Goal: Task Accomplishment & Management: Use online tool/utility

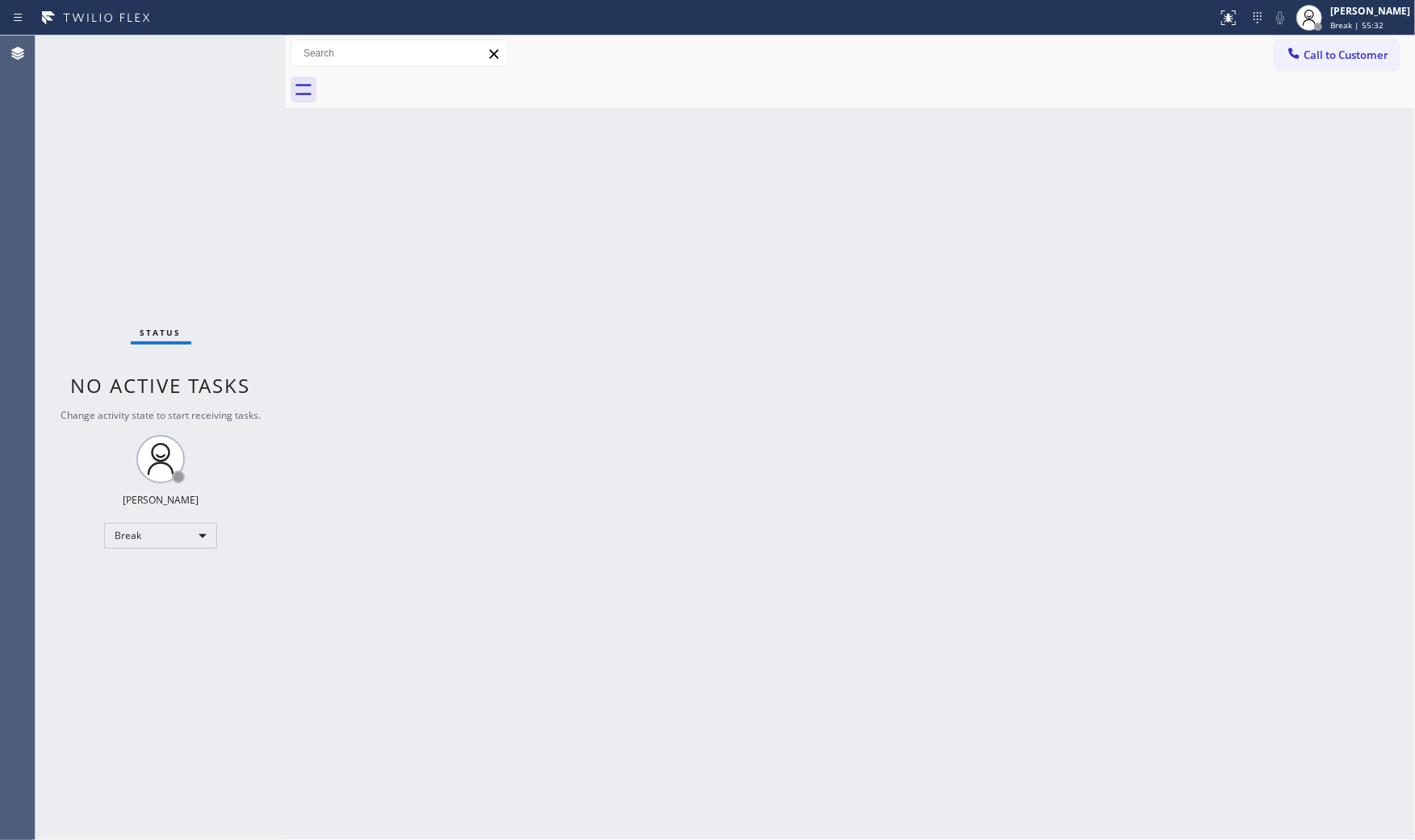
click at [1059, 10] on div at bounding box center [609, 18] width 1204 height 26
click at [1313, 37] on div "Call to Customer Outbound call Location HVAC Alliance Expert Your caller id pho…" at bounding box center [850, 54] width 1129 height 37
click at [1318, 9] on div at bounding box center [1309, 18] width 36 height 36
click at [1289, 86] on button "Available" at bounding box center [1334, 85] width 162 height 21
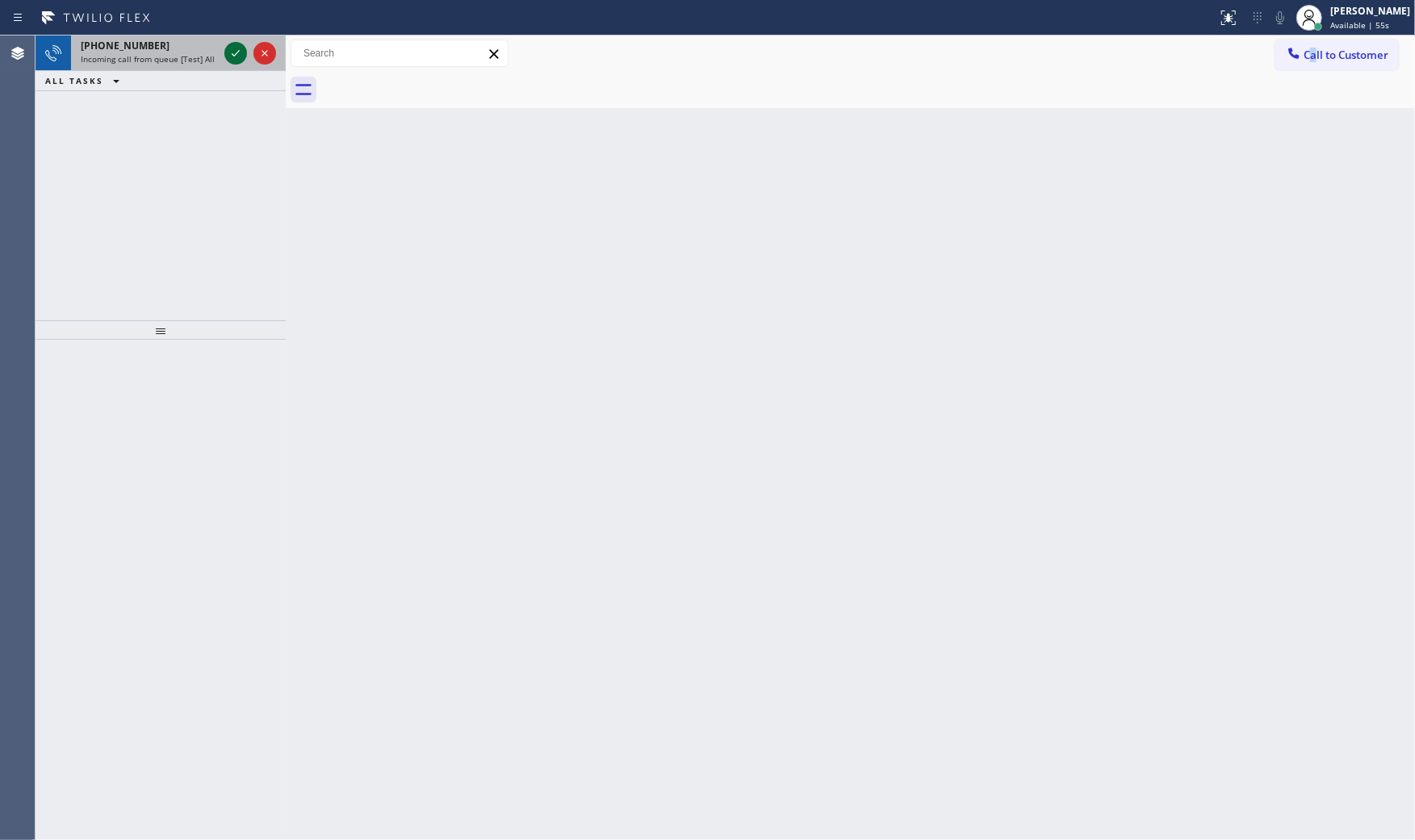
click at [239, 46] on icon at bounding box center [236, 54] width 20 height 20
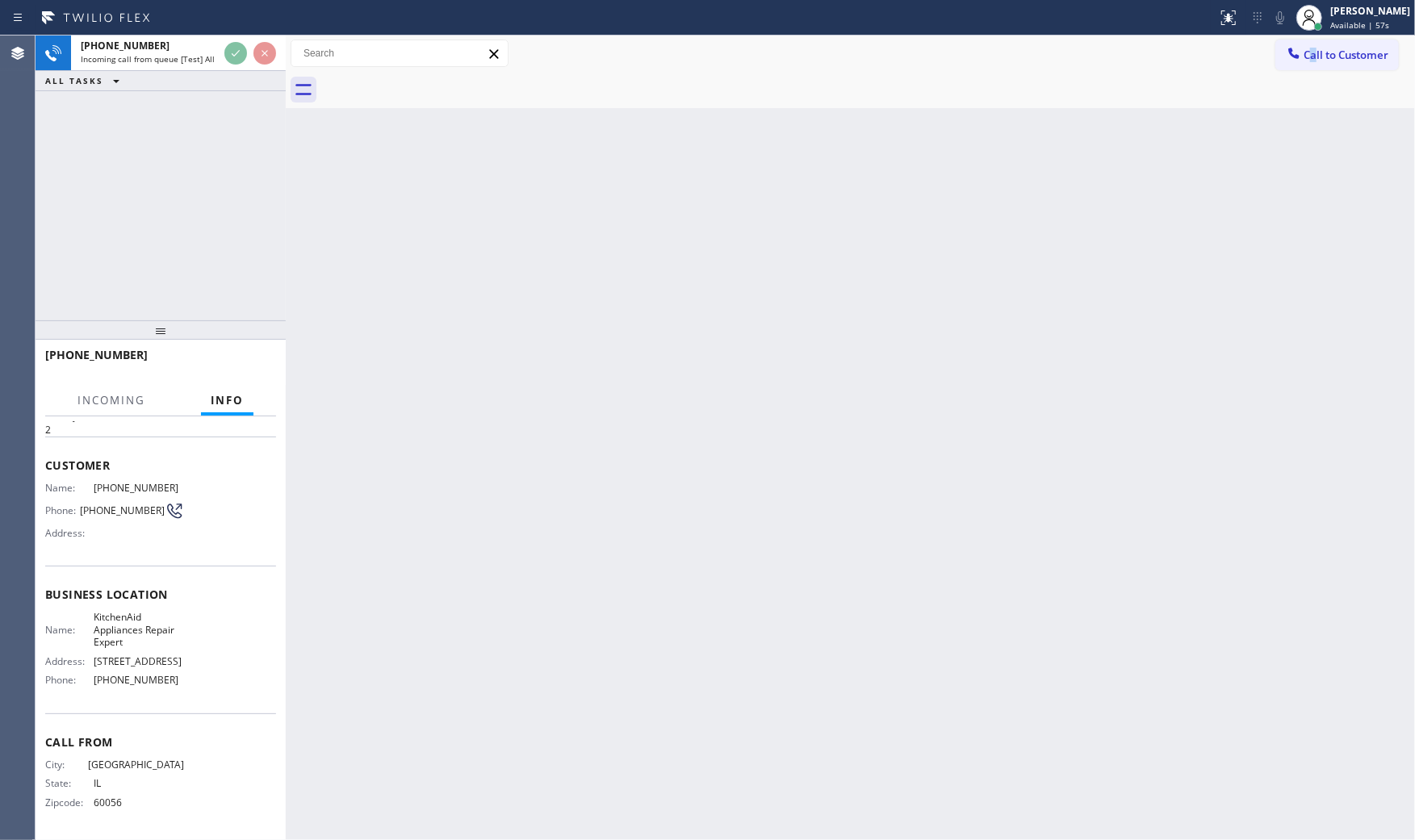
scroll to position [75, 0]
click at [384, 395] on div "Back to Dashboard Change Sender ID Customers Technicians Select a contact Outbo…" at bounding box center [850, 438] width 1129 height 804
drag, startPoint x: 329, startPoint y: 320, endPoint x: 360, endPoint y: 278, distance: 52.2
click at [360, 279] on div "Back to Dashboard Change Sender ID Customers Technicians Select a contact Outbo…" at bounding box center [850, 438] width 1129 height 804
click at [360, 278] on div "Back to Dashboard Change Sender ID Customers Technicians Select a contact Outbo…" at bounding box center [850, 438] width 1129 height 804
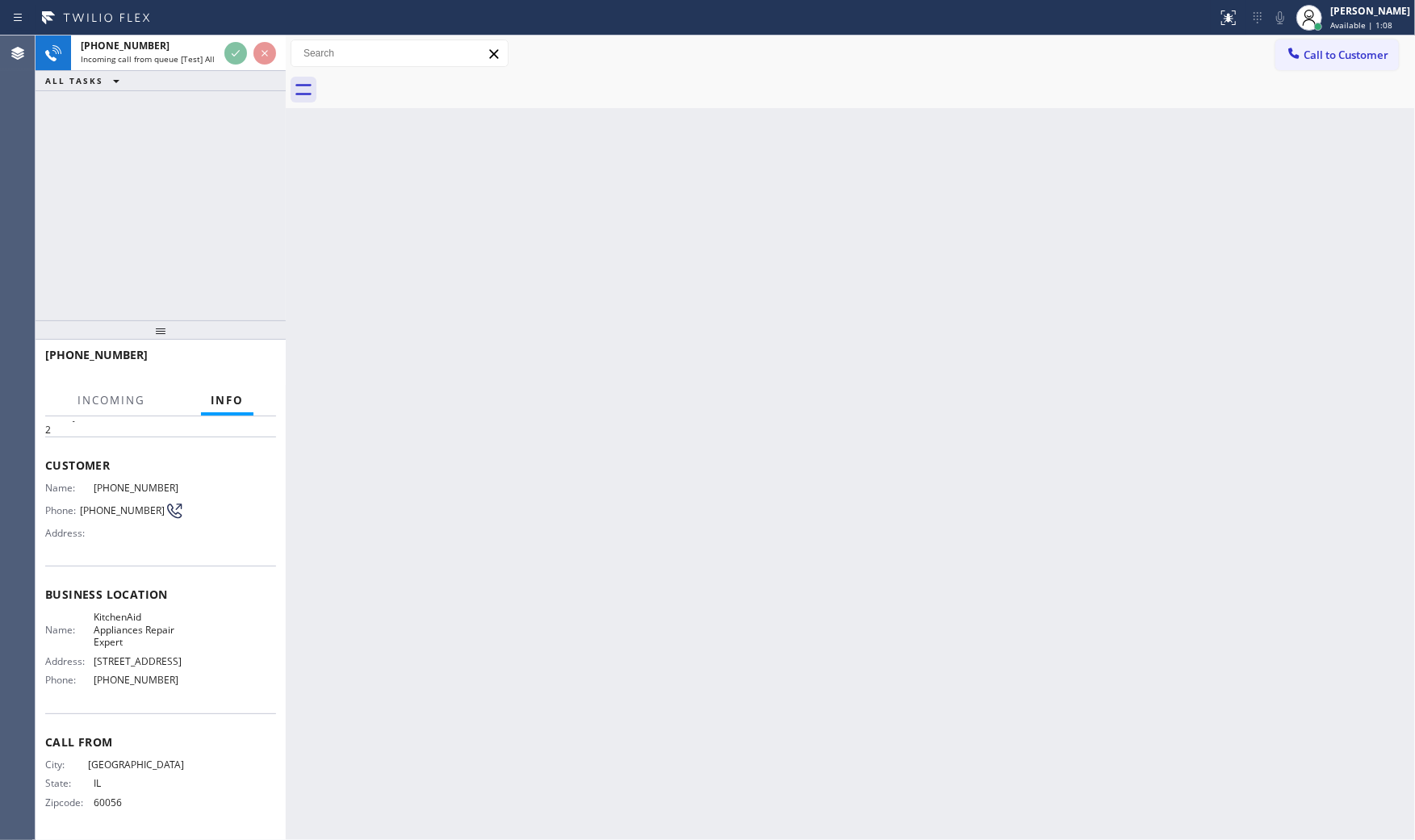
click at [360, 278] on div "Back to Dashboard Change Sender ID Customers Technicians Select a contact Outbo…" at bounding box center [850, 438] width 1129 height 804
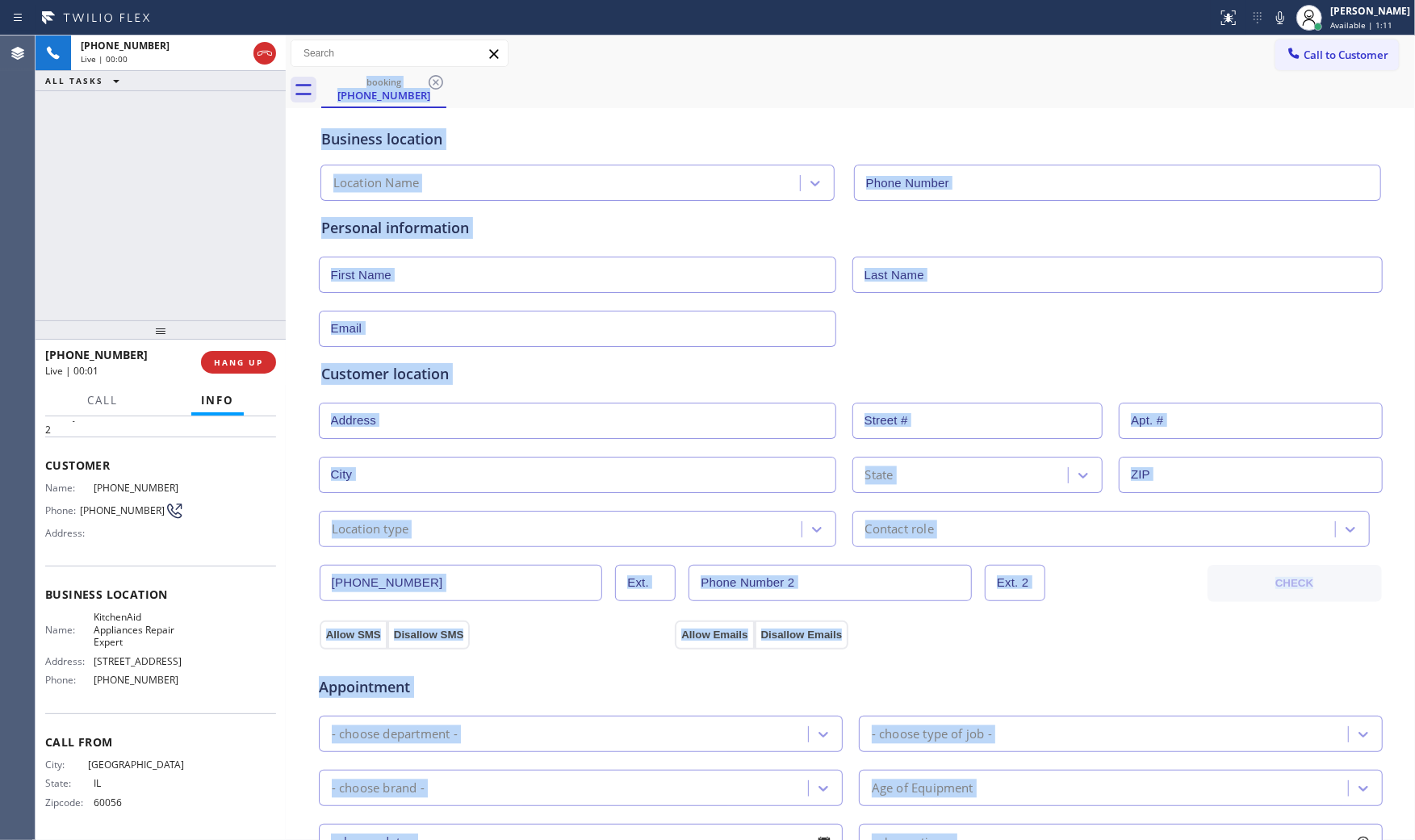
type input "[PHONE_NUMBER]"
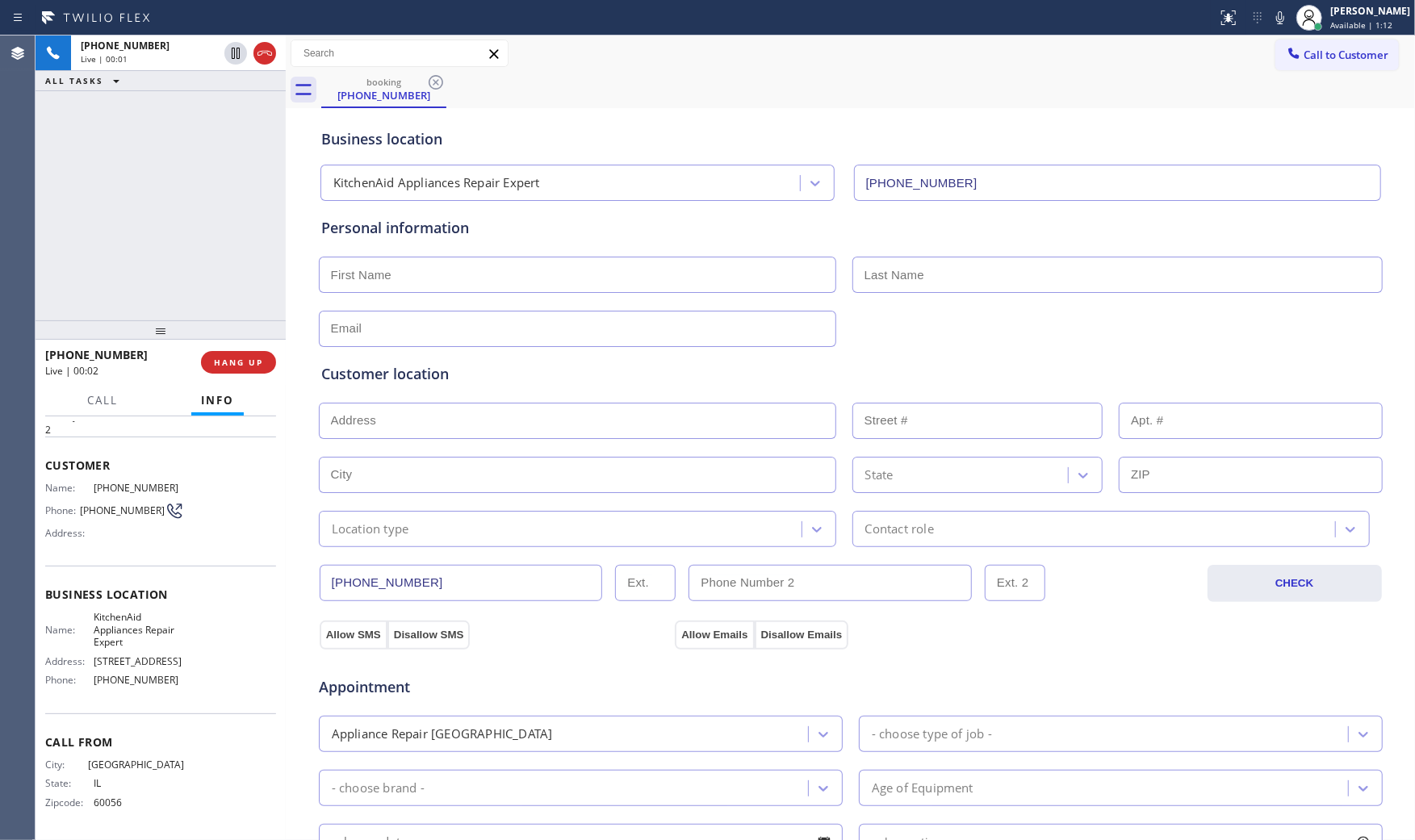
click at [215, 183] on div "[PHONE_NUMBER] Live | 00:01 ALL TASKS ALL TASKS ACTIVE TASKS TASKS IN WRAP UP" at bounding box center [161, 178] width 250 height 285
click at [243, 371] on button "HANG UP" at bounding box center [238, 362] width 75 height 23
click at [243, 371] on button "COMPLETE" at bounding box center [235, 362] width 81 height 23
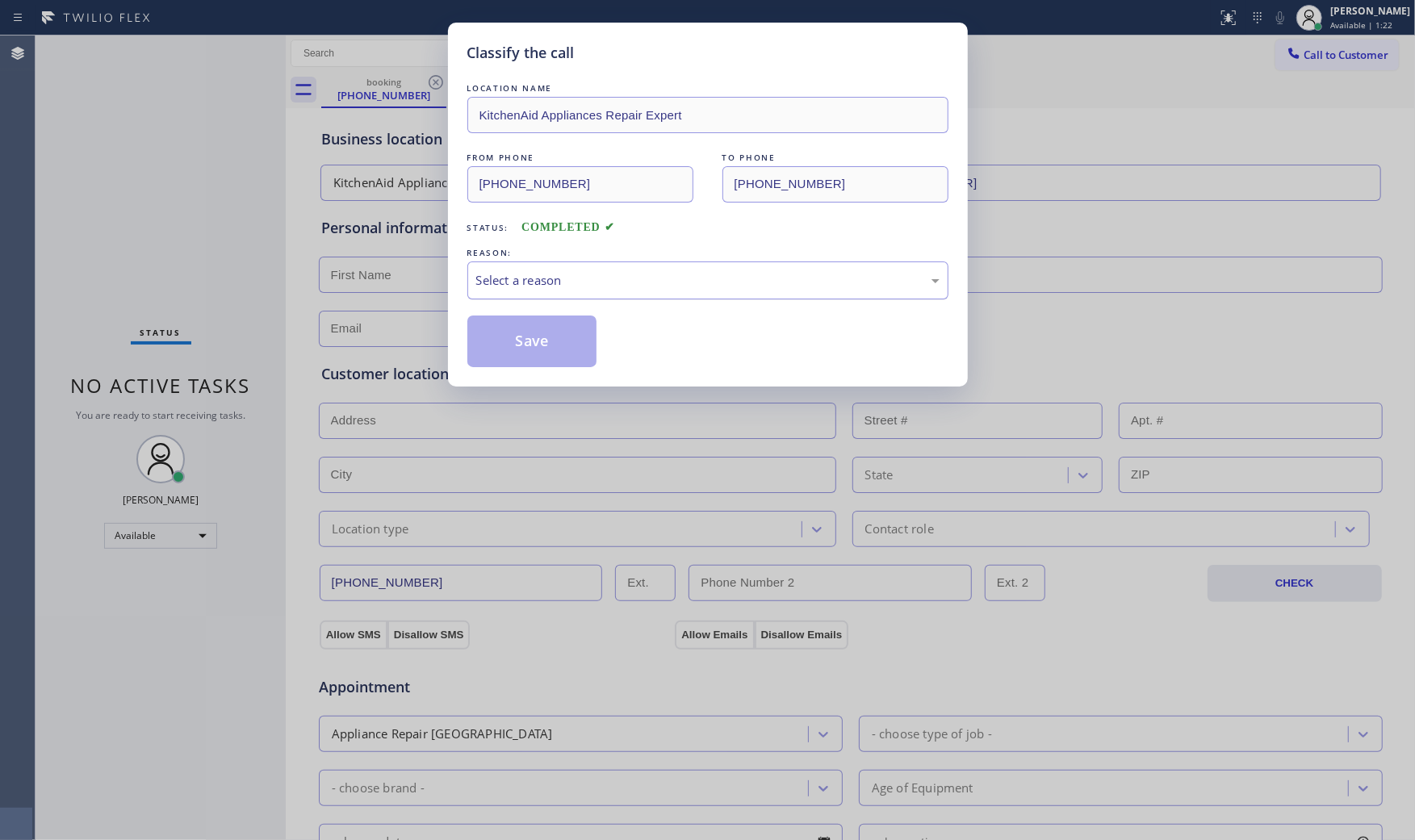
click at [602, 295] on div "Select a reason" at bounding box center [708, 280] width 481 height 38
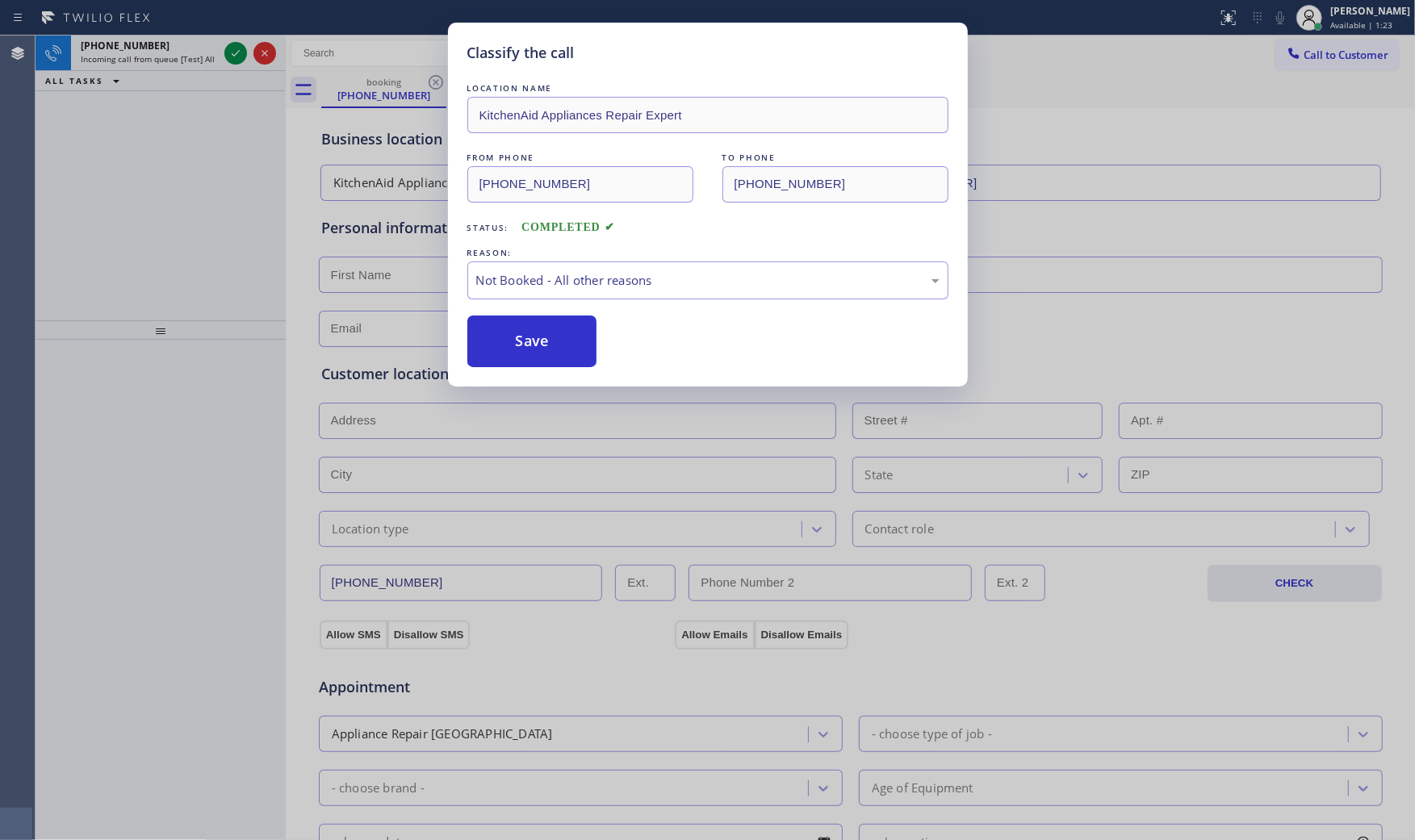
click at [531, 340] on button "Save" at bounding box center [532, 342] width 130 height 52
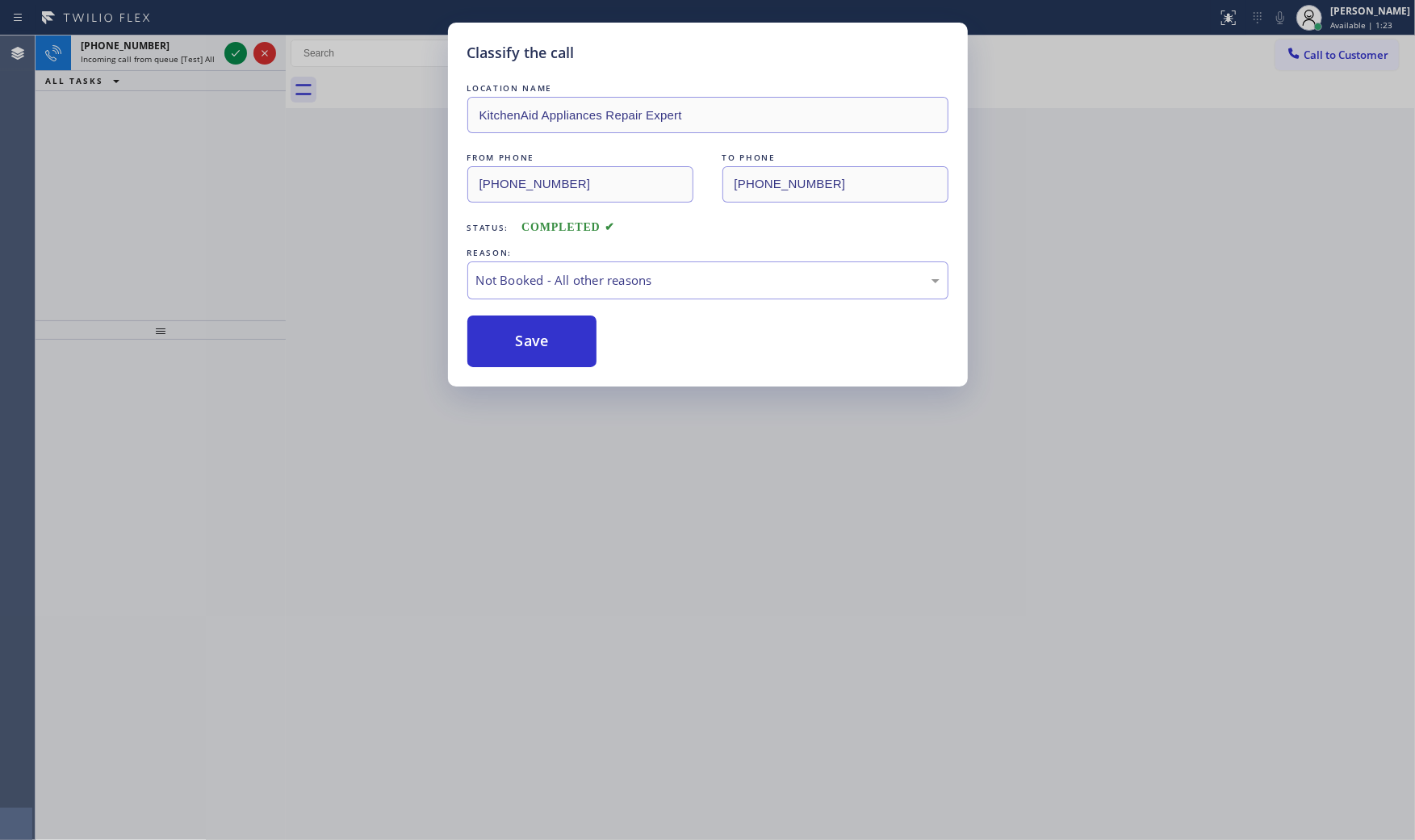
click at [531, 340] on button "Save" at bounding box center [532, 342] width 130 height 52
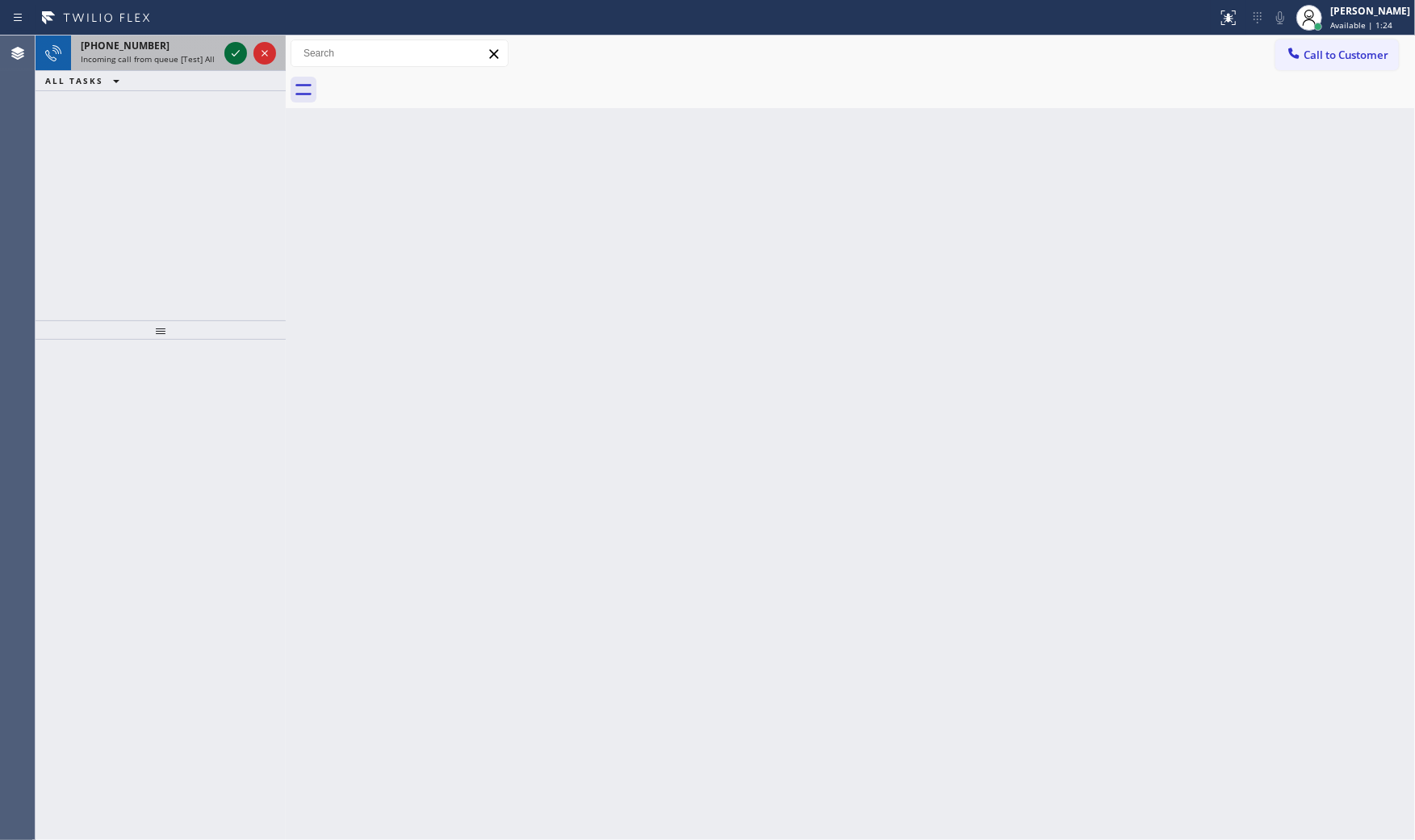
click at [232, 53] on icon at bounding box center [236, 54] width 20 height 20
click at [226, 57] on icon at bounding box center [236, 54] width 20 height 20
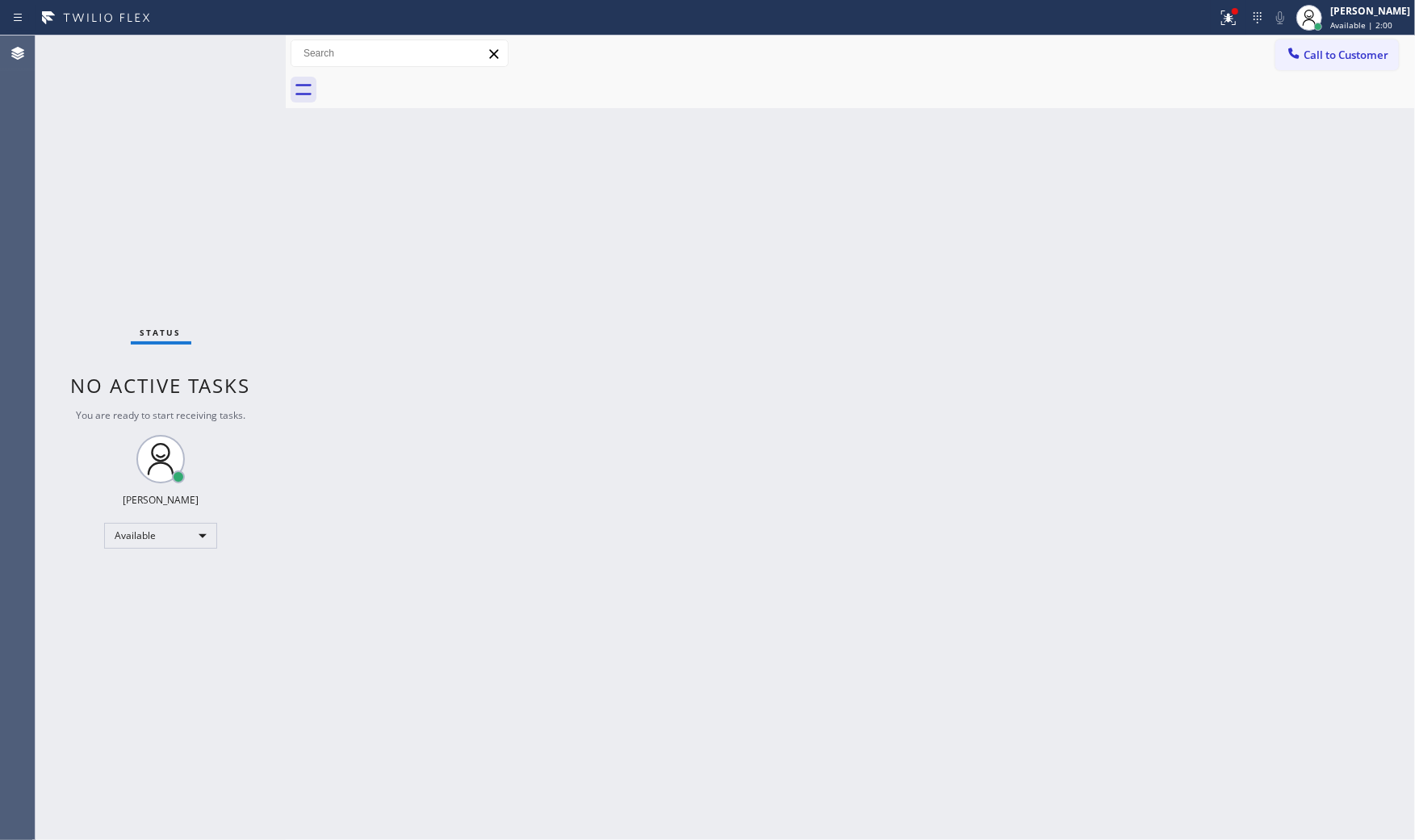
click at [226, 60] on div "Status No active tasks You are ready to start receiving tasks. [PERSON_NAME] Av…" at bounding box center [161, 438] width 250 height 804
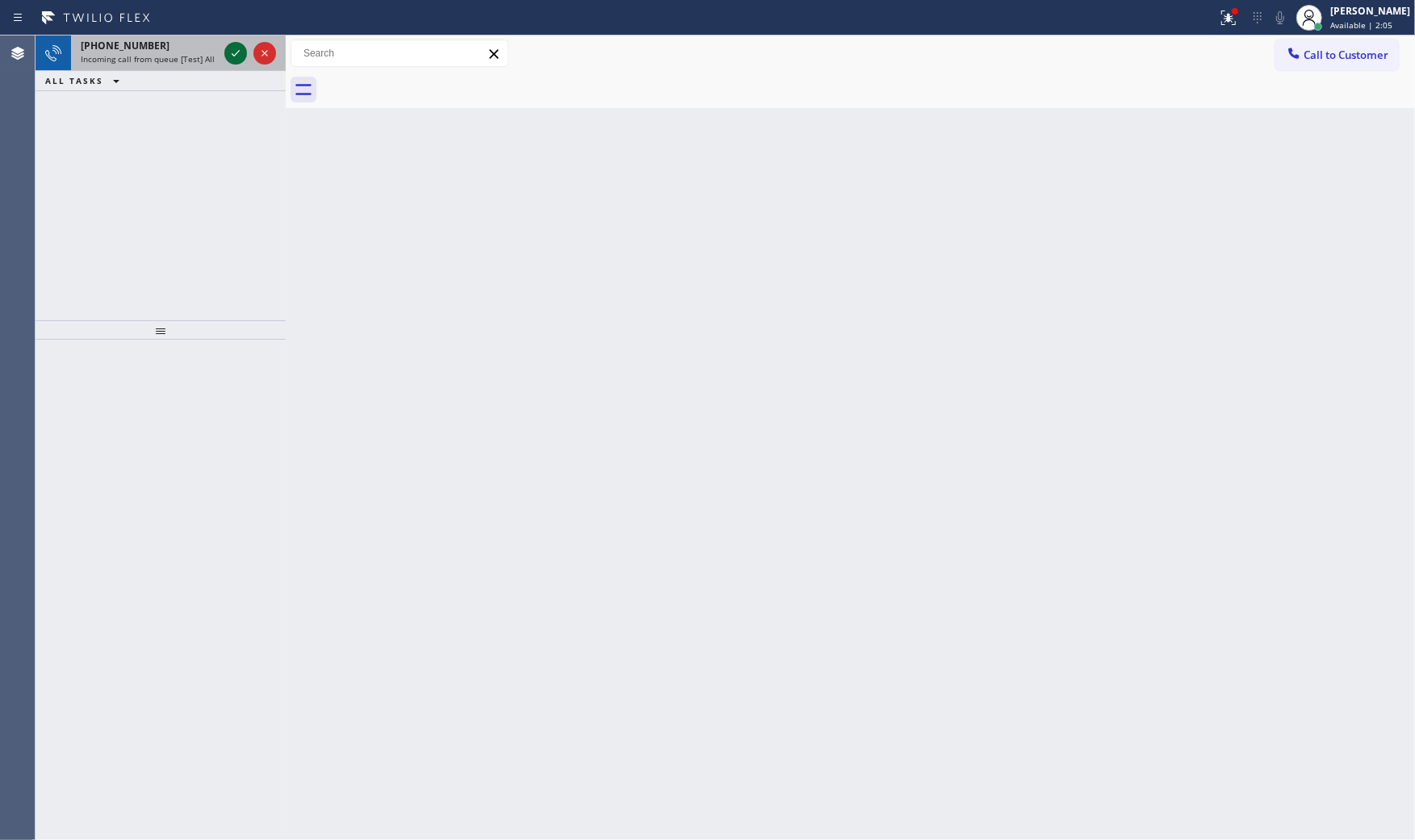
click at [228, 51] on icon at bounding box center [236, 54] width 20 height 20
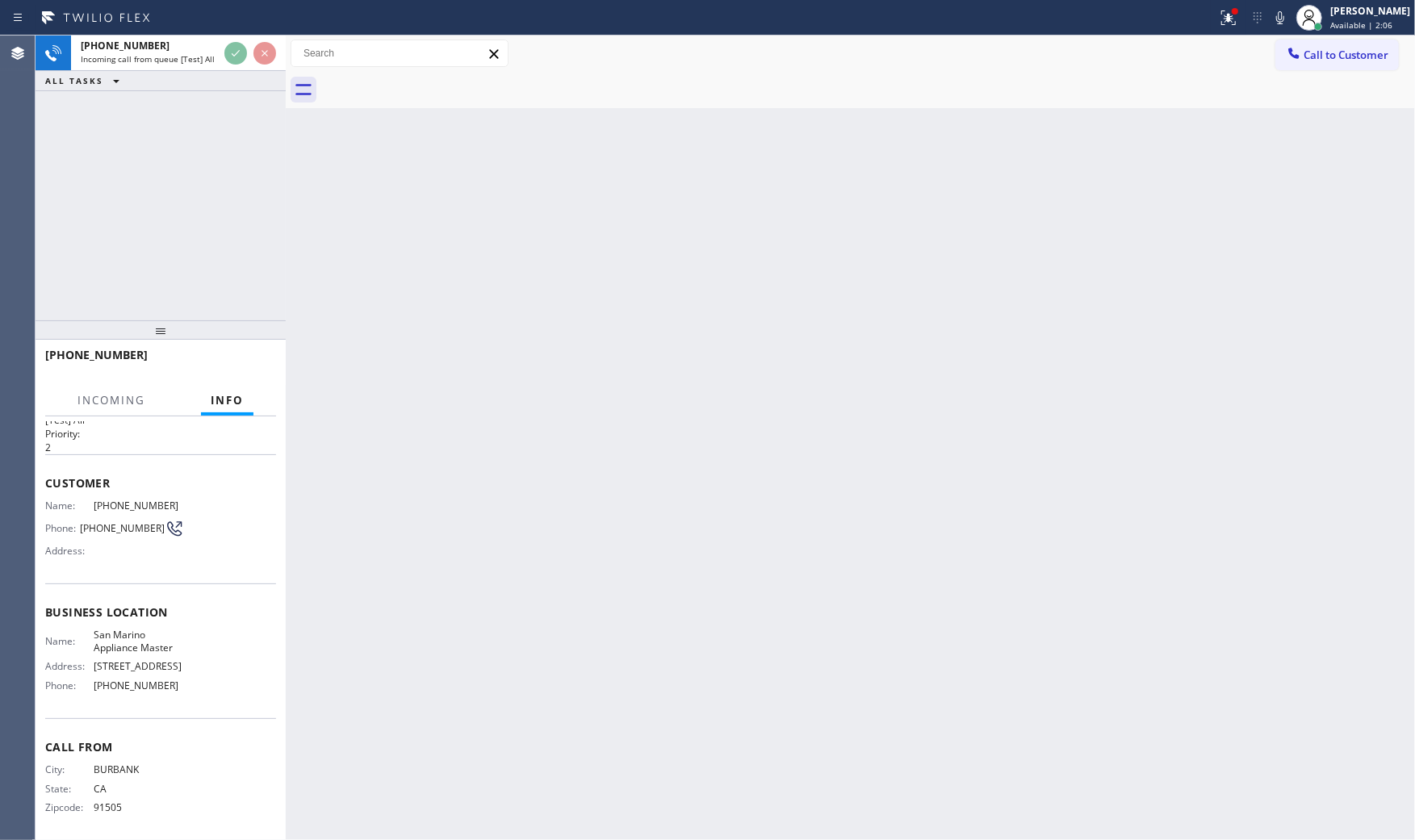
scroll to position [38, 0]
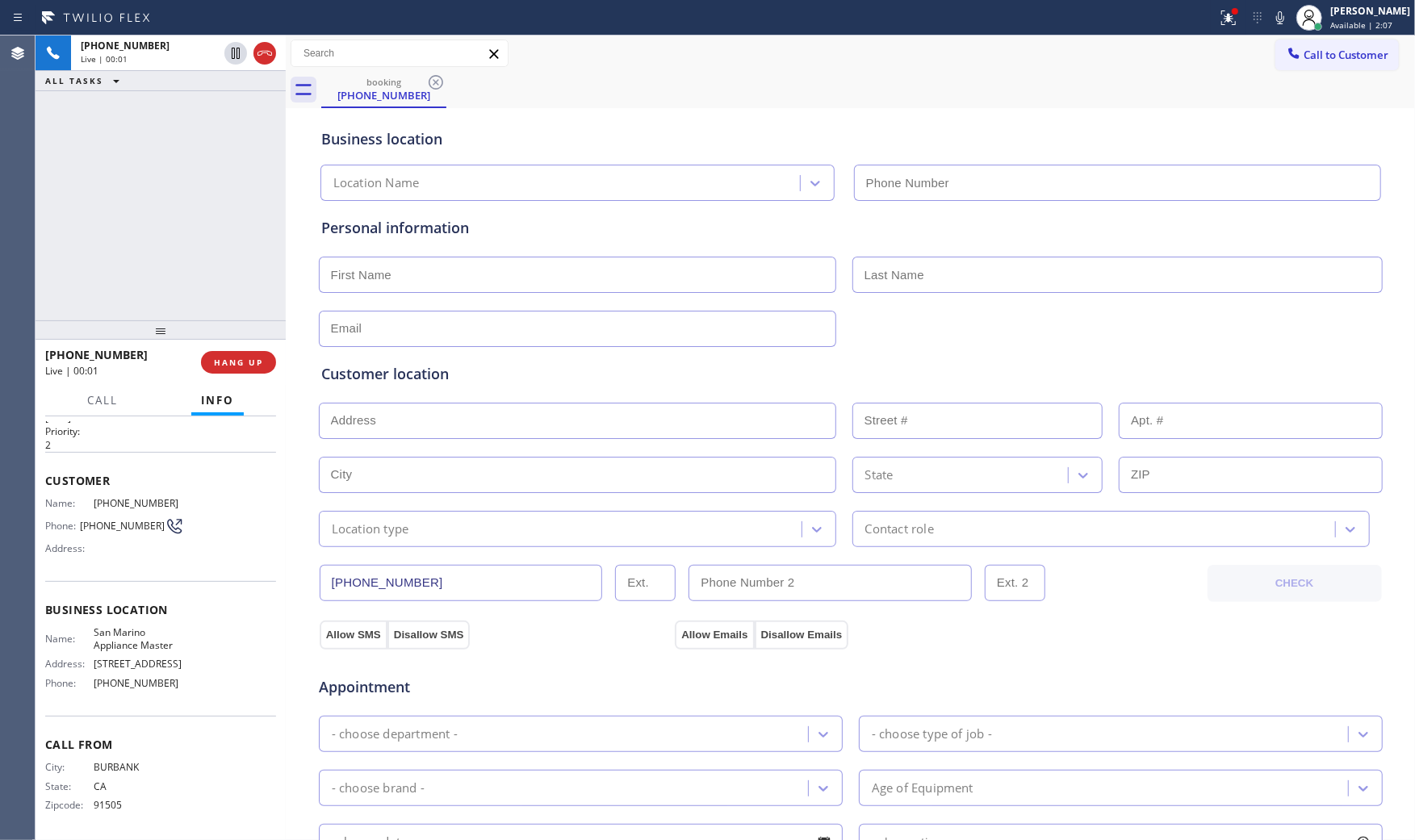
type input "[PHONE_NUMBER]"
click at [1231, 10] on div at bounding box center [1234, 11] width 7 height 7
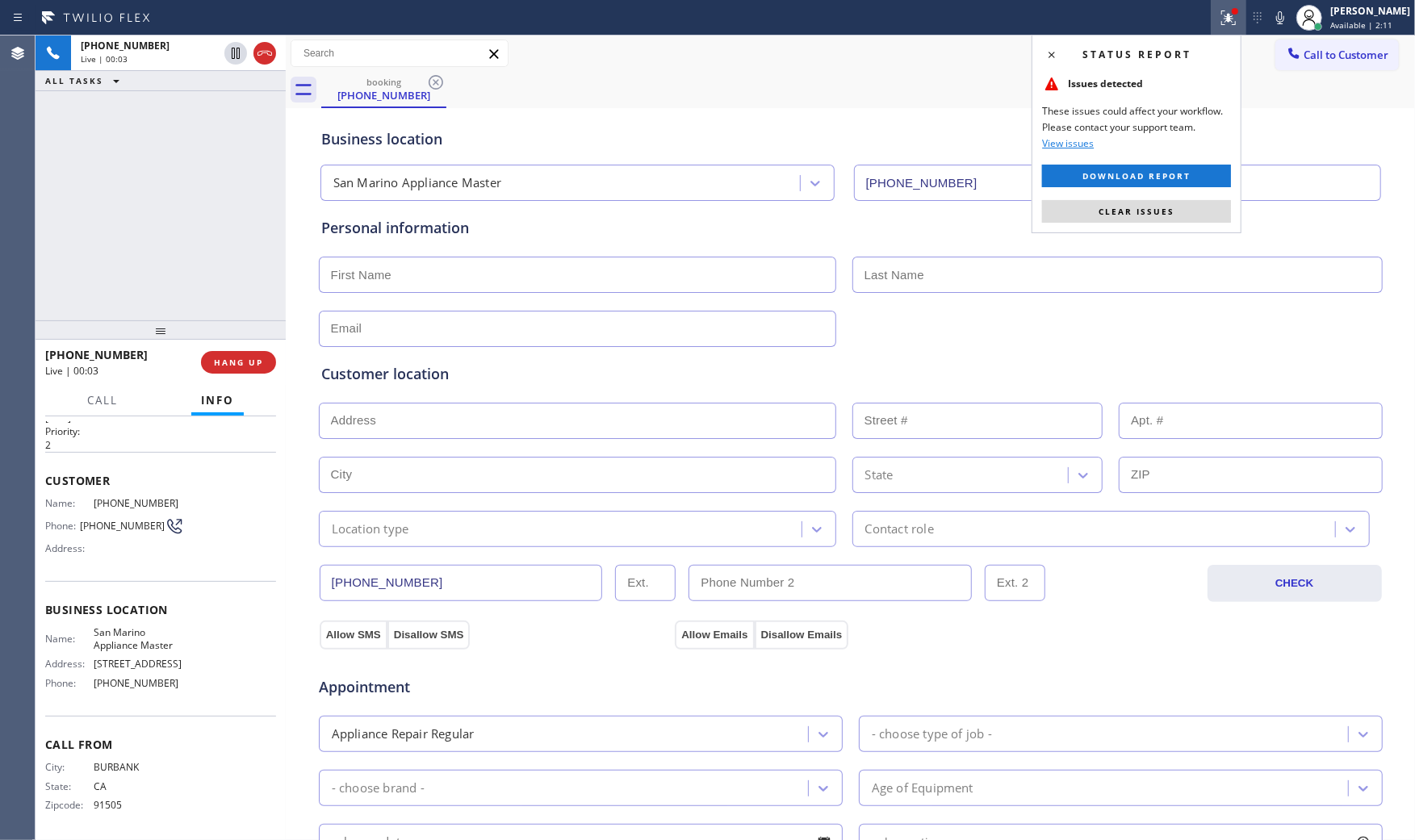
click at [1166, 206] on span "Clear issues" at bounding box center [1136, 210] width 75 height 11
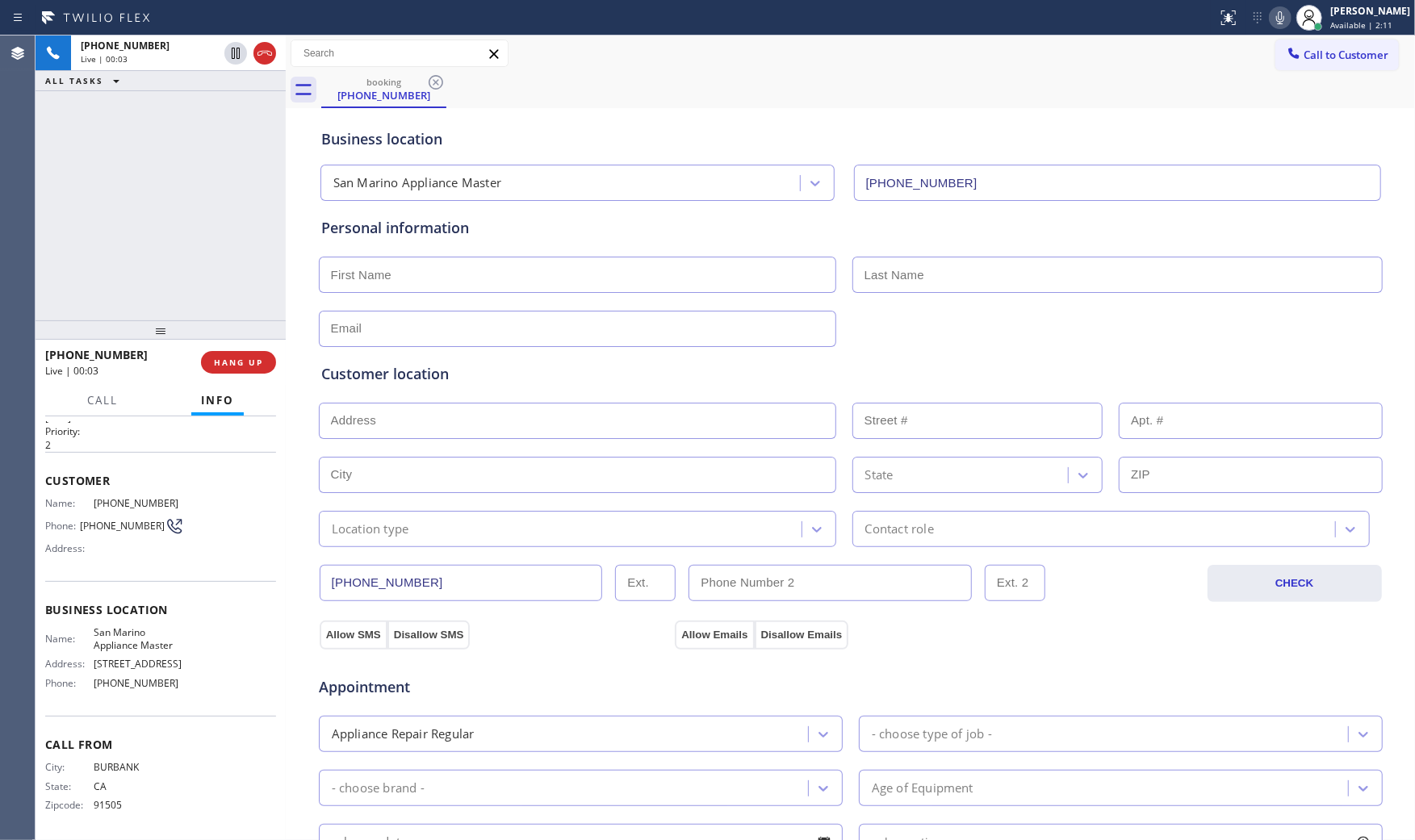
click at [1277, 24] on icon at bounding box center [1280, 18] width 20 height 20
click at [1285, 22] on icon at bounding box center [1280, 18] width 20 height 20
click at [256, 376] on div "[PHONE_NUMBER] Live | 00:07 HANG UP" at bounding box center [161, 362] width 230 height 42
click at [253, 372] on button "HANG UP" at bounding box center [238, 362] width 75 height 23
click at [253, 372] on button "COMPLETE" at bounding box center [235, 362] width 81 height 23
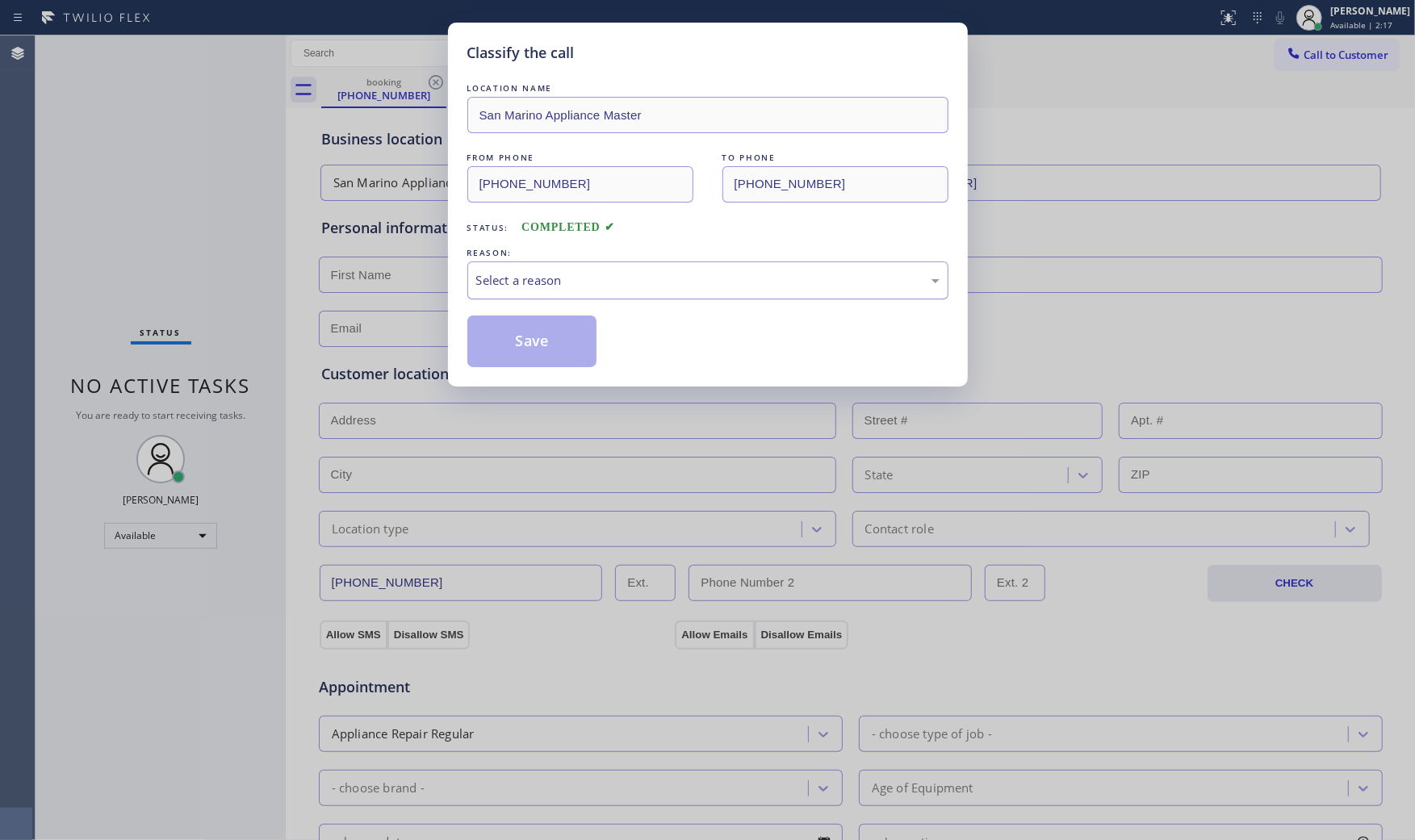
click at [891, 297] on div "Select a reason" at bounding box center [708, 280] width 481 height 38
click at [566, 348] on button "Save" at bounding box center [532, 342] width 130 height 52
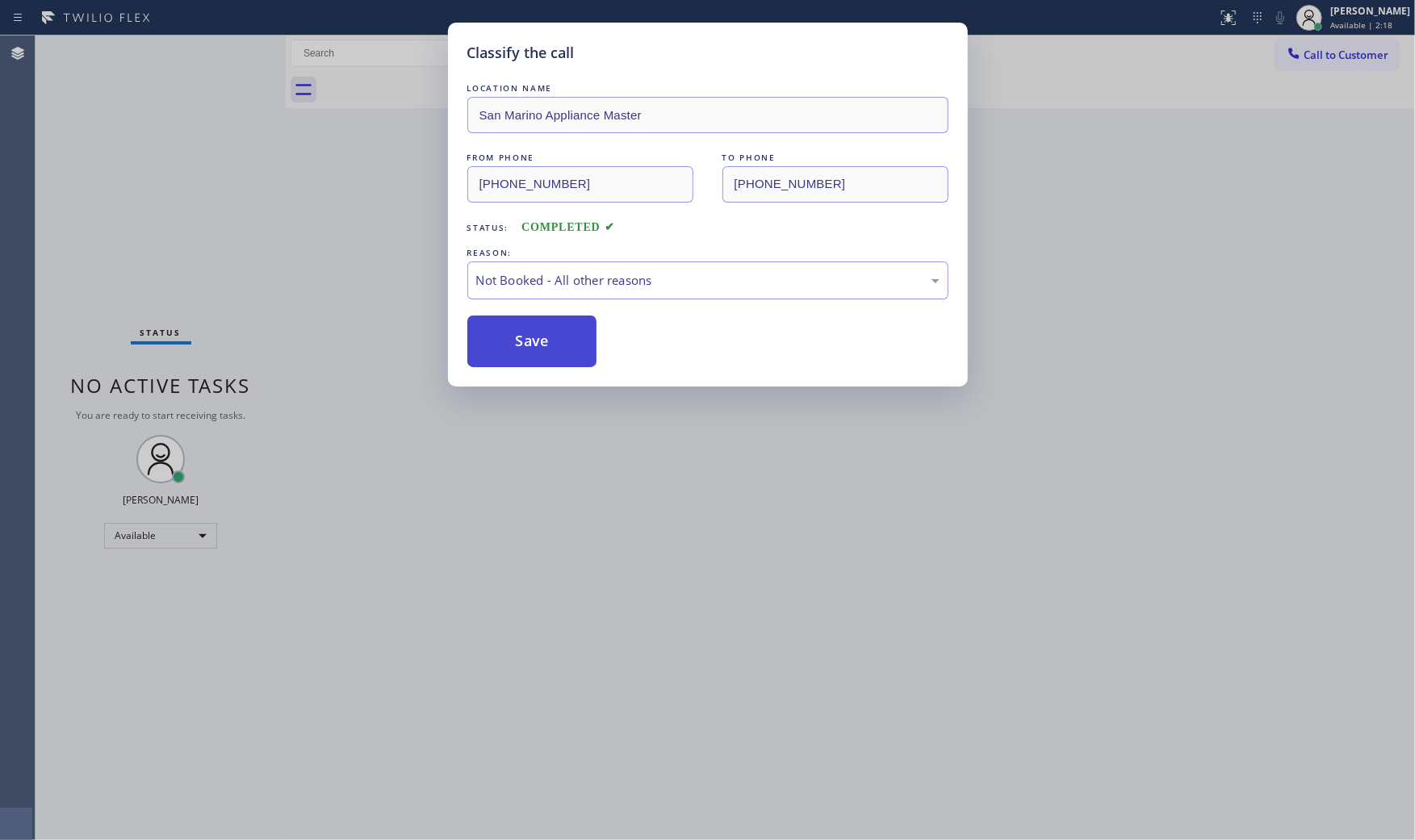
click at [566, 348] on button "Save" at bounding box center [532, 342] width 130 height 52
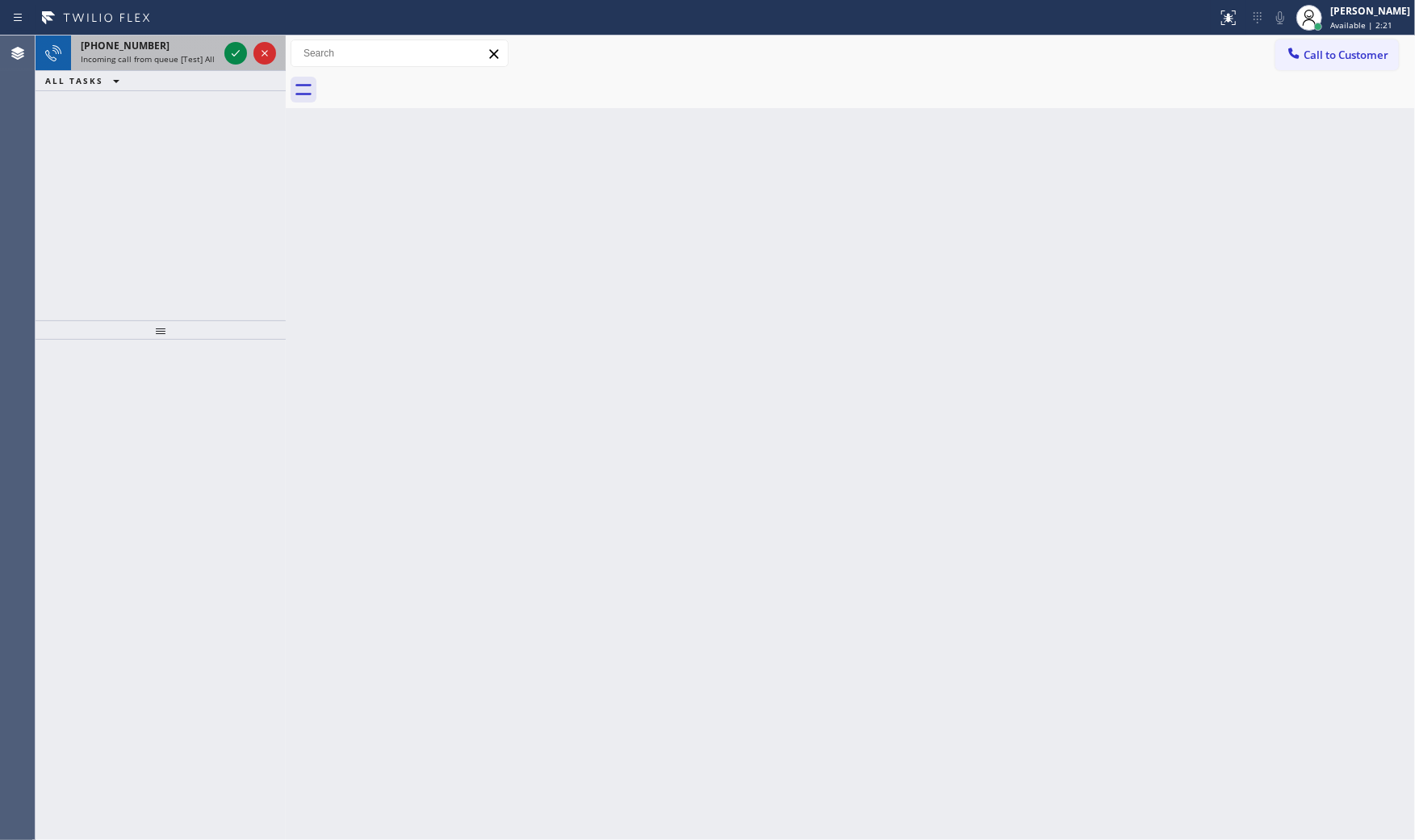
click at [172, 62] on span "Incoming call from queue [Test] All" at bounding box center [147, 59] width 134 height 11
click at [179, 65] on span "Incoming call from queue [Test] All" at bounding box center [147, 59] width 134 height 11
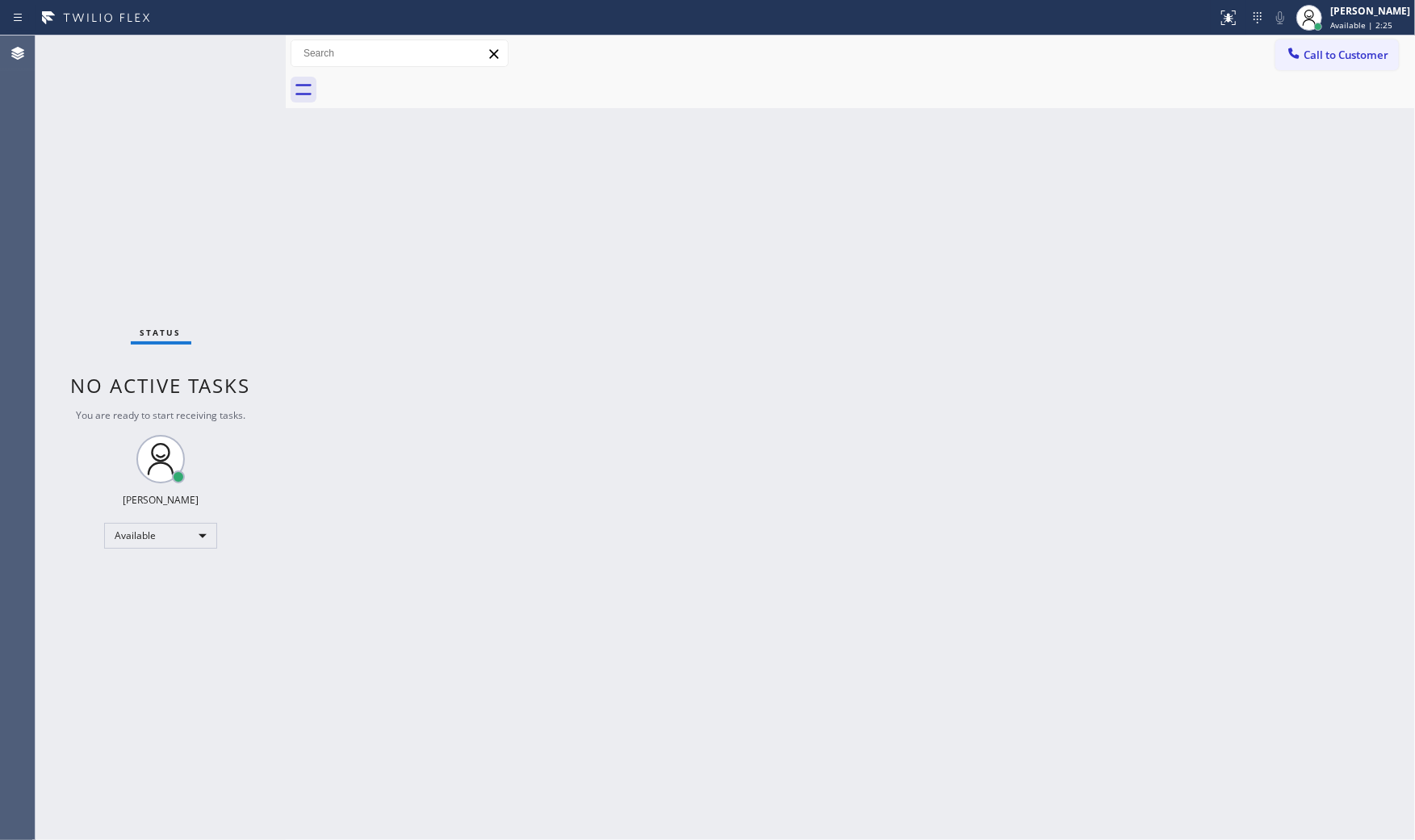
click at [179, 65] on div "Status No active tasks You are ready to start receiving tasks. [PERSON_NAME] Av…" at bounding box center [161, 438] width 250 height 804
click at [229, 53] on div "Status No active tasks You are ready to start receiving tasks. [PERSON_NAME] Av…" at bounding box center [161, 438] width 250 height 804
click at [231, 53] on div "Status No active tasks You are ready to start receiving tasks. [PERSON_NAME] Av…" at bounding box center [161, 438] width 250 height 804
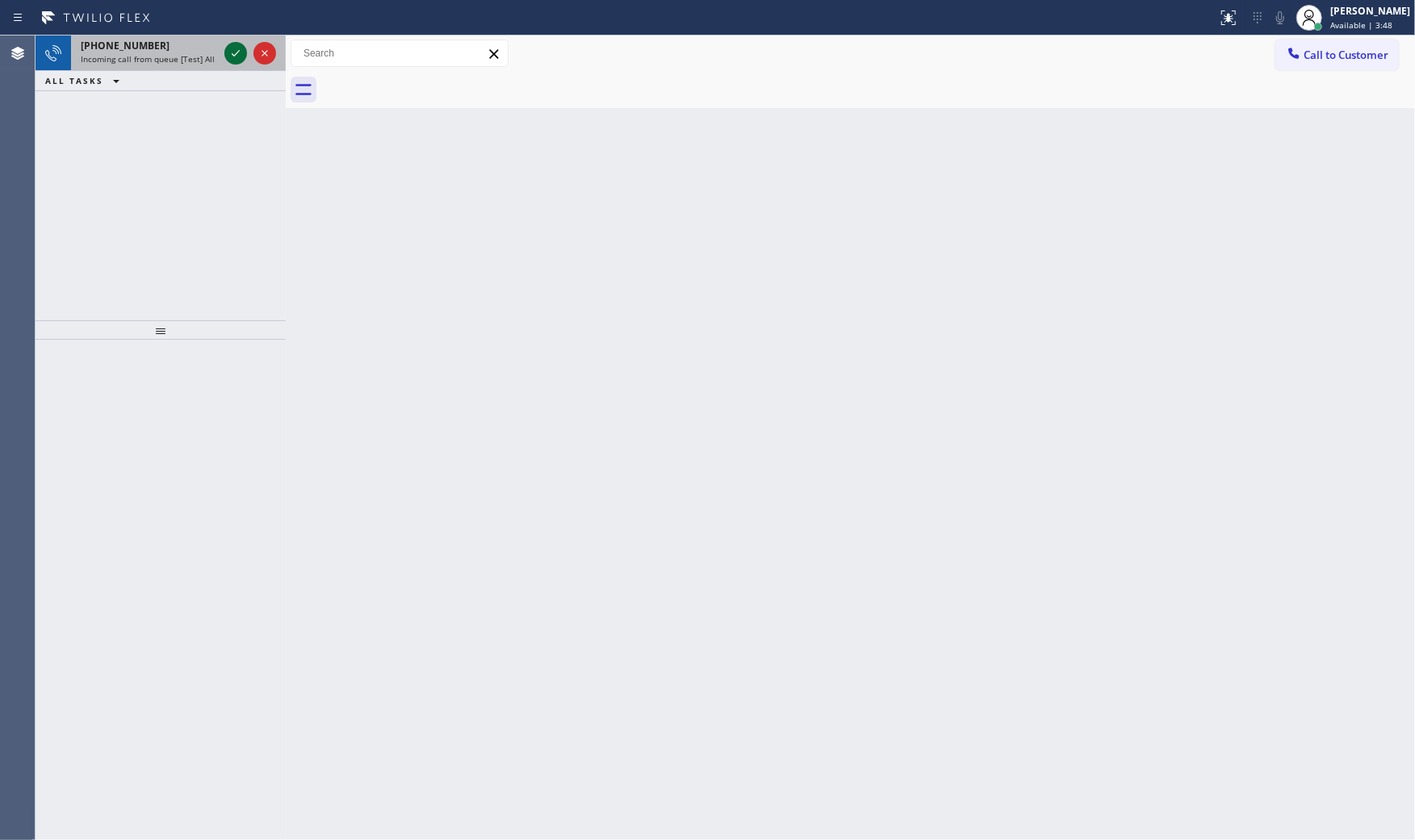
click at [235, 60] on icon at bounding box center [236, 54] width 20 height 20
click at [235, 54] on icon at bounding box center [235, 53] width 8 height 7
click at [231, 57] on icon at bounding box center [236, 54] width 20 height 20
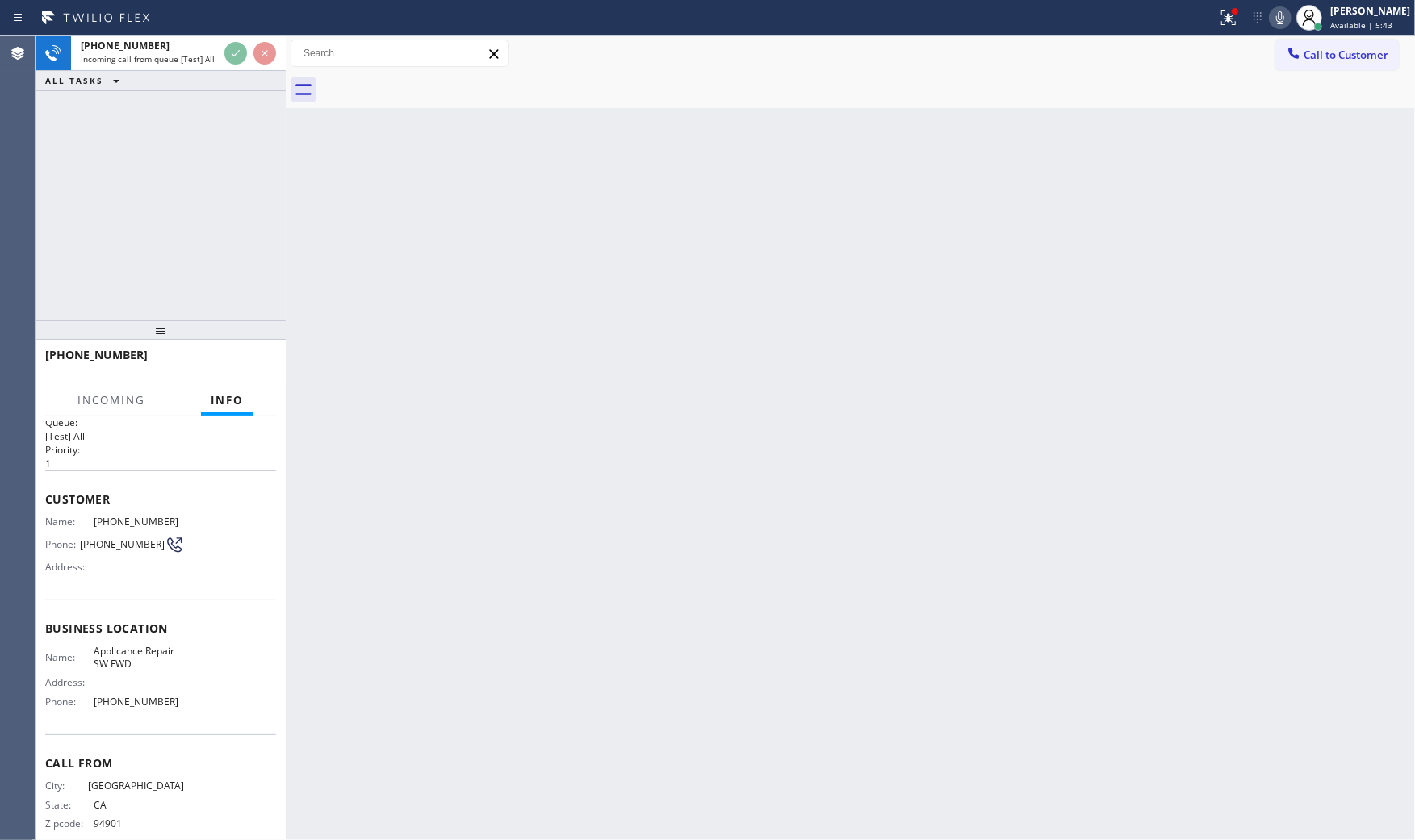
scroll to position [38, 0]
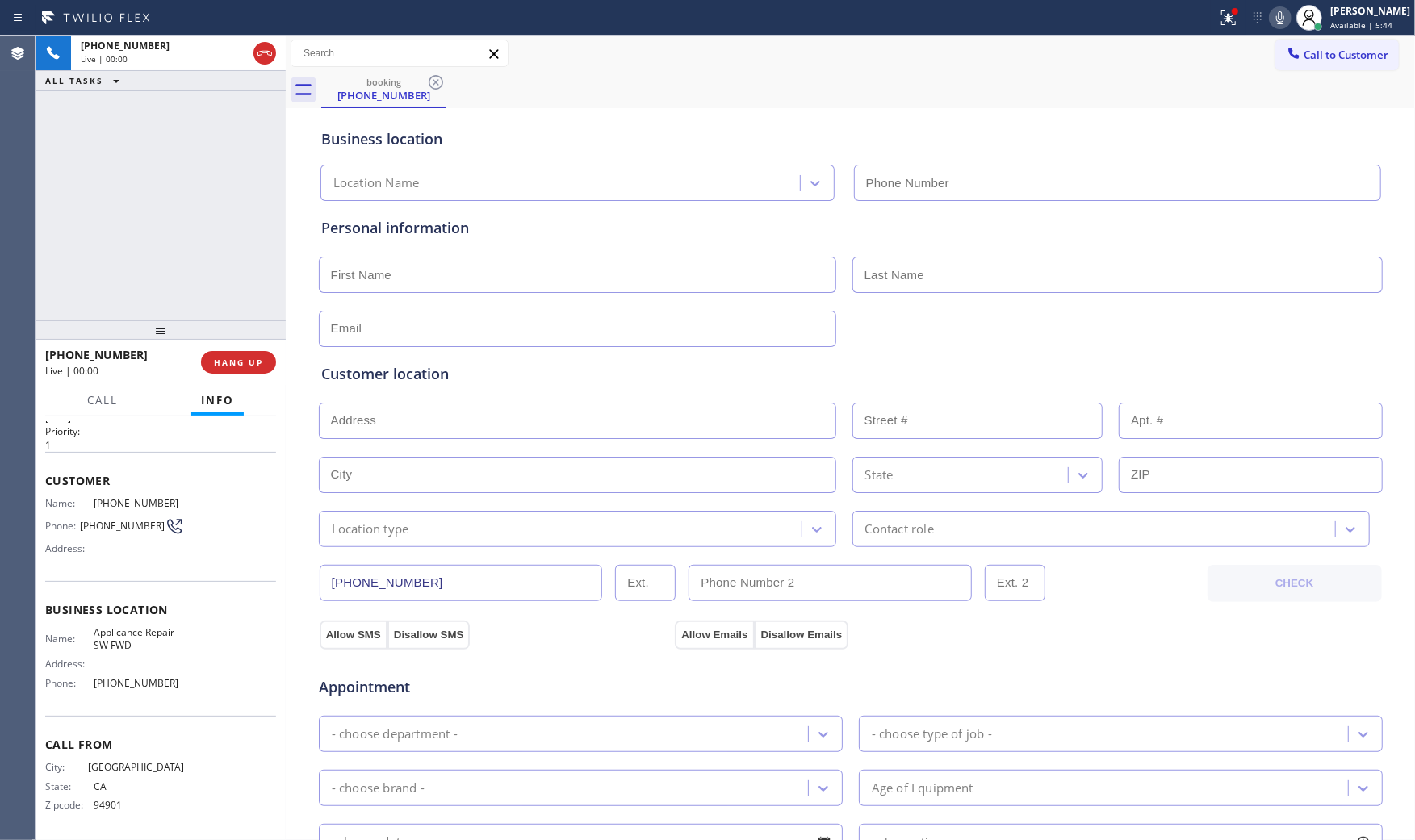
type input "[PHONE_NUMBER]"
click at [1218, 8] on icon at bounding box center [1228, 18] width 20 height 20
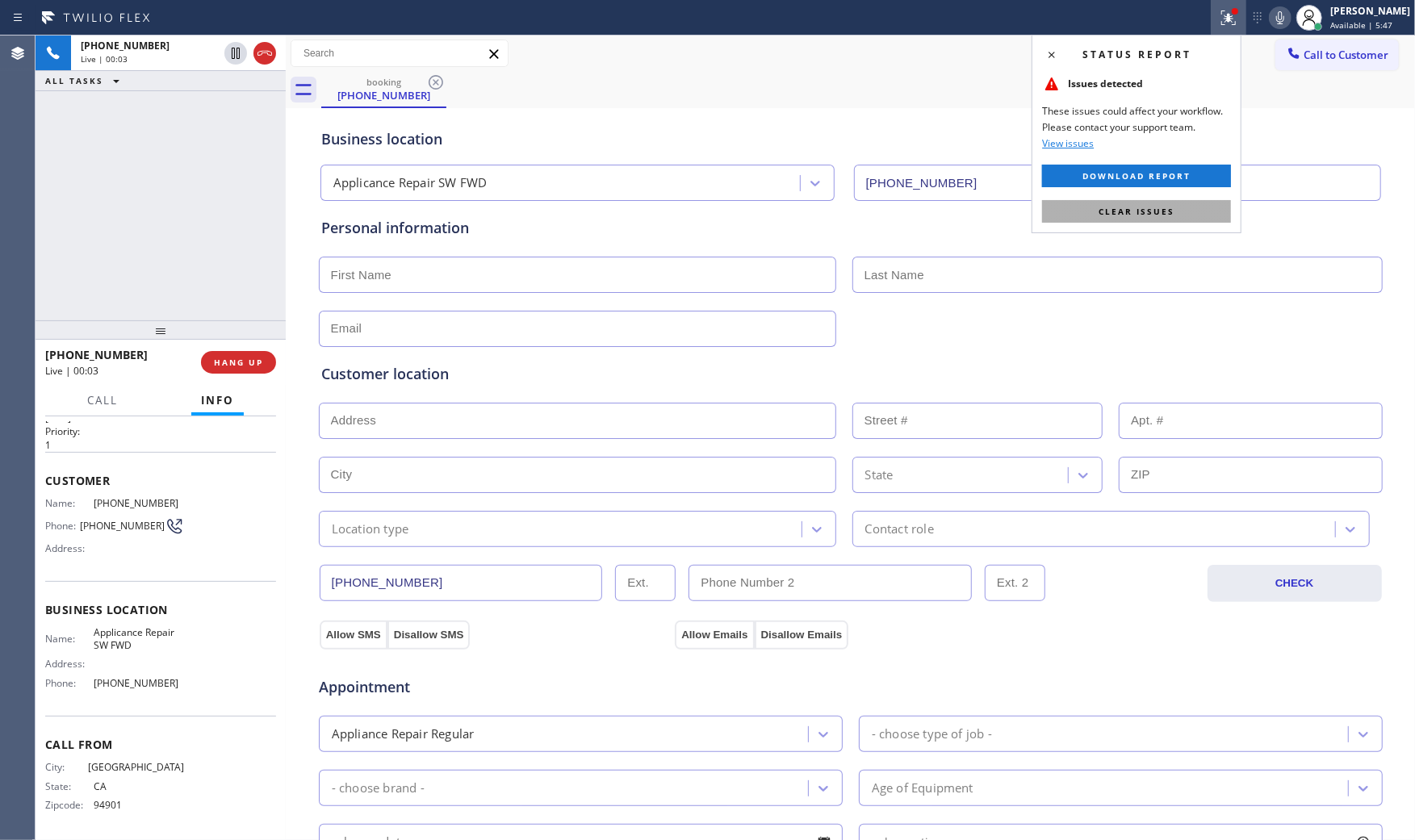
click at [1123, 220] on button "Clear issues" at bounding box center [1136, 211] width 189 height 23
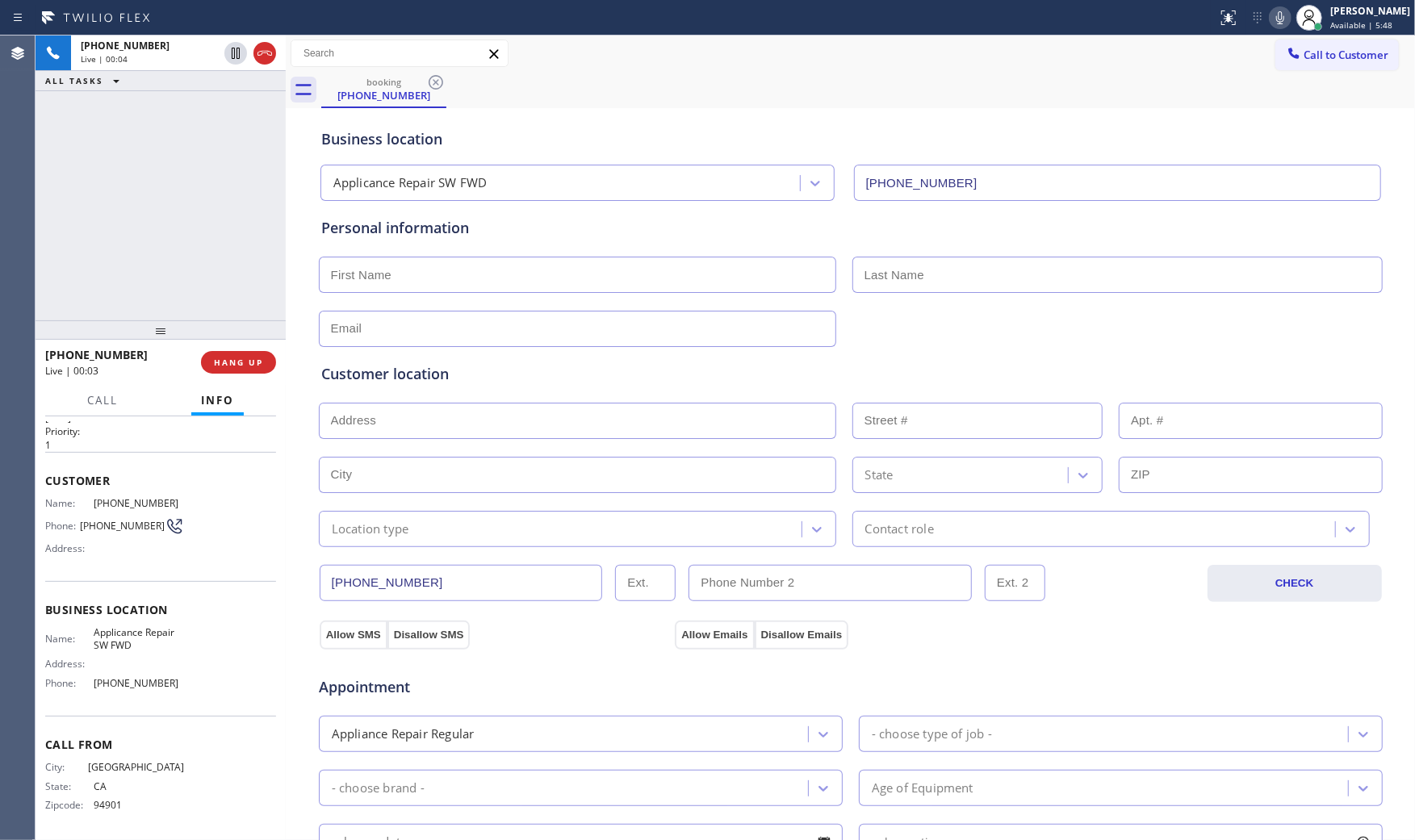
click at [1276, 19] on icon at bounding box center [1280, 17] width 8 height 13
click at [126, 506] on span "[PHONE_NUMBER]" at bounding box center [138, 503] width 90 height 12
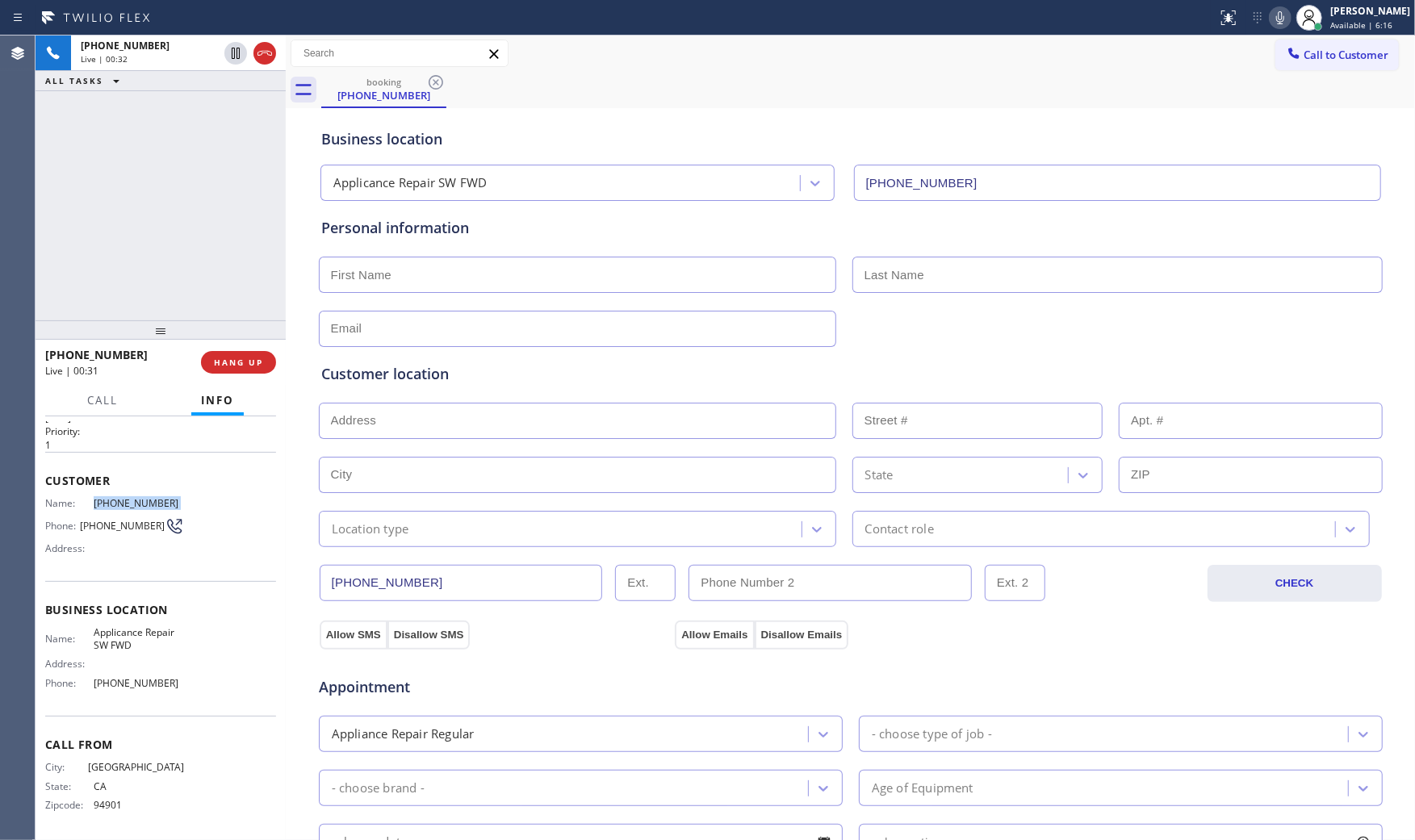
copy span "[PHONE_NUMBER]"
click at [1279, 20] on icon at bounding box center [1280, 18] width 20 height 20
click at [1278, 16] on icon at bounding box center [1280, 18] width 20 height 20
click at [258, 363] on span "HANG UP" at bounding box center [238, 361] width 50 height 11
click at [248, 356] on span "COMPLETE" at bounding box center [235, 361] width 56 height 11
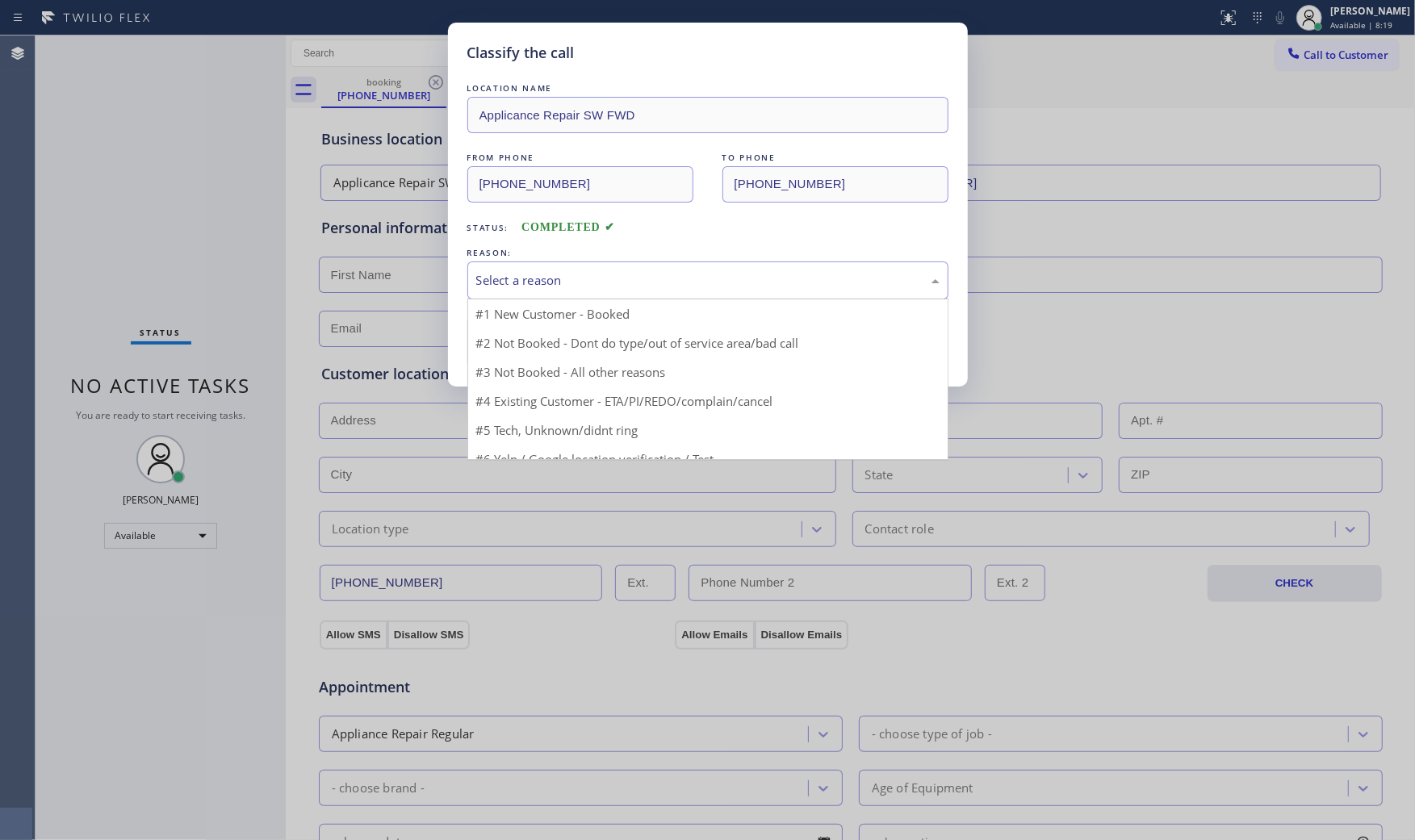
click at [589, 287] on div "Select a reason" at bounding box center [708, 280] width 464 height 19
drag, startPoint x: 595, startPoint y: 337, endPoint x: 562, endPoint y: 340, distance: 33.1
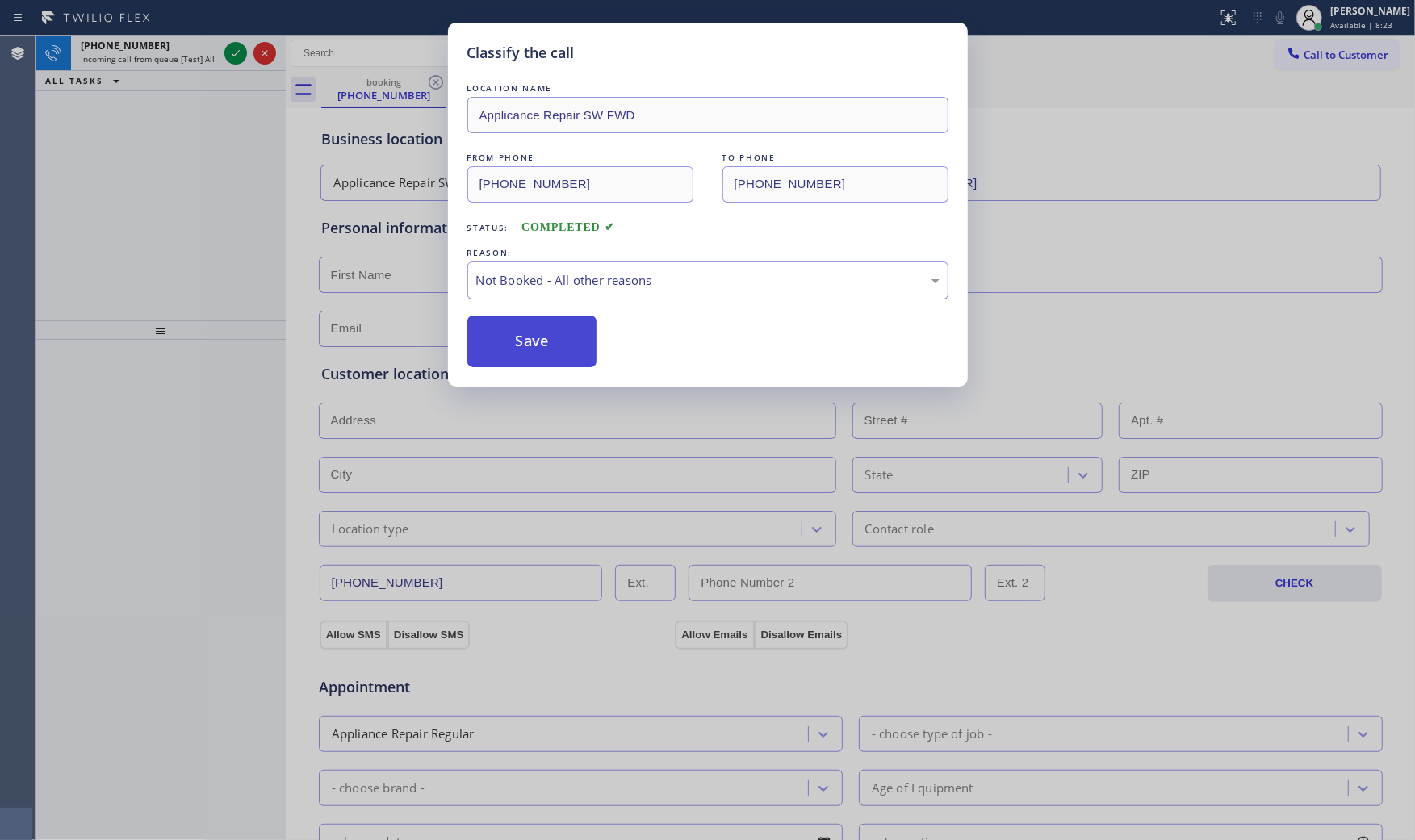
click at [537, 339] on button "Save" at bounding box center [532, 342] width 130 height 52
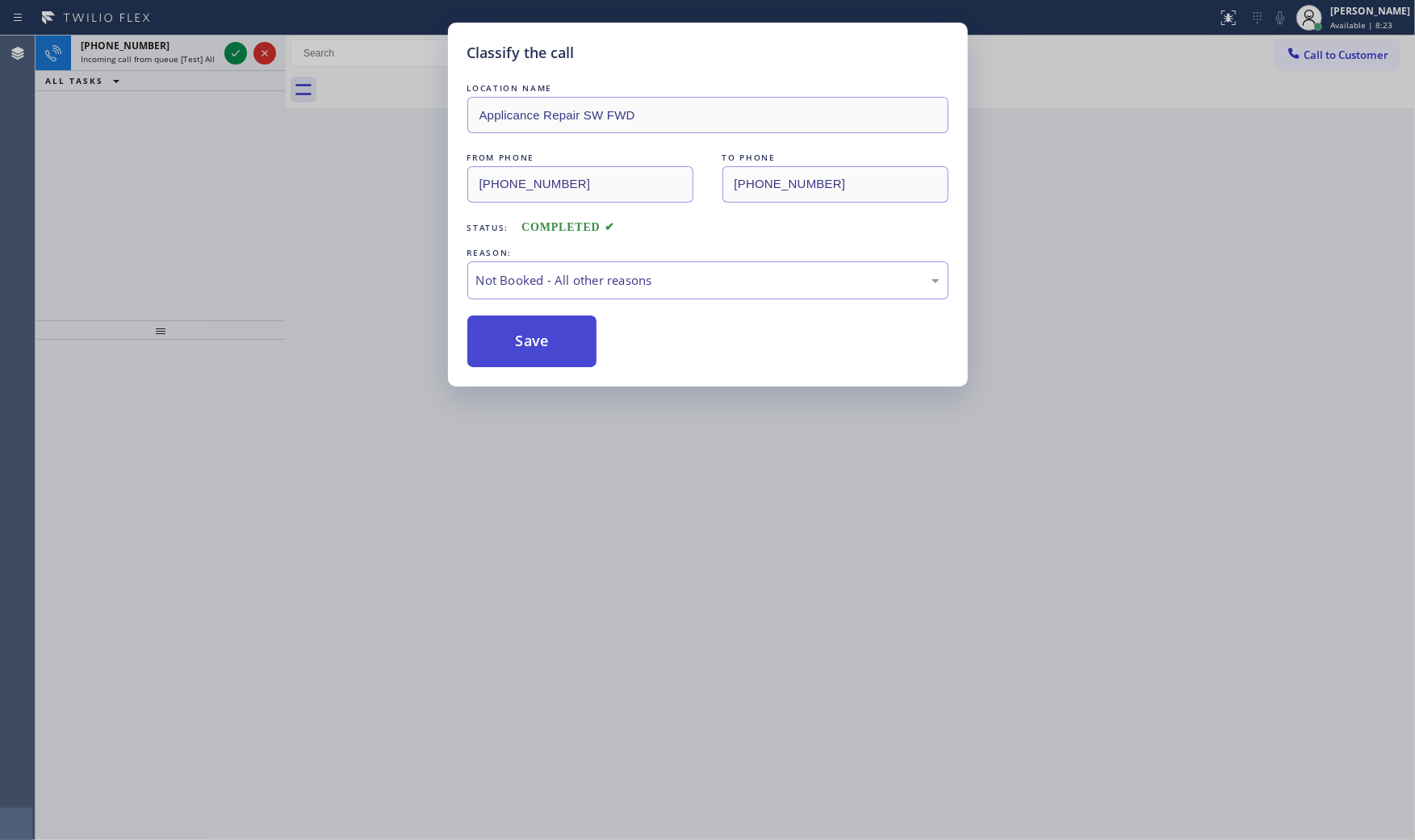
click at [537, 339] on button "Save" at bounding box center [532, 342] width 130 height 52
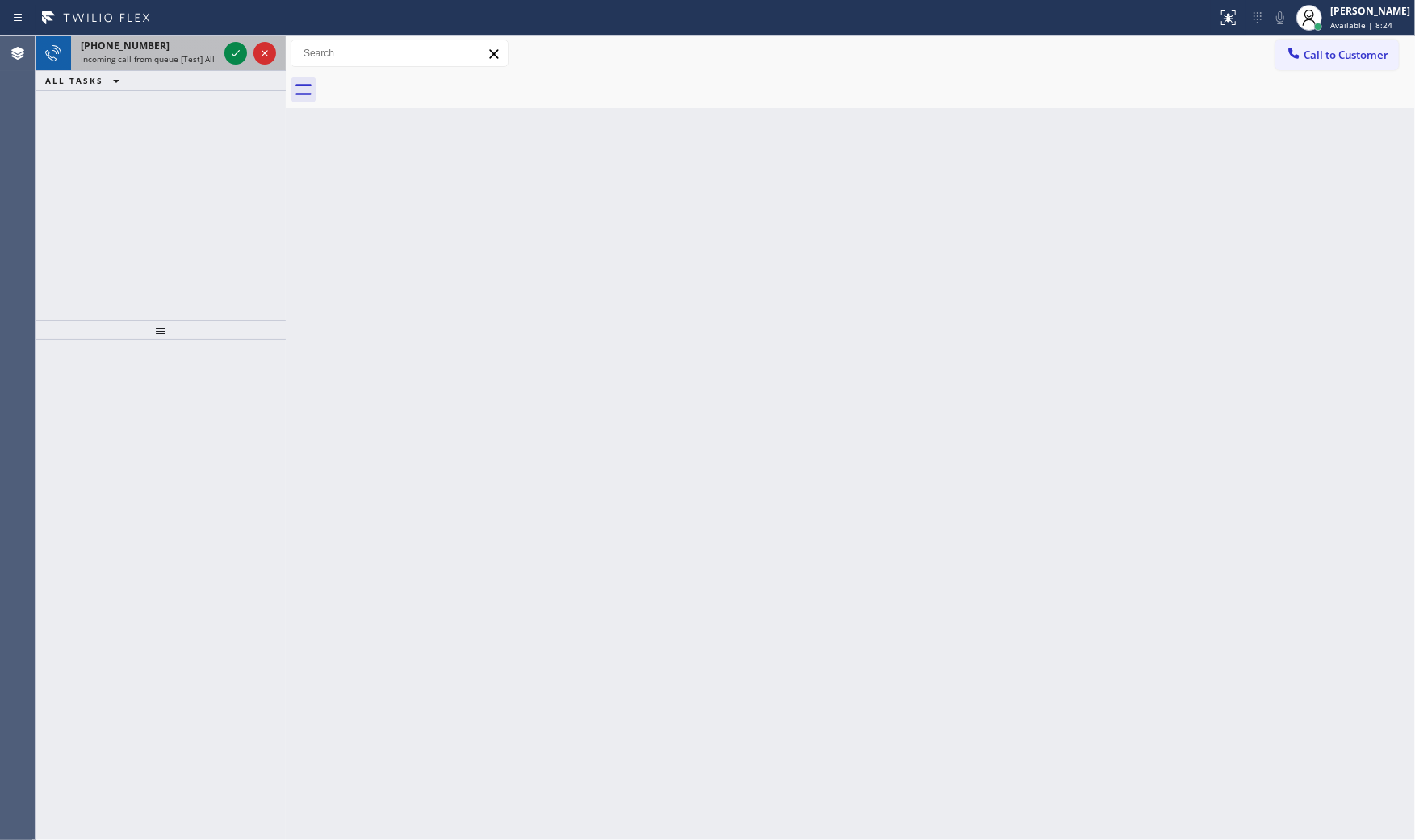
click at [166, 60] on span "Incoming call from queue [Test] All" at bounding box center [147, 59] width 134 height 11
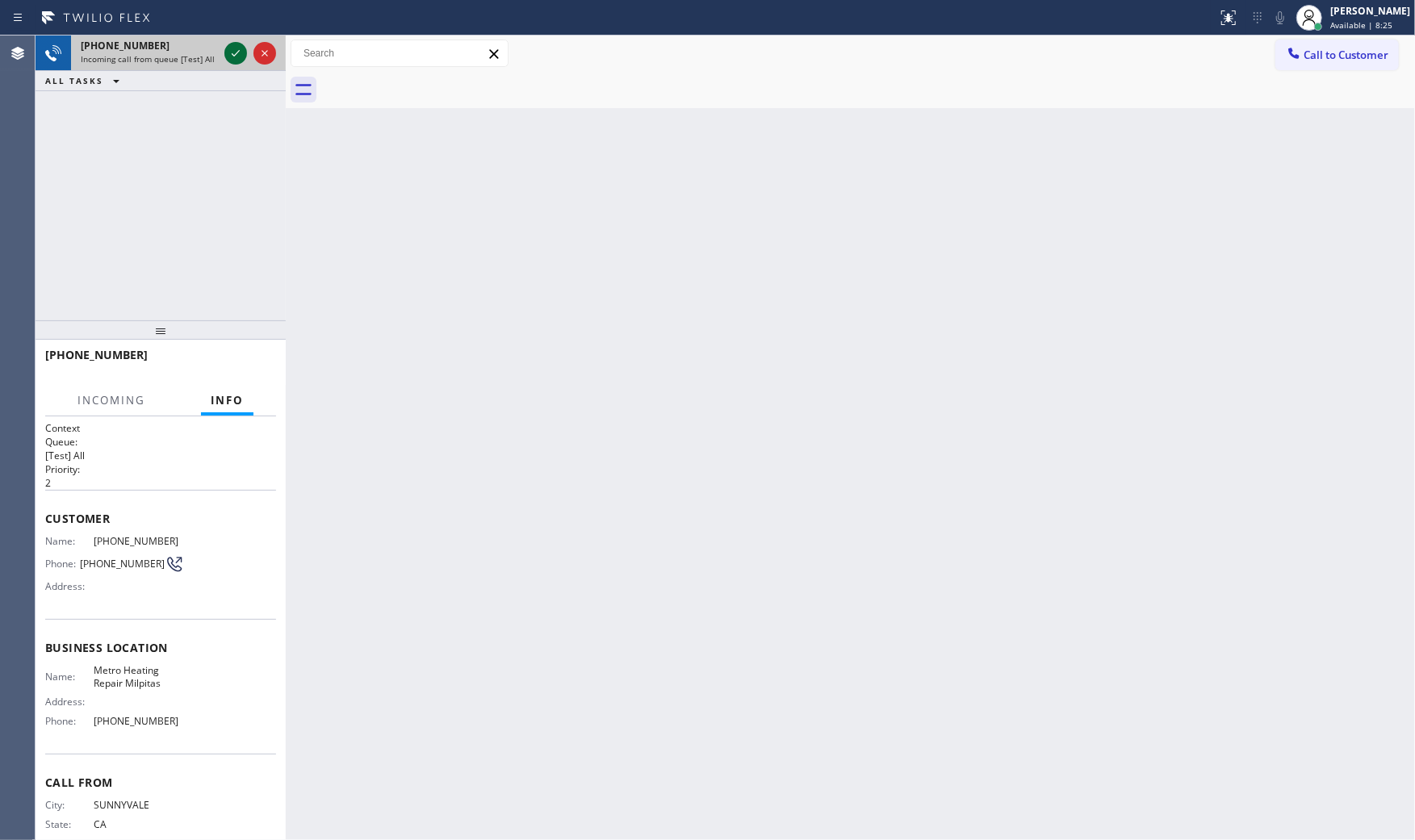
click at [240, 49] on icon at bounding box center [236, 54] width 20 height 20
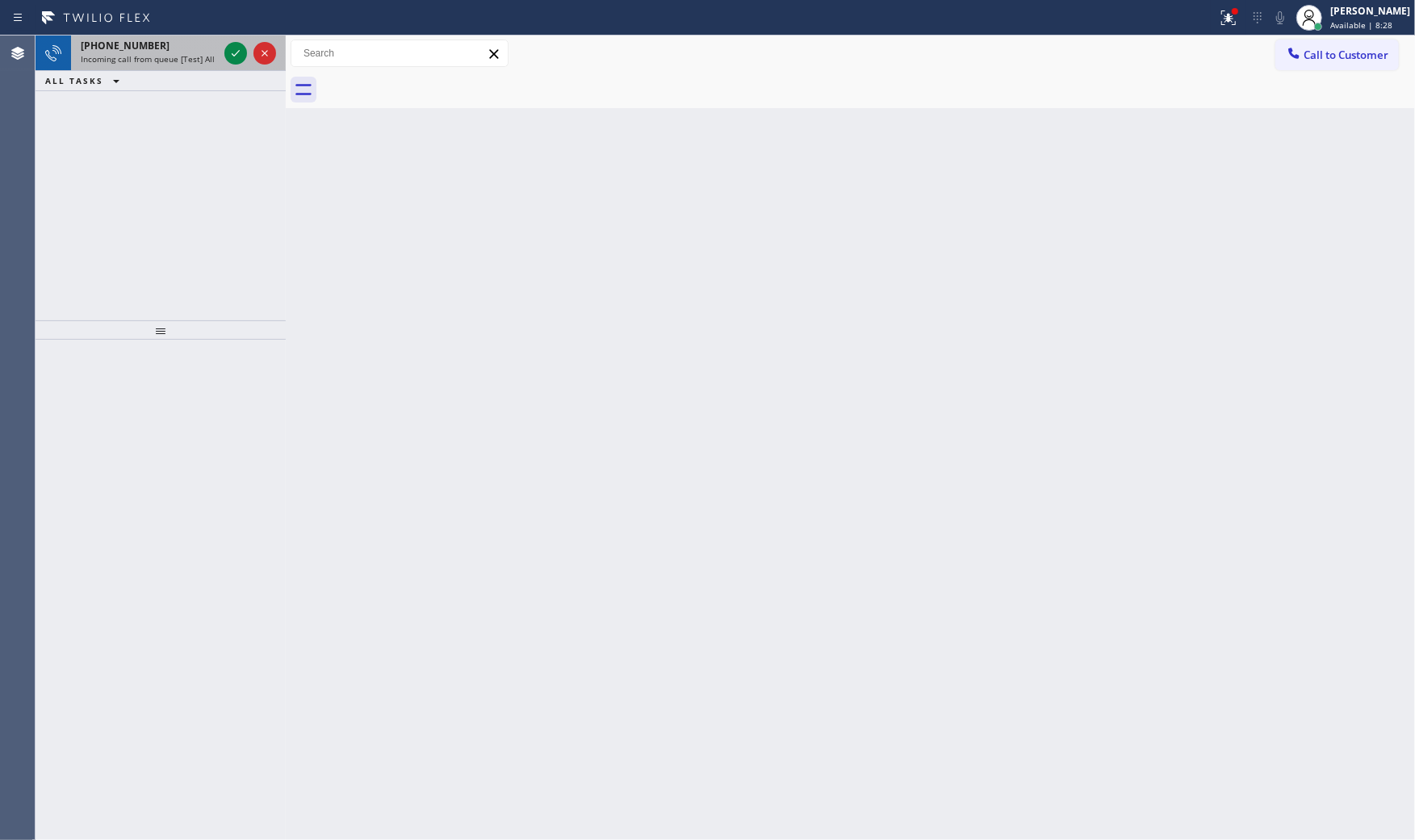
click at [162, 65] on span "Incoming call from queue [Test] All" at bounding box center [147, 59] width 134 height 11
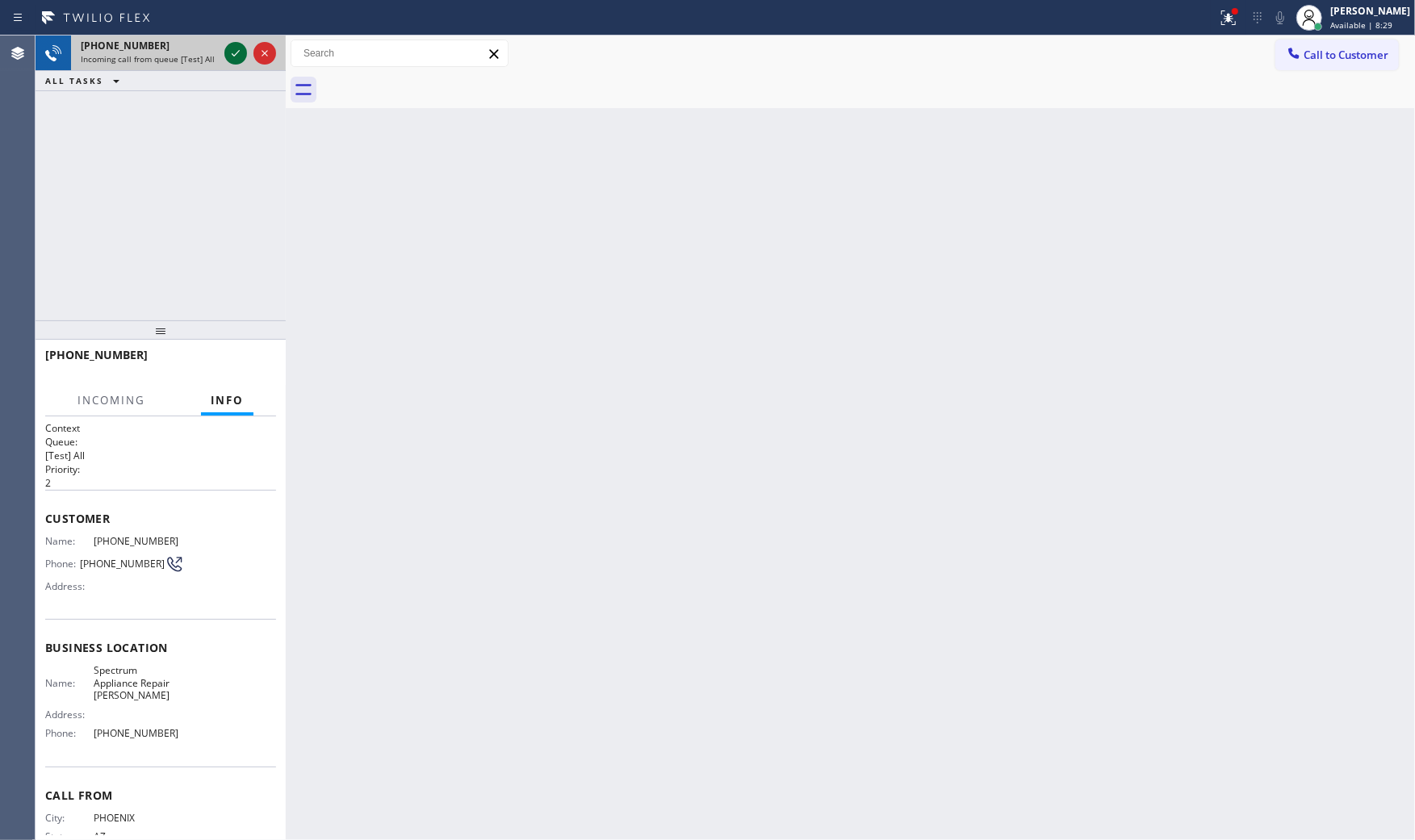
click at [229, 54] on icon at bounding box center [236, 54] width 20 height 20
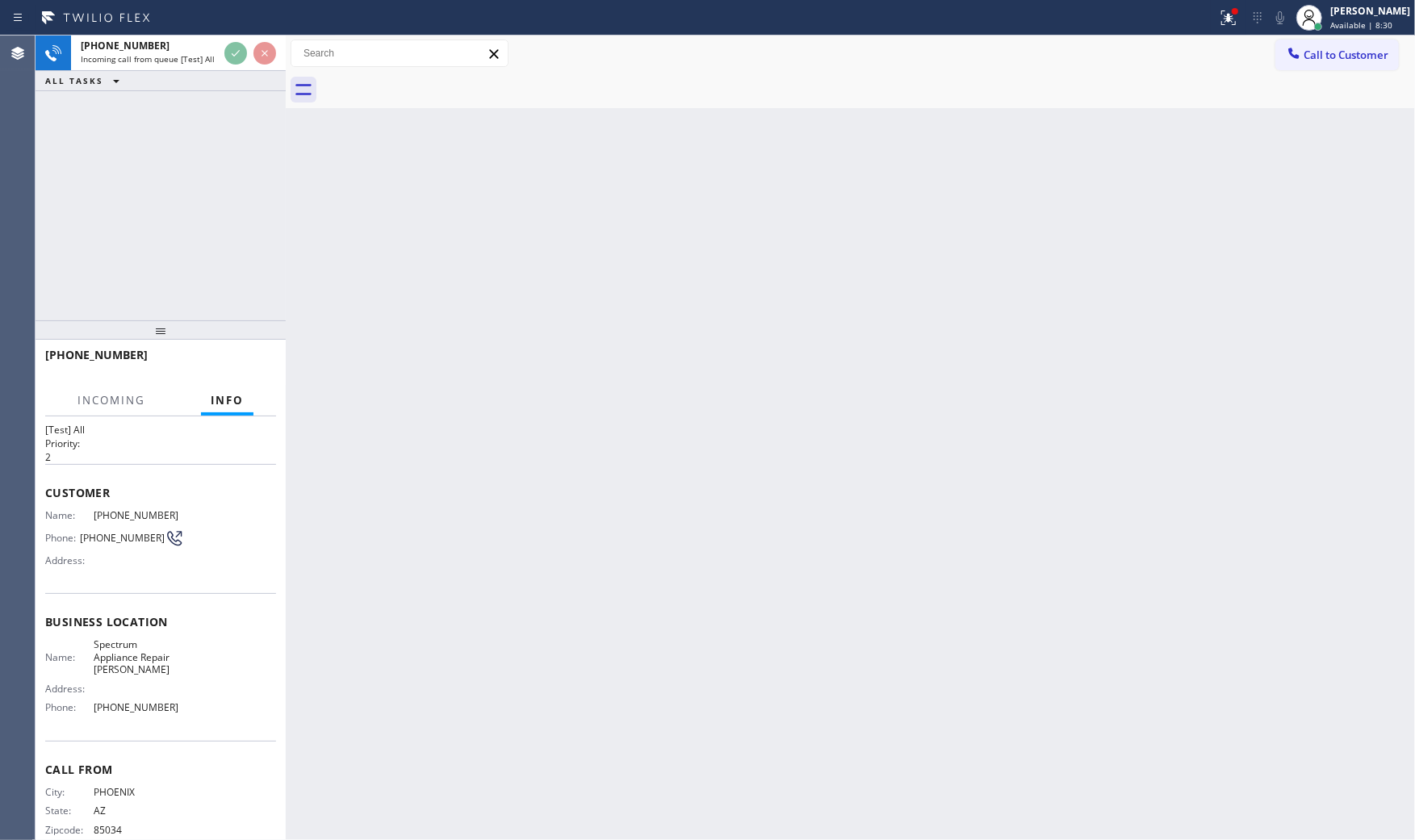
scroll to position [51, 0]
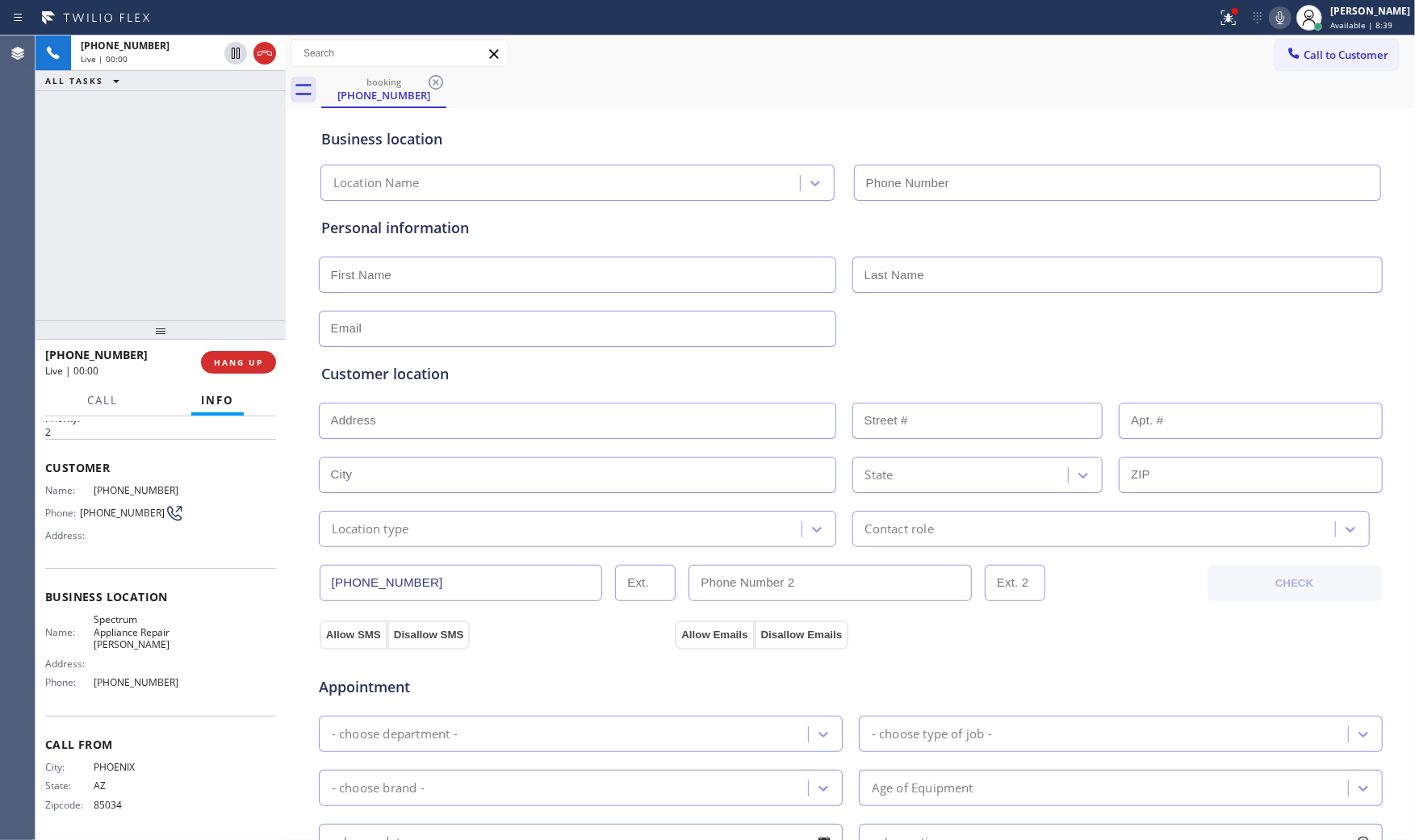
type input "[PHONE_NUMBER]"
click at [239, 350] on div "[PHONE_NUMBER] Live | 00:01 HANG UP" at bounding box center [161, 362] width 230 height 42
click at [242, 356] on span "HANG UP" at bounding box center [238, 361] width 50 height 11
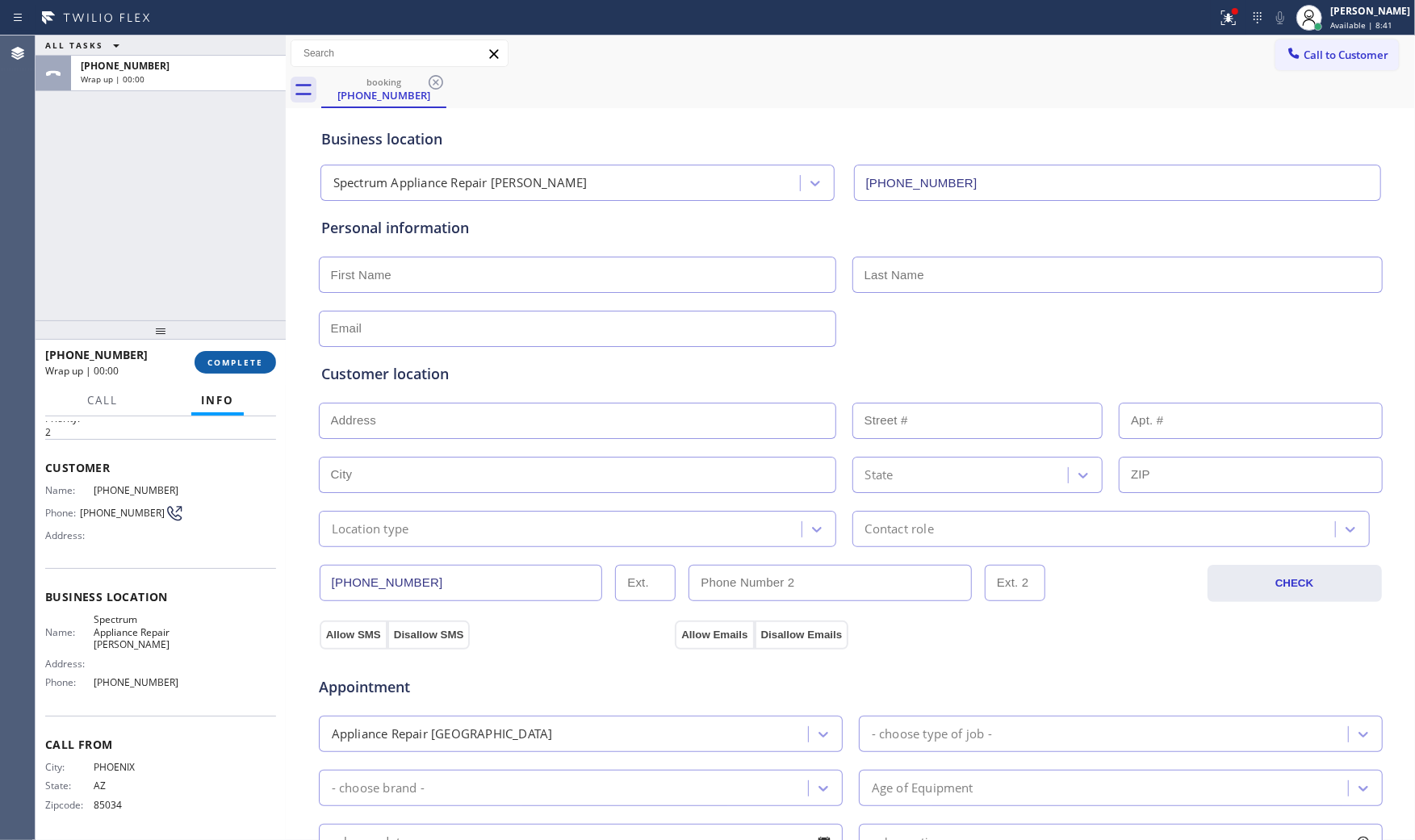
click at [244, 359] on span "COMPLETE" at bounding box center [235, 361] width 56 height 11
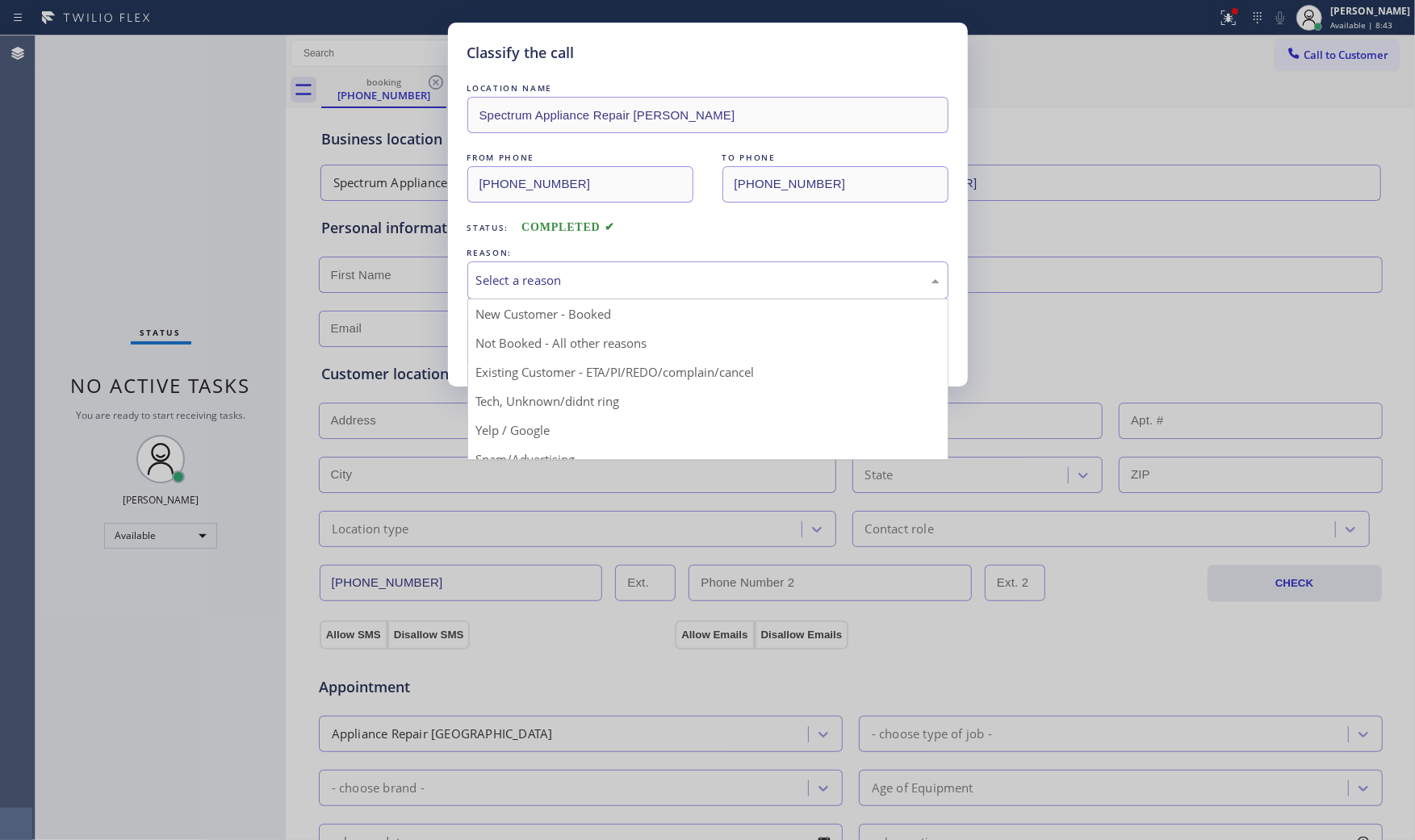
drag, startPoint x: 515, startPoint y: 284, endPoint x: 518, endPoint y: 300, distance: 16.3
click at [516, 284] on div "Select a reason" at bounding box center [708, 280] width 464 height 19
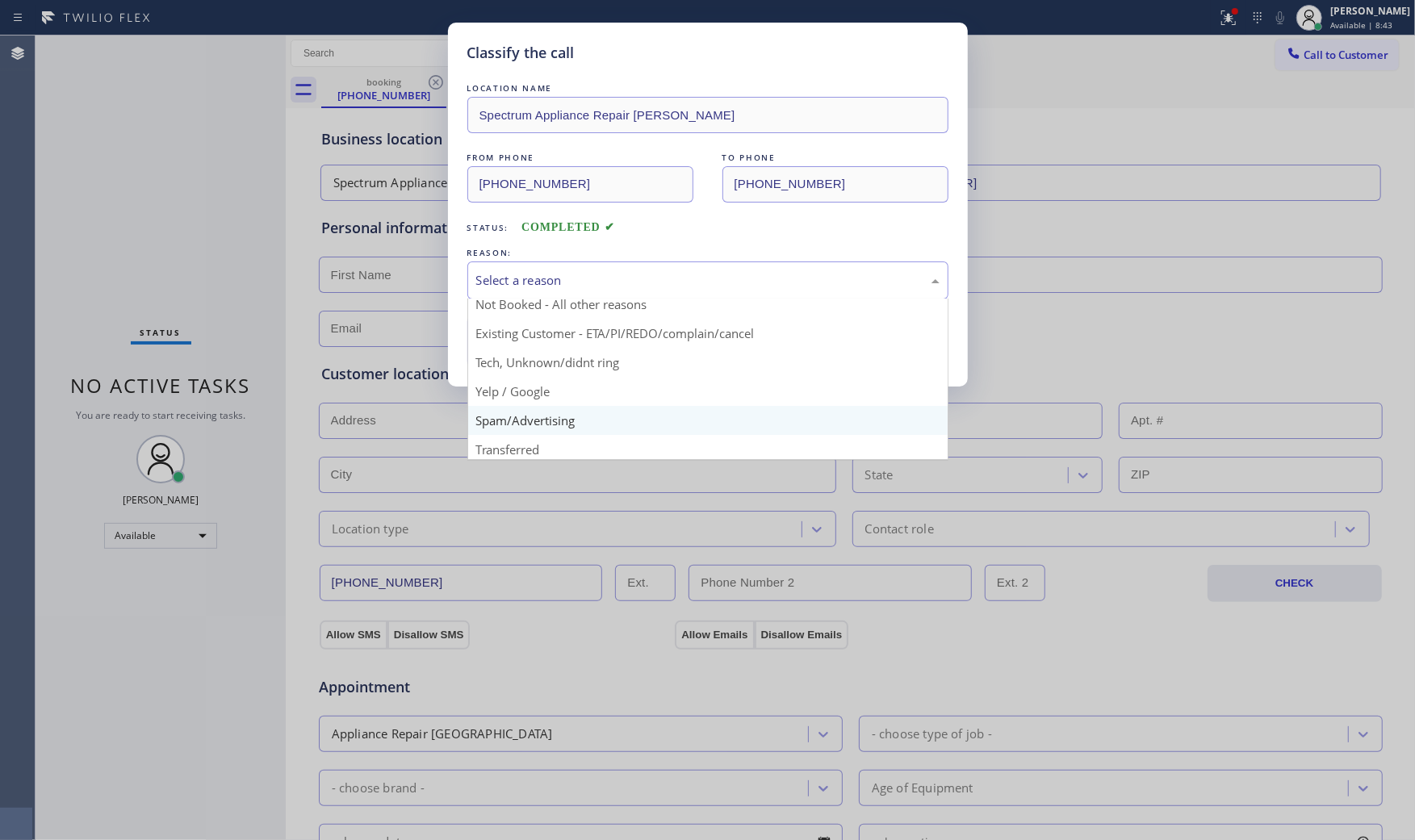
scroll to position [101, 0]
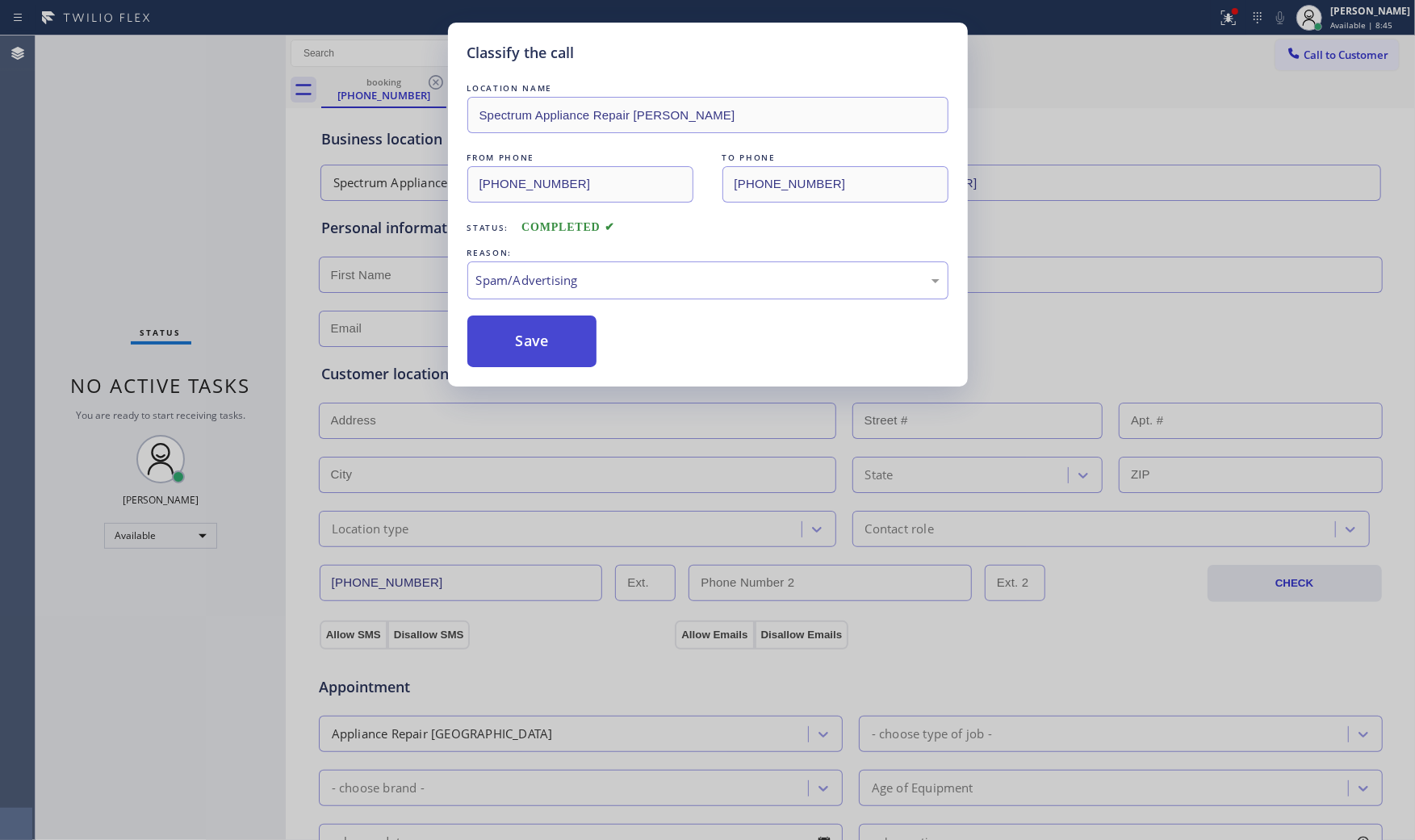
click at [515, 348] on button "Save" at bounding box center [532, 342] width 130 height 52
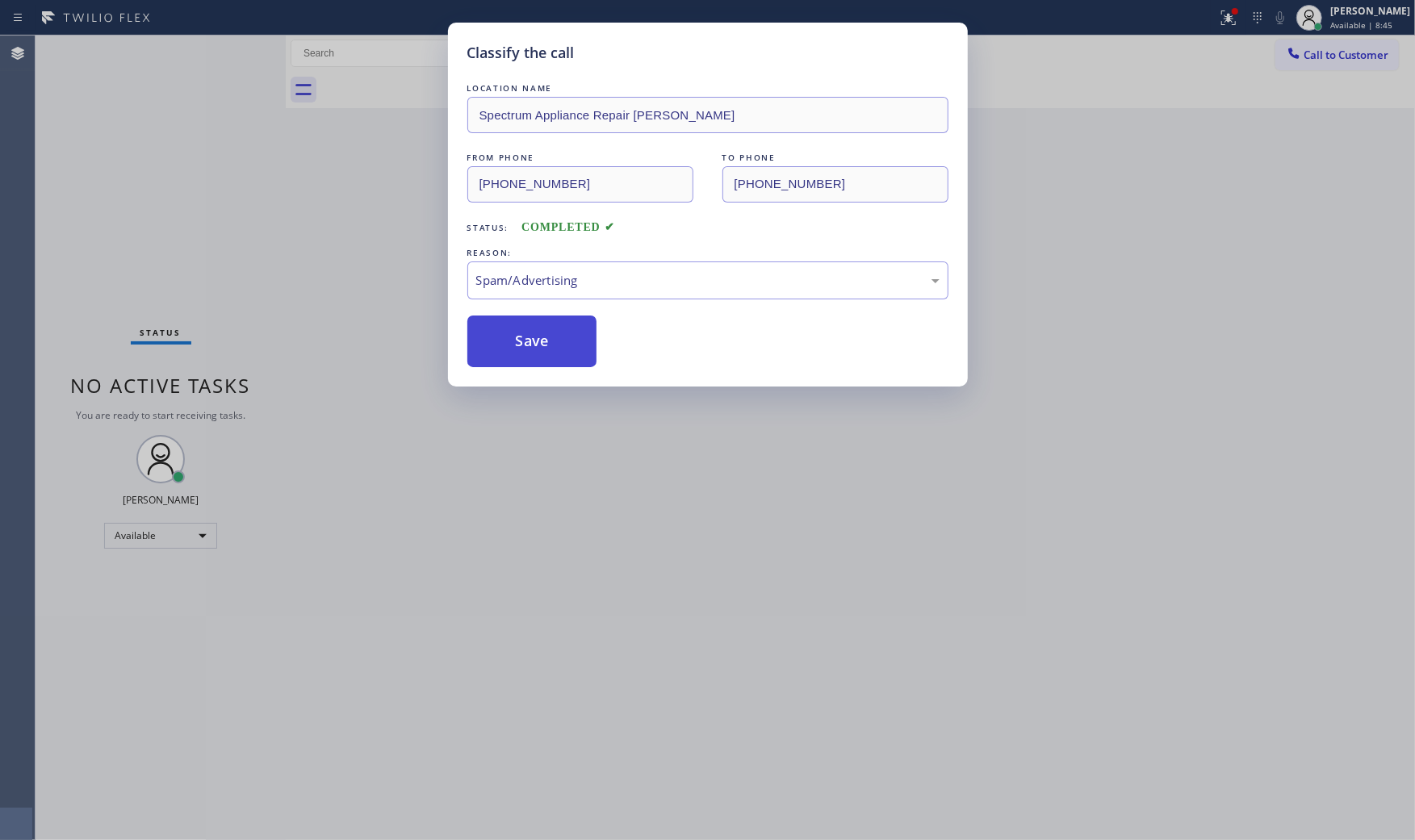
click at [515, 348] on button "Save" at bounding box center [532, 342] width 130 height 52
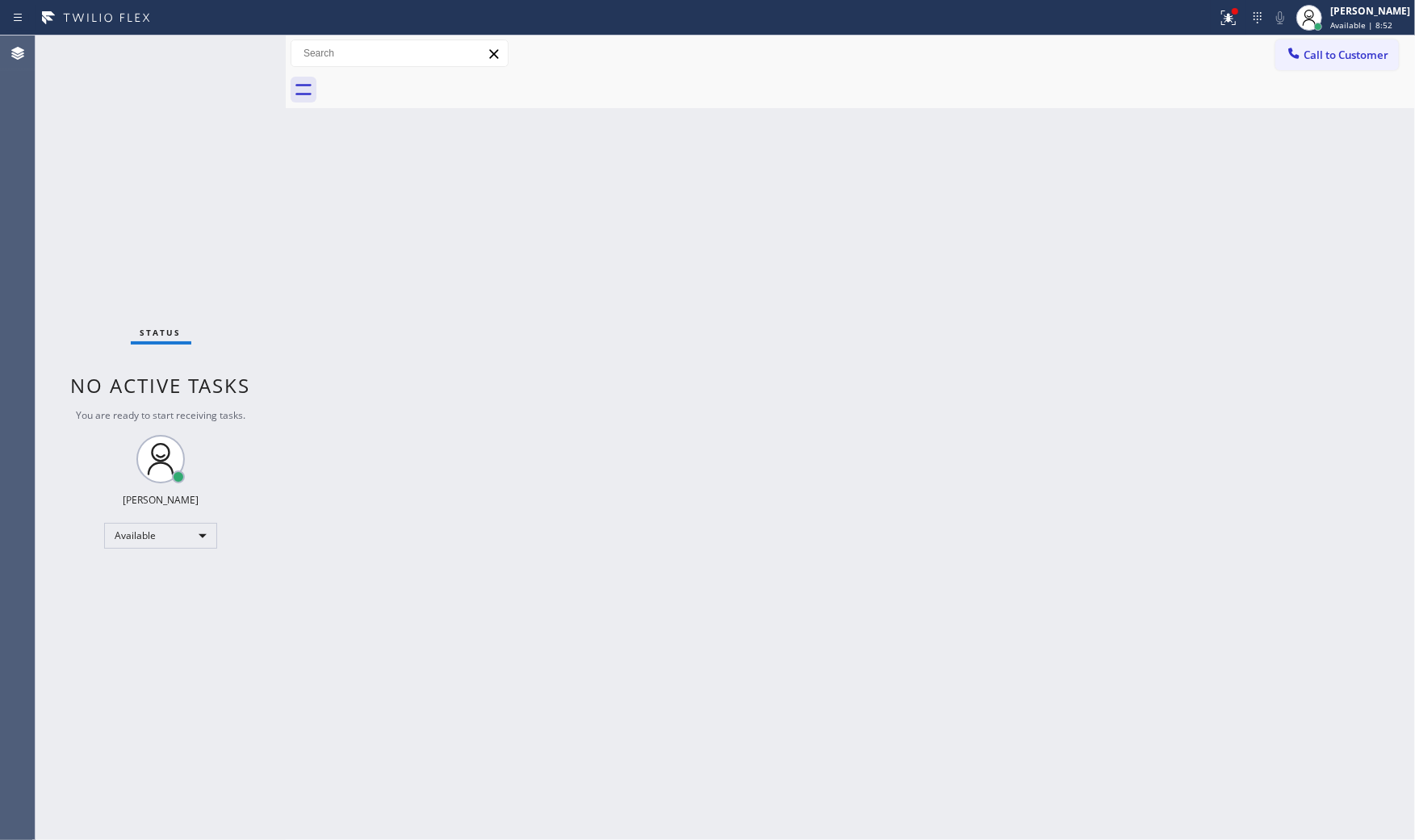
click at [232, 54] on div "Status No active tasks You are ready to start receiving tasks. [PERSON_NAME] Av…" at bounding box center [161, 438] width 250 height 804
click at [234, 54] on div "Status No active tasks You are ready to start receiving tasks. [PERSON_NAME] Av…" at bounding box center [161, 438] width 250 height 804
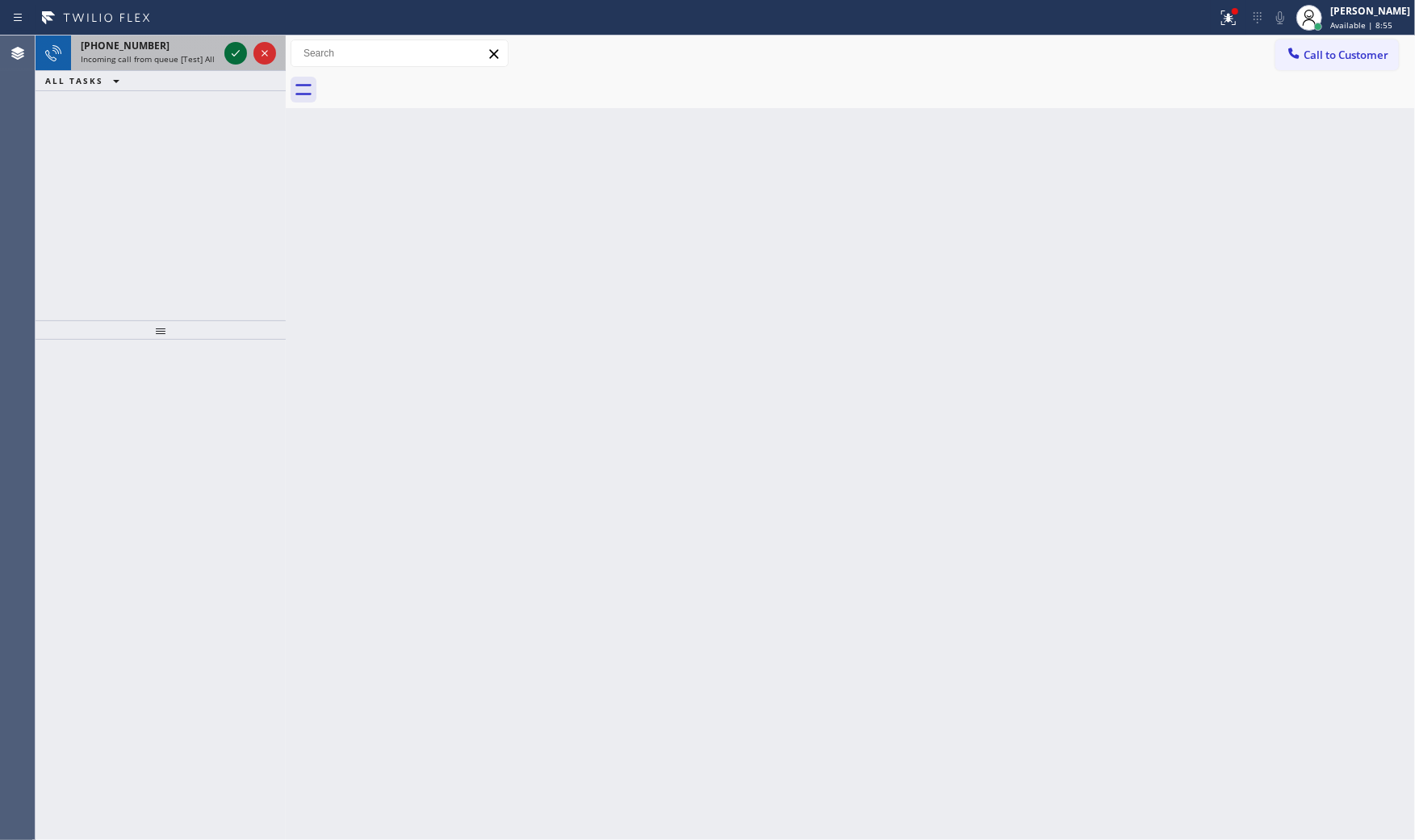
click at [234, 54] on icon at bounding box center [236, 54] width 20 height 20
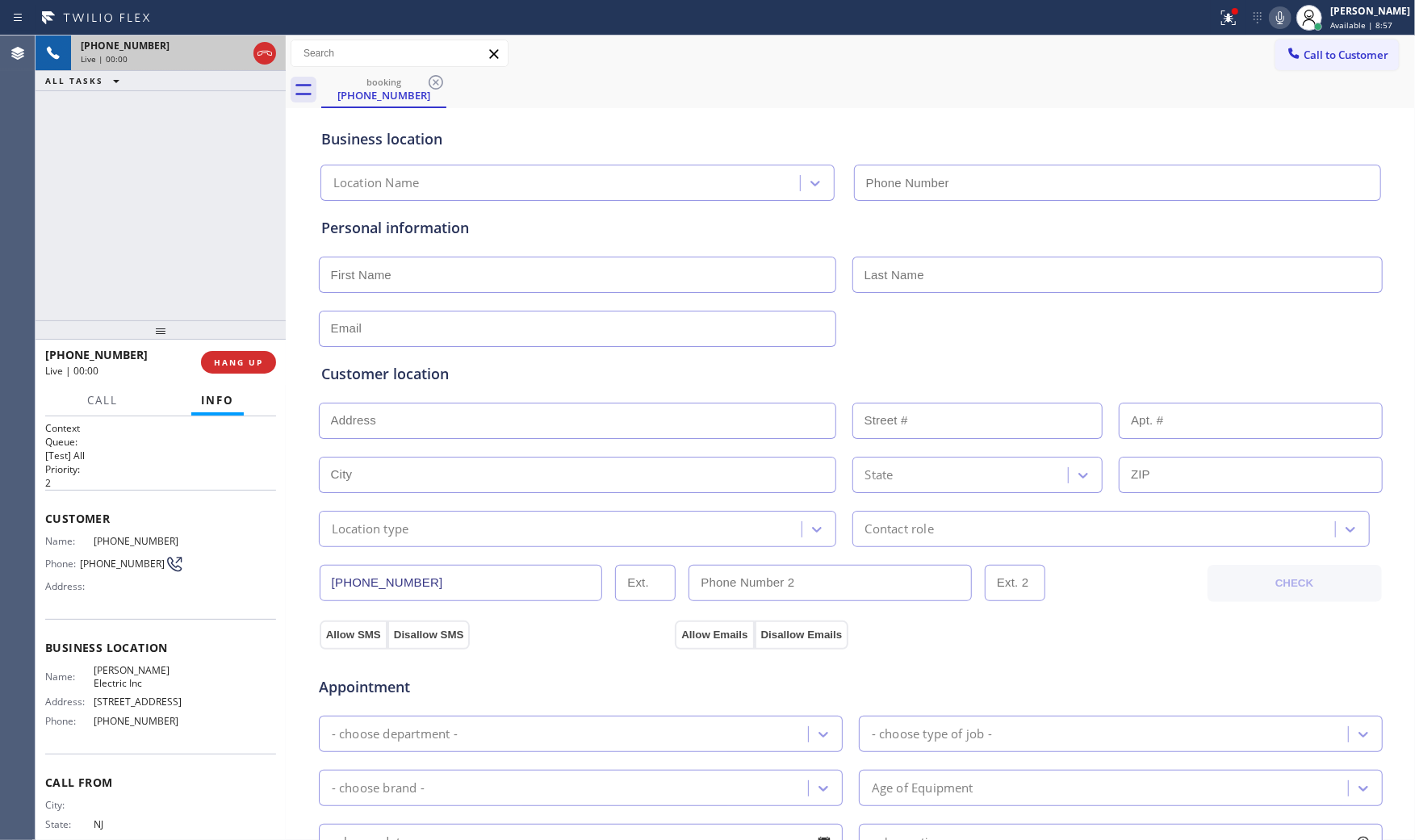
type input "[PHONE_NUMBER]"
click at [250, 359] on span "HANG UP" at bounding box center [238, 361] width 50 height 11
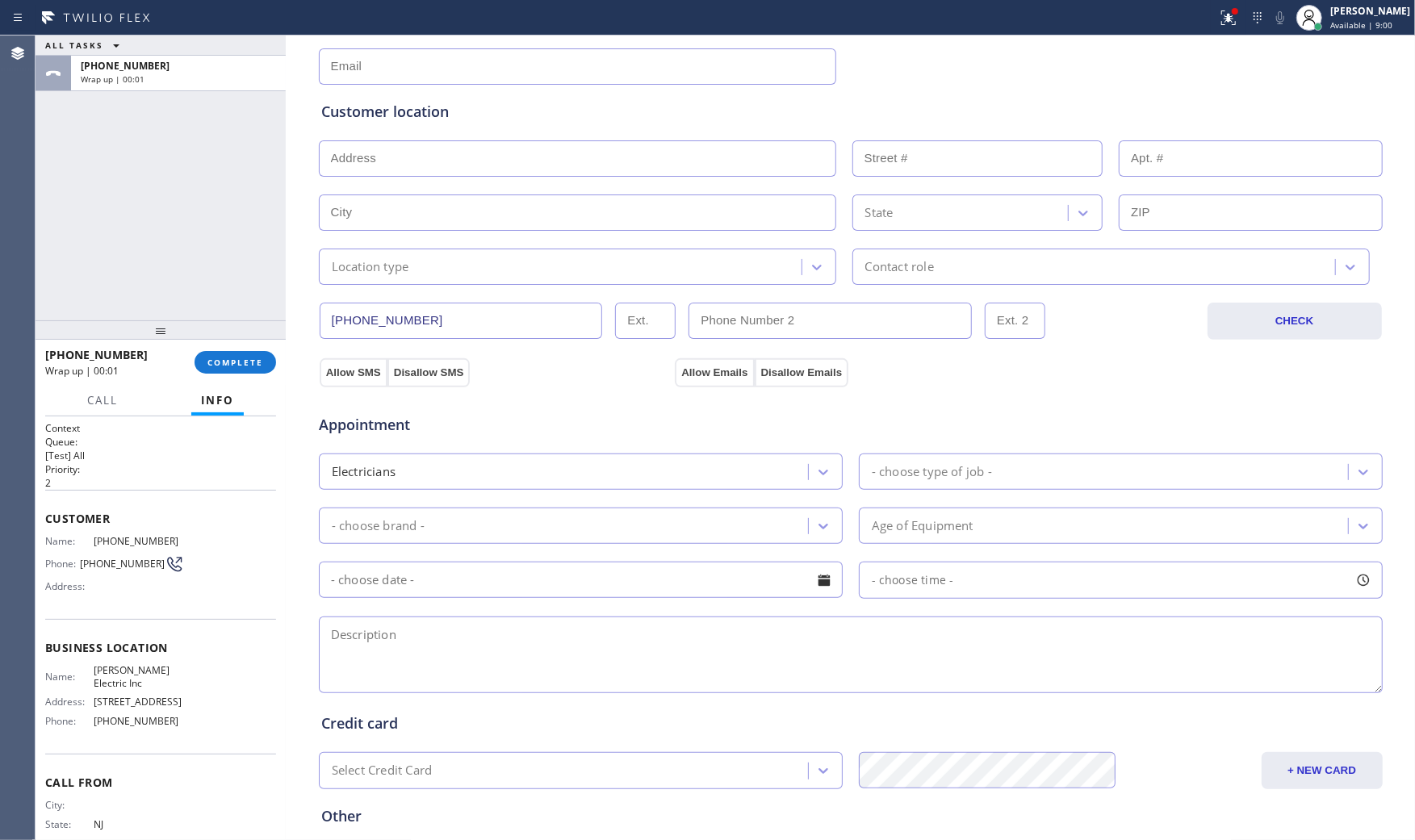
scroll to position [269, 0]
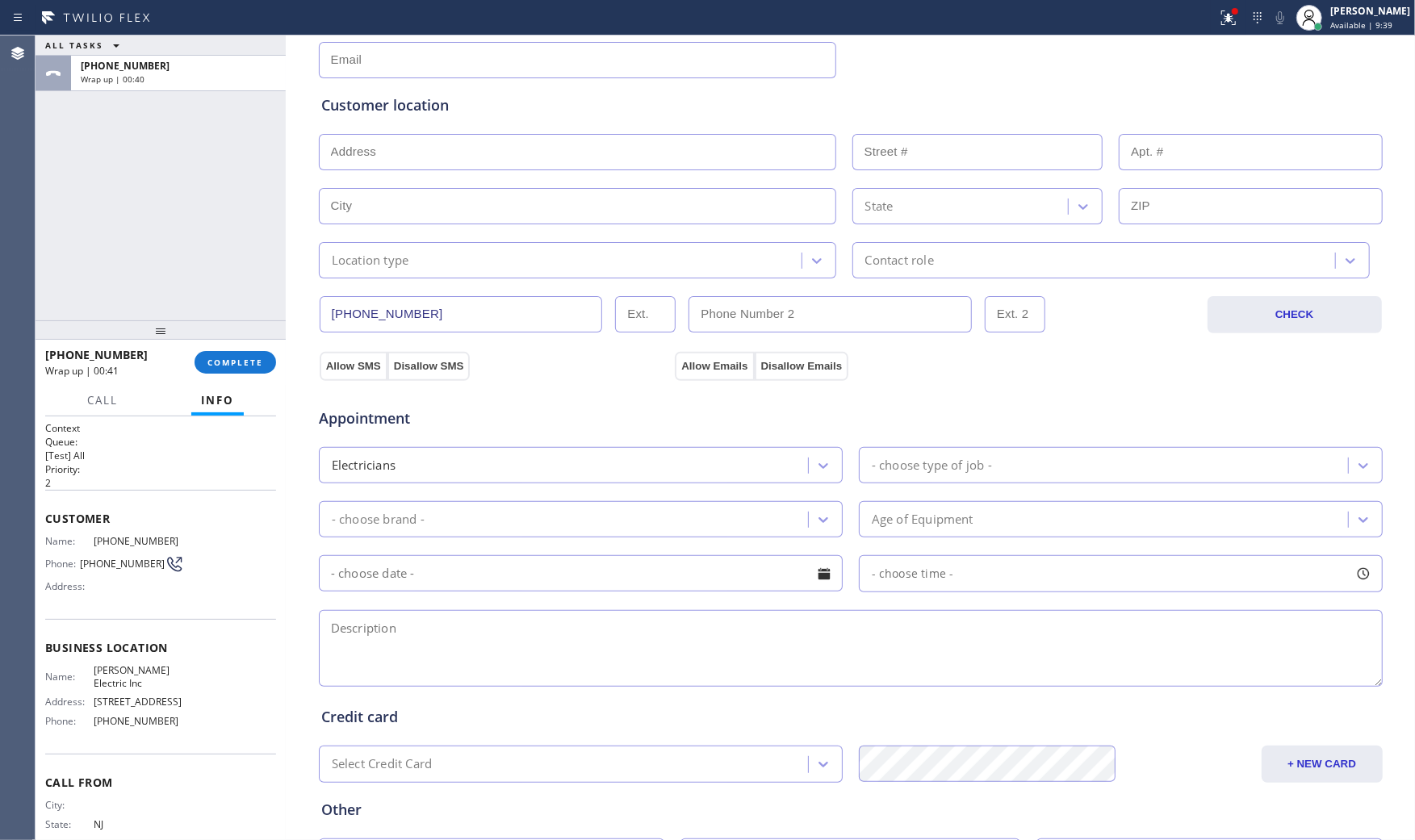
click at [252, 375] on div "[PHONE_NUMBER] Wrap up | 00:41 COMPLETE" at bounding box center [161, 362] width 230 height 42
click at [250, 368] on button "COMPLETE" at bounding box center [235, 362] width 81 height 23
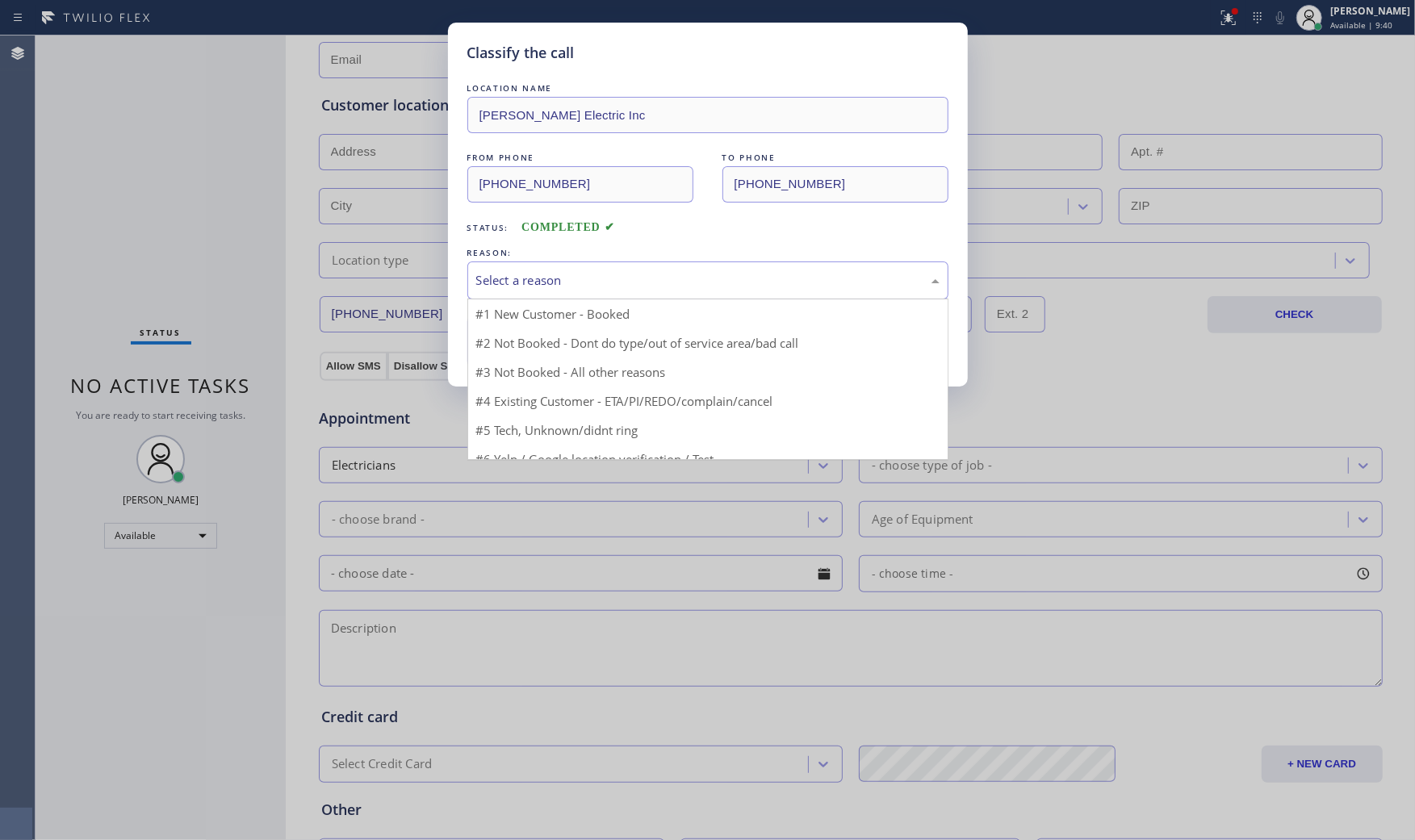
click at [533, 282] on div "Select a reason" at bounding box center [708, 280] width 464 height 19
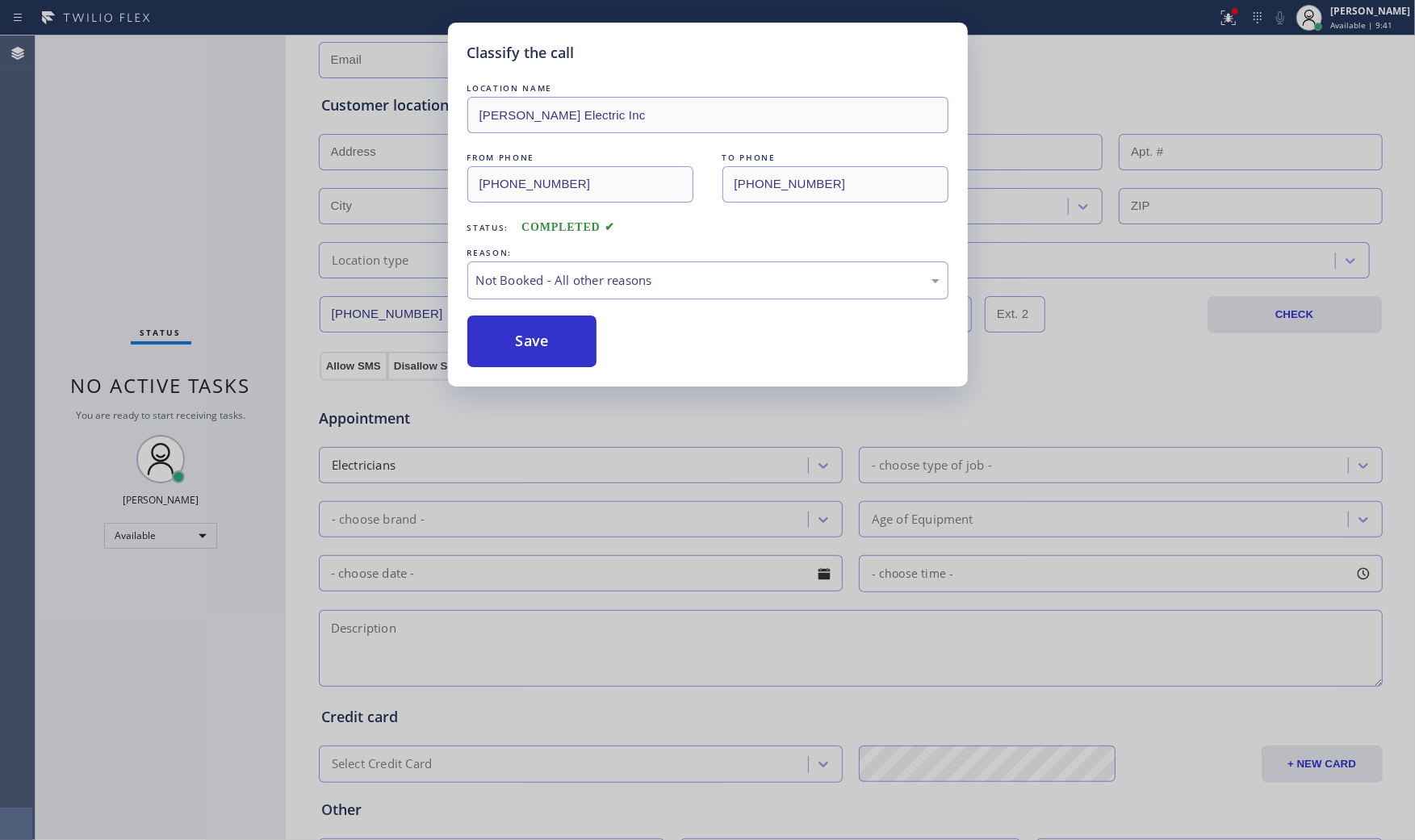
click at [528, 338] on button "Save" at bounding box center [532, 342] width 130 height 52
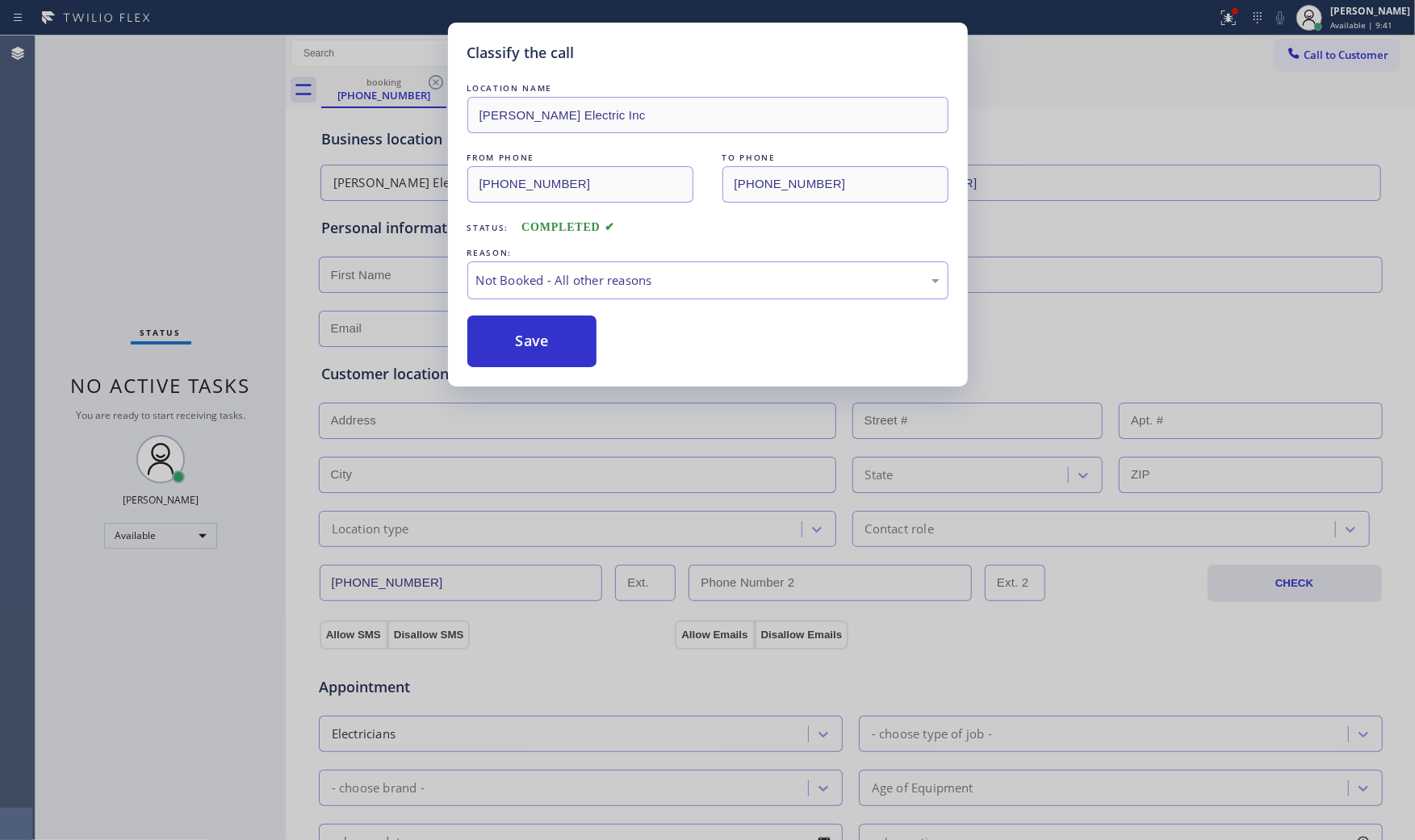
click at [528, 338] on button "Save" at bounding box center [532, 342] width 130 height 52
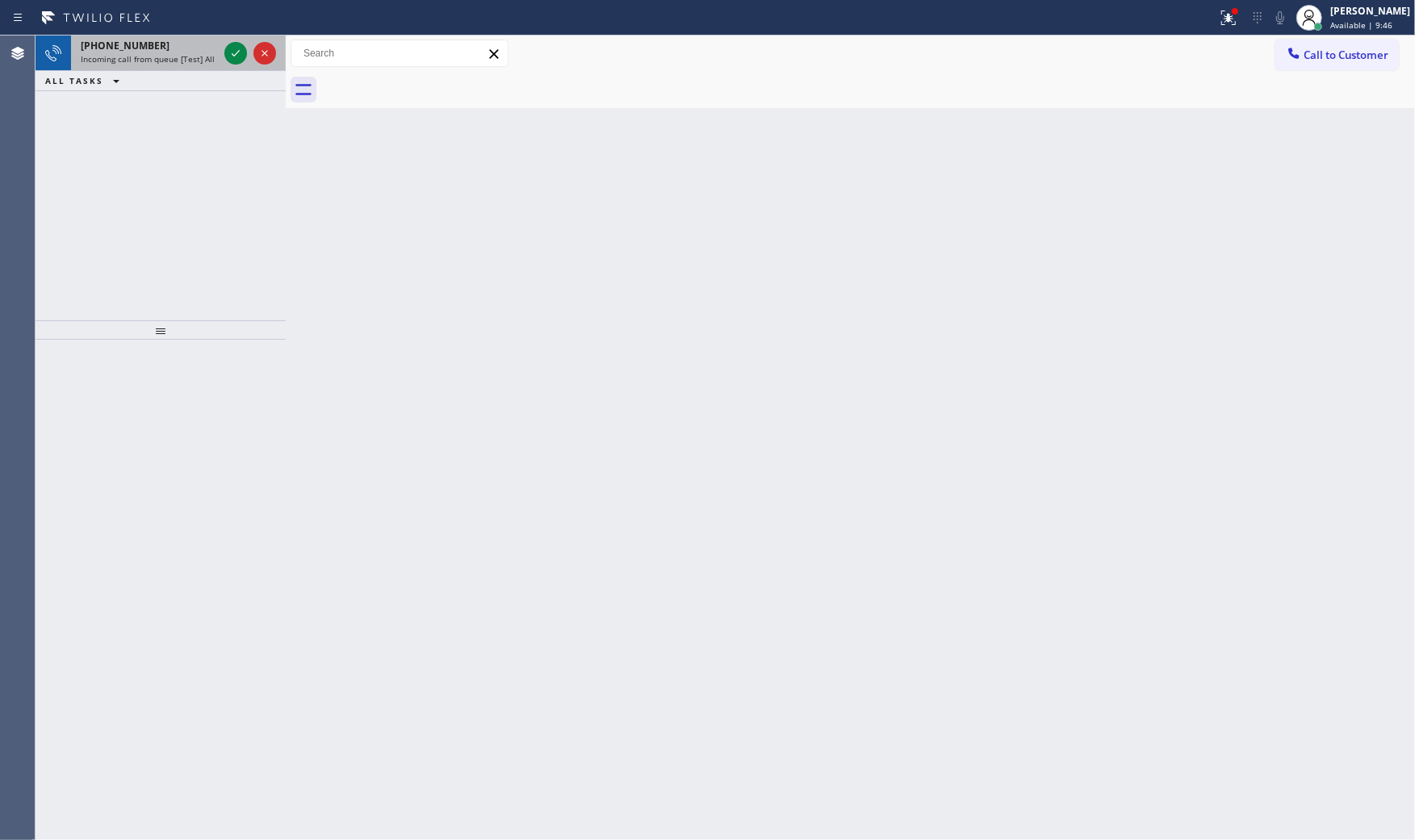
click at [175, 59] on span "Incoming call from queue [Test] All" at bounding box center [147, 59] width 134 height 11
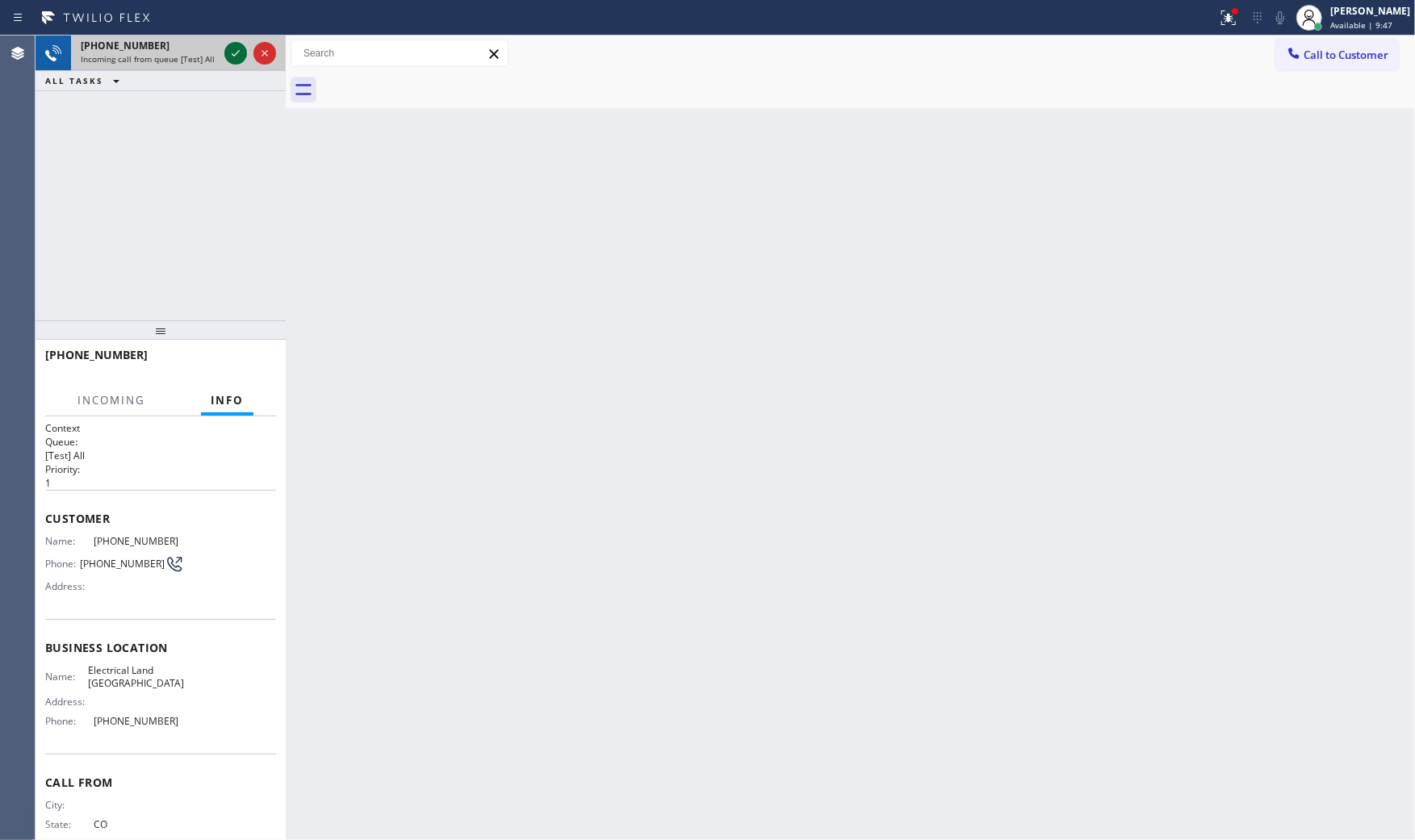
click at [228, 55] on icon at bounding box center [236, 54] width 20 height 20
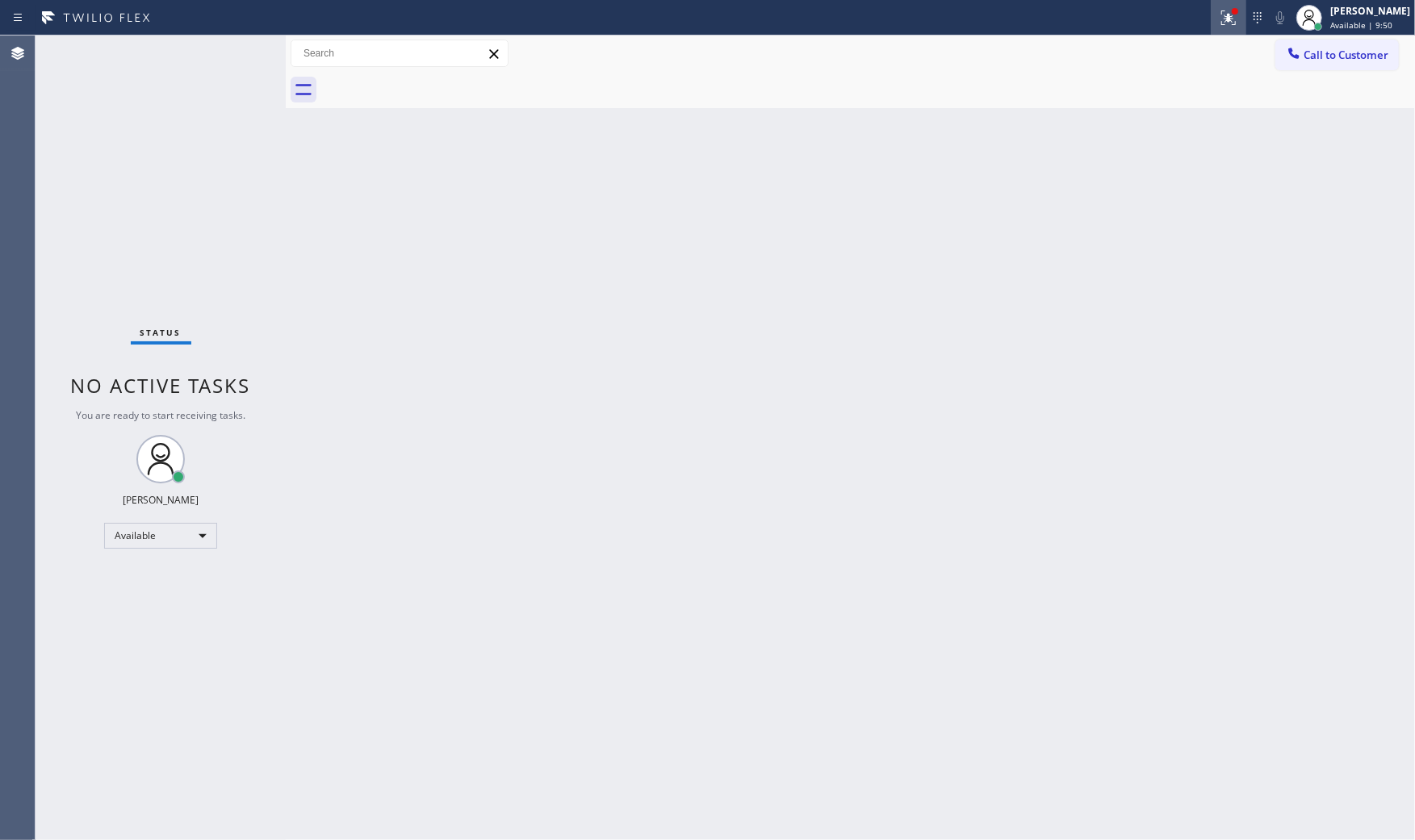
click at [1218, 25] on icon at bounding box center [1228, 18] width 20 height 20
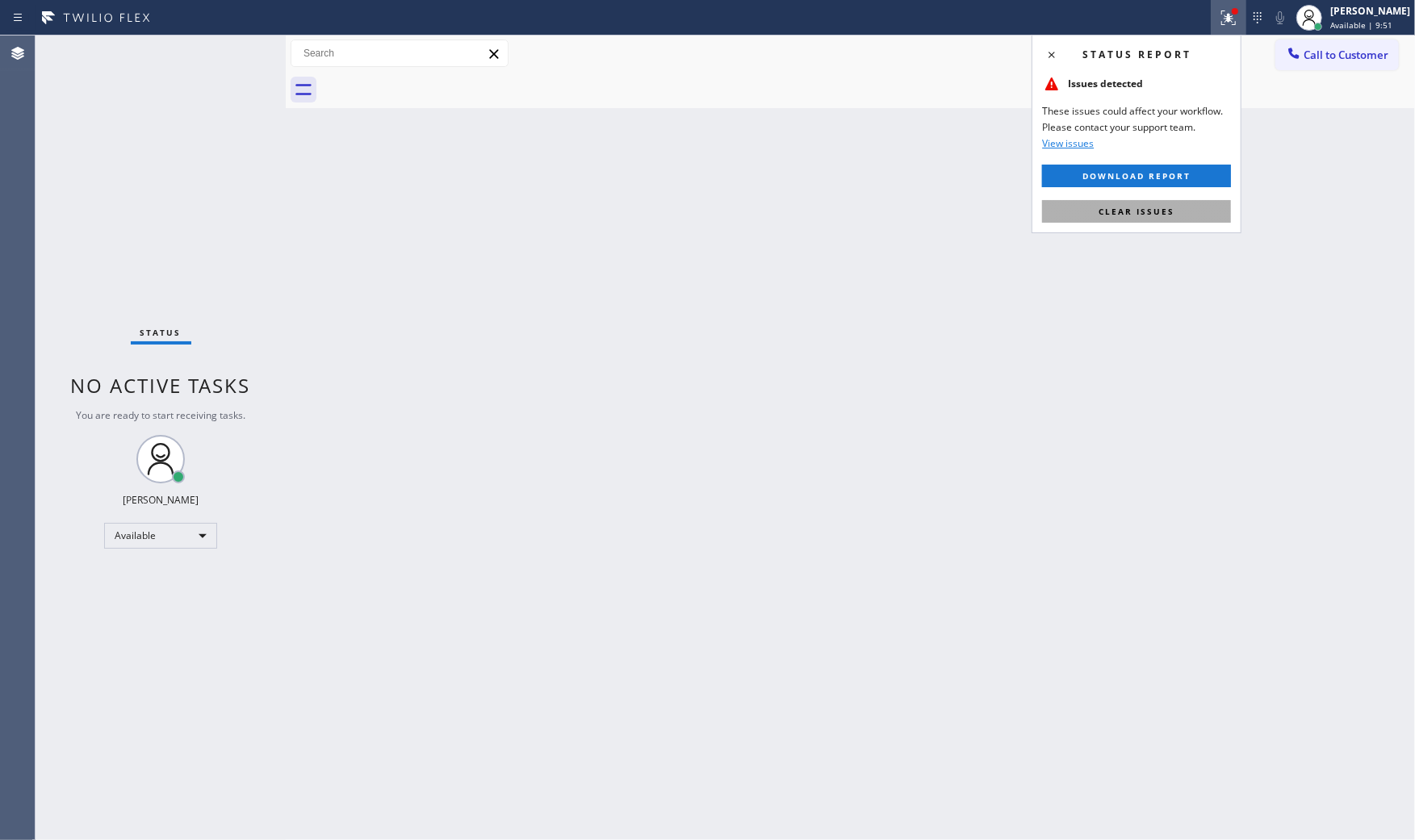
click at [1157, 213] on span "Clear issues" at bounding box center [1136, 210] width 75 height 11
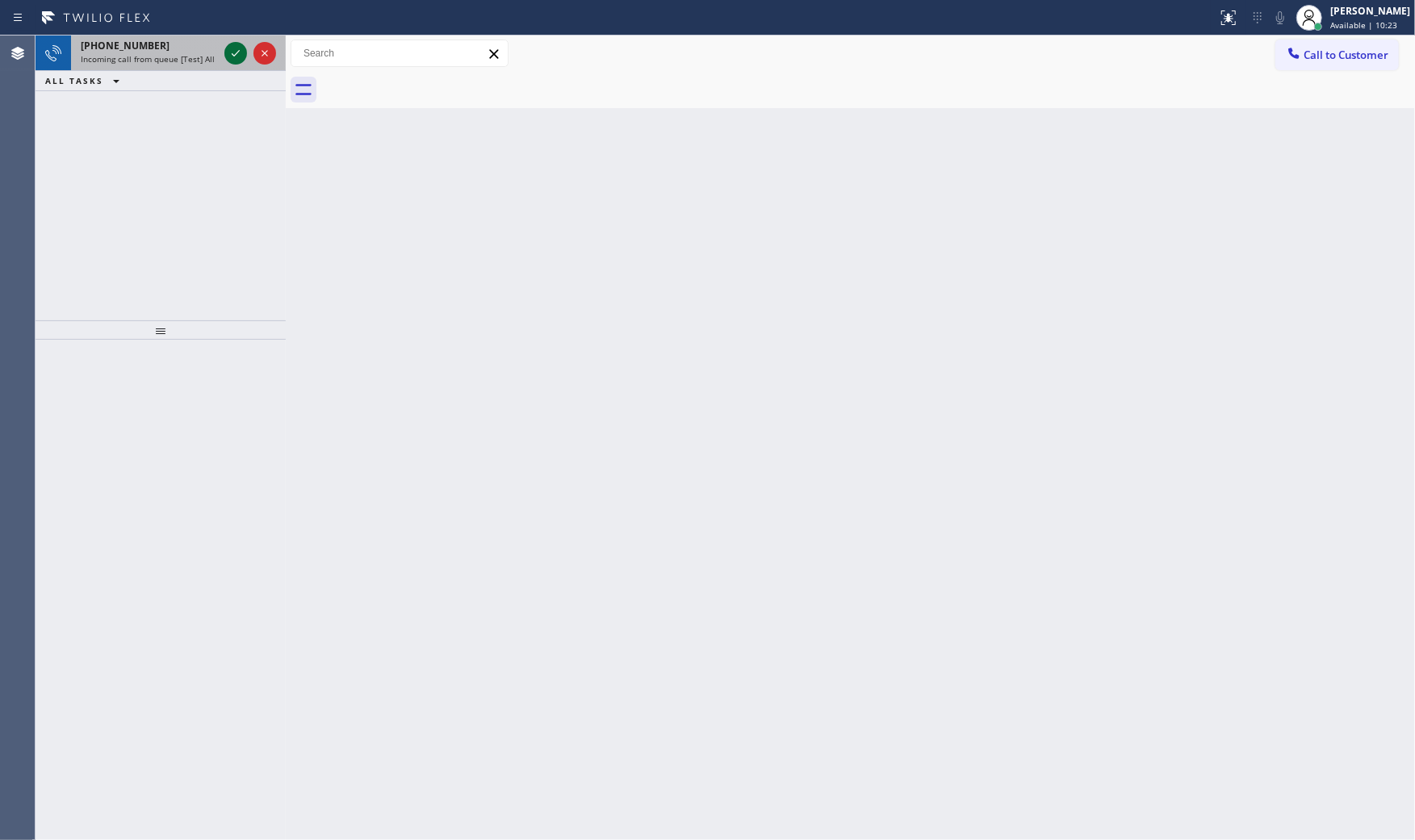
click at [238, 54] on icon at bounding box center [236, 54] width 20 height 20
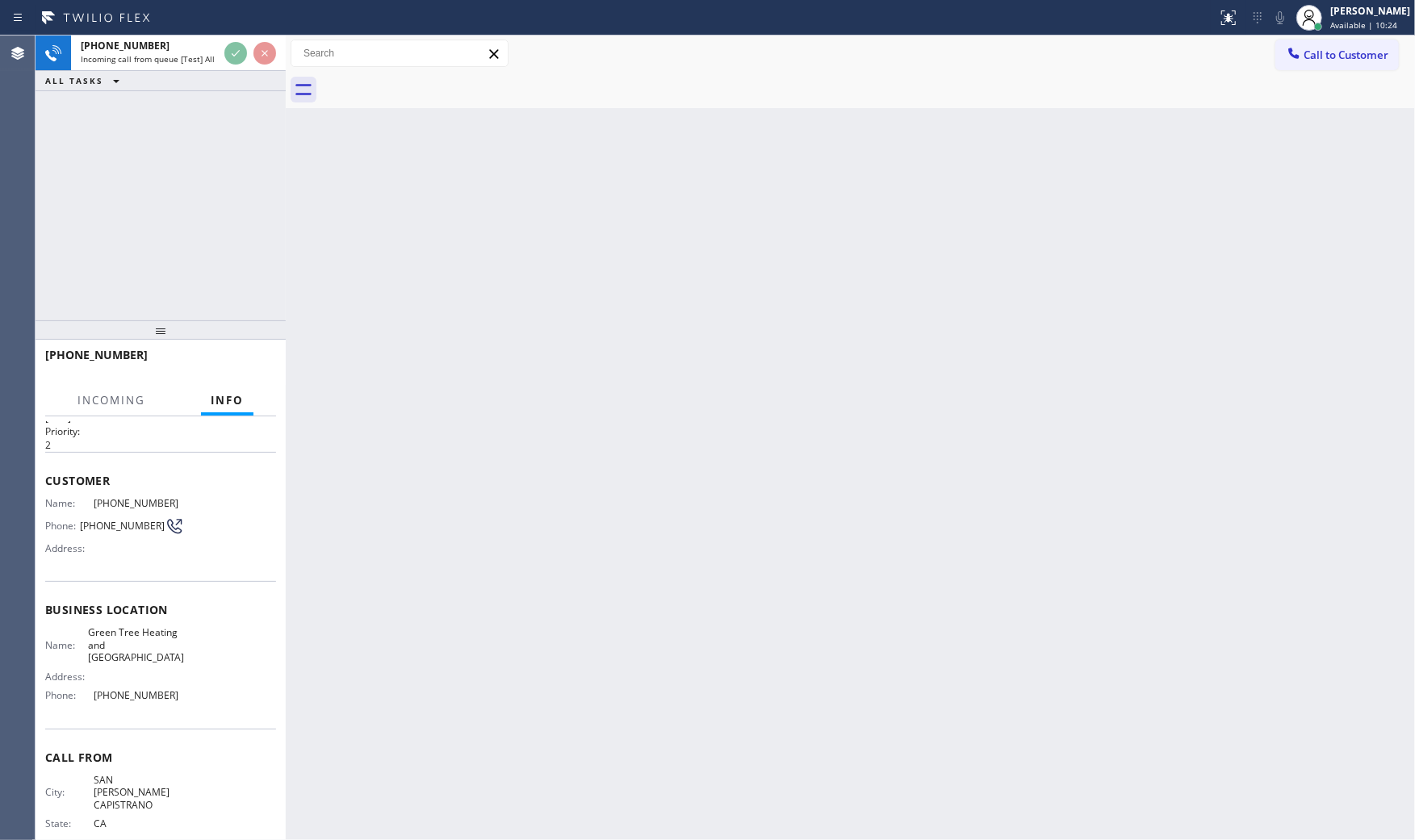
scroll to position [75, 0]
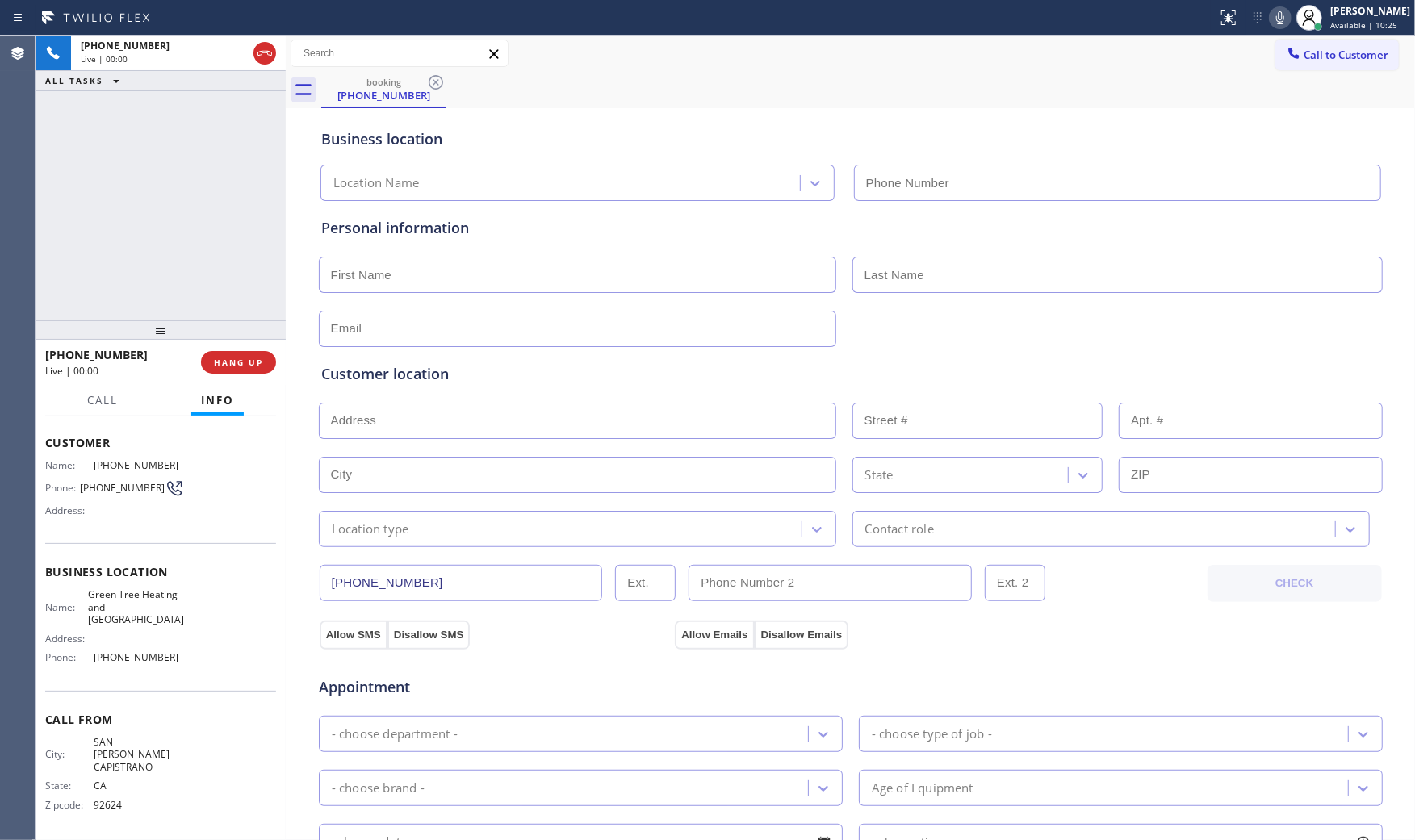
type input "[PHONE_NUMBER]"
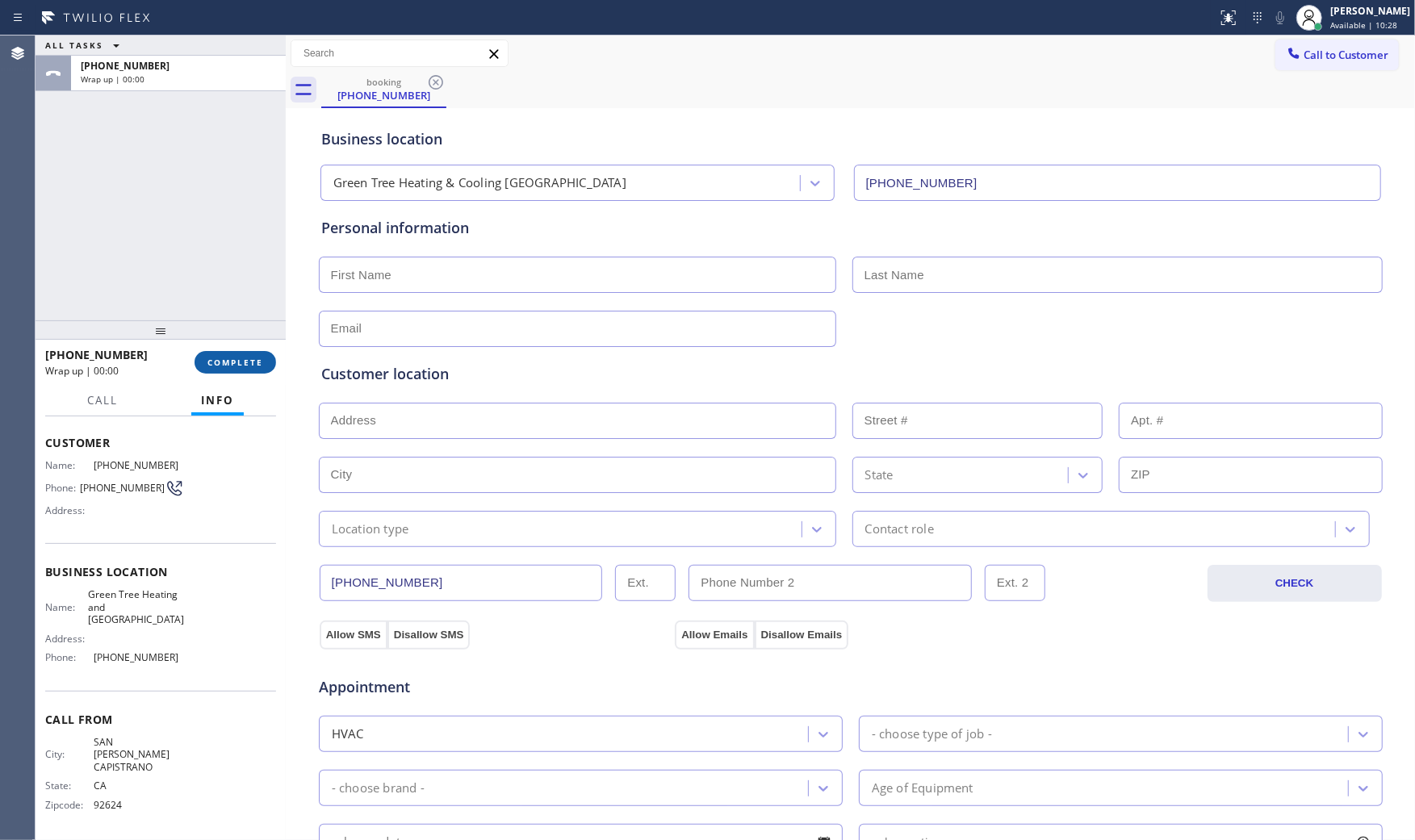
click at [266, 356] on button "COMPLETE" at bounding box center [235, 362] width 81 height 23
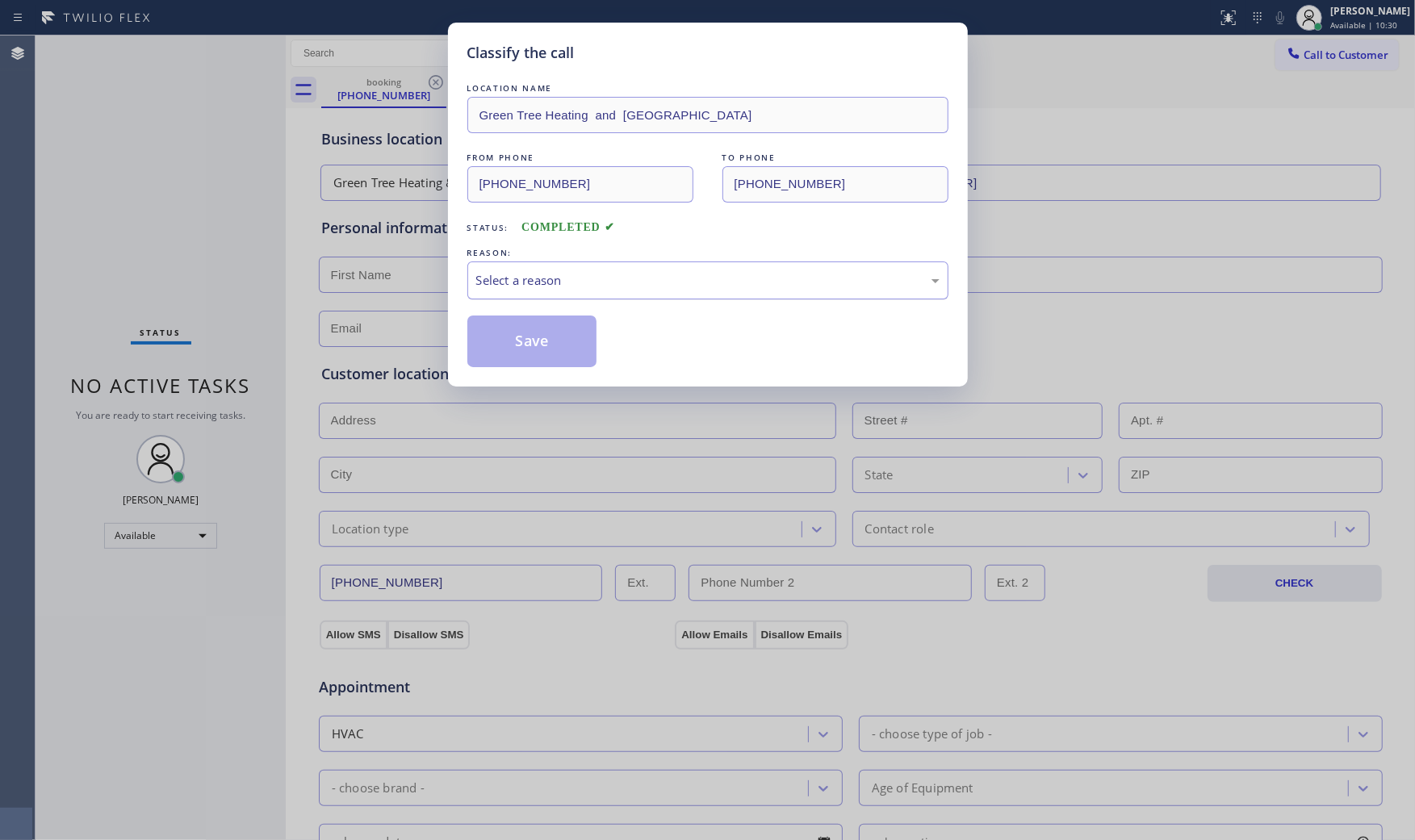
click at [589, 280] on div "Select a reason" at bounding box center [708, 280] width 464 height 19
click at [542, 338] on button "Save" at bounding box center [532, 342] width 130 height 52
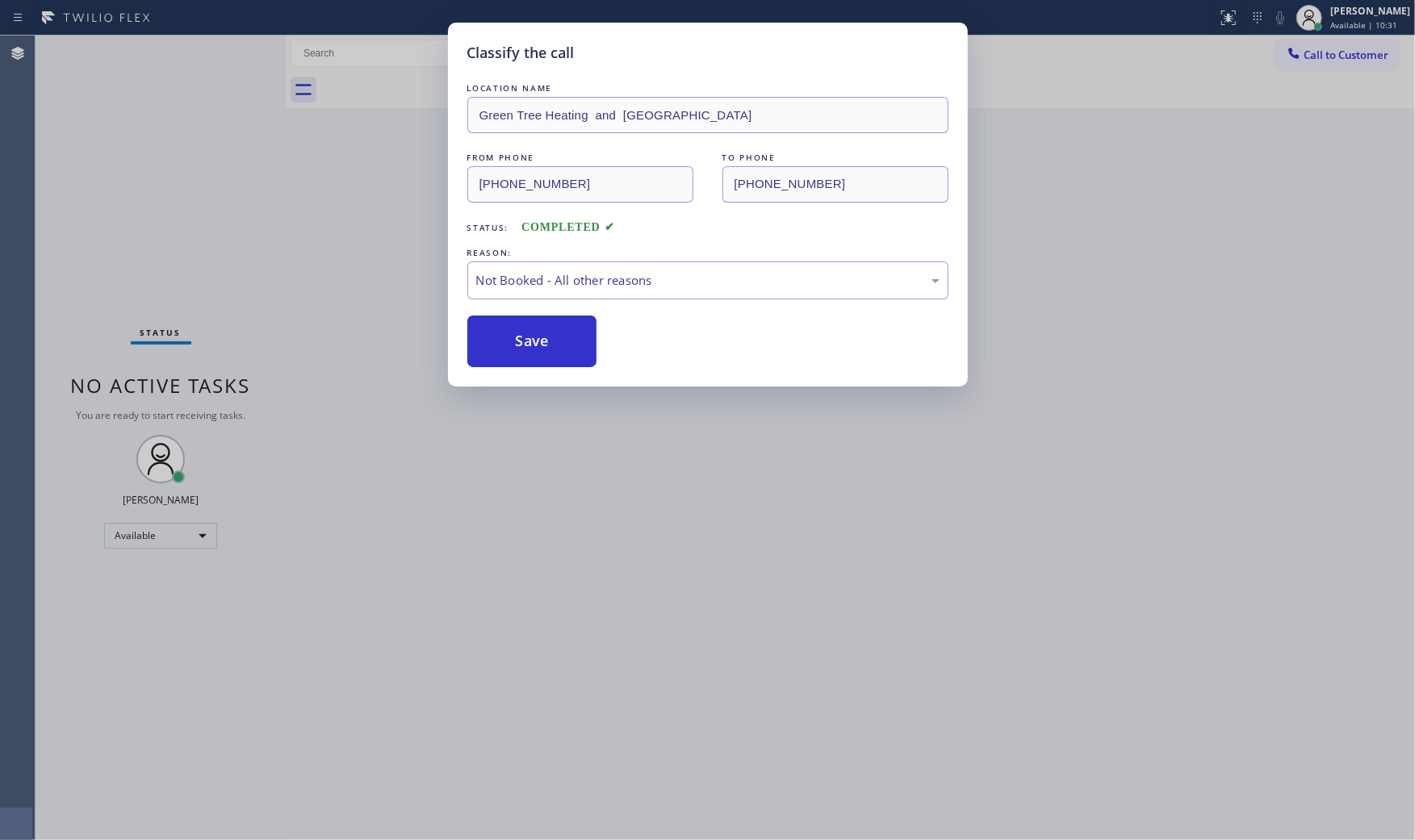
click at [542, 338] on button "Save" at bounding box center [532, 342] width 130 height 52
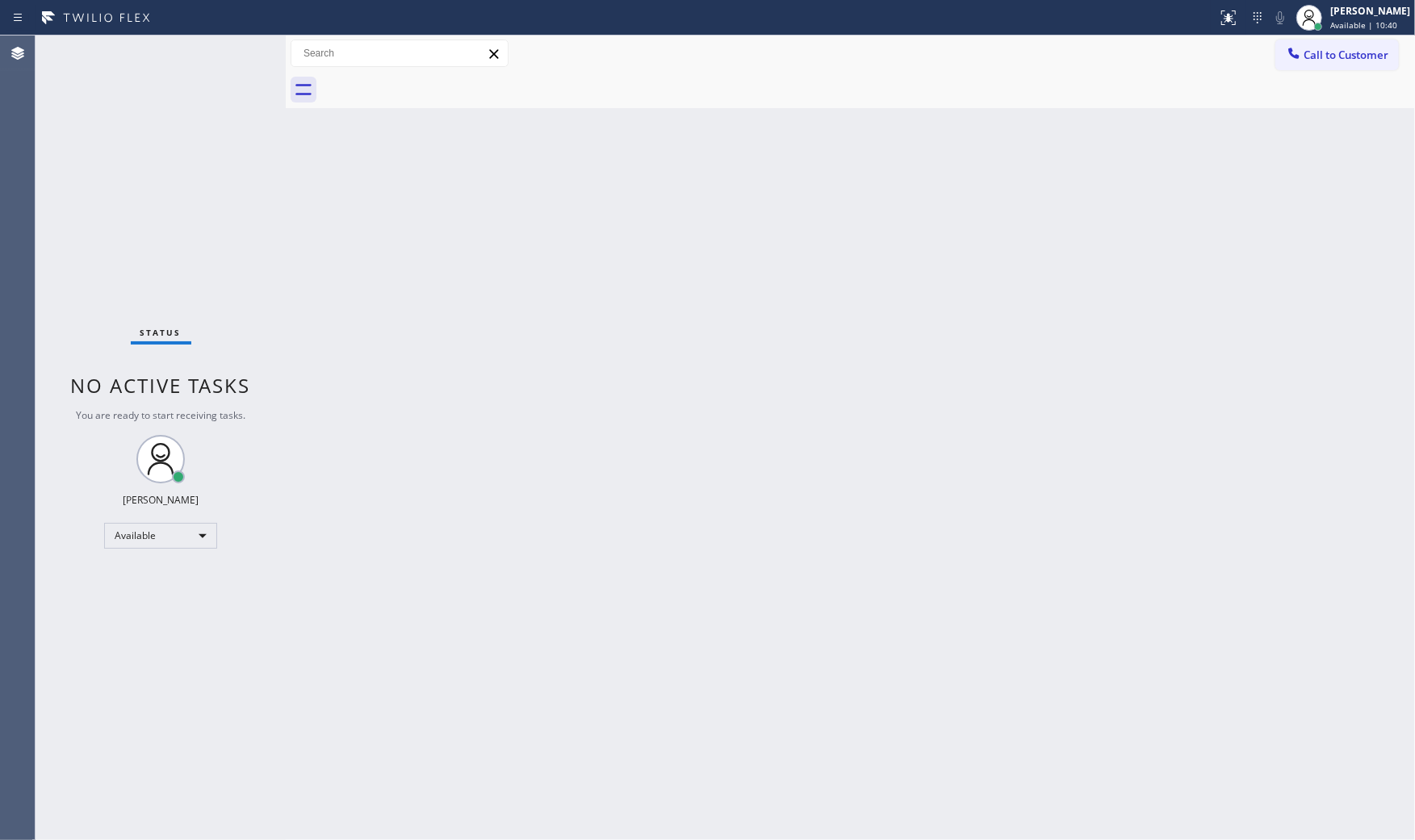
click at [242, 46] on div "Status No active tasks You are ready to start receiving tasks. [PERSON_NAME] Av…" at bounding box center [161, 438] width 250 height 804
click at [213, 47] on div "Status No active tasks You are ready to start receiving tasks. [PERSON_NAME] Av…" at bounding box center [161, 438] width 250 height 804
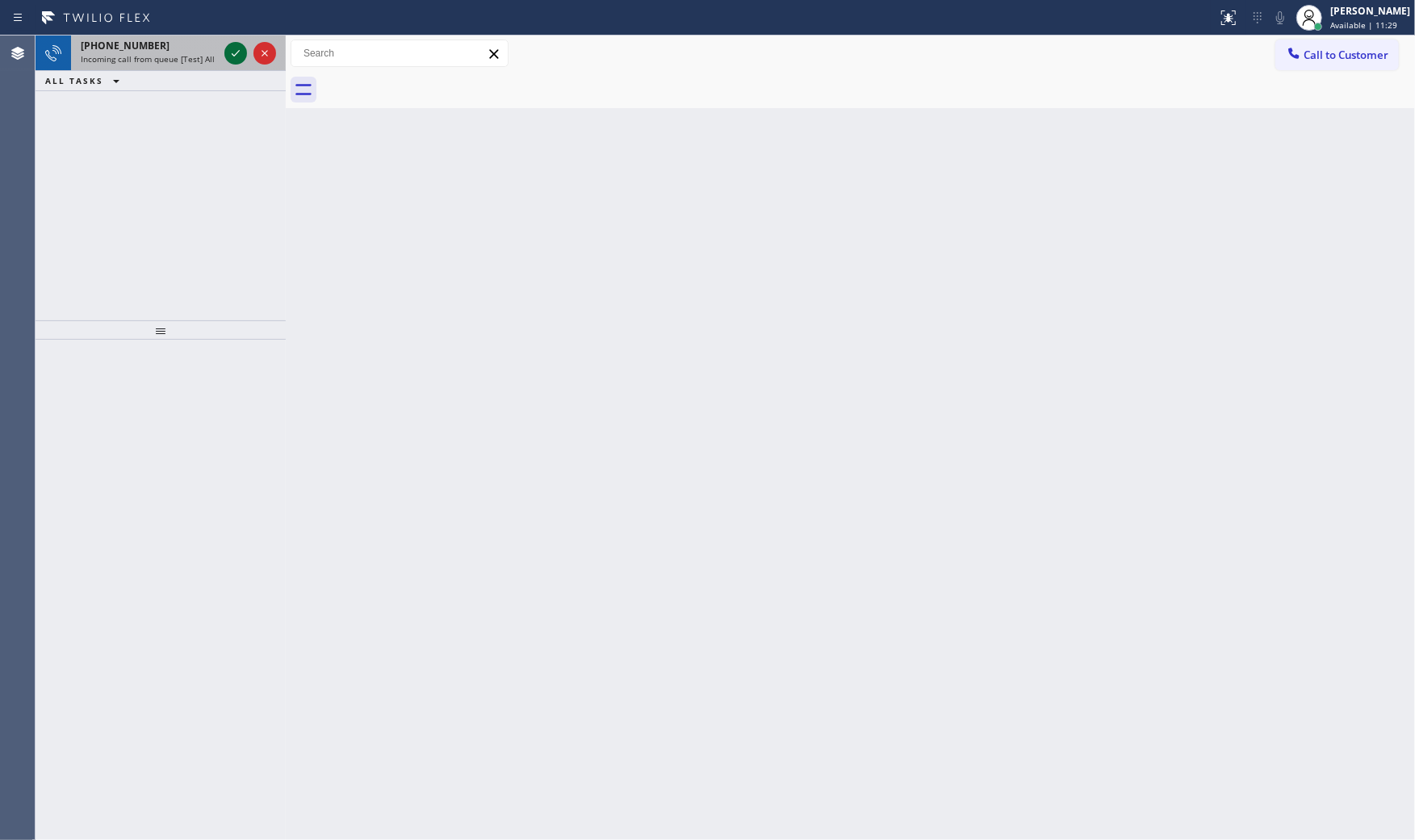
click at [237, 57] on icon at bounding box center [236, 54] width 20 height 20
click at [224, 46] on div at bounding box center [235, 54] width 23 height 20
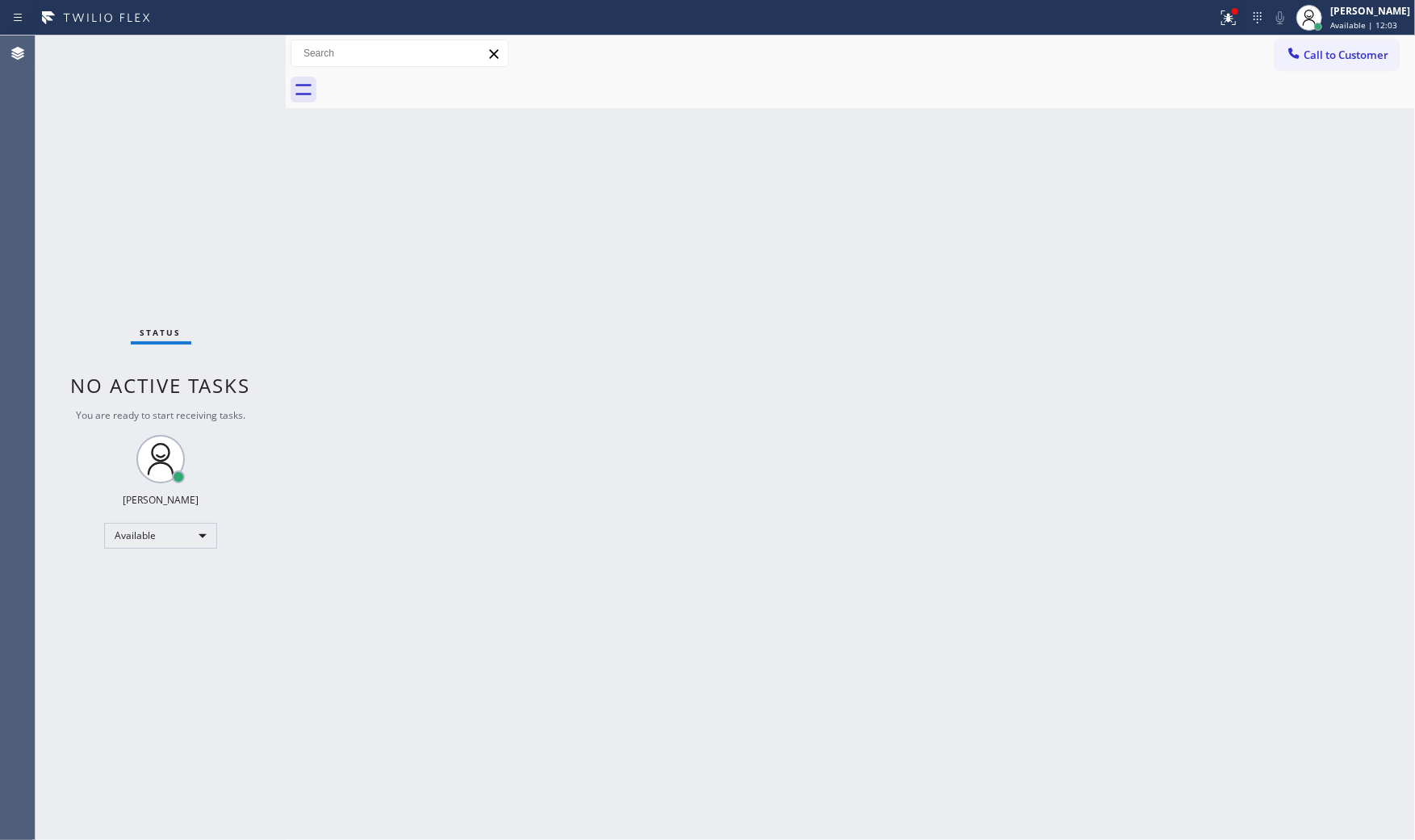
click at [226, 50] on div "Status No active tasks You are ready to start receiving tasks. [PERSON_NAME] Av…" at bounding box center [161, 438] width 250 height 804
click at [1233, 22] on div at bounding box center [1228, 18] width 36 height 20
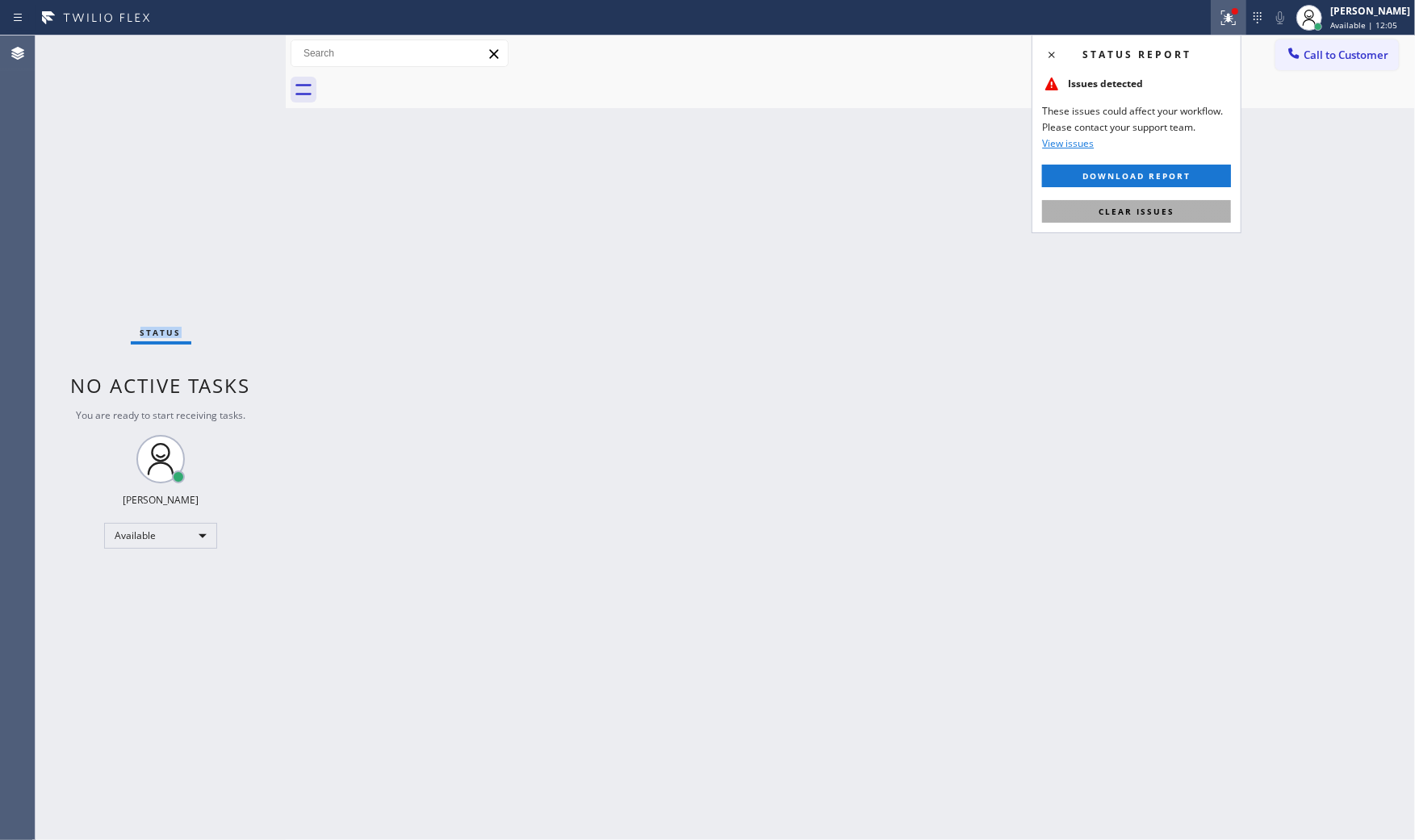
click at [1150, 213] on span "Clear issues" at bounding box center [1136, 210] width 75 height 11
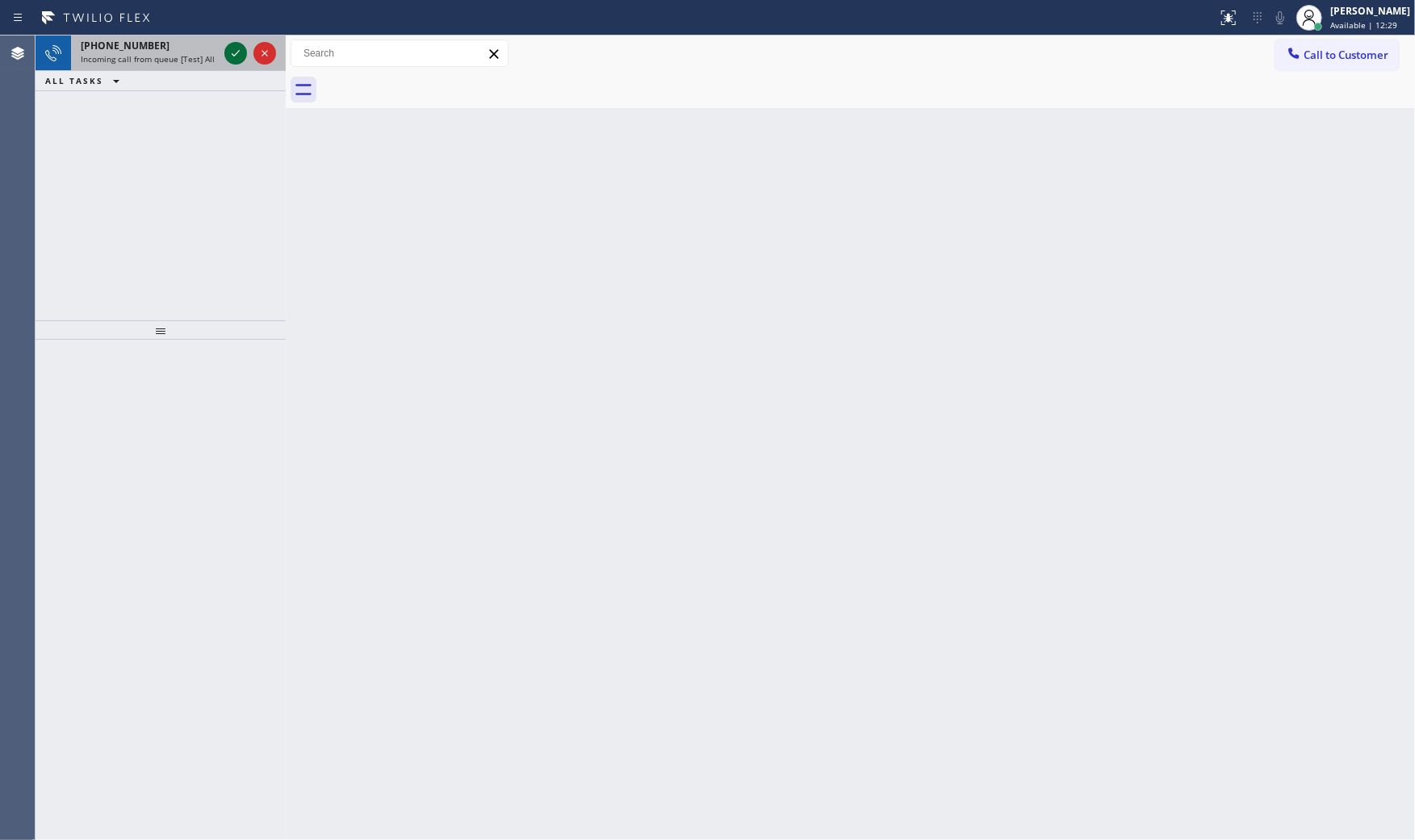
click at [235, 50] on icon at bounding box center [236, 54] width 20 height 20
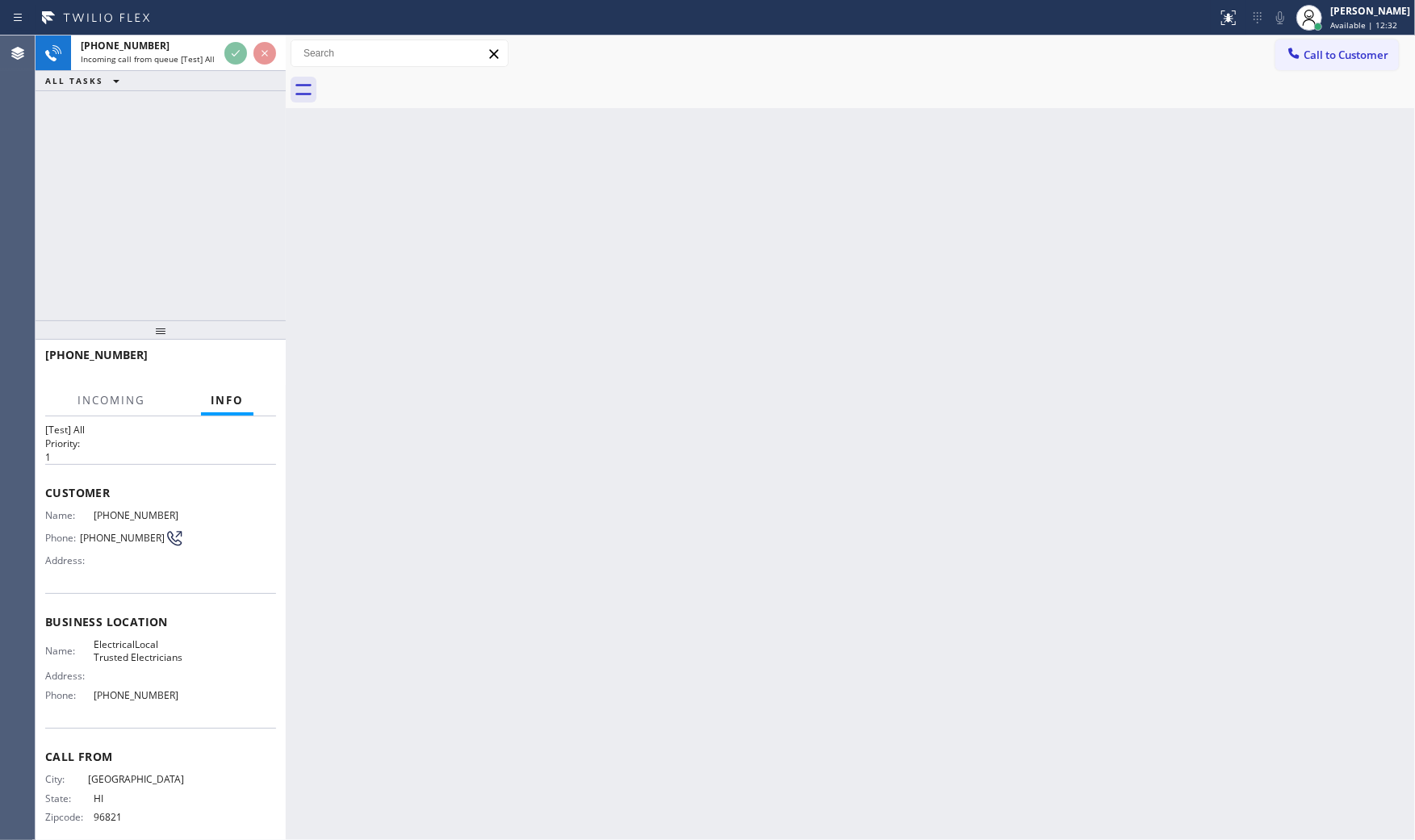
scroll to position [51, 0]
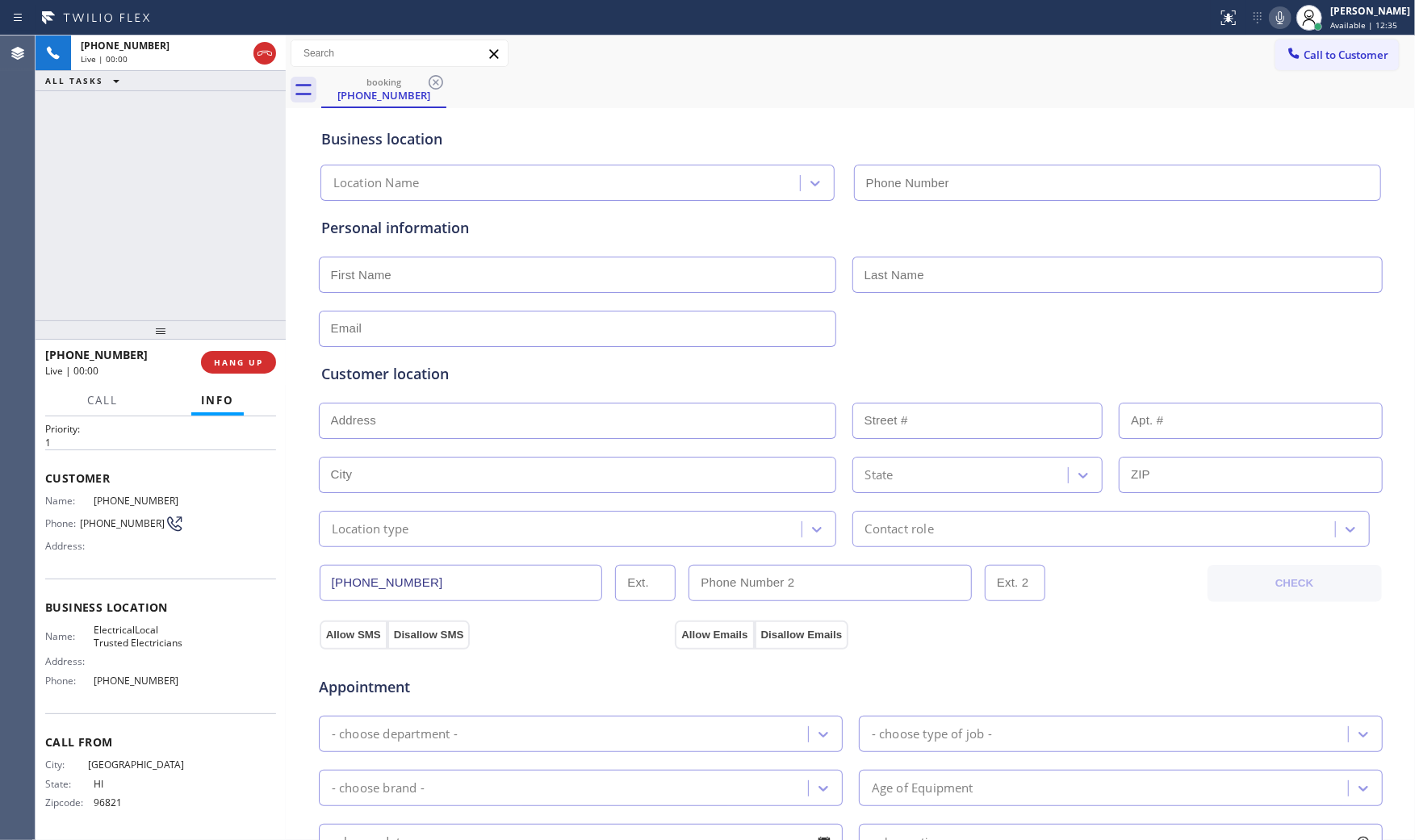
type input "[PHONE_NUMBER]"
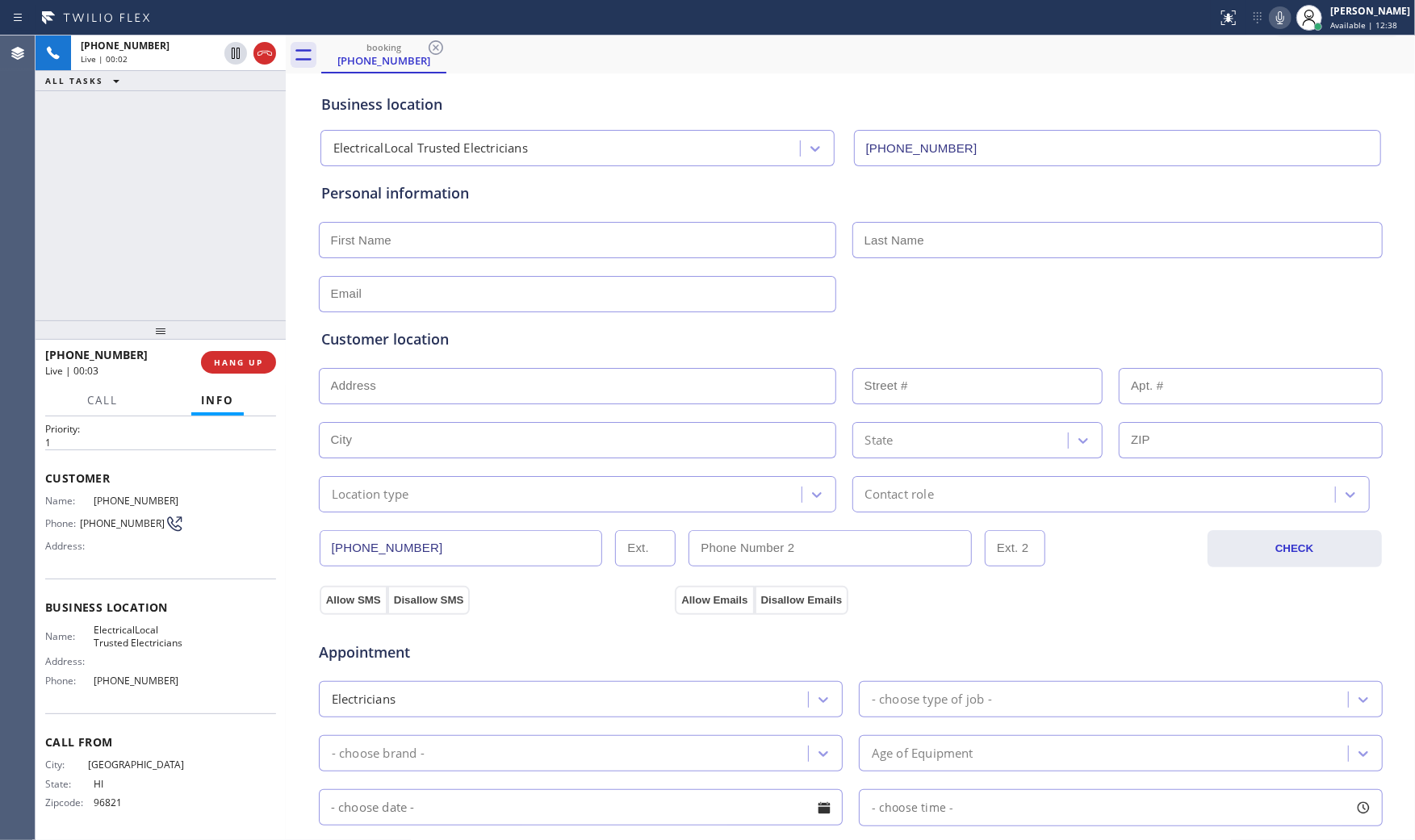
scroll to position [0, 0]
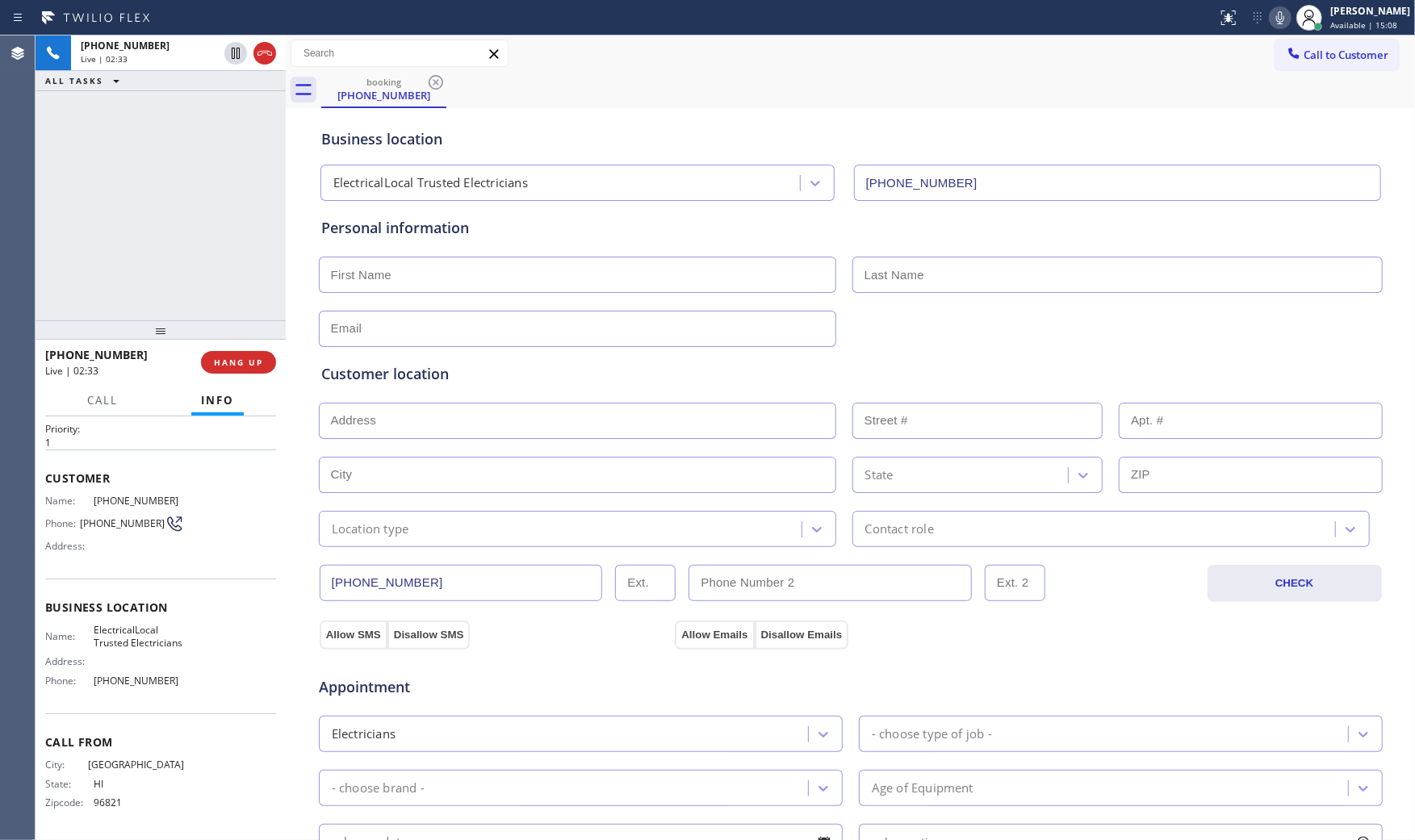
click at [1274, 18] on icon at bounding box center [1280, 18] width 20 height 20
click at [237, 45] on icon at bounding box center [236, 54] width 20 height 20
click at [1280, 20] on icon at bounding box center [1280, 18] width 20 height 20
click at [234, 54] on icon at bounding box center [235, 53] width 11 height 11
click at [1274, 20] on icon at bounding box center [1280, 18] width 20 height 20
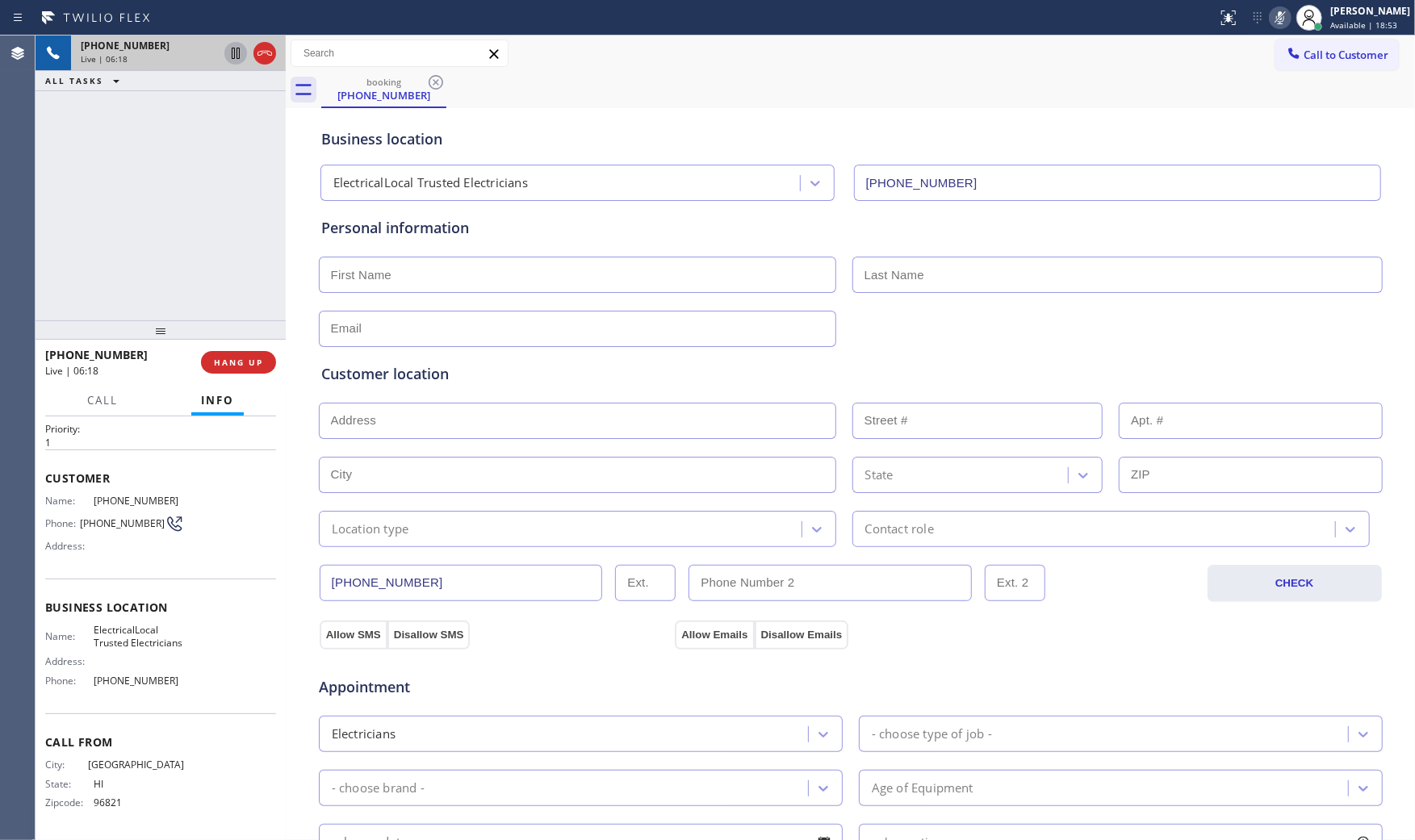
click at [1274, 20] on icon at bounding box center [1280, 18] width 20 height 20
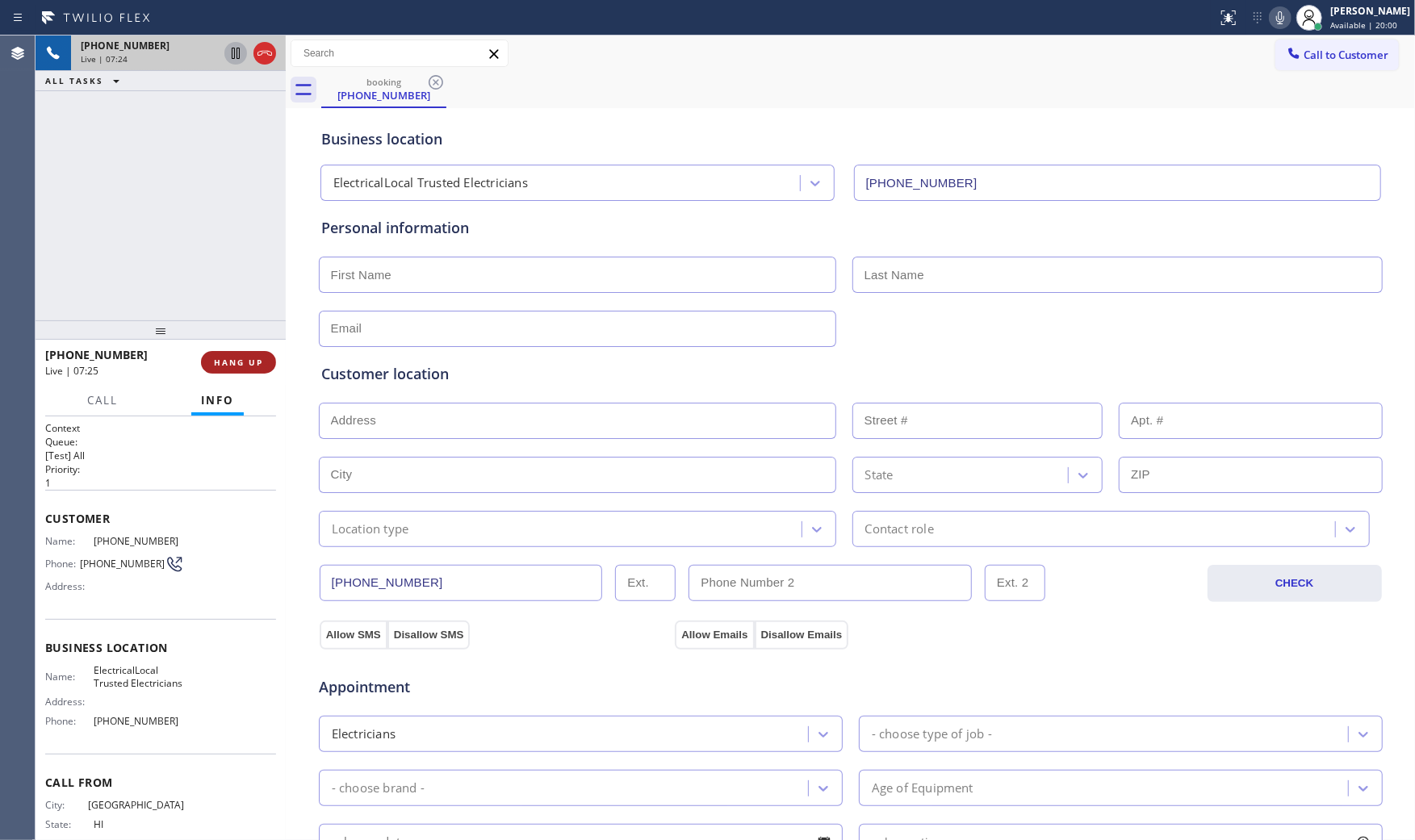
click at [248, 363] on span "HANG UP" at bounding box center [238, 361] width 50 height 11
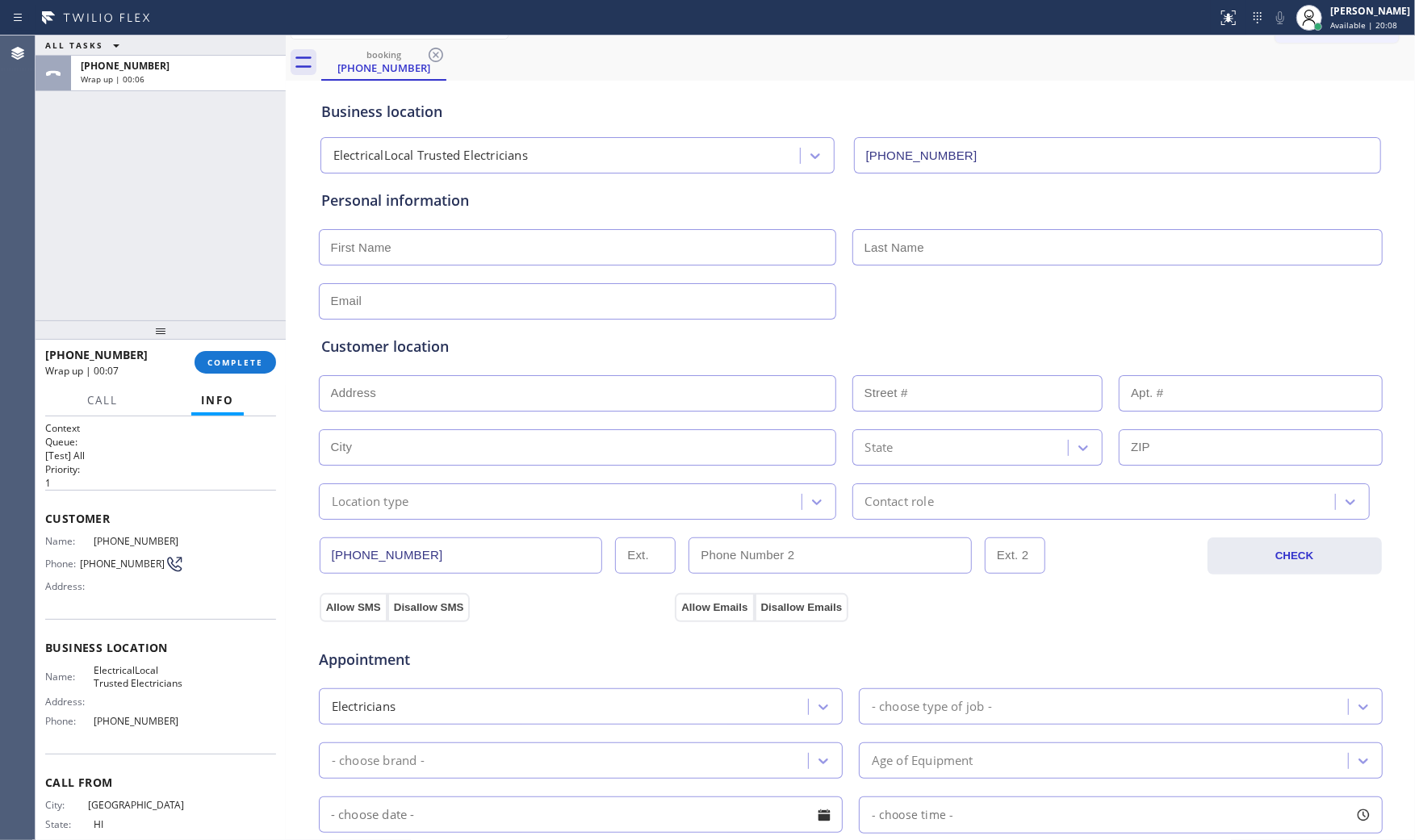
scroll to position [410, 0]
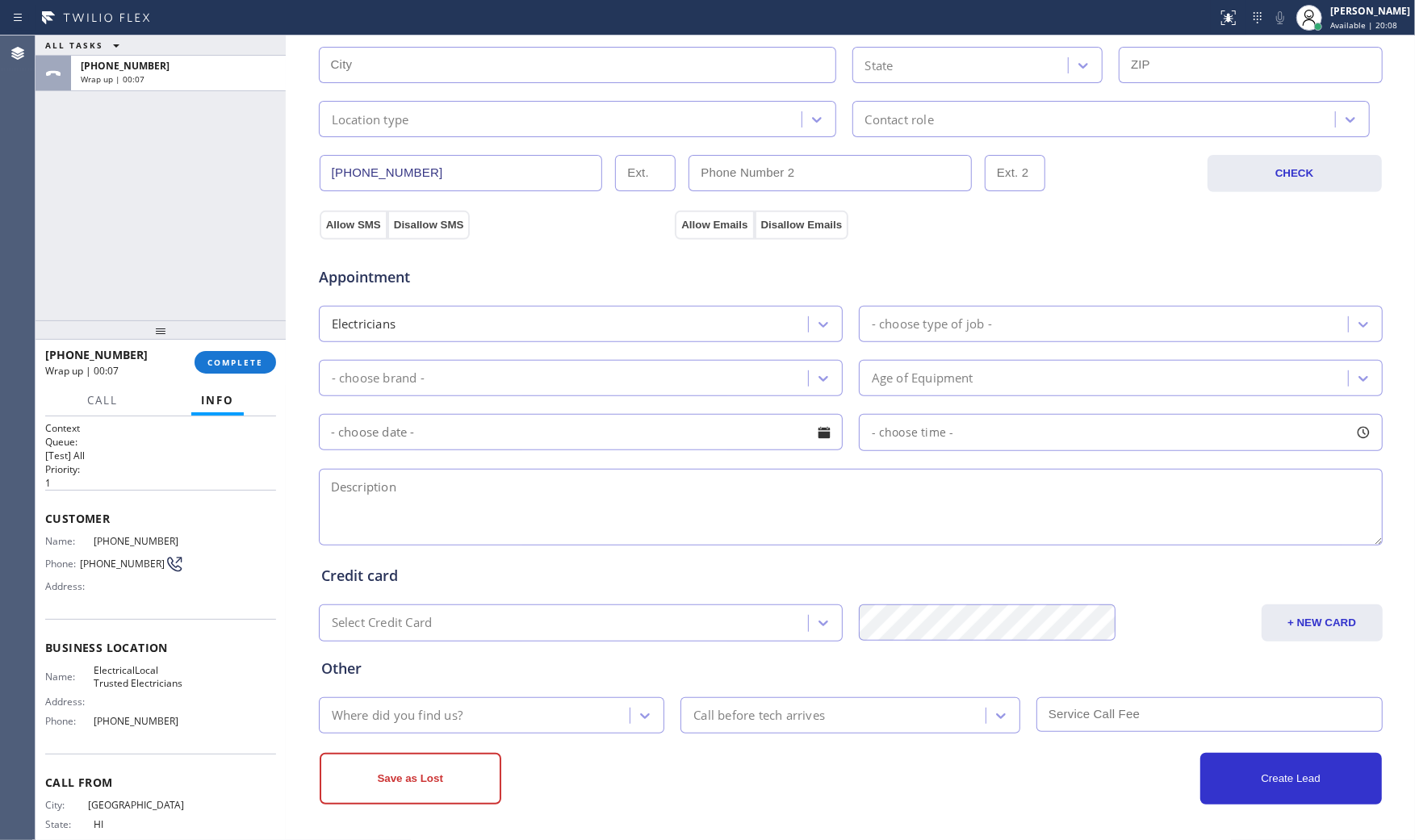
click at [477, 518] on textarea at bounding box center [850, 506] width 1063 height 76
paste textarea "9-12 $60 some of the outlet dont work even the switch not working and already c…"
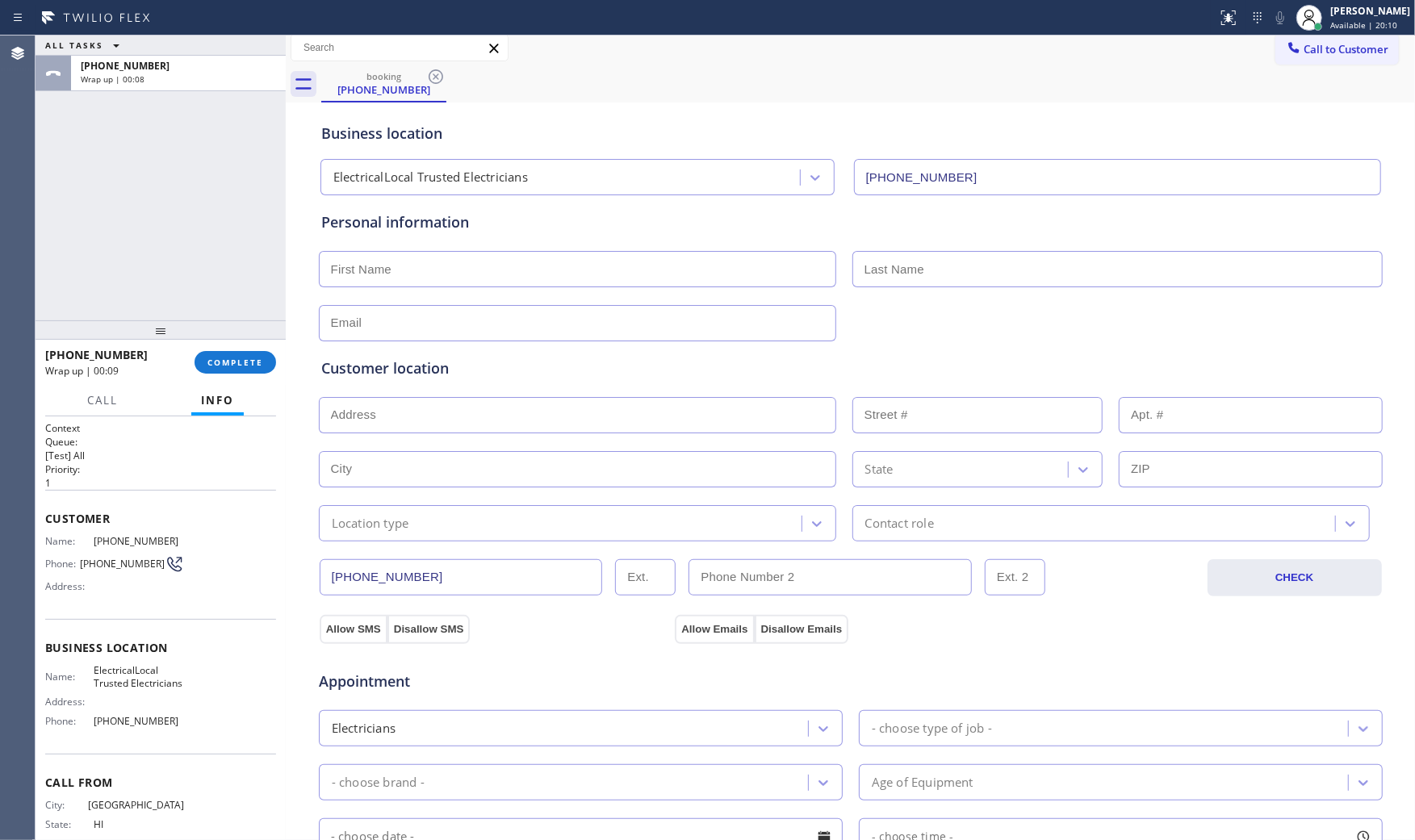
scroll to position [0, 0]
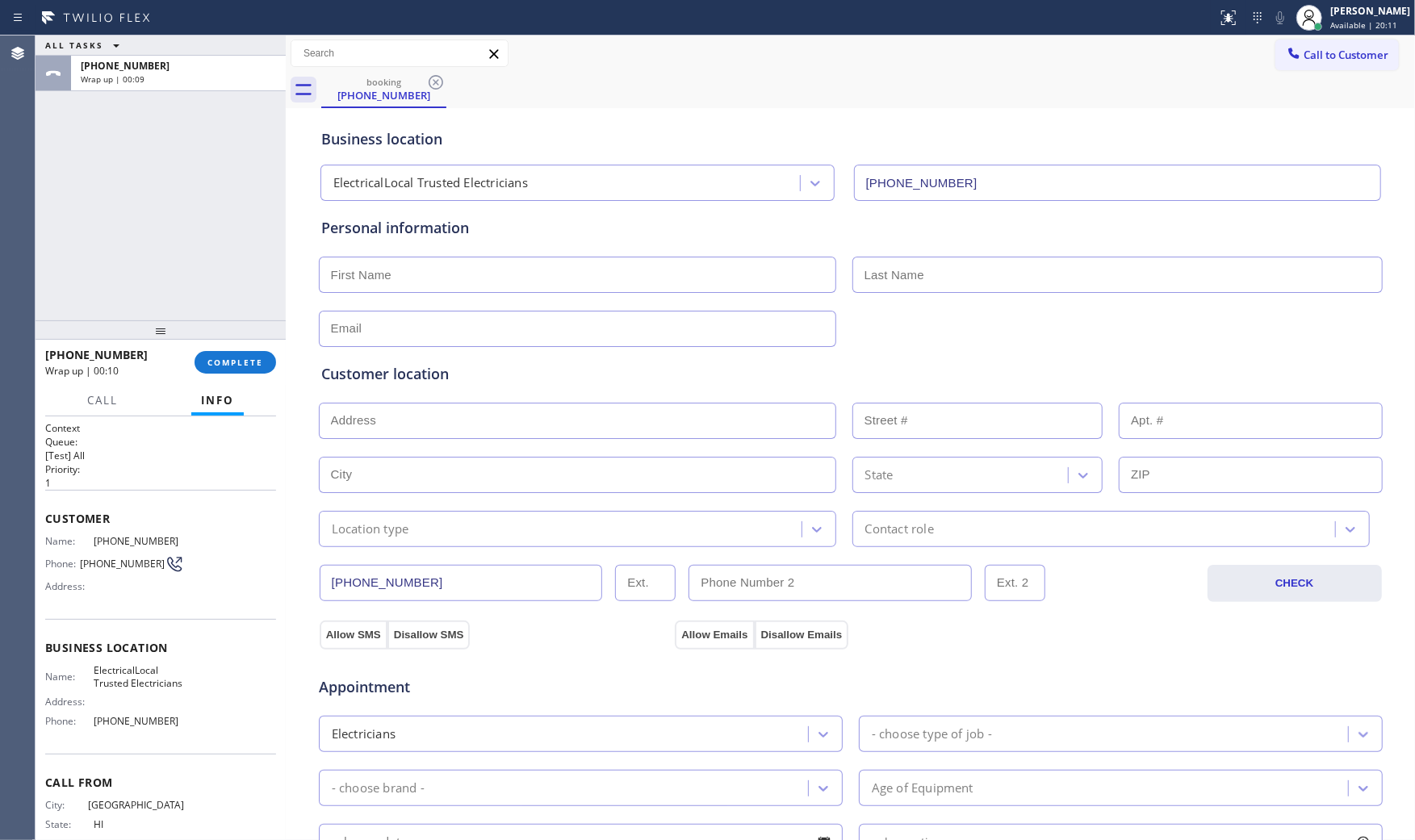
type textarea "9-12 $60 some of the outlet dont work even the switch not working and already c…"
click at [576, 261] on input "text" at bounding box center [577, 274] width 517 height 37
paste input "[PERSON_NAME]"
type input "[PERSON_NAME]"
click at [937, 269] on input "text" at bounding box center [1117, 274] width 530 height 37
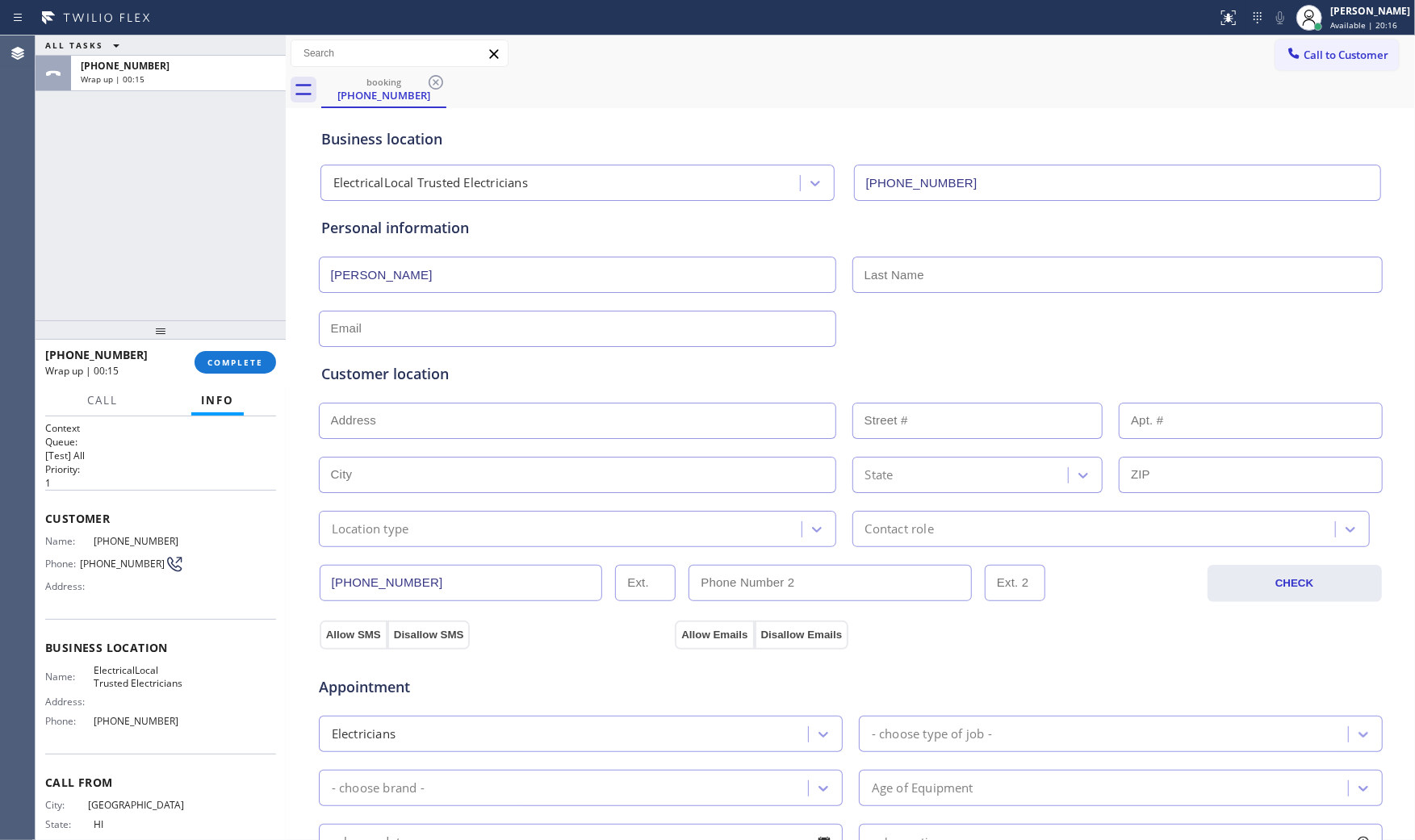
paste input "[PERSON_NAME]"
type input "[PERSON_NAME]"
click at [404, 339] on input "text" at bounding box center [577, 329] width 517 height 37
paste input "[EMAIL_ADDRESS][DOMAIN_NAME]"
type input "[EMAIL_ADDRESS][DOMAIN_NAME]"
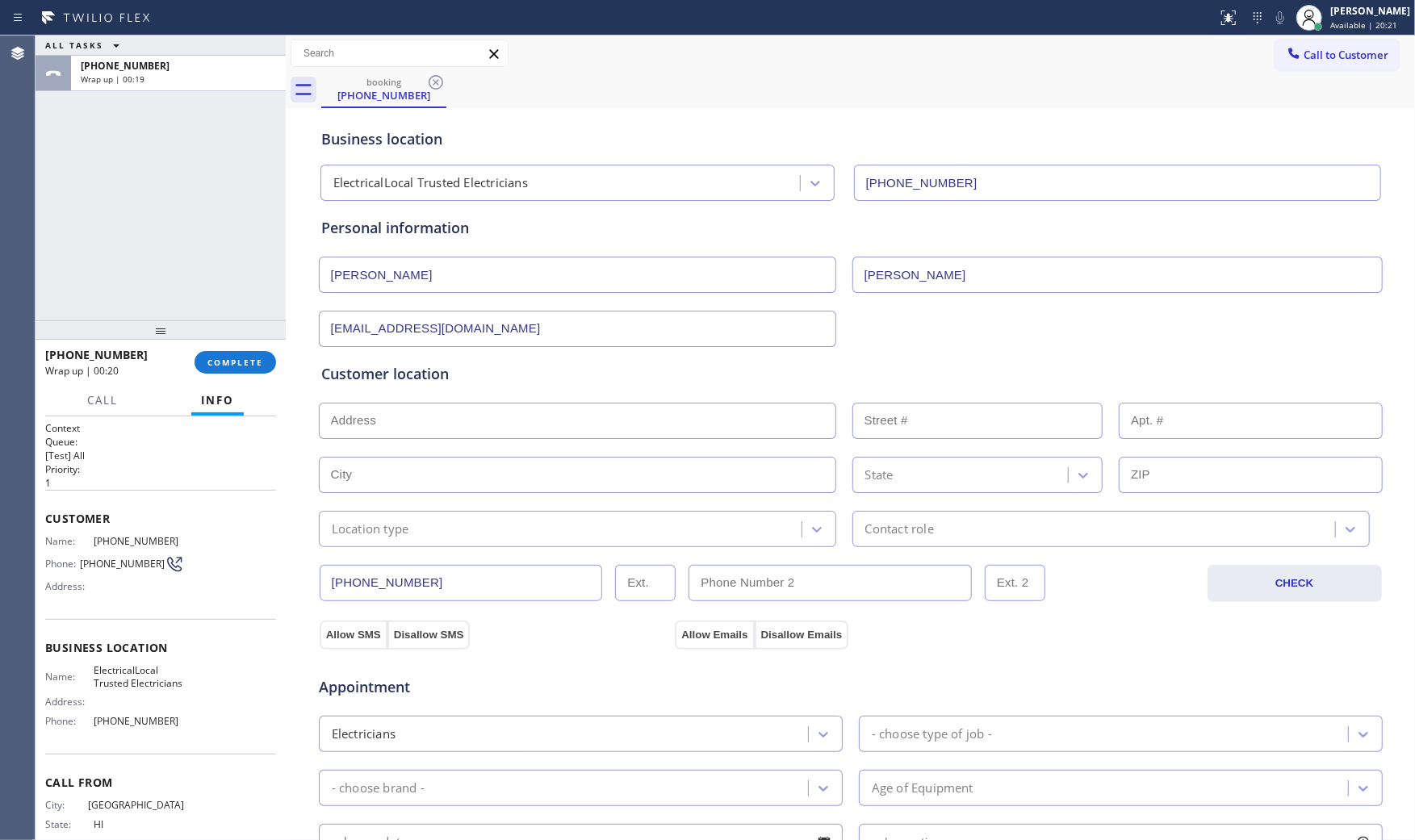
click at [557, 420] on input "text" at bounding box center [577, 421] width 517 height 37
paste input "[STREET_ADDRESS][PERSON_NAME]"
type input "1285 [PERSON_NAME] Dr"
type input "1285"
type input "Ojai"
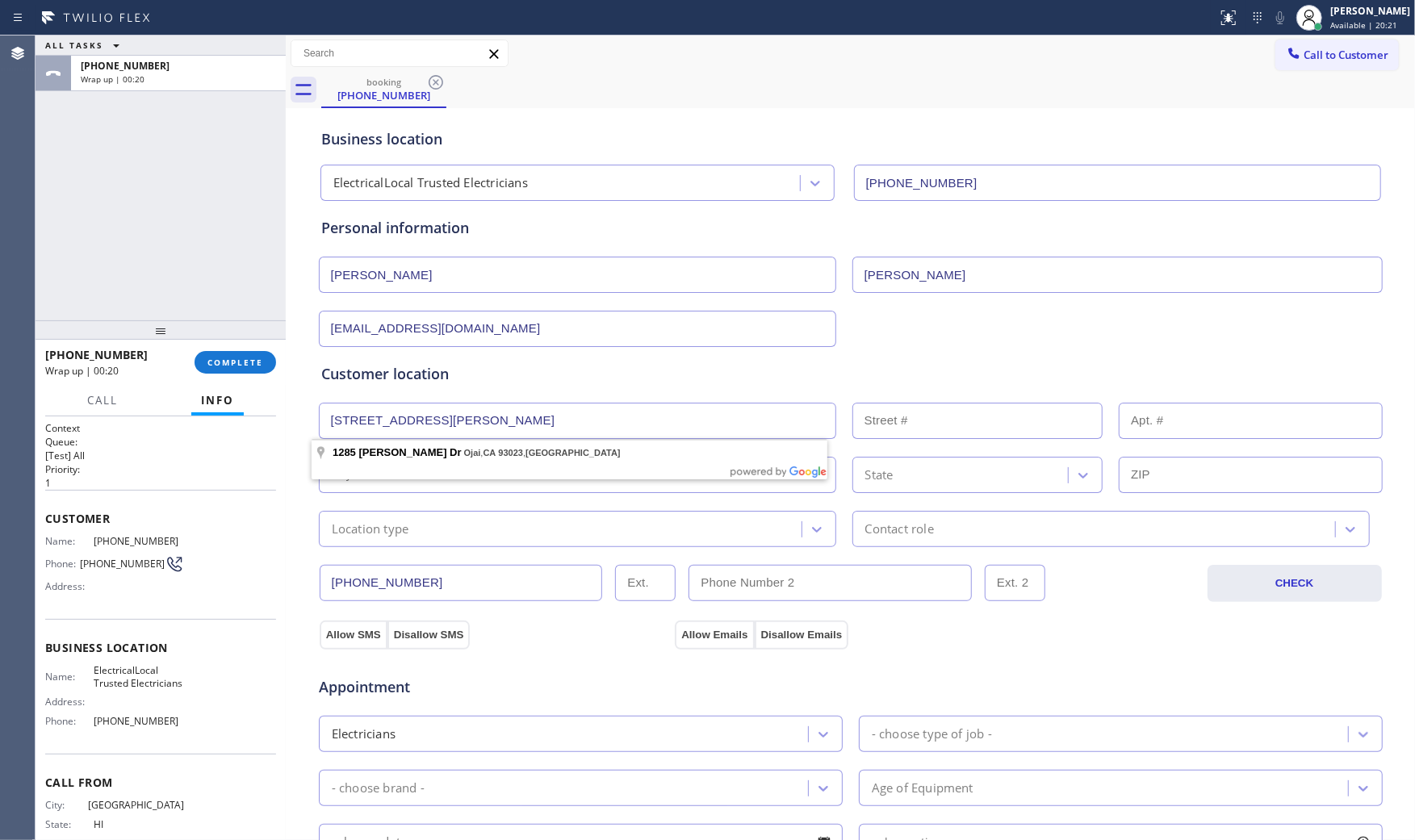
type input "93023"
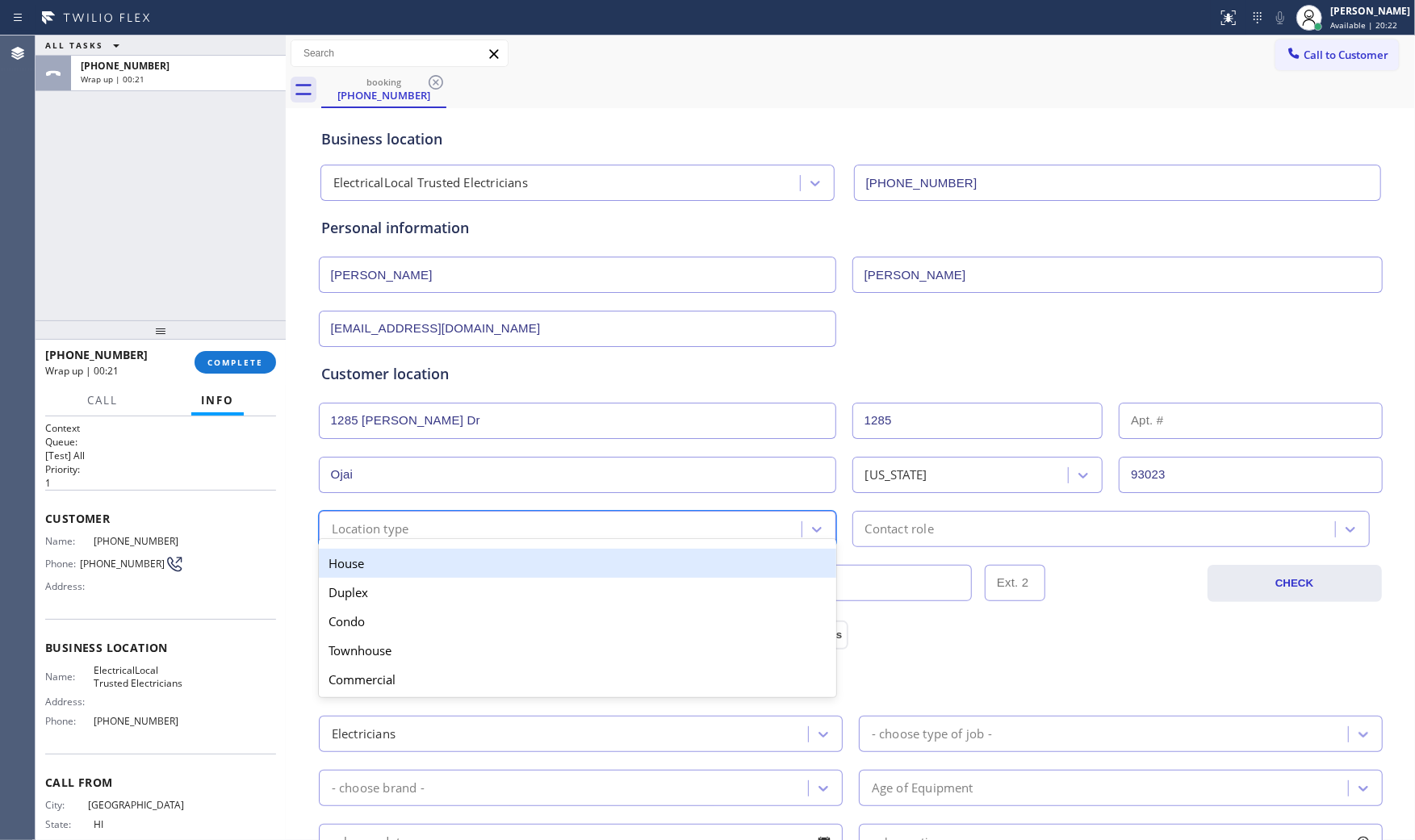
click at [395, 537] on div "Location type" at bounding box center [370, 528] width 77 height 19
click at [377, 570] on div "House" at bounding box center [577, 563] width 517 height 29
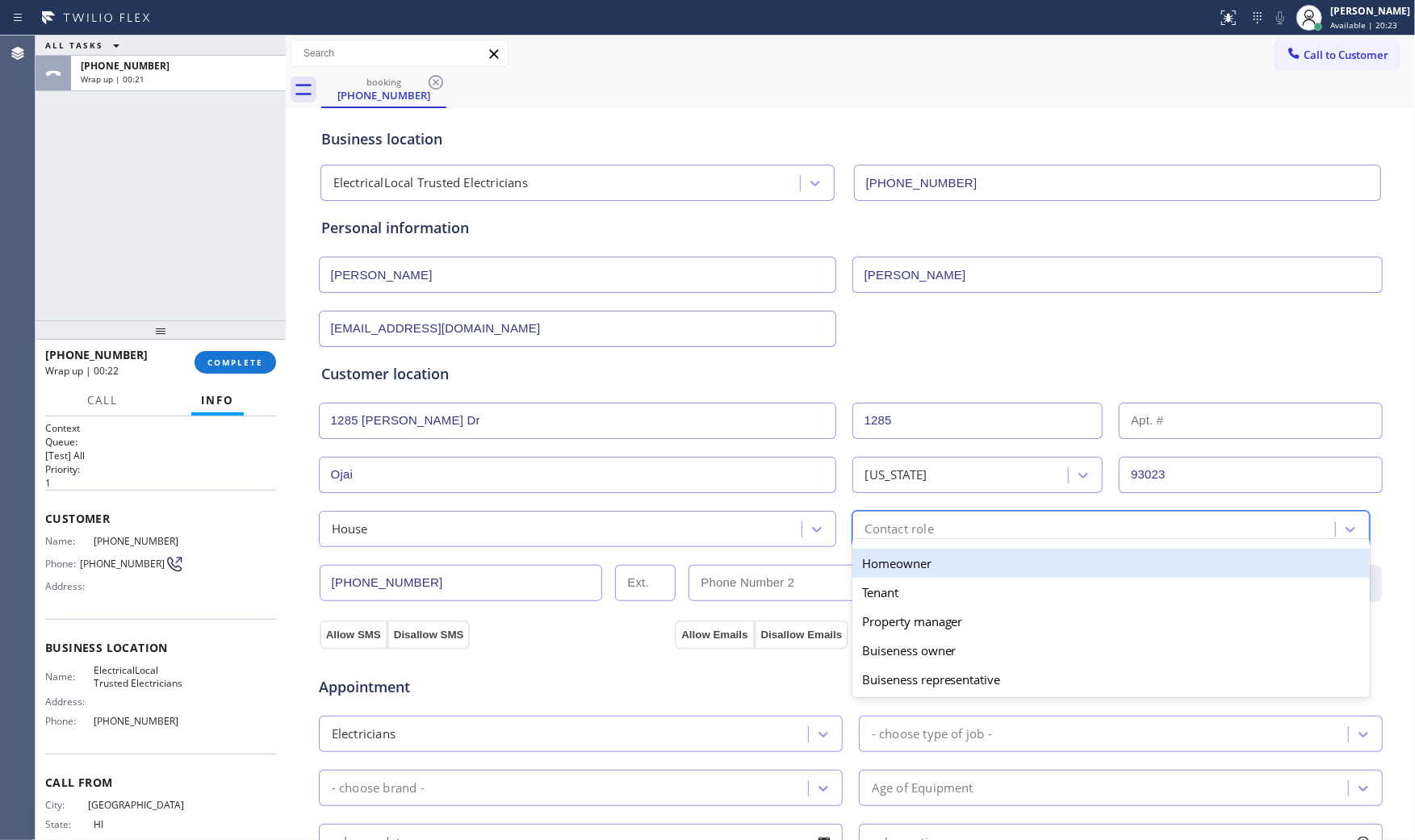
click at [972, 527] on div "Contact role" at bounding box center [1095, 529] width 478 height 28
click at [912, 569] on div "Homeowner" at bounding box center [1110, 563] width 517 height 29
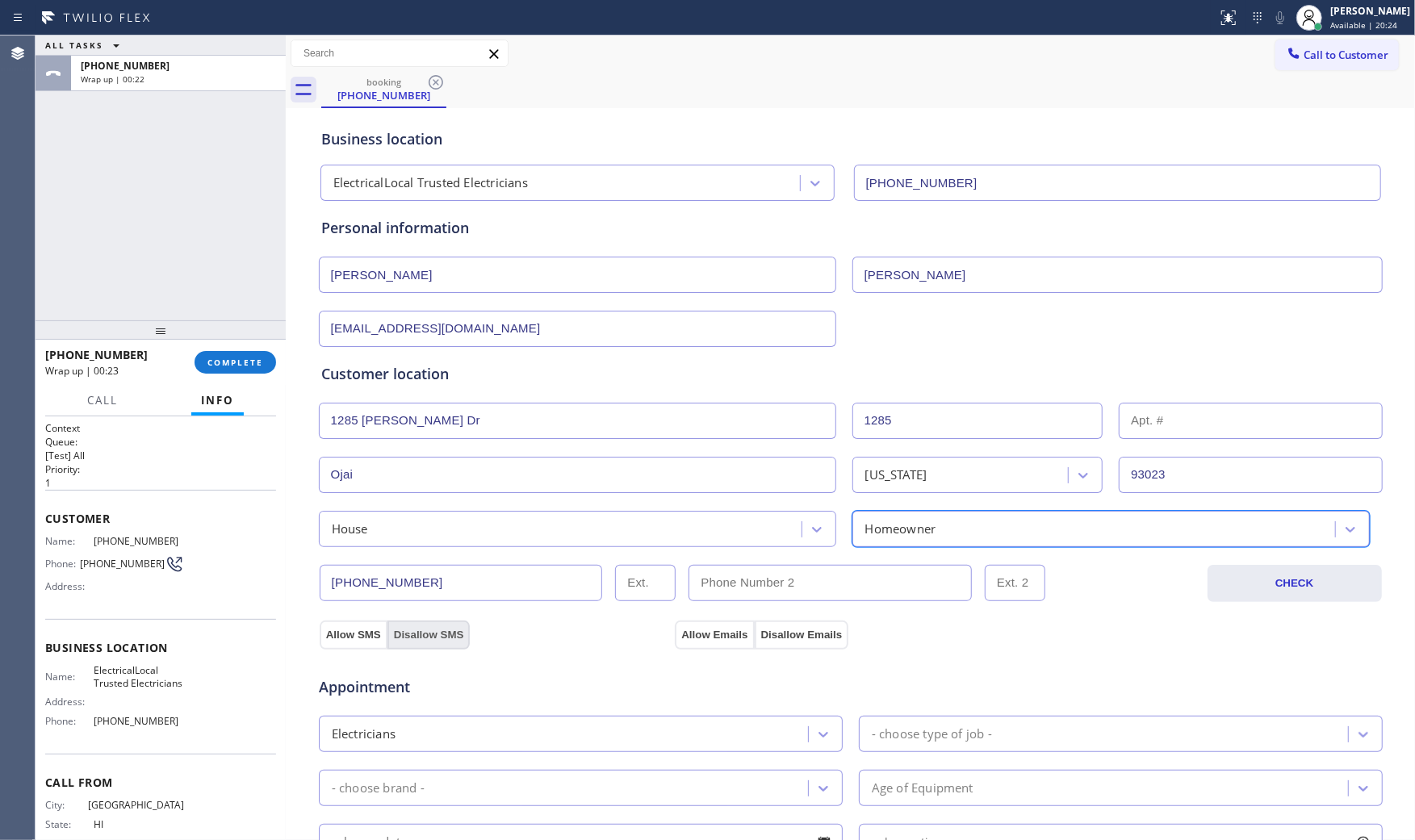
drag, startPoint x: 359, startPoint y: 632, endPoint x: 451, endPoint y: 635, distance: 92.0
click at [359, 633] on button "Allow SMS" at bounding box center [354, 634] width 68 height 29
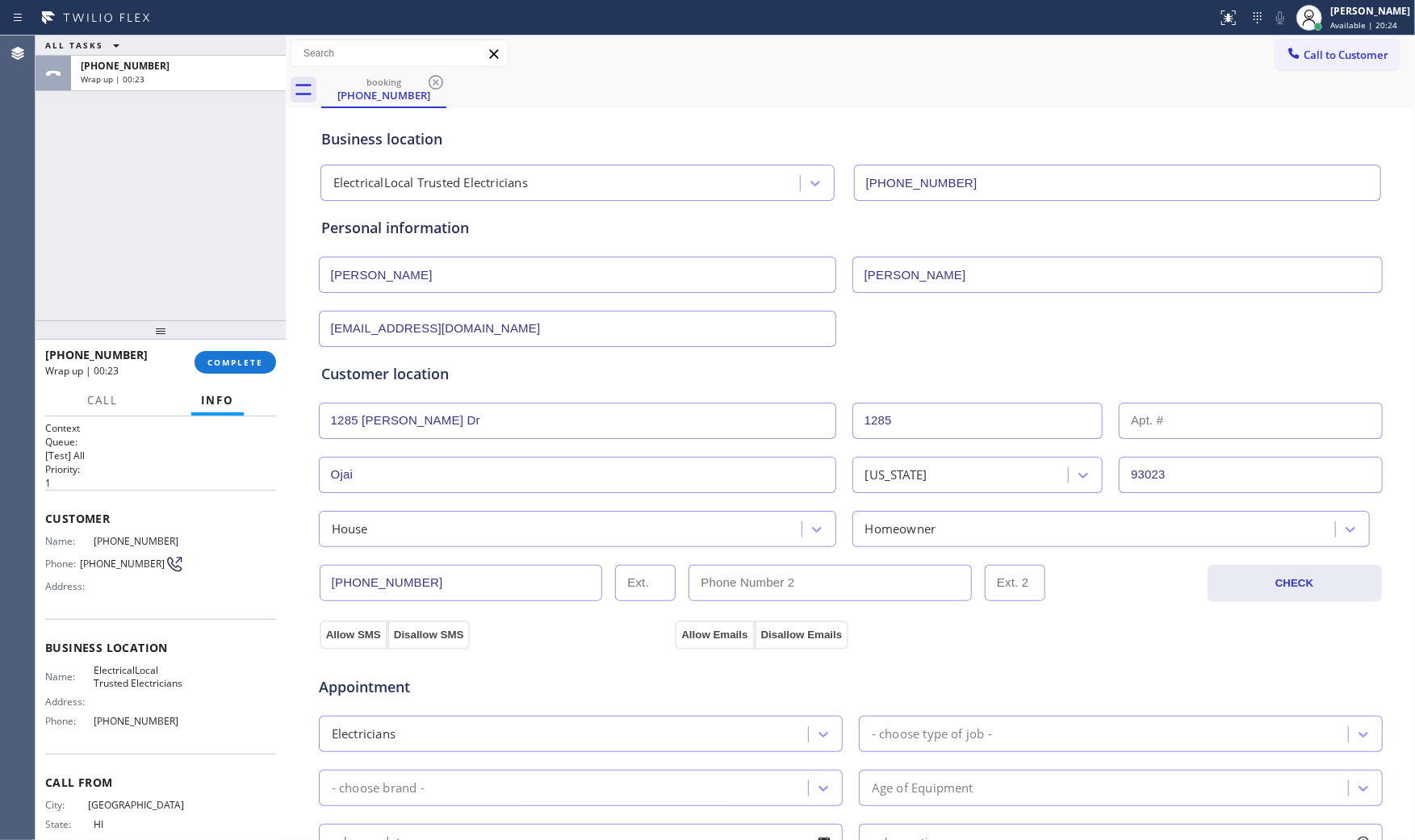
click at [705, 643] on div "Appointment Electricians - choose type of job - - choose brand - Age of Equipme…" at bounding box center [850, 800] width 1065 height 317
click at [704, 638] on button "Allow Emails" at bounding box center [714, 634] width 79 height 29
click at [920, 721] on div "- choose type of job -" at bounding box center [1106, 734] width 485 height 28
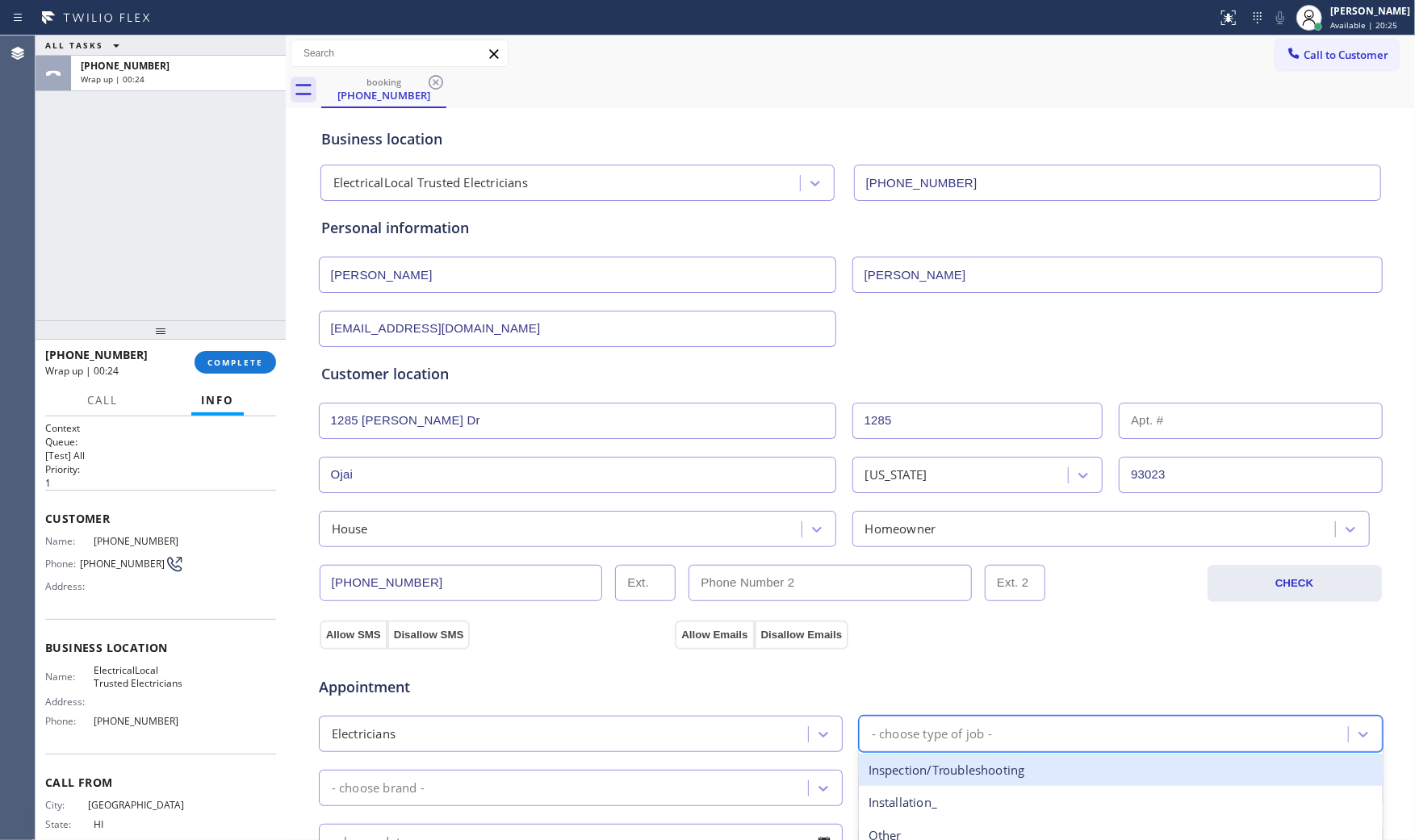
click at [931, 765] on div "Inspection/Troubleshooting" at bounding box center [1120, 770] width 523 height 33
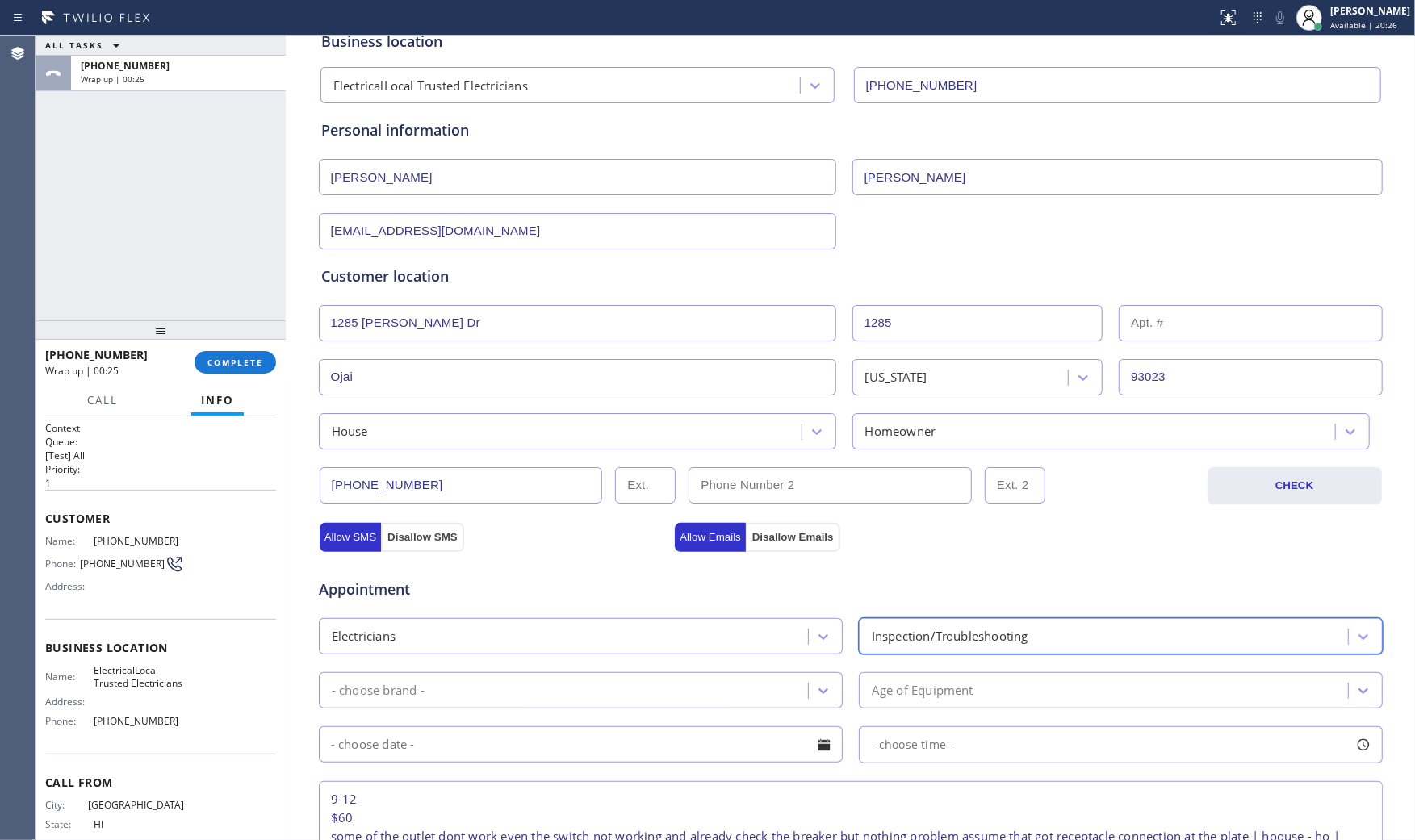
scroll to position [269, 0]
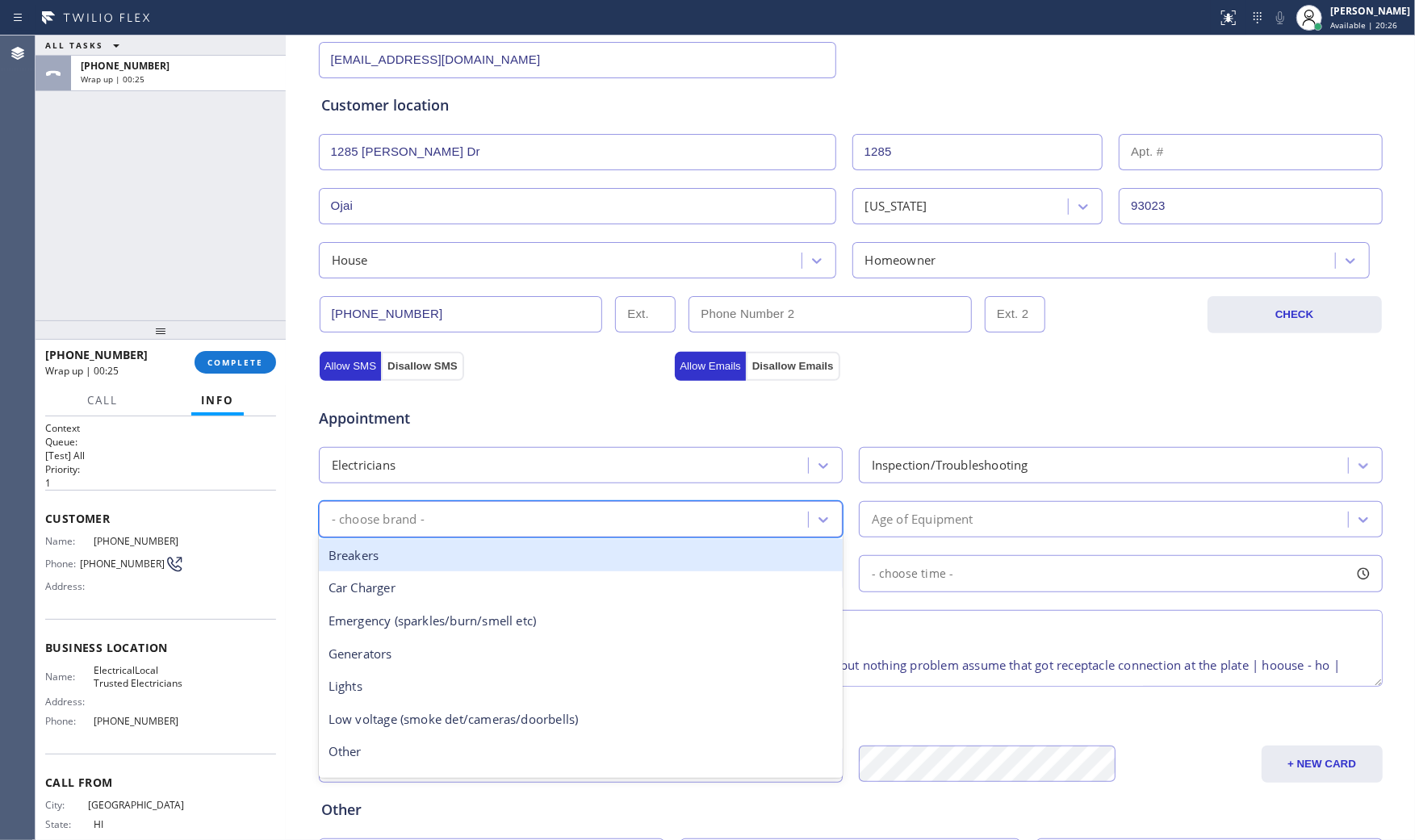
click at [531, 528] on div "- choose brand -" at bounding box center [566, 519] width 485 height 28
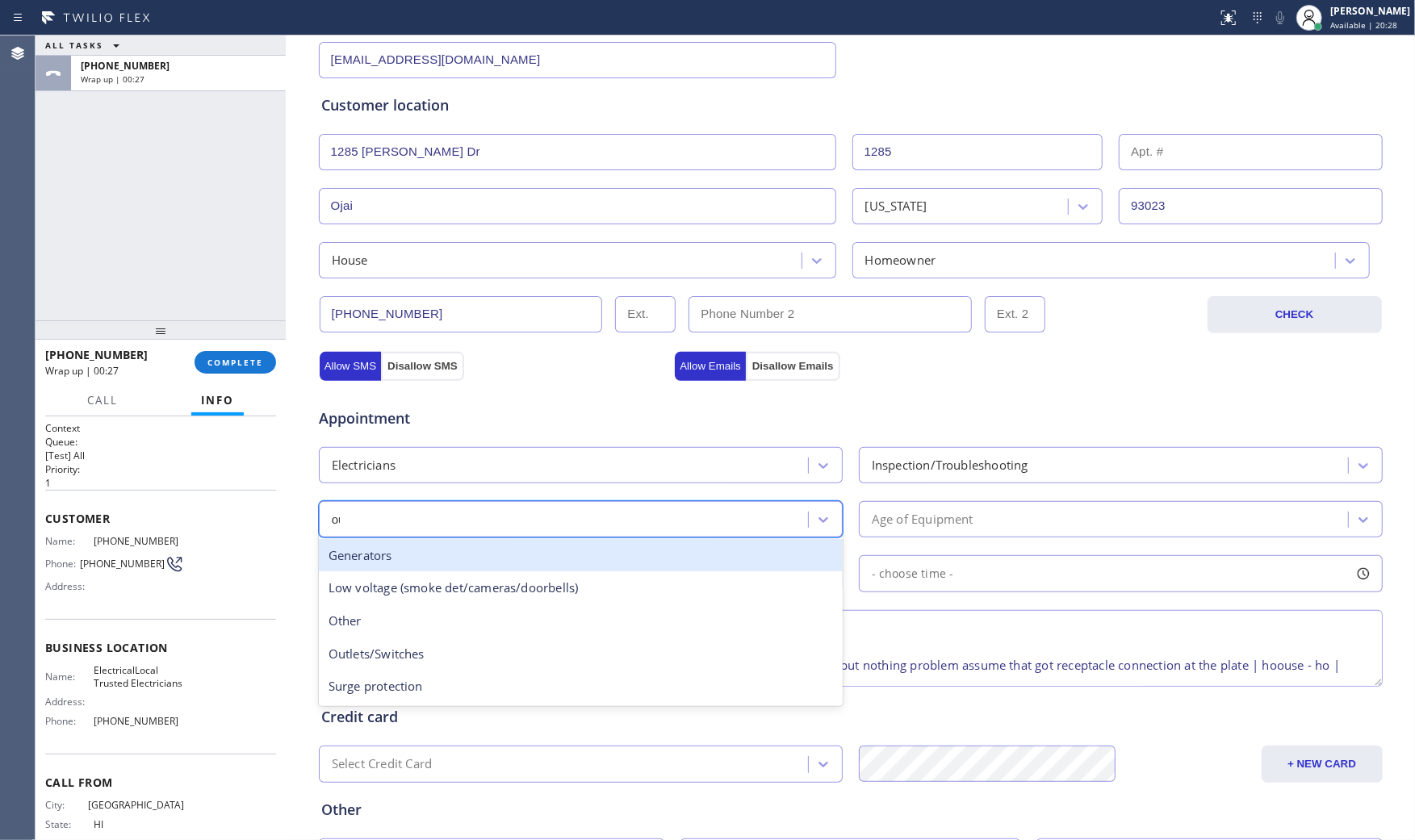
type input "out"
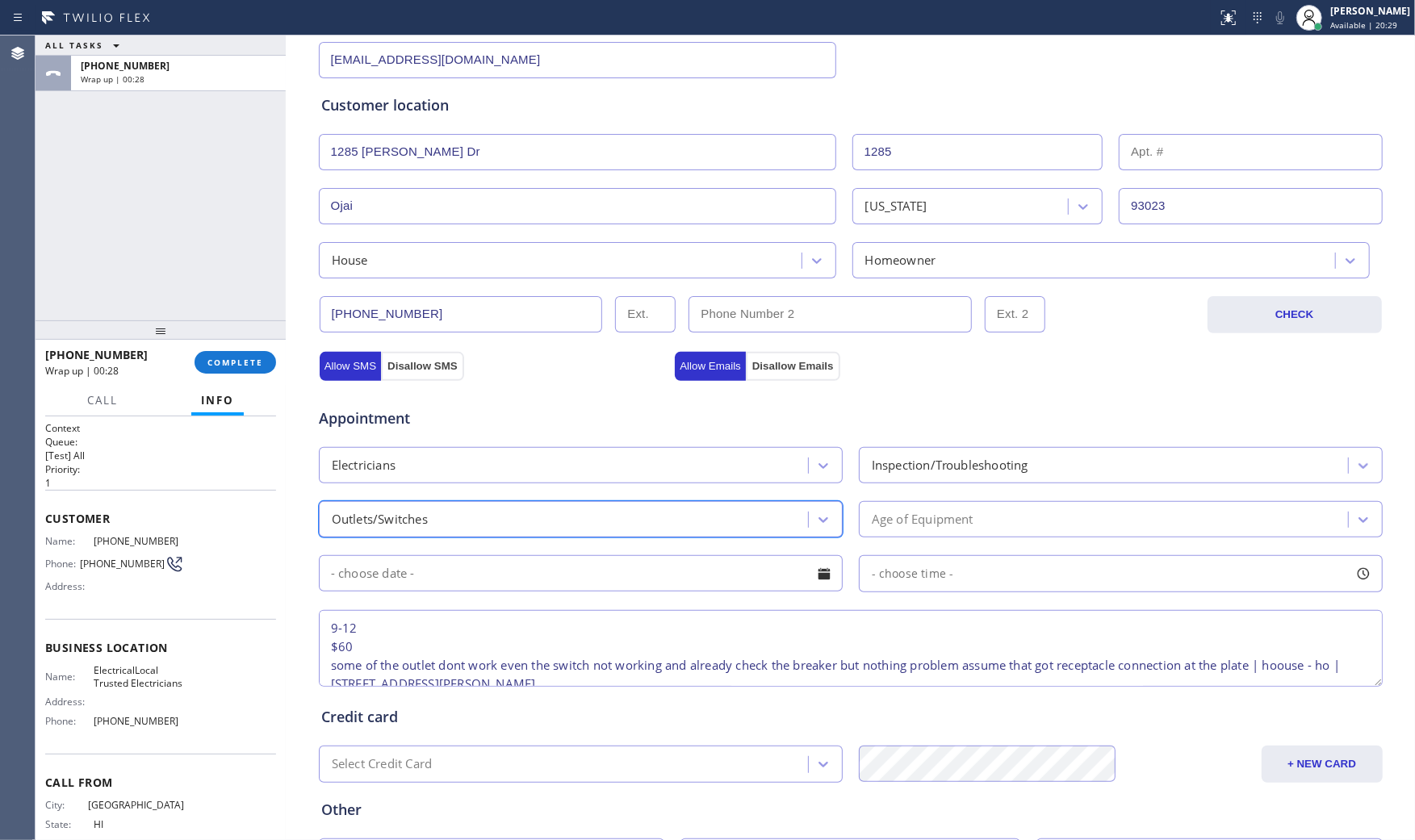
click at [913, 508] on div "Age of Equipment" at bounding box center [1106, 519] width 485 height 28
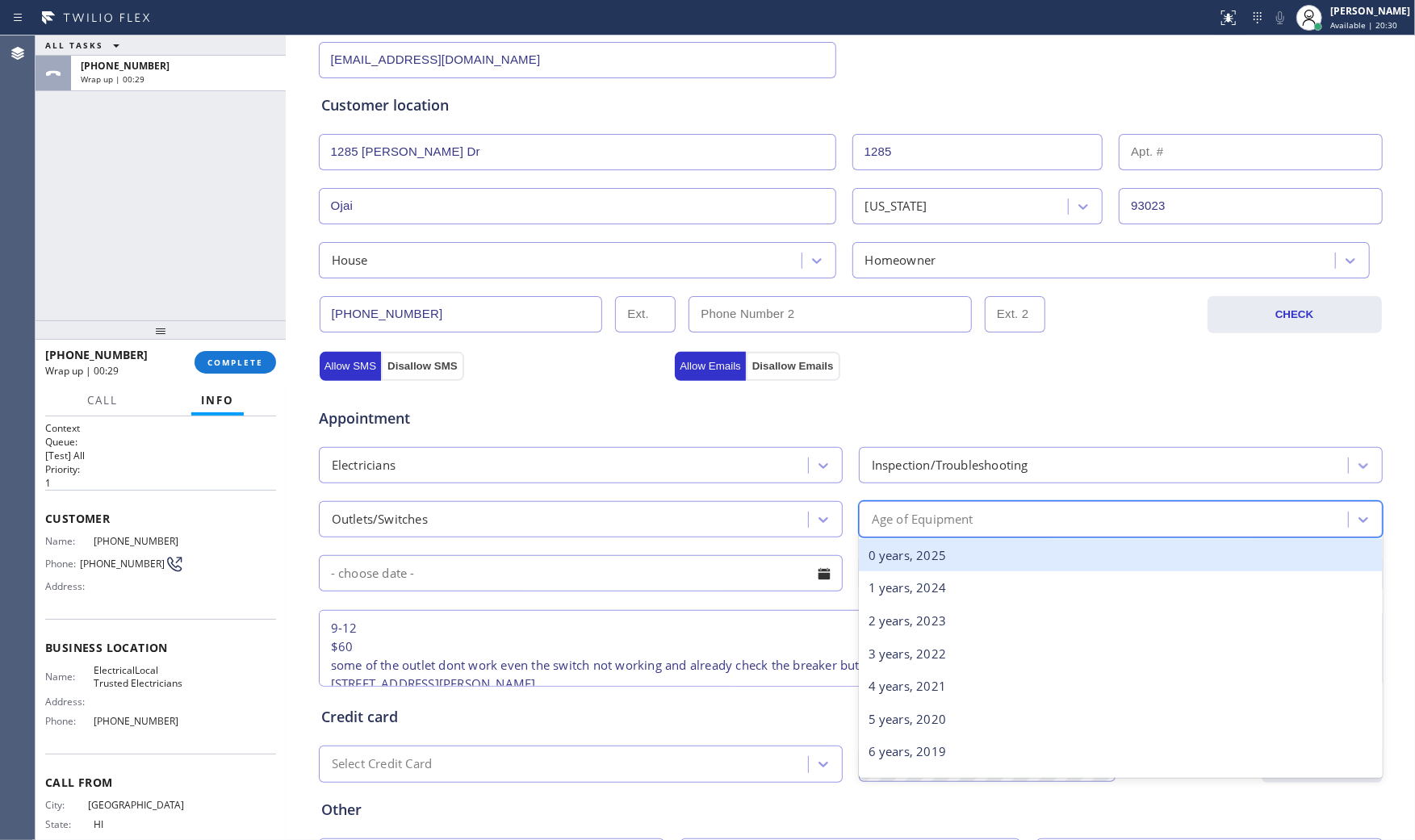
click at [898, 552] on div "0 years, 2025" at bounding box center [1120, 555] width 523 height 33
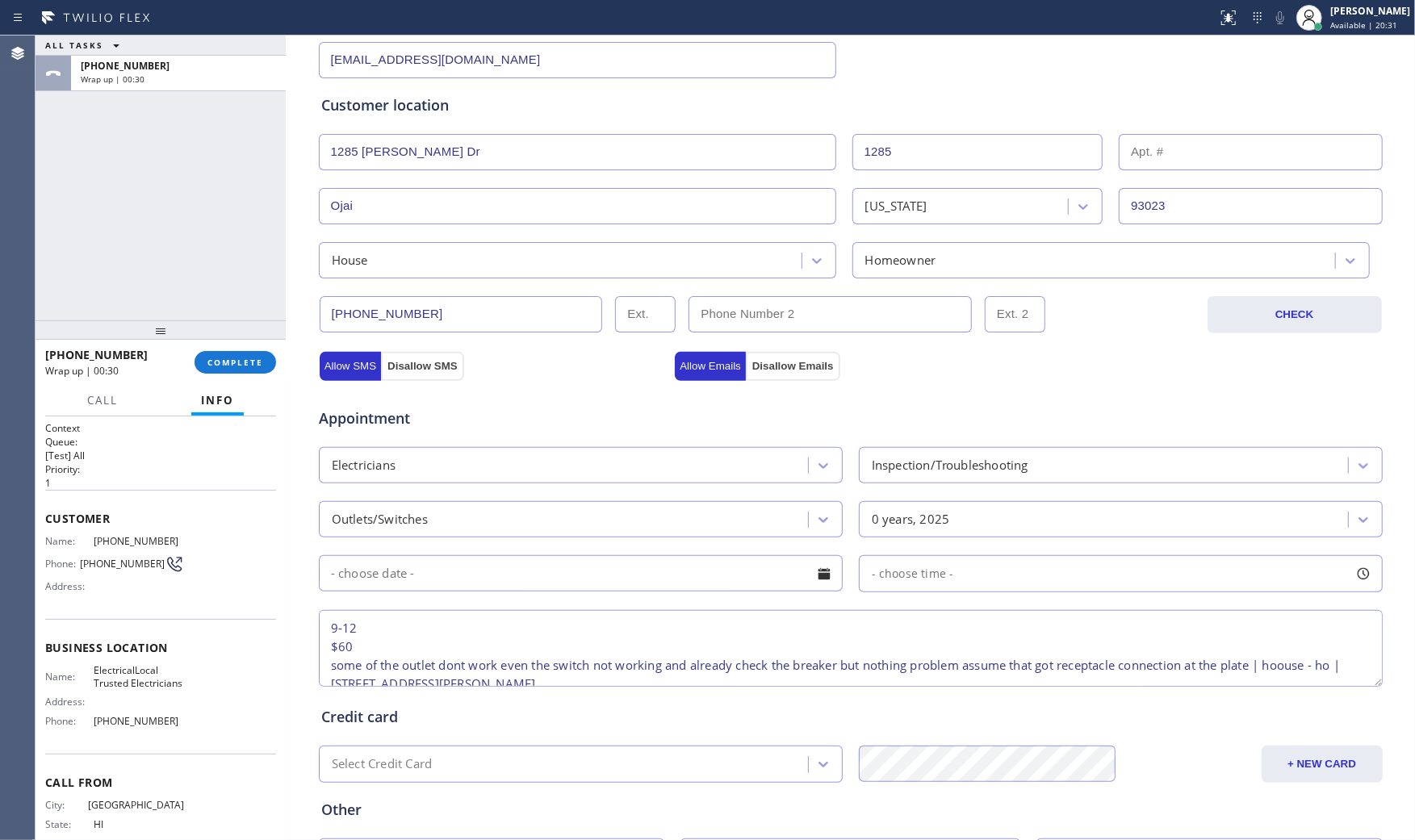
drag, startPoint x: 607, startPoint y: 558, endPoint x: 601, endPoint y: 578, distance: 20.9
click at [606, 560] on input "text" at bounding box center [580, 573] width 523 height 37
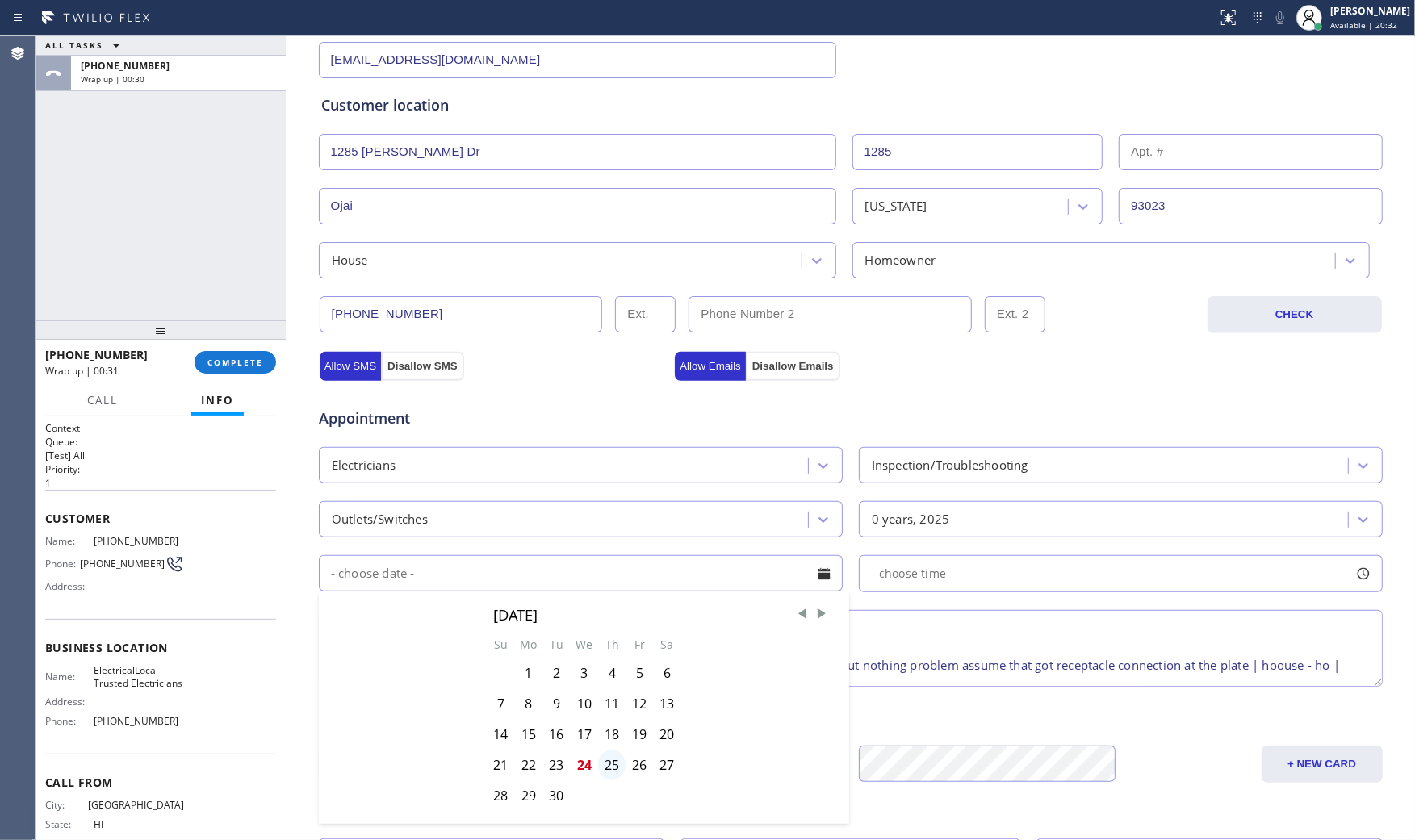
click at [606, 767] on div "25" at bounding box center [612, 765] width 28 height 31
type input "[DATE]"
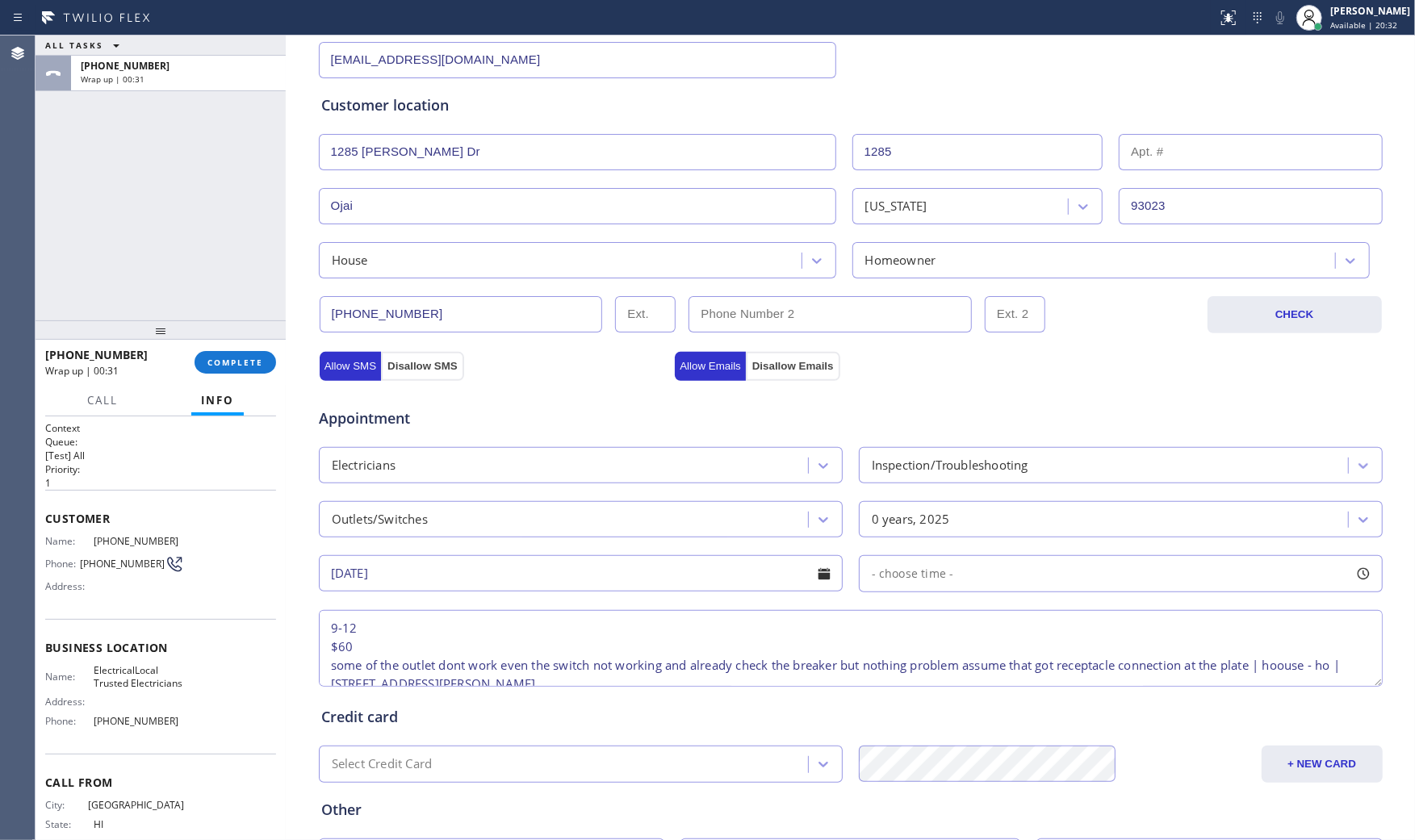
click at [889, 568] on span "- choose time -" at bounding box center [913, 573] width 82 height 15
drag, startPoint x: 867, startPoint y: 679, endPoint x: 1029, endPoint y: 670, distance: 162.2
click at [1029, 670] on div at bounding box center [1030, 672] width 20 height 34
drag, startPoint x: 869, startPoint y: 675, endPoint x: 900, endPoint y: 679, distance: 31.3
click at [903, 679] on div at bounding box center [913, 672] width 20 height 34
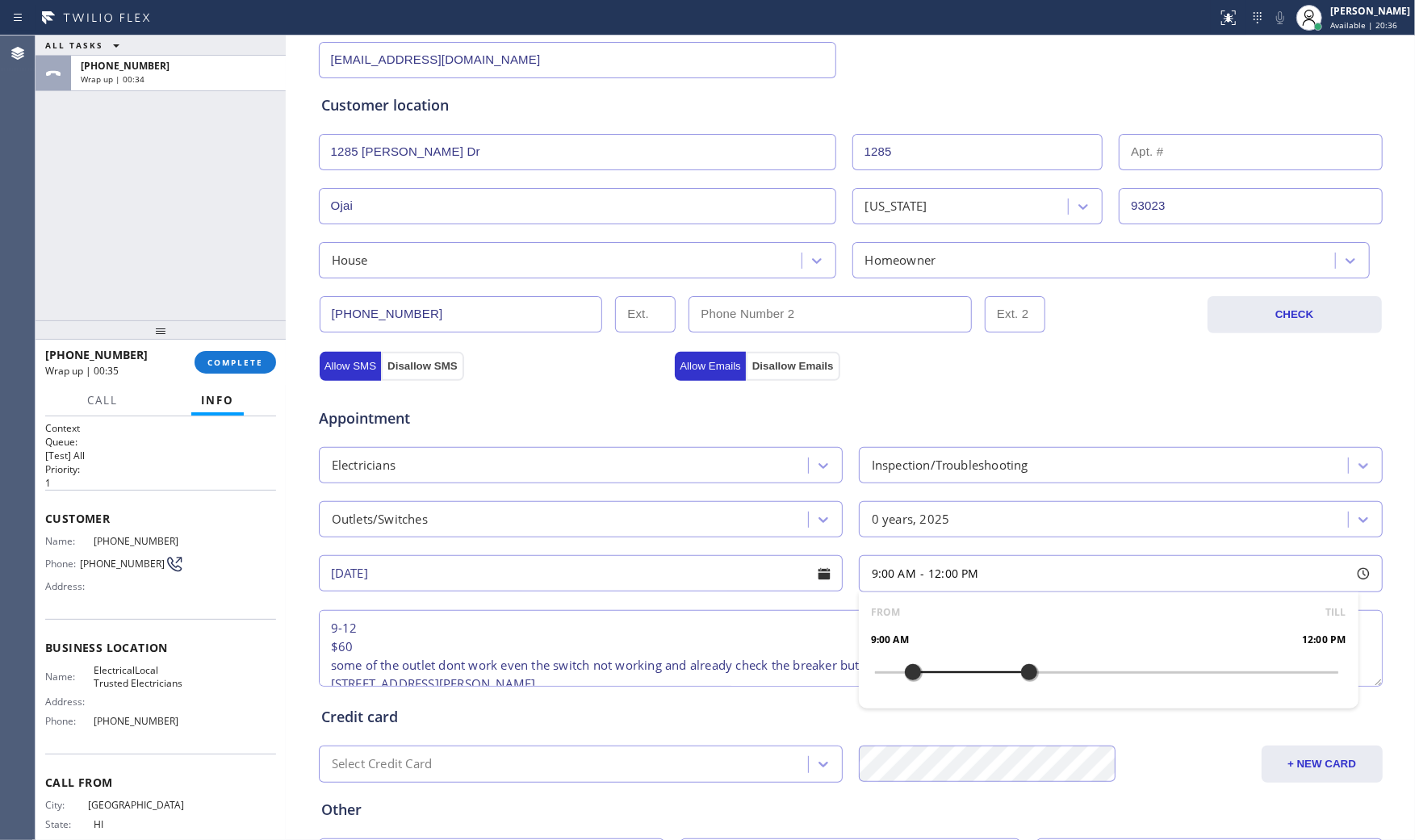
click at [752, 704] on div "Credit card Select Credit Card + NEW CARD CANCEL SAVE" at bounding box center [850, 736] width 1065 height 92
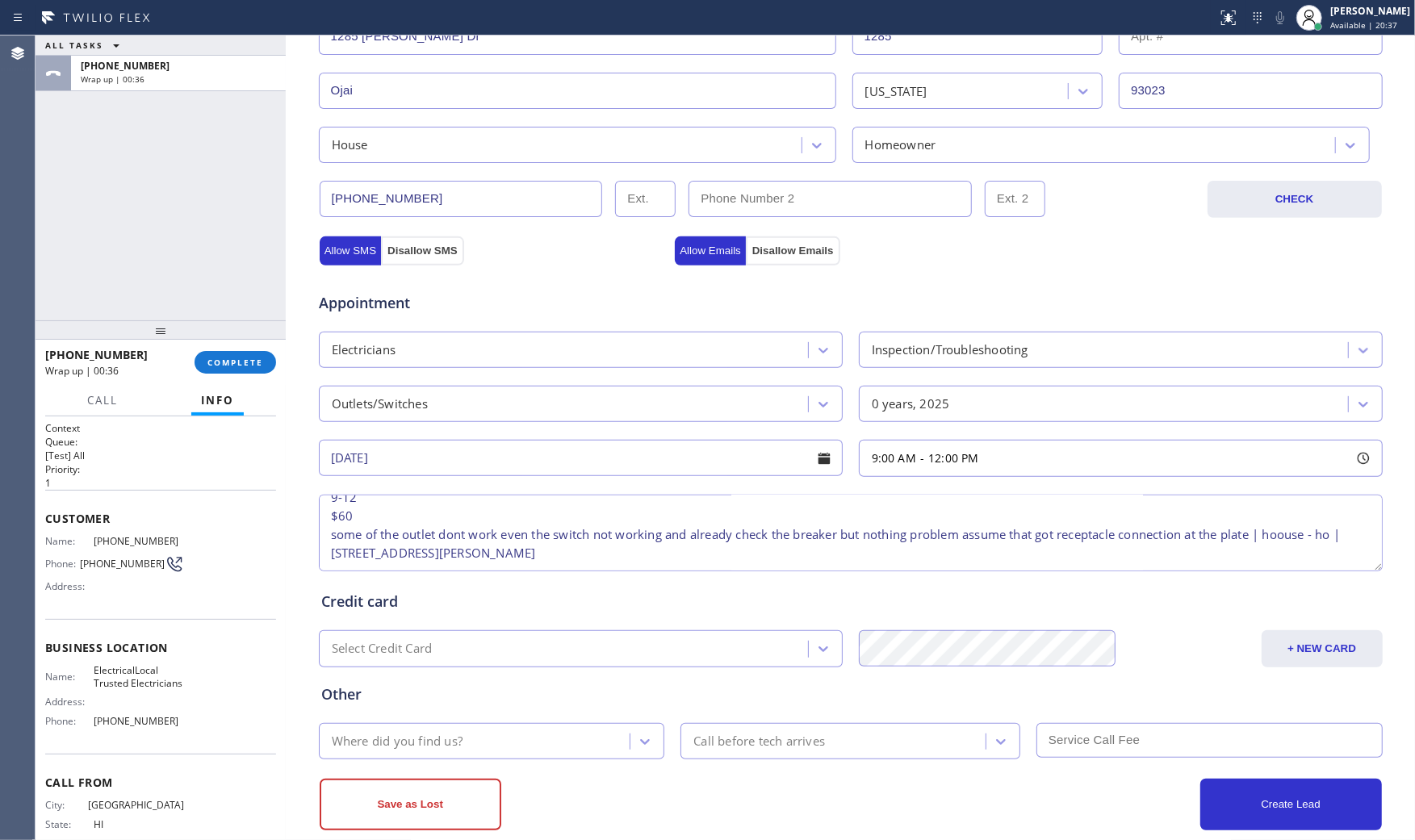
scroll to position [410, 0]
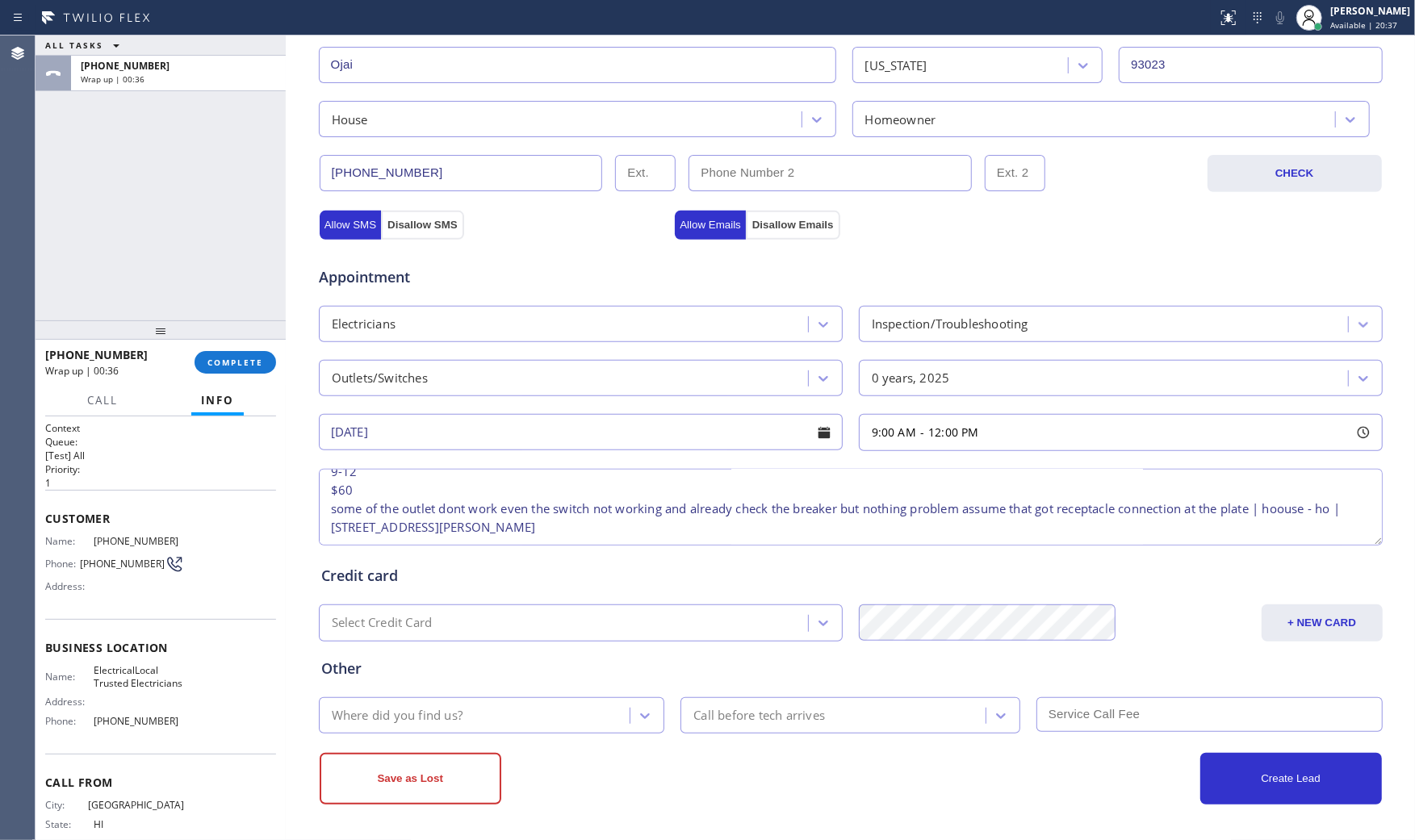
click at [506, 718] on div "Where did you find us?" at bounding box center [477, 715] width 307 height 28
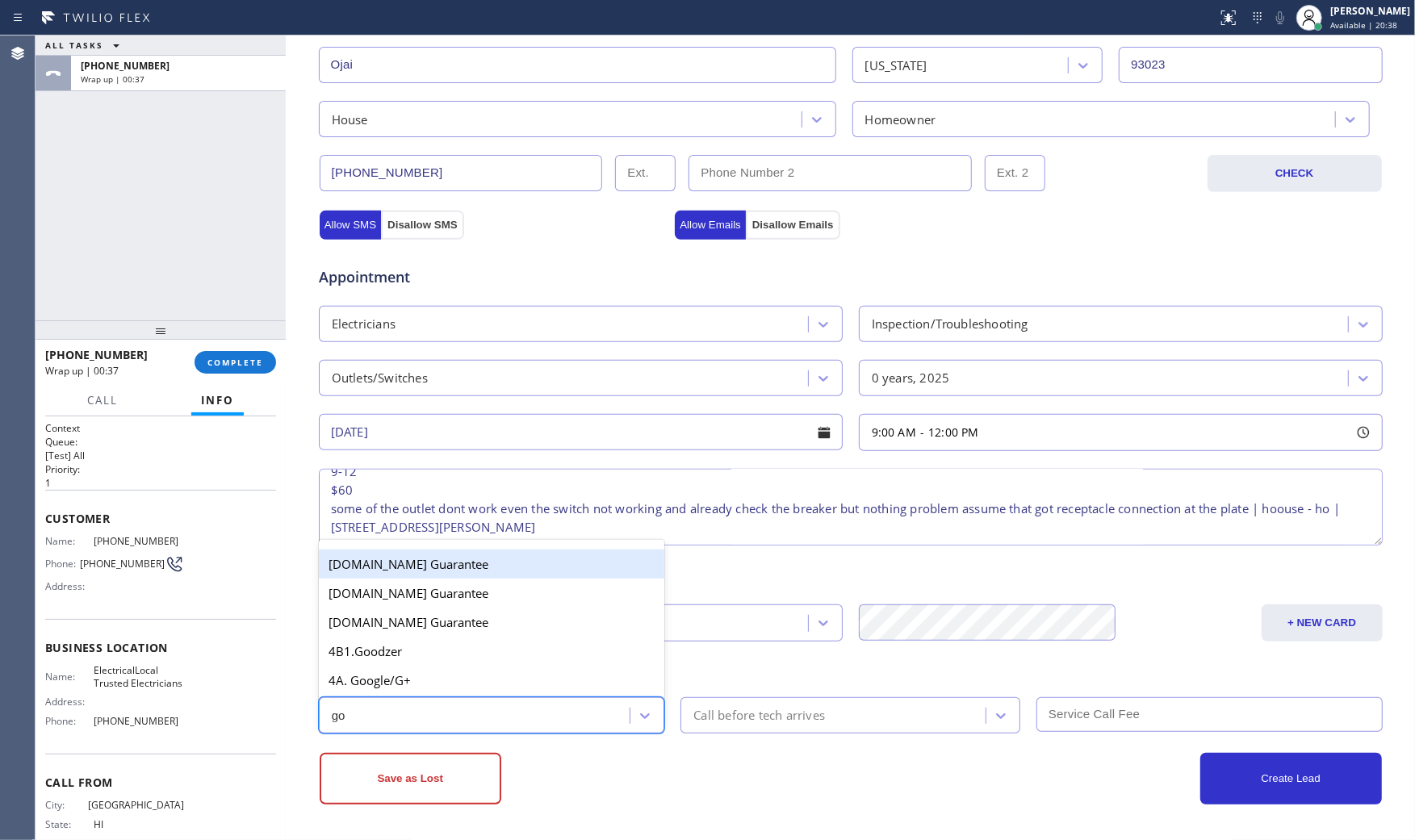
type input "goo"
click at [497, 688] on div "4A. Google/G+" at bounding box center [492, 680] width 347 height 29
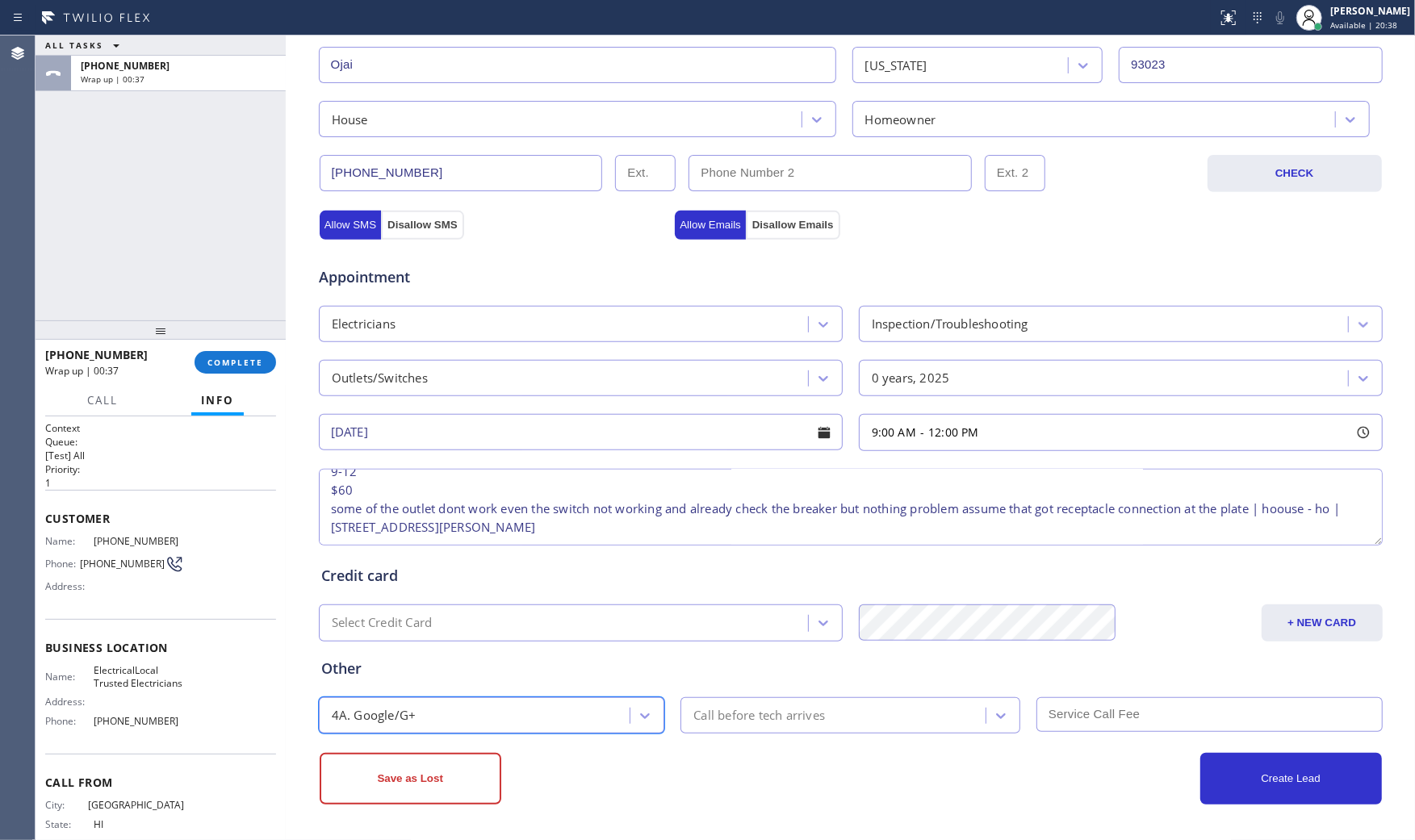
click at [787, 723] on div "Call before tech arrives" at bounding box center [759, 715] width 131 height 19
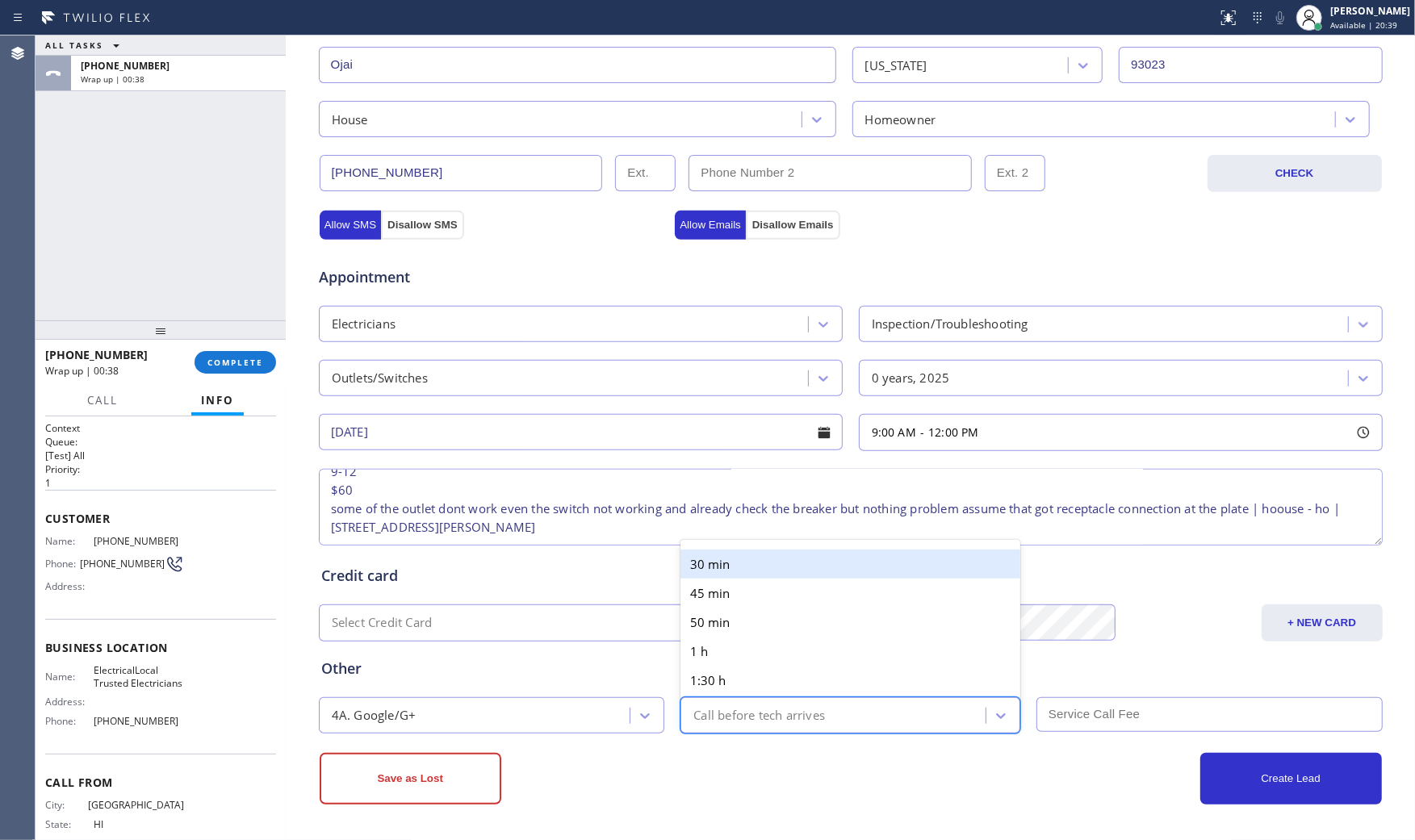
click at [754, 558] on div "30 min" at bounding box center [850, 563] width 340 height 29
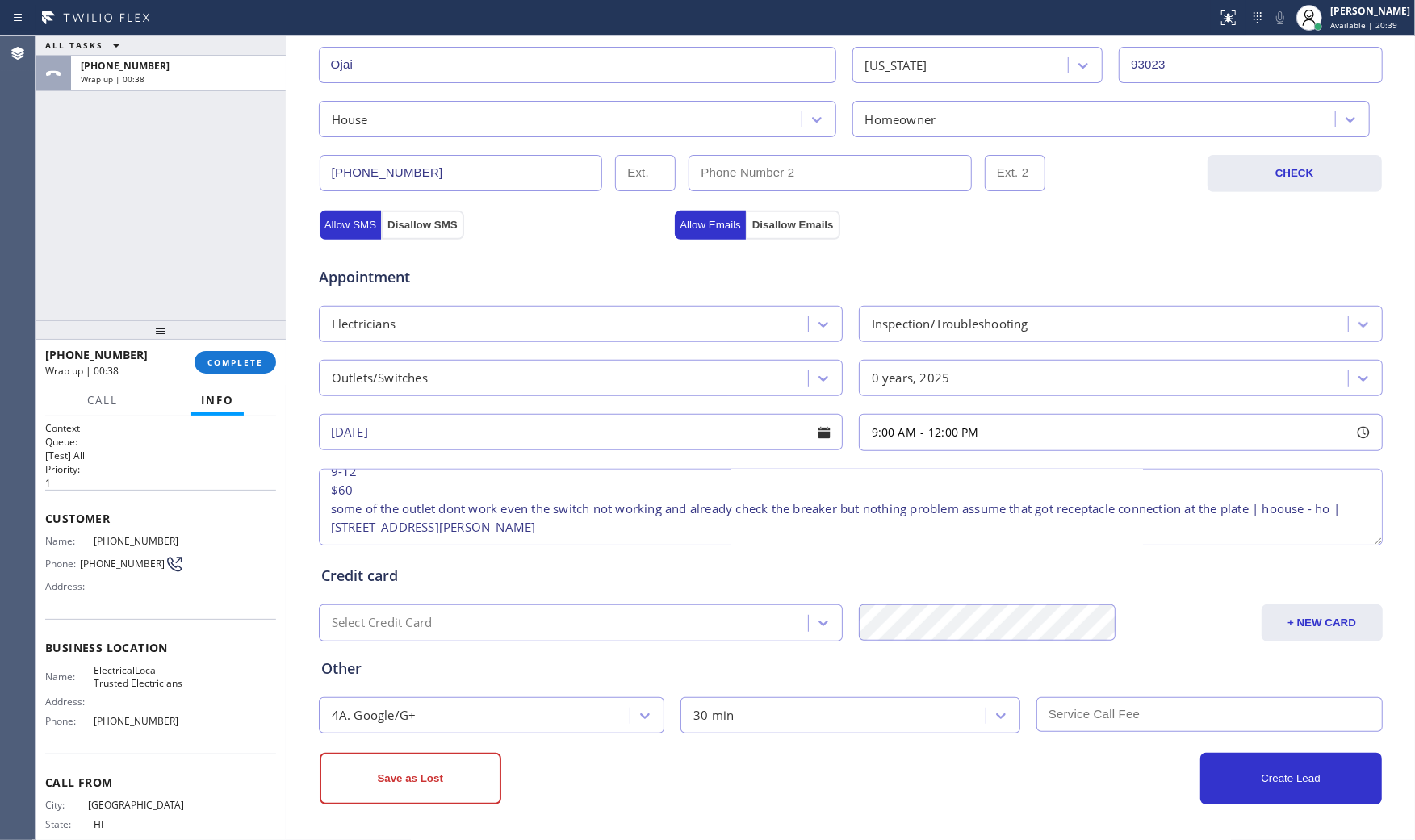
click at [1128, 704] on input "text" at bounding box center [1209, 714] width 347 height 35
type input "60"
drag, startPoint x: 997, startPoint y: 777, endPoint x: 1005, endPoint y: 768, distance: 12.0
click at [997, 778] on div "Create Lead" at bounding box center [1116, 778] width 531 height 52
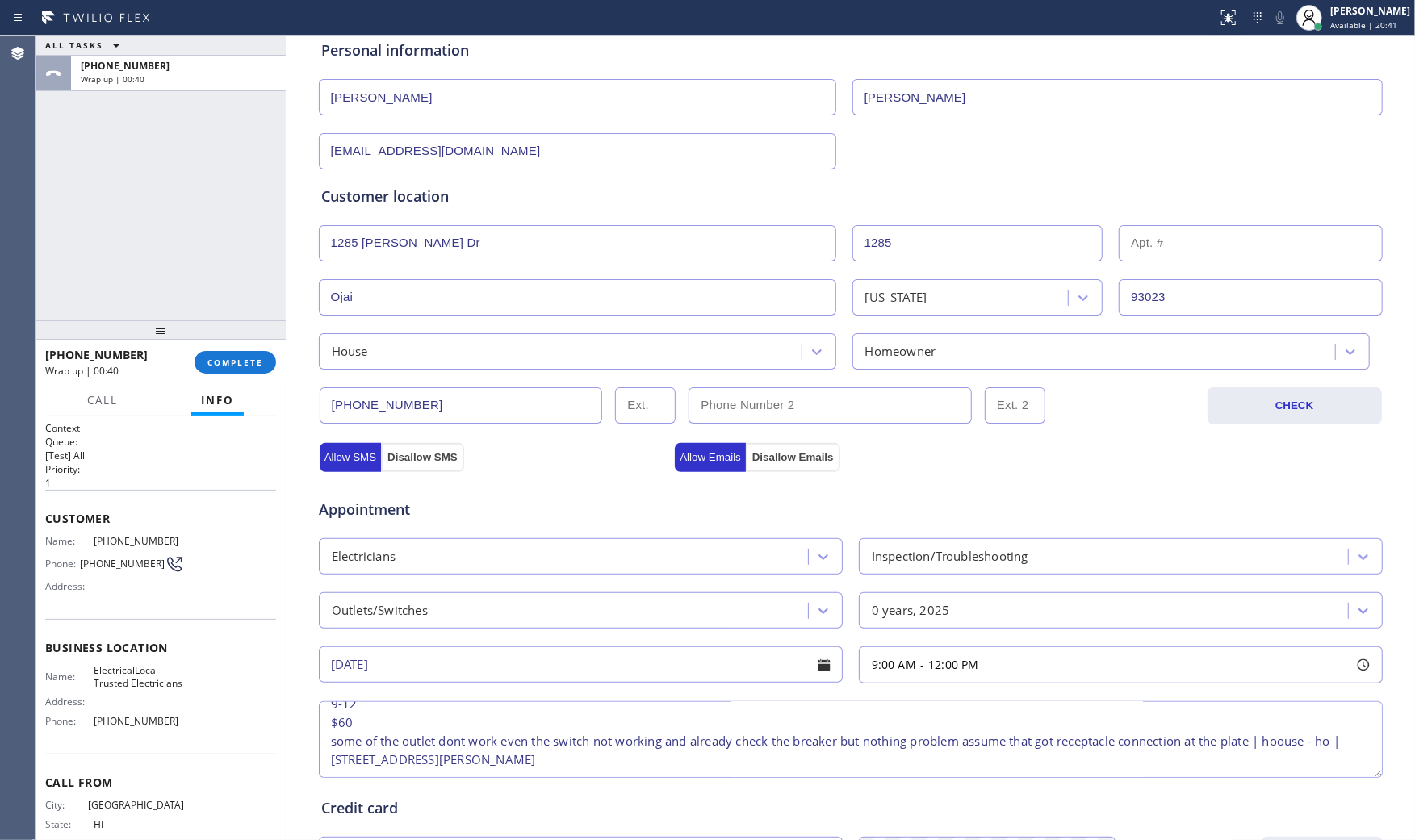
scroll to position [141, 0]
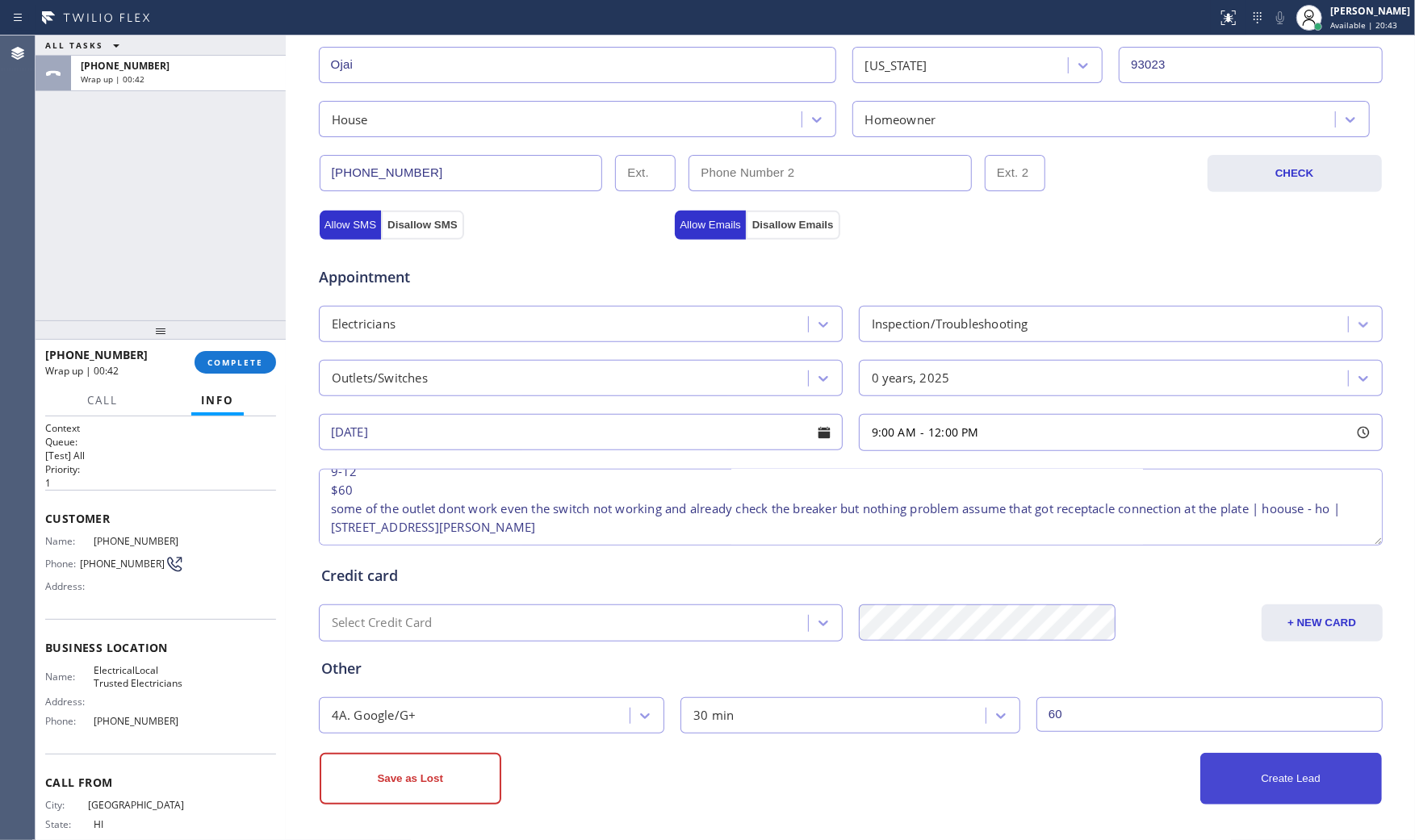
click at [1274, 754] on button "Create Lead" at bounding box center [1291, 778] width 182 height 52
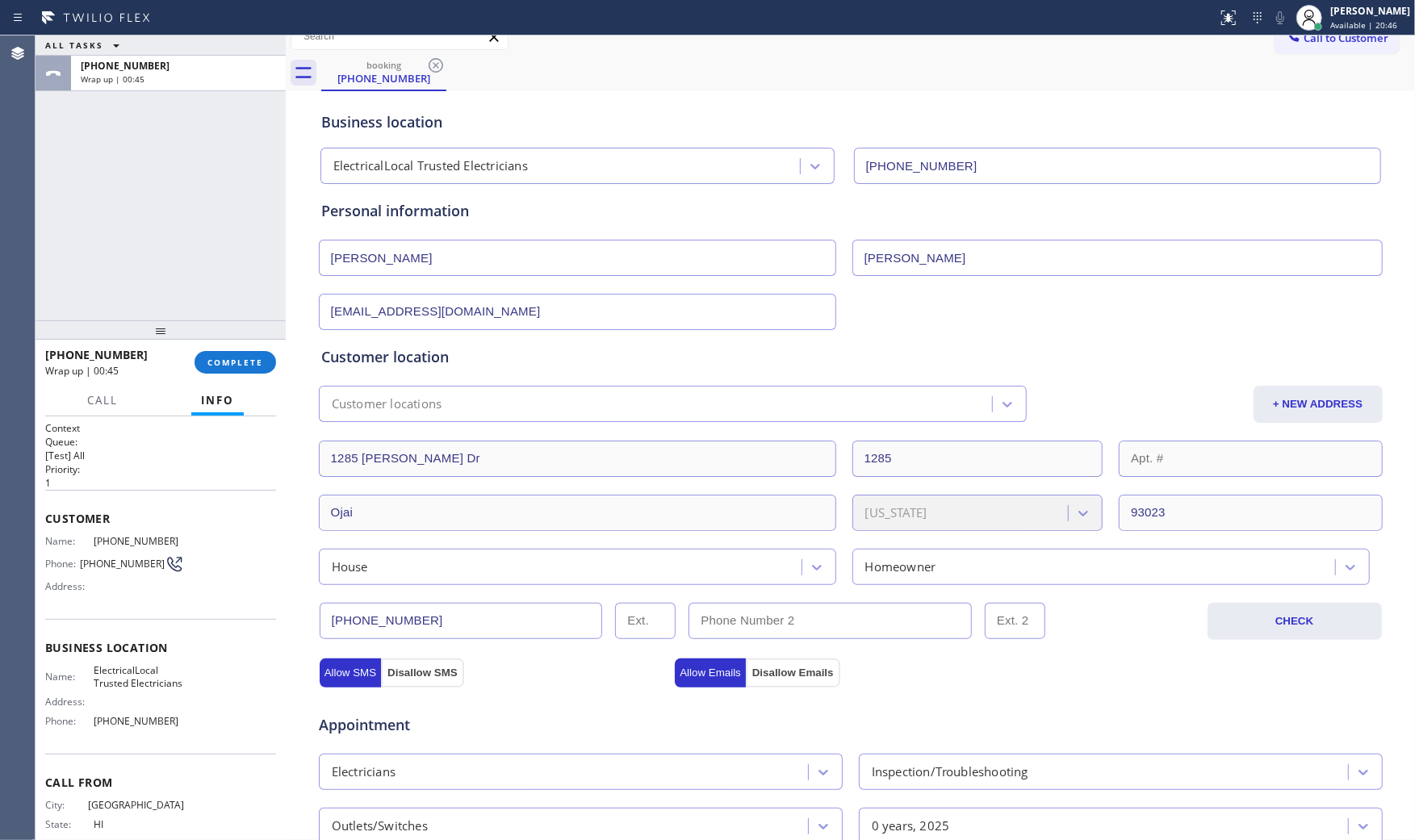
scroll to position [0, 0]
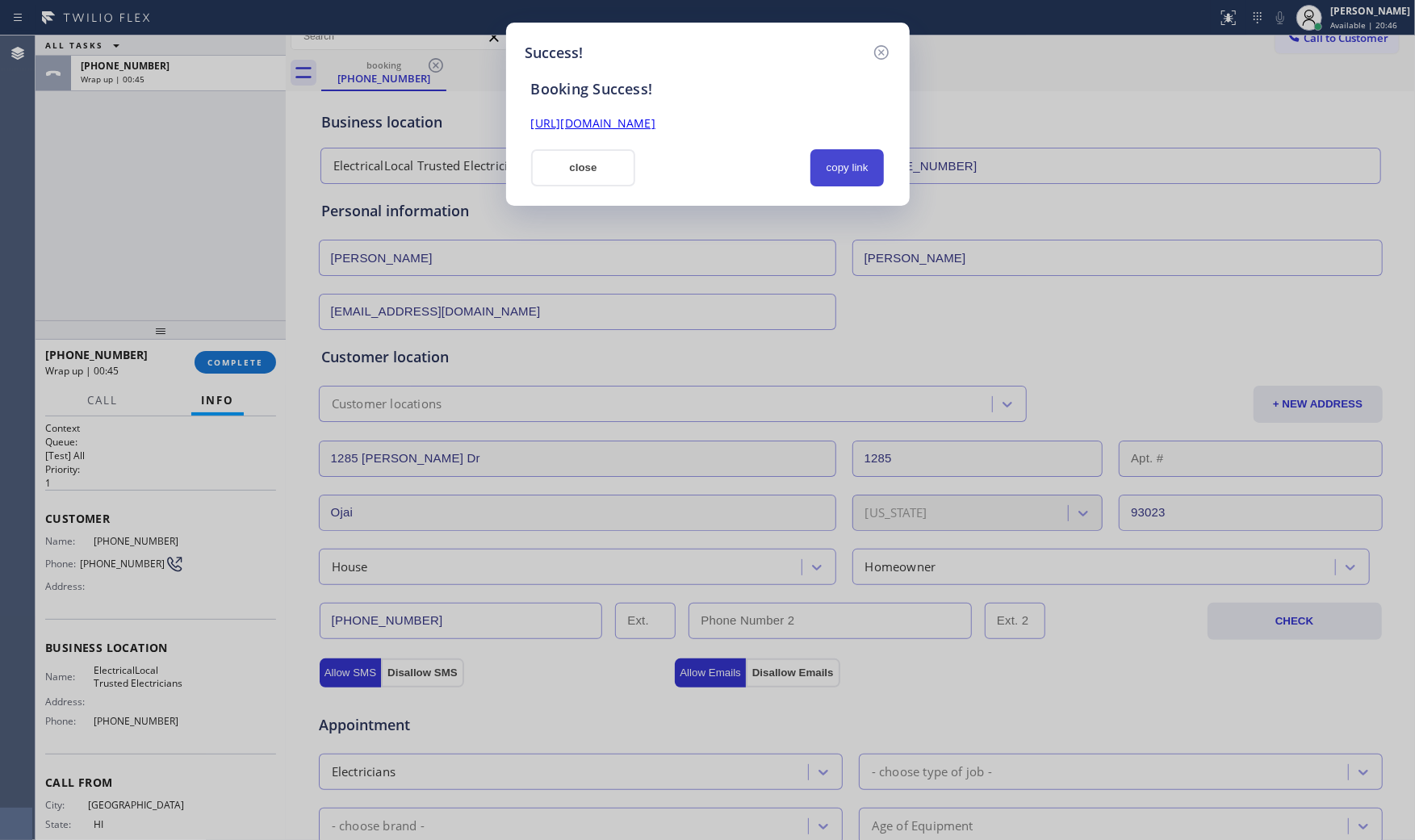
click at [845, 183] on button "copy link" at bounding box center [847, 167] width 74 height 37
click at [583, 172] on button "close" at bounding box center [584, 167] width 105 height 37
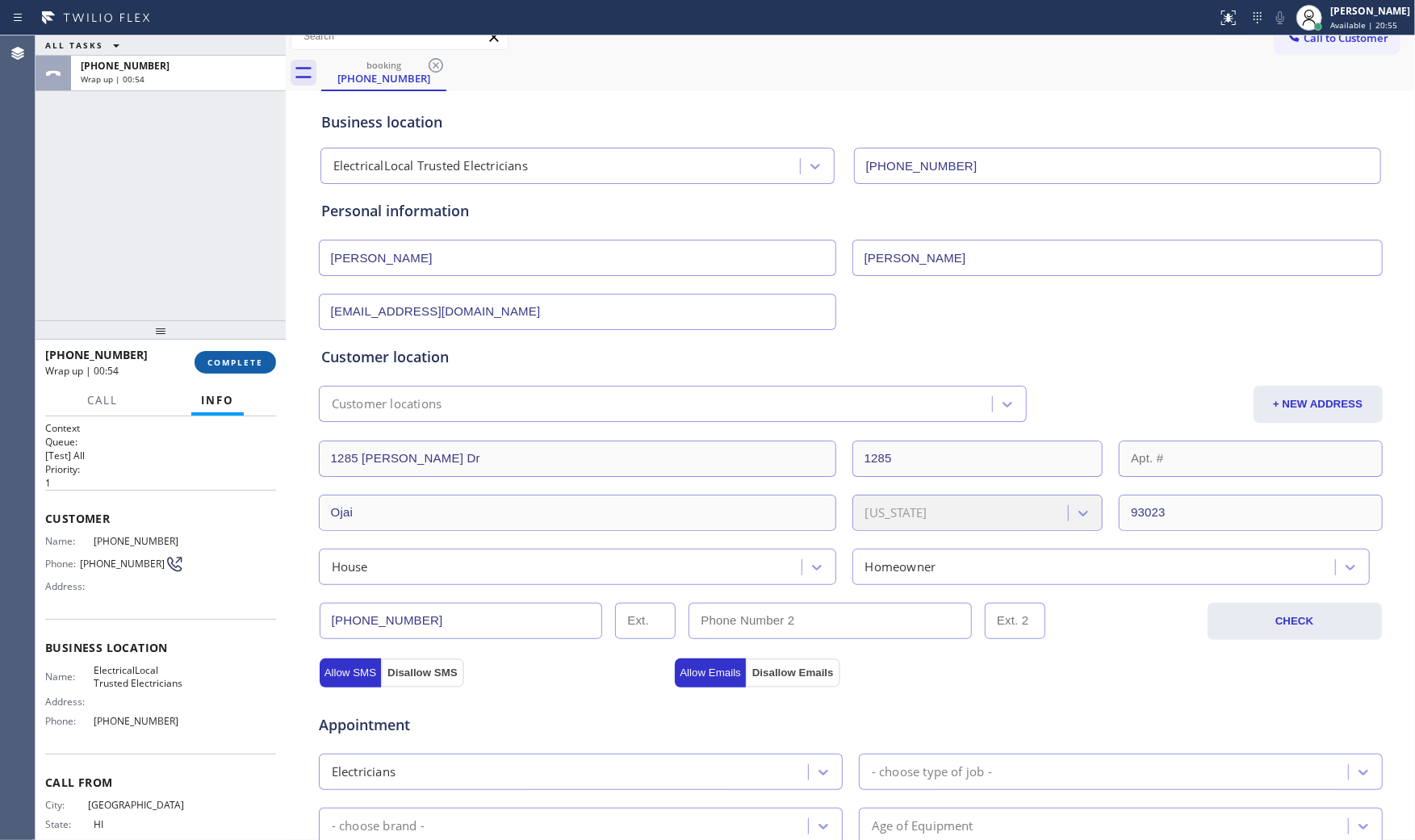
click at [243, 356] on span "COMPLETE" at bounding box center [235, 361] width 56 height 11
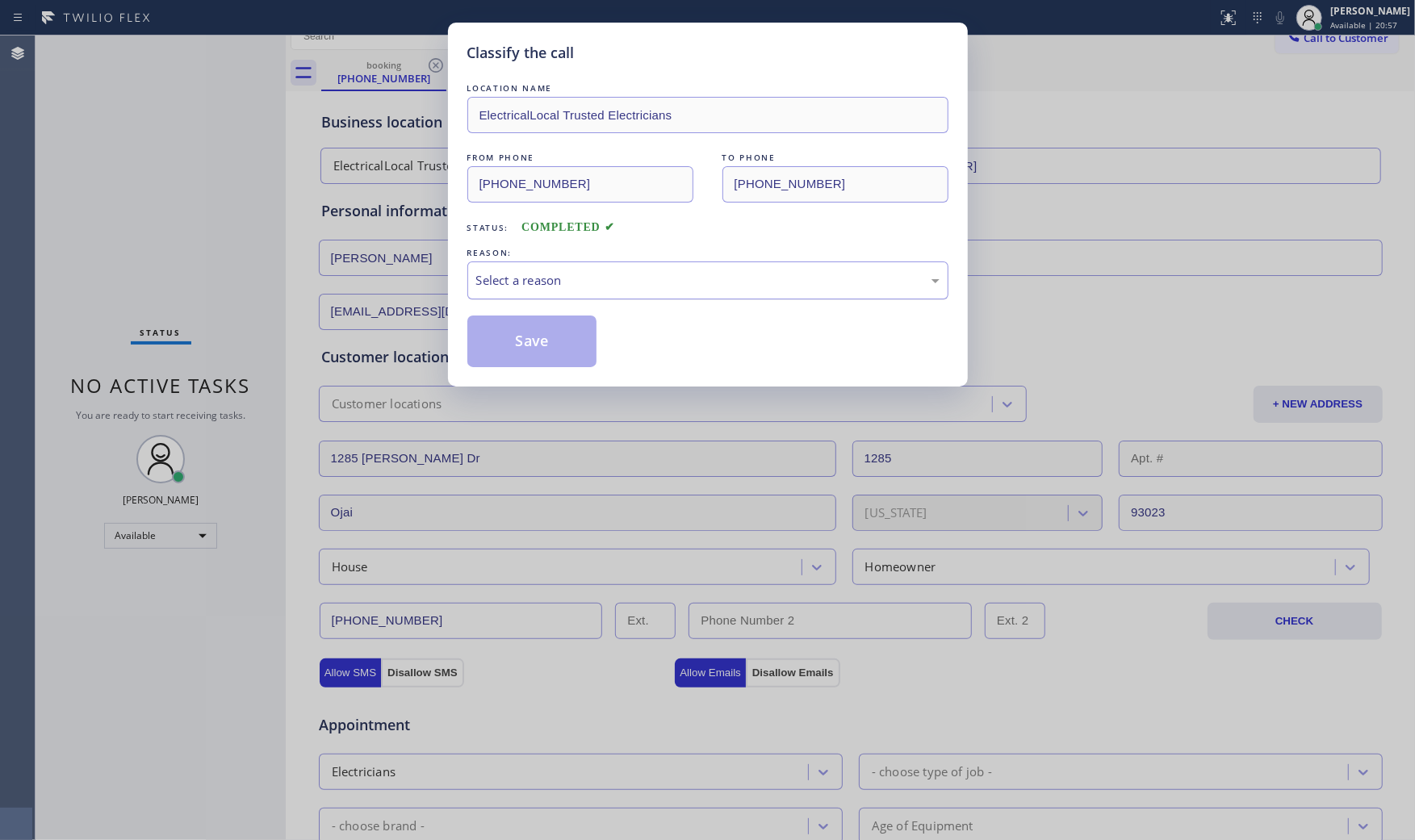
click at [555, 263] on div "Select a reason" at bounding box center [708, 280] width 481 height 38
click at [539, 332] on button "Save" at bounding box center [532, 342] width 130 height 52
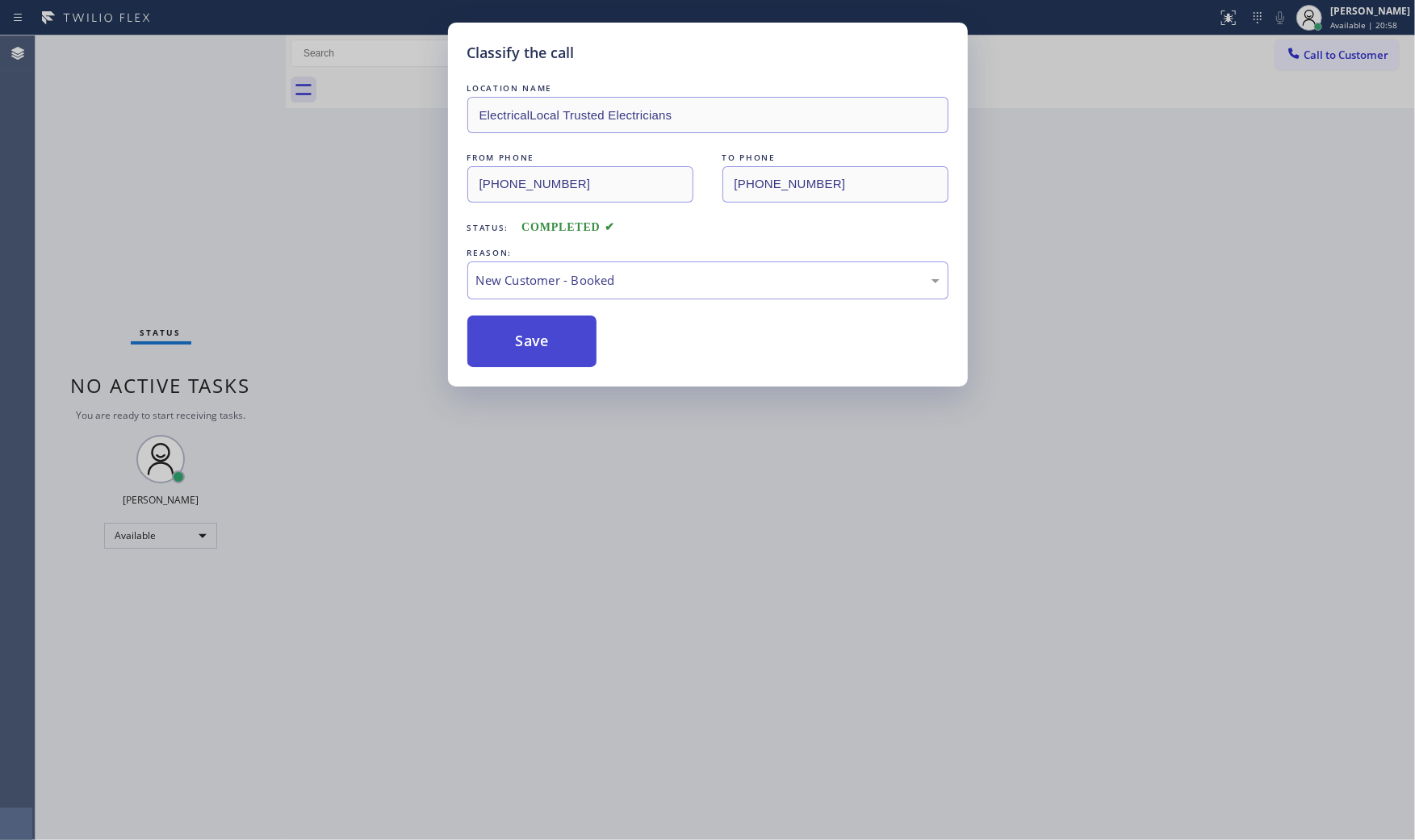
click at [539, 332] on button "Save" at bounding box center [532, 342] width 130 height 52
click at [541, 330] on button "Save" at bounding box center [532, 342] width 130 height 52
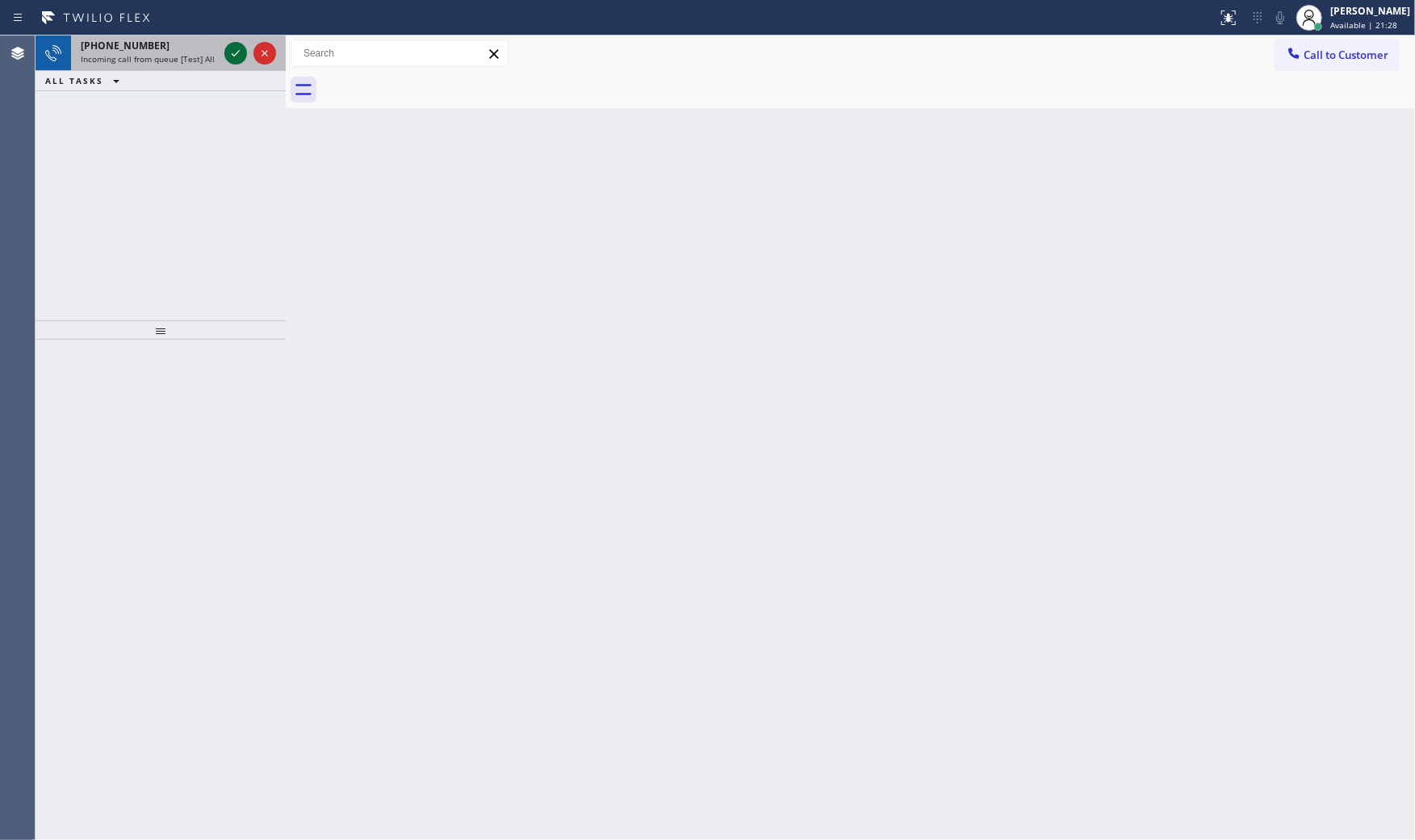
click at [242, 50] on icon at bounding box center [236, 54] width 20 height 20
click at [235, 50] on icon at bounding box center [236, 54] width 20 height 20
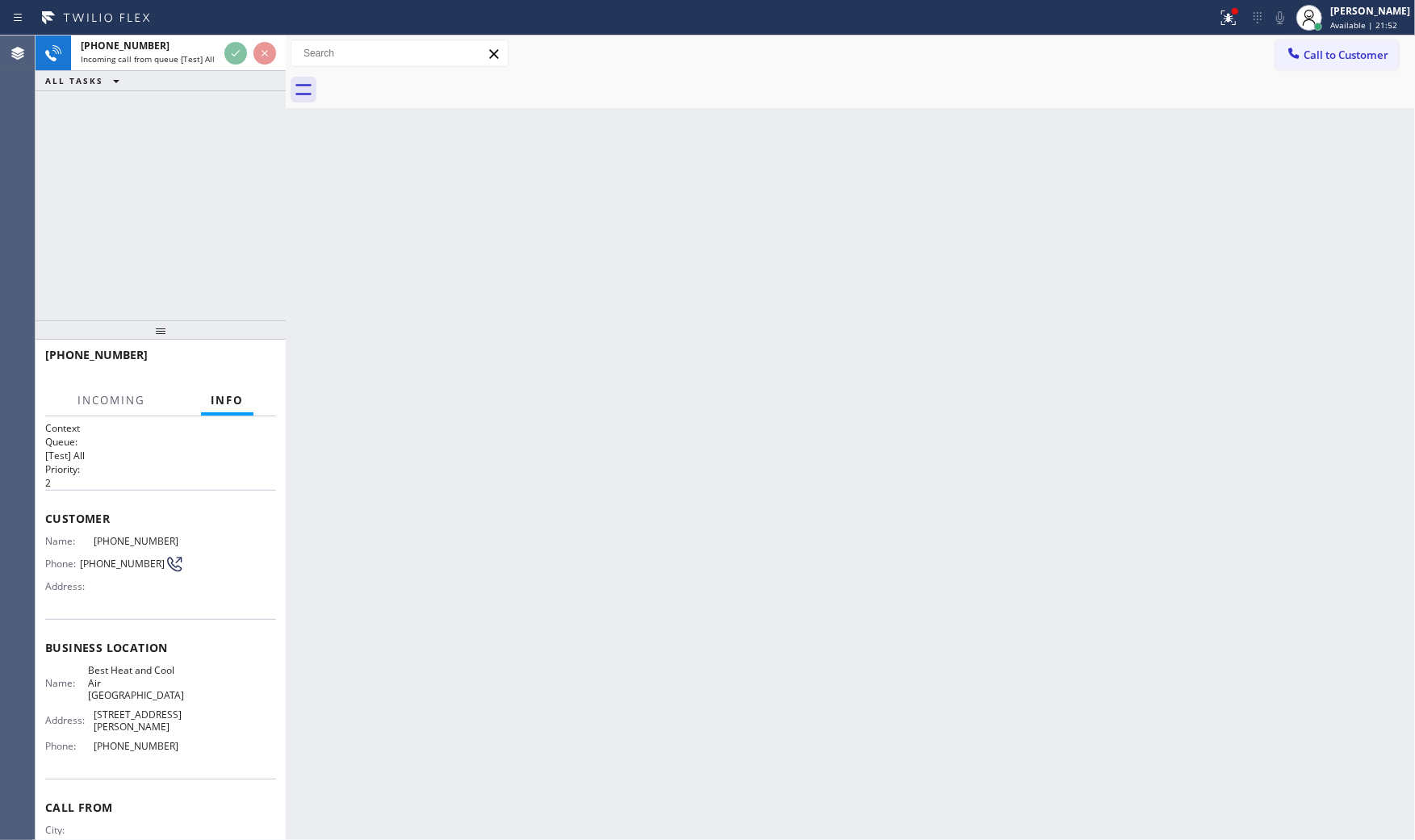
scroll to position [51, 0]
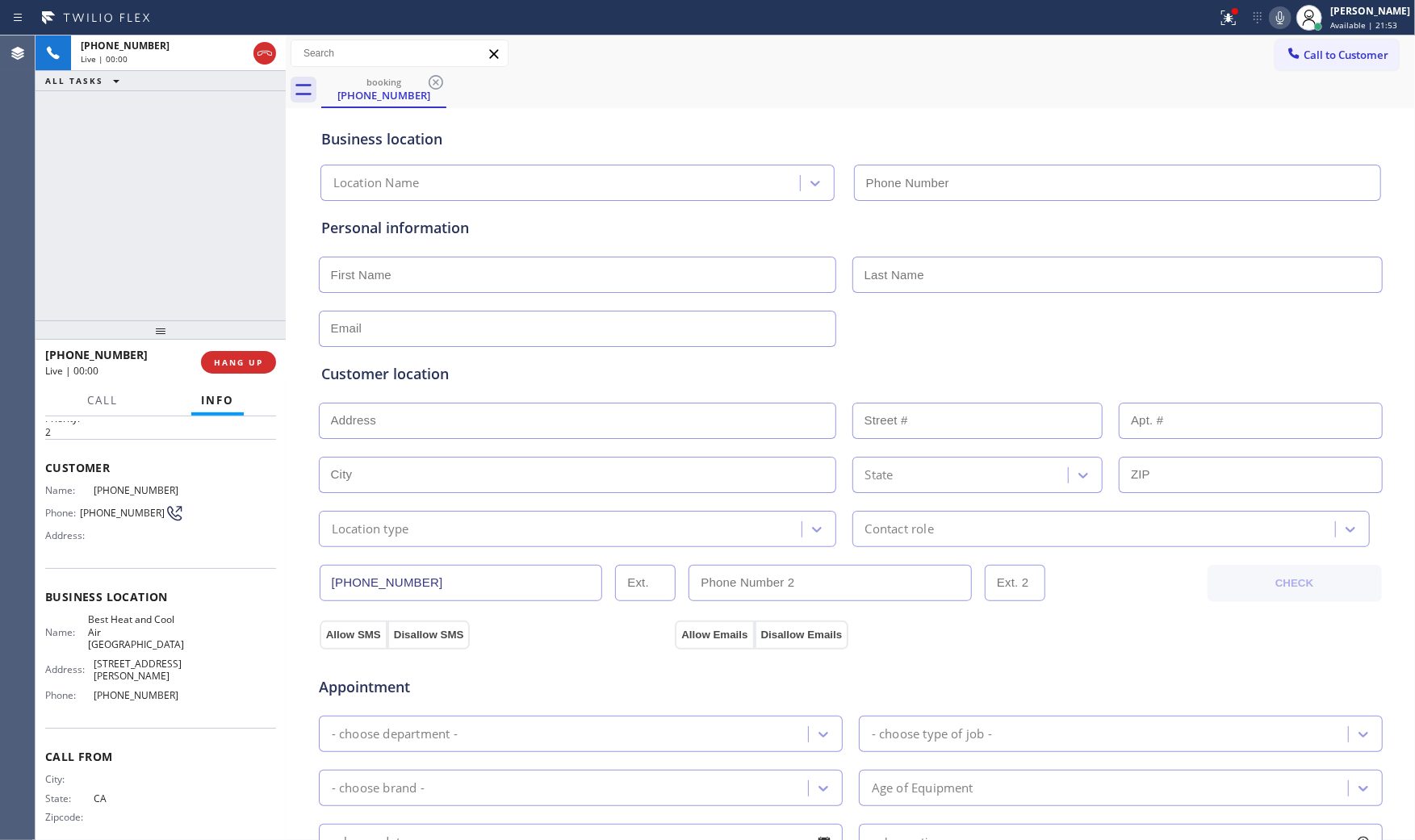
type input "[PHONE_NUMBER]"
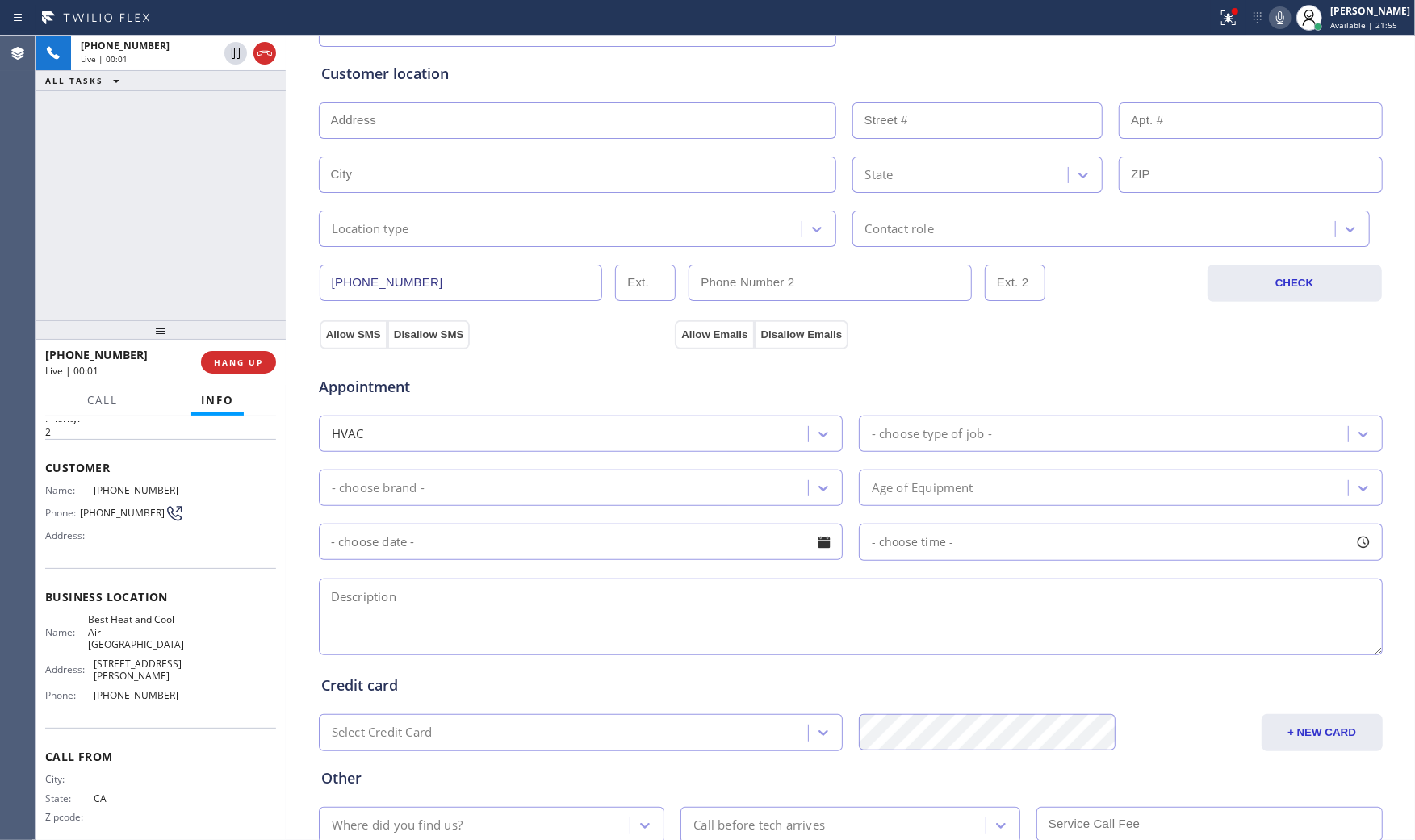
scroll to position [358, 0]
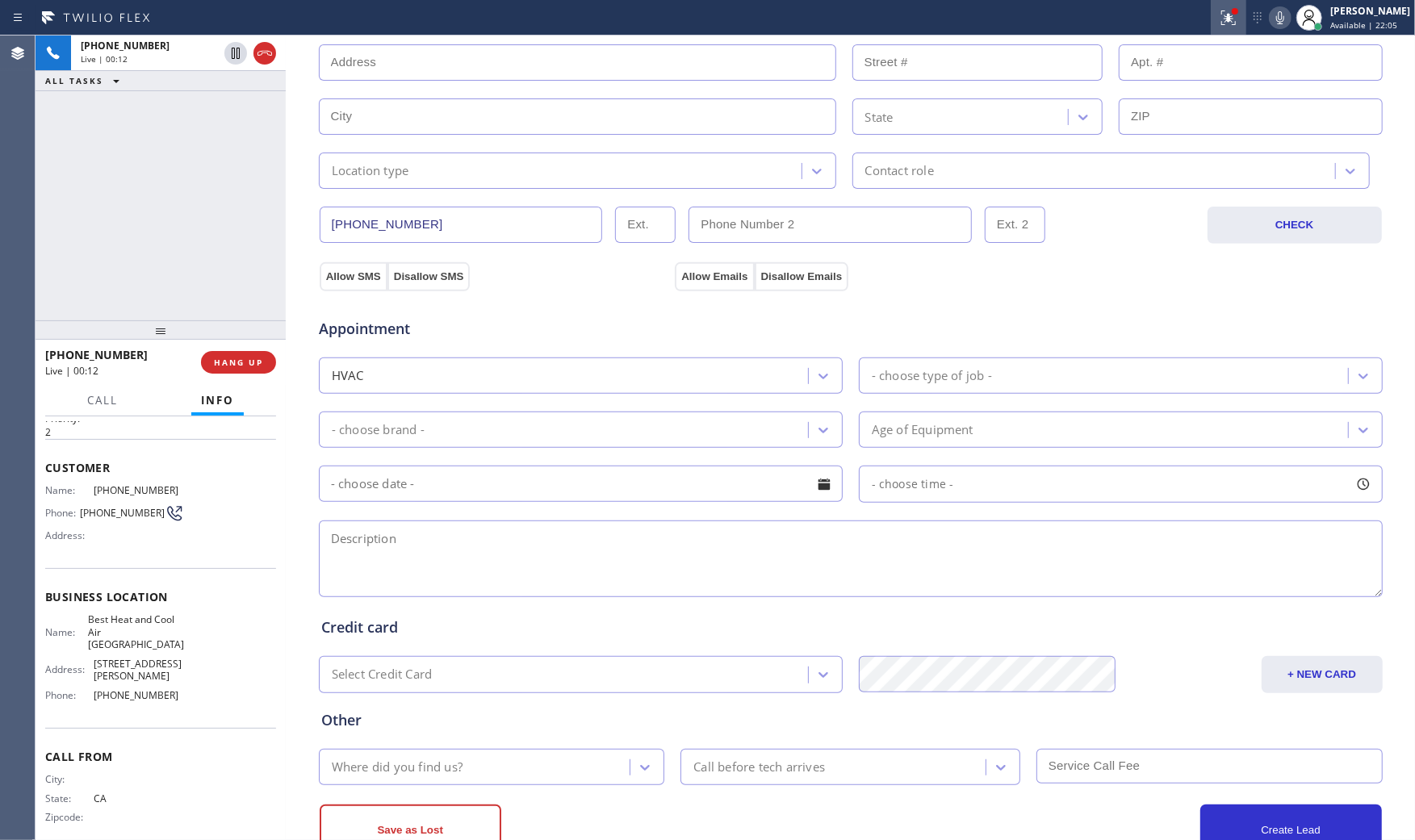
click at [1225, 33] on button at bounding box center [1228, 18] width 36 height 36
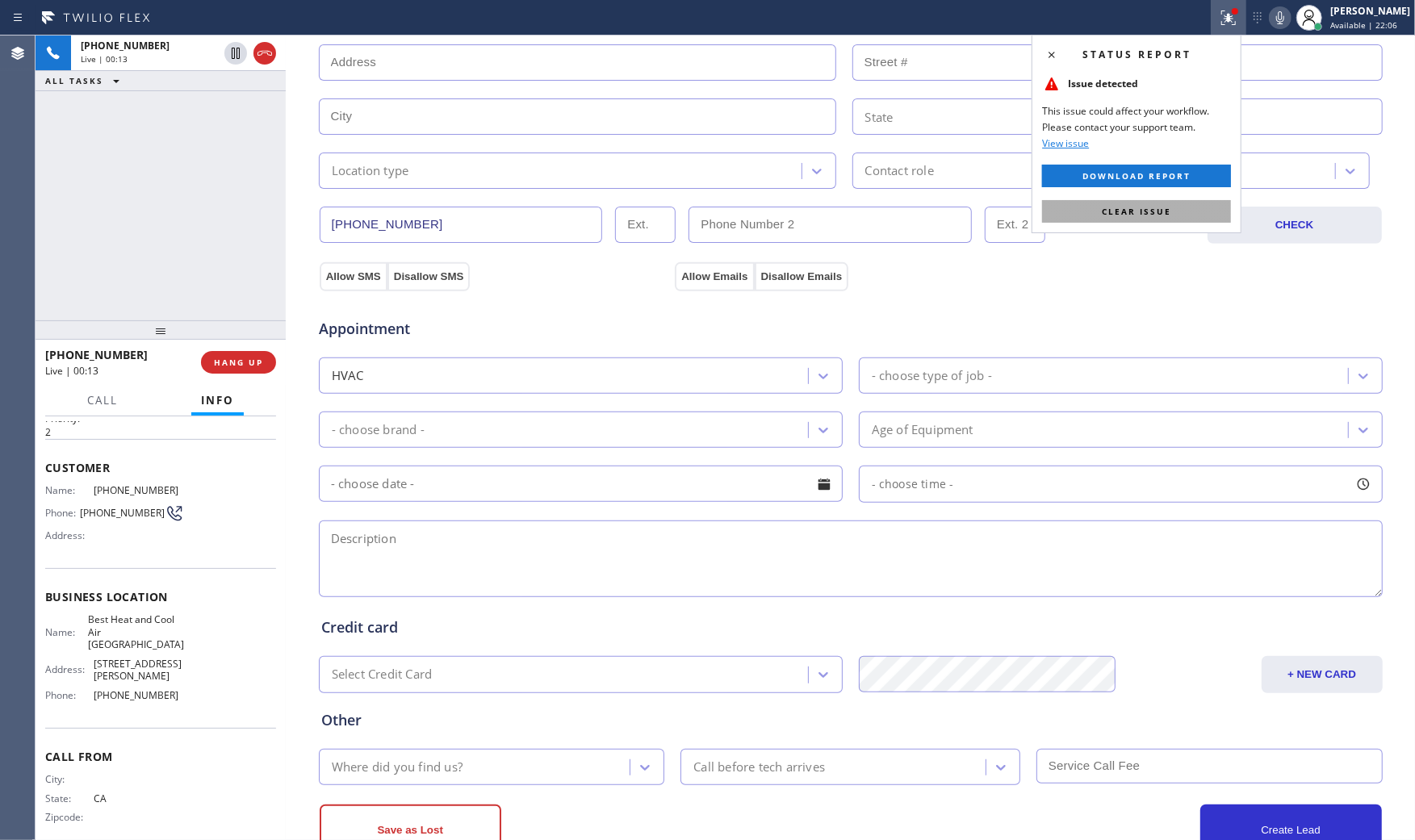
click at [1207, 216] on button "Clear issue" at bounding box center [1136, 211] width 189 height 23
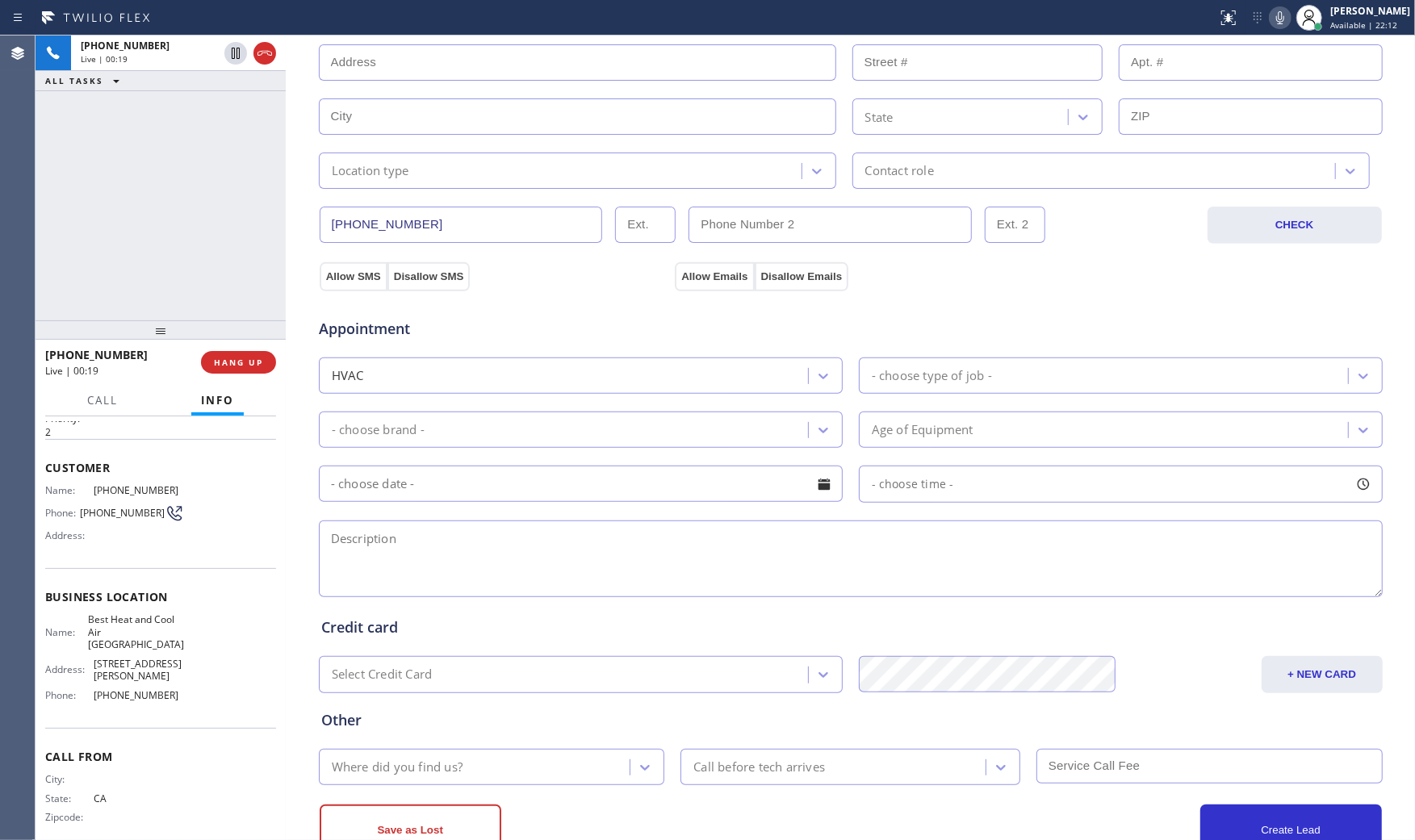
click at [1279, 10] on icon at bounding box center [1280, 18] width 20 height 20
click at [1279, 12] on rect at bounding box center [1279, 16] width 11 height 11
click at [240, 366] on span "COMPLETE" at bounding box center [235, 361] width 56 height 11
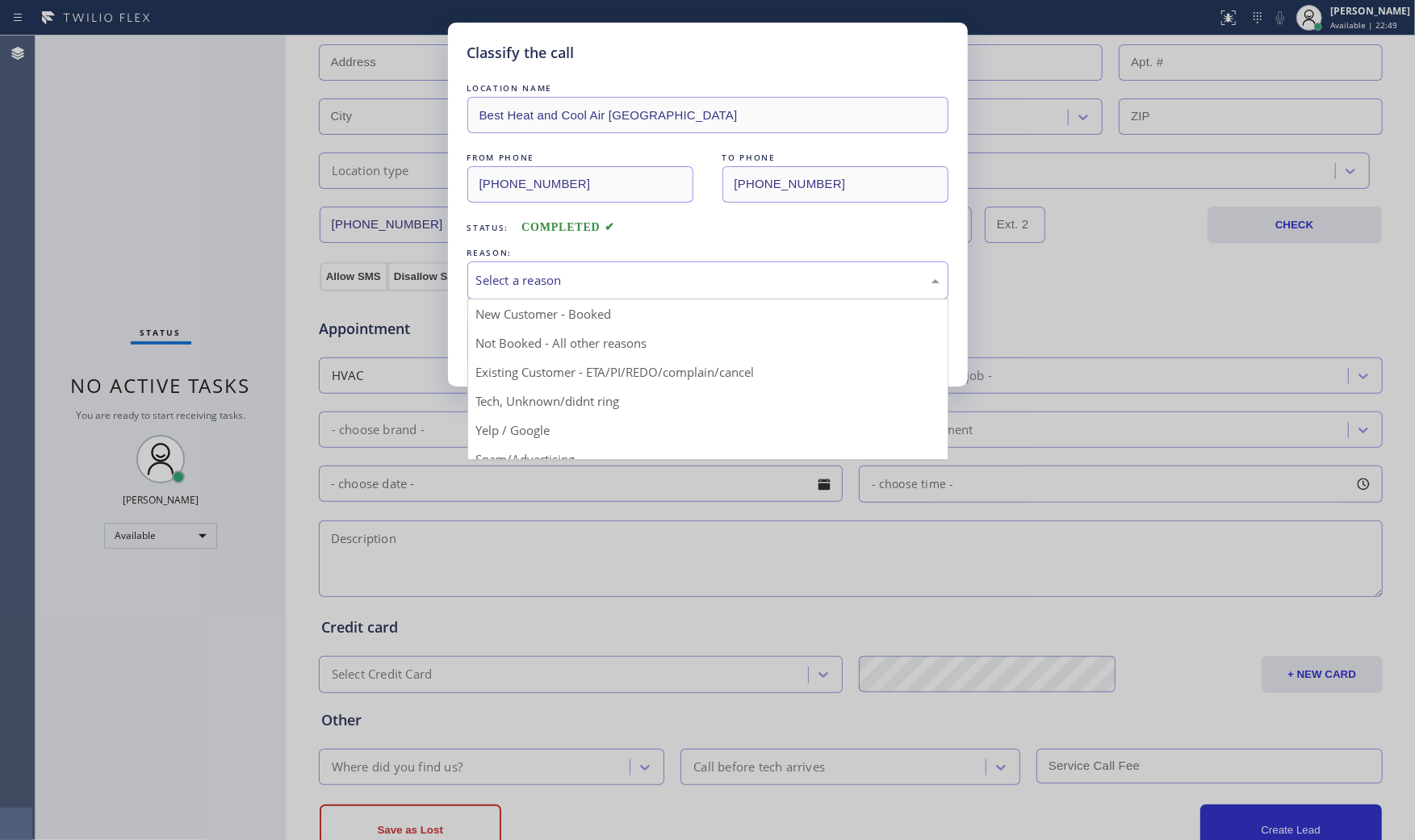
click at [615, 279] on div "Select a reason" at bounding box center [708, 280] width 464 height 19
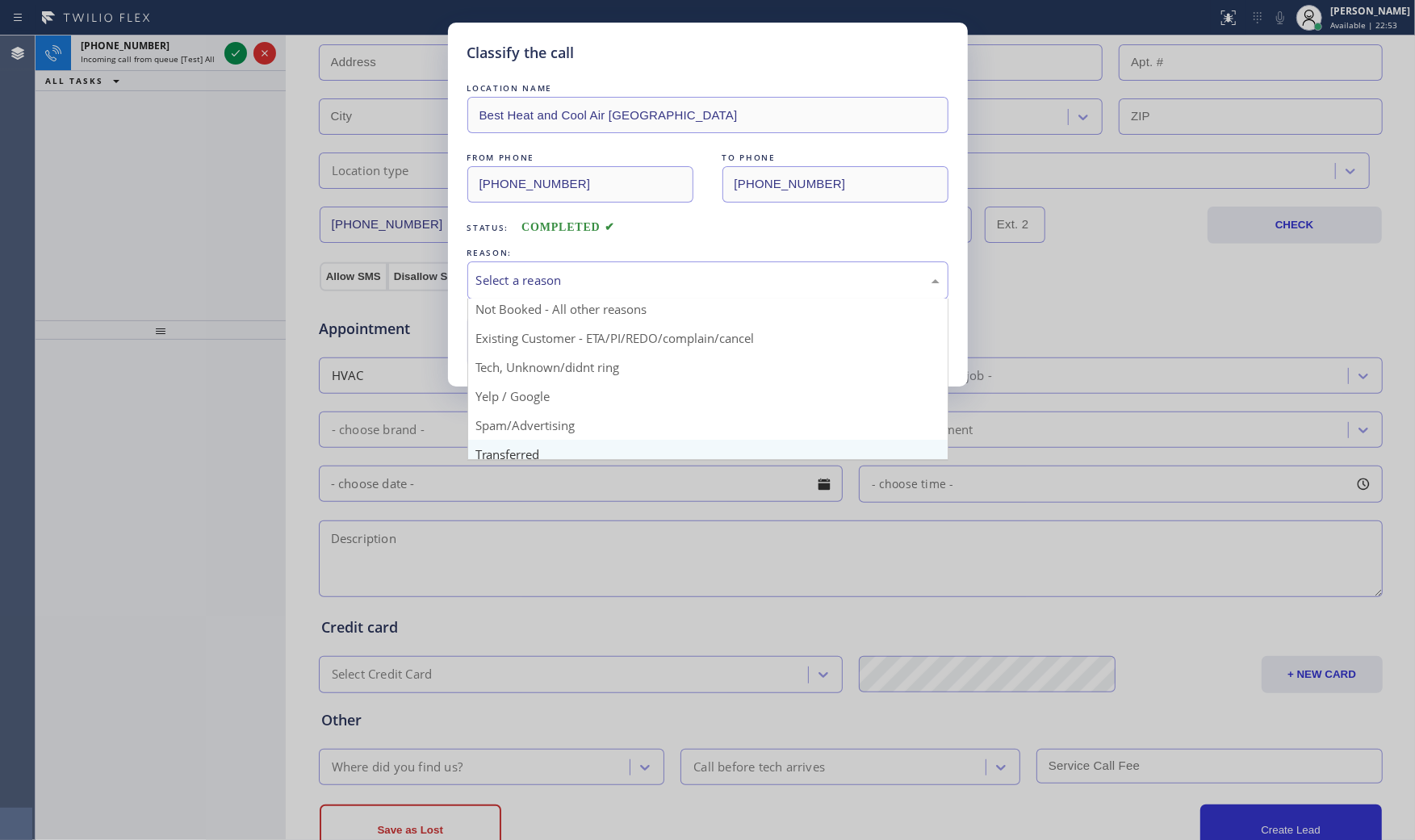
scroll to position [101, 0]
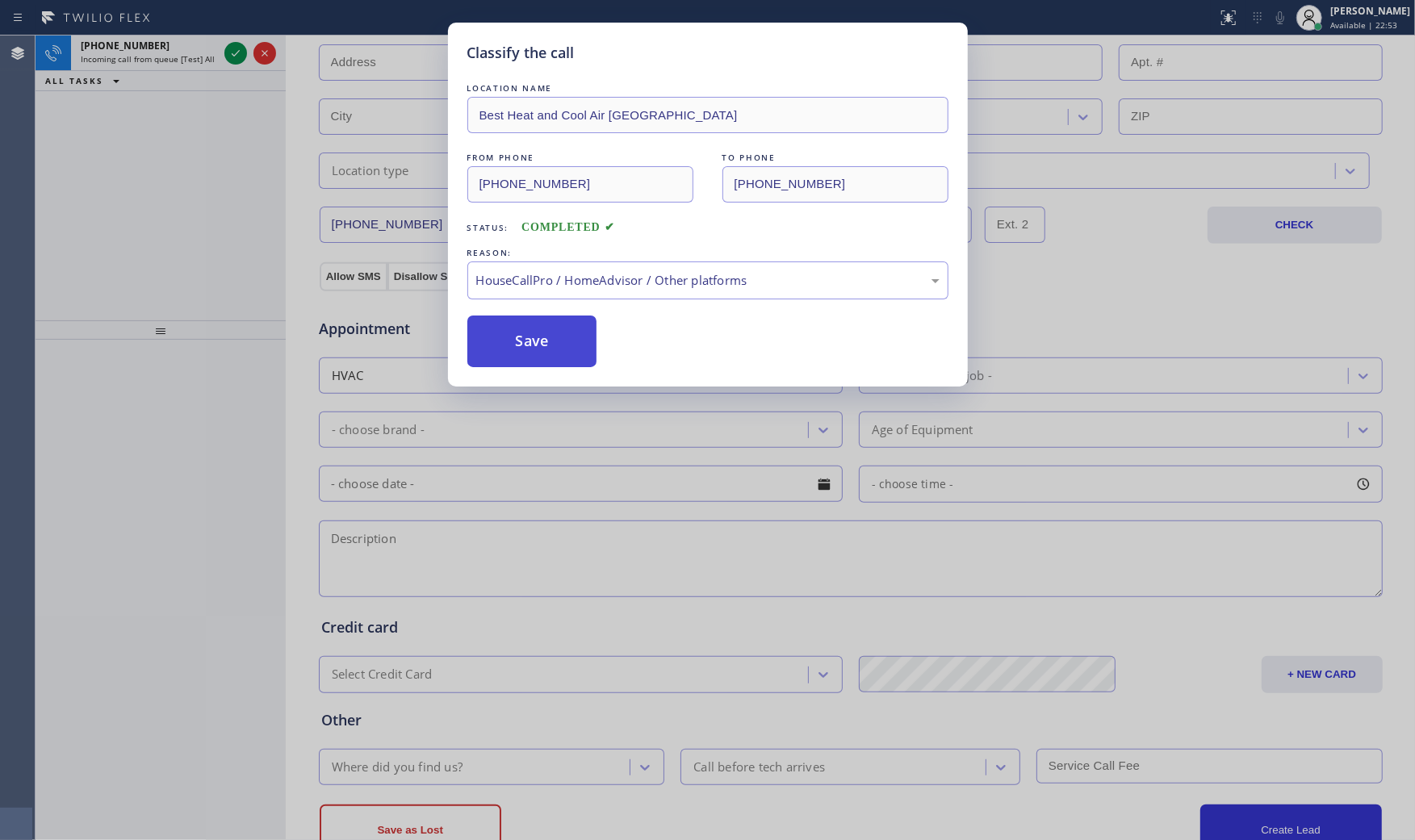
click at [546, 348] on button "Save" at bounding box center [532, 342] width 130 height 52
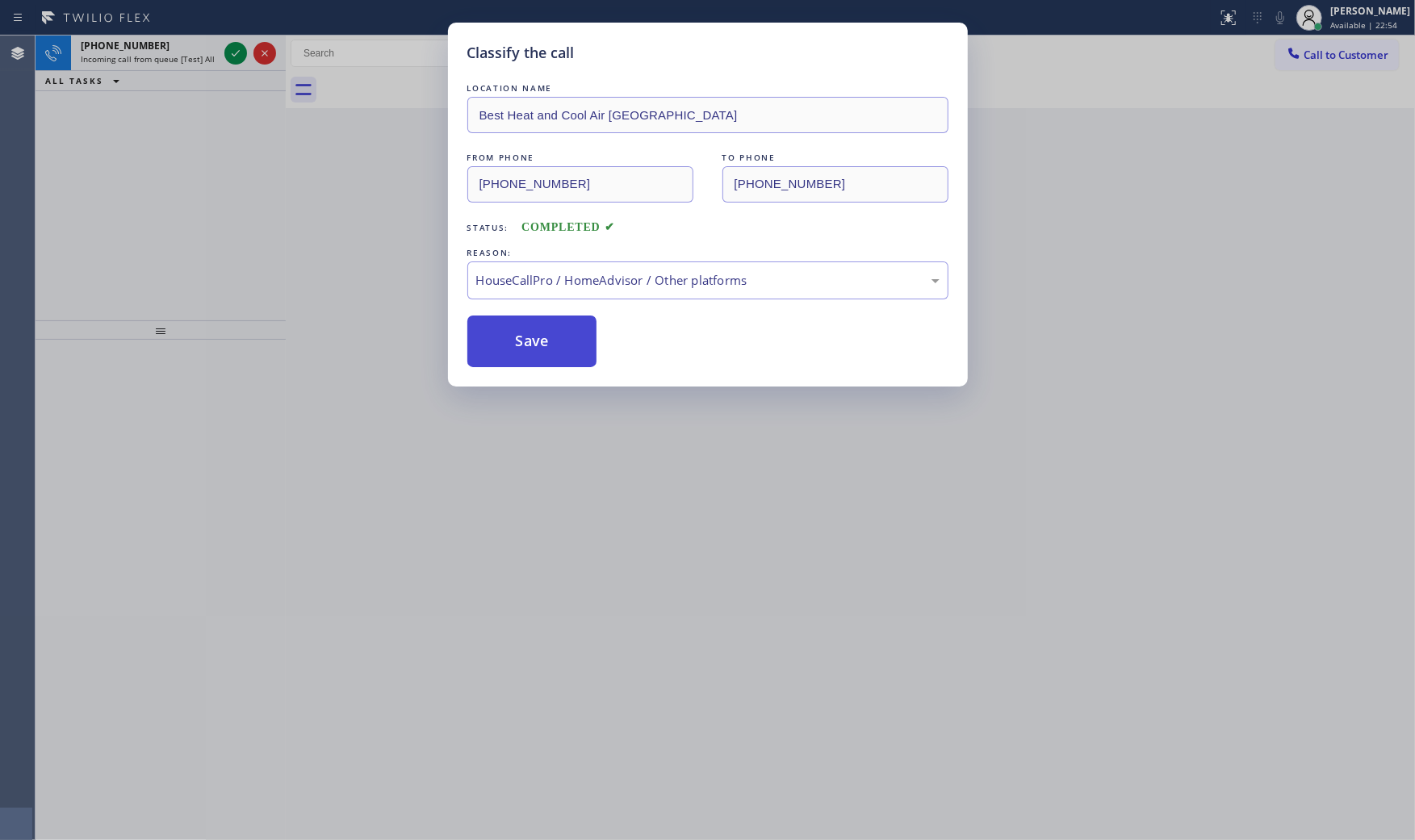
click at [545, 348] on button "Save" at bounding box center [532, 342] width 130 height 52
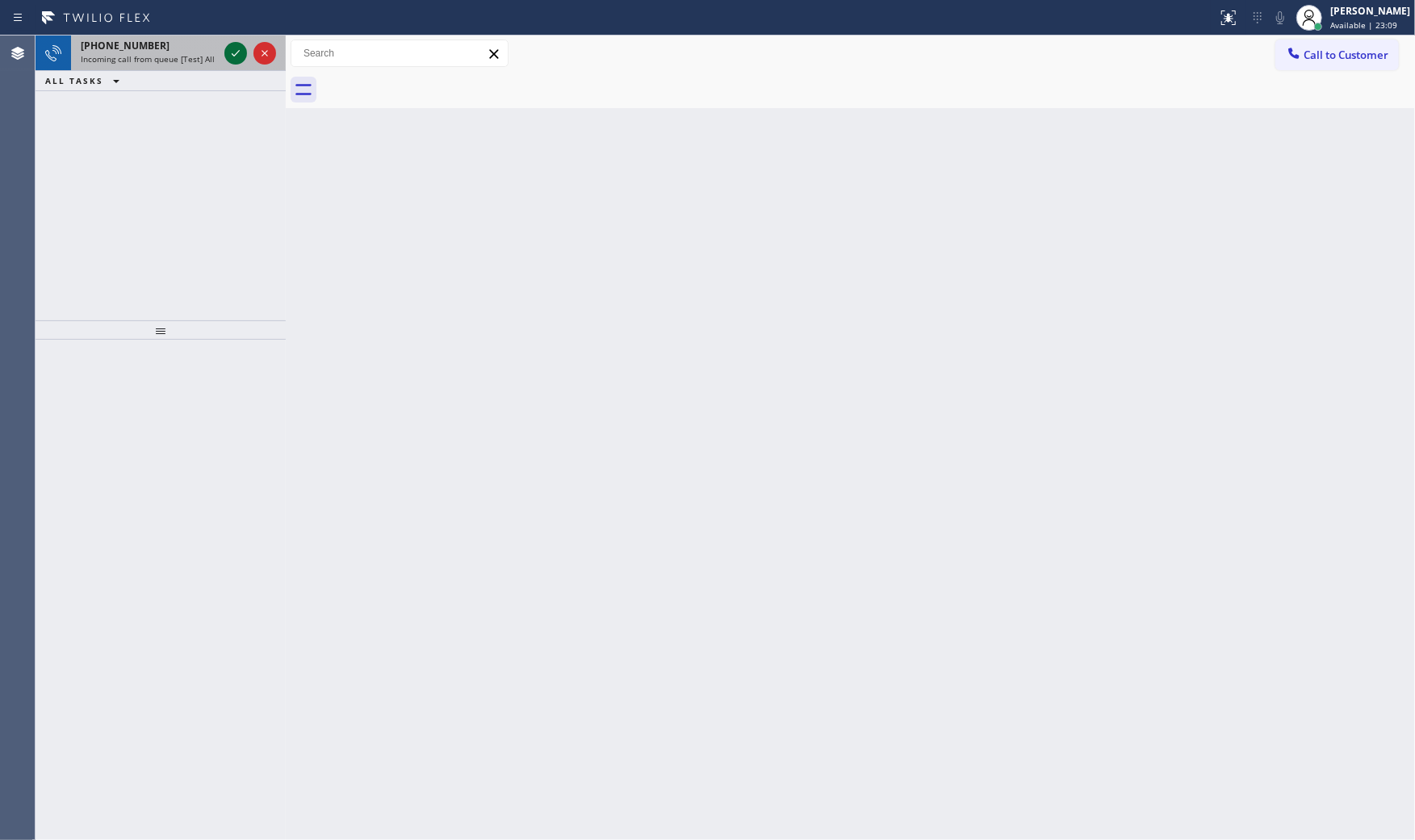
click at [242, 57] on icon at bounding box center [236, 54] width 20 height 20
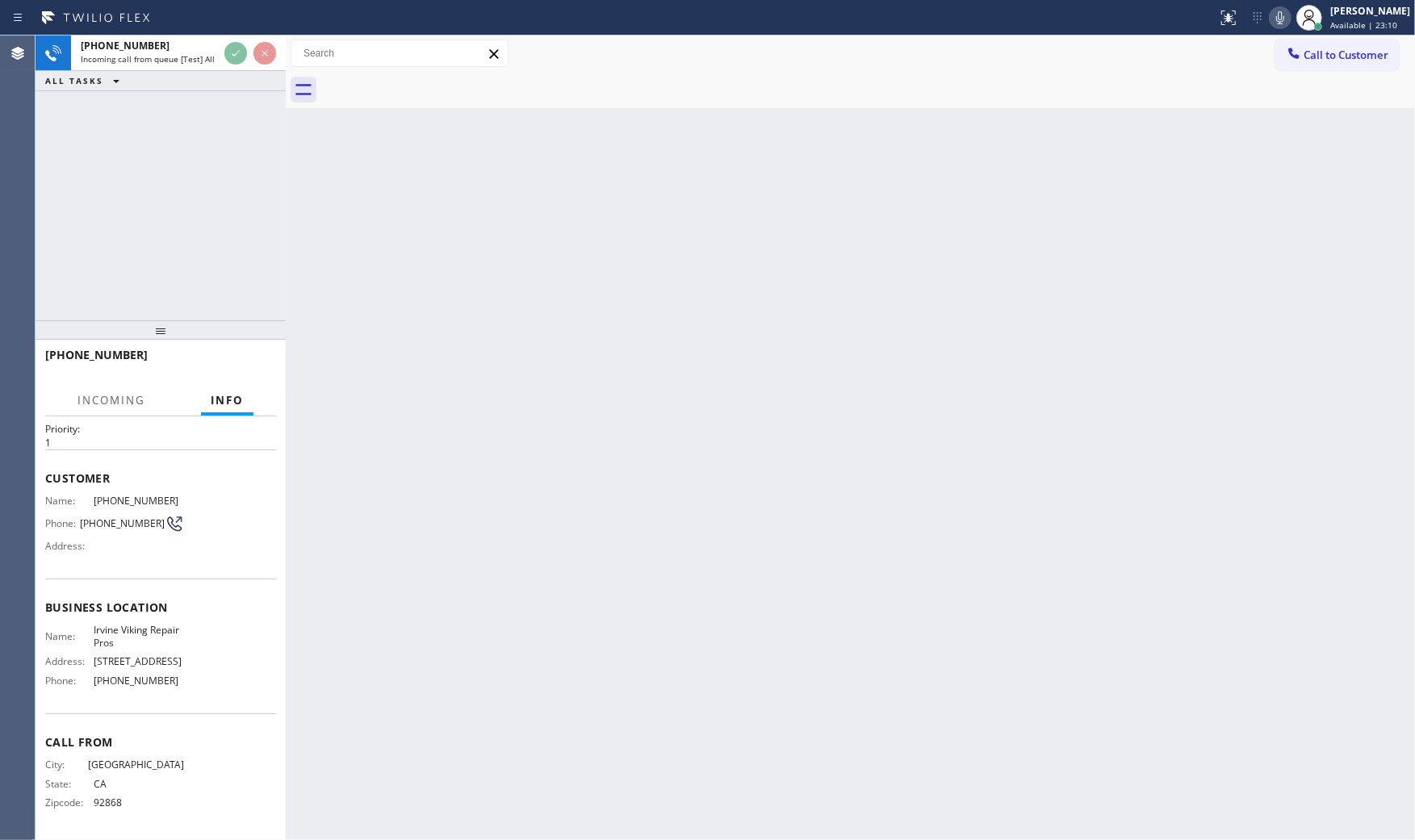
scroll to position [51, 0]
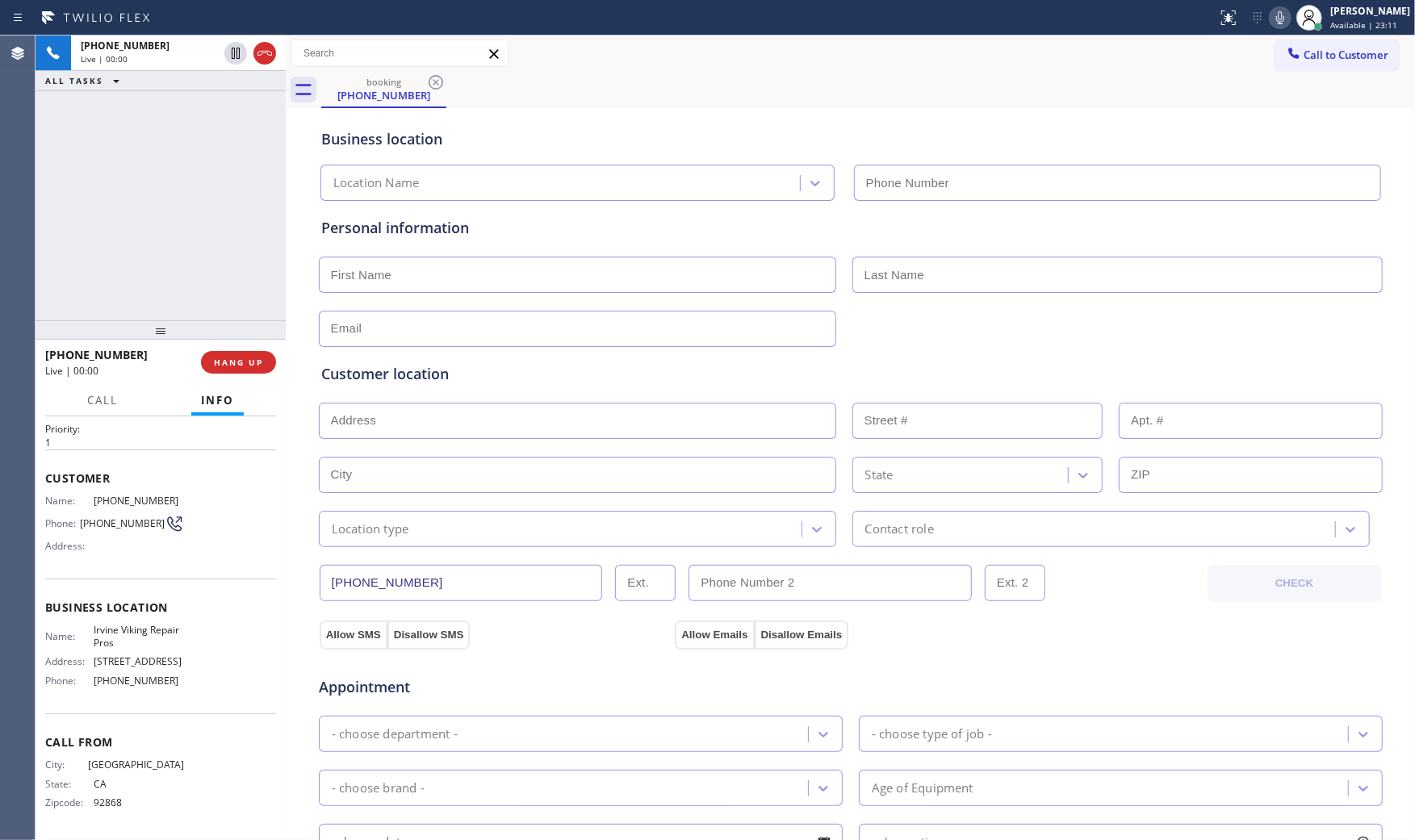
type input "[PHONE_NUMBER]"
click at [1270, 22] on icon at bounding box center [1280, 18] width 20 height 20
click at [1274, 20] on icon at bounding box center [1280, 18] width 20 height 20
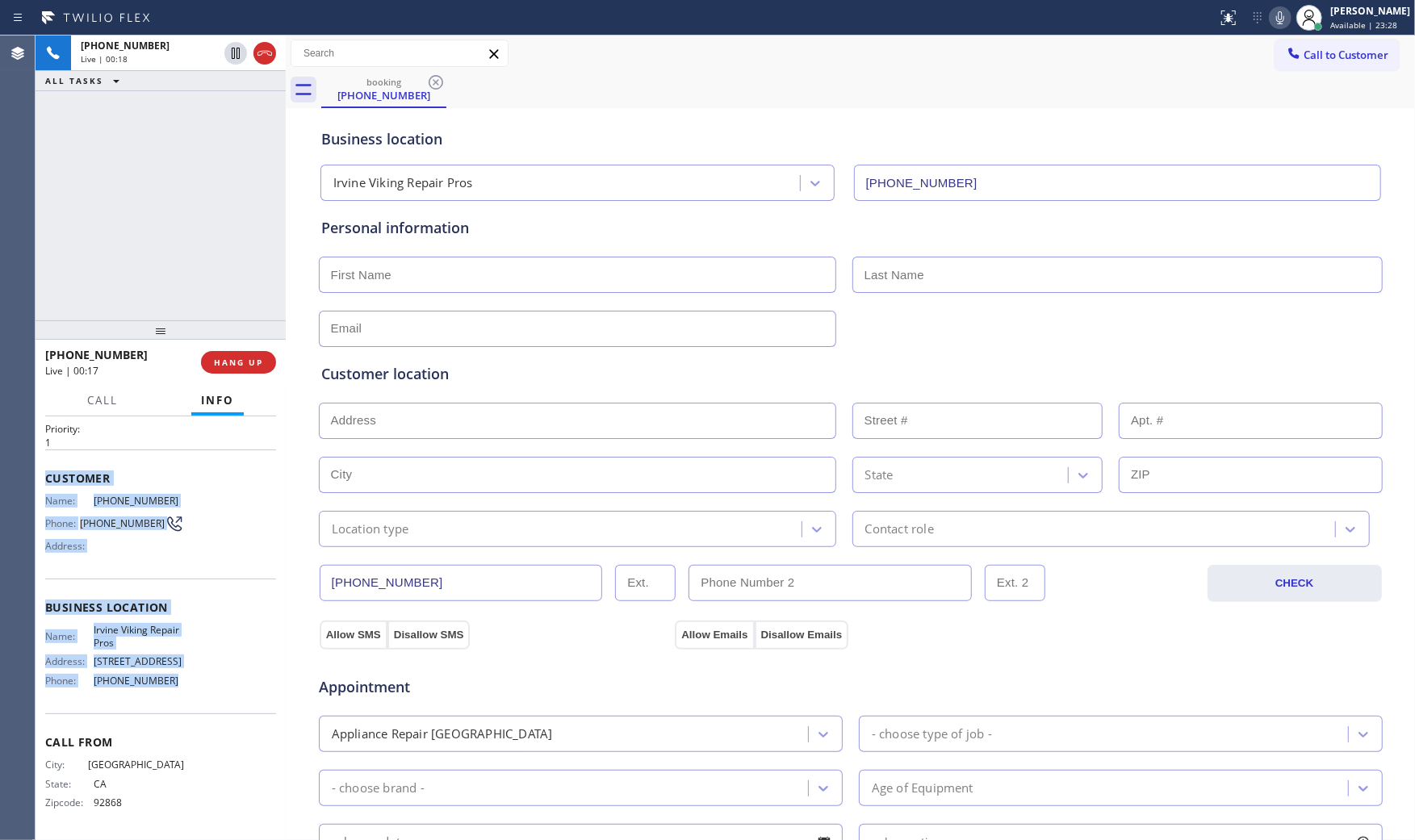
drag, startPoint x: 44, startPoint y: 461, endPoint x: 205, endPoint y: 700, distance: 288.2
click at [205, 700] on div "Context Queue: [Test] All Priority: 1 Customer Name: [PHONE_NUMBER] Phone: [PHO…" at bounding box center [161, 628] width 250 height 424
copy div "Customer Name: [PHONE_NUMBER] Phone: [PHONE_NUMBER] Address: Business location …"
click at [125, 39] on span "[PHONE_NUMBER]" at bounding box center [124, 46] width 88 height 14
click at [1270, 25] on icon at bounding box center [1280, 18] width 20 height 20
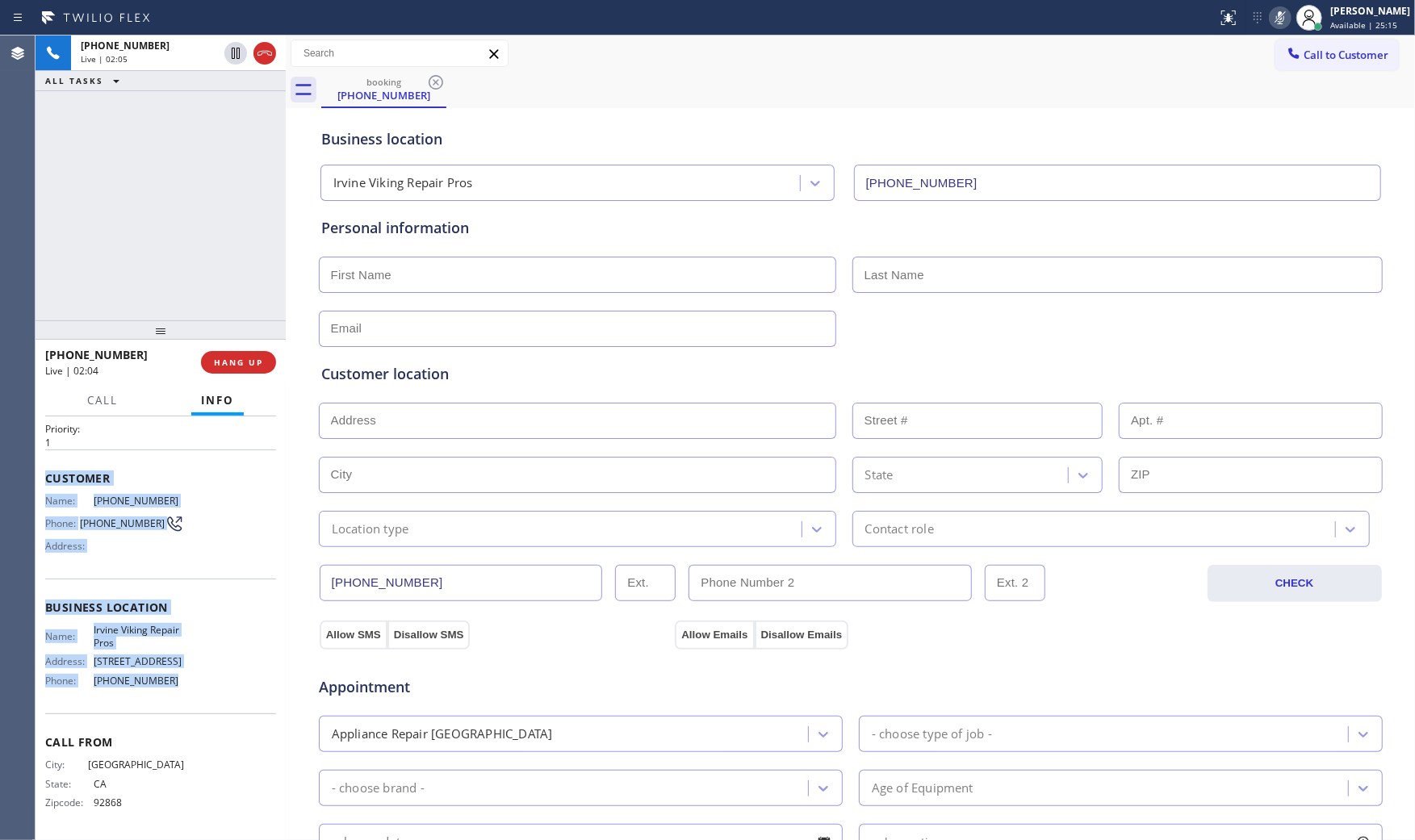
click at [1270, 25] on icon at bounding box center [1280, 18] width 20 height 20
click at [1276, 20] on icon at bounding box center [1280, 17] width 8 height 13
click at [1274, 20] on rect at bounding box center [1279, 16] width 11 height 11
click at [1270, 20] on icon at bounding box center [1280, 18] width 20 height 20
click at [1277, 20] on icon at bounding box center [1280, 18] width 20 height 20
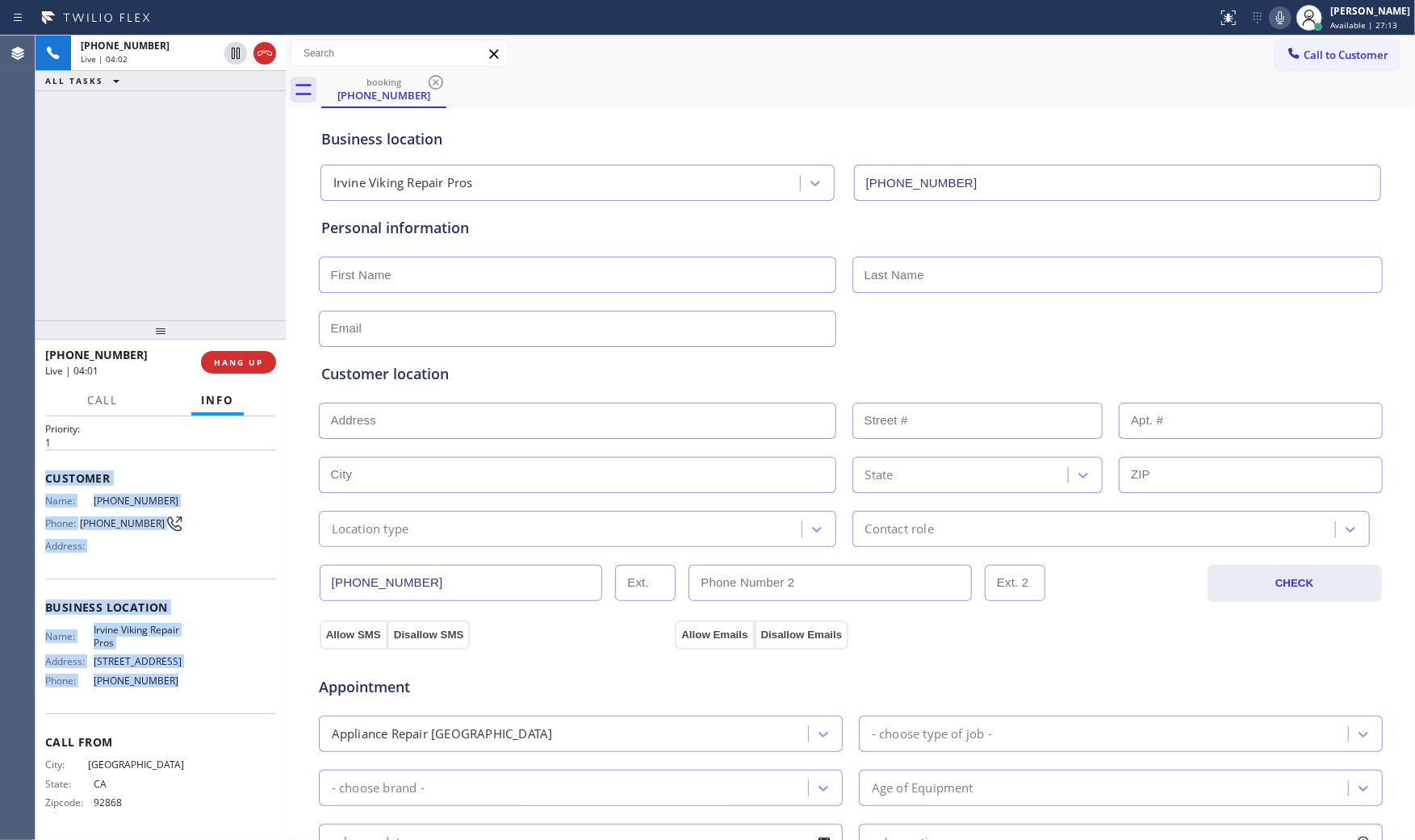
click at [1276, 20] on icon at bounding box center [1280, 17] width 8 height 13
click at [1270, 22] on icon at bounding box center [1280, 18] width 20 height 20
click at [118, 517] on span "[PHONE_NUMBER]" at bounding box center [121, 523] width 84 height 12
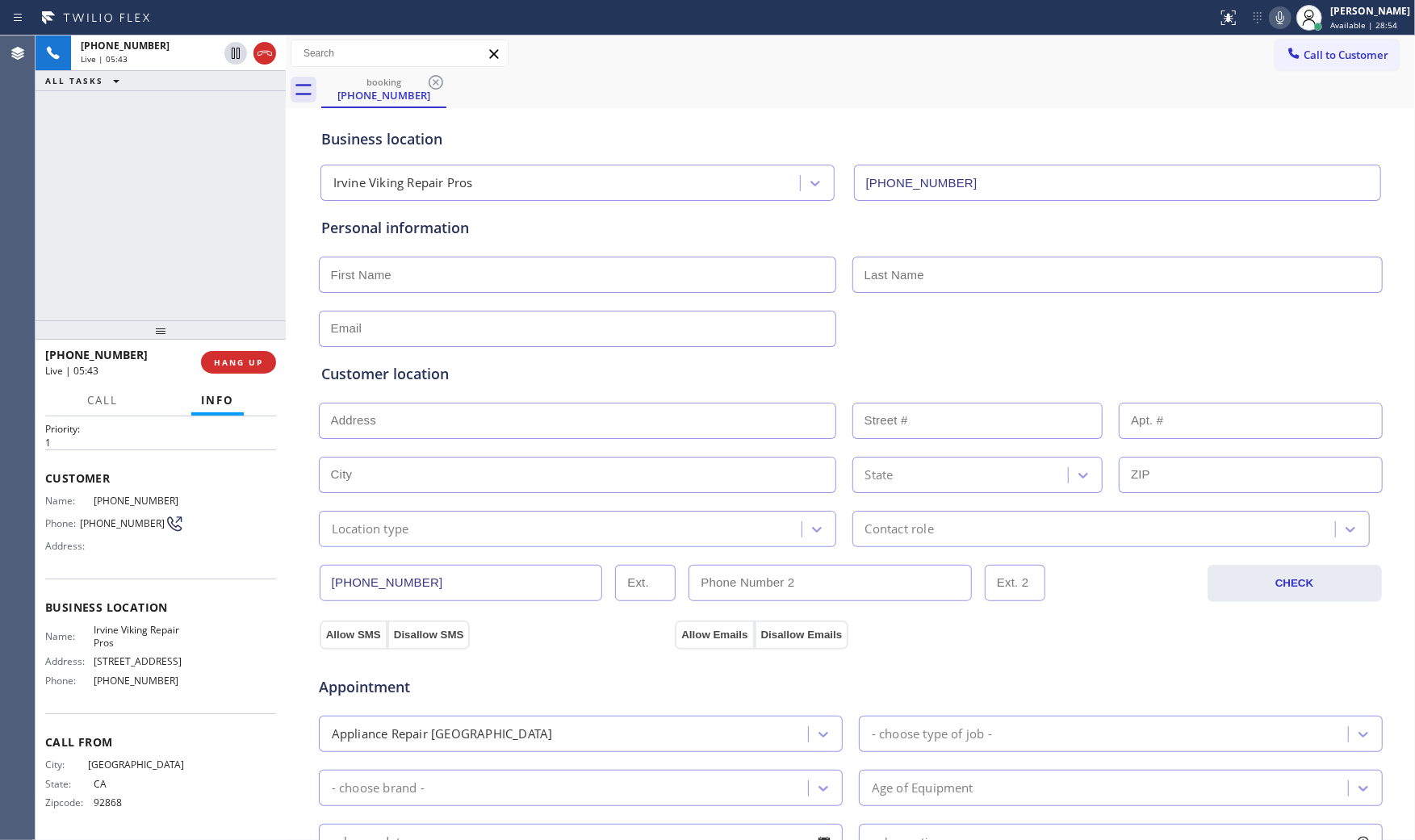
click at [119, 495] on div "Name: [PHONE_NUMBER] Phone: [PHONE_NUMBER] Address:" at bounding box center [115, 526] width 139 height 64
click at [118, 495] on div "Name: [PHONE_NUMBER] Phone: [PHONE_NUMBER] Address:" at bounding box center [115, 526] width 139 height 64
copy span "[PHONE_NUMBER]"
click at [1270, 8] on icon at bounding box center [1280, 18] width 20 height 20
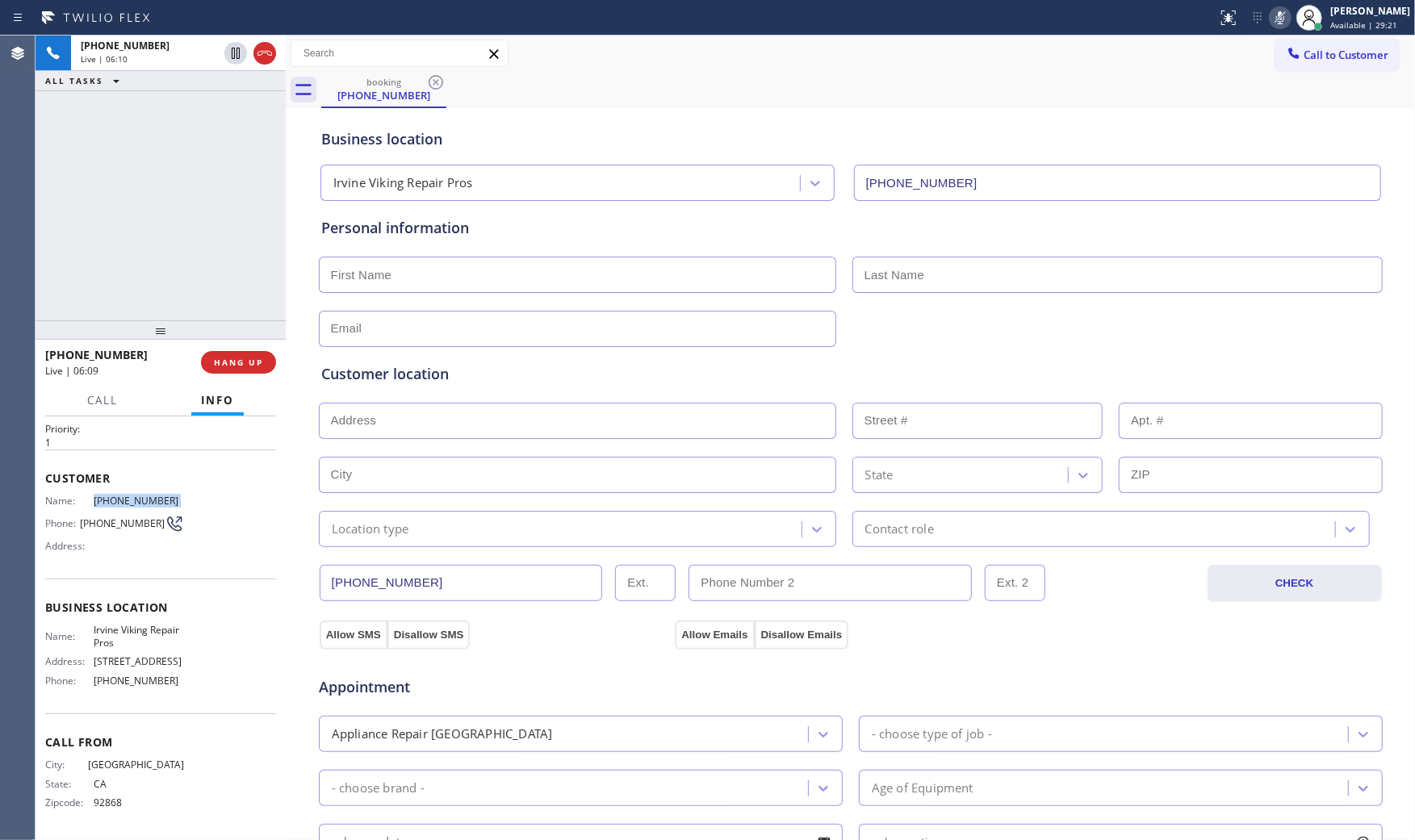
click at [1273, 18] on icon at bounding box center [1280, 18] width 20 height 20
click at [1270, 24] on icon at bounding box center [1280, 18] width 20 height 20
click at [266, 353] on button "HANG UP" at bounding box center [238, 362] width 75 height 23
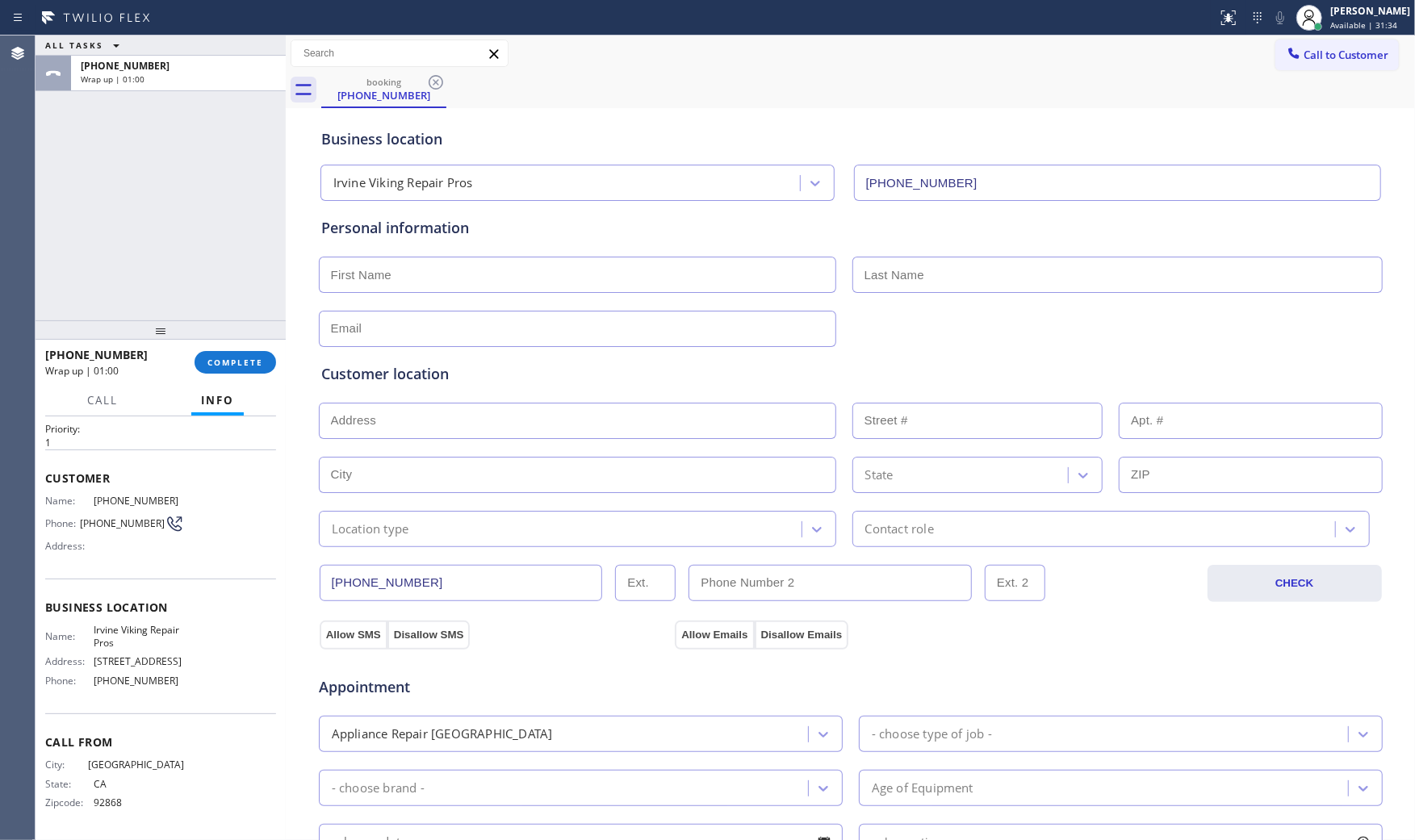
drag, startPoint x: 85, startPoint y: 184, endPoint x: 111, endPoint y: 168, distance: 30.5
click at [87, 187] on div "ALL TASKS ALL TASKS ACTIVE TASKS TASKS IN WRAP UP [PHONE_NUMBER] Wrap up | 01:00" at bounding box center [161, 178] width 250 height 285
click at [125, 633] on span "Irvine Viking Repair Pros" at bounding box center [138, 635] width 90 height 25
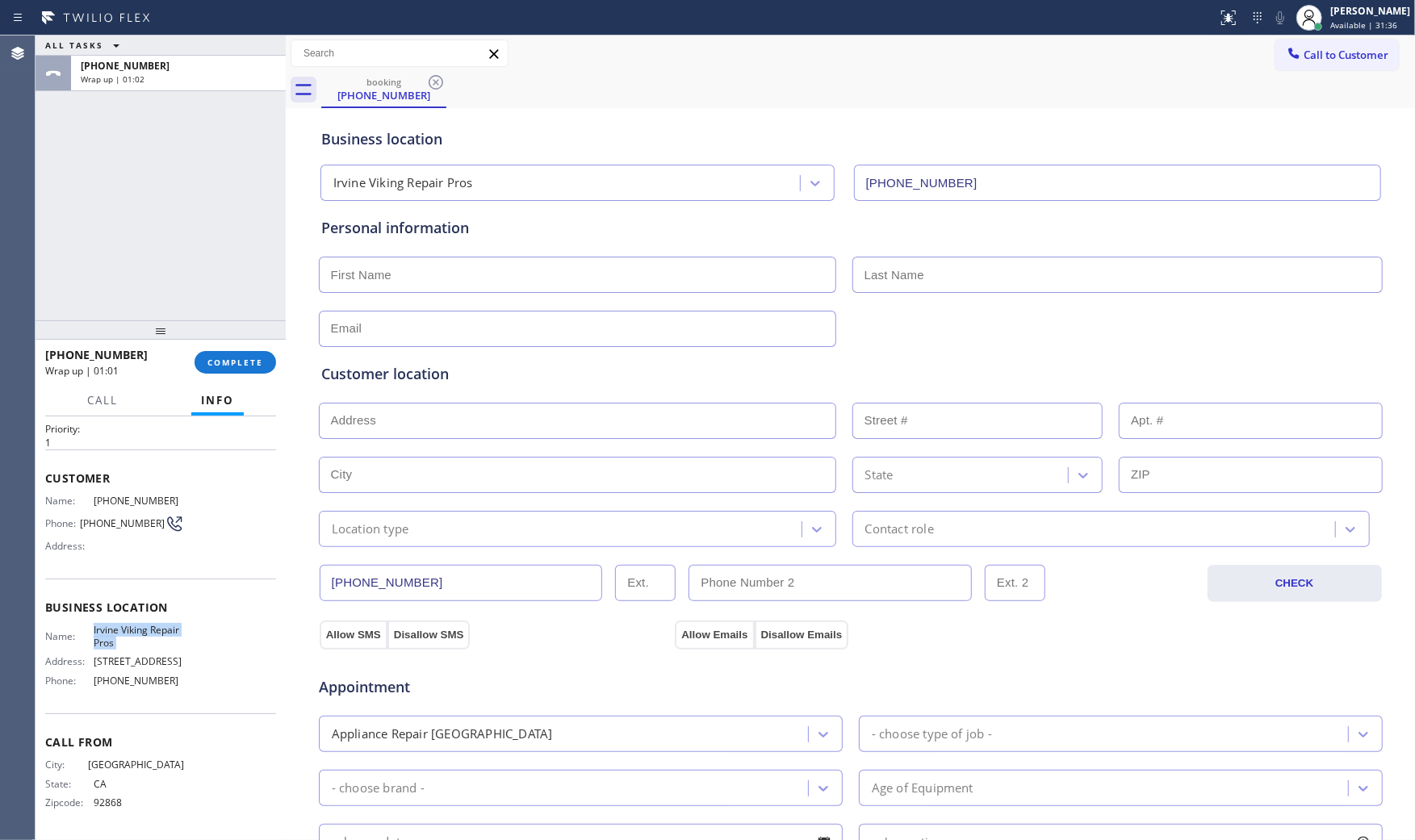
copy span "Irvine Viking Repair Pros"
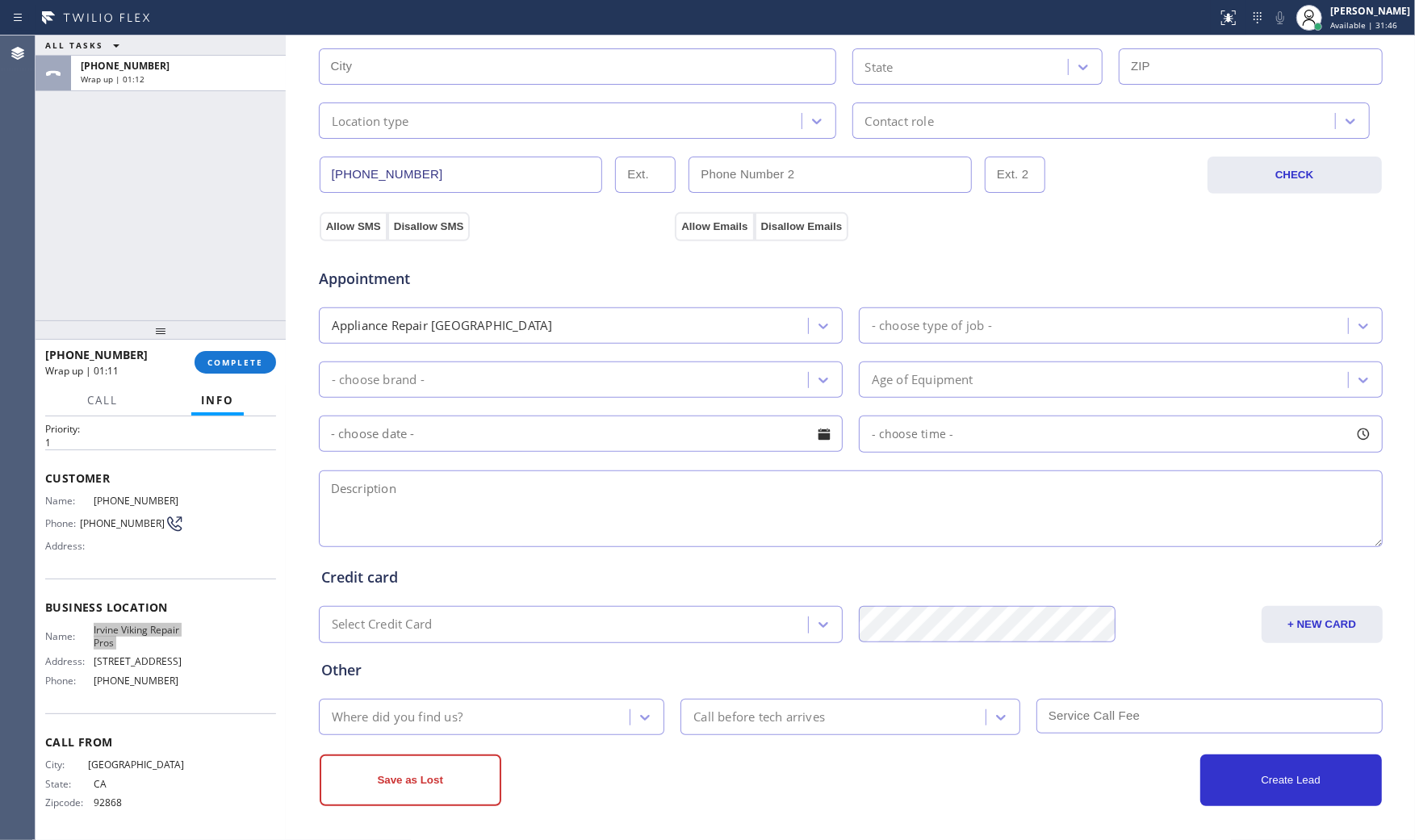
scroll to position [410, 0]
click at [489, 489] on textarea at bounding box center [850, 506] width 1063 height 76
paste textarea "9-12 $80 Viking | Double Oven | I need two things. I need the ovens removed fro…"
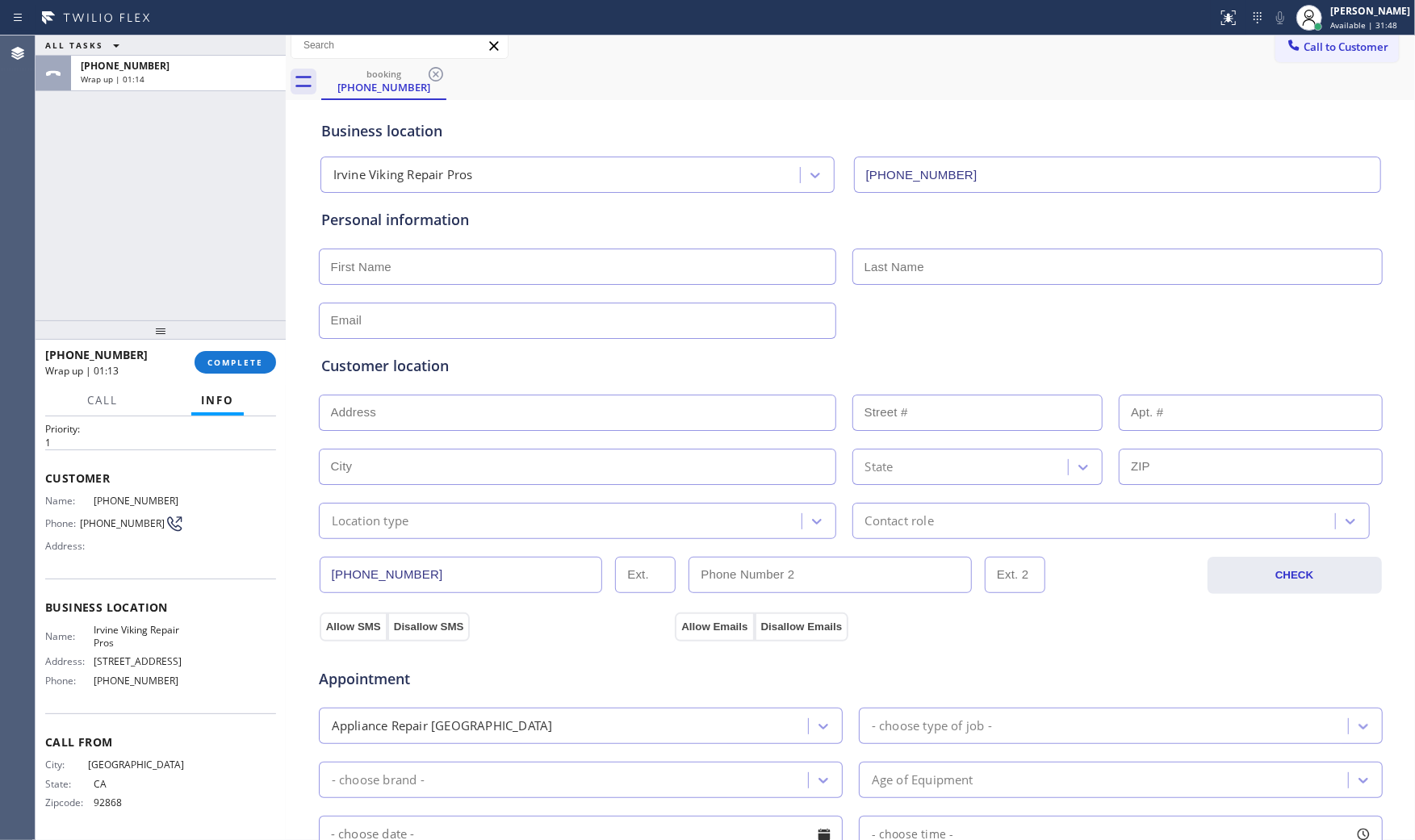
scroll to position [0, 0]
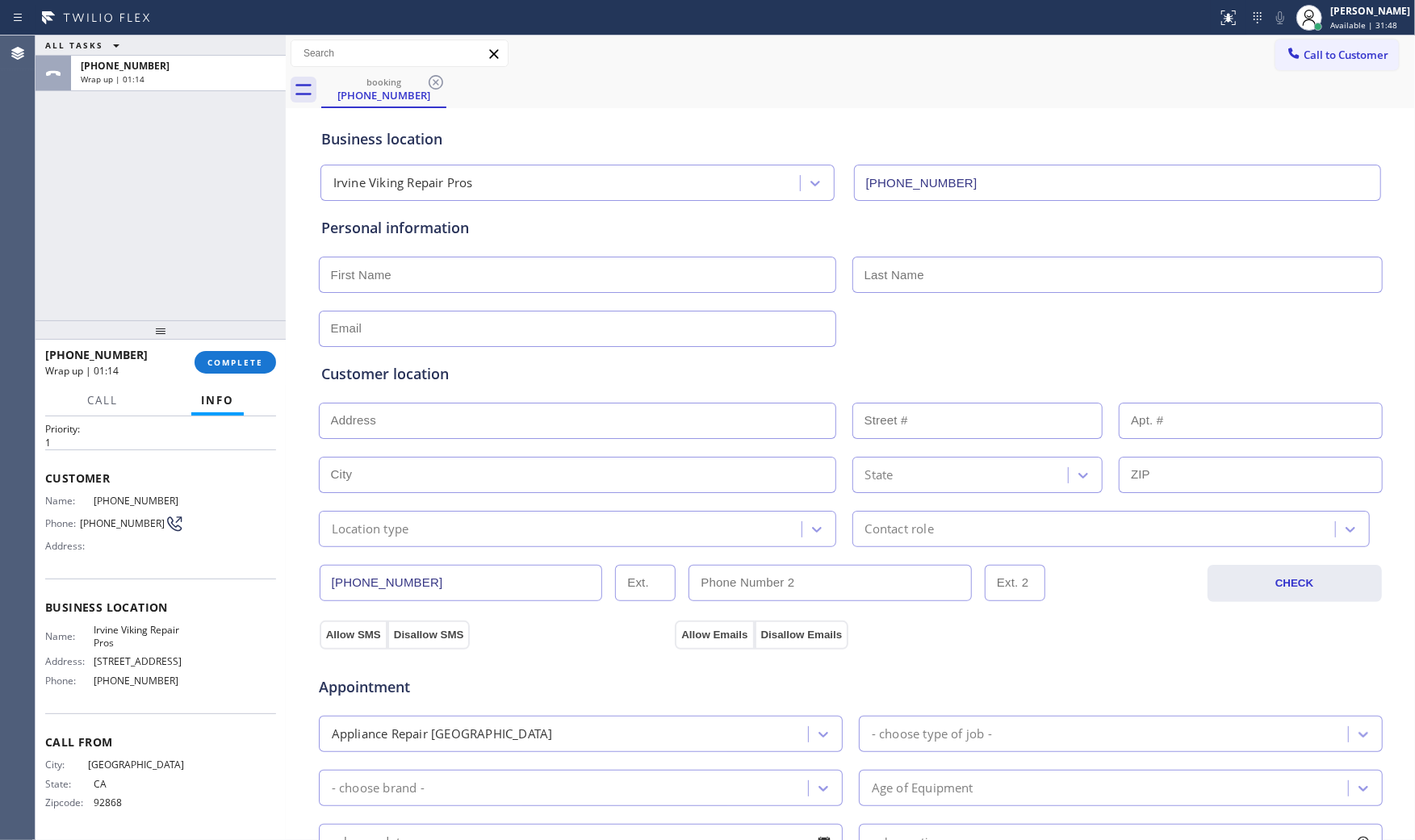
type textarea "9-12 $80 Viking | Double Oven | I need two things. I need the ovens removed fro…"
click at [449, 272] on input "text" at bounding box center [577, 274] width 517 height 37
click at [494, 272] on input "text" at bounding box center [577, 274] width 517 height 37
paste input "Al"
type input "Al"
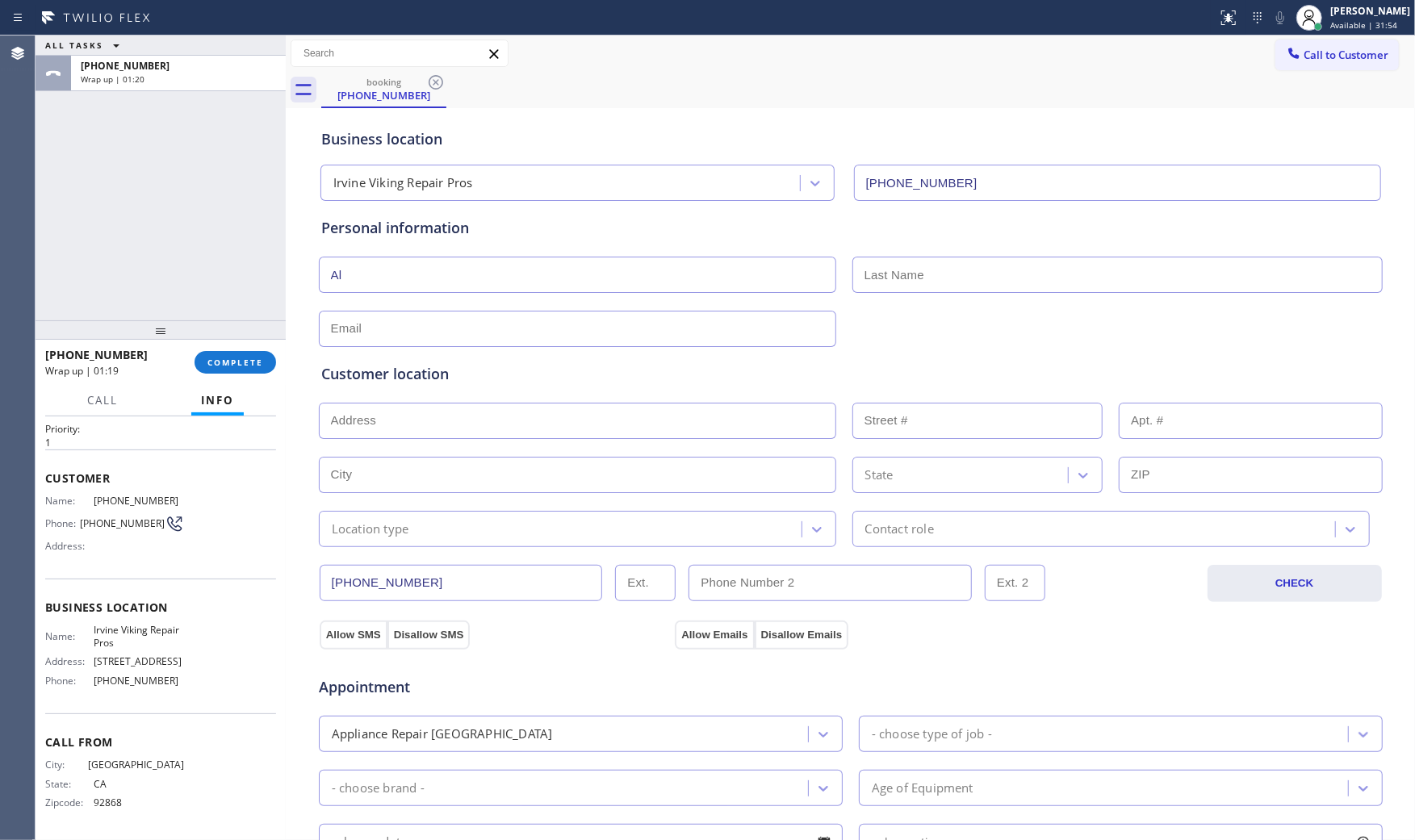
click at [1054, 262] on input "text" at bounding box center [1117, 274] width 530 height 37
paste input "[PERSON_NAME]"
type input "[PERSON_NAME]"
click at [355, 332] on input "text" at bounding box center [577, 329] width 517 height 37
paste input "[EMAIL_ADDRESS][DOMAIN_NAME]"
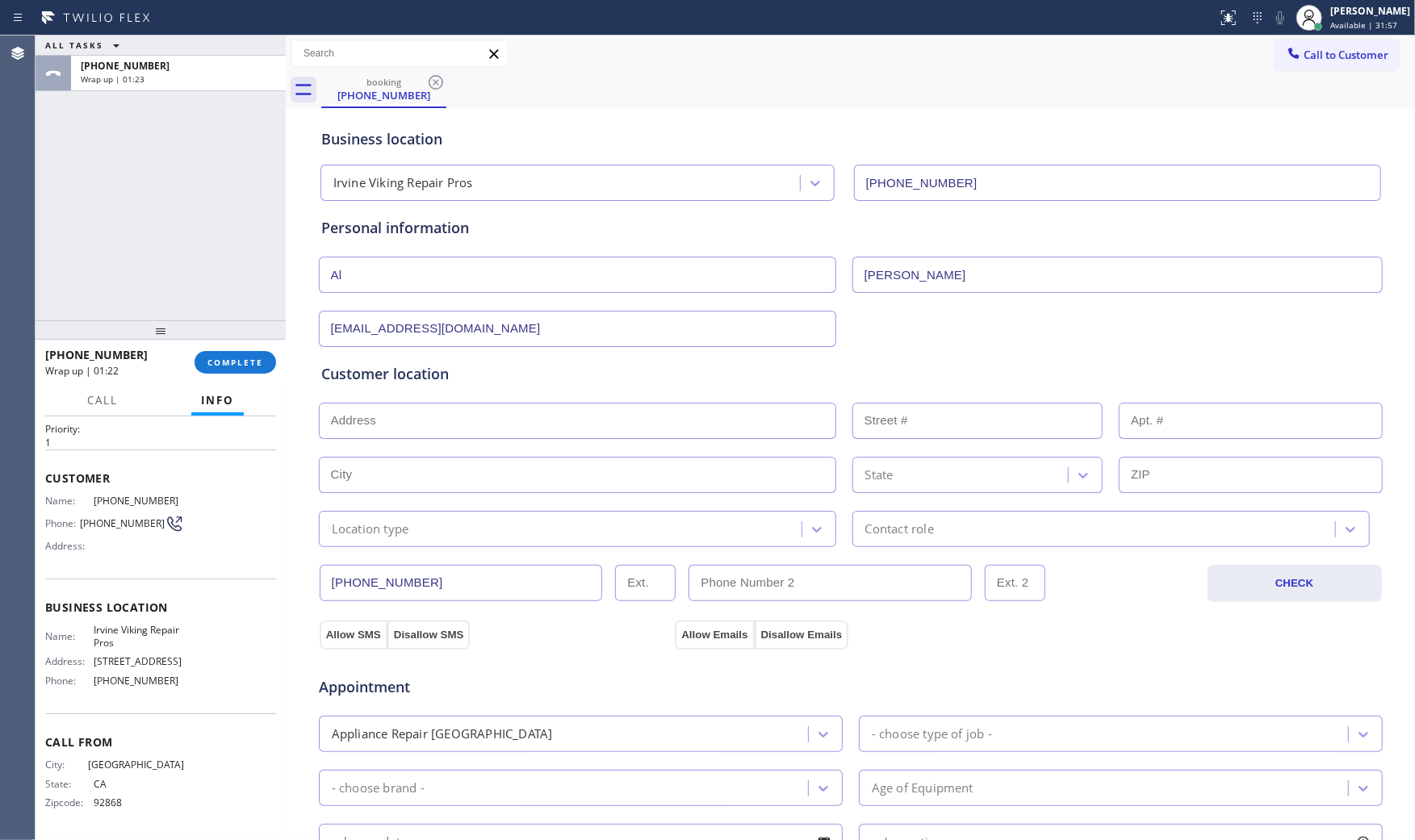
type input "[EMAIL_ADDRESS][DOMAIN_NAME]"
click at [720, 358] on div "Customer location >> ADD NEW ADDRESS << + NEW ADDRESS State Location type Conta…" at bounding box center [850, 447] width 1065 height 201
click at [508, 416] on input "text" at bounding box center [577, 421] width 517 height 37
paste input "[STREET_ADDRESS][US_STATE]"
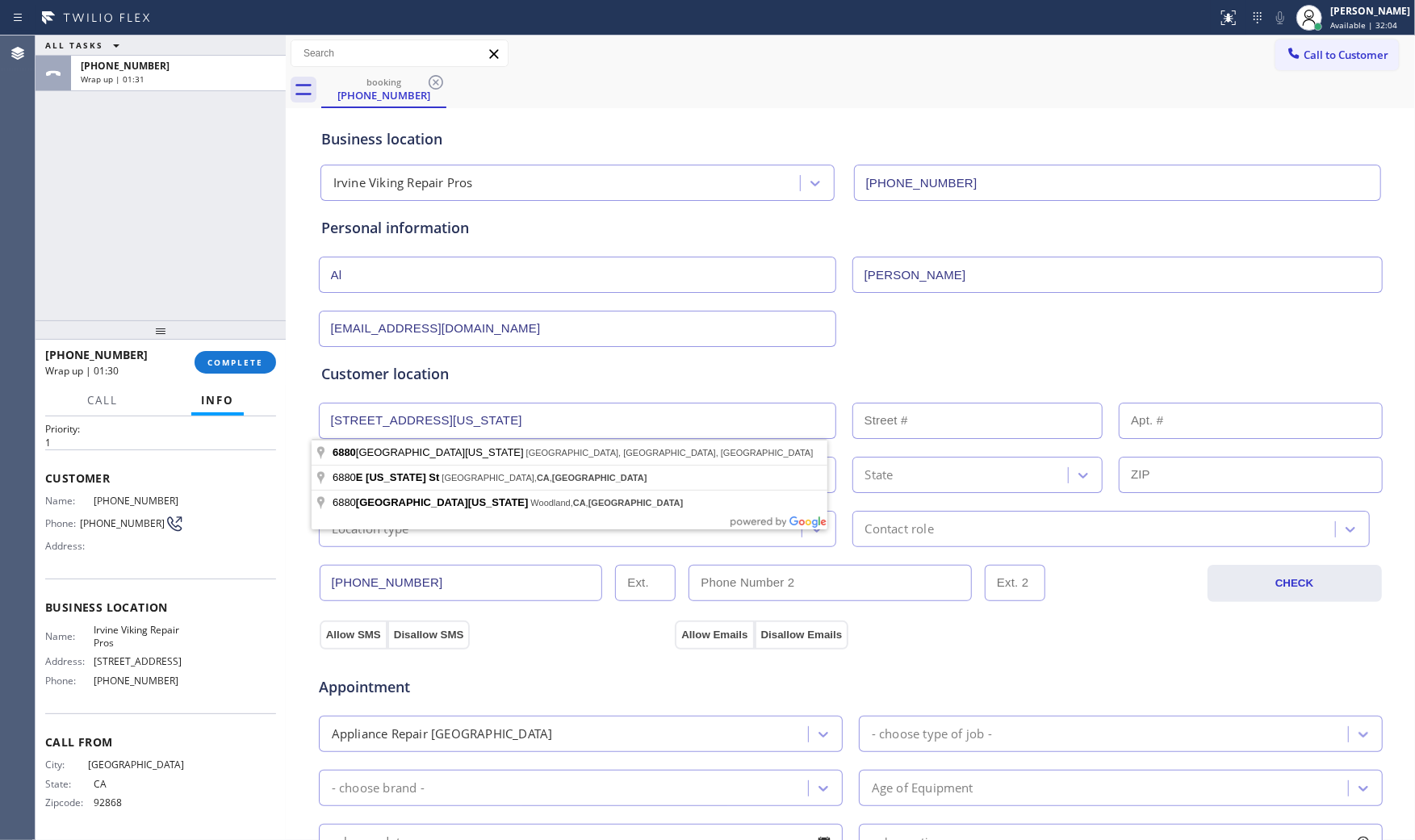
type input "[STREET_ADDRESS][US_STATE]"
type input "6880"
type input "[GEOGRAPHIC_DATA]"
type input "92807"
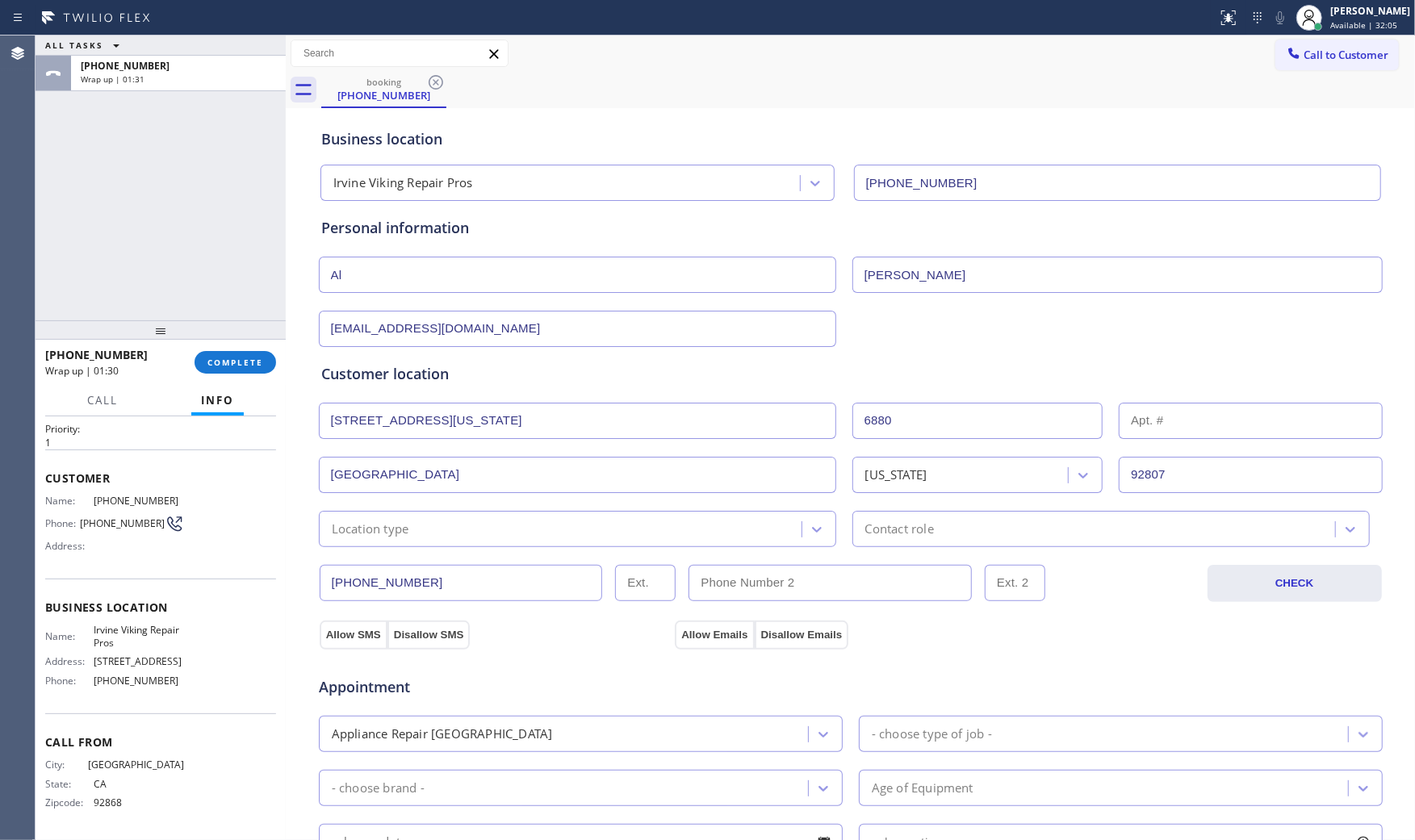
click at [356, 528] on div "Location type" at bounding box center [370, 528] width 77 height 19
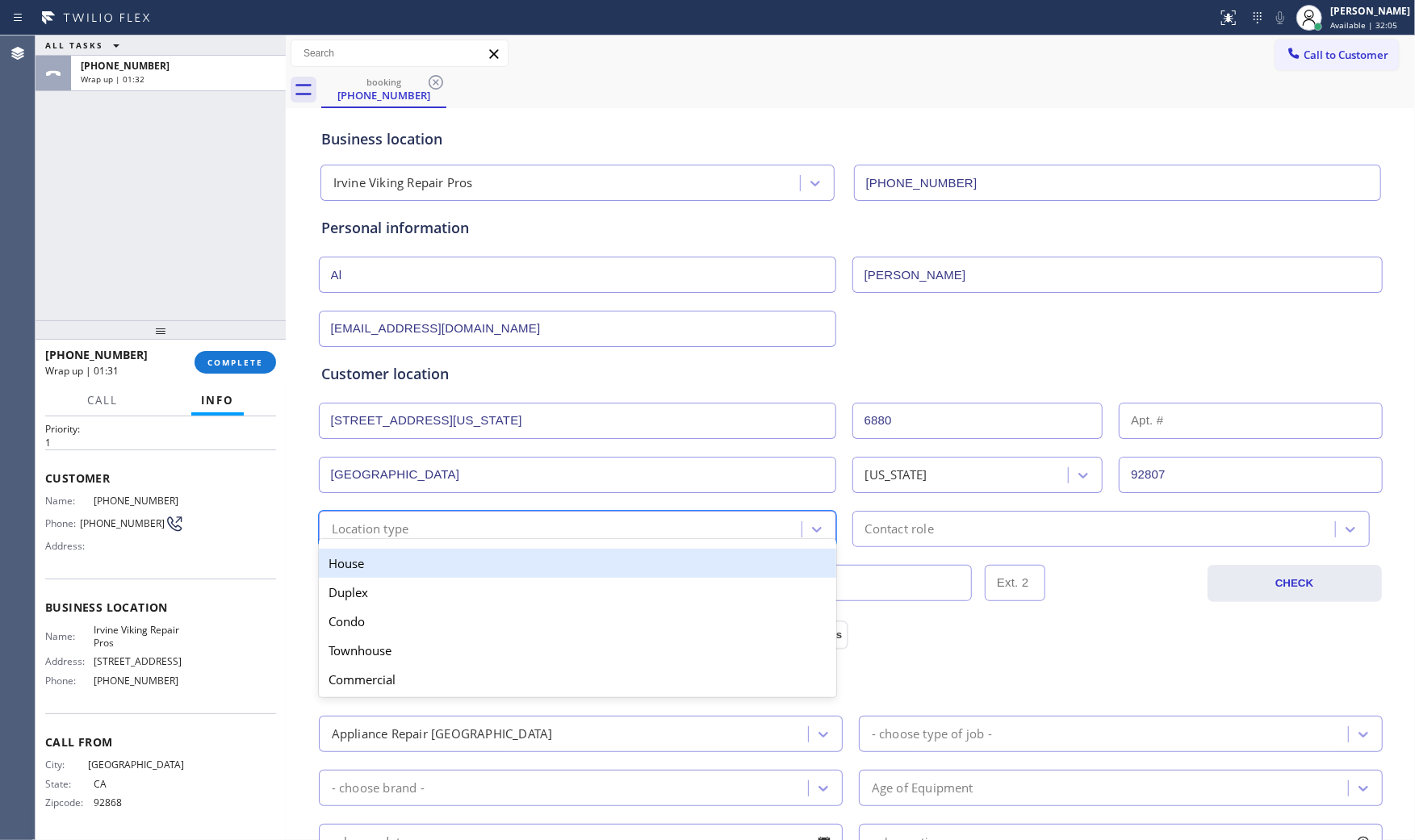
click at [357, 567] on div "House" at bounding box center [577, 563] width 517 height 29
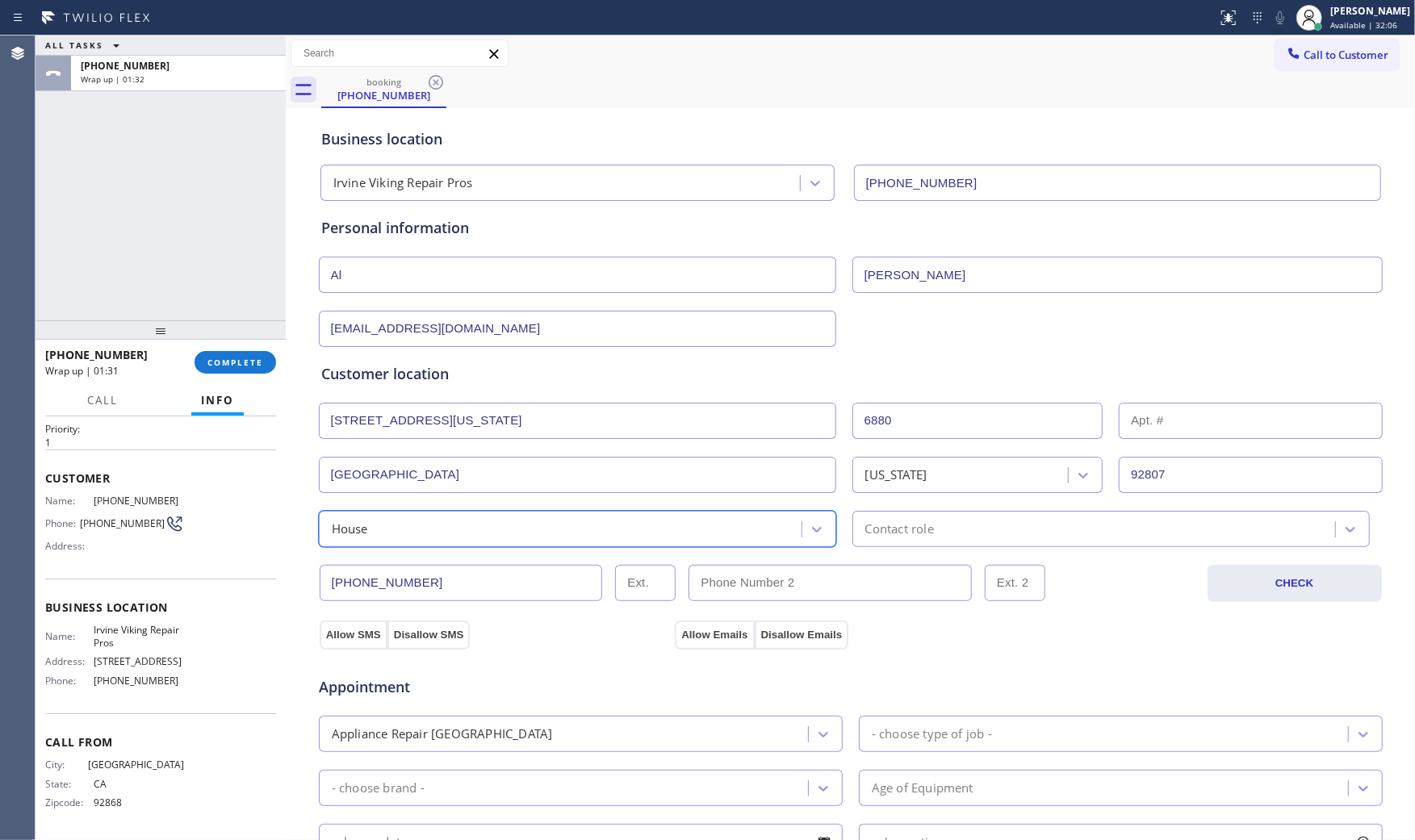
click at [852, 524] on div "Contact role" at bounding box center [1110, 528] width 517 height 37
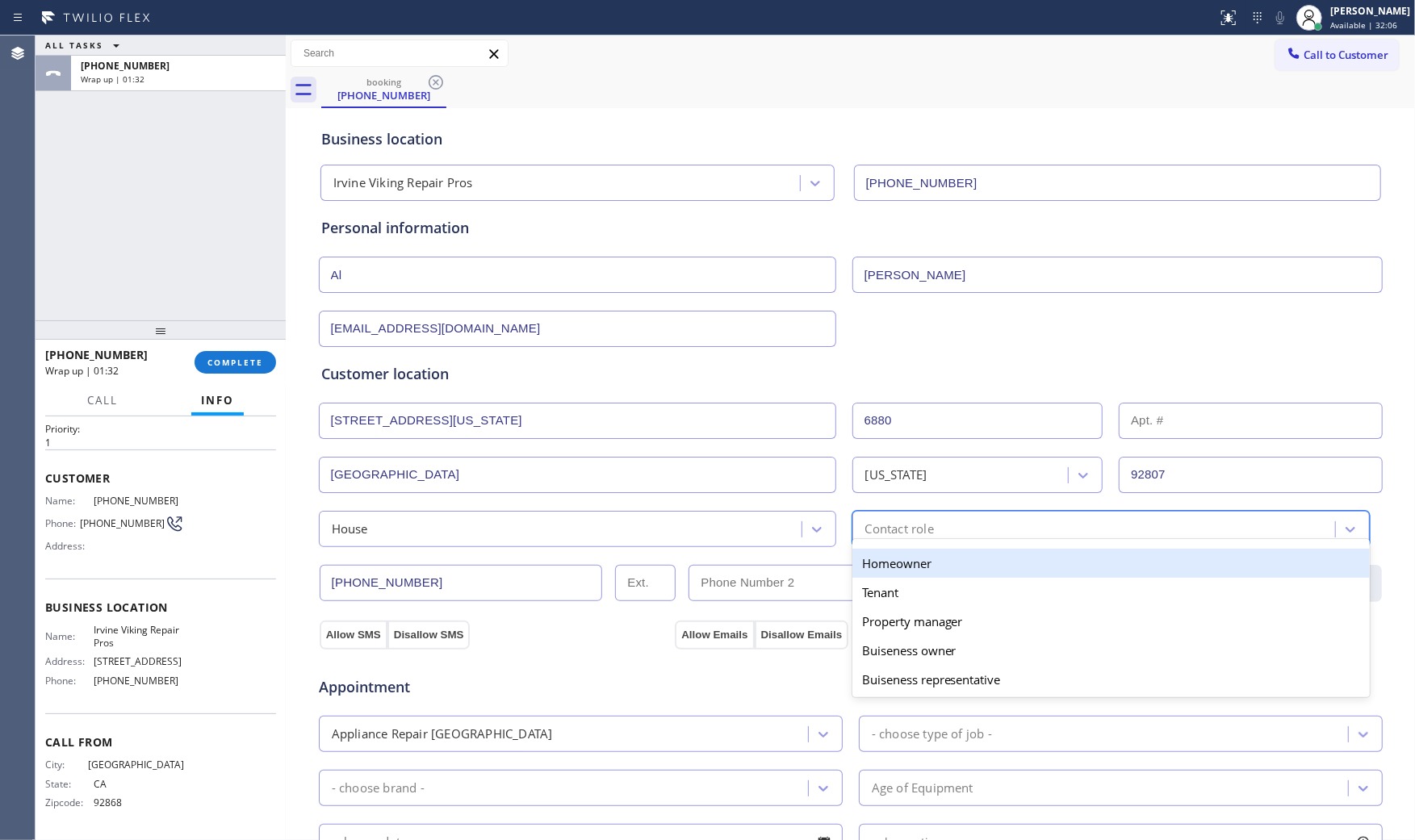
drag, startPoint x: 867, startPoint y: 563, endPoint x: 654, endPoint y: 598, distance: 215.9
click at [866, 565] on div "Homeowner" at bounding box center [1110, 563] width 517 height 29
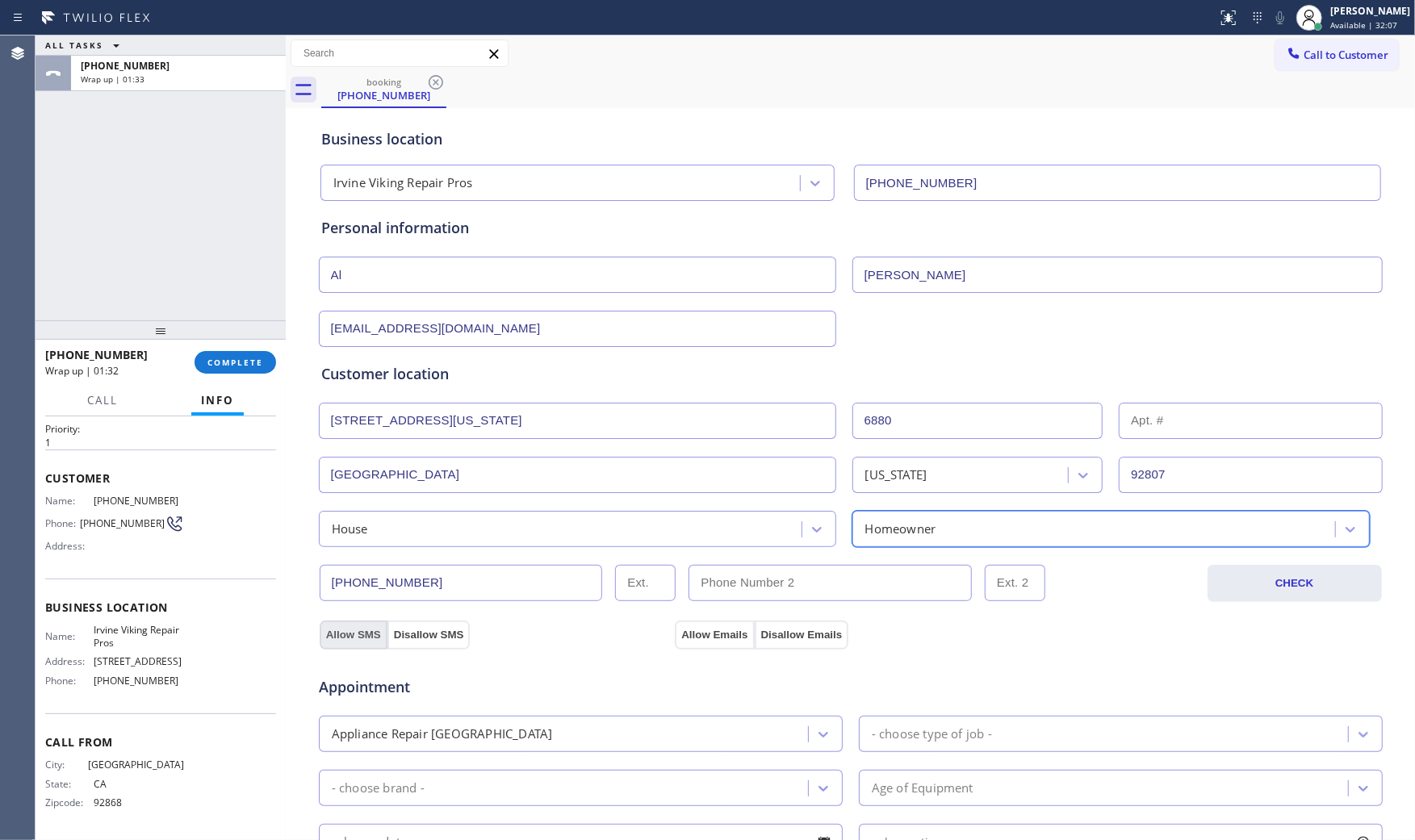
click at [339, 635] on button "Allow SMS" at bounding box center [354, 634] width 68 height 29
drag, startPoint x: 699, startPoint y: 630, endPoint x: 862, endPoint y: 713, distance: 182.9
click at [700, 630] on button "Allow Emails" at bounding box center [714, 634] width 79 height 29
click at [908, 741] on div "- choose type of job -" at bounding box center [931, 734] width 120 height 19
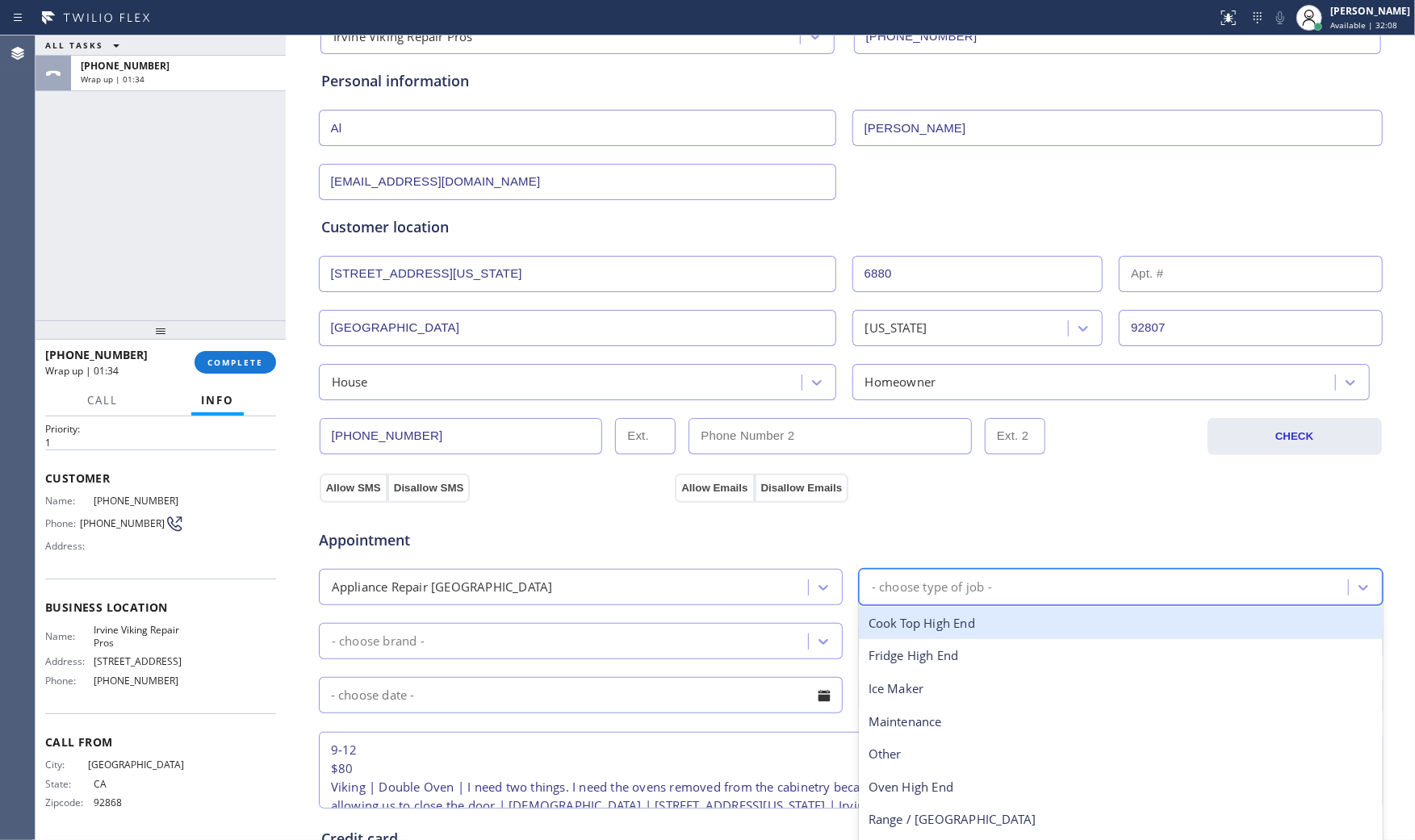
scroll to position [179, 0]
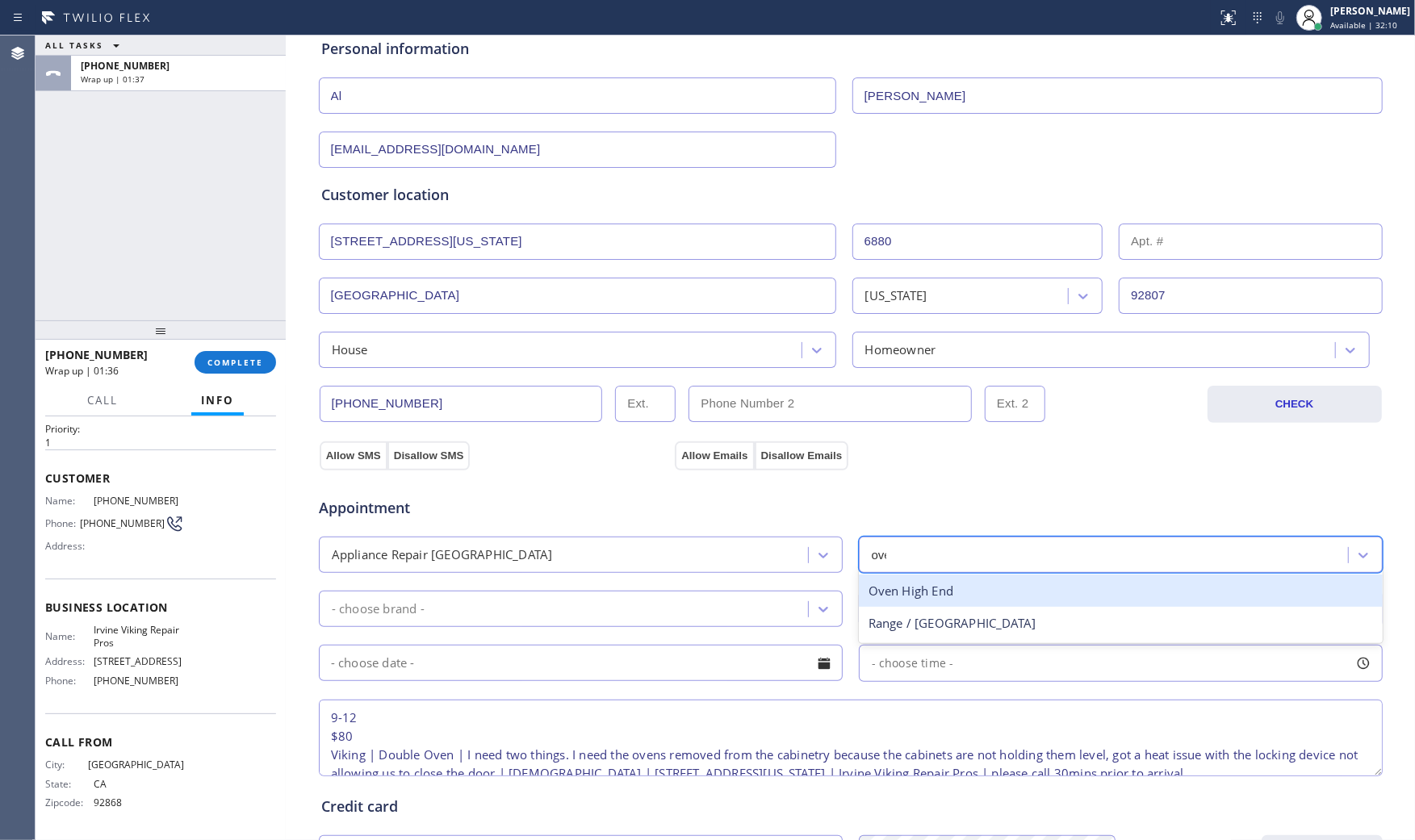
type input "oven"
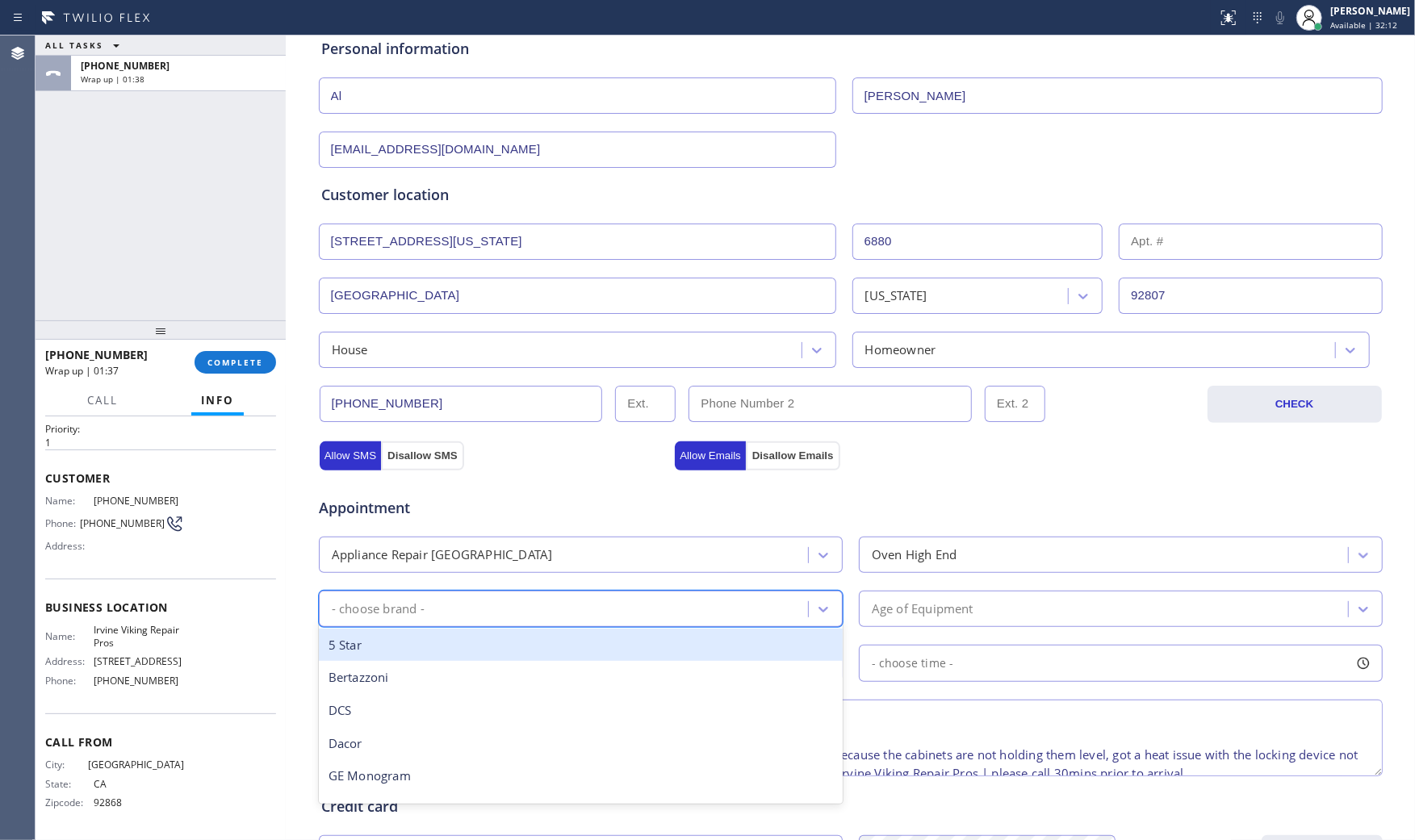
click at [651, 600] on div "- choose brand -" at bounding box center [566, 609] width 485 height 28
type input "v"
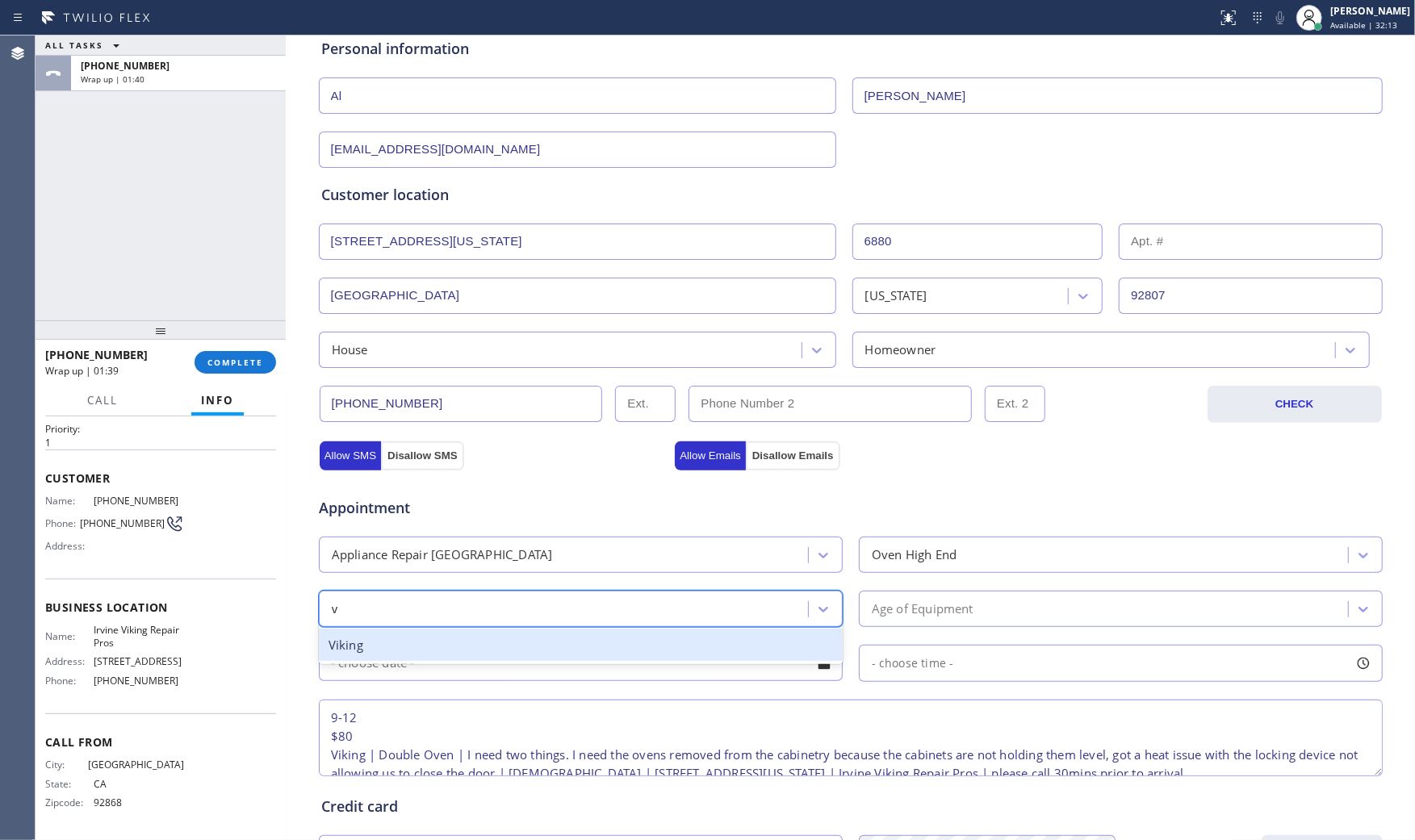
click at [518, 658] on div "Viking" at bounding box center [580, 644] width 523 height 33
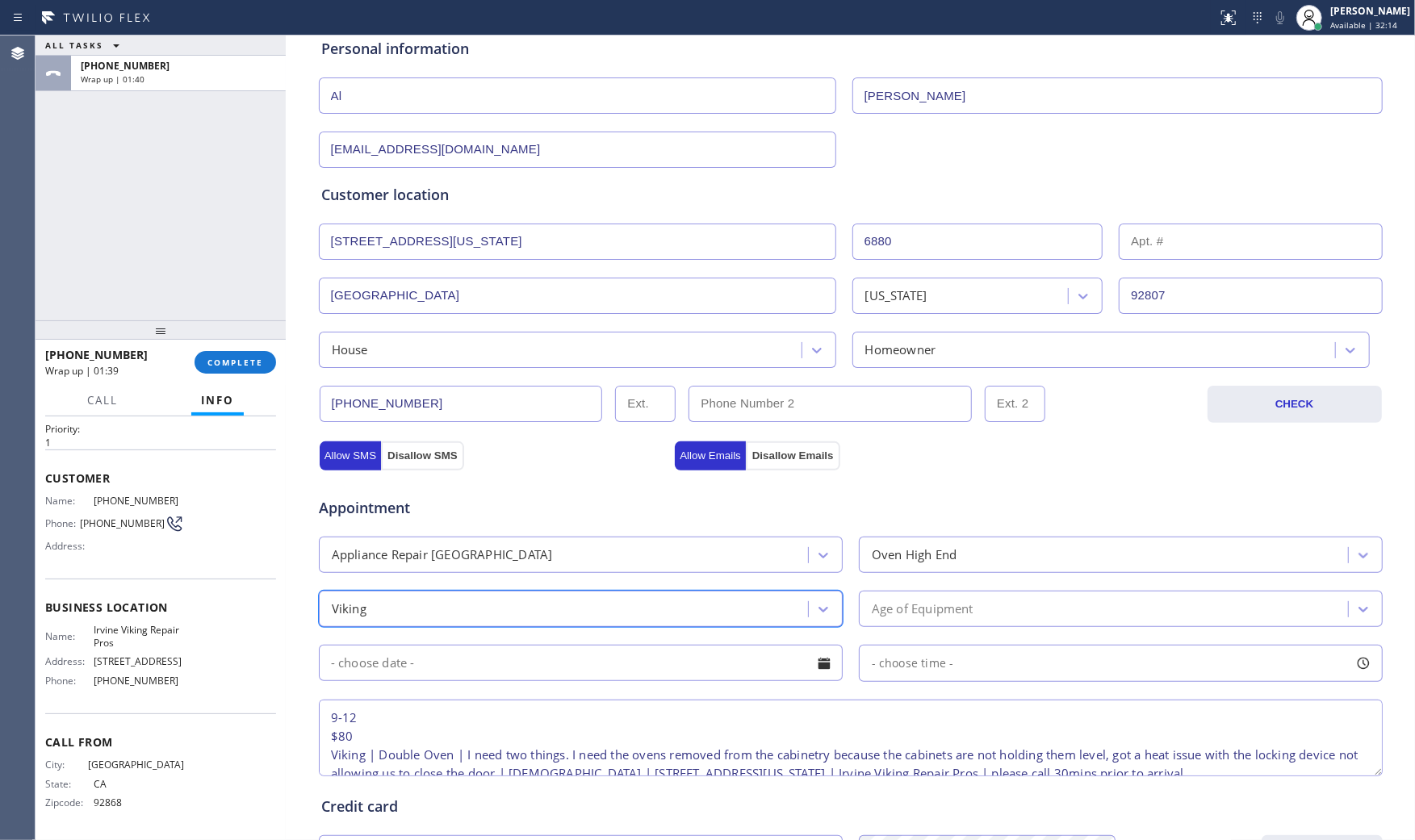
click at [906, 600] on div "Age of Equipment" at bounding box center [922, 609] width 101 height 19
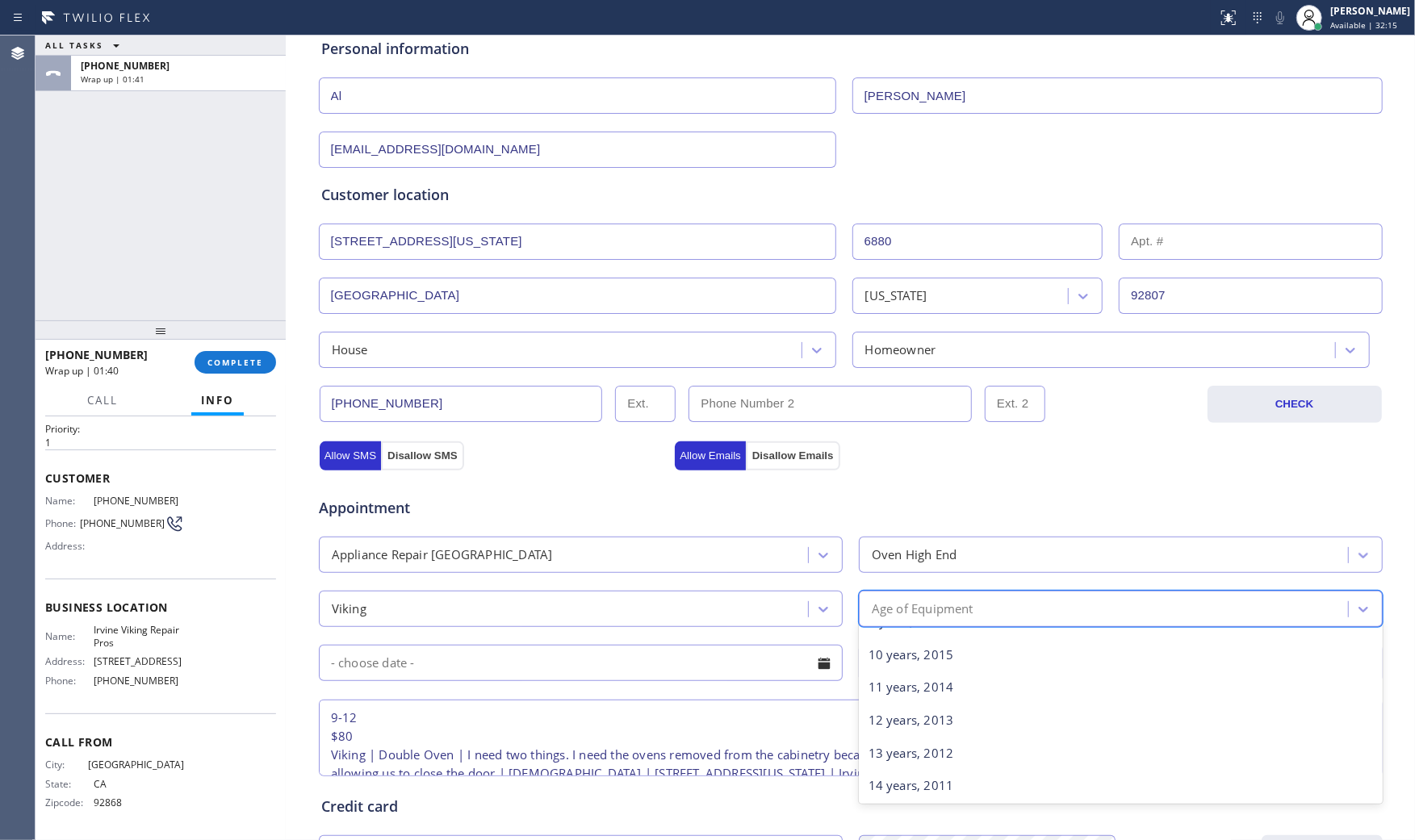
scroll to position [358, 0]
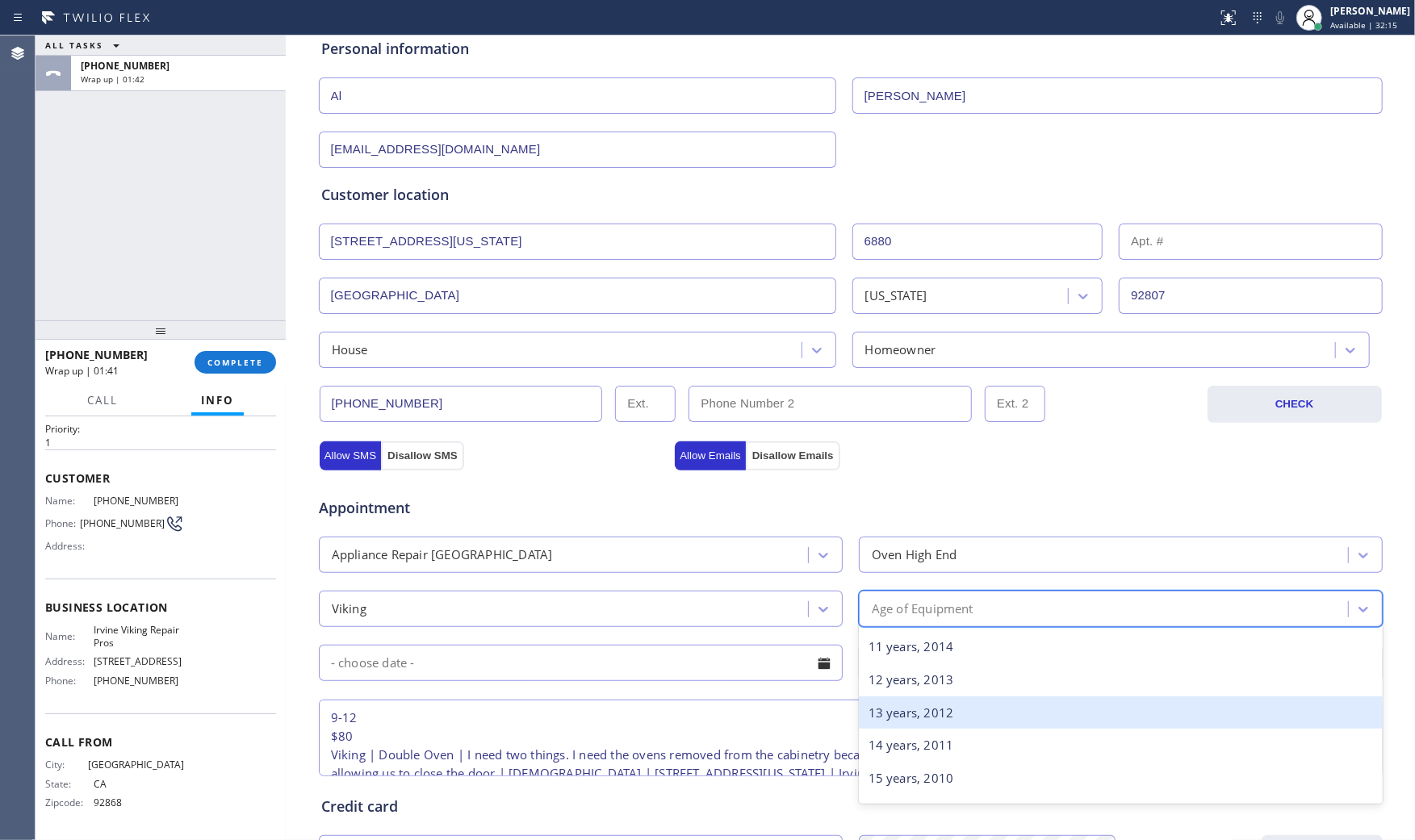
click at [902, 720] on div "13 years, 2012" at bounding box center [1120, 712] width 523 height 33
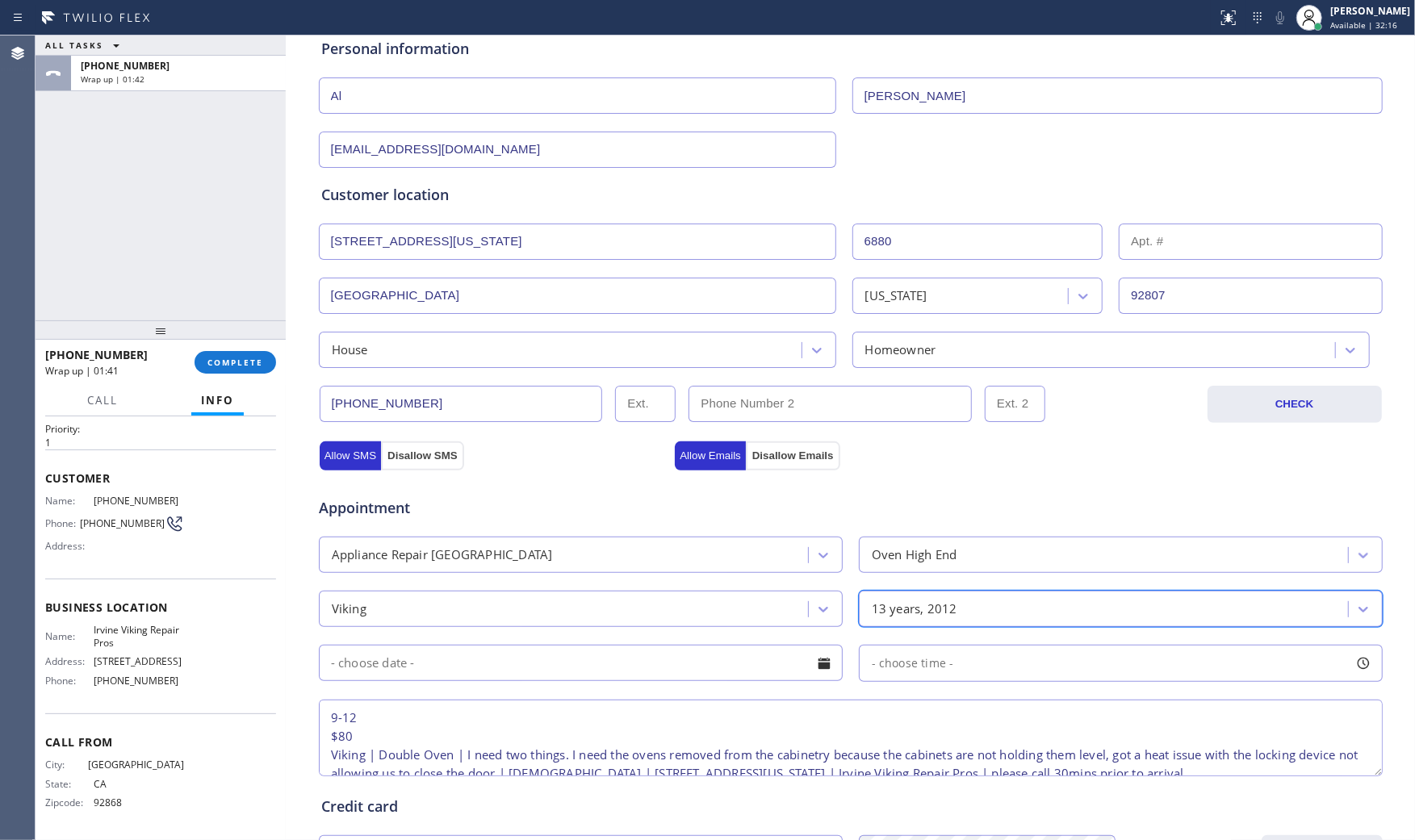
click at [606, 662] on input "text" at bounding box center [580, 662] width 523 height 37
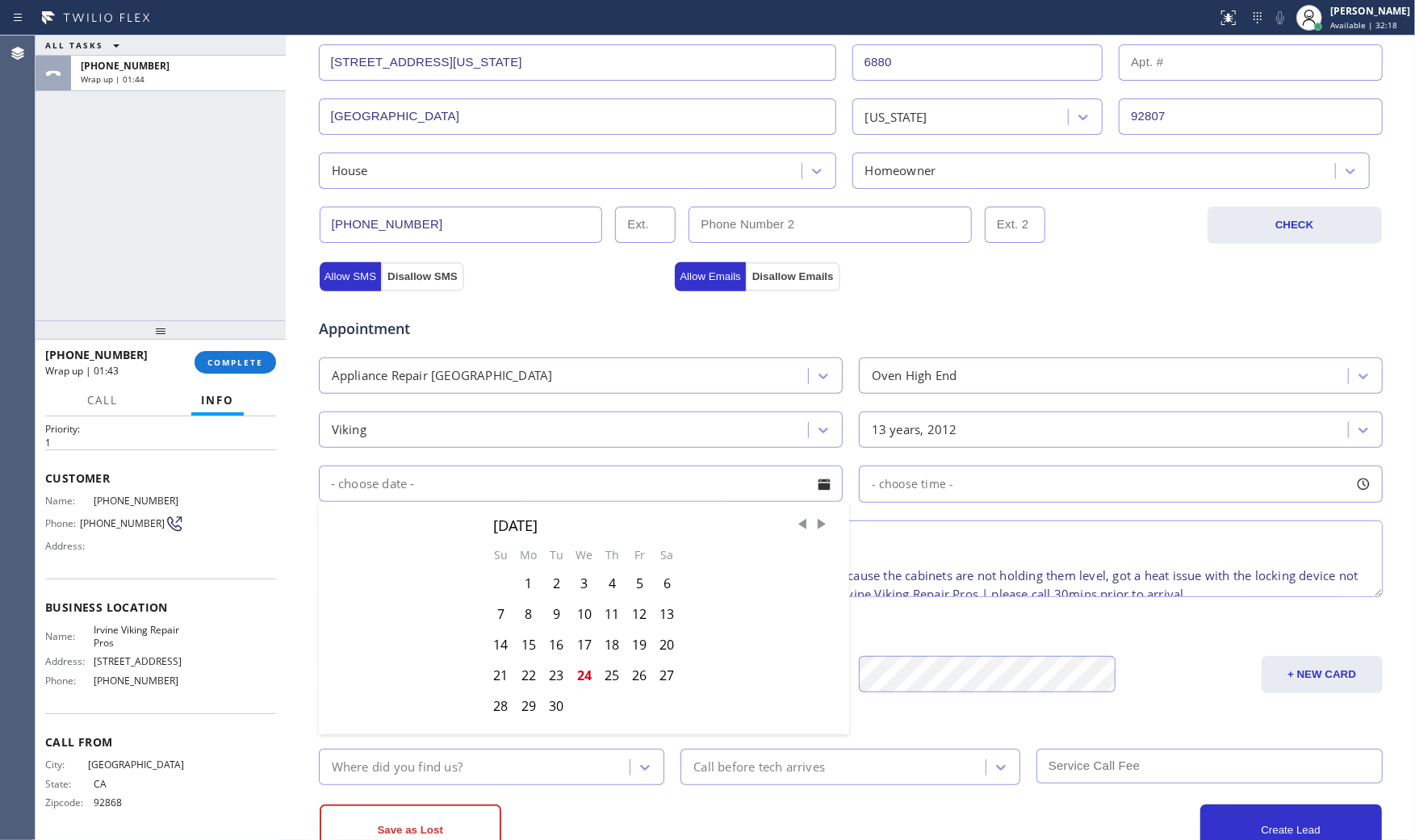
drag, startPoint x: 601, startPoint y: 674, endPoint x: 748, endPoint y: 623, distance: 155.6
click at [603, 674] on div "25" at bounding box center [612, 675] width 28 height 31
type input "[DATE]"
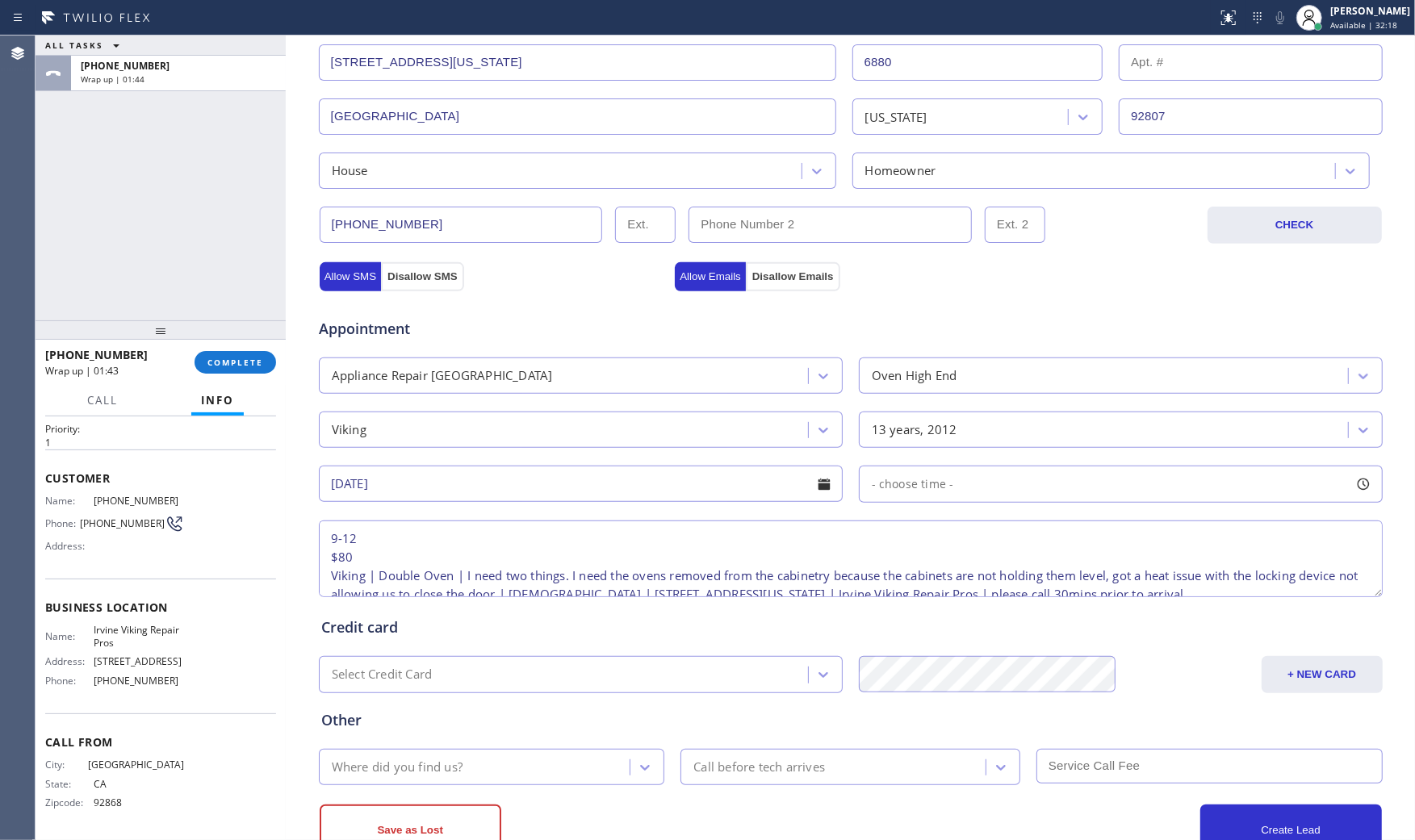
click at [907, 497] on div "- choose time -" at bounding box center [1120, 484] width 523 height 37
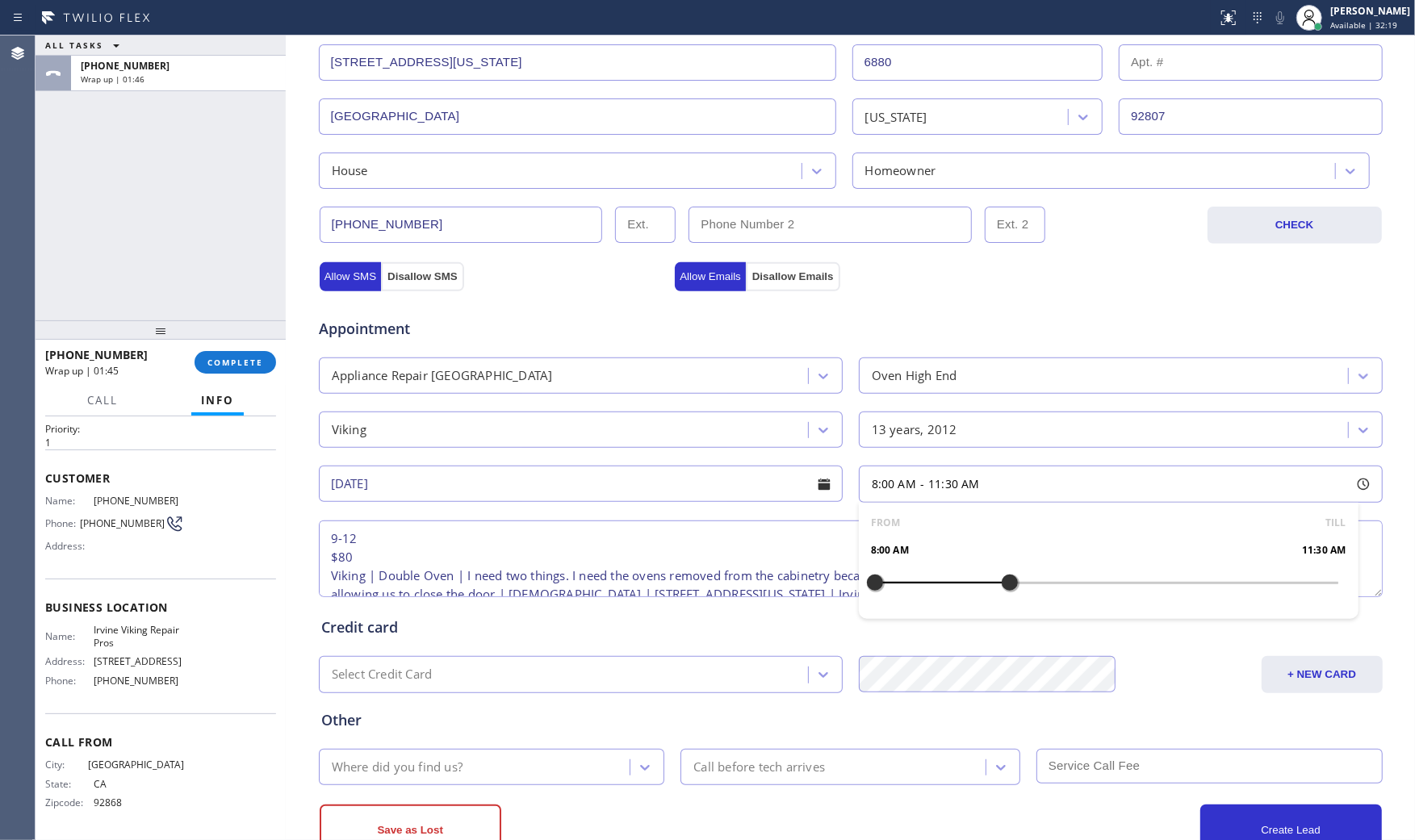
drag, startPoint x: 899, startPoint y: 586, endPoint x: 1010, endPoint y: 584, distance: 111.0
click at [1010, 584] on div at bounding box center [1010, 583] width 20 height 34
drag, startPoint x: 996, startPoint y: 588, endPoint x: 1024, endPoint y: 588, distance: 28.0
click at [1024, 588] on div at bounding box center [1030, 583] width 20 height 34
drag, startPoint x: 867, startPoint y: 586, endPoint x: 912, endPoint y: 584, distance: 45.0
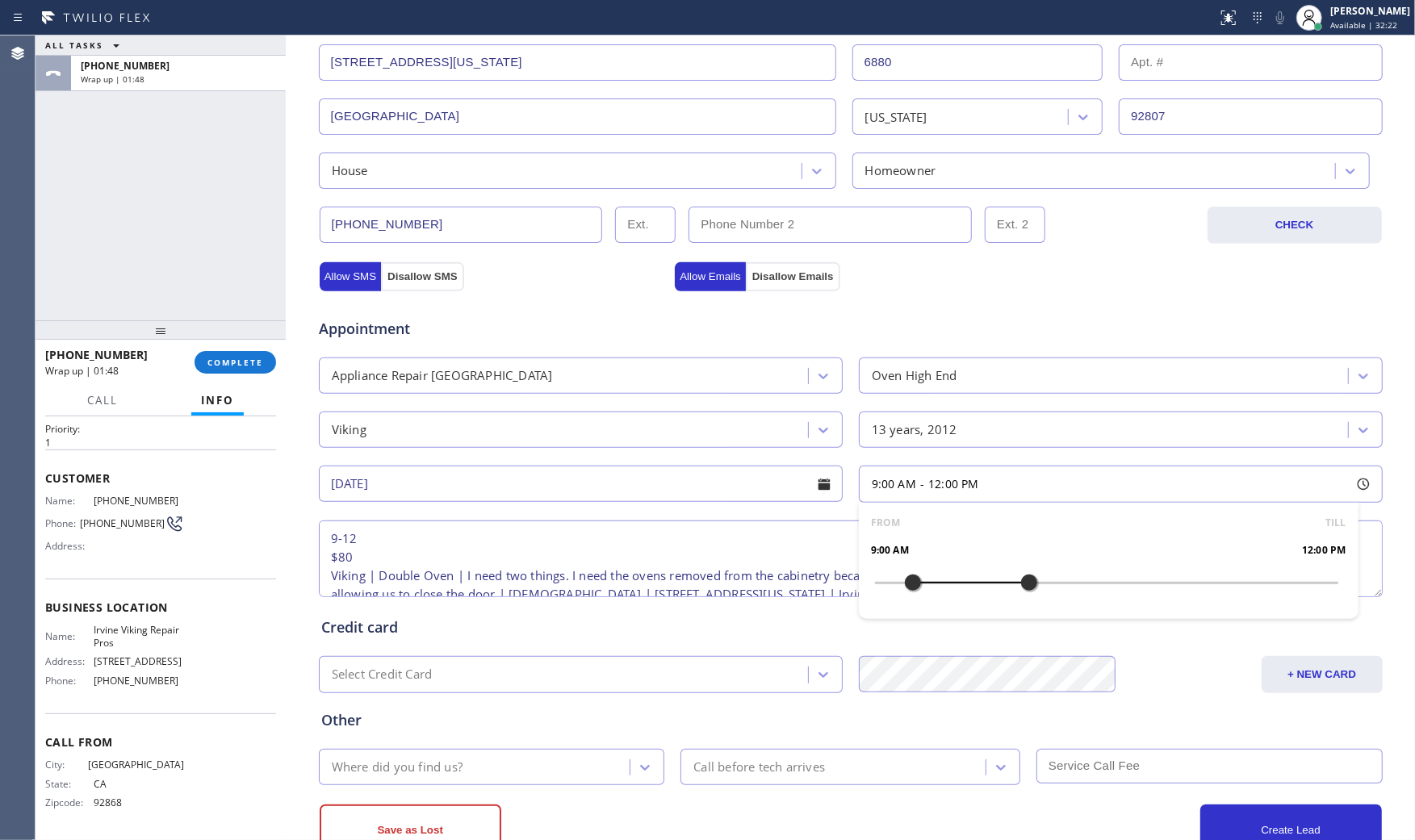
click at [912, 584] on div at bounding box center [913, 583] width 20 height 34
click at [682, 627] on div "Credit card" at bounding box center [850, 628] width 1059 height 22
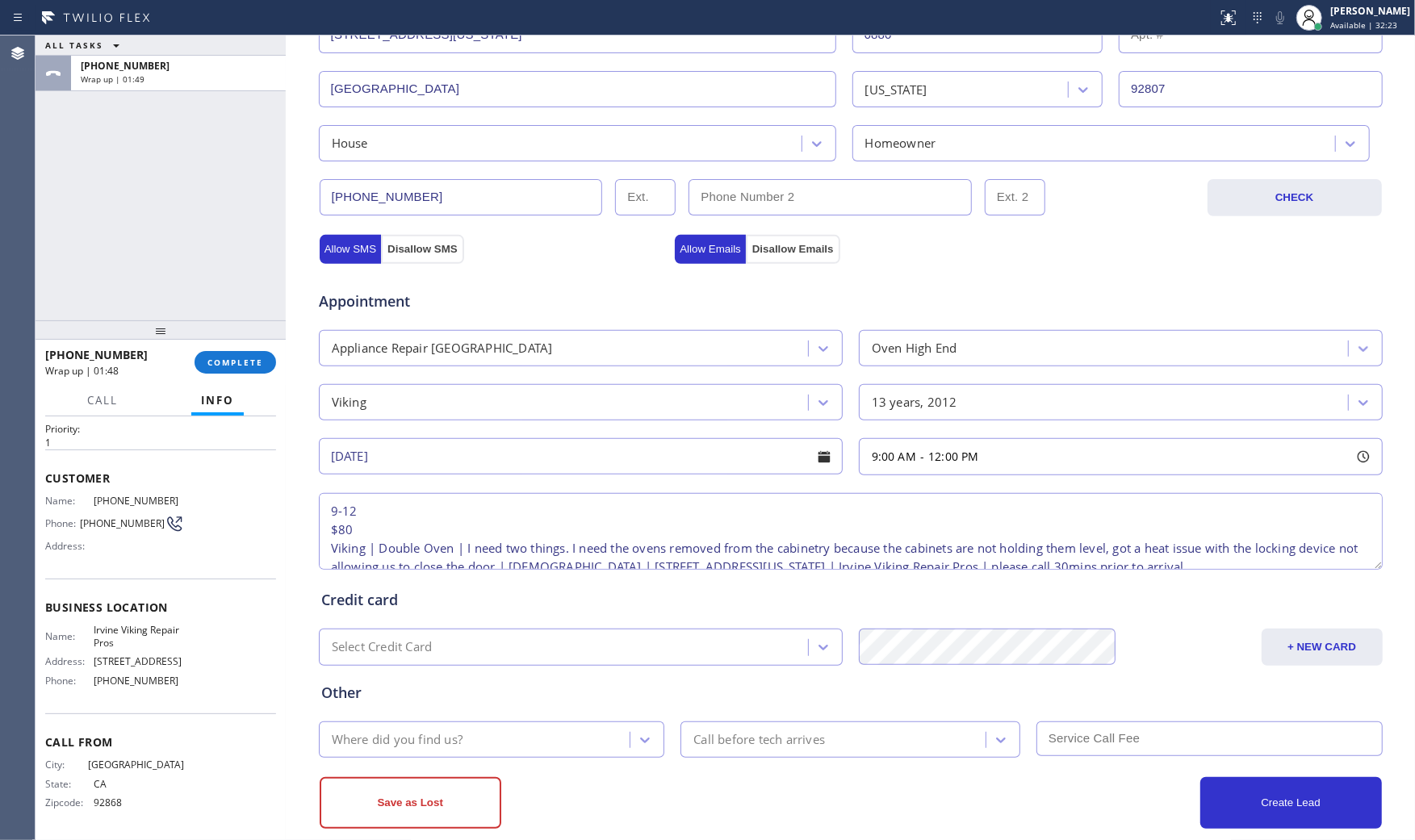
scroll to position [410, 0]
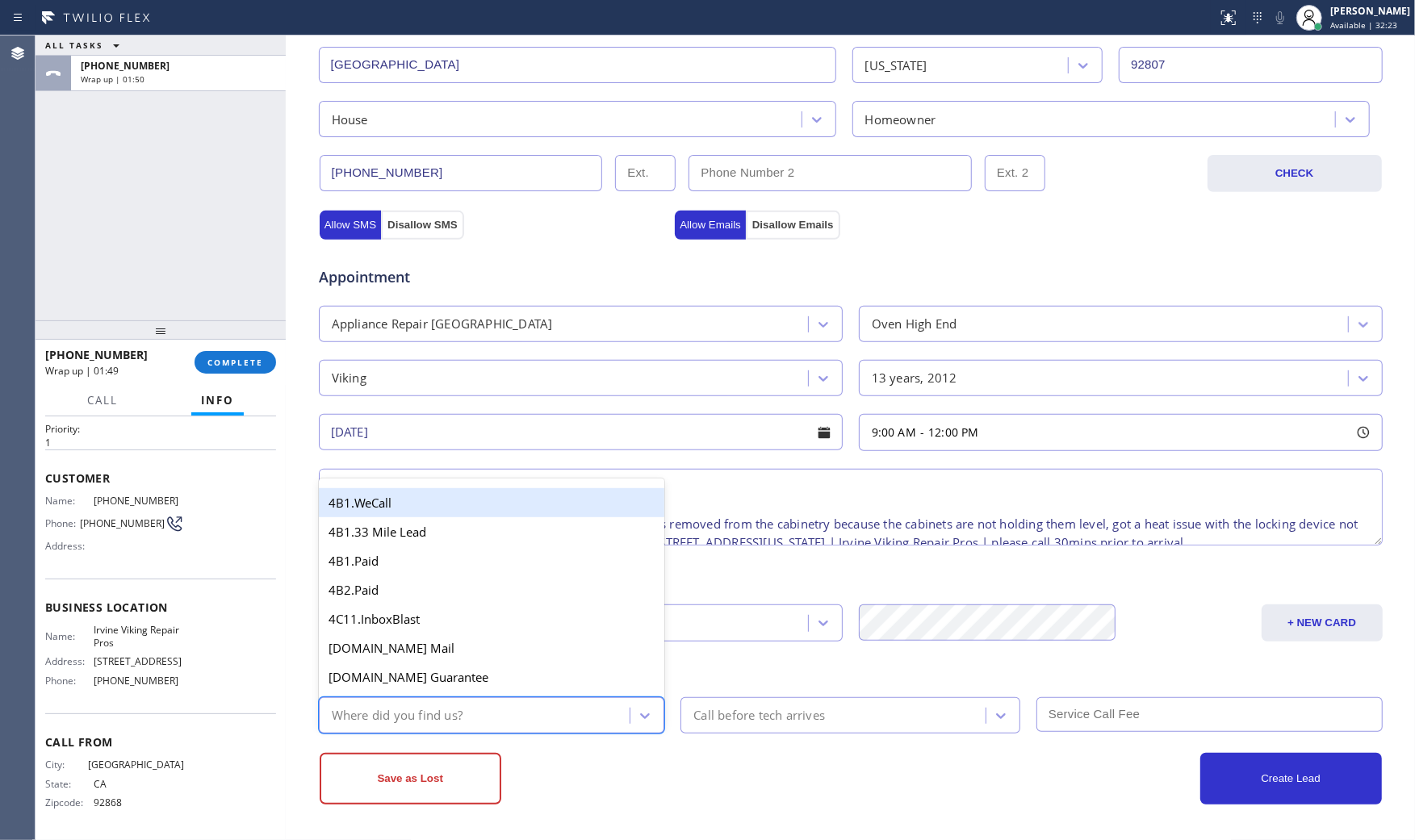
click at [458, 705] on div "Where did you find us?" at bounding box center [492, 715] width 347 height 37
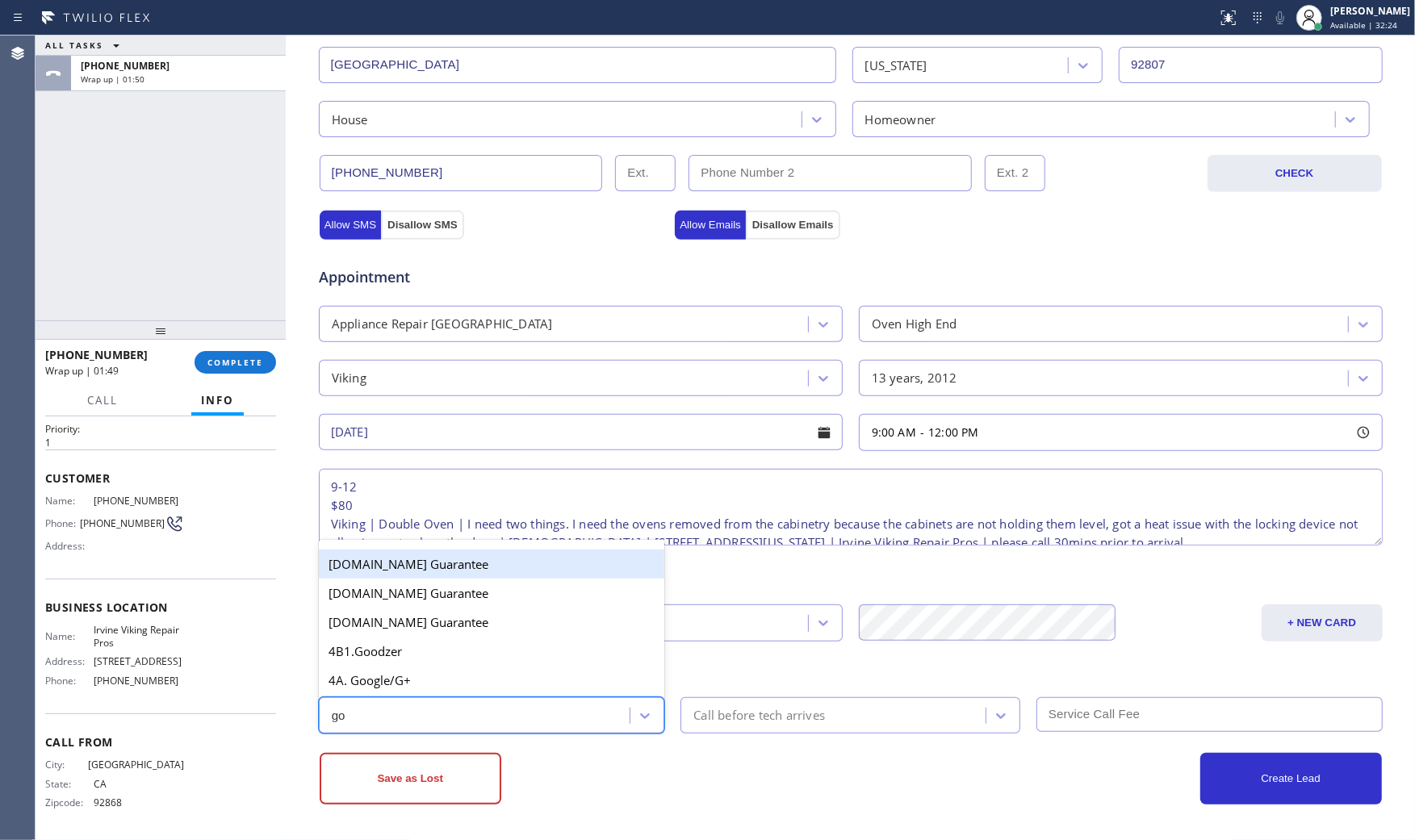
type input "goo"
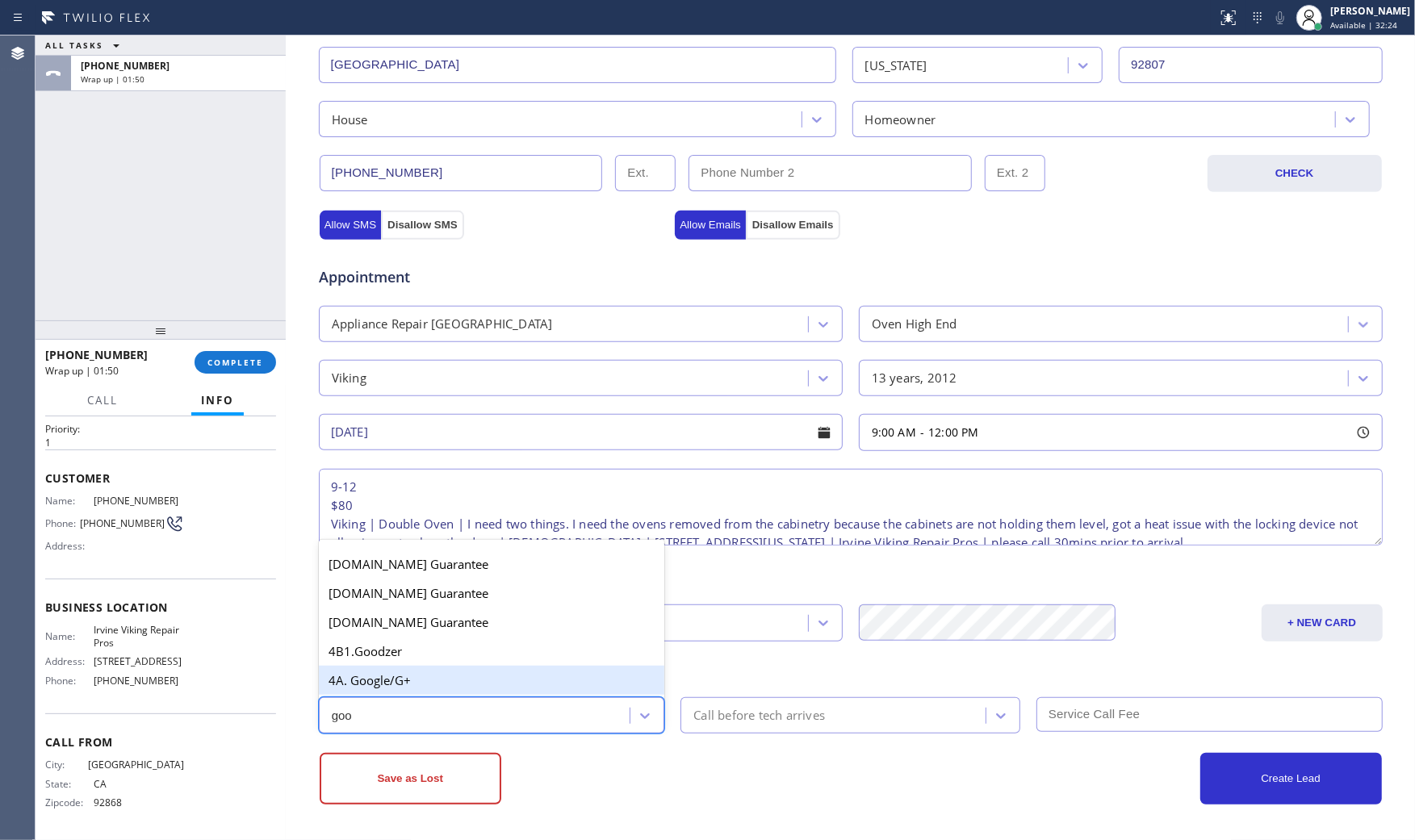
click at [448, 692] on div "4A. Google/G+" at bounding box center [492, 680] width 347 height 29
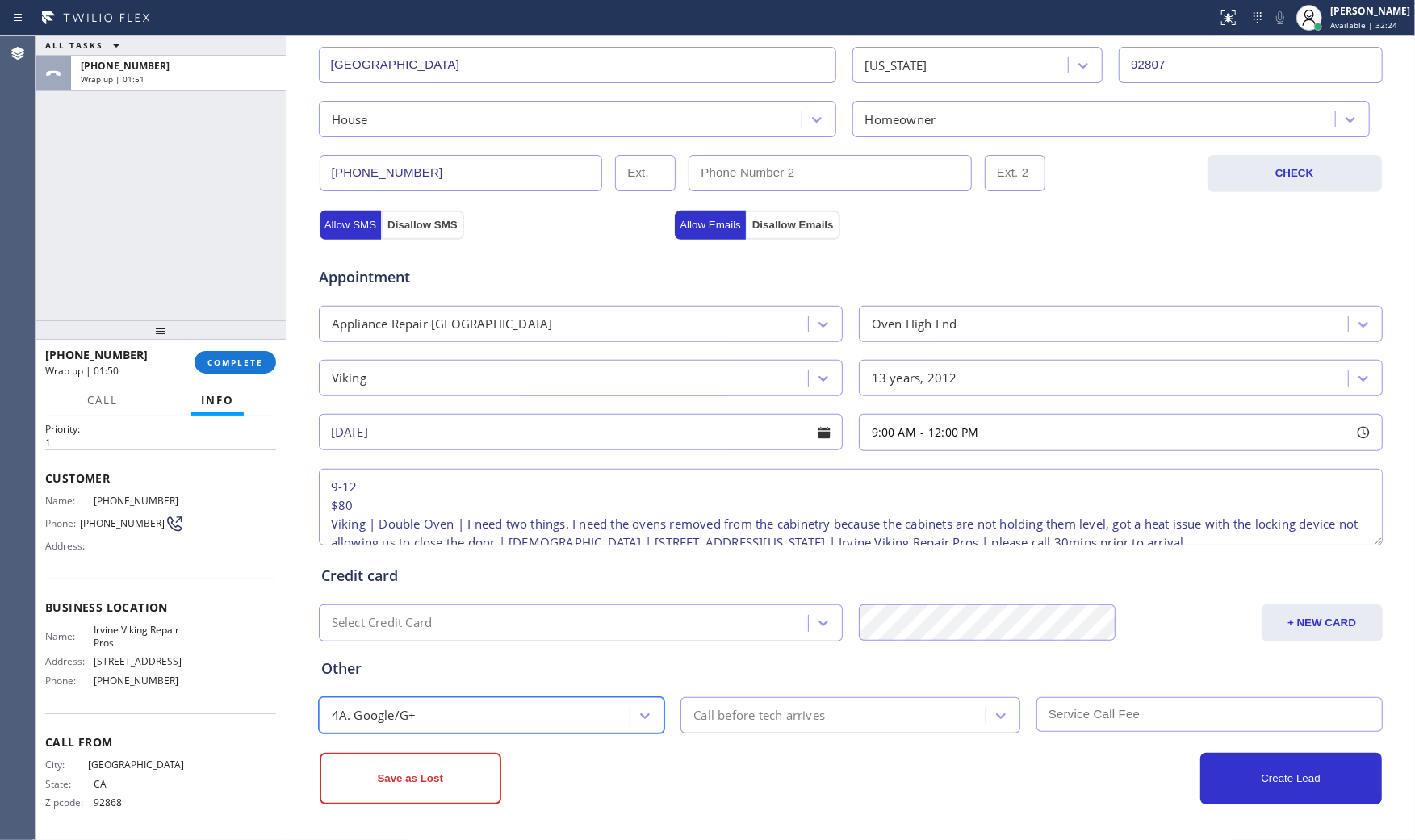
drag, startPoint x: 781, startPoint y: 719, endPoint x: 788, endPoint y: 706, distance: 14.8
click at [784, 719] on div "Call before tech arrives" at bounding box center [759, 715] width 131 height 19
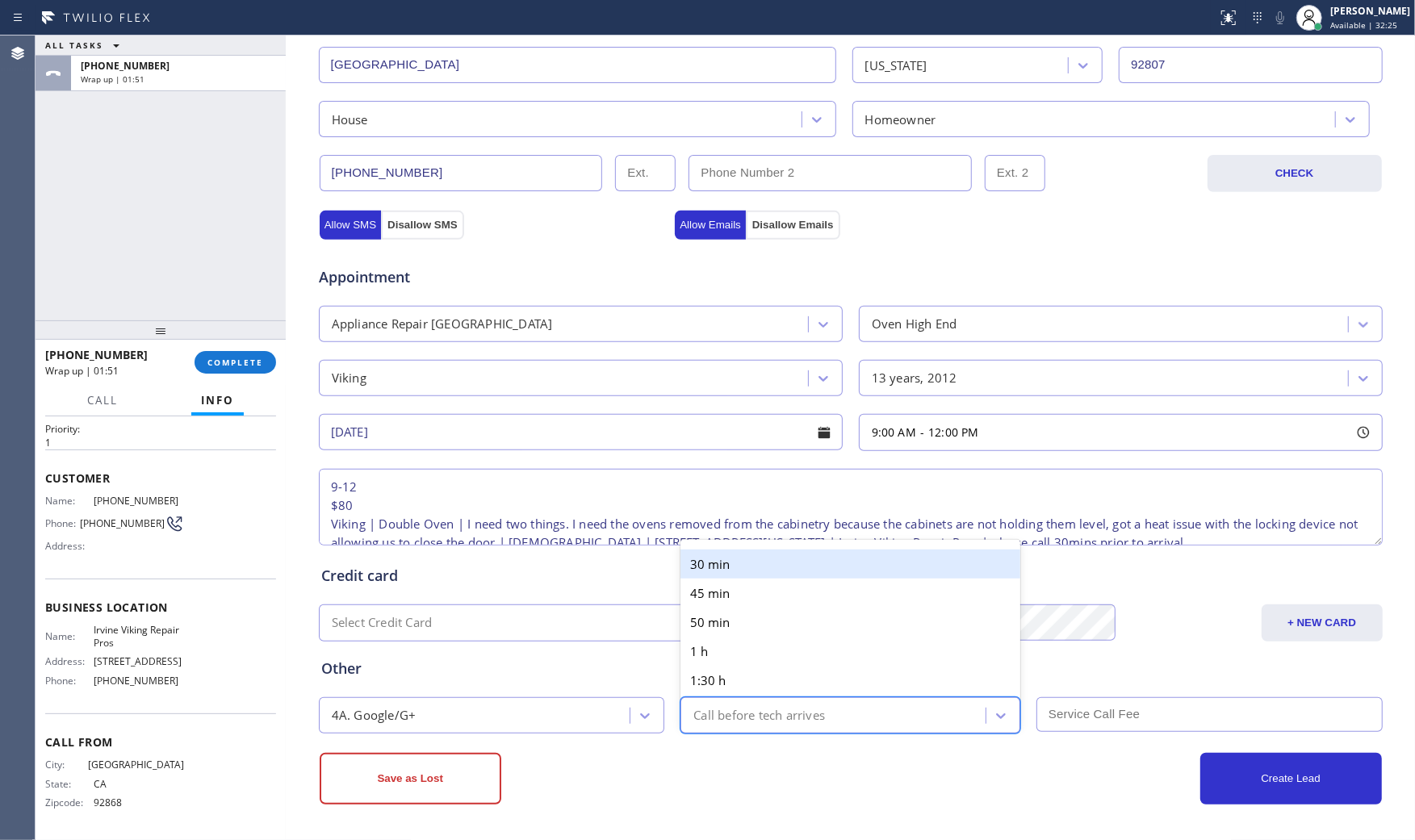
click at [786, 561] on div "30 min" at bounding box center [850, 563] width 340 height 29
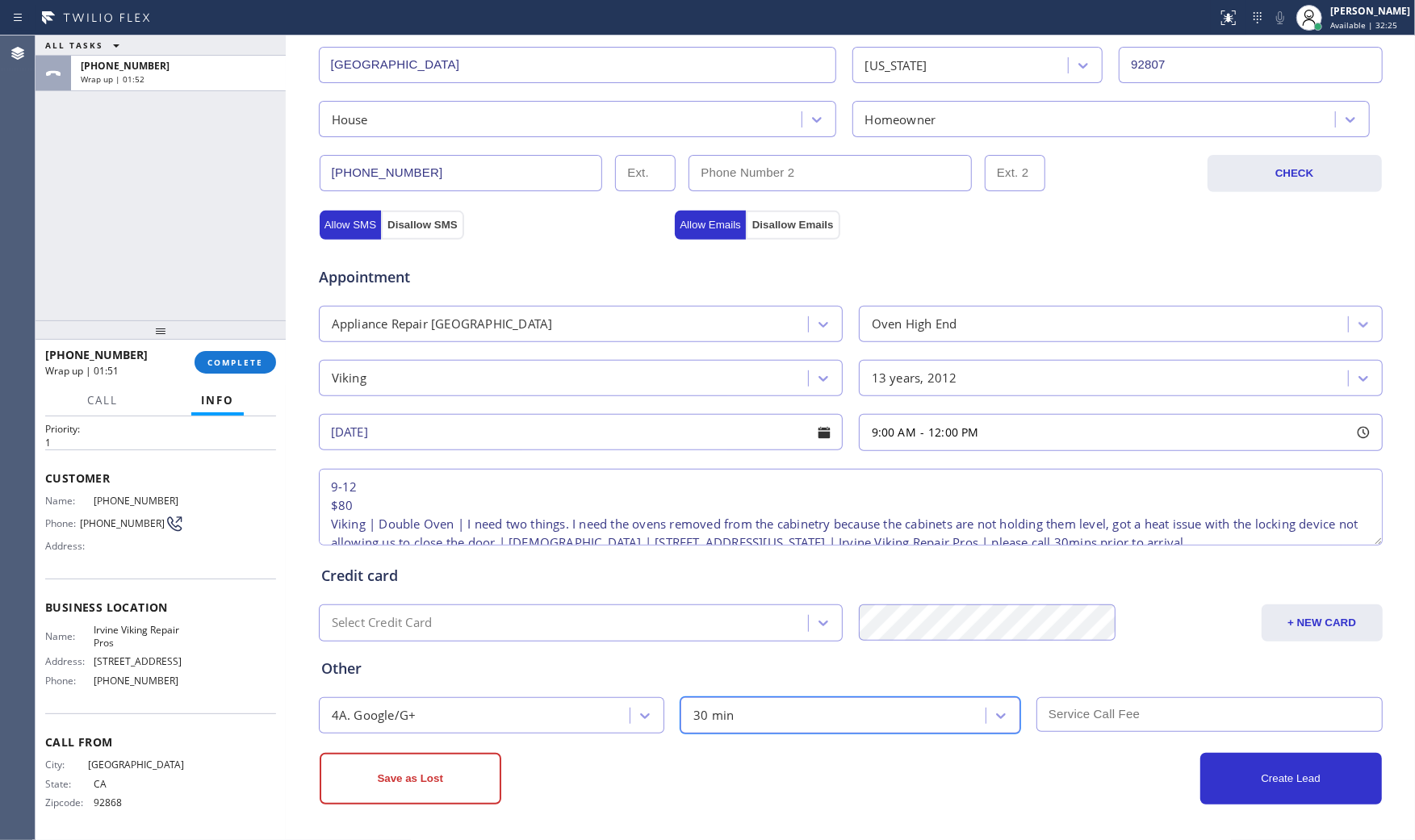
click at [1096, 722] on input "text" at bounding box center [1209, 714] width 347 height 35
type input "80"
click at [988, 807] on div "Business location Irvine Viking Repair Pros [PHONE_NUMBER] Personal information…" at bounding box center [850, 269] width 1129 height 1143
click at [1115, 524] on textarea "9-12 $80 Viking | Double Oven | I need two things. I need the ovens removed fro…" at bounding box center [850, 506] width 1063 height 76
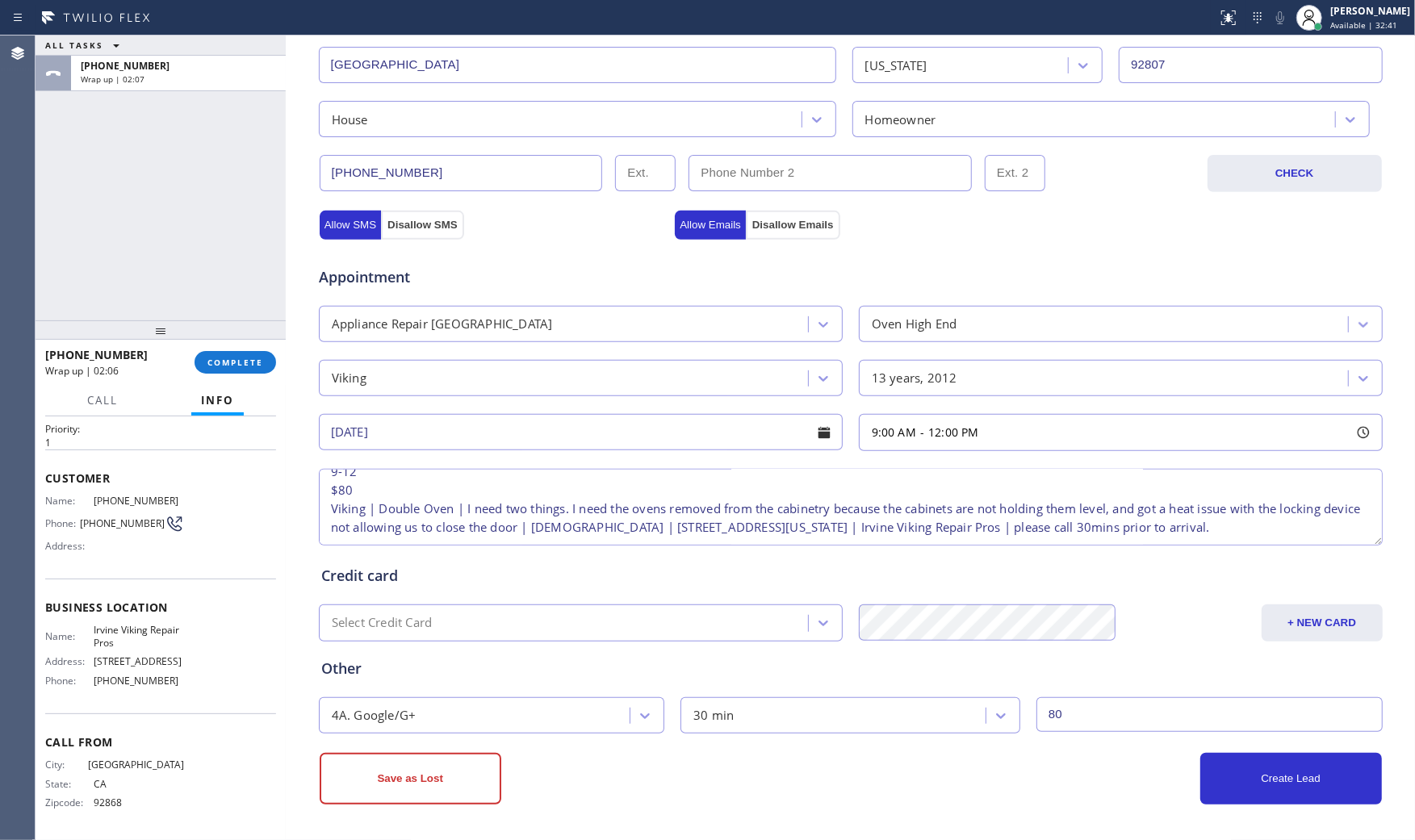
scroll to position [33, 0]
type textarea "9-12 $80 Viking | Double Oven | I need two things. I need the ovens removed fro…"
drag, startPoint x: 979, startPoint y: 679, endPoint x: 1107, endPoint y: 713, distance: 132.4
click at [980, 679] on div "Other" at bounding box center [850, 668] width 1059 height 22
click at [1239, 767] on button "Create Lead" at bounding box center [1291, 778] width 182 height 52
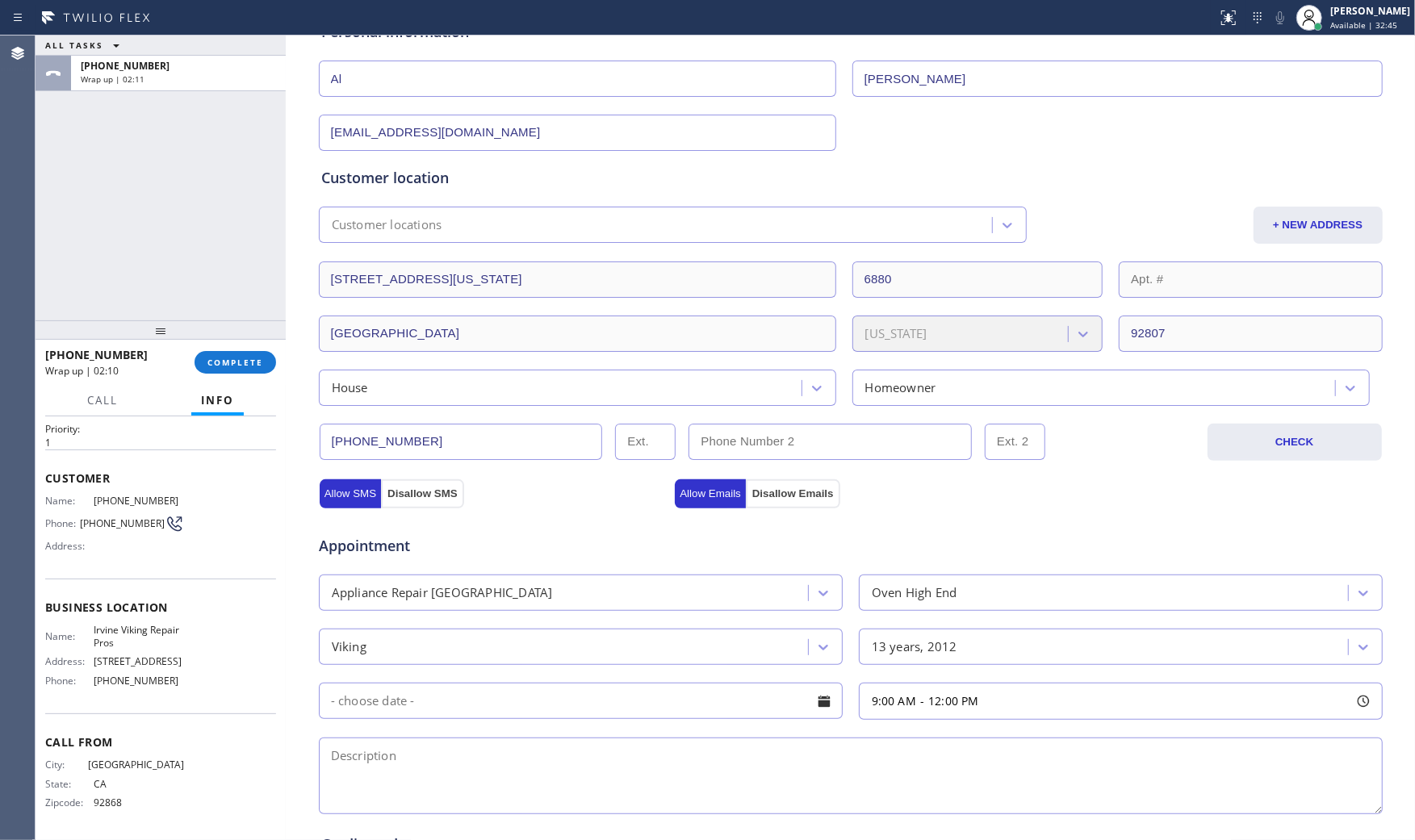
scroll to position [0, 0]
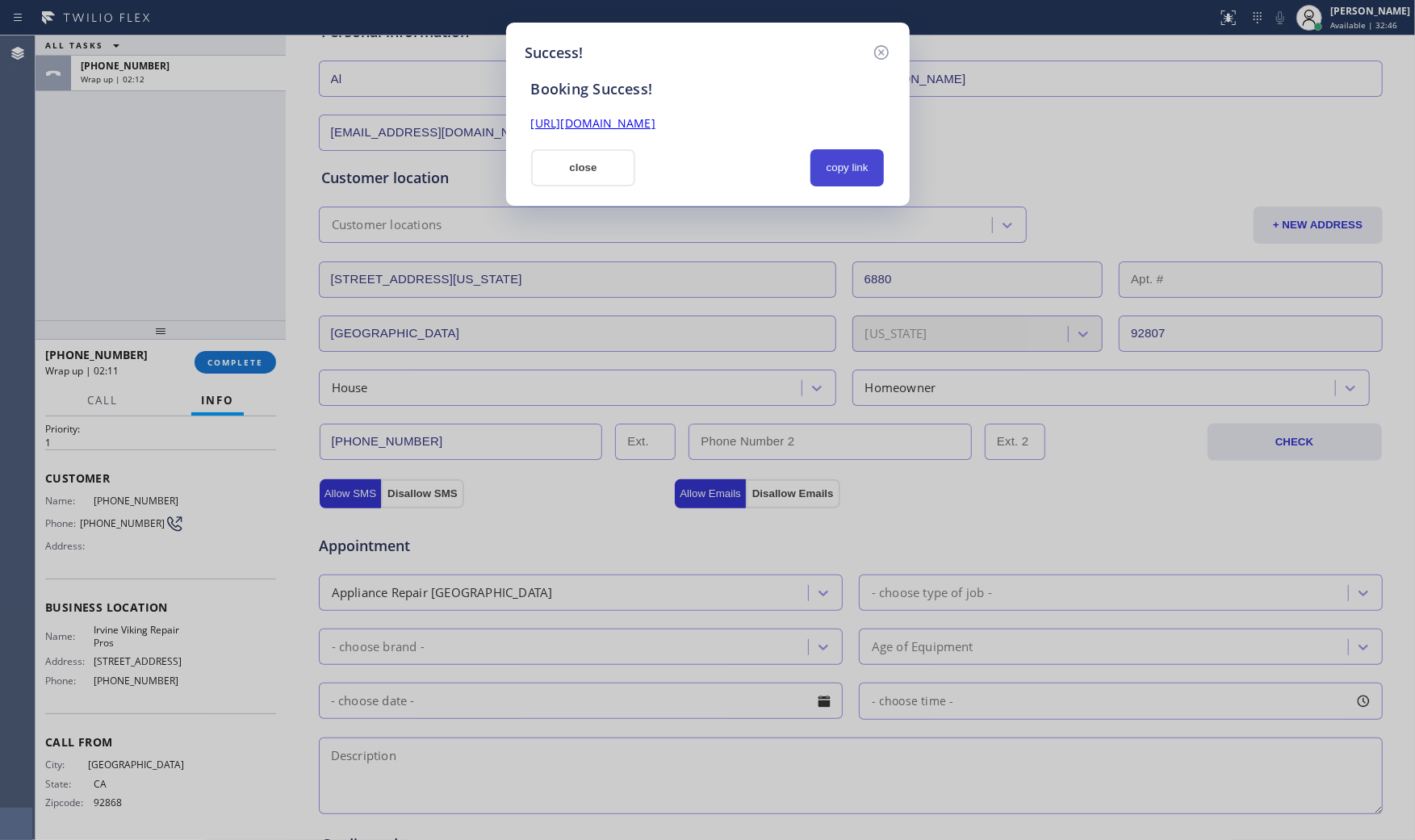
click at [857, 149] on button "copy link" at bounding box center [847, 167] width 74 height 37
click at [584, 172] on button "close" at bounding box center [584, 167] width 105 height 37
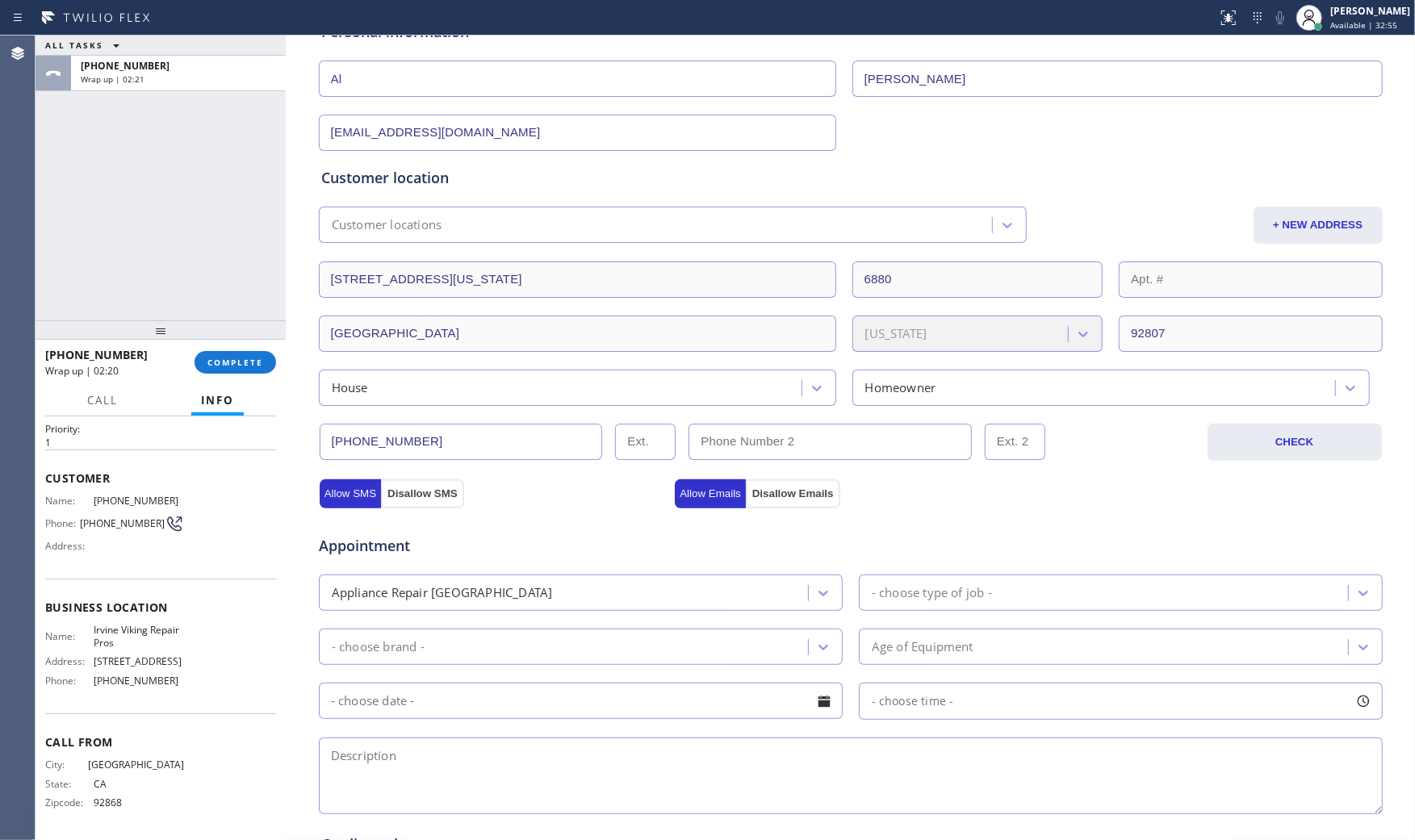
click at [162, 51] on div "ALL TASKS ALL TASKS ACTIVE TASKS TASKS IN WRAP UP" at bounding box center [161, 46] width 250 height 20
click at [166, 63] on div "[PHONE_NUMBER]" at bounding box center [178, 66] width 196 height 14
click at [244, 364] on span "COMPLETE" at bounding box center [235, 361] width 56 height 11
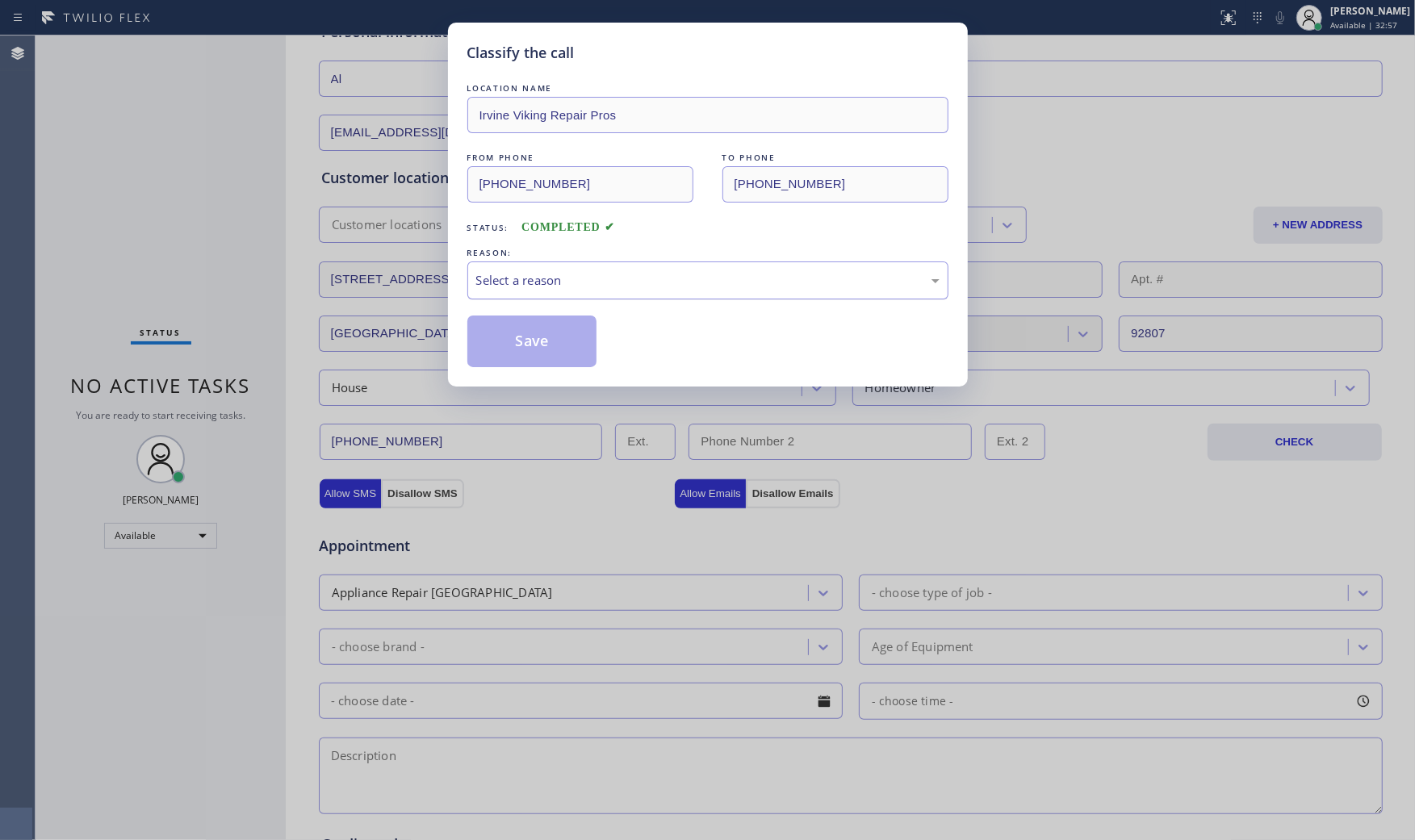
drag, startPoint x: 531, startPoint y: 276, endPoint x: 535, endPoint y: 294, distance: 18.4
click at [531, 277] on div "Select a reason" at bounding box center [708, 280] width 464 height 19
click at [541, 335] on button "Save" at bounding box center [532, 342] width 130 height 52
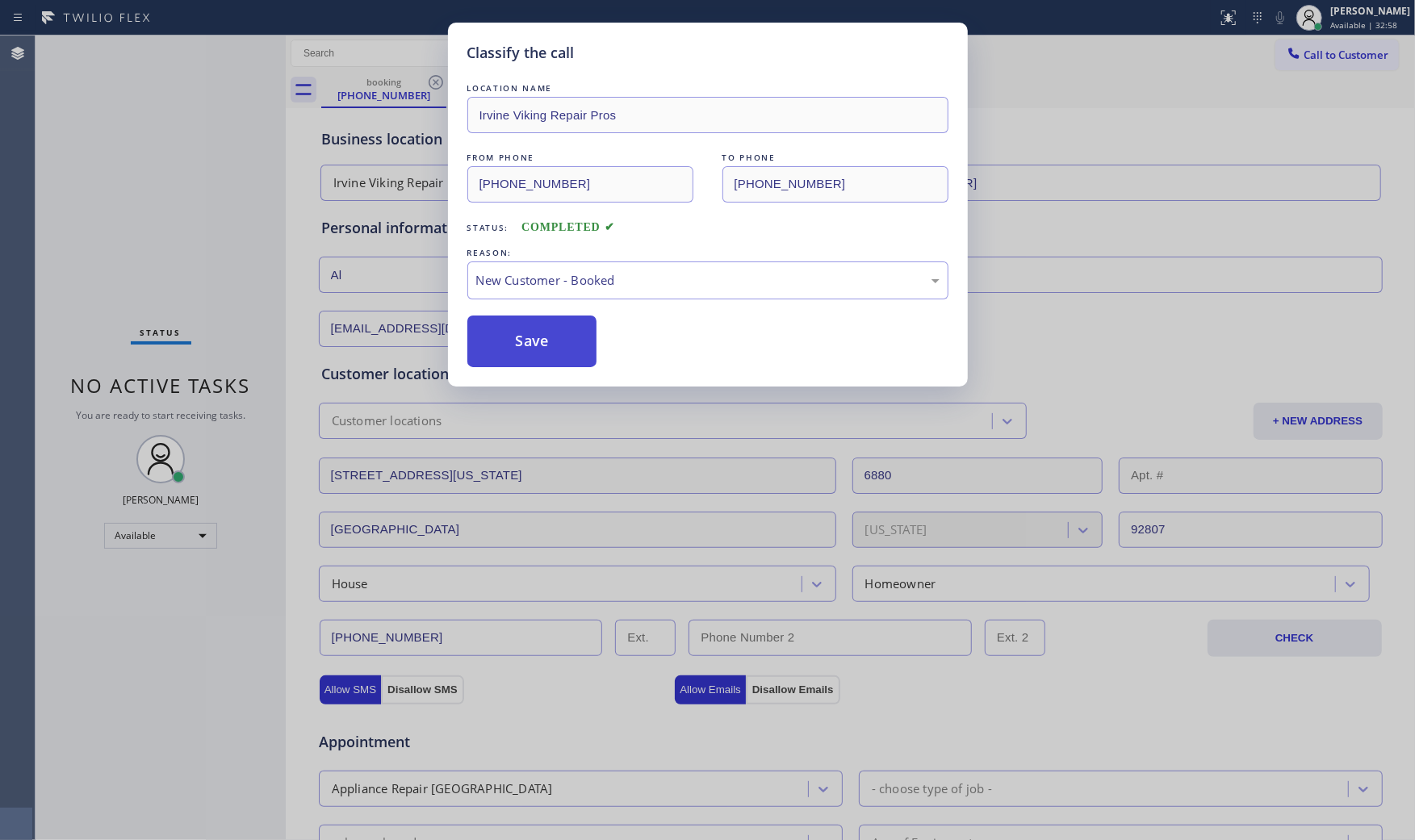
click at [541, 335] on button "Save" at bounding box center [532, 342] width 130 height 52
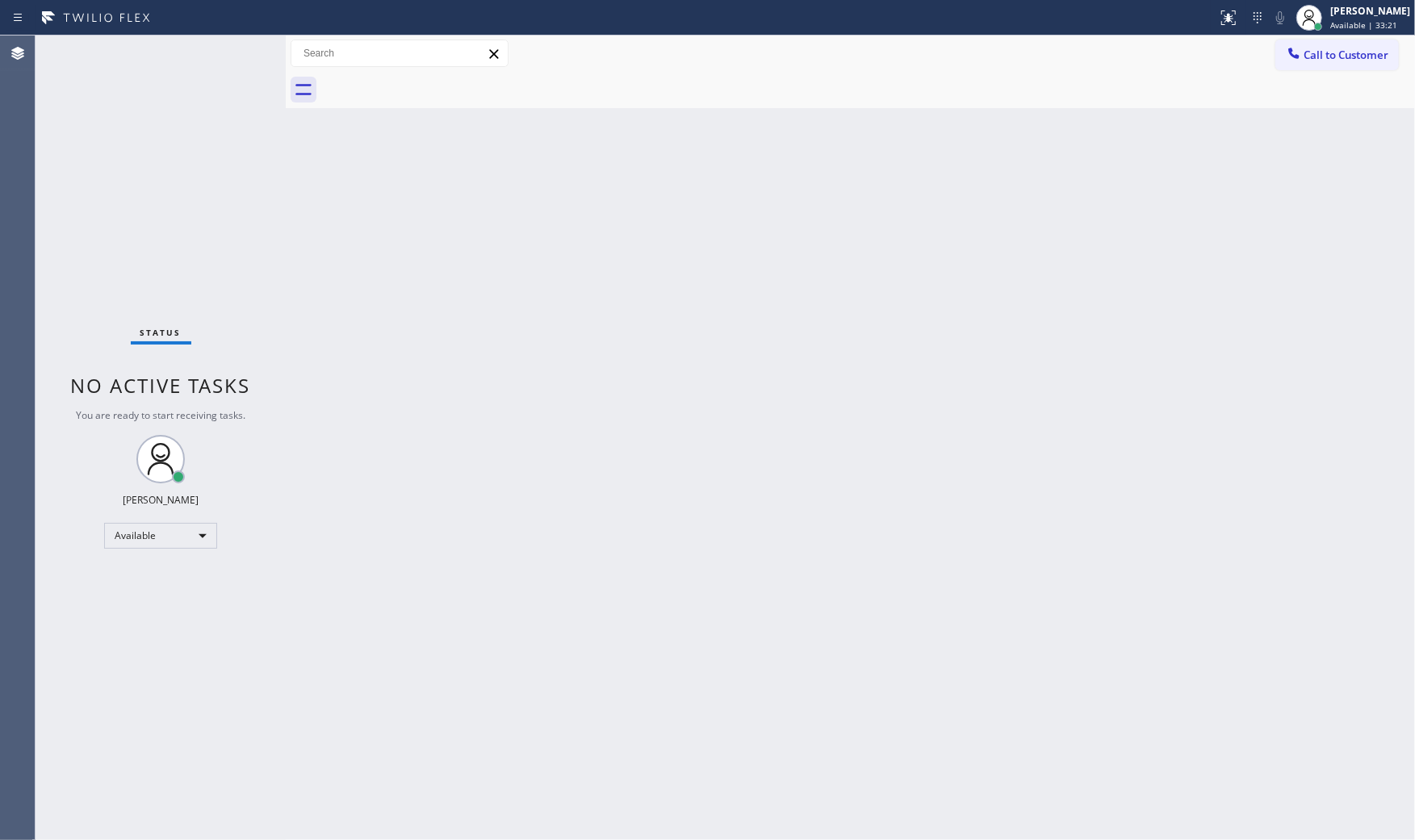
click at [506, 478] on div "Back to Dashboard Change Sender ID Customers Technicians Select a contact Outbo…" at bounding box center [850, 438] width 1129 height 804
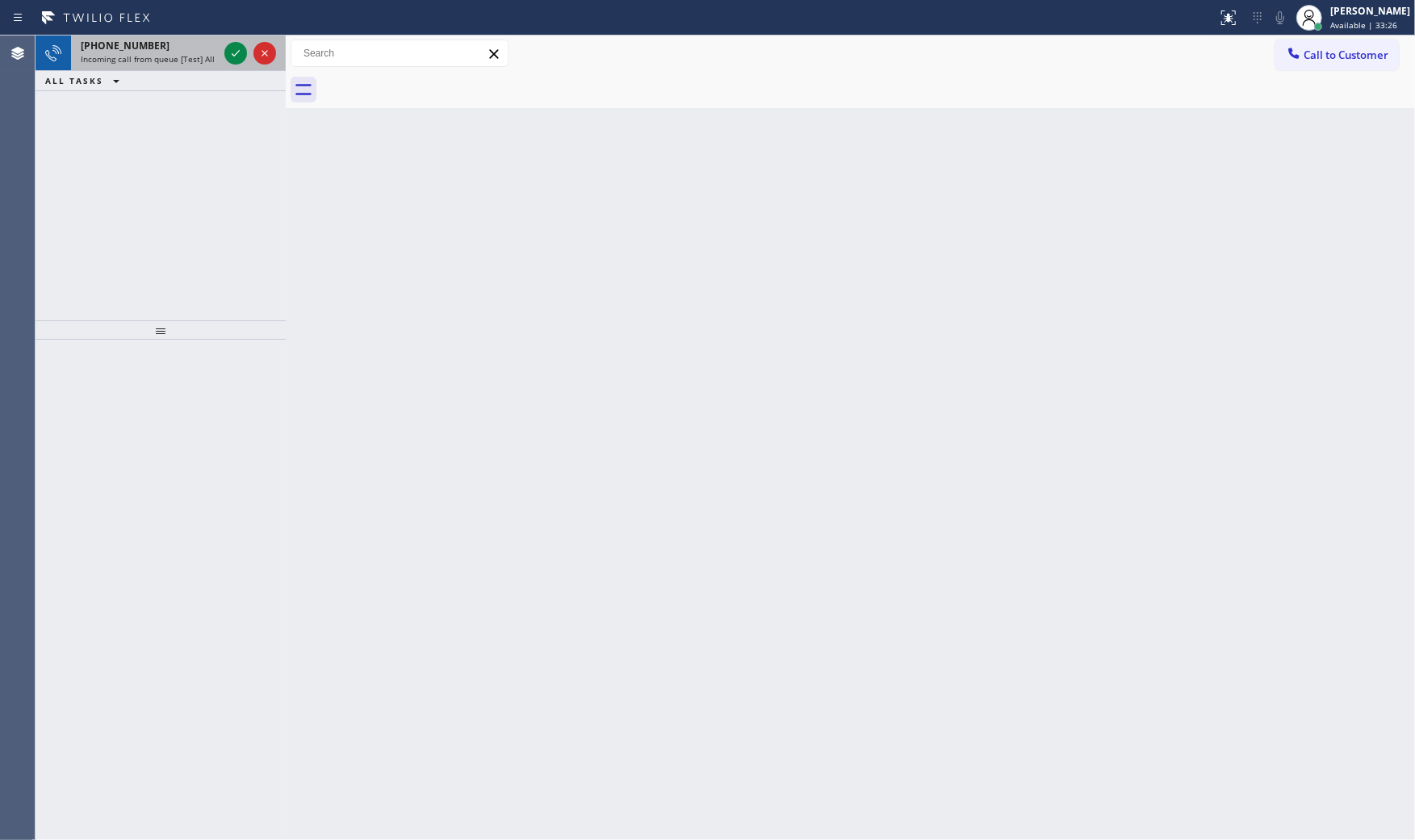
click at [199, 60] on span "Incoming call from queue [Test] All" at bounding box center [147, 59] width 134 height 11
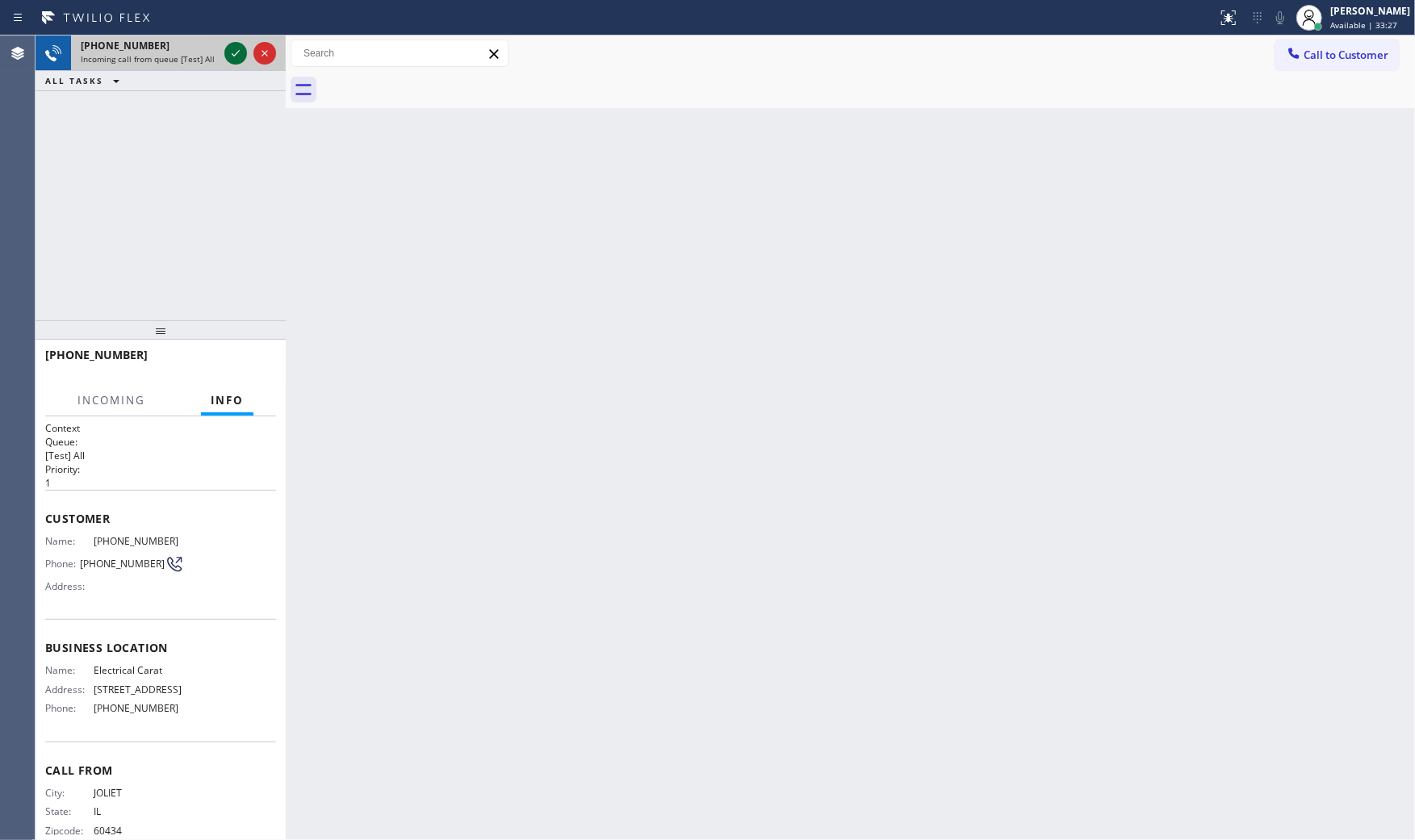
click at [237, 52] on icon at bounding box center [235, 53] width 8 height 7
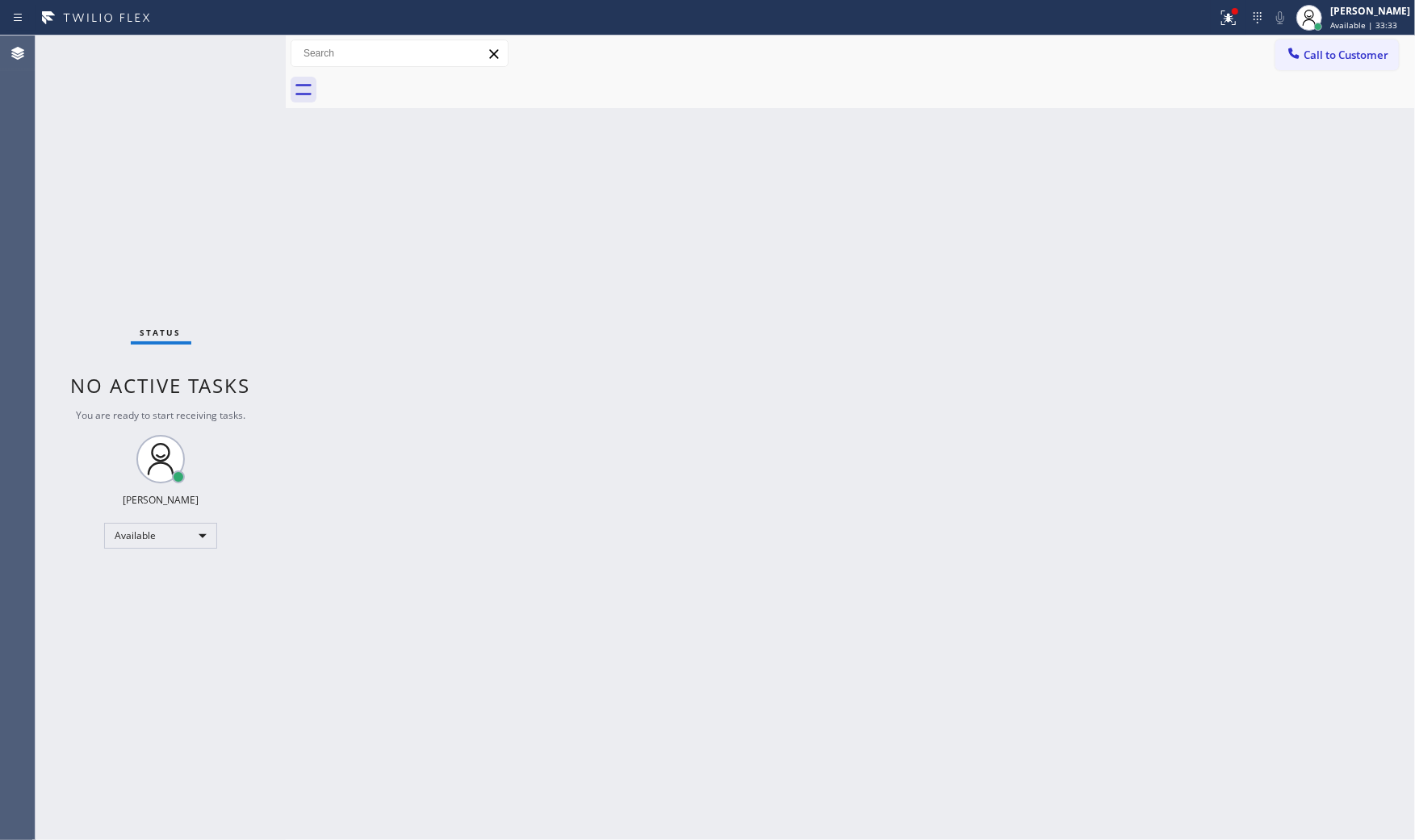
click at [237, 42] on div "Status No active tasks You are ready to start receiving tasks. [PERSON_NAME] Av…" at bounding box center [161, 438] width 250 height 804
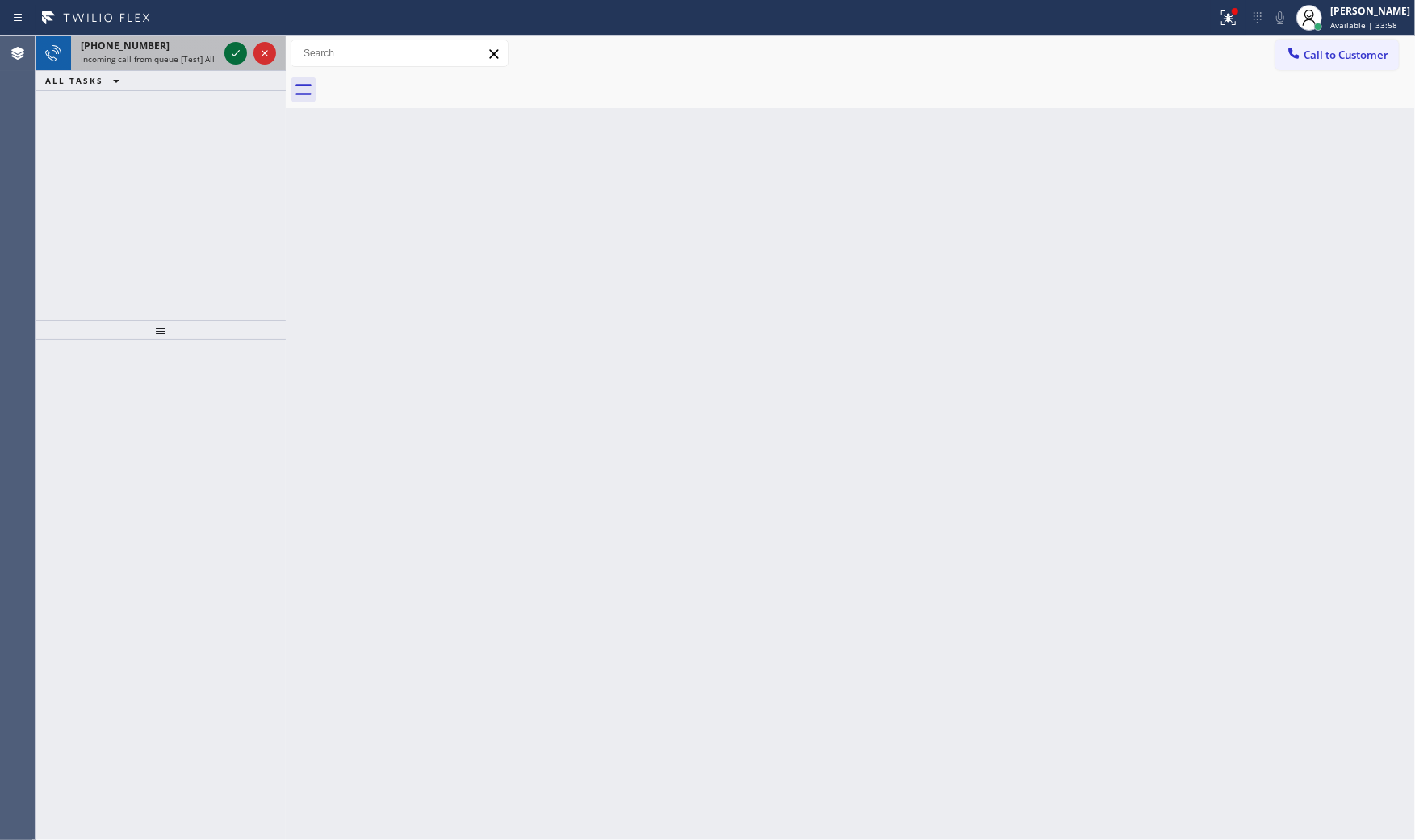
click at [237, 42] on button at bounding box center [235, 53] width 23 height 23
click at [229, 46] on icon at bounding box center [236, 54] width 20 height 20
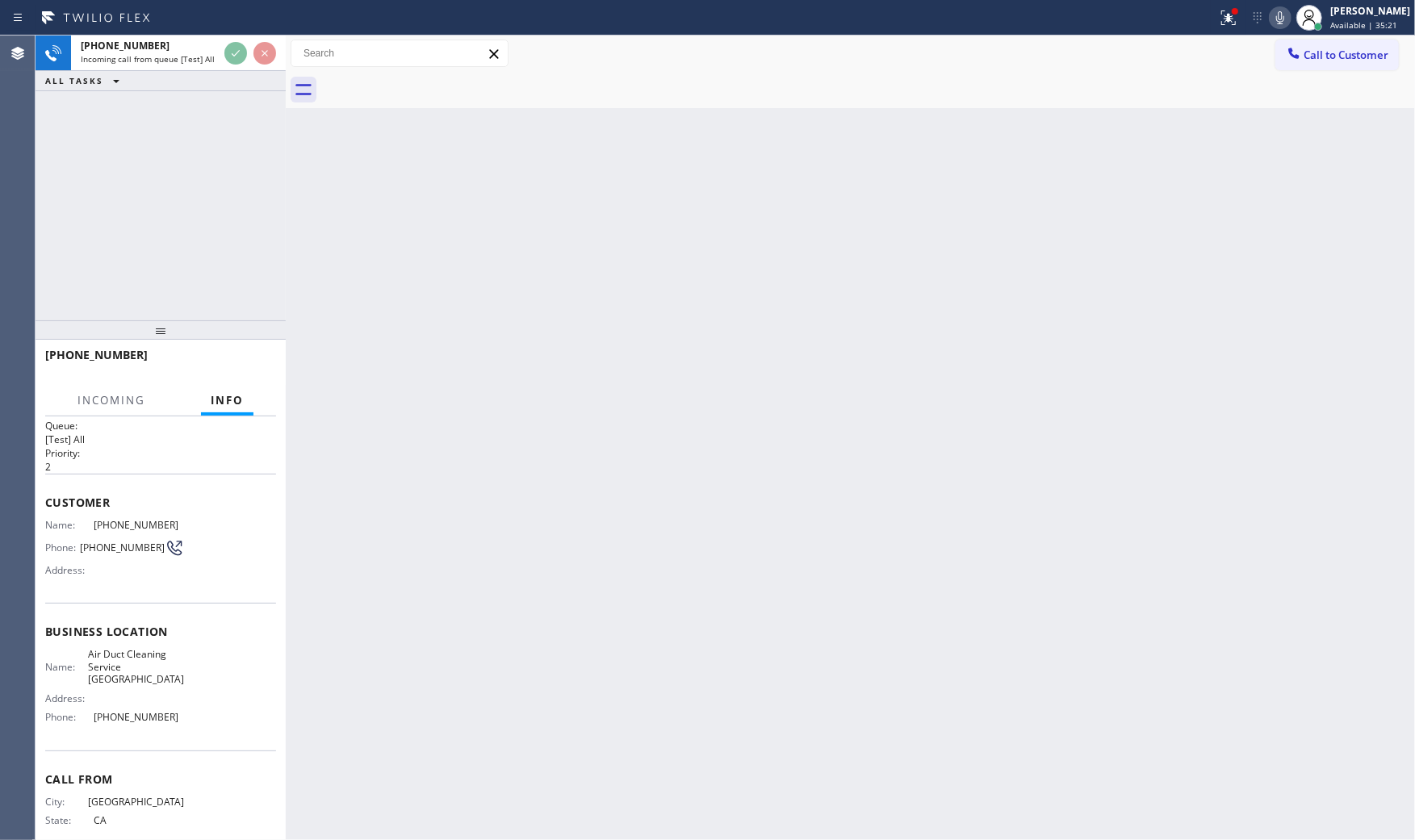
scroll to position [38, 0]
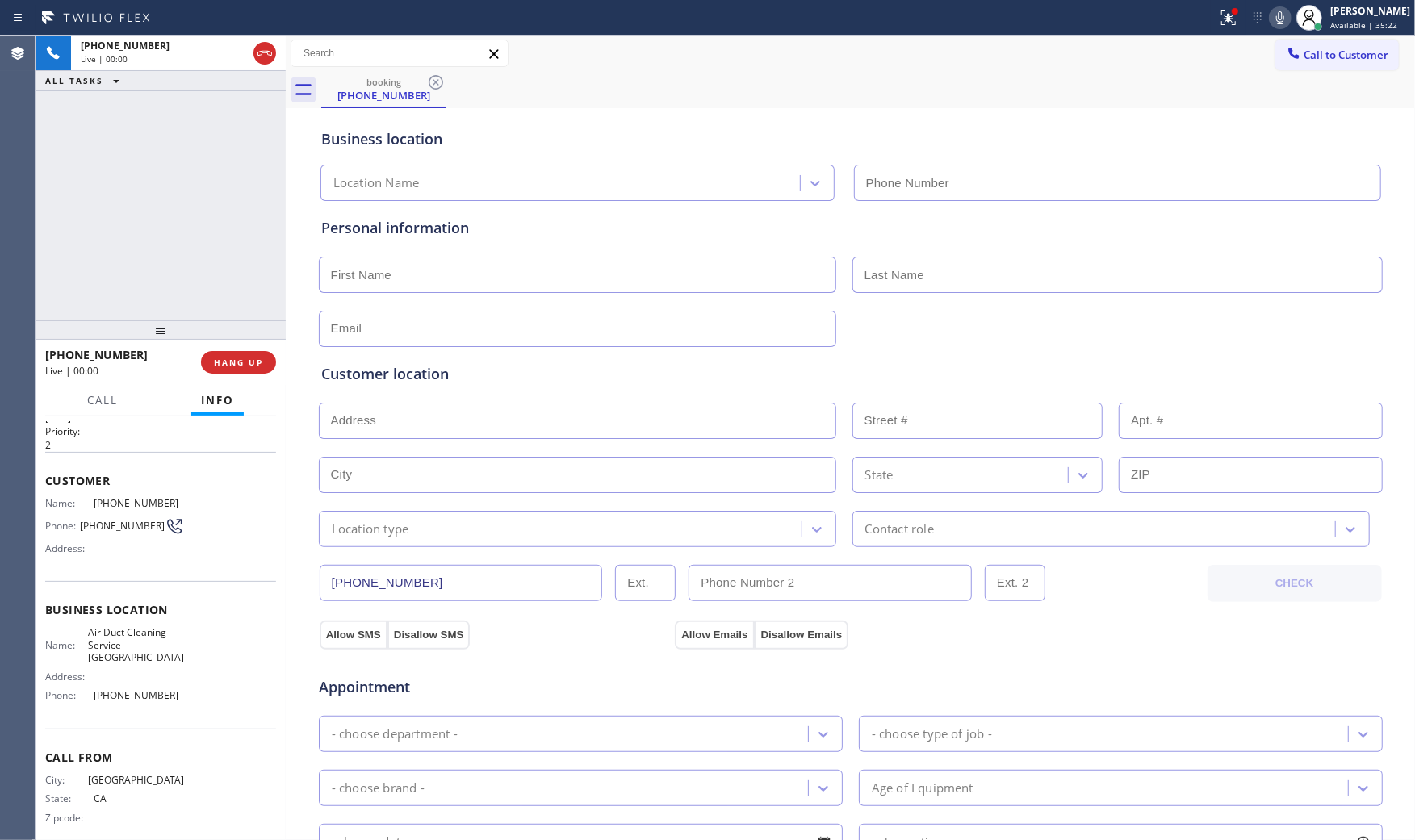
type input "[PHONE_NUMBER]"
click at [251, 359] on span "HANG UP" at bounding box center [238, 361] width 50 height 11
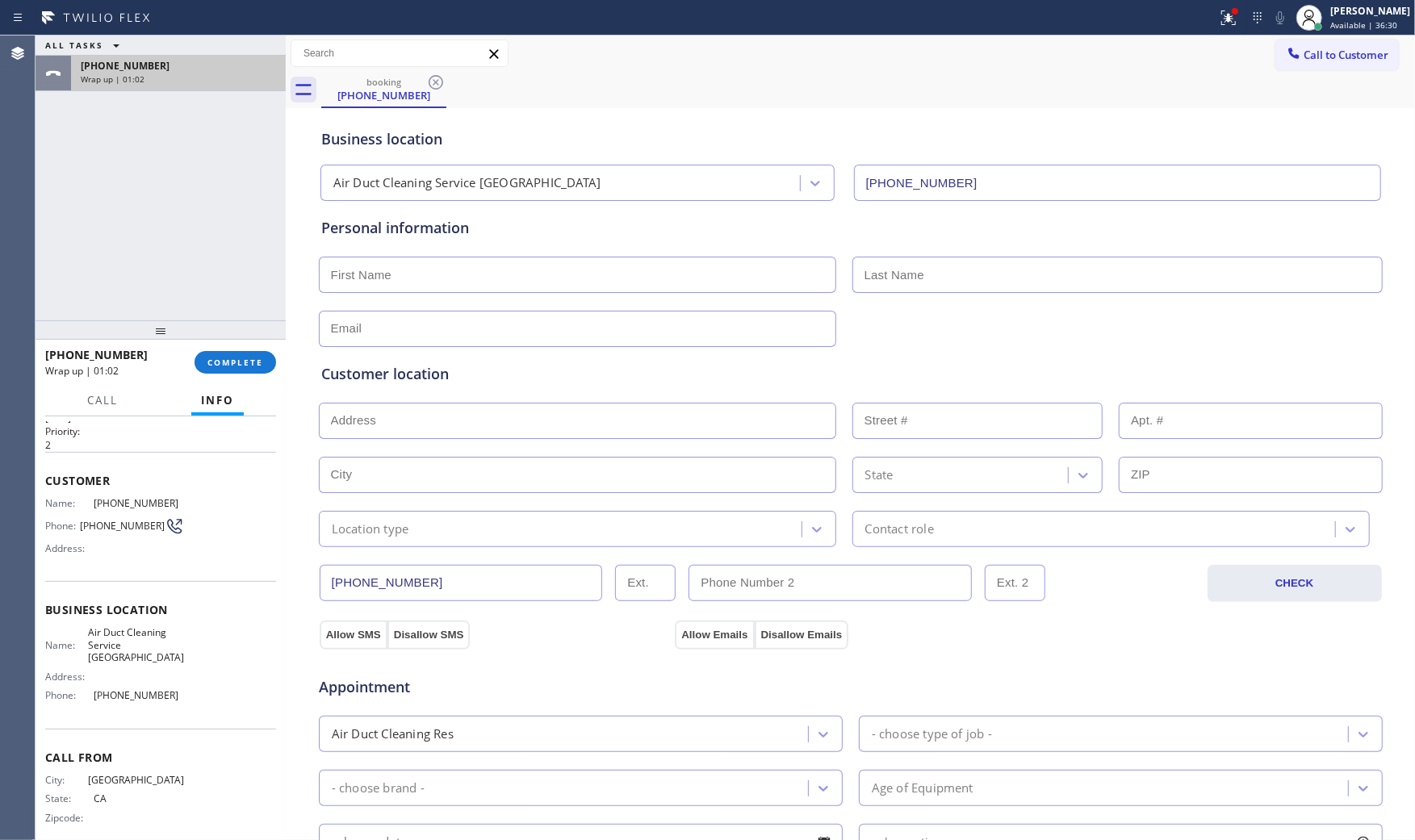
click at [196, 63] on div "[PHONE_NUMBER]" at bounding box center [178, 66] width 196 height 14
click at [256, 371] on button "COMPLETE" at bounding box center [235, 362] width 81 height 23
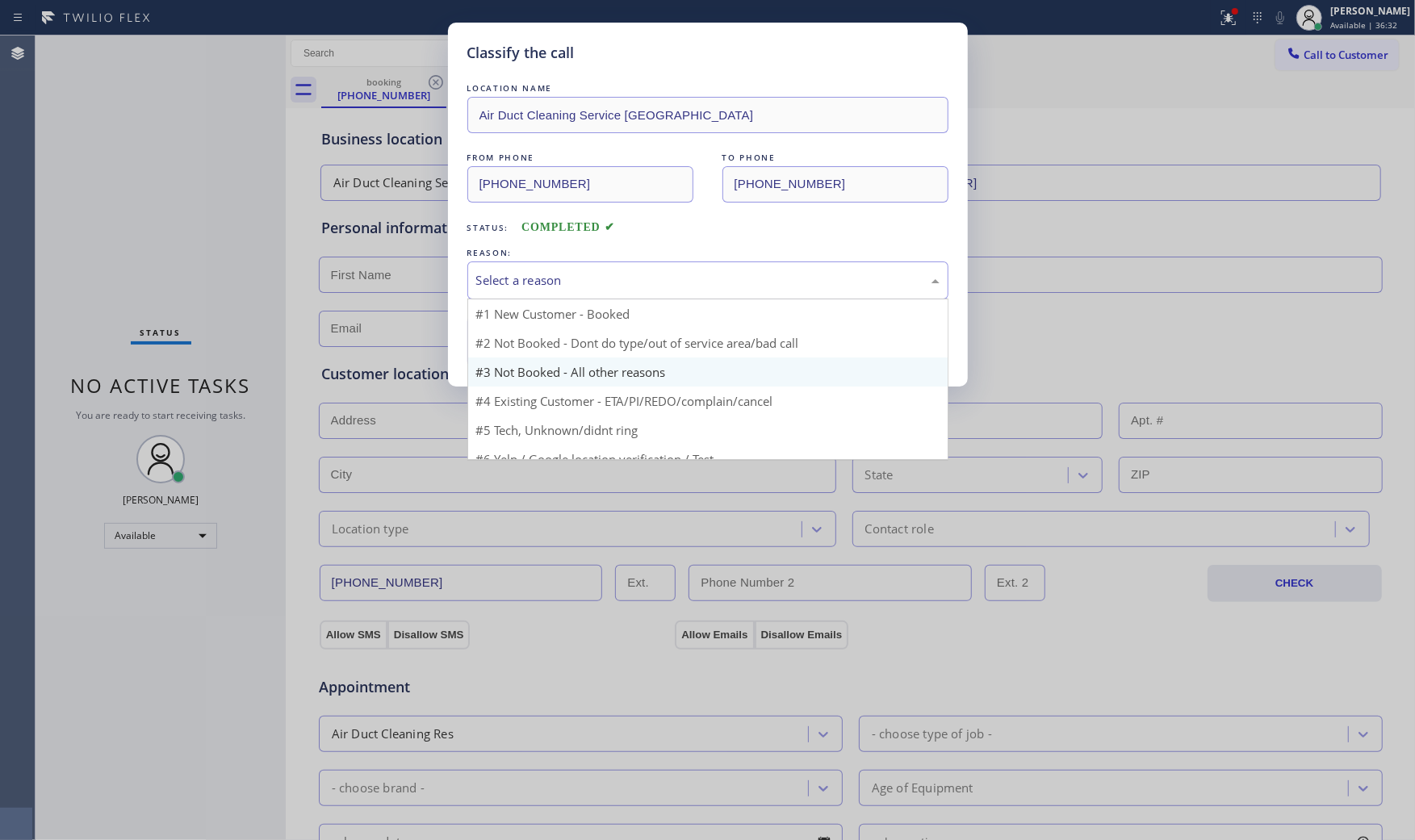
drag, startPoint x: 545, startPoint y: 277, endPoint x: 530, endPoint y: 342, distance: 66.7
click at [545, 279] on div "Select a reason" at bounding box center [708, 280] width 464 height 19
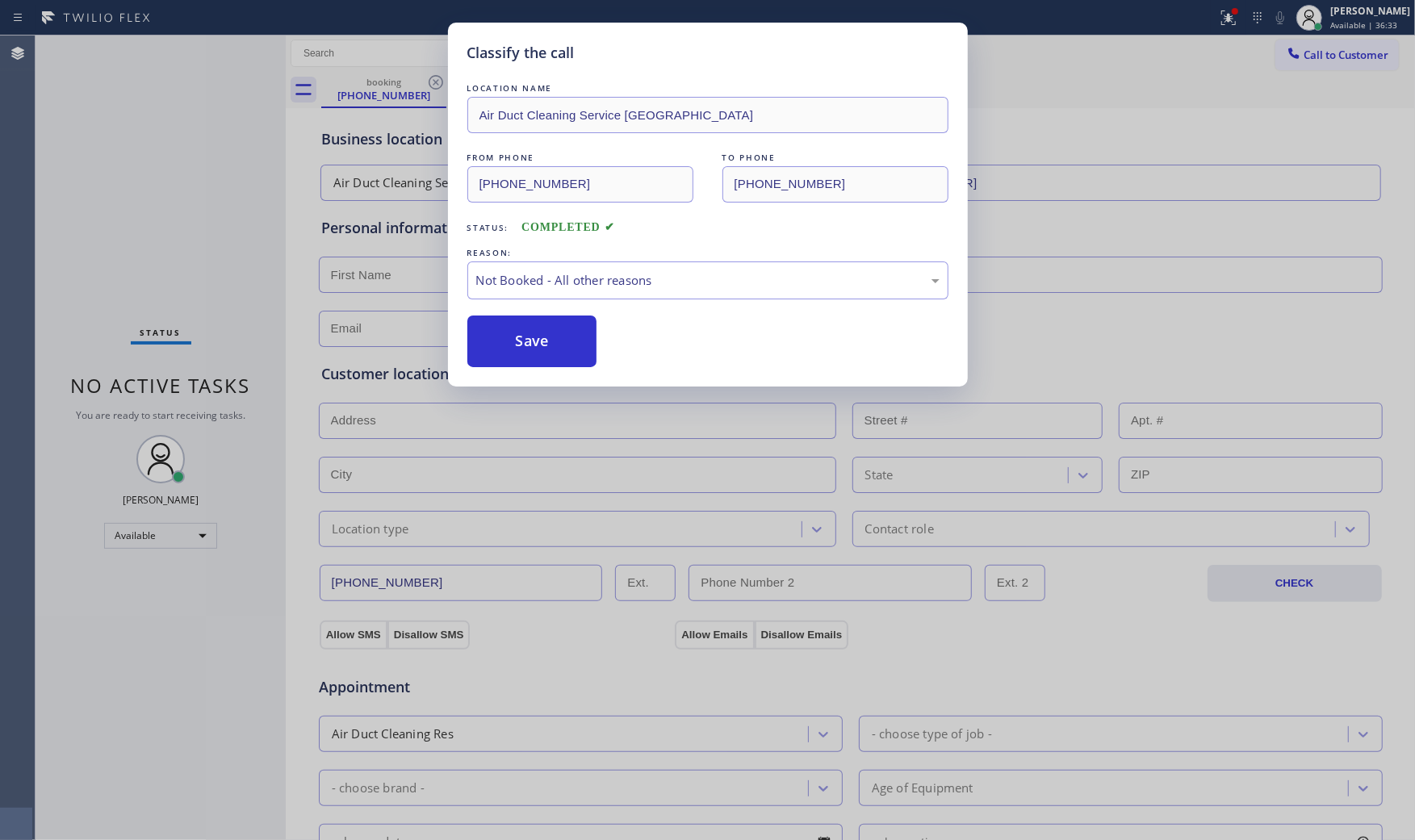
click at [529, 345] on button "Save" at bounding box center [532, 342] width 130 height 52
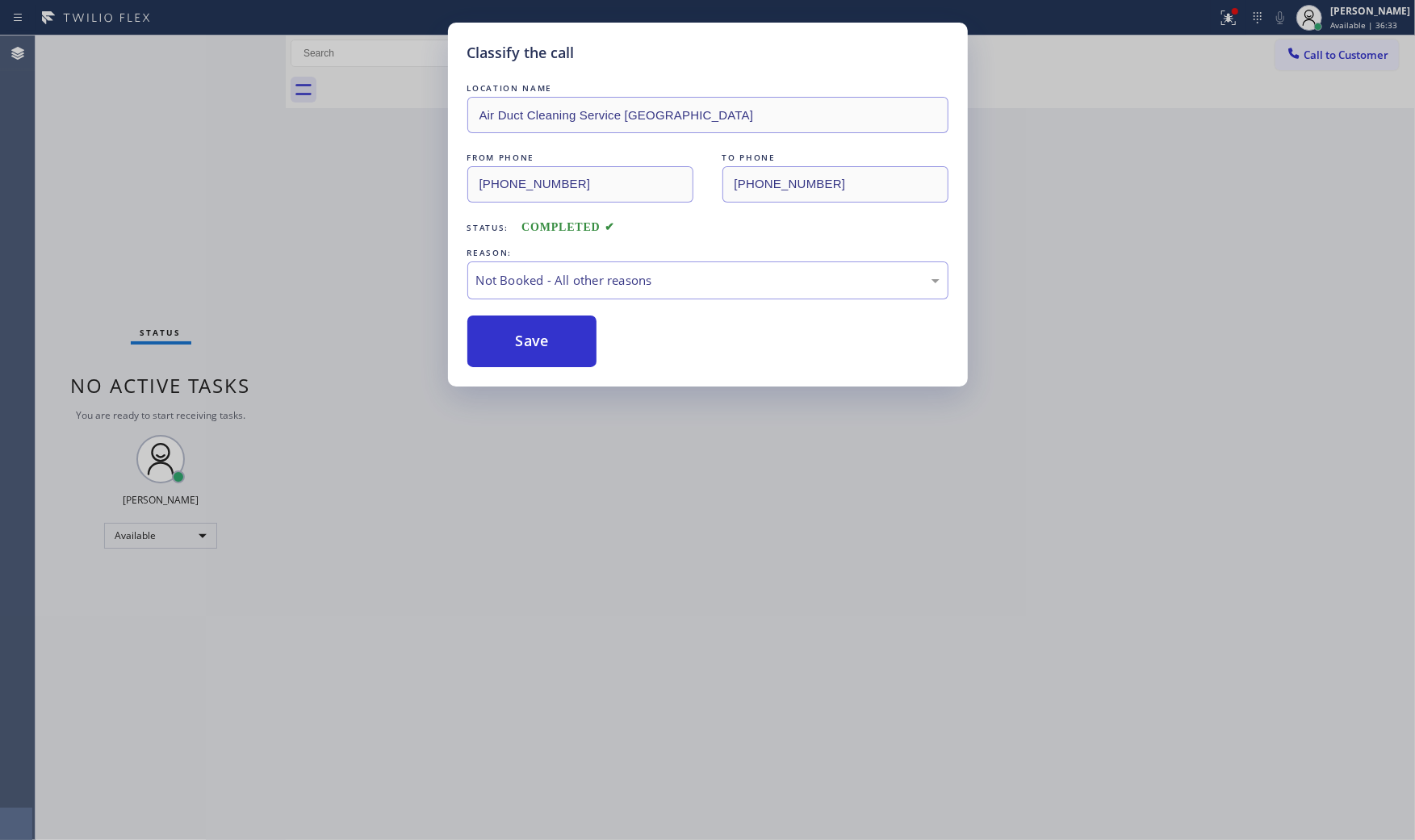
click at [529, 345] on button "Save" at bounding box center [532, 342] width 130 height 52
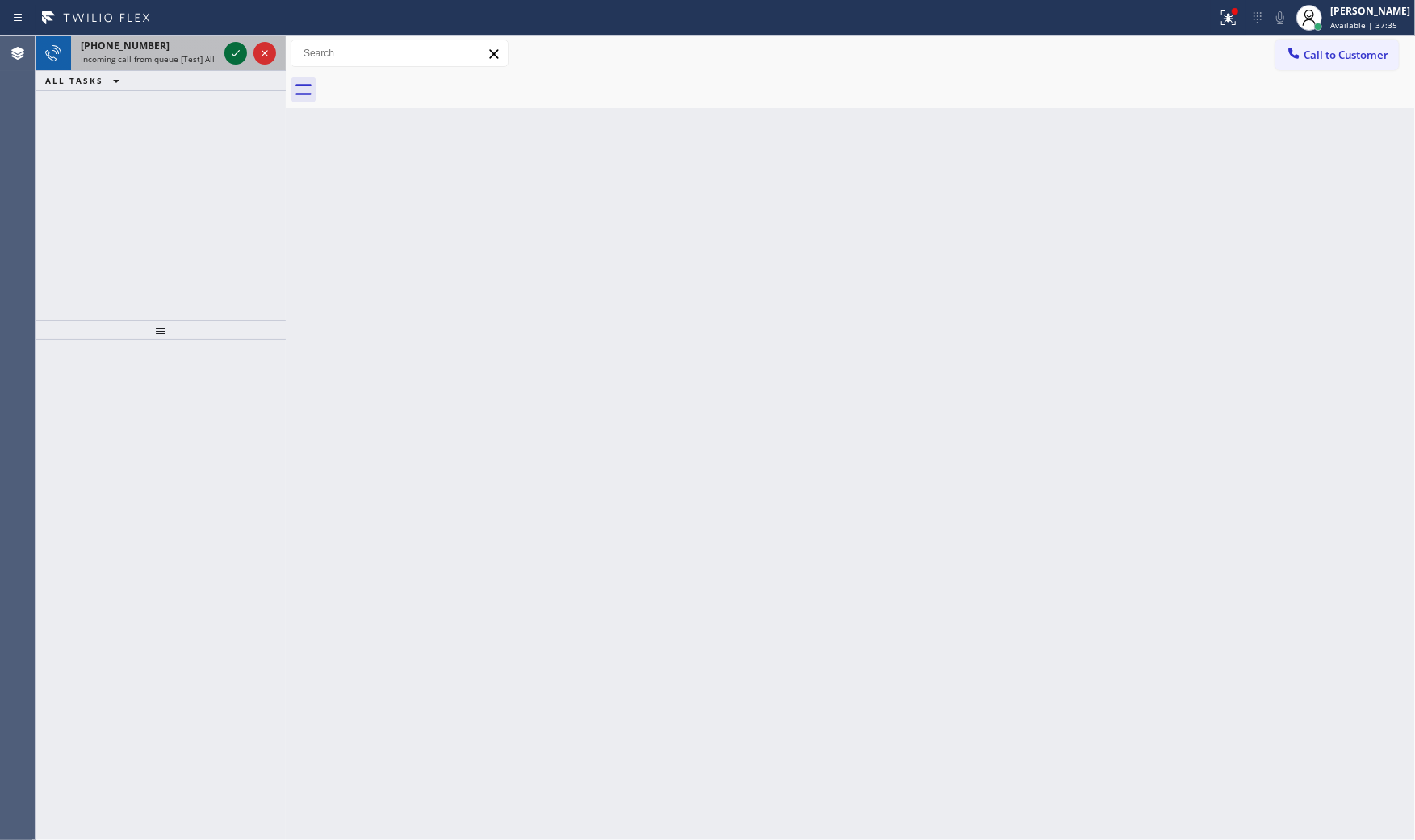
click at [238, 57] on icon at bounding box center [236, 54] width 20 height 20
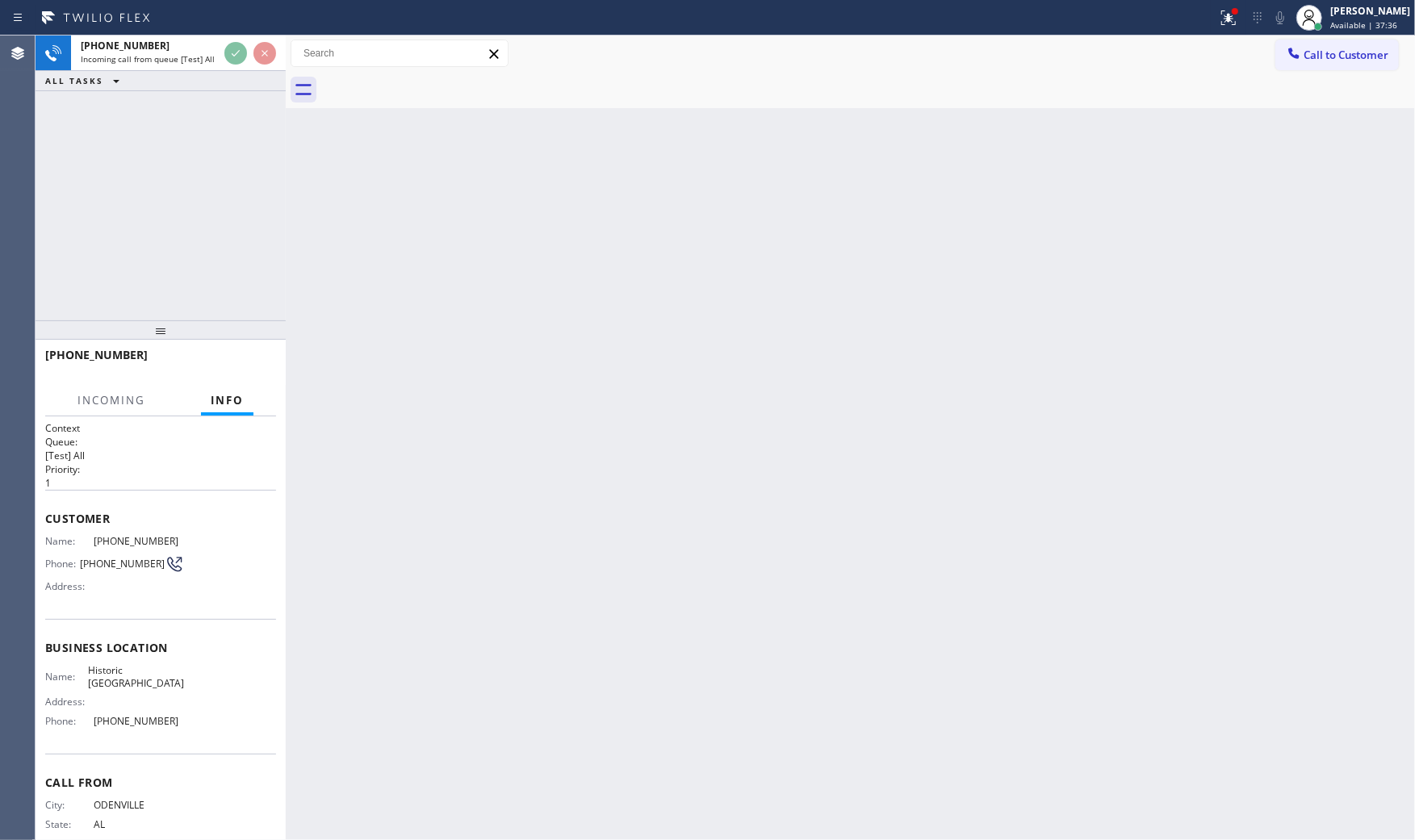
scroll to position [38, 0]
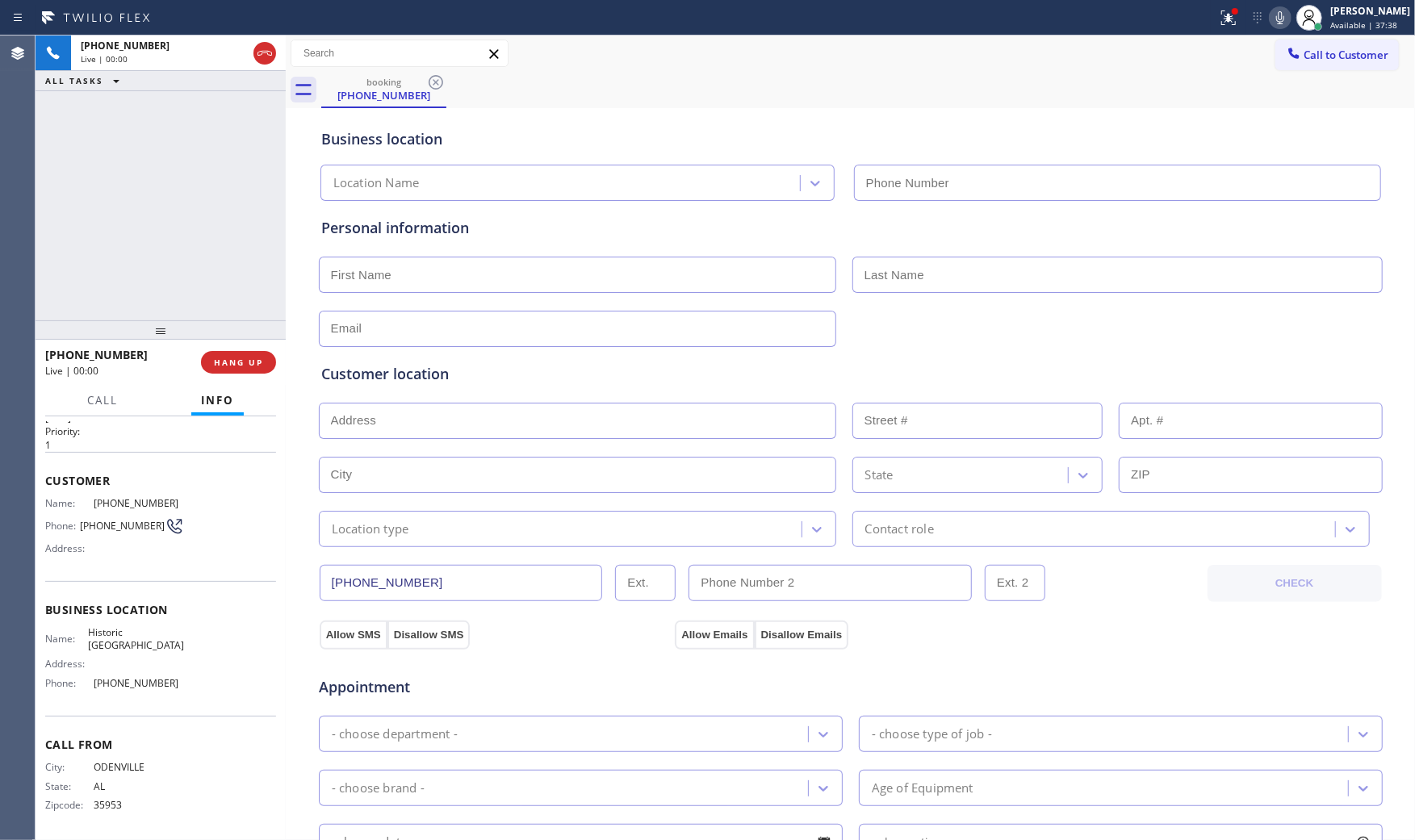
type input "[PHONE_NUMBER]"
click at [1231, 11] on div at bounding box center [1234, 11] width 7 height 7
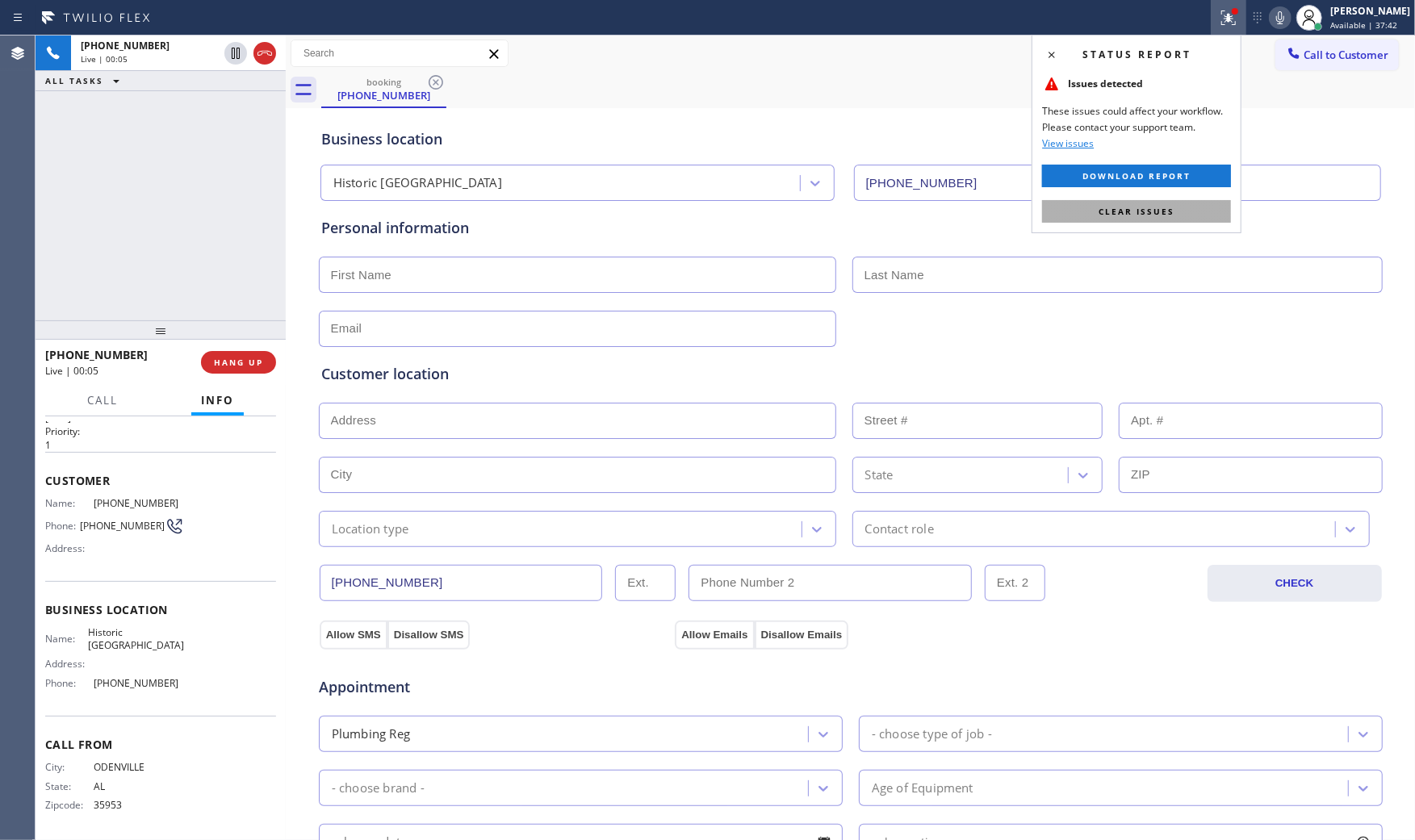
click at [1163, 218] on button "Clear issues" at bounding box center [1136, 211] width 189 height 23
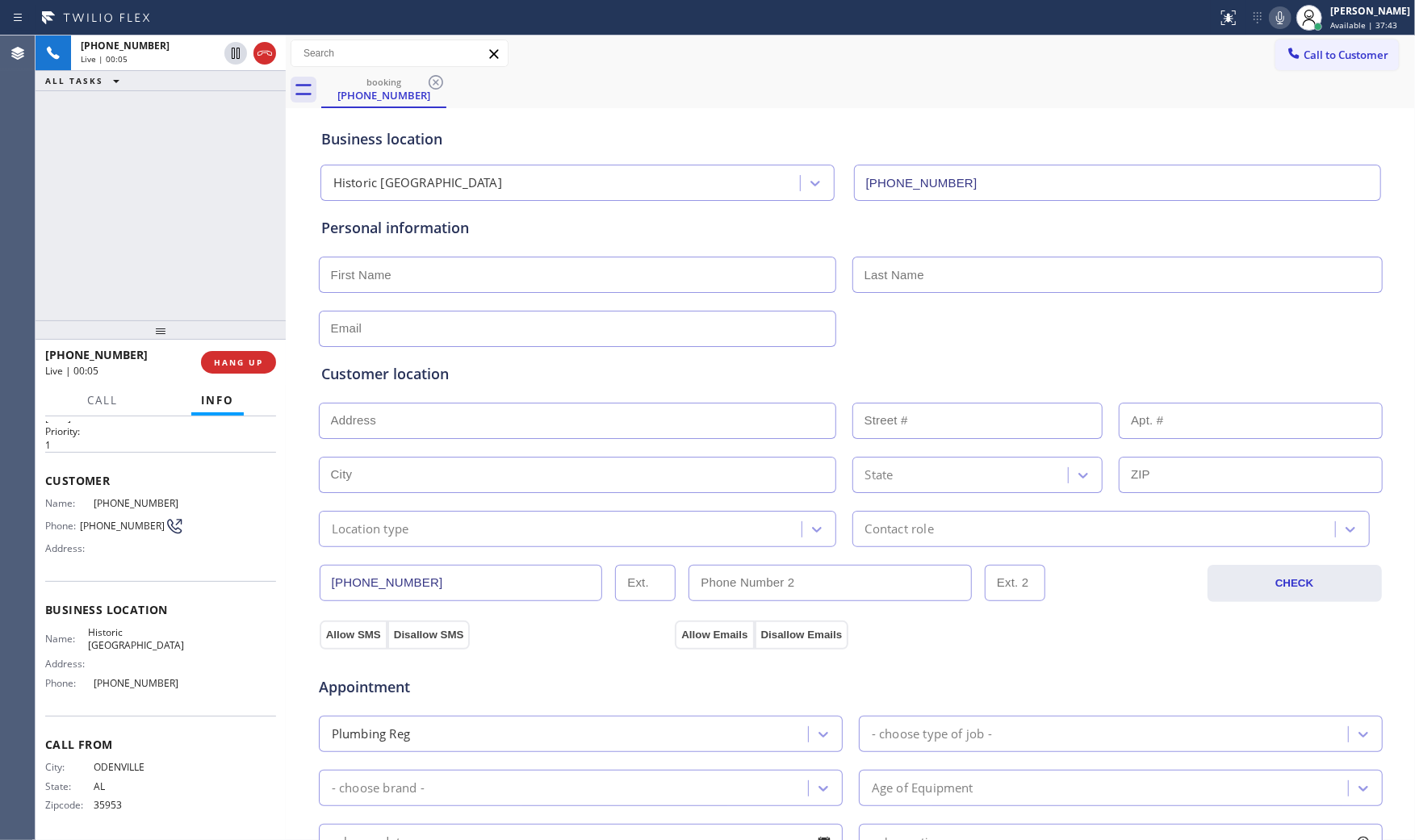
click at [1270, 21] on icon at bounding box center [1280, 18] width 20 height 20
click at [1270, 25] on icon at bounding box center [1280, 18] width 20 height 20
click at [230, 358] on span "HANG UP" at bounding box center [238, 361] width 50 height 11
click at [251, 356] on span "COMPLETE" at bounding box center [235, 361] width 56 height 11
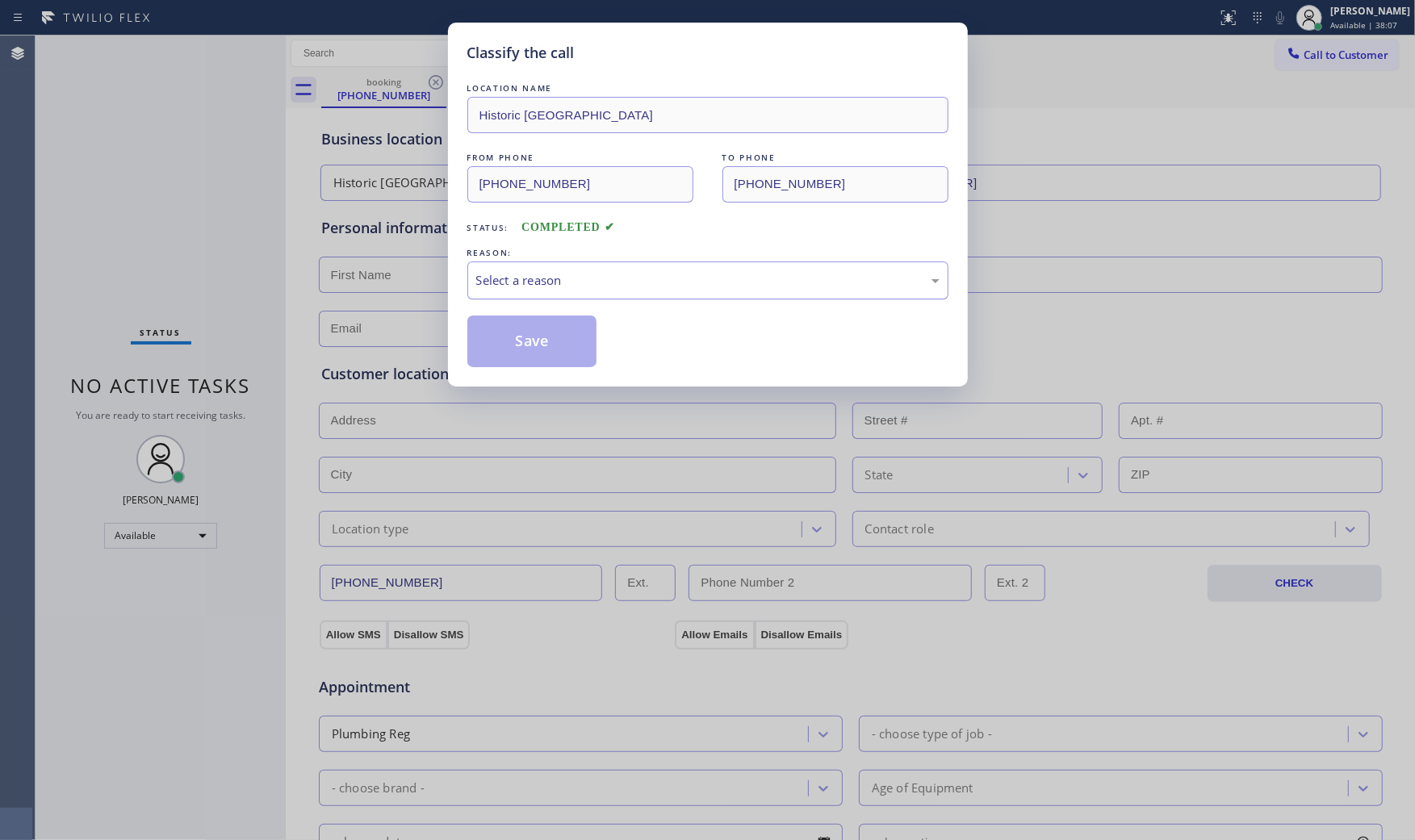
click at [558, 279] on div "Select a reason" at bounding box center [708, 280] width 464 height 19
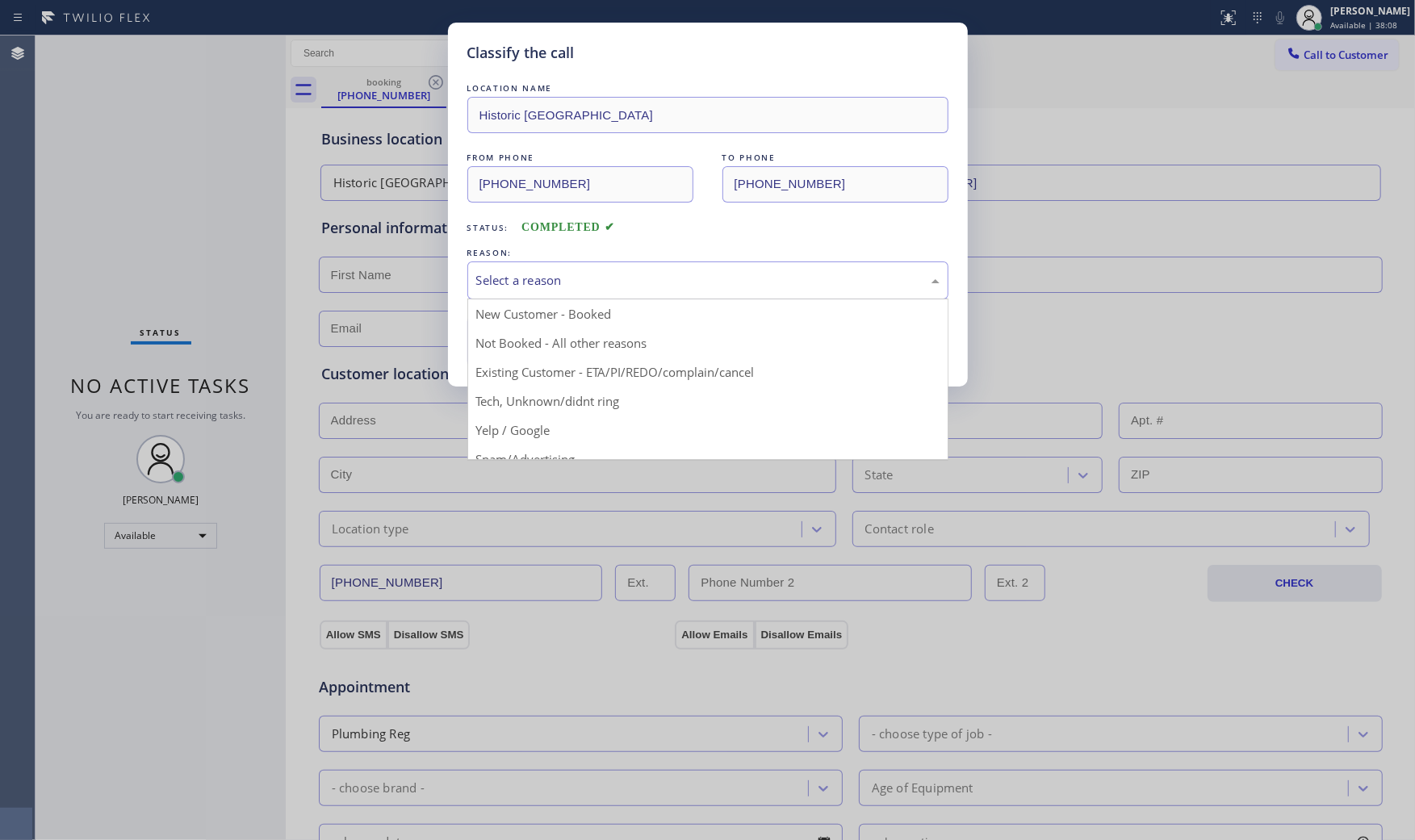
click at [332, 222] on div "Classify the call LOCATION NAME Historic South Central Plumbing FROM PHONE [PHO…" at bounding box center [707, 420] width 1415 height 840
drag, startPoint x: 571, startPoint y: 296, endPoint x: 531, endPoint y: 329, distance: 51.9
click at [571, 296] on div "Select a reason" at bounding box center [708, 280] width 481 height 38
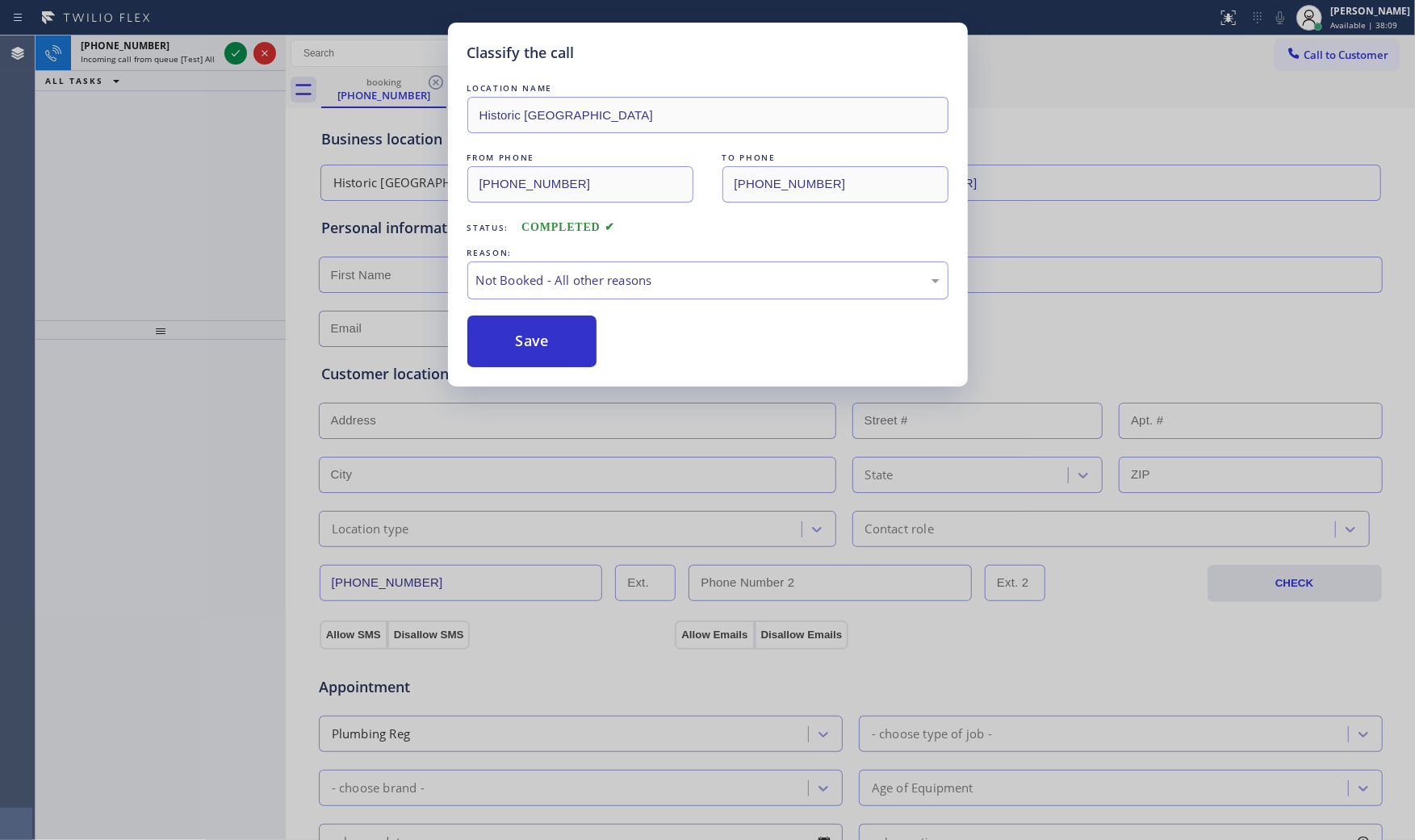
click at [518, 344] on button "Save" at bounding box center [532, 342] width 130 height 52
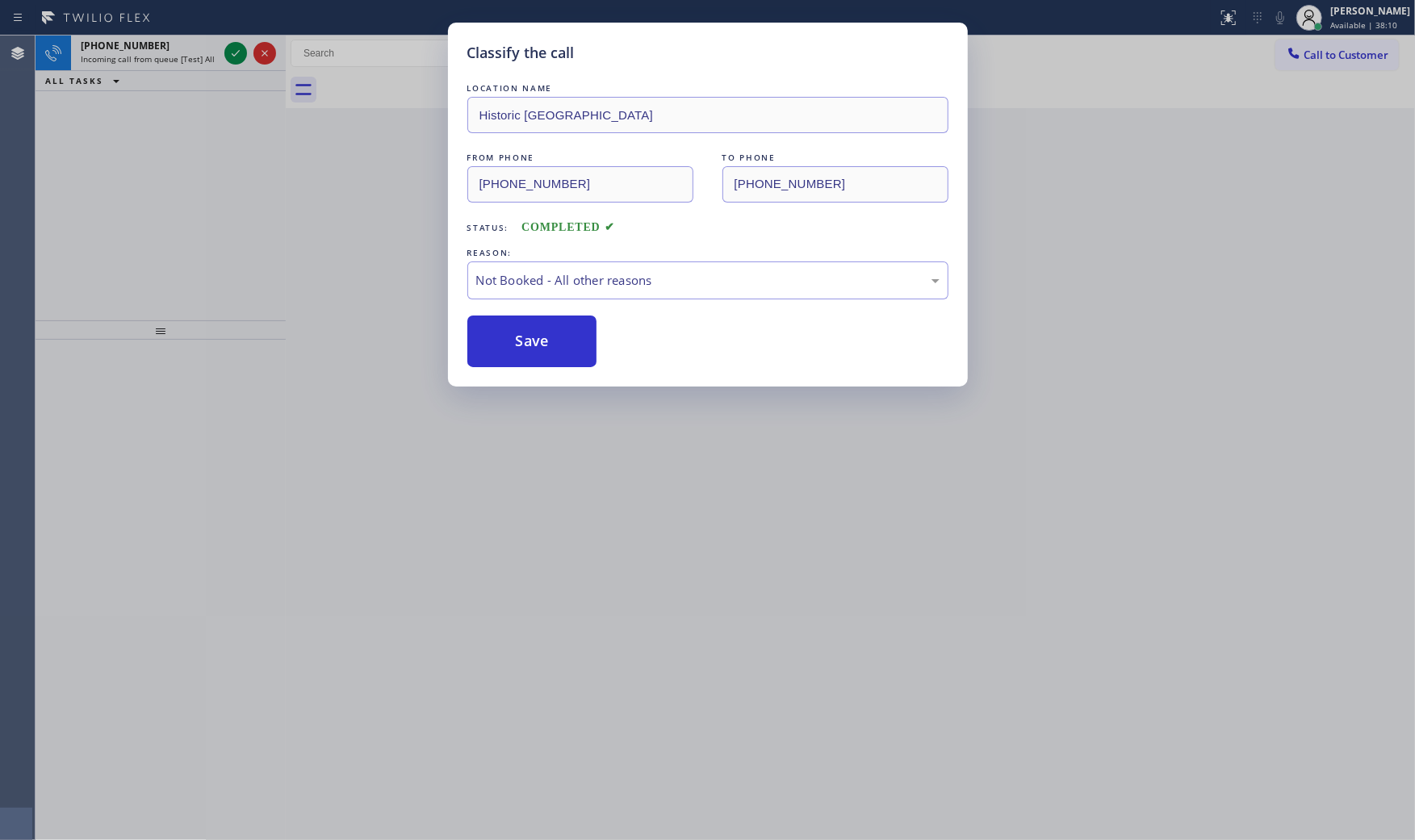
click at [518, 344] on button "Save" at bounding box center [532, 342] width 130 height 52
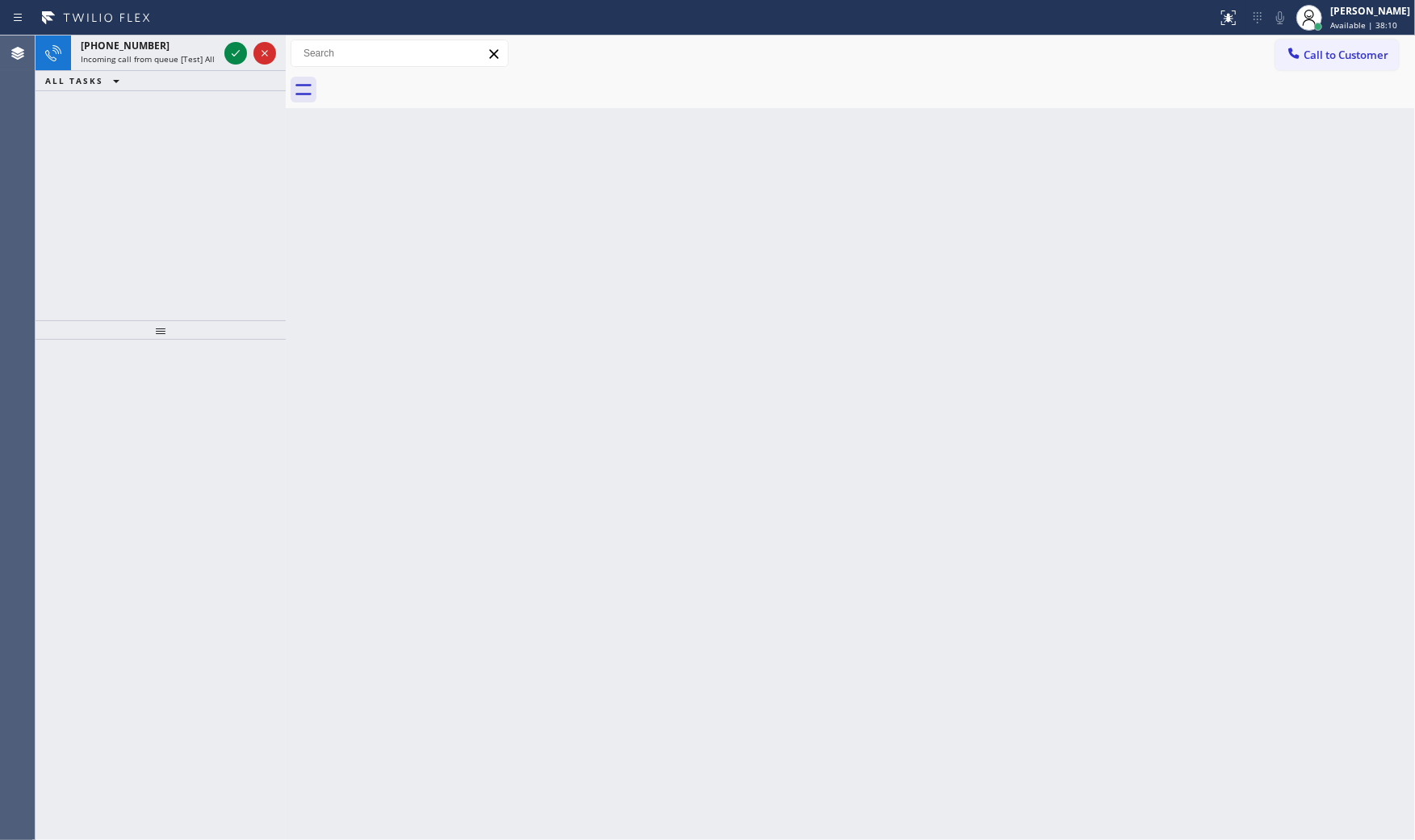
click at [172, 61] on div "Classify the call LOCATION NAME [PERSON_NAME] Electric Inc FROM PHONE [PHONE_NU…" at bounding box center [725, 438] width 1379 height 804
click at [172, 61] on span "Incoming call from queue [Test] All" at bounding box center [147, 59] width 134 height 11
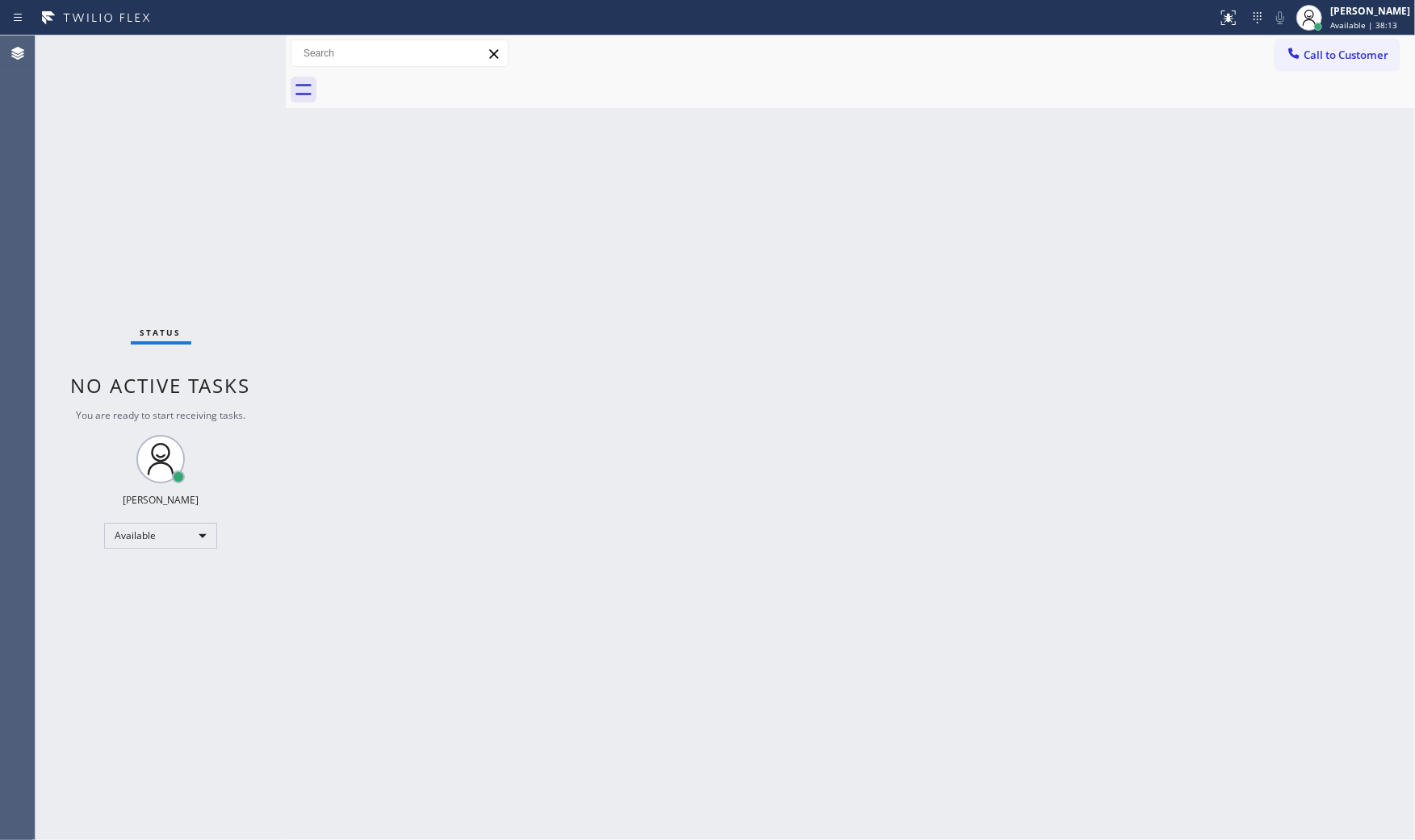
click at [221, 54] on div "Status No active tasks You are ready to start receiving tasks. [PERSON_NAME] Av…" at bounding box center [161, 438] width 250 height 804
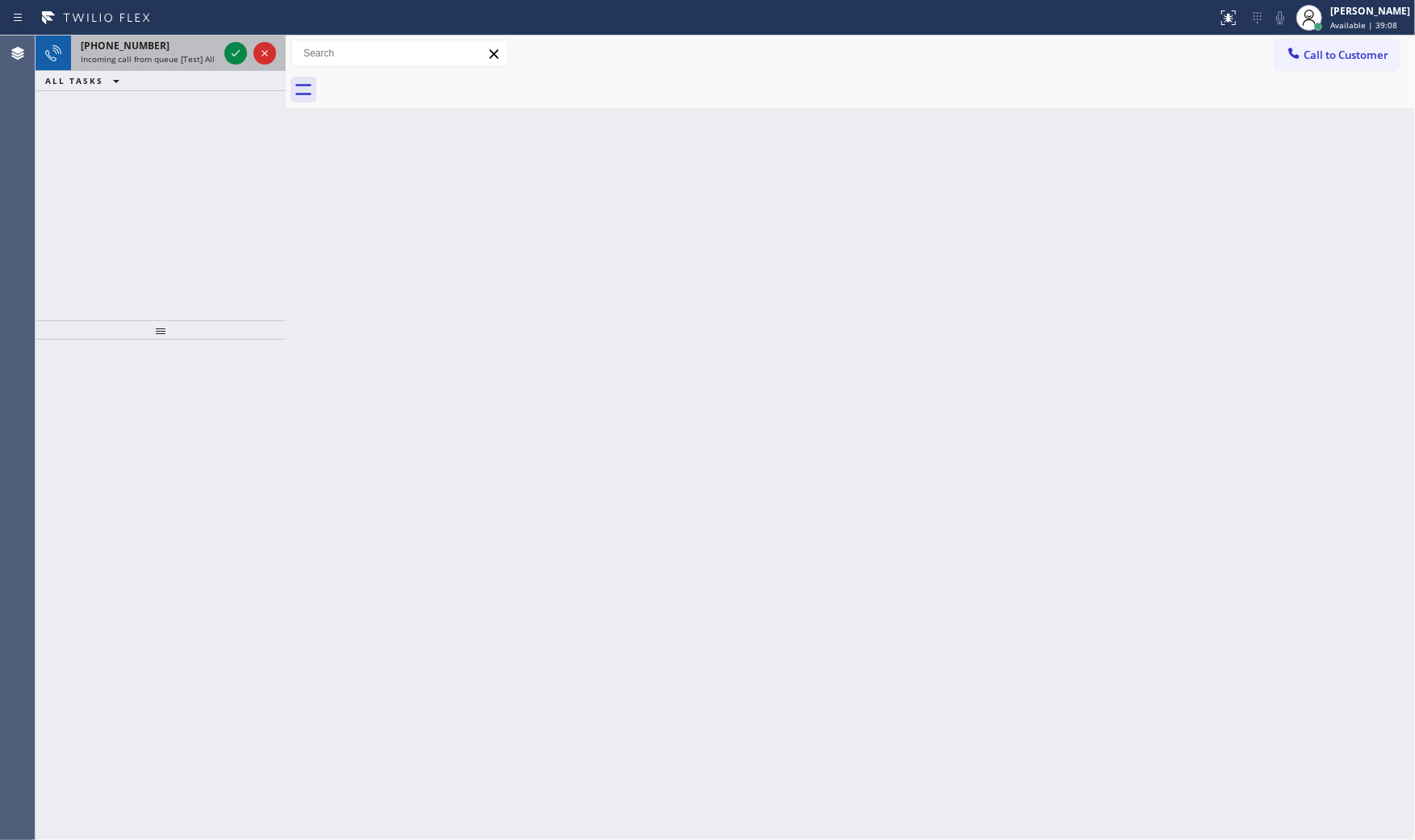
click at [216, 45] on div "[PHONE_NUMBER]" at bounding box center [149, 46] width 137 height 14
click at [179, 58] on span "Incoming call from queue [Test] All" at bounding box center [147, 59] width 134 height 11
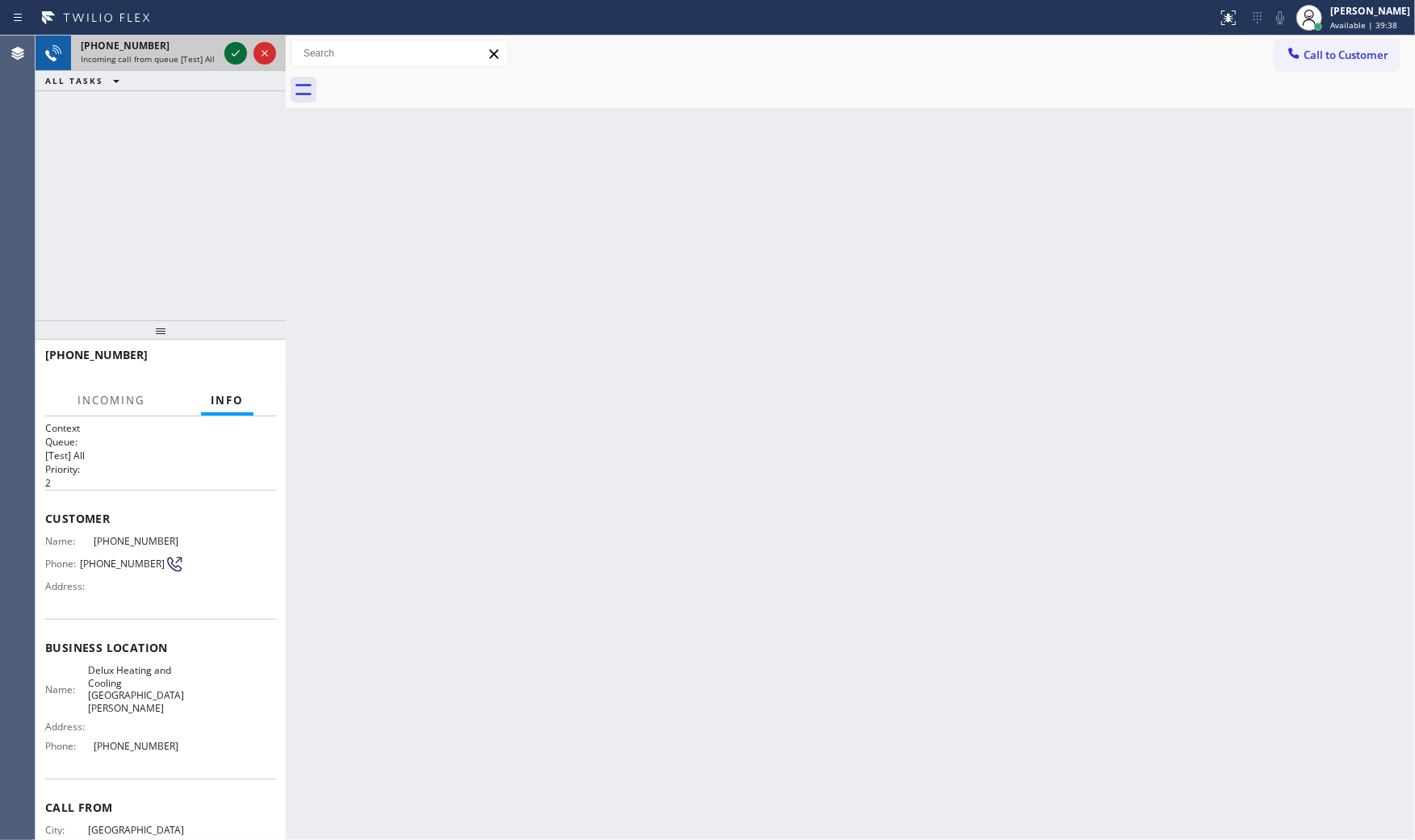
click at [231, 50] on icon at bounding box center [236, 54] width 20 height 20
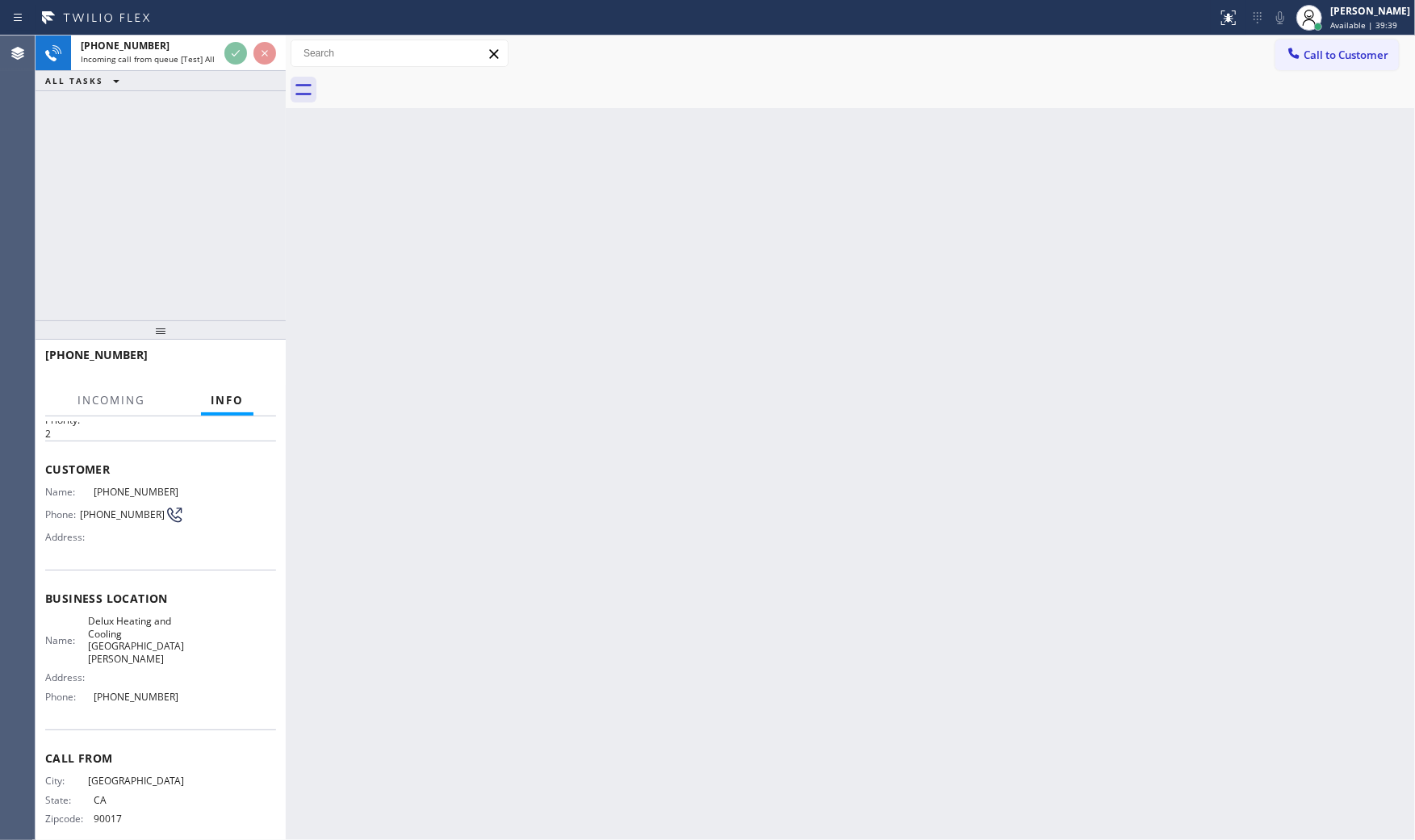
scroll to position [51, 0]
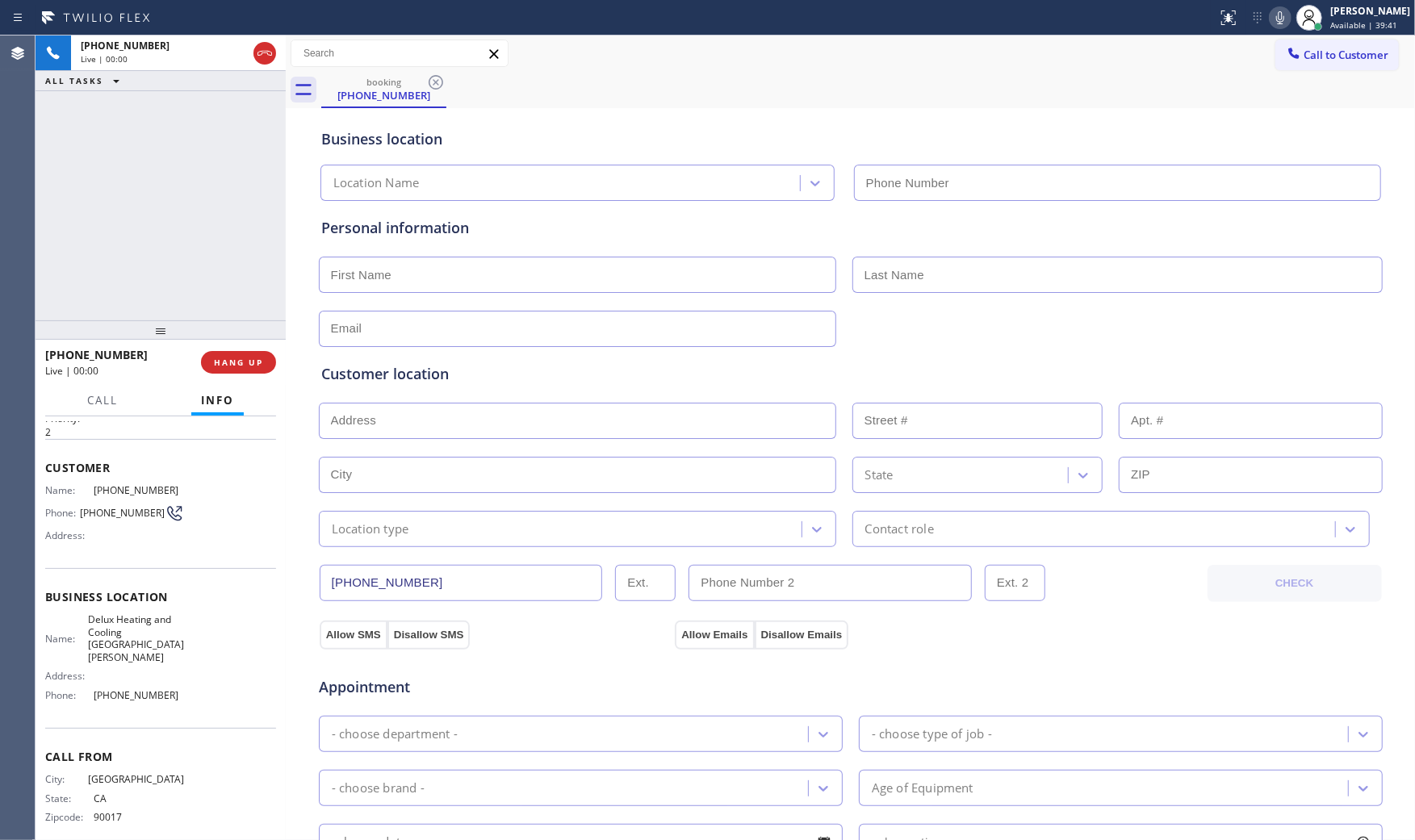
type input "[PHONE_NUMBER]"
click at [1268, 6] on div "Status report No issues detected If you experience an issue, please download th…" at bounding box center [1313, 18] width 205 height 36
click at [1270, 15] on icon at bounding box center [1280, 18] width 20 height 20
click at [1281, 14] on icon at bounding box center [1280, 18] width 20 height 20
click at [1270, 21] on icon at bounding box center [1280, 18] width 20 height 20
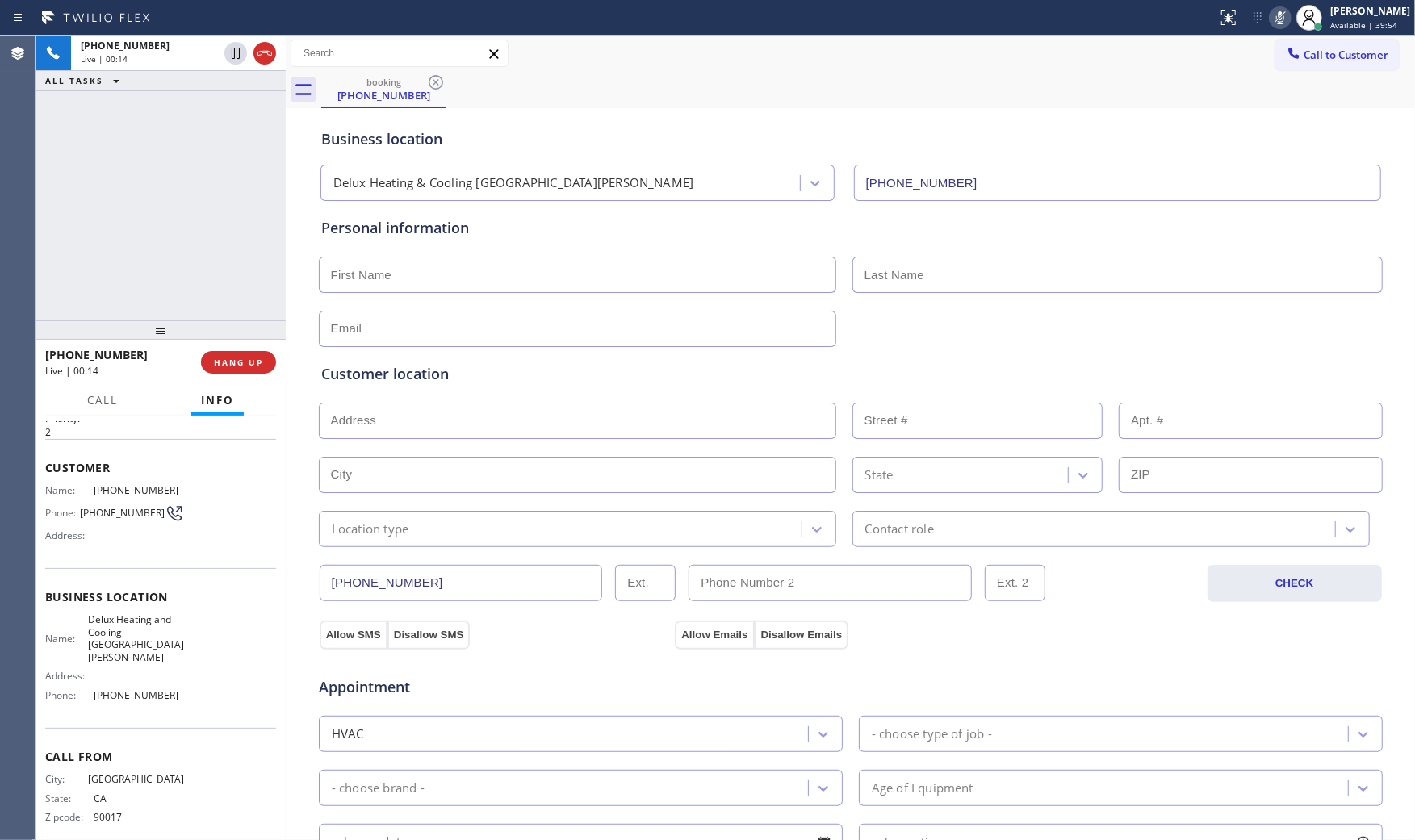
click at [1270, 21] on icon at bounding box center [1280, 18] width 20 height 20
click at [246, 361] on span "HANG UP" at bounding box center [238, 361] width 50 height 11
click at [246, 361] on span "COMPLETE" at bounding box center [235, 361] width 56 height 11
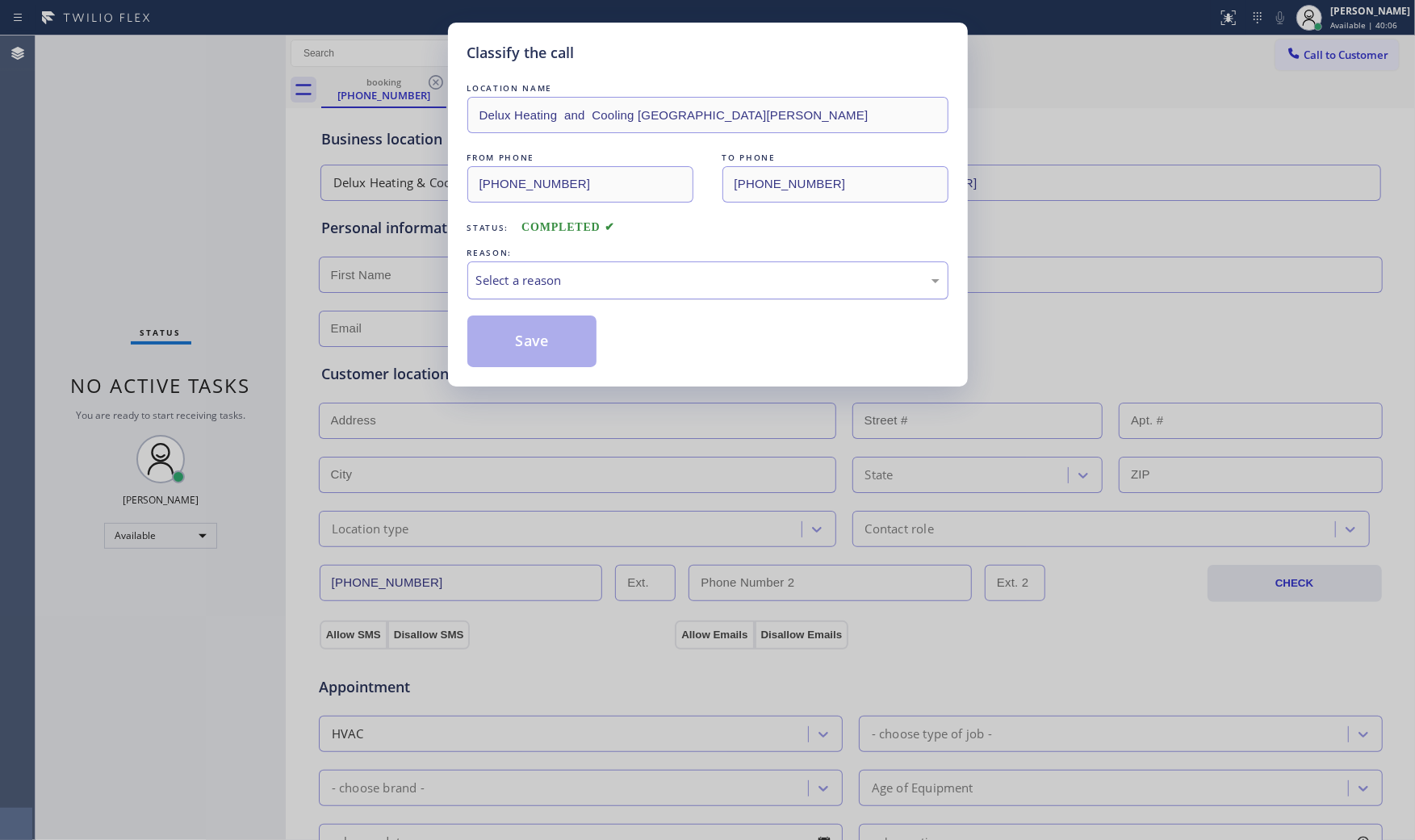
click at [666, 287] on div "Select a reason" at bounding box center [708, 280] width 464 height 19
click at [601, 339] on div "Save" at bounding box center [708, 342] width 481 height 52
click at [585, 340] on button "Save" at bounding box center [532, 342] width 130 height 52
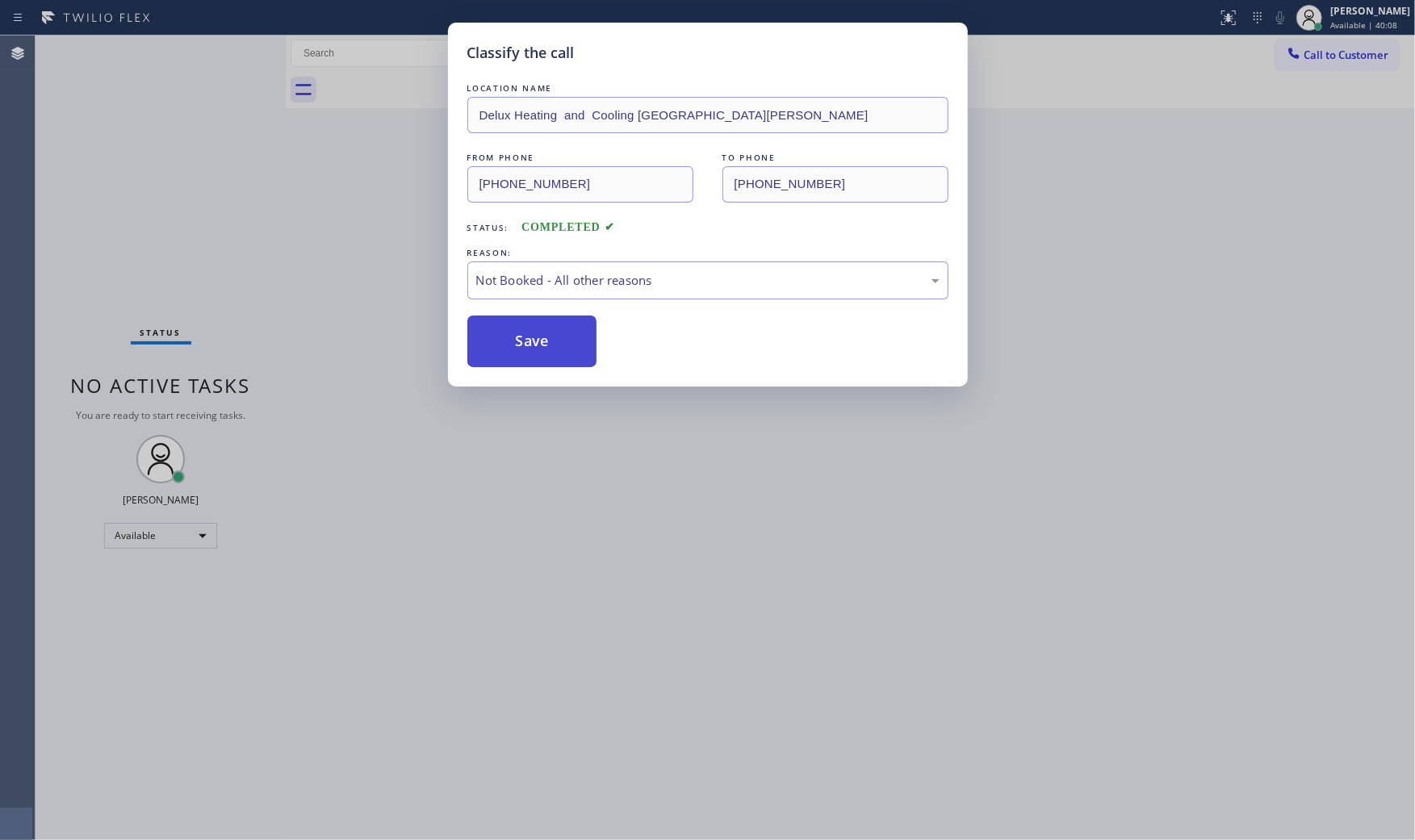
click at [585, 340] on button "Save" at bounding box center [532, 342] width 130 height 52
click at [584, 340] on button "Save" at bounding box center [532, 342] width 130 height 52
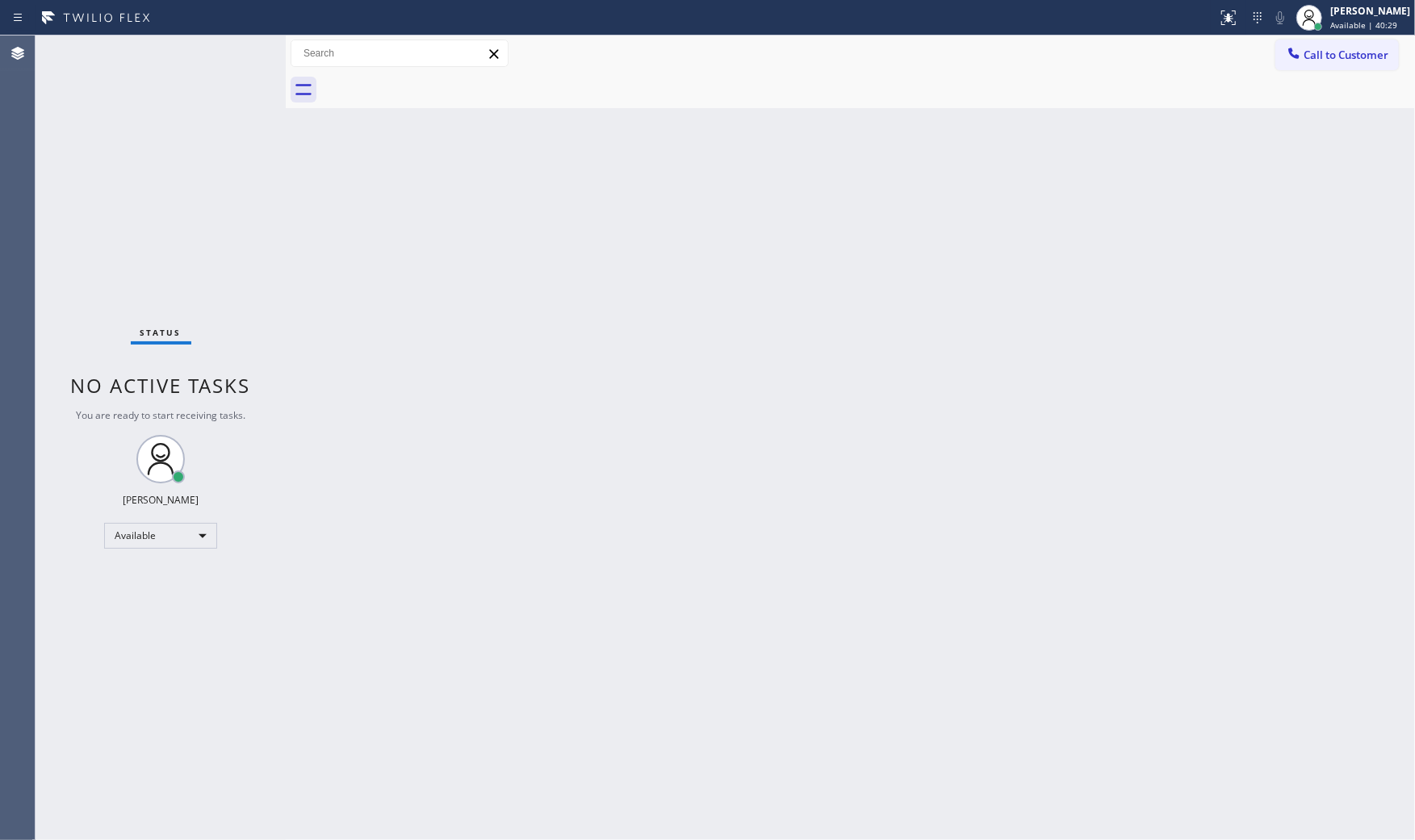
click at [228, 57] on div "Status No active tasks You are ready to start receiving tasks. [PERSON_NAME] Av…" at bounding box center [161, 438] width 250 height 804
click at [229, 55] on div "Status No active tasks You are ready to start receiving tasks. [PERSON_NAME] Av…" at bounding box center [161, 438] width 250 height 804
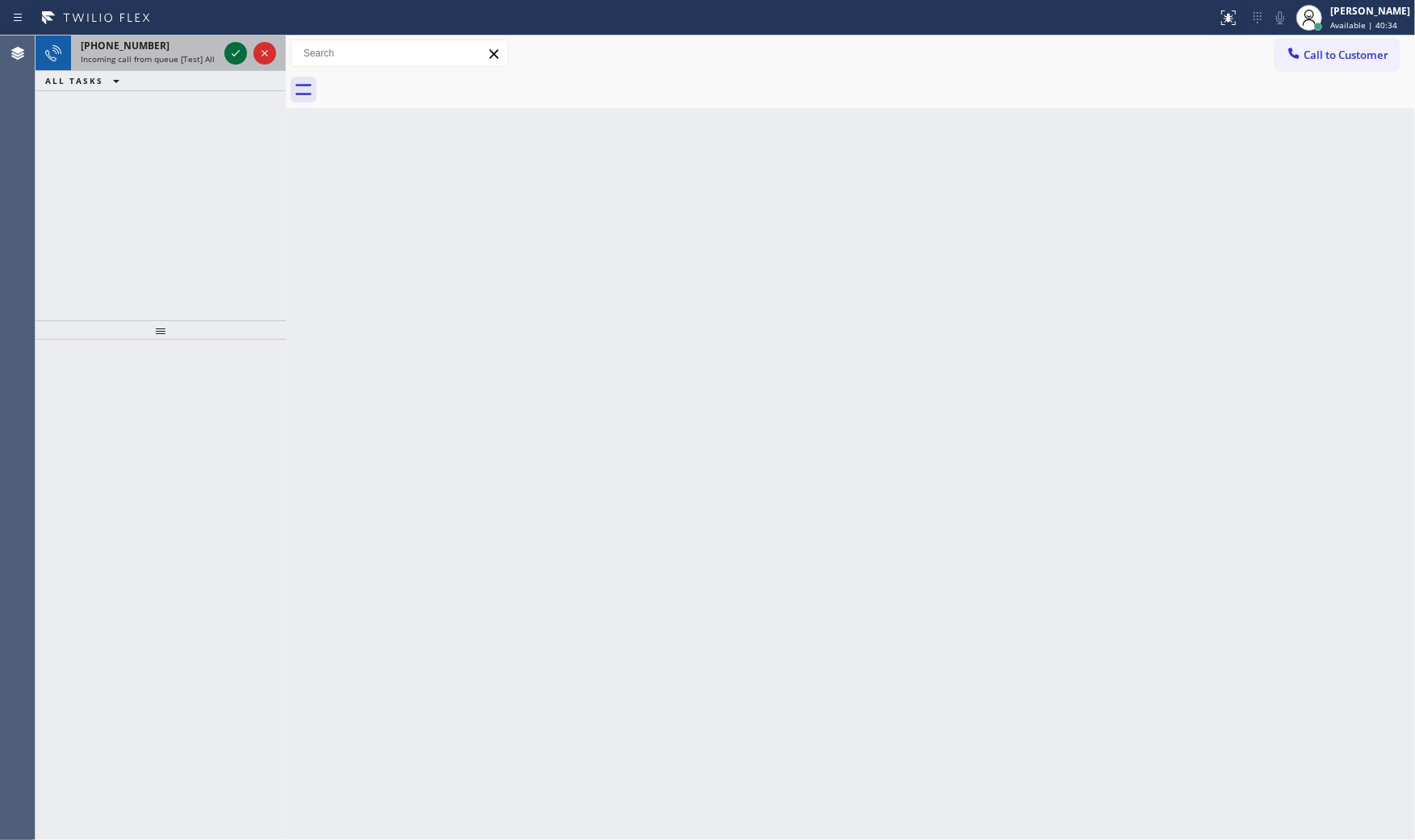
click at [229, 55] on icon at bounding box center [236, 54] width 20 height 20
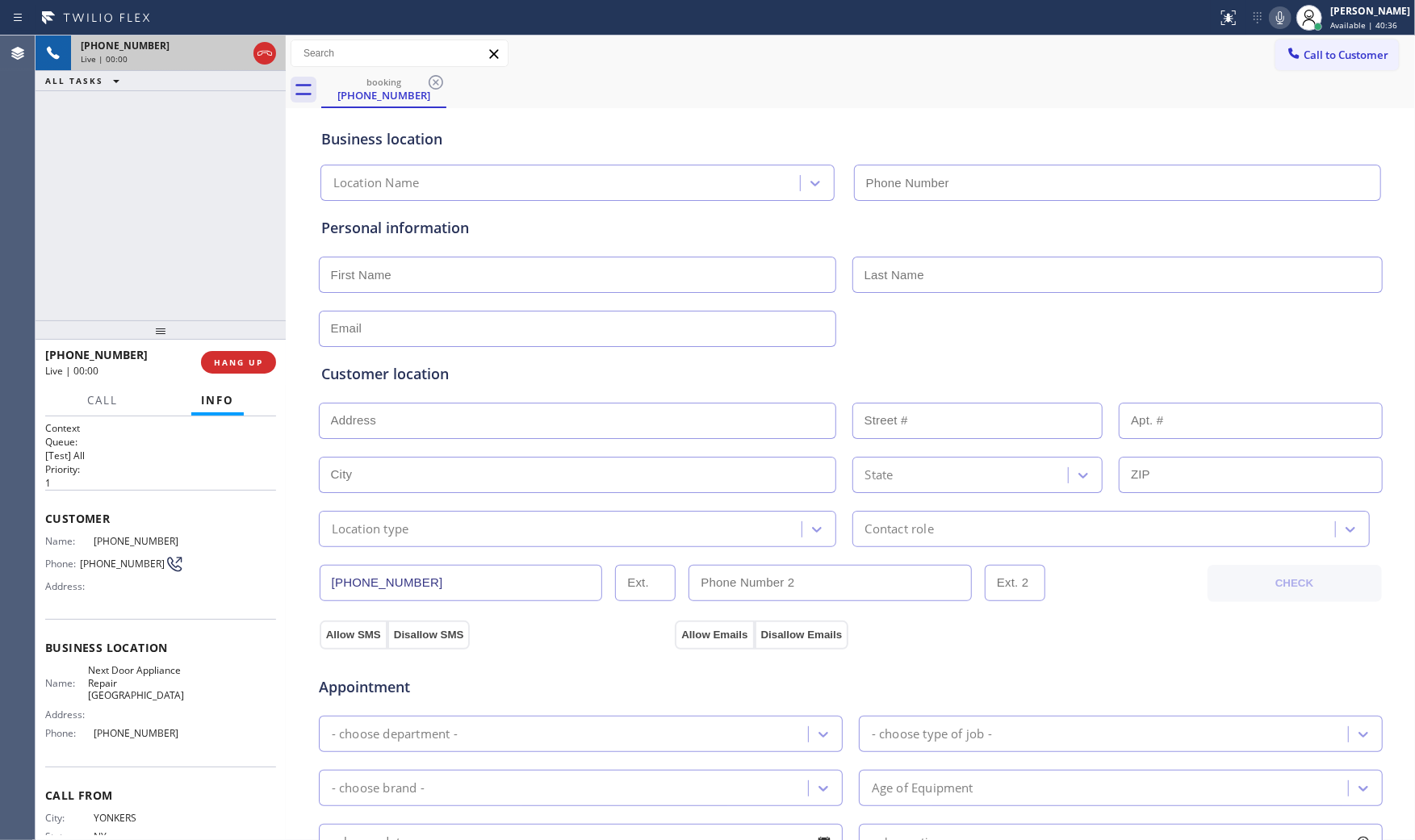
type input "[PHONE_NUMBER]"
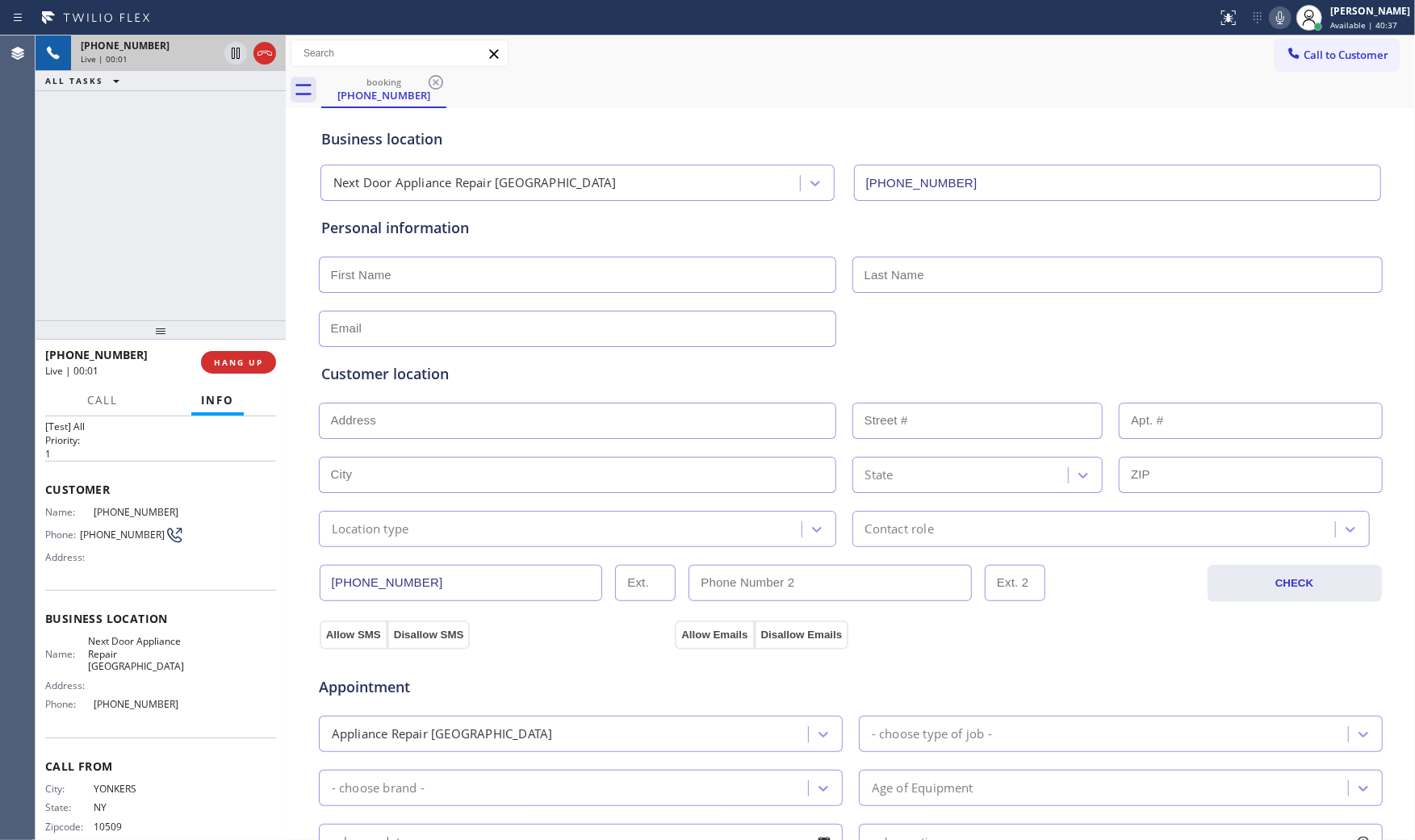
scroll to position [51, 0]
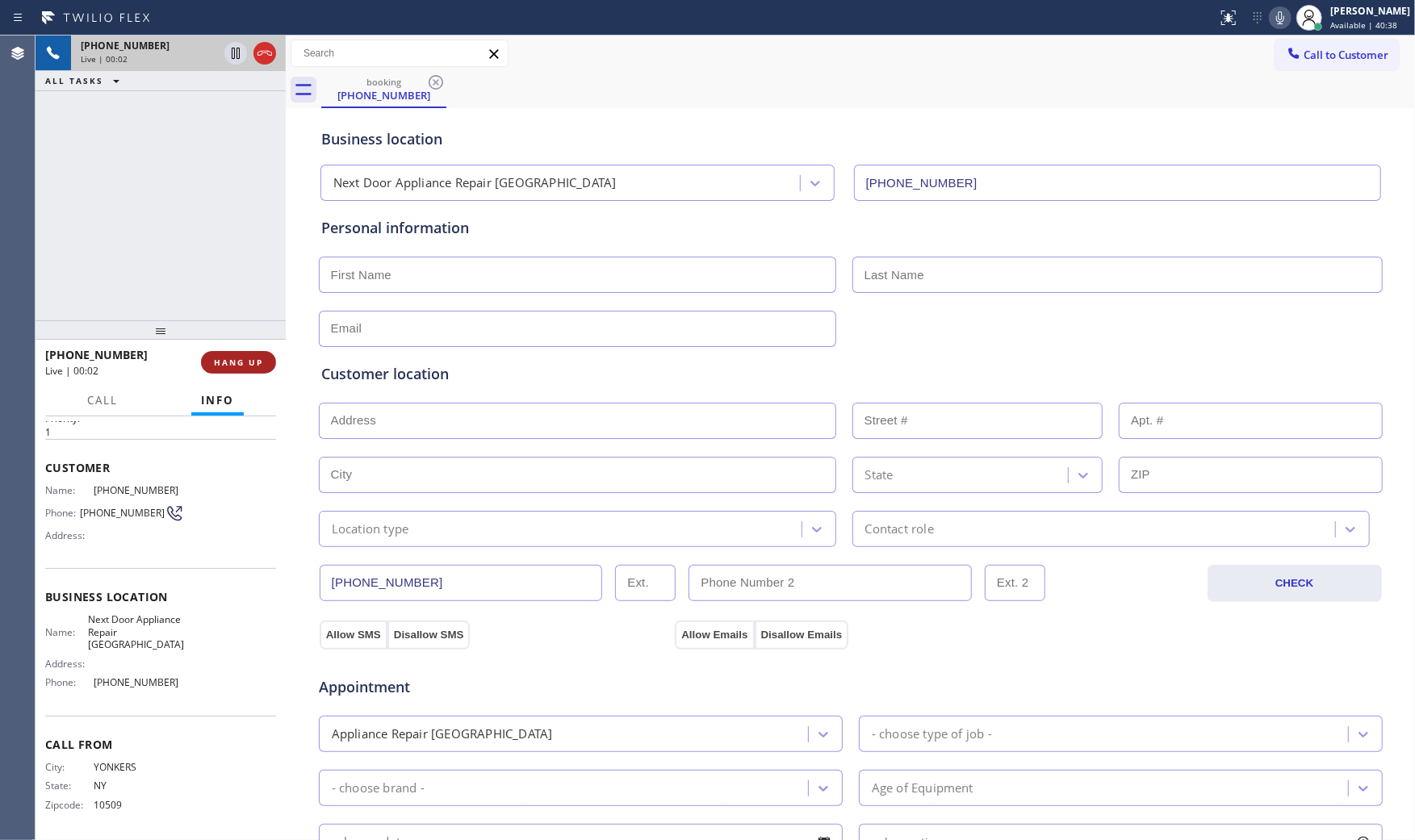
click at [222, 355] on button "HANG UP" at bounding box center [238, 362] width 75 height 23
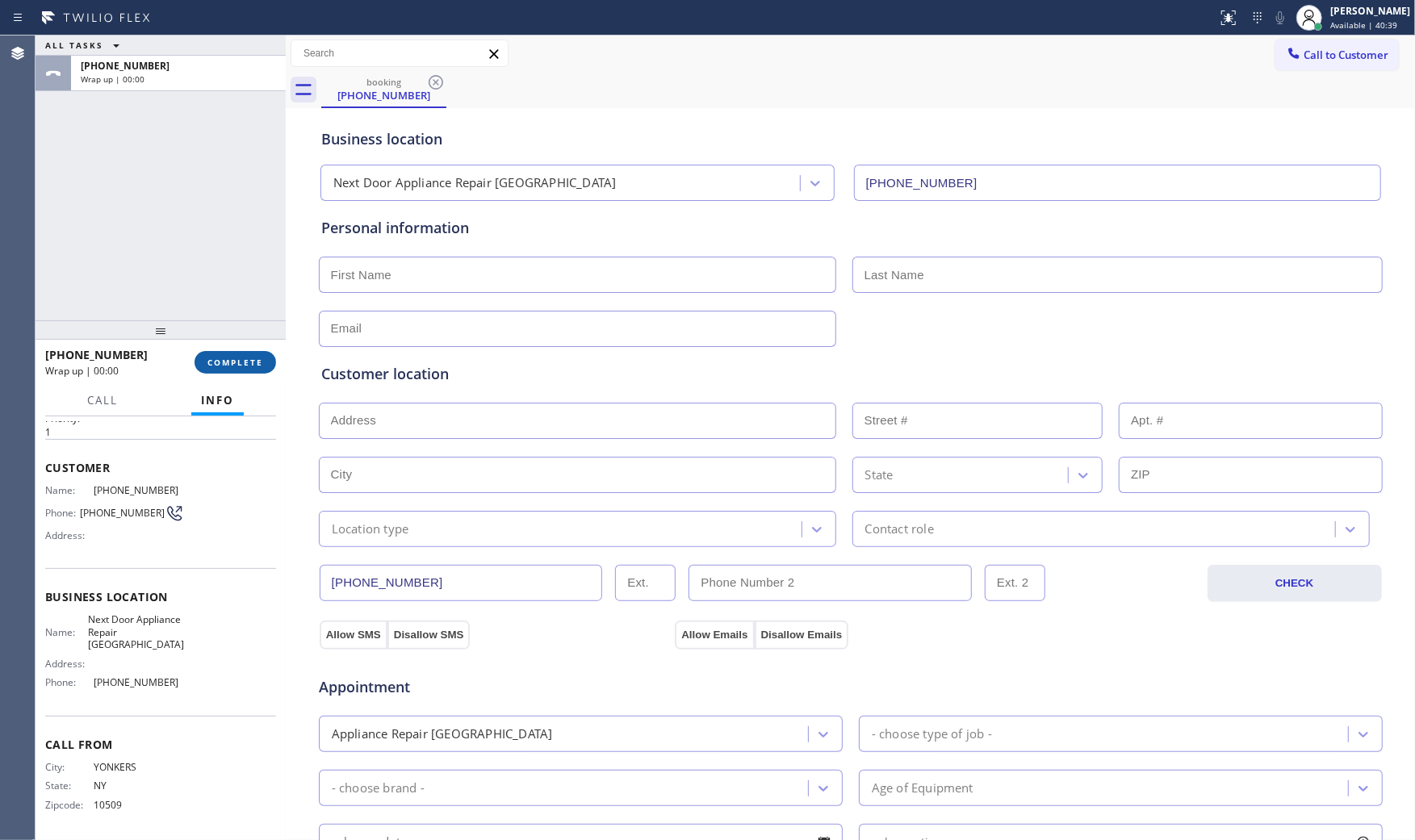
click at [222, 355] on button "COMPLETE" at bounding box center [235, 362] width 81 height 23
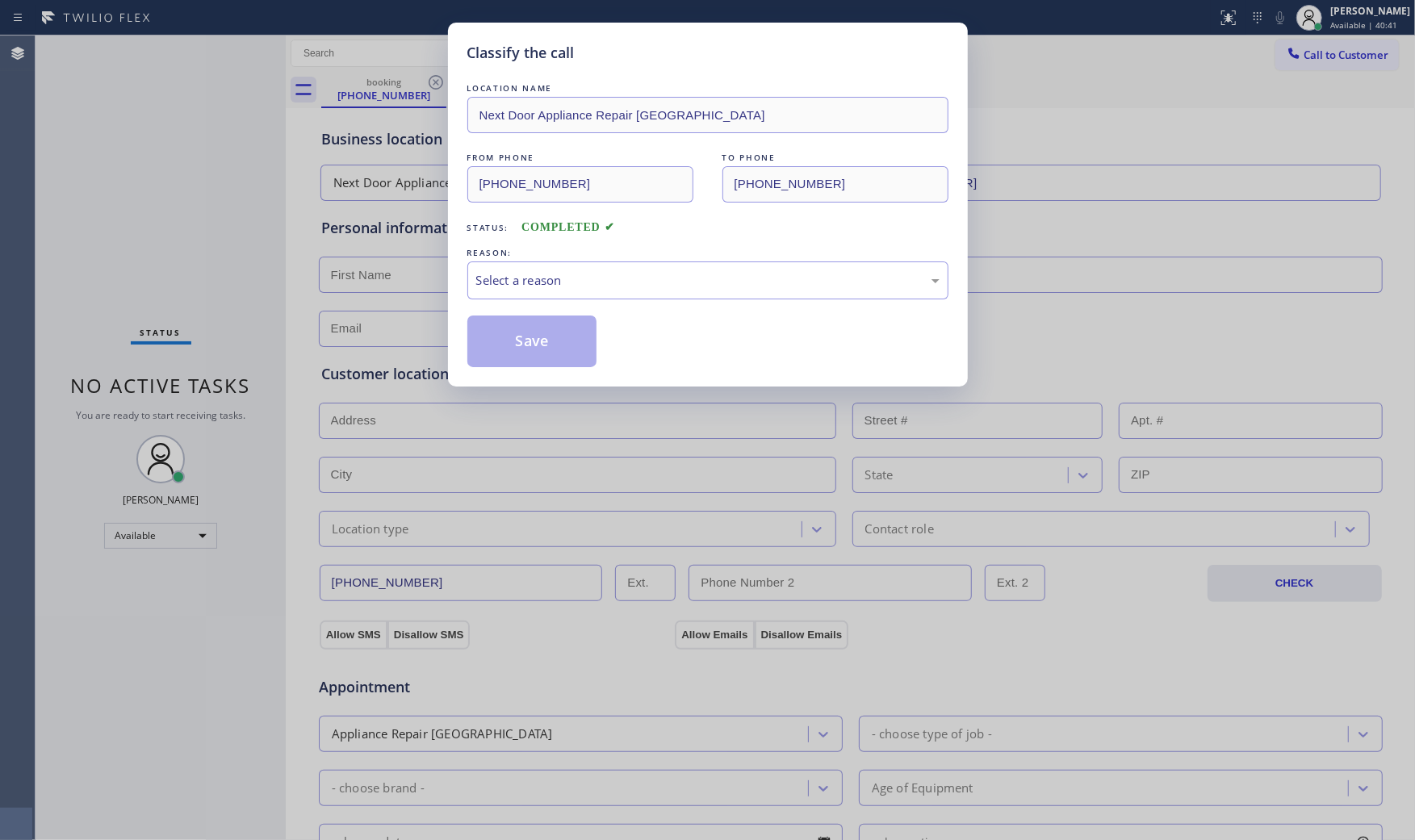
click at [560, 300] on div "LOCATION NAME Next Door Appliance Repair [GEOGRAPHIC_DATA] FROM PHONE [PHONE_NU…" at bounding box center [708, 222] width 481 height 287
click at [554, 277] on div "Select a reason" at bounding box center [708, 280] width 464 height 19
click at [535, 338] on button "Save" at bounding box center [532, 342] width 130 height 52
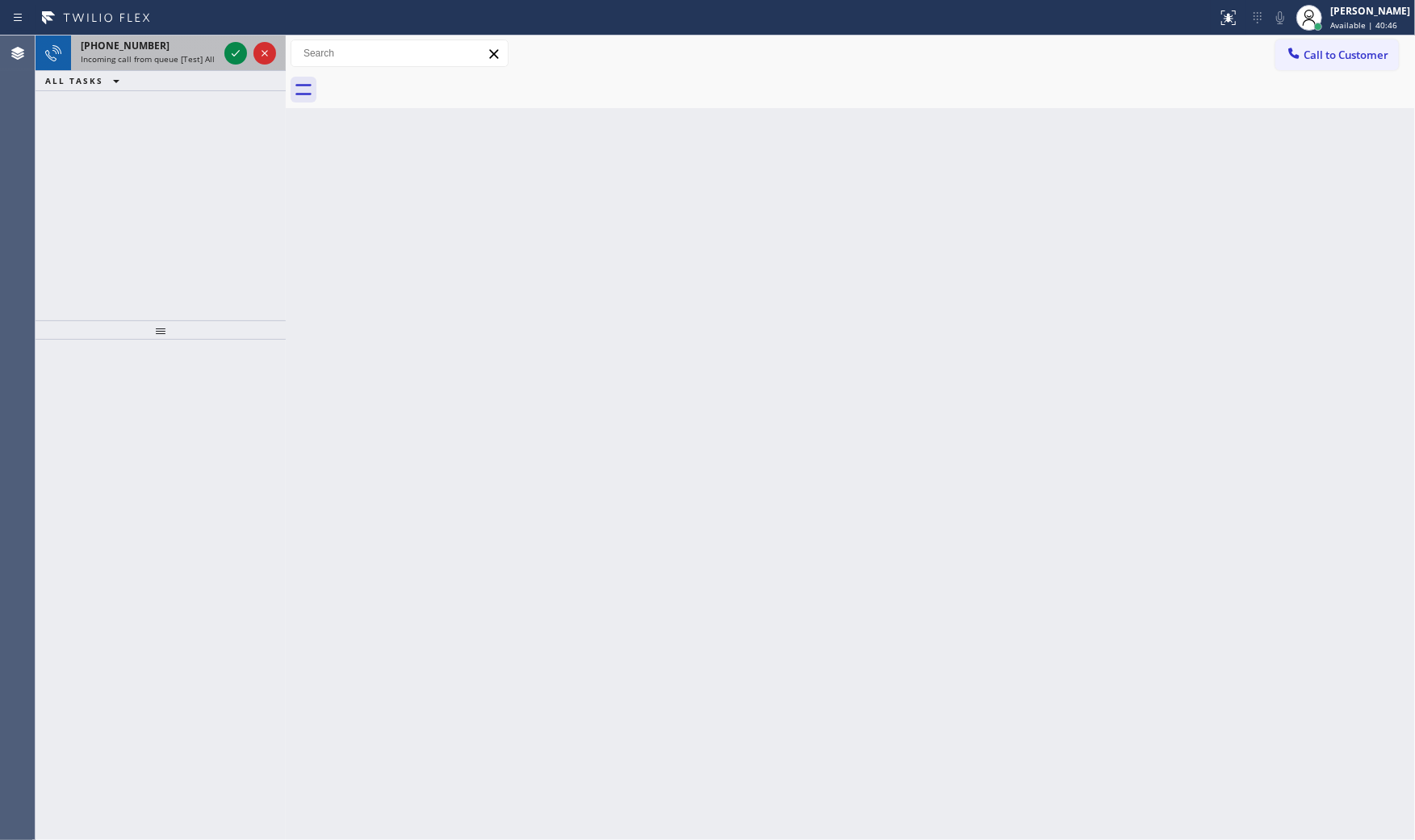
click at [174, 55] on span "Incoming call from queue [Test] All" at bounding box center [147, 59] width 134 height 11
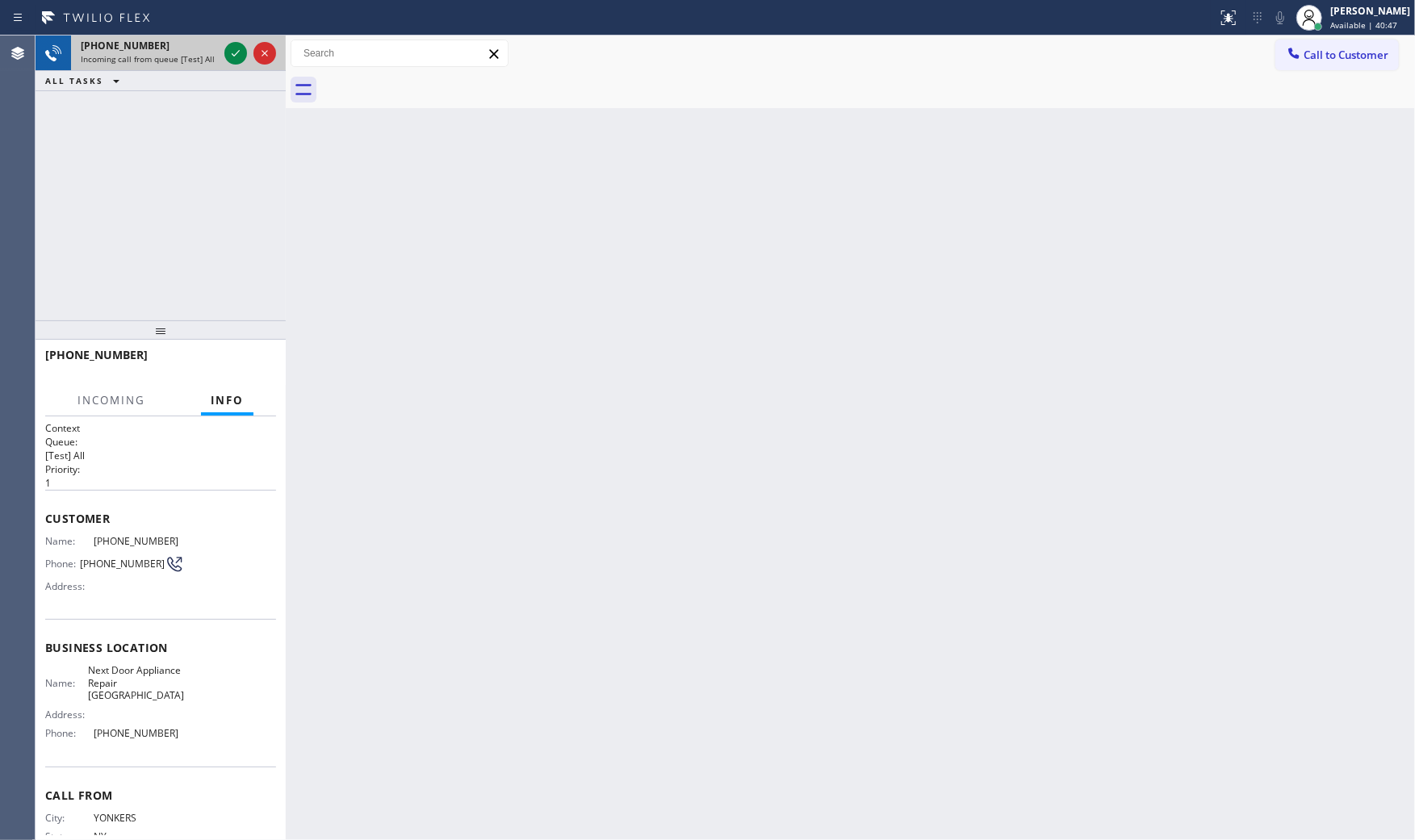
click at [174, 55] on span "Incoming call from queue [Test] All" at bounding box center [147, 59] width 134 height 11
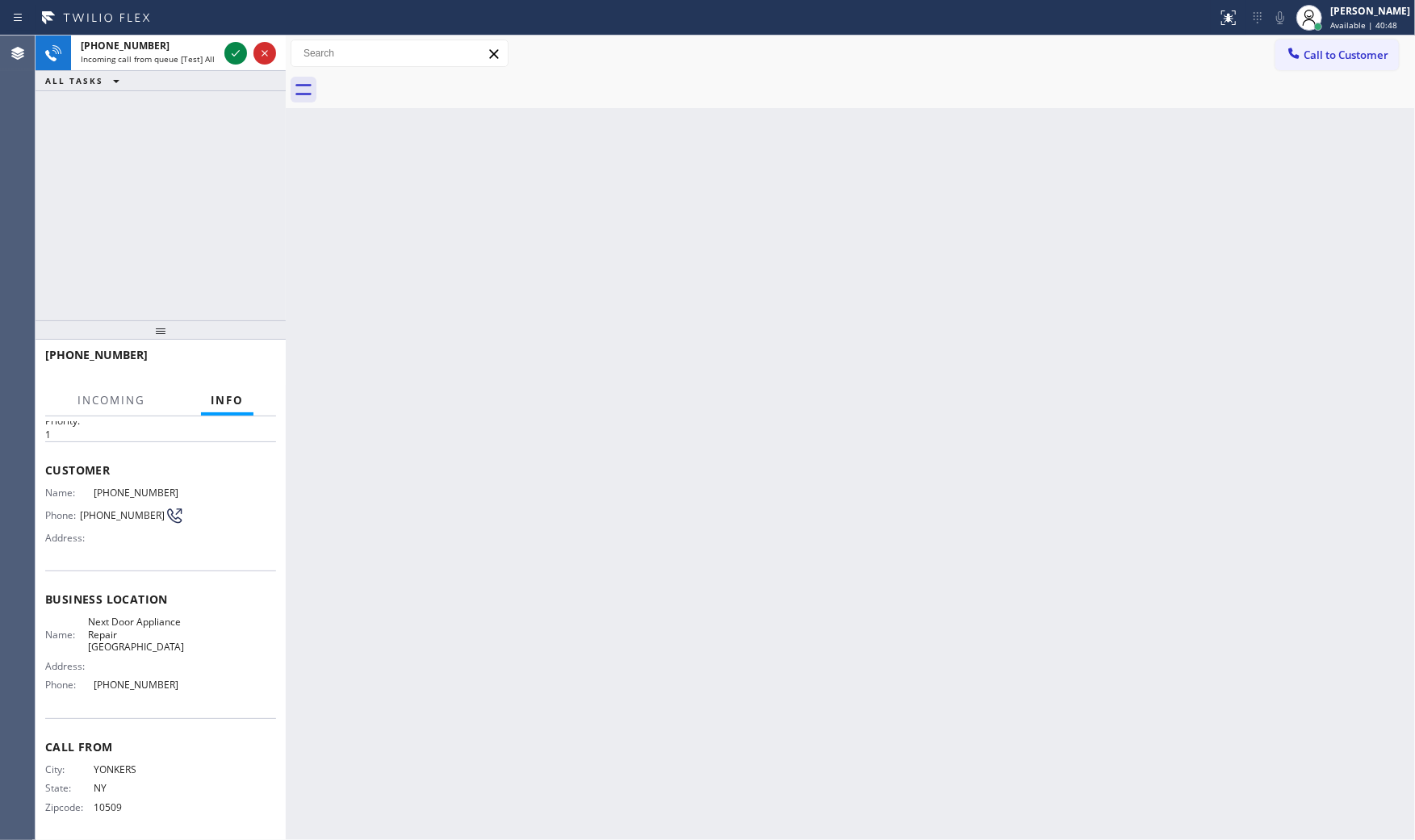
scroll to position [51, 0]
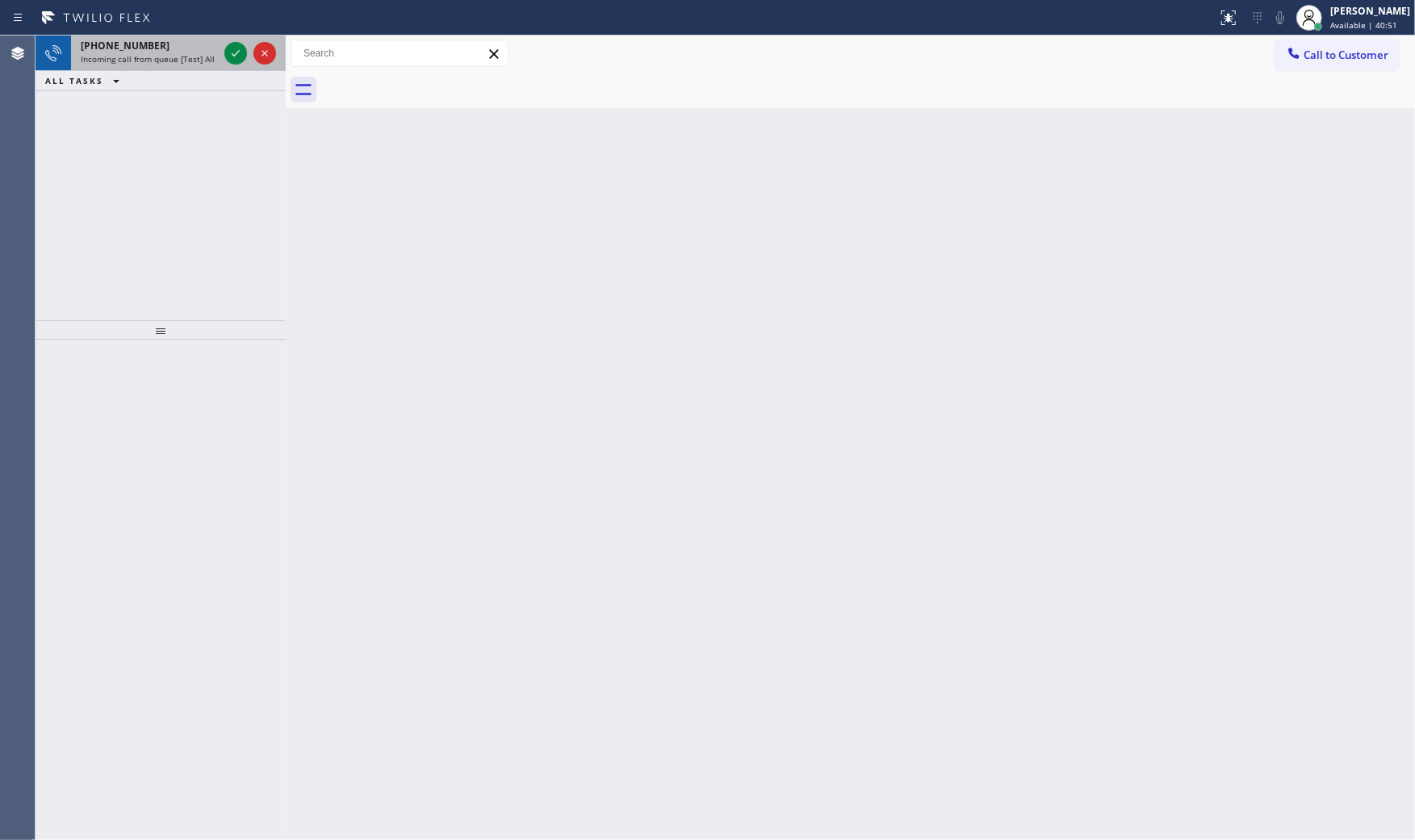
click at [152, 39] on div "[PHONE_NUMBER]" at bounding box center [149, 46] width 137 height 14
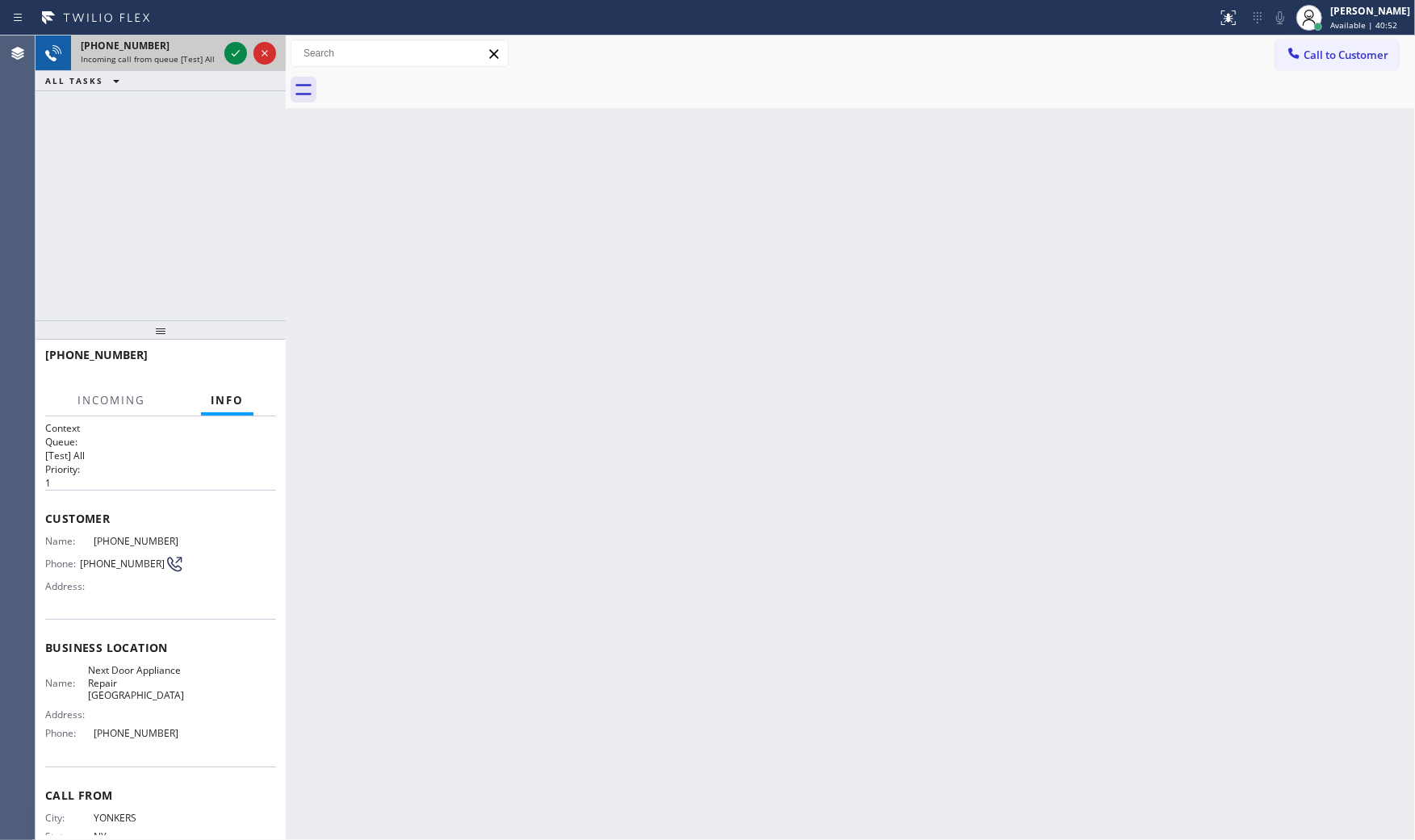
click at [158, 49] on div "[PHONE_NUMBER]" at bounding box center [149, 46] width 137 height 14
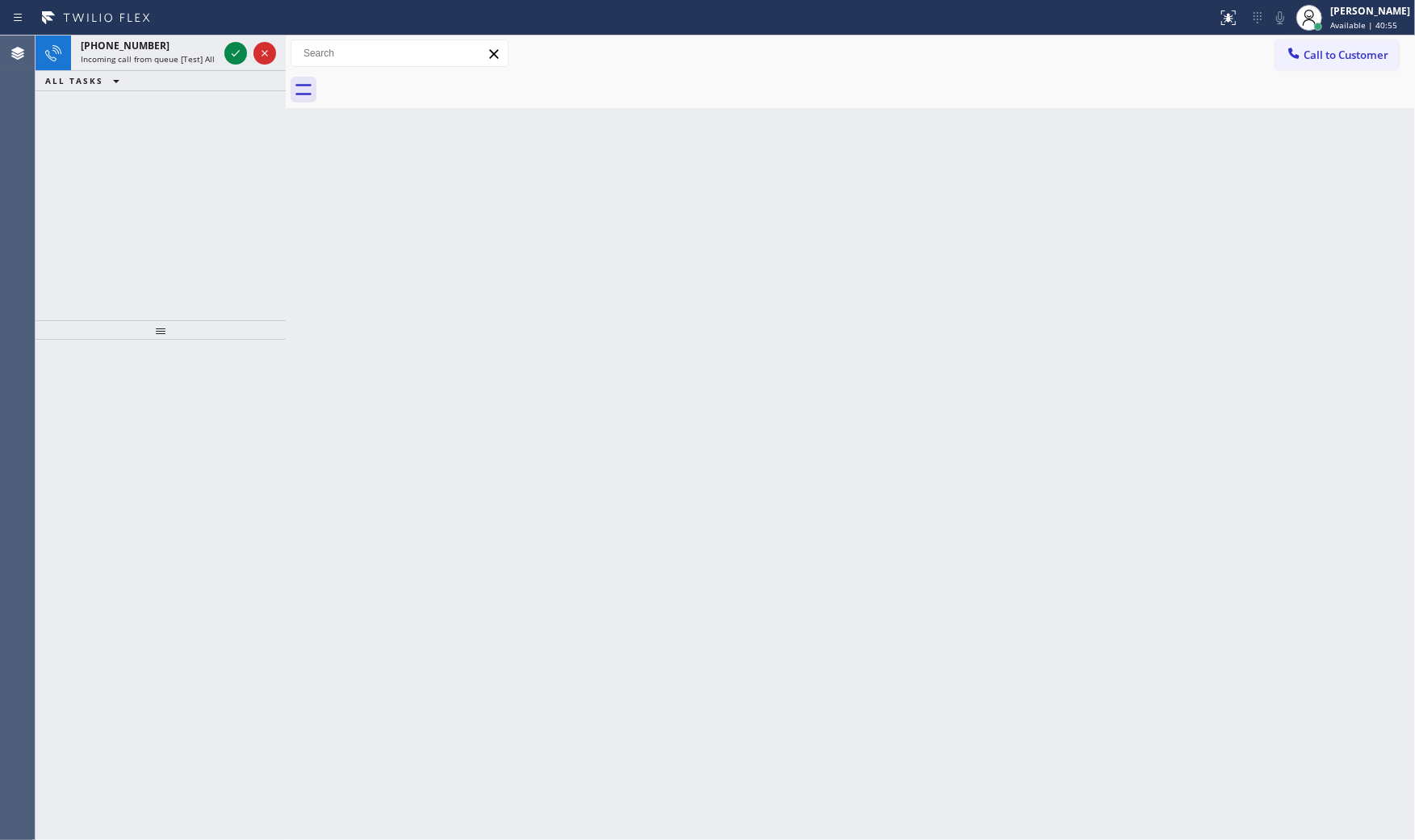
click at [158, 49] on div "[PHONE_NUMBER]" at bounding box center [149, 46] width 137 height 14
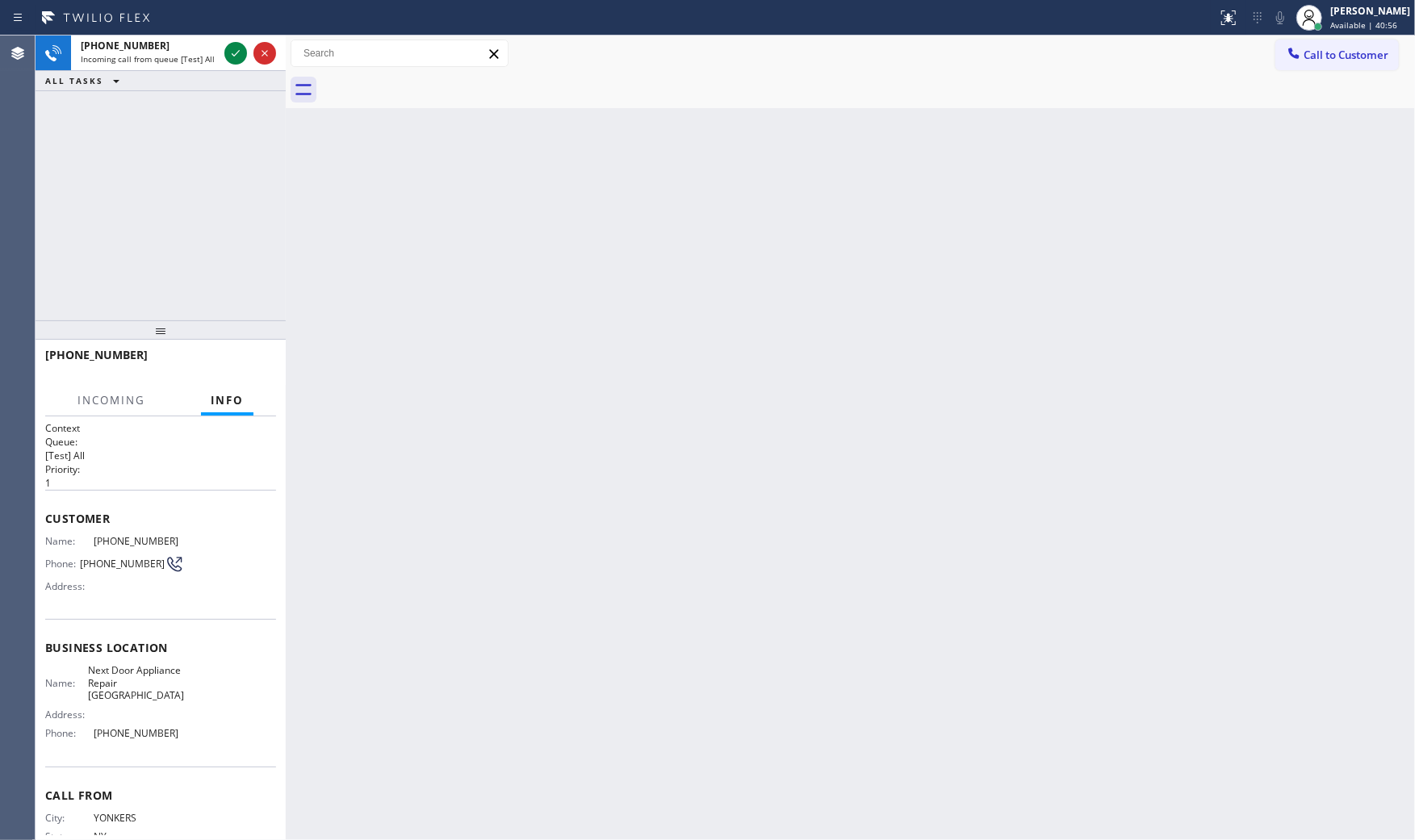
click at [158, 49] on div "[PHONE_NUMBER]" at bounding box center [149, 46] width 137 height 14
click at [126, 54] on span "Incoming call from queue [Test] All" at bounding box center [147, 59] width 134 height 11
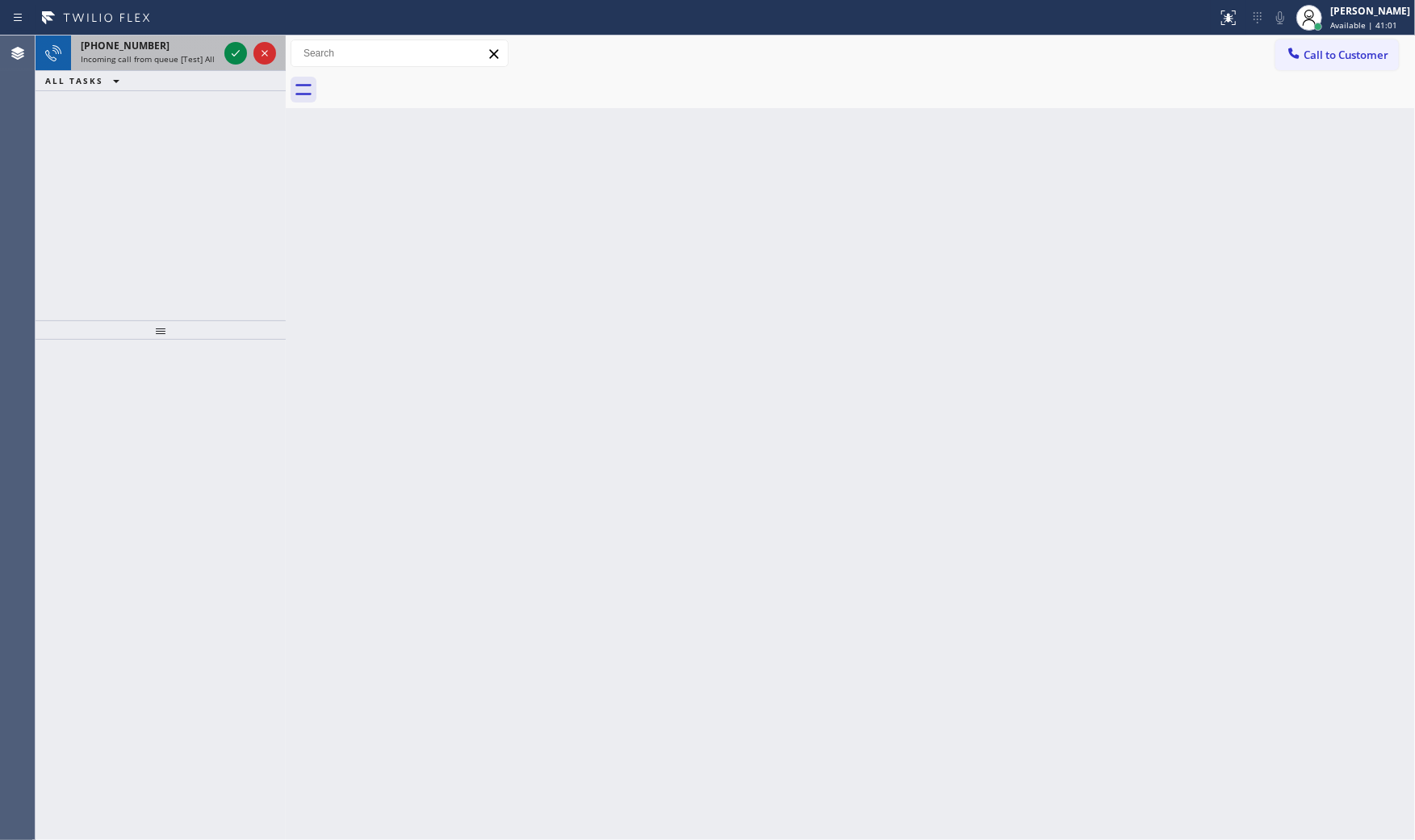
click at [178, 54] on span "Incoming call from queue [Test] All" at bounding box center [147, 59] width 134 height 11
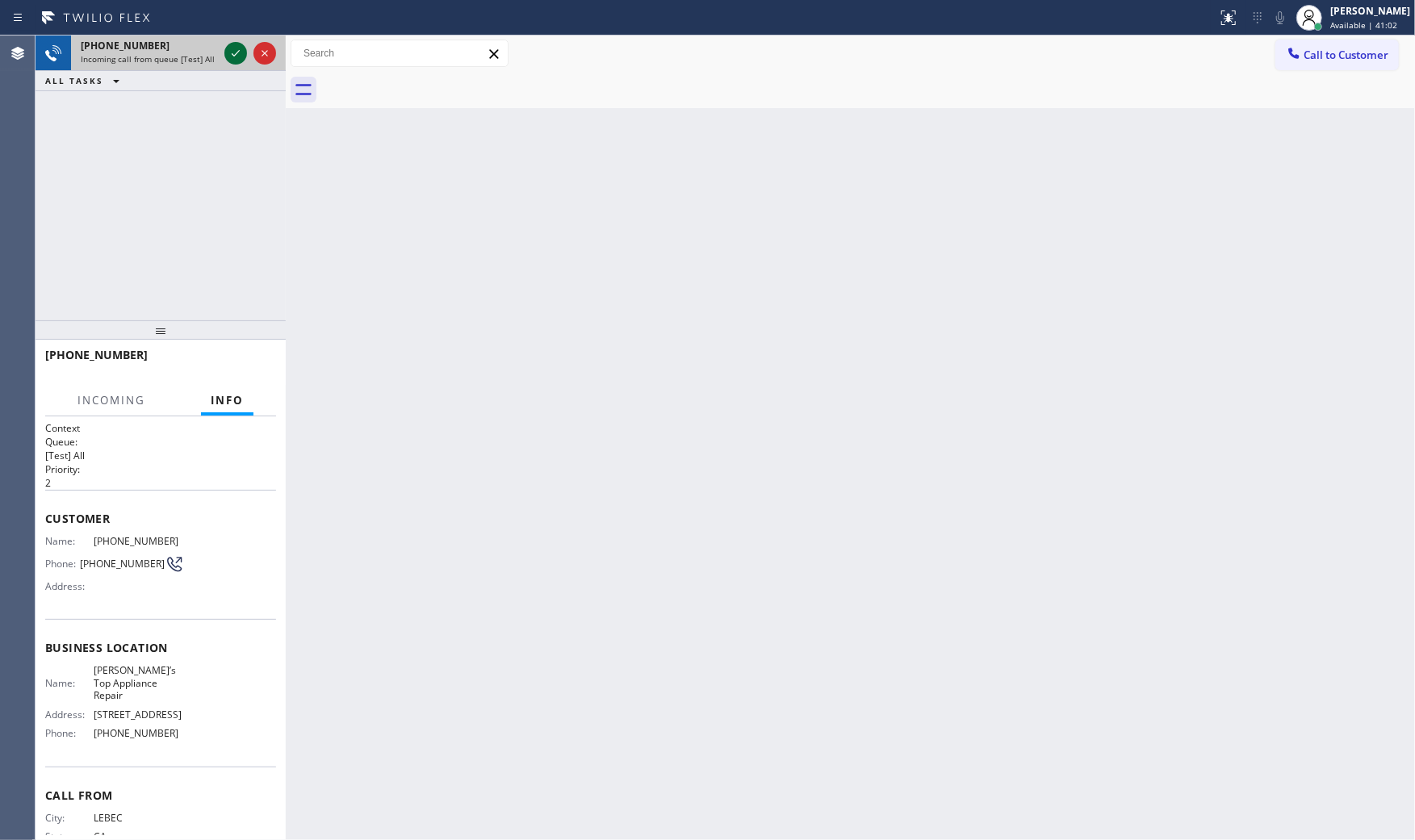
click at [243, 54] on icon at bounding box center [236, 54] width 20 height 20
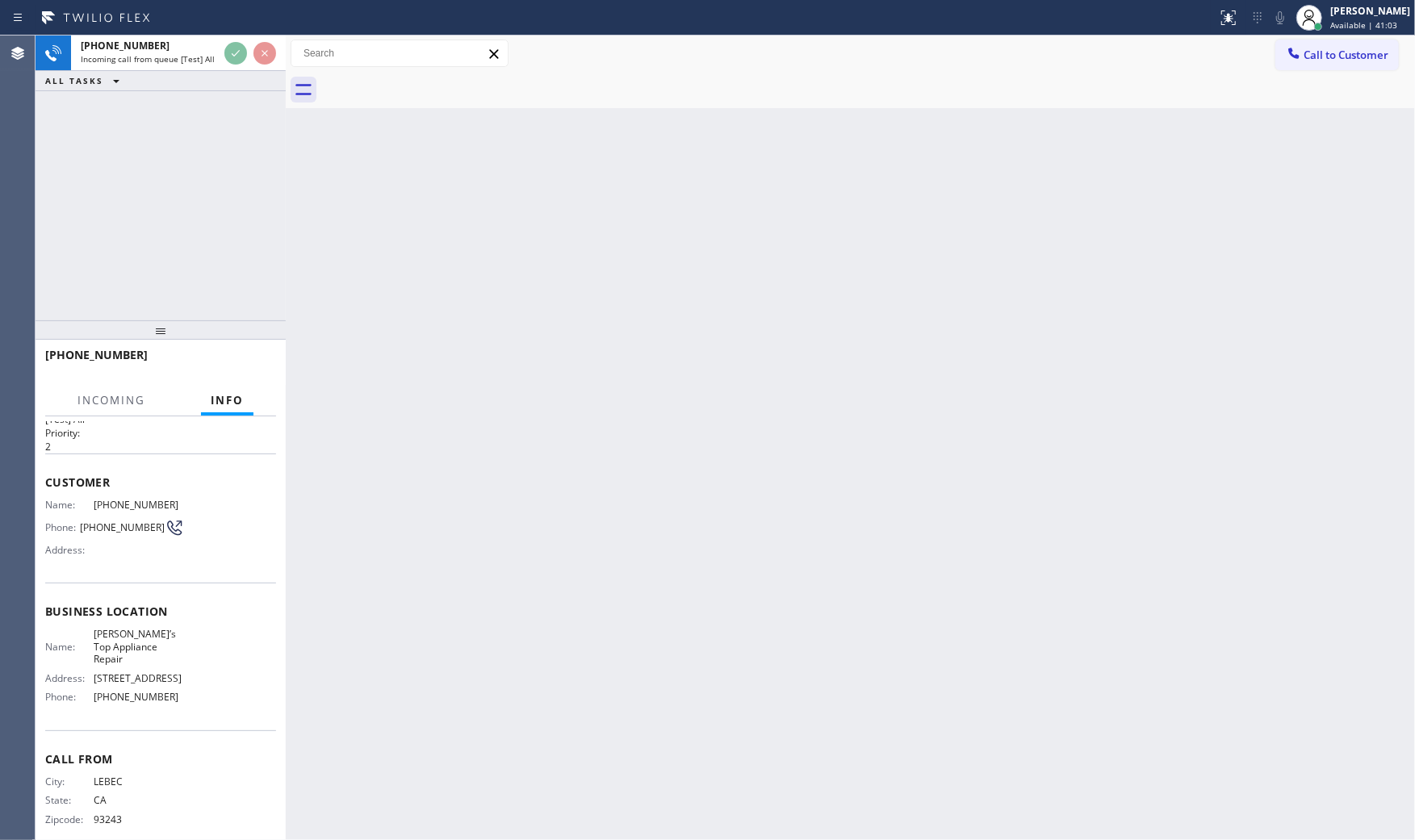
scroll to position [38, 0]
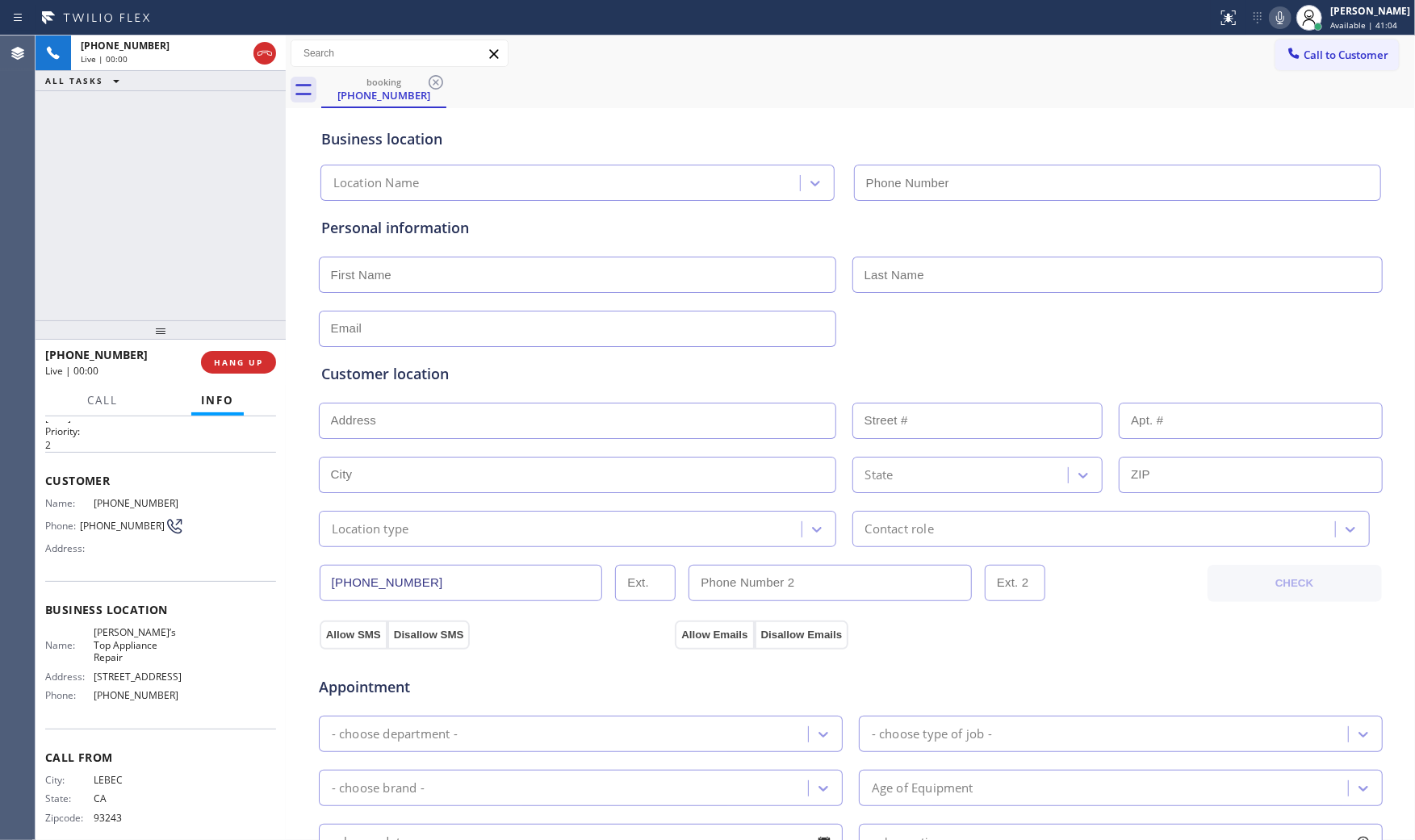
type input "[PHONE_NUMBER]"
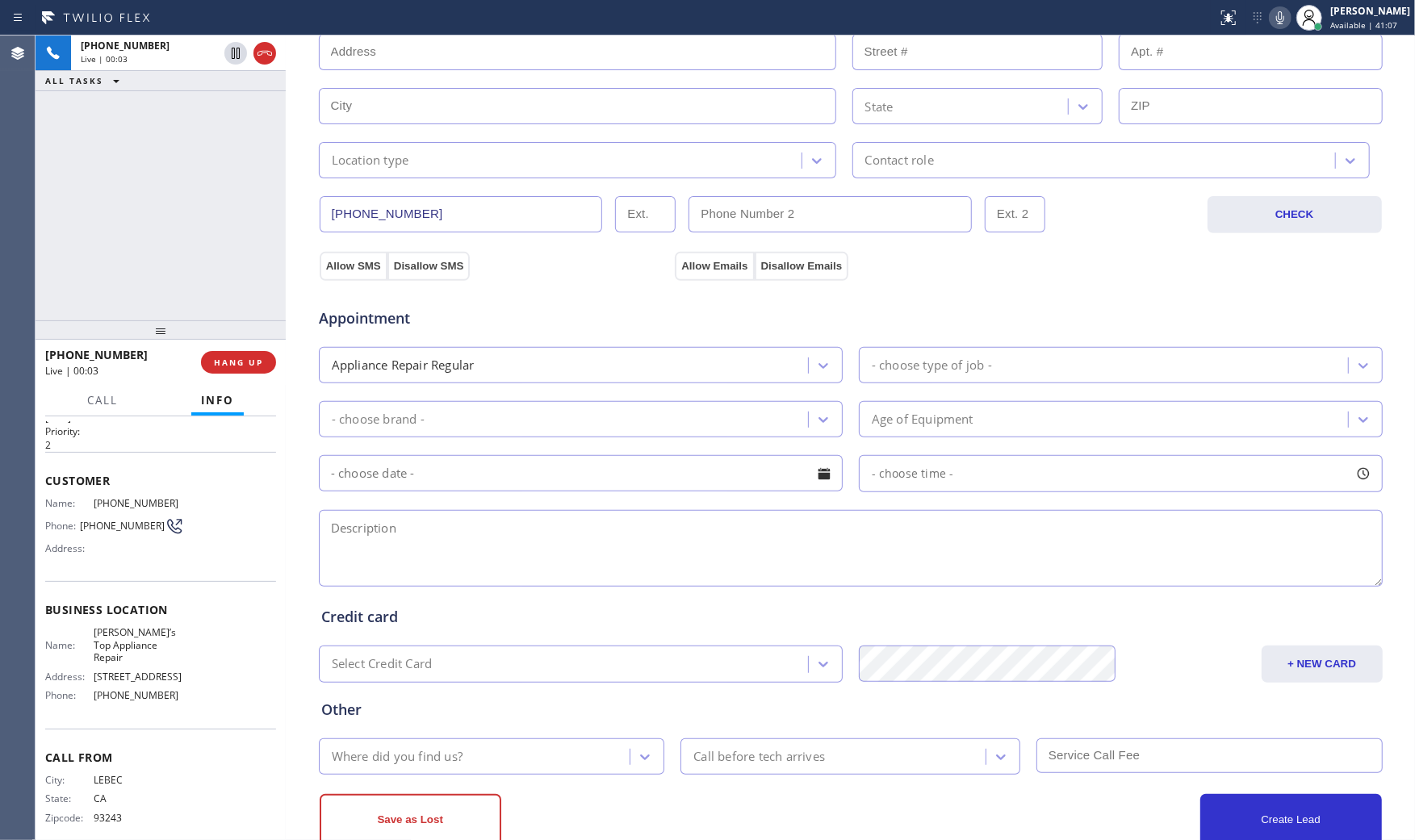
scroll to position [410, 0]
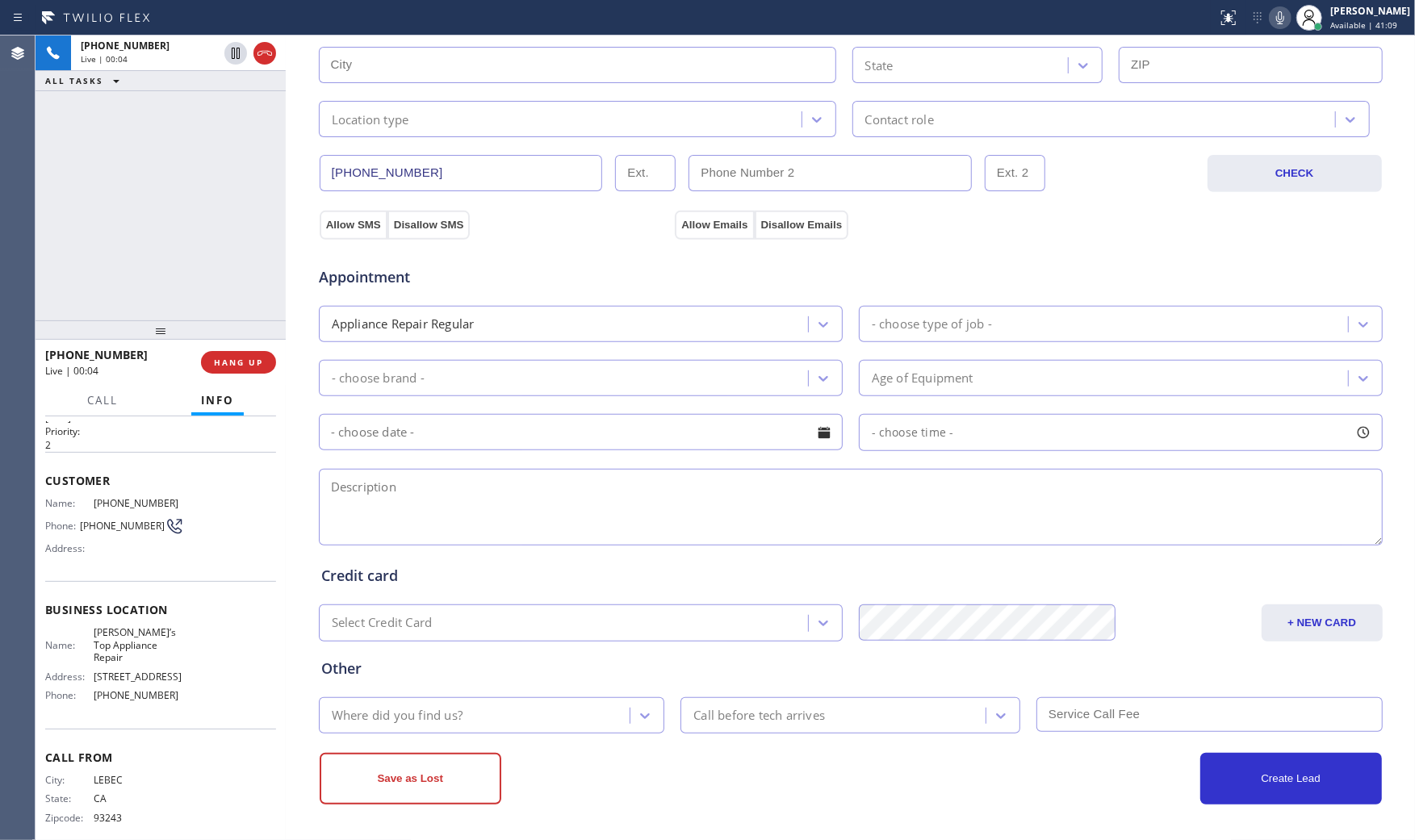
click at [1273, 16] on icon at bounding box center [1280, 18] width 20 height 20
click at [1276, 17] on icon at bounding box center [1280, 17] width 8 height 13
click at [252, 353] on button "HANG UP" at bounding box center [238, 362] width 75 height 23
click at [252, 353] on button "COMPLETE" at bounding box center [235, 362] width 81 height 23
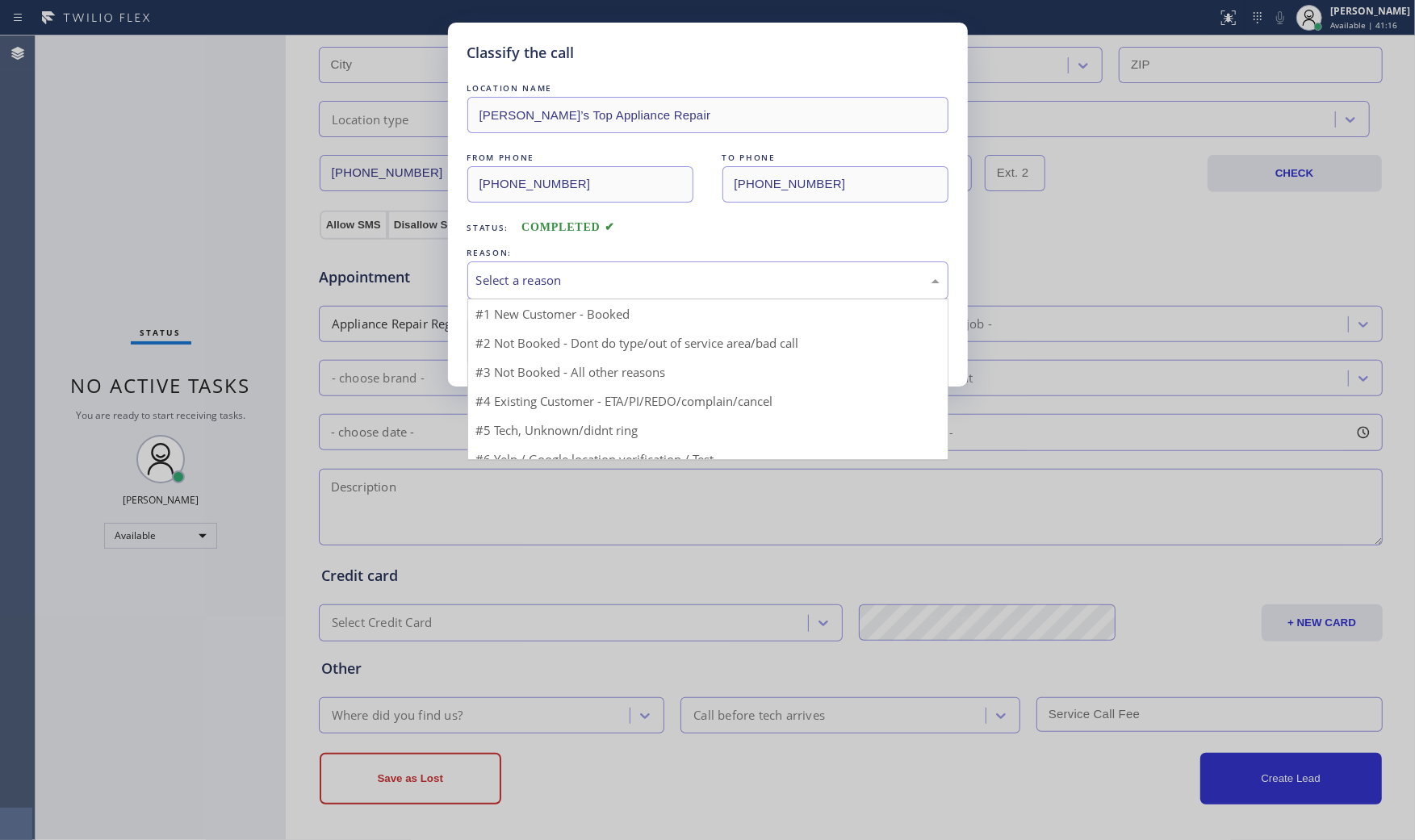
click at [579, 293] on div "Select a reason" at bounding box center [708, 280] width 481 height 38
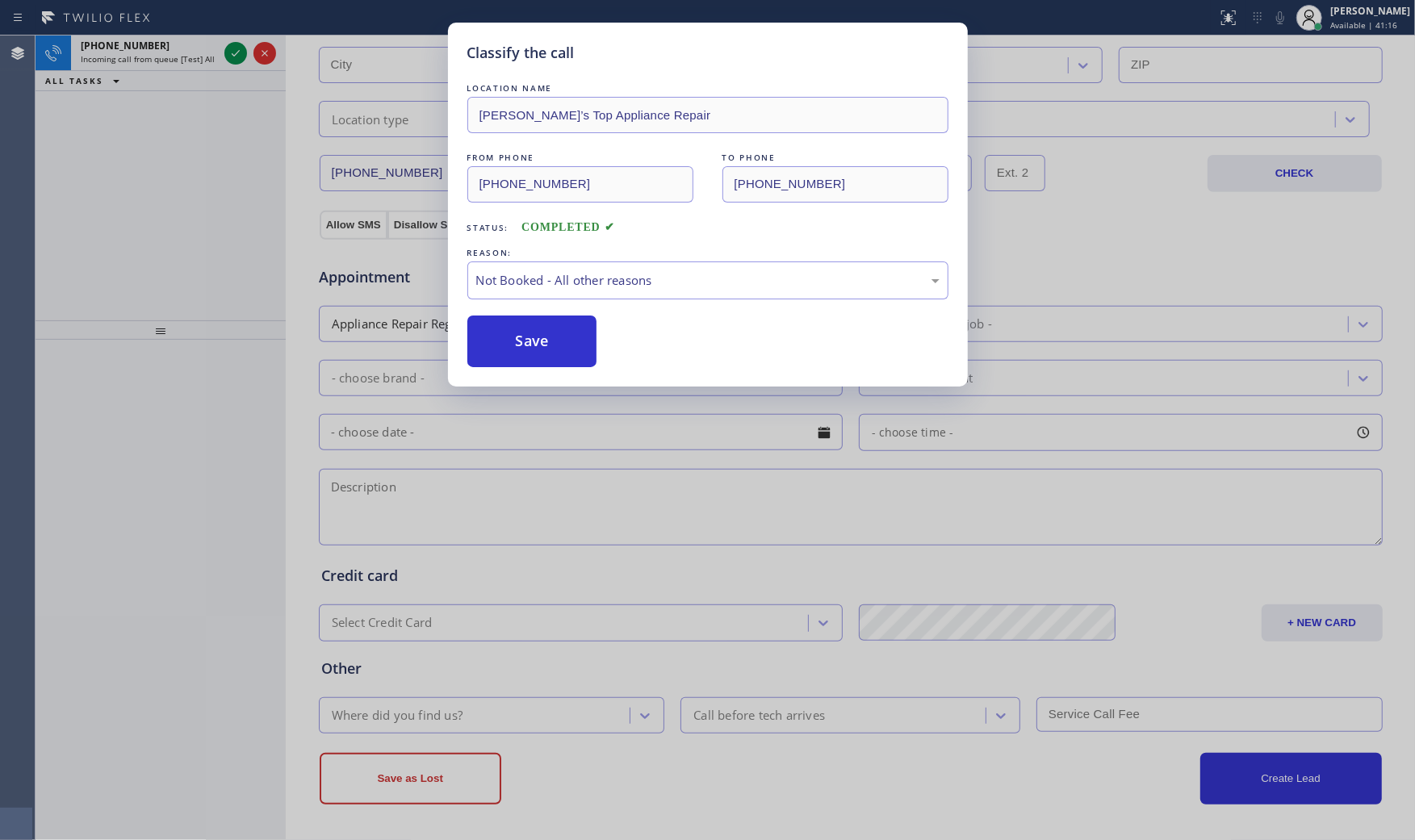
click at [505, 337] on button "Save" at bounding box center [532, 342] width 130 height 52
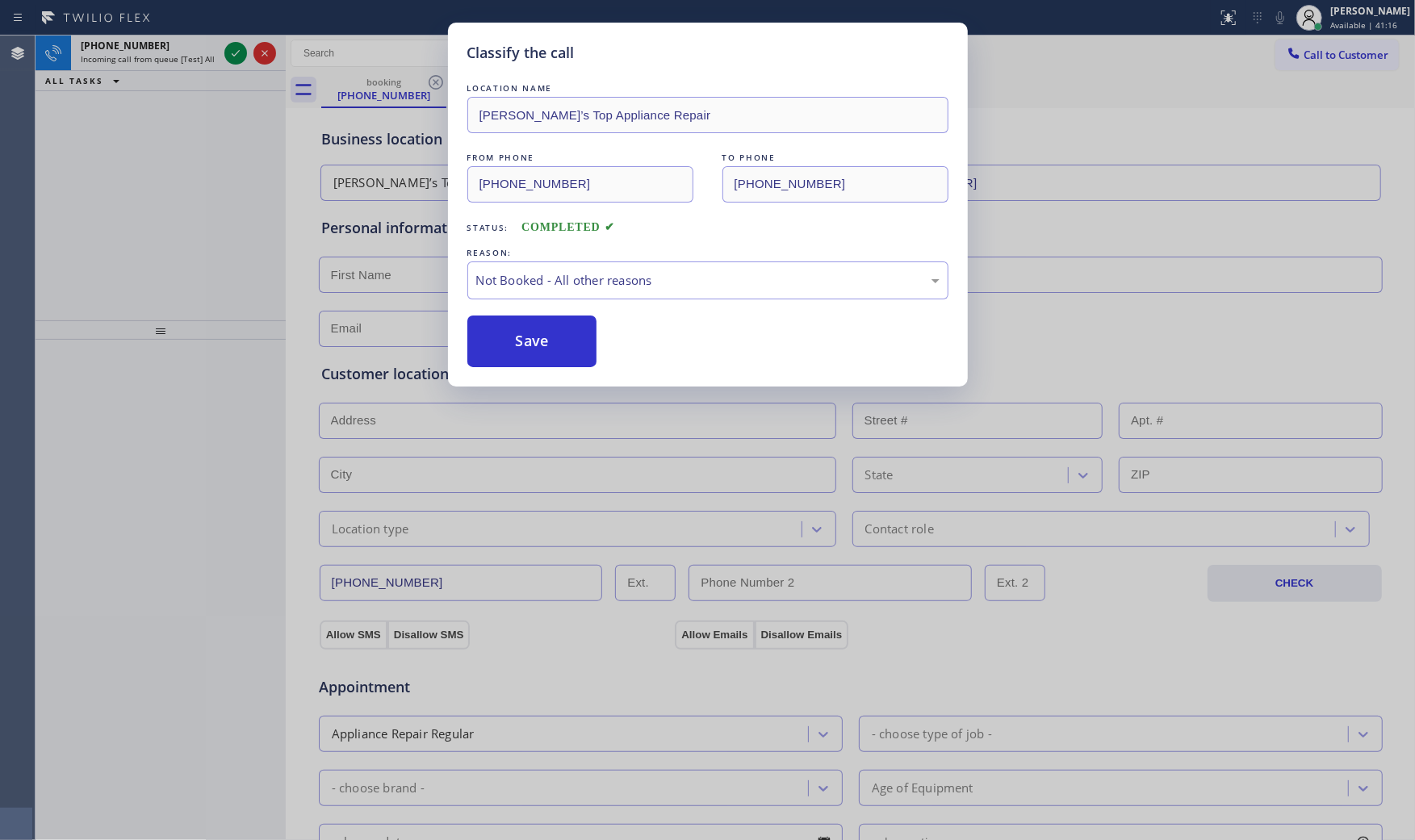
click at [505, 337] on button "Save" at bounding box center [532, 342] width 130 height 52
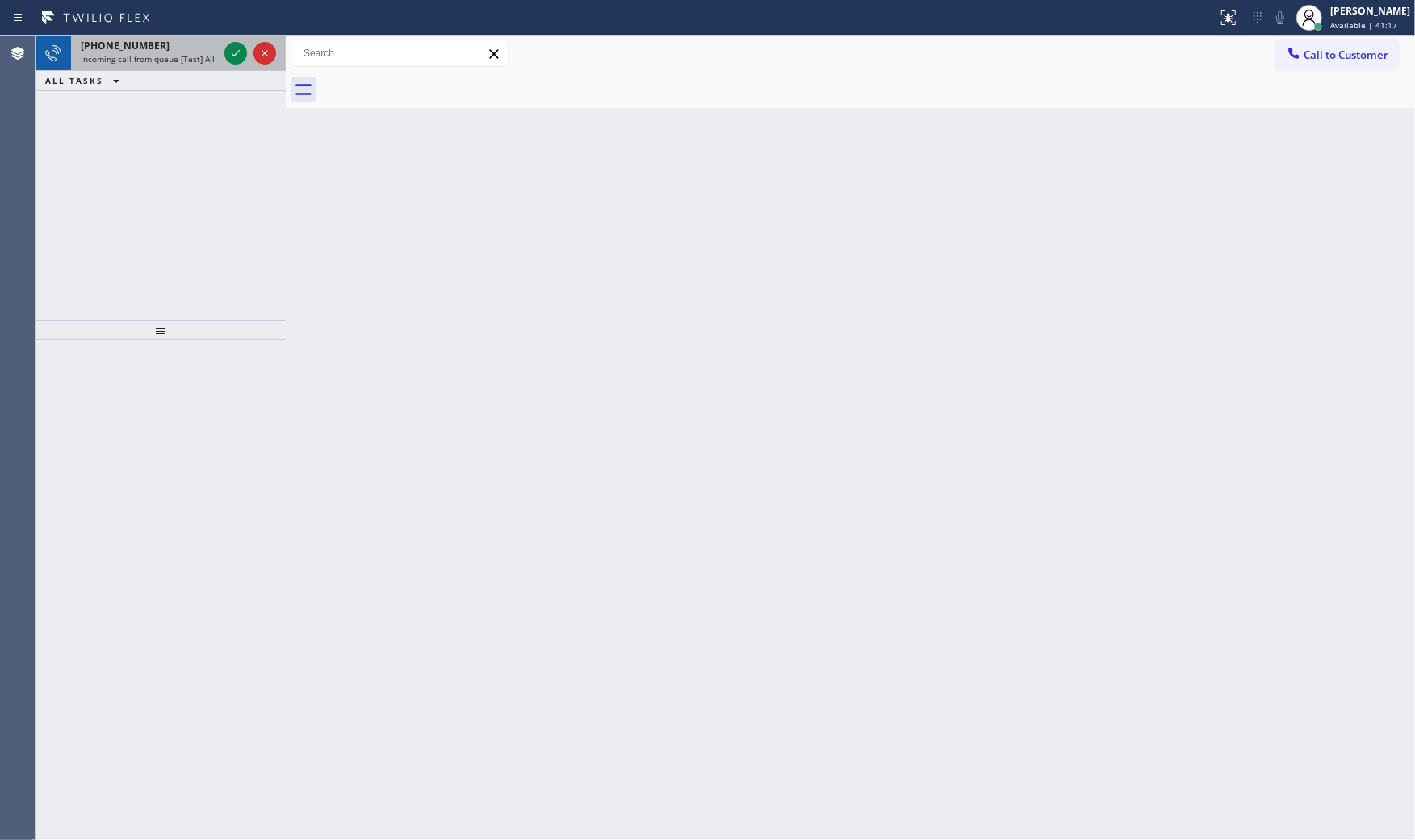
click at [175, 51] on div "[PHONE_NUMBER]" at bounding box center [149, 46] width 137 height 14
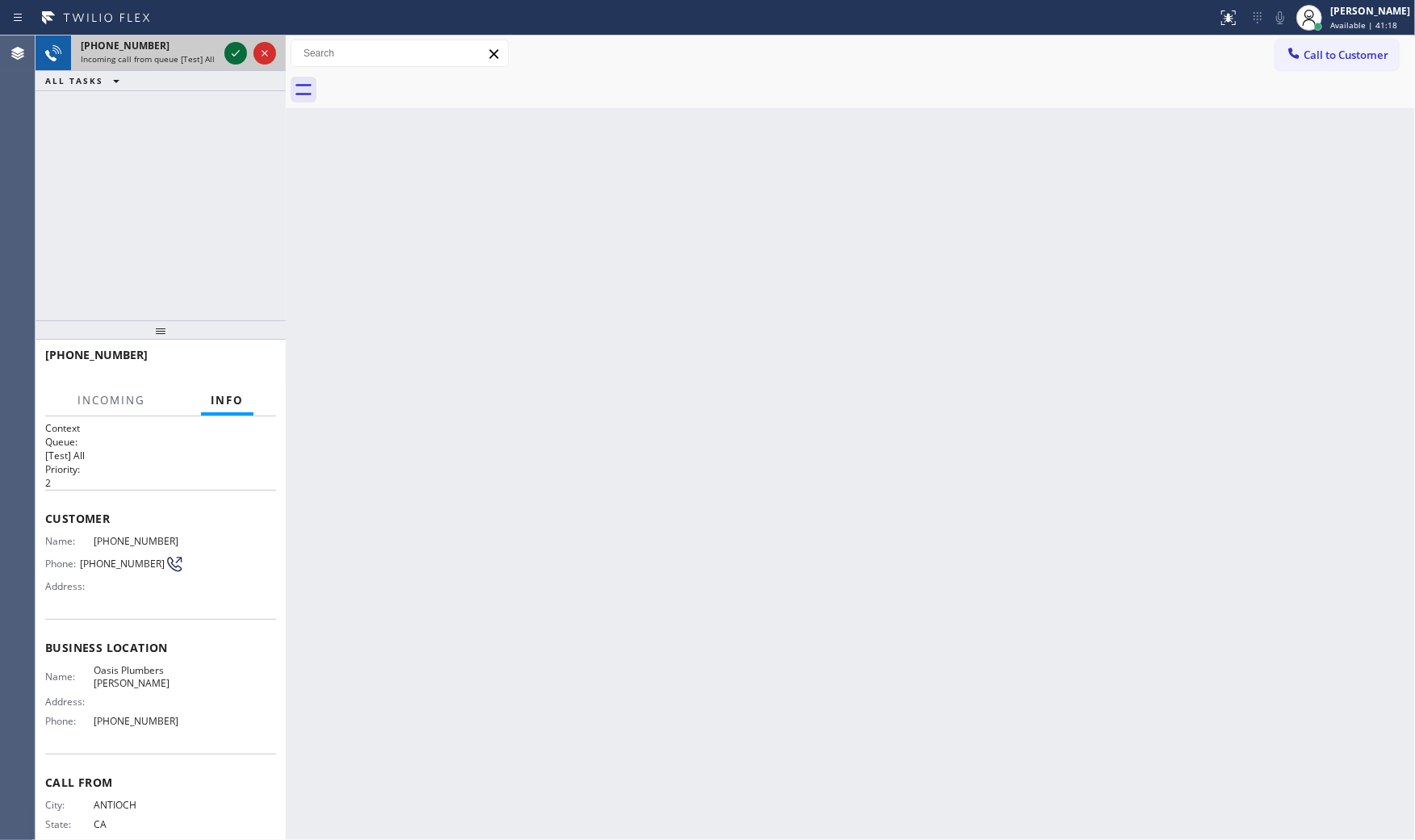
click at [226, 49] on div at bounding box center [235, 54] width 23 height 20
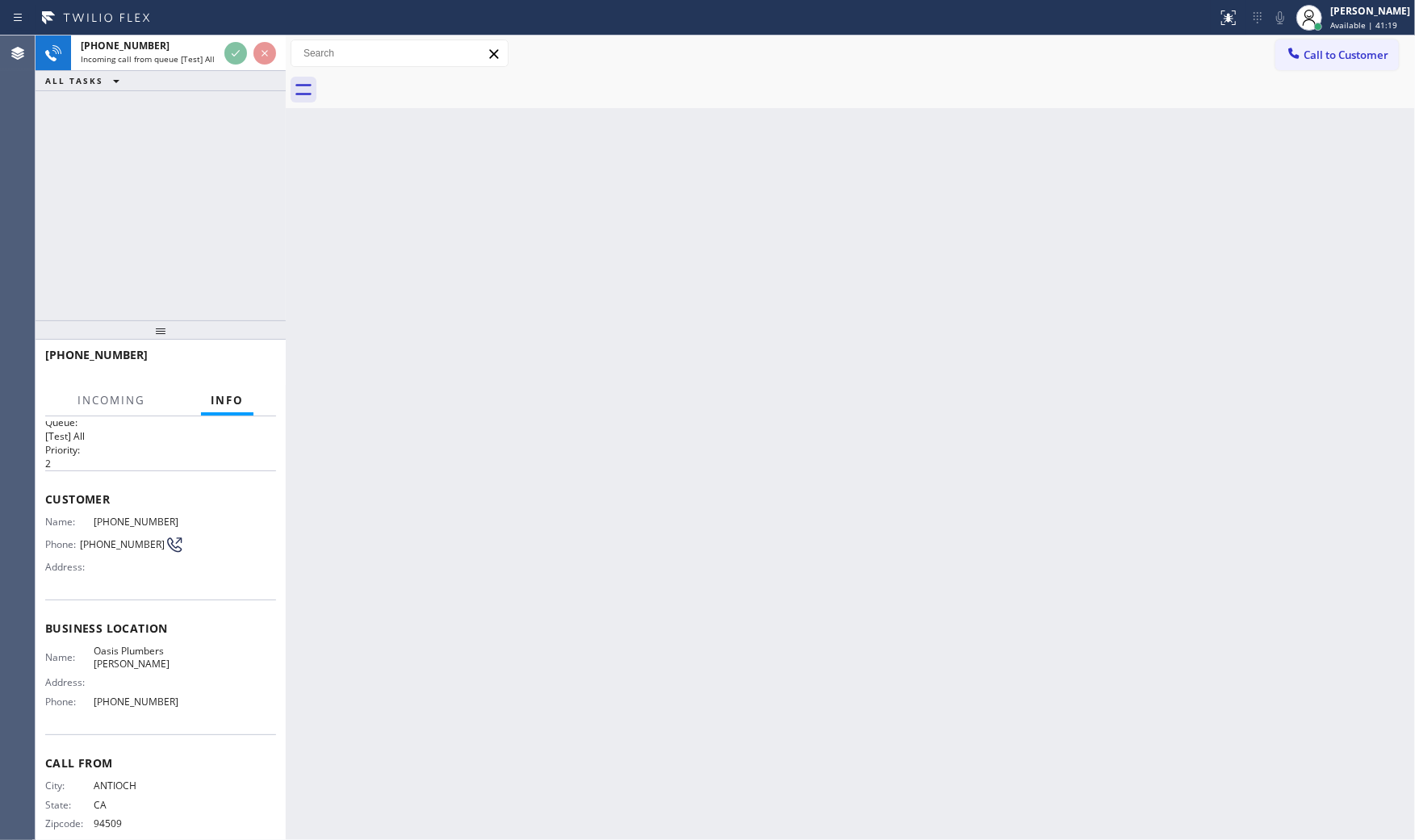
scroll to position [38, 0]
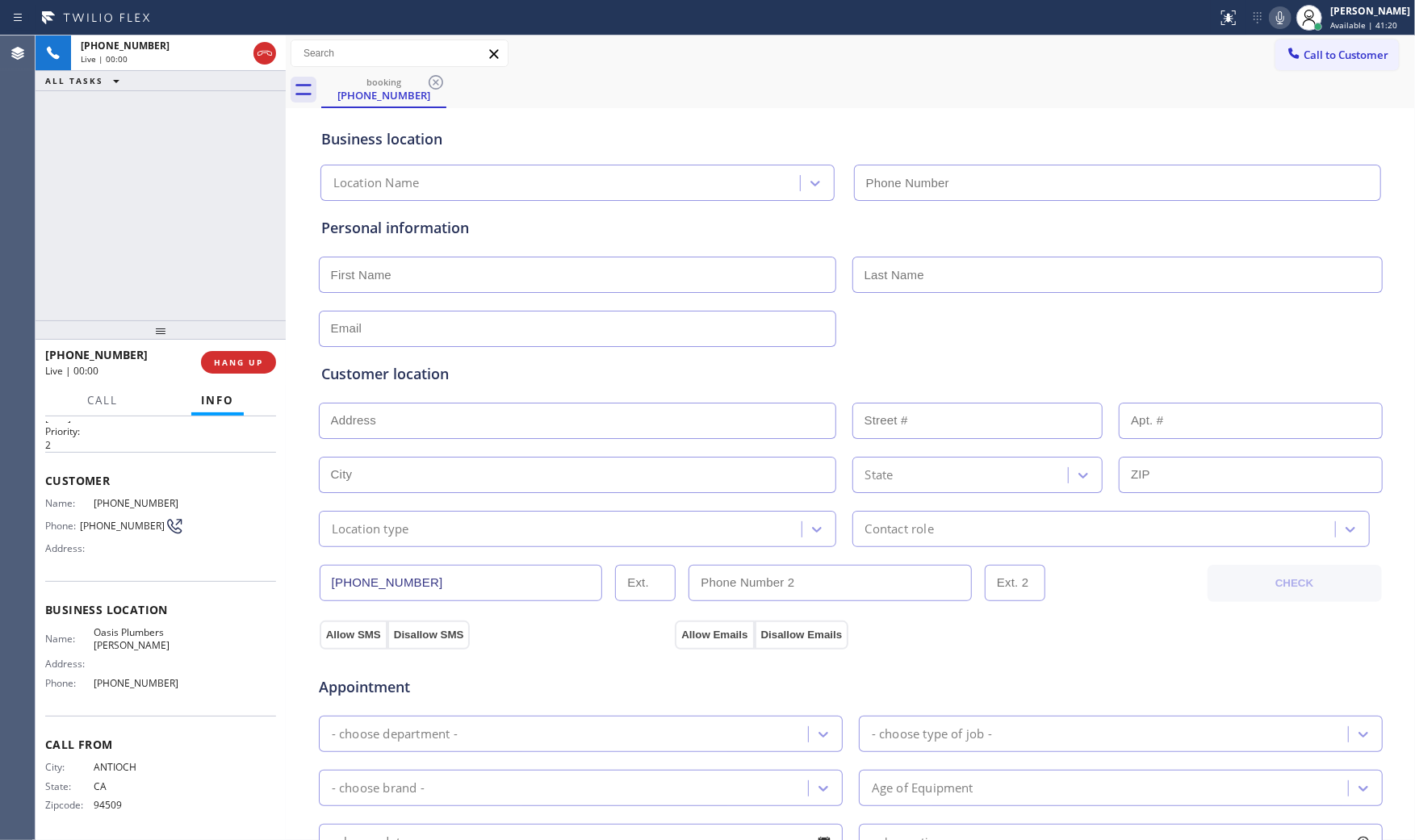
type input "[PHONE_NUMBER]"
click at [237, 353] on button "HANG UP" at bounding box center [238, 362] width 75 height 23
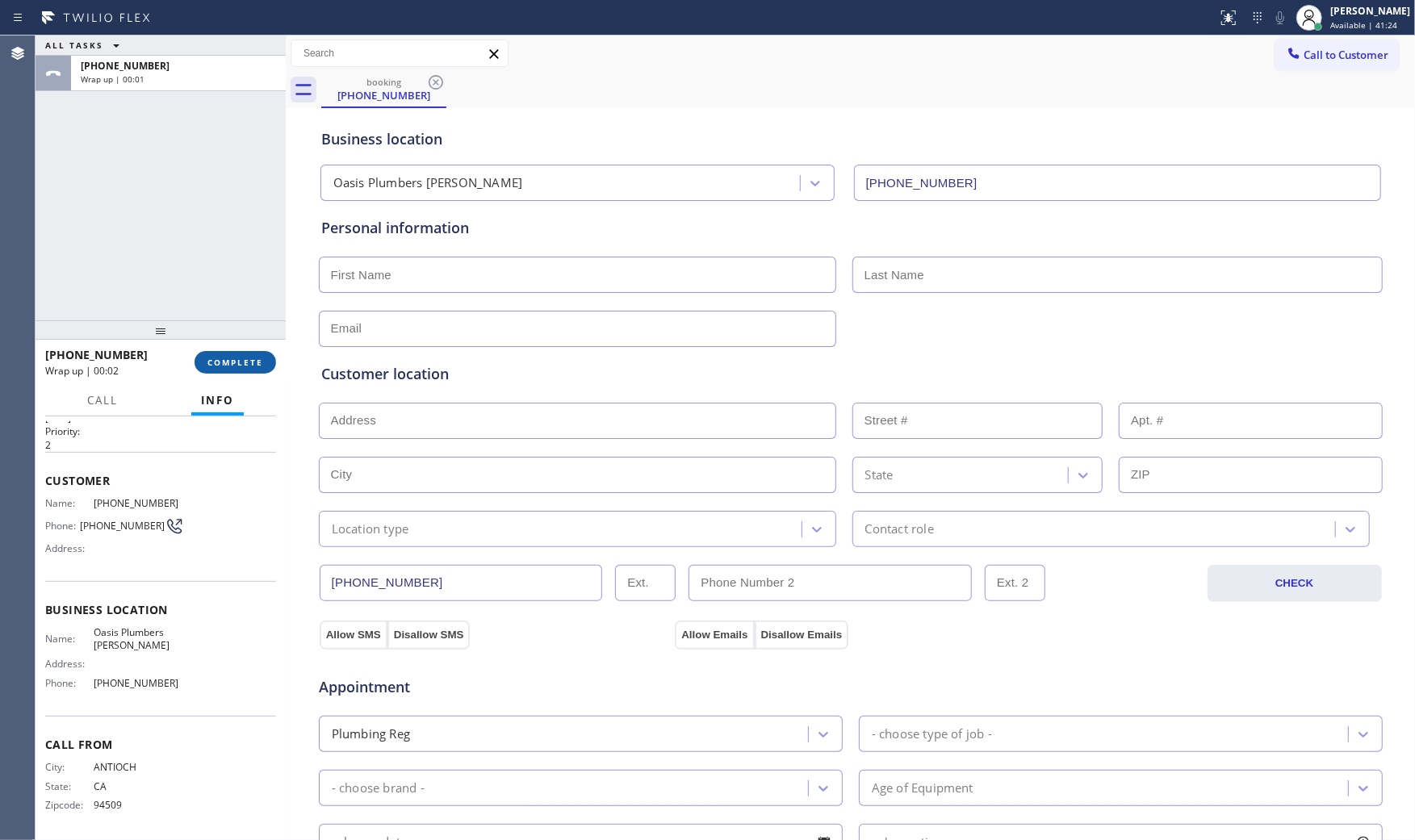
click at [237, 353] on button "COMPLETE" at bounding box center [235, 362] width 81 height 23
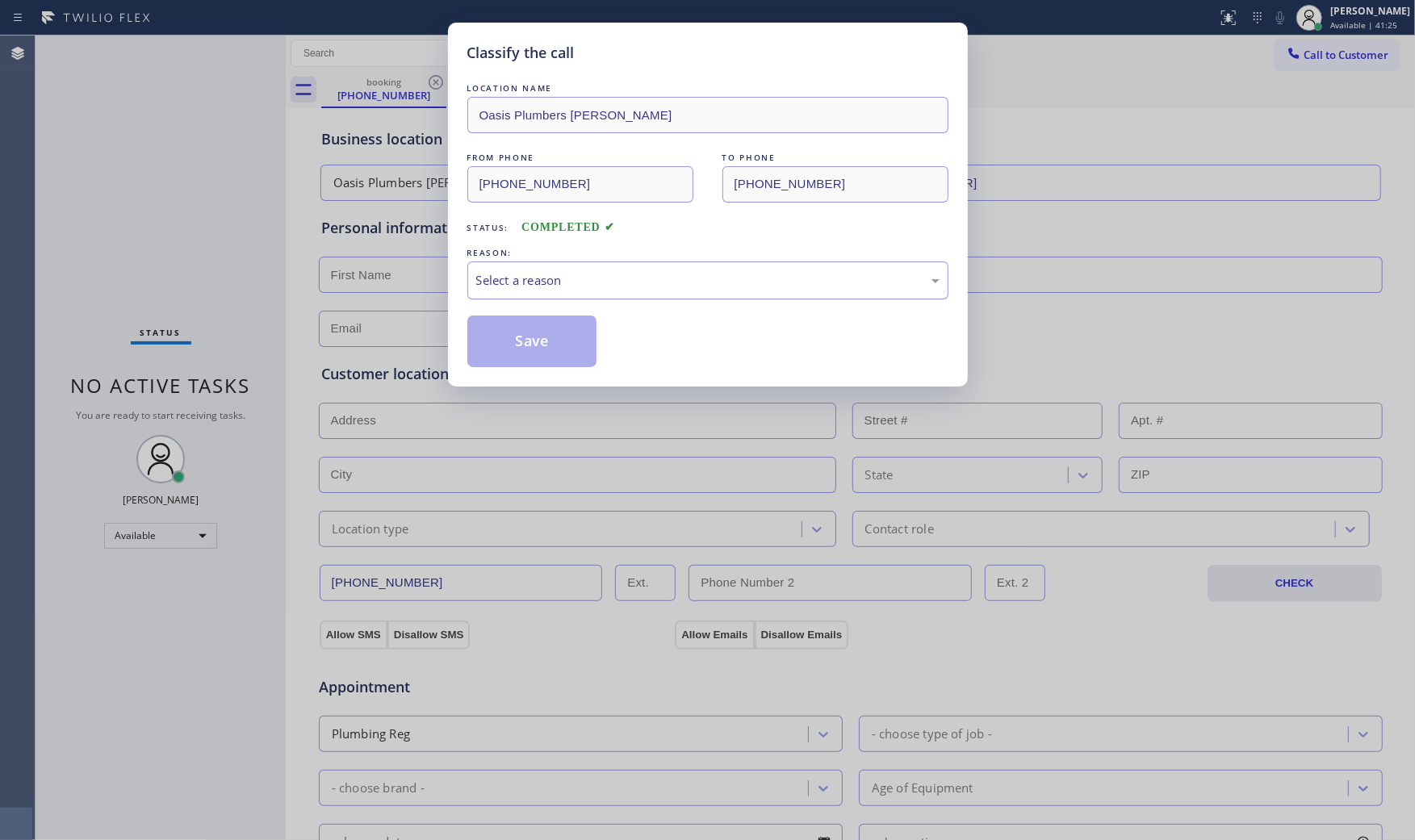
drag, startPoint x: 666, startPoint y: 304, endPoint x: 666, endPoint y: 287, distance: 17.0
click at [666, 299] on div "LOCATION NAME Oasis Plumbers [PERSON_NAME] FROM PHONE [PHONE_NUMBER] TO PHONE […" at bounding box center [708, 222] width 481 height 287
click at [666, 282] on div "Select a reason" at bounding box center [708, 280] width 464 height 19
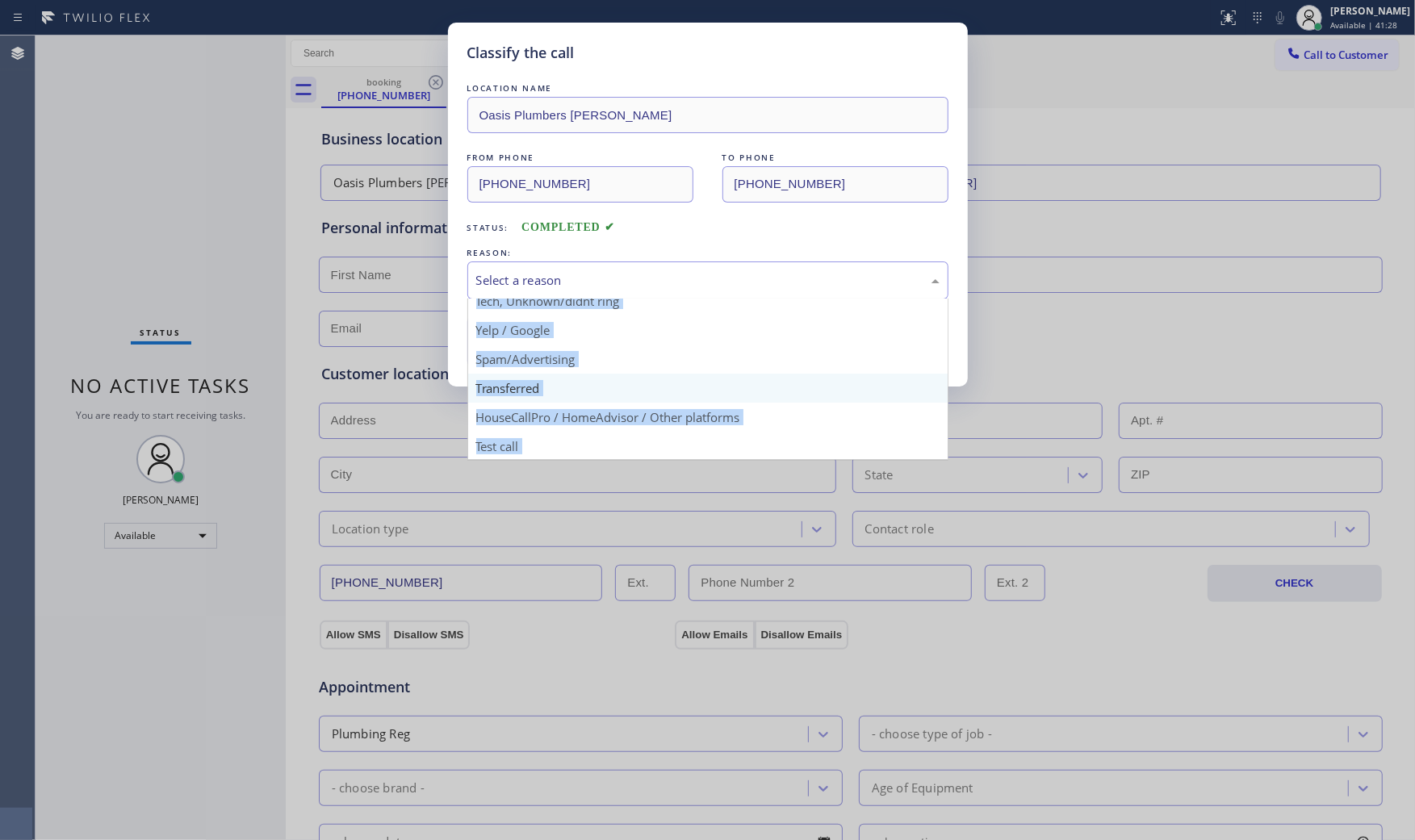
scroll to position [101, 0]
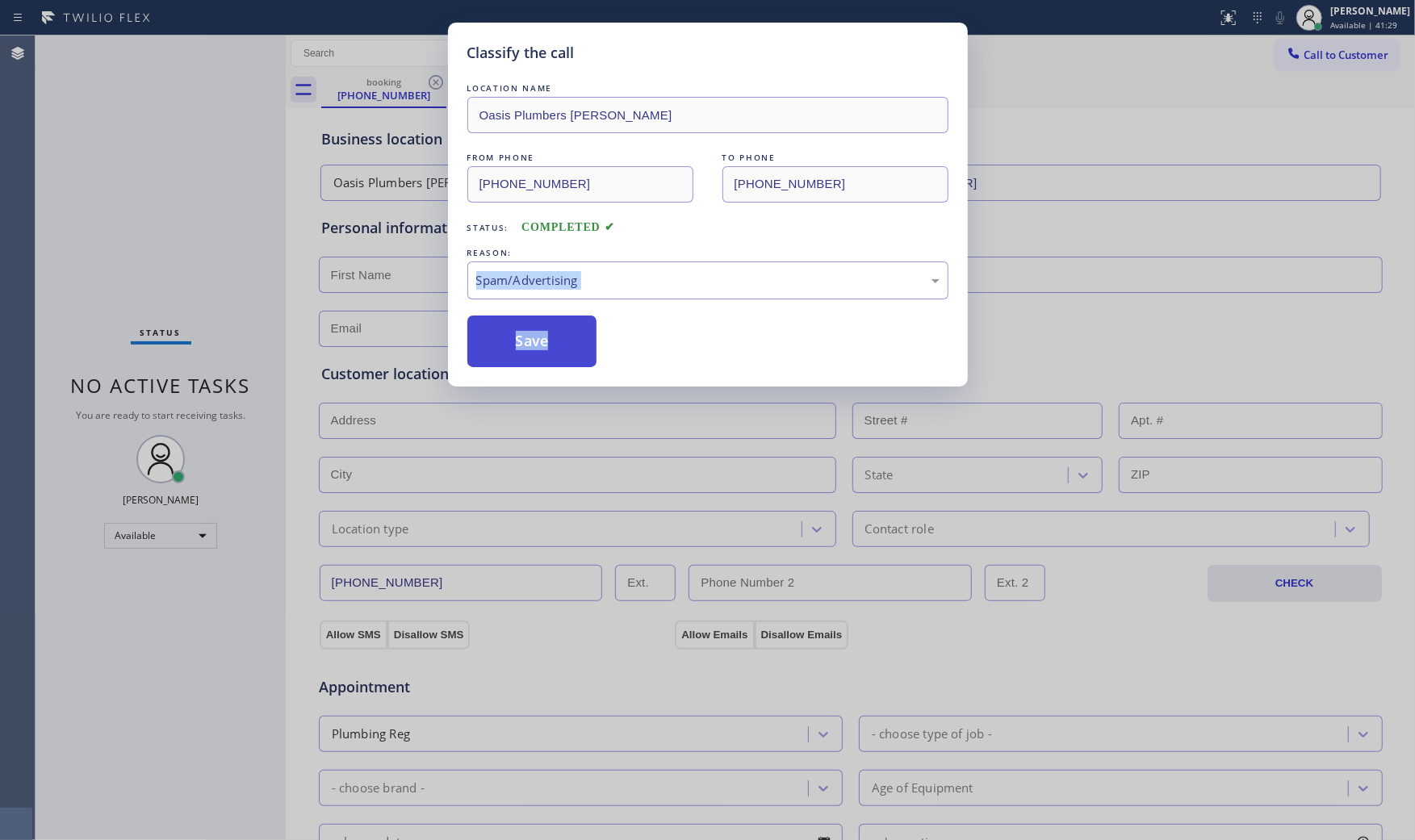
click at [536, 332] on button "Save" at bounding box center [532, 342] width 130 height 52
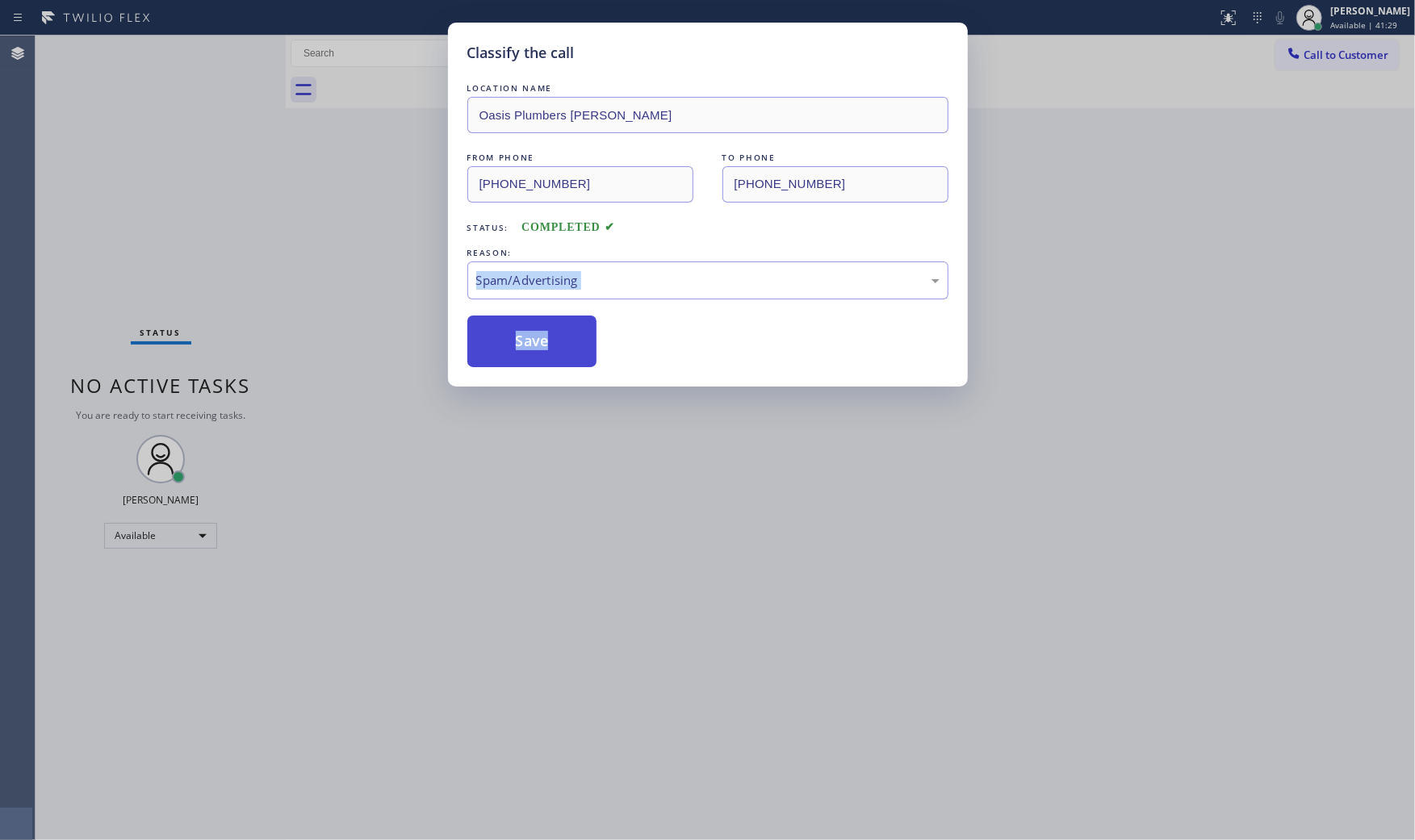
click at [536, 332] on button "Save" at bounding box center [532, 342] width 130 height 52
click at [639, 327] on div "Save" at bounding box center [708, 342] width 481 height 52
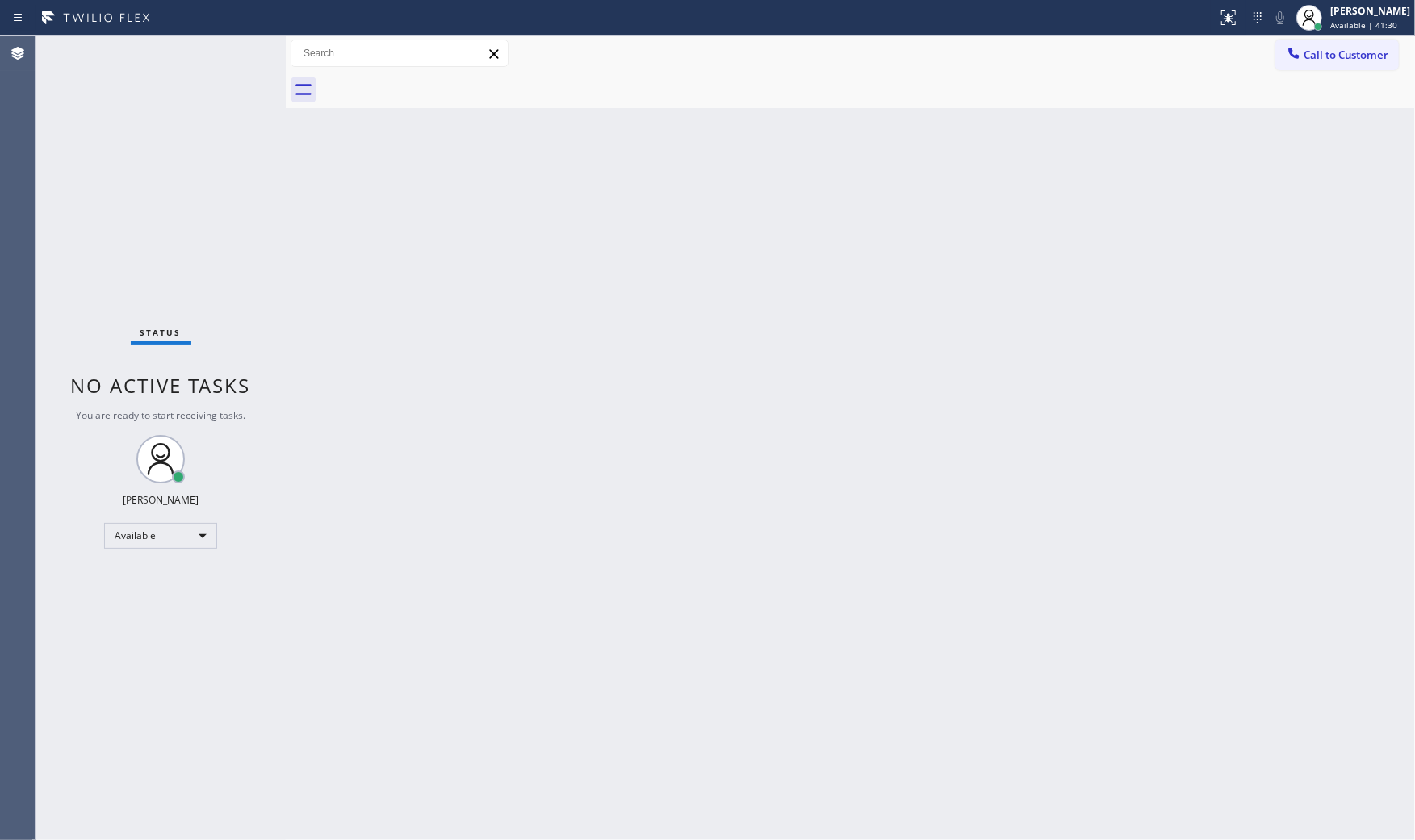
click at [551, 342] on div "Back to Dashboard Change Sender ID Customers Technicians Select a contact Outbo…" at bounding box center [850, 438] width 1129 height 804
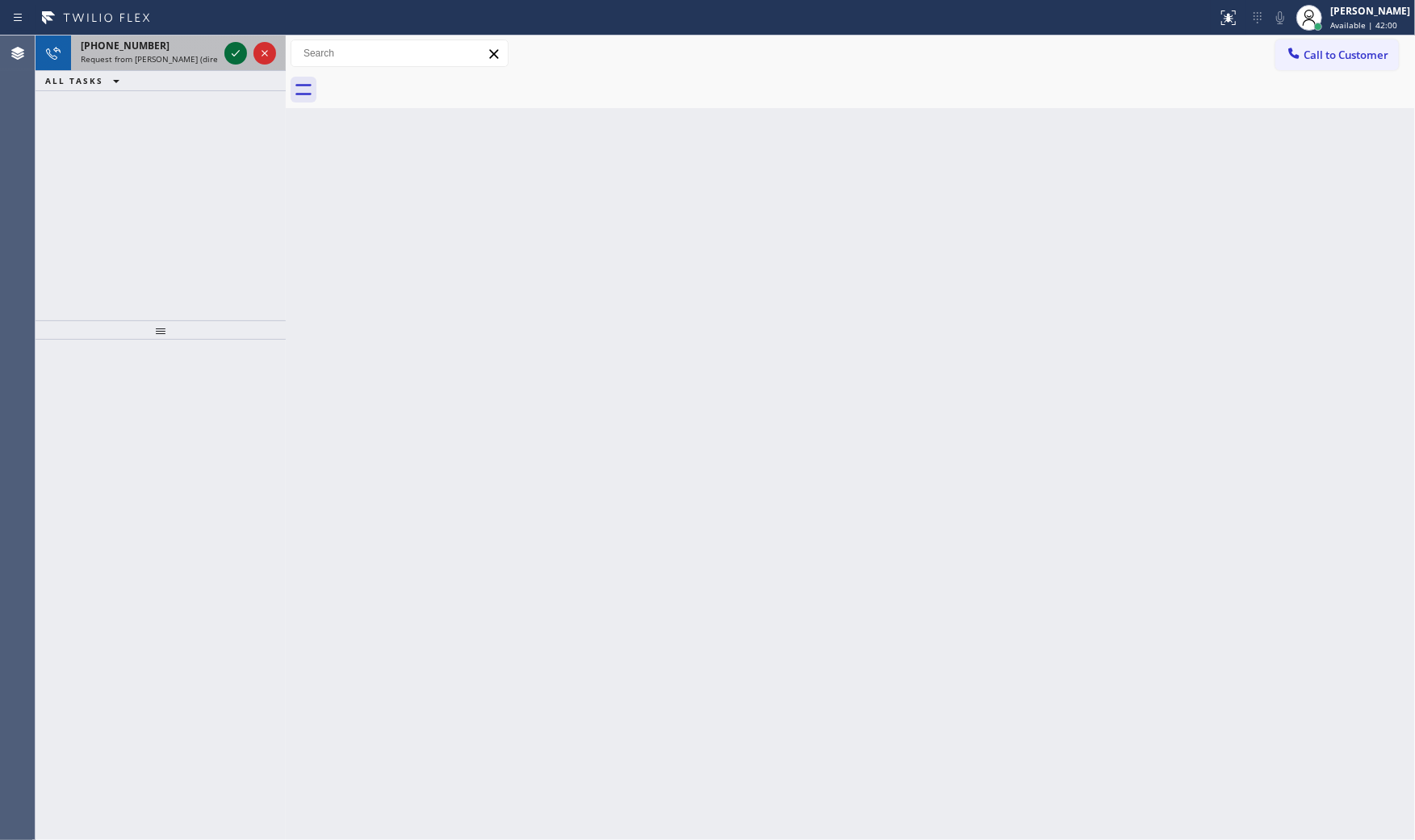
click at [226, 46] on icon at bounding box center [236, 54] width 20 height 20
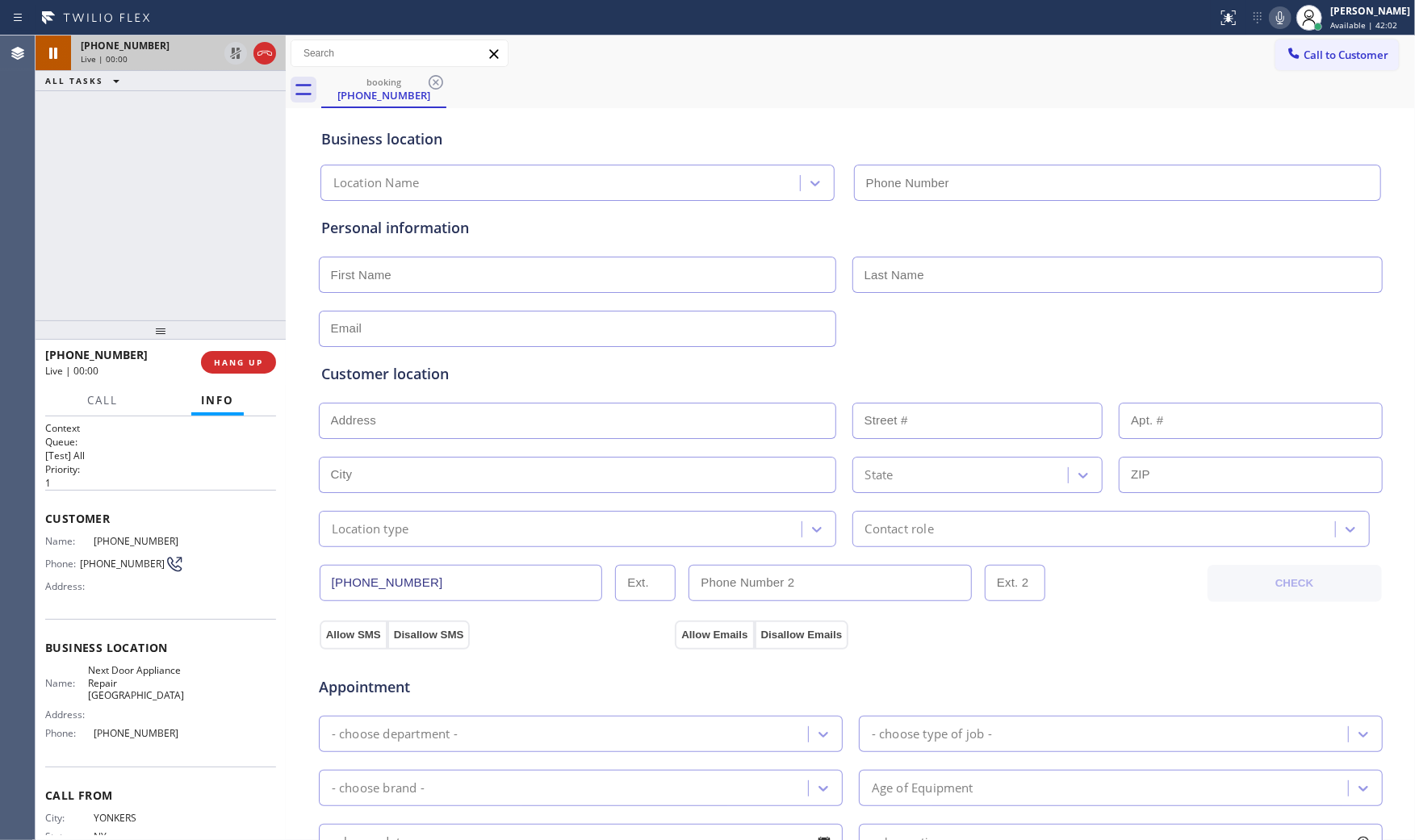
type input "[PHONE_NUMBER]"
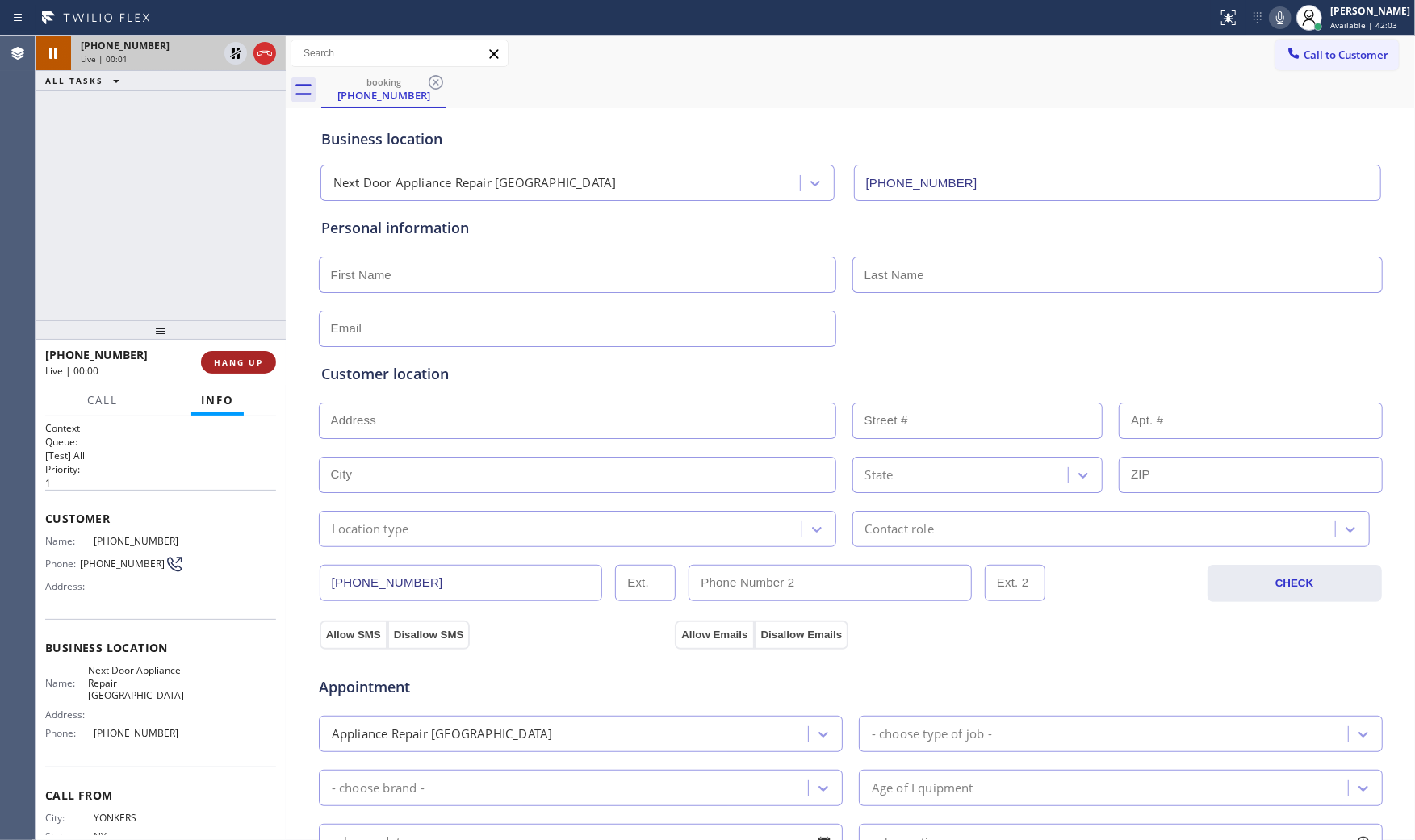
click at [211, 364] on button "HANG UP" at bounding box center [238, 362] width 75 height 23
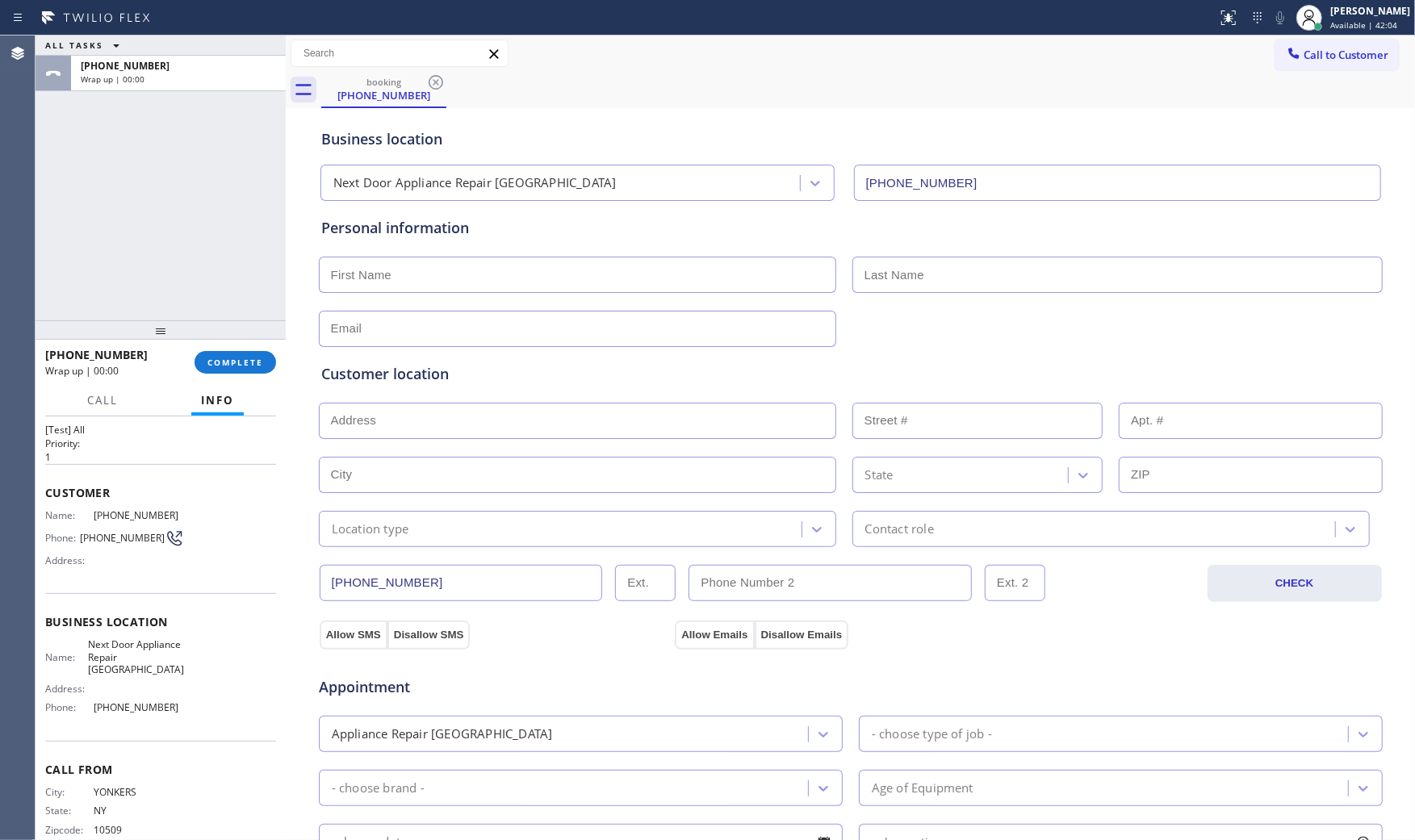
scroll to position [51, 0]
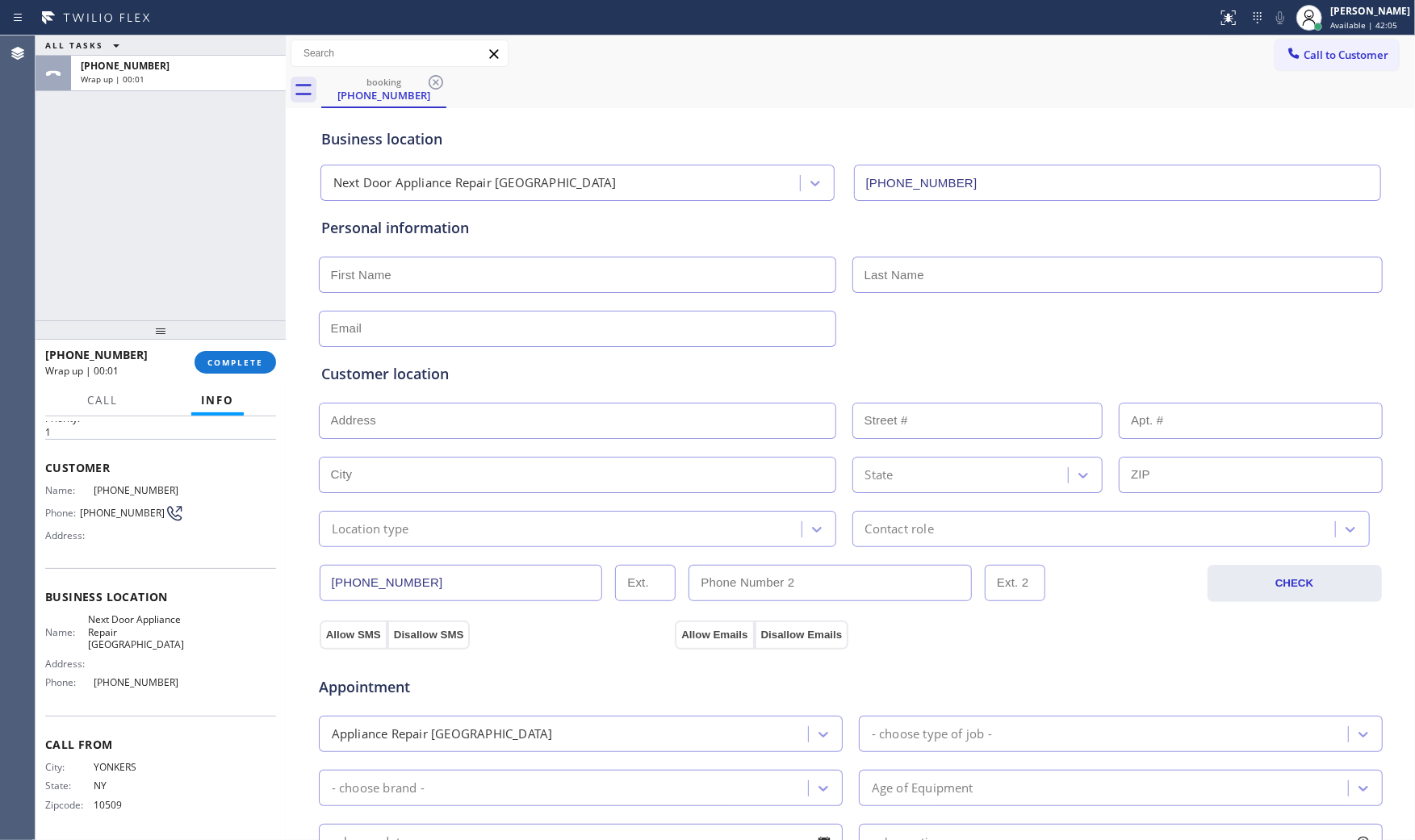
click at [208, 399] on span "Info" at bounding box center [216, 400] width 33 height 15
click at [216, 374] on div "[PHONE_NUMBER] Wrap up | 00:01 COMPLETE" at bounding box center [161, 362] width 230 height 42
click at [223, 358] on span "COMPLETE" at bounding box center [235, 361] width 56 height 11
click at [232, 334] on div at bounding box center [161, 331] width 250 height 20
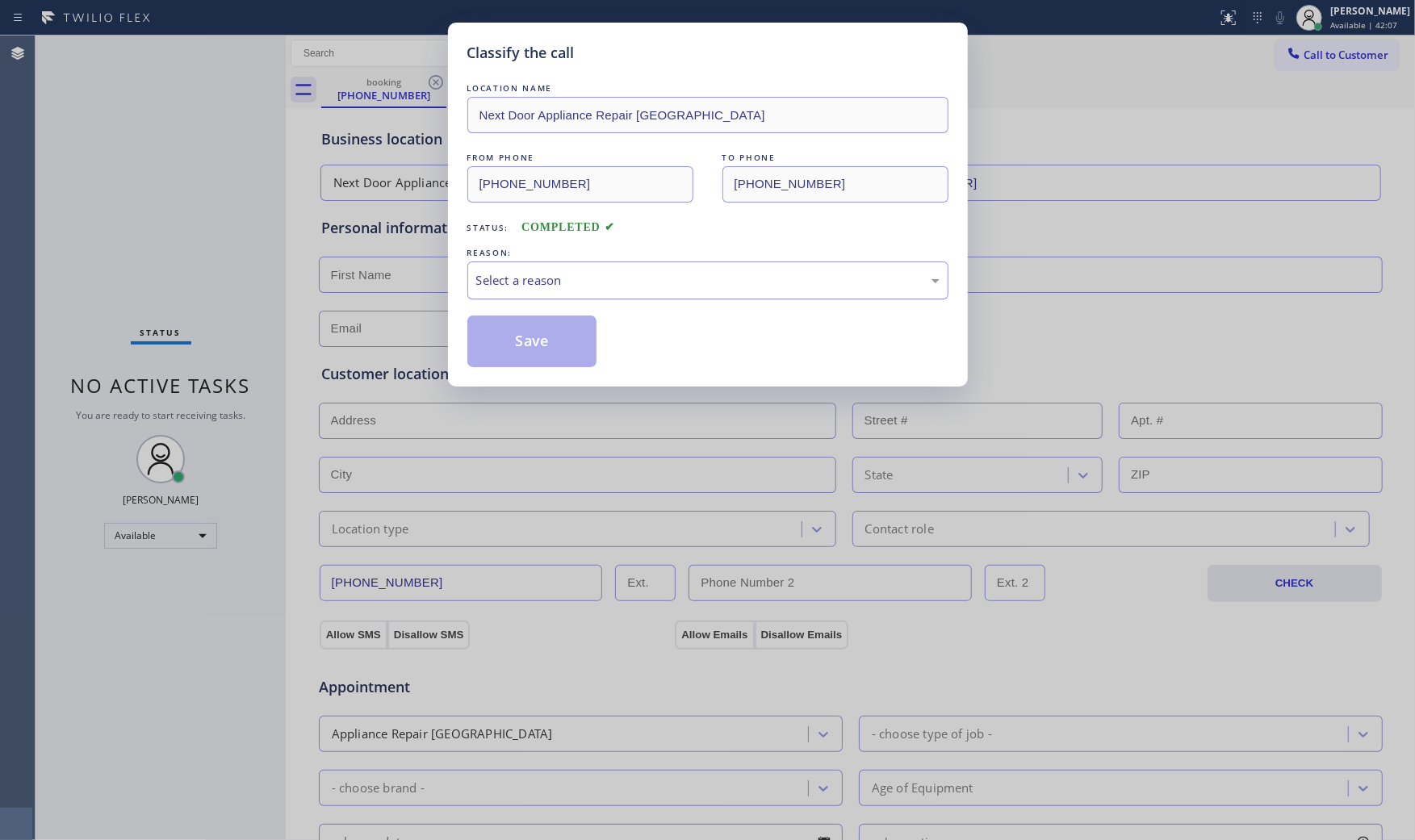
click at [534, 284] on div "Select a reason" at bounding box center [708, 280] width 464 height 19
click at [535, 352] on button "Save" at bounding box center [532, 342] width 130 height 52
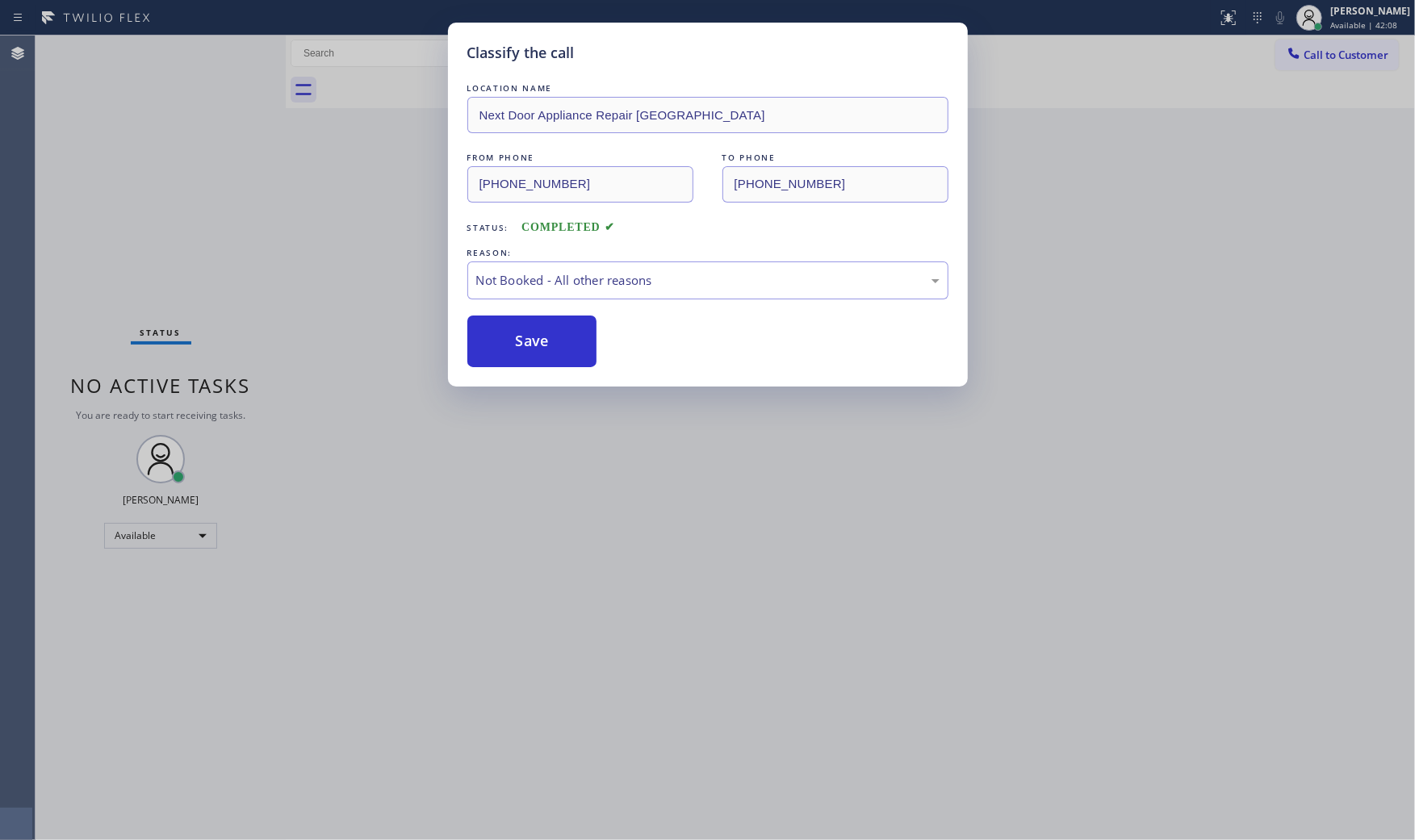
click at [535, 352] on button "Save" at bounding box center [532, 342] width 130 height 52
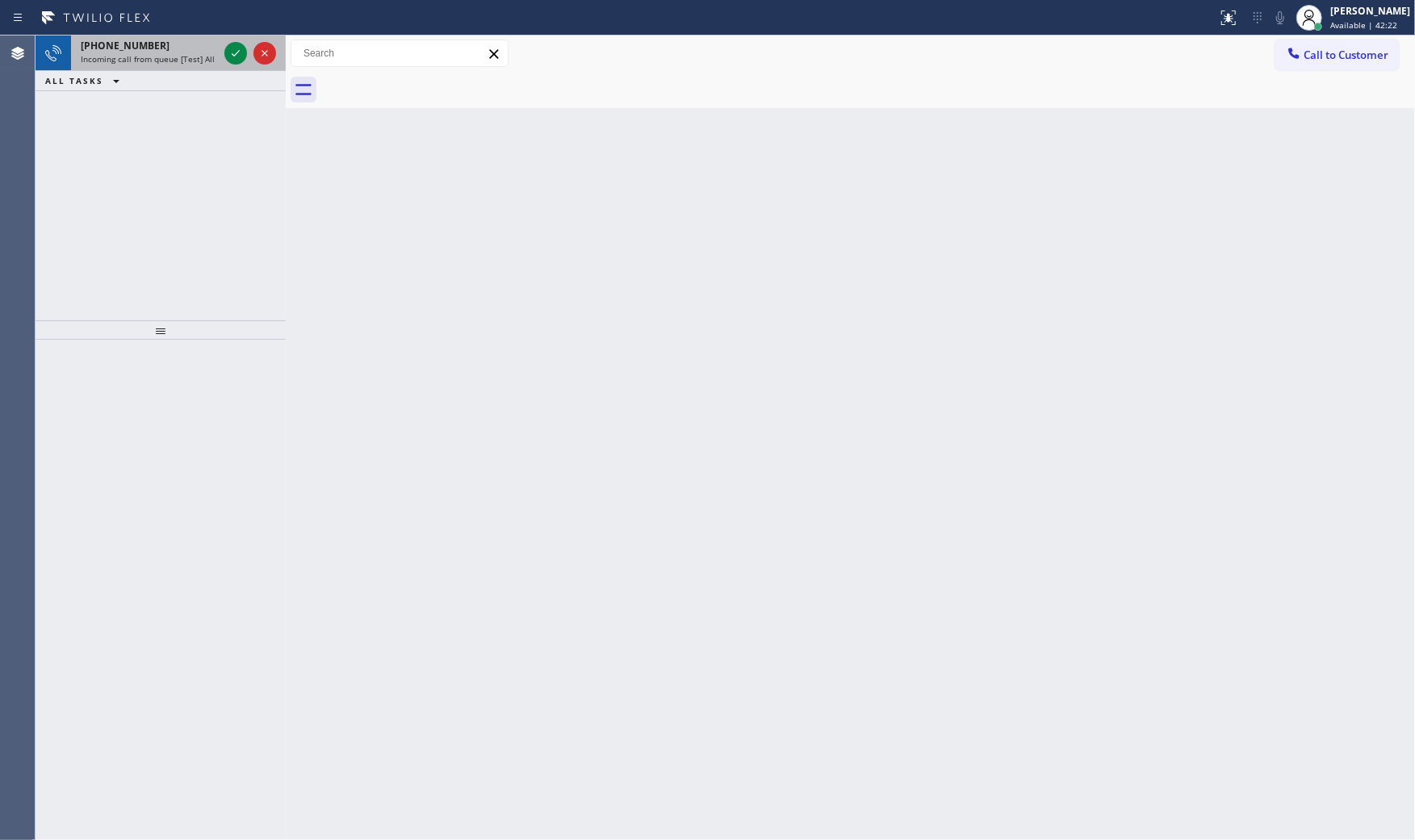
click at [149, 49] on div "[PHONE_NUMBER]" at bounding box center [149, 46] width 137 height 14
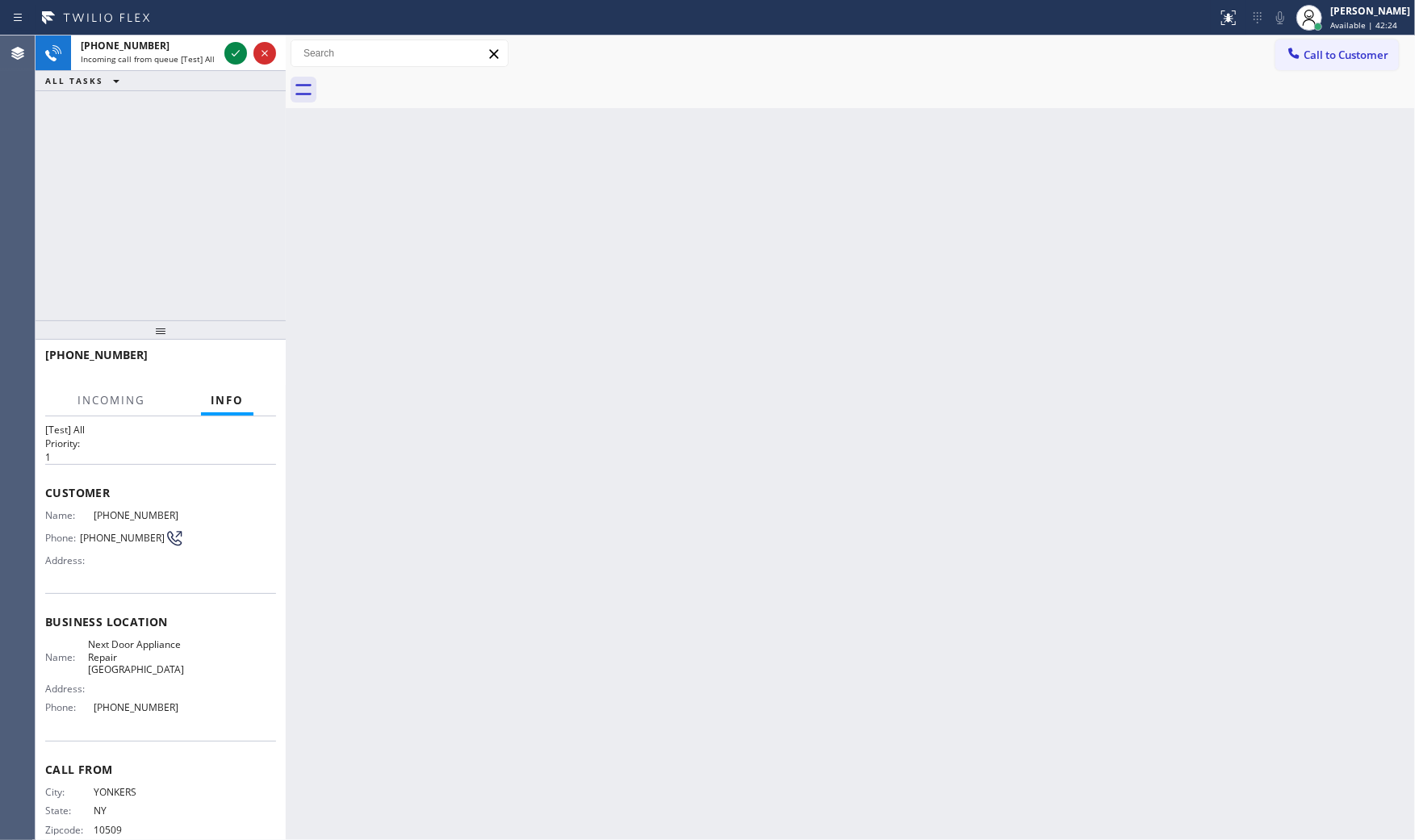
scroll to position [51, 0]
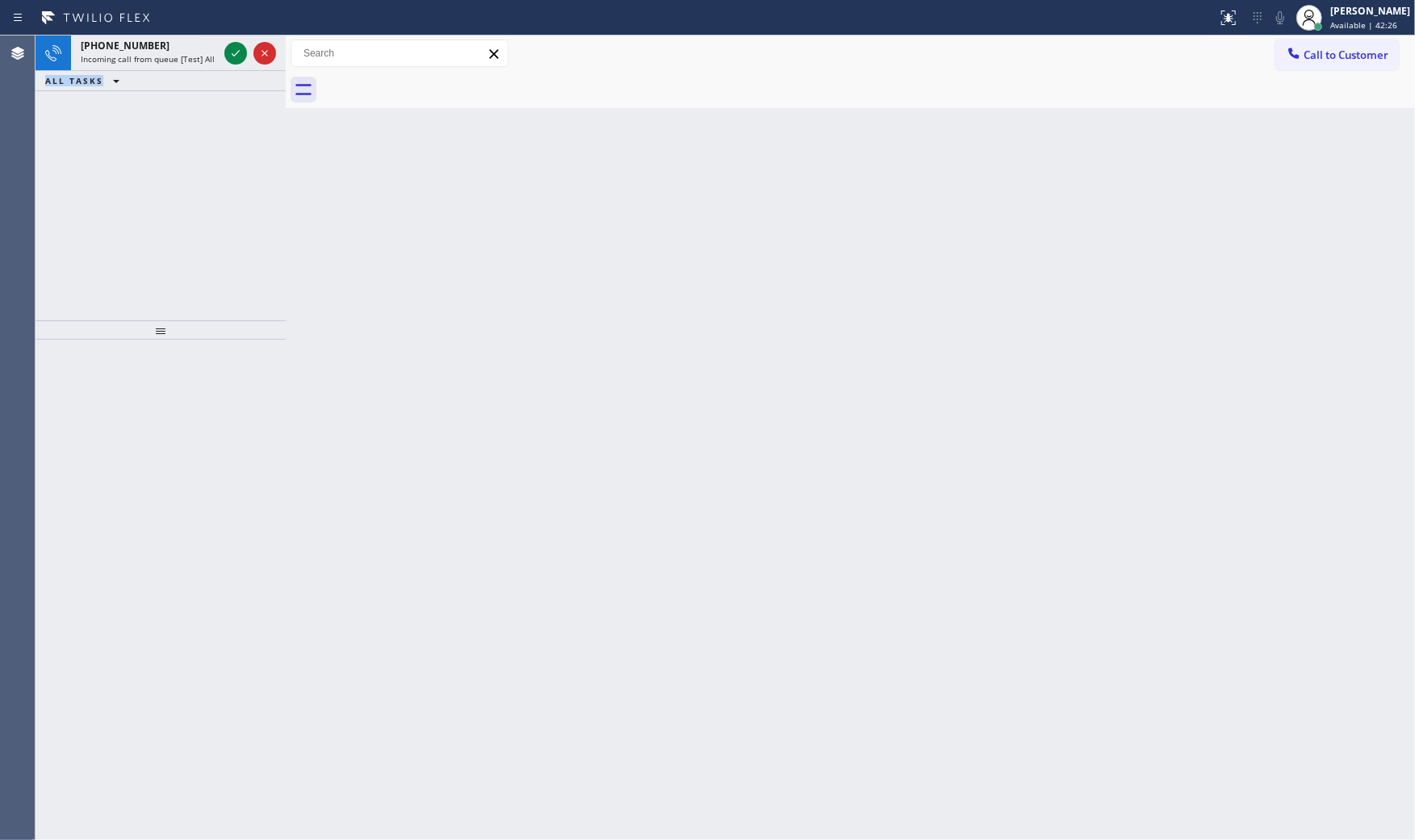
drag, startPoint x: 42, startPoint y: 466, endPoint x: 191, endPoint y: 676, distance: 257.5
click at [132, 49] on span "[PHONE_NUMBER]" at bounding box center [124, 46] width 88 height 14
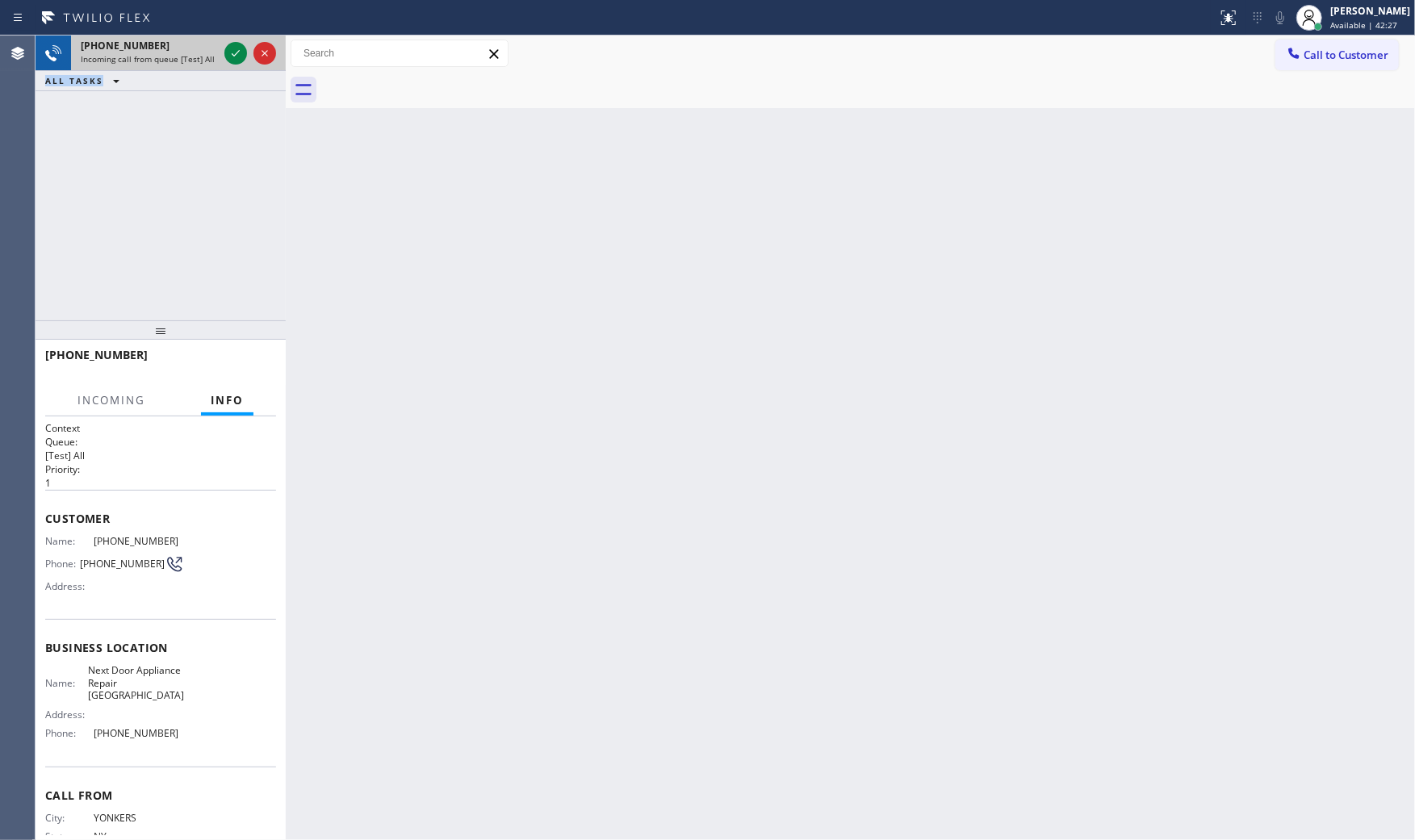
click at [132, 50] on span "[PHONE_NUMBER]" at bounding box center [124, 46] width 88 height 14
click at [62, 515] on span "Customer" at bounding box center [161, 517] width 230 height 15
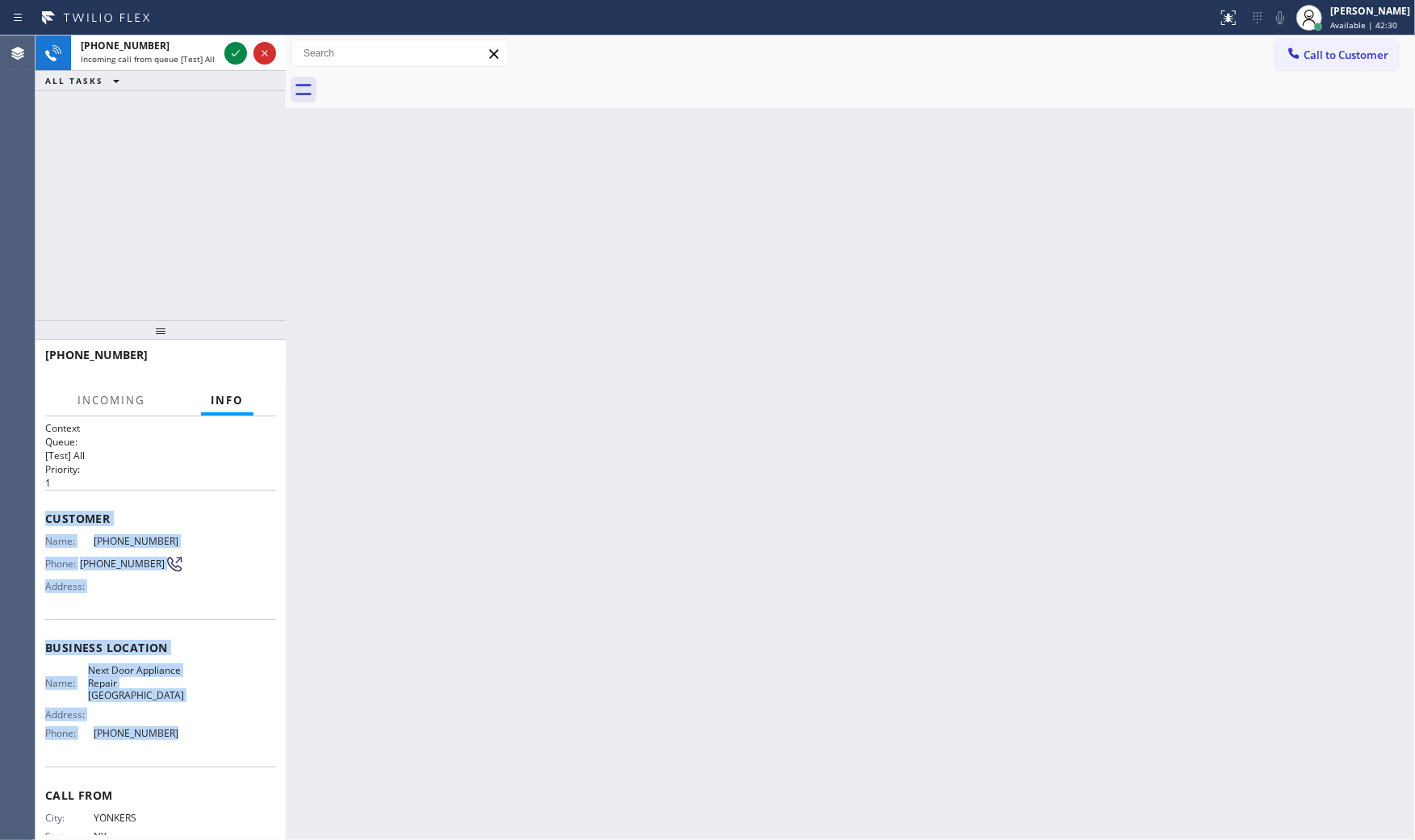
drag, startPoint x: 41, startPoint y: 511, endPoint x: 172, endPoint y: 728, distance: 253.5
click at [192, 752] on div "Context Queue: [Test] All Priority: 1 Customer Name: [PHONE_NUMBER] Phone: [PHO…" at bounding box center [161, 628] width 250 height 424
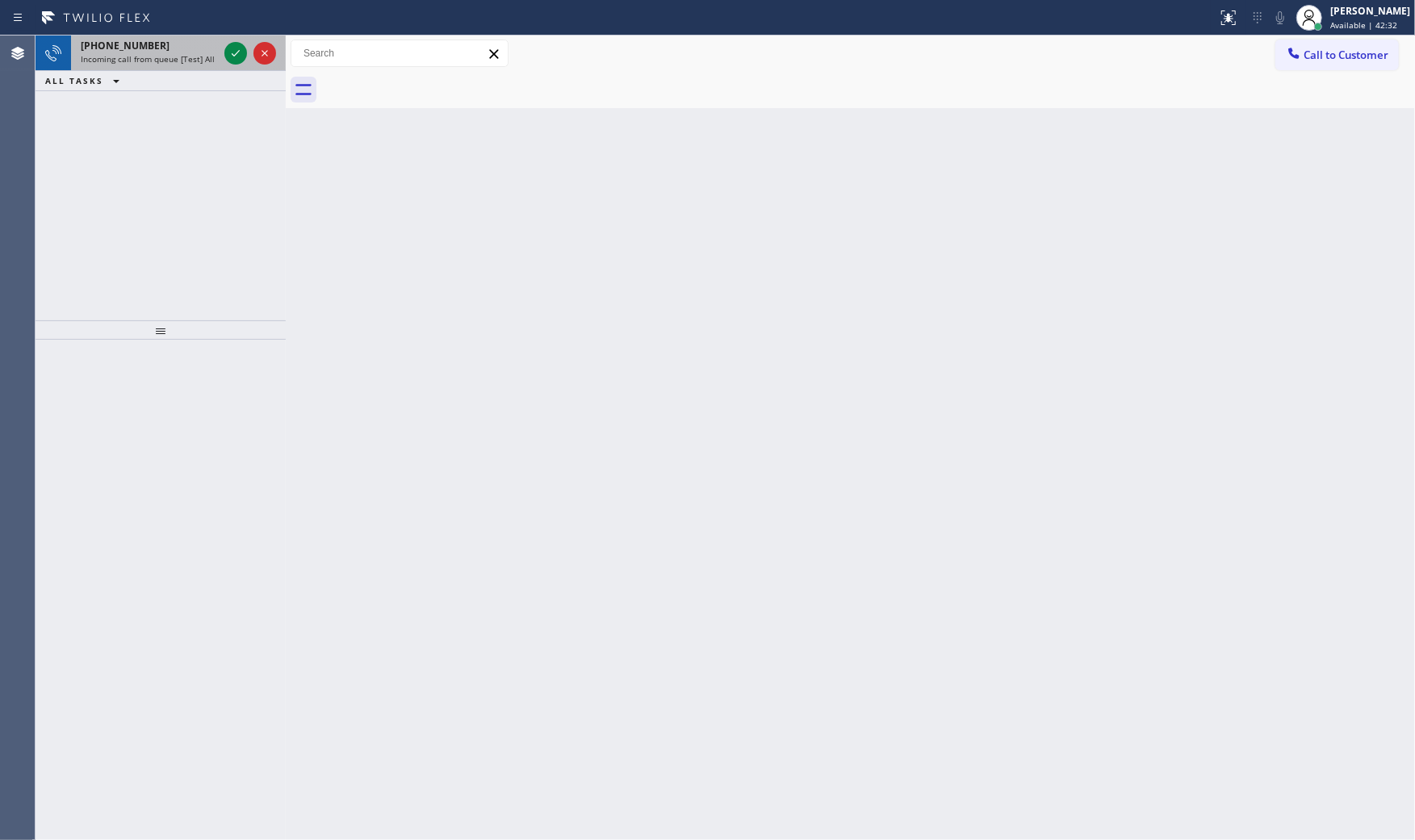
click at [156, 41] on div "[PHONE_NUMBER]" at bounding box center [149, 46] width 137 height 14
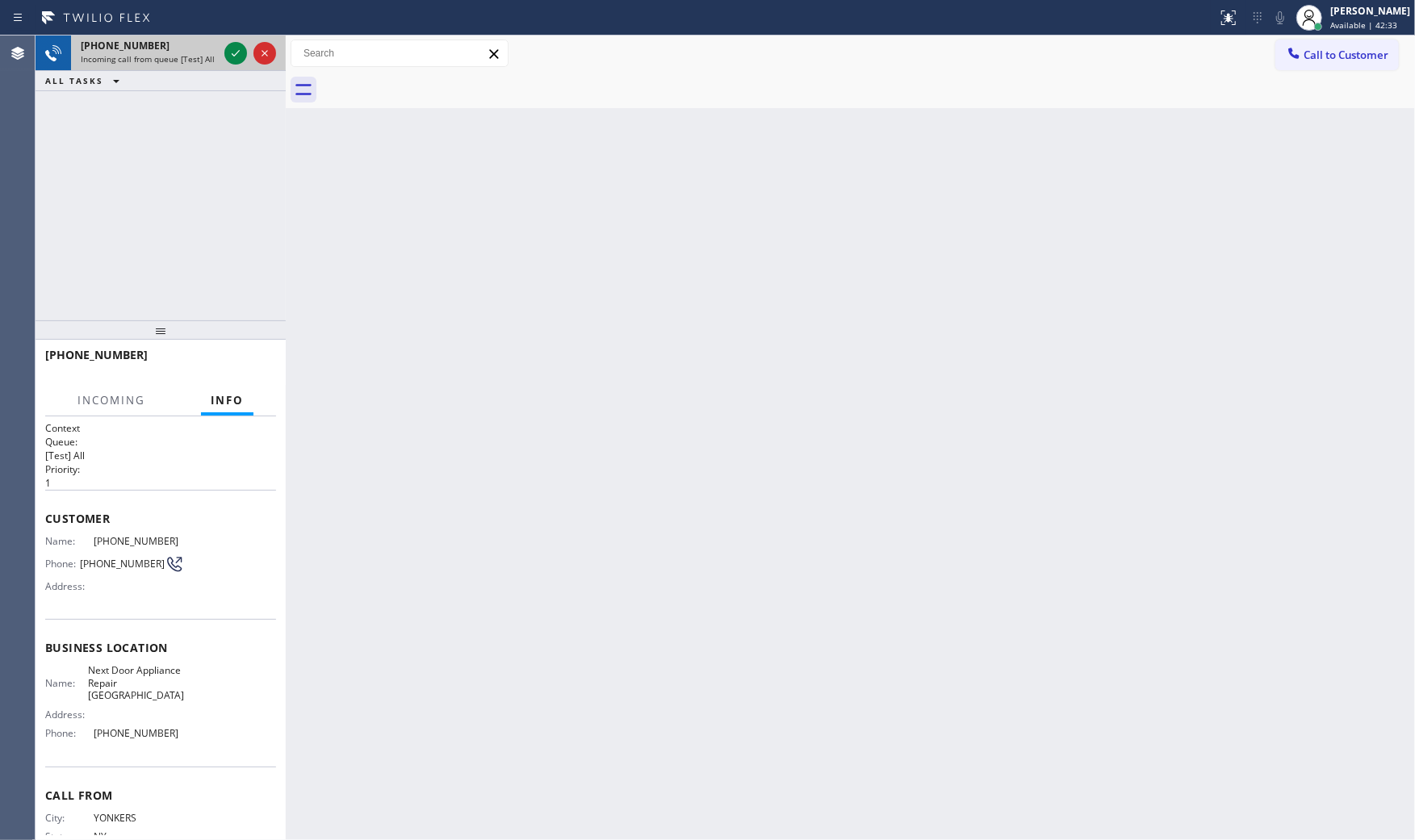
click at [156, 51] on div "[PHONE_NUMBER]" at bounding box center [149, 46] width 137 height 14
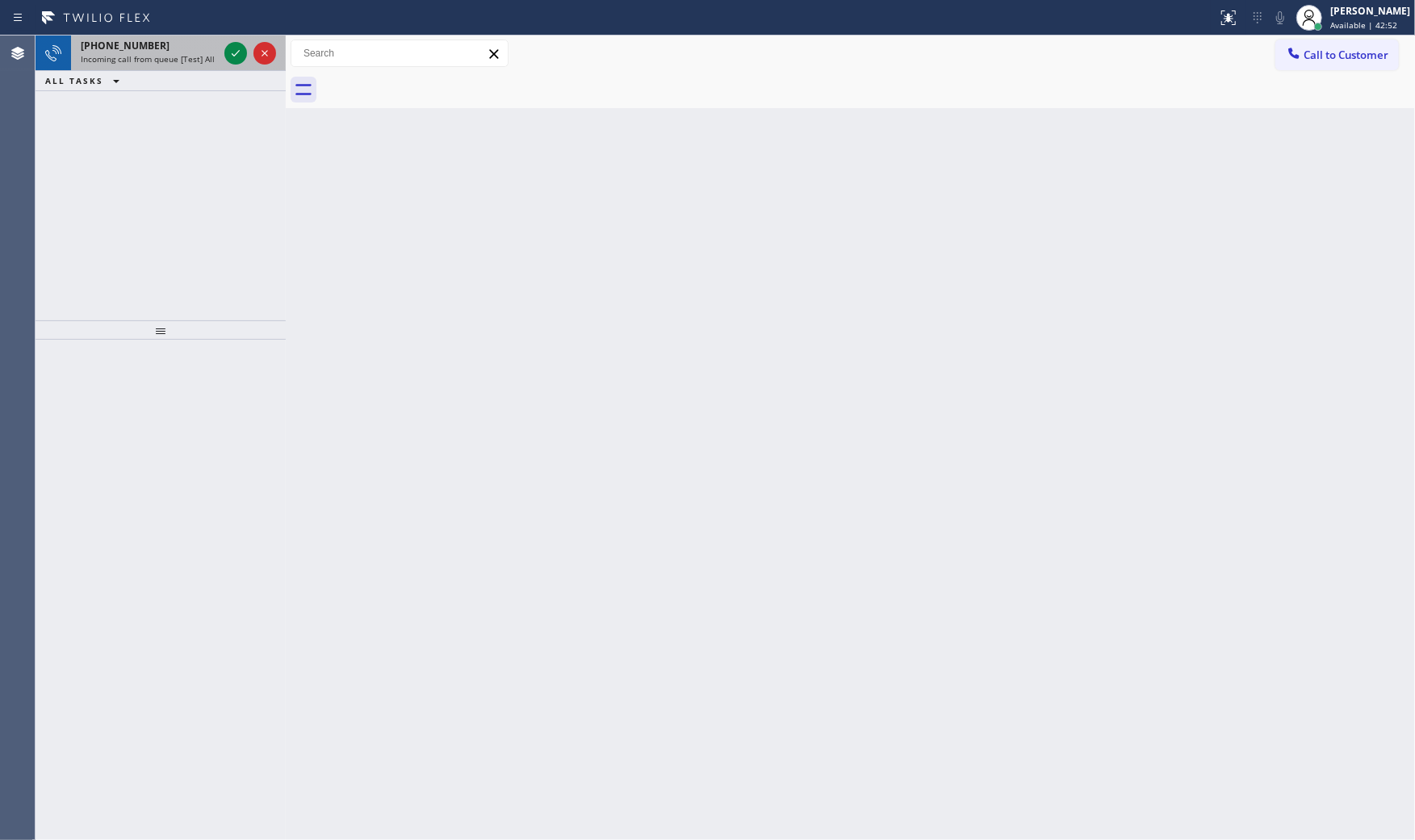
click at [186, 51] on div "[PHONE_NUMBER]" at bounding box center [149, 46] width 137 height 14
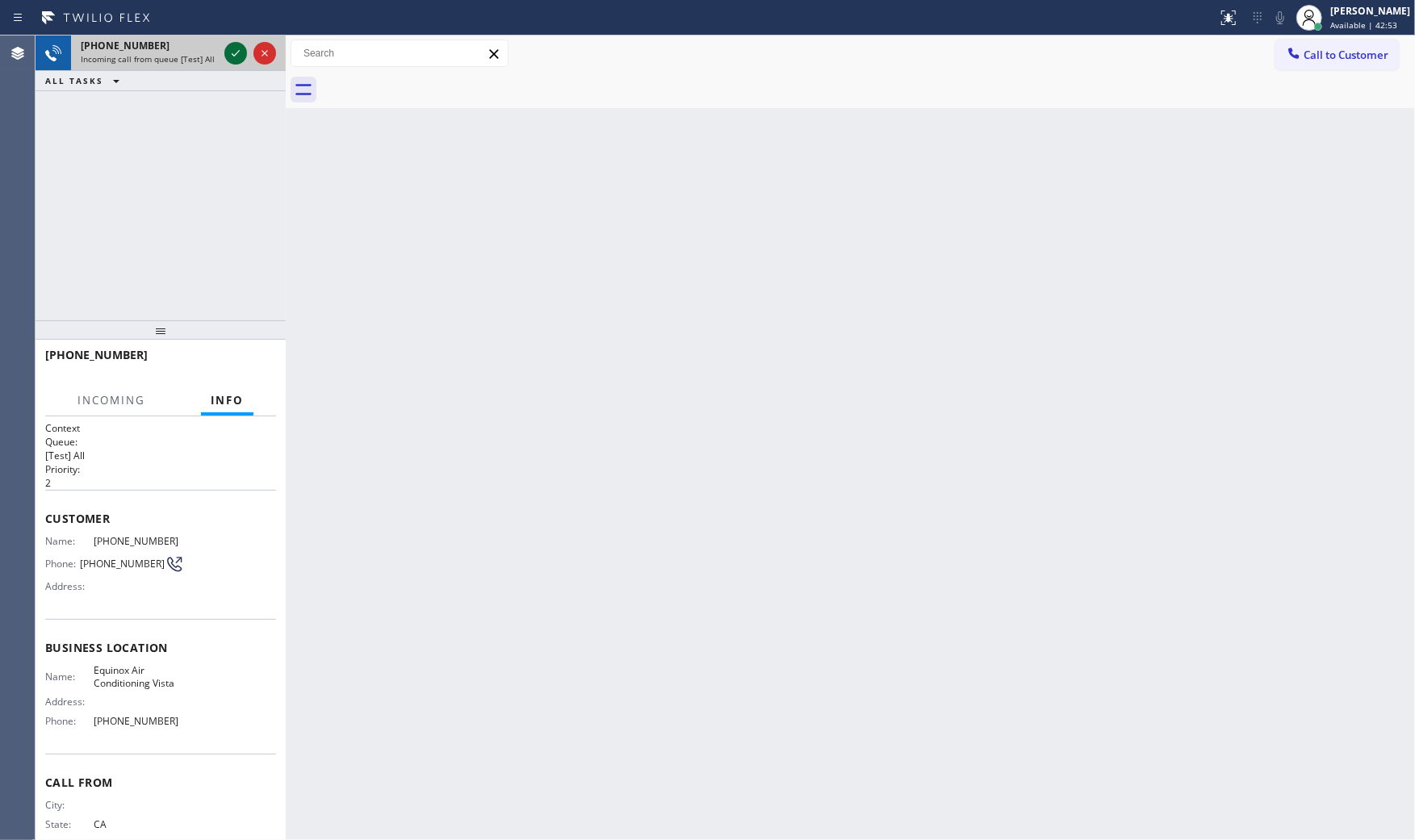
click at [226, 55] on icon at bounding box center [236, 54] width 20 height 20
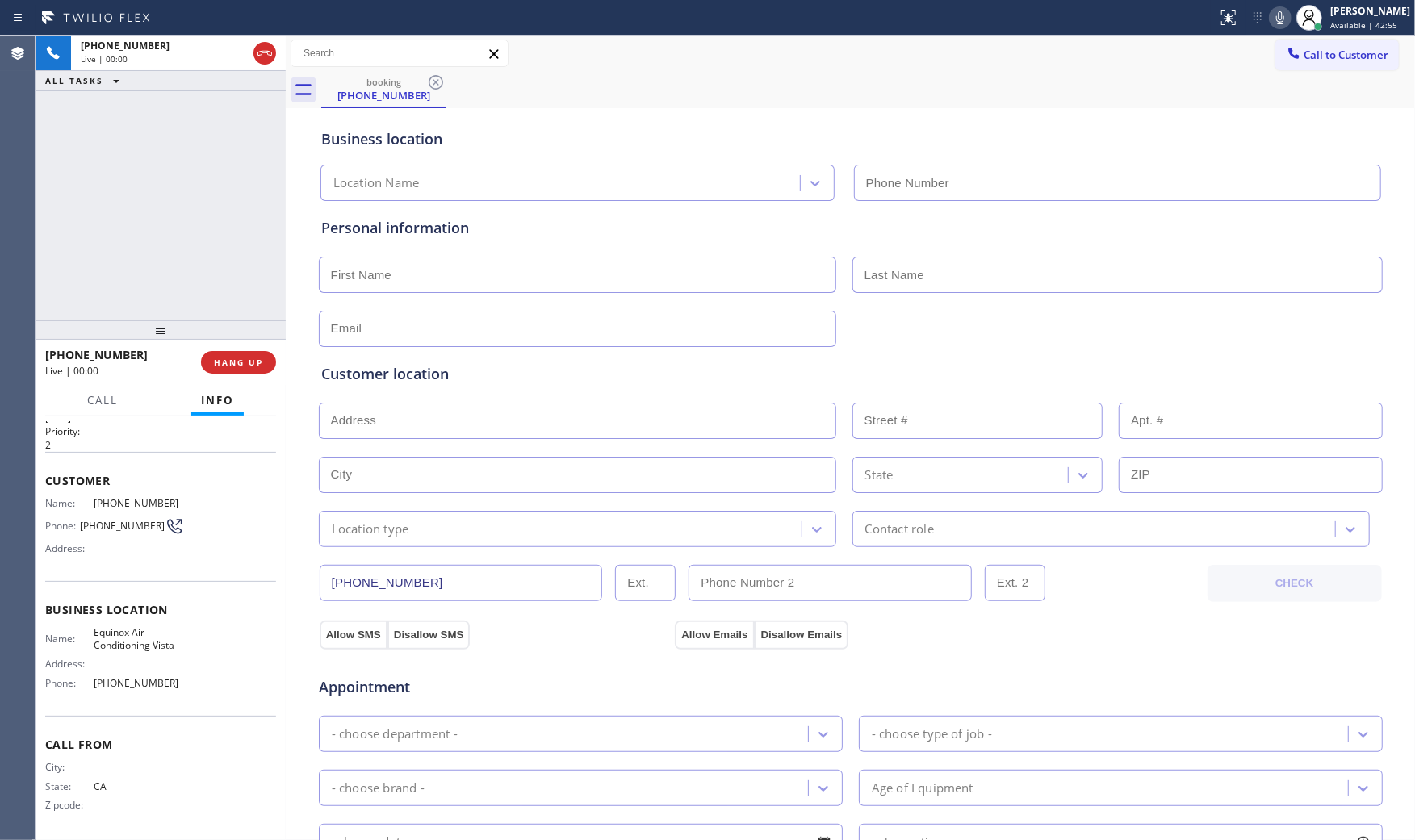
type input "[PHONE_NUMBER]"
click at [213, 364] on button "HANG UP" at bounding box center [238, 362] width 75 height 23
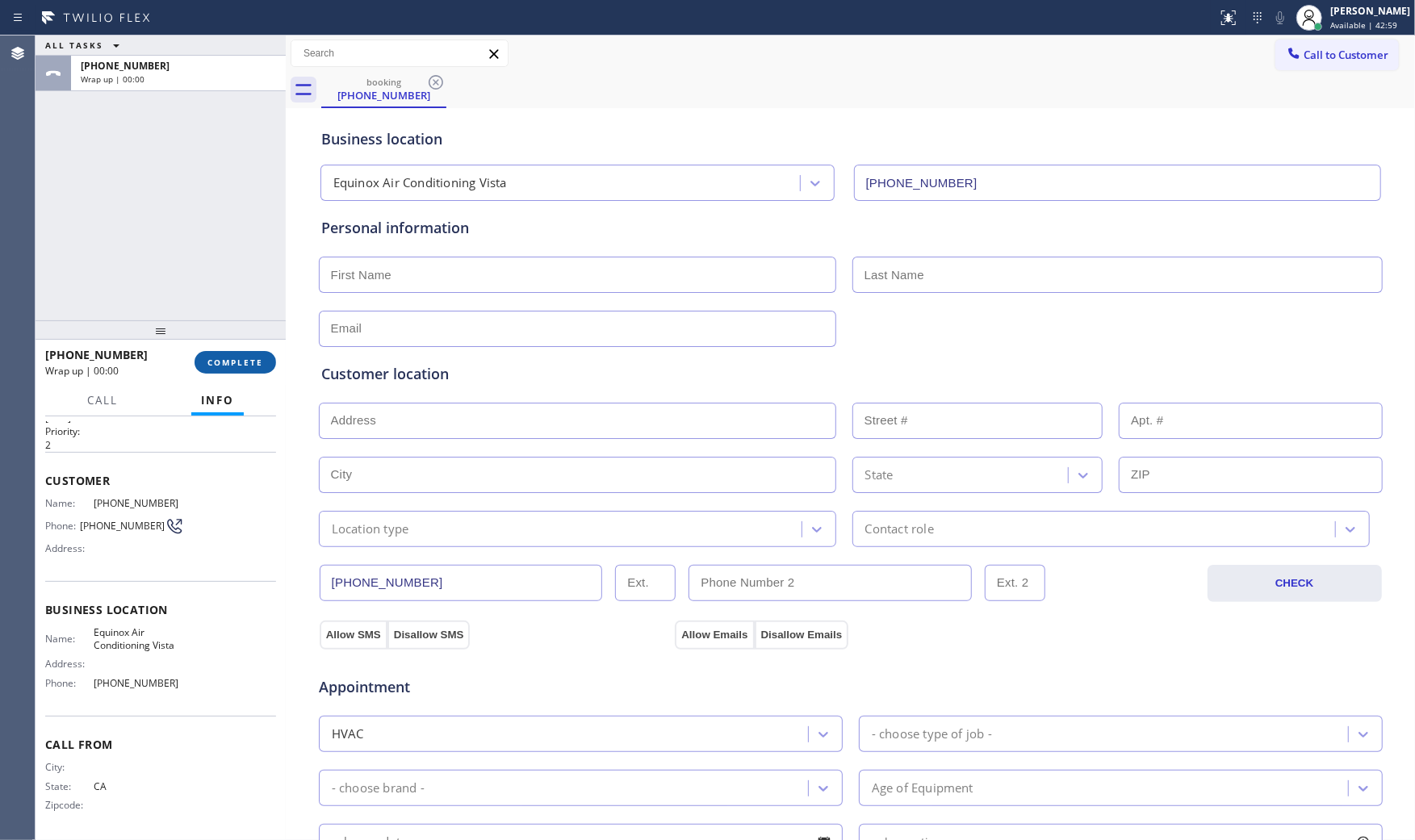
click at [213, 364] on span "COMPLETE" at bounding box center [235, 361] width 56 height 11
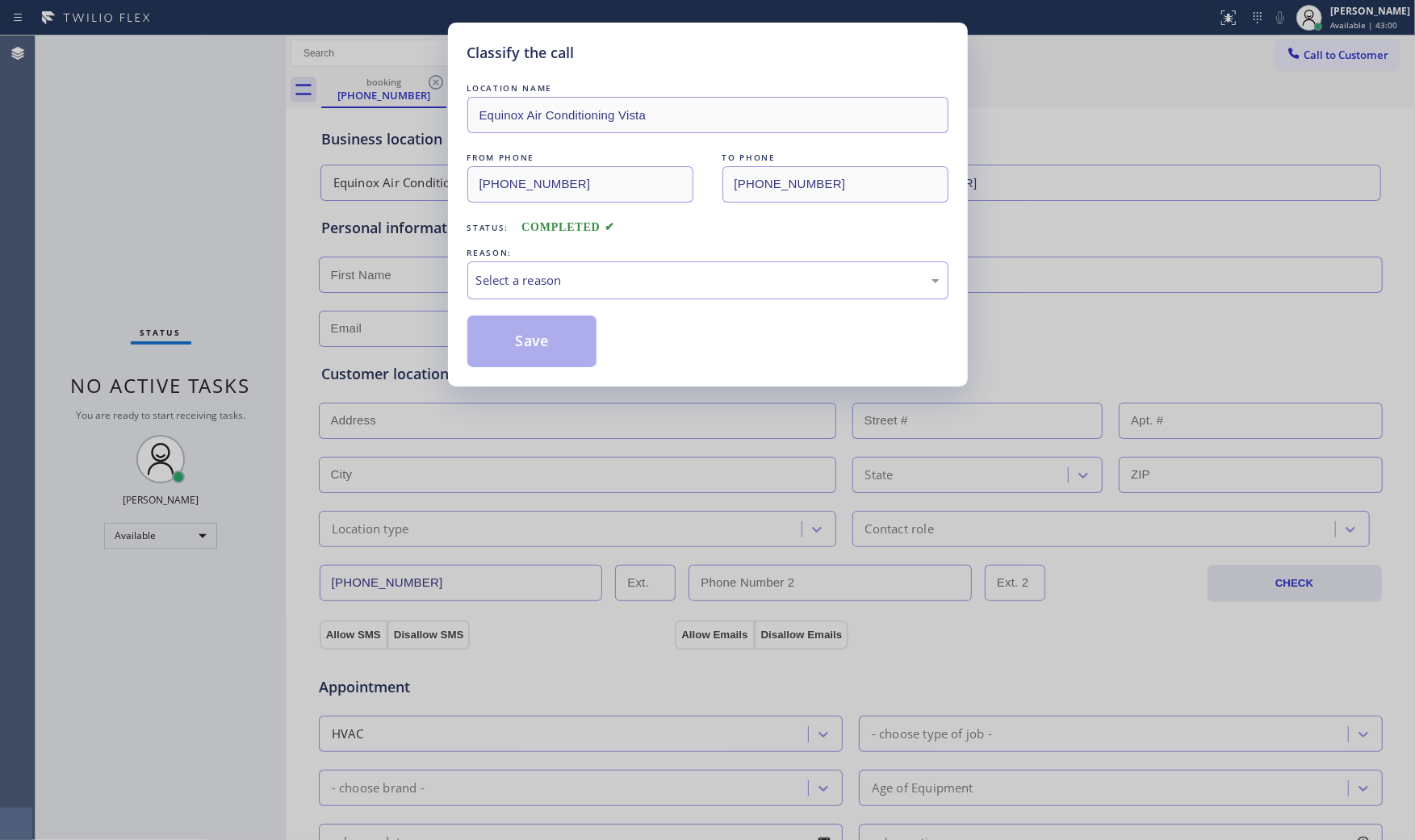
click at [737, 302] on div "LOCATION NAME Equinox Air Conditioning Vista FROM PHONE [PHONE_NUMBER] TO PHONE…" at bounding box center [708, 222] width 481 height 287
click at [687, 287] on div "Select a reason" at bounding box center [708, 280] width 464 height 19
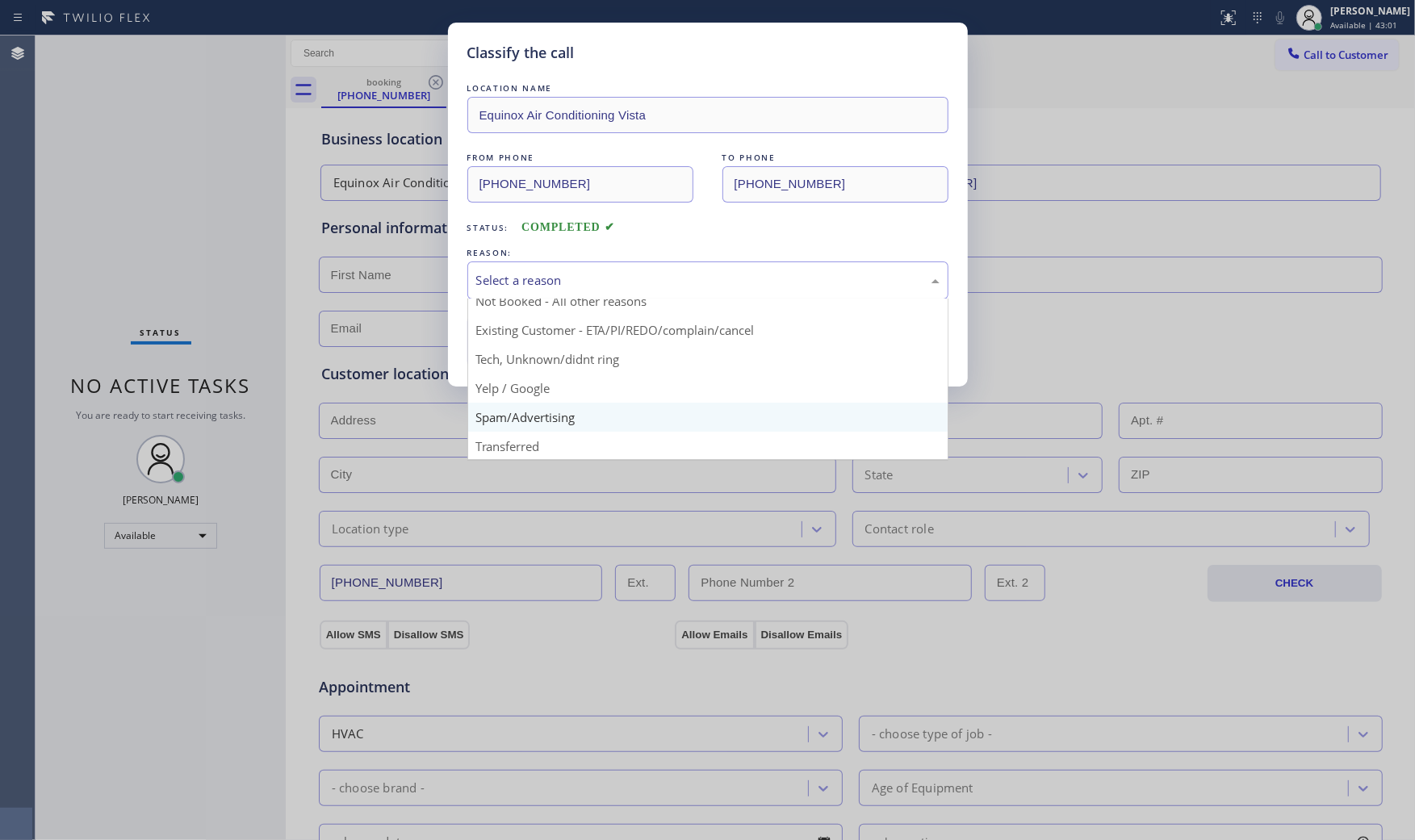
scroll to position [101, 0]
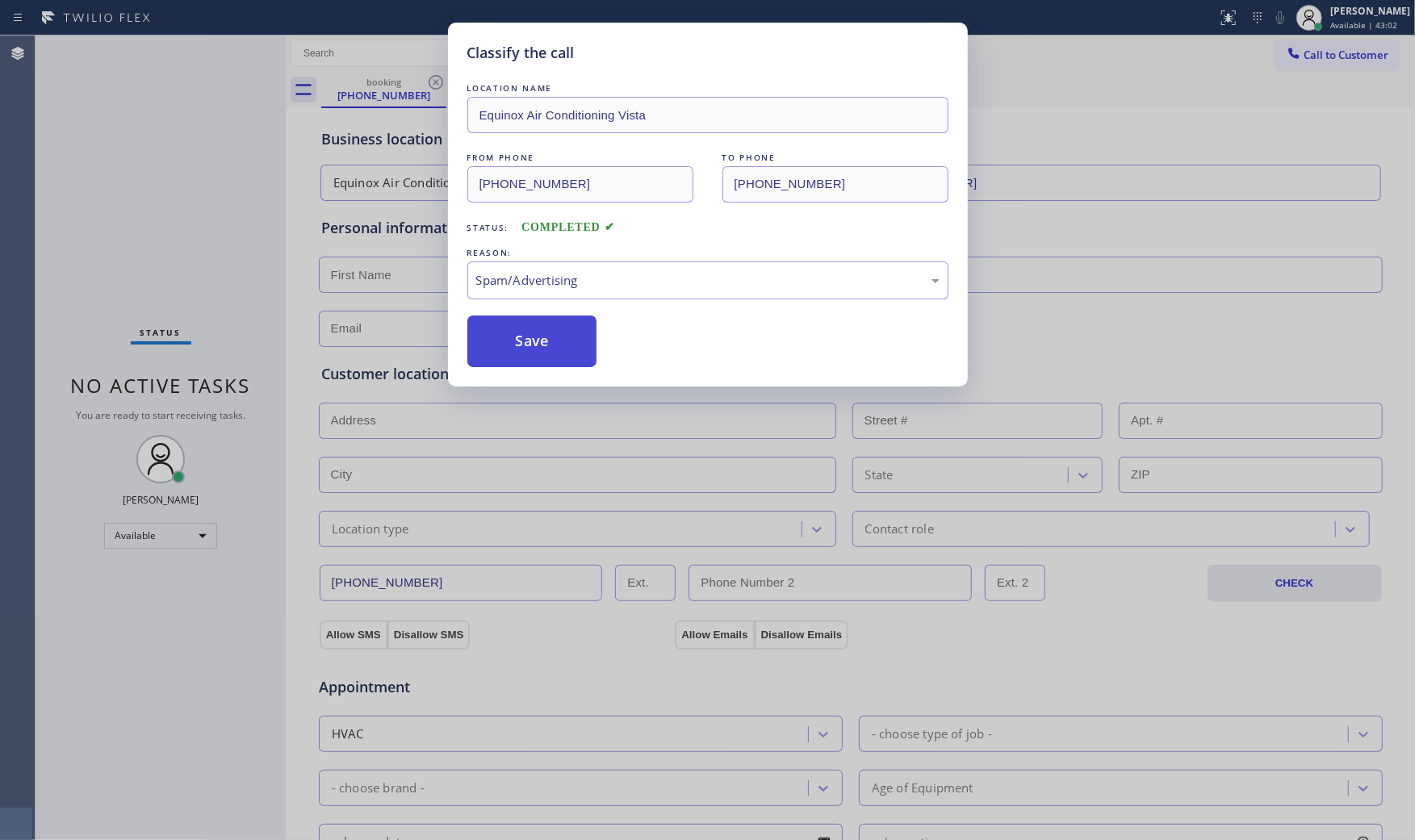
click at [543, 343] on button "Save" at bounding box center [532, 342] width 130 height 52
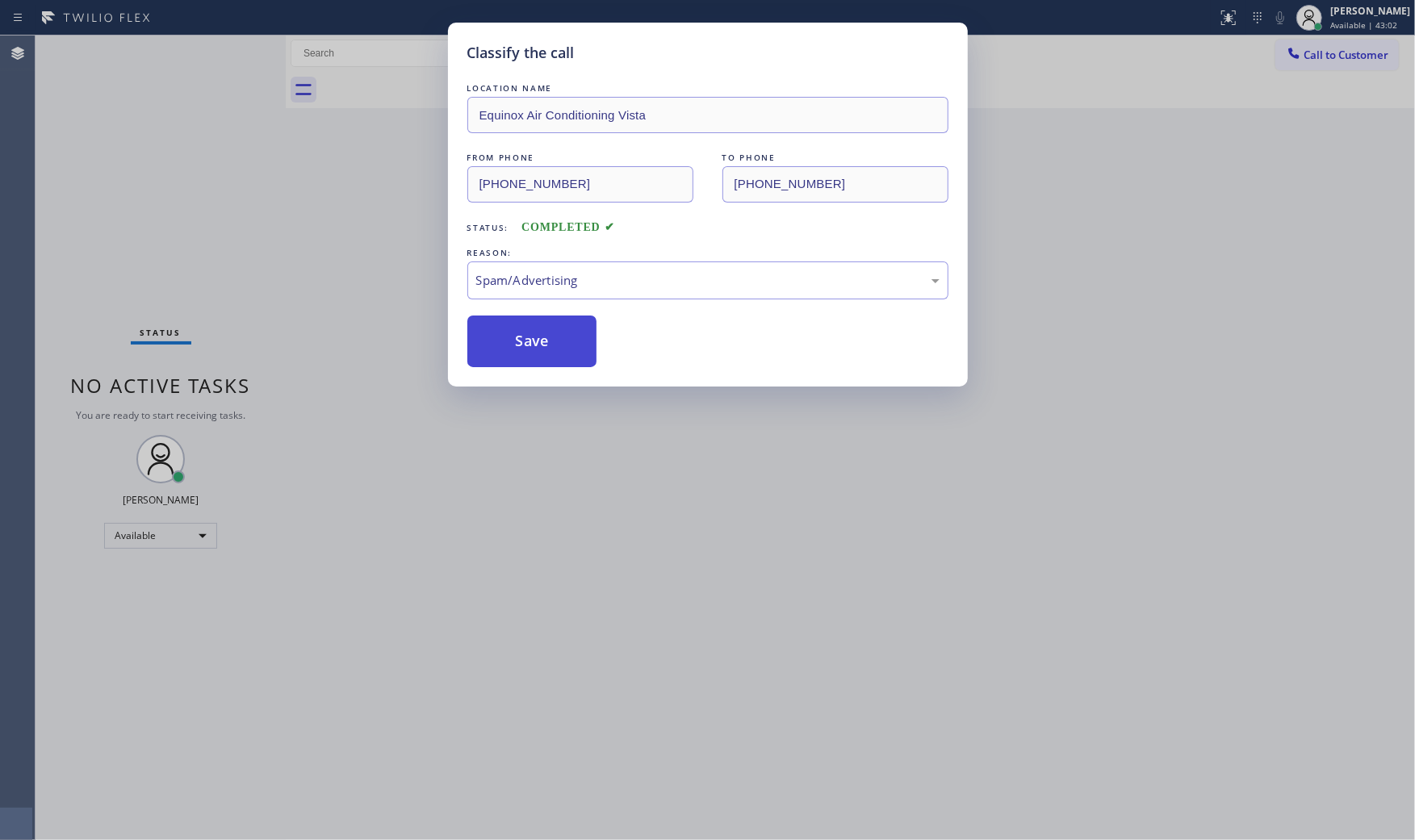
click at [543, 343] on button "Save" at bounding box center [532, 342] width 130 height 52
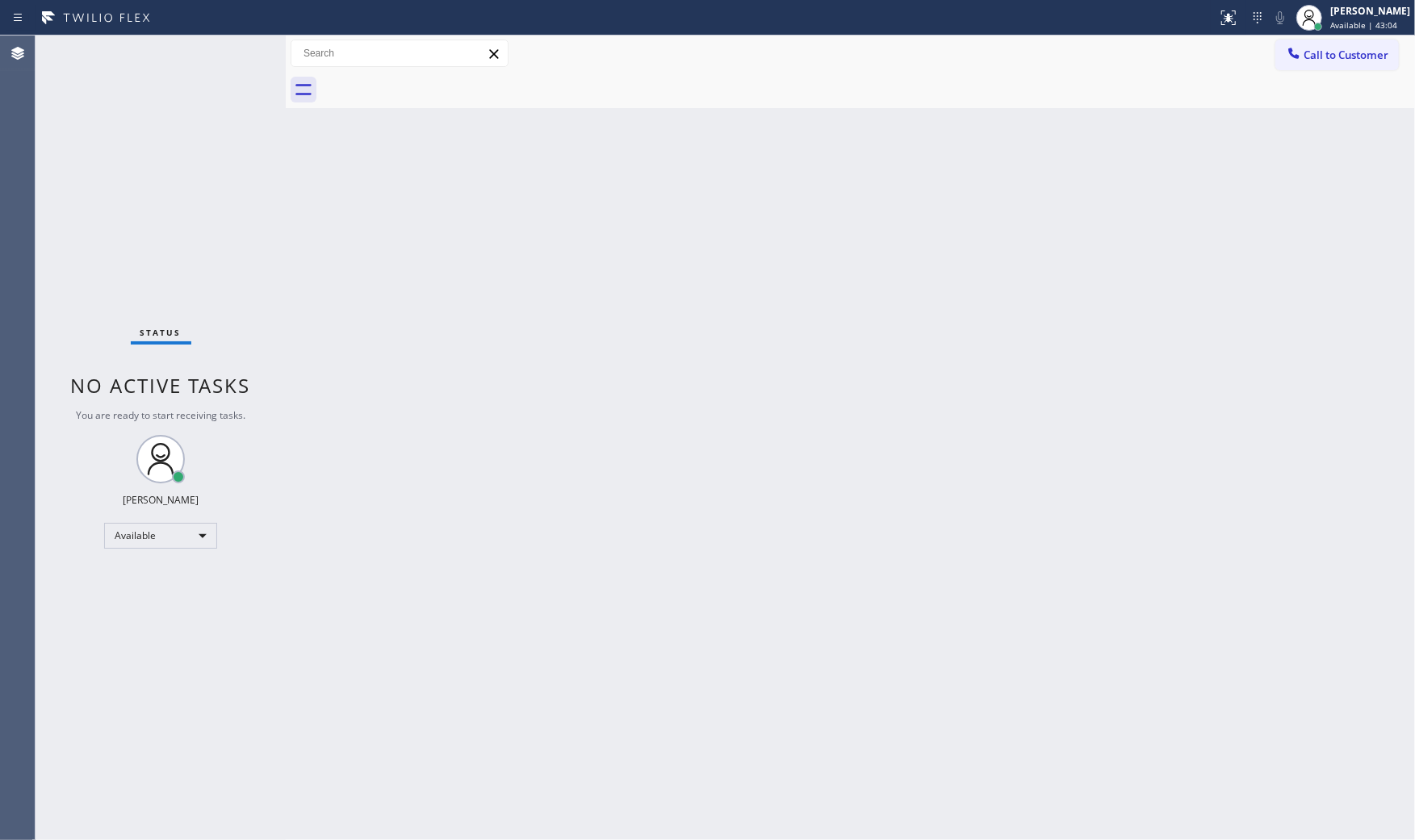
click at [234, 50] on div "Status No active tasks You are ready to start receiving tasks. [PERSON_NAME] Av…" at bounding box center [161, 438] width 250 height 804
click at [238, 47] on div "Status No active tasks You are ready to start receiving tasks. [PERSON_NAME] Av…" at bounding box center [161, 438] width 250 height 804
click at [204, 50] on div "Status No active tasks You are ready to start receiving tasks. [PERSON_NAME] Av…" at bounding box center [161, 438] width 250 height 804
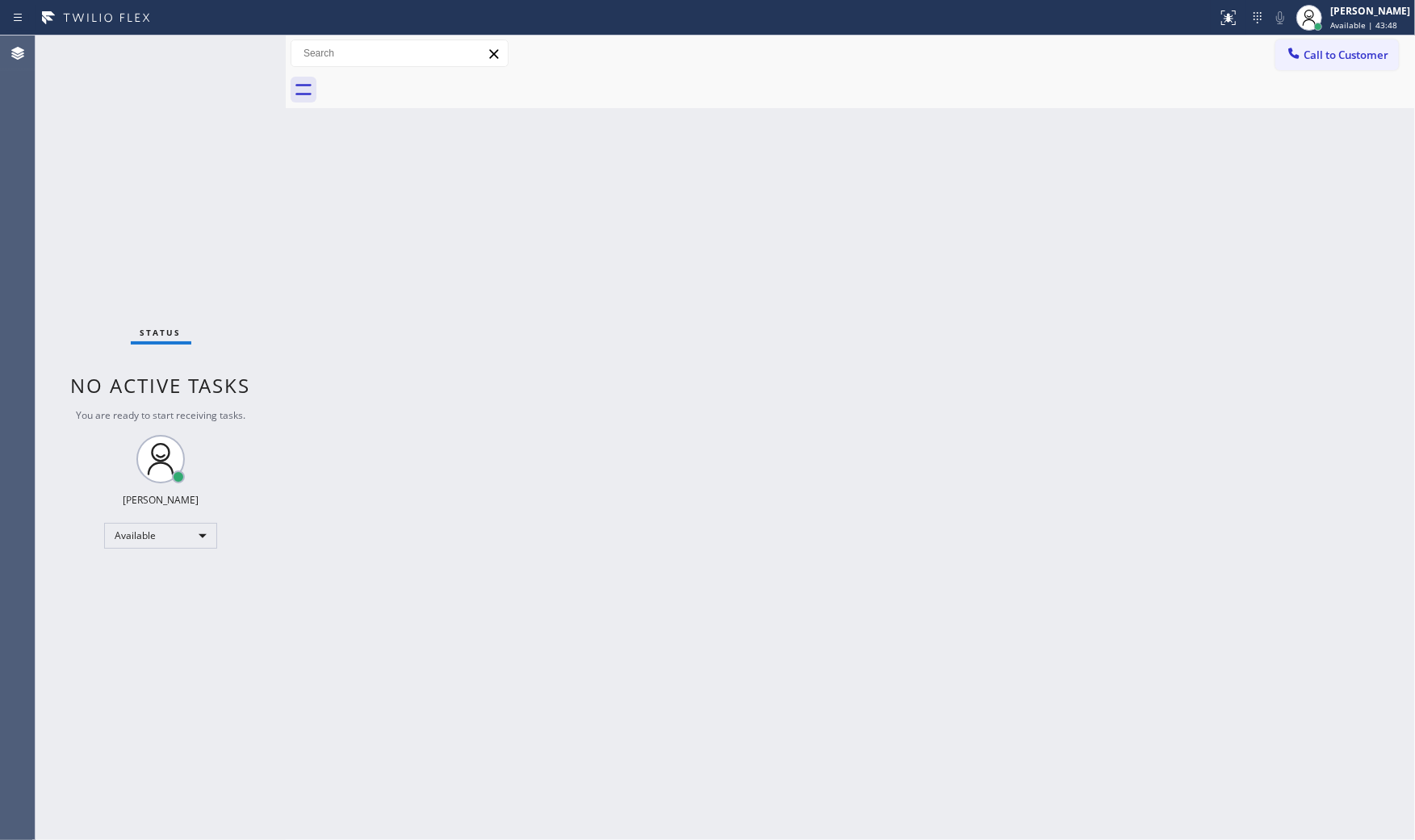
click at [207, 54] on div "Status No active tasks You are ready to start receiving tasks. [PERSON_NAME] Av…" at bounding box center [161, 438] width 250 height 804
click at [236, 52] on div "Status No active tasks You are ready to start receiving tasks. [PERSON_NAME] Av…" at bounding box center [161, 438] width 250 height 804
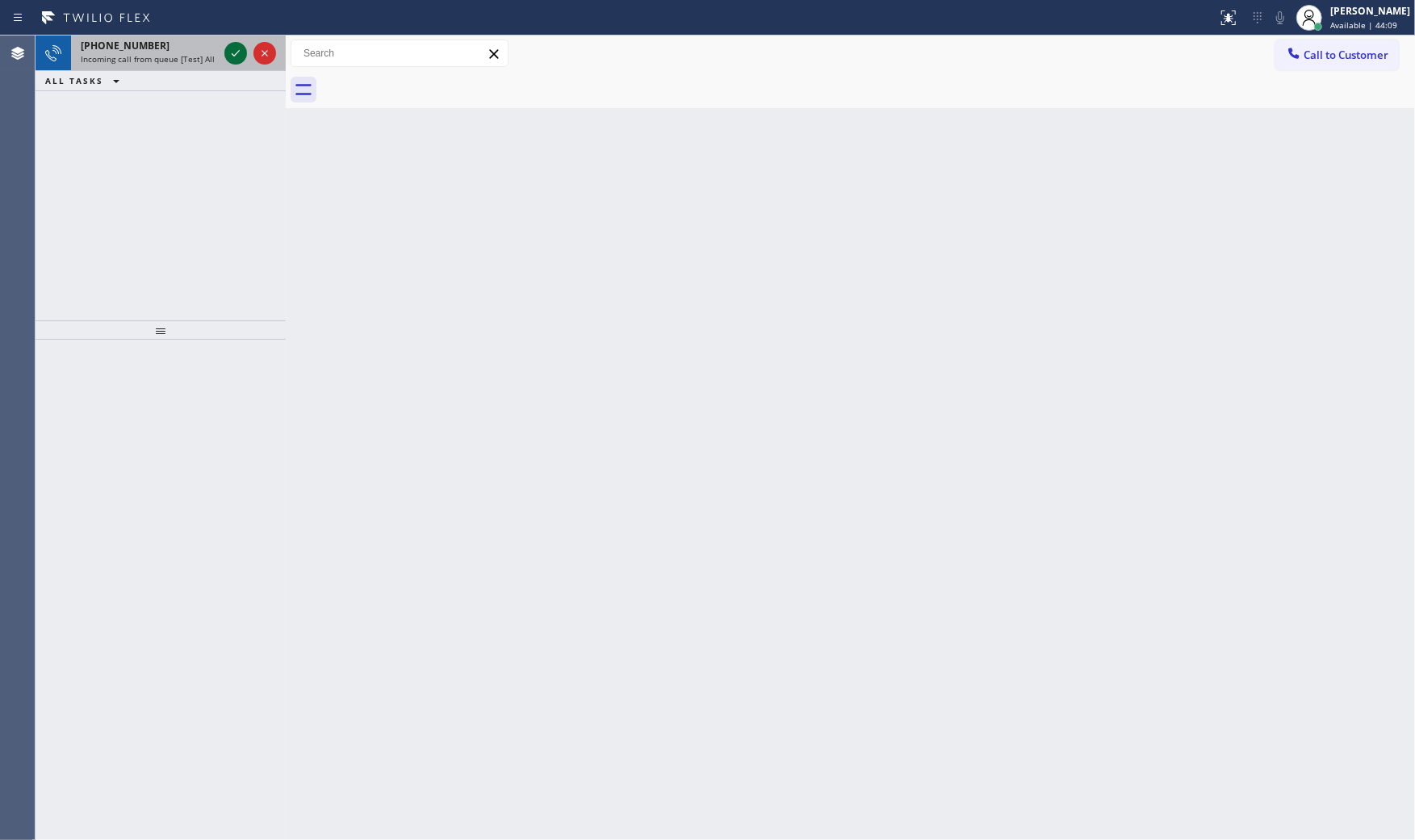
click at [235, 52] on icon at bounding box center [236, 54] width 20 height 20
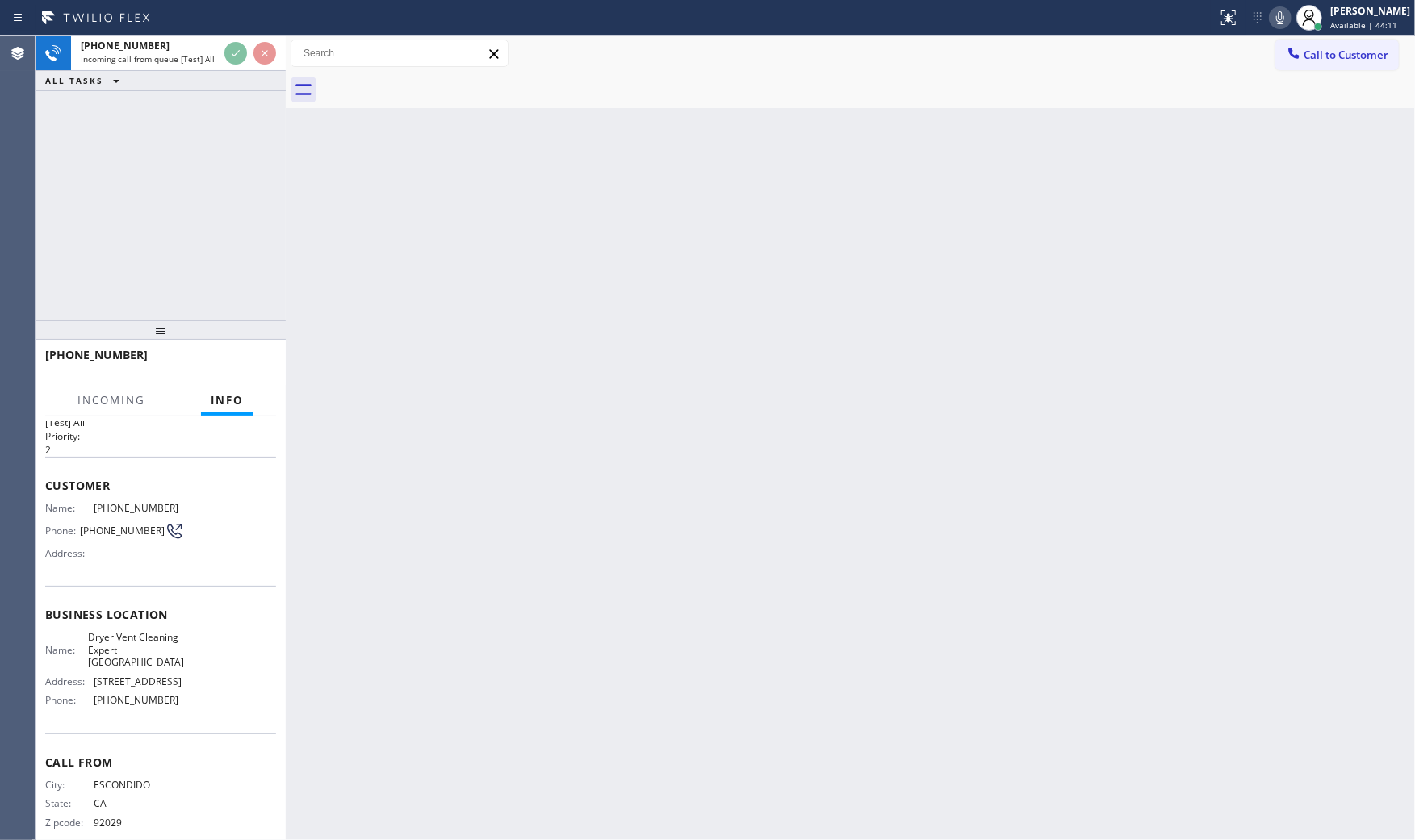
scroll to position [63, 0]
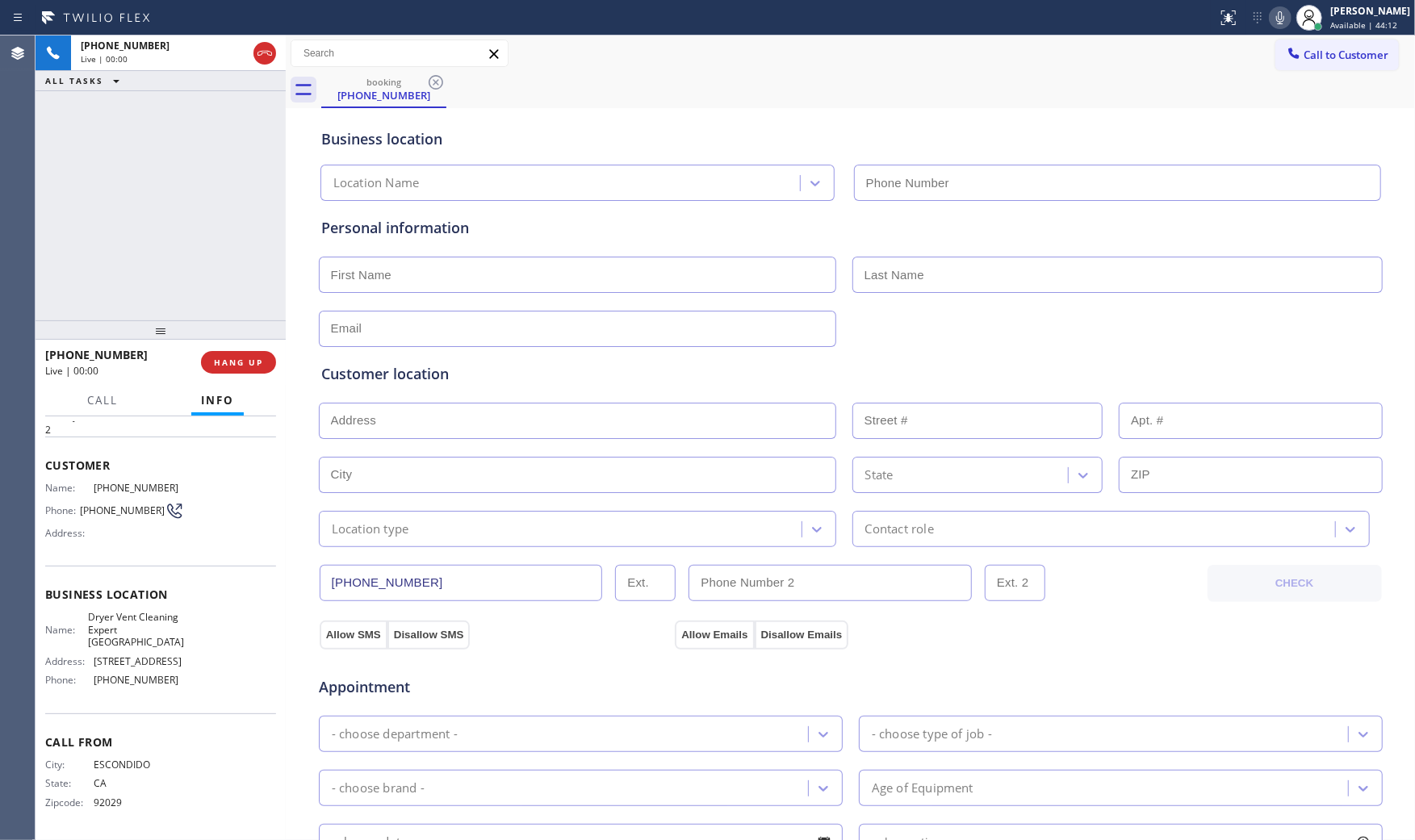
type input "[PHONE_NUMBER]"
click at [1270, 14] on icon at bounding box center [1280, 18] width 20 height 20
click at [1281, 20] on icon at bounding box center [1280, 18] width 20 height 20
click at [1278, 20] on icon at bounding box center [1280, 17] width 8 height 13
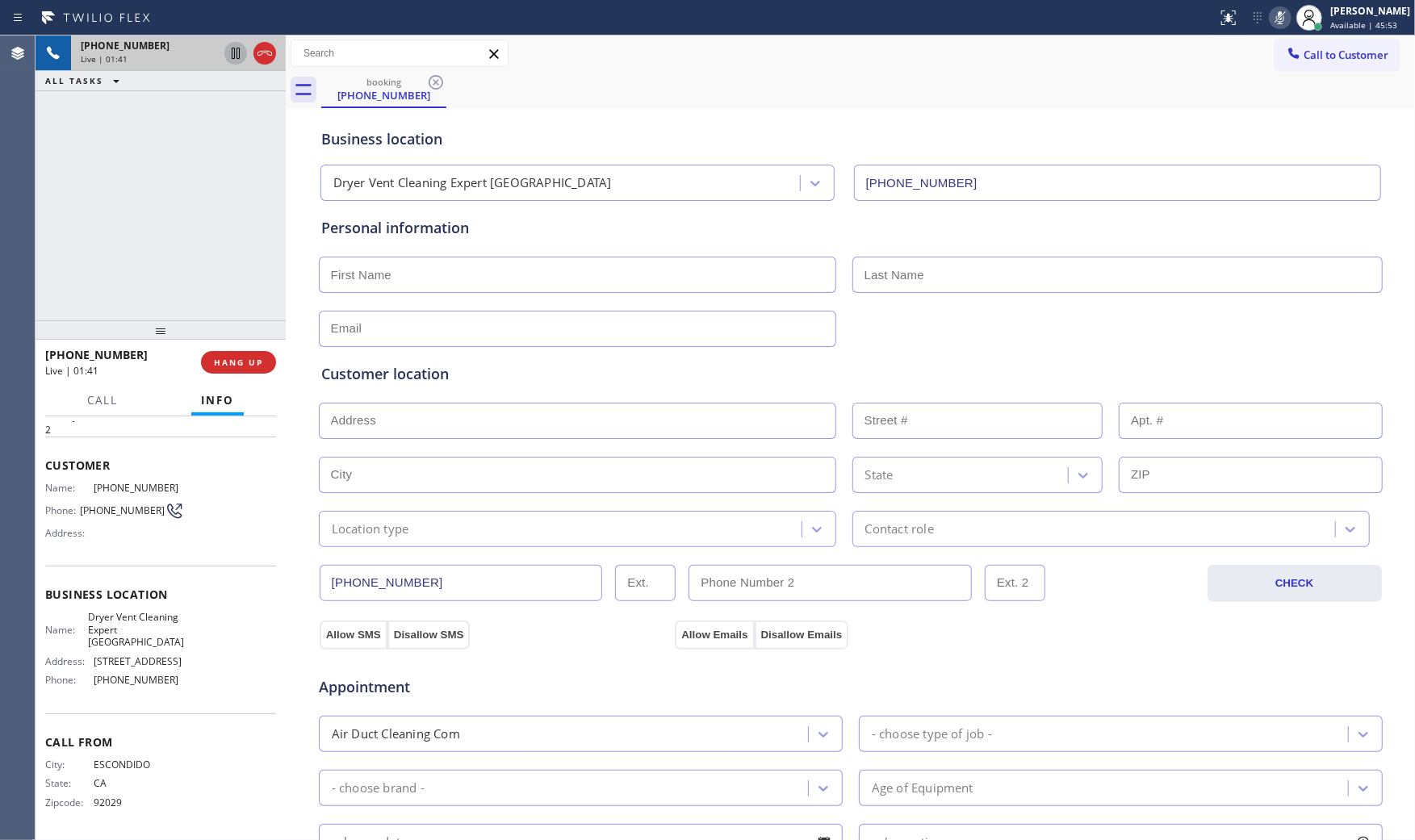
click at [240, 50] on icon at bounding box center [236, 54] width 20 height 20
click at [376, 284] on input "text" at bounding box center [577, 274] width 517 height 37
paste input "[PERSON_NAME]"
type input "[PERSON_NAME]"
click at [950, 275] on input "text" at bounding box center [1117, 274] width 530 height 37
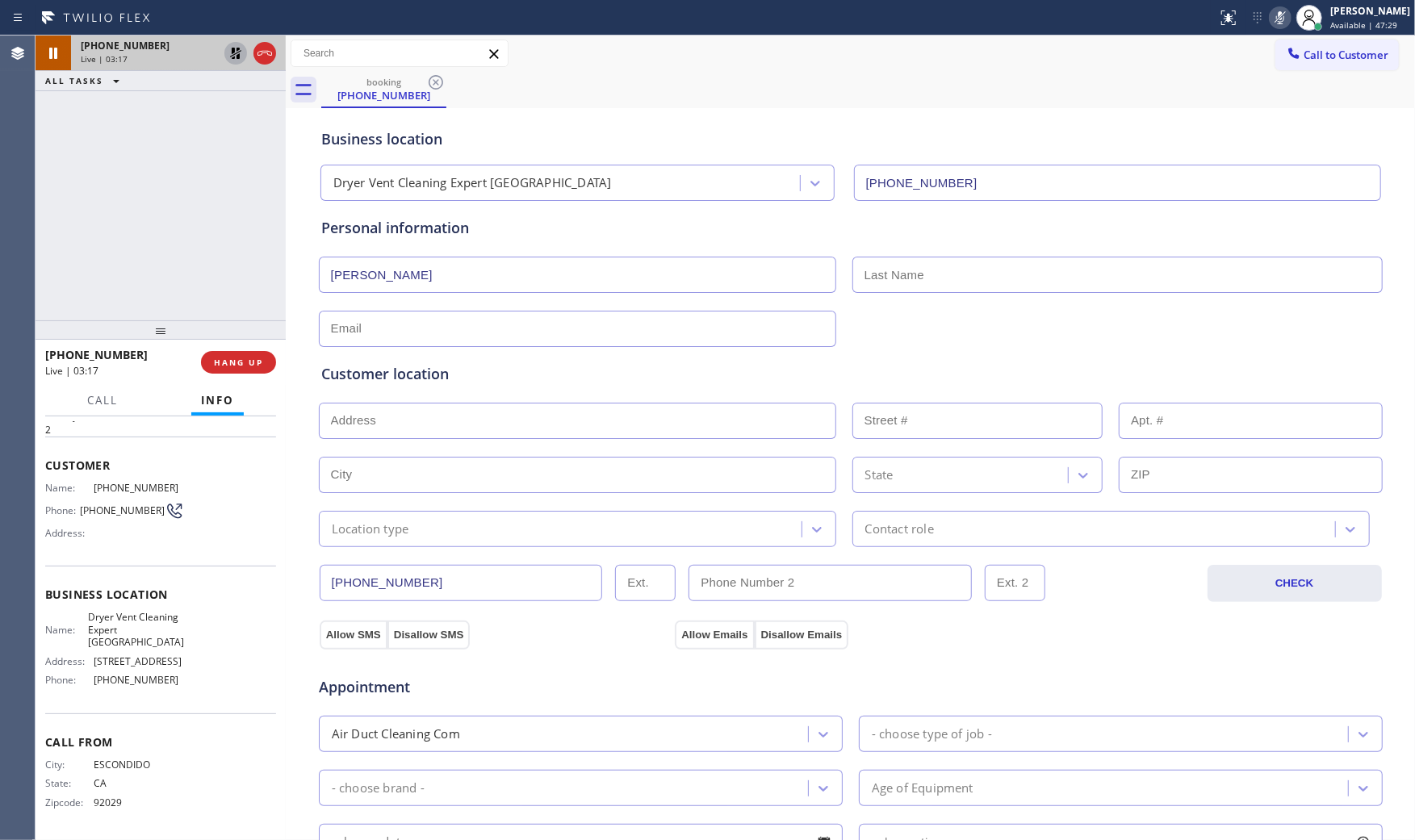
paste input "[PERSON_NAME]"
type input "[PERSON_NAME]"
click at [660, 327] on input "text" at bounding box center [577, 329] width 517 height 37
type input "[EMAIL_ADDRESS][DOMAIN_NAME]"
drag, startPoint x: 539, startPoint y: 412, endPoint x: 522, endPoint y: 421, distance: 19.2
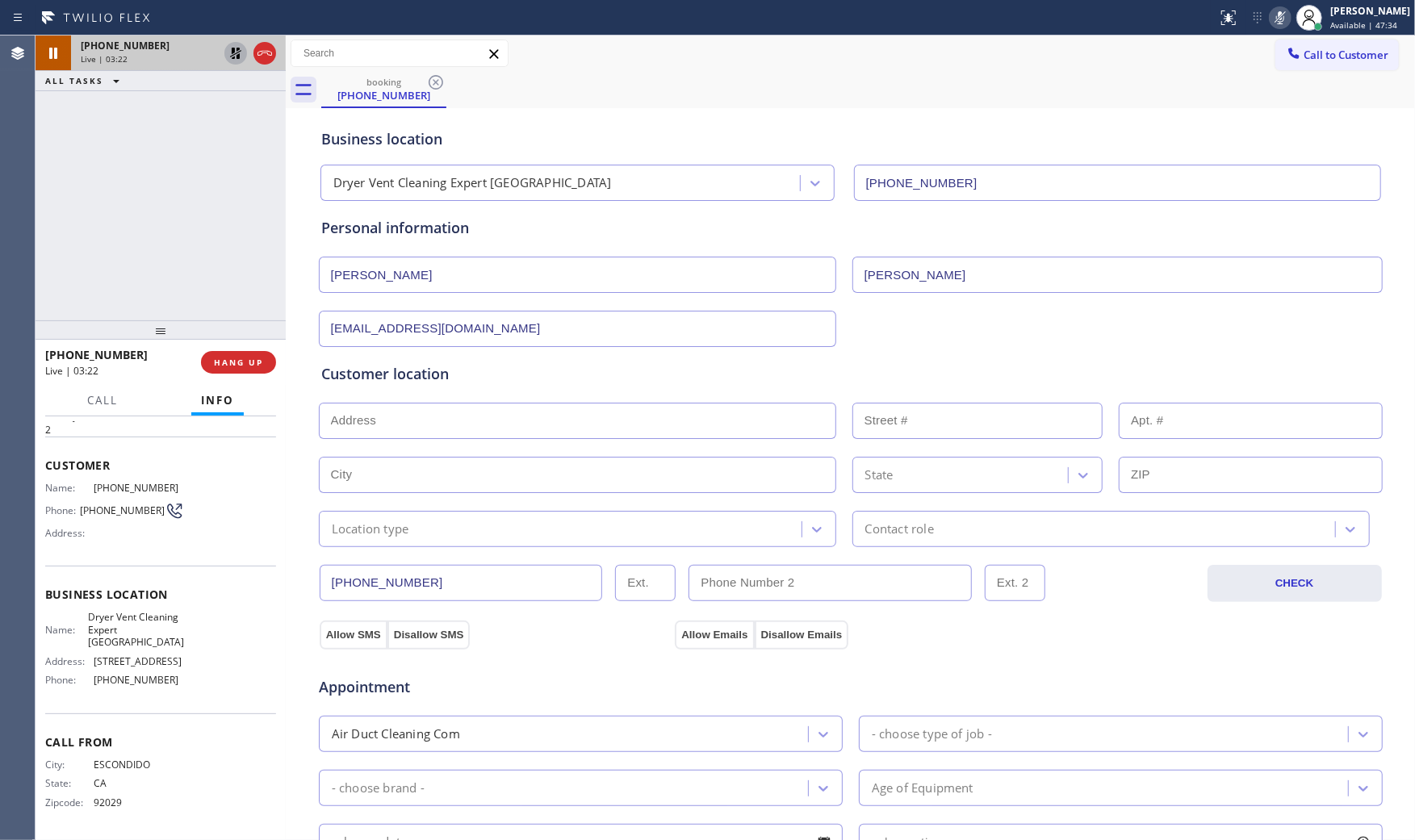
click at [537, 412] on input "text" at bounding box center [577, 421] width 517 height 37
paste input "[GEOGRAPHIC_DATA]"
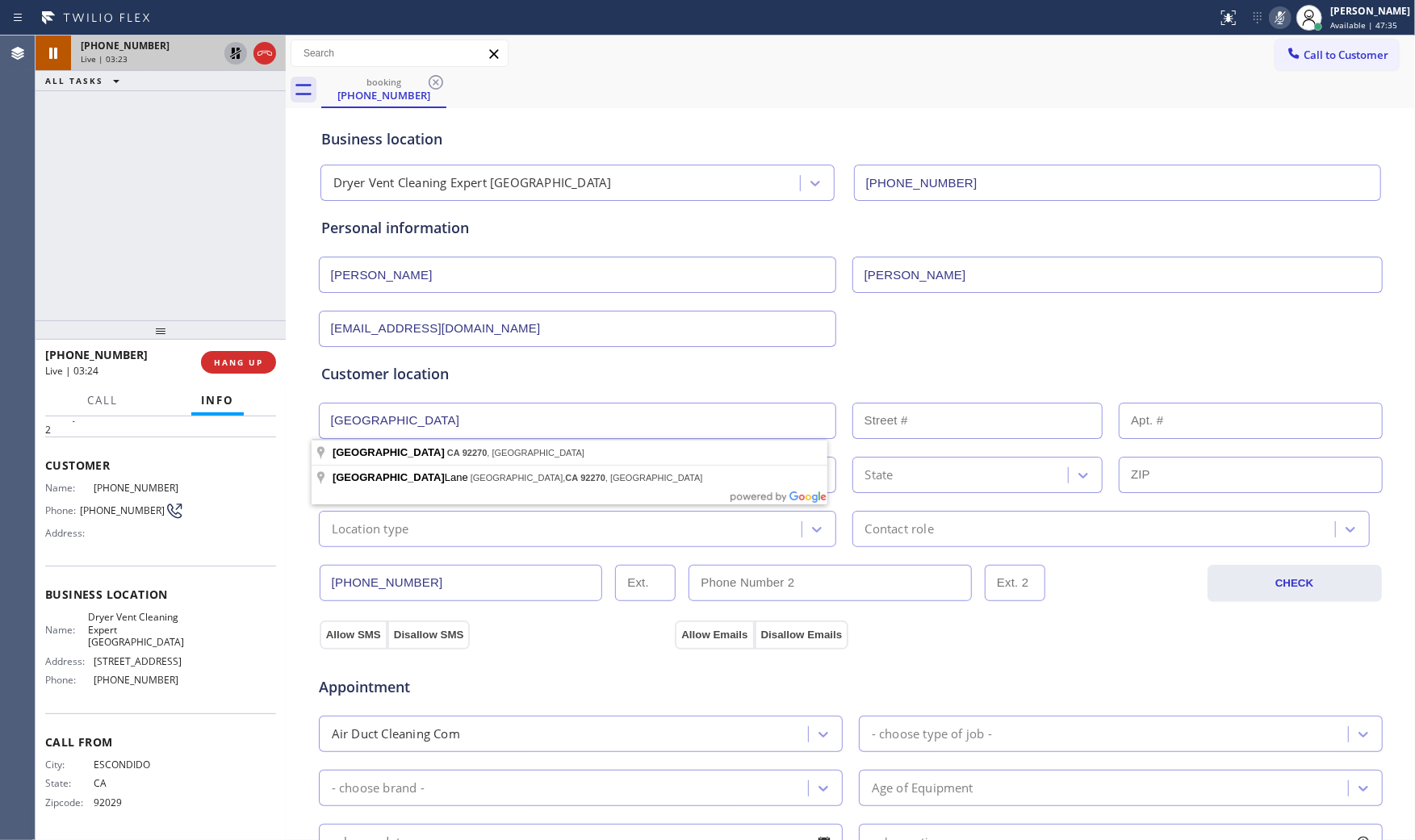
type input "[GEOGRAPHIC_DATA], [GEOGRAPHIC_DATA]"
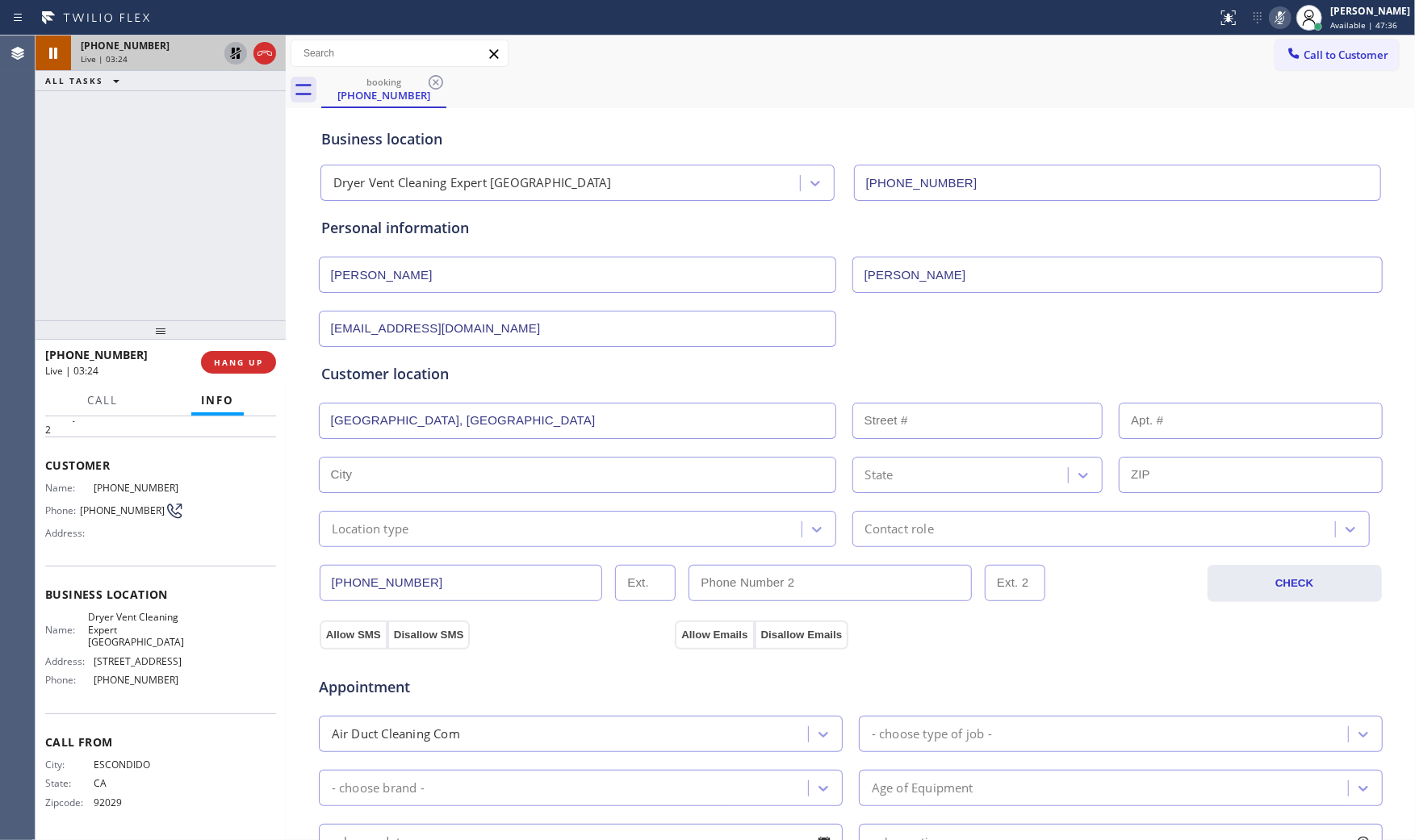
type input "[GEOGRAPHIC_DATA]"
type input "92270"
click at [381, 536] on div "Location type" at bounding box center [370, 528] width 77 height 19
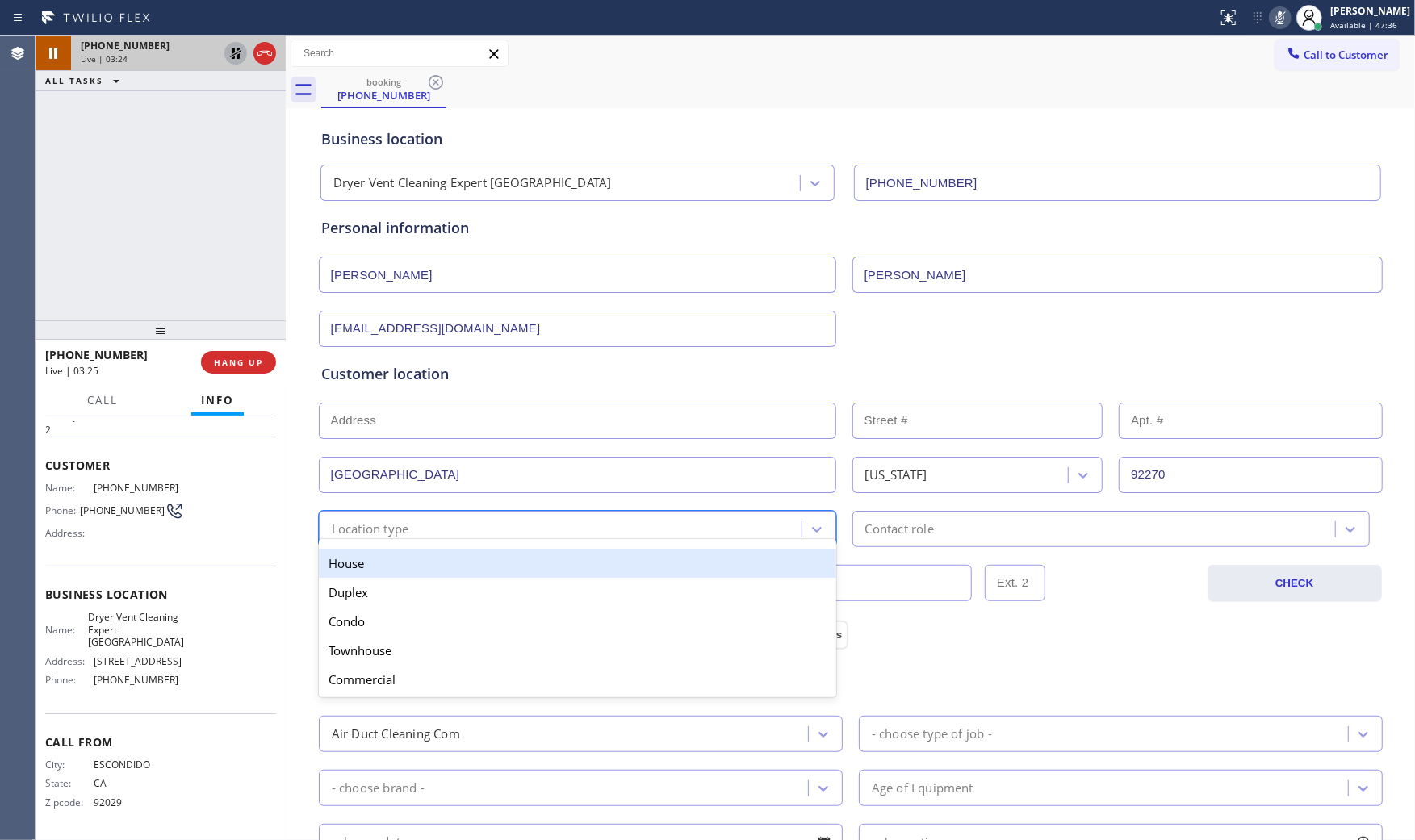
click at [372, 567] on div "House" at bounding box center [577, 563] width 517 height 29
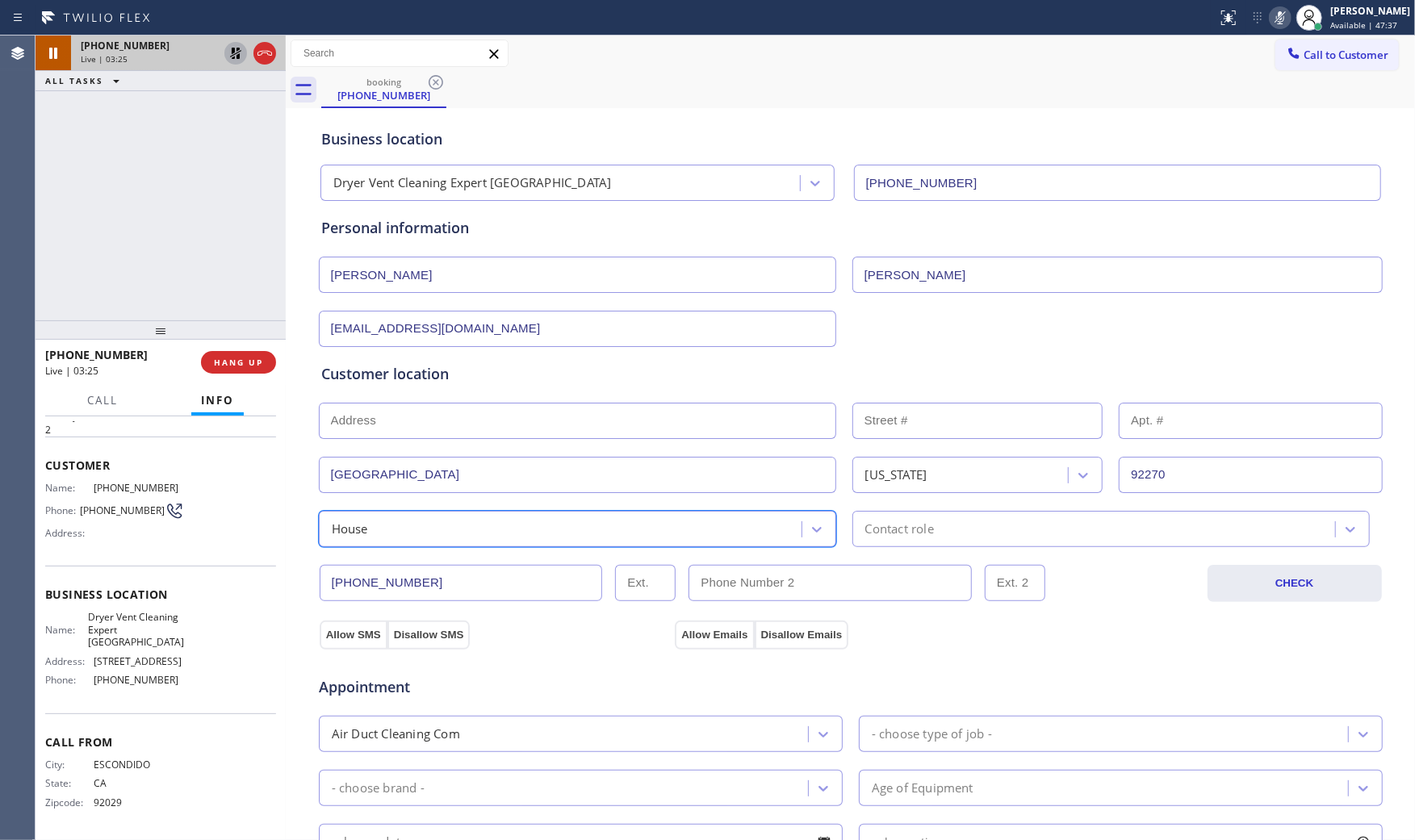
click at [908, 542] on div "Contact role" at bounding box center [1110, 528] width 517 height 37
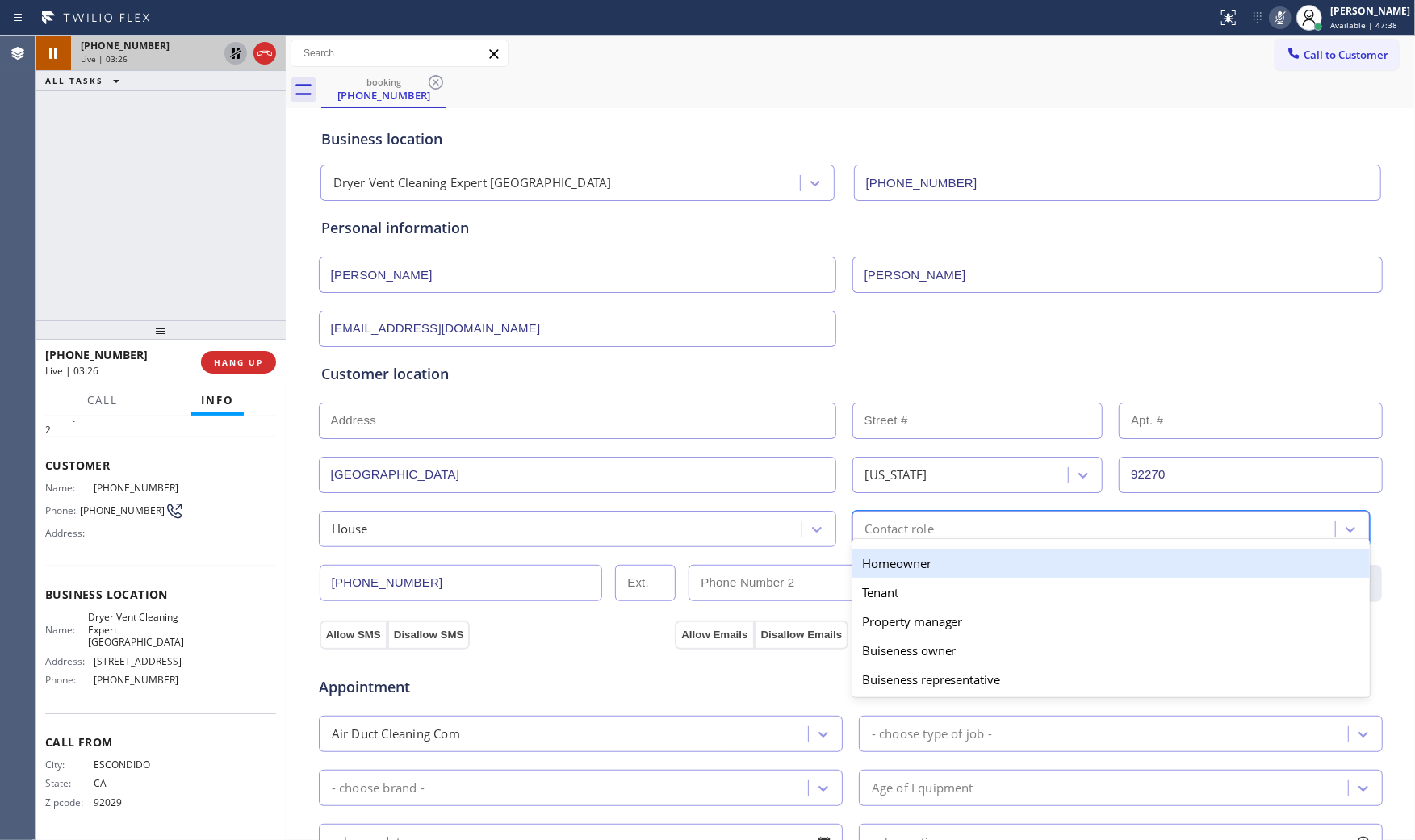
click at [878, 565] on div "Homeowner" at bounding box center [1110, 563] width 517 height 29
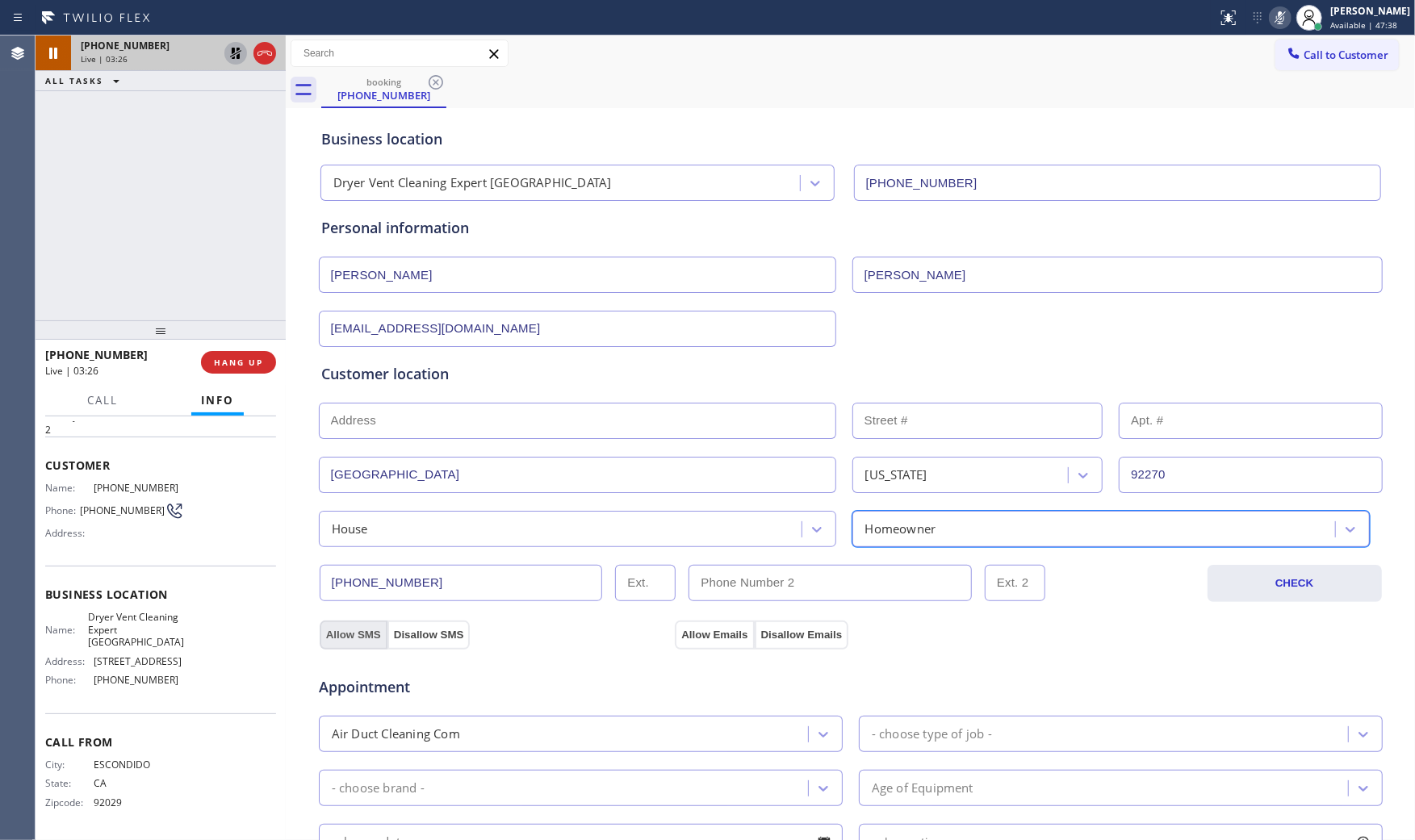
click at [320, 630] on button "Allow SMS" at bounding box center [354, 634] width 68 height 29
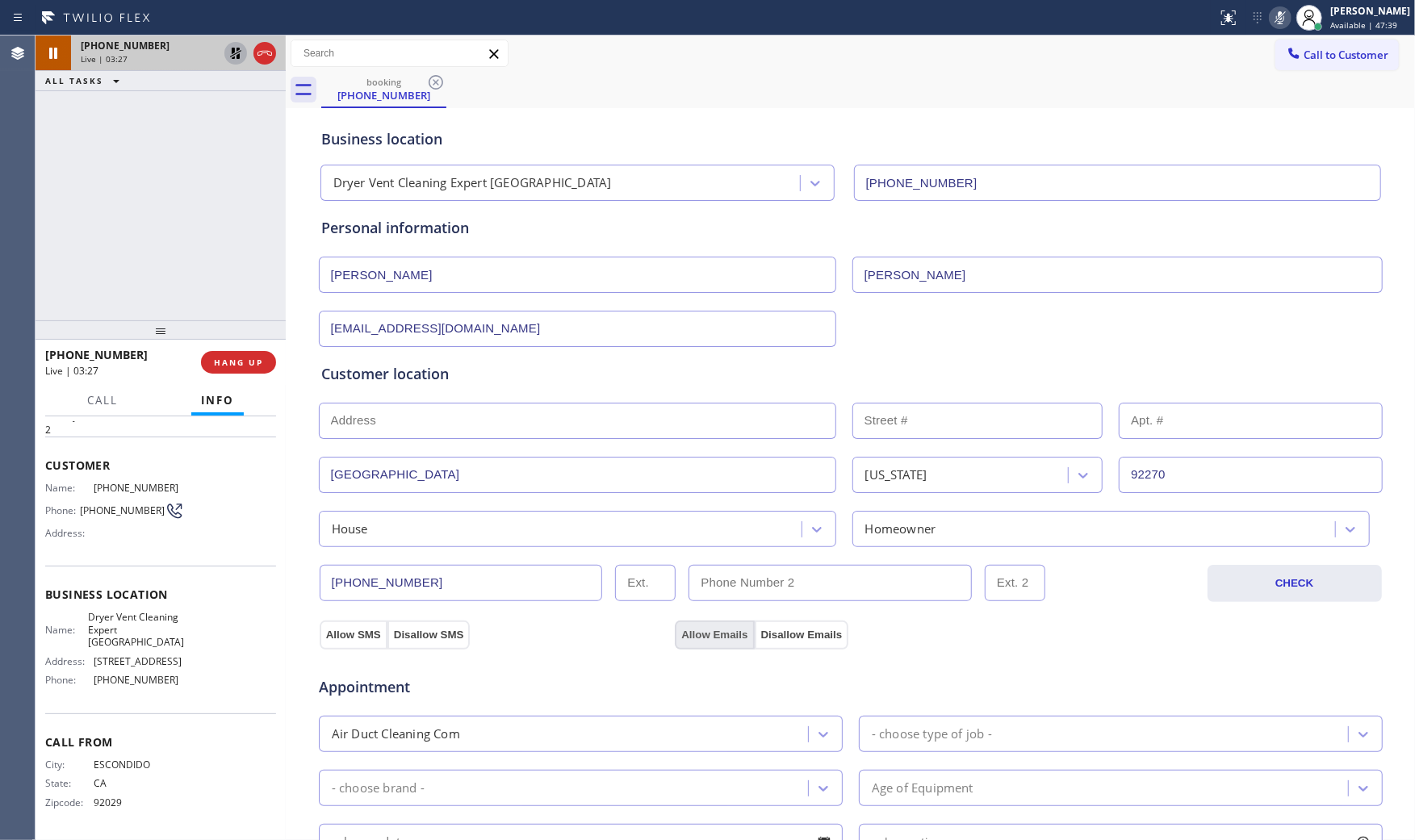
click at [683, 628] on button "Allow Emails" at bounding box center [714, 634] width 79 height 29
click at [536, 724] on div "Air Duct Cleaning Com" at bounding box center [566, 734] width 485 height 28
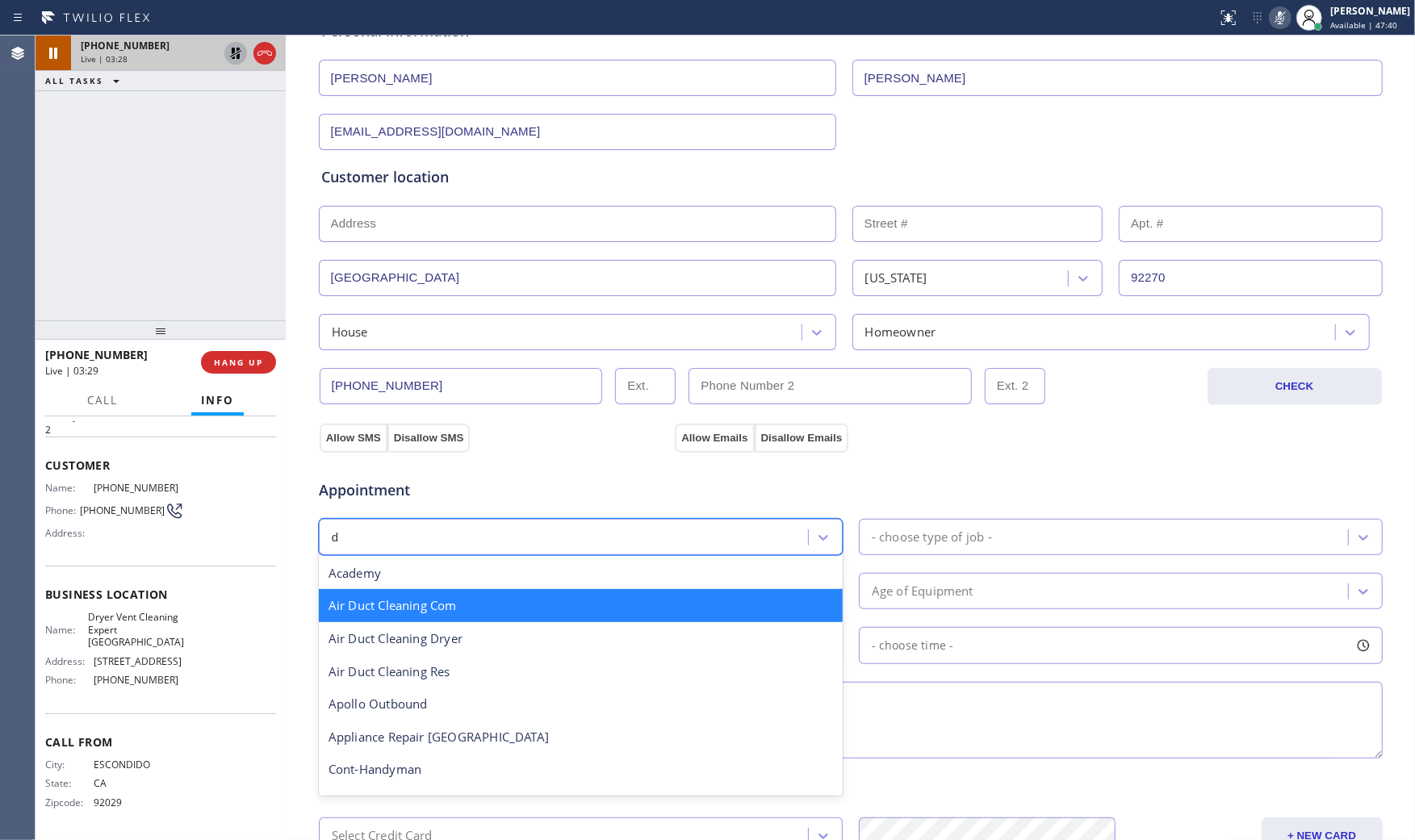
scroll to position [269, 0]
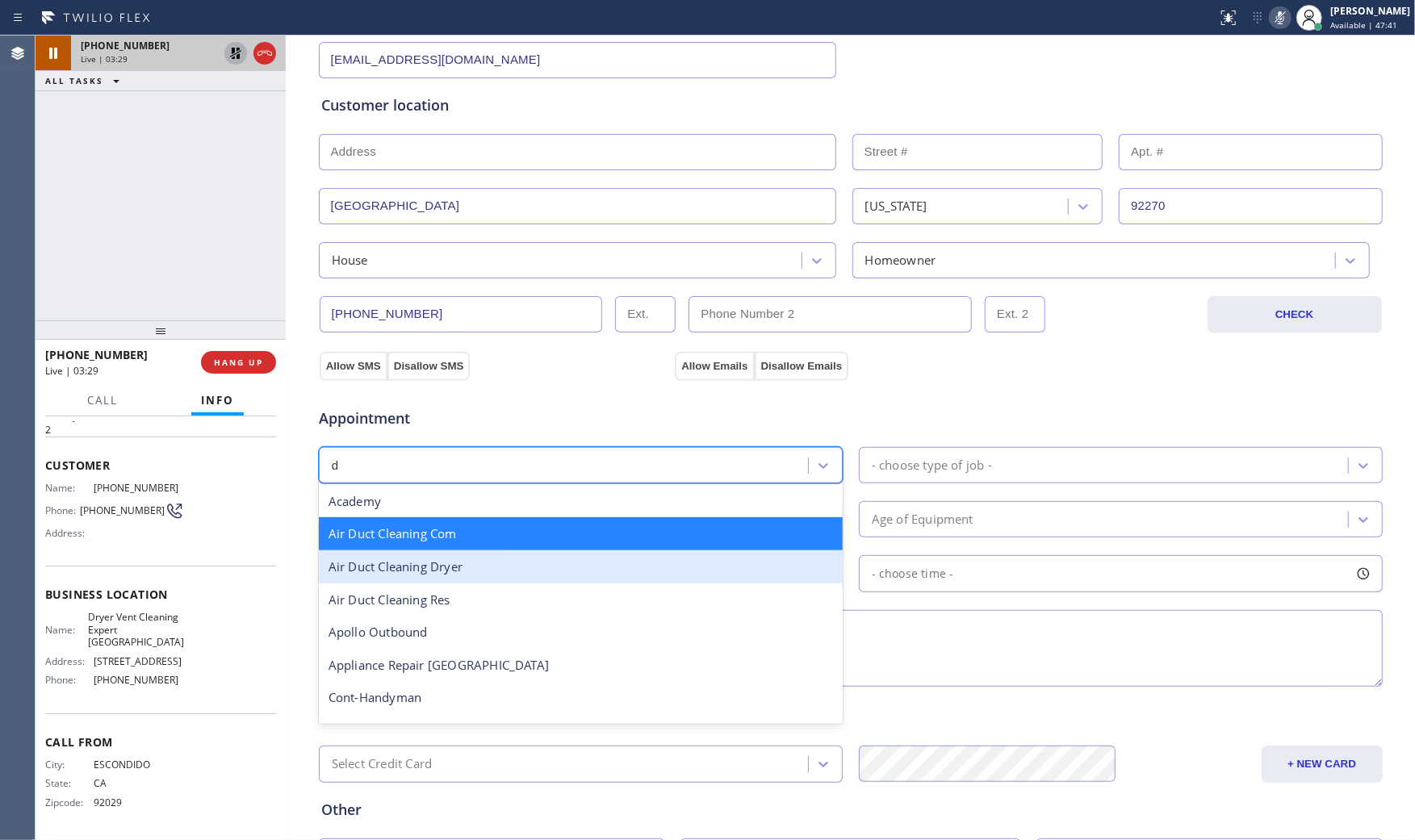
type input "dr"
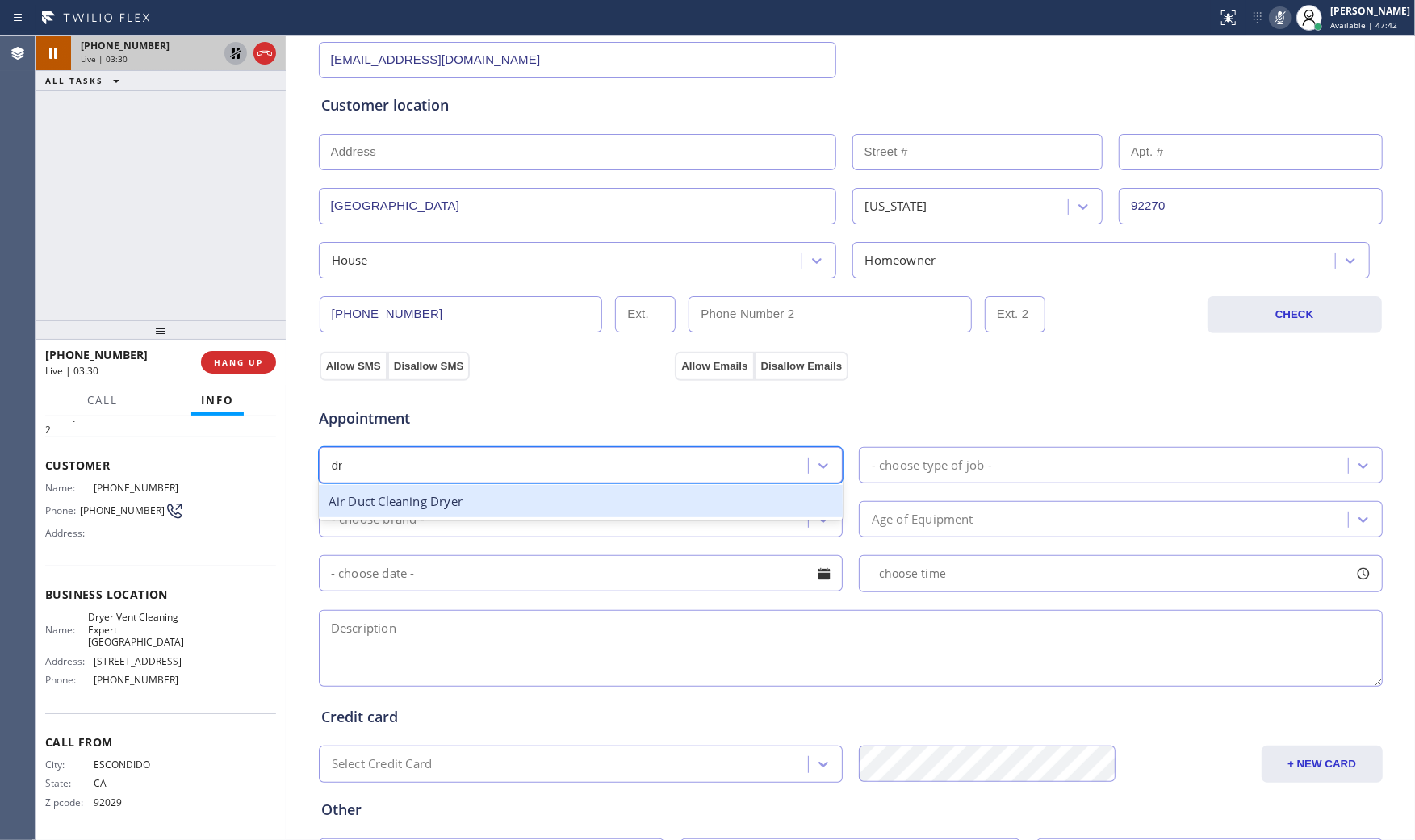
click at [468, 508] on div "Air Duct Cleaning Dryer" at bounding box center [580, 500] width 523 height 33
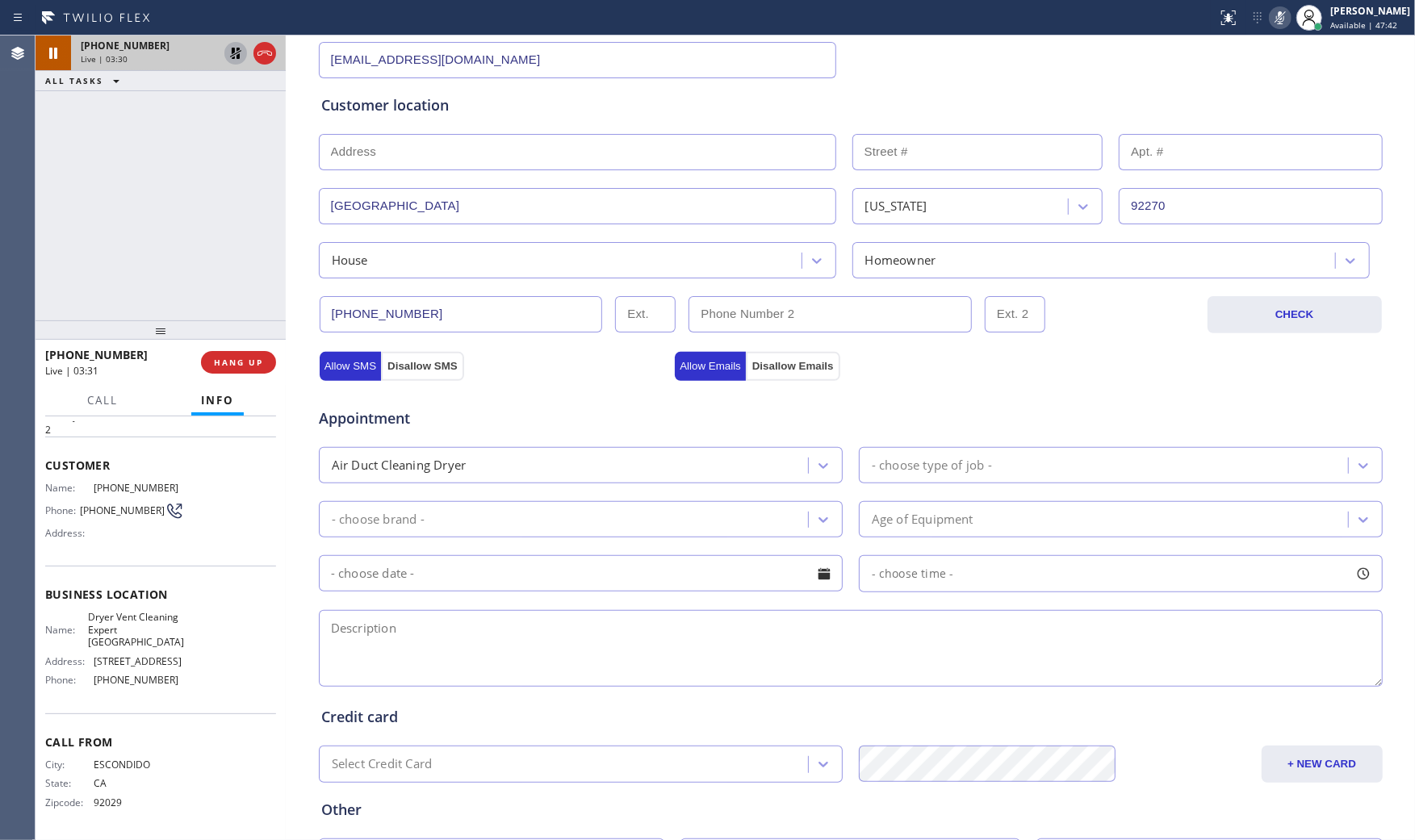
click at [900, 490] on div "Appointment Air Duct Cleaning Dryer - choose type of job - - choose brand - Age…" at bounding box center [850, 539] width 1059 height 302
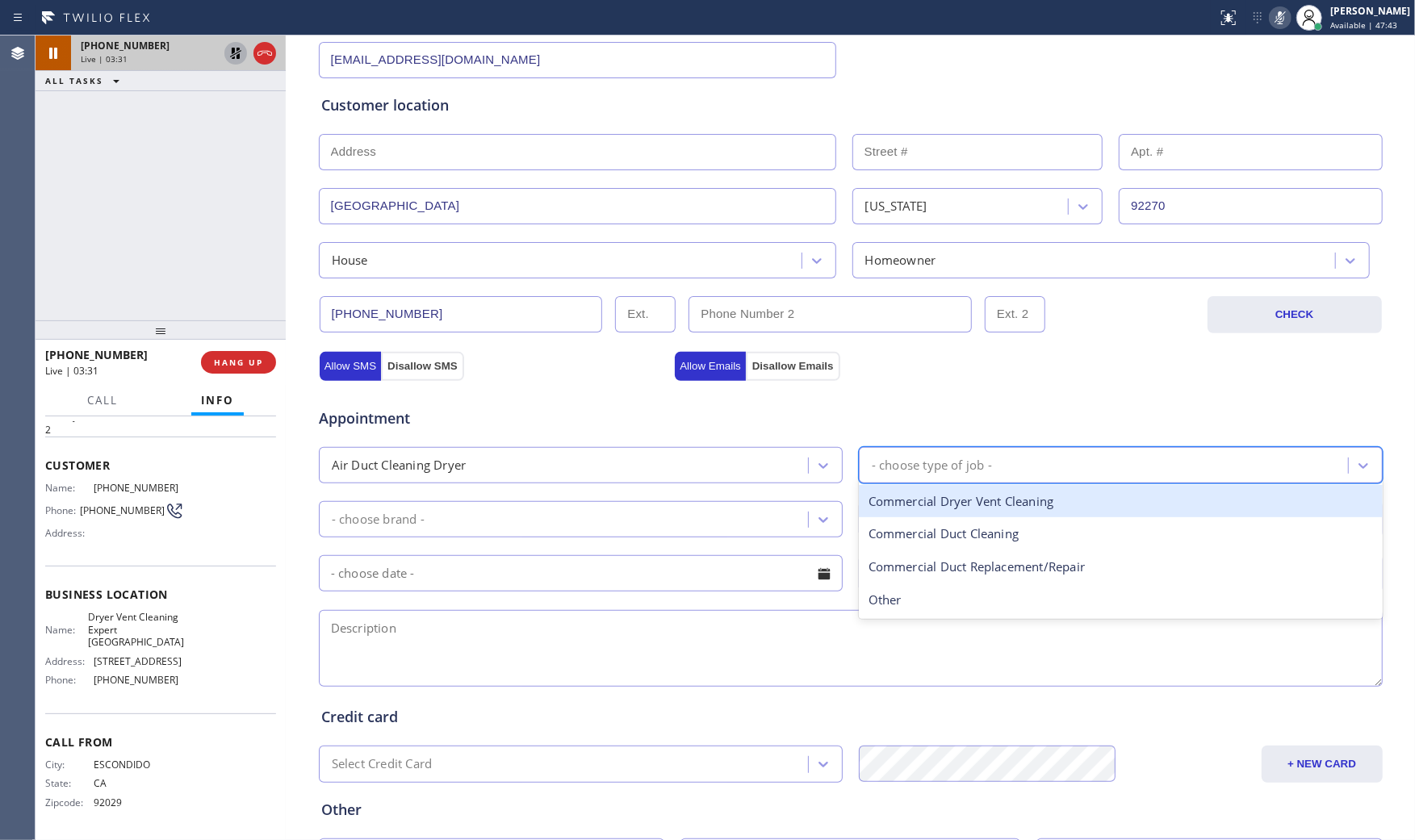
click at [920, 464] on div "- choose type of job -" at bounding box center [931, 465] width 120 height 19
click at [937, 502] on div "Dryer Vent Cleaning" at bounding box center [1120, 500] width 523 height 33
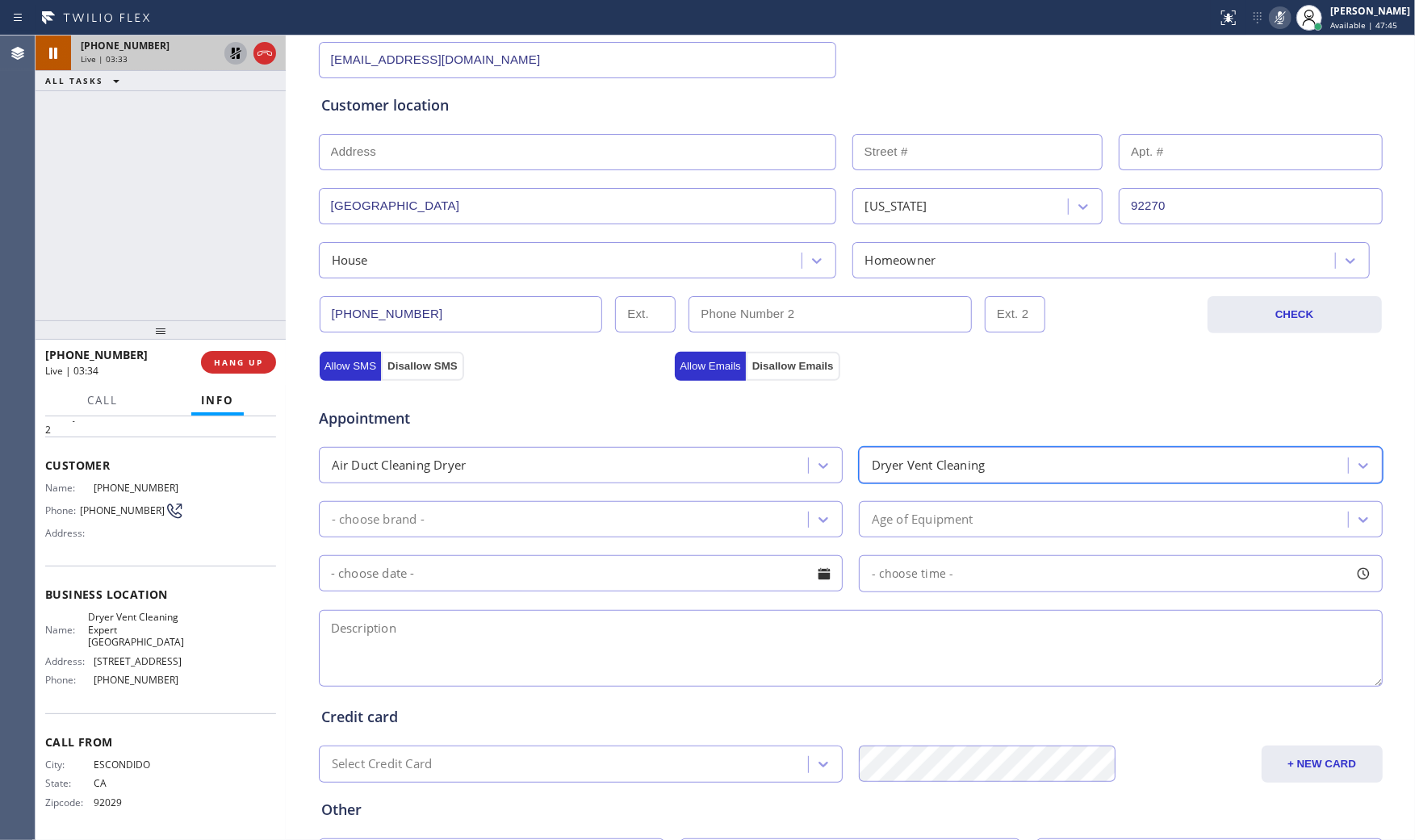
click at [635, 523] on div "- choose brand -" at bounding box center [566, 519] width 485 height 28
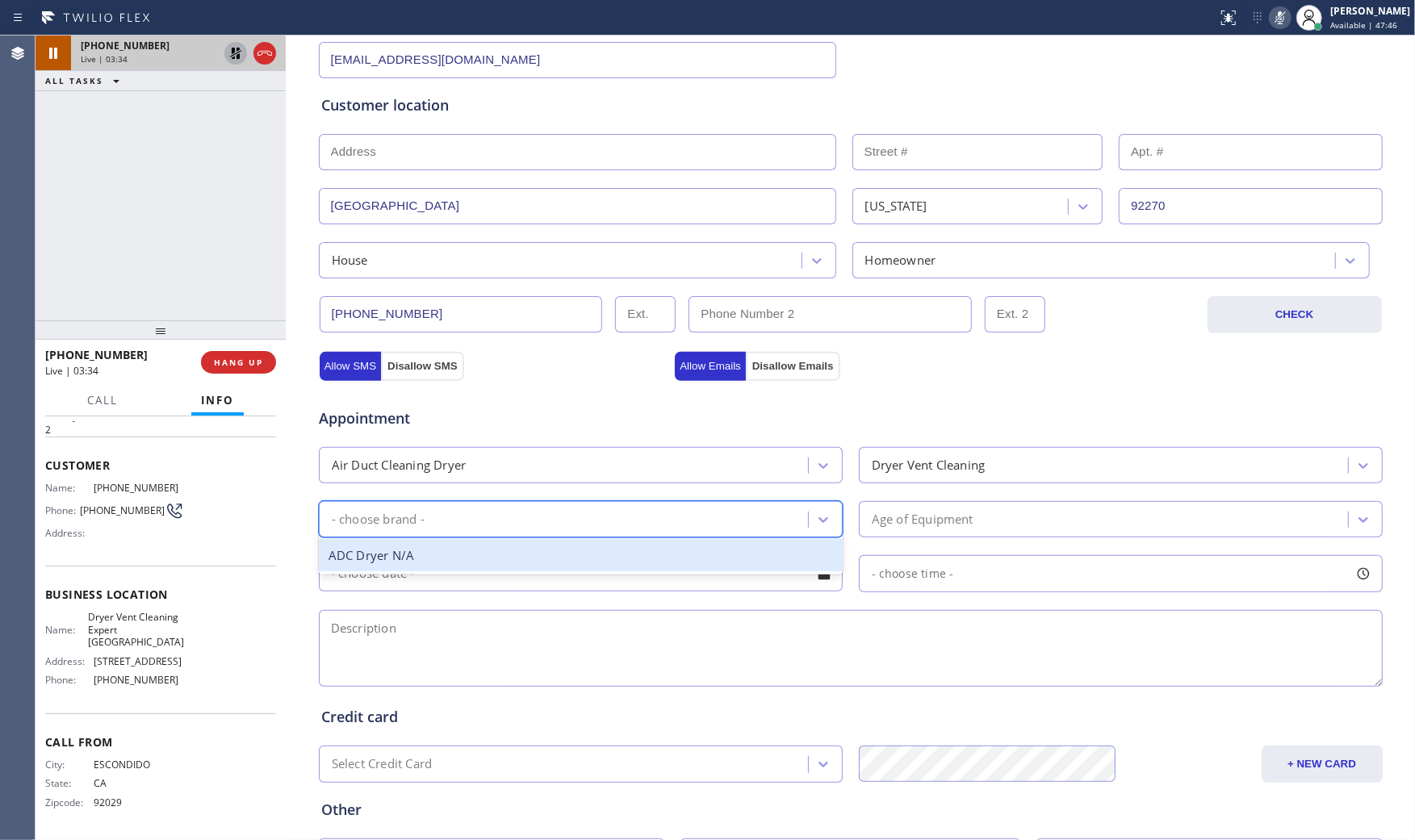
click at [545, 566] on div "ADC Dryer N/A" at bounding box center [580, 555] width 523 height 33
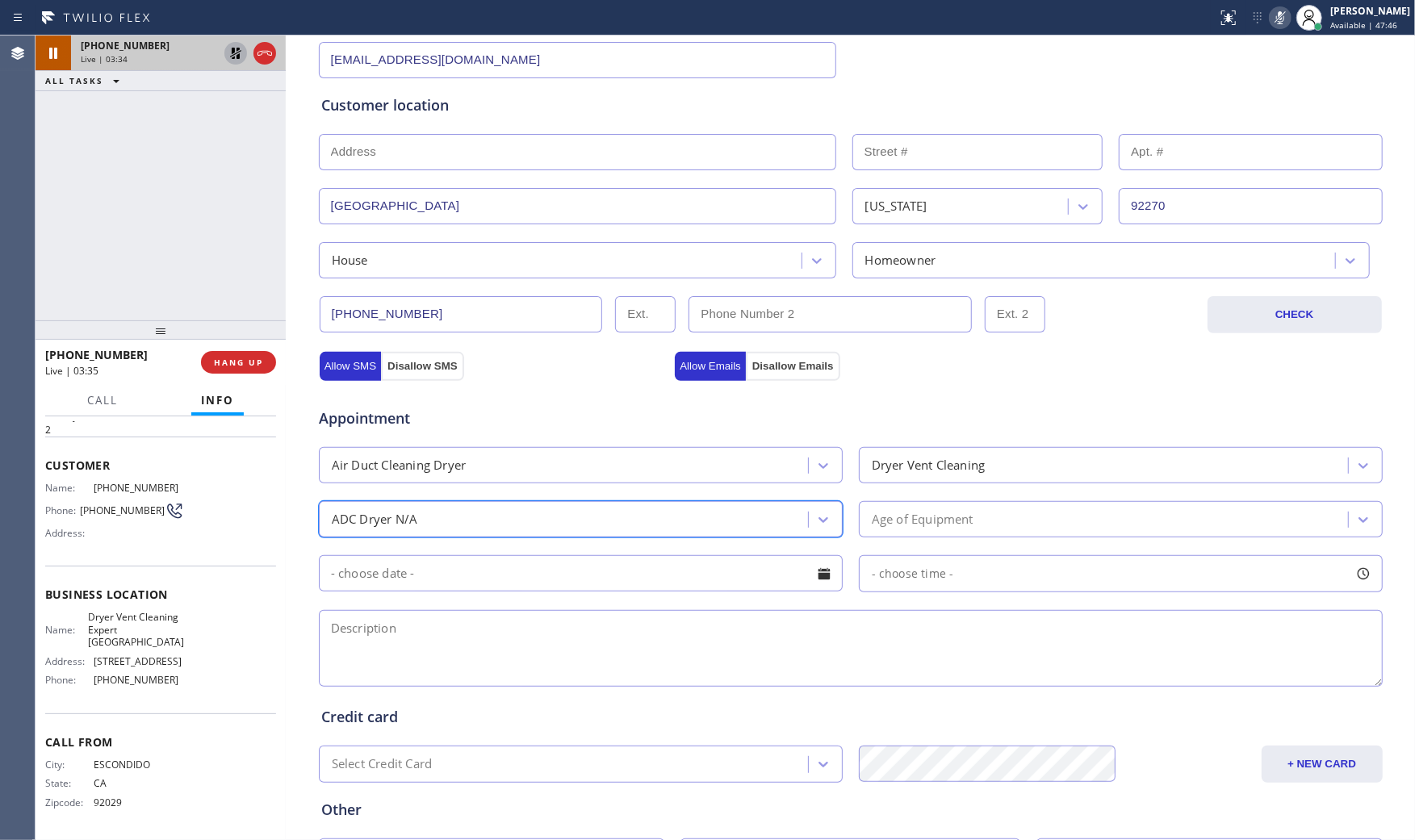
click at [949, 511] on div "Age of Equipment" at bounding box center [922, 519] width 101 height 19
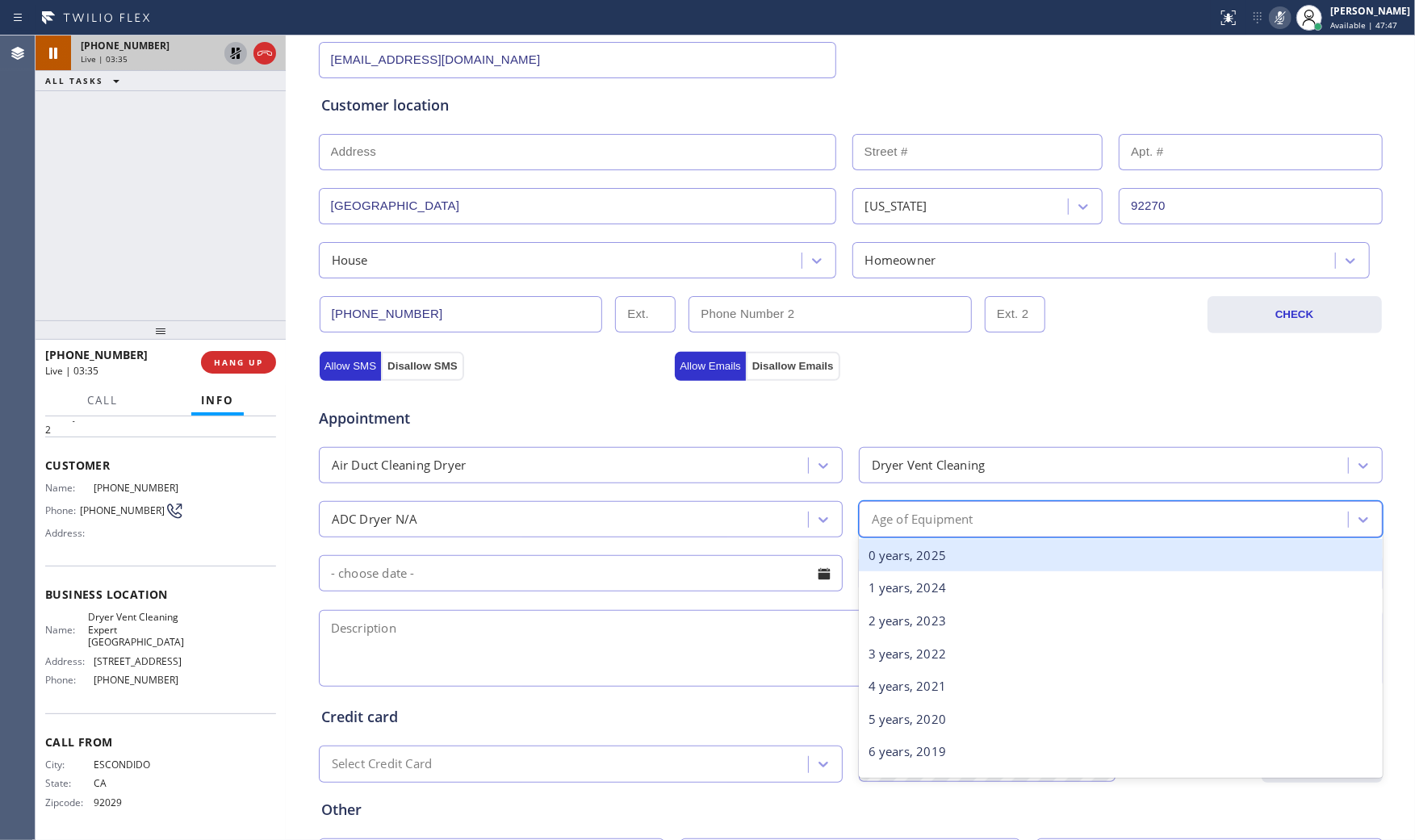
click at [928, 553] on div "0 years, 2025" at bounding box center [1120, 555] width 523 height 33
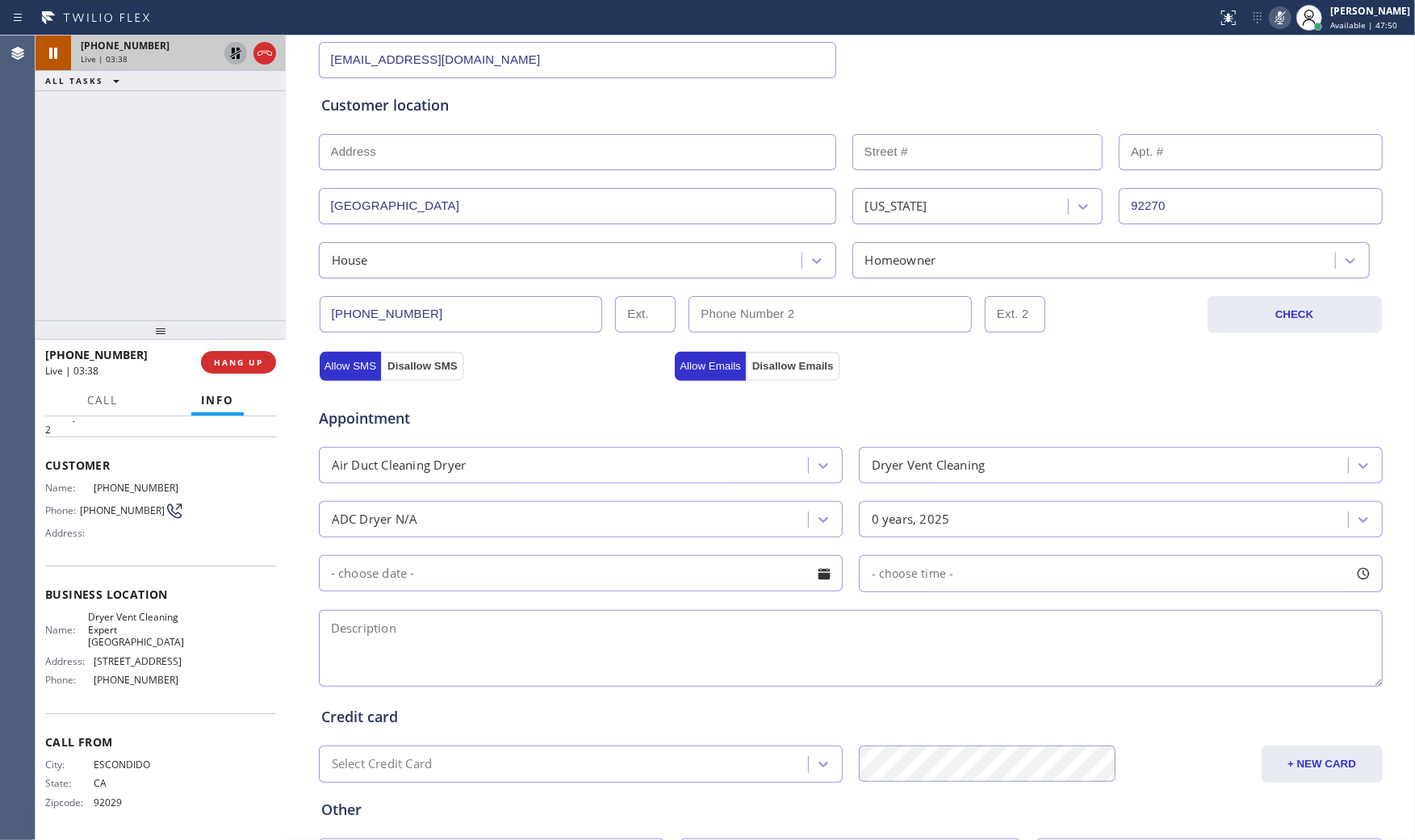
click at [517, 666] on textarea at bounding box center [850, 647] width 1063 height 76
paste textarea "DVC| exhaust on the roof need to bring ladder | house - ho | [GEOGRAPHIC_DATA]"
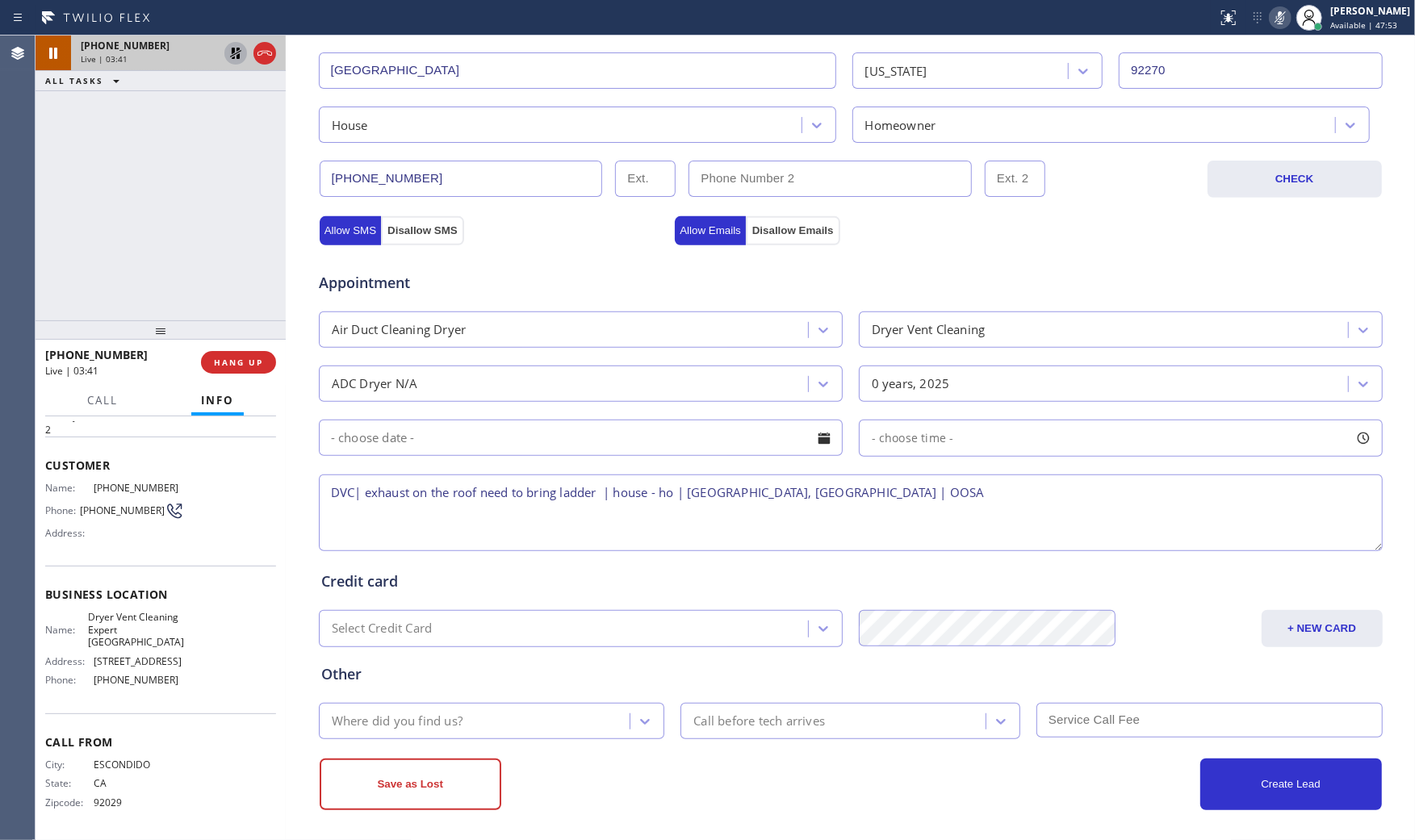
scroll to position [410, 0]
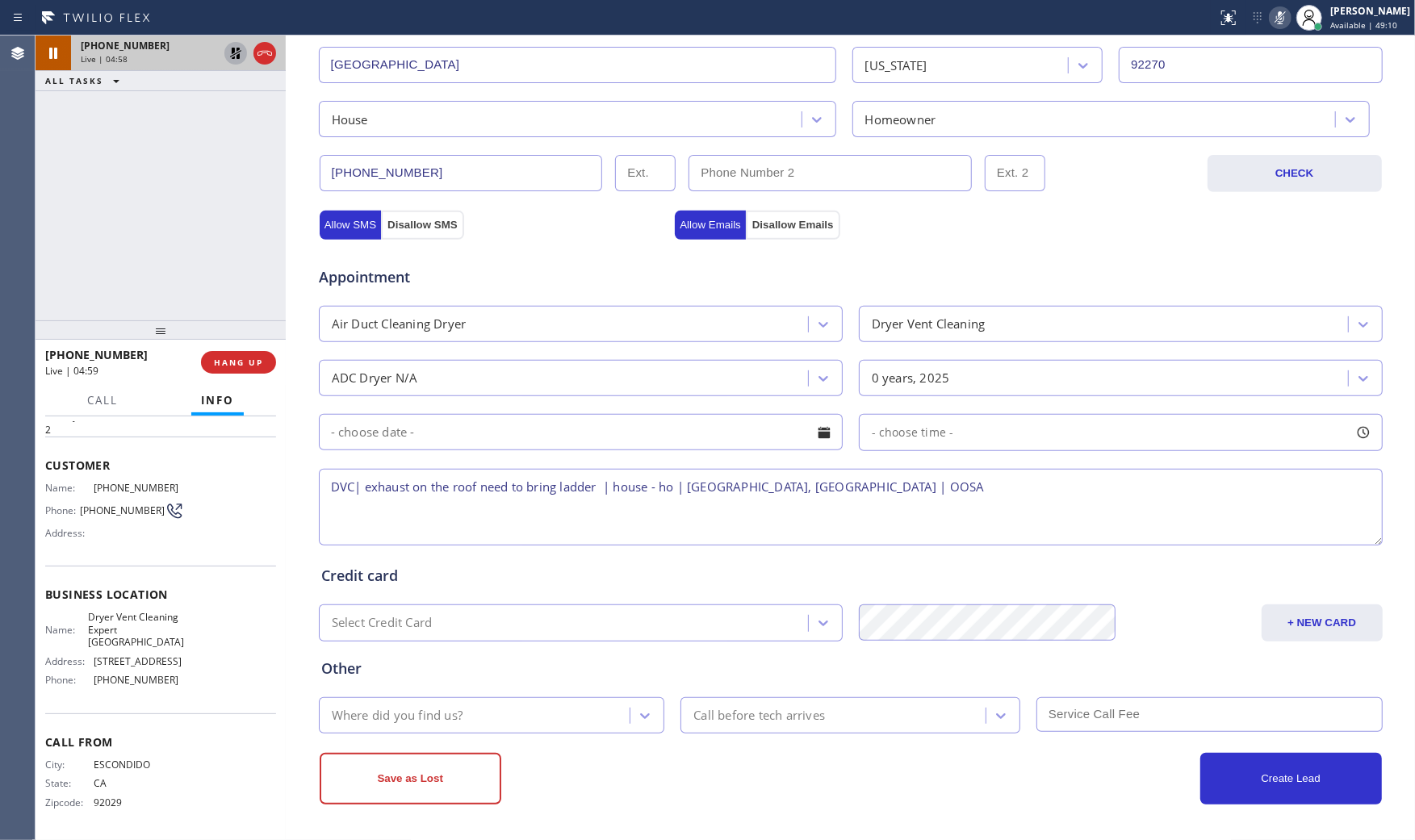
click at [1276, 21] on icon at bounding box center [1280, 17] width 8 height 13
click at [224, 53] on div at bounding box center [235, 54] width 23 height 20
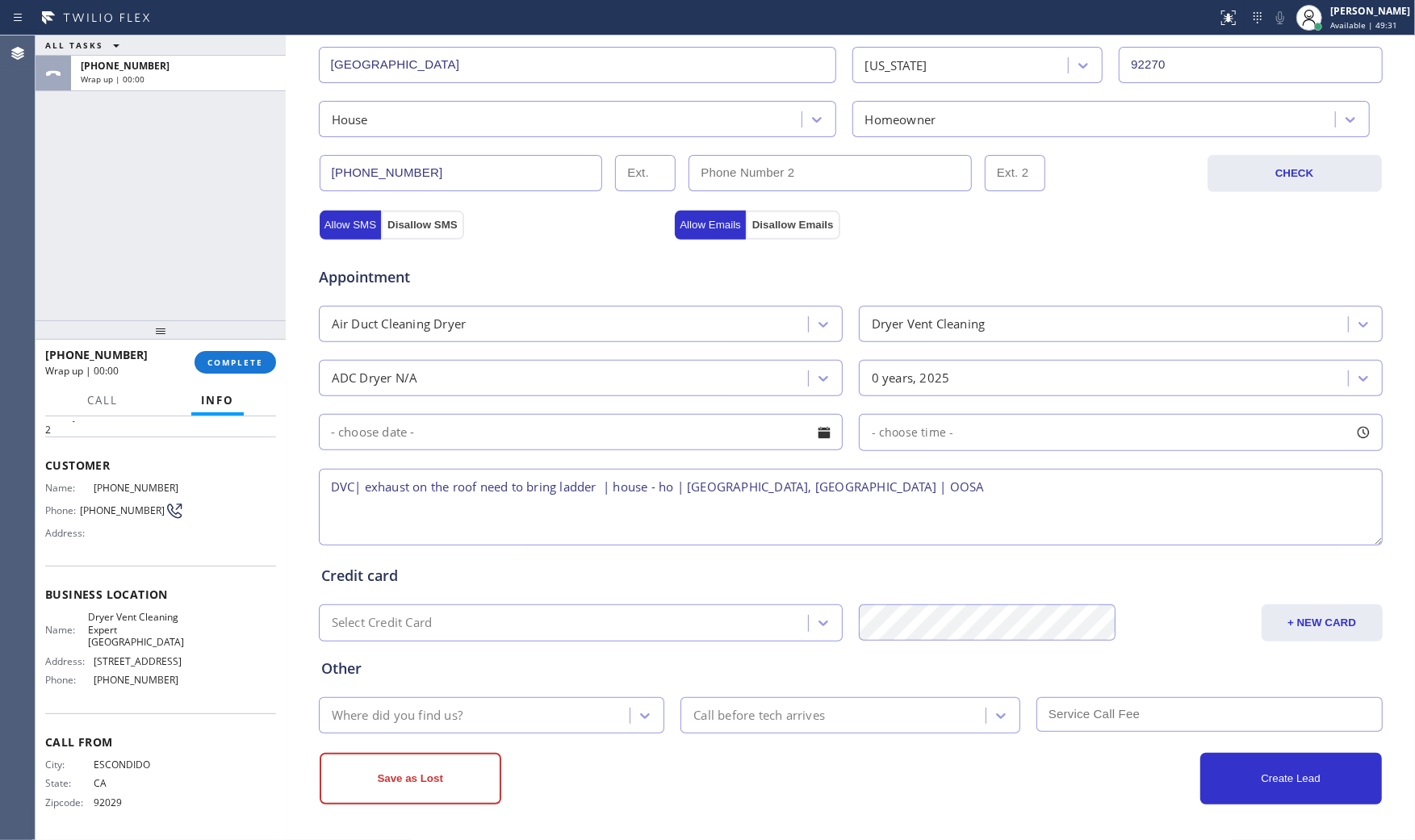
drag, startPoint x: 261, startPoint y: 55, endPoint x: 294, endPoint y: 157, distance: 107.2
click at [574, 42] on div "Customer location >> ADD NEW ADDRESS << + NEW ADDRESS [GEOGRAPHIC_DATA][US_STAT…" at bounding box center [850, 45] width 1059 height 184
click at [869, 490] on textarea "DVC| exhaust on the roof need to bring ladder | house - ho | [GEOGRAPHIC_DATA],…" at bounding box center [850, 506] width 1063 height 76
type textarea "DVC| exhaust on the roof need to bring ladder | house - ho | [GEOGRAPHIC_DATA] …"
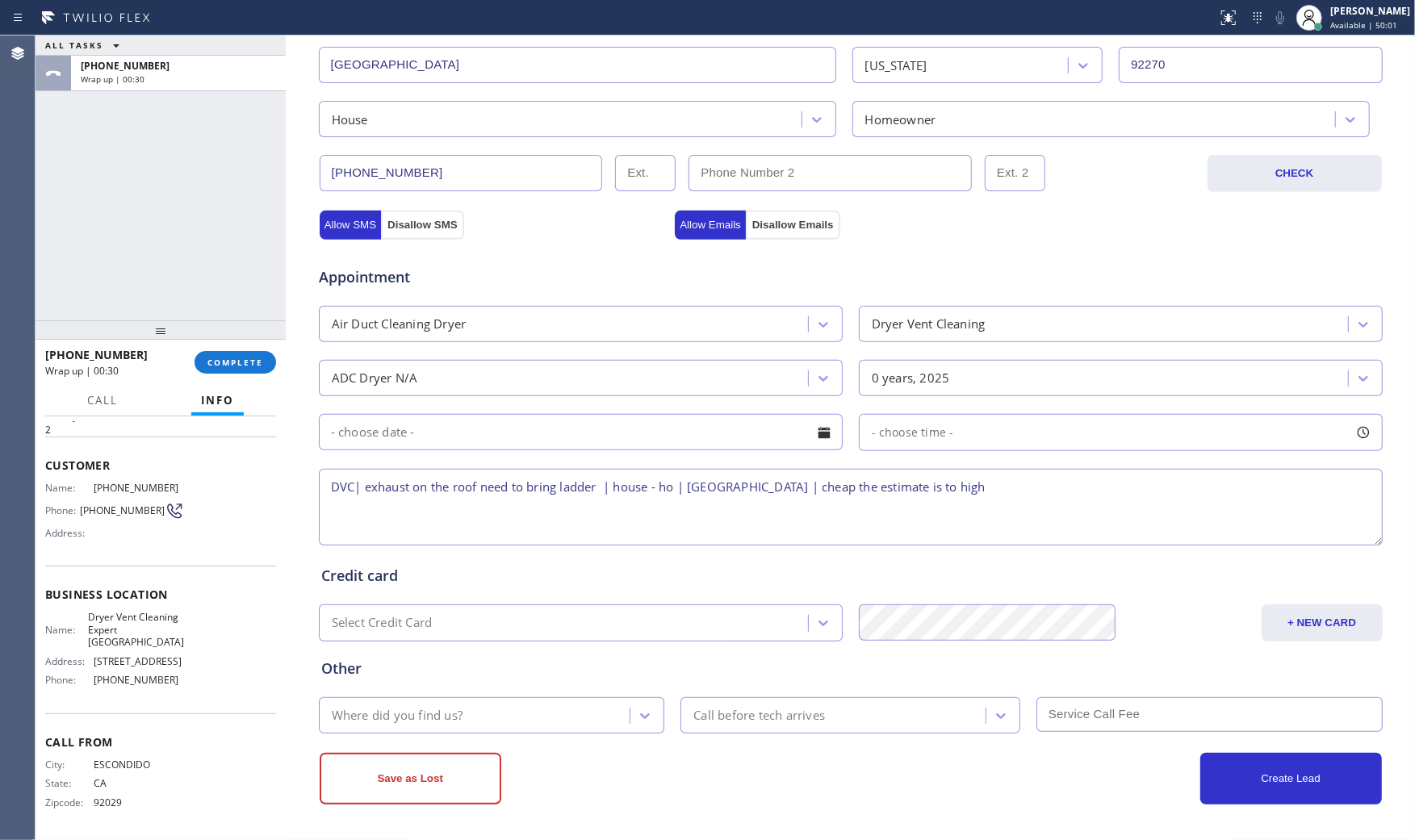
click at [509, 699] on div "Where did you find us?" at bounding box center [492, 715] width 347 height 37
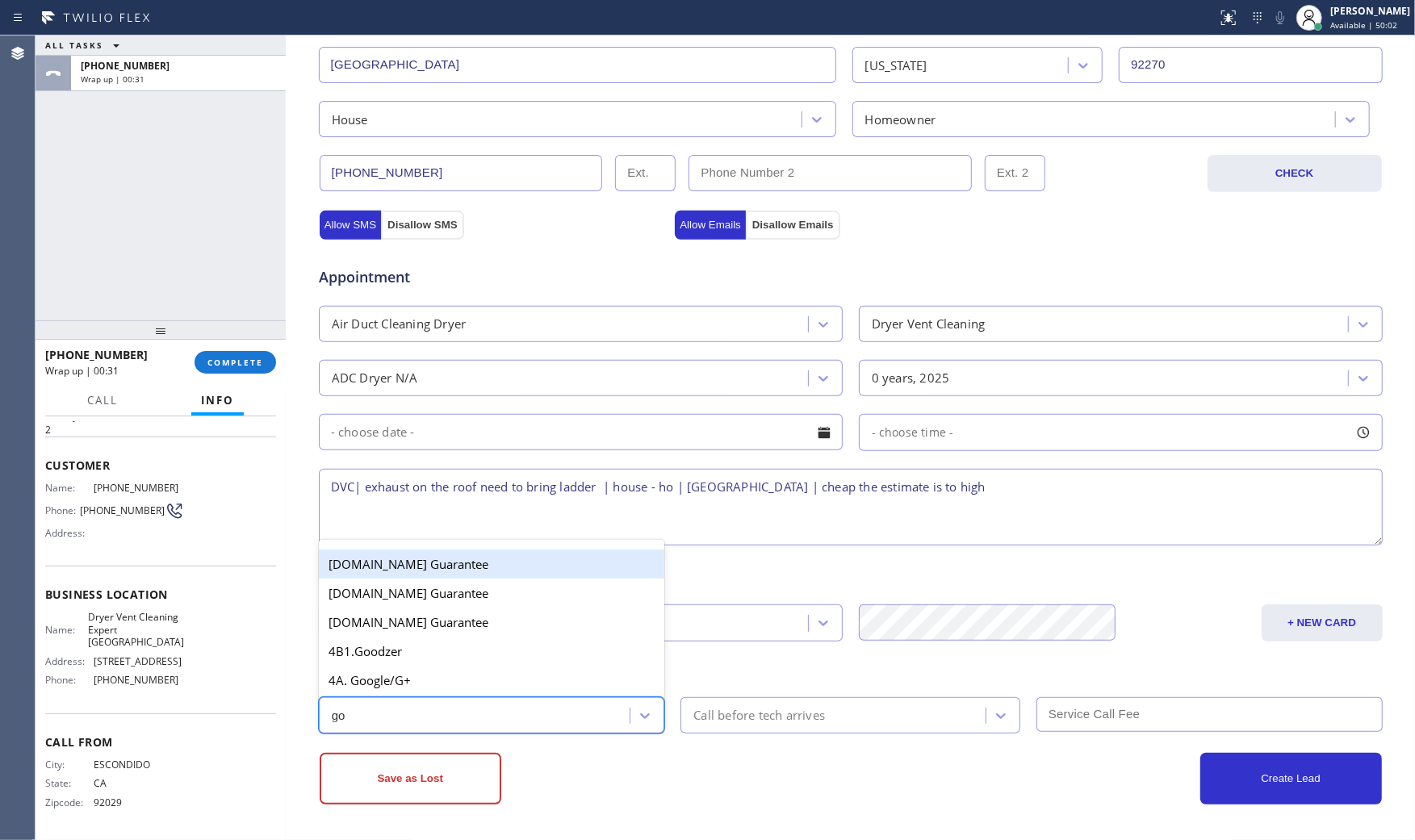
type input "goo"
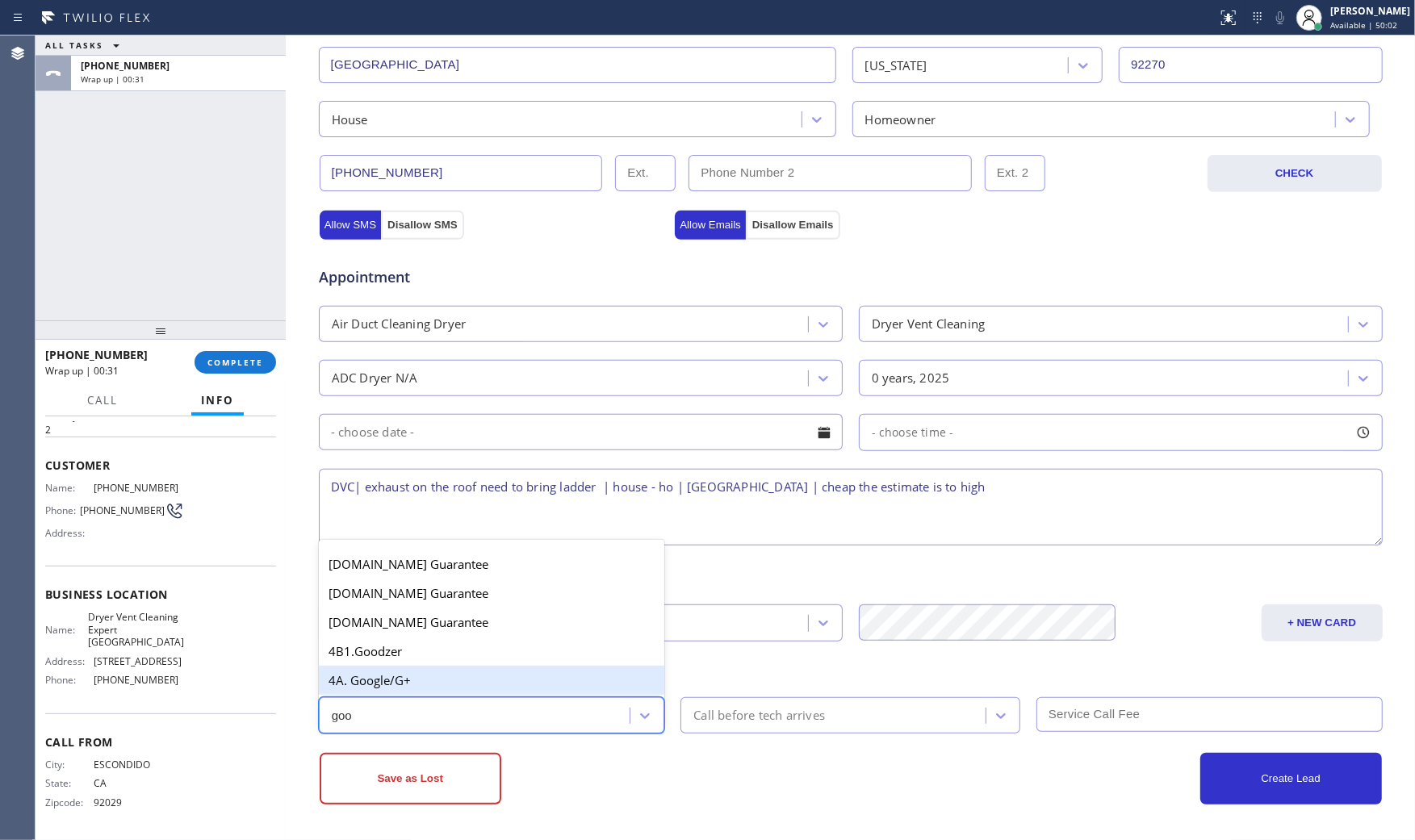
click at [446, 679] on div "4A. Google/G+" at bounding box center [492, 680] width 347 height 29
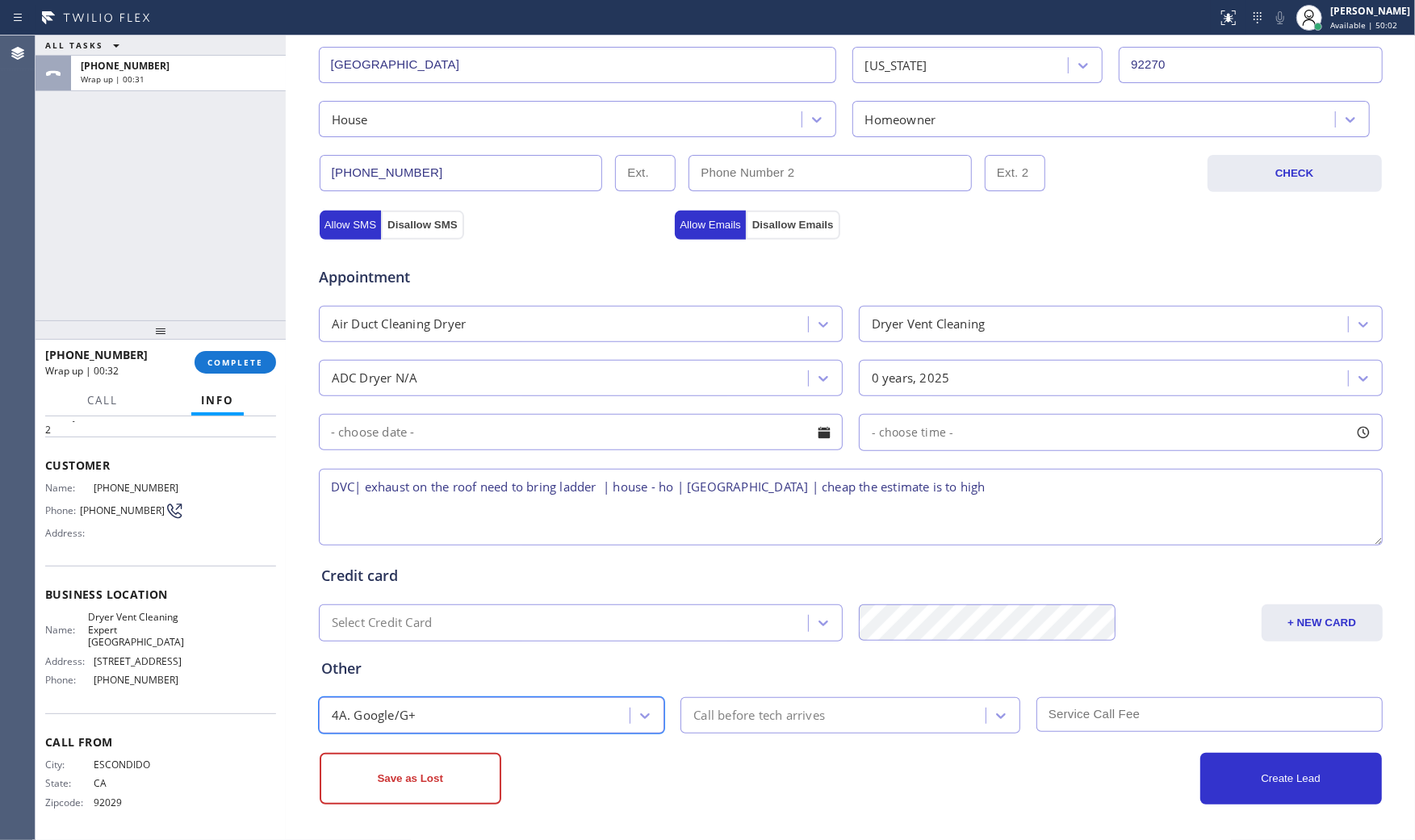
click at [560, 765] on div "Save as Lost" at bounding box center [585, 778] width 531 height 52
click at [436, 772] on button "Save as Lost" at bounding box center [410, 778] width 182 height 52
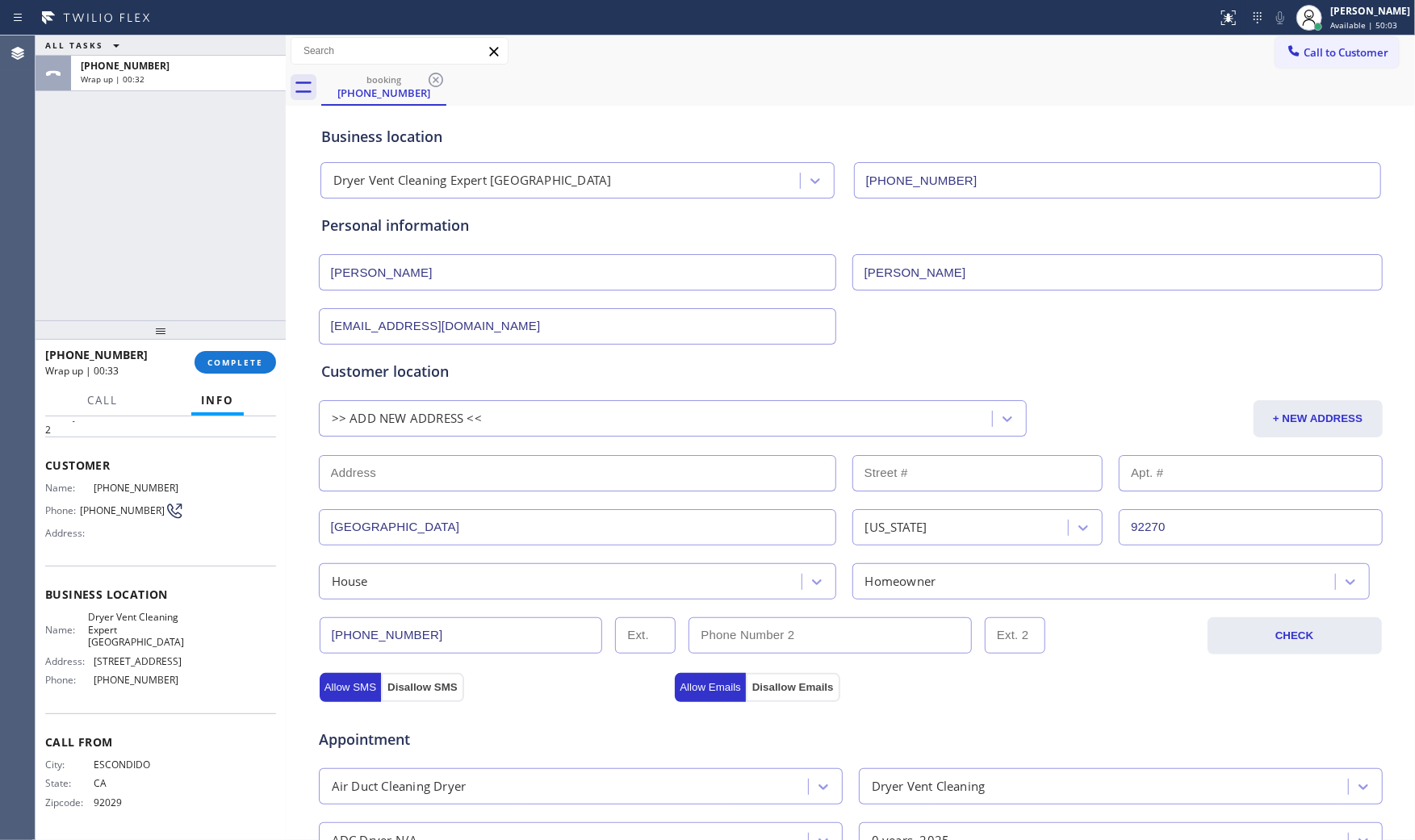
scroll to position [0, 0]
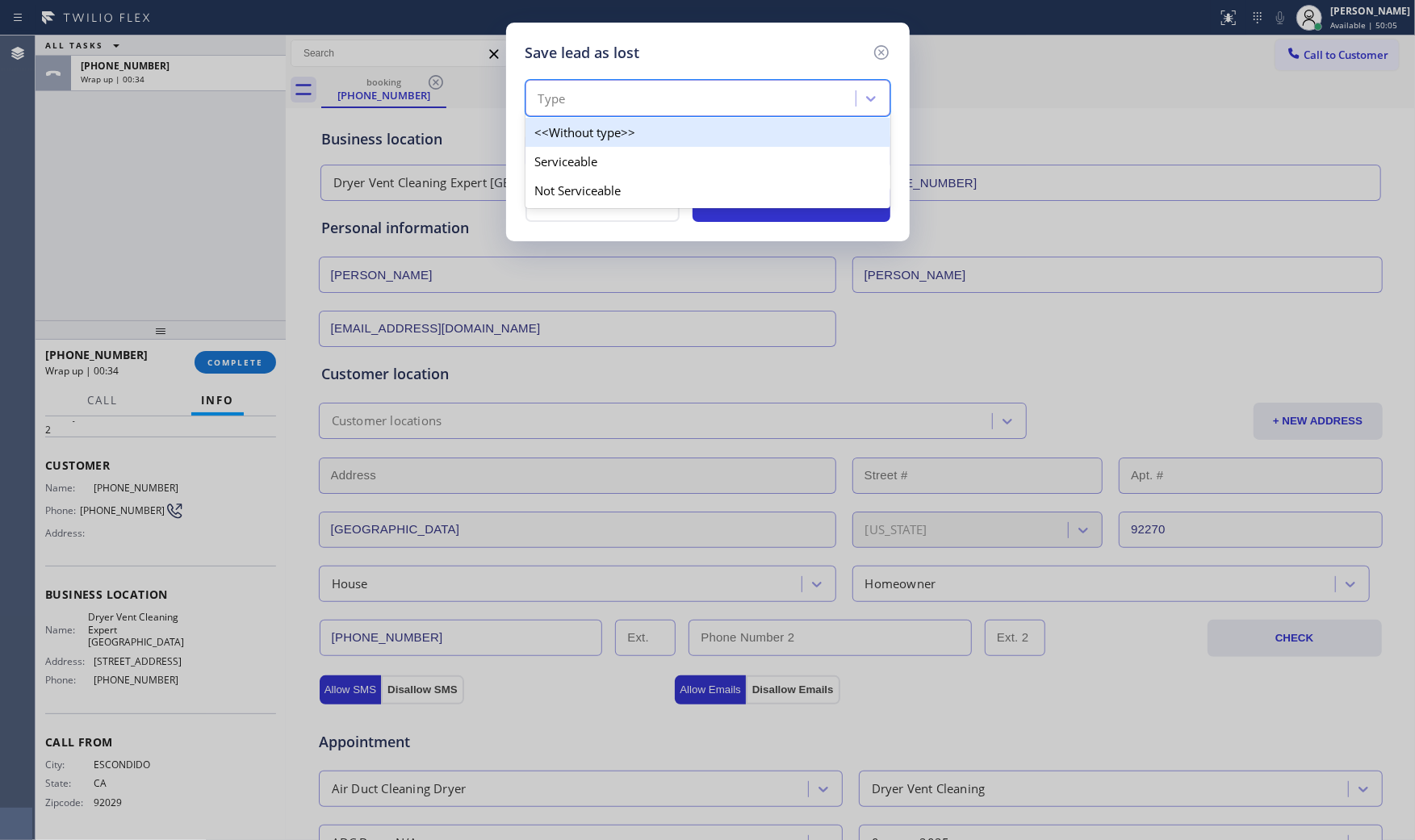
drag, startPoint x: 595, startPoint y: 101, endPoint x: 586, endPoint y: 152, distance: 51.8
click at [594, 101] on div "Type" at bounding box center [693, 98] width 326 height 28
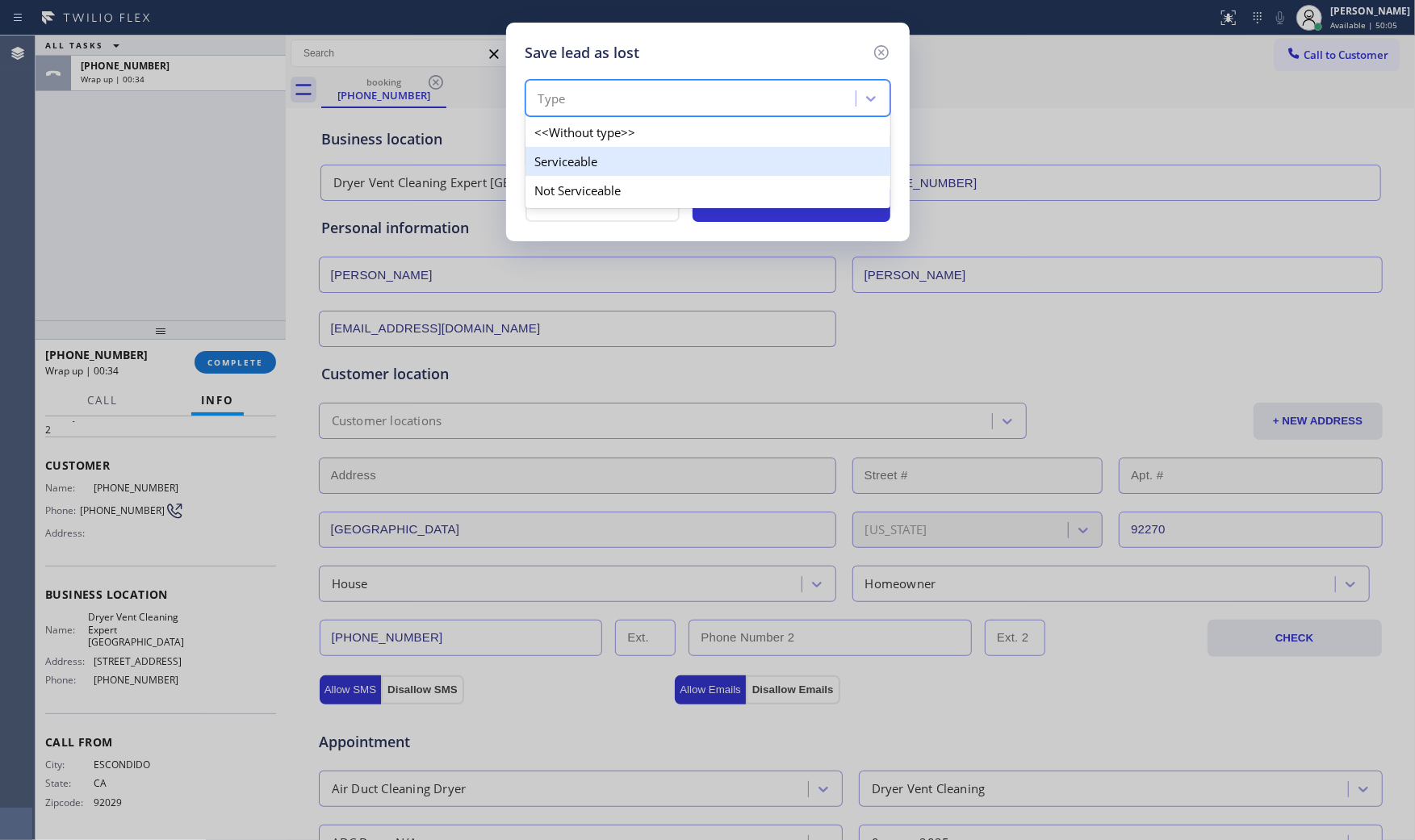
click at [583, 182] on div "Not Serviceable" at bounding box center [707, 190] width 364 height 29
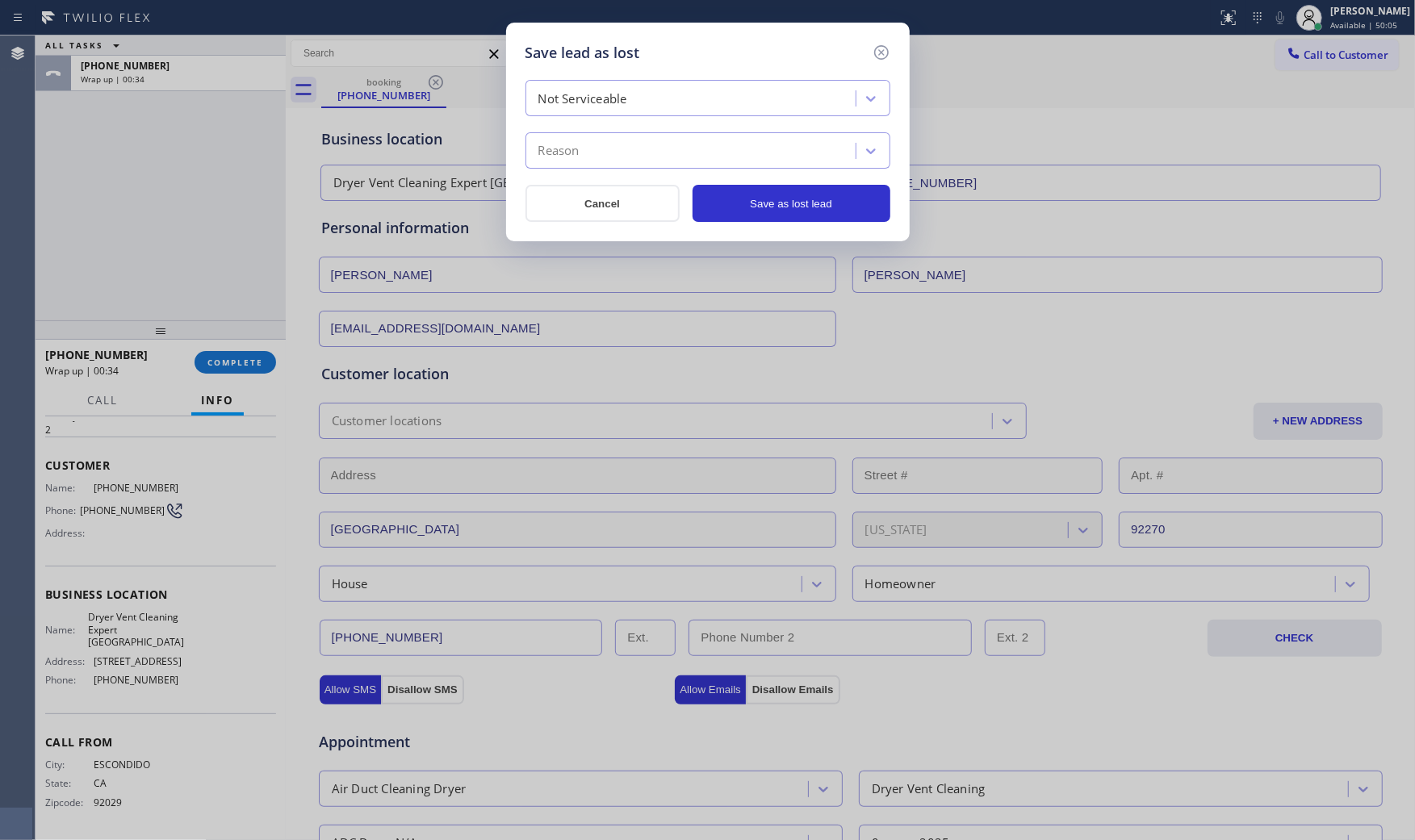
click at [584, 157] on div "Reason" at bounding box center [693, 151] width 326 height 28
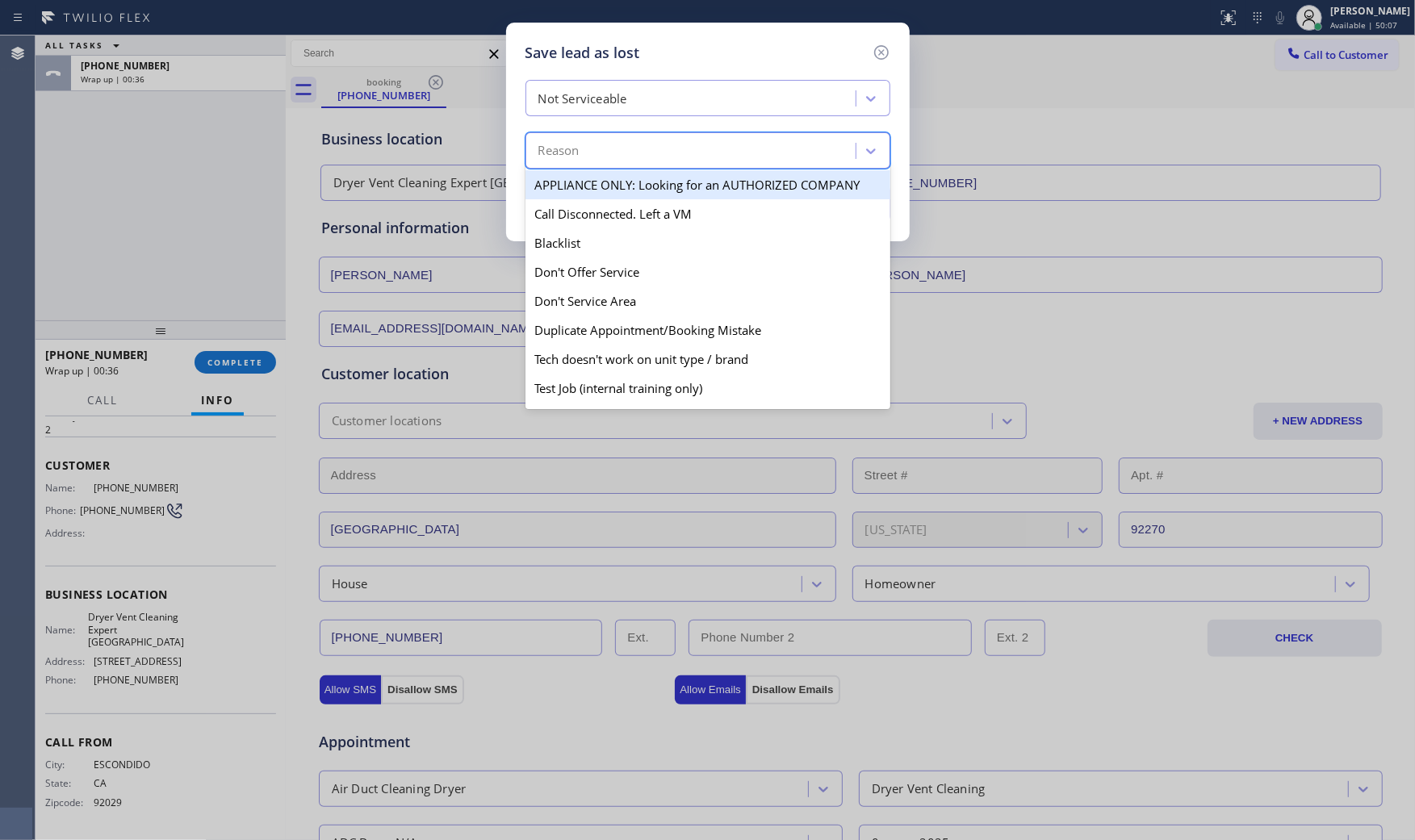
click at [611, 98] on div "Not Serviceable" at bounding box center [582, 98] width 88 height 19
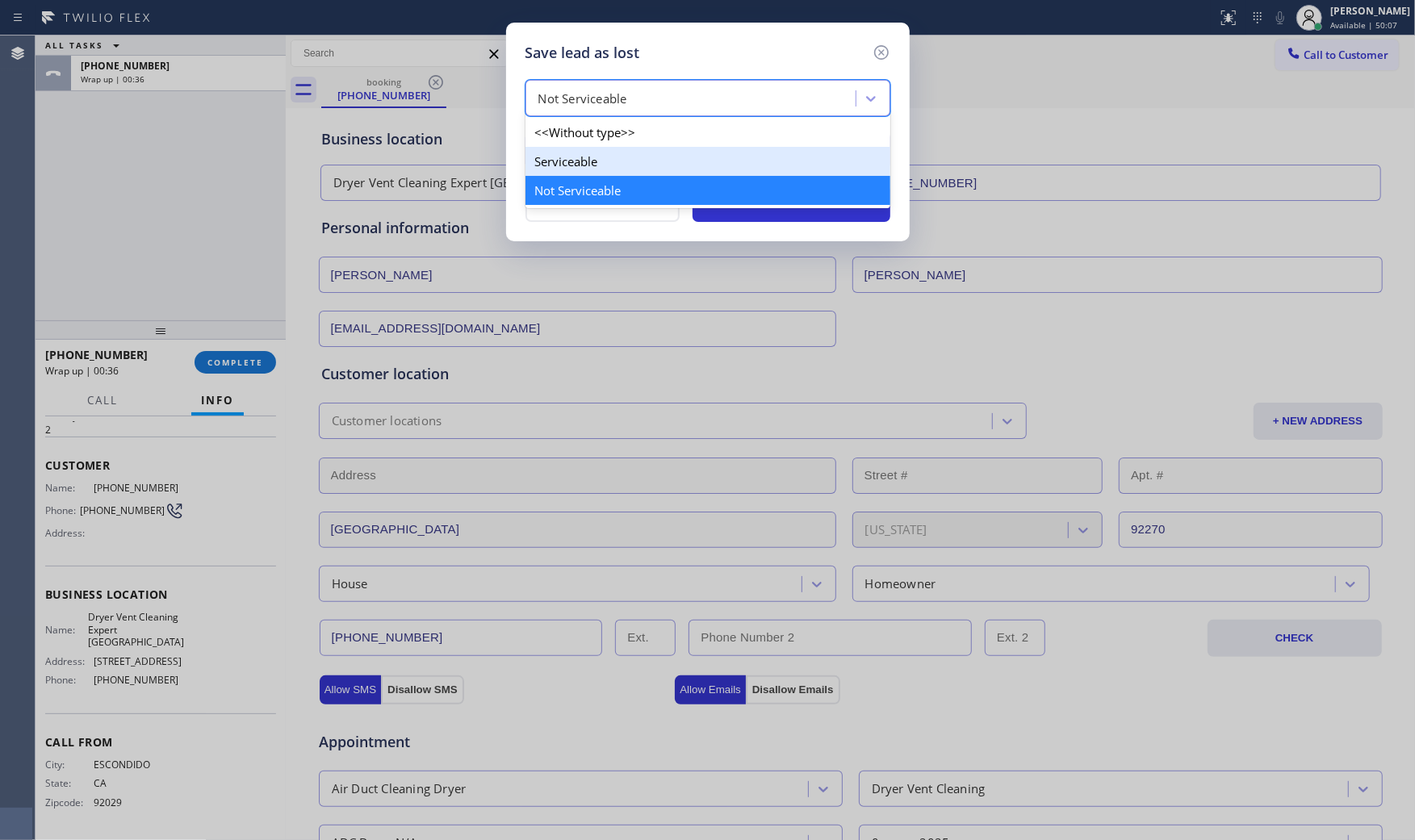
click at [597, 170] on div "Serviceable" at bounding box center [707, 161] width 364 height 29
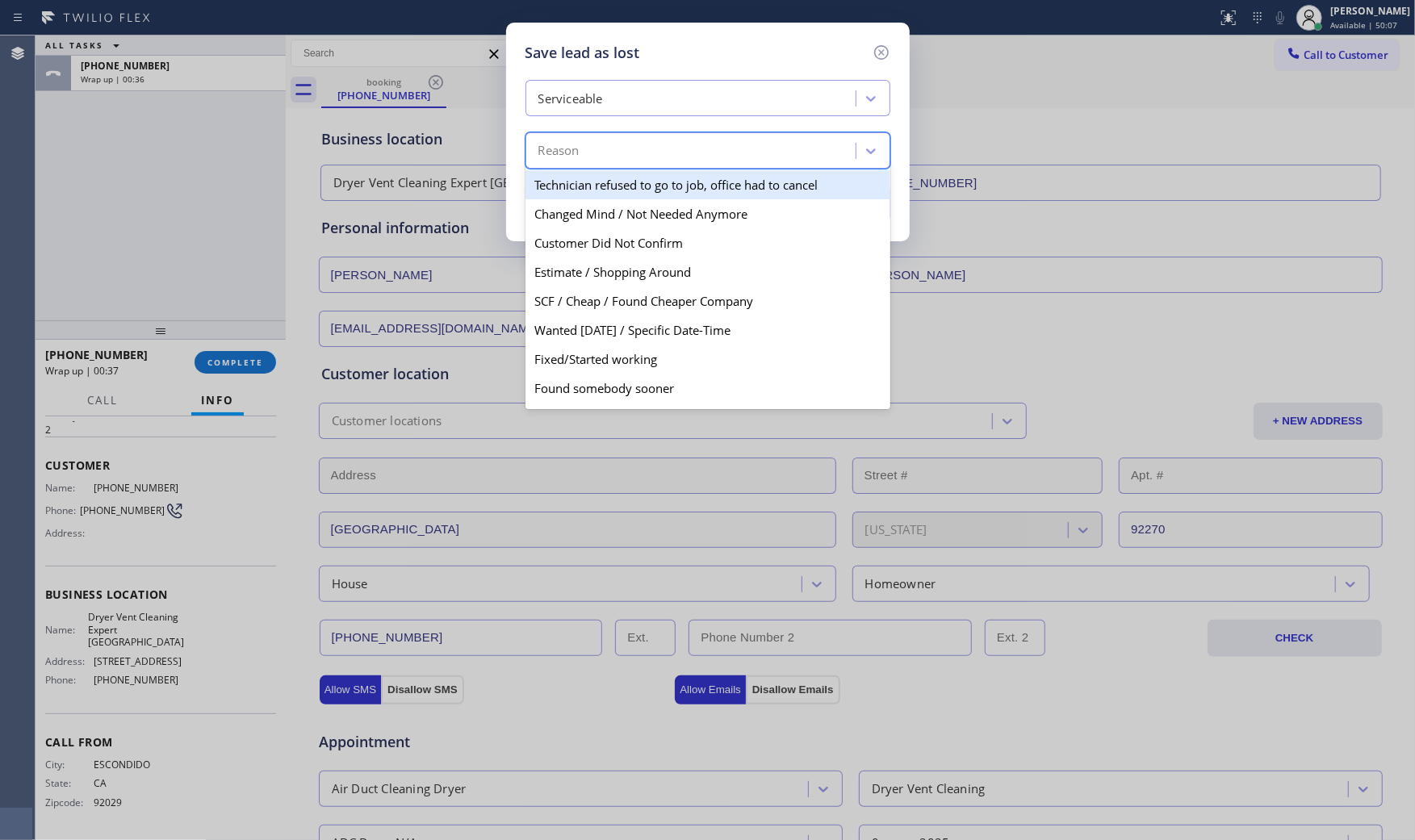
click at [594, 159] on div "Reason" at bounding box center [693, 151] width 326 height 28
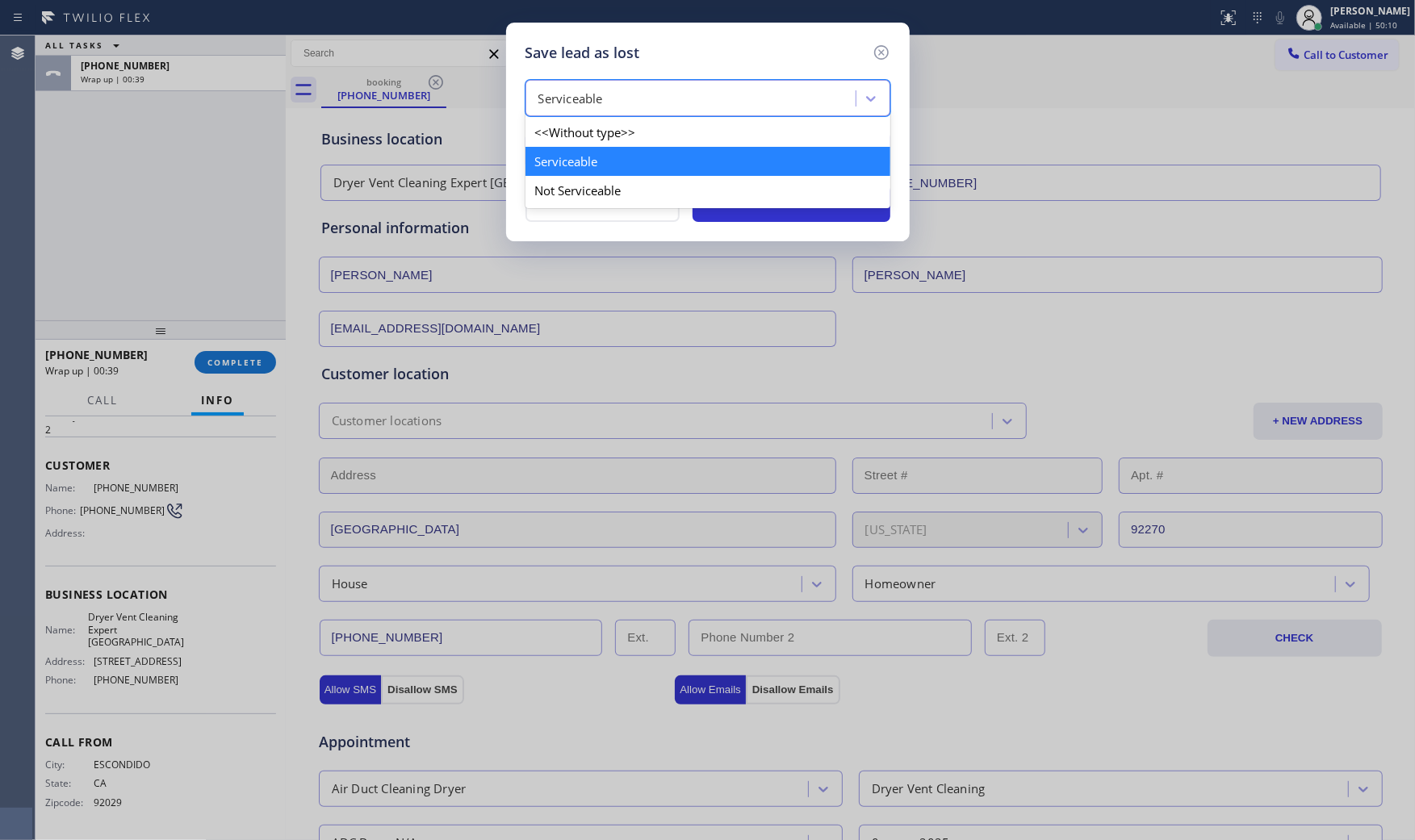
click at [620, 81] on div "Serviceable" at bounding box center [707, 97] width 364 height 37
click at [595, 180] on div "Not Serviceable" at bounding box center [707, 190] width 364 height 29
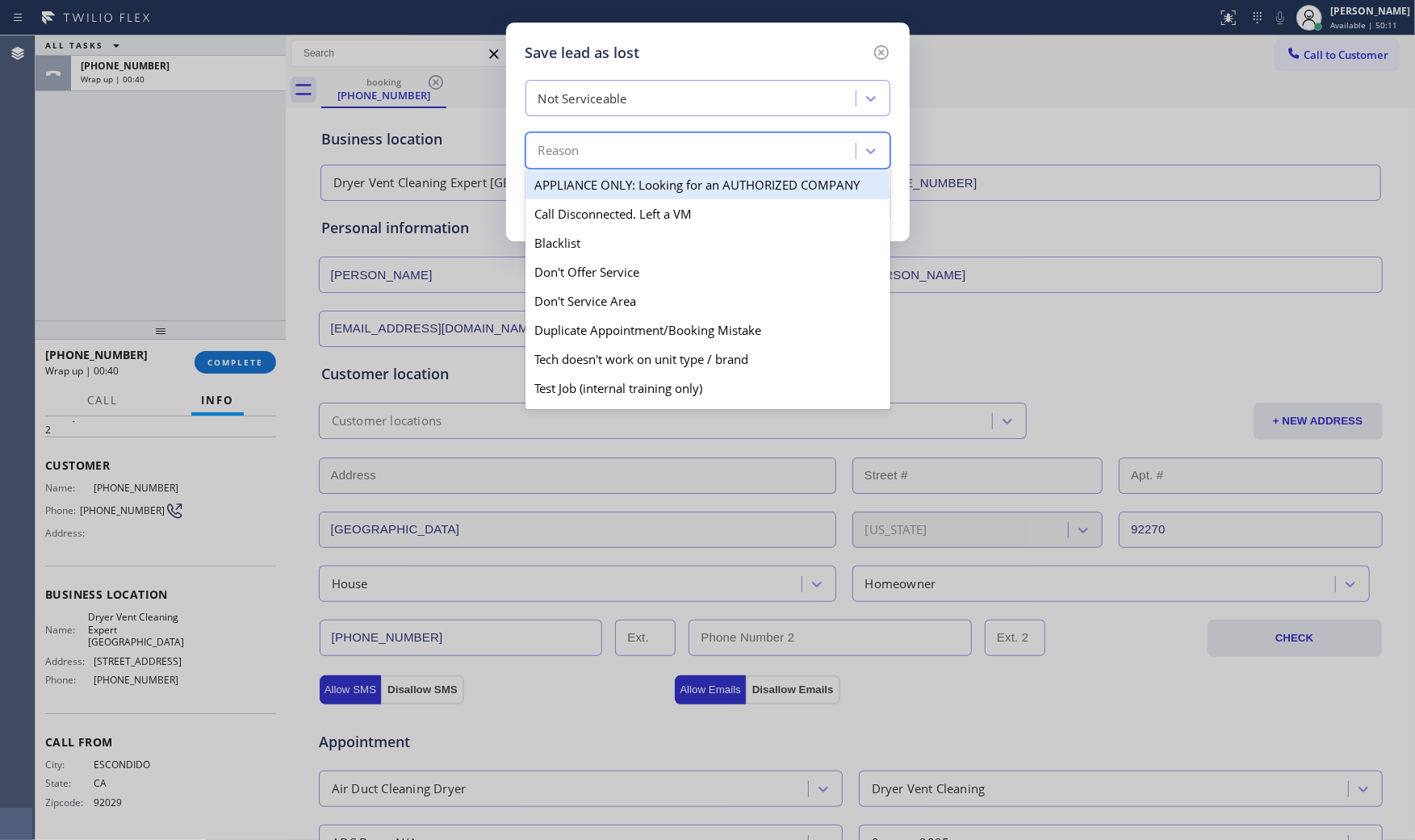
click at [596, 157] on div "Reason" at bounding box center [693, 151] width 326 height 28
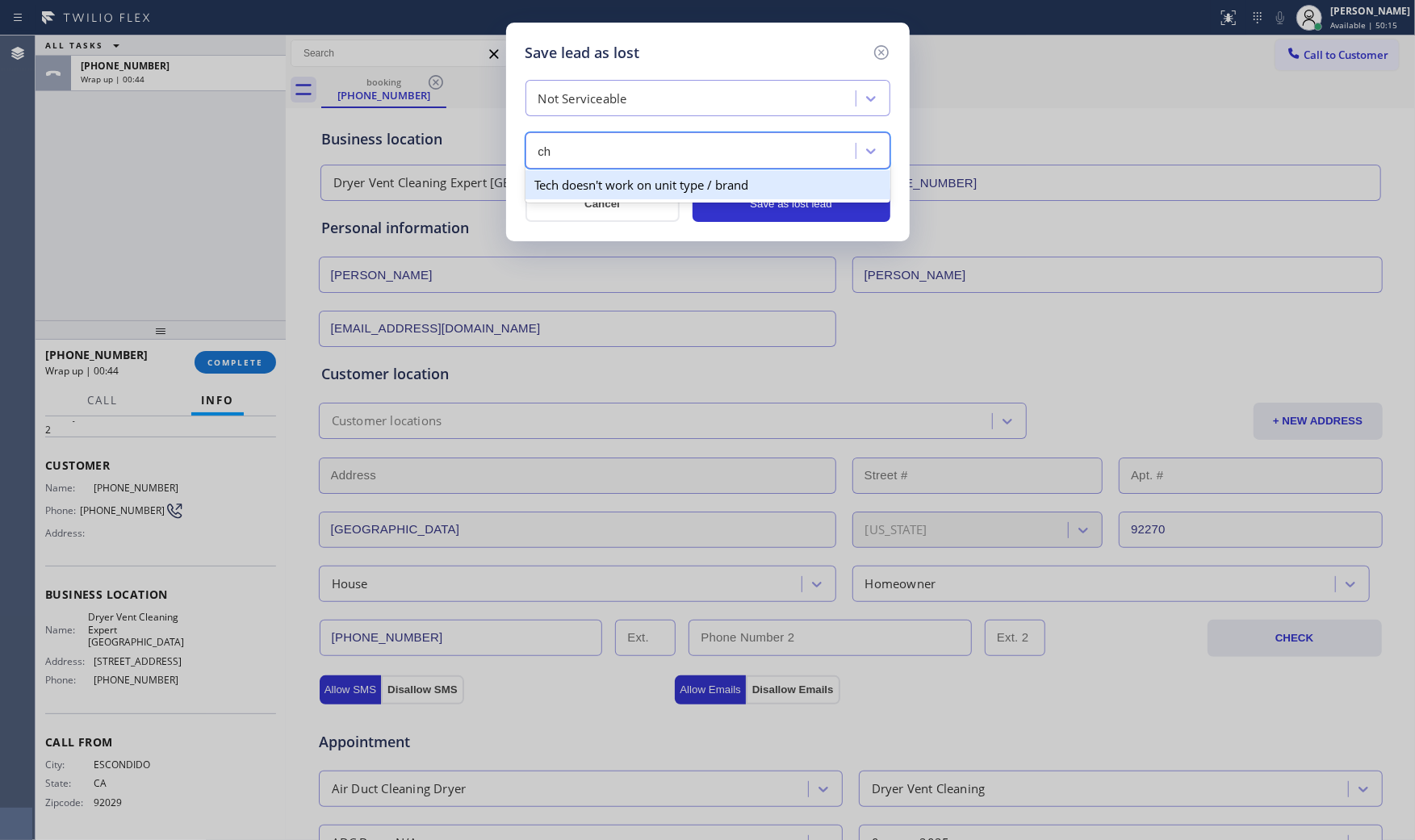
type input "ch"
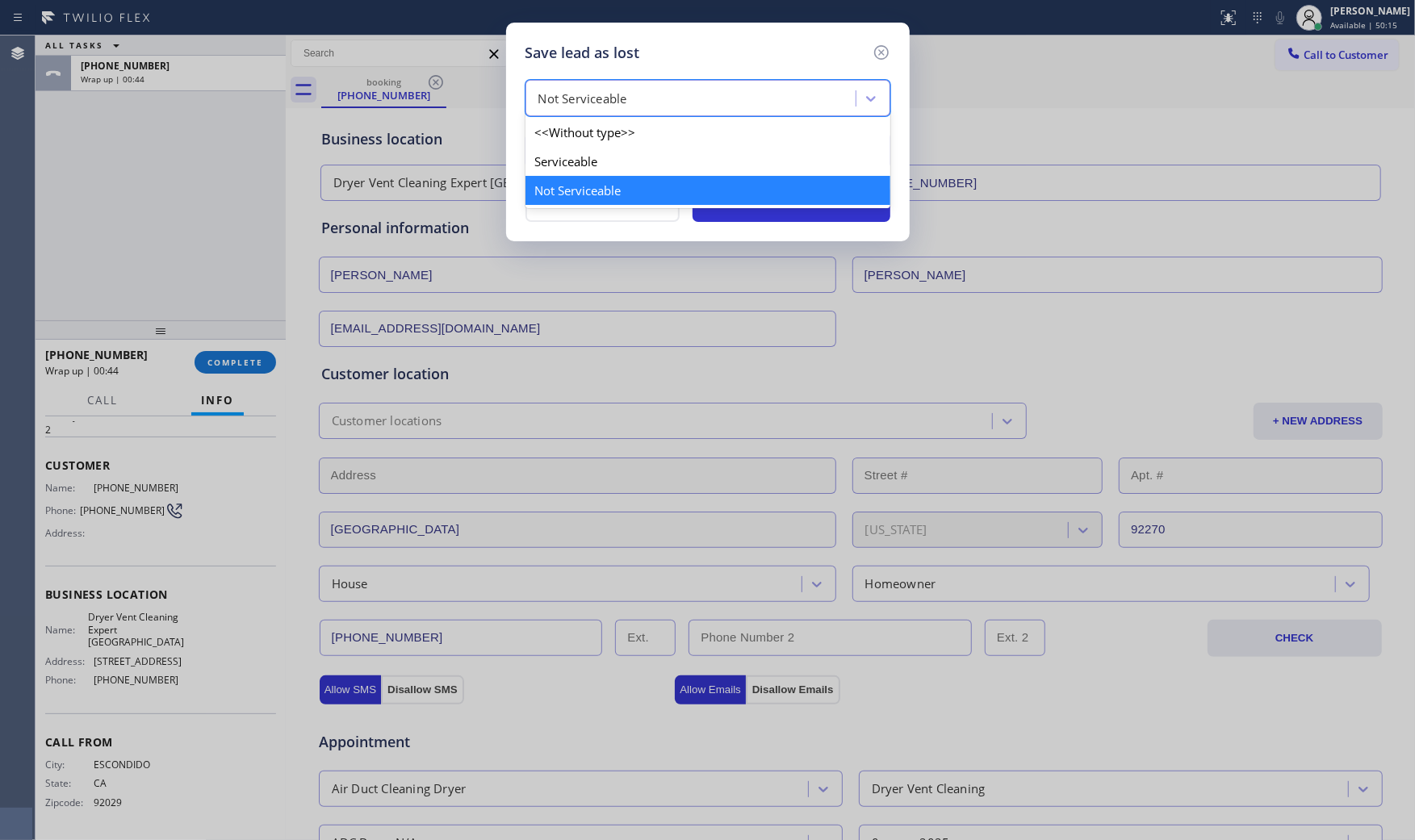
click at [649, 100] on div "Not Serviceable" at bounding box center [693, 98] width 326 height 28
click at [633, 159] on div "Serviceable" at bounding box center [707, 161] width 364 height 29
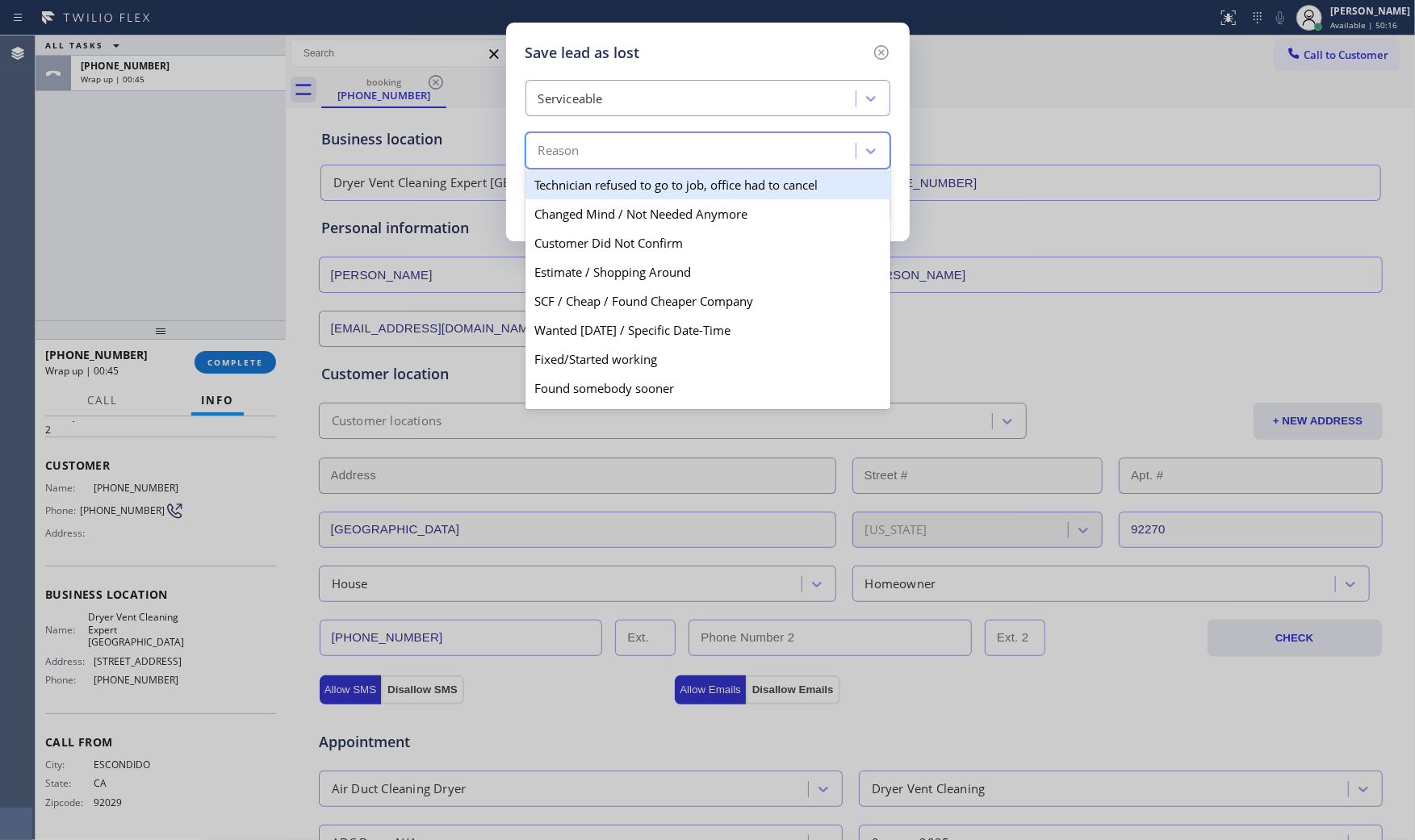
click at [625, 149] on div "Reason" at bounding box center [693, 151] width 326 height 28
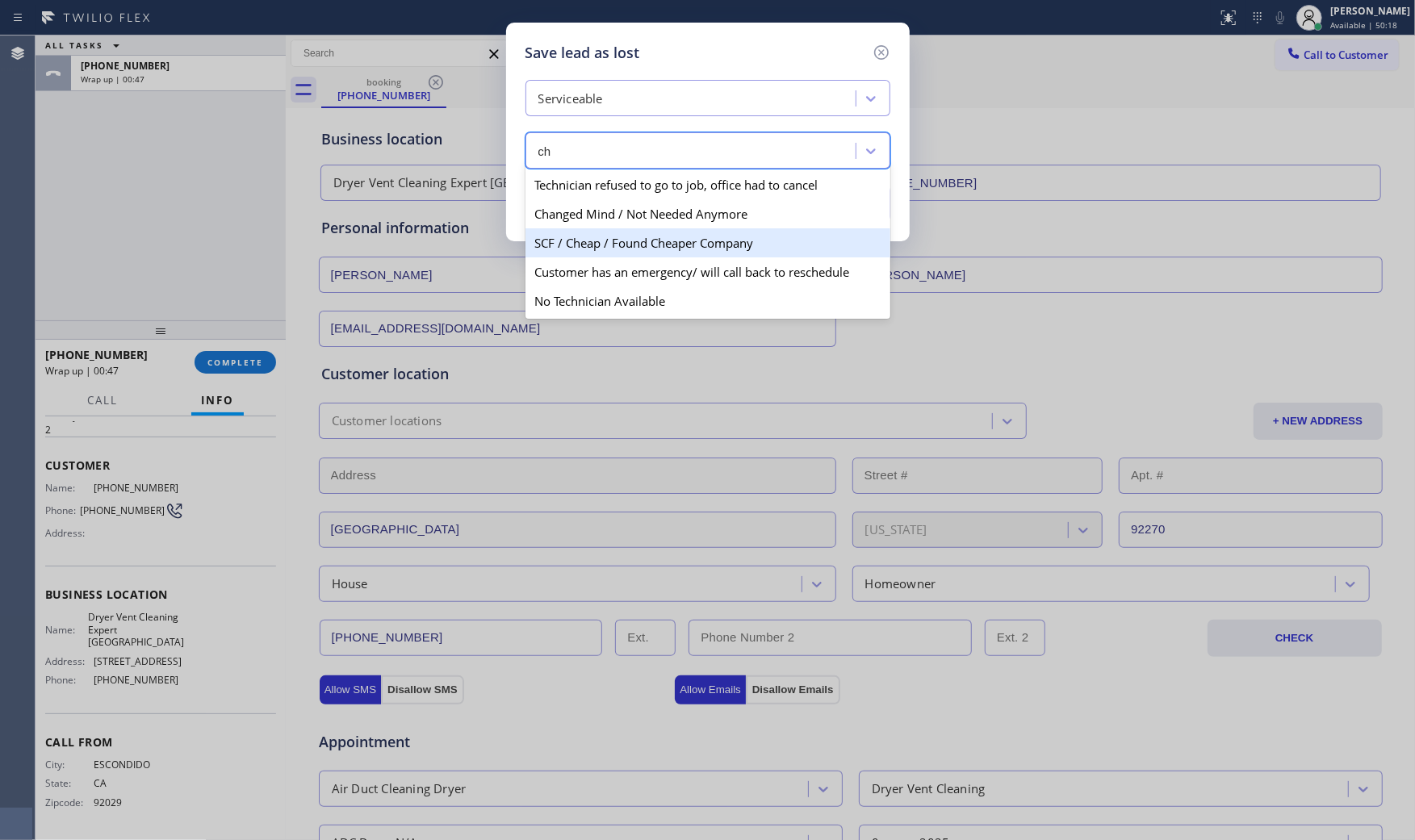
click at [632, 236] on div "SCF / Cheap / Found Cheaper Company" at bounding box center [707, 242] width 364 height 29
type input "ch"
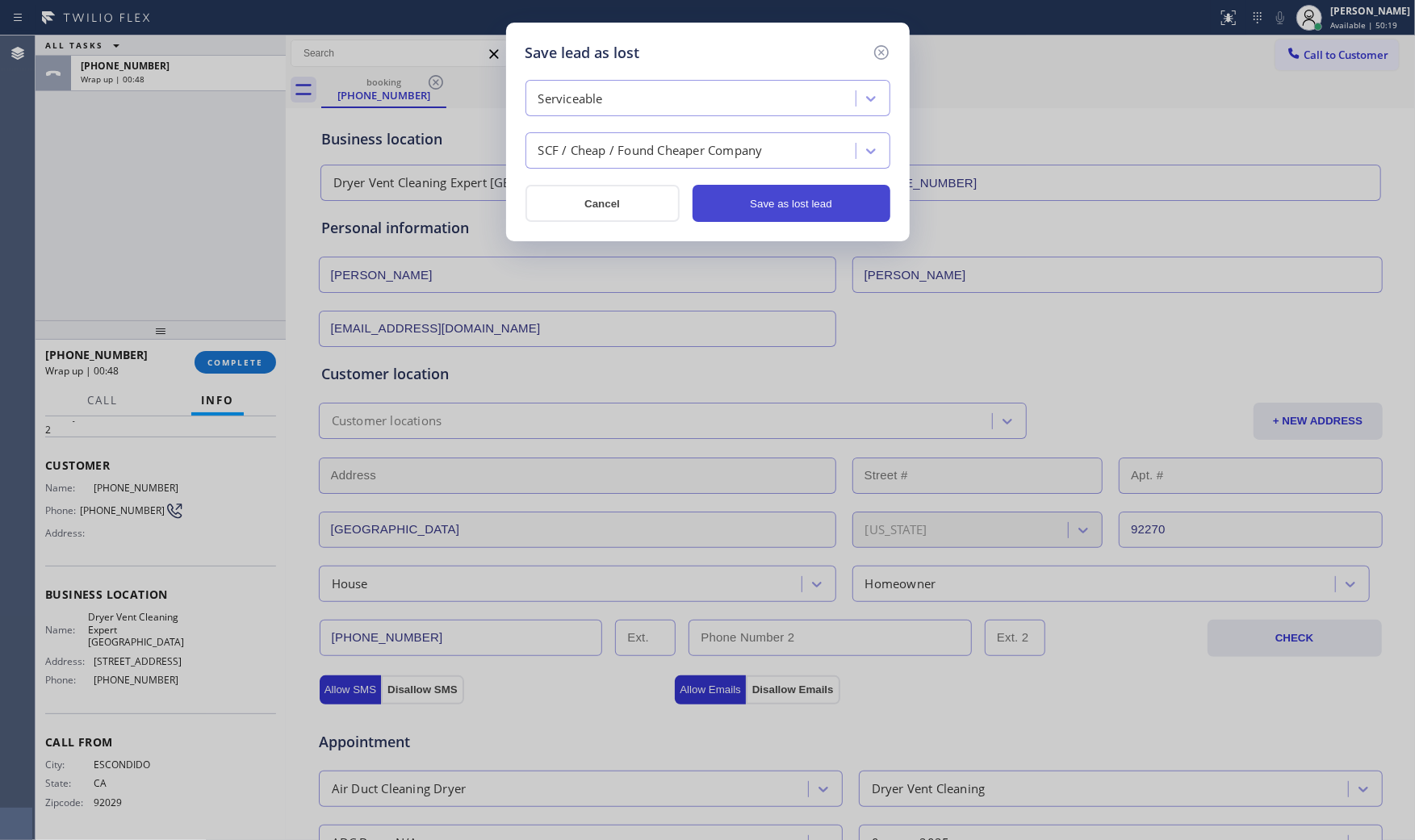
click at [783, 189] on button "Save as lost lead" at bounding box center [790, 203] width 198 height 37
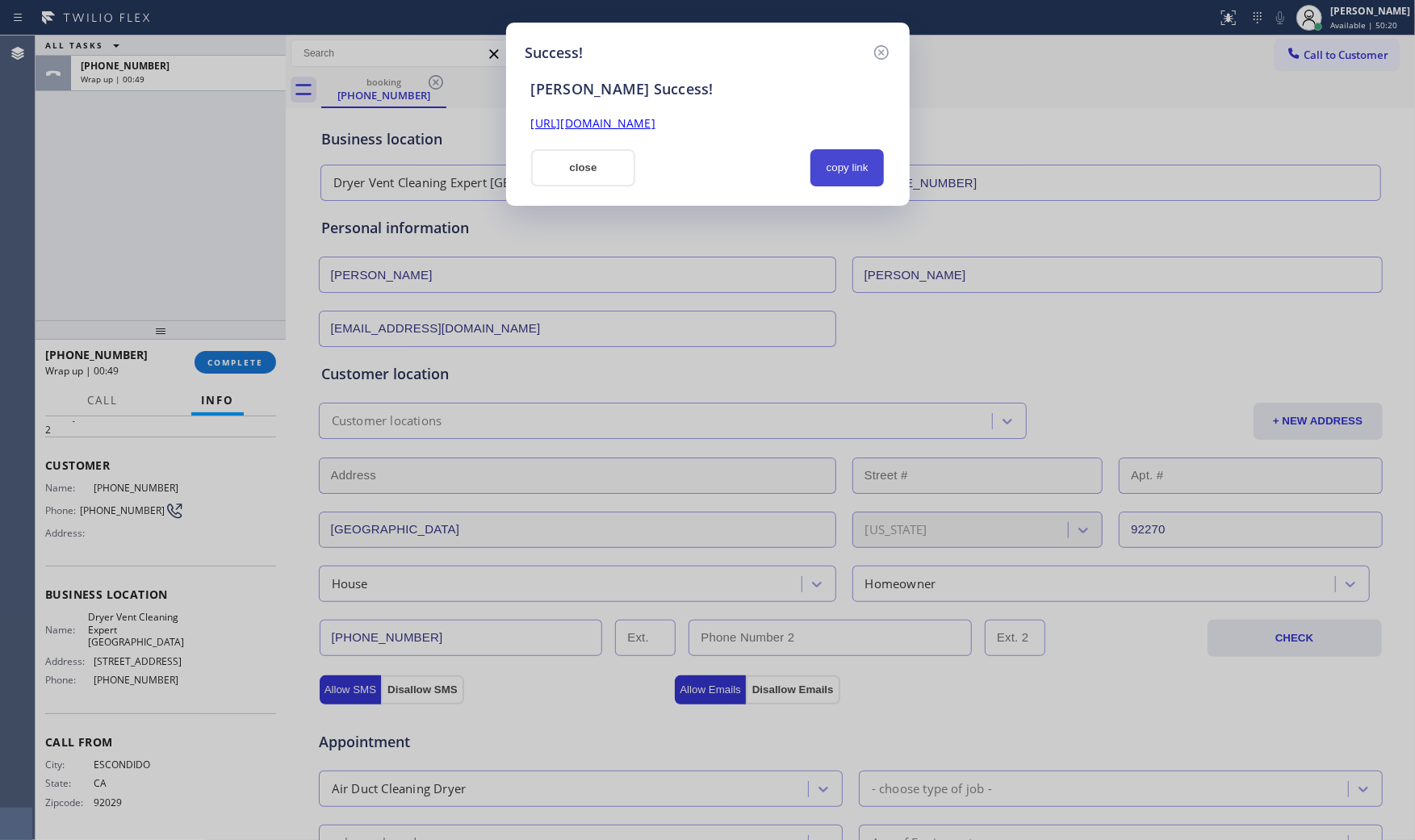
click at [854, 160] on button "copy link" at bounding box center [847, 167] width 74 height 37
click at [246, 355] on div "Success! [PERSON_NAME] Success! [URL][DOMAIN_NAME] close copy link" at bounding box center [707, 420] width 1415 height 840
click at [593, 172] on button "close" at bounding box center [584, 167] width 105 height 37
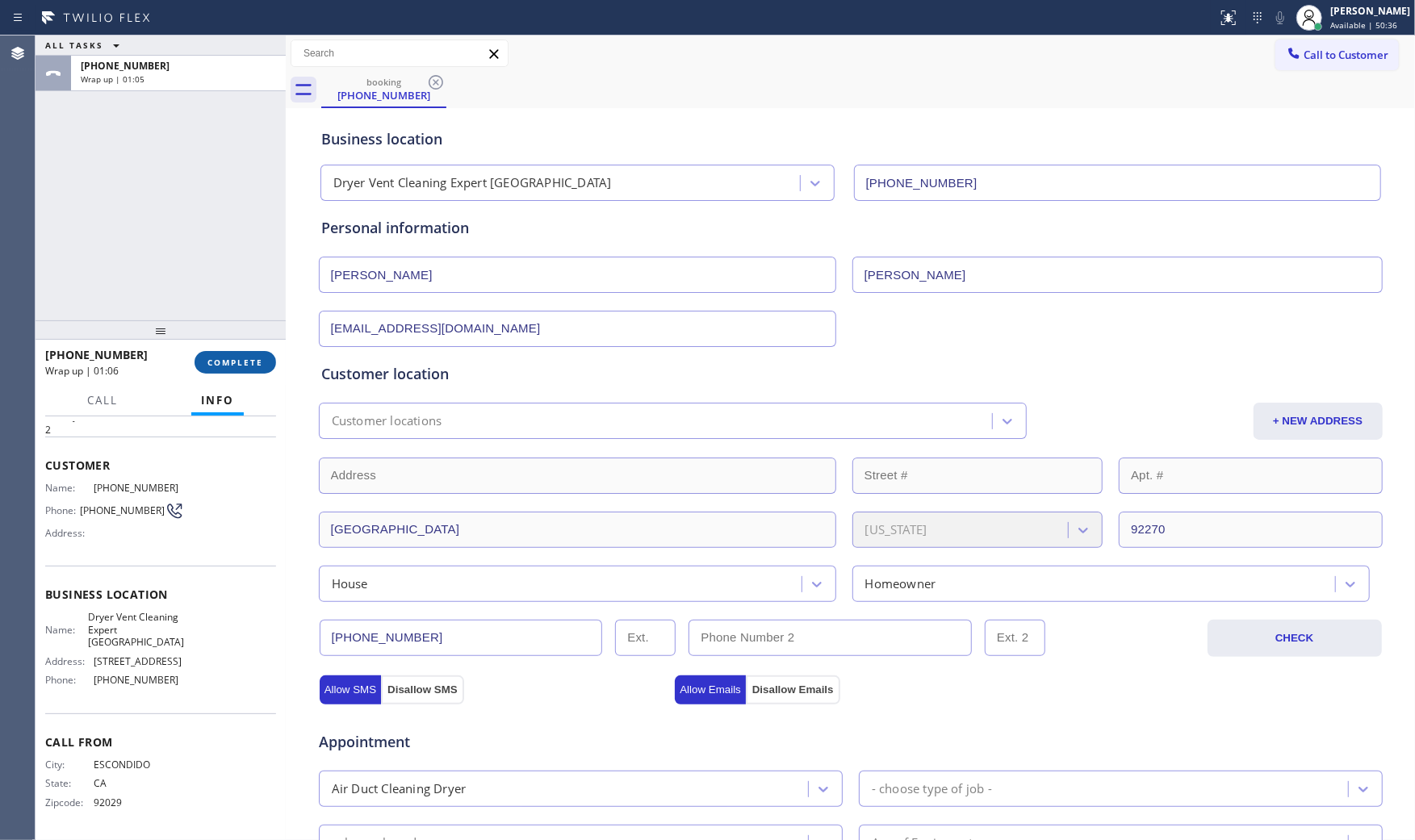
click at [255, 365] on span "COMPLETE" at bounding box center [235, 361] width 56 height 11
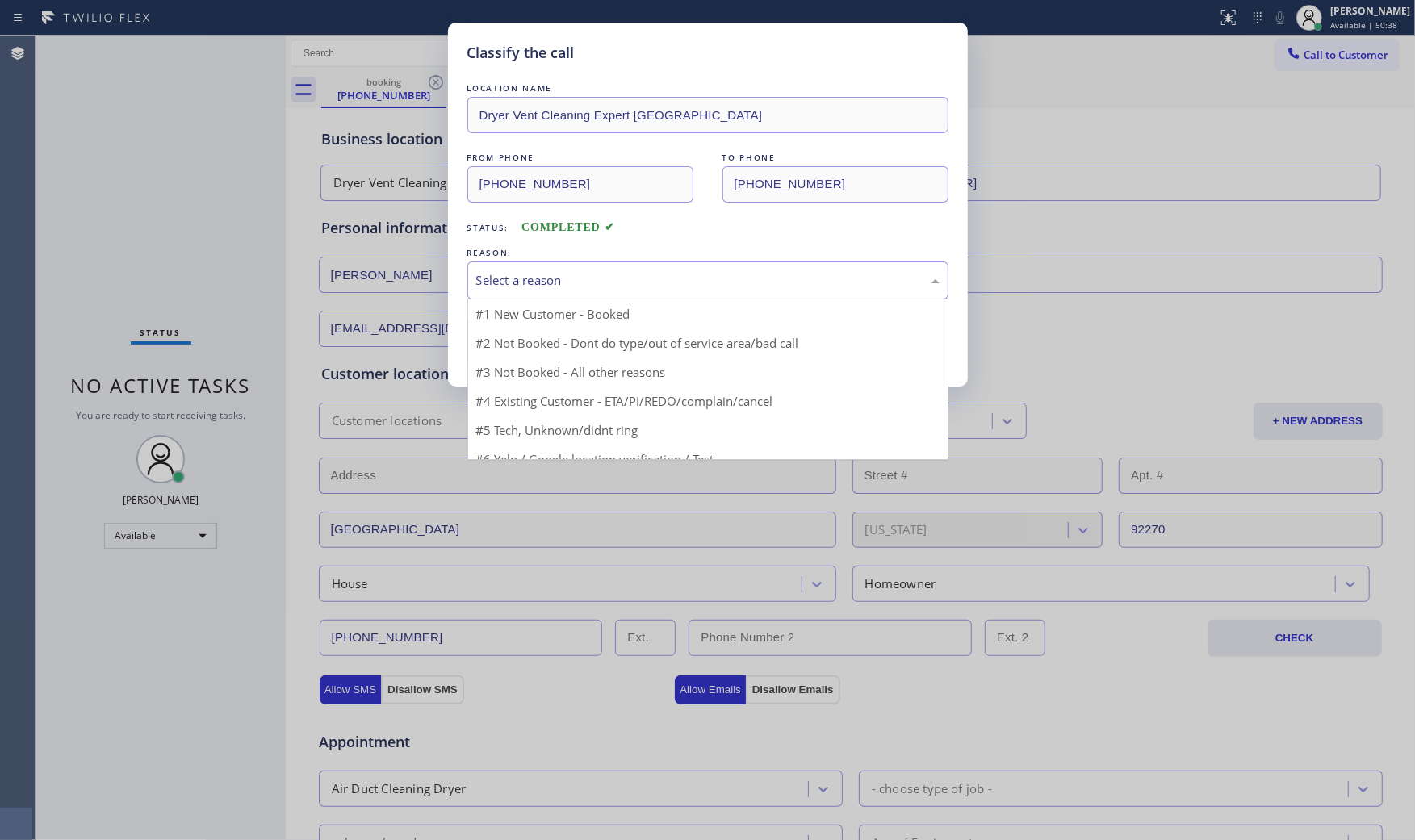
click at [640, 288] on div "Select a reason" at bounding box center [708, 280] width 464 height 19
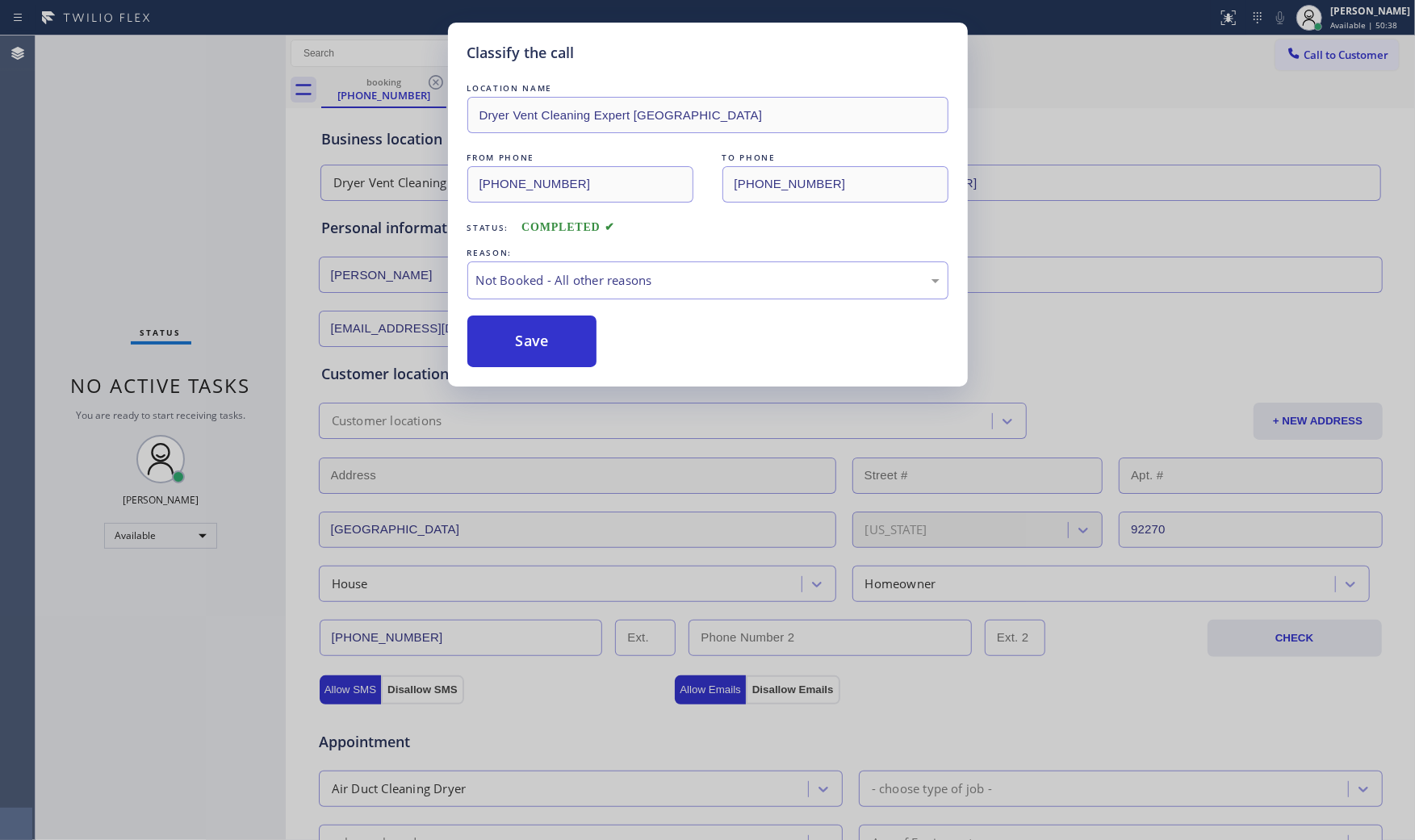
click at [573, 343] on button "Save" at bounding box center [532, 342] width 130 height 52
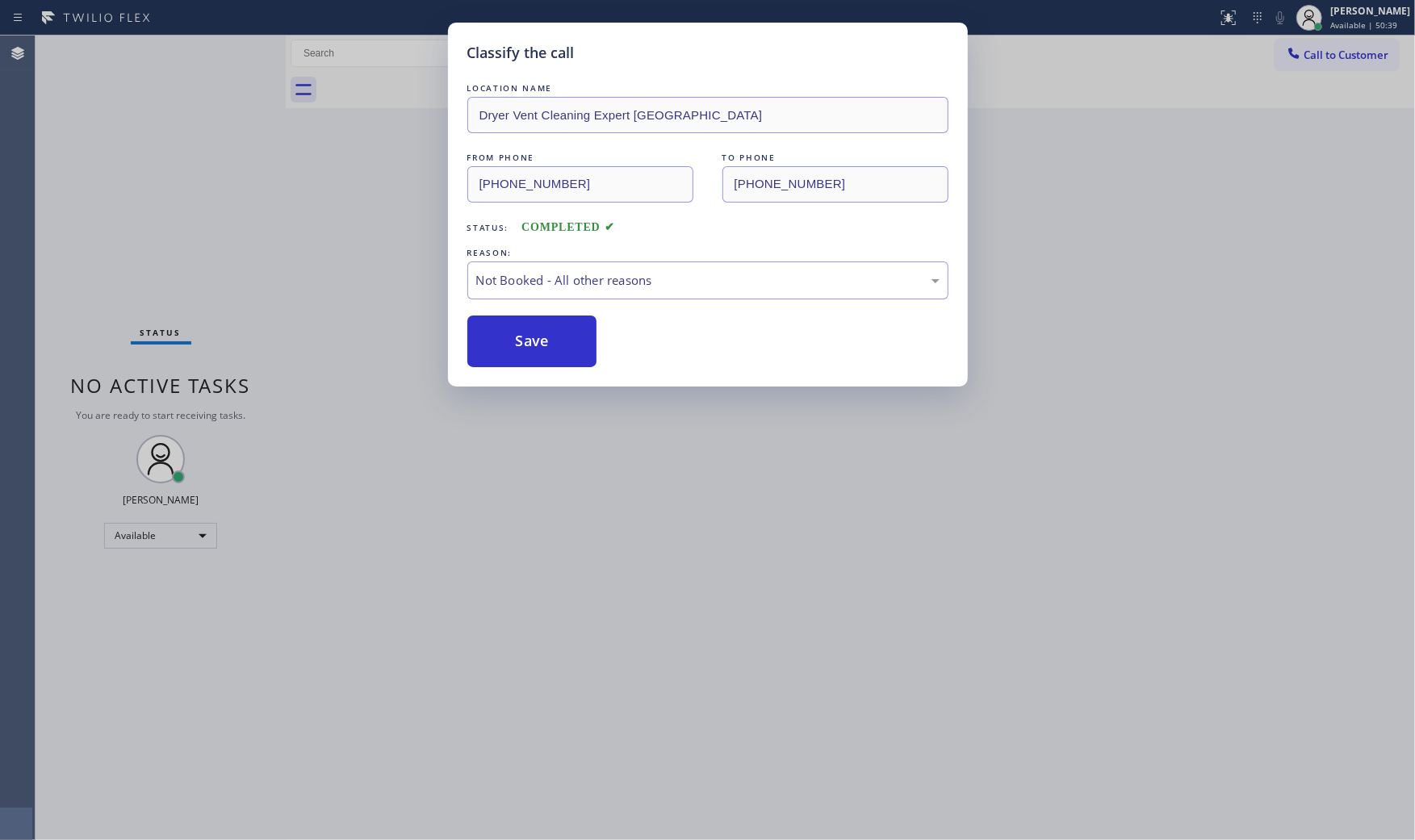
click at [573, 343] on button "Save" at bounding box center [532, 342] width 130 height 52
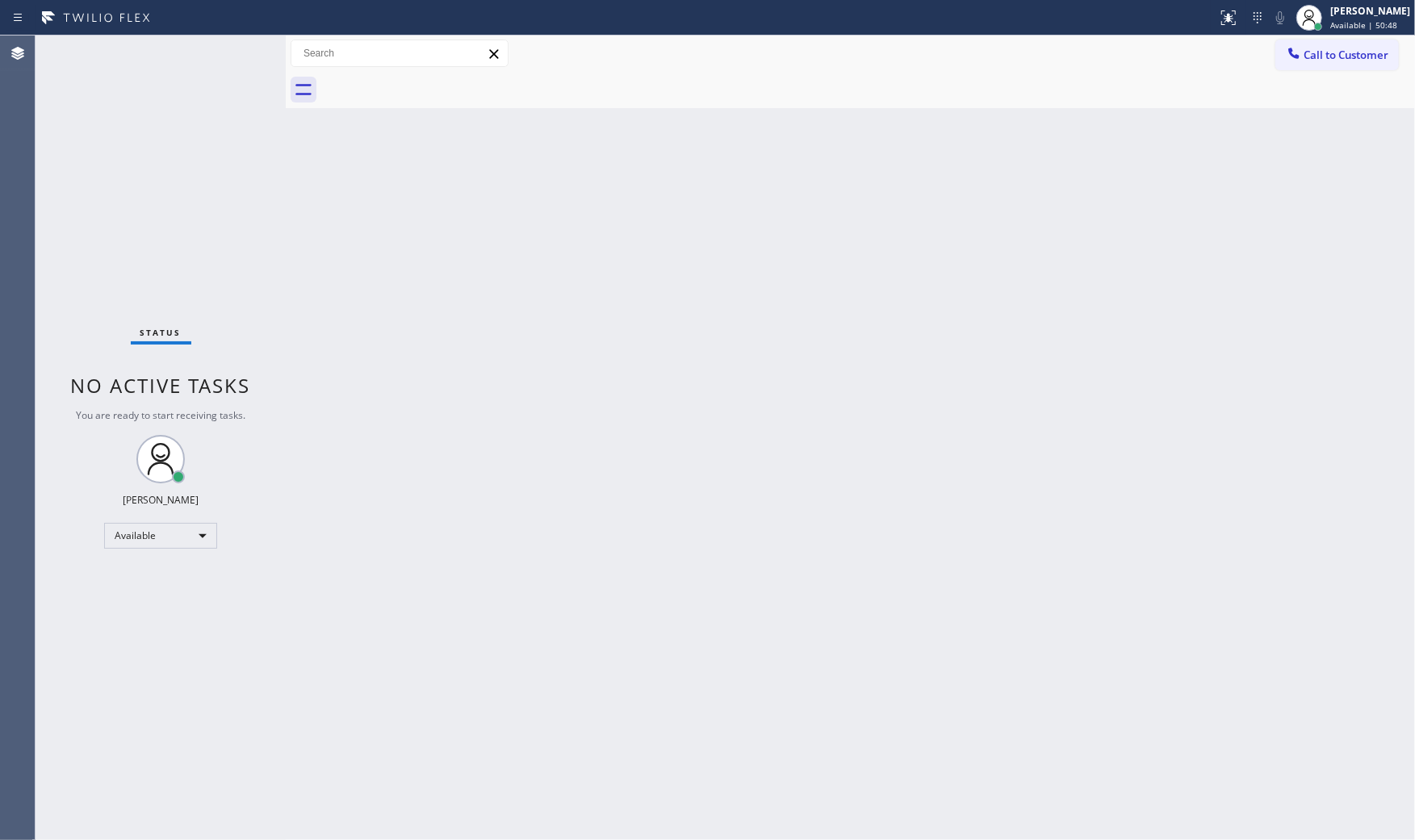
click at [212, 24] on div at bounding box center [609, 18] width 1204 height 26
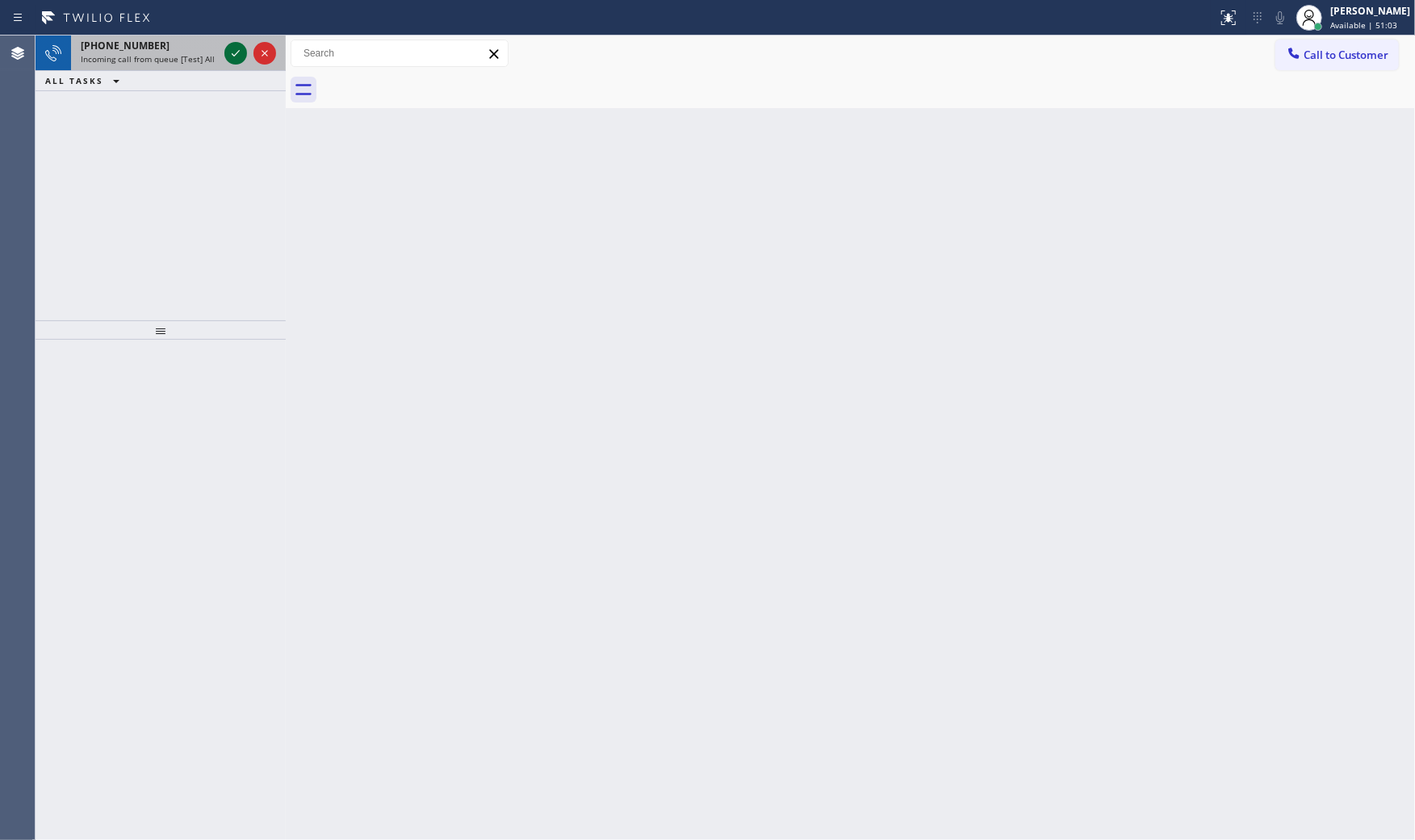
click at [228, 46] on icon at bounding box center [236, 54] width 20 height 20
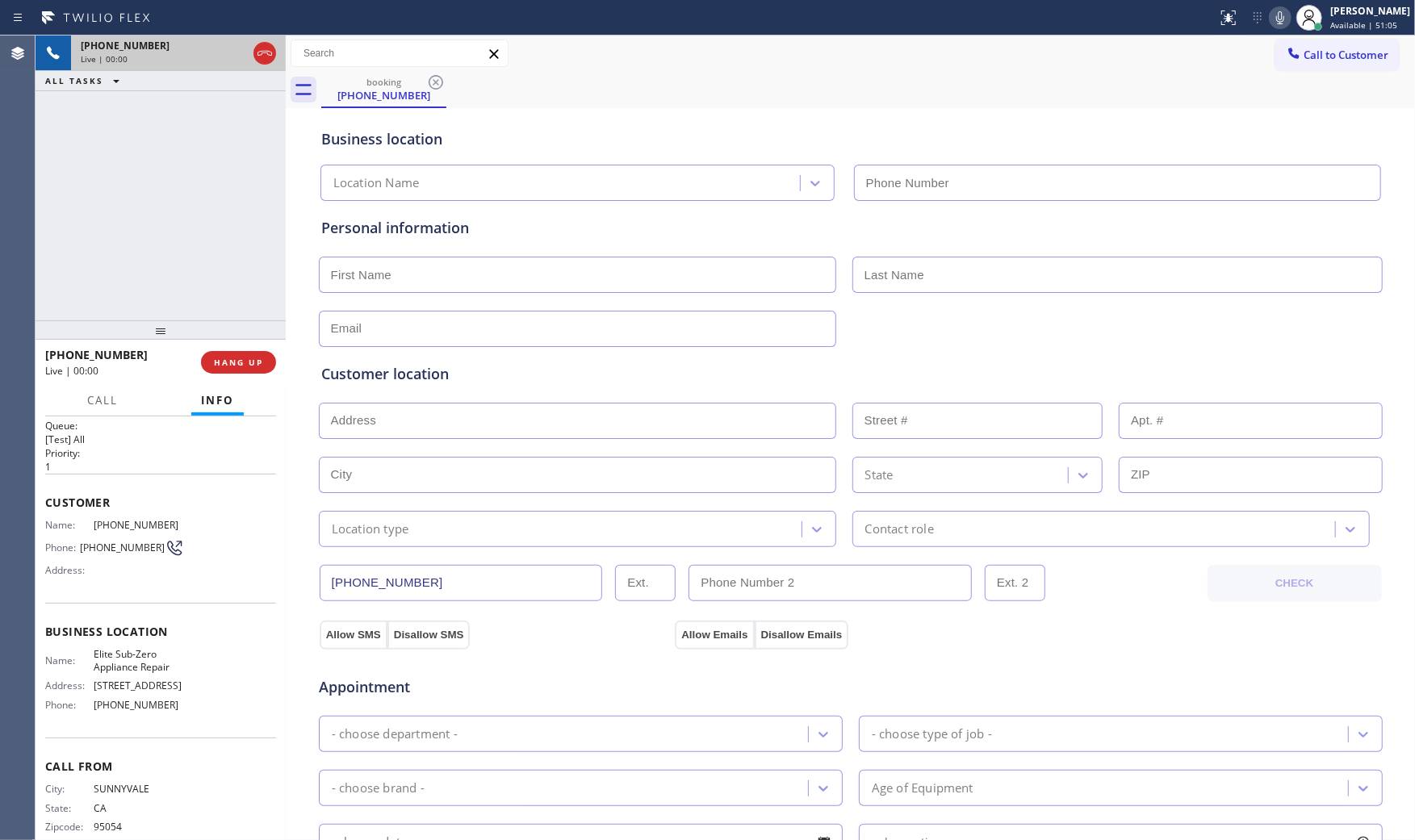
scroll to position [38, 0]
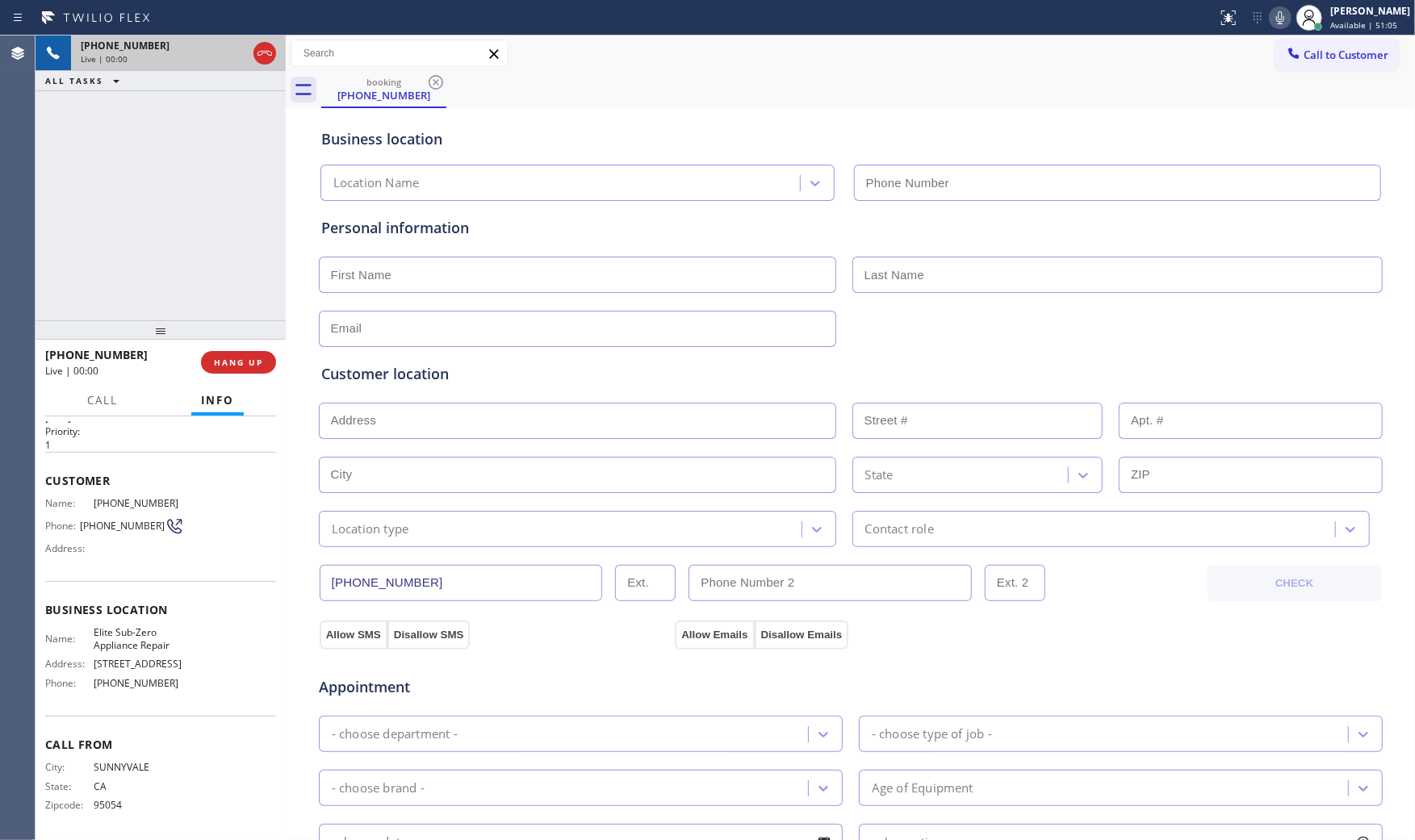
type input "[PHONE_NUMBER]"
click at [1282, 15] on icon at bounding box center [1280, 18] width 20 height 20
click at [1270, 24] on icon at bounding box center [1280, 18] width 20 height 20
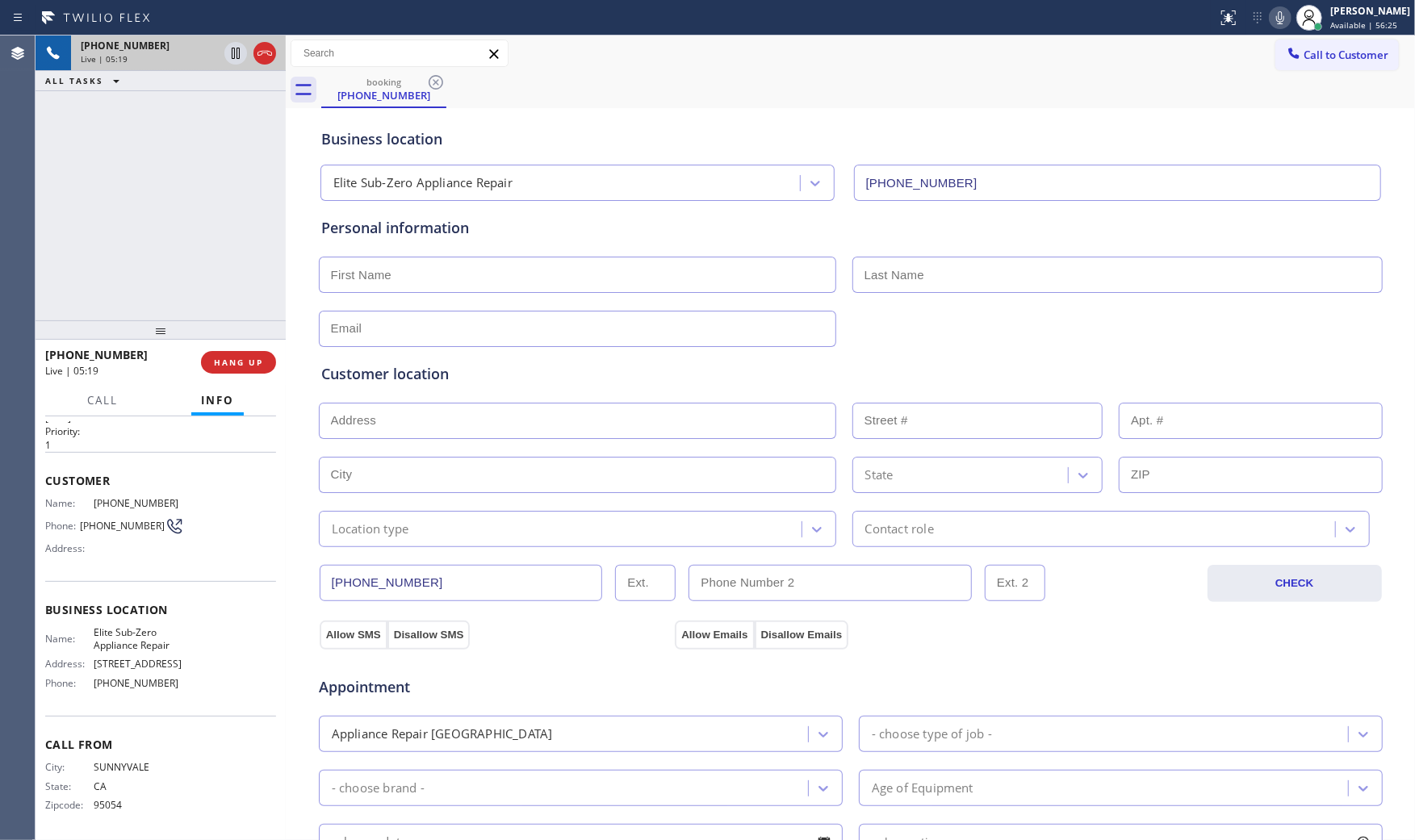
click at [1276, 21] on icon at bounding box center [1280, 17] width 8 height 13
click at [1270, 18] on icon at bounding box center [1280, 18] width 20 height 20
click at [1276, 19] on icon at bounding box center [1280, 17] width 8 height 13
click at [1270, 22] on icon at bounding box center [1280, 18] width 20 height 20
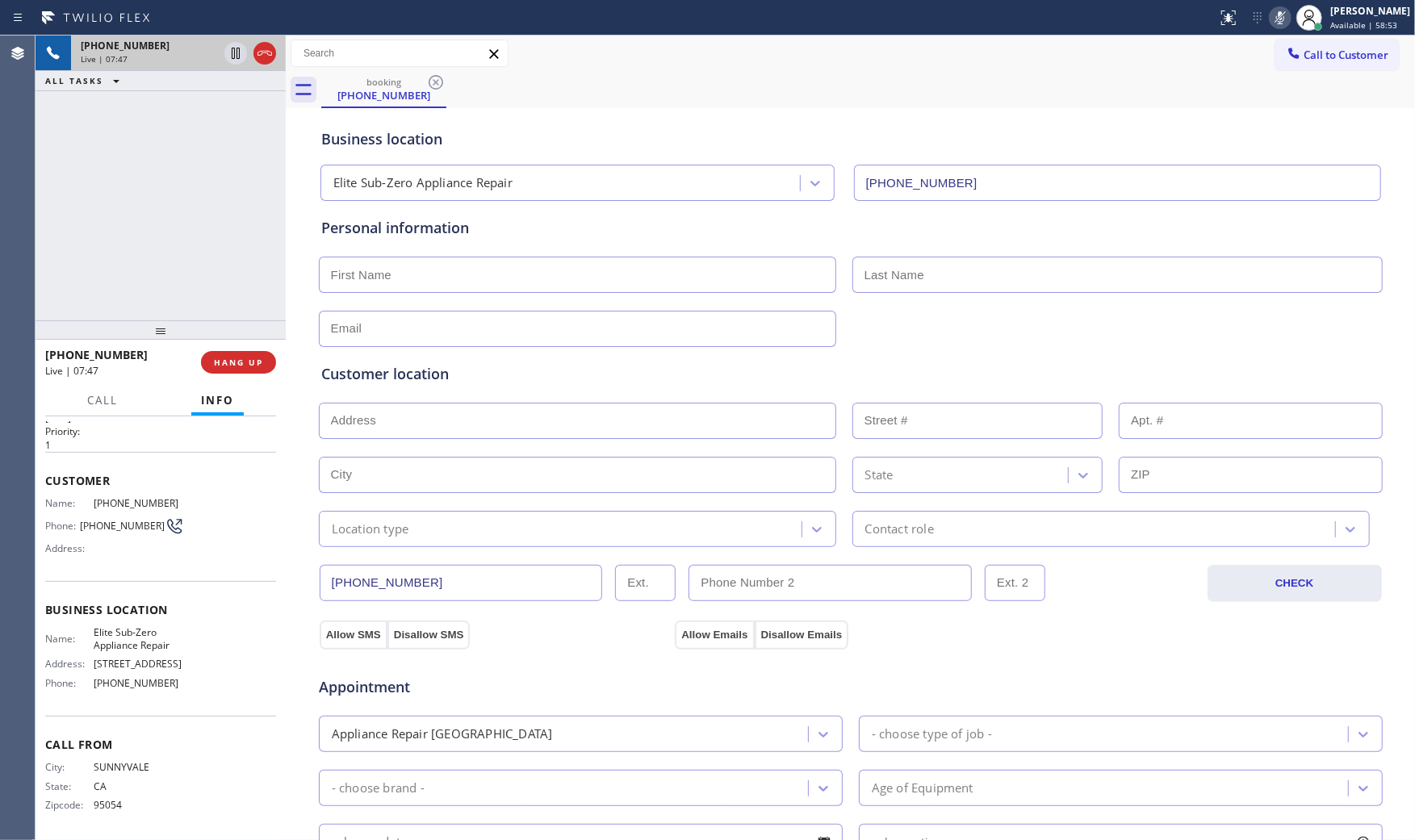
click at [1270, 22] on icon at bounding box center [1280, 18] width 20 height 20
click at [1297, 695] on div "Appointment" at bounding box center [850, 677] width 1066 height 41
click at [1270, 15] on icon at bounding box center [1280, 18] width 20 height 20
click at [1270, 20] on icon at bounding box center [1280, 18] width 20 height 20
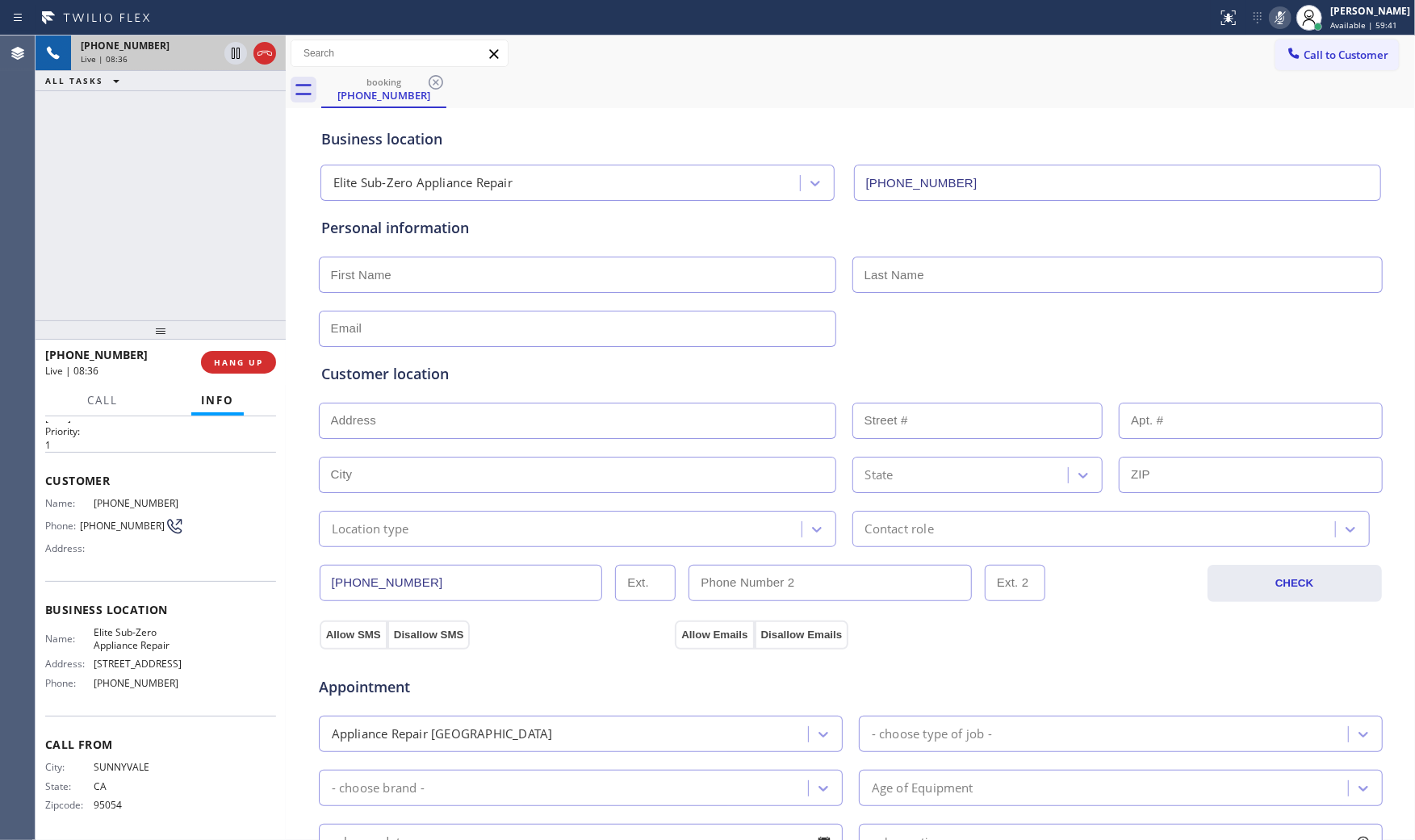
click at [1274, 19] on icon at bounding box center [1280, 18] width 20 height 20
click at [140, 503] on span "[PHONE_NUMBER]" at bounding box center [138, 503] width 90 height 12
copy span "[PHONE_NUMBER]"
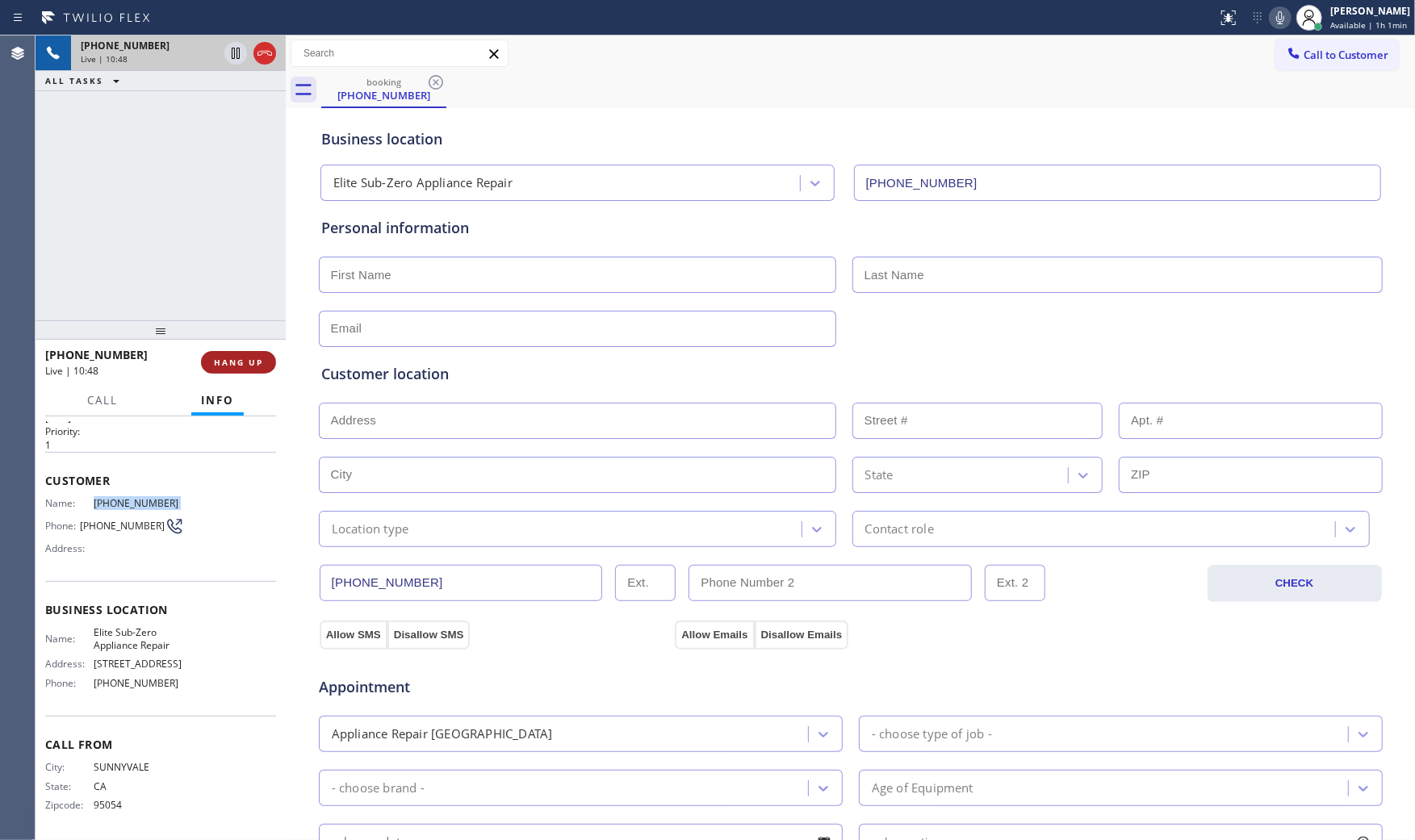
click at [261, 351] on button "HANG UP" at bounding box center [238, 362] width 75 height 23
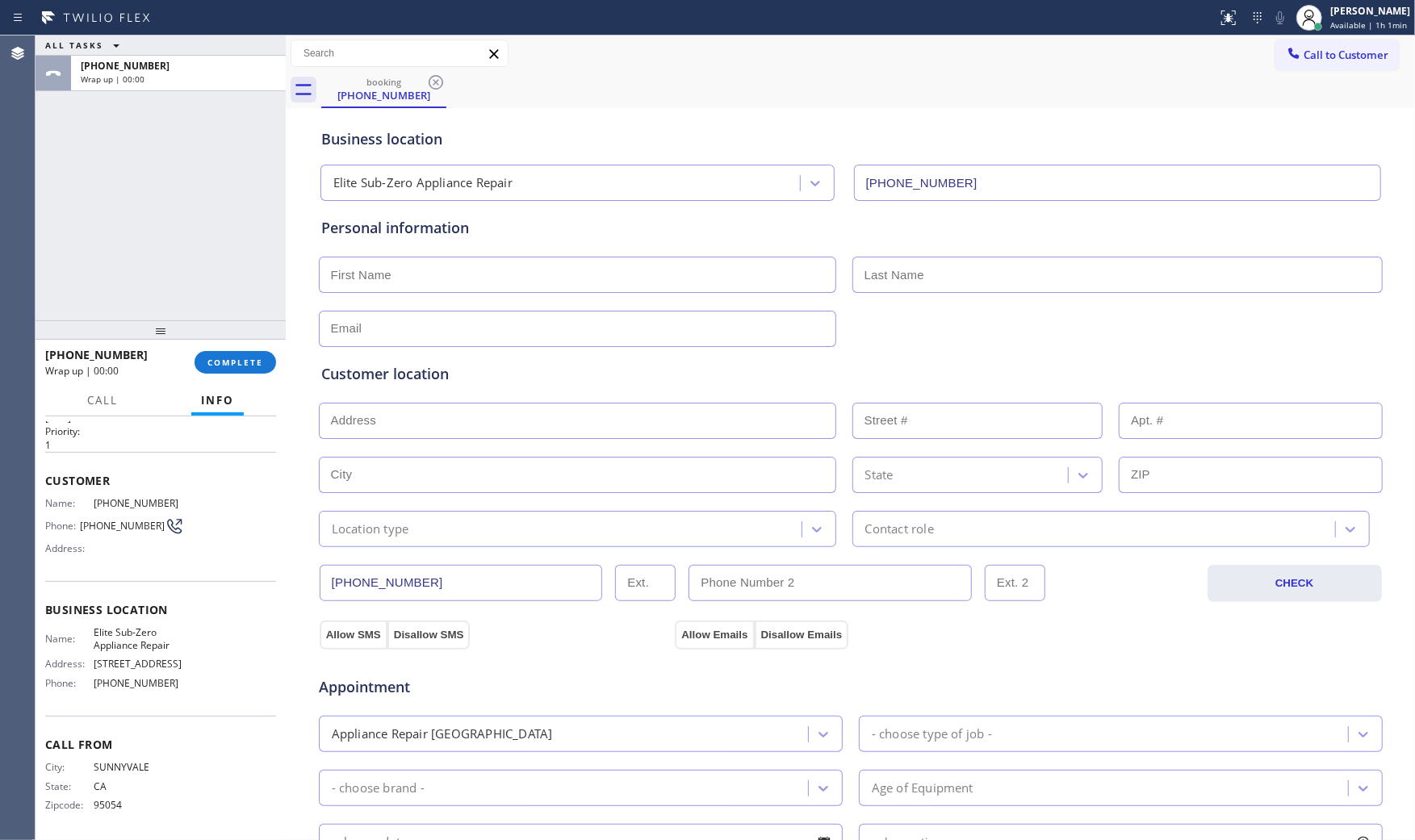
click at [468, 281] on input "text" at bounding box center [577, 274] width 517 height 37
click at [470, 264] on input "text" at bounding box center [577, 274] width 517 height 37
paste input "Amar"
type input "Amar"
click at [963, 282] on input "text" at bounding box center [1117, 274] width 530 height 37
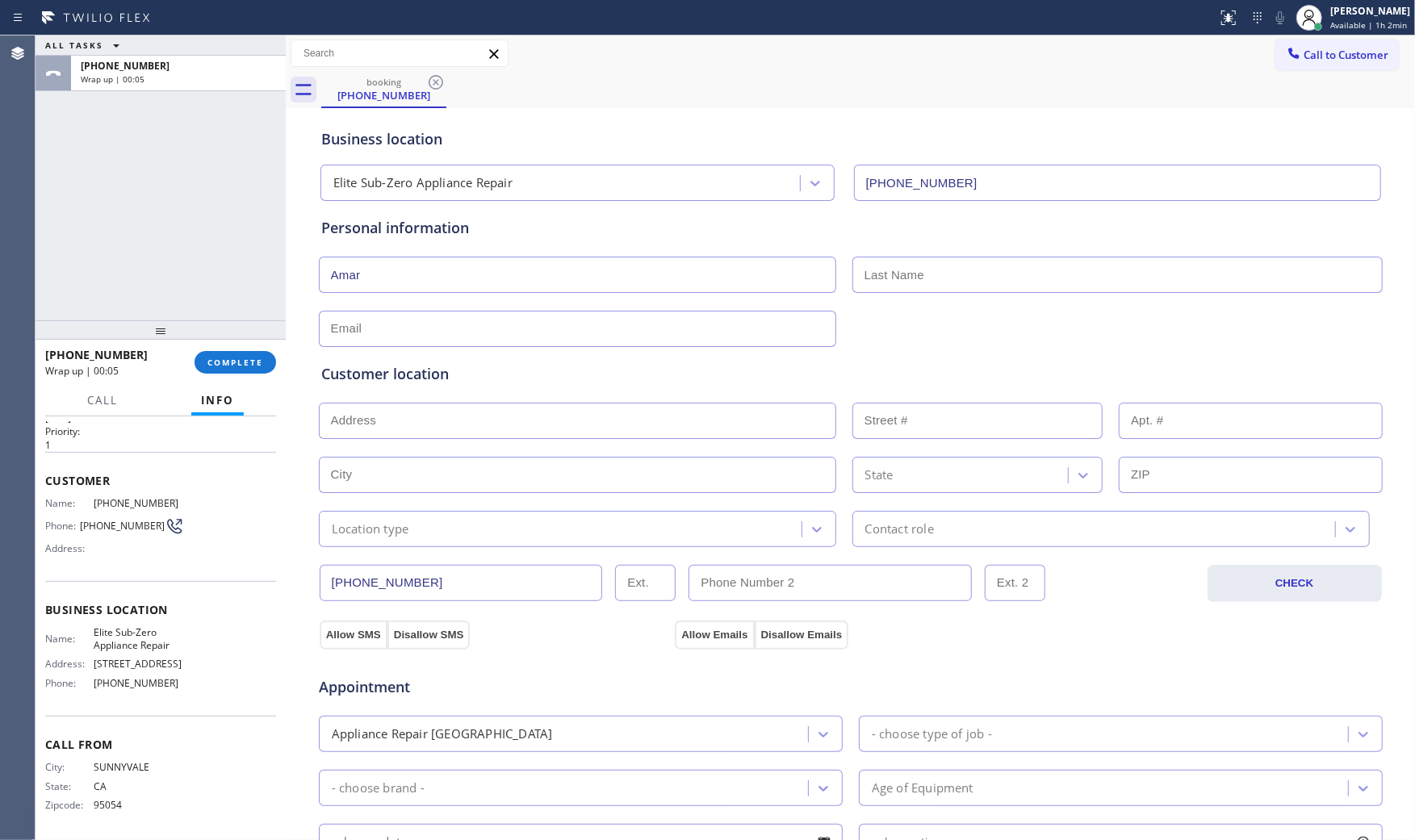
paste input "[PERSON_NAME]"
type input "[PERSON_NAME]"
click at [494, 329] on input "text" at bounding box center [577, 329] width 517 height 37
paste input "[EMAIL_ADDRESS][DOMAIN_NAME]"
click at [770, 337] on input "[EMAIL_ADDRESS][DOMAIN_NAME]" at bounding box center [577, 329] width 517 height 37
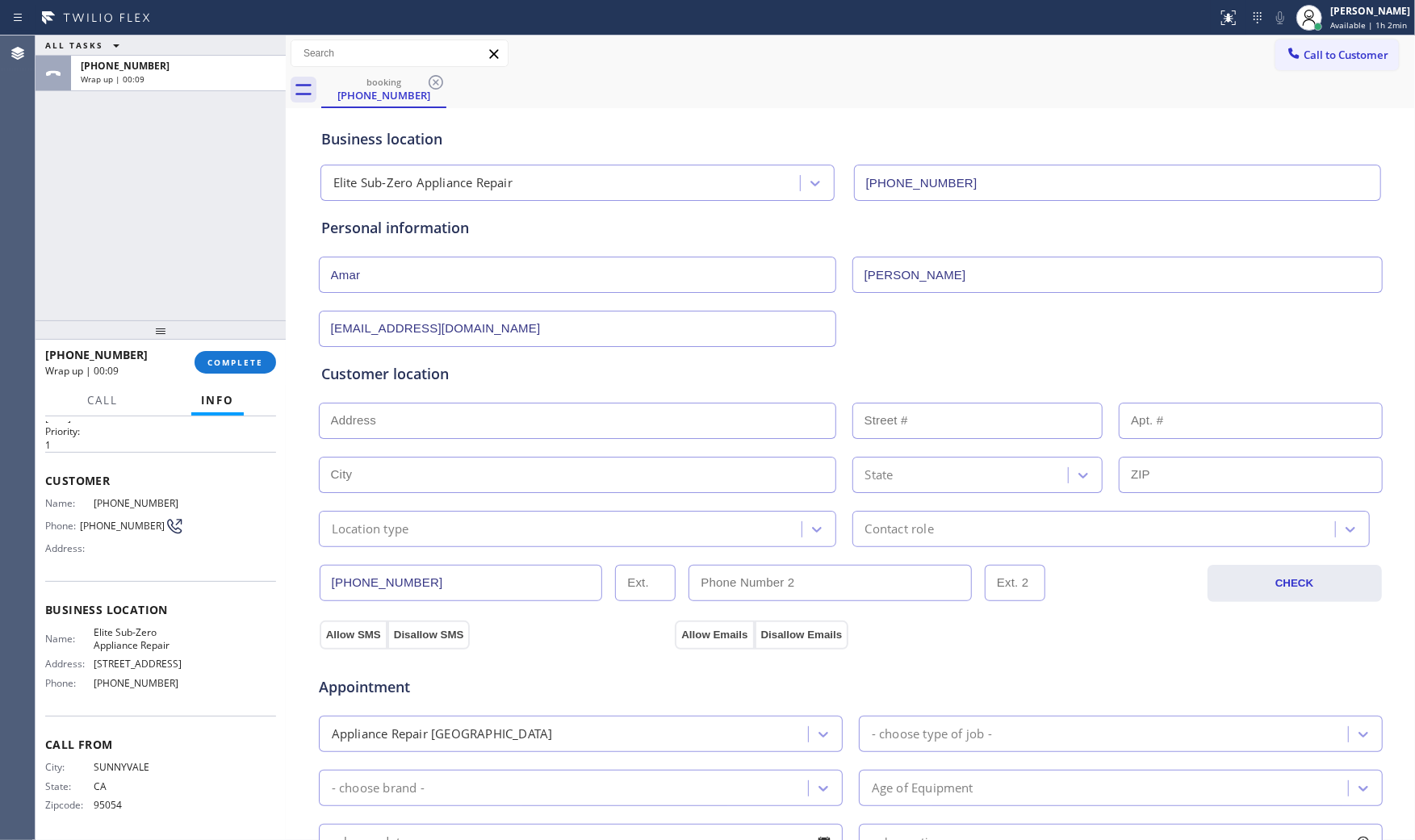
type input "[EMAIL_ADDRESS][DOMAIN_NAME]"
click at [109, 630] on span "Elite Sub-Zero Appliance Repair" at bounding box center [138, 638] width 90 height 25
click at [110, 630] on span "Elite Sub-Zero Appliance Repair" at bounding box center [138, 638] width 90 height 25
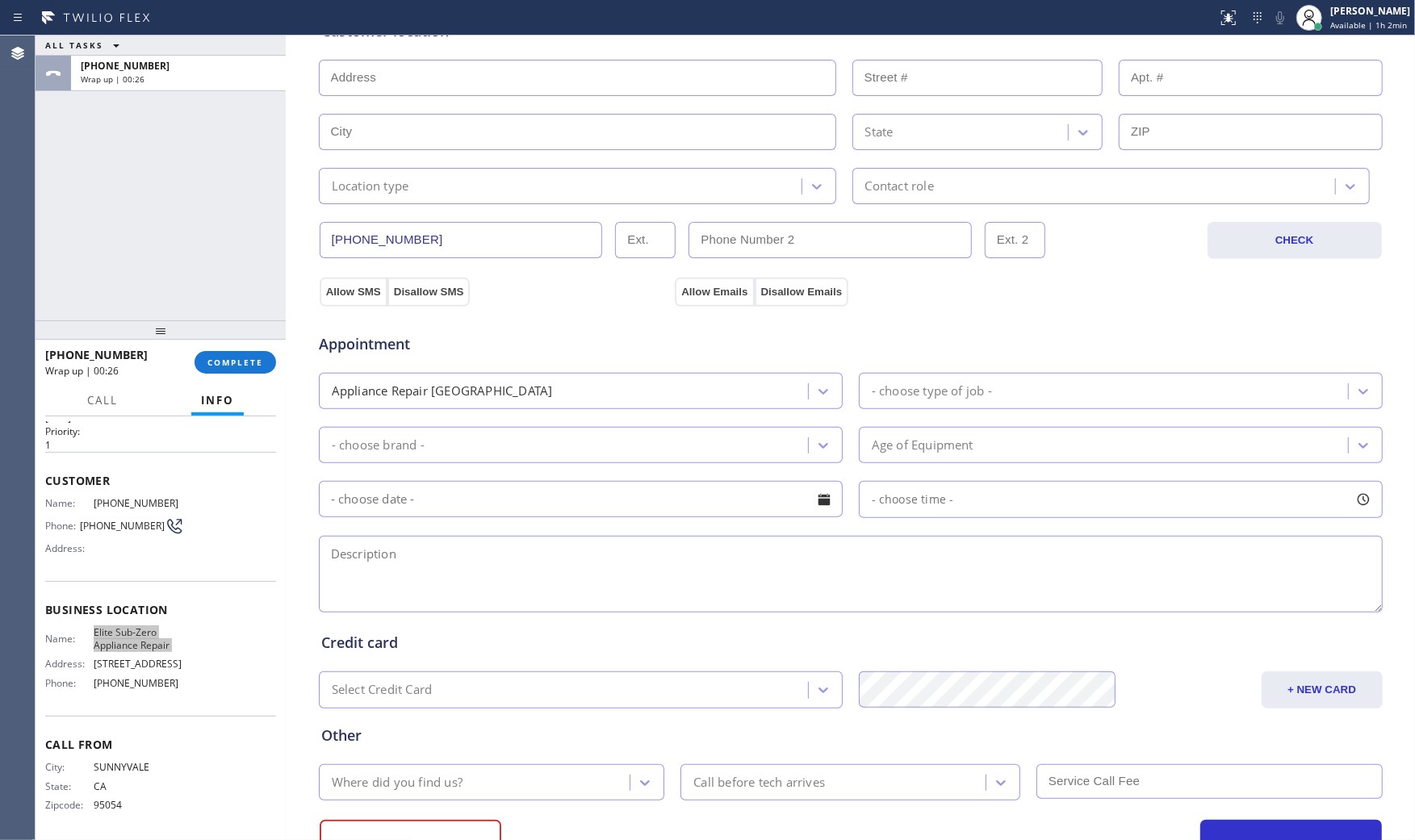
scroll to position [410, 0]
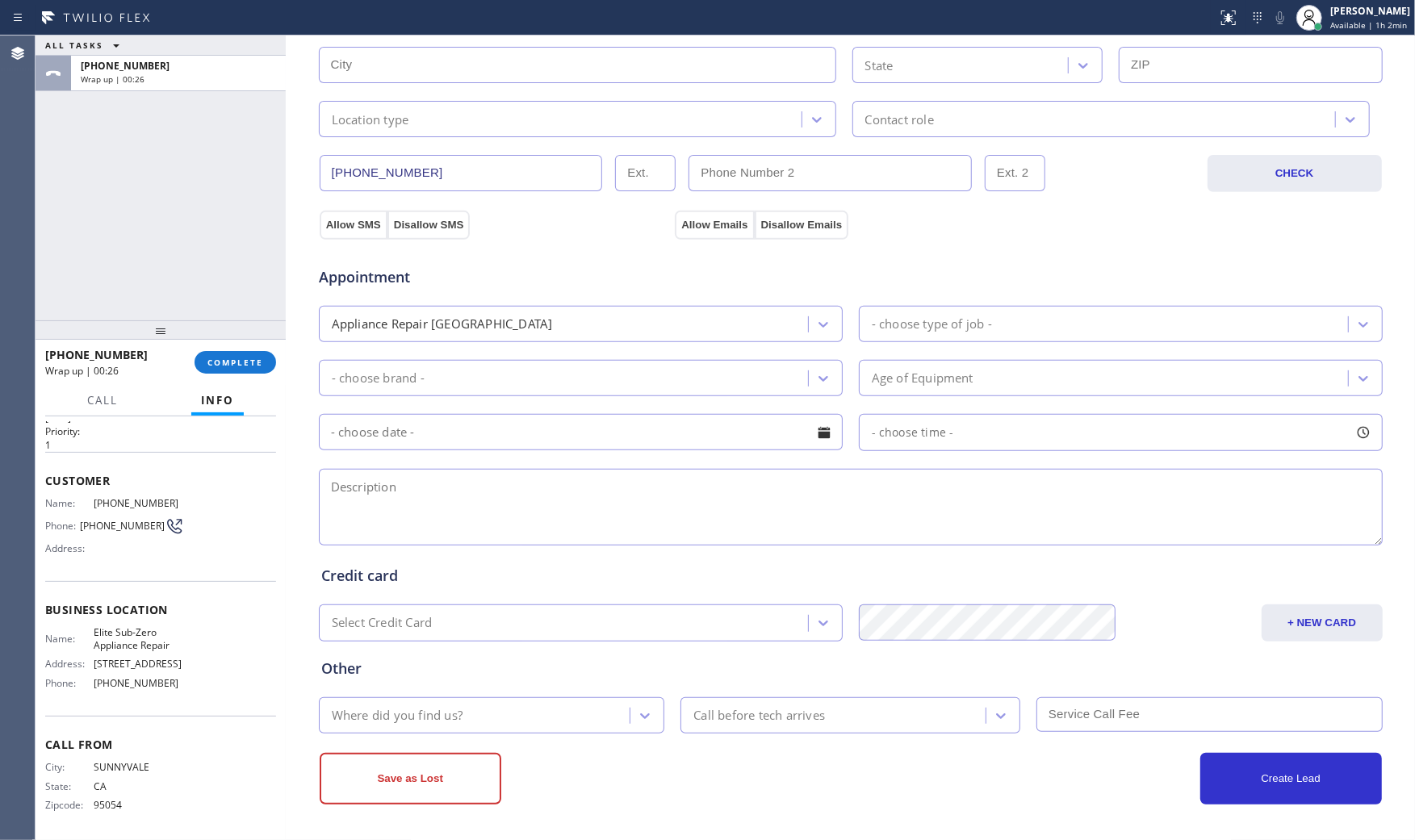
click at [481, 513] on textarea at bounding box center [850, 506] width 1063 height 76
paste textarea "1-4 noscf Subzero | fridgeBI | giving error code suspecting low refrigerant | […"
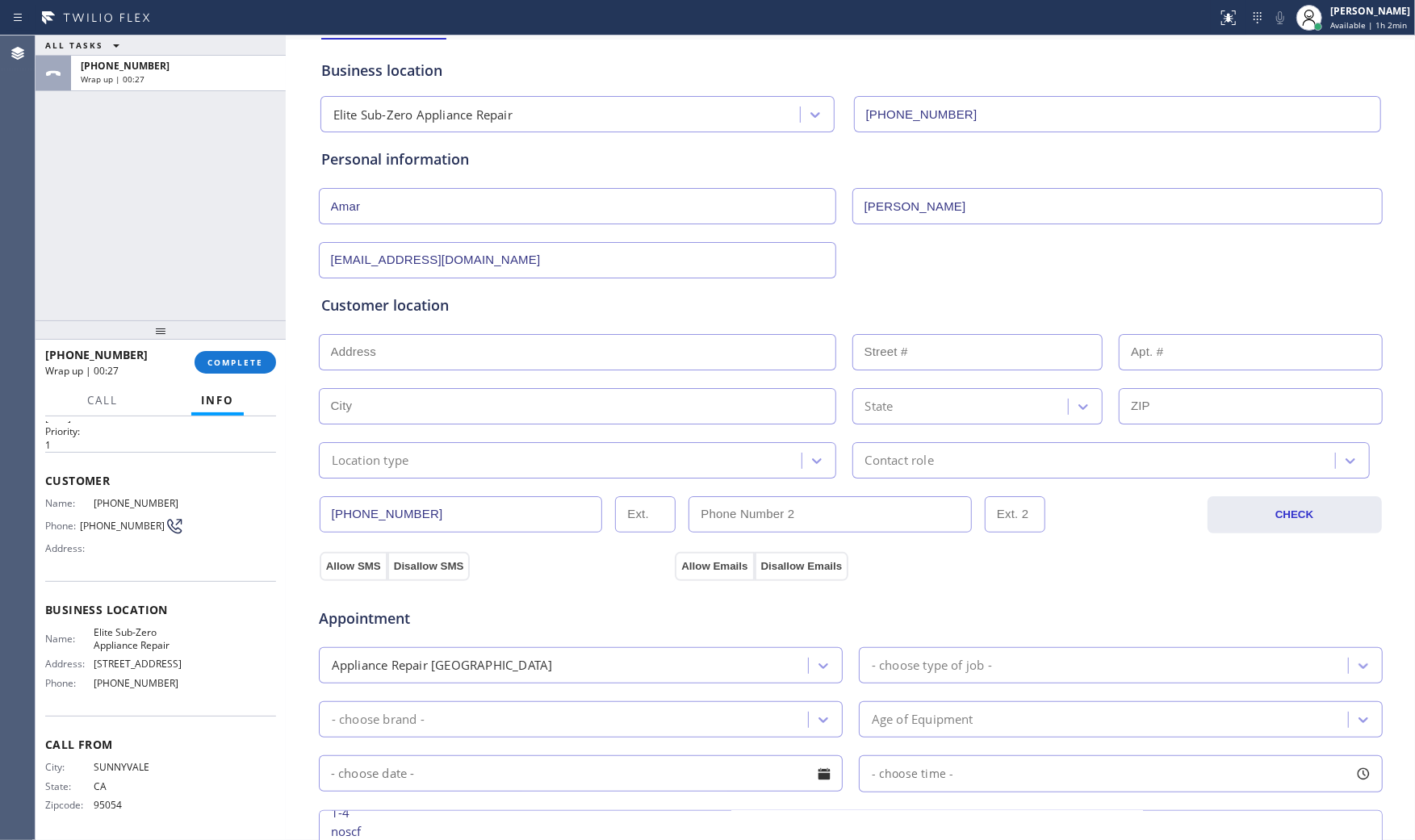
scroll to position [52, 0]
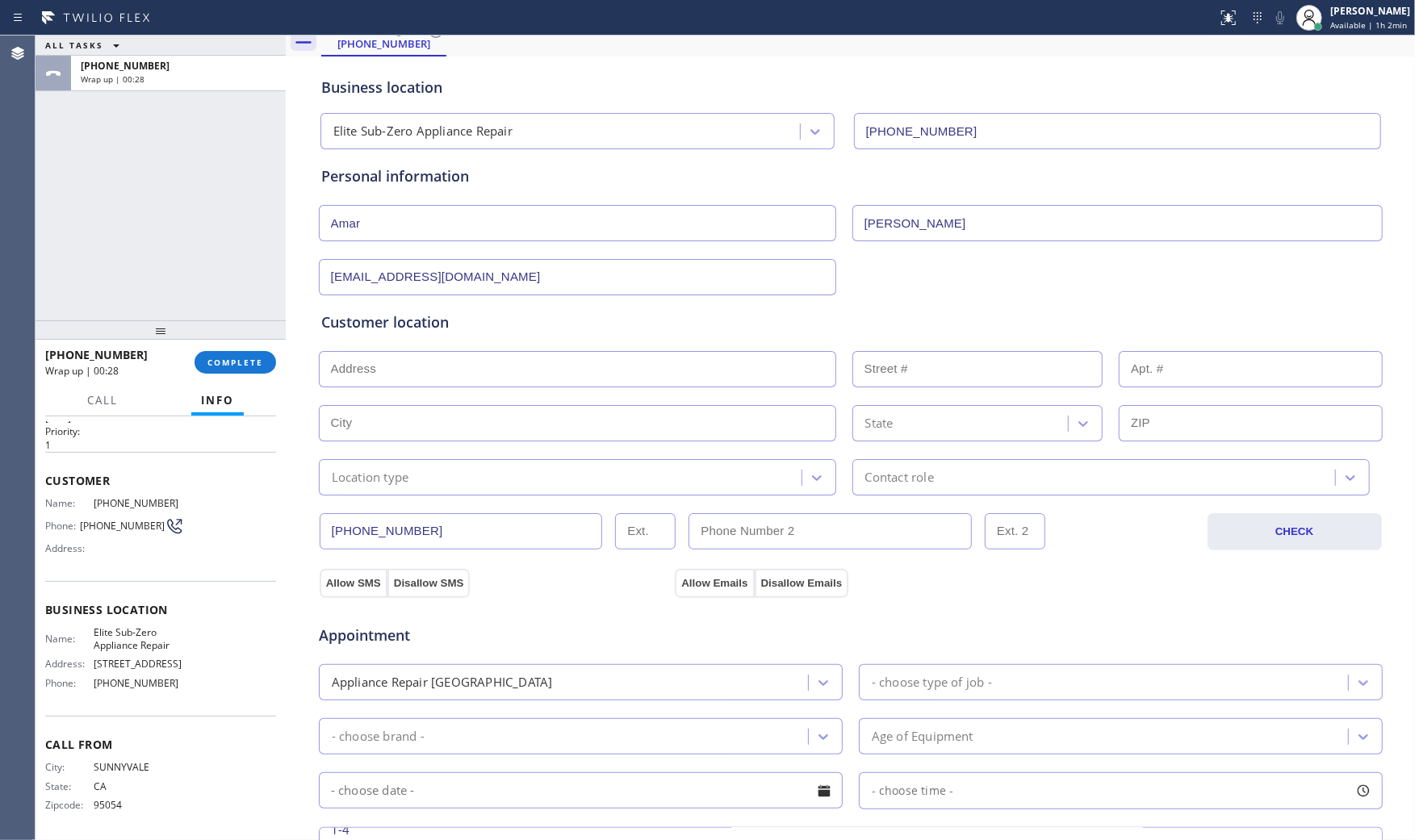
type textarea "1-4 noscf Subzero | fridgeBI | giving error code suspecting low refrigerant | […"
click at [588, 373] on input "text" at bounding box center [577, 369] width 517 height 37
paste input "[STREET_ADDRESS]"
type input "[STREET_ADDRESS]"
type input "22975"
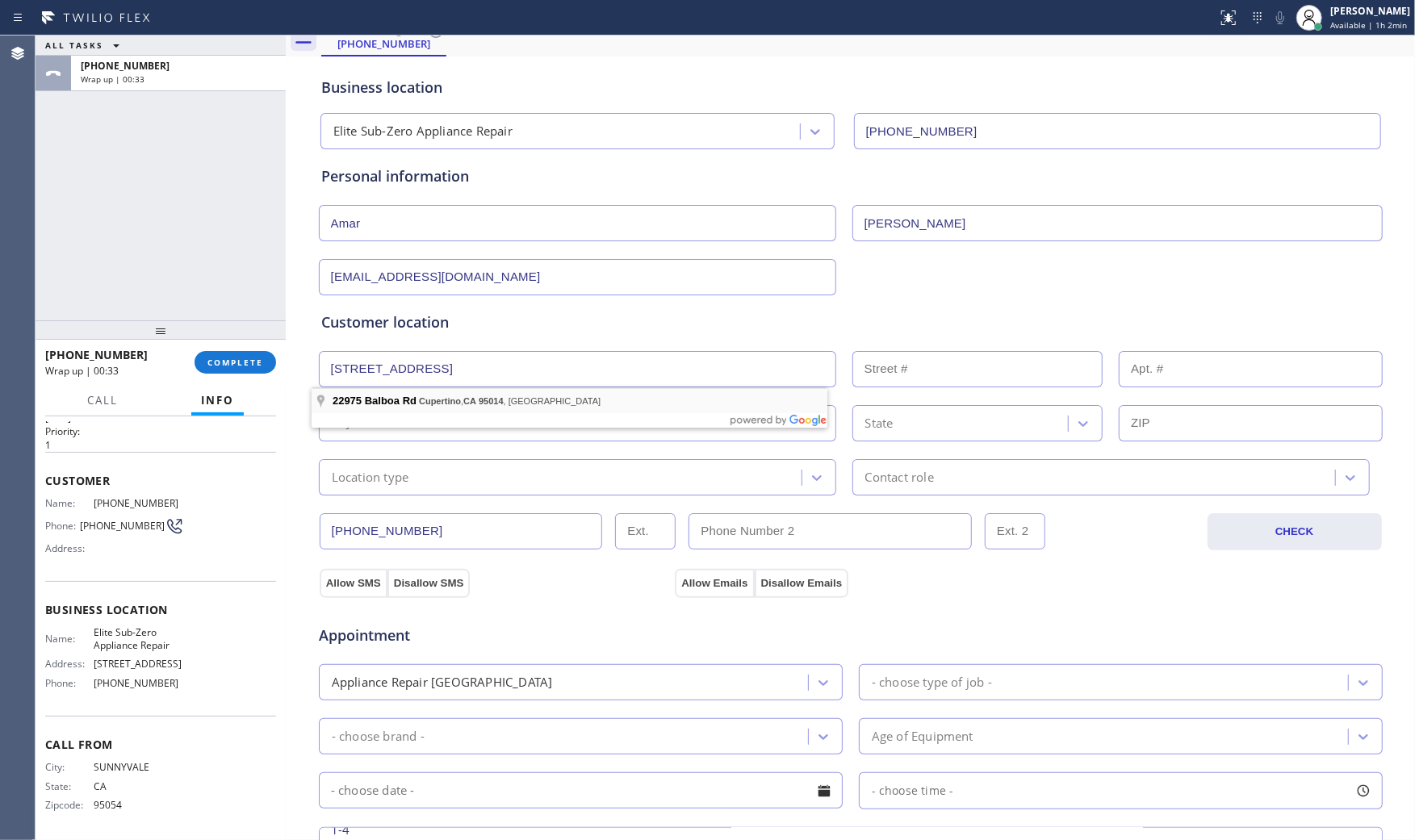
type input "Cupertino"
type input "95014"
click at [404, 465] on div "Location type" at bounding box center [562, 478] width 478 height 28
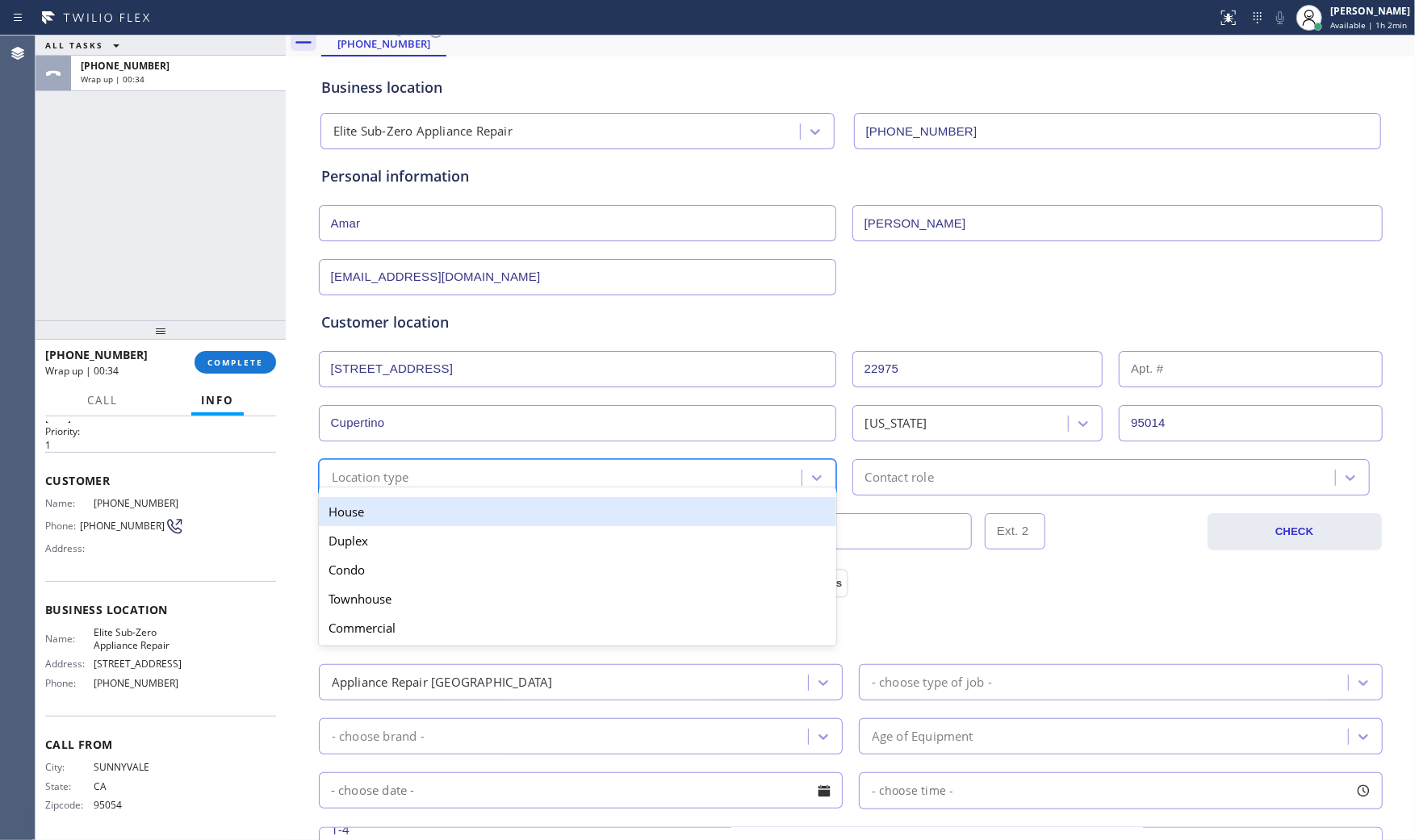
click at [397, 506] on div "House" at bounding box center [577, 511] width 517 height 29
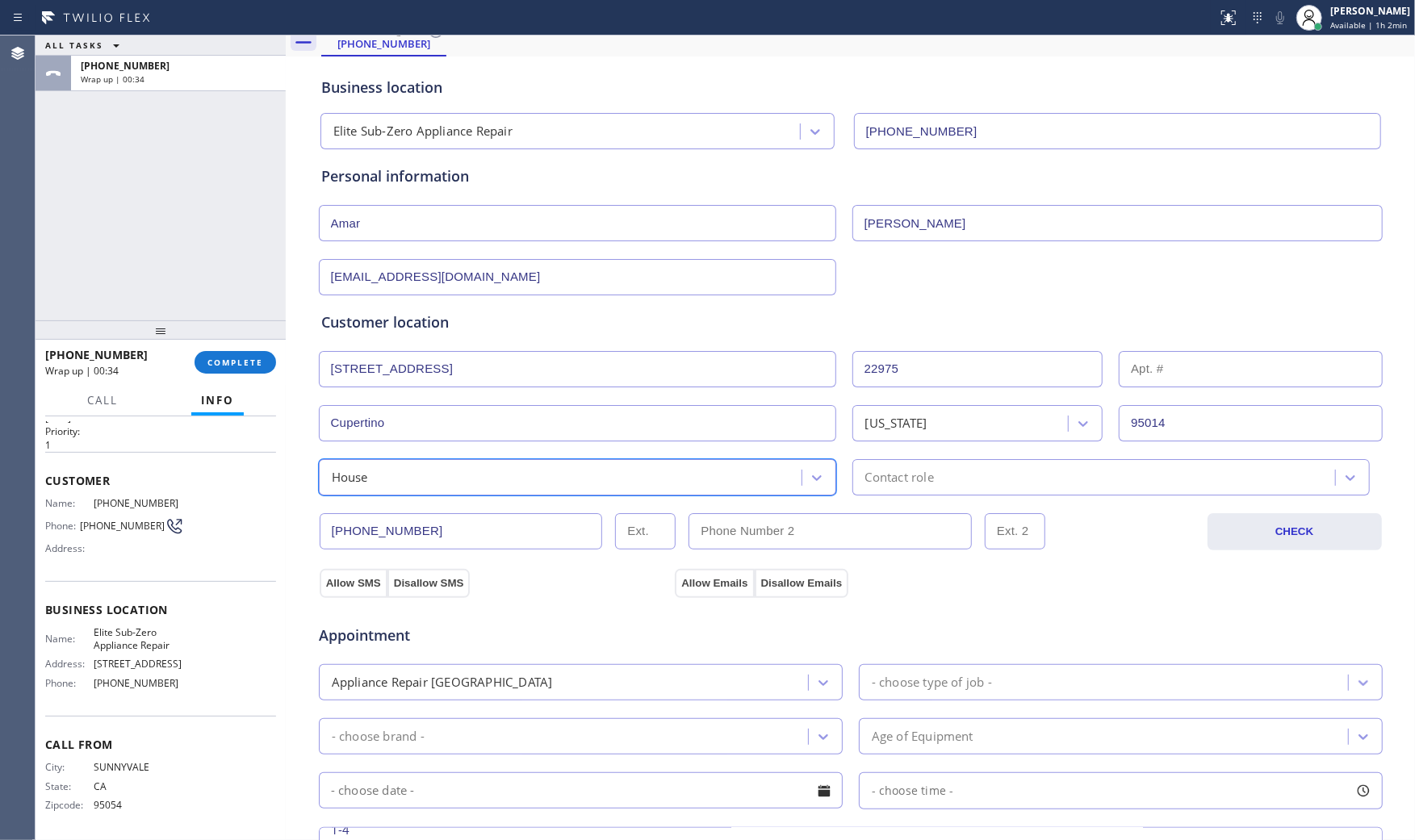
click at [908, 477] on div "Contact role" at bounding box center [899, 477] width 69 height 19
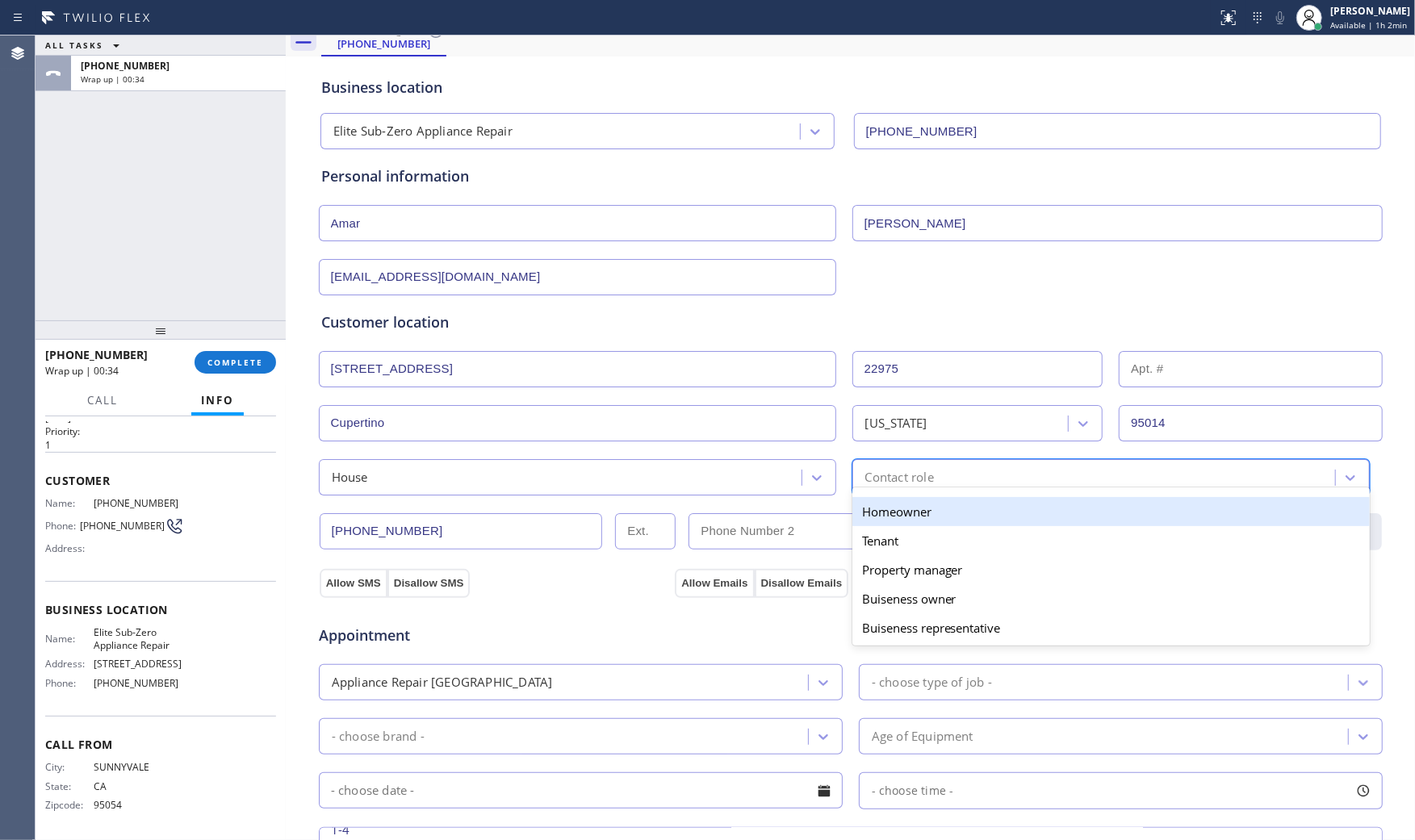
click at [890, 508] on div "Homeowner" at bounding box center [1110, 511] width 517 height 29
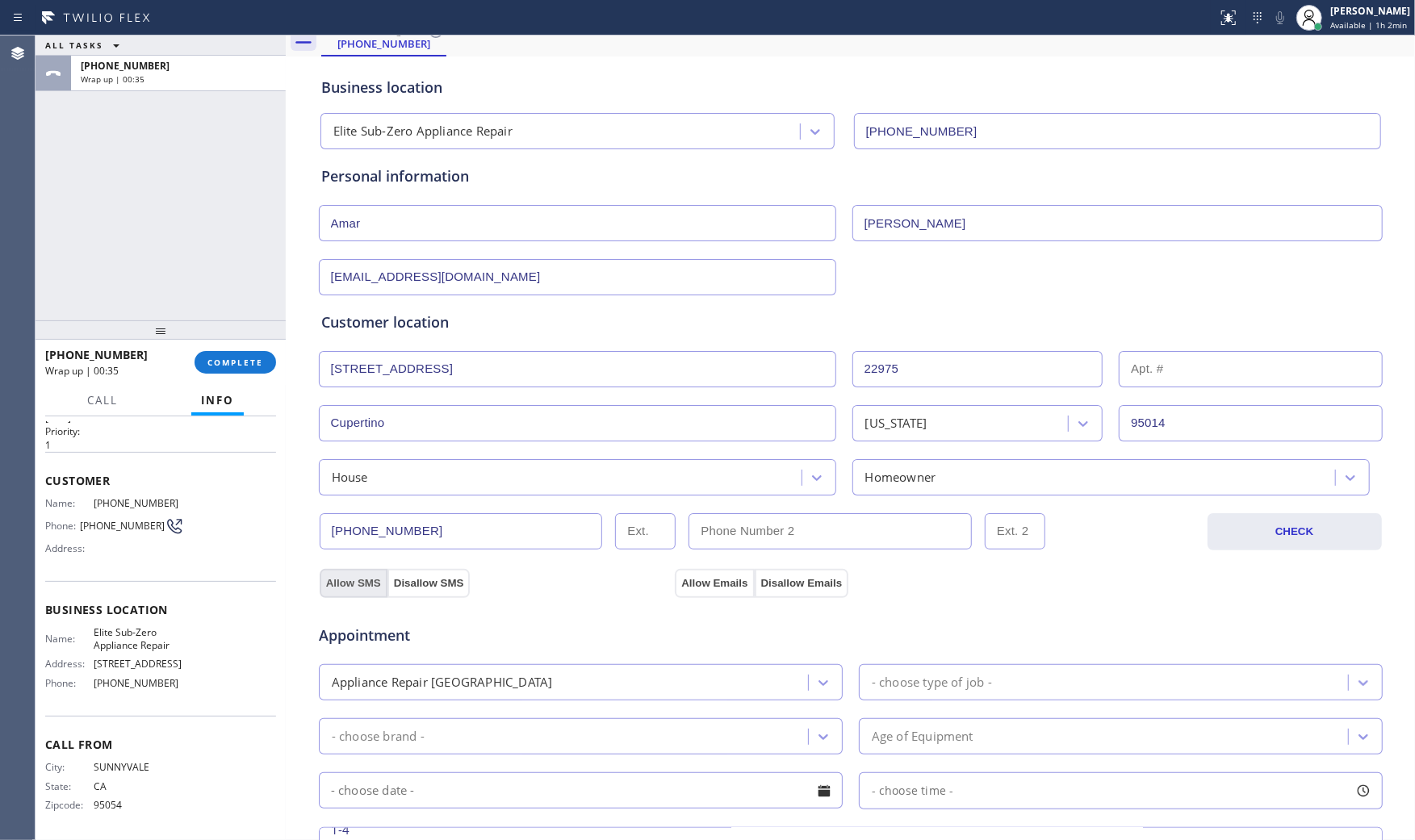
click at [374, 580] on button "Allow SMS" at bounding box center [354, 583] width 68 height 29
click at [643, 581] on div "Allow SMS Disallow SMS" at bounding box center [495, 582] width 355 height 29
drag, startPoint x: 648, startPoint y: 577, endPoint x: 687, endPoint y: 577, distance: 39.0
click at [648, 577] on div "Allow SMS Disallow SMS" at bounding box center [495, 582] width 355 height 29
drag, startPoint x: 687, startPoint y: 577, endPoint x: 877, endPoint y: 657, distance: 206.2
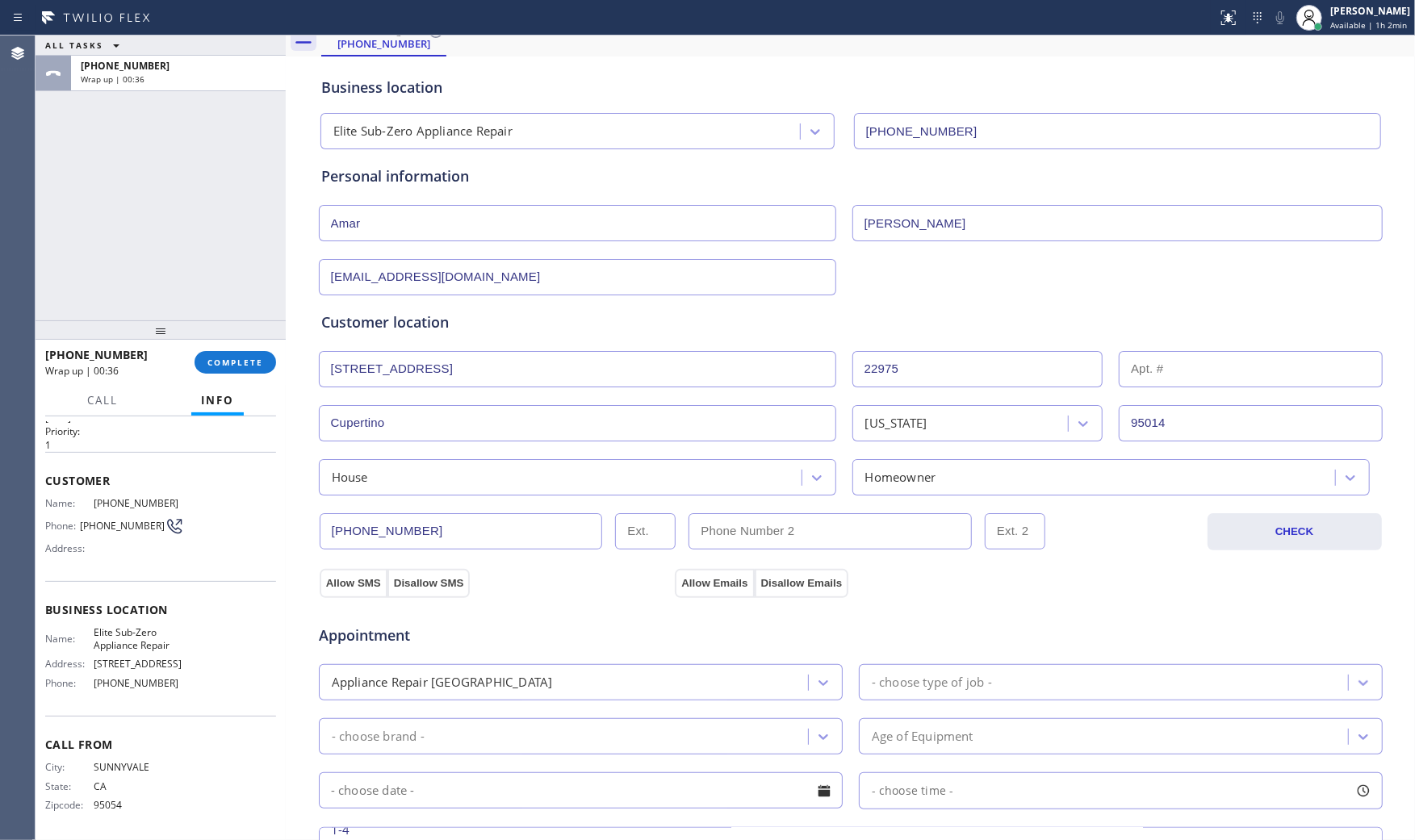
click at [687, 577] on button "Allow Emails" at bounding box center [714, 583] width 79 height 29
click at [941, 679] on div "- choose type of job -" at bounding box center [931, 682] width 120 height 19
type input "f"
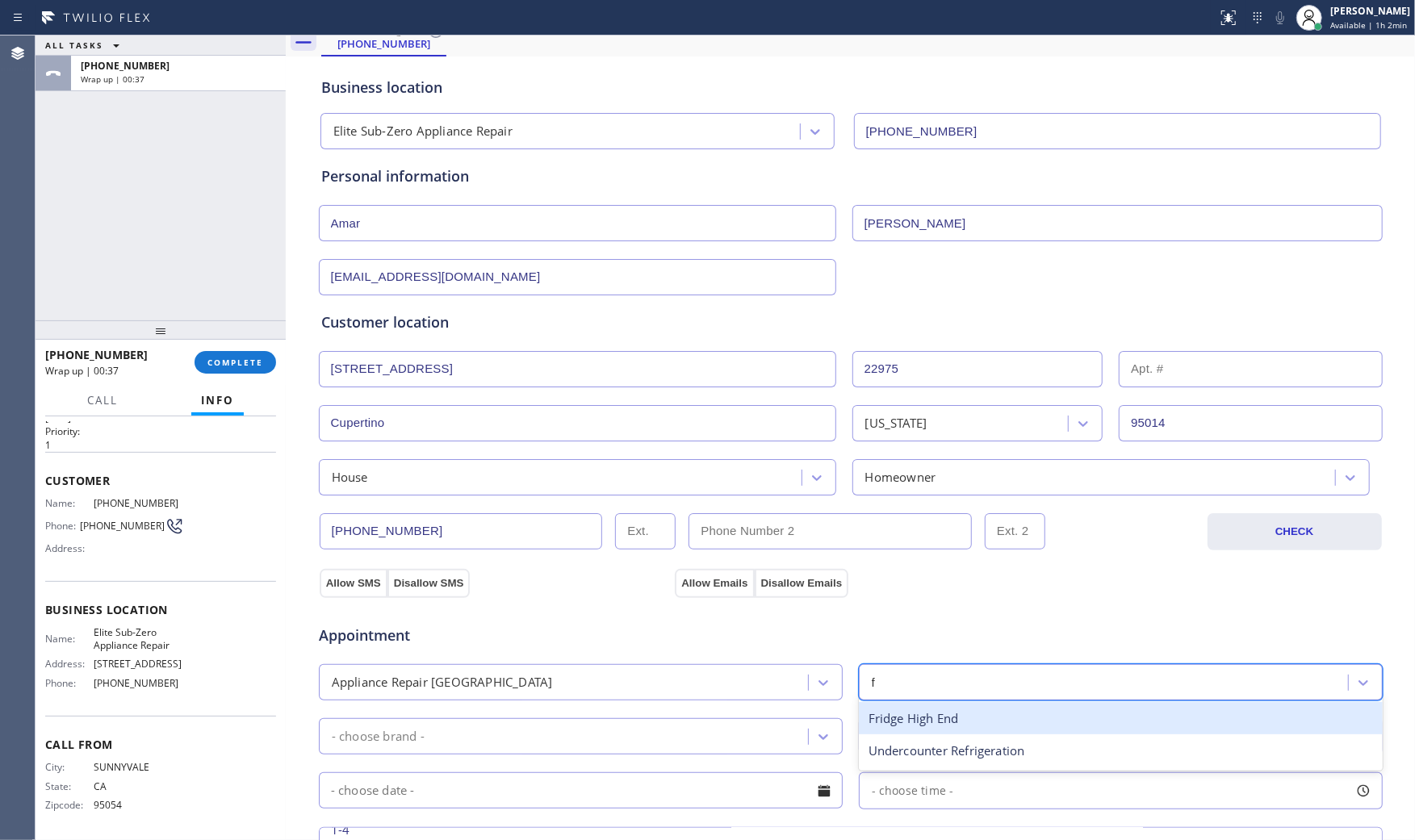
drag, startPoint x: 922, startPoint y: 720, endPoint x: 914, endPoint y: 721, distance: 8.1
click at [920, 720] on div "Fridge High End" at bounding box center [1120, 718] width 523 height 33
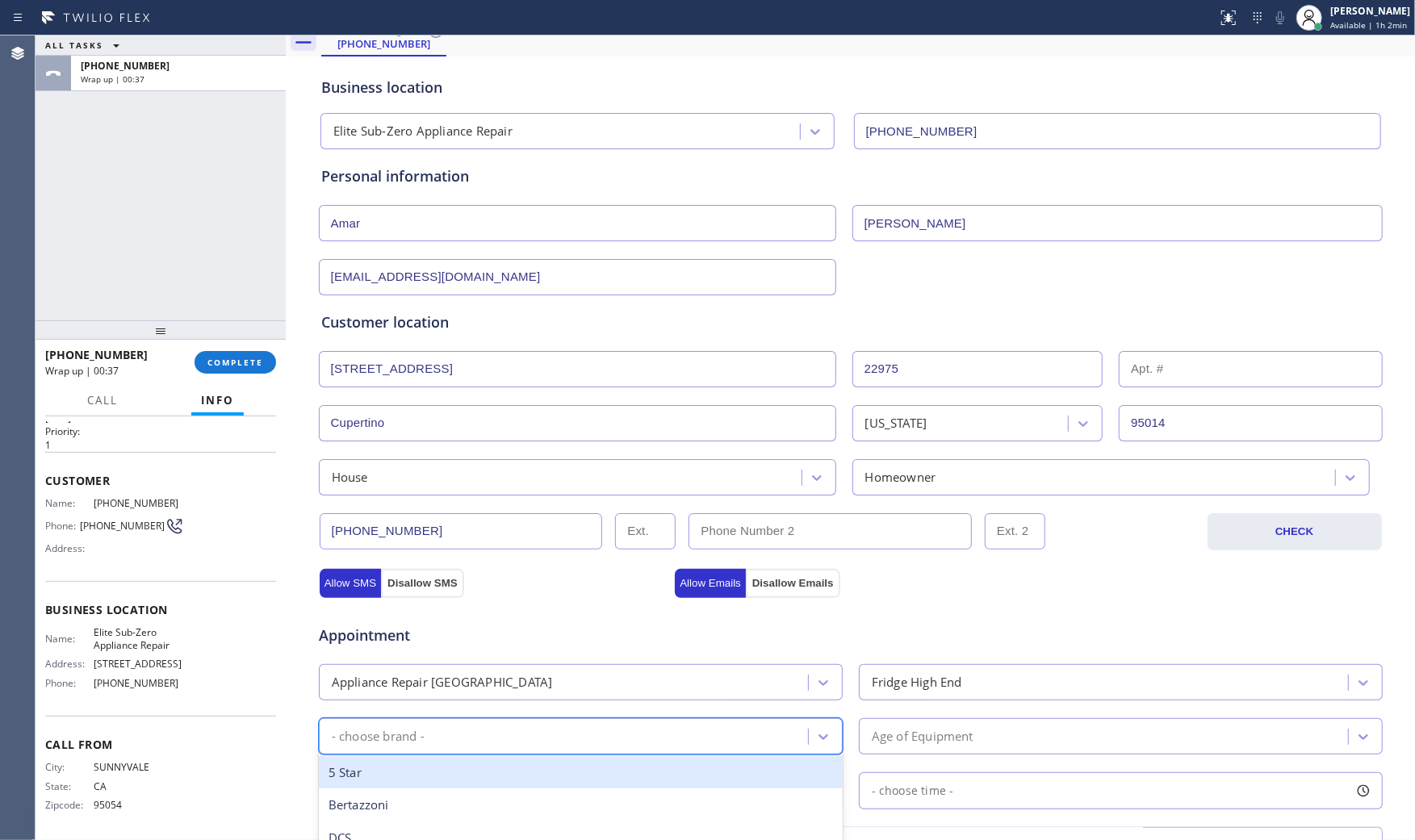
click at [596, 739] on div "- choose brand -" at bounding box center [566, 736] width 485 height 28
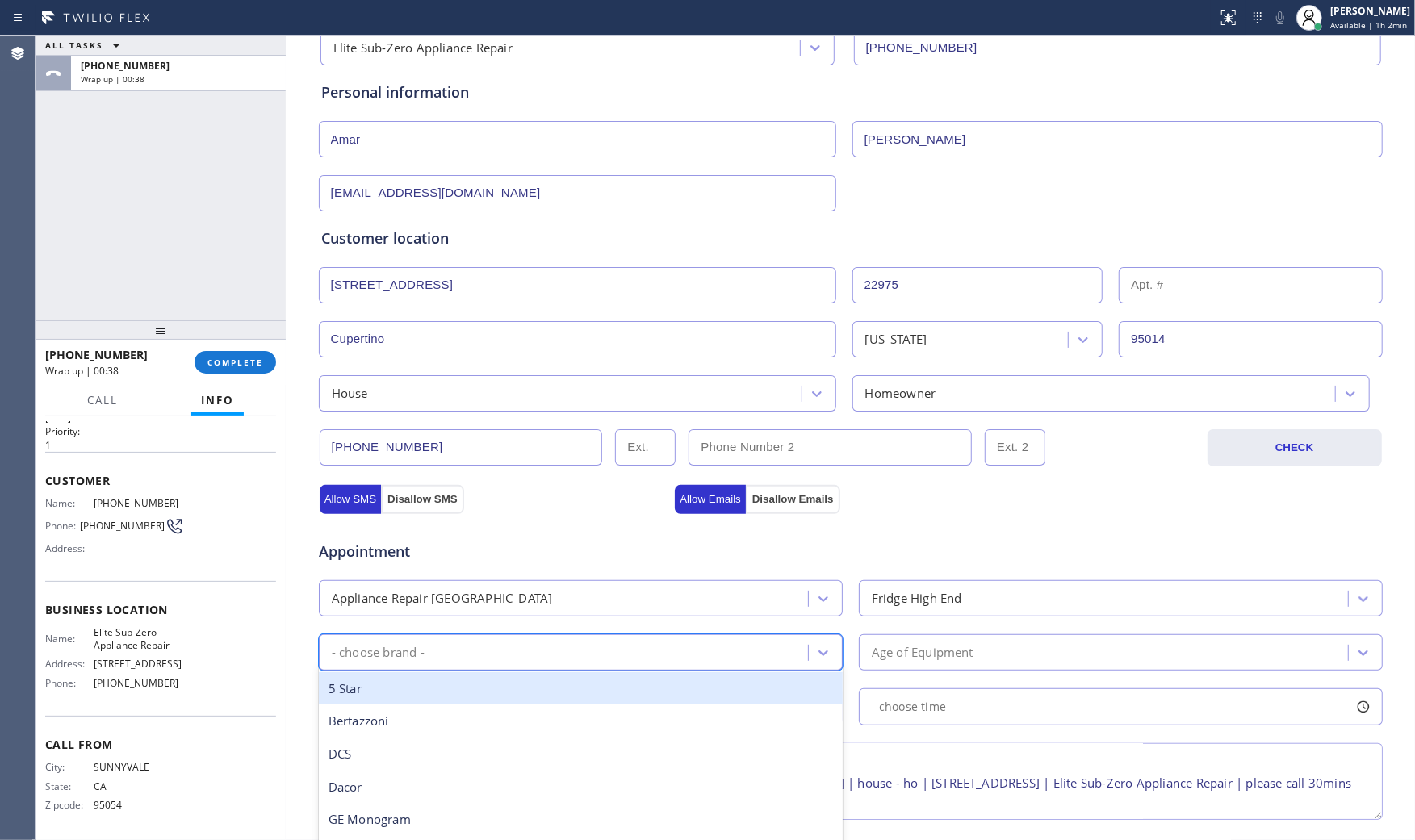
scroll to position [321, 0]
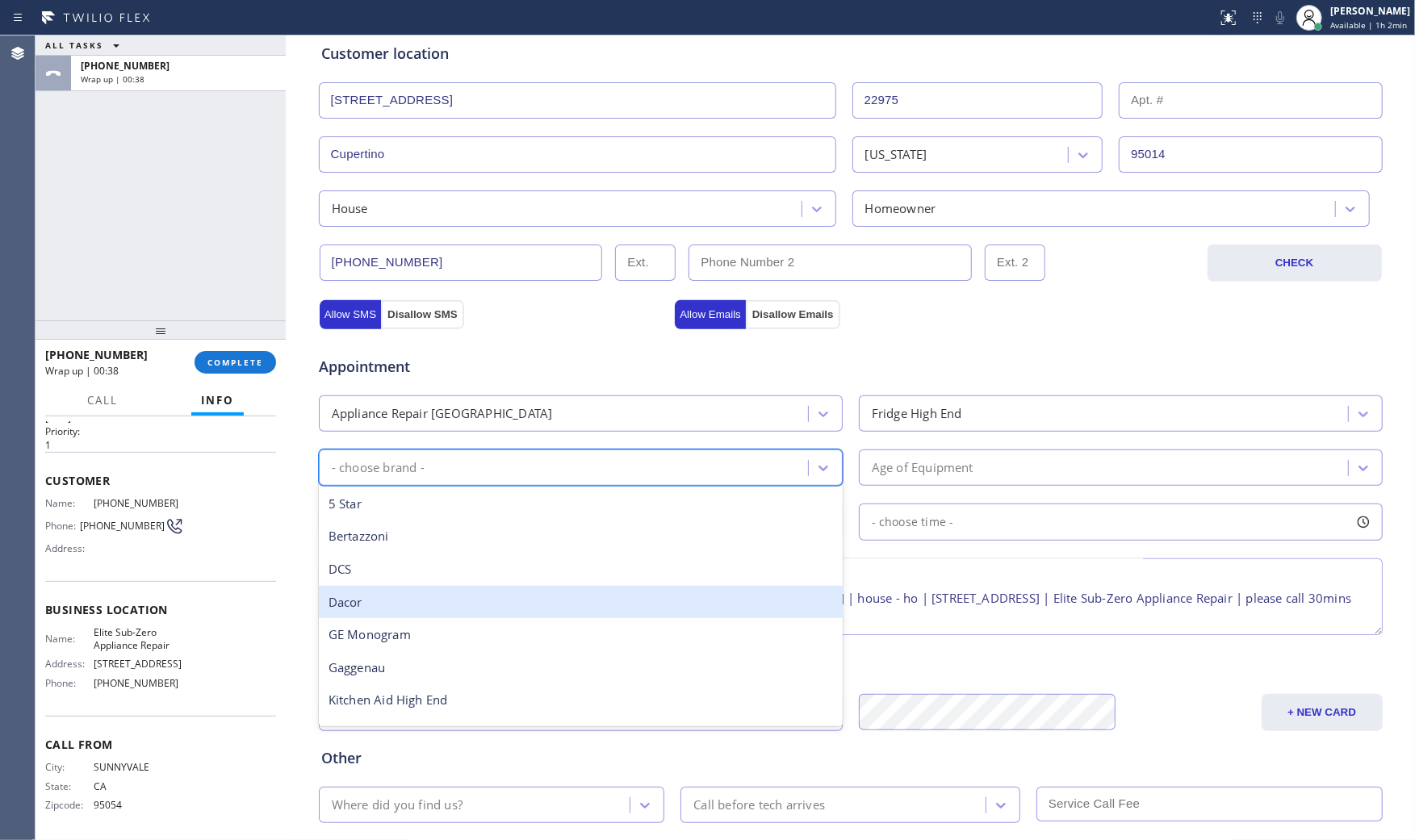
type input "s"
click at [454, 594] on div "Sub Zero" at bounding box center [580, 602] width 523 height 33
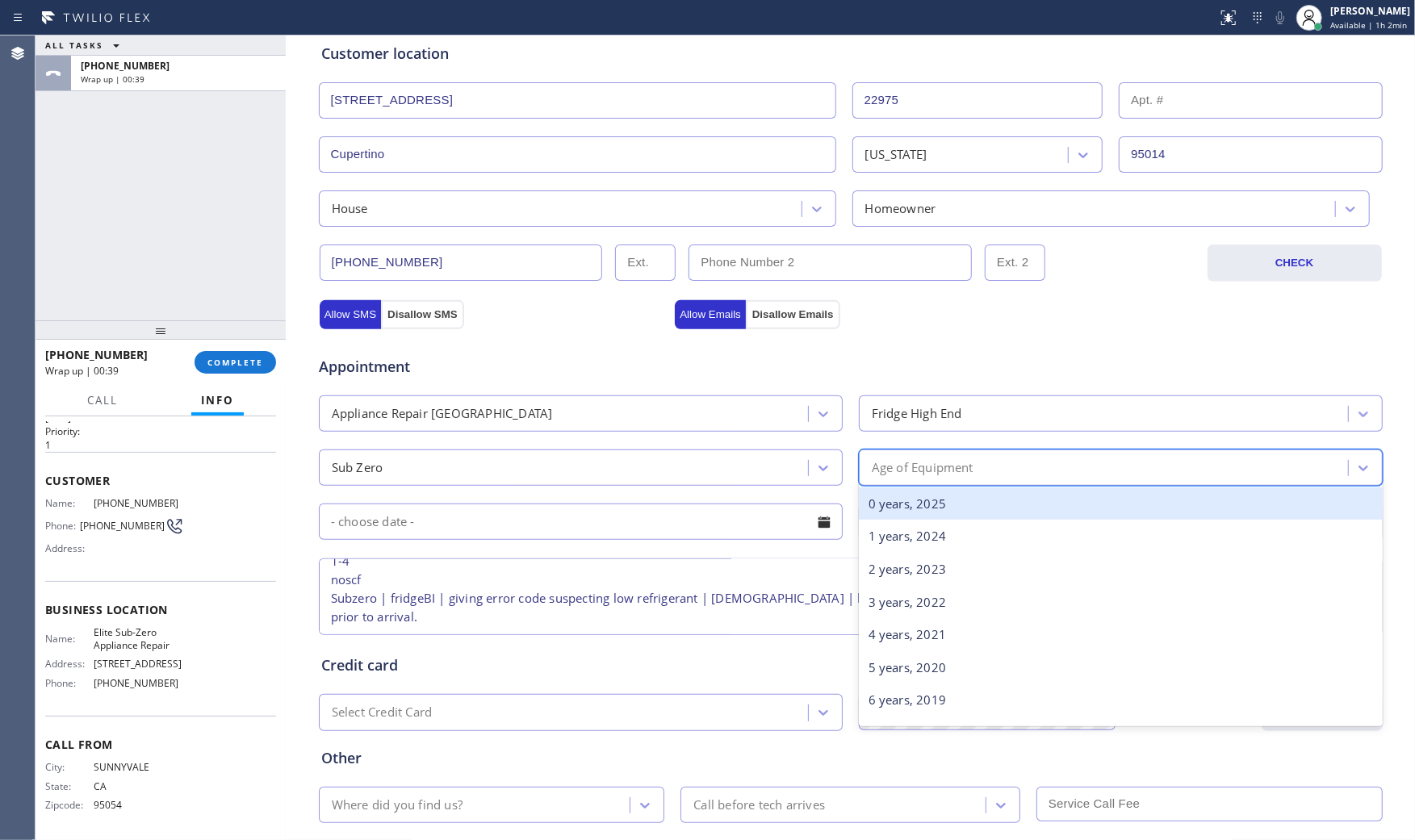
click at [903, 481] on div "Age of Equipment" at bounding box center [1120, 468] width 523 height 37
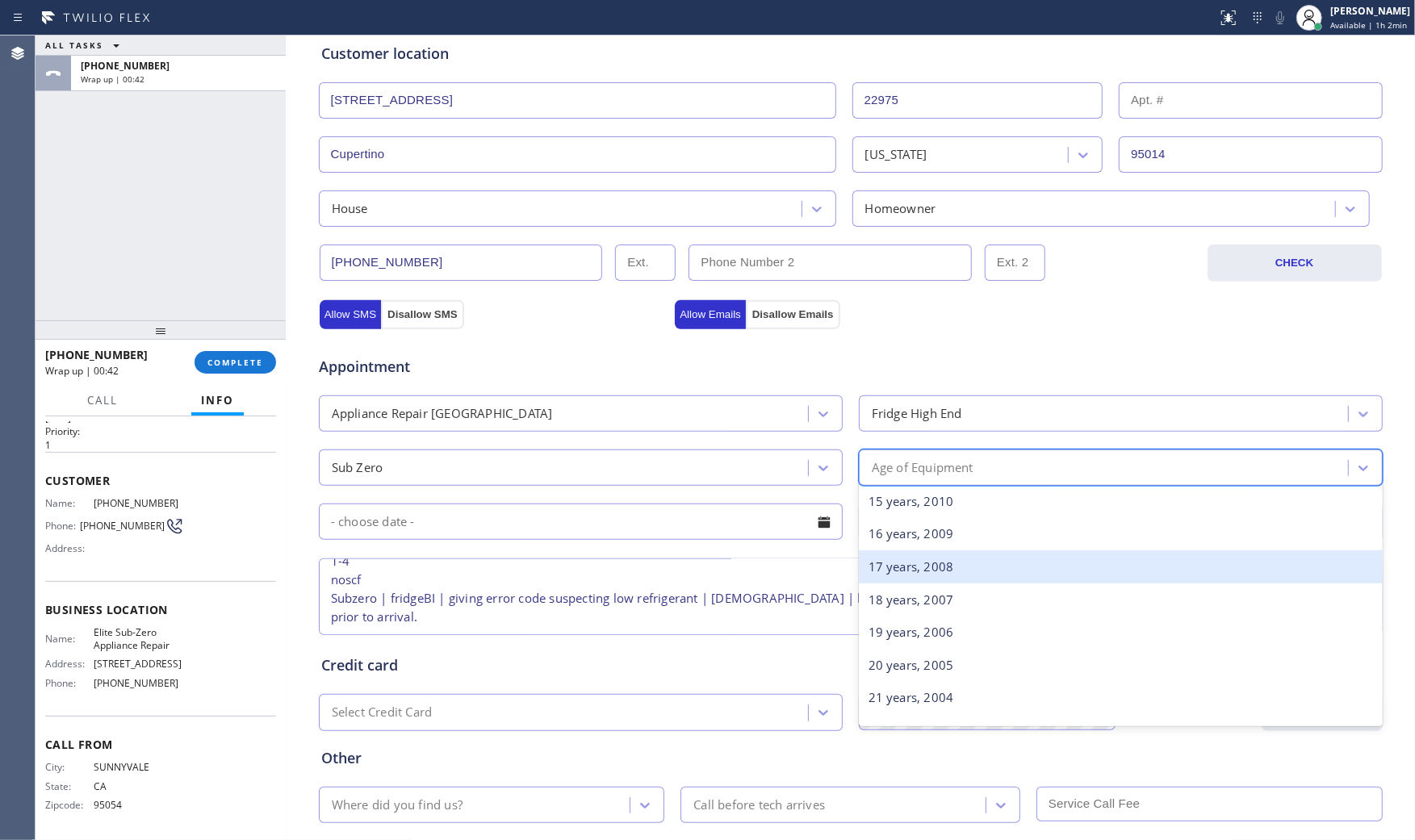
scroll to position [537, 0]
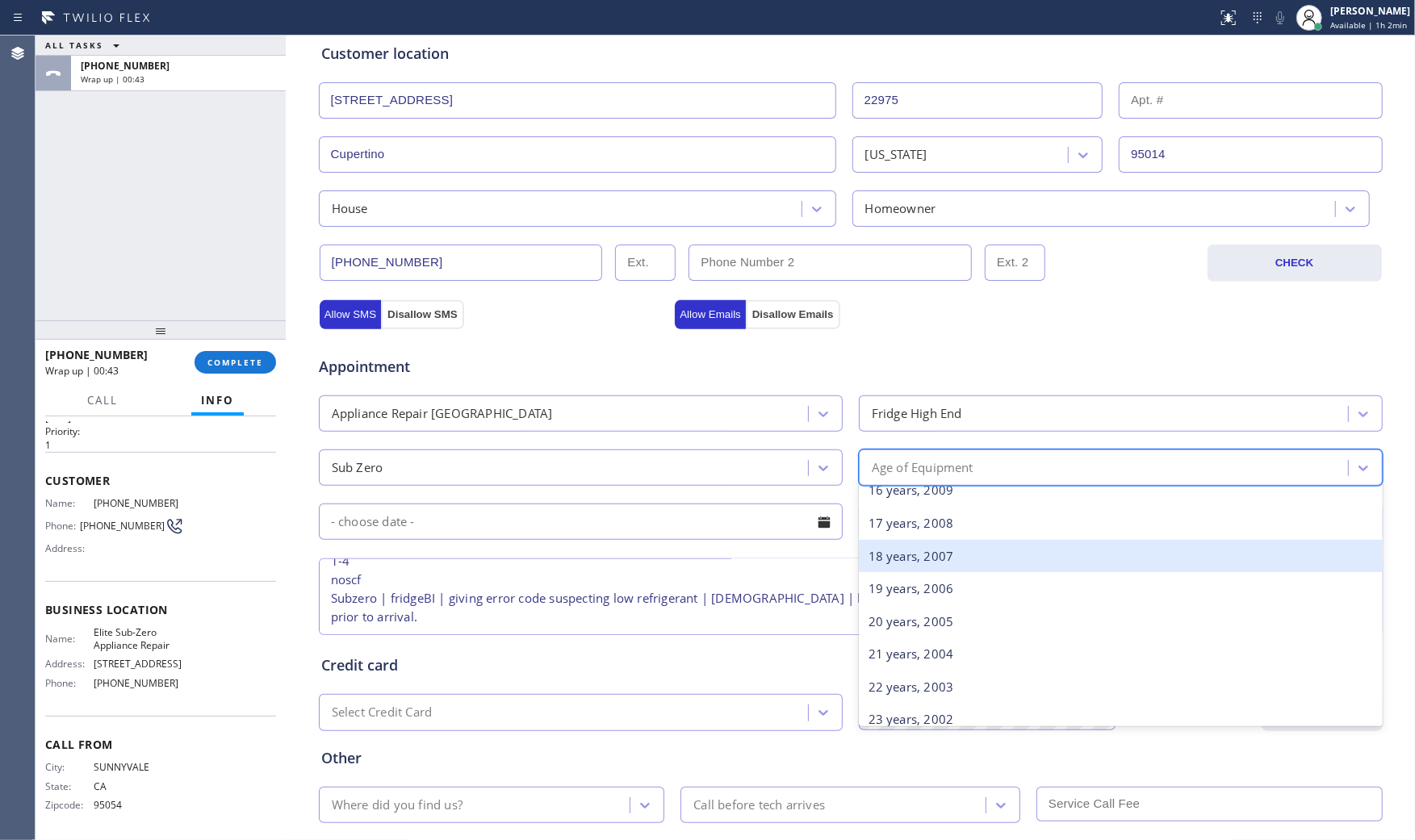
click at [911, 555] on div "18 years, 2007" at bounding box center [1120, 556] width 523 height 33
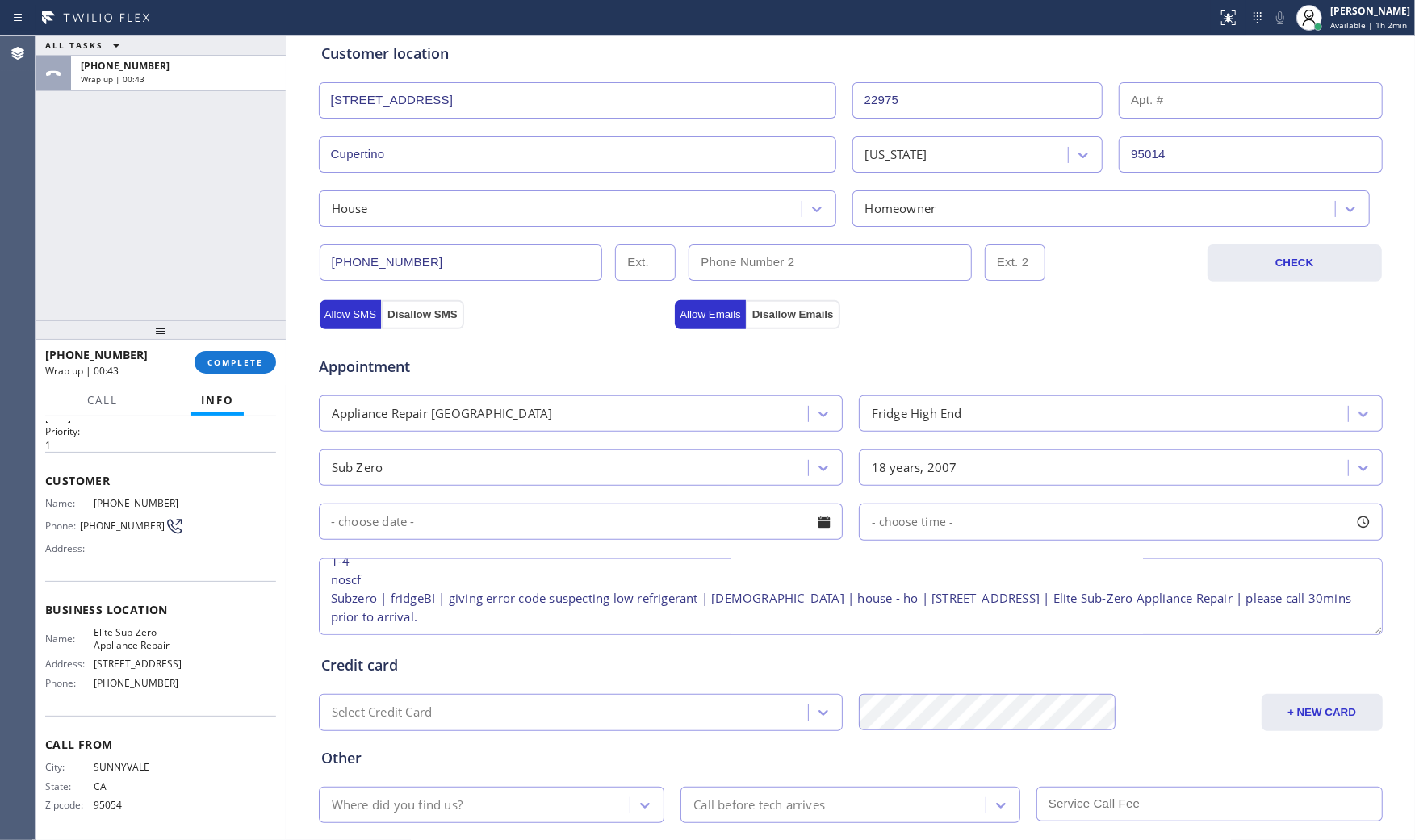
click at [570, 534] on input "text" at bounding box center [580, 521] width 523 height 37
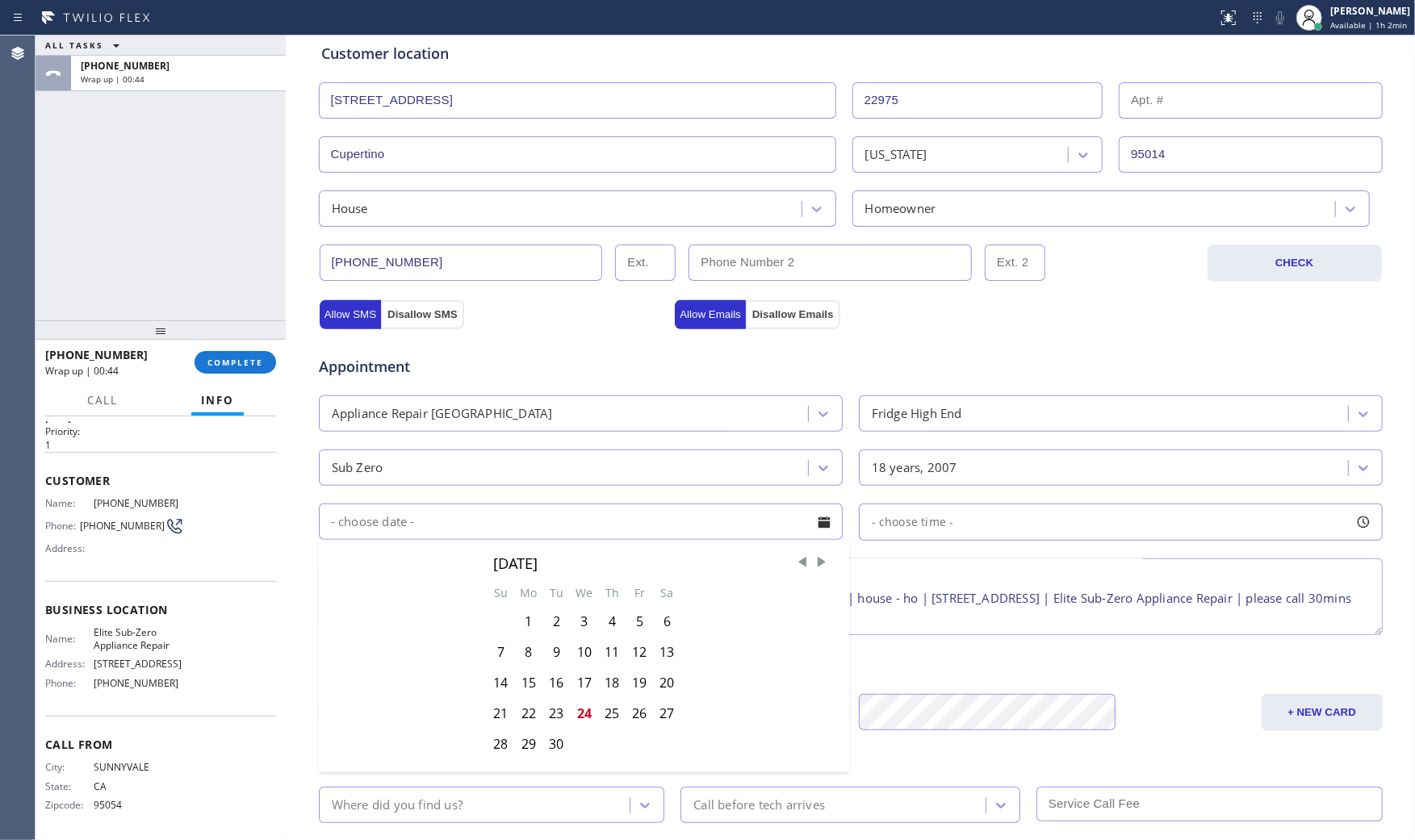
scroll to position [410, 0]
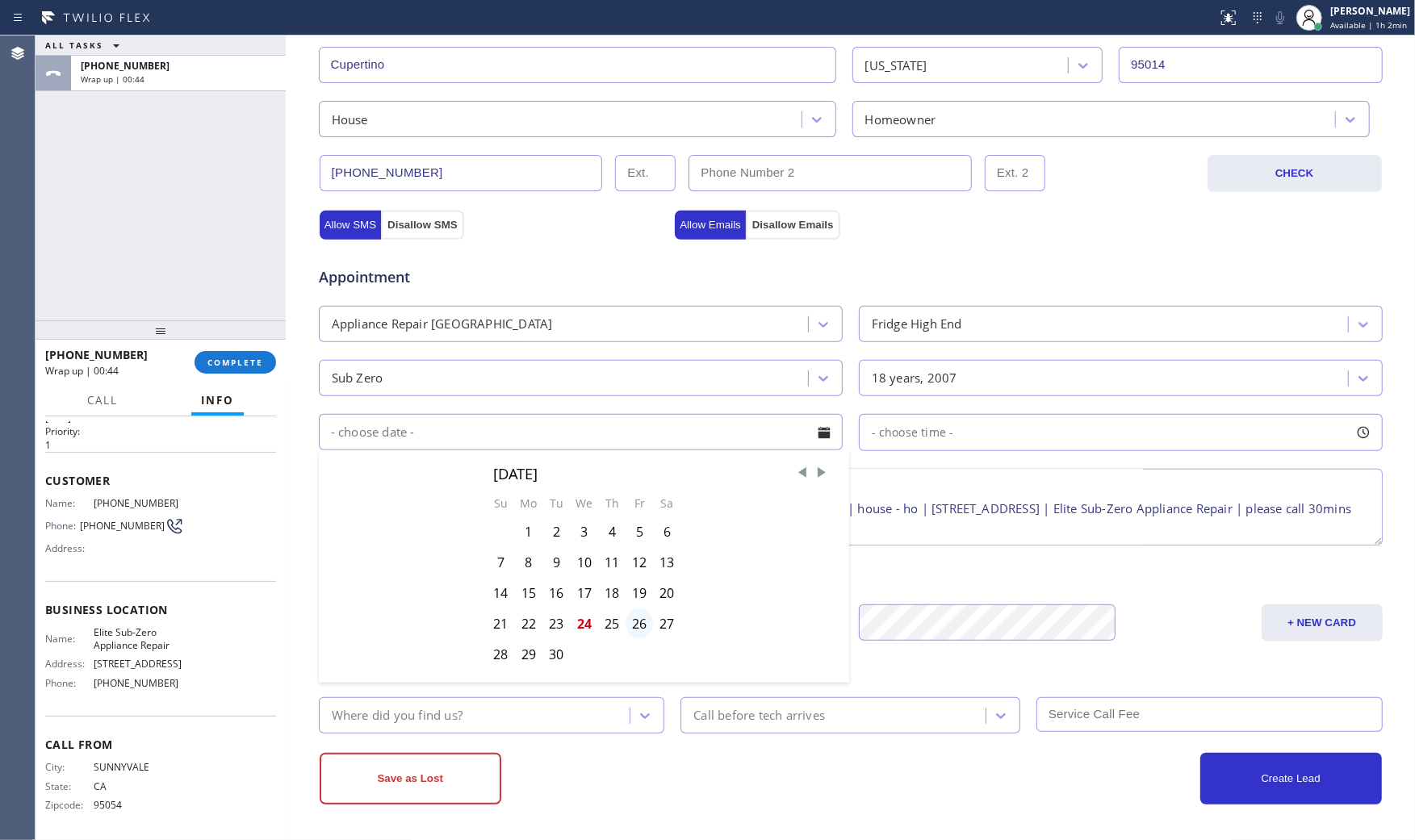
click at [639, 628] on div "26" at bounding box center [639, 624] width 28 height 31
type input "[DATE]"
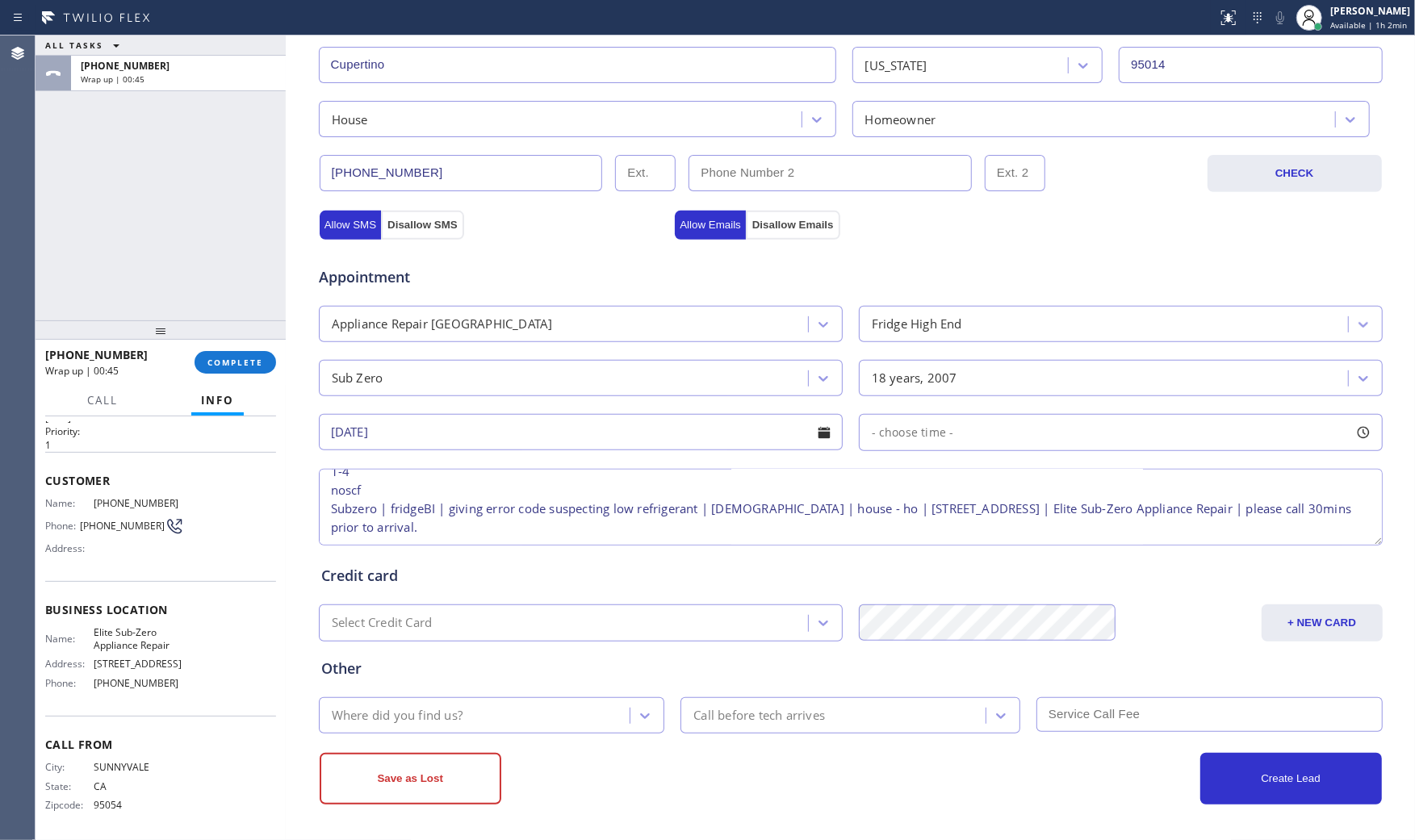
click at [965, 424] on div "- choose time -" at bounding box center [1120, 432] width 523 height 37
drag, startPoint x: 920, startPoint y: 532, endPoint x: 1180, endPoint y: 528, distance: 260.0
click at [1180, 528] on div at bounding box center [1184, 531] width 20 height 34
drag, startPoint x: 878, startPoint y: 536, endPoint x: 913, endPoint y: 560, distance: 42.4
click at [1059, 531] on div at bounding box center [1068, 531] width 20 height 34
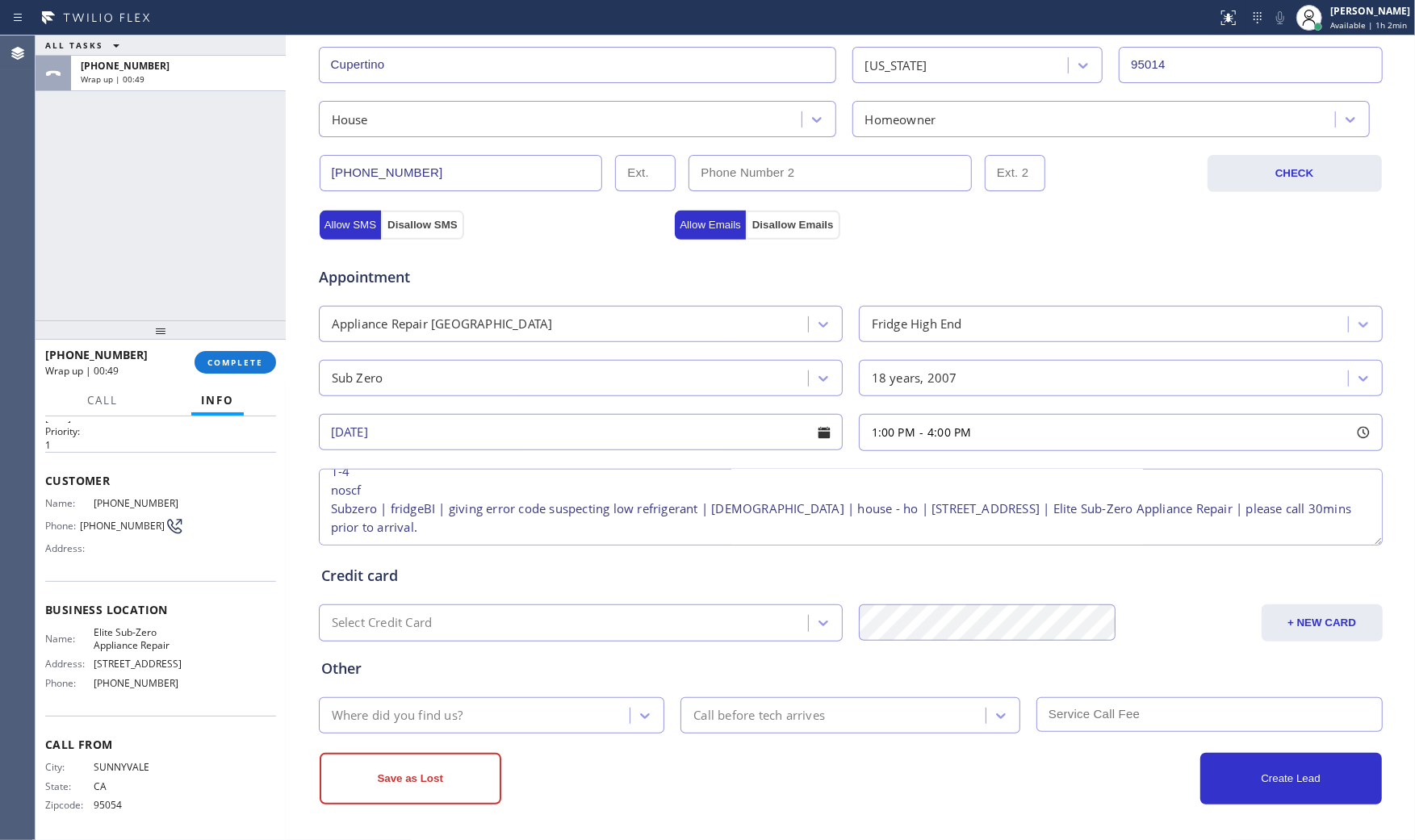
click at [709, 573] on div "Credit card" at bounding box center [850, 576] width 1059 height 22
click at [509, 701] on div "Where did you find us?" at bounding box center [477, 715] width 307 height 28
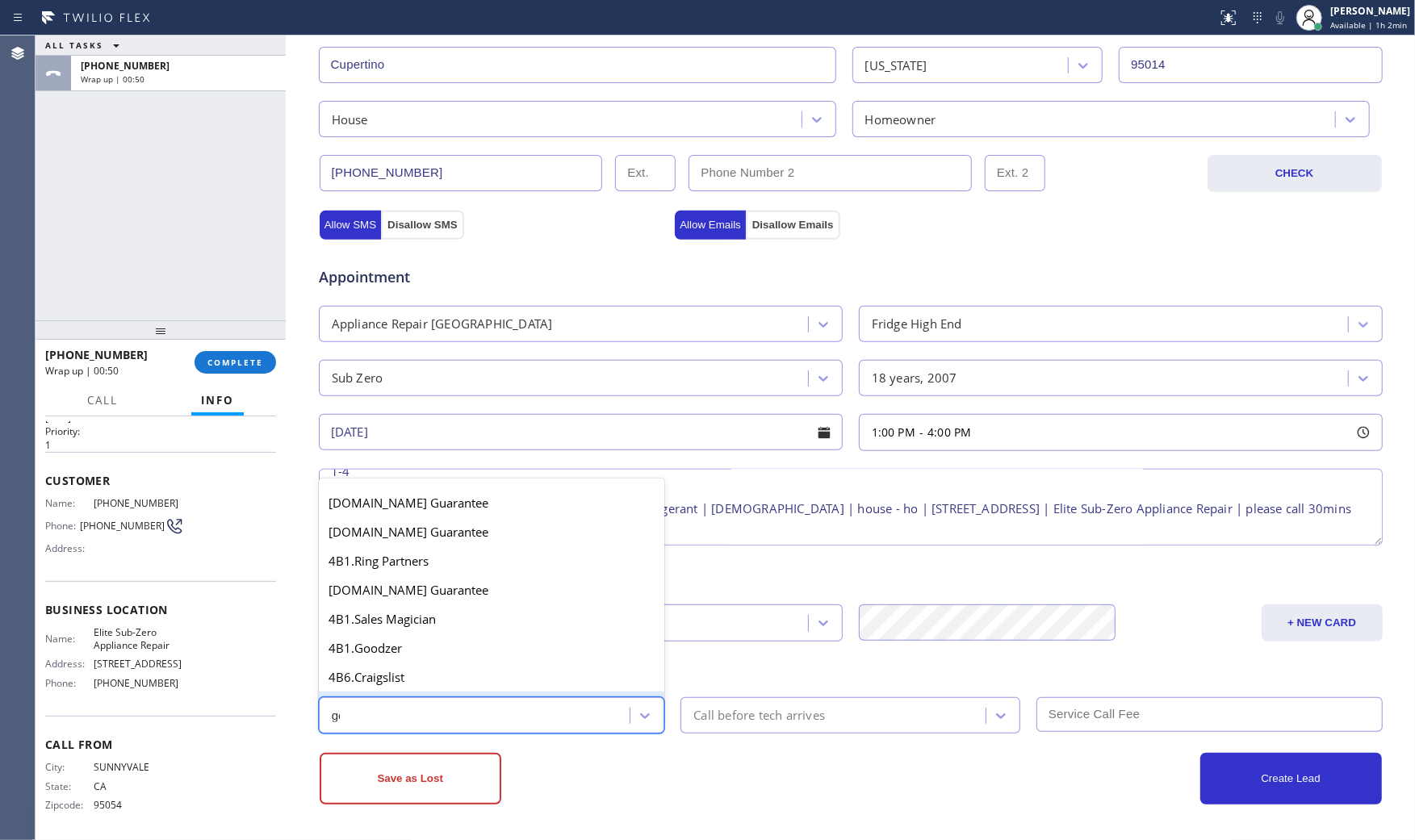
type input "goo"
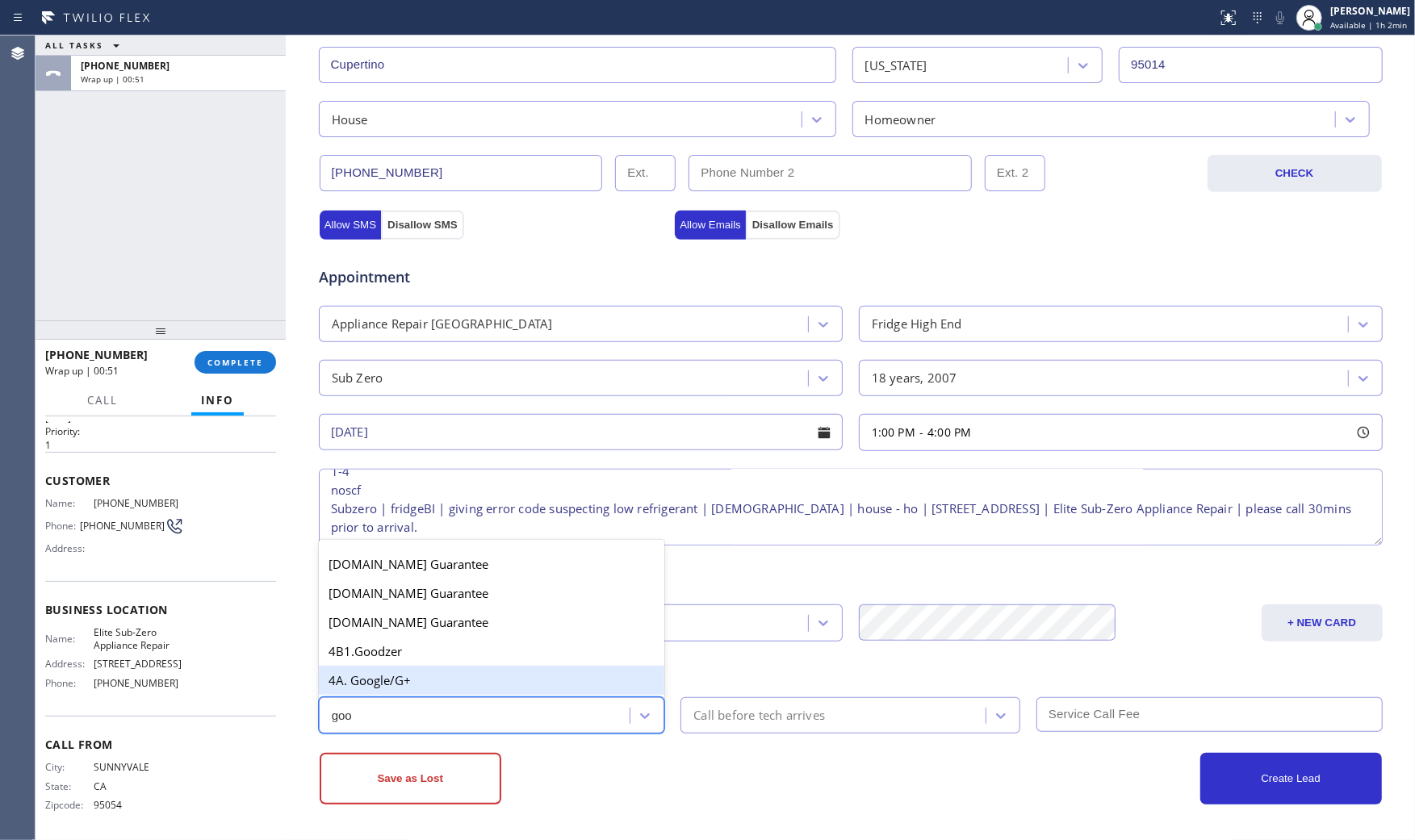
click at [513, 666] on div "4A. Google/G+" at bounding box center [492, 680] width 347 height 29
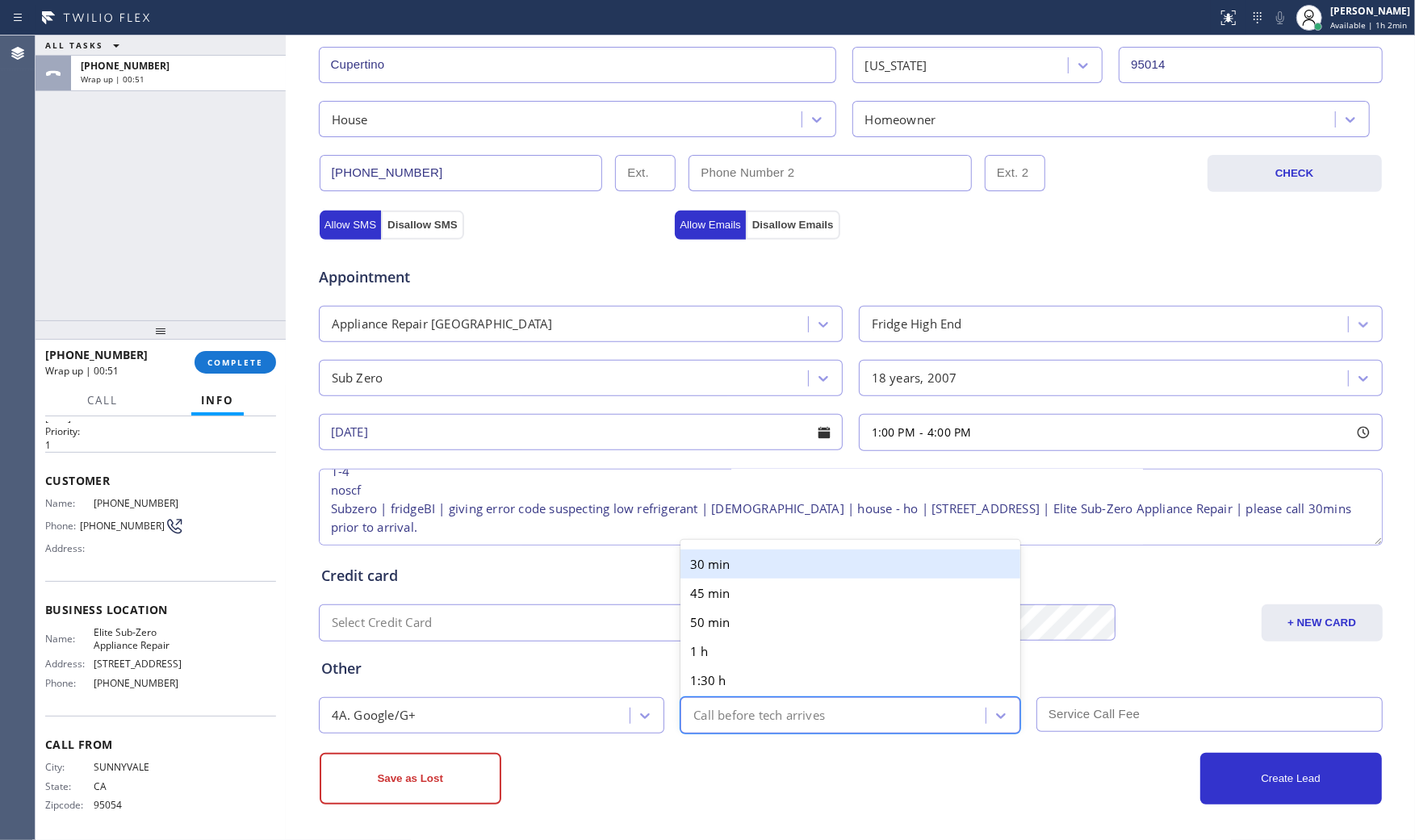
click at [804, 712] on div "Call before tech arrives" at bounding box center [759, 715] width 131 height 19
click at [782, 575] on div "30 min" at bounding box center [850, 563] width 340 height 29
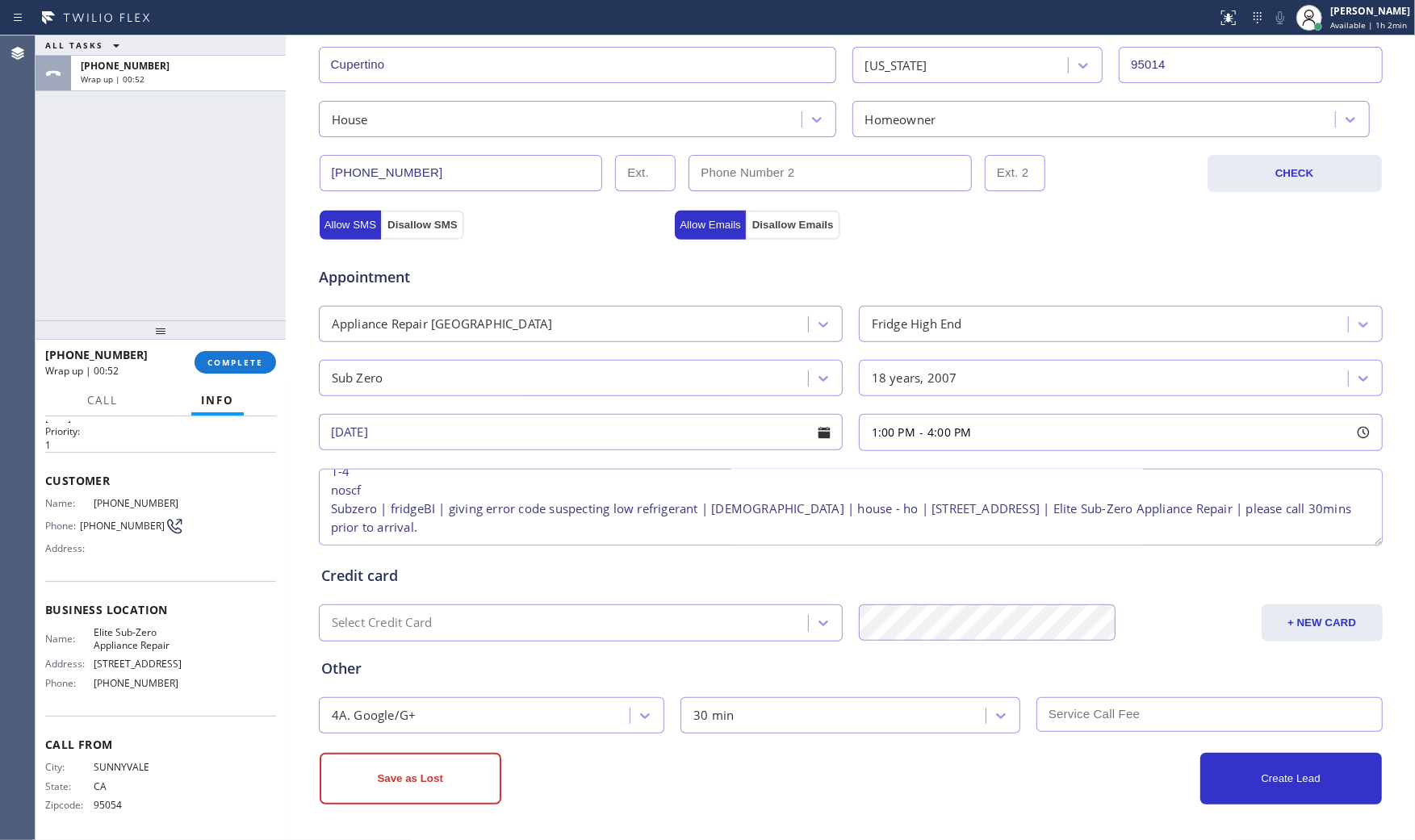
click at [1127, 708] on input "text" at bounding box center [1209, 714] width 347 height 35
click at [854, 805] on div "Business location Elite Sub-Zero Appliance Repair [PHONE_NUMBER] Personal infor…" at bounding box center [850, 269] width 1129 height 1143
click at [1275, 795] on button "Create Lead" at bounding box center [1291, 778] width 182 height 52
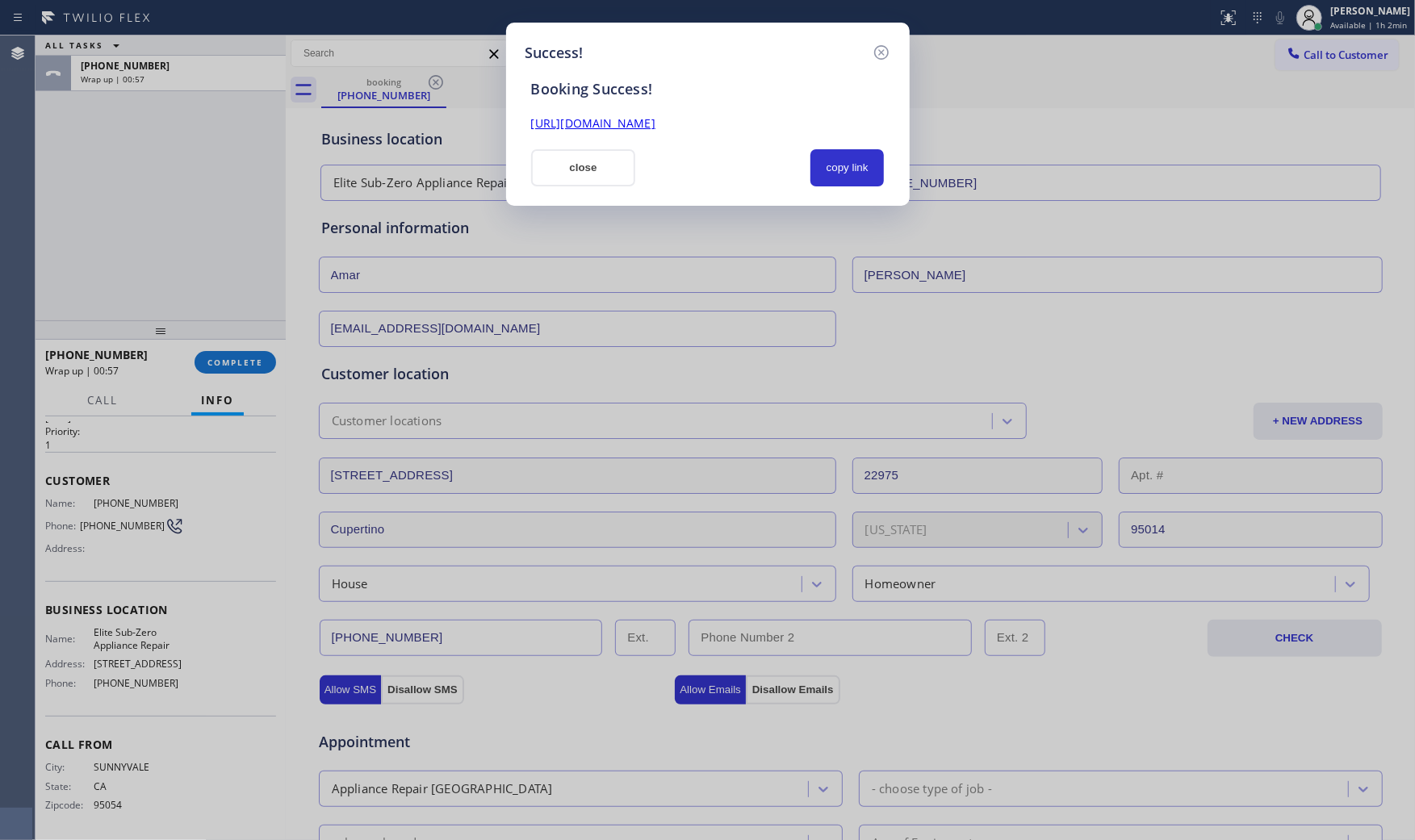
scroll to position [0, 0]
click at [825, 175] on button "copy link" at bounding box center [847, 167] width 74 height 37
click at [583, 179] on button "close" at bounding box center [584, 167] width 105 height 37
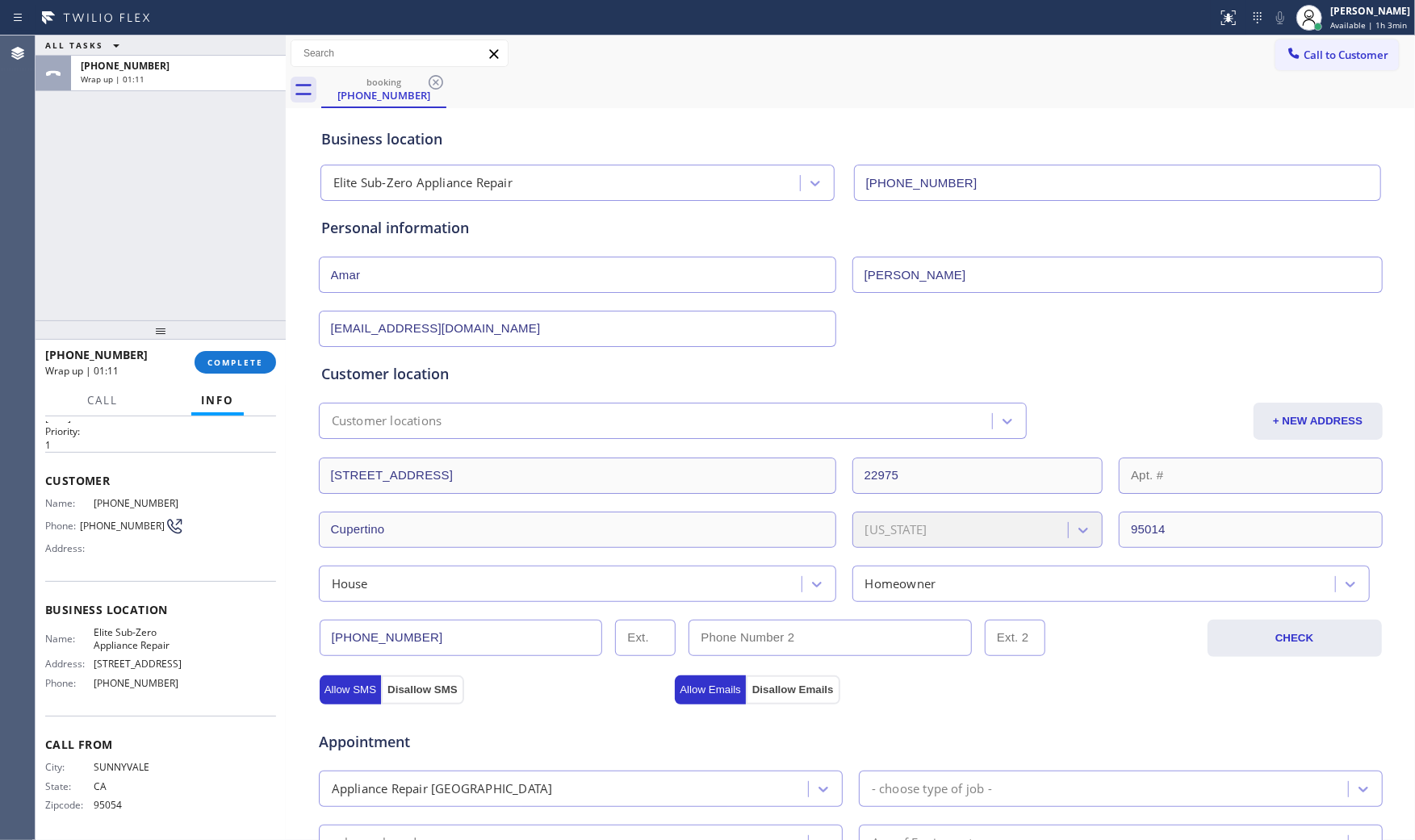
click at [190, 359] on div "[PHONE_NUMBER] Wrap up | 01:11" at bounding box center [120, 362] width 149 height 42
click at [209, 364] on span "COMPLETE" at bounding box center [235, 361] width 56 height 11
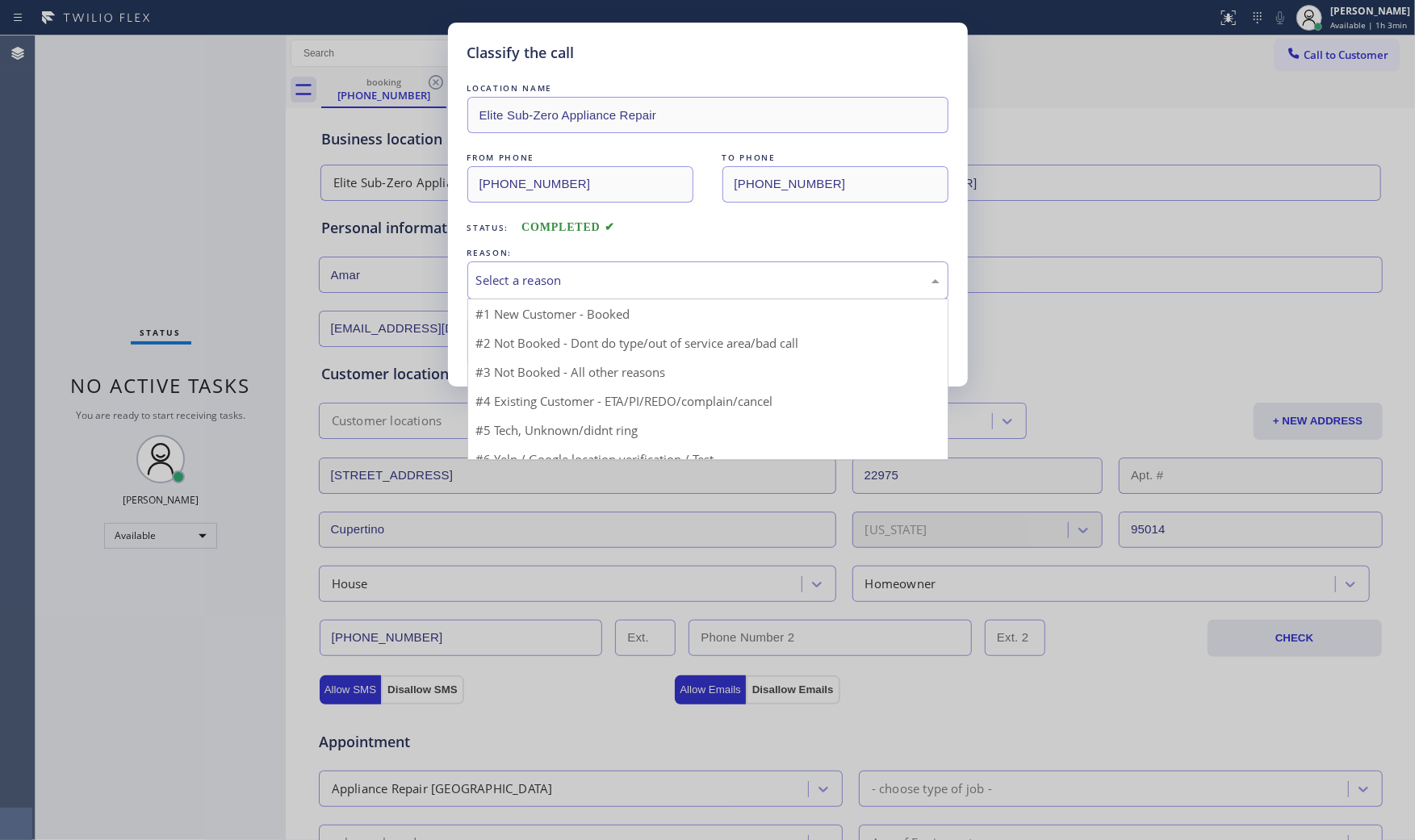
click at [557, 271] on div "Select a reason" at bounding box center [708, 280] width 464 height 19
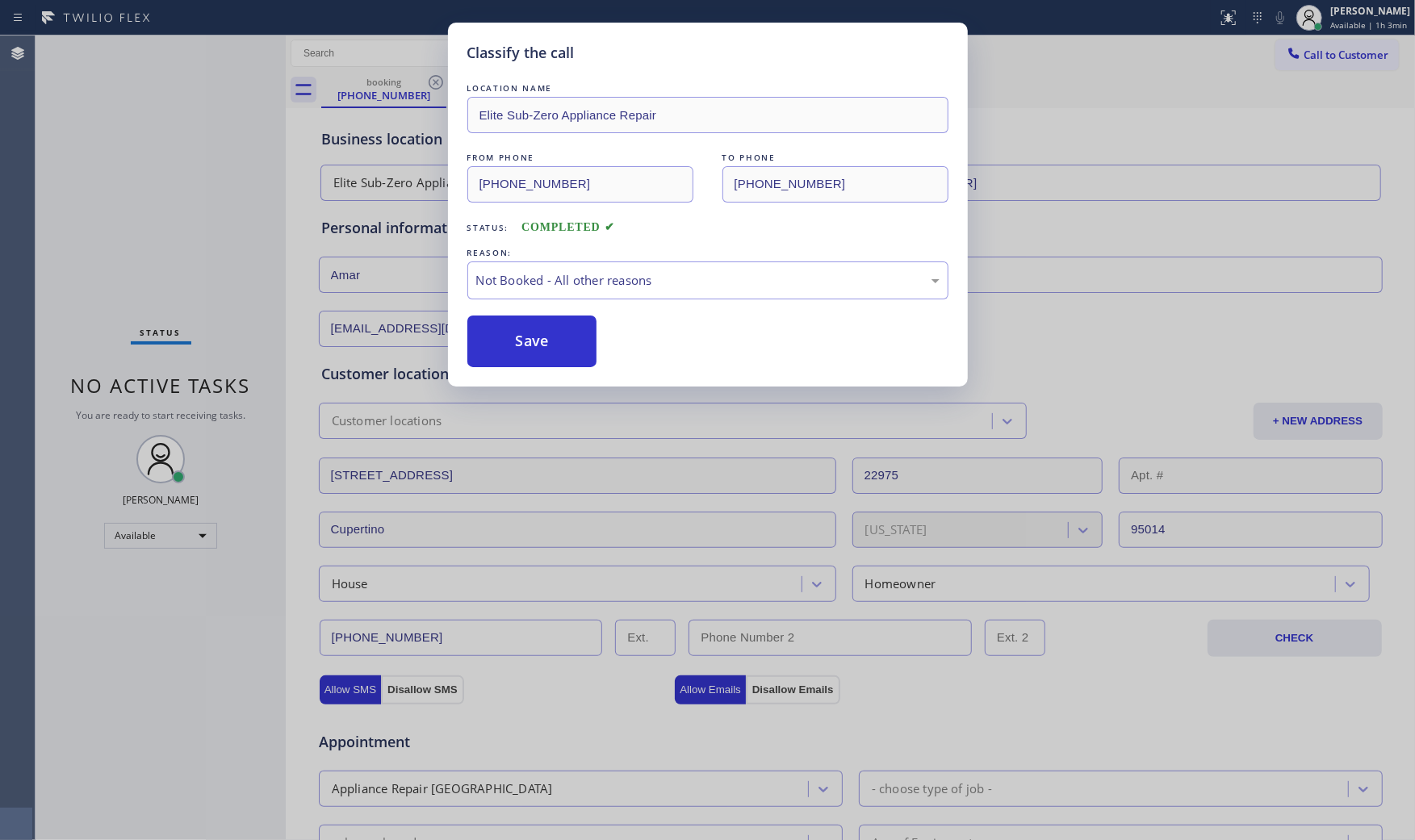
click at [541, 343] on button "Save" at bounding box center [532, 342] width 130 height 52
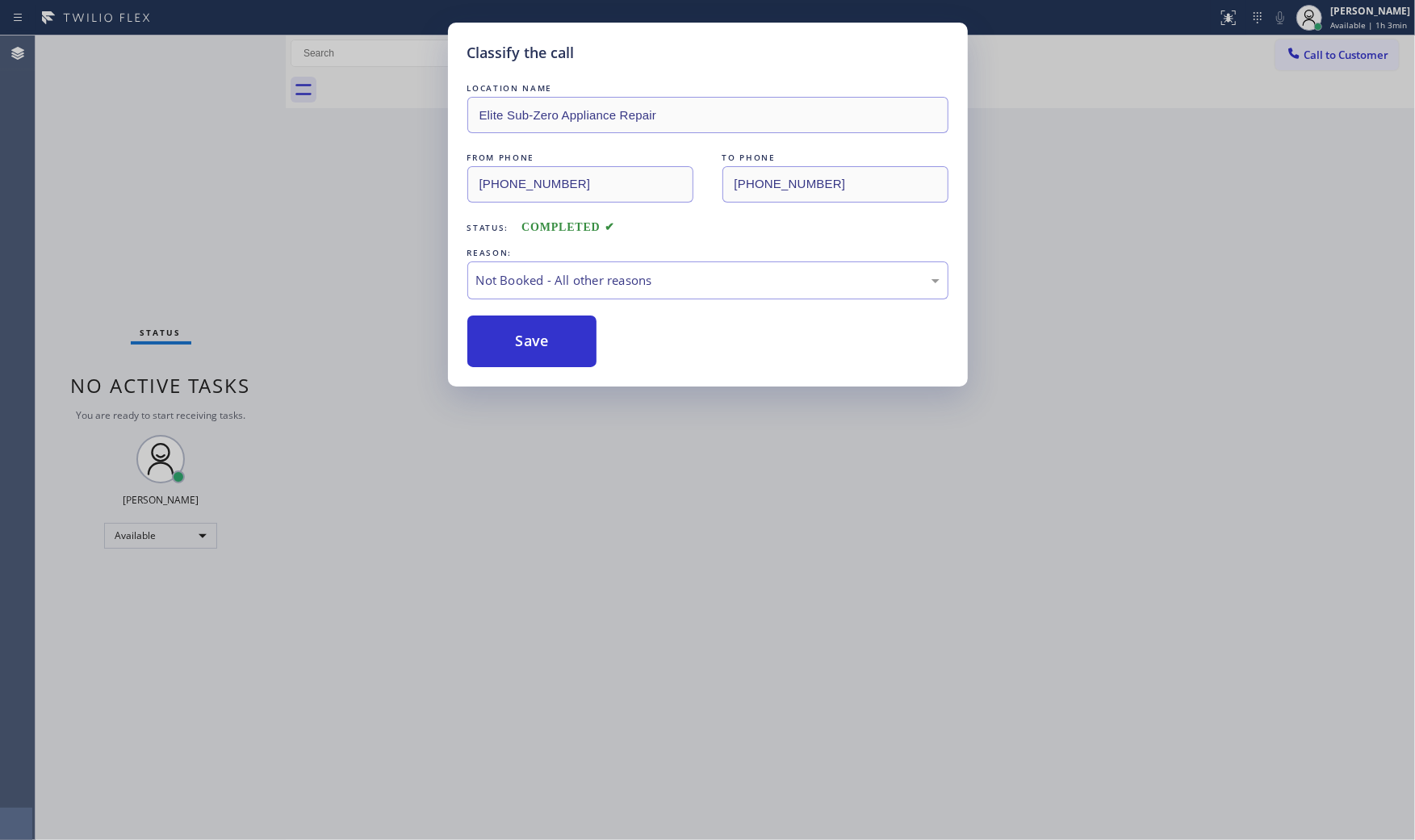
click at [541, 343] on button "Save" at bounding box center [532, 342] width 130 height 52
click at [541, 344] on button "Save" at bounding box center [532, 342] width 130 height 52
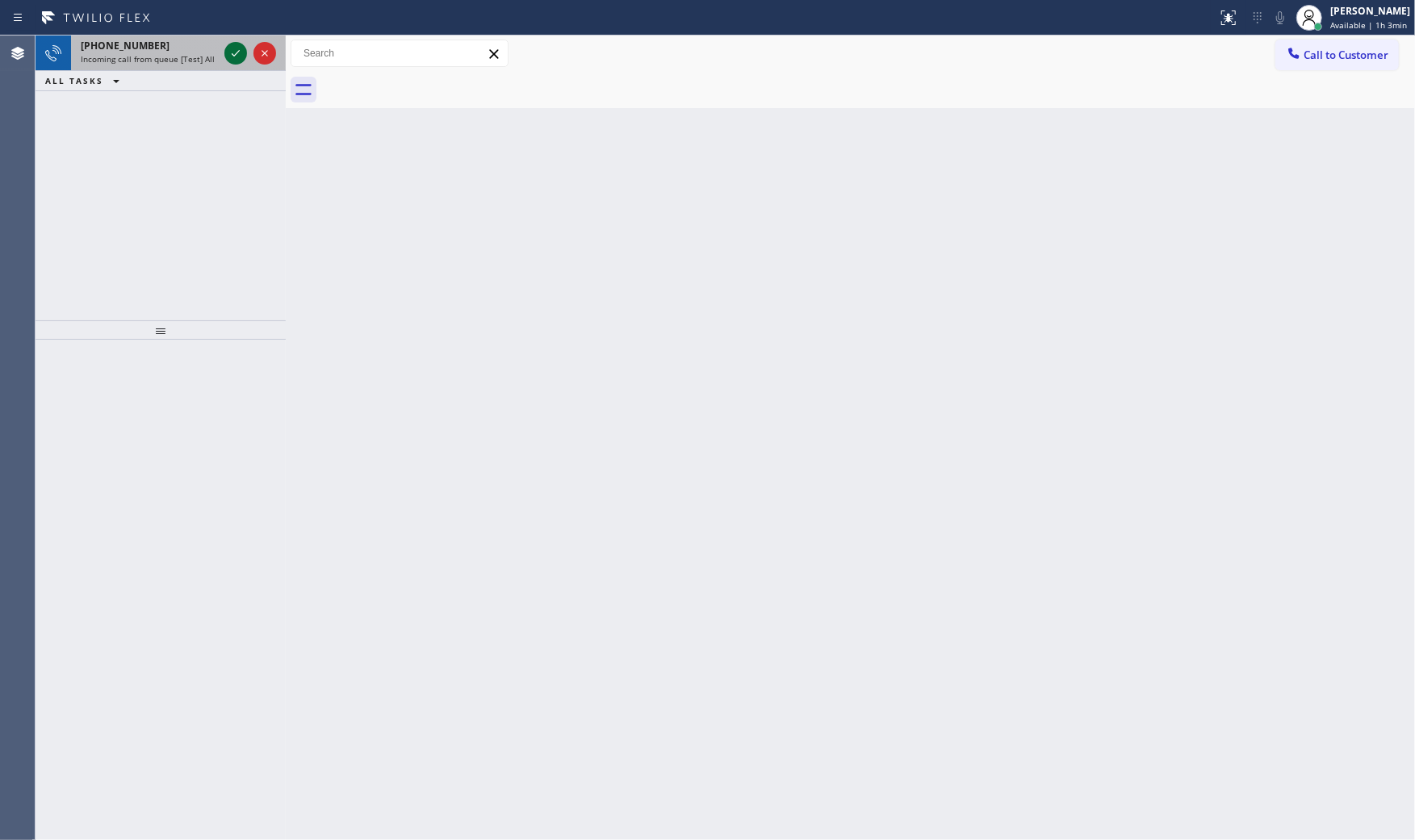
click at [229, 46] on icon at bounding box center [236, 54] width 20 height 20
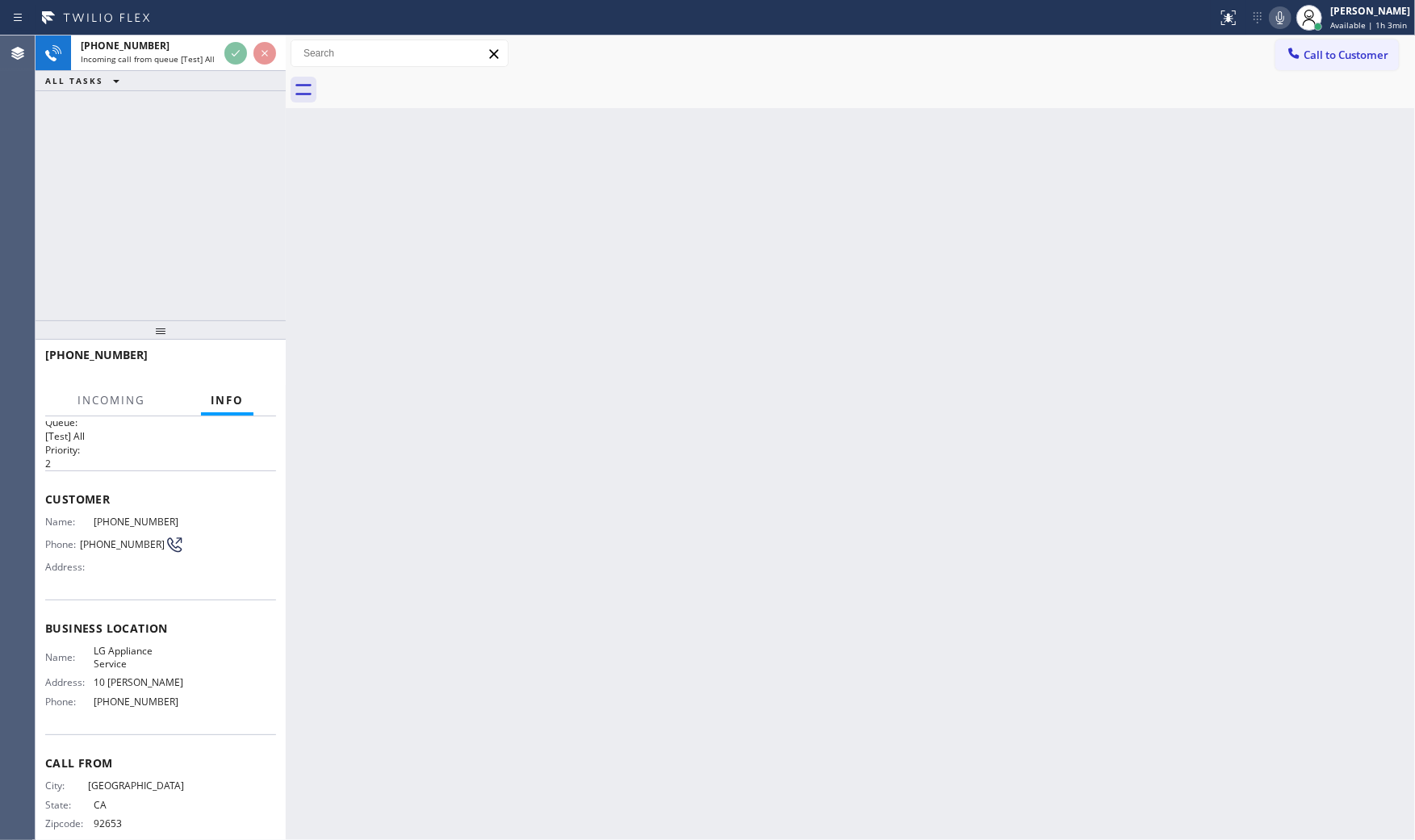
scroll to position [38, 0]
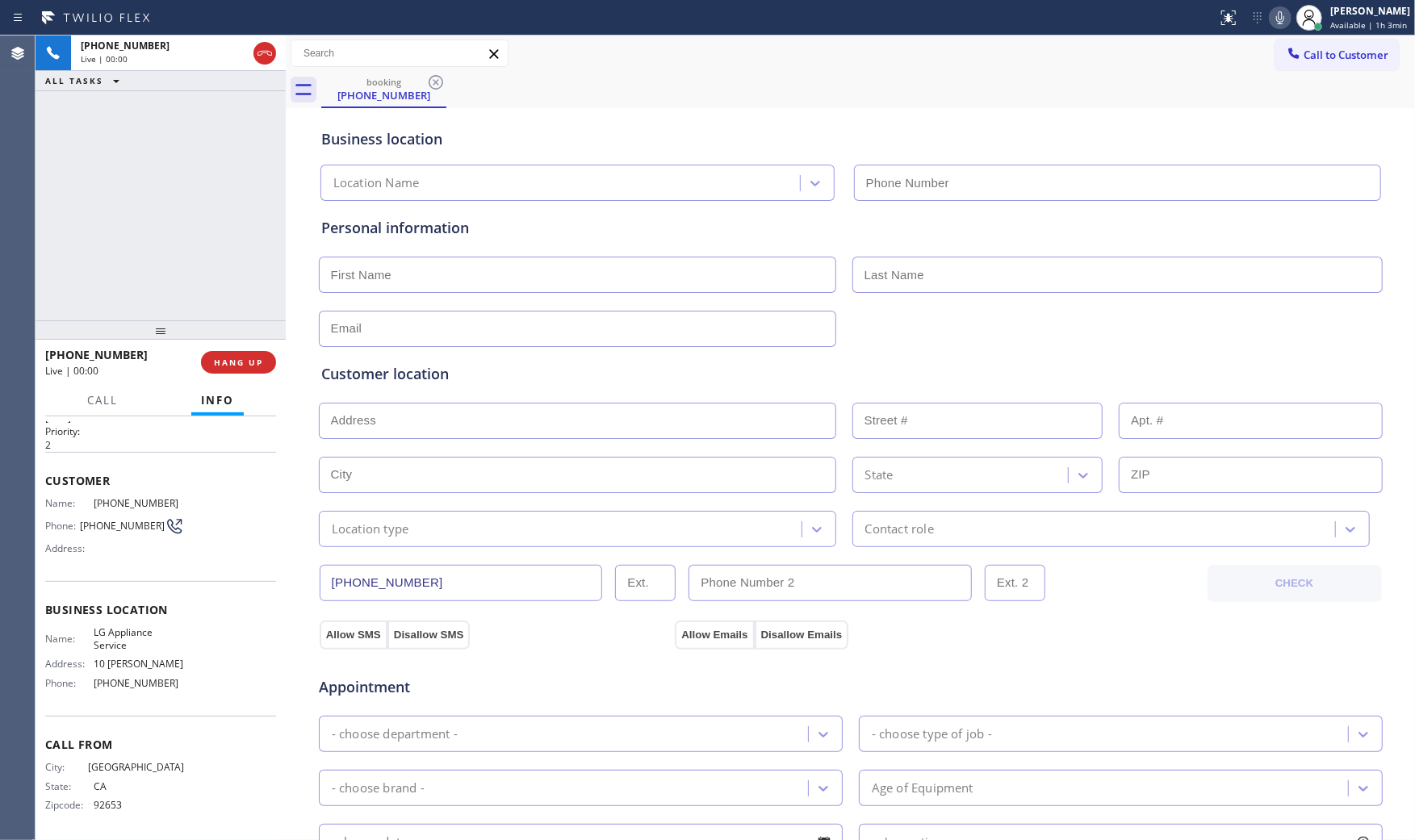
type input "[PHONE_NUMBER]"
click at [1251, 105] on div "Business location LG Appliance Service [PHONE_NUMBER]" at bounding box center [850, 153] width 1065 height 95
click at [1276, 20] on icon at bounding box center [1280, 18] width 20 height 20
click at [1196, 67] on div "Call to Customer Outbound call Location HVAC Alliance Expert Your caller id pho…" at bounding box center [850, 54] width 1129 height 28
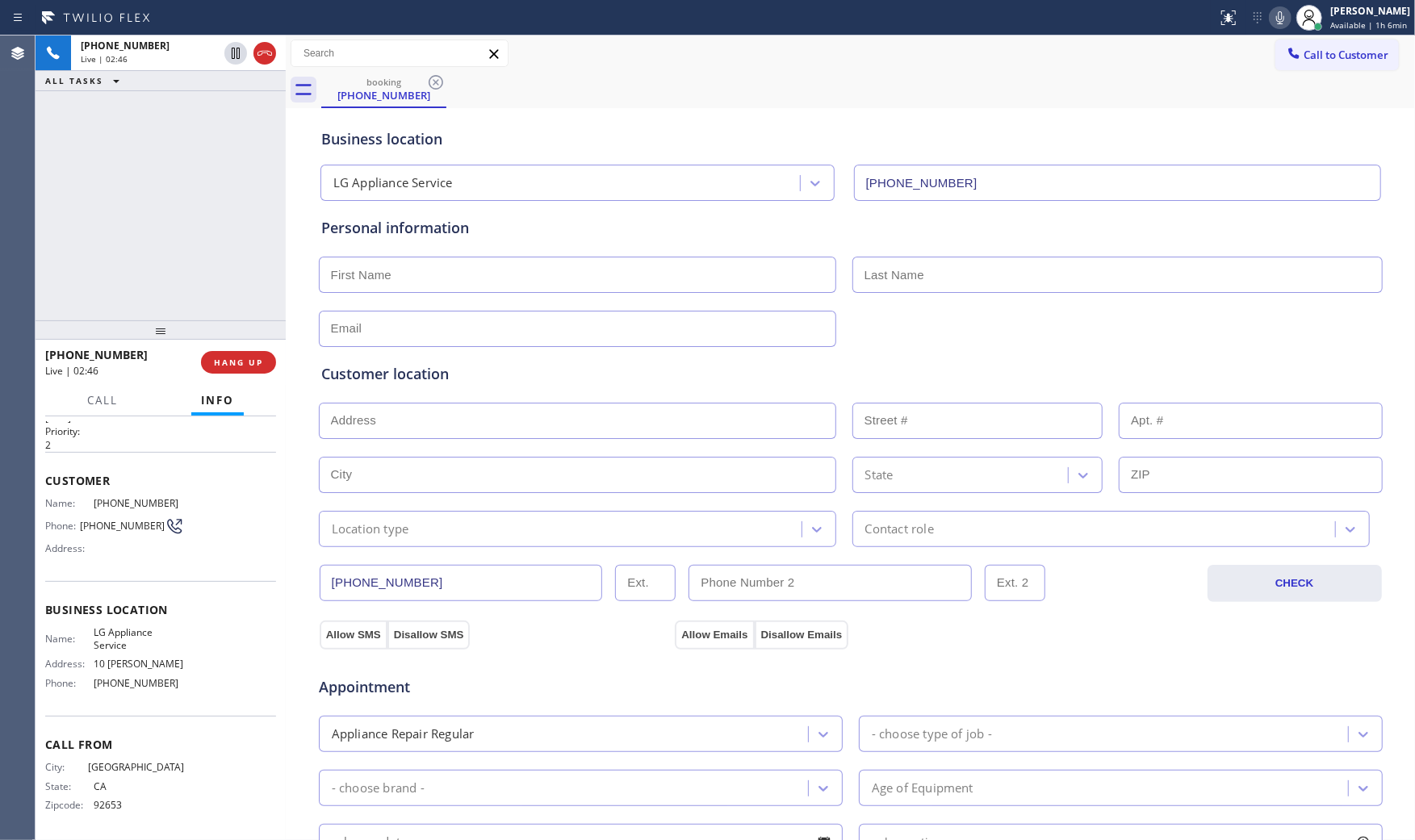
click at [972, 115] on div "Business location LG Appliance Service [PHONE_NUMBER]" at bounding box center [850, 156] width 1065 height 88
click at [1269, 22] on div at bounding box center [1280, 18] width 23 height 20
click at [235, 55] on icon at bounding box center [236, 54] width 20 height 20
click at [1272, 10] on icon at bounding box center [1280, 18] width 20 height 20
click at [230, 52] on icon at bounding box center [236, 54] width 20 height 20
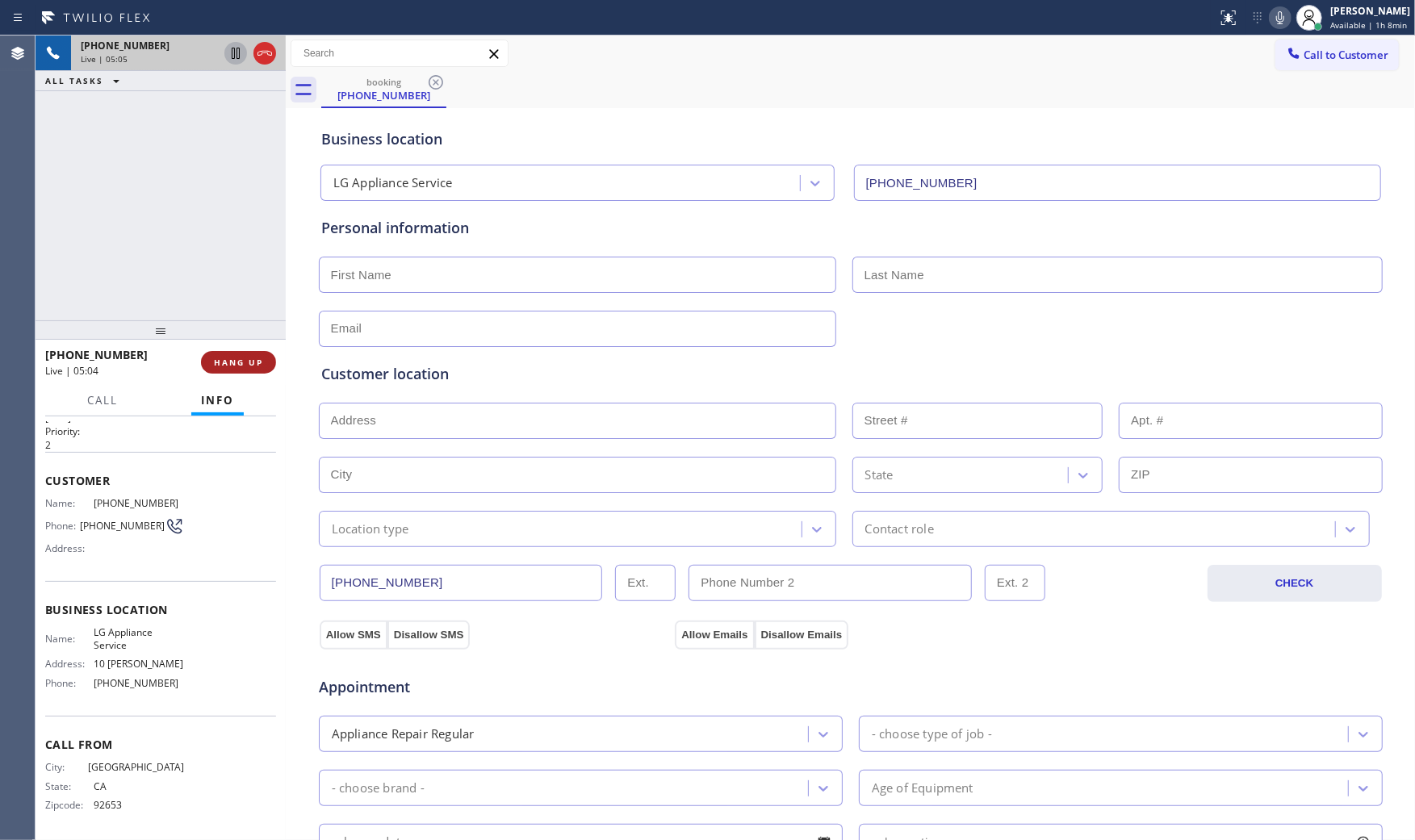
click at [263, 357] on button "HANG UP" at bounding box center [238, 362] width 75 height 23
click at [408, 281] on input "text" at bounding box center [577, 274] width 517 height 37
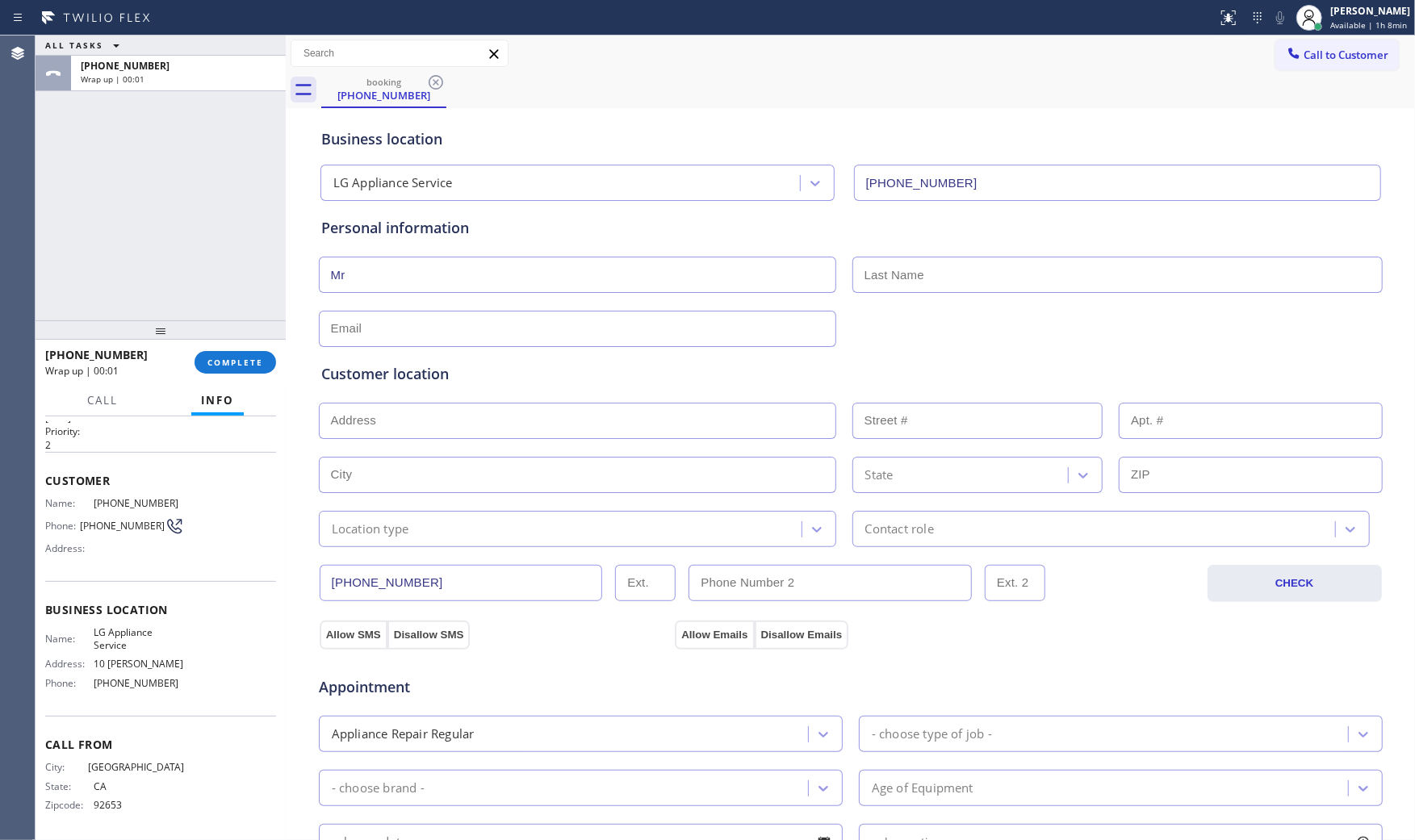
type input "Mr"
type input "[PERSON_NAME]"
type input "[EMAIL_ADDRESS][DOMAIN_NAME]"
paste input "[GEOGRAPHIC_DATA]"
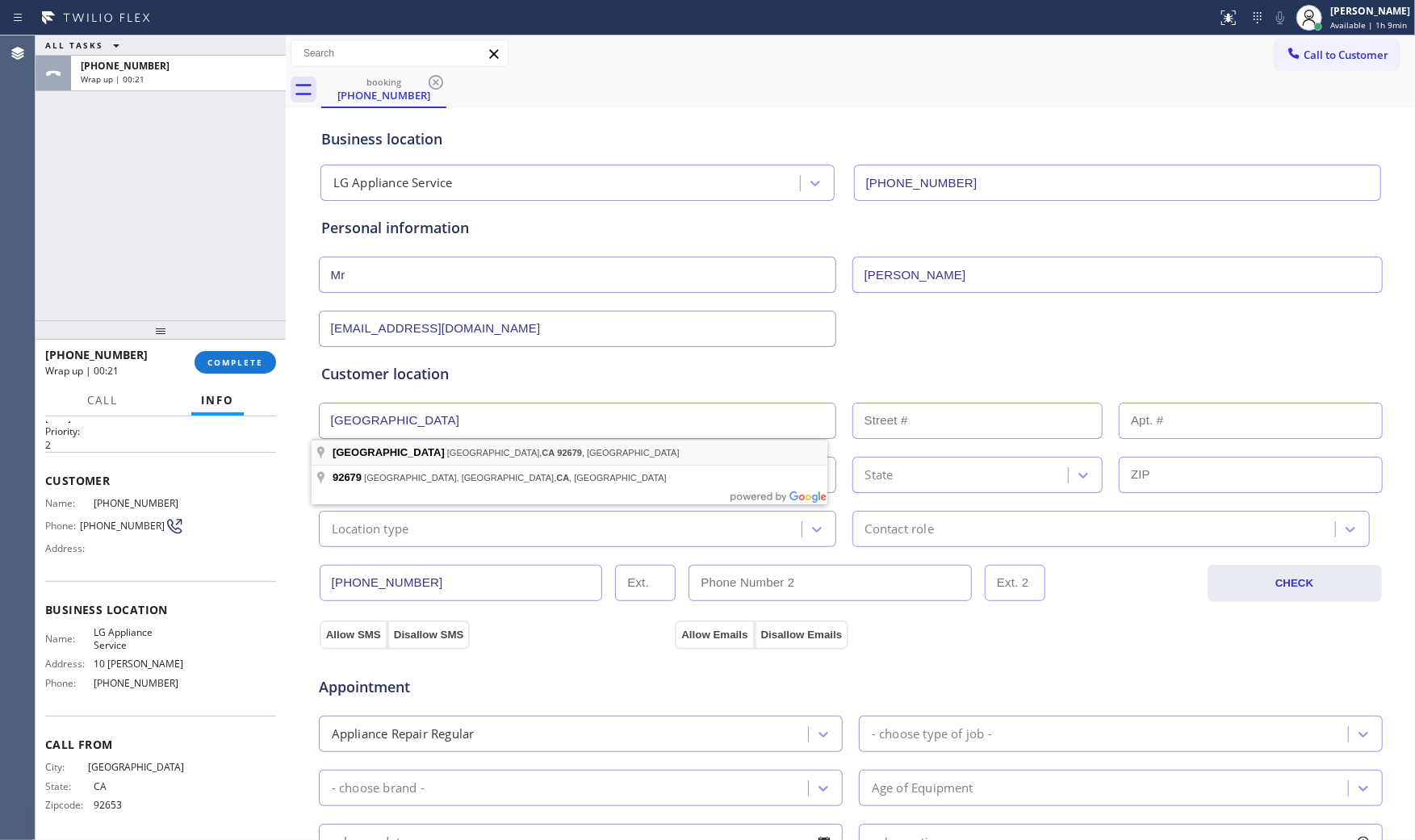
type input "[GEOGRAPHIC_DATA], [GEOGRAPHIC_DATA], [GEOGRAPHIC_DATA]"
type input "[GEOGRAPHIC_DATA]"
type input "92679"
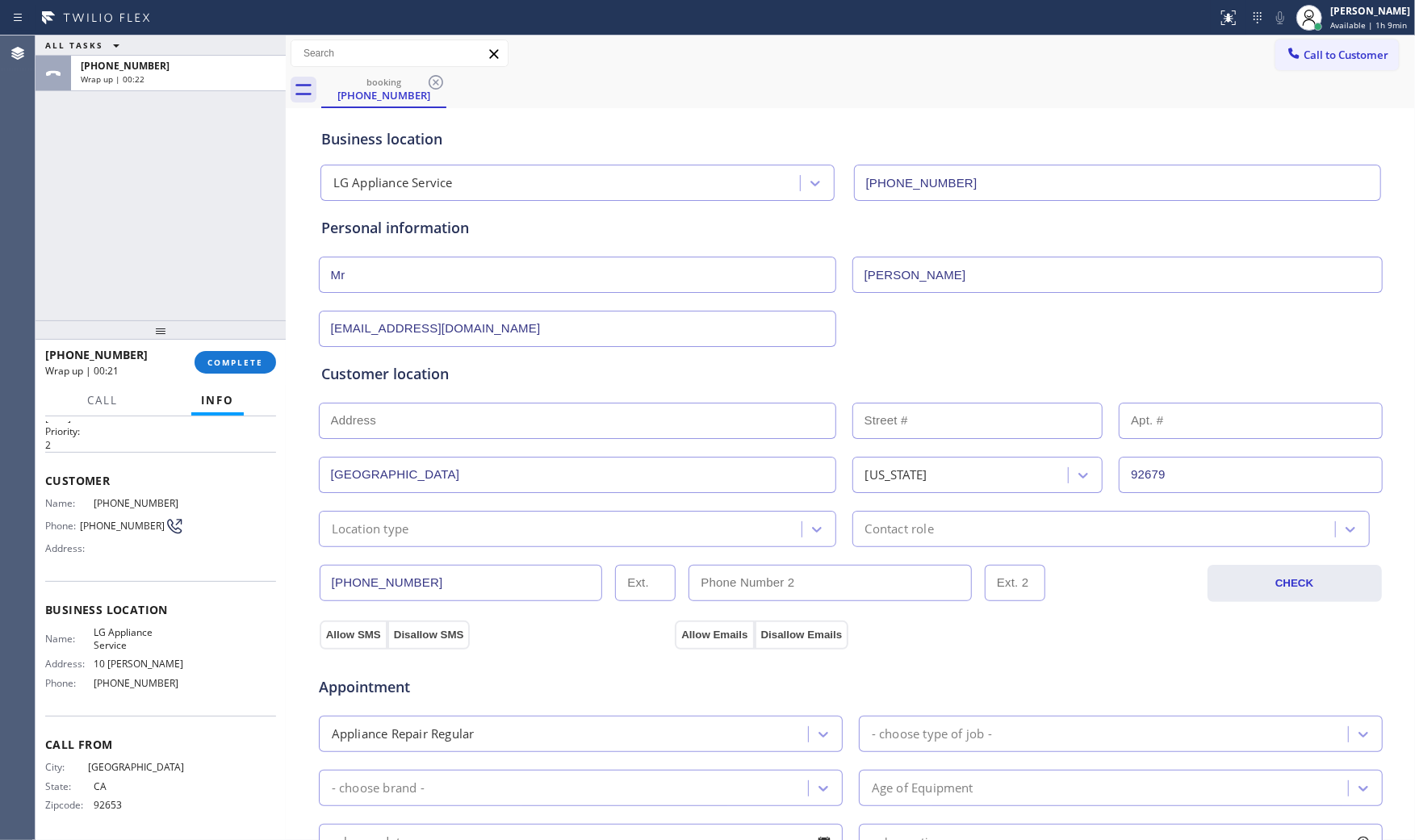
click at [390, 536] on div "Location type" at bounding box center [370, 528] width 77 height 19
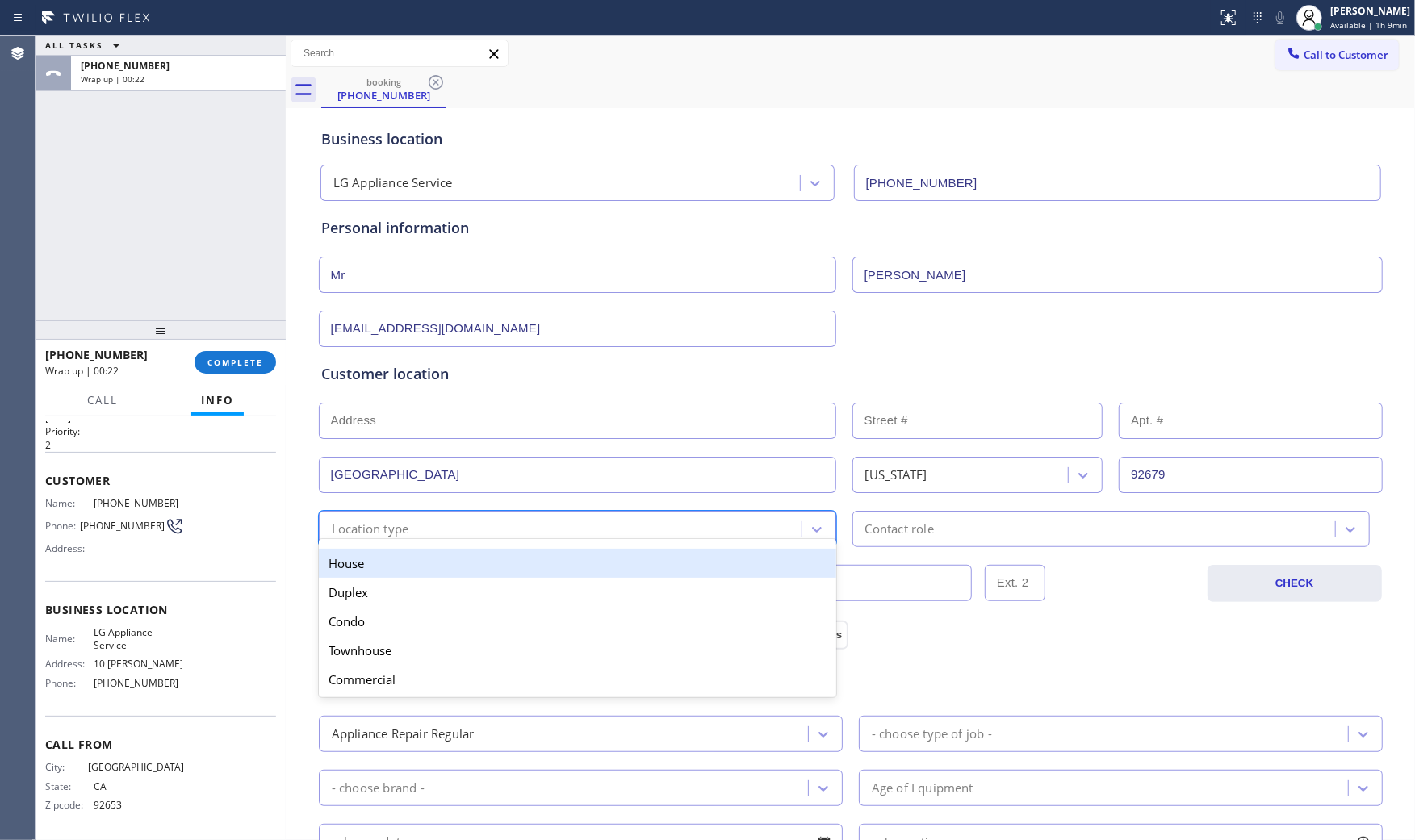
drag, startPoint x: 389, startPoint y: 536, endPoint x: 379, endPoint y: 573, distance: 38.3
click at [377, 573] on div "House" at bounding box center [577, 563] width 517 height 29
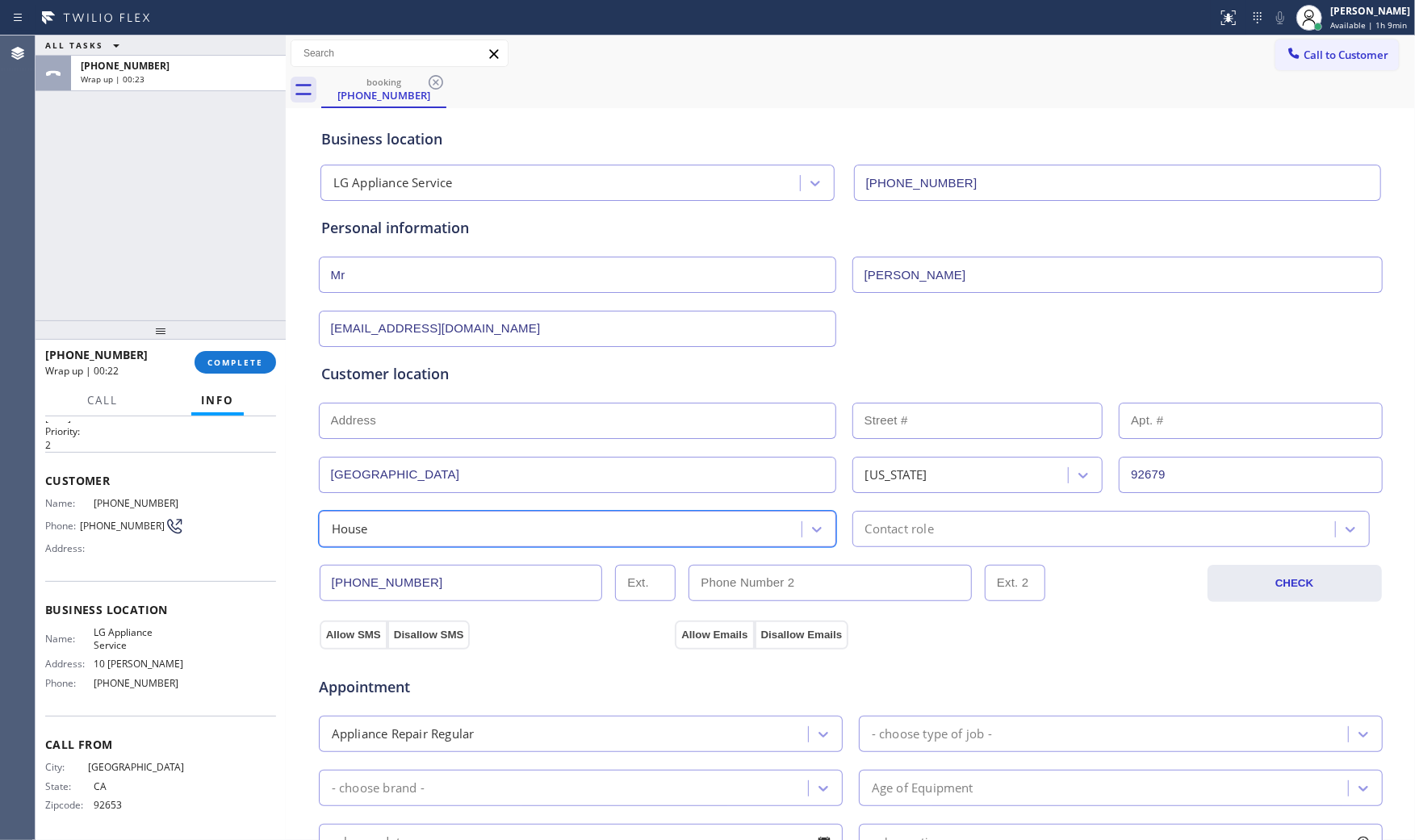
type input "(___) ___-____"
click at [922, 565] on input "(___) ___-____" at bounding box center [829, 583] width 283 height 37
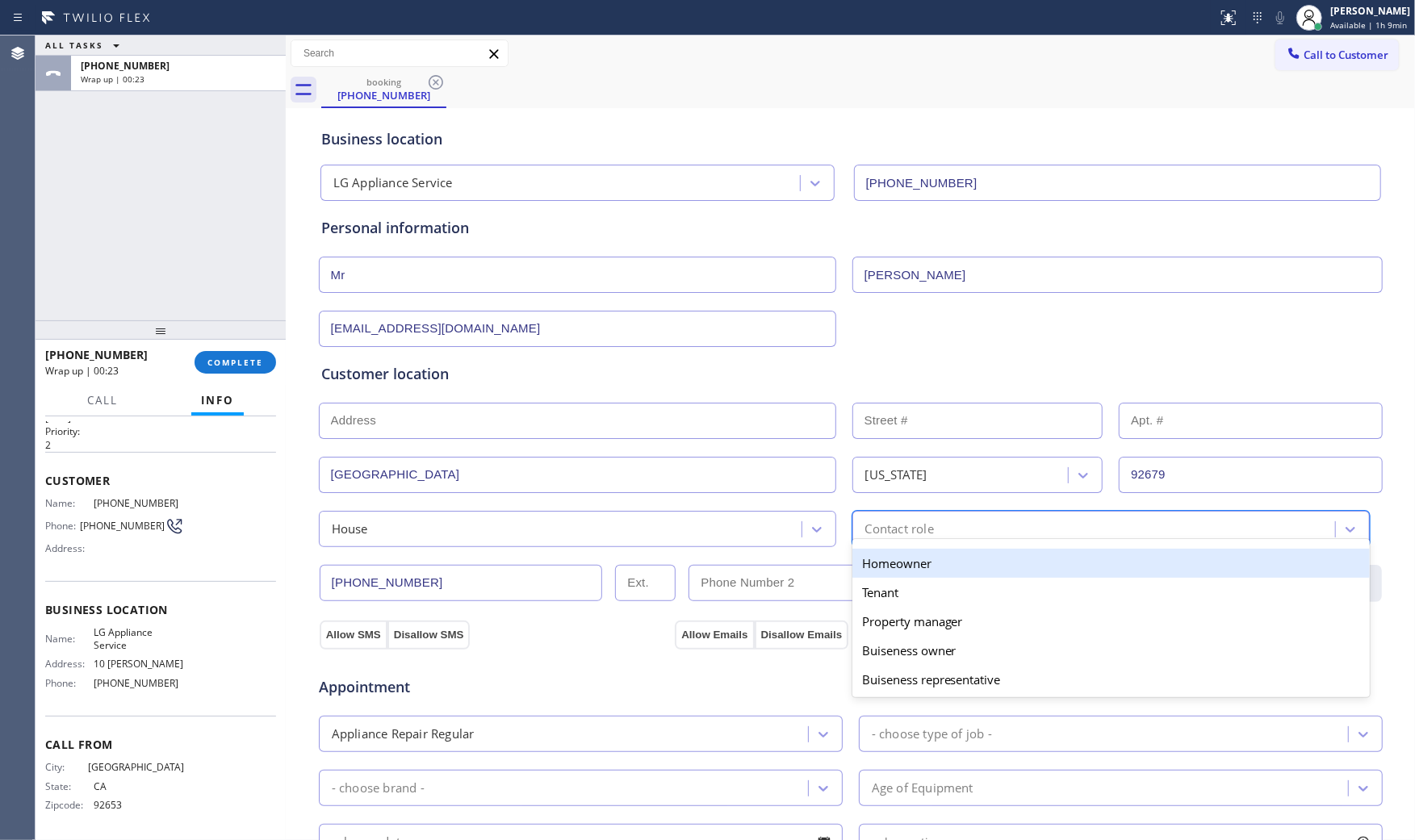
click at [919, 542] on div "option Homeowner focused, 1 of 5. 5 results available. Use Up and Down to choos…" at bounding box center [1110, 528] width 517 height 37
drag, startPoint x: 874, startPoint y: 571, endPoint x: 679, endPoint y: 587, distance: 195.7
click at [873, 571] on div "Homeowner" at bounding box center [1110, 563] width 517 height 29
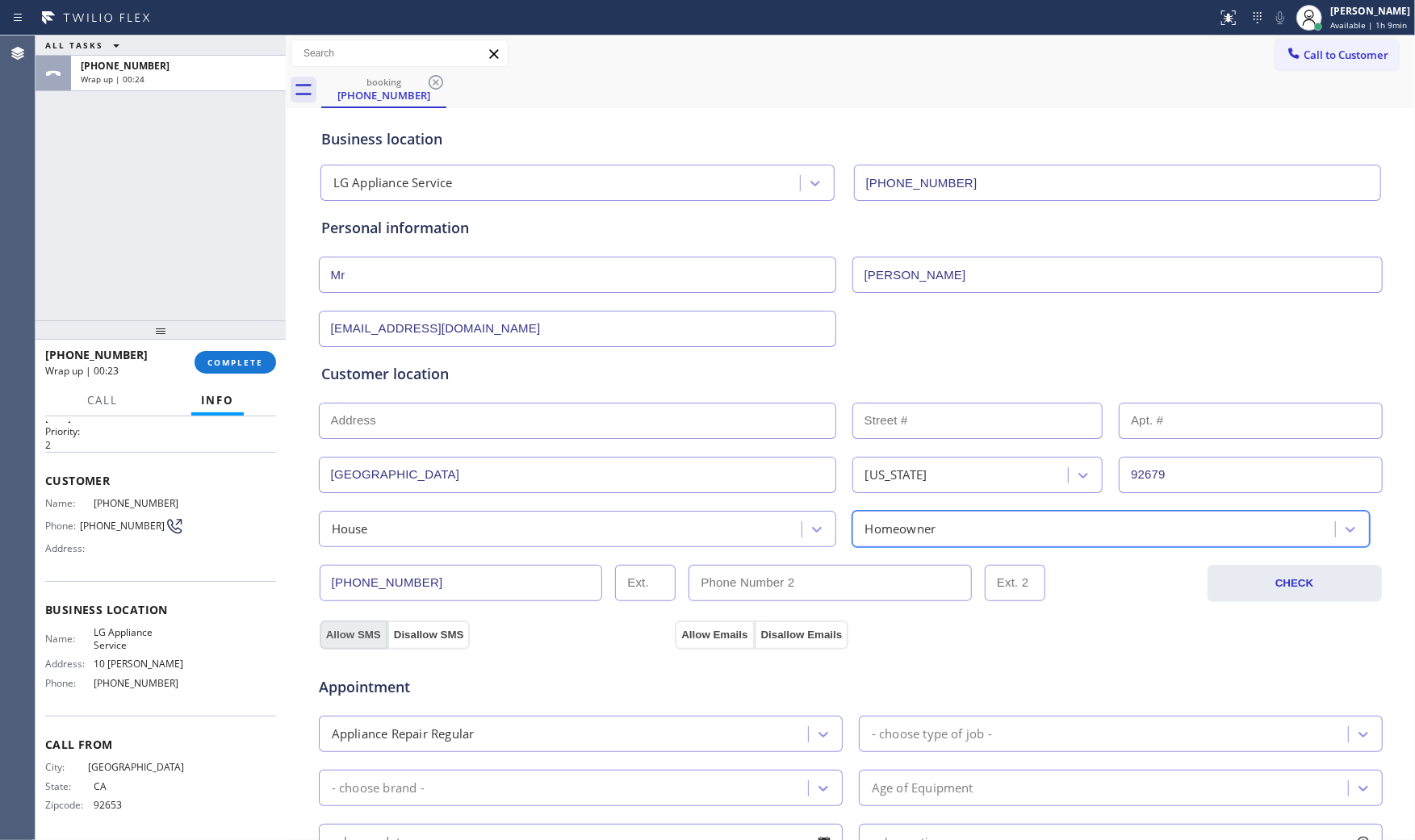
click at [356, 635] on button "Allow SMS" at bounding box center [354, 634] width 68 height 29
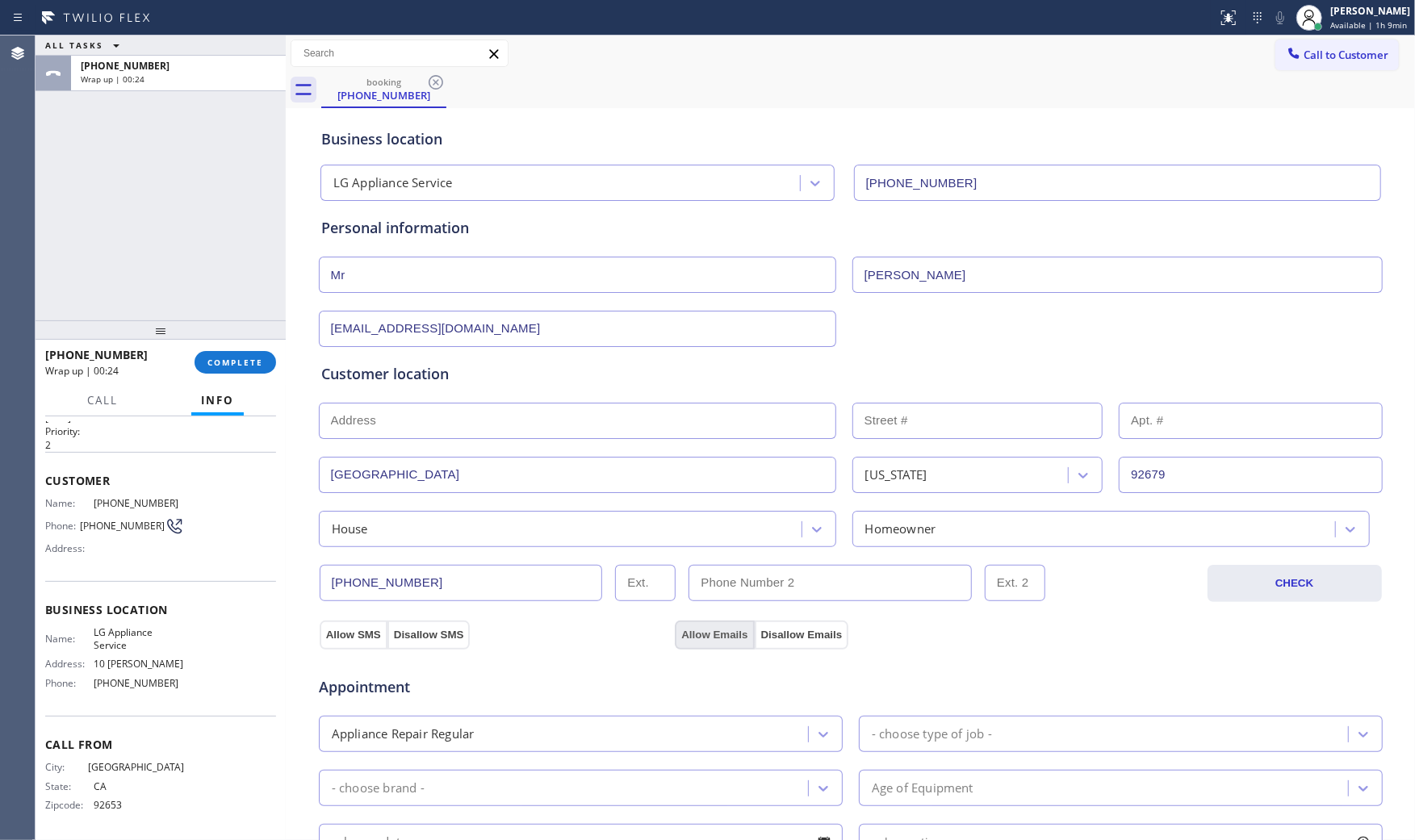
click at [699, 634] on button "Allow Emails" at bounding box center [714, 634] width 79 height 29
click at [902, 727] on div "- choose type of job -" at bounding box center [931, 734] width 120 height 19
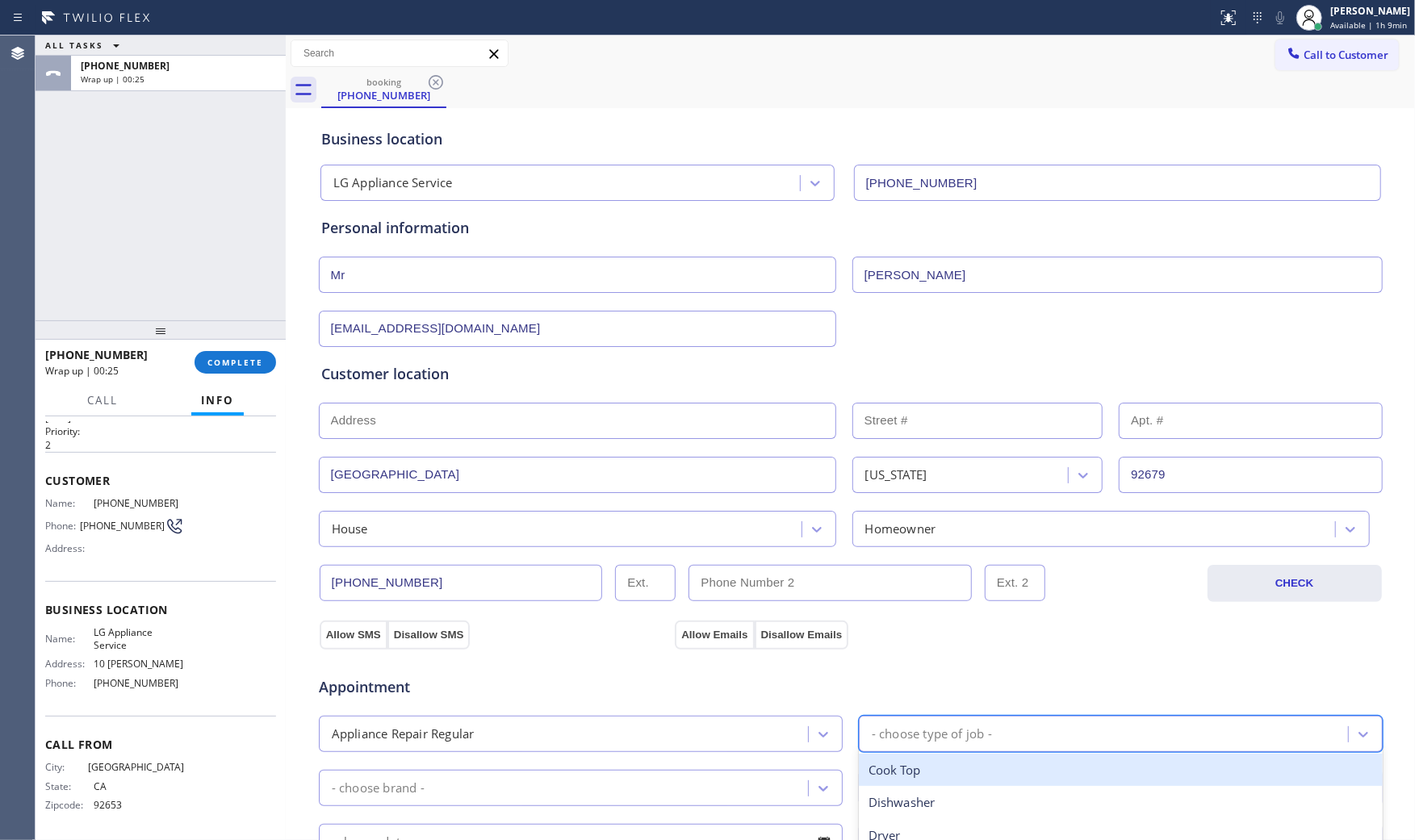
scroll to position [269, 0]
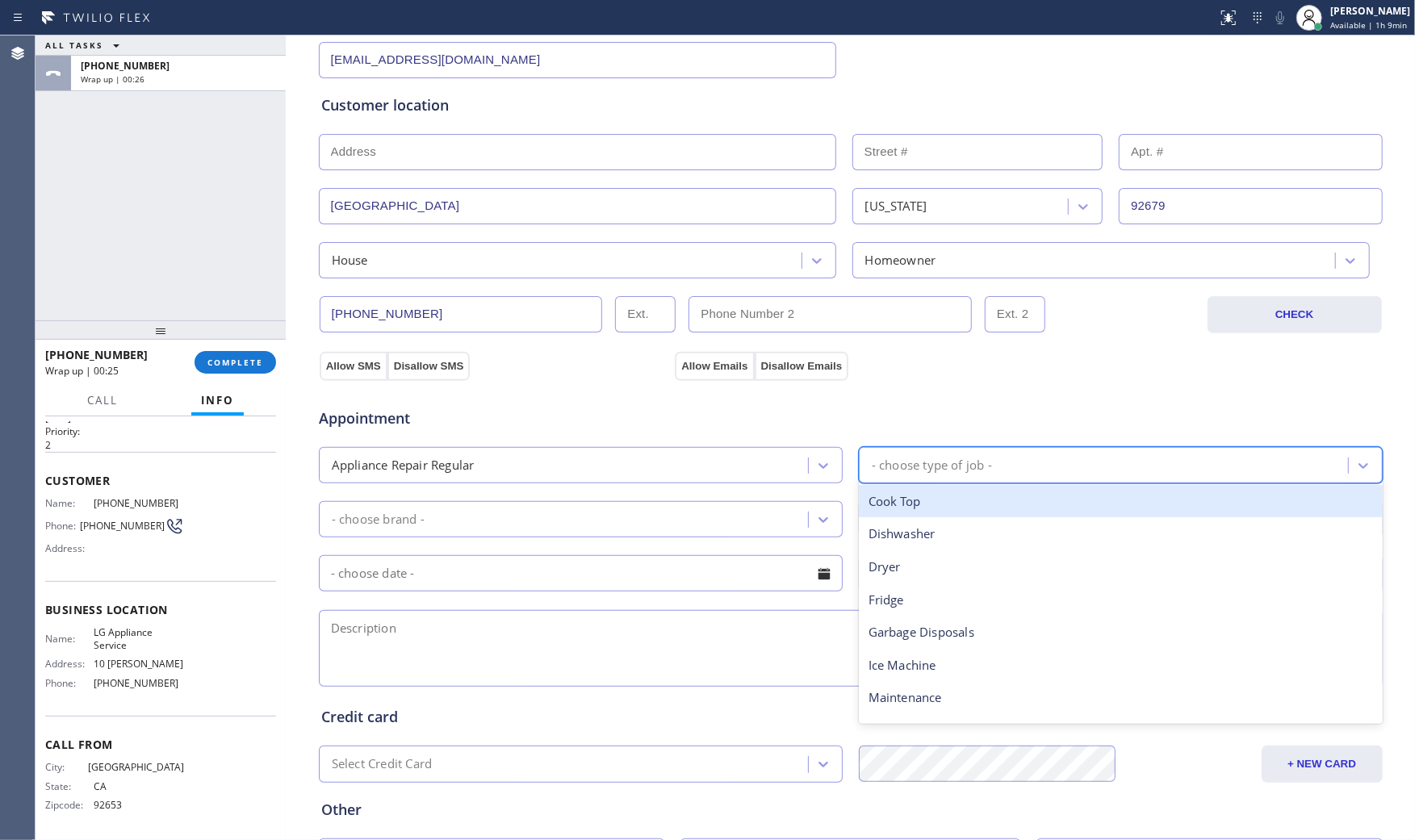
type input "f"
drag, startPoint x: 919, startPoint y: 510, endPoint x: 907, endPoint y: 509, distance: 12.0
click at [915, 510] on div "Fridge" at bounding box center [1120, 500] width 523 height 33
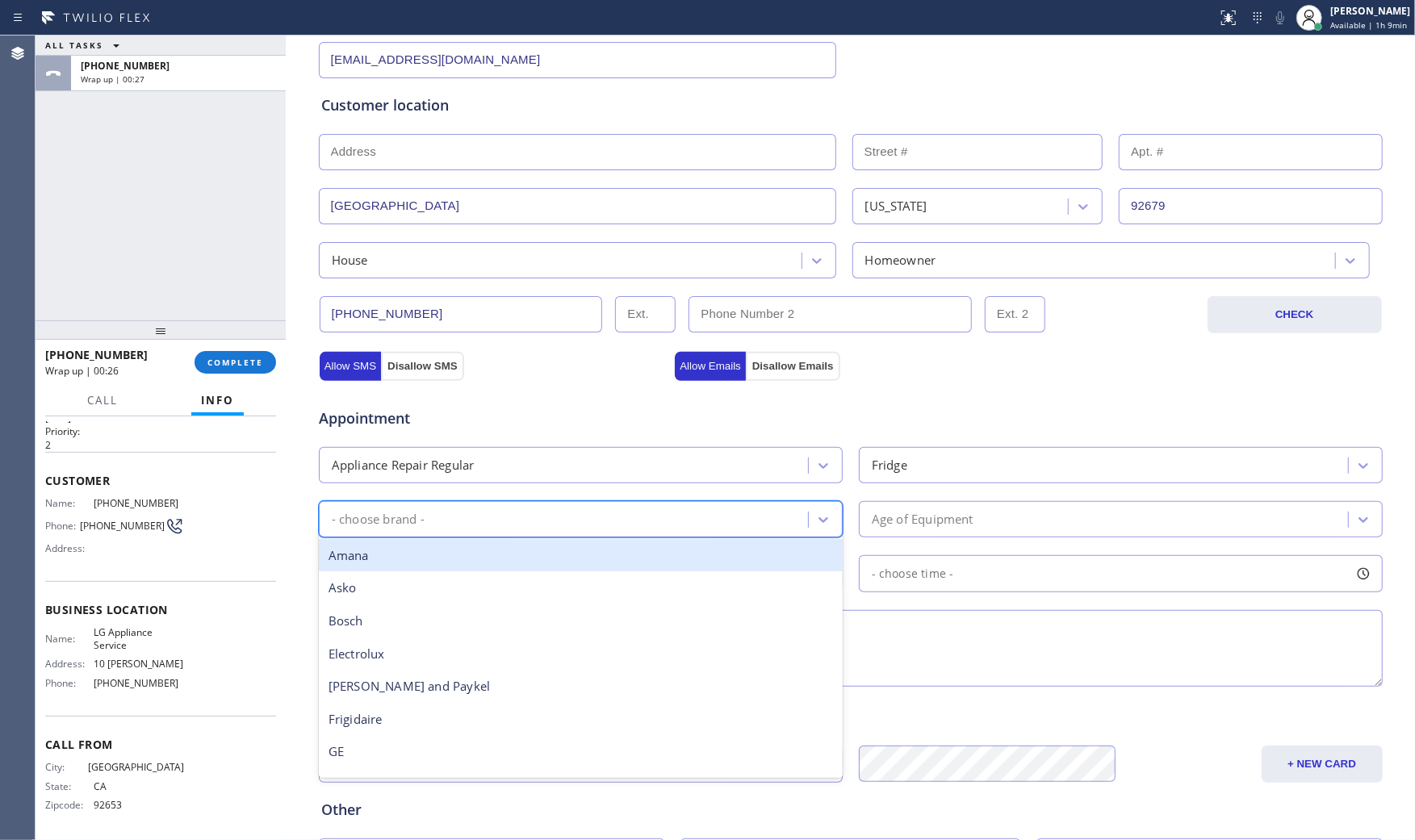
click at [647, 514] on div "- choose brand -" at bounding box center [566, 519] width 485 height 28
type input "LG"
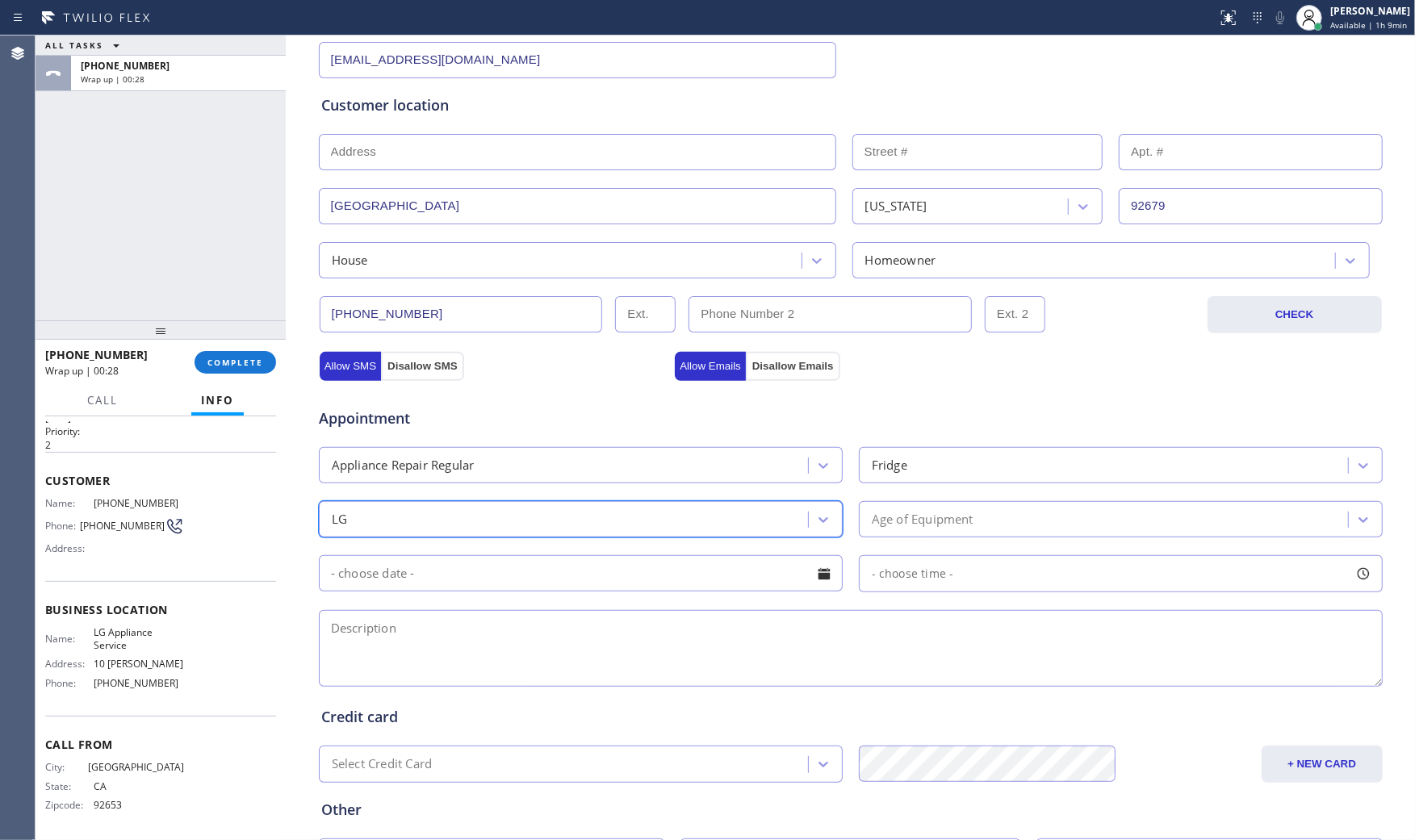
click at [872, 512] on div "Age of Equipment" at bounding box center [922, 519] width 101 height 19
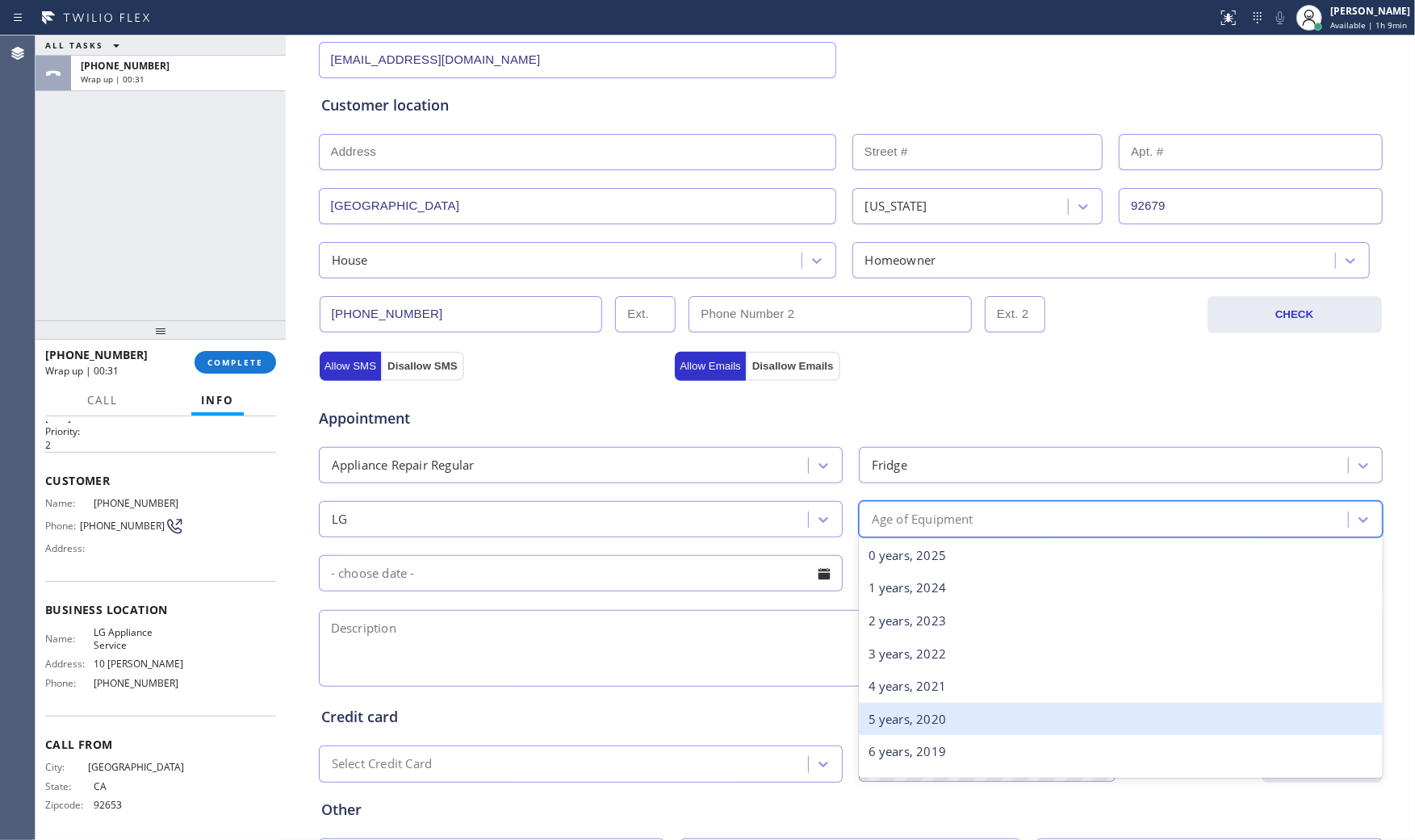
click at [886, 719] on div "5 years, 2020" at bounding box center [1120, 719] width 523 height 33
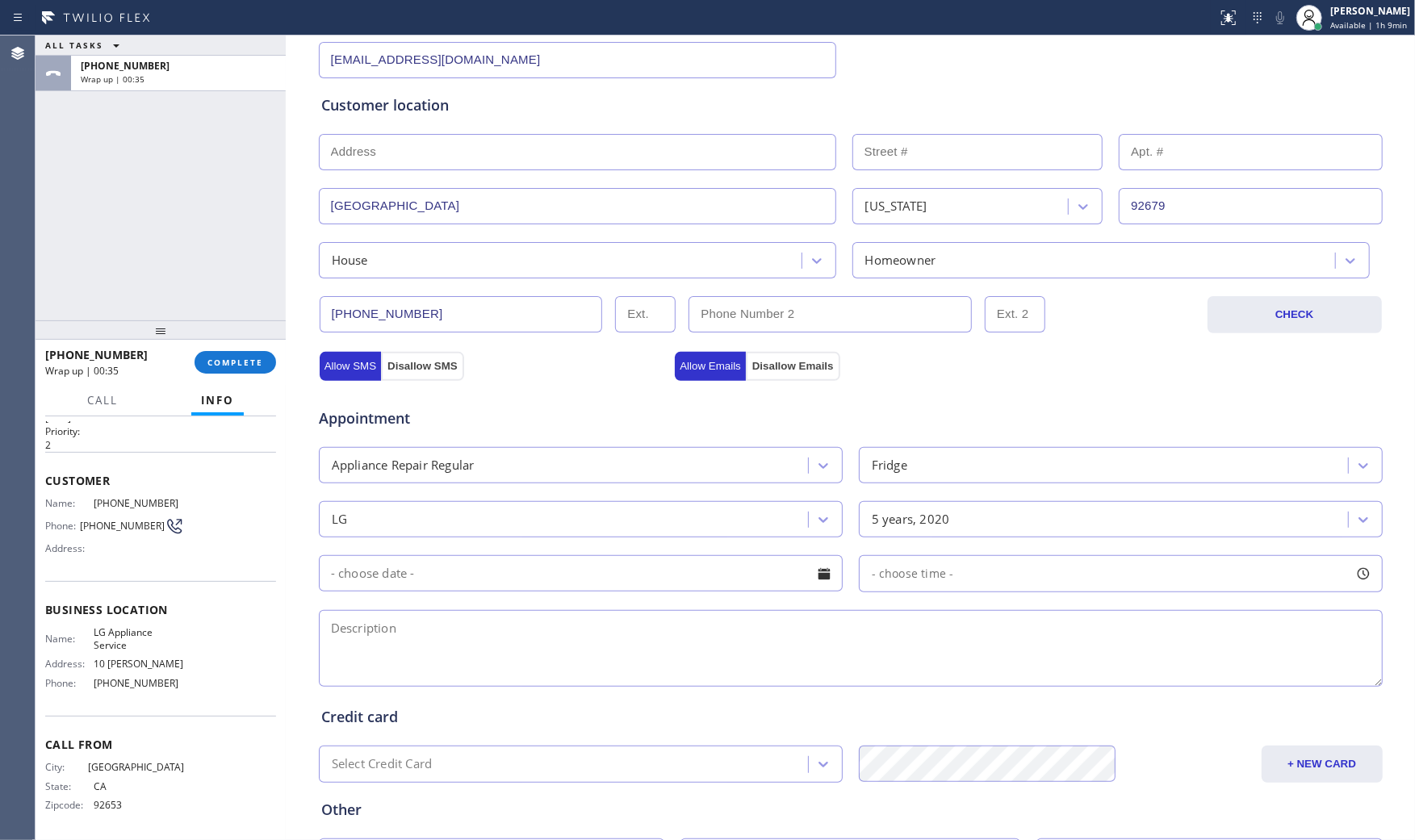
click at [607, 649] on textarea at bounding box center [850, 647] width 1063 height 76
paste textarea "LG | Fridge | its not cooling at all the compressor not making noise | underwar…"
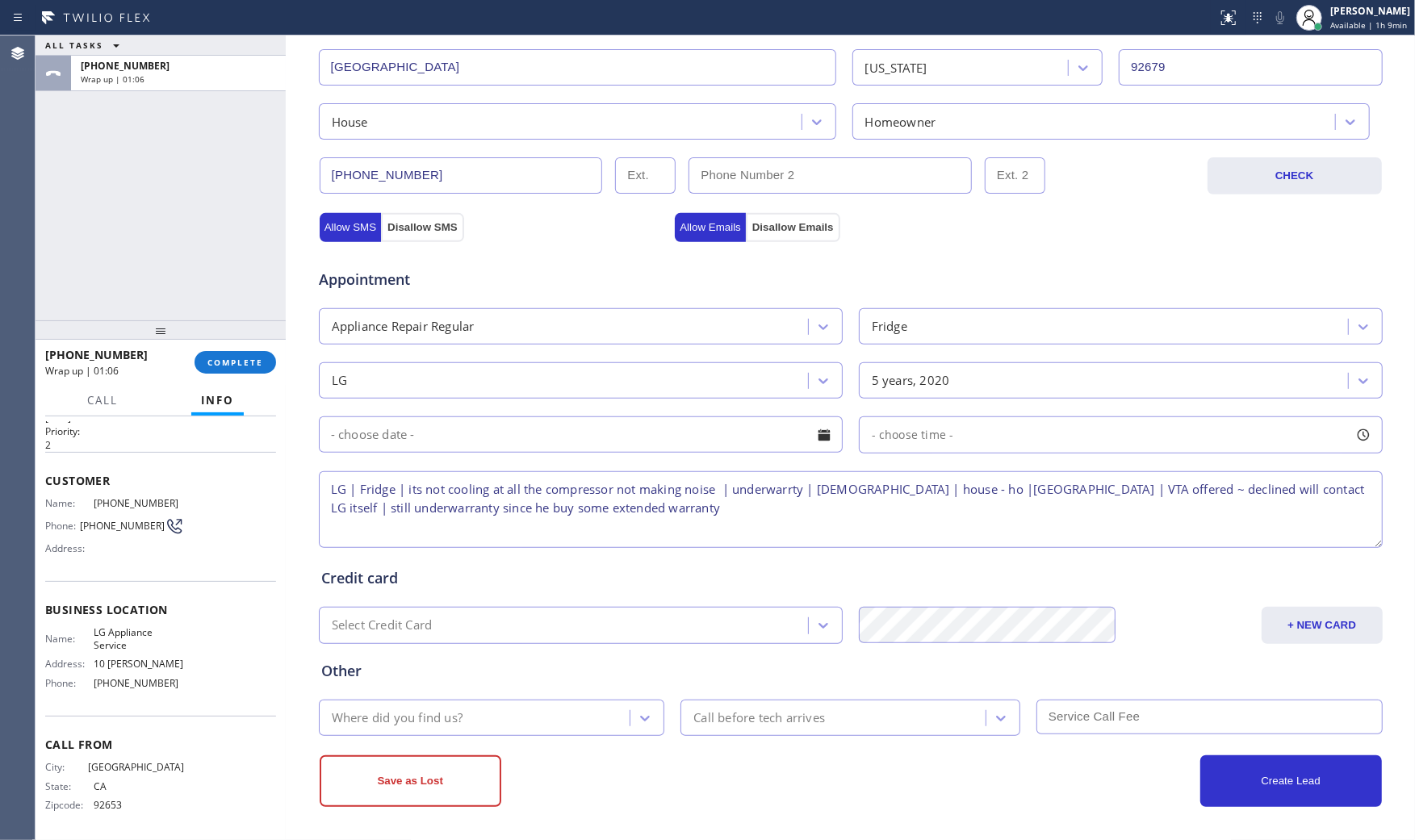
scroll to position [410, 0]
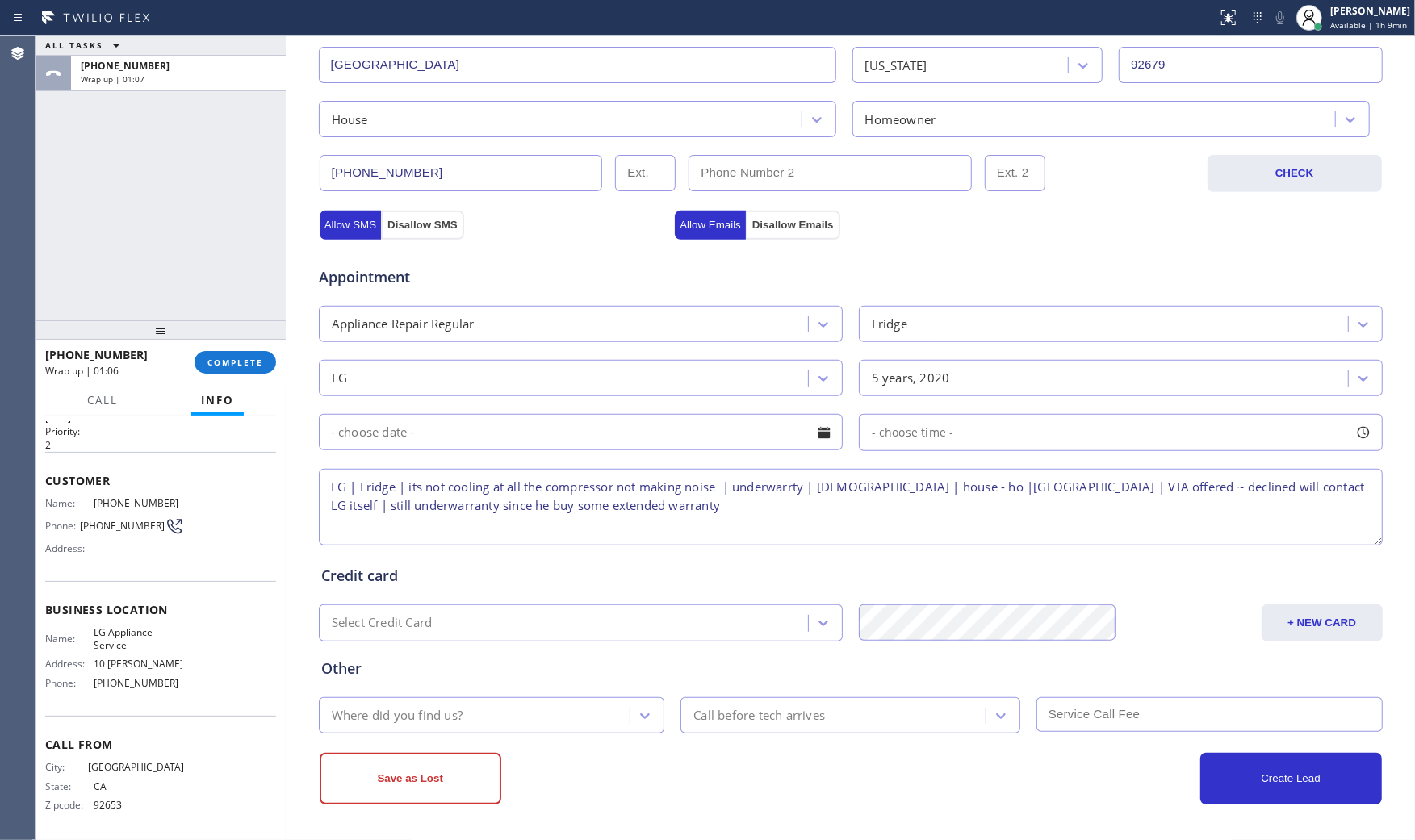
type textarea "LG | Fridge | its not cooling at all the compressor not making noise | underwar…"
click at [623, 717] on div "Where did you find us?" at bounding box center [492, 715] width 347 height 37
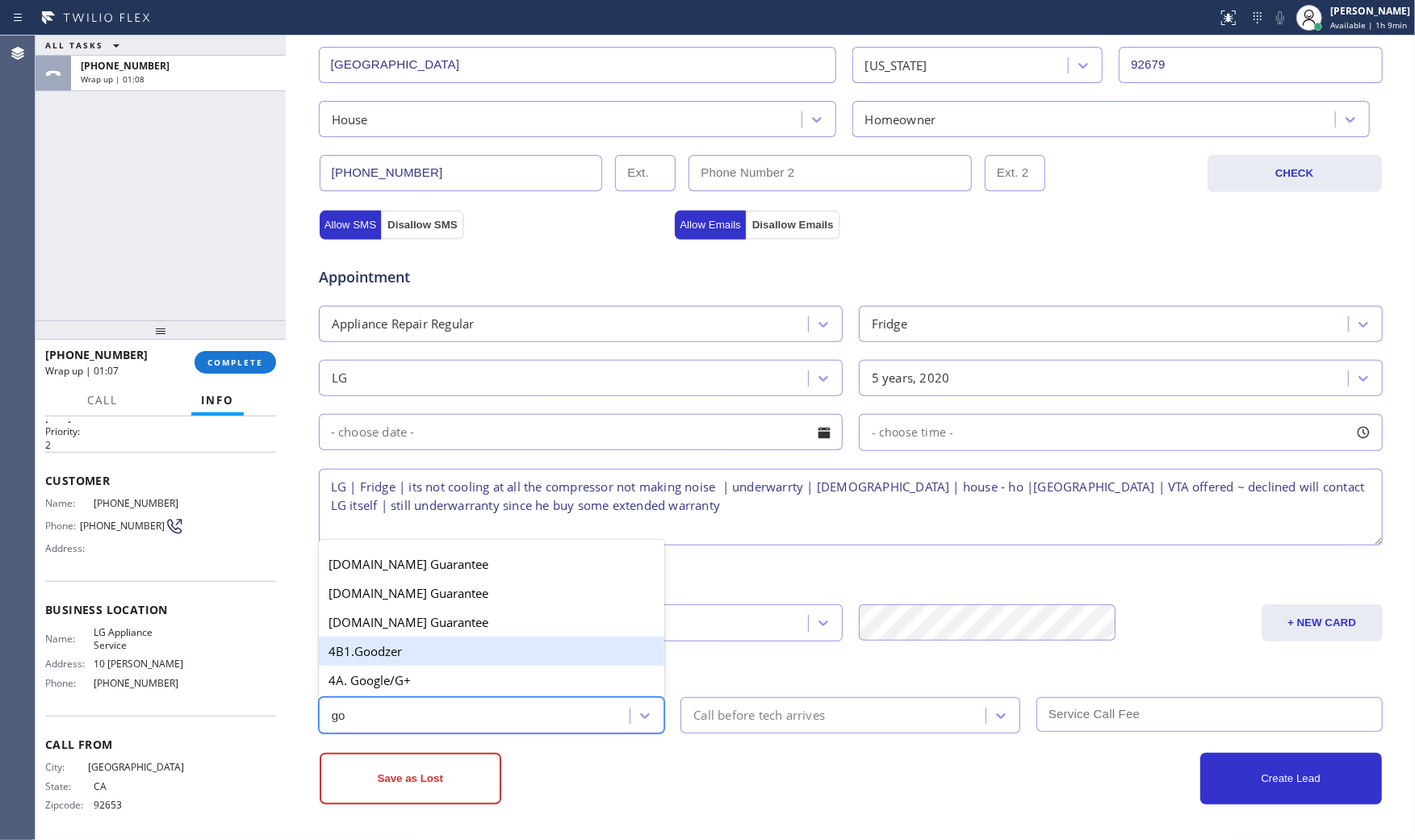
type input "goo"
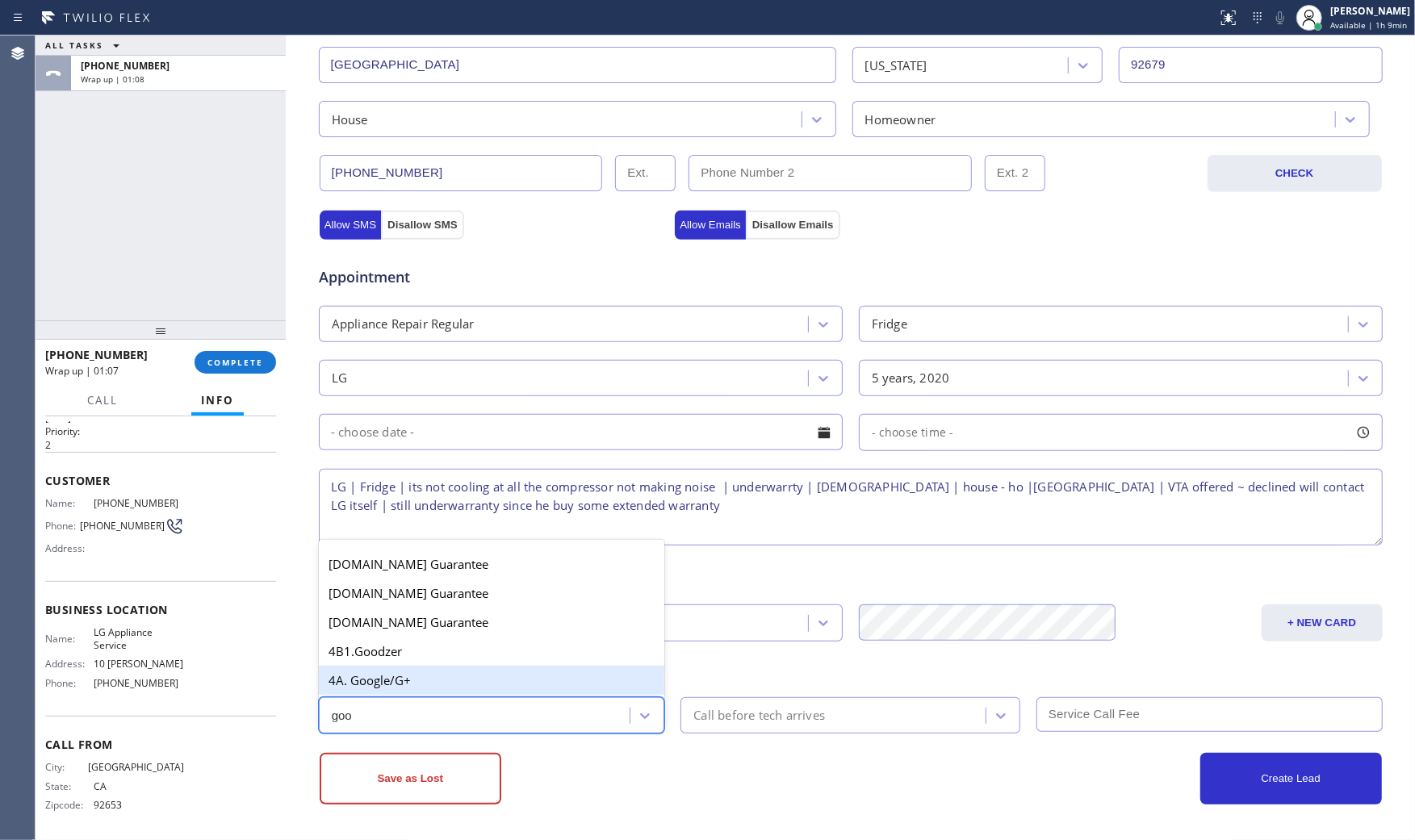
click at [502, 676] on div "4A. Google/G+" at bounding box center [492, 680] width 347 height 29
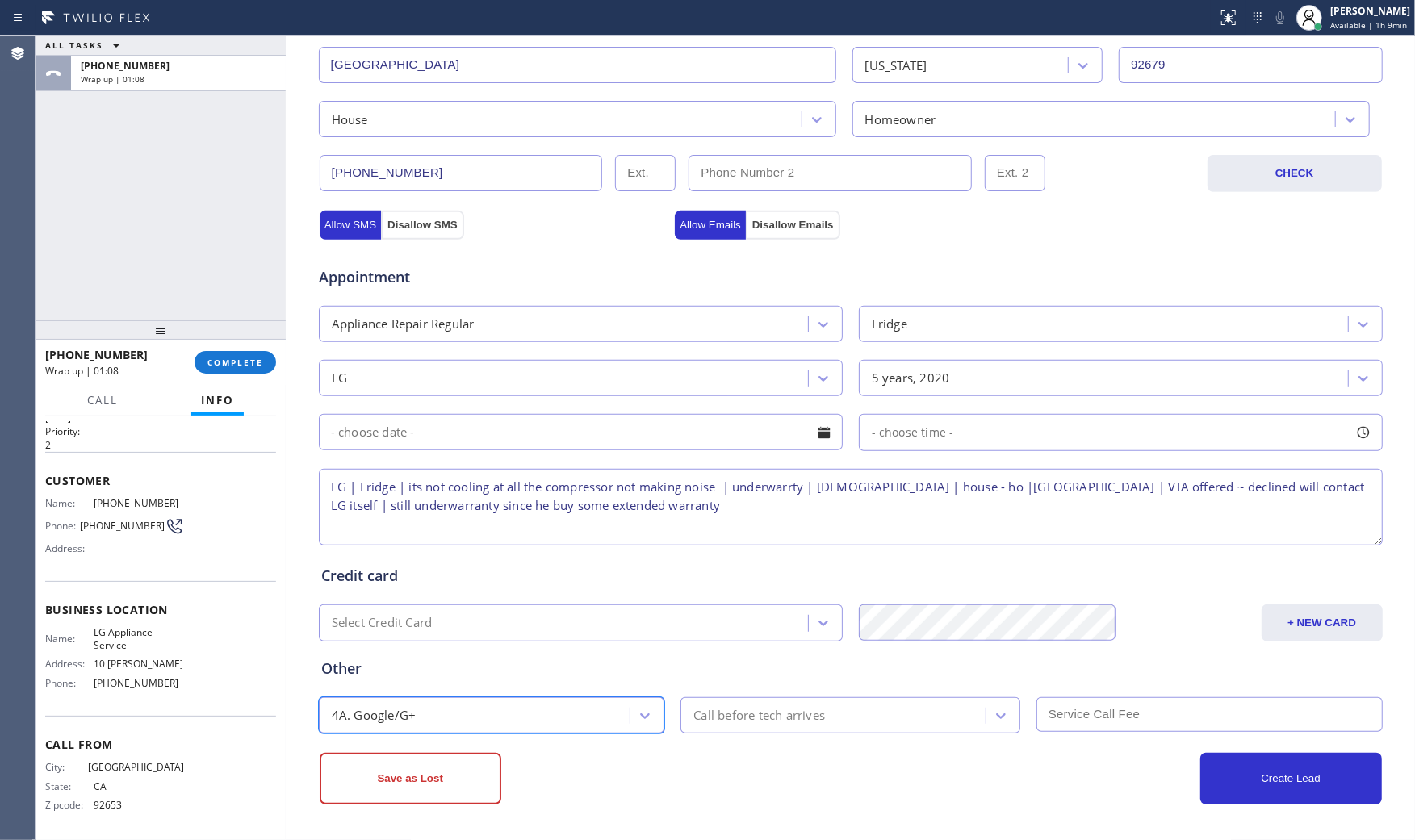
click at [731, 761] on div "Save as Lost" at bounding box center [585, 778] width 531 height 52
click at [448, 763] on button "Save as Lost" at bounding box center [410, 778] width 182 height 52
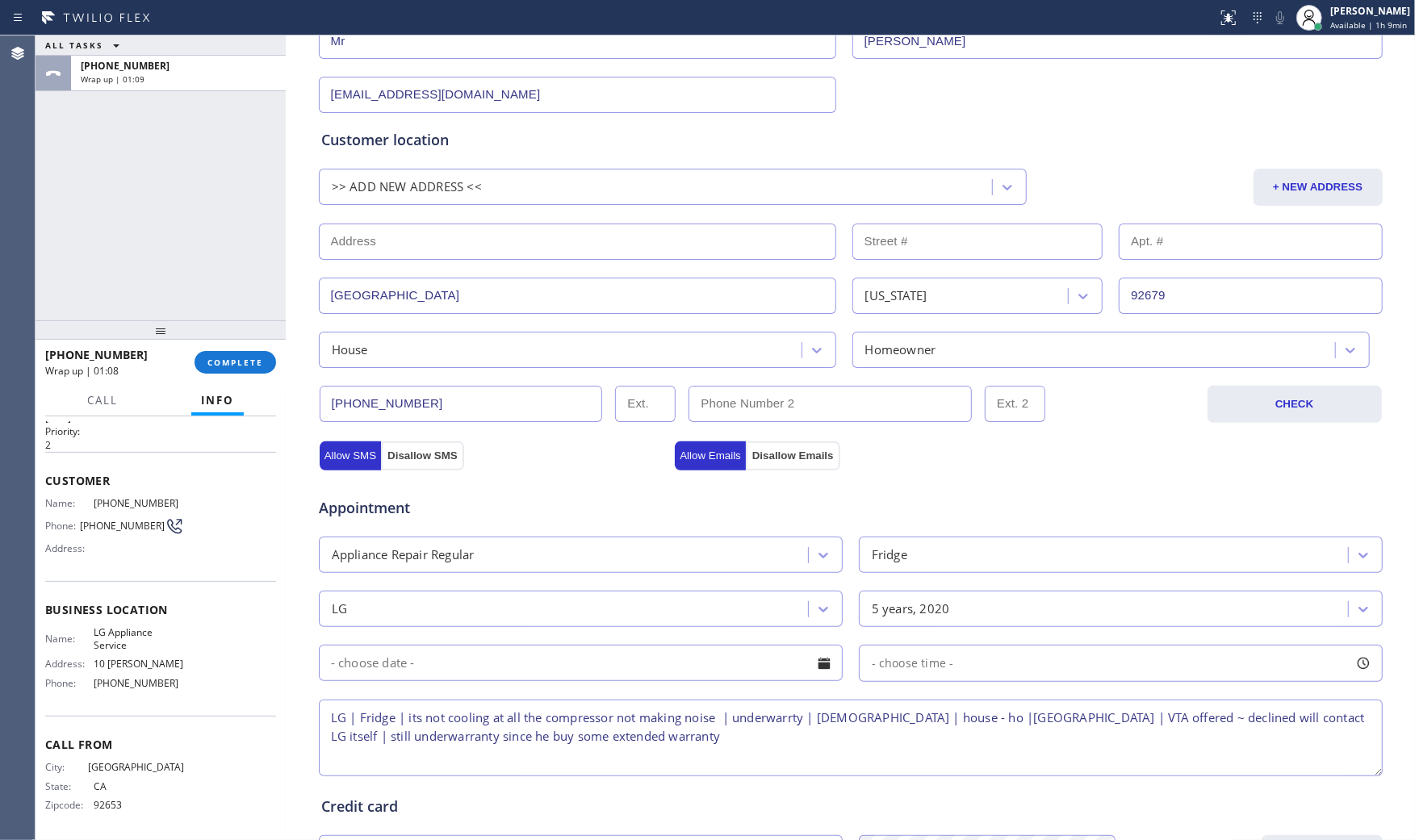
scroll to position [0, 0]
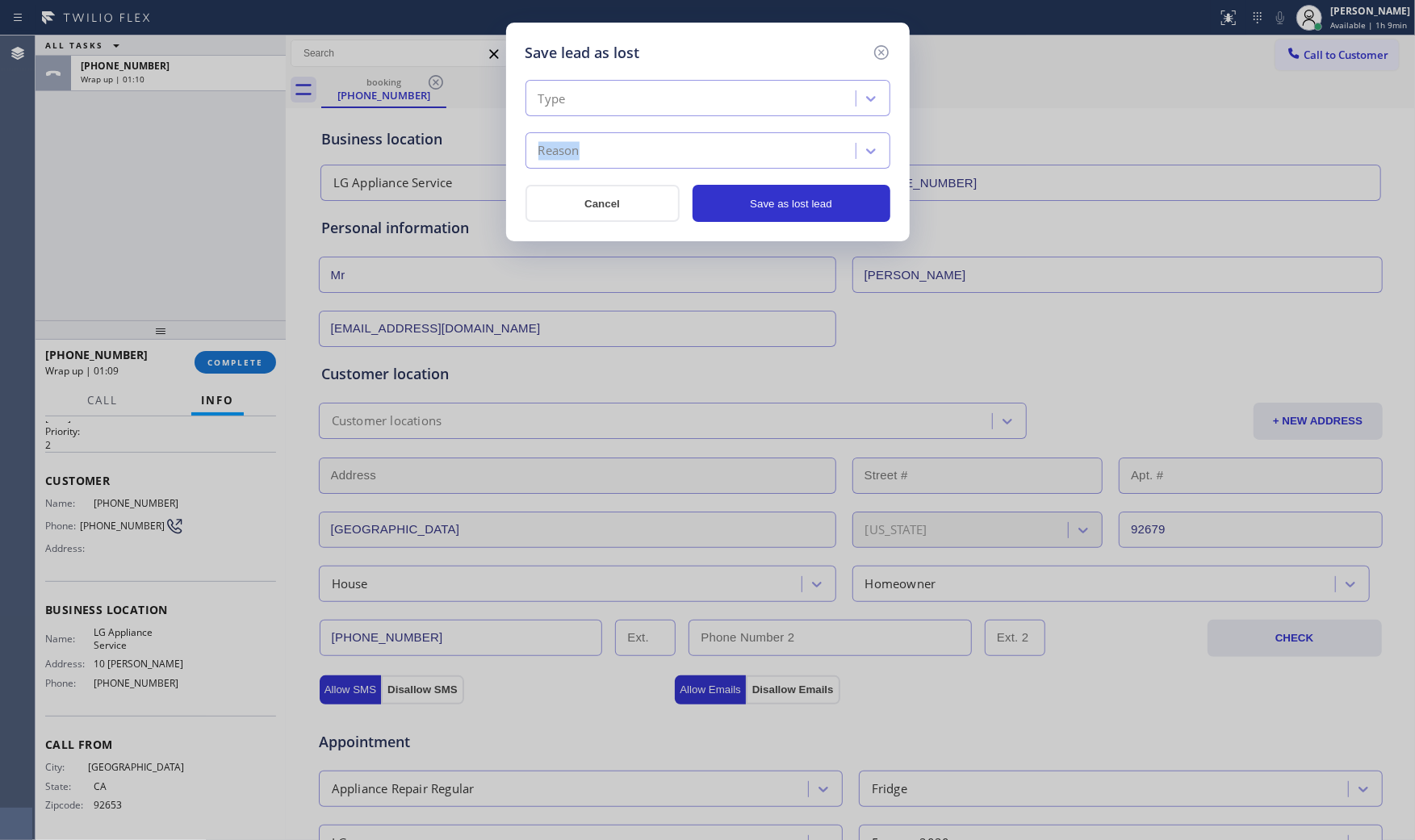
click at [604, 114] on div "Type Reason" at bounding box center [707, 123] width 364 height 88
click at [610, 103] on div "Type" at bounding box center [693, 98] width 326 height 28
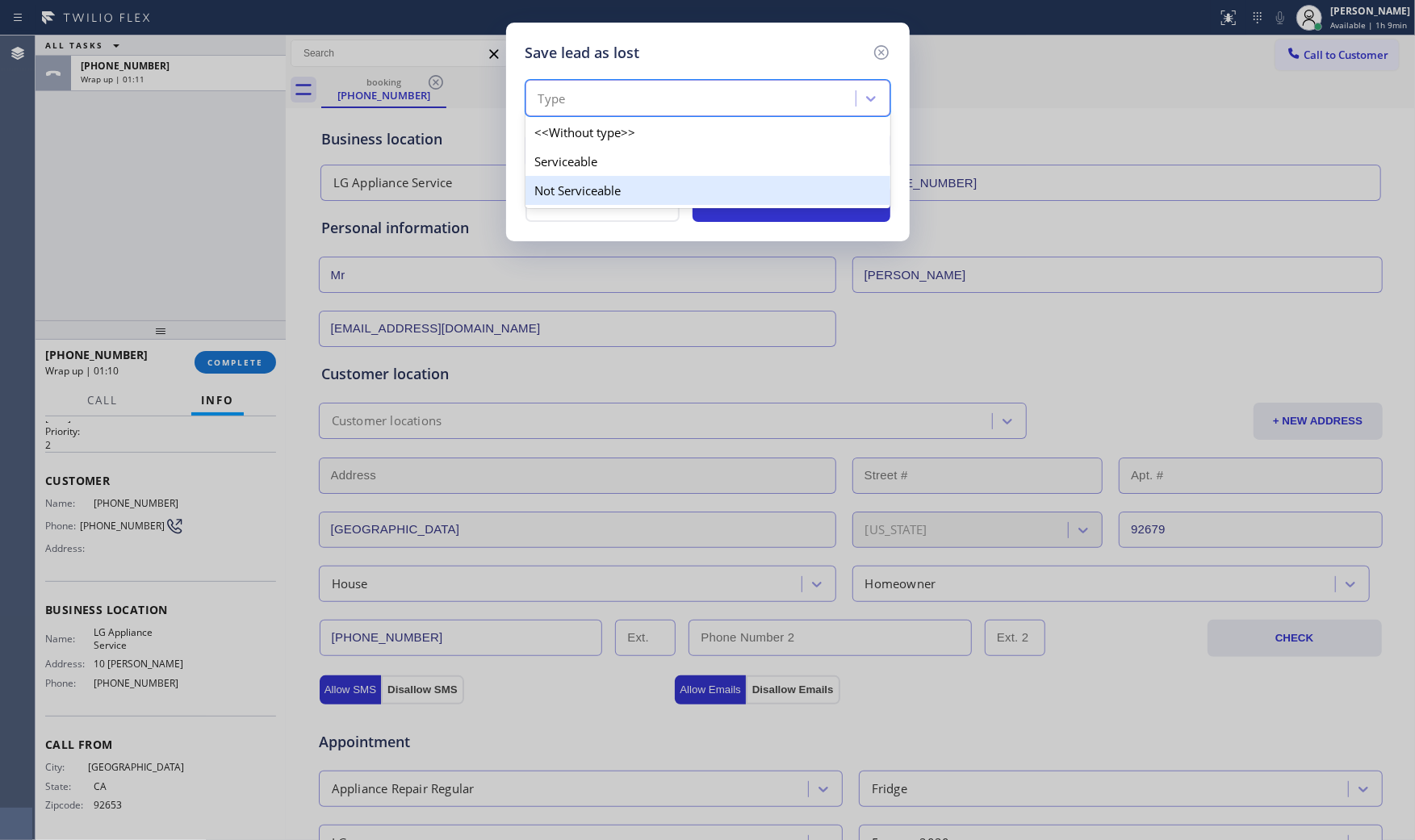
click at [589, 179] on div "Not Serviceable" at bounding box center [707, 190] width 364 height 29
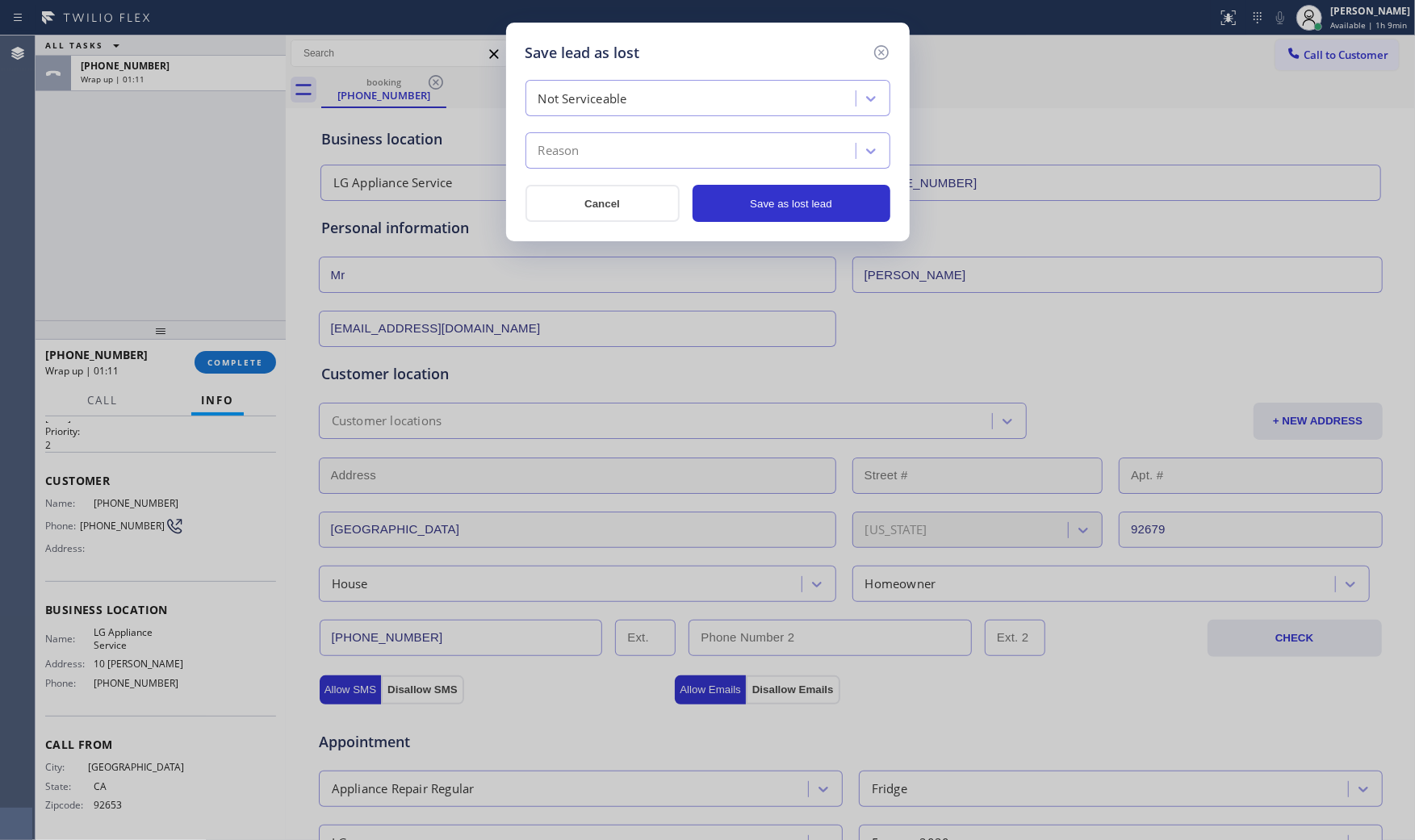
click at [588, 162] on div "Reason" at bounding box center [693, 151] width 326 height 28
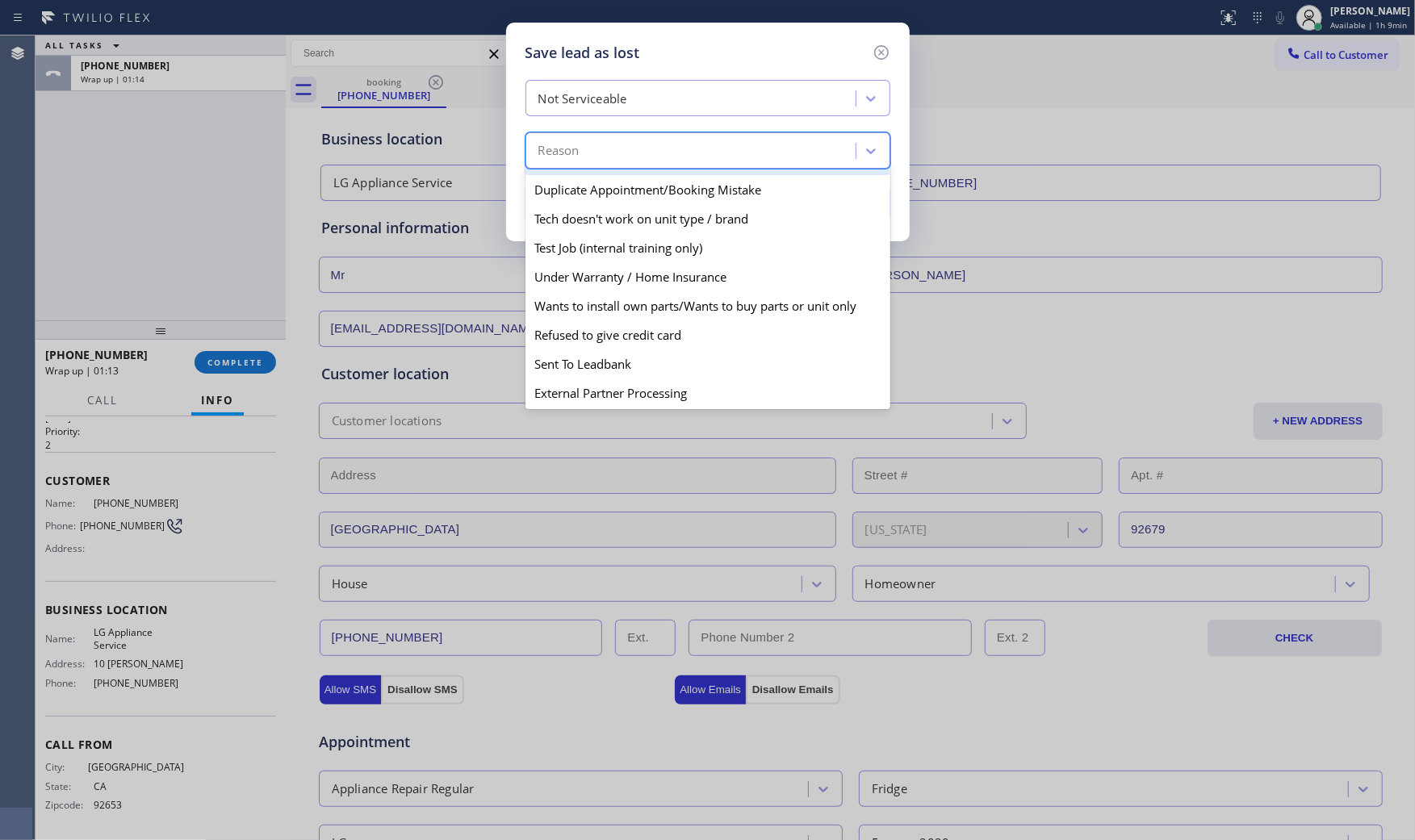
scroll to position [141, 0]
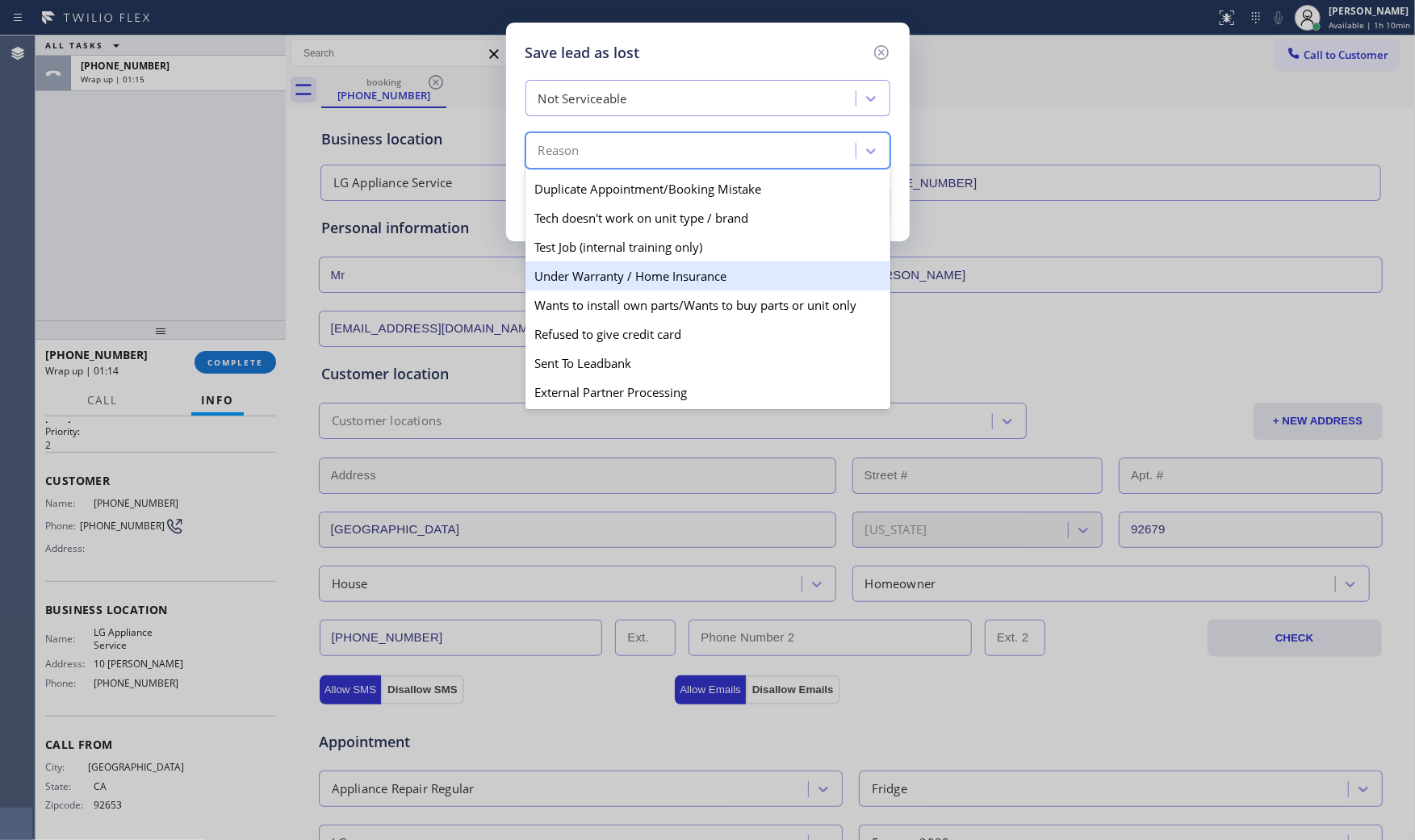
click at [652, 274] on div "Under Warranty / Home Insurance" at bounding box center [707, 275] width 364 height 29
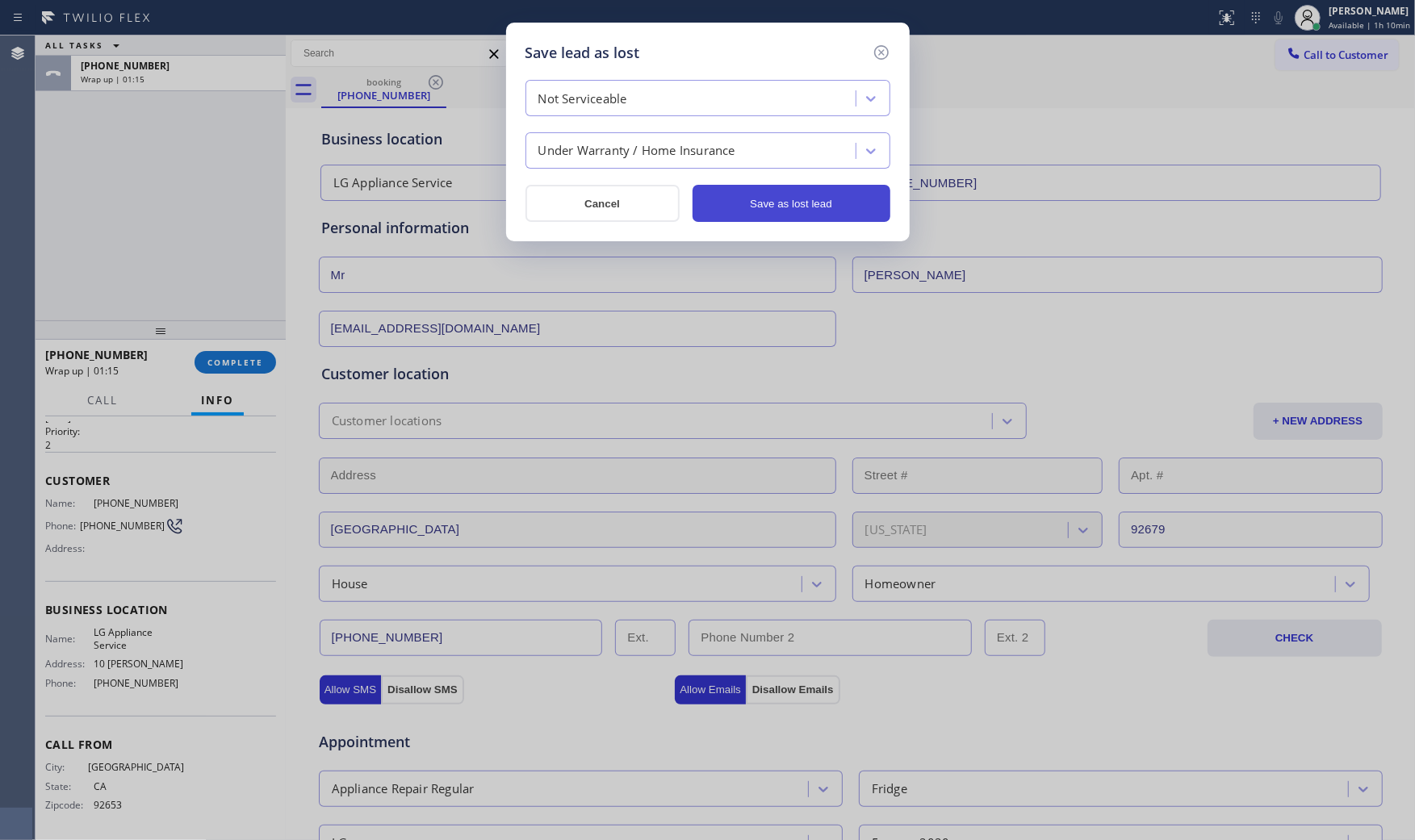
click at [771, 207] on button "Save as lost lead" at bounding box center [790, 203] width 198 height 37
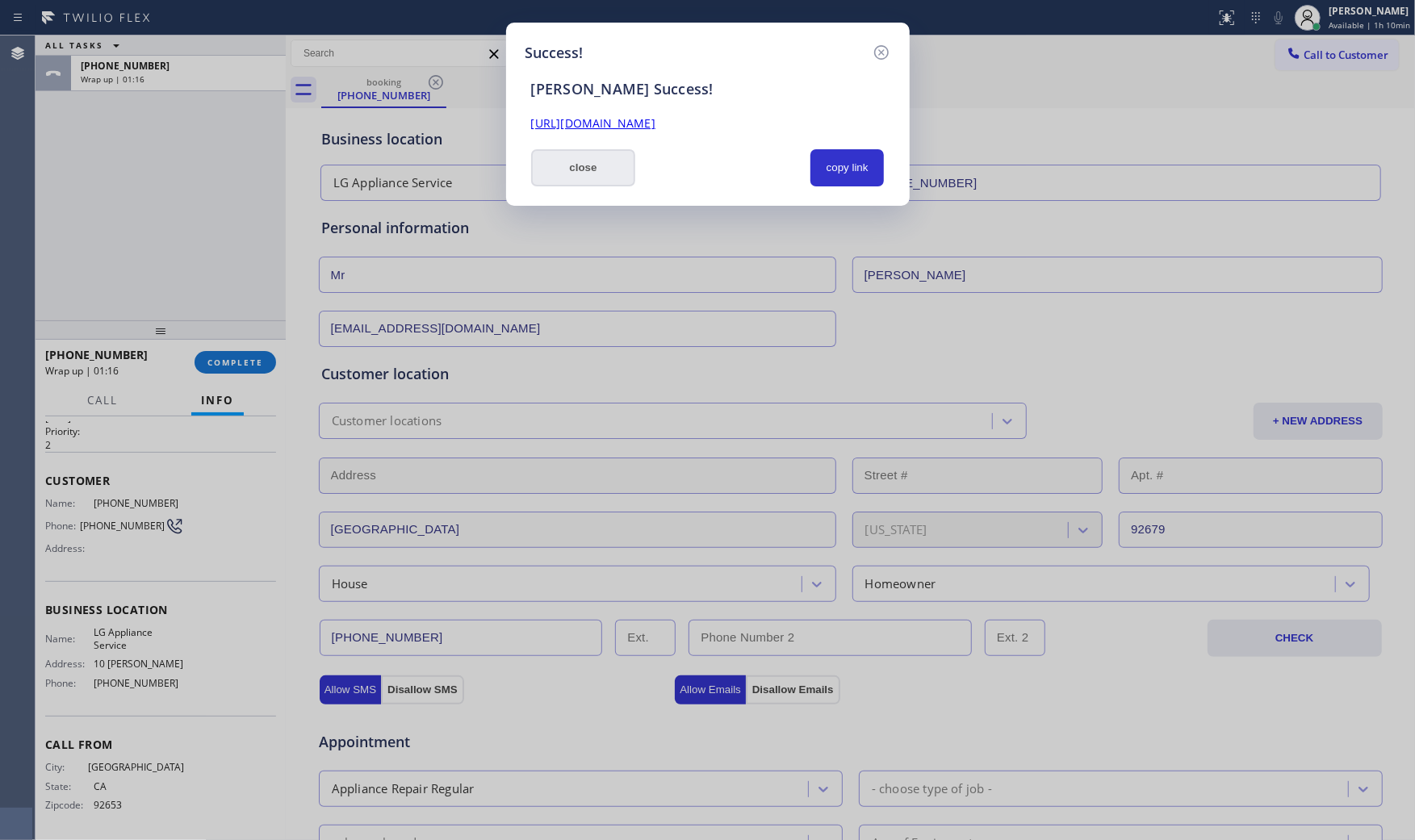
click at [608, 186] on div "Success! [PERSON_NAME] Success! [URL][DOMAIN_NAME] close copy link" at bounding box center [708, 114] width 403 height 183
click at [580, 175] on button "close" at bounding box center [584, 167] width 105 height 37
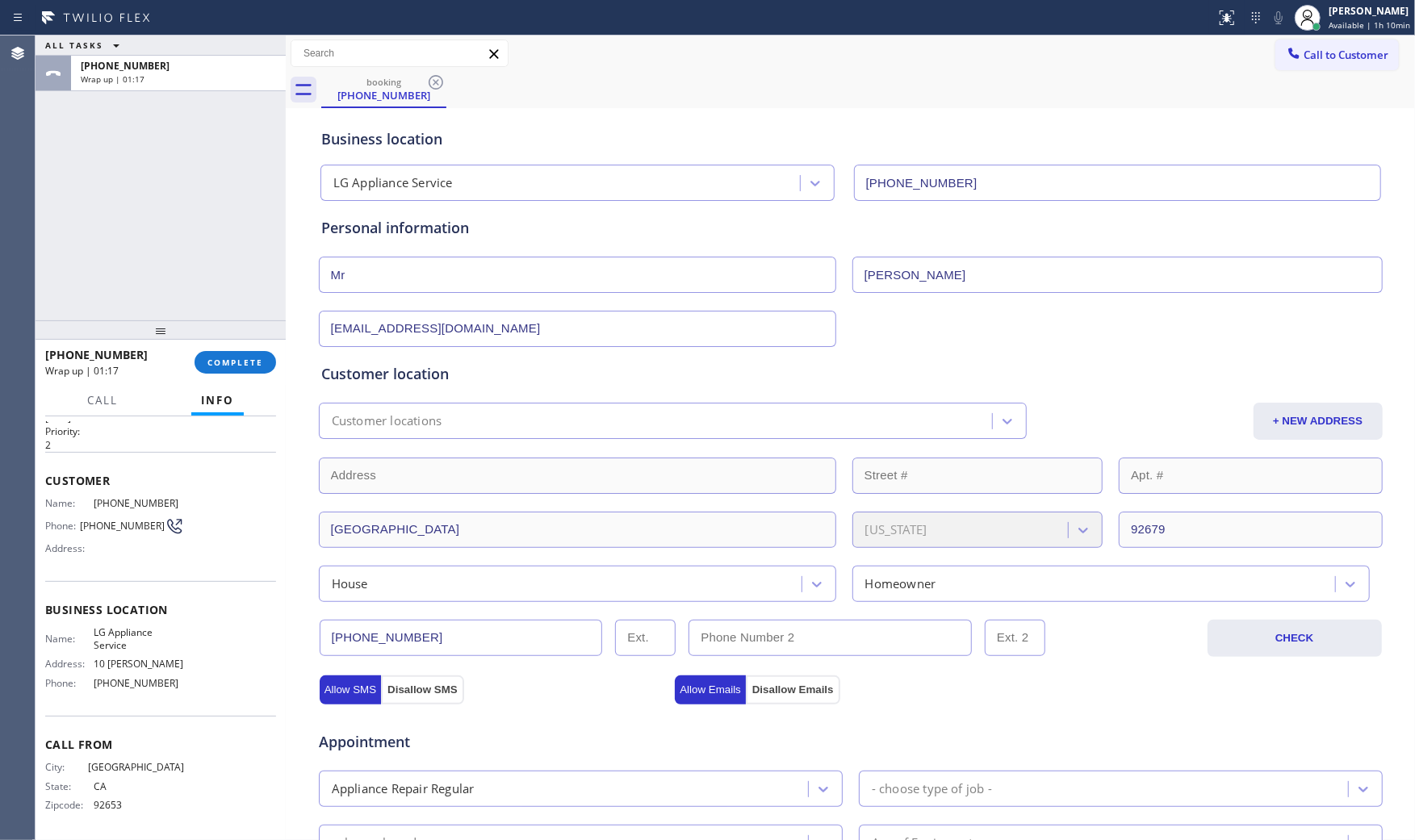
click at [258, 348] on div "[PHONE_NUMBER] Wrap up | 01:17 COMPLETE" at bounding box center [161, 362] width 230 height 42
click at [244, 361] on span "COMPLETE" at bounding box center [235, 361] width 56 height 11
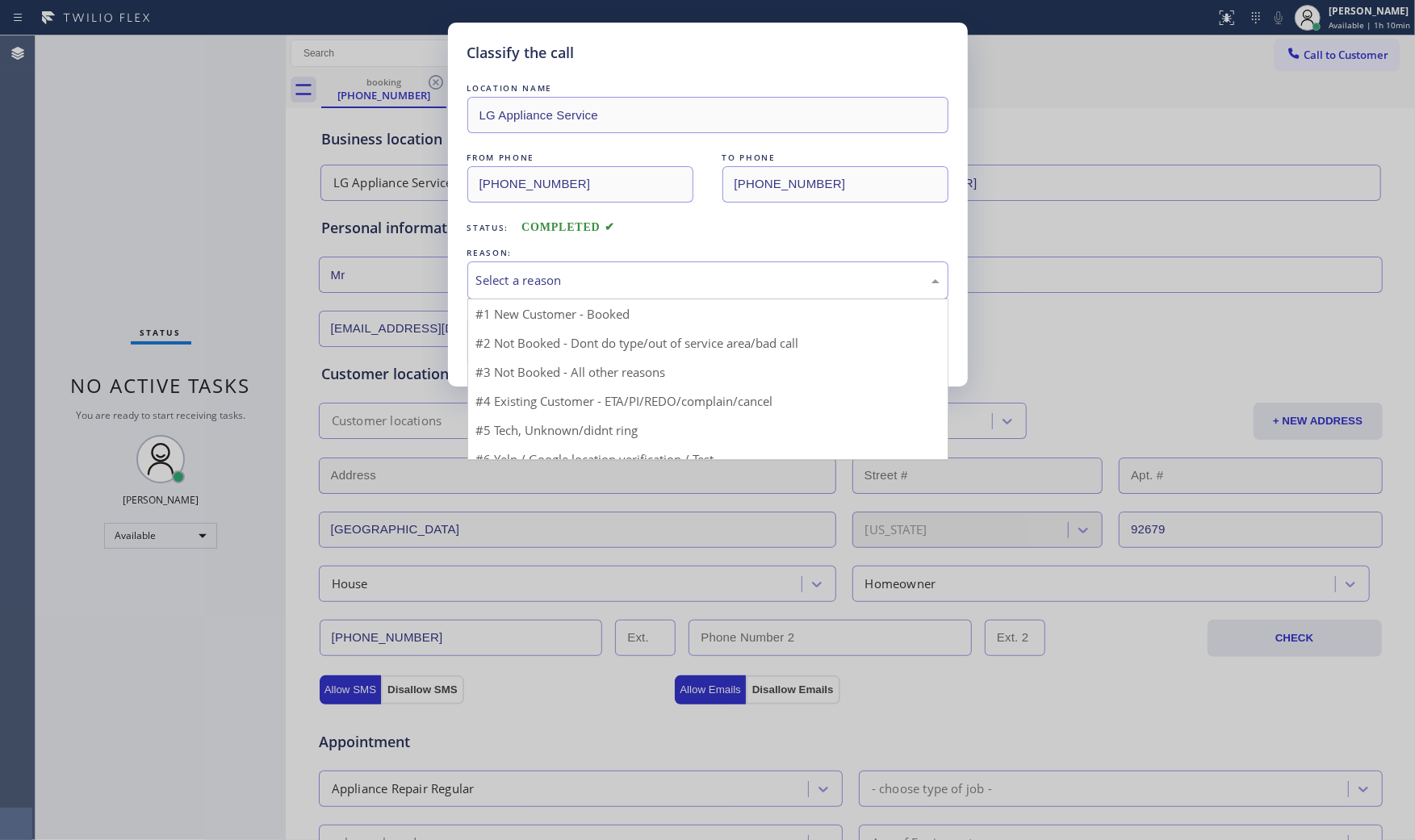
click at [546, 278] on div "Select a reason" at bounding box center [708, 280] width 464 height 19
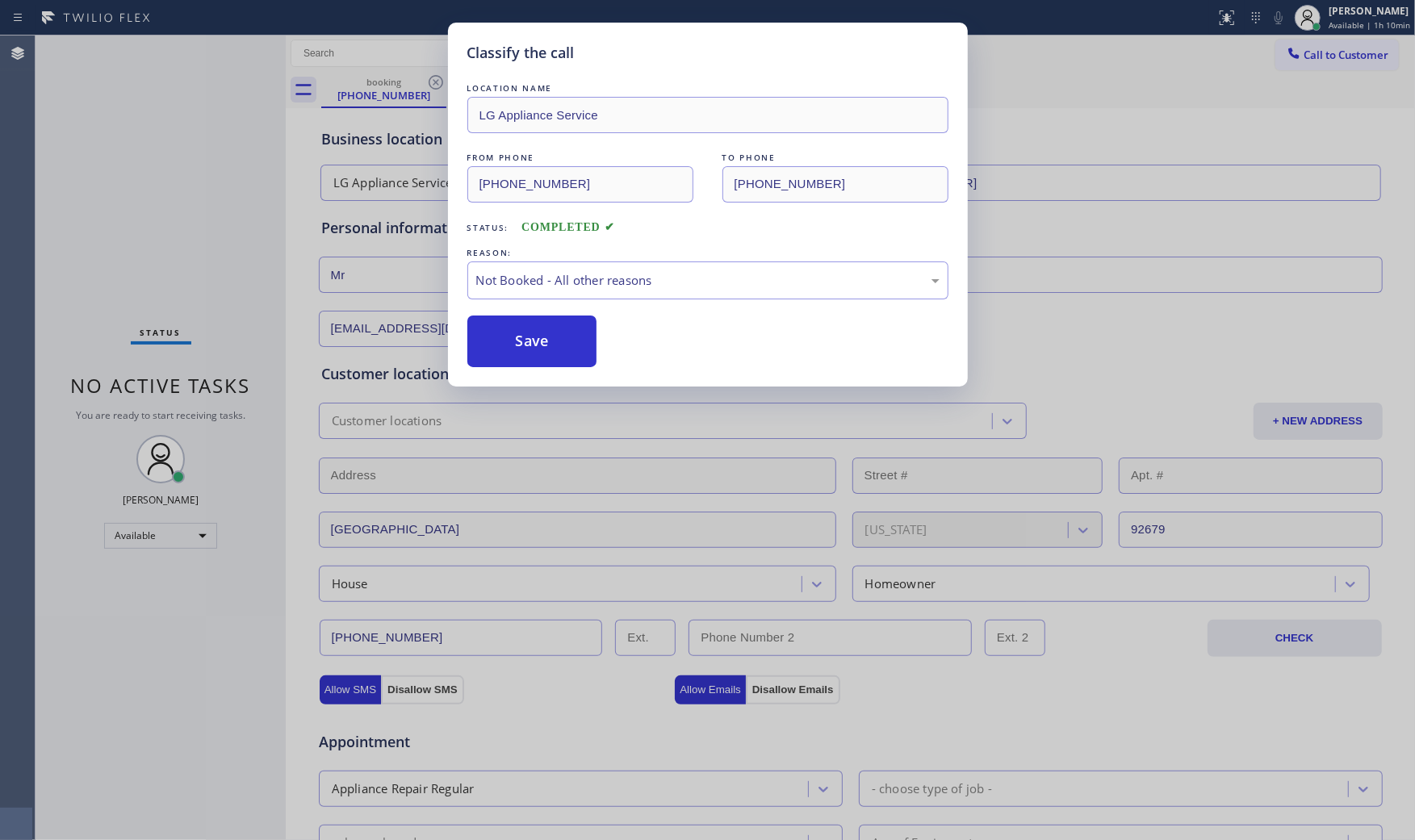
click at [537, 330] on button "Save" at bounding box center [532, 342] width 130 height 52
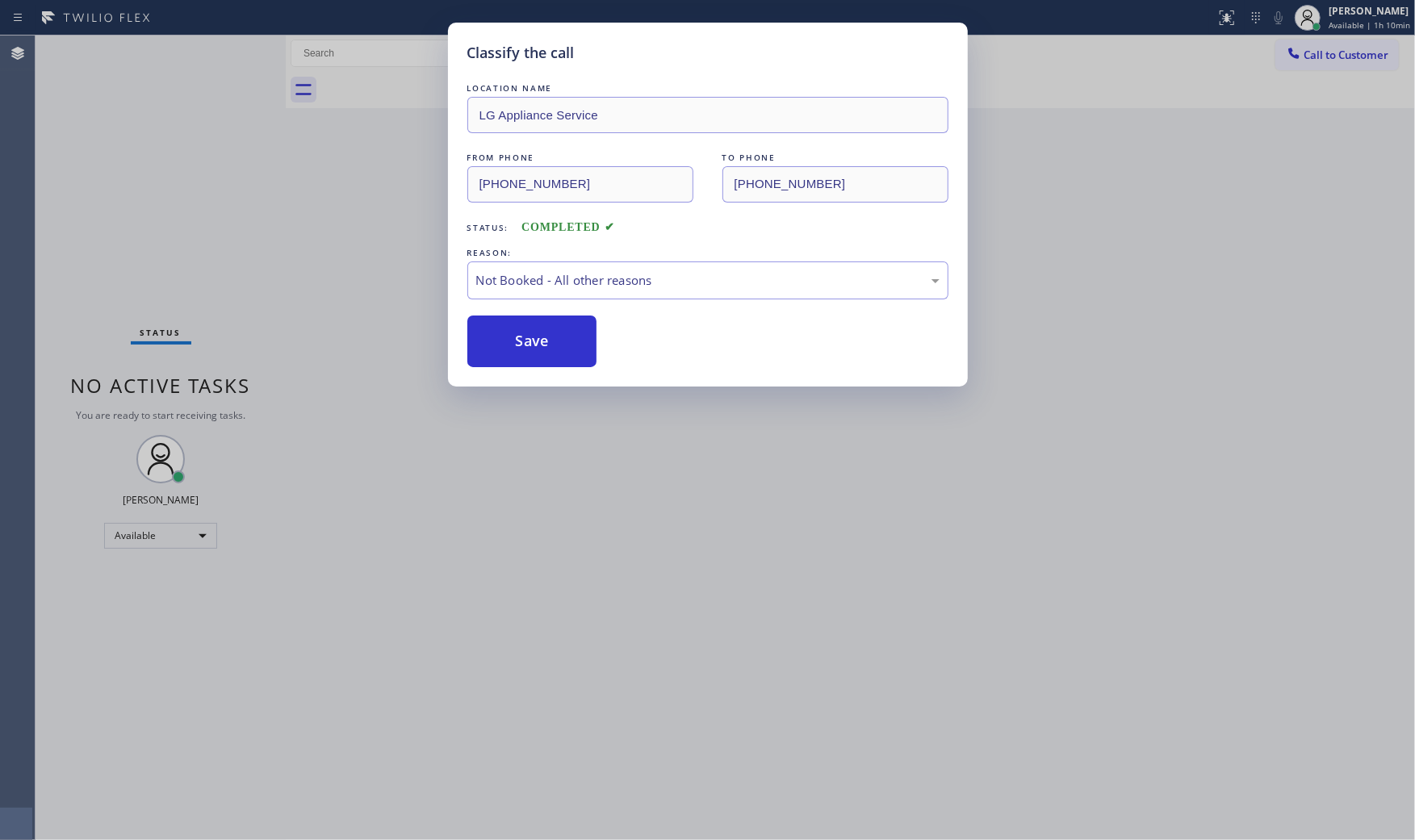
click at [537, 330] on button "Save" at bounding box center [532, 342] width 130 height 52
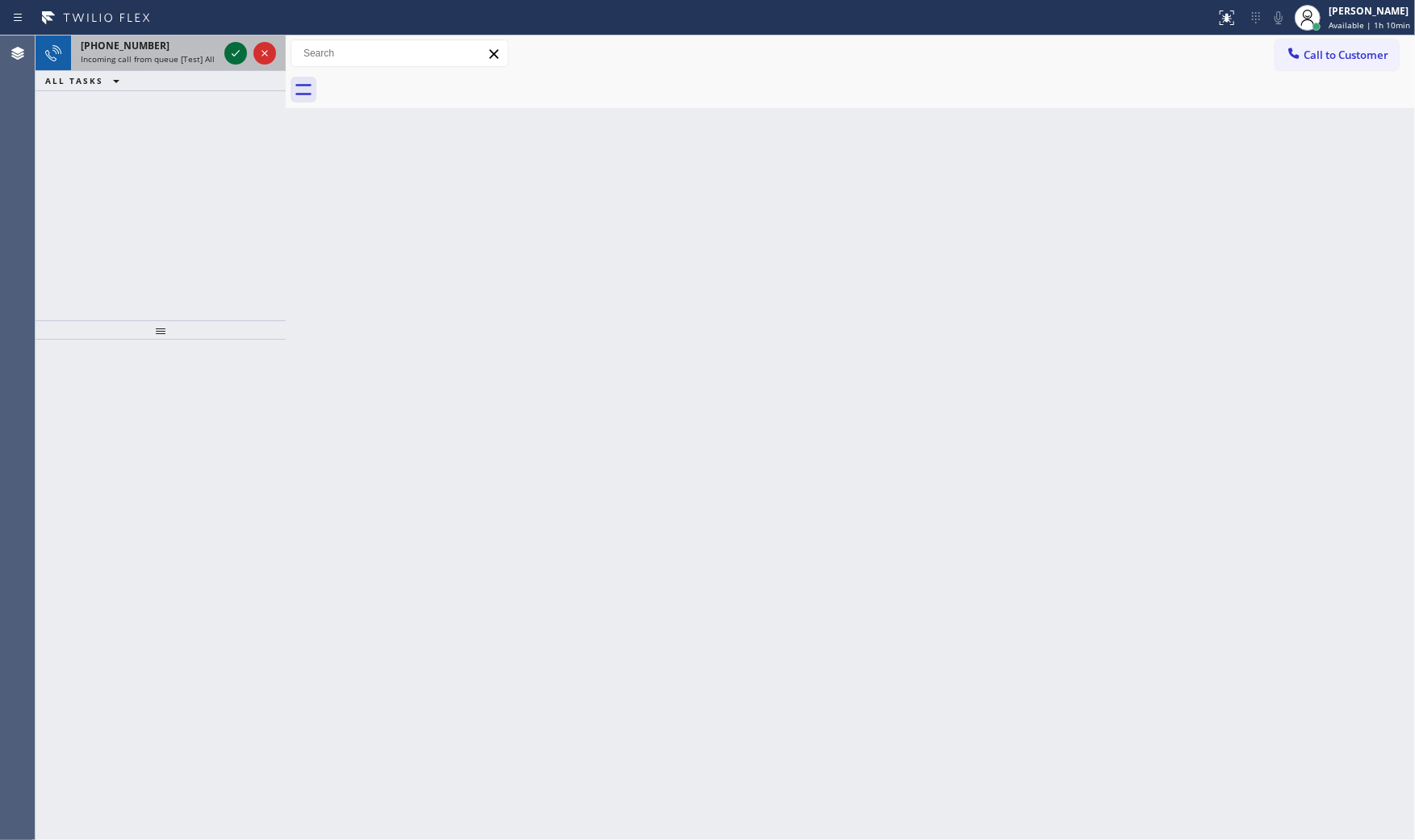
click at [230, 54] on icon at bounding box center [236, 54] width 20 height 20
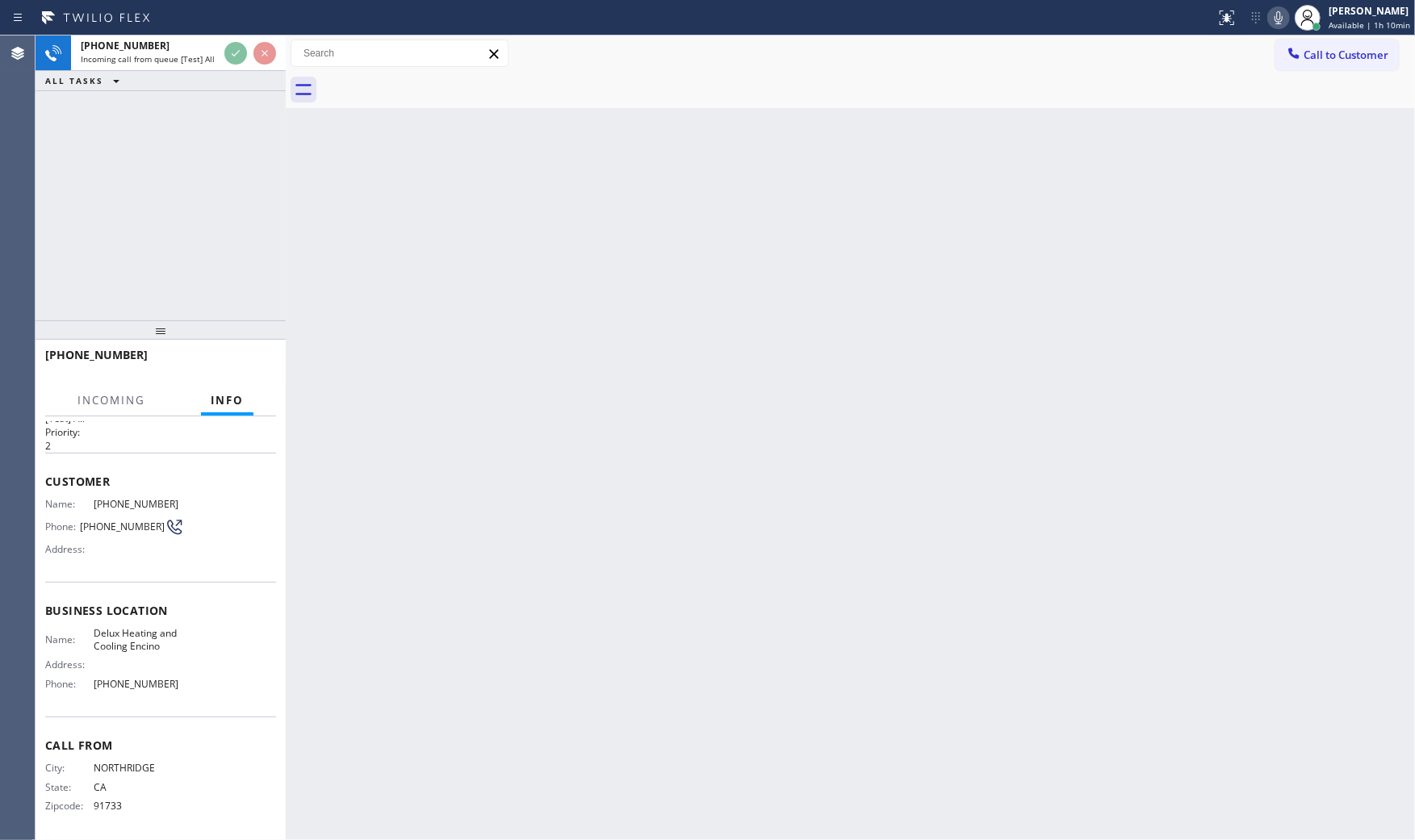
scroll to position [38, 0]
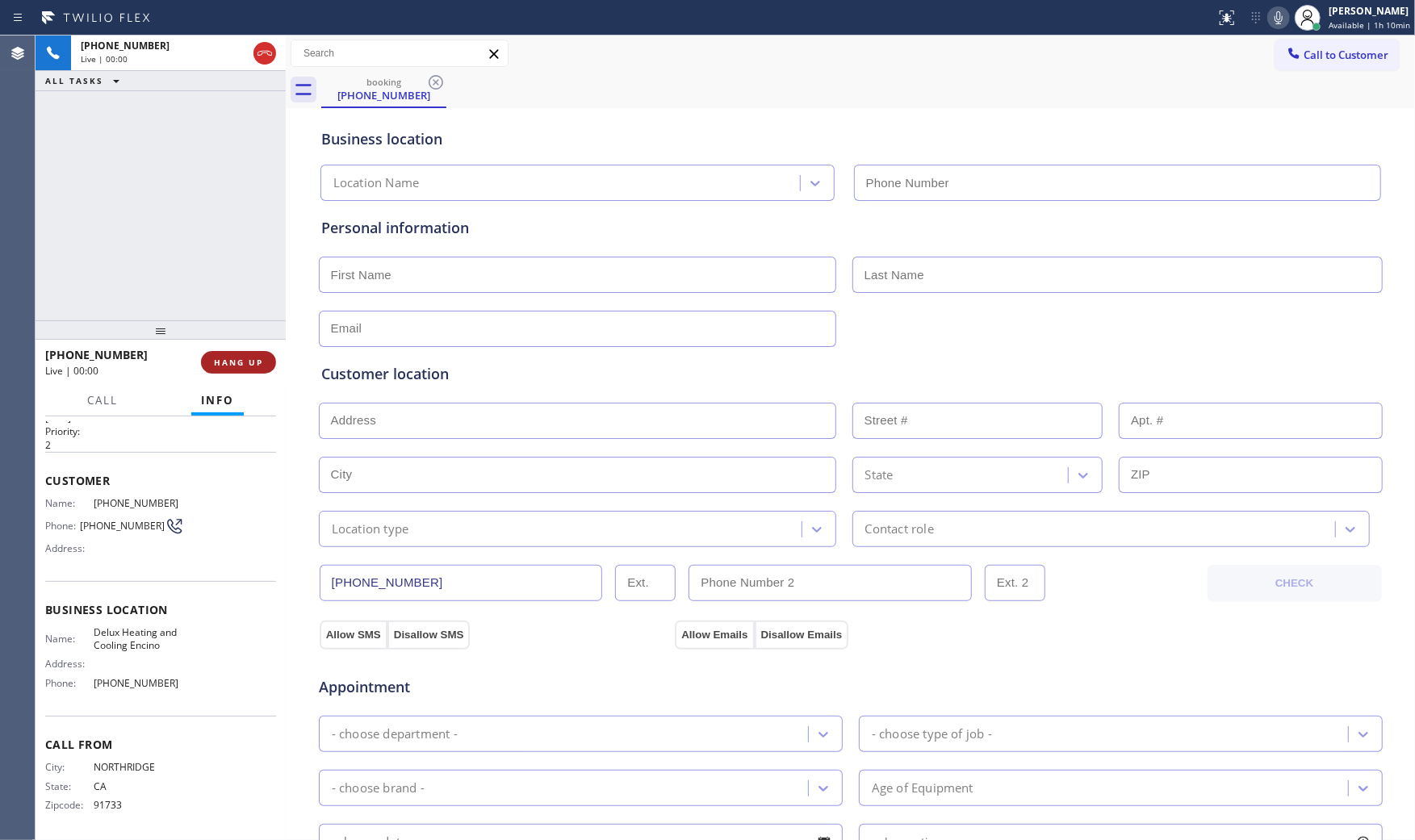
type input "[PHONE_NUMBER]"
click at [240, 363] on span "HANG UP" at bounding box center [238, 361] width 50 height 11
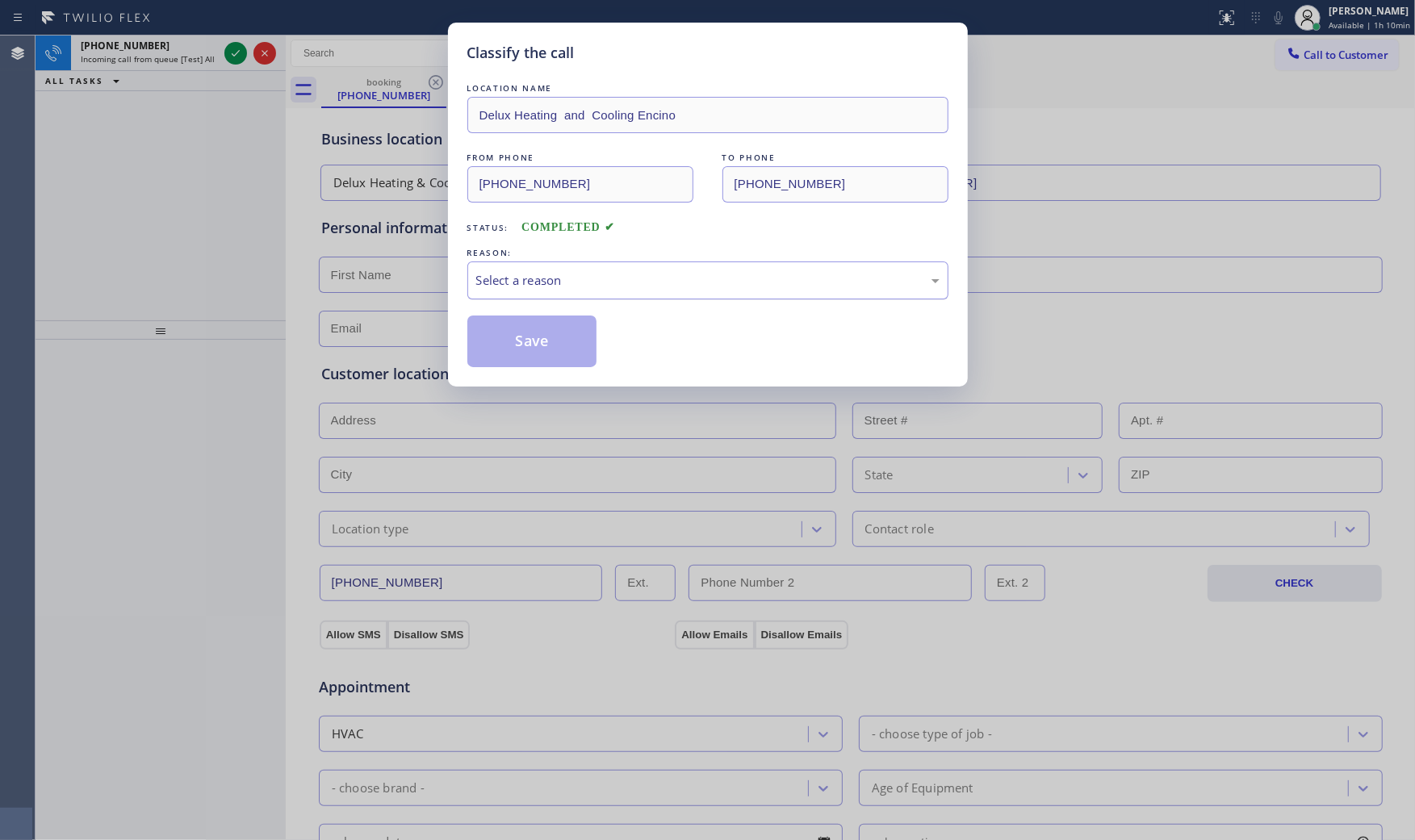
click at [637, 276] on div "Select a reason" at bounding box center [708, 280] width 464 height 19
click at [547, 339] on button "Save" at bounding box center [532, 342] width 130 height 52
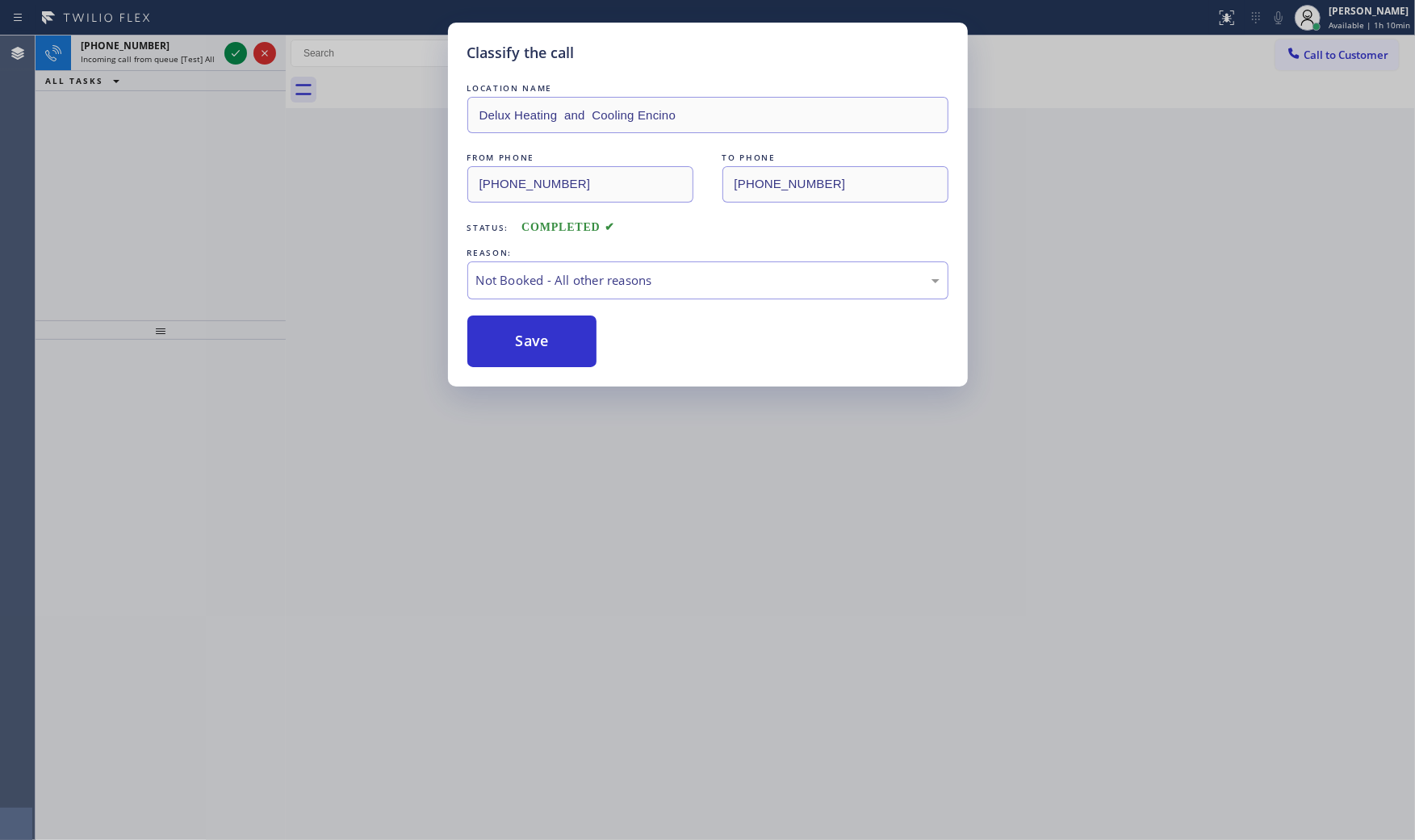
click at [547, 339] on button "Save" at bounding box center [532, 342] width 130 height 52
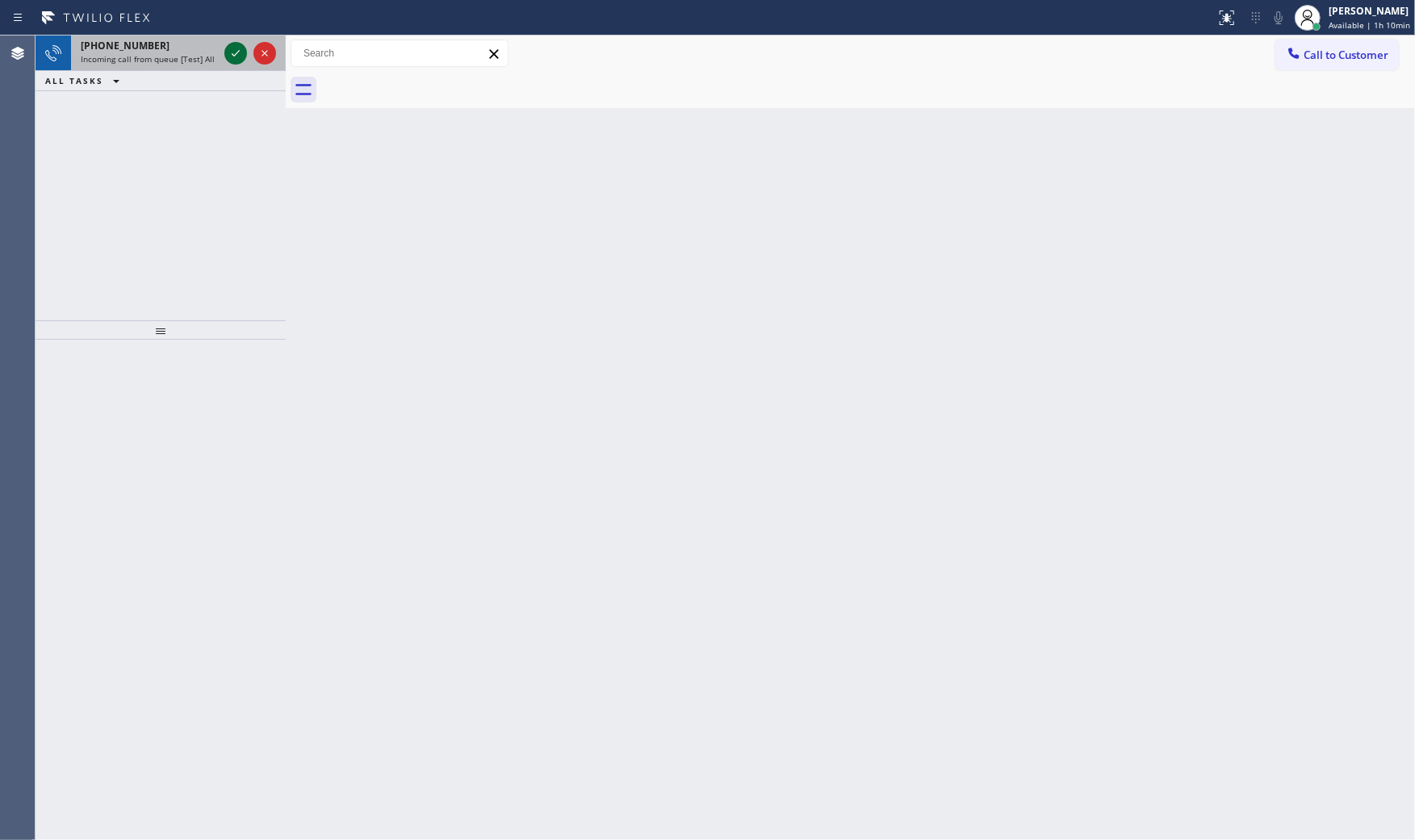
click at [237, 57] on icon at bounding box center [236, 54] width 20 height 20
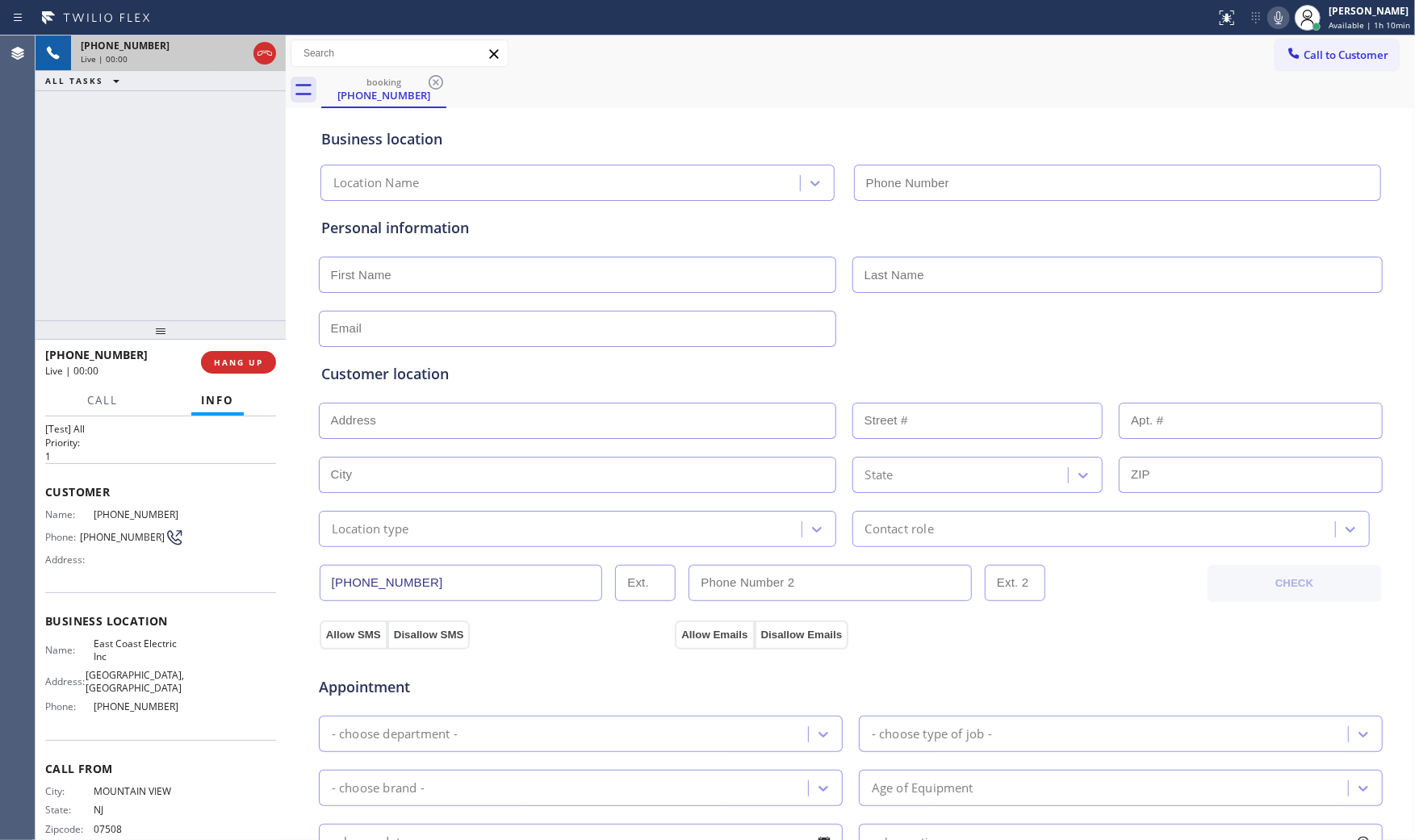
scroll to position [51, 0]
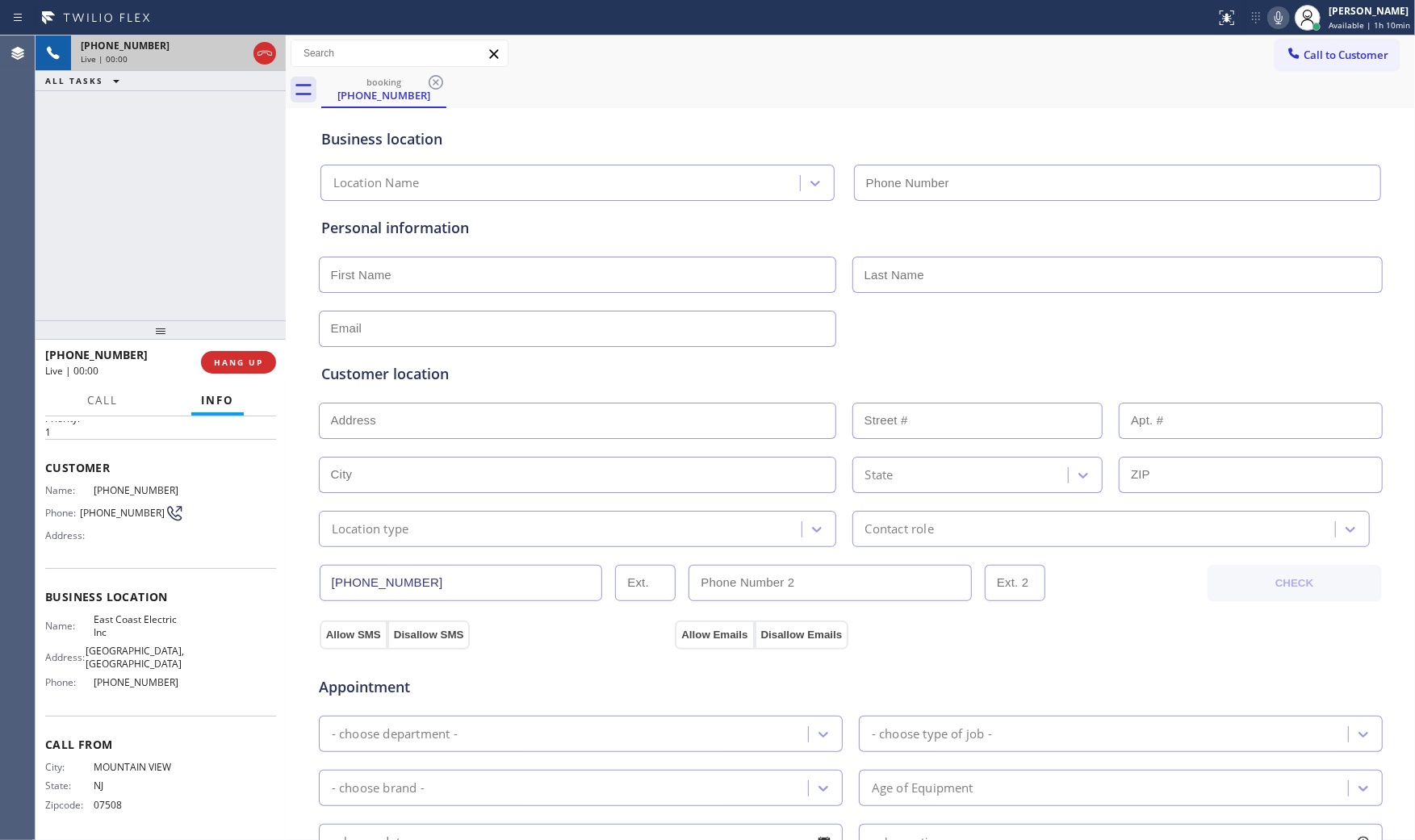
type input "[PHONE_NUMBER]"
click at [224, 369] on button "HANG UP" at bounding box center [238, 362] width 75 height 23
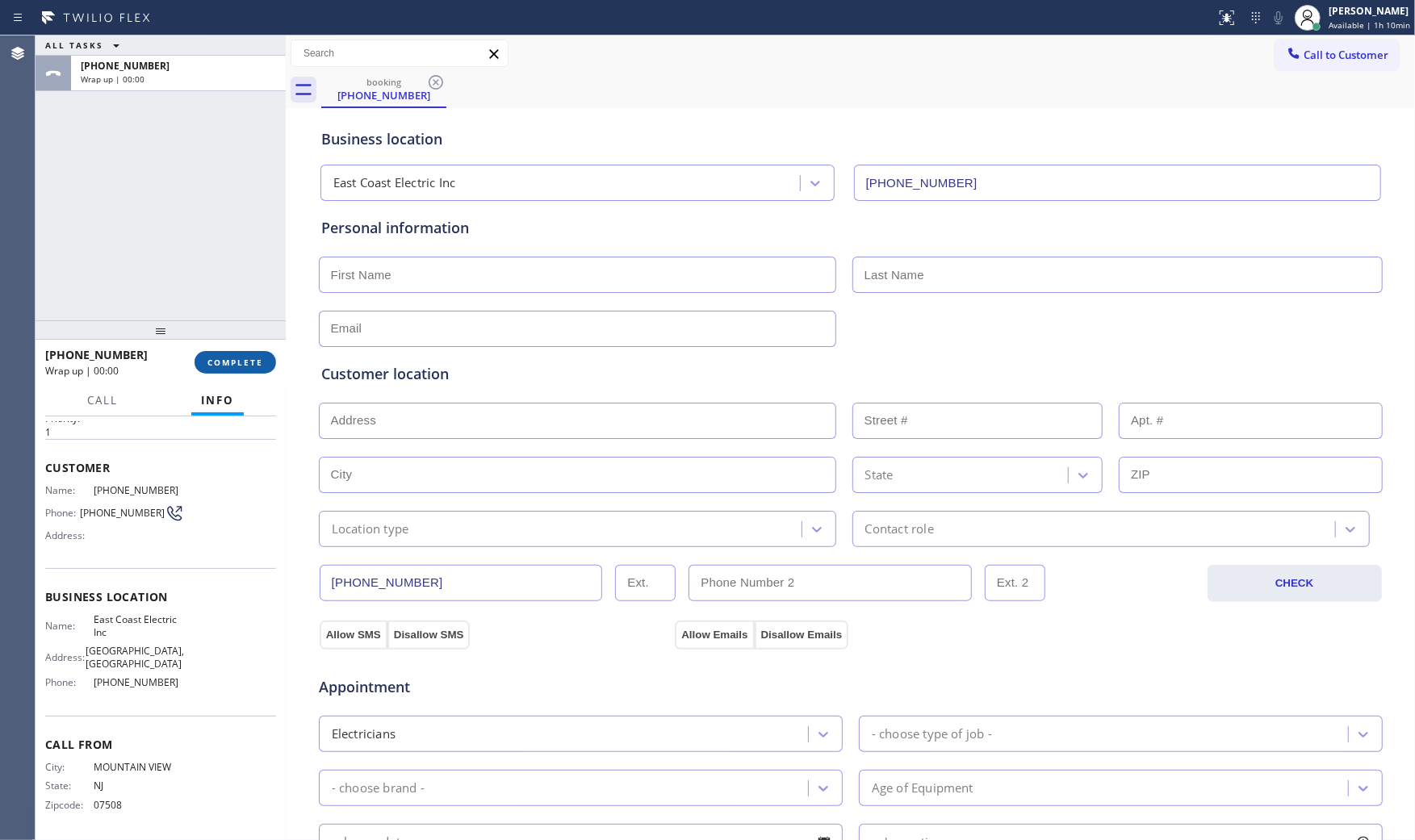
click at [224, 369] on button "COMPLETE" at bounding box center [235, 362] width 81 height 23
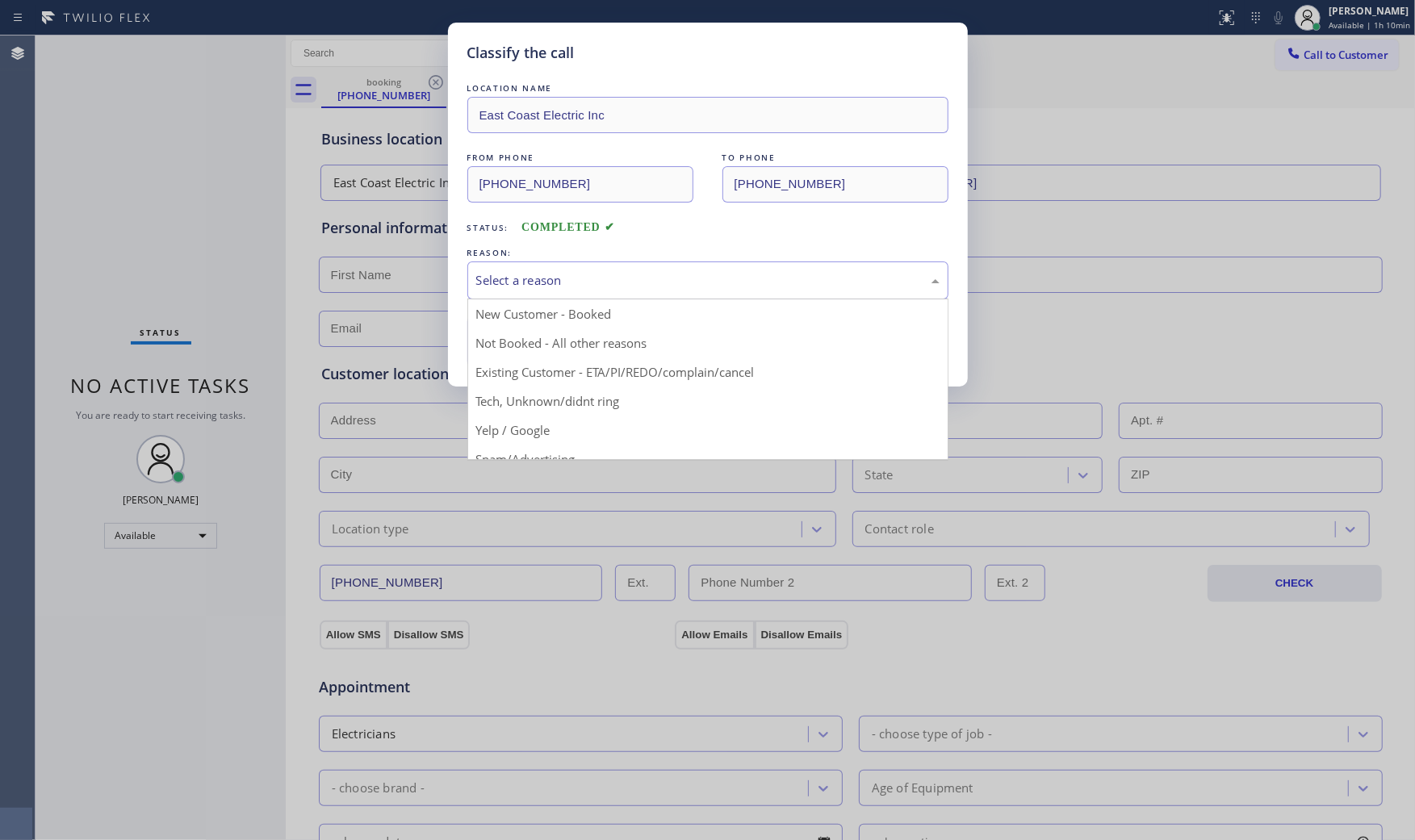
click at [536, 287] on div "Select a reason" at bounding box center [708, 280] width 464 height 19
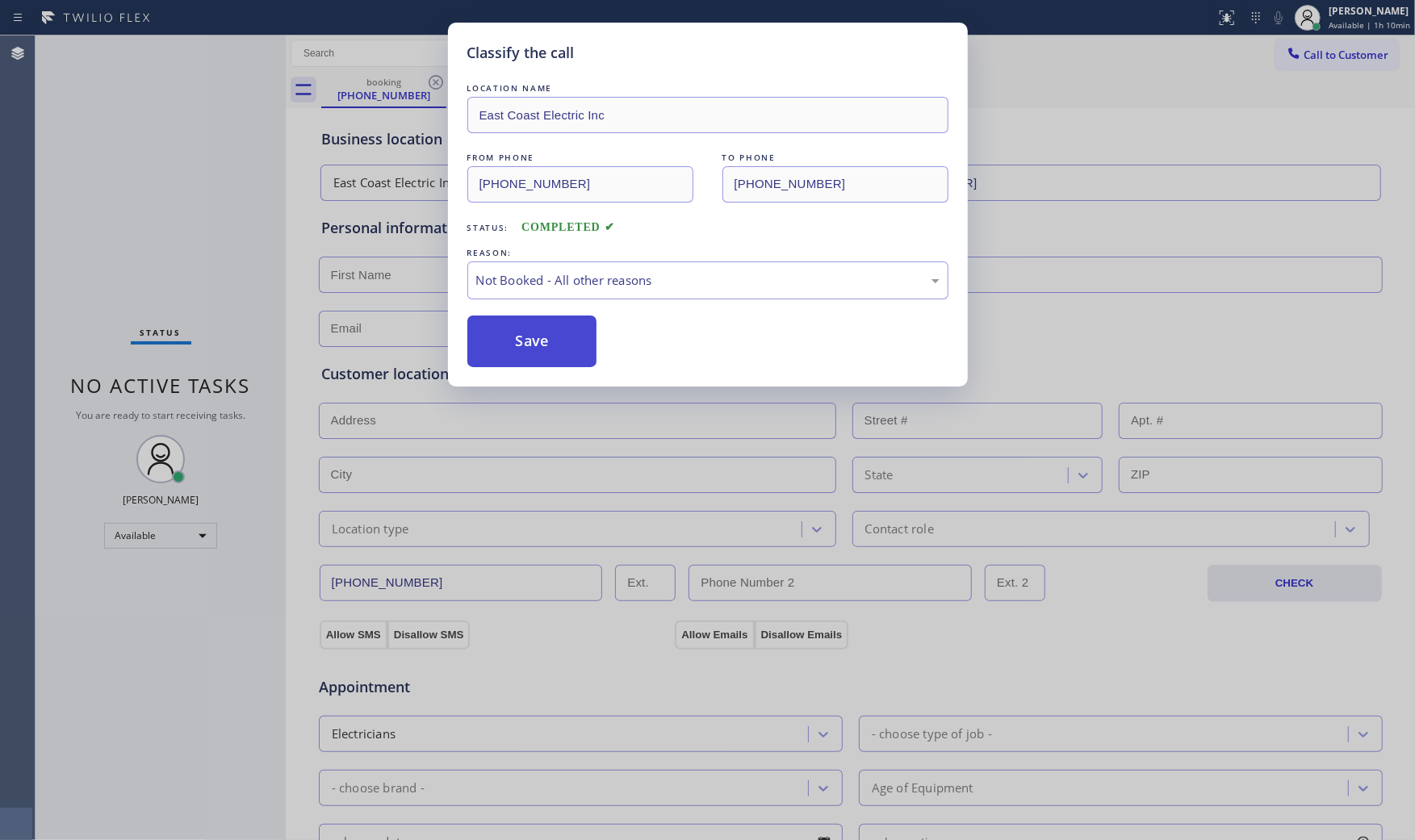
click at [521, 343] on button "Save" at bounding box center [532, 342] width 130 height 52
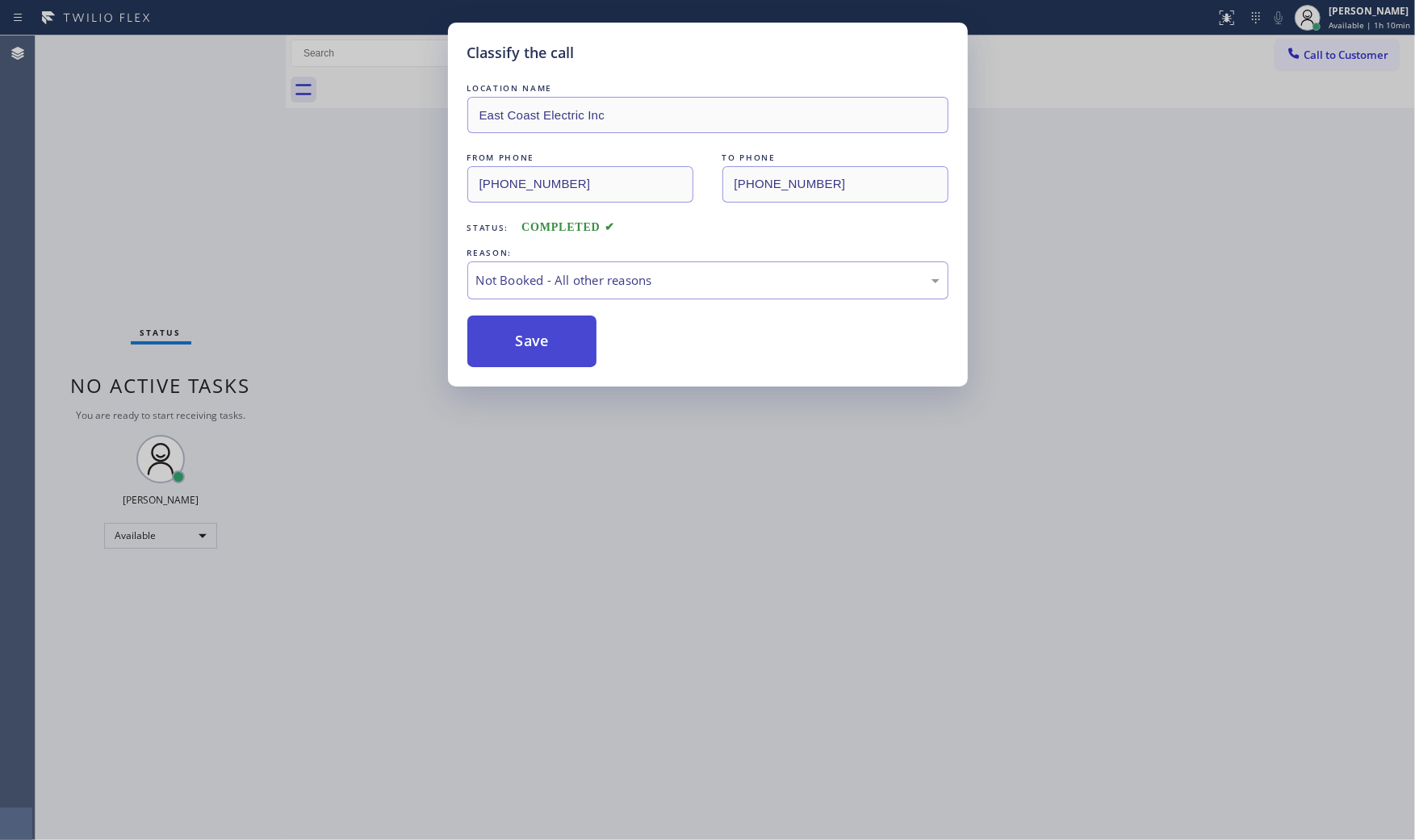
click at [521, 343] on button "Save" at bounding box center [532, 342] width 130 height 52
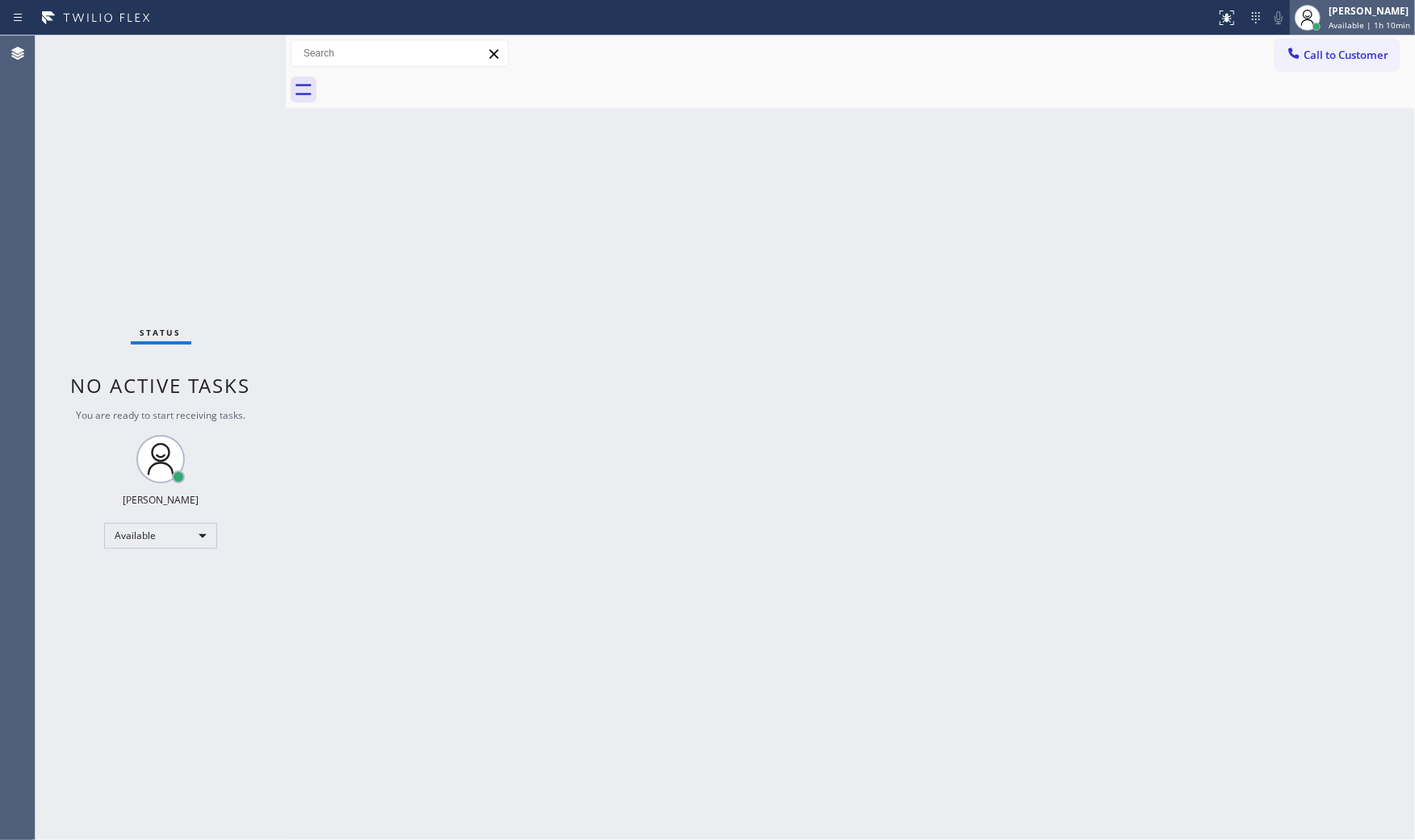
click at [1338, 14] on div "[PERSON_NAME]" at bounding box center [1369, 11] width 81 height 14
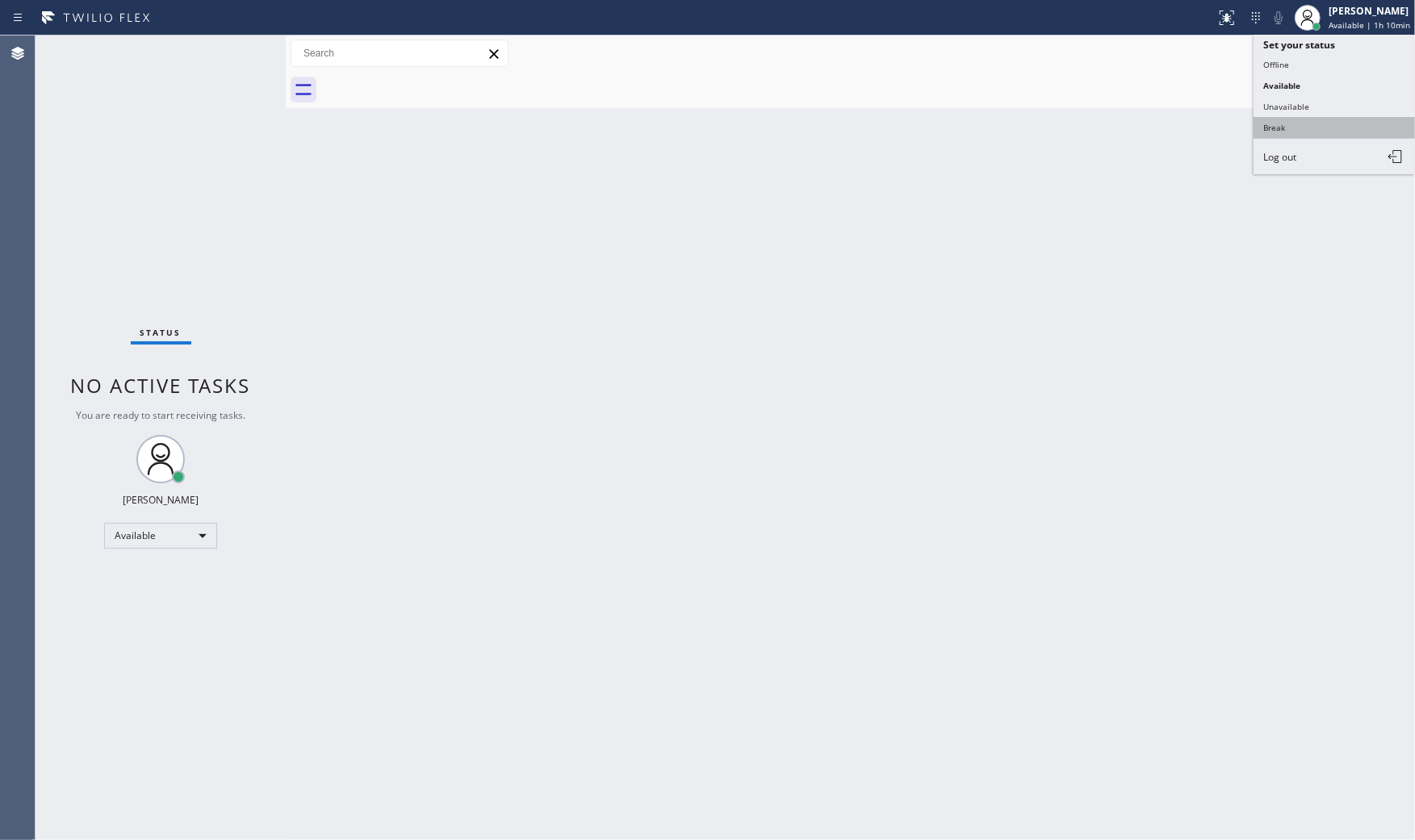
click at [1302, 123] on button "Break" at bounding box center [1334, 127] width 162 height 21
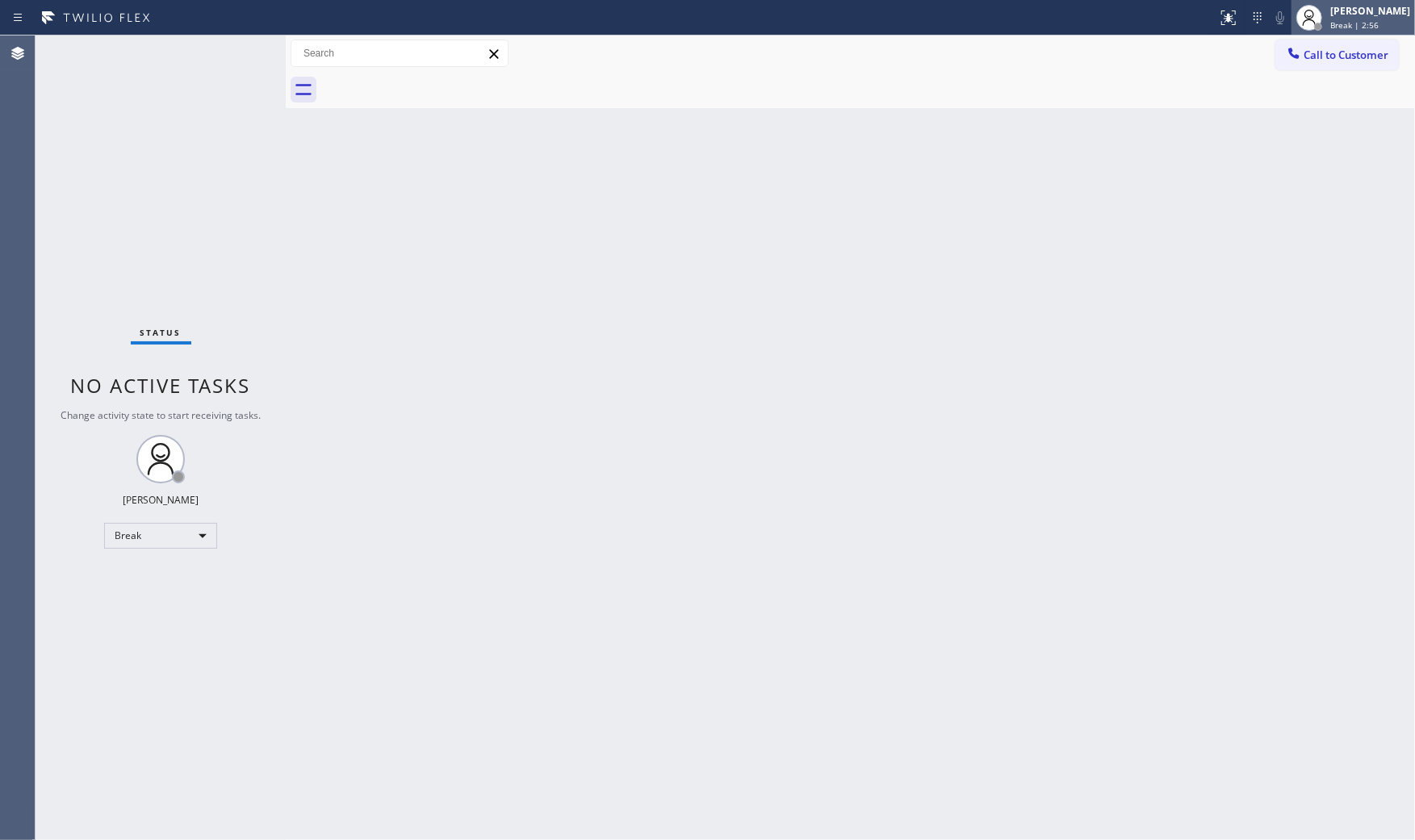
click at [1334, 13] on div "[PERSON_NAME]" at bounding box center [1369, 11] width 79 height 14
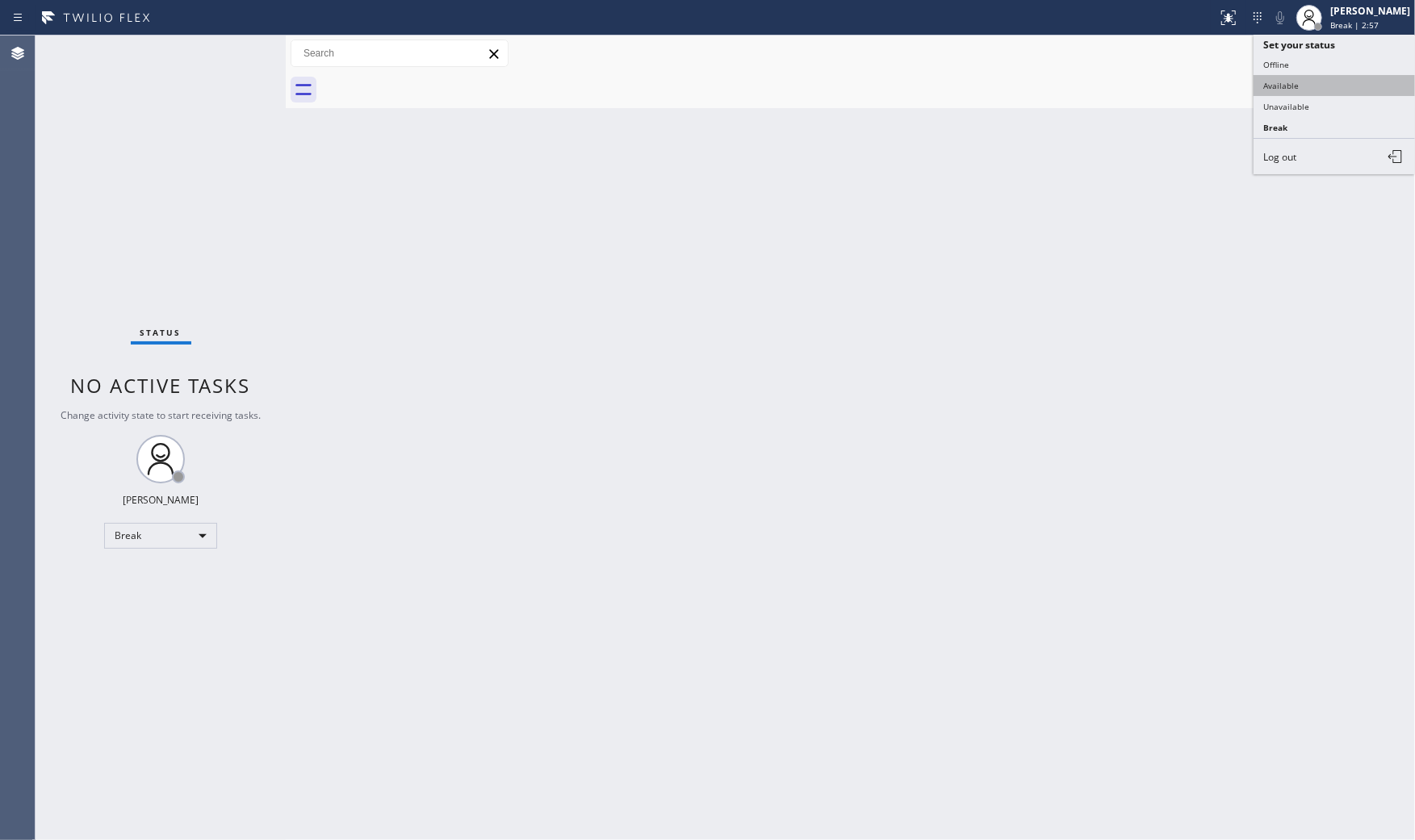
click at [1295, 84] on button "Available" at bounding box center [1334, 85] width 162 height 21
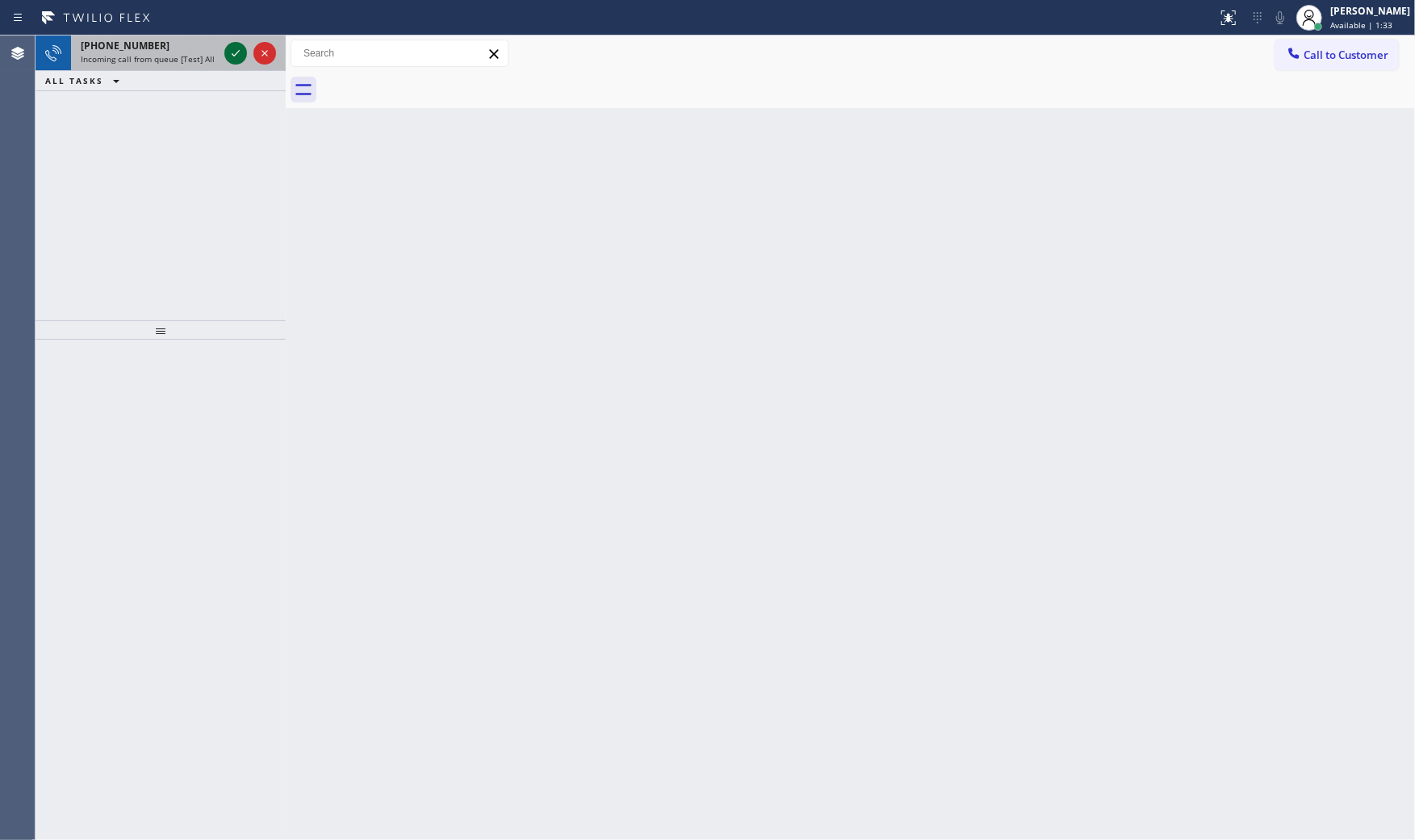
click at [234, 50] on icon at bounding box center [236, 54] width 20 height 20
click at [215, 60] on div "Incoming call from queue [Test] All" at bounding box center [149, 59] width 137 height 11
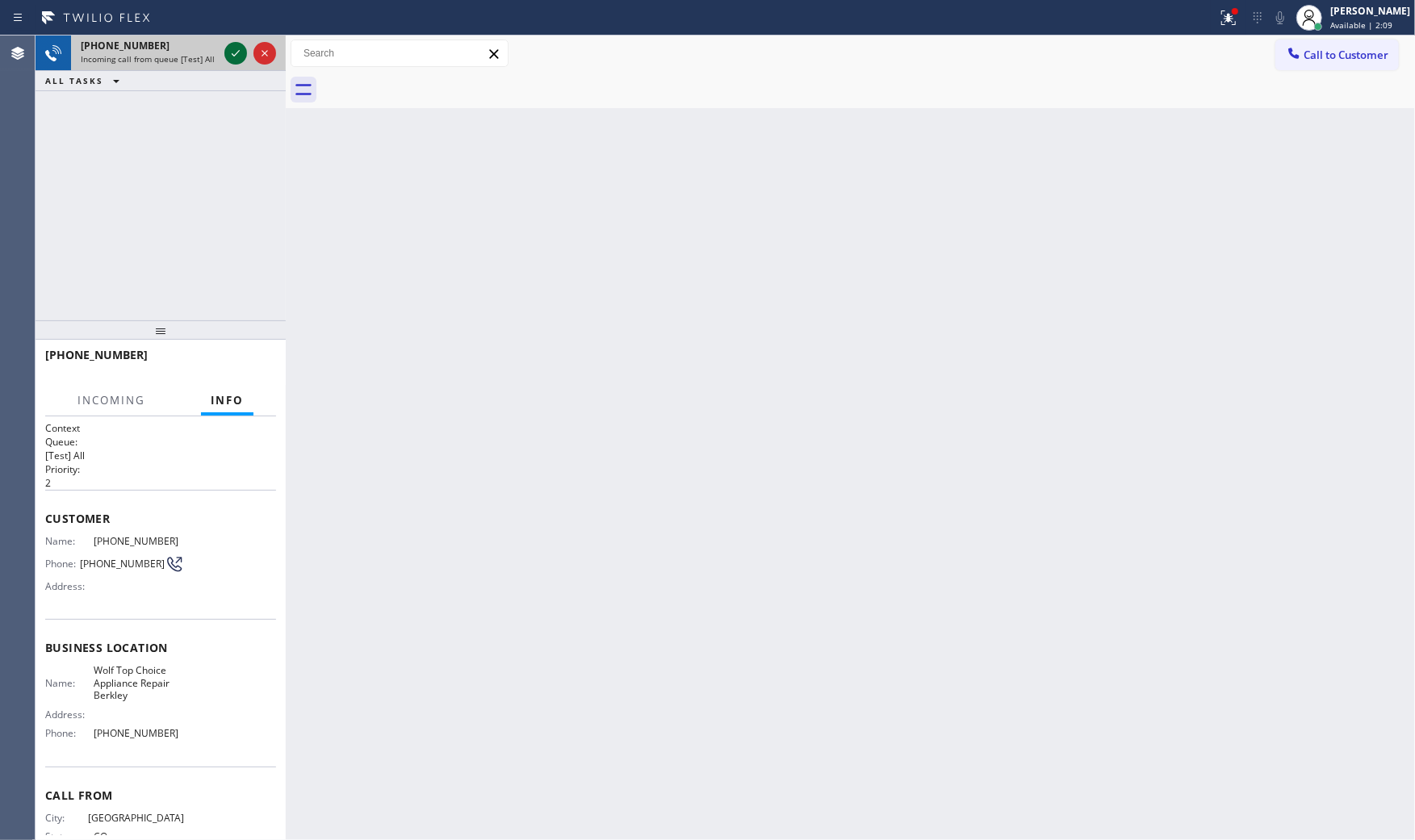
click at [237, 57] on icon at bounding box center [236, 54] width 20 height 20
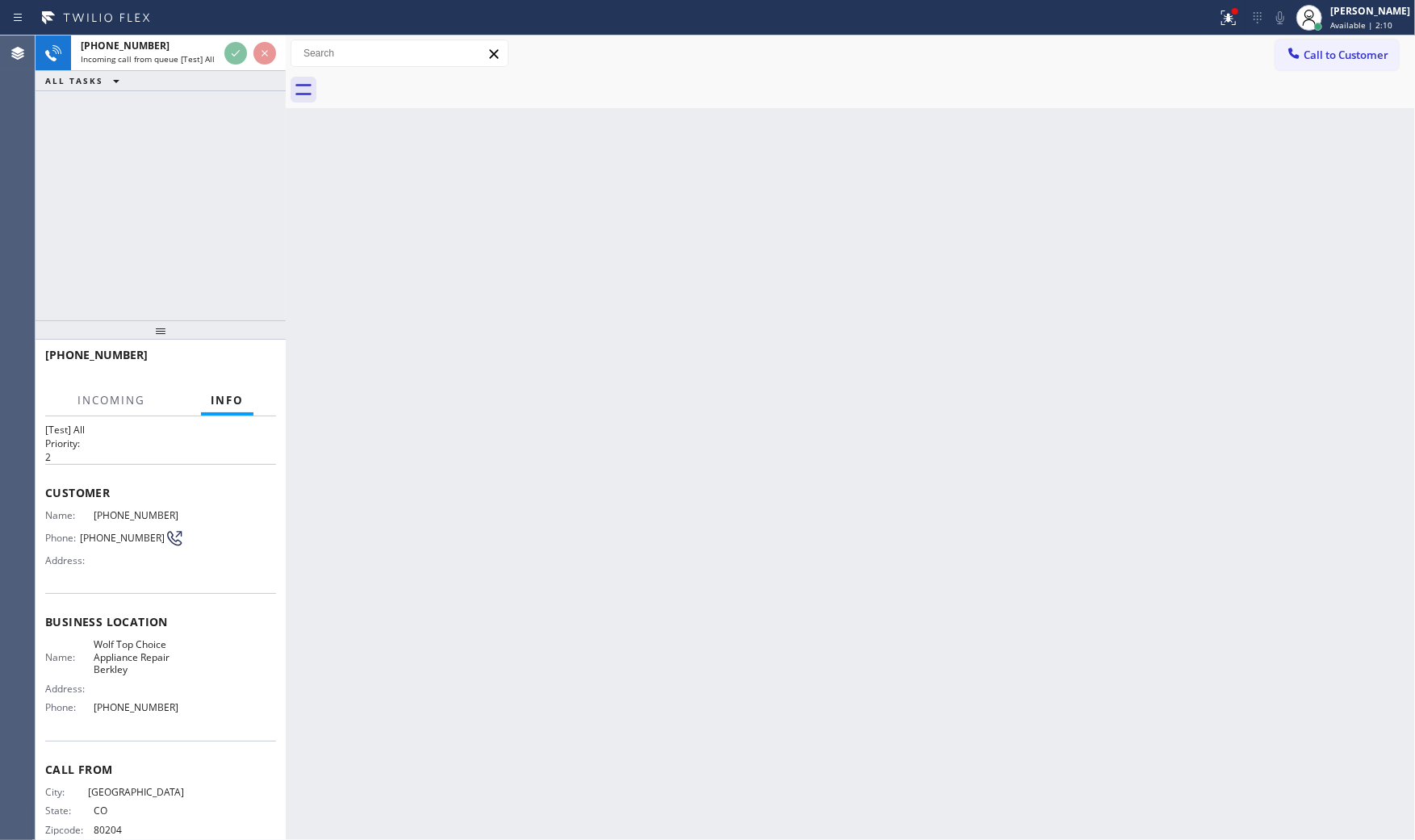
scroll to position [51, 0]
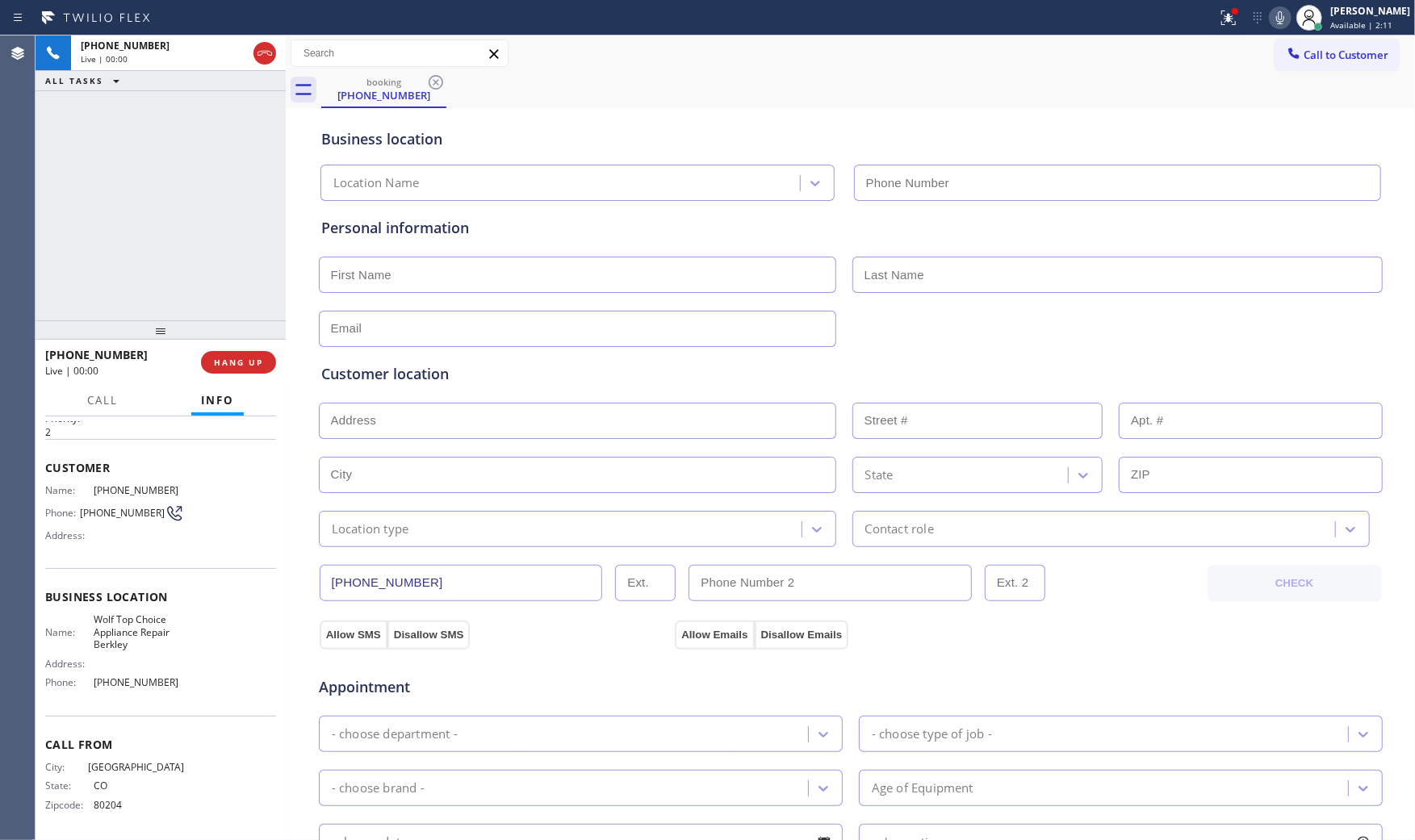
type input "[PHONE_NUMBER]"
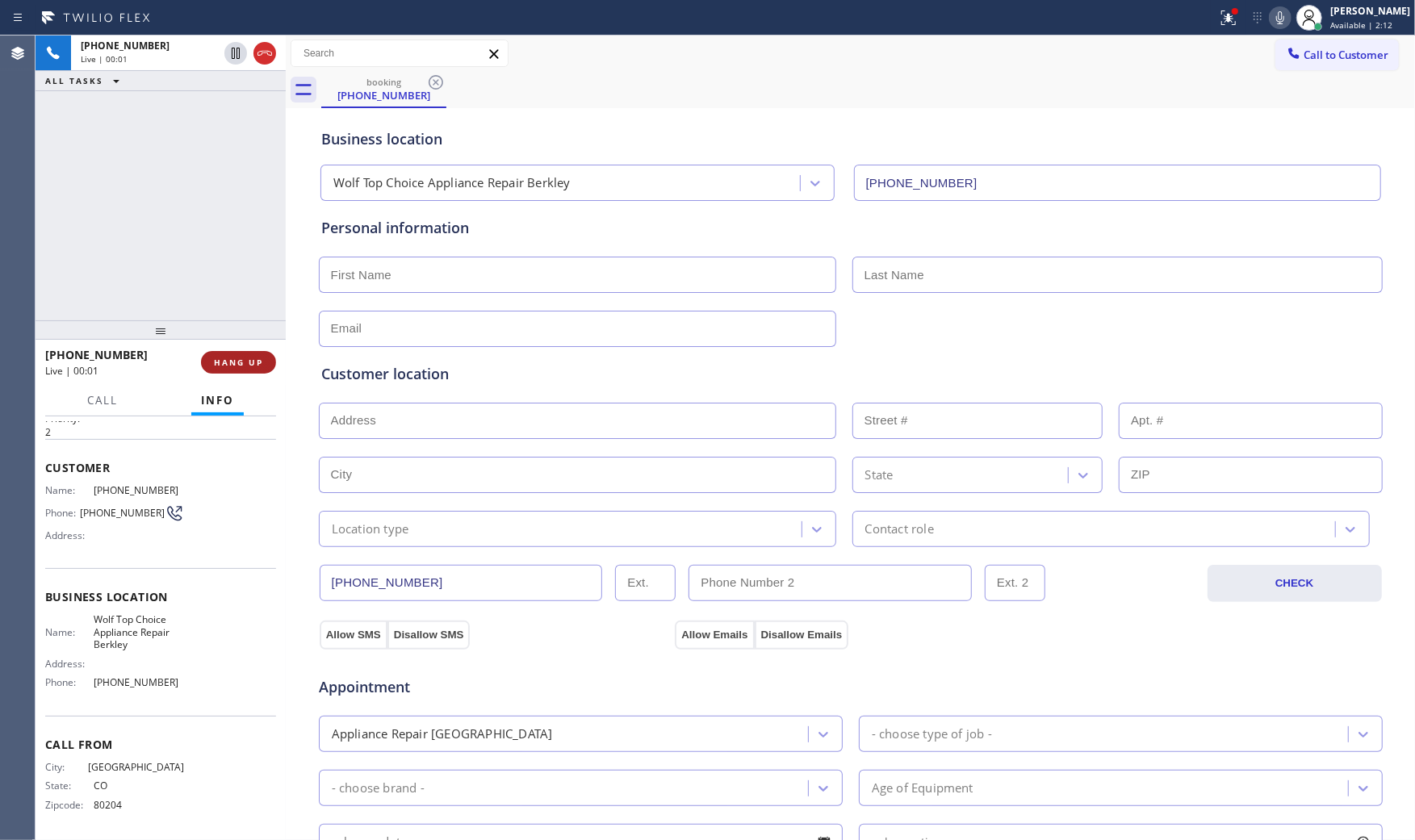
click at [248, 359] on span "HANG UP" at bounding box center [238, 361] width 50 height 11
click at [248, 359] on span "COMPLETE" at bounding box center [235, 361] width 56 height 11
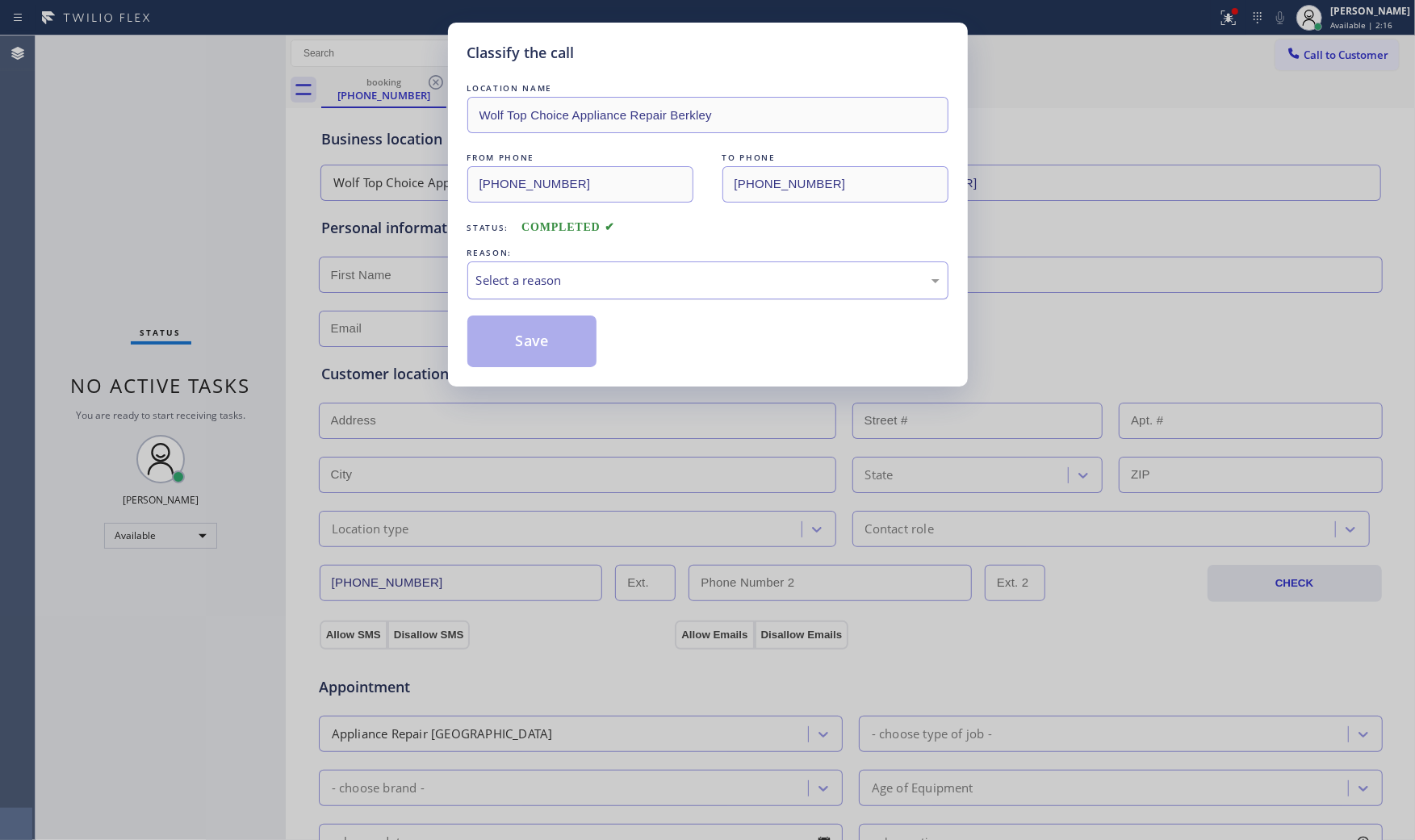
click at [598, 278] on div "Select a reason" at bounding box center [708, 280] width 464 height 19
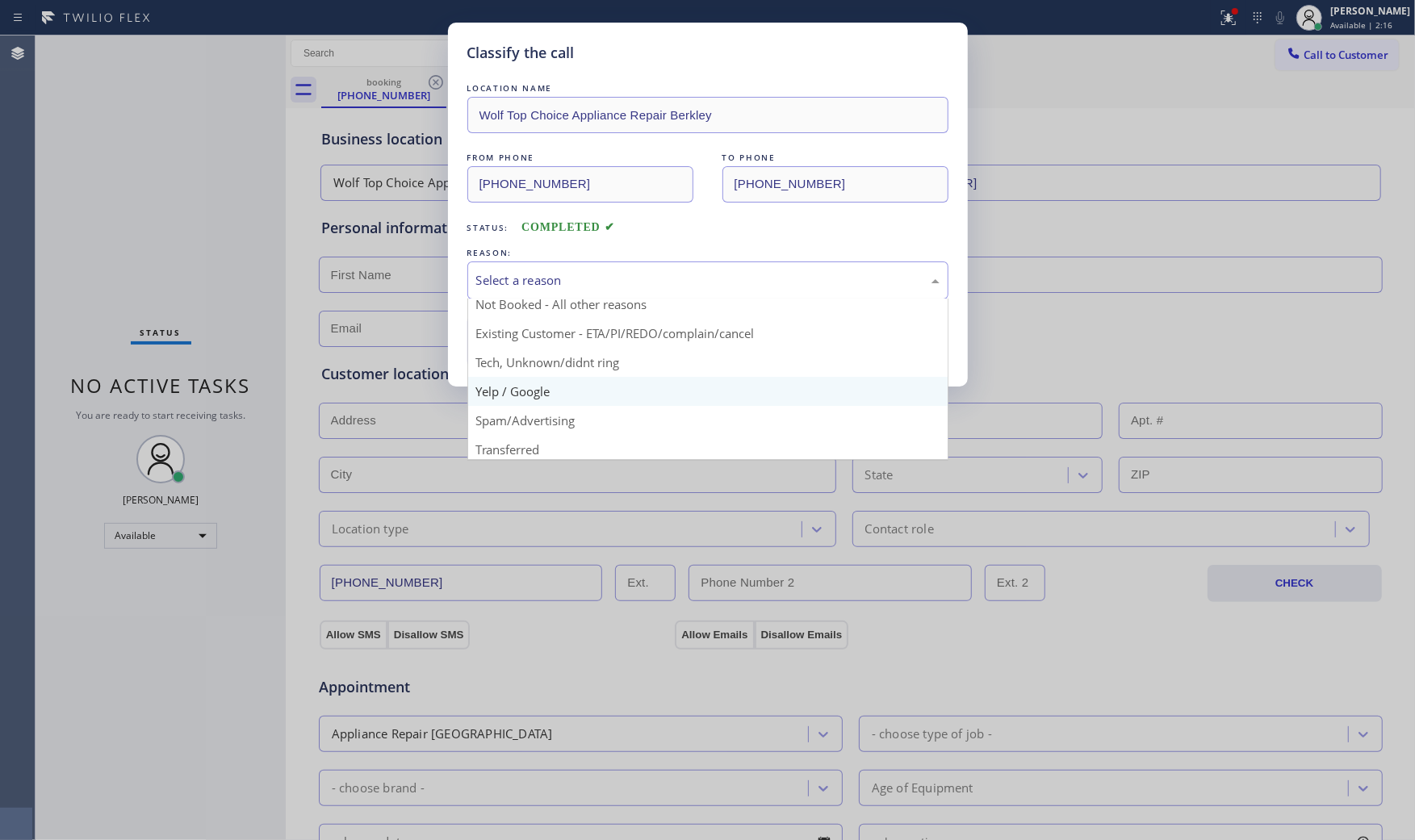
scroll to position [101, 0]
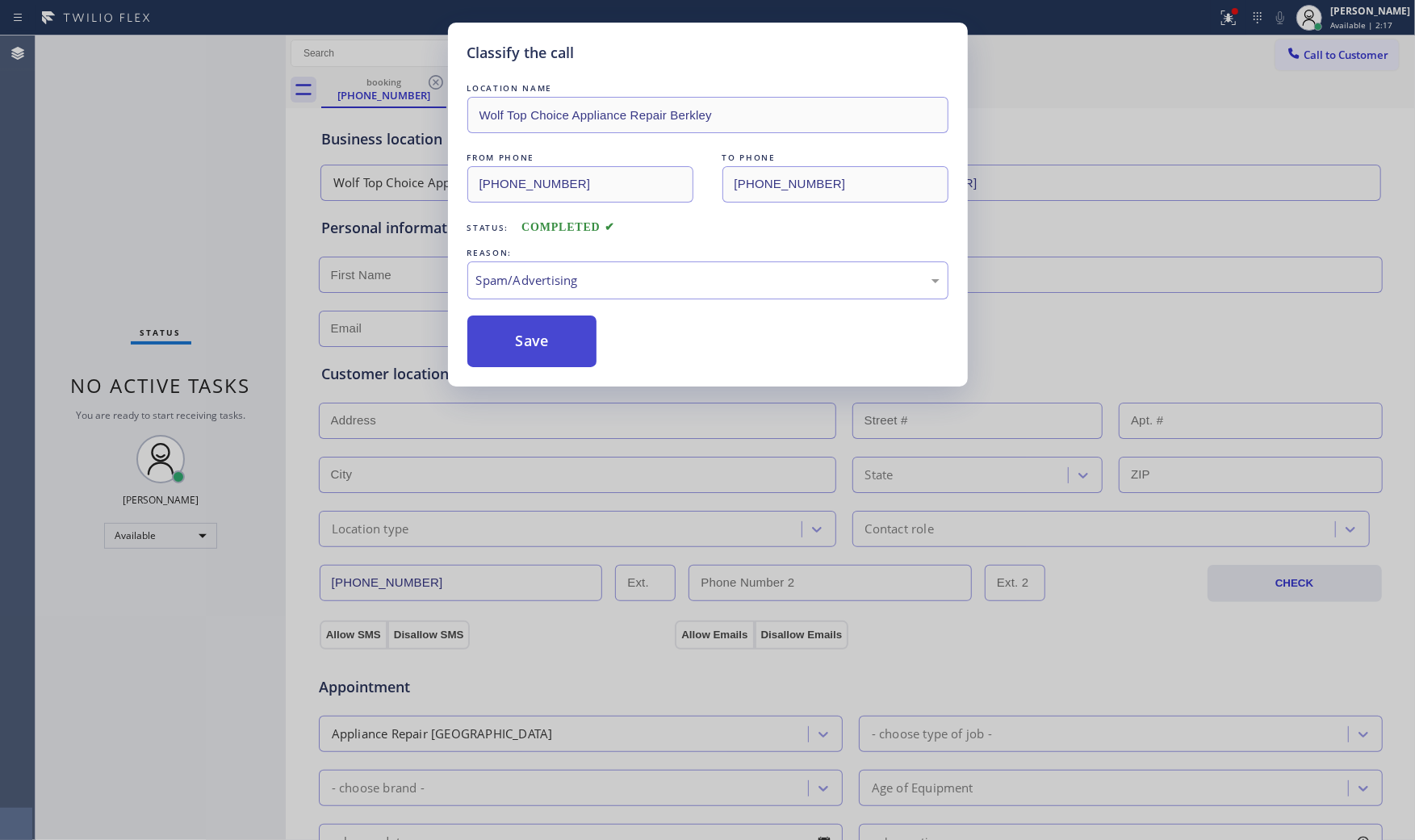
click at [546, 341] on button "Save" at bounding box center [532, 342] width 130 height 52
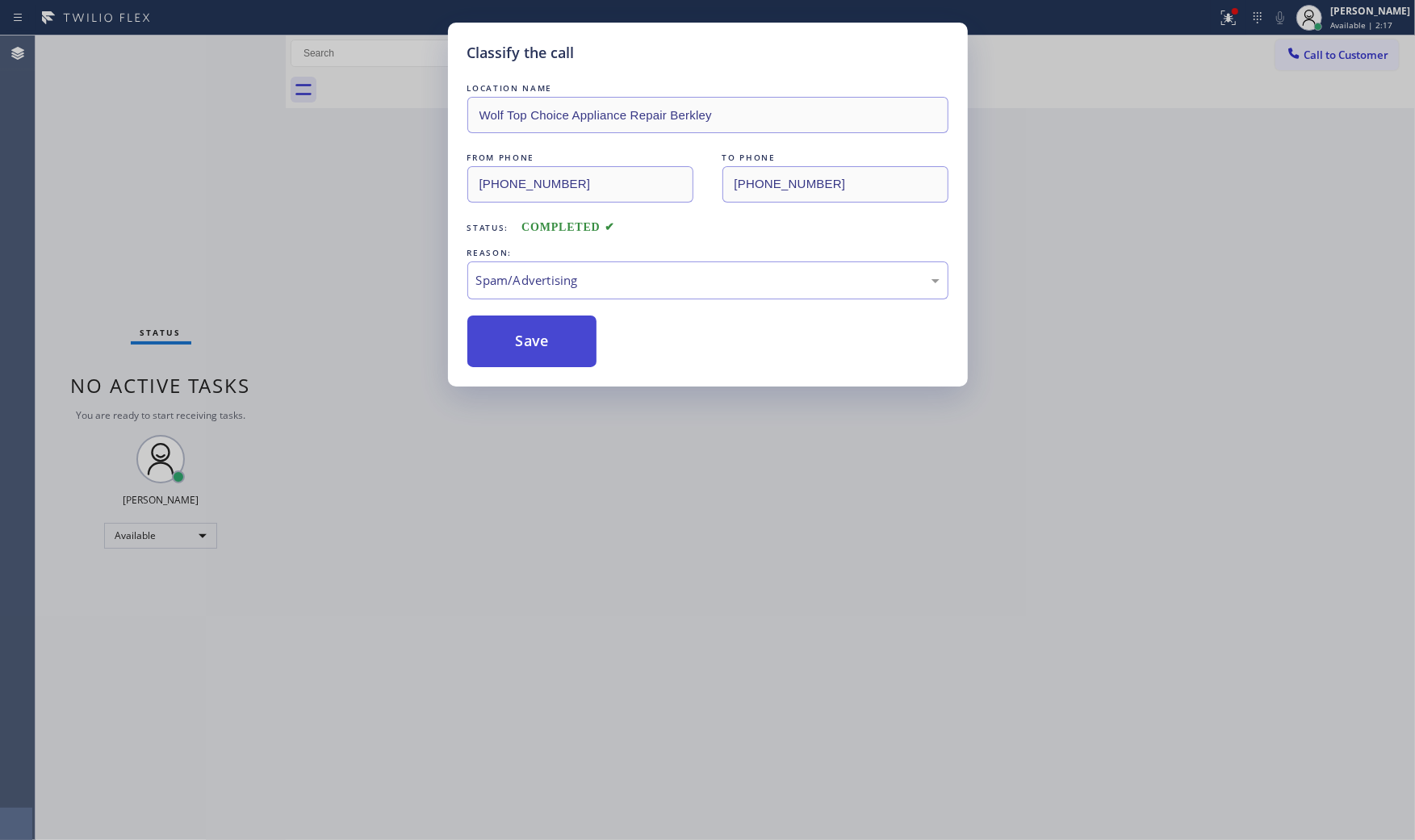
click at [546, 341] on button "Save" at bounding box center [532, 342] width 130 height 52
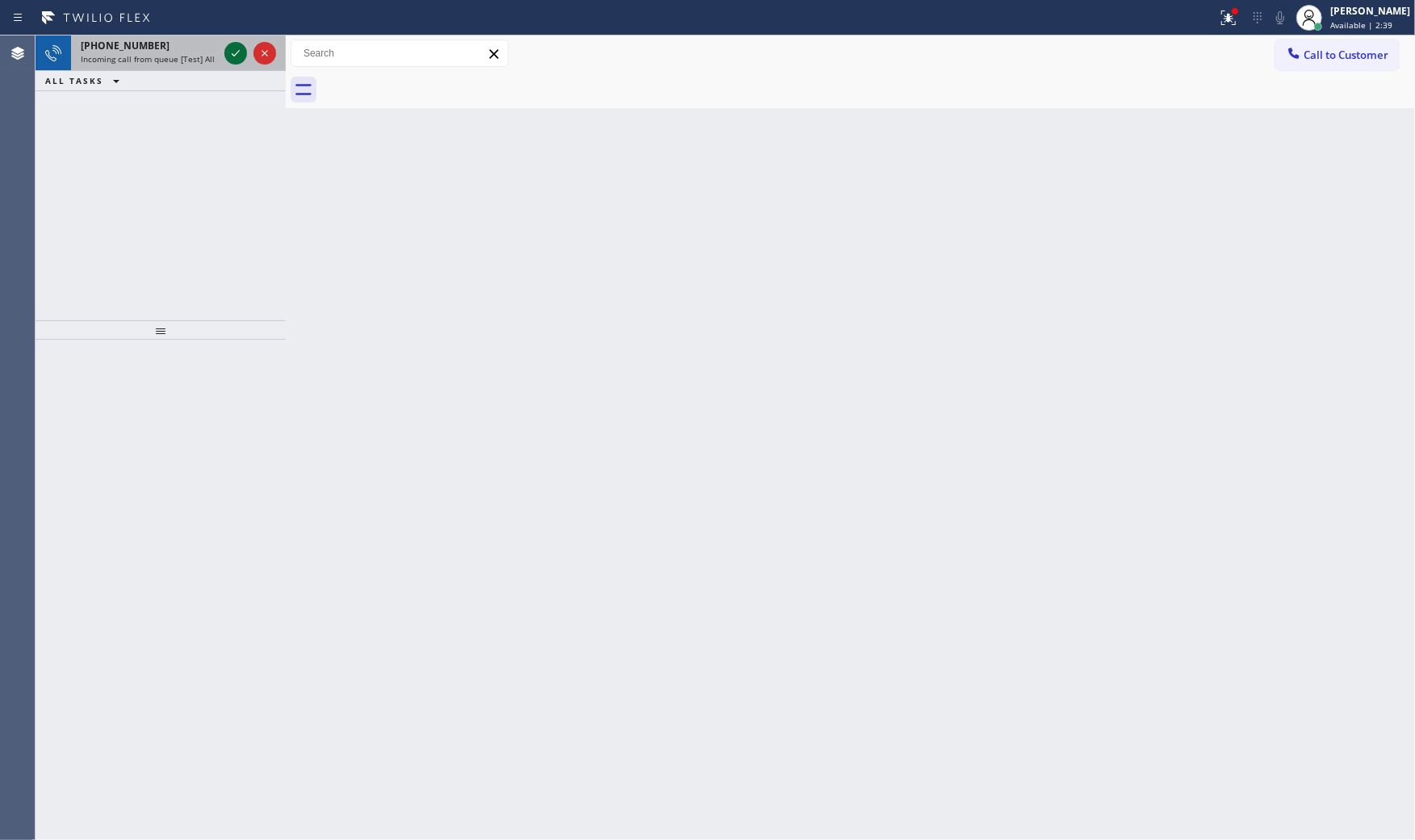
click at [234, 50] on icon at bounding box center [236, 54] width 20 height 20
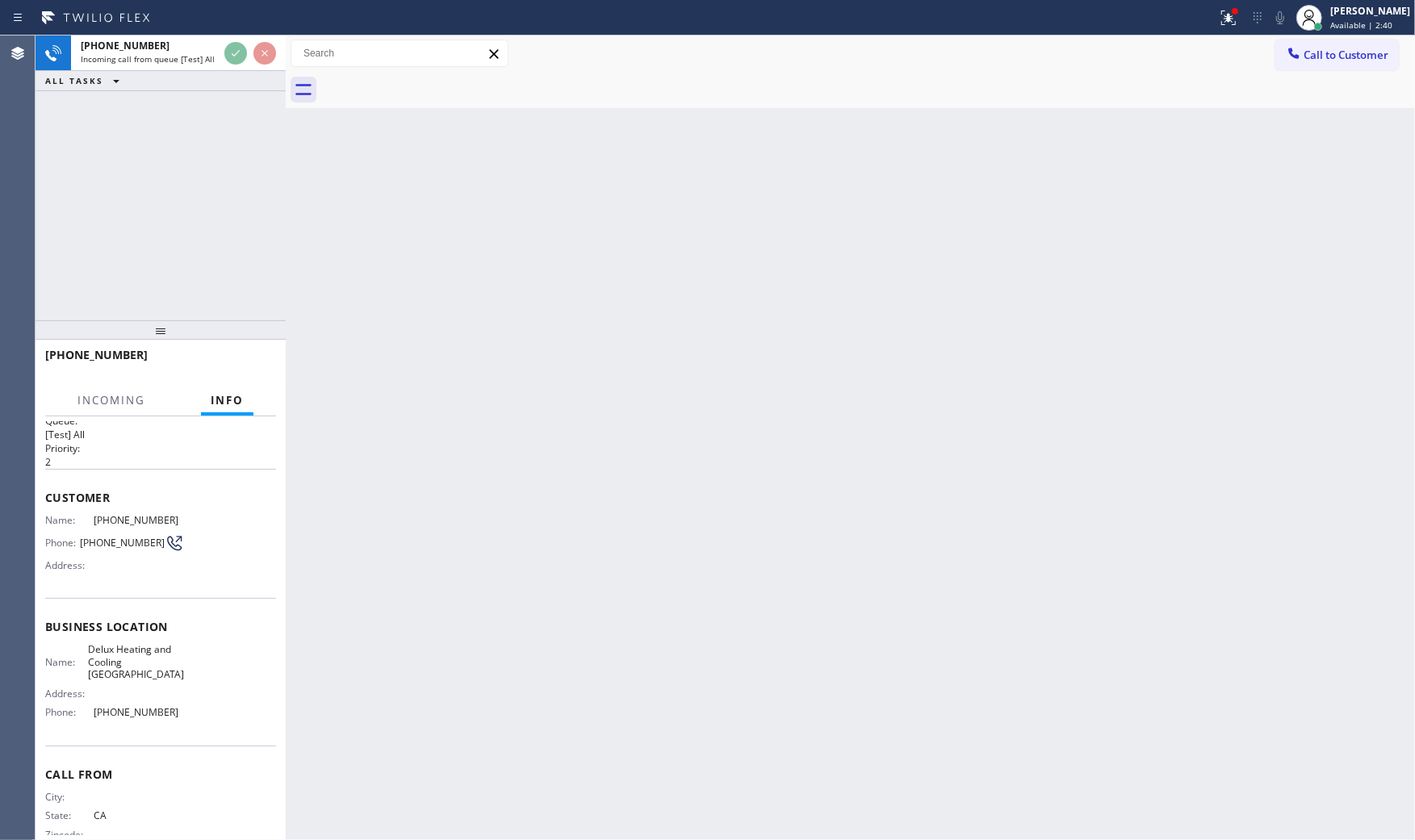
scroll to position [51, 0]
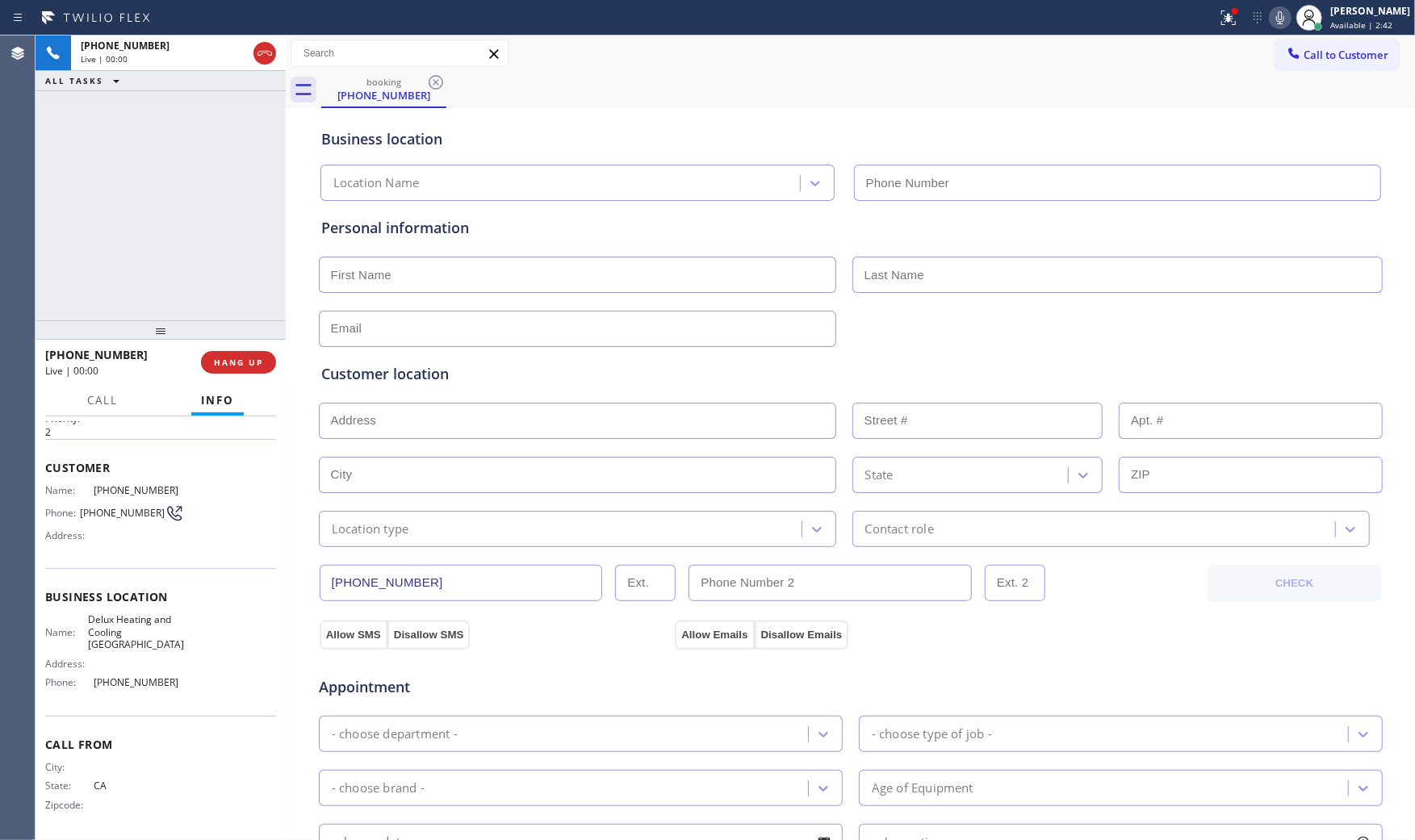
type input "[PHONE_NUMBER]"
click at [250, 356] on span "HANG UP" at bounding box center [238, 361] width 50 height 11
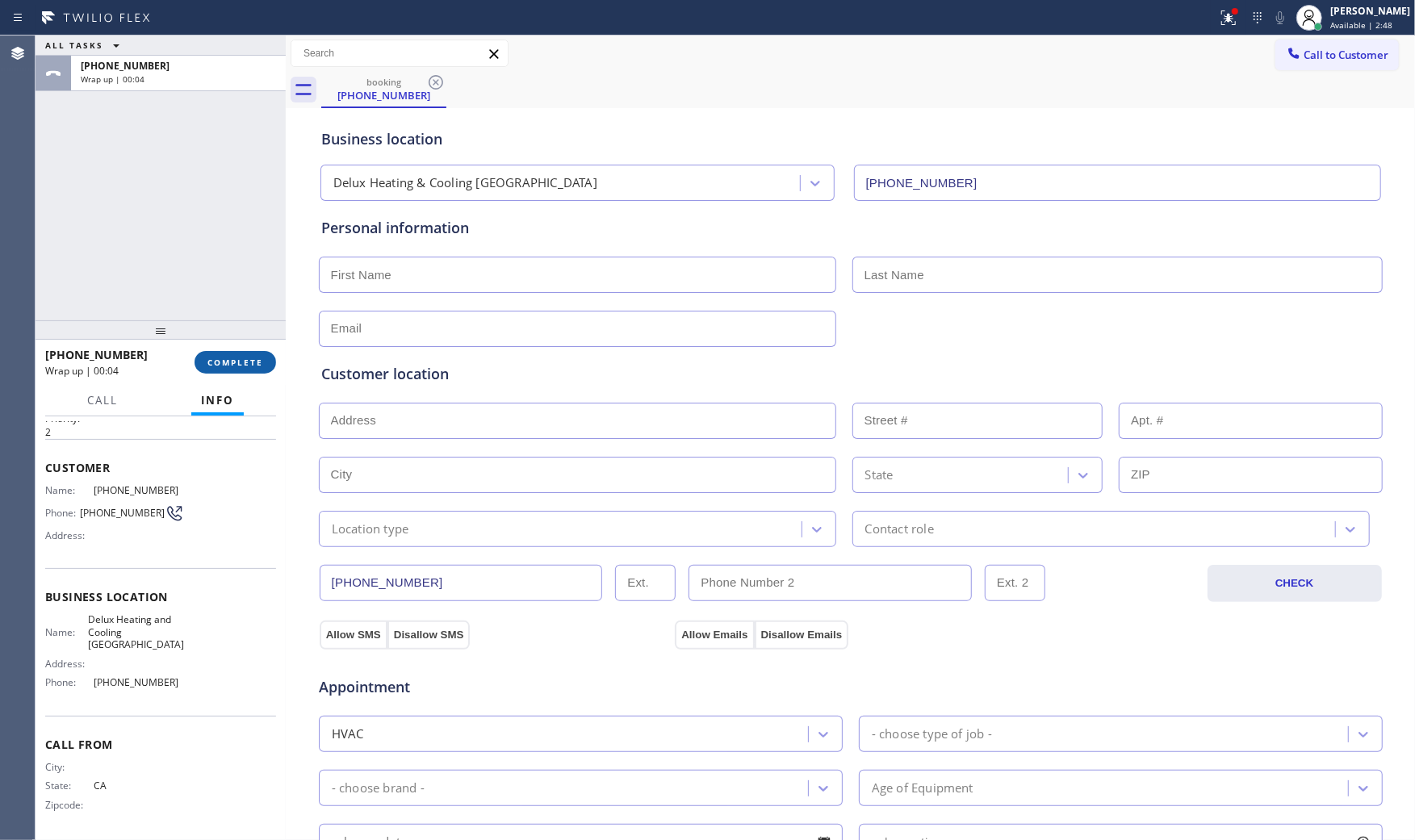
click at [250, 356] on span "COMPLETE" at bounding box center [235, 361] width 56 height 11
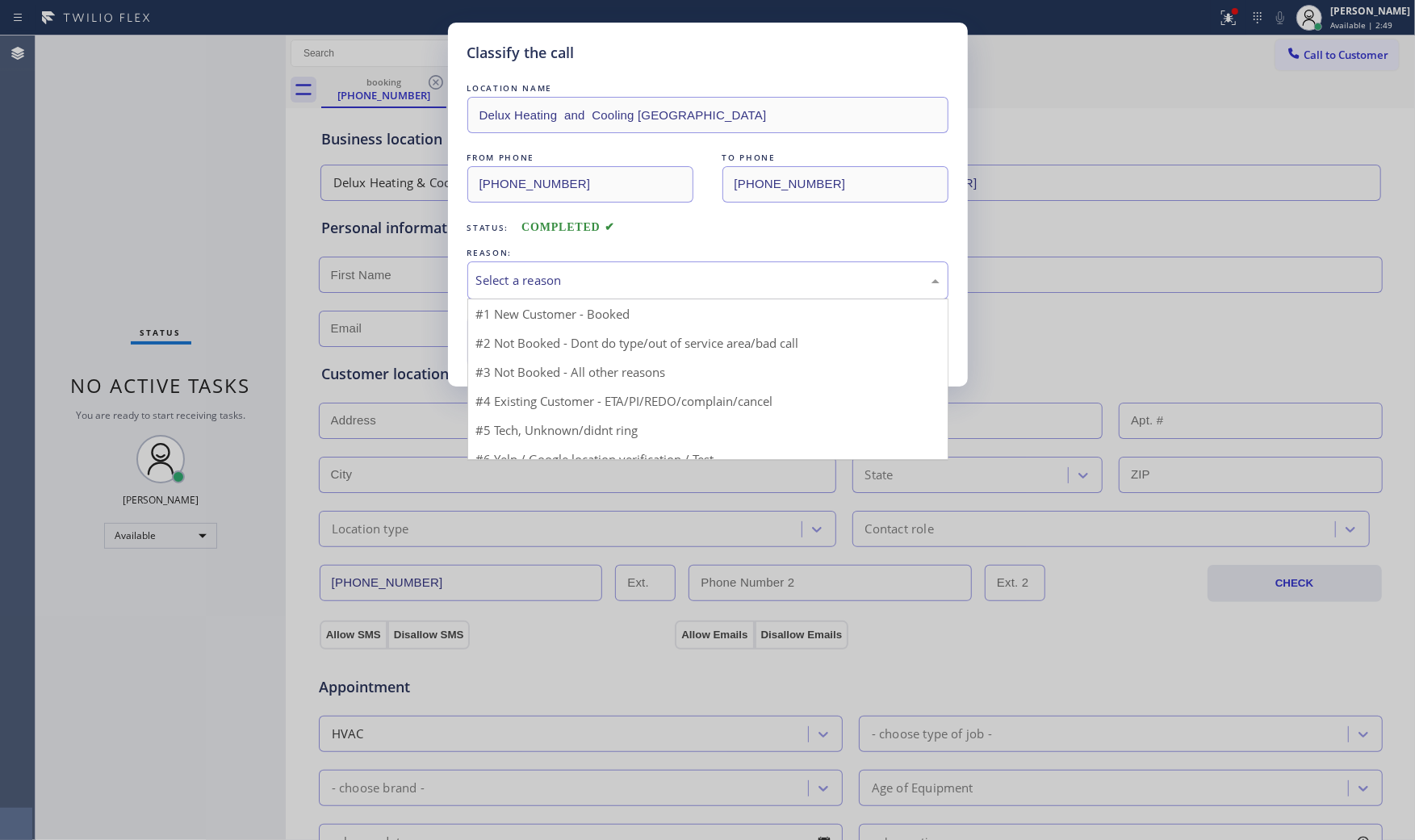
click at [582, 271] on div "Select a reason" at bounding box center [708, 280] width 464 height 19
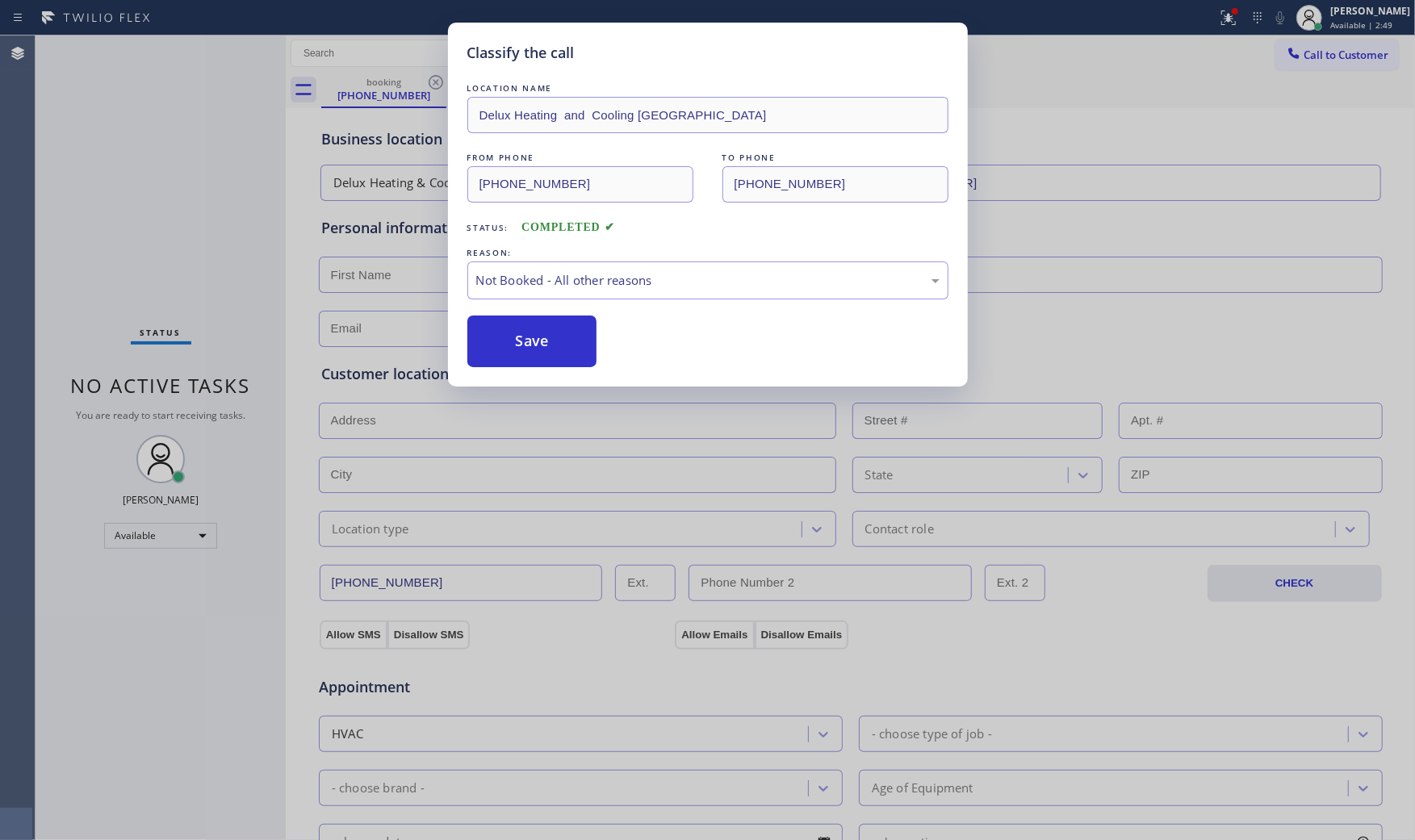
click at [551, 336] on button "Save" at bounding box center [532, 342] width 130 height 52
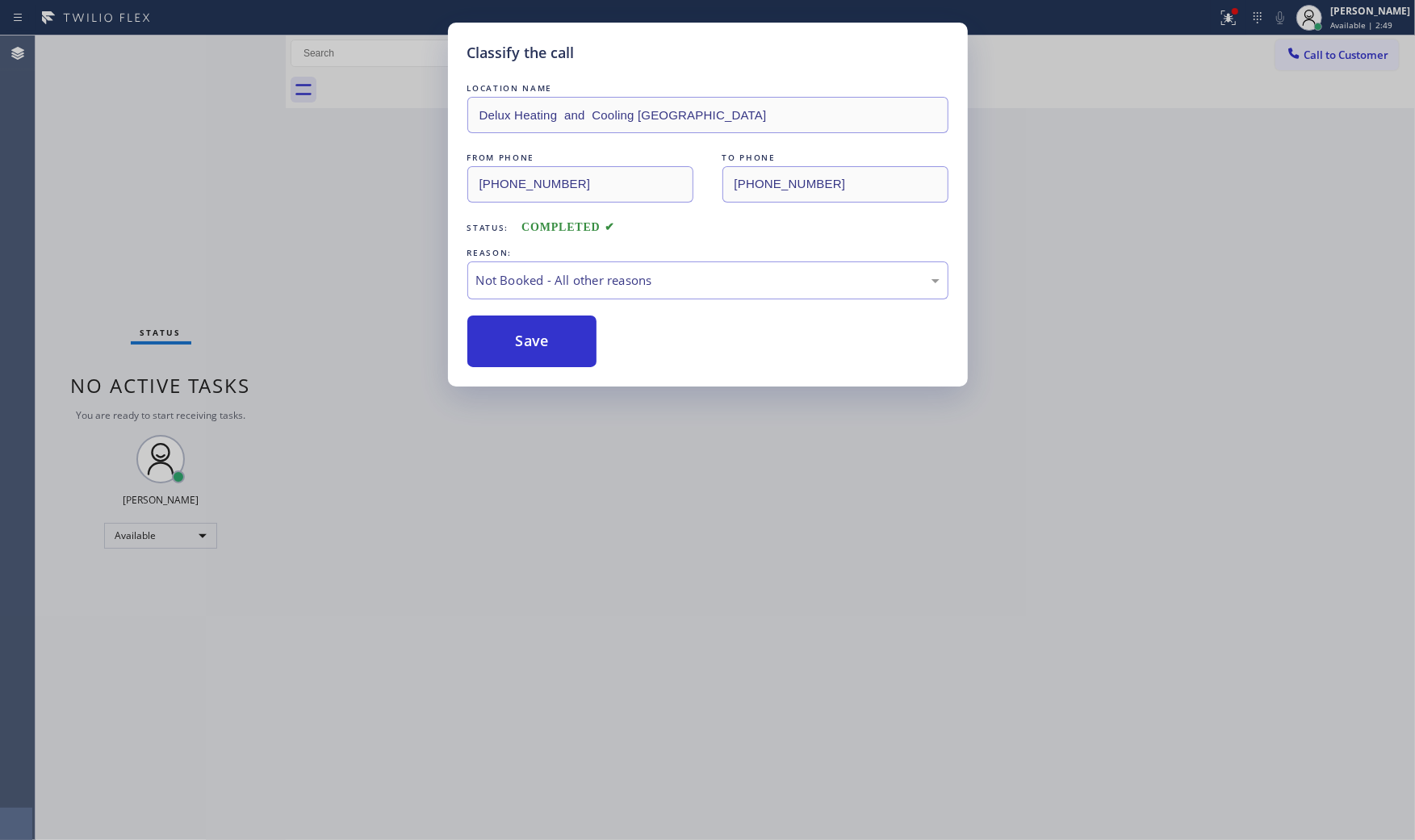
click at [551, 336] on button "Save" at bounding box center [532, 342] width 130 height 52
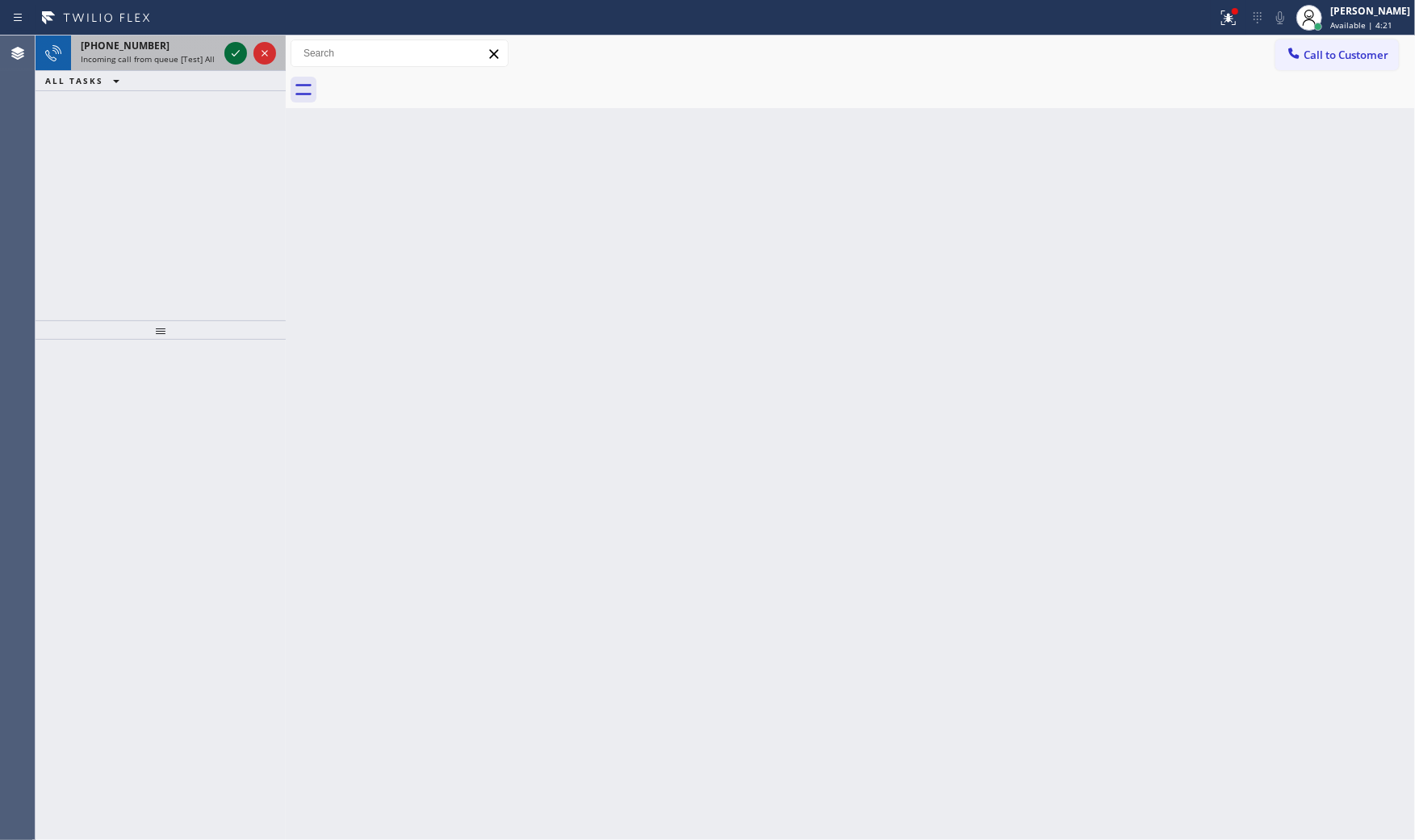
click at [237, 50] on icon at bounding box center [236, 54] width 20 height 20
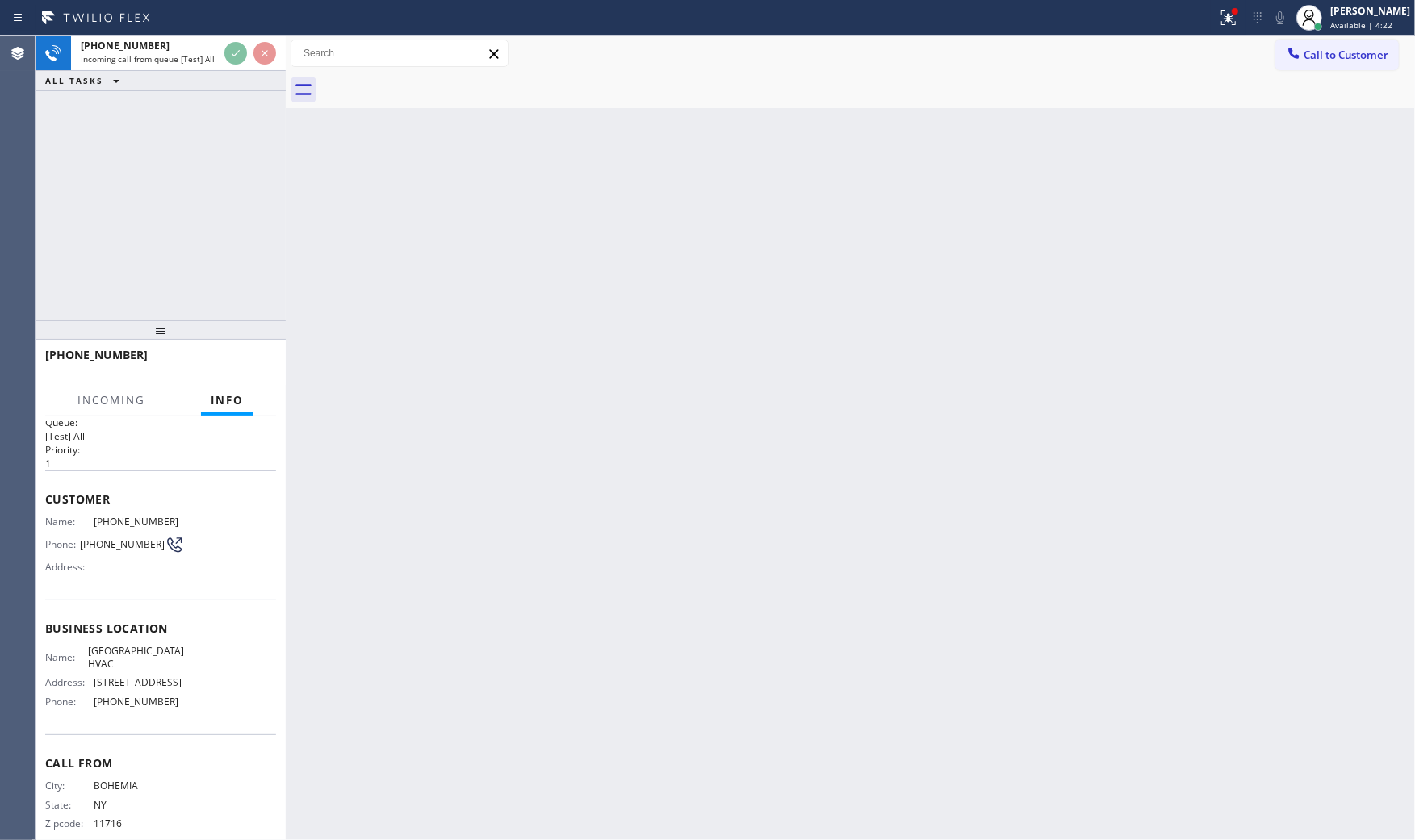
scroll to position [38, 0]
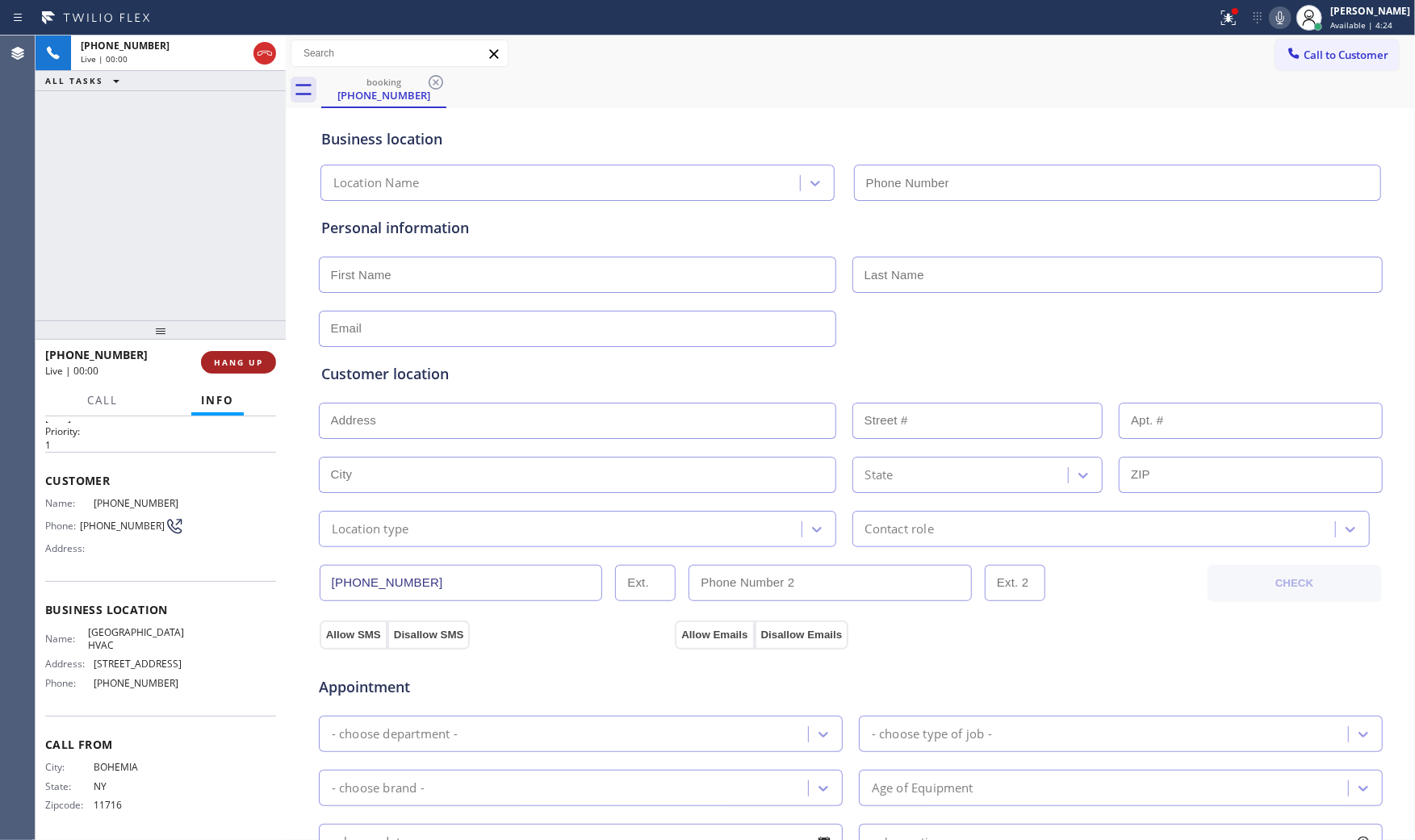
type input "[PHONE_NUMBER]"
click at [230, 359] on span "HANG UP" at bounding box center [238, 361] width 50 height 11
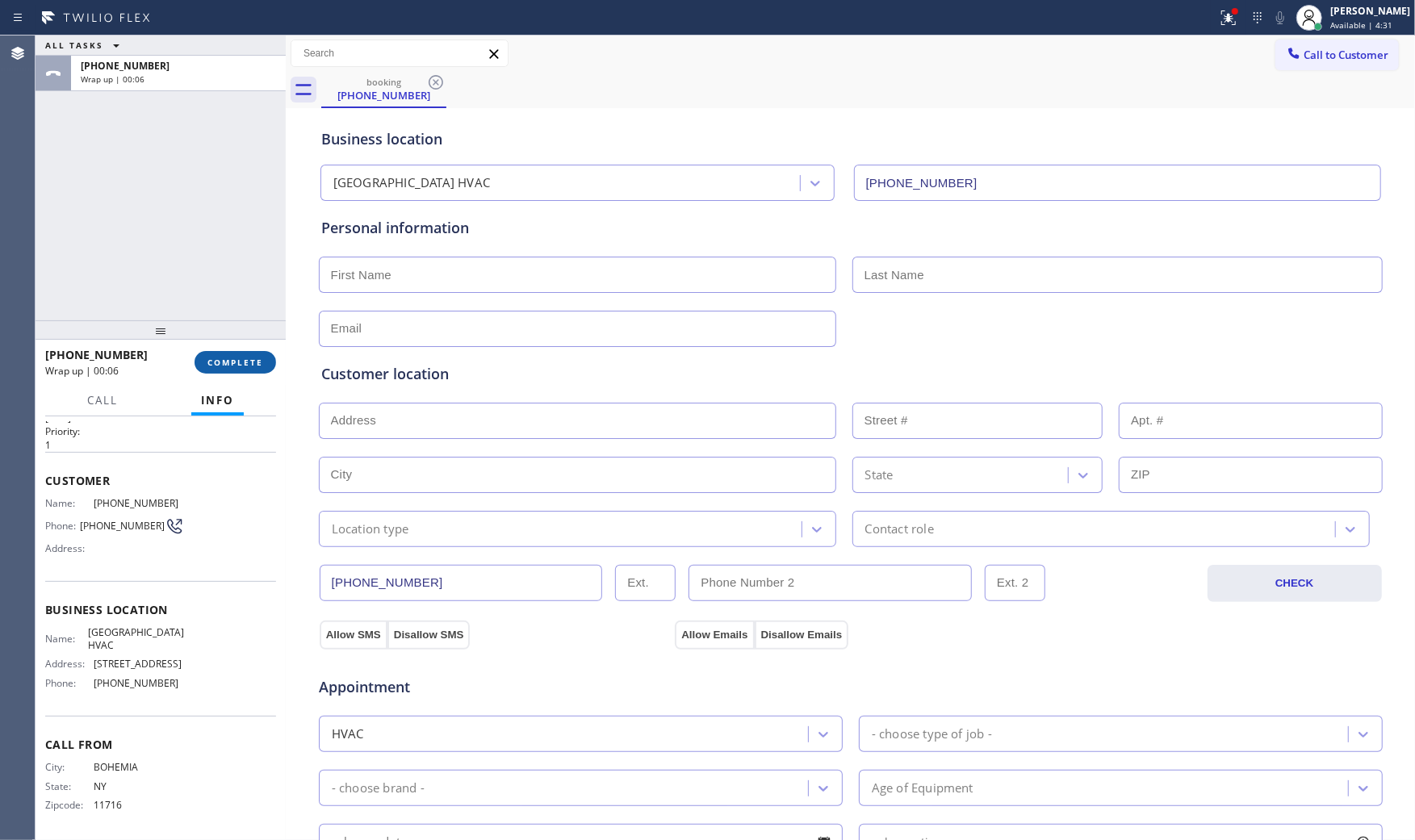
click at [226, 365] on span "COMPLETE" at bounding box center [235, 361] width 56 height 11
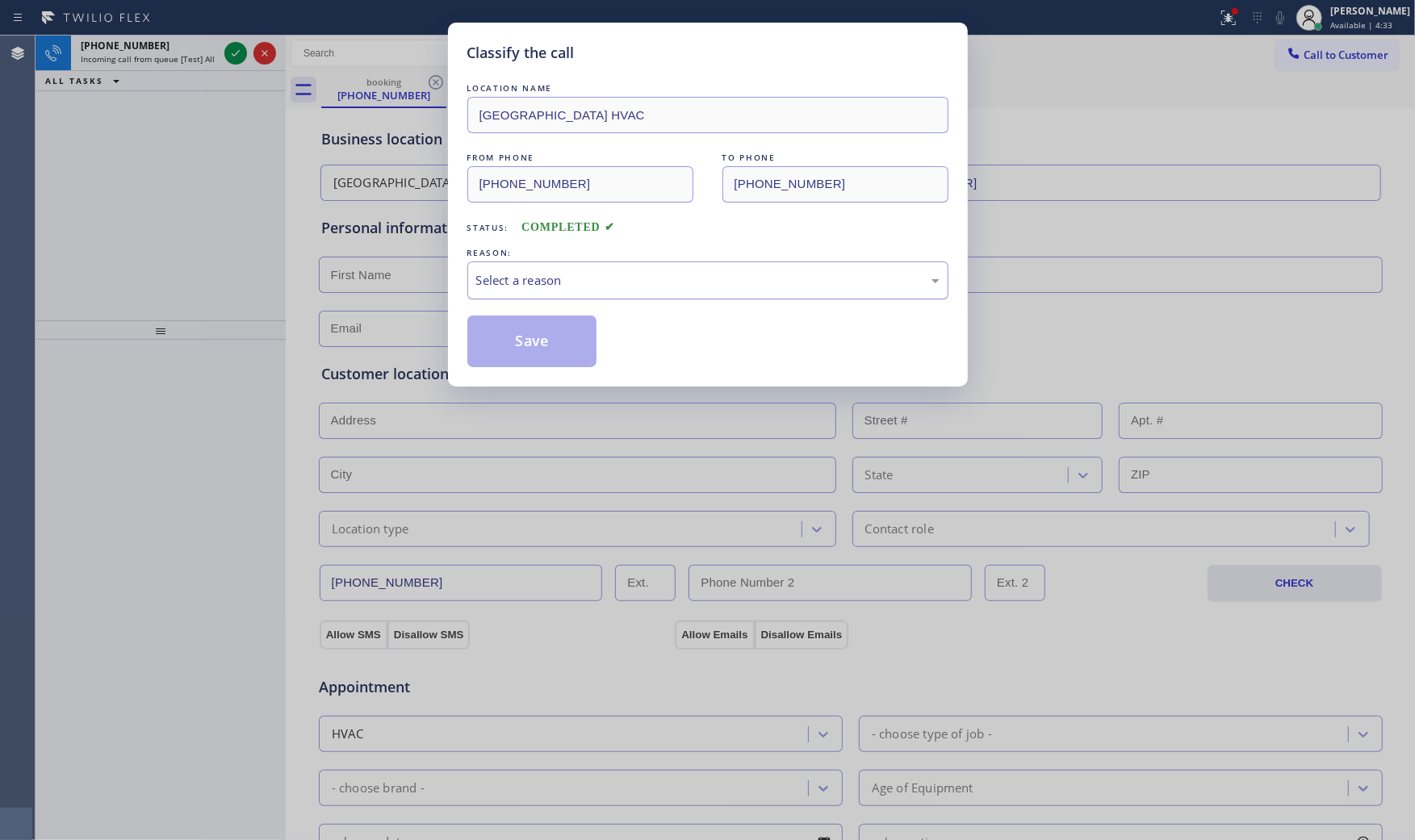
click at [506, 278] on div "Select a reason" at bounding box center [708, 280] width 464 height 19
click at [514, 338] on button "Save" at bounding box center [532, 342] width 130 height 52
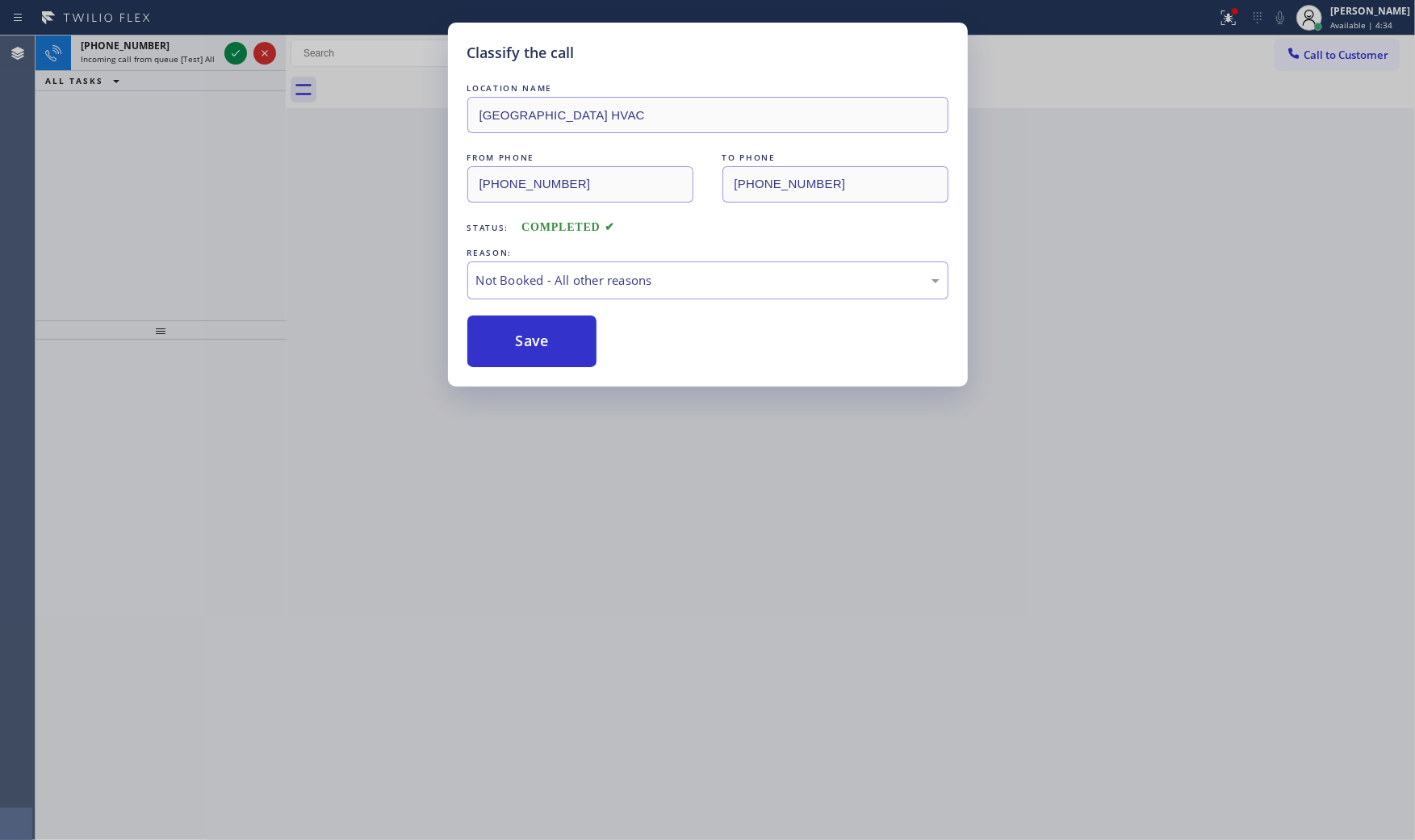
click at [514, 338] on button "Save" at bounding box center [532, 342] width 130 height 52
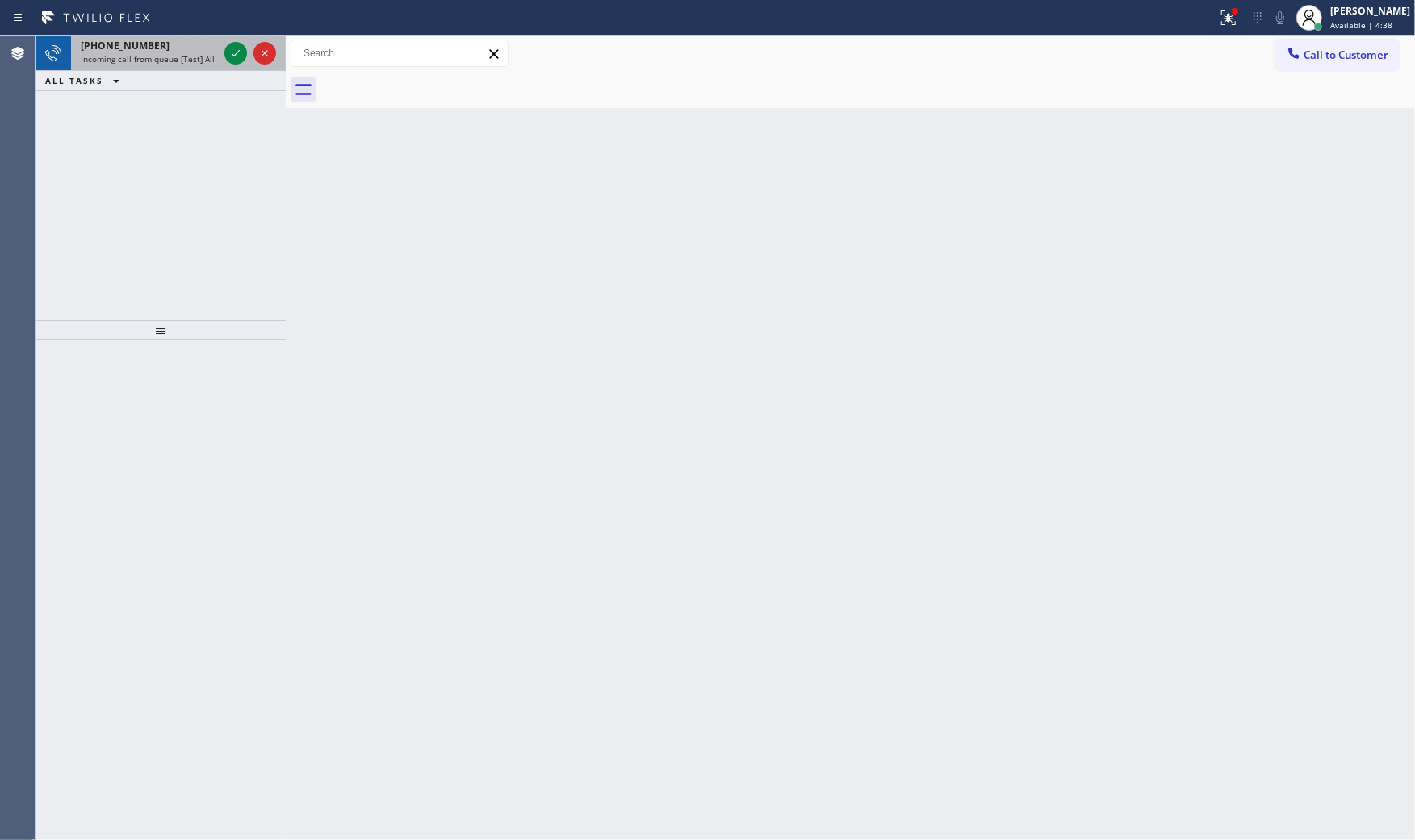
click at [222, 67] on div at bounding box center [250, 54] width 59 height 36
click at [165, 50] on div "[PHONE_NUMBER]" at bounding box center [149, 46] width 137 height 14
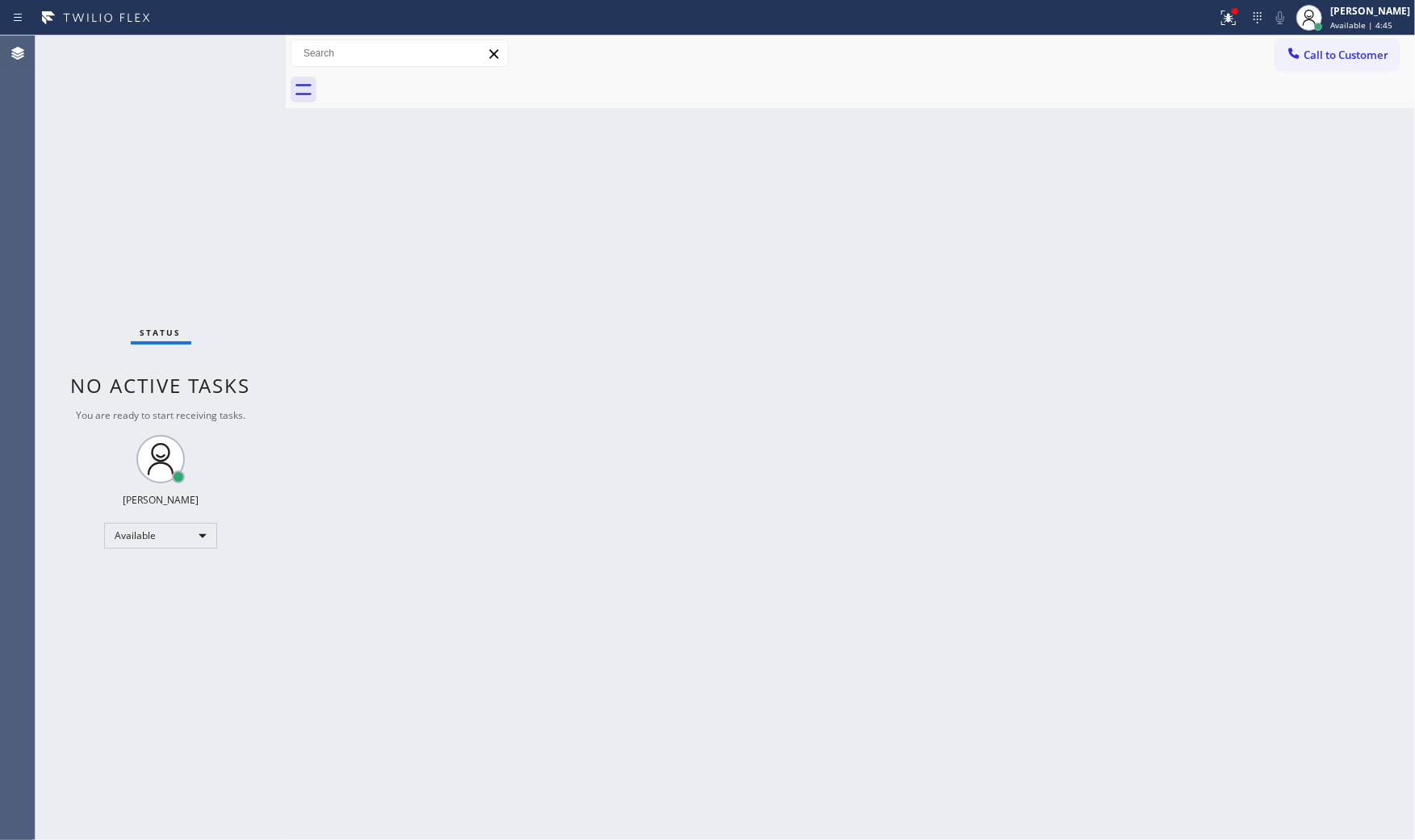
click at [165, 50] on div "Status No active tasks You are ready to start receiving tasks. [PERSON_NAME] Av…" at bounding box center [161, 438] width 250 height 804
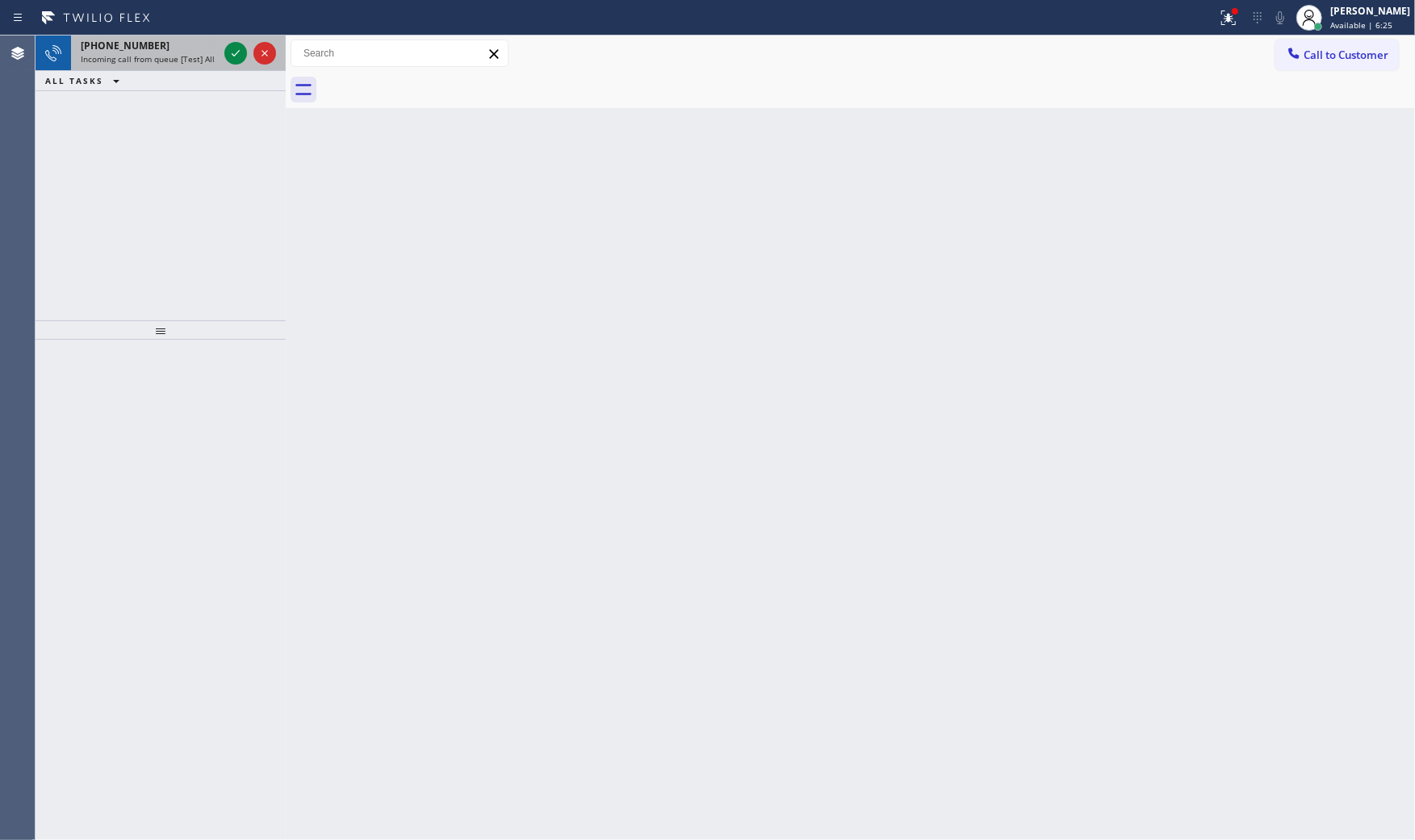
drag, startPoint x: 166, startPoint y: 35, endPoint x: 176, endPoint y: 47, distance: 15.6
click at [168, 38] on div "[PHONE_NUMBER] Incoming call from queue [Test] All" at bounding box center [146, 54] width 150 height 36
click at [205, 57] on span "Incoming call from queue [Test] All" at bounding box center [147, 59] width 134 height 11
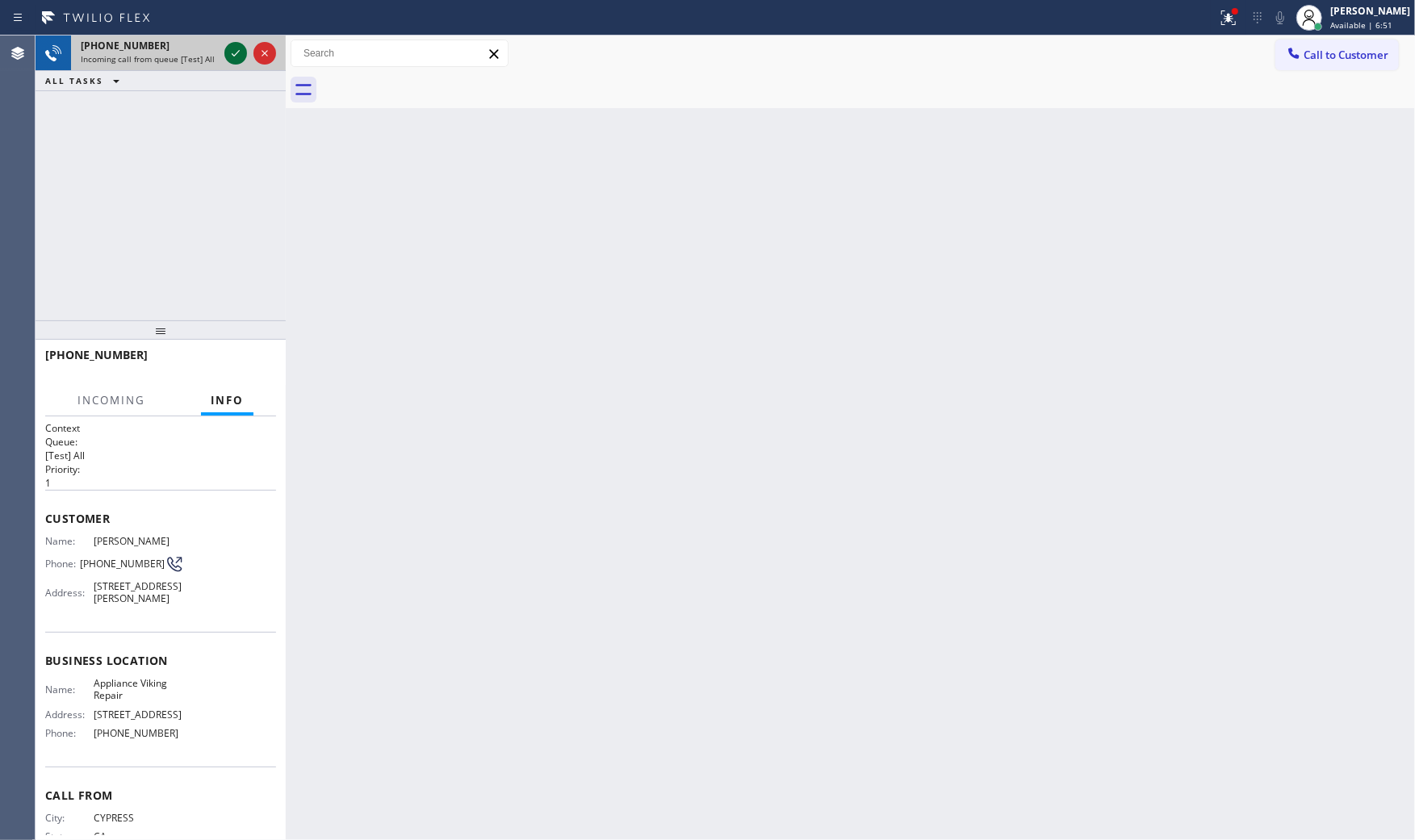
click at [235, 50] on icon at bounding box center [236, 54] width 20 height 20
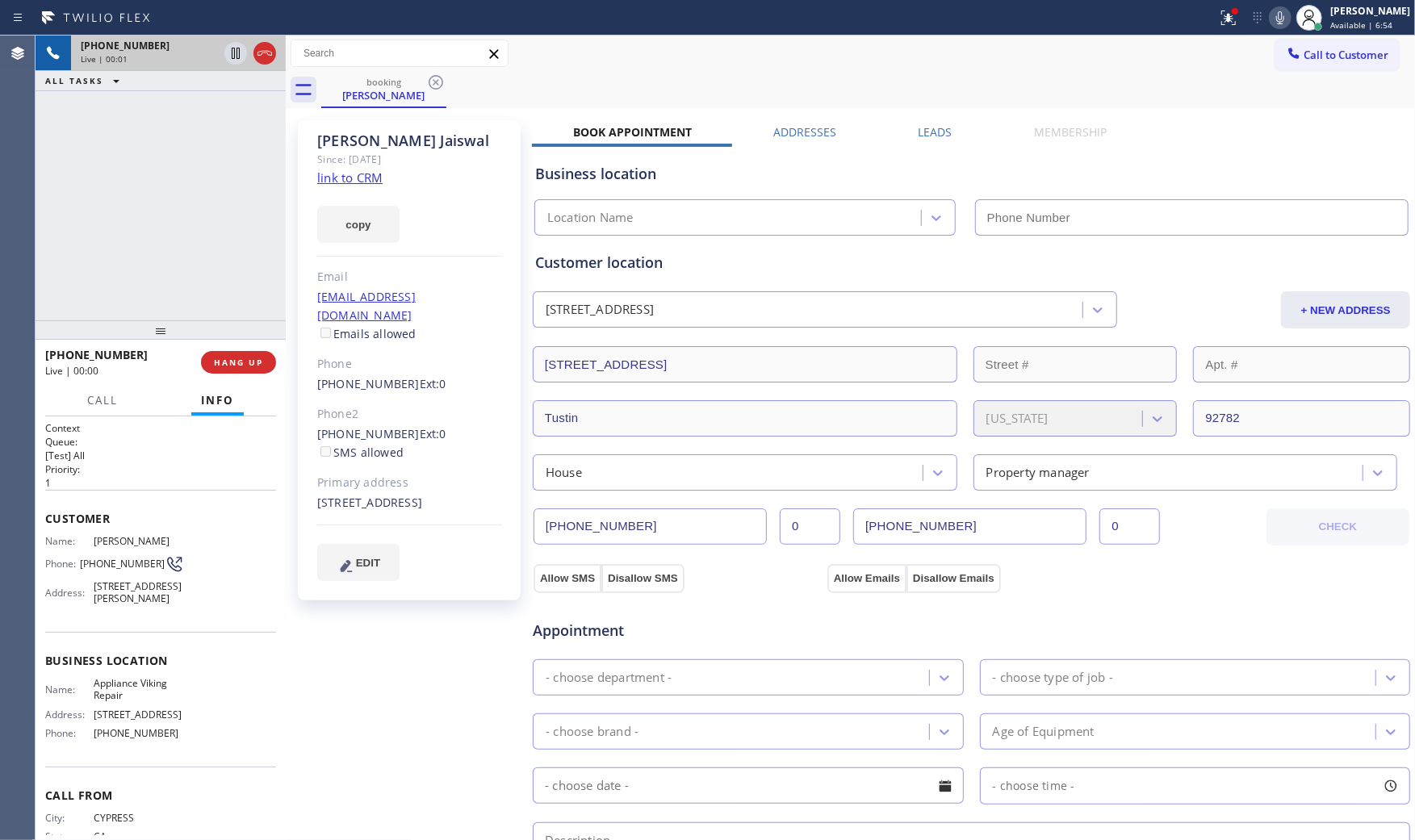
type input "[PHONE_NUMBER]"
click at [356, 175] on link "link to CRM" at bounding box center [350, 178] width 66 height 16
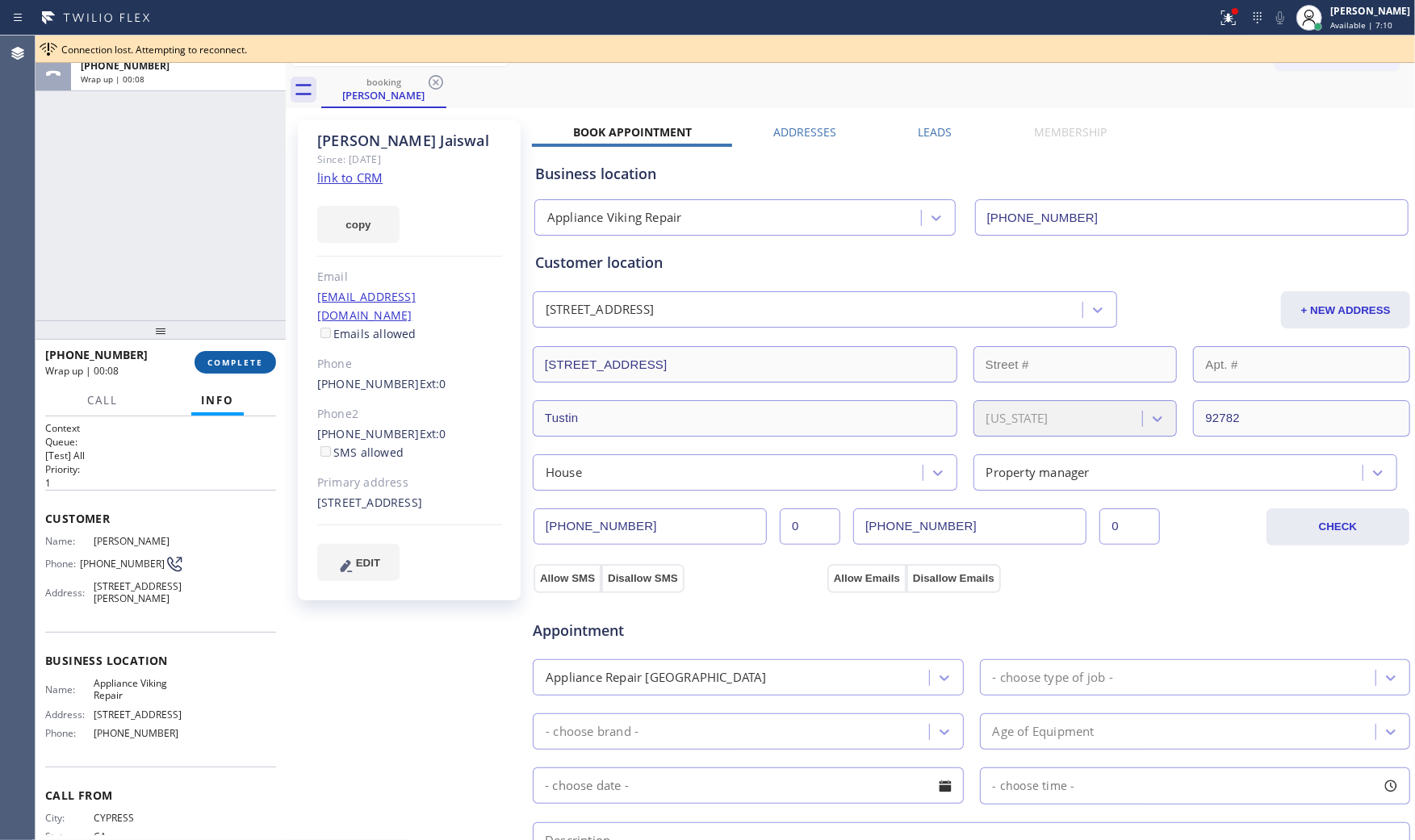
click at [234, 352] on button "COMPLETE" at bounding box center [235, 362] width 81 height 23
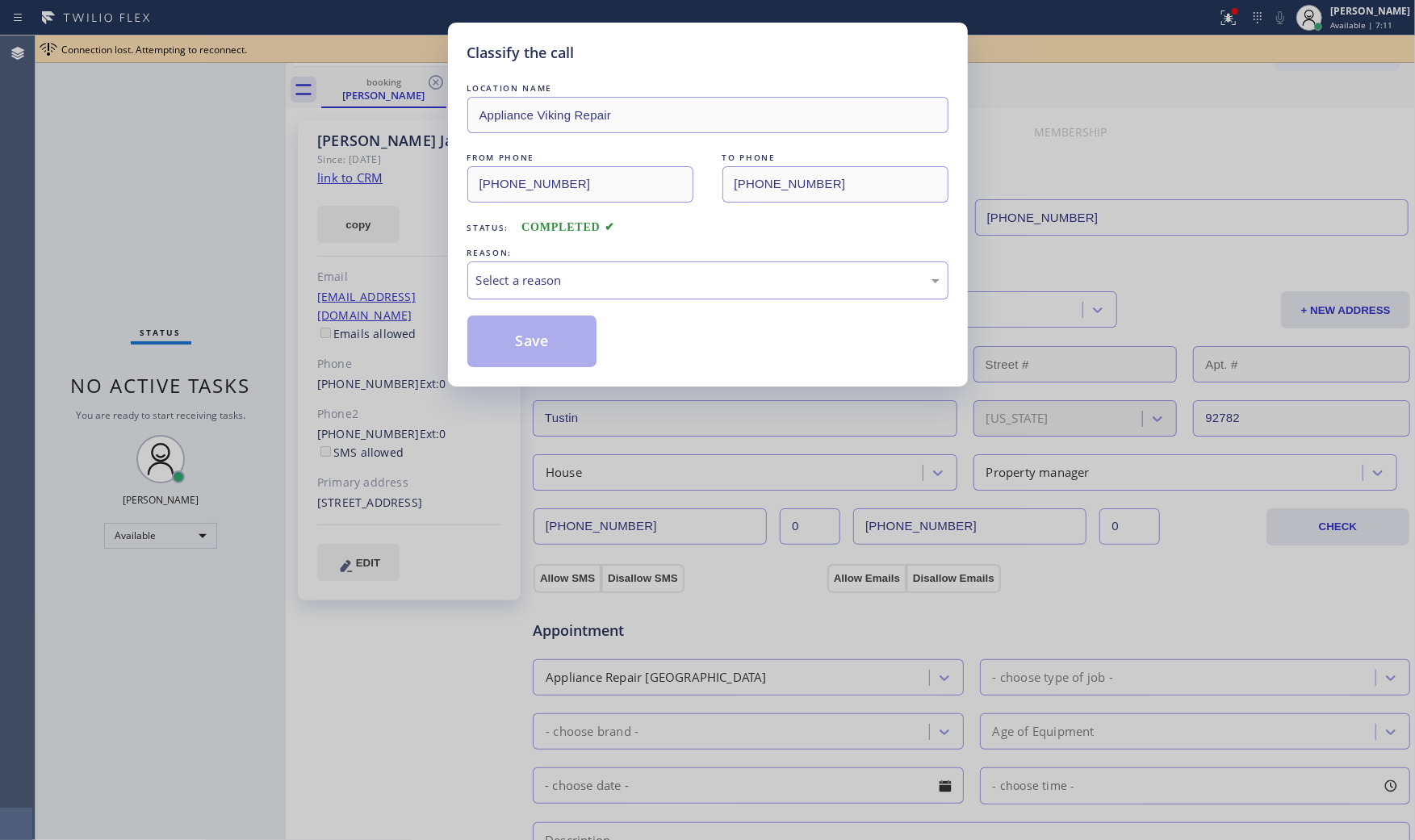
click at [588, 287] on div "Select a reason" at bounding box center [708, 280] width 464 height 19
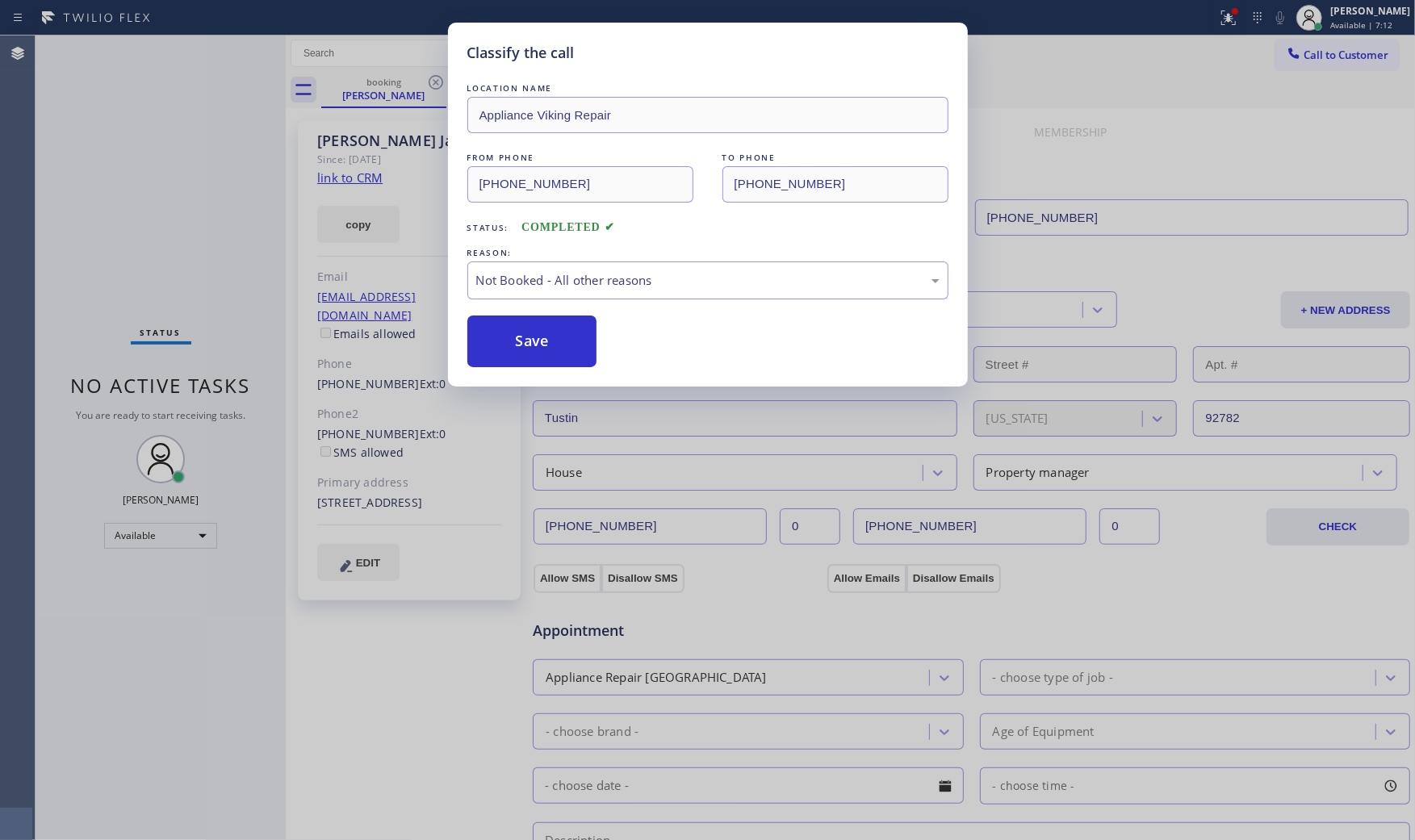
click at [532, 342] on button "Save" at bounding box center [532, 342] width 130 height 52
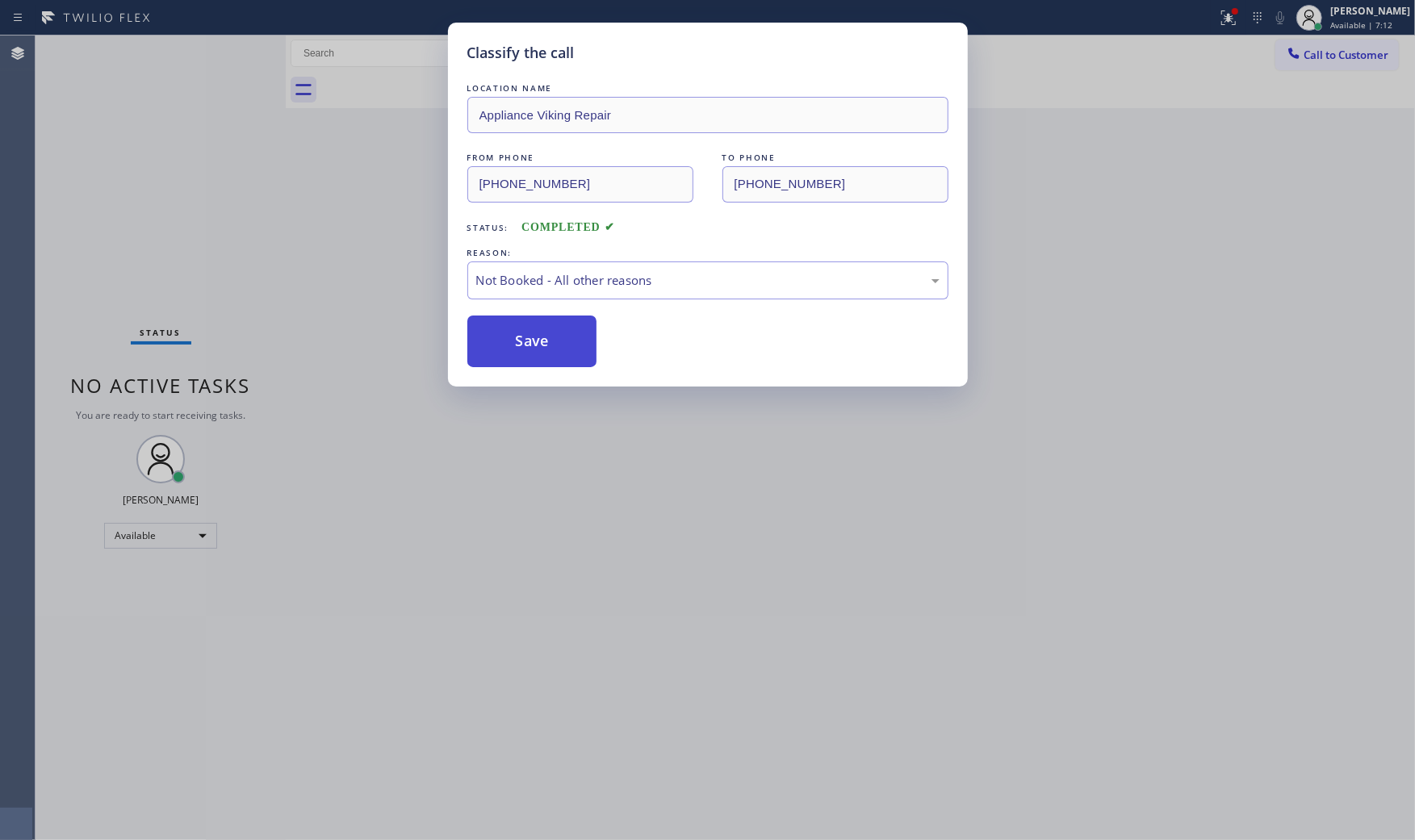
click at [531, 342] on button "Save" at bounding box center [532, 342] width 130 height 52
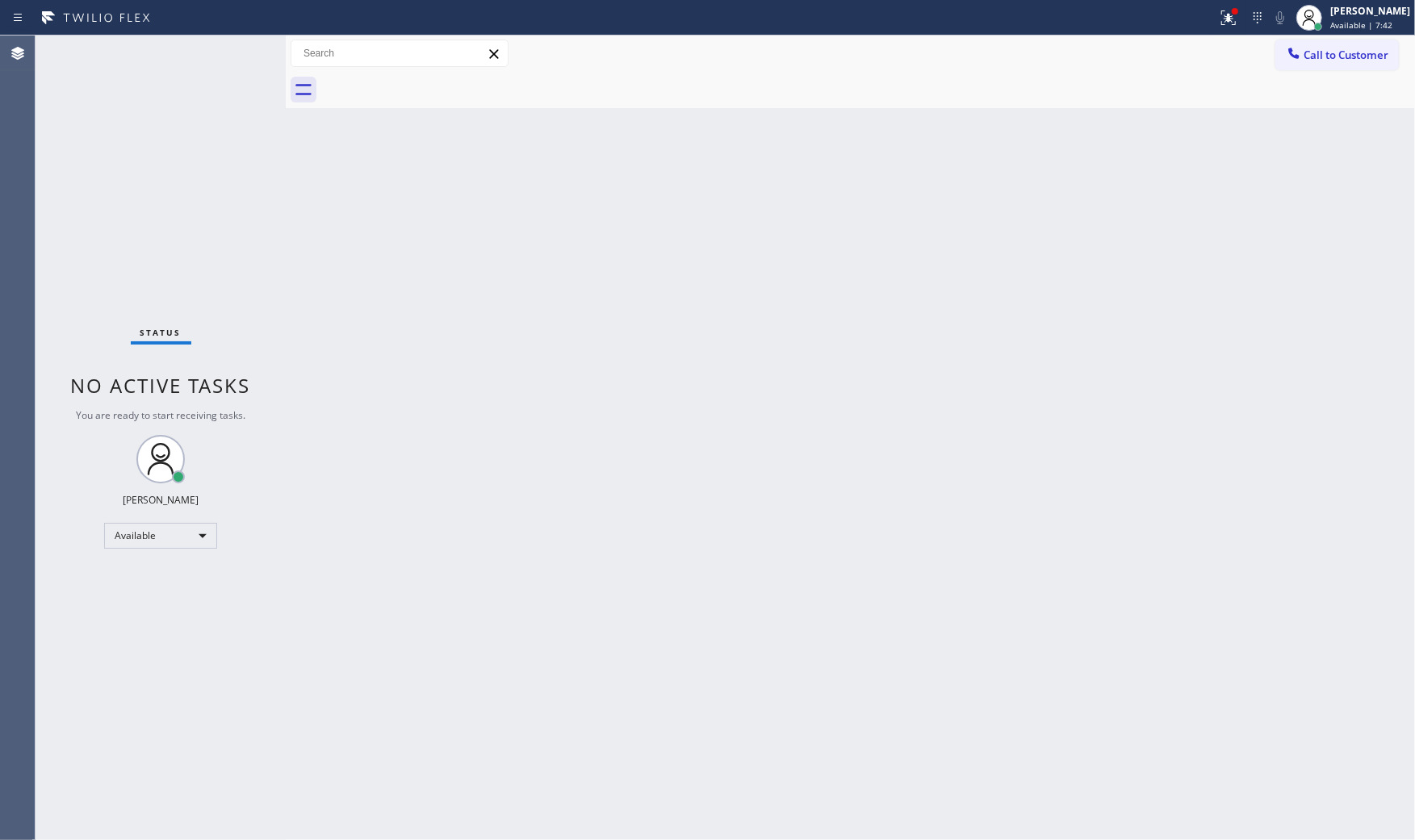
click at [227, 59] on div "Status No active tasks You are ready to start receiving tasks. [PERSON_NAME] Av…" at bounding box center [161, 438] width 250 height 804
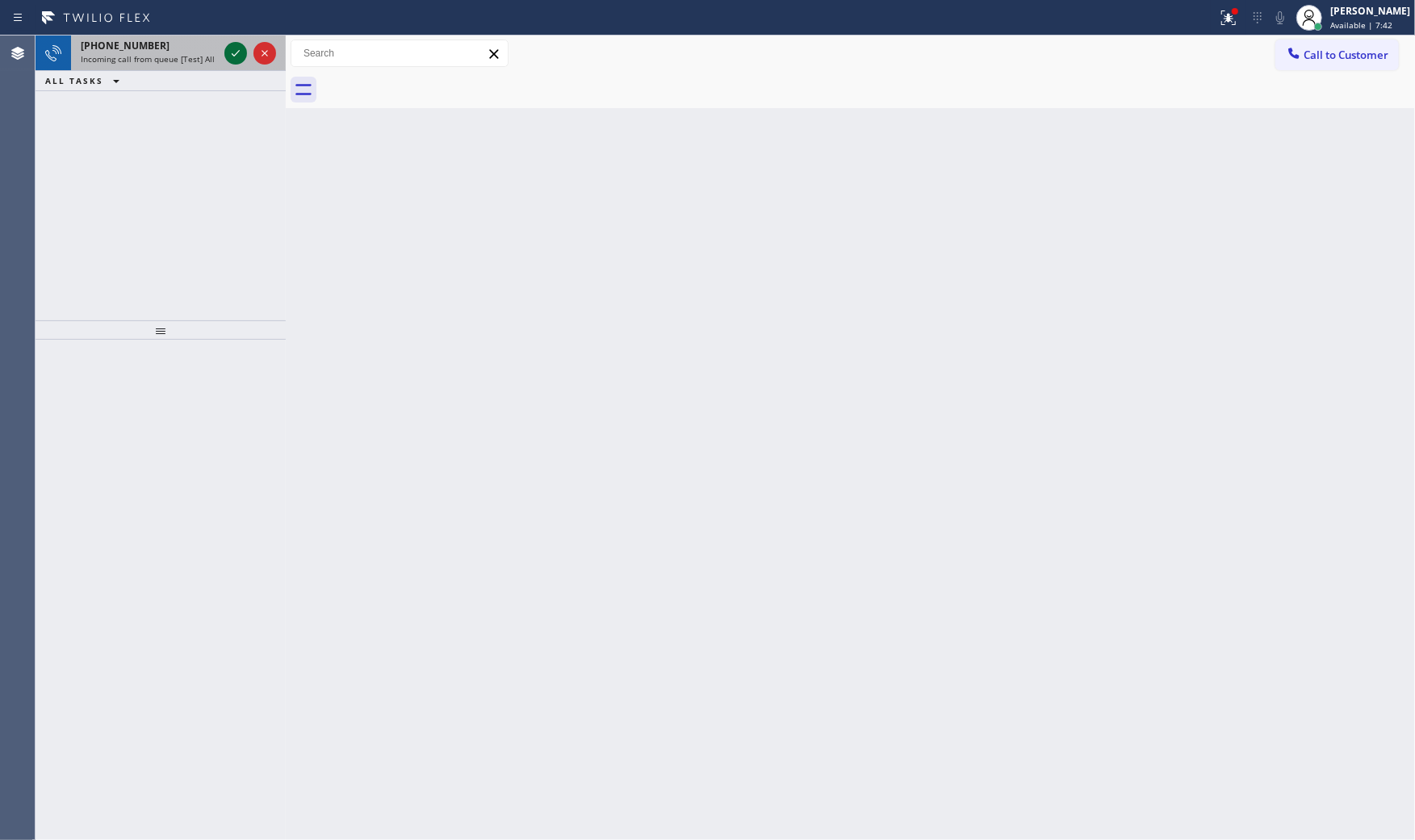
click at [227, 59] on icon at bounding box center [236, 54] width 20 height 20
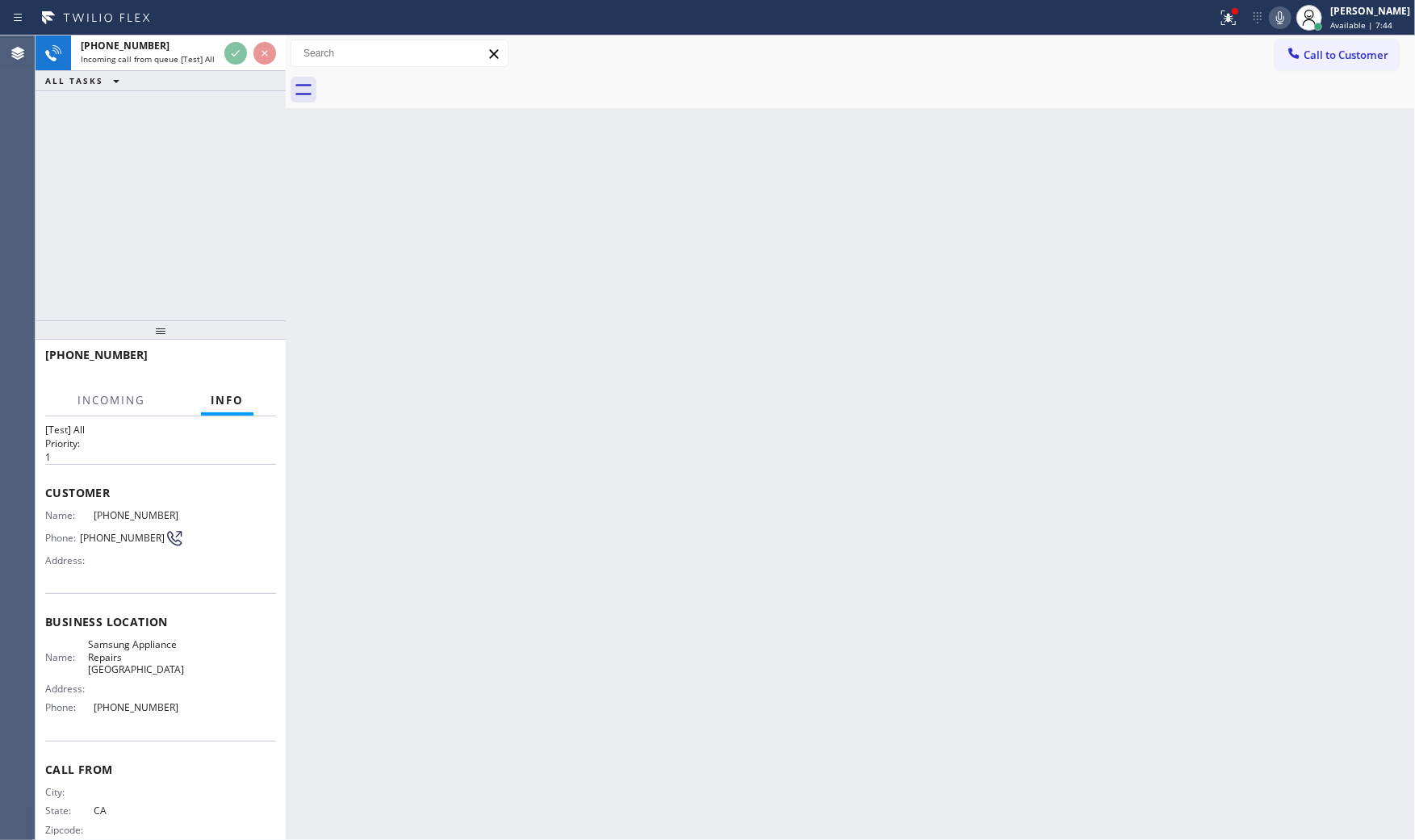
scroll to position [51, 0]
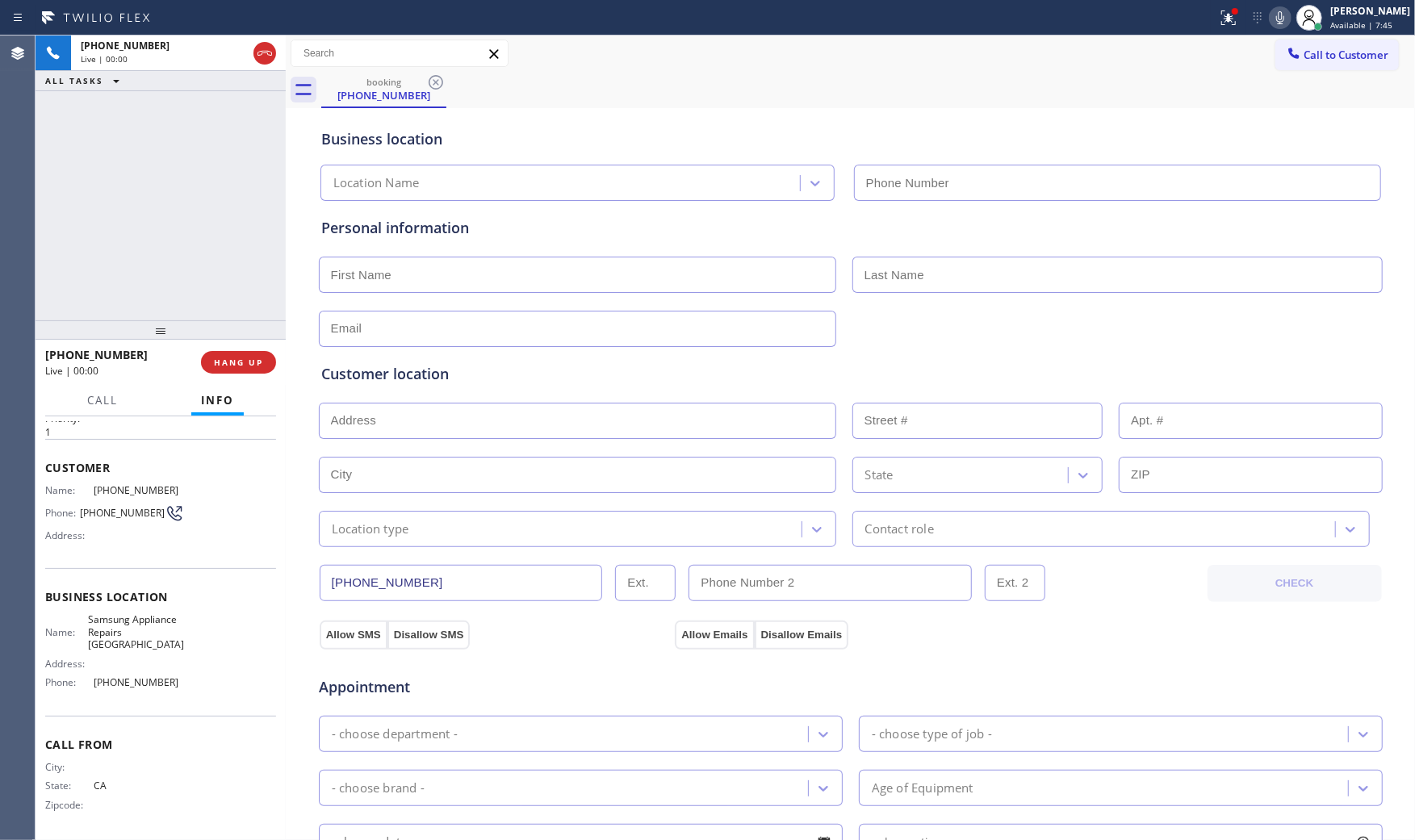
type input "[PHONE_NUMBER]"
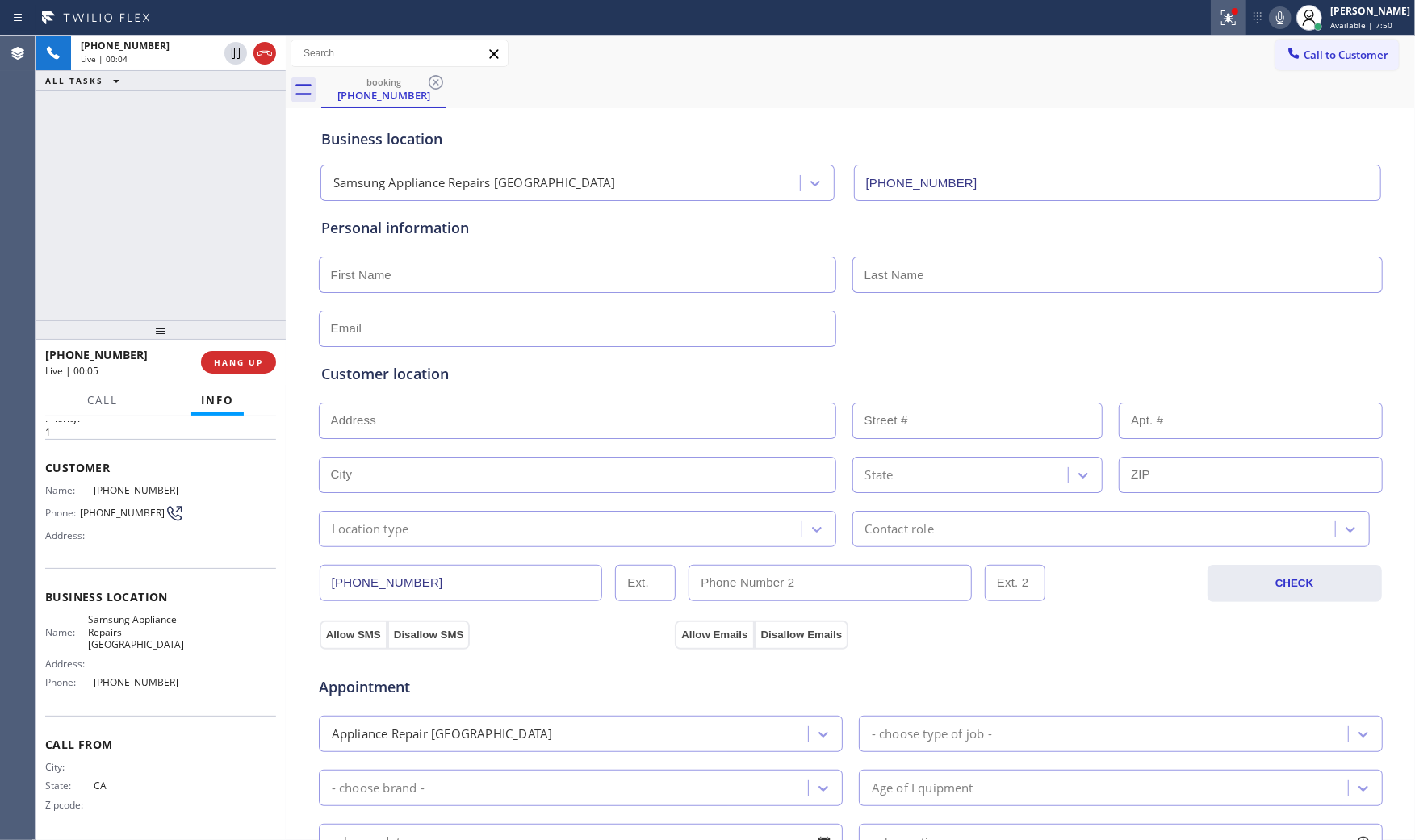
click at [1218, 14] on icon at bounding box center [1228, 18] width 20 height 20
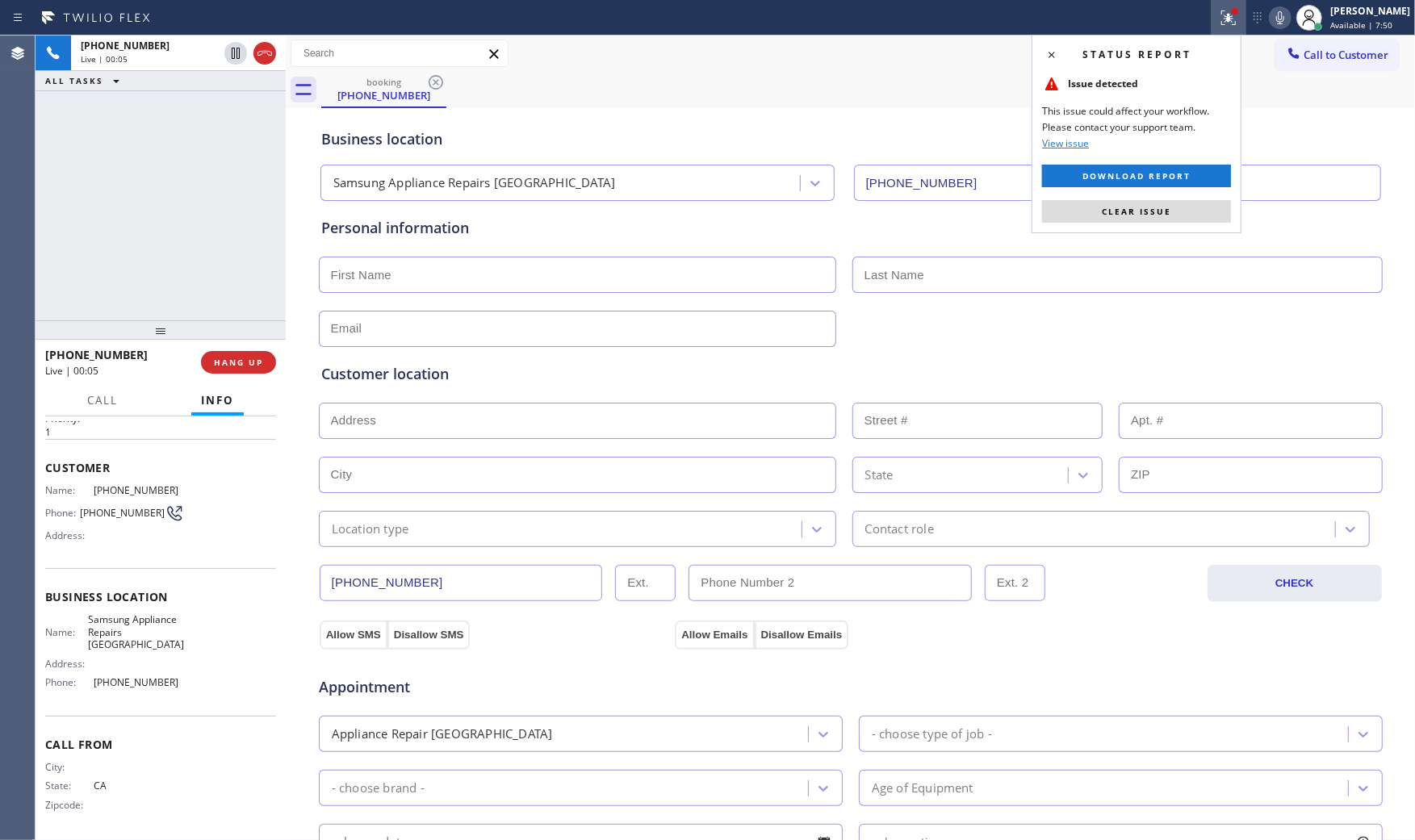
click at [1163, 230] on div "Status report Issue detected This issue could affect your workflow. Please cont…" at bounding box center [1136, 134] width 210 height 199
click at [1164, 218] on button "Clear issue" at bounding box center [1136, 211] width 189 height 23
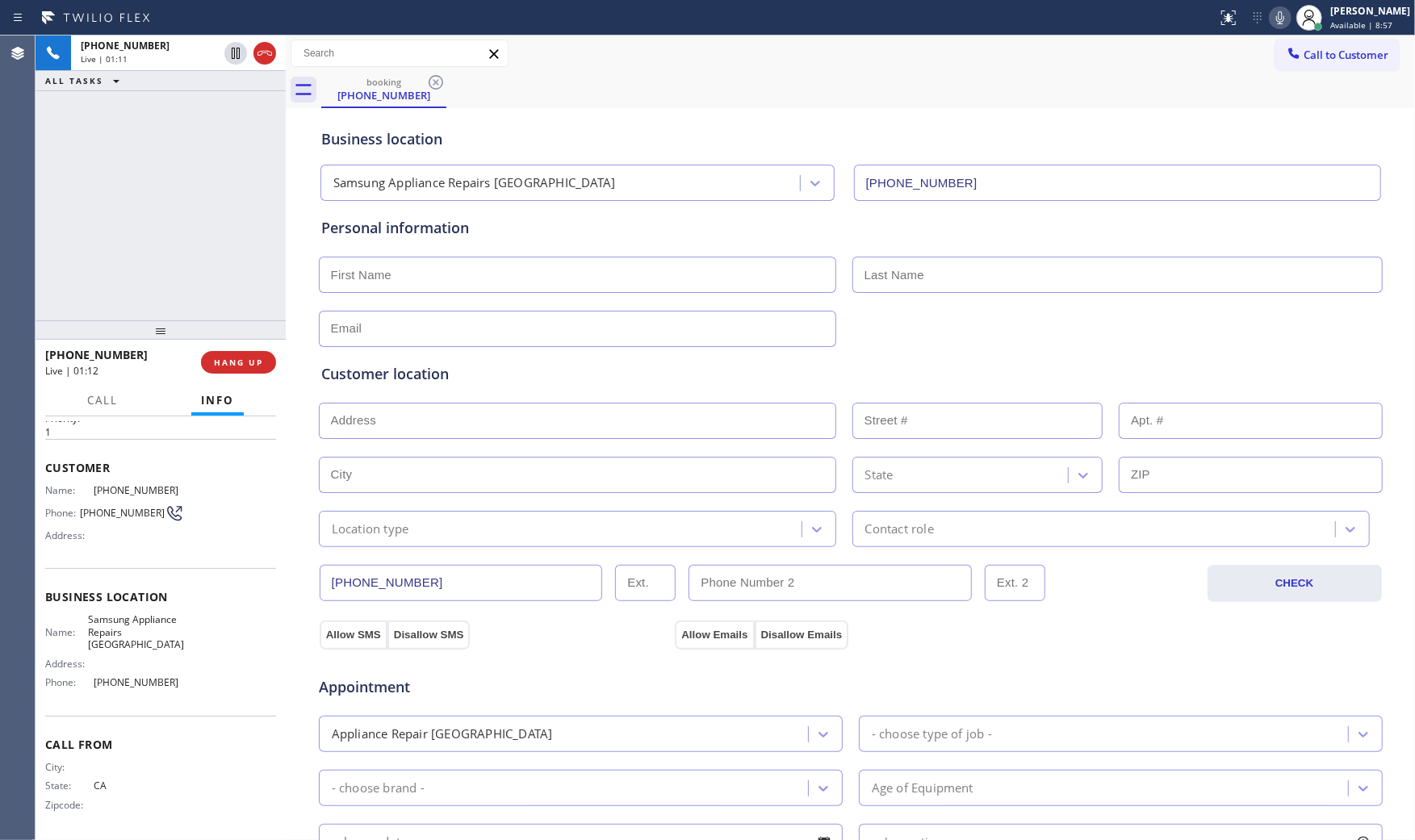
click at [1187, 292] on input "text" at bounding box center [1117, 274] width 530 height 37
click at [1161, 92] on div "booking [PHONE_NUMBER]" at bounding box center [867, 89] width 1093 height 37
click at [237, 359] on span "HANG UP" at bounding box center [238, 361] width 50 height 11
click at [211, 173] on div "ALL TASKS ALL TASKS ACTIVE TASKS TASKS IN WRAP UP [PHONE_NUMBER] Wrap up | 00:17" at bounding box center [161, 178] width 250 height 285
click at [416, 272] on input "text" at bounding box center [577, 274] width 517 height 37
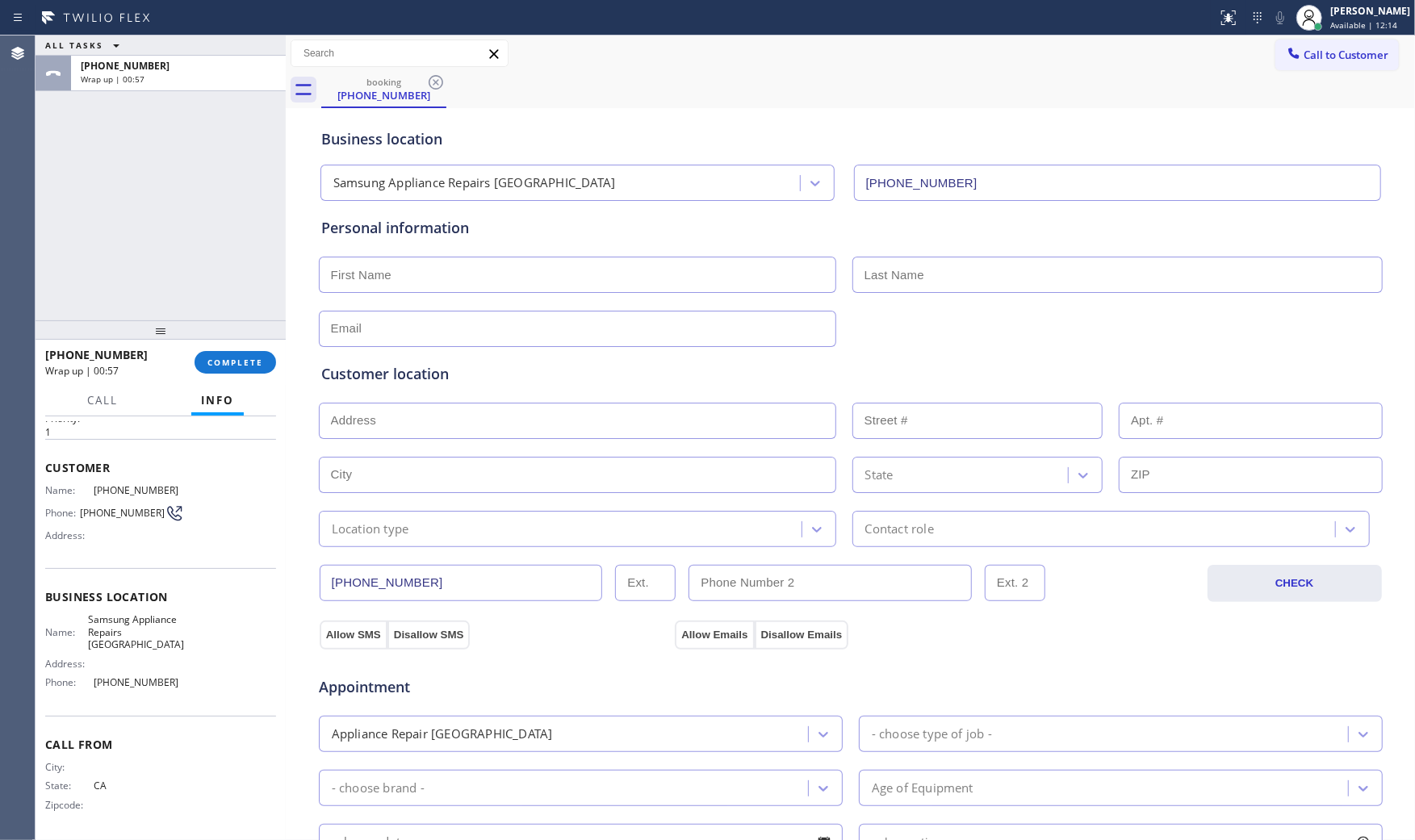
click at [369, 338] on input "text" at bounding box center [577, 329] width 517 height 37
click at [385, 286] on input "text" at bounding box center [577, 274] width 517 height 37
type input "Ms"
paste input "[PERSON_NAME]"
type input "[PERSON_NAME]"
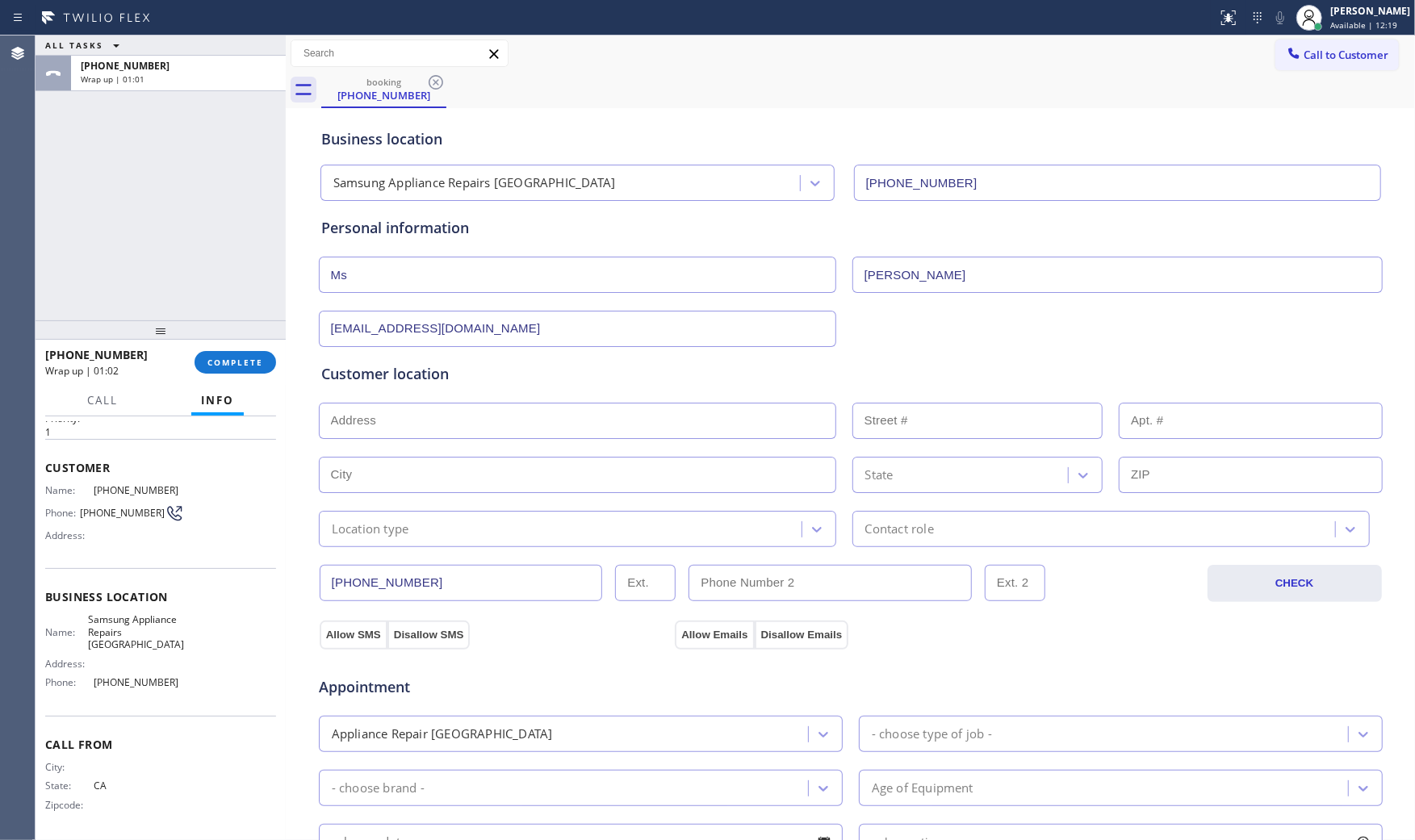
type input "[EMAIL_ADDRESS][DOMAIN_NAME]"
click at [396, 417] on input "text" at bounding box center [577, 421] width 517 height 37
paste input "[GEOGRAPHIC_DATA]"
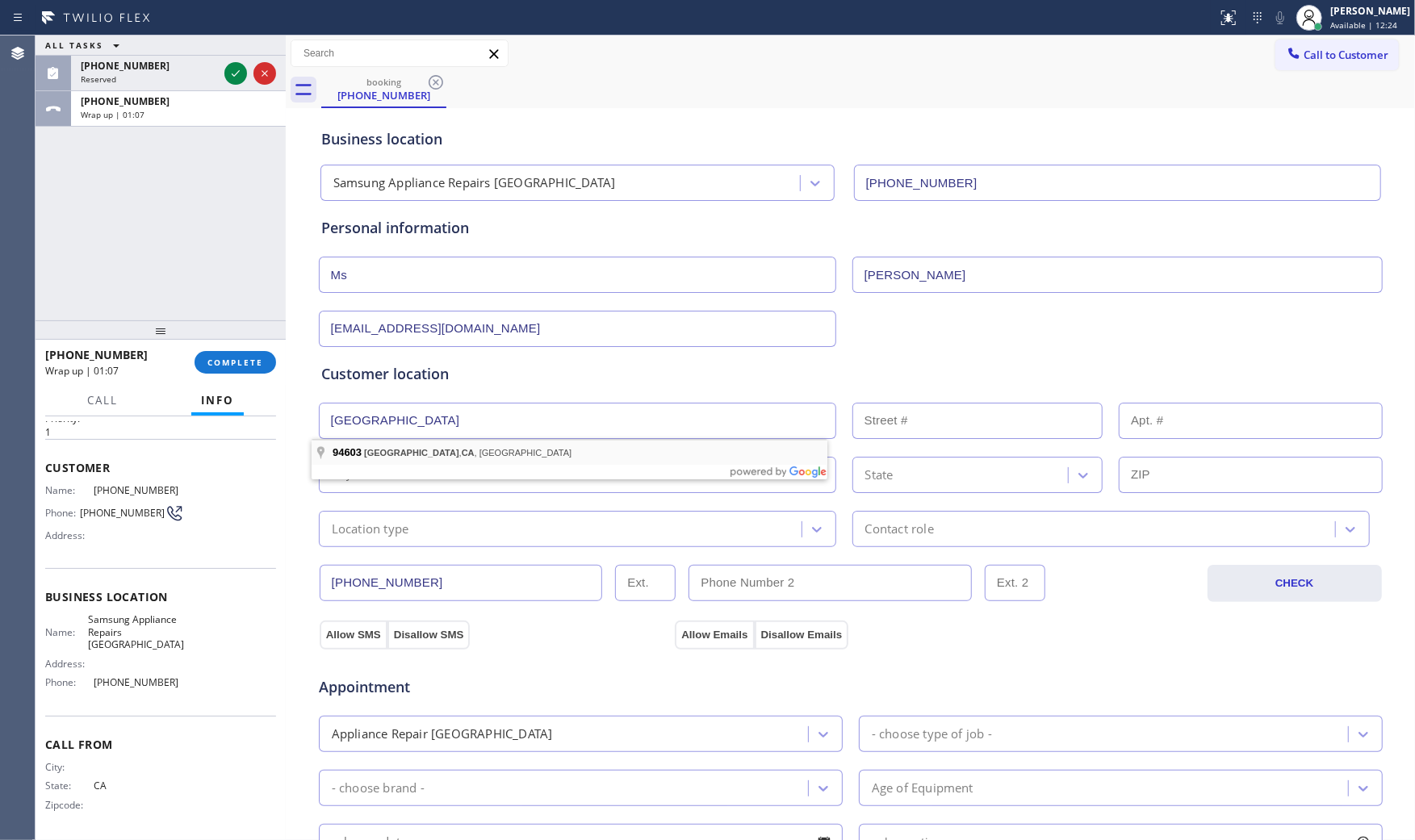
type input "[GEOGRAPHIC_DATA], [GEOGRAPHIC_DATA]"
type input "[GEOGRAPHIC_DATA]"
type input "94603"
click at [402, 523] on div "Location type" at bounding box center [370, 528] width 77 height 19
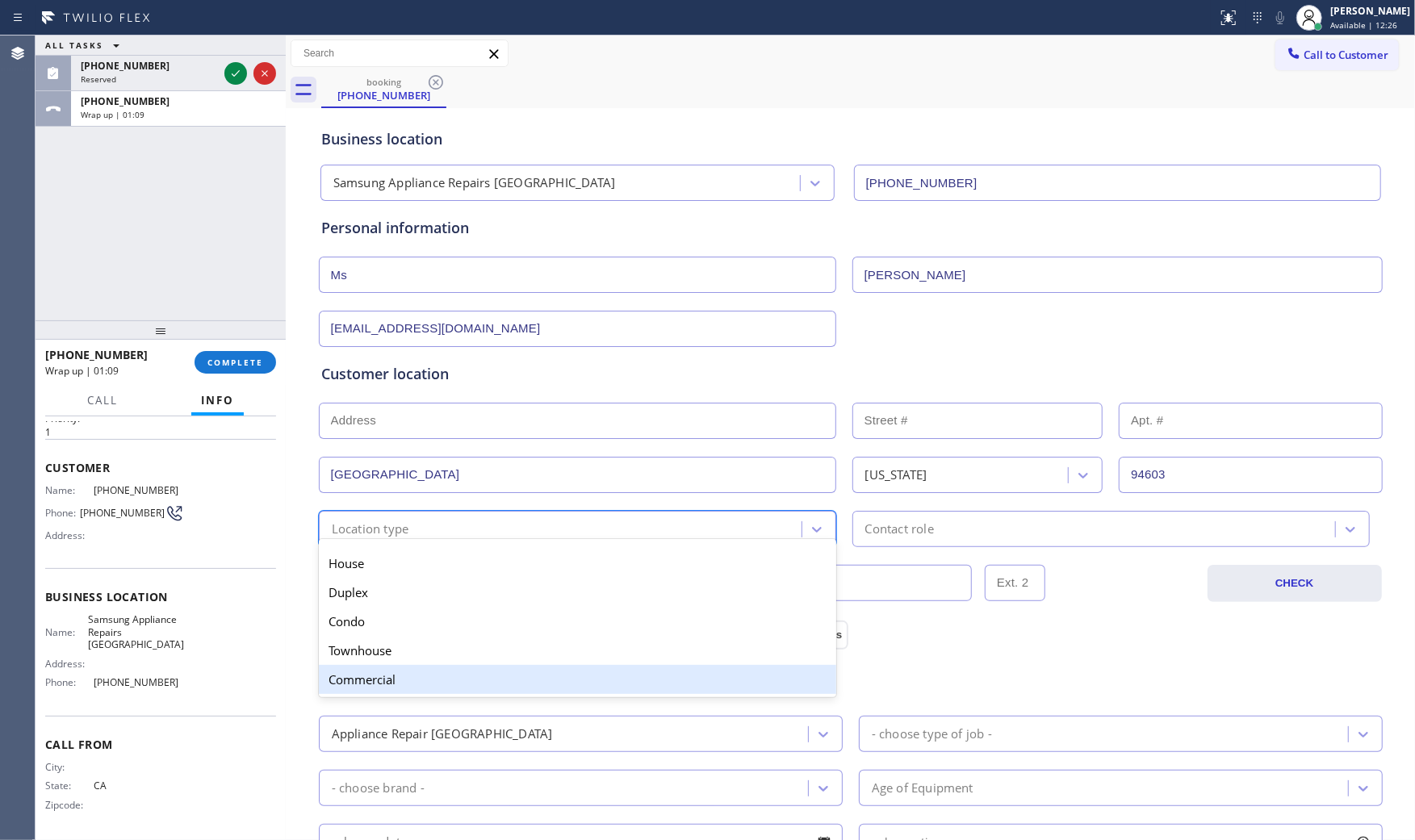
click at [397, 679] on div "Commercial" at bounding box center [577, 679] width 517 height 29
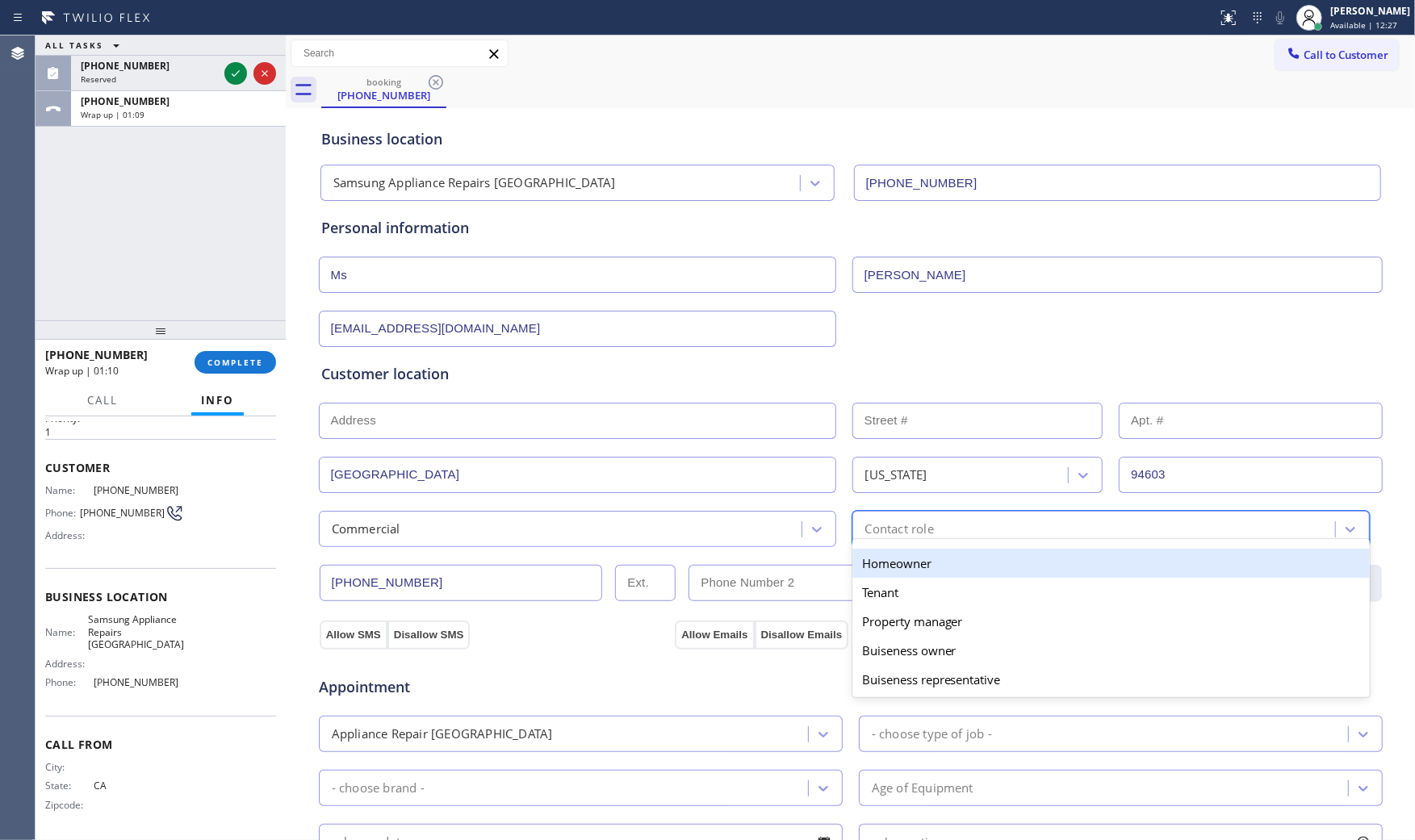
click at [919, 534] on div "Contact role" at bounding box center [899, 528] width 69 height 19
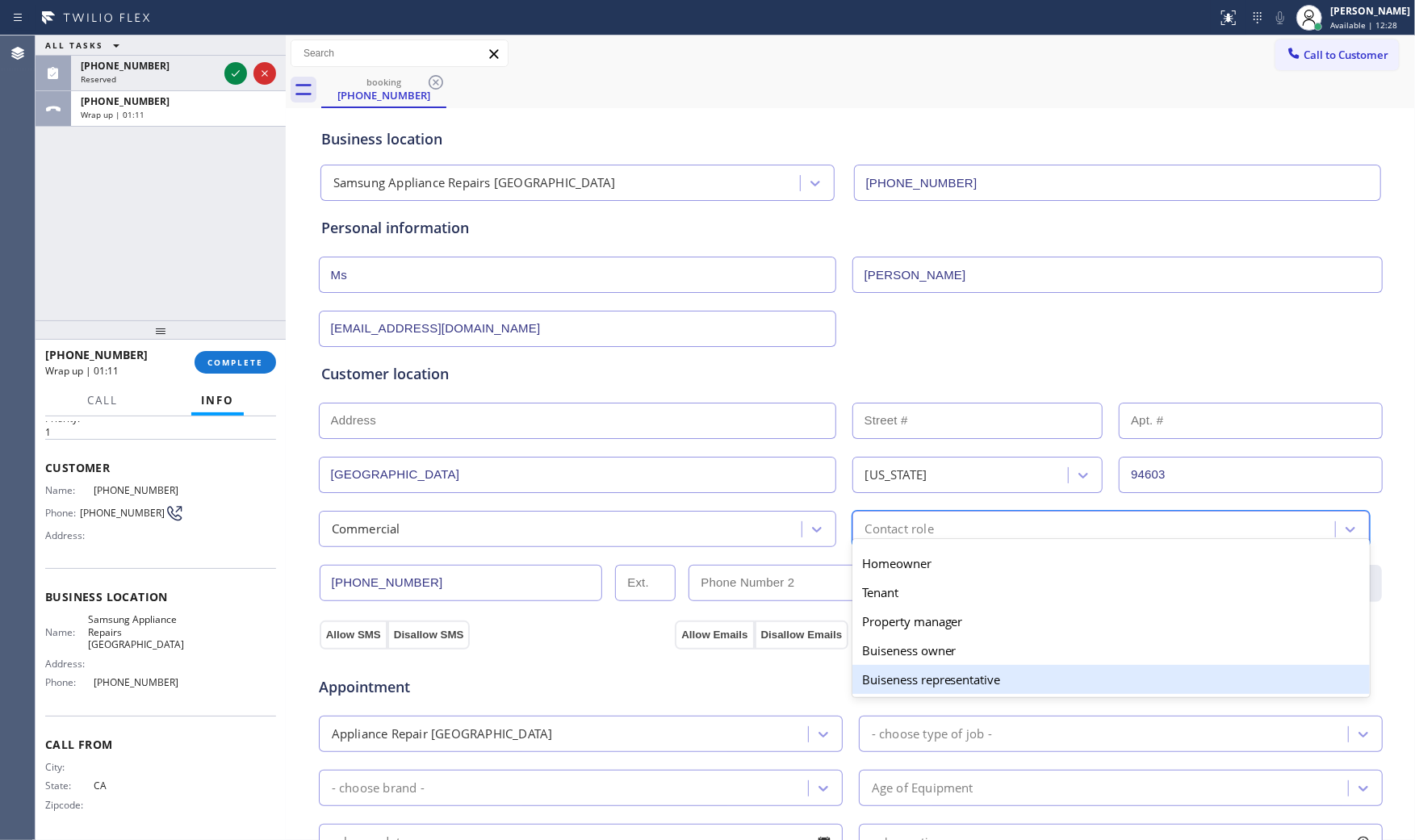
click at [898, 681] on div "Buiseness representative" at bounding box center [1110, 679] width 517 height 29
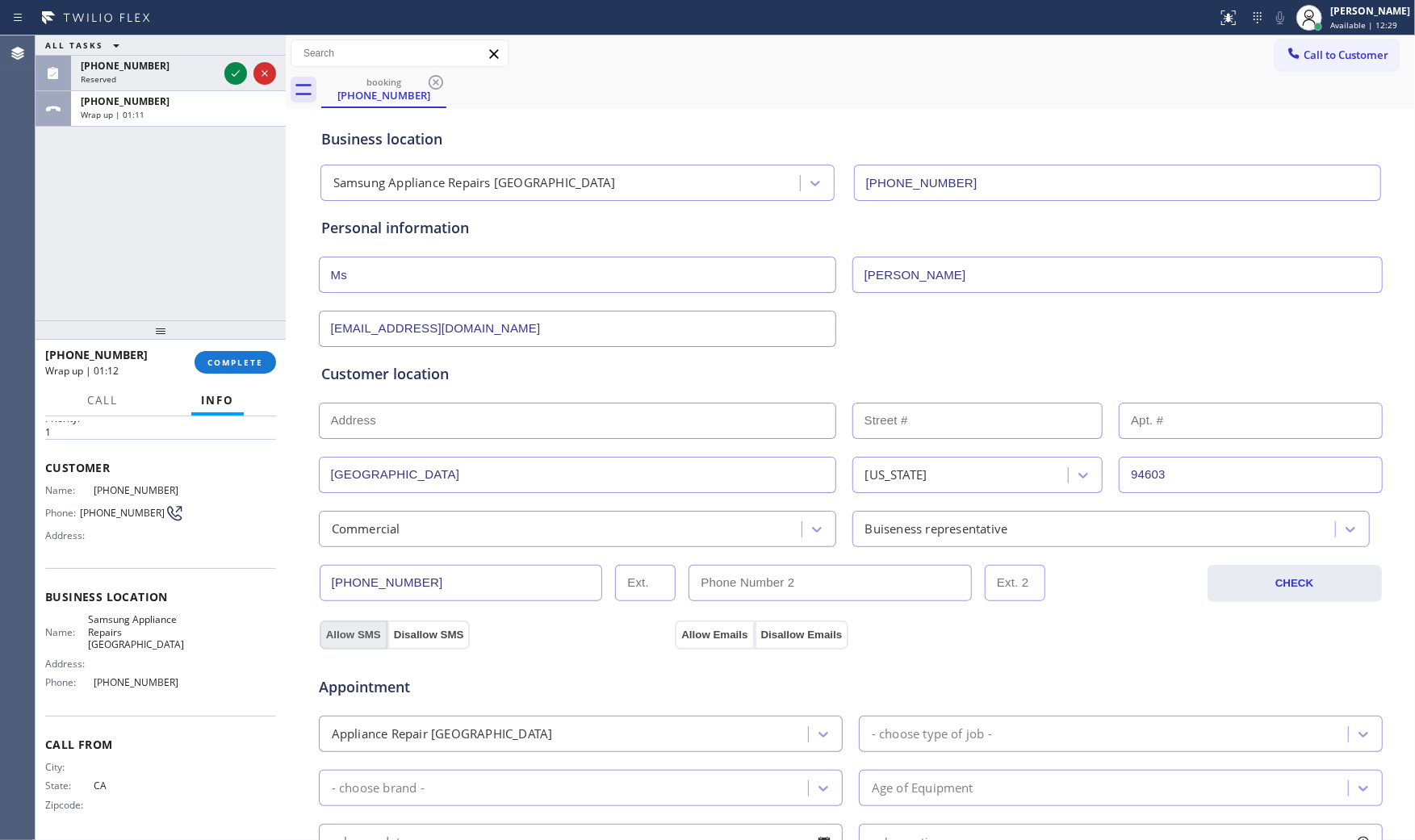
click at [364, 637] on button "Allow SMS" at bounding box center [354, 634] width 68 height 29
click at [731, 637] on button "Allow Emails" at bounding box center [714, 634] width 79 height 29
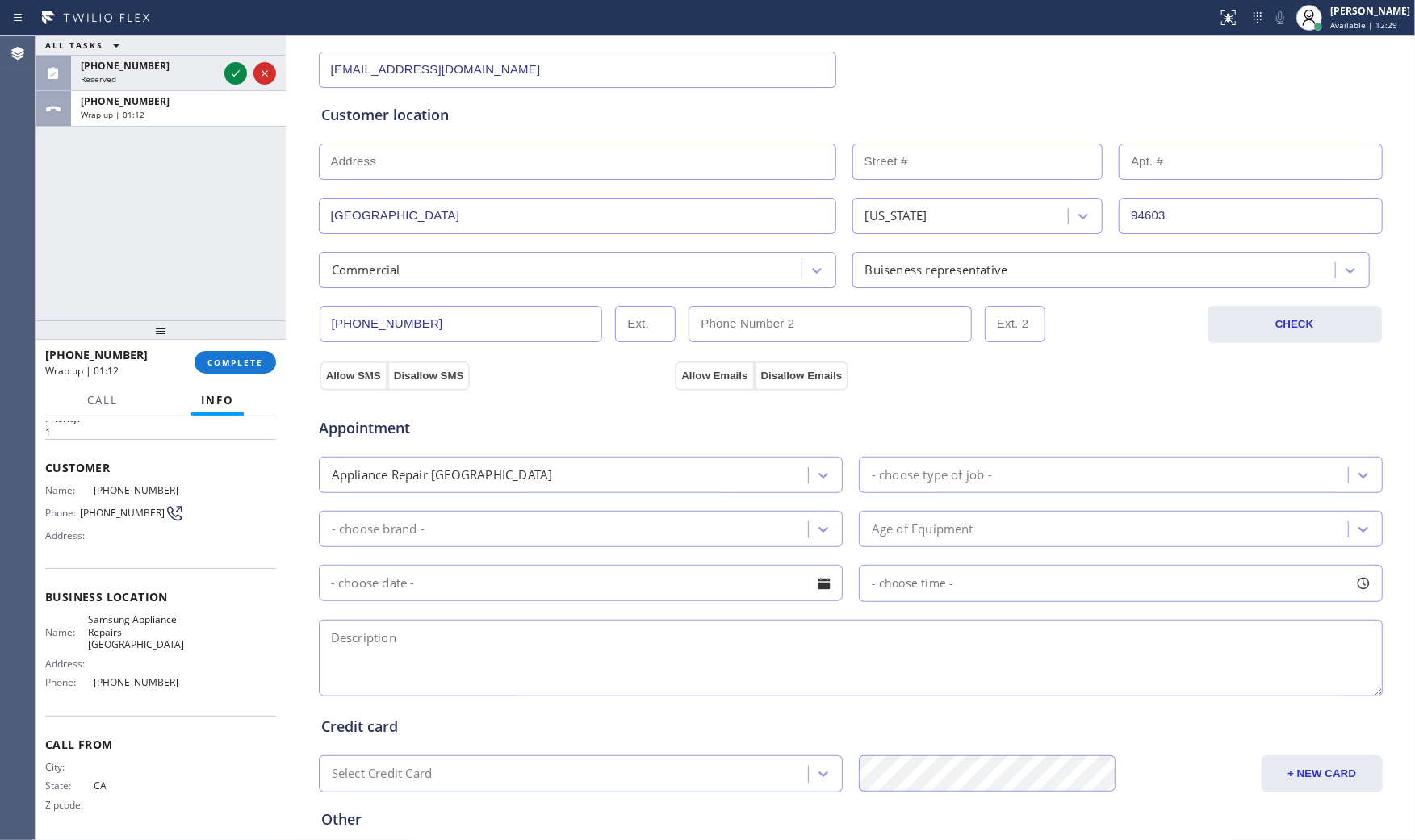
scroll to position [269, 0]
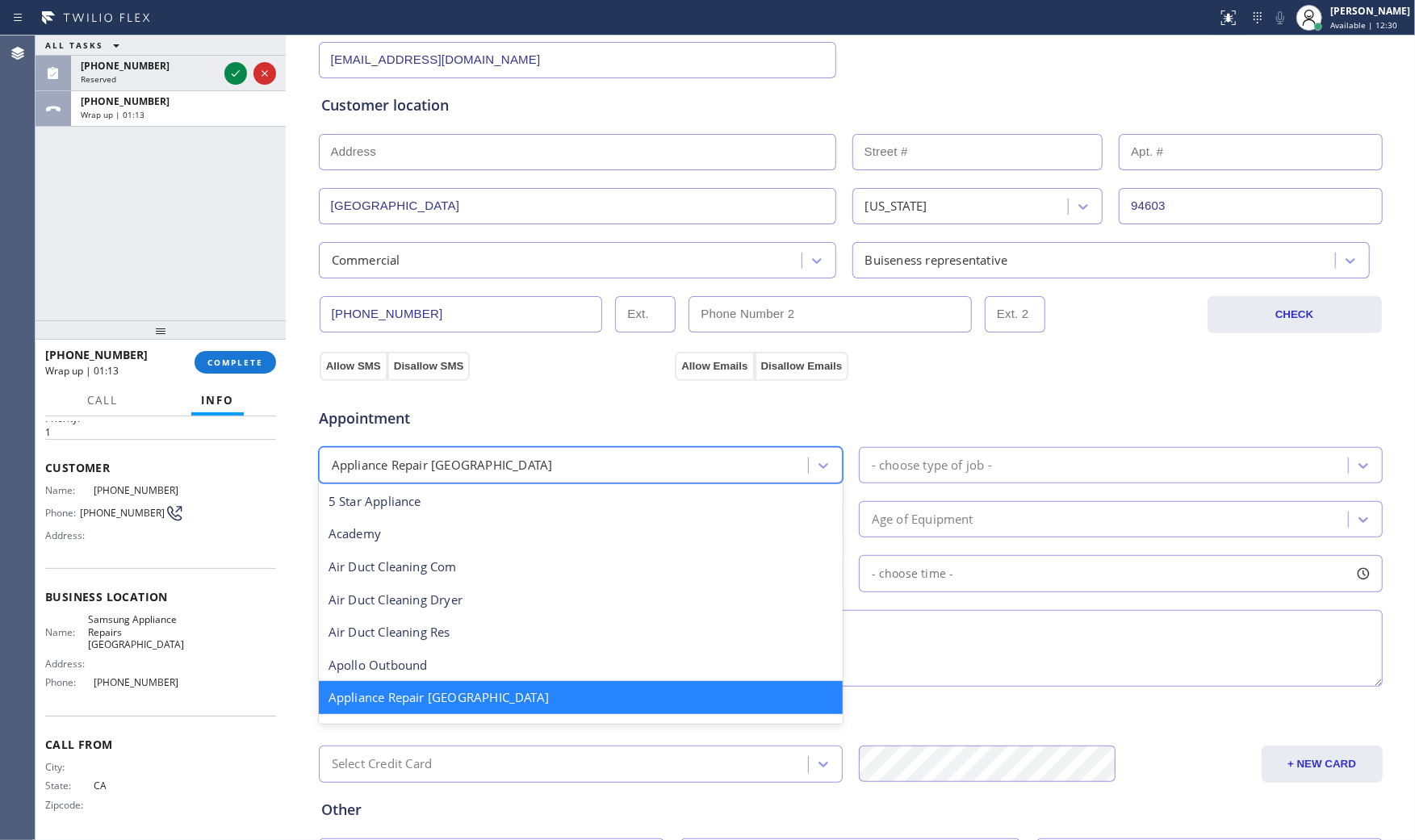
click at [569, 469] on div "Appliance Repair [GEOGRAPHIC_DATA]" at bounding box center [566, 465] width 485 height 28
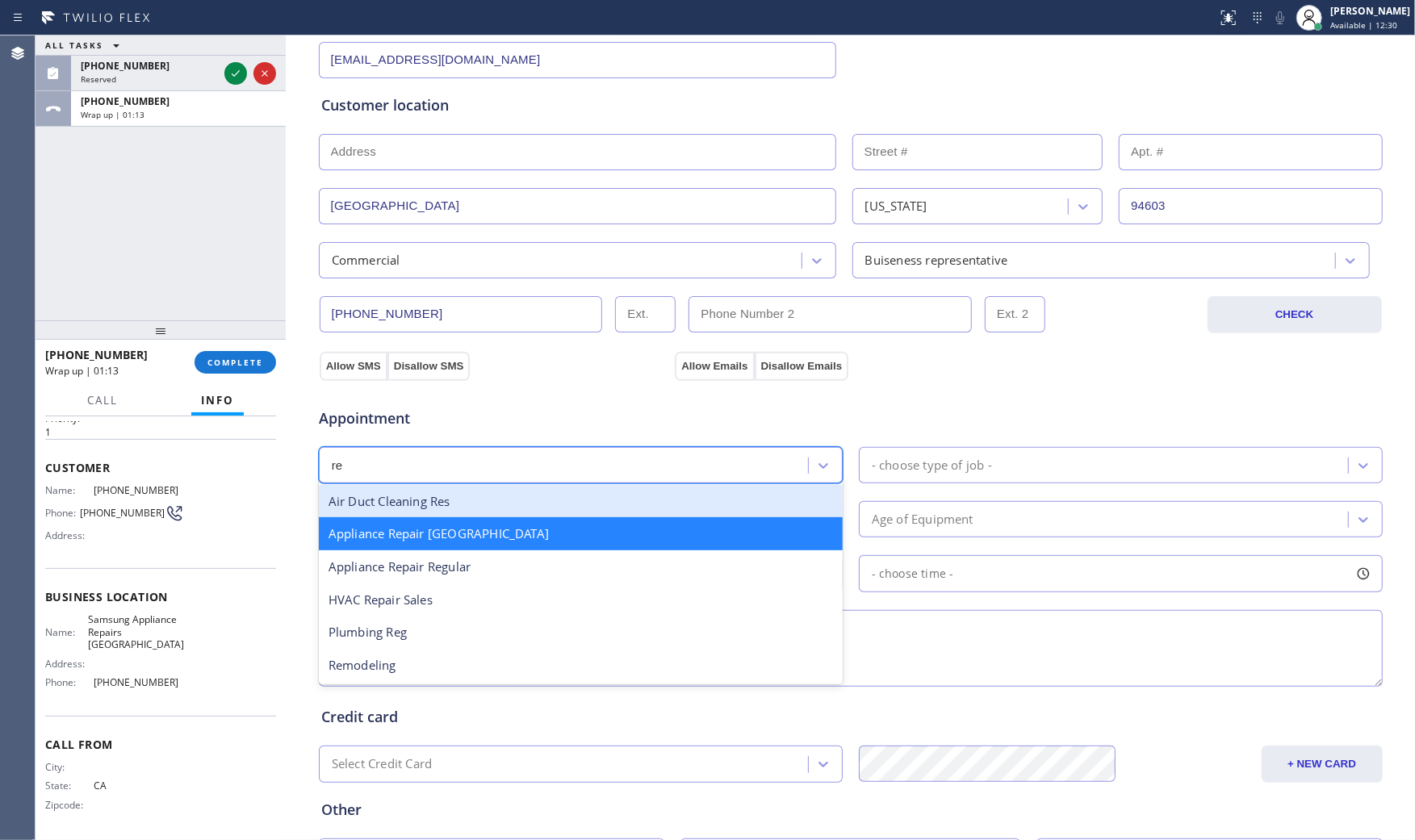
scroll to position [0, 0]
type input "reg"
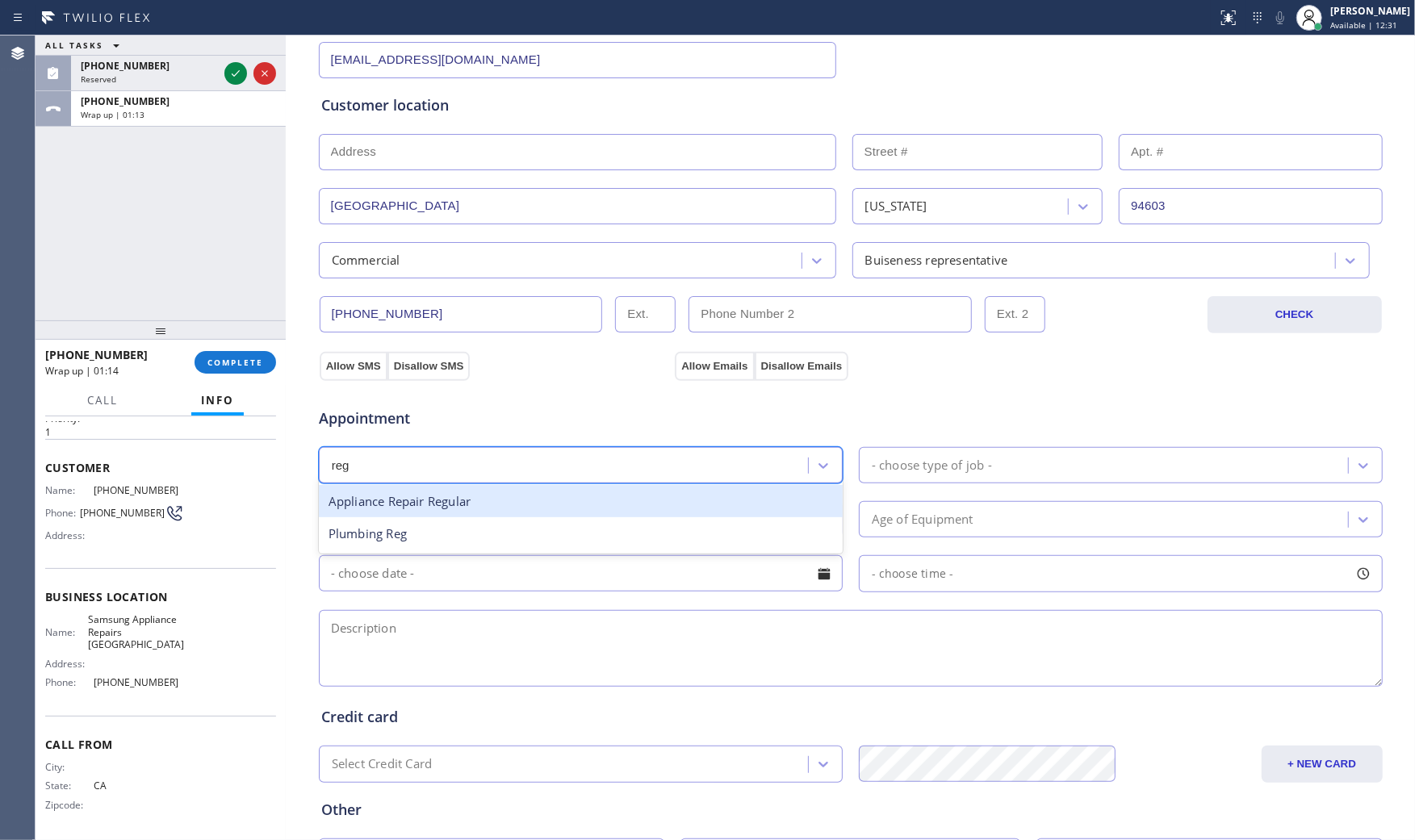
click at [511, 506] on div "Appliance Repair Regular" at bounding box center [580, 500] width 523 height 33
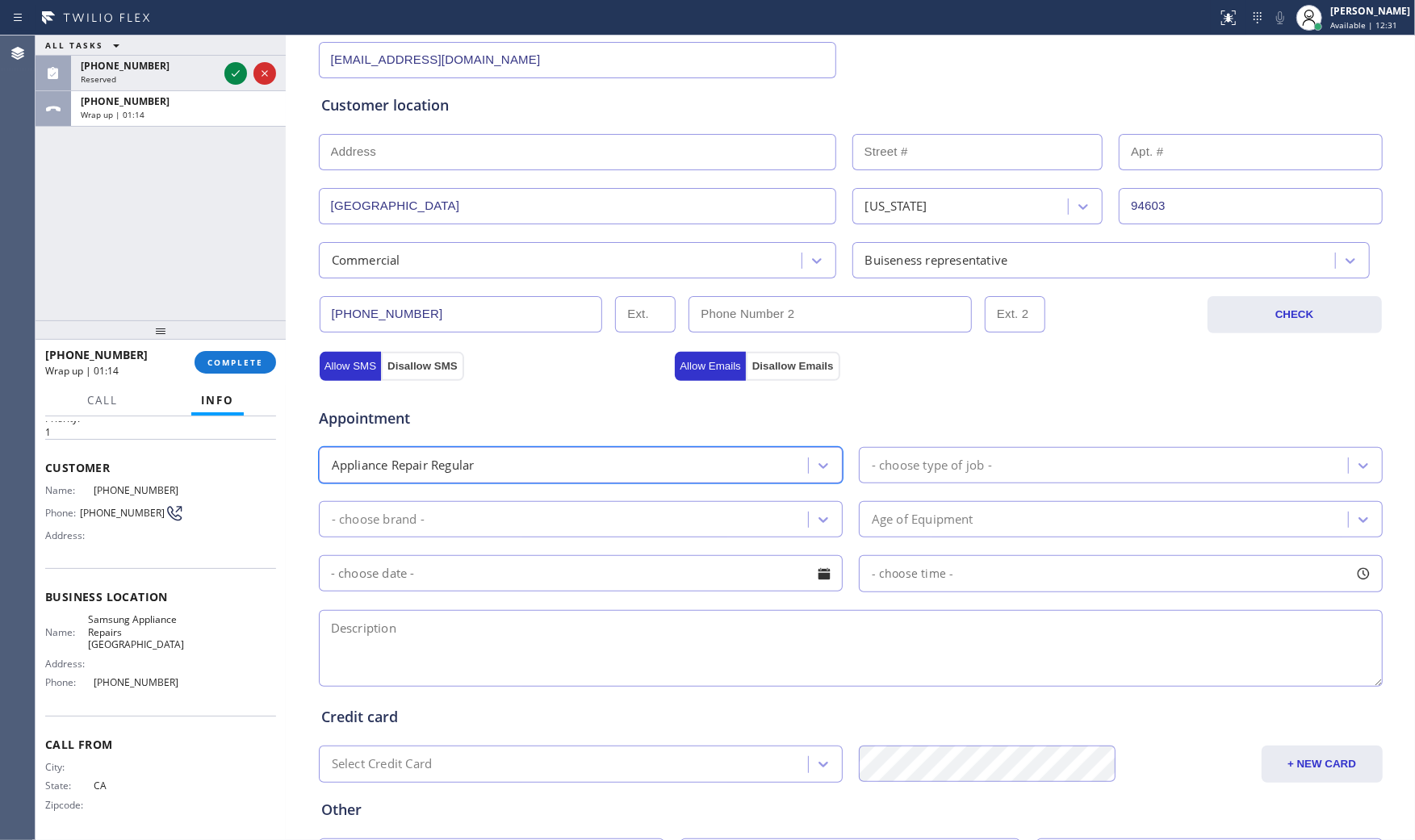
click at [963, 465] on div "- choose type of job -" at bounding box center [931, 465] width 120 height 19
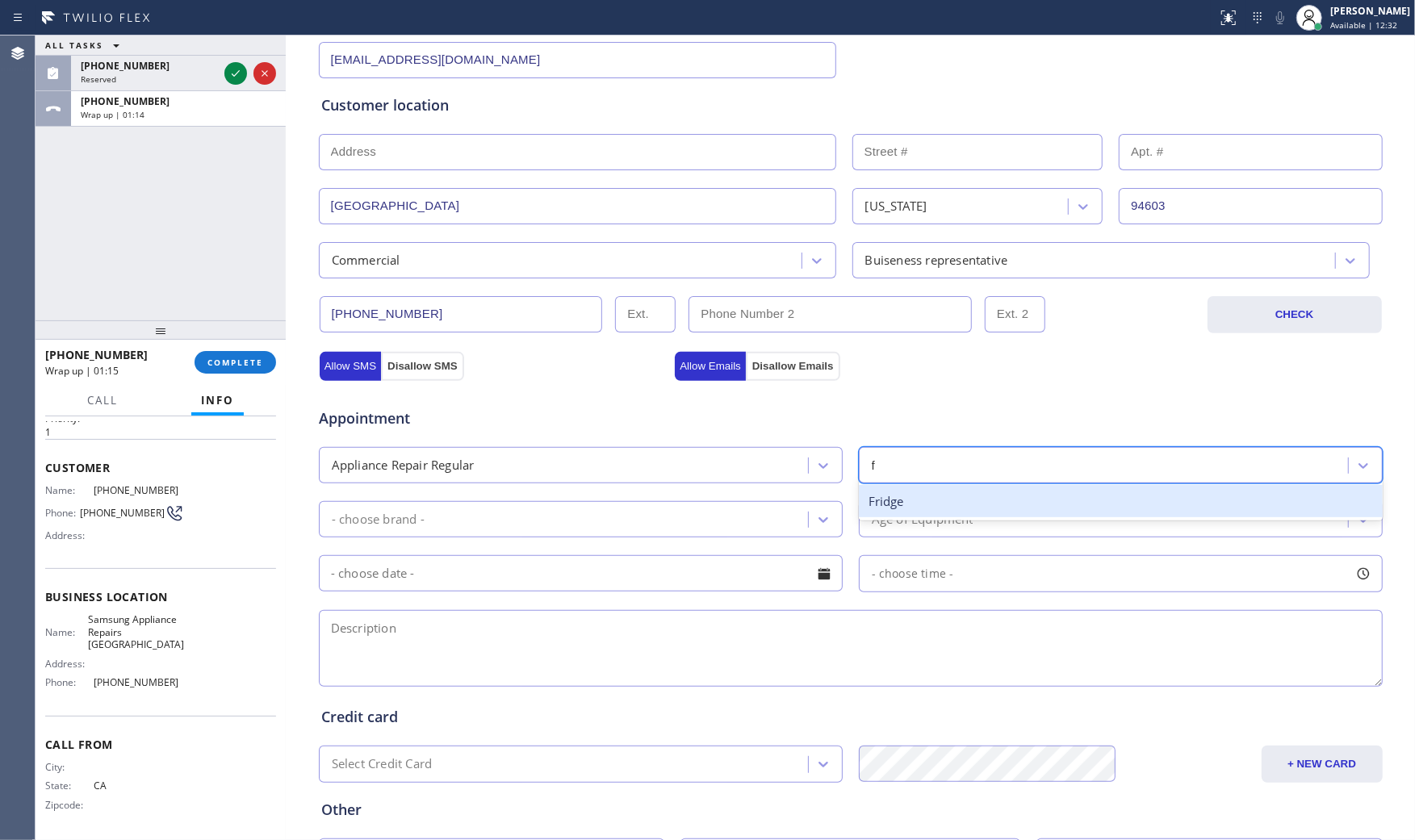
drag, startPoint x: 926, startPoint y: 506, endPoint x: 639, endPoint y: 516, distance: 287.2
type input "f"
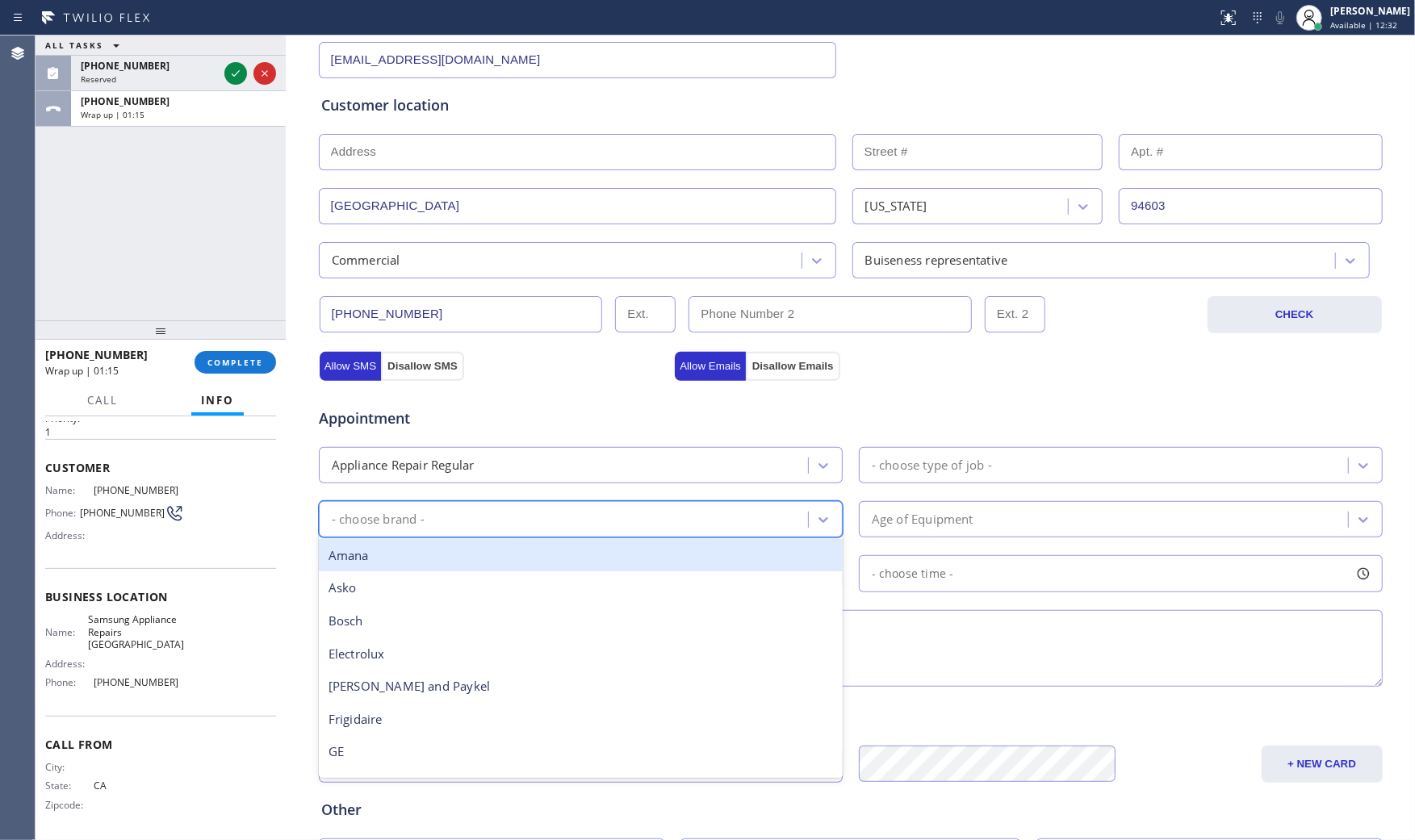
click at [578, 525] on div "- choose brand -" at bounding box center [566, 519] width 485 height 28
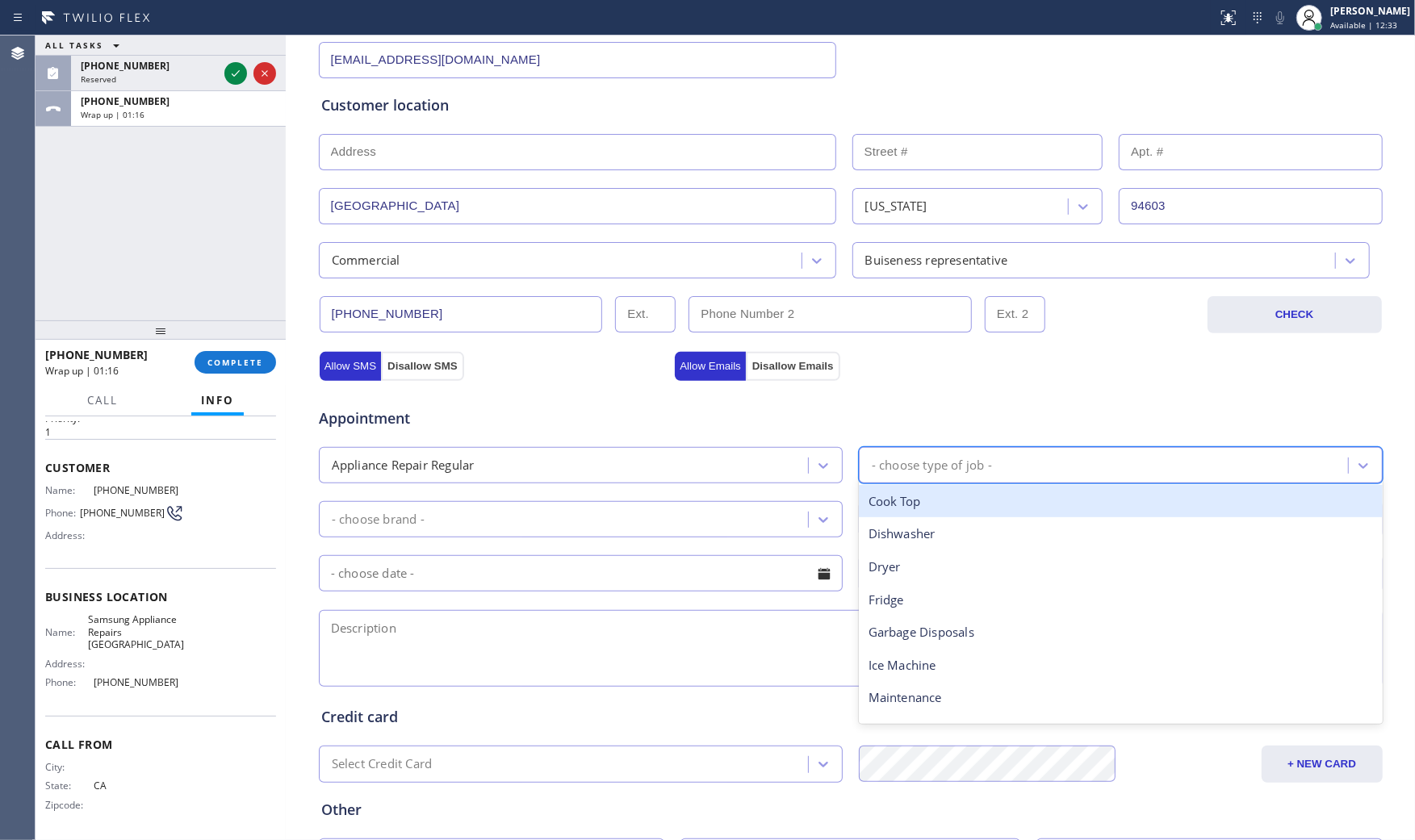
click at [911, 466] on div "- choose type of job -" at bounding box center [931, 465] width 120 height 19
type input "f"
drag, startPoint x: 912, startPoint y: 502, endPoint x: 831, endPoint y: 511, distance: 81.5
click at [902, 502] on div "Fridge" at bounding box center [1120, 500] width 523 height 33
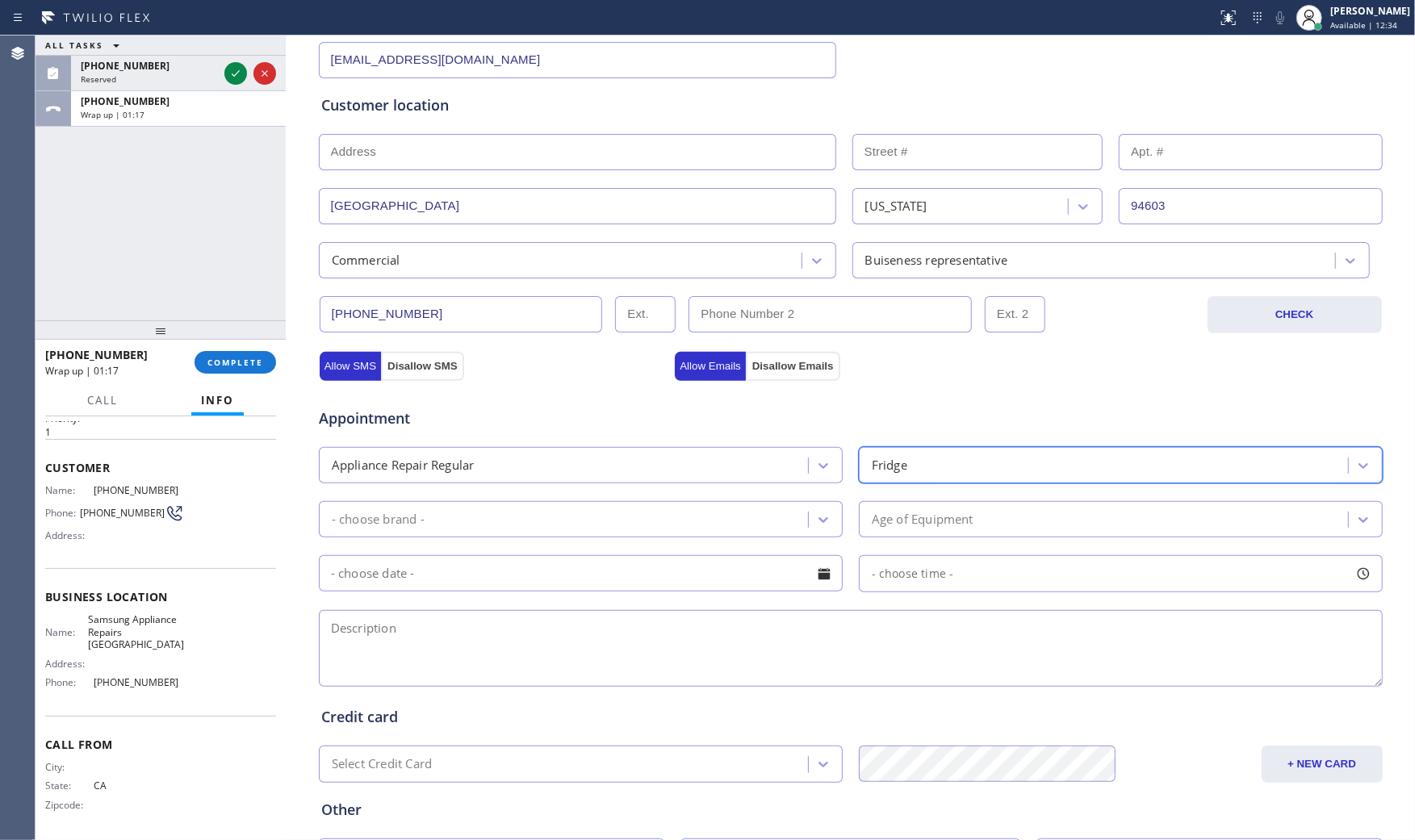
click at [626, 516] on div "- choose brand -" at bounding box center [566, 519] width 485 height 28
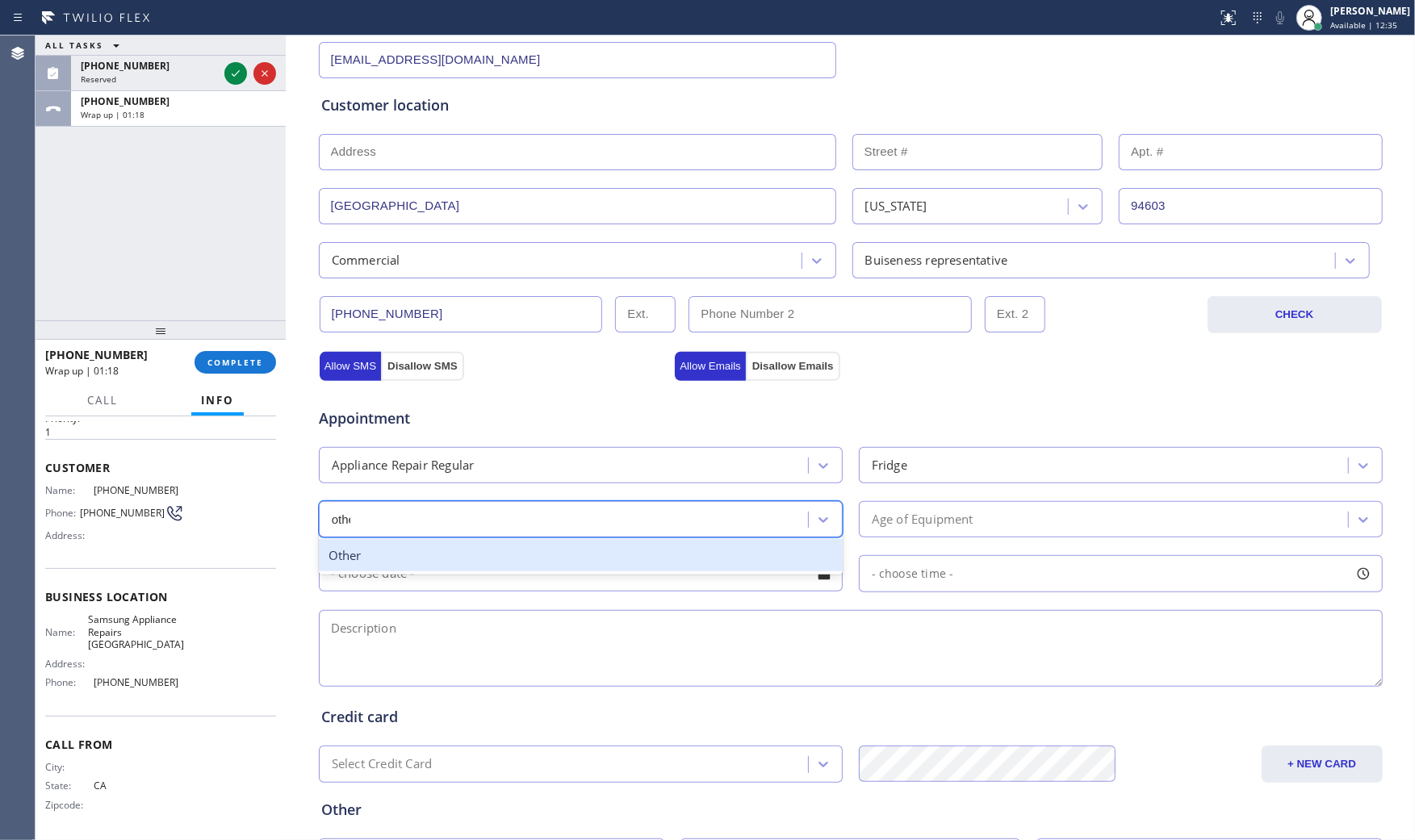
type input "other"
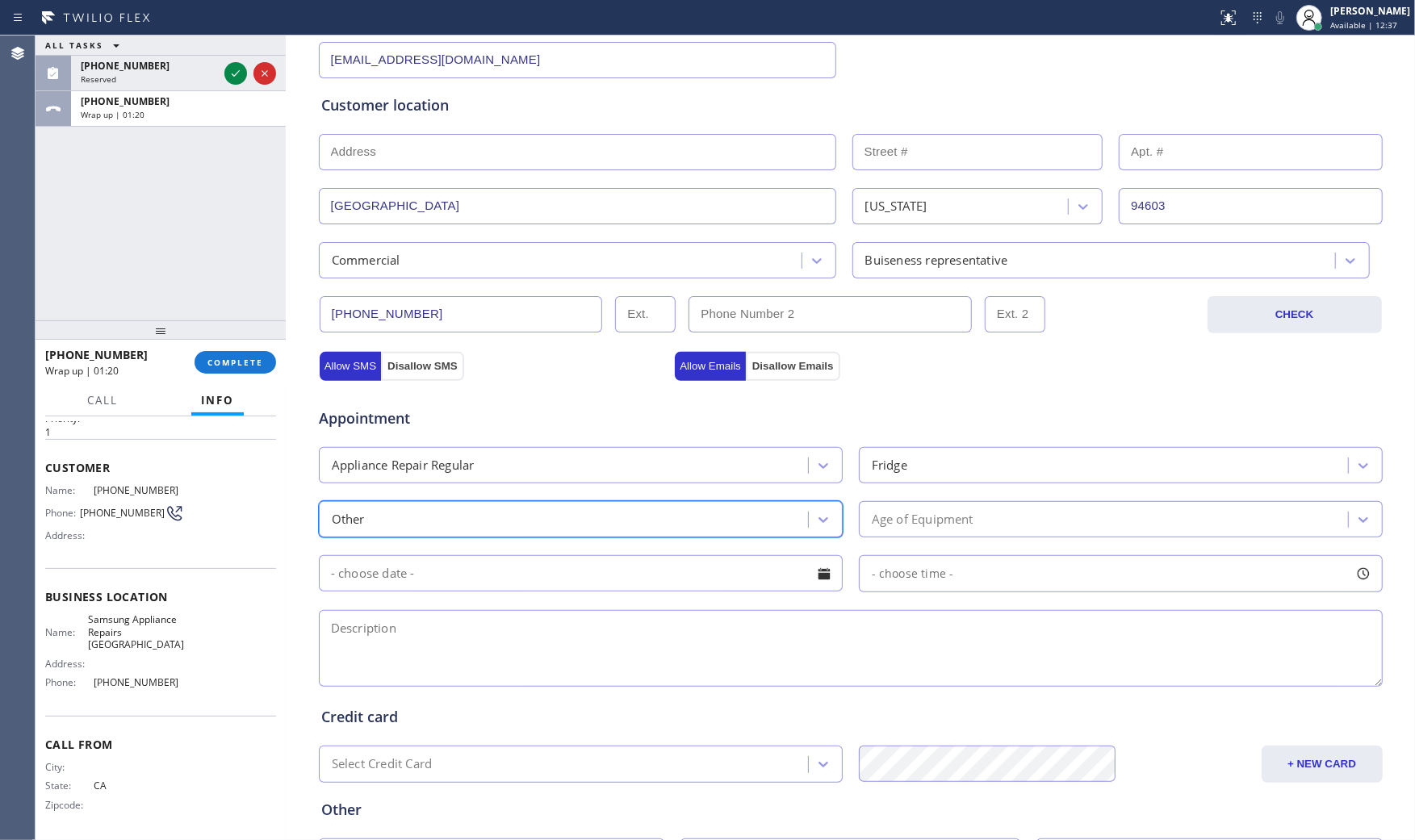
click at [925, 512] on div "Age of Equipment" at bounding box center [922, 519] width 101 height 19
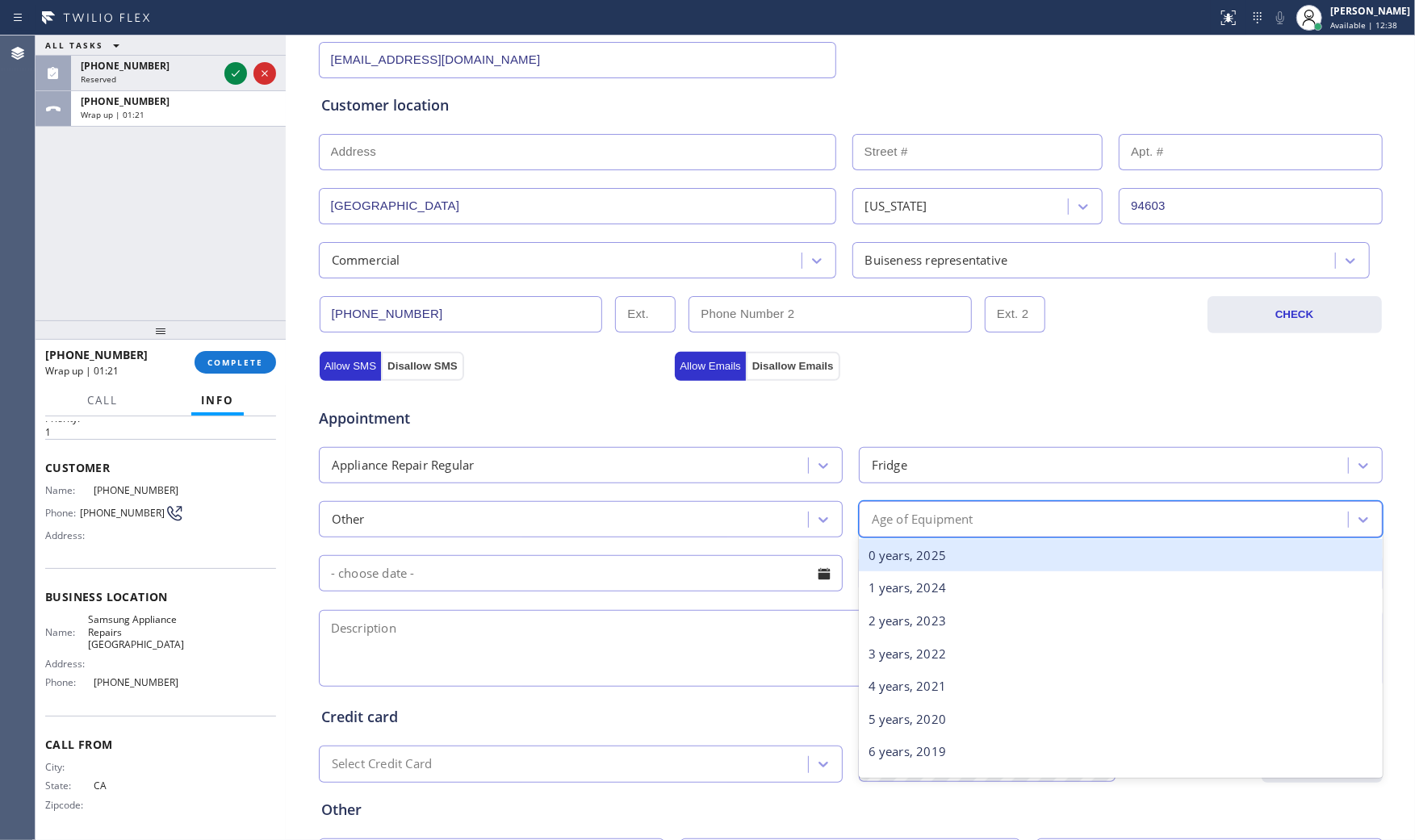
click at [920, 565] on div "0 years, 2025" at bounding box center [1120, 555] width 523 height 33
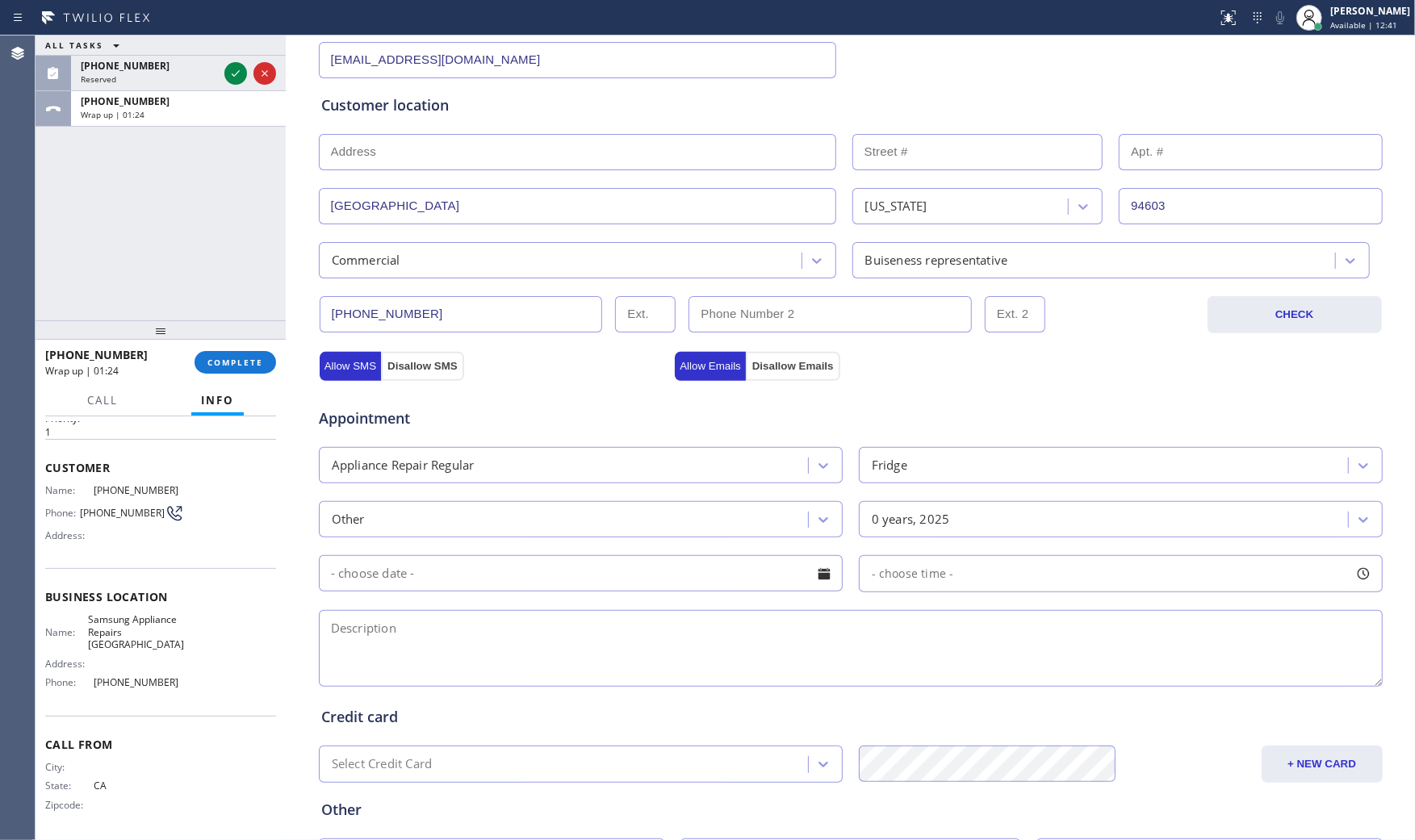
click at [594, 657] on textarea at bounding box center [850, 647] width 1063 height 76
paste textarea "Cooler depot | fridge | 2 door fridge is leaking | brandnew | commercial - thir…"
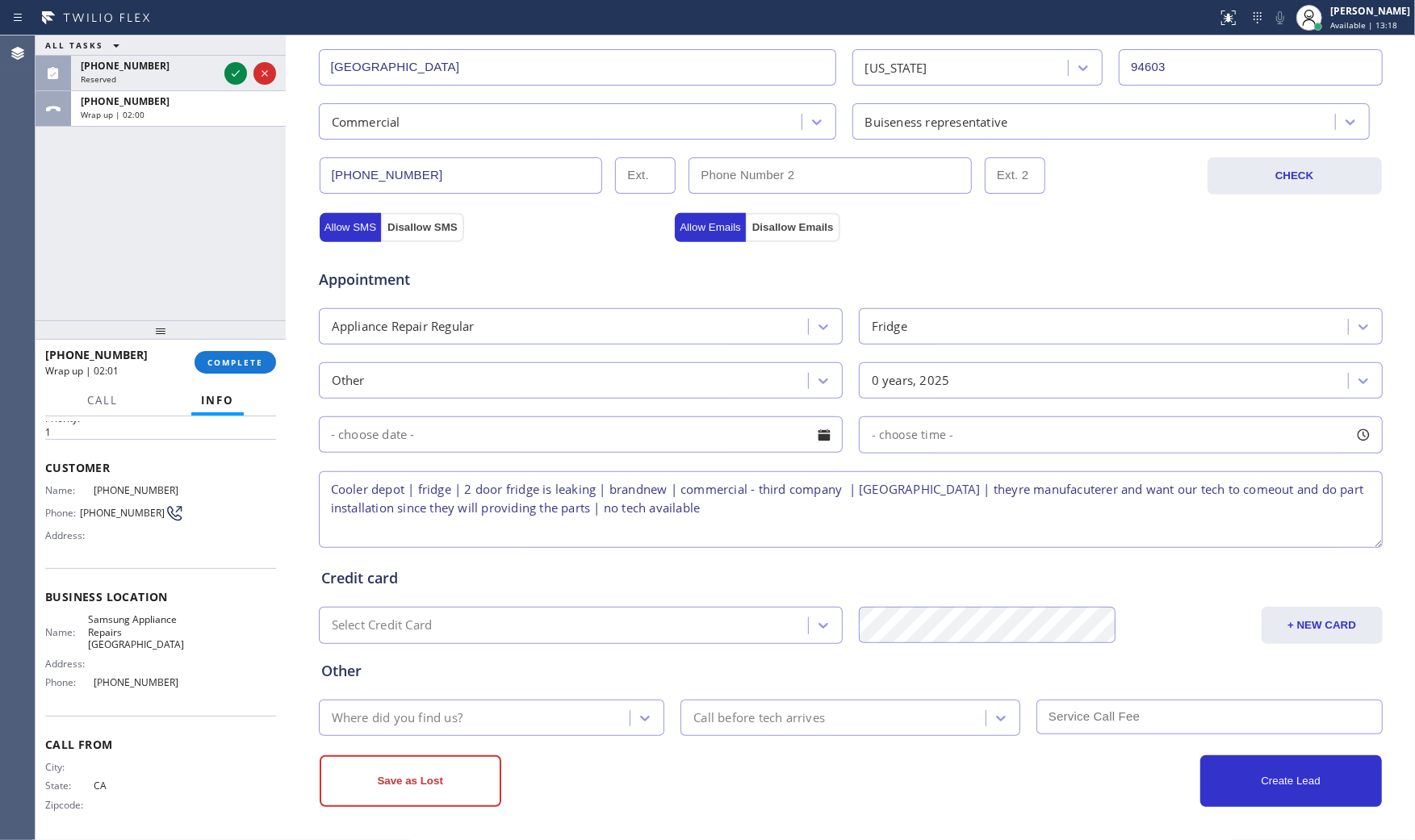
scroll to position [410, 0]
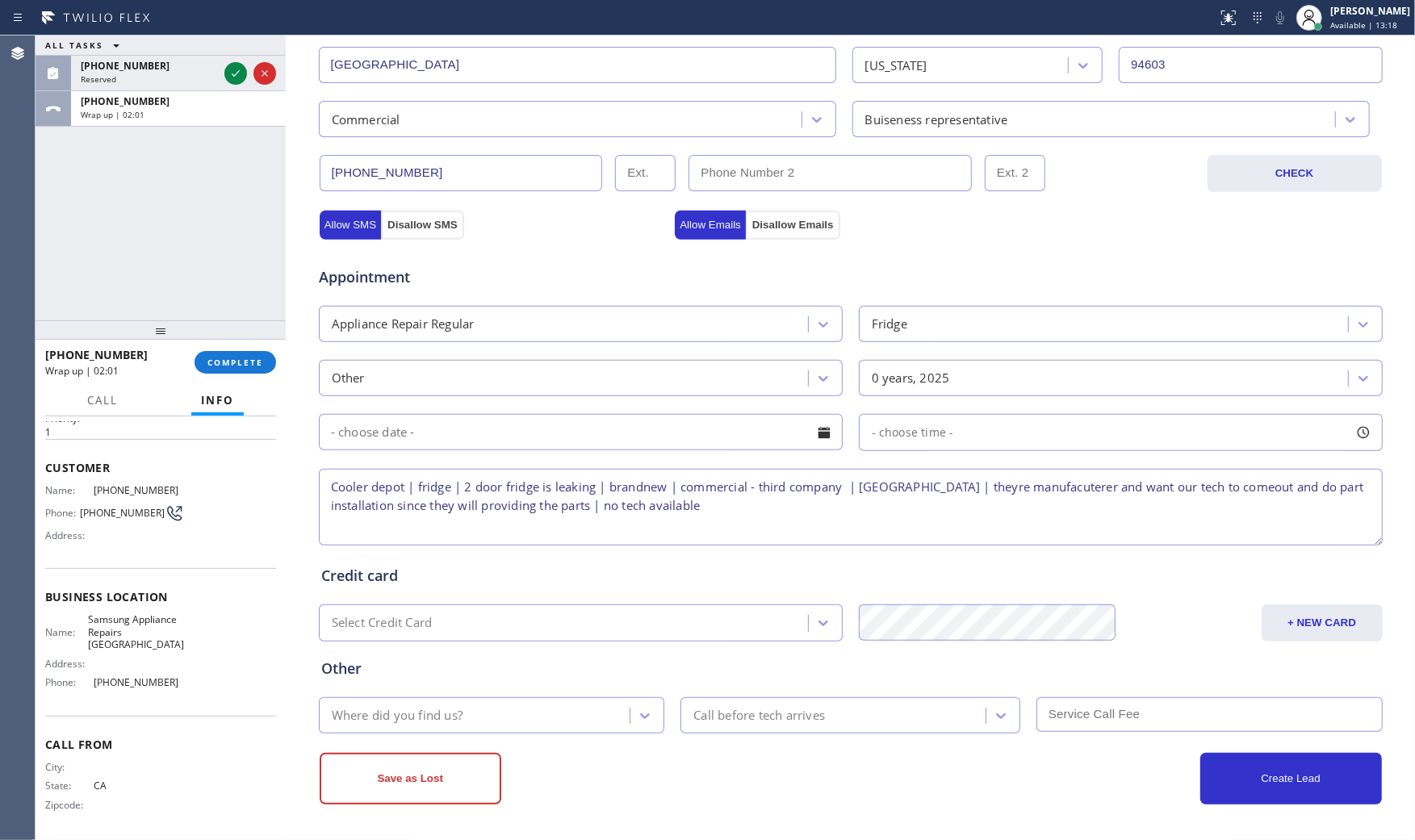
type textarea "Cooler depot | fridge | 2 door fridge is leaking | brandnew | commercial - thir…"
click at [486, 714] on div "Where did you find us?" at bounding box center [477, 715] width 307 height 28
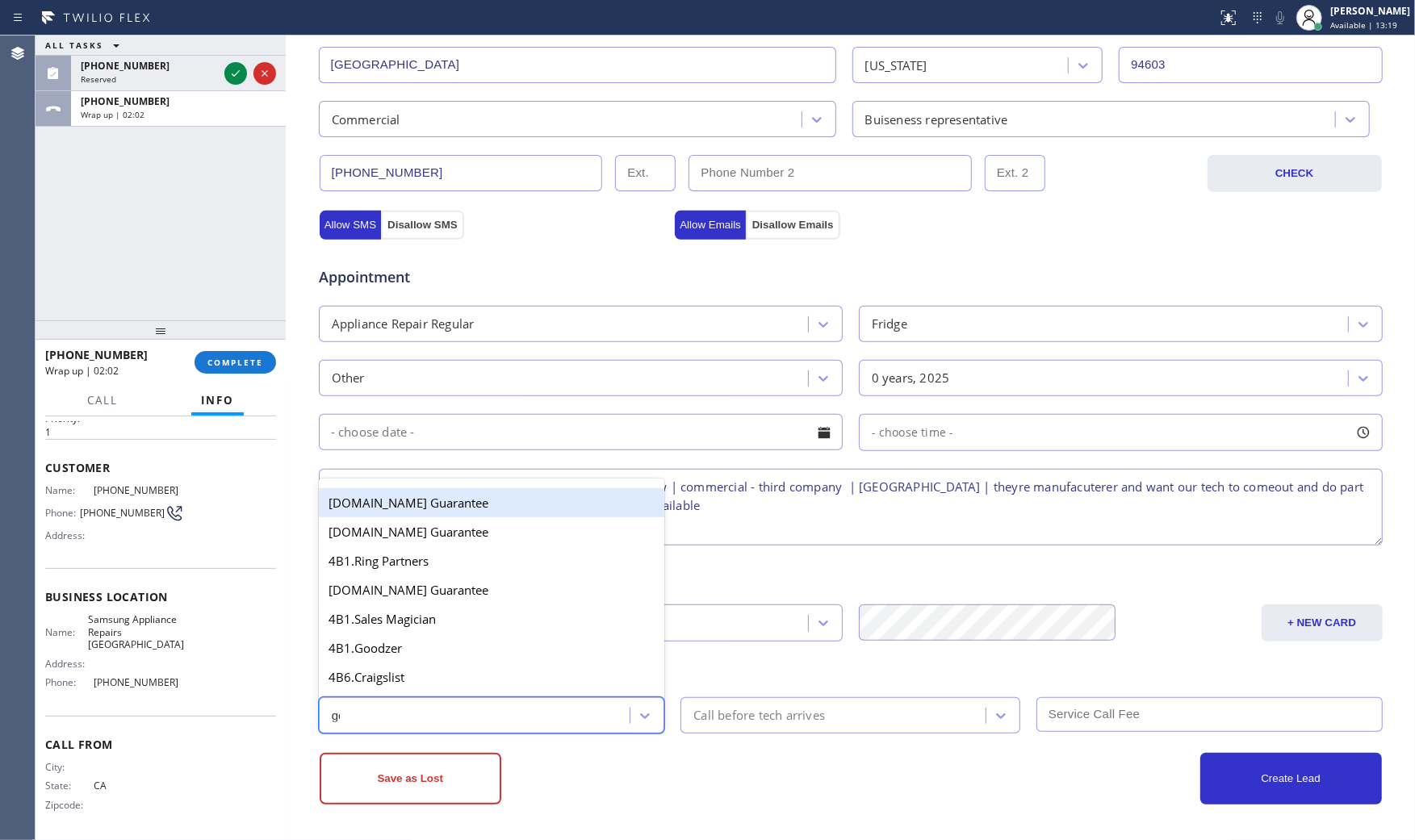
type input "goo"
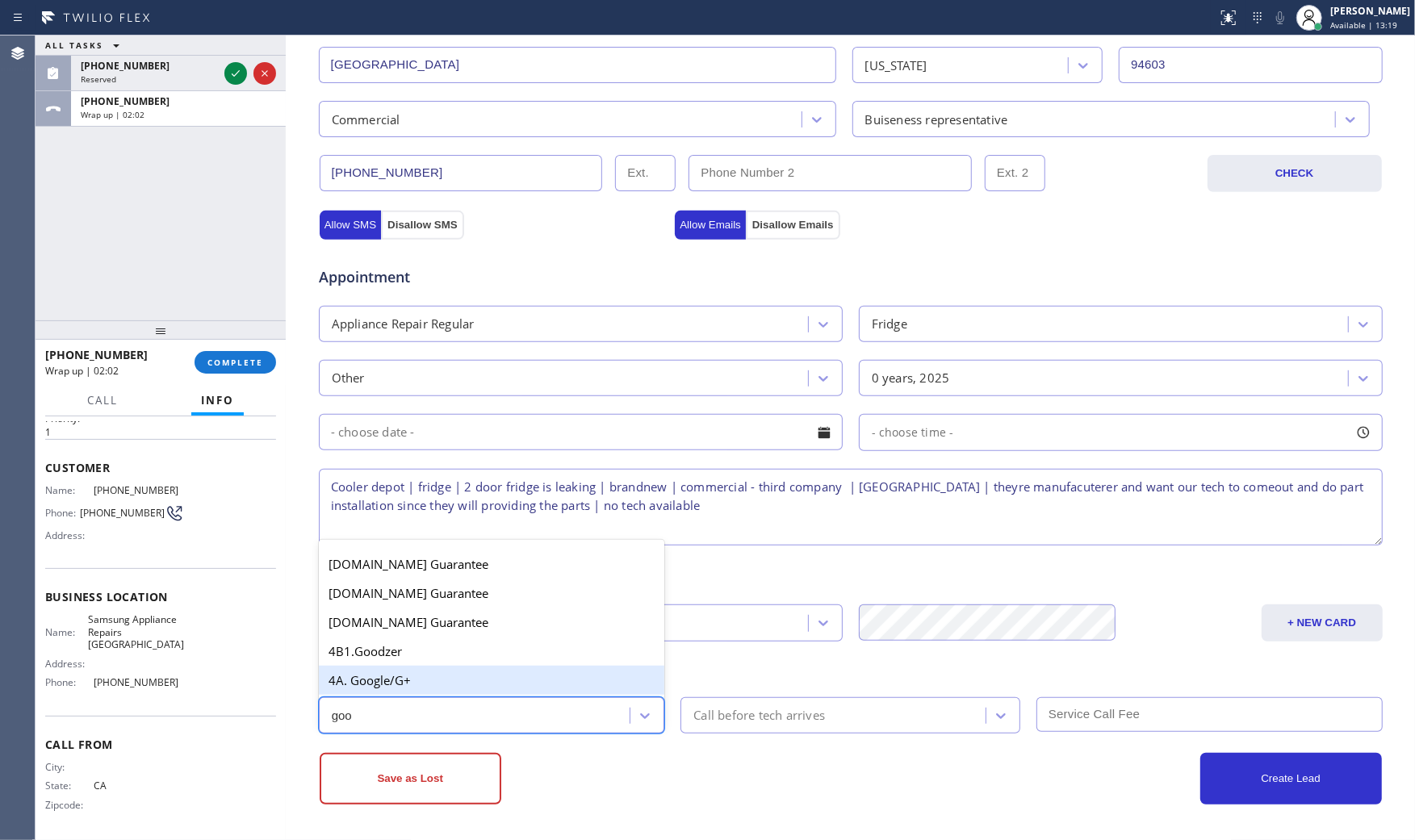
click at [521, 678] on div "4A. Google/G+" at bounding box center [492, 680] width 347 height 29
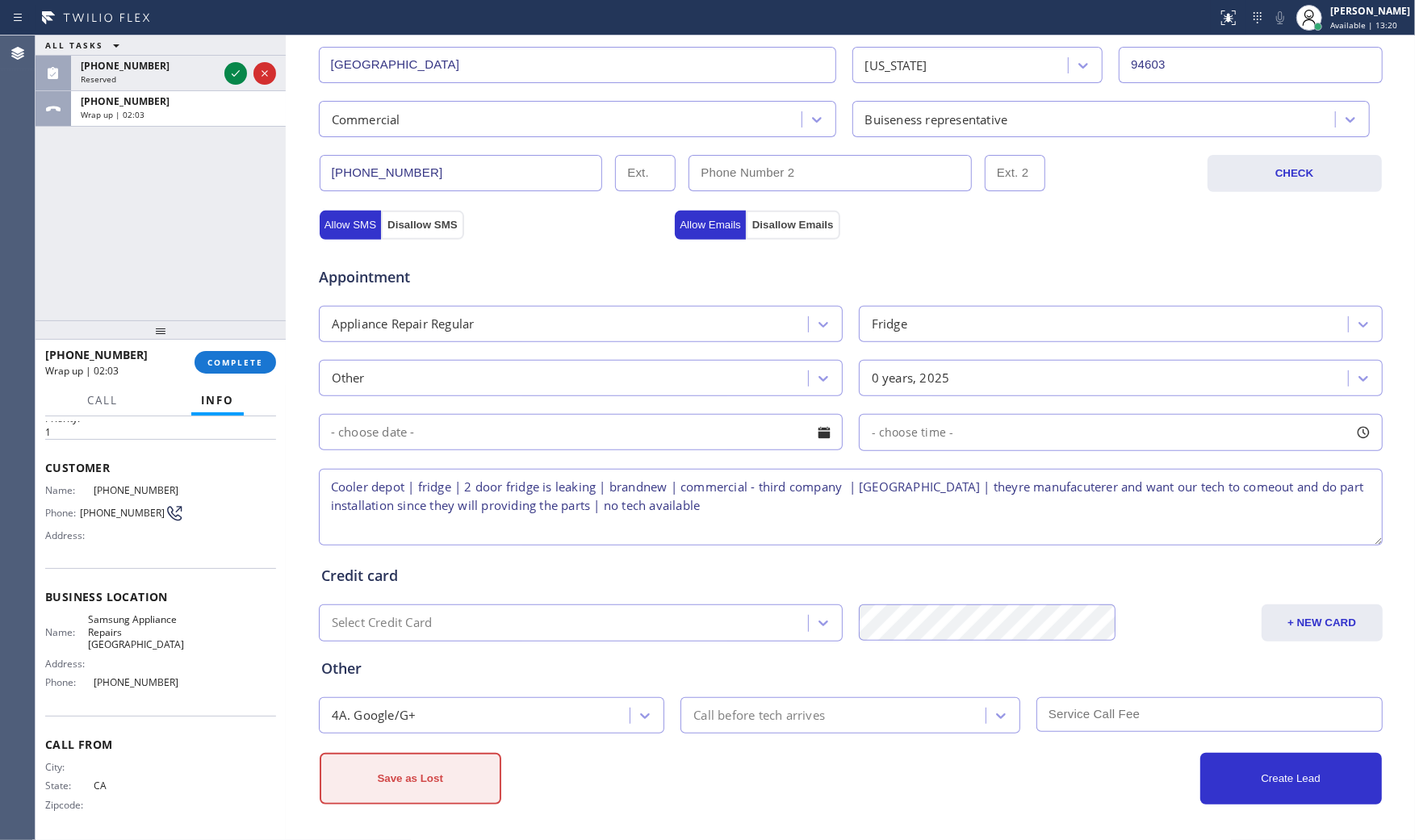
click at [467, 777] on button "Save as Lost" at bounding box center [410, 778] width 182 height 52
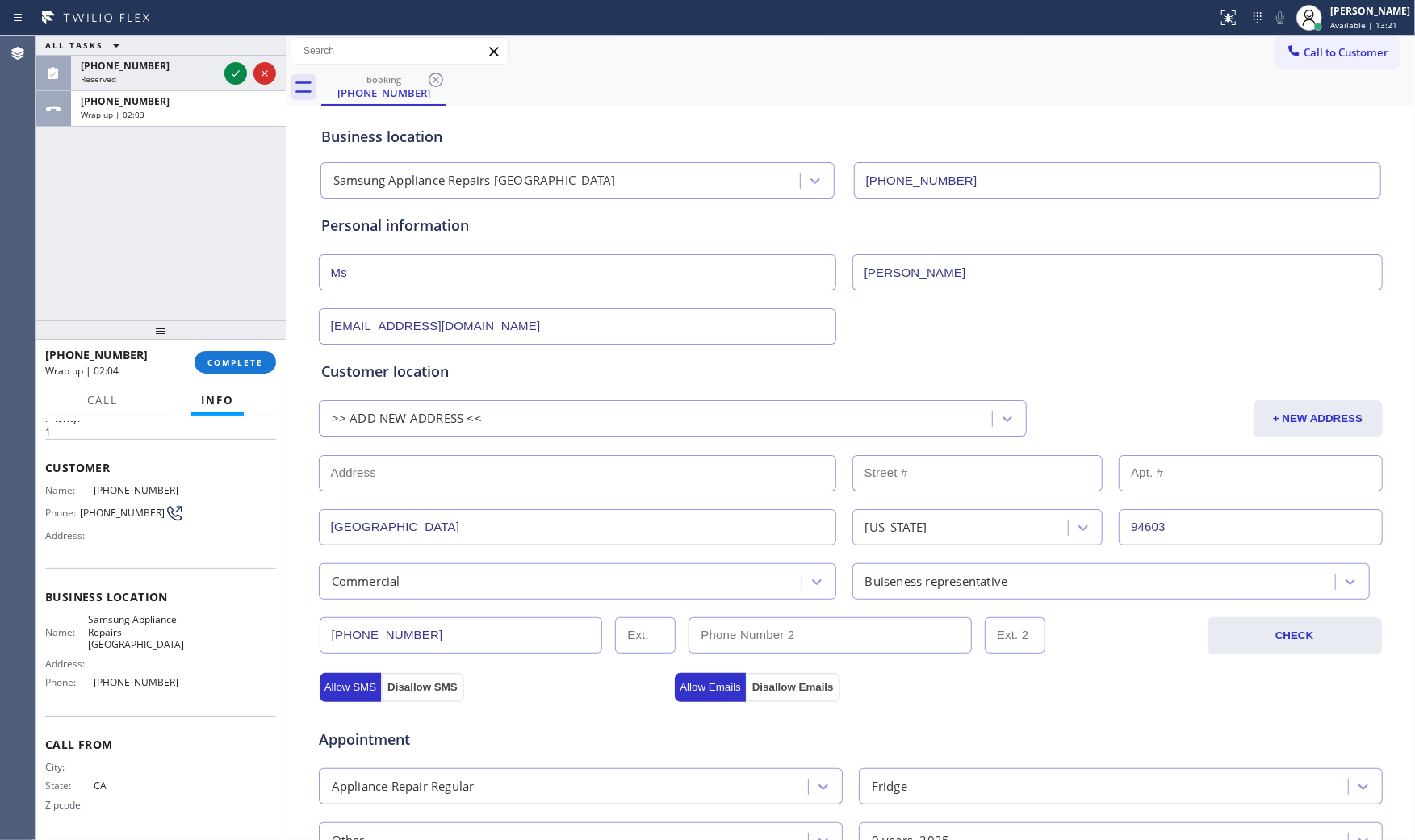
scroll to position [0, 0]
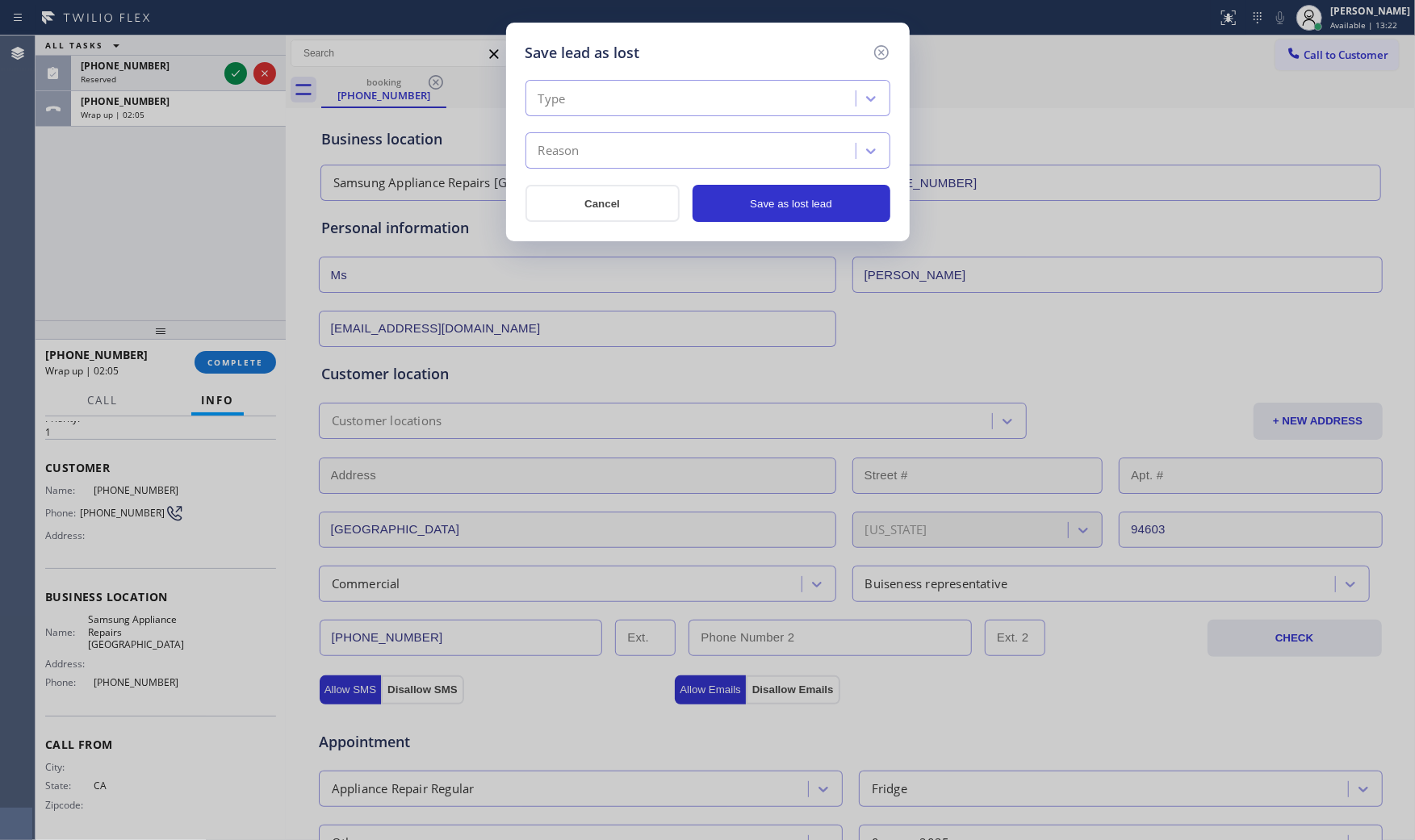
click at [594, 109] on div "Type" at bounding box center [693, 98] width 326 height 28
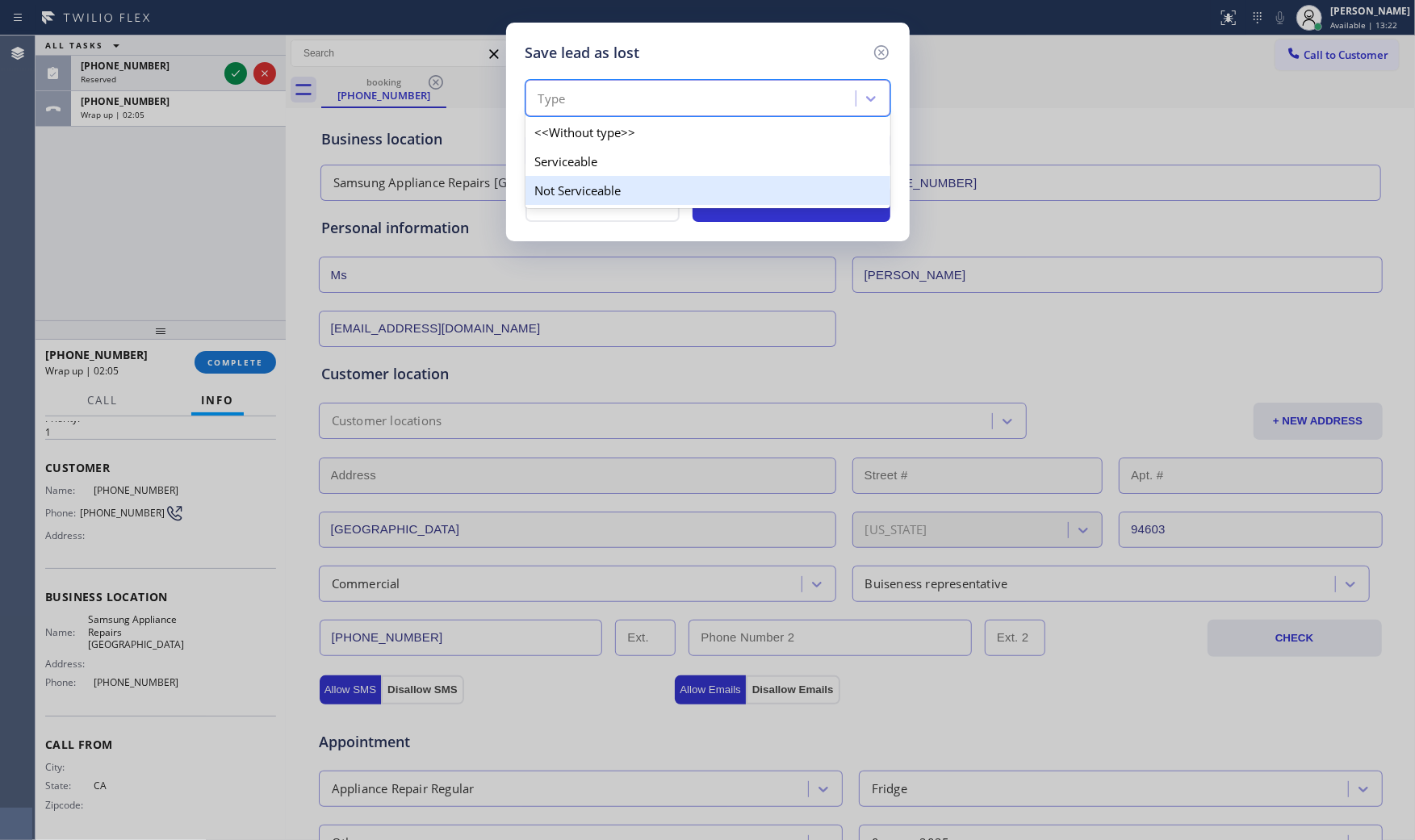
click at [592, 178] on div "Not Serviceable" at bounding box center [707, 190] width 364 height 29
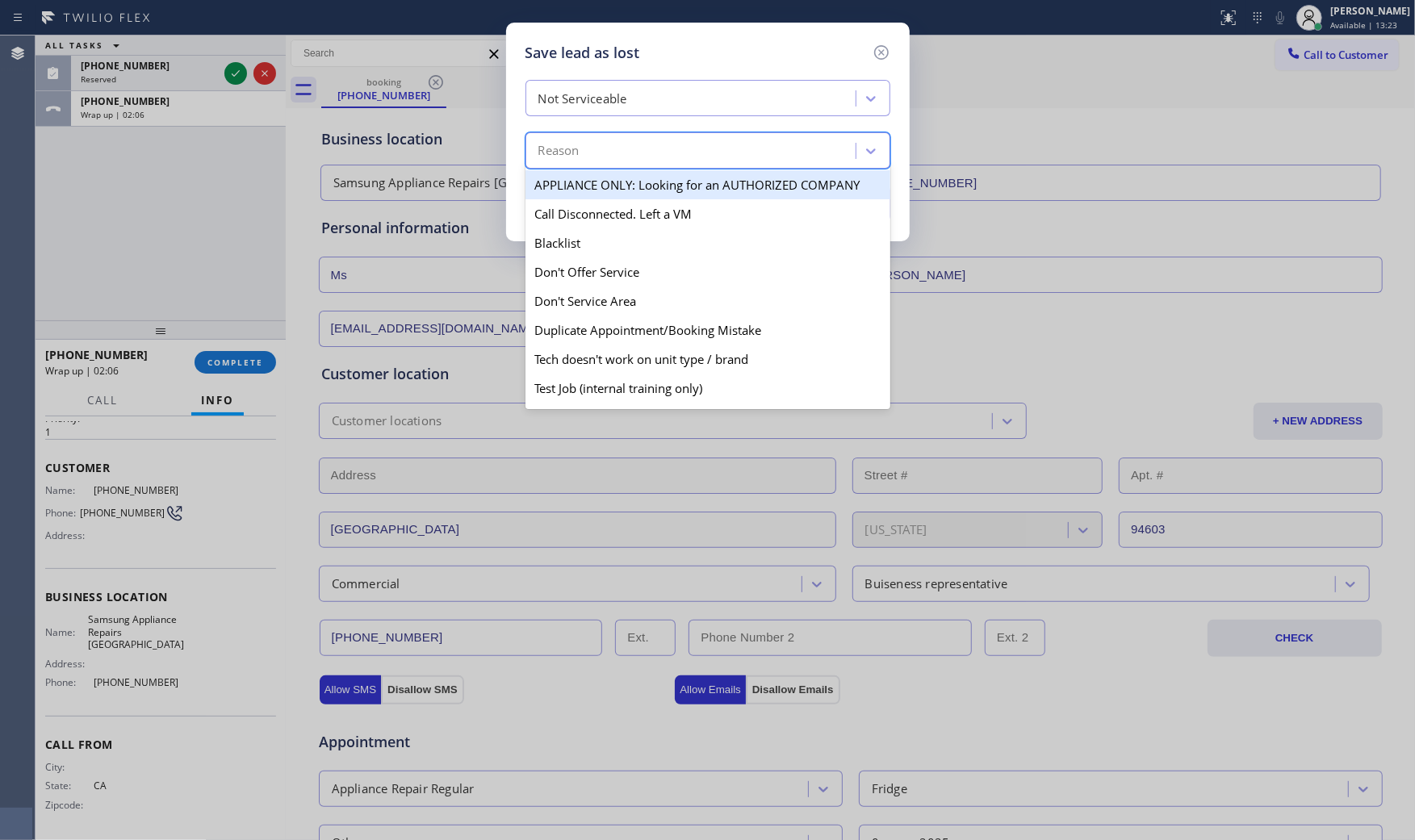
drag, startPoint x: 592, startPoint y: 157, endPoint x: 599, endPoint y: 221, distance: 64.4
click at [592, 160] on div "Reason" at bounding box center [693, 151] width 326 height 28
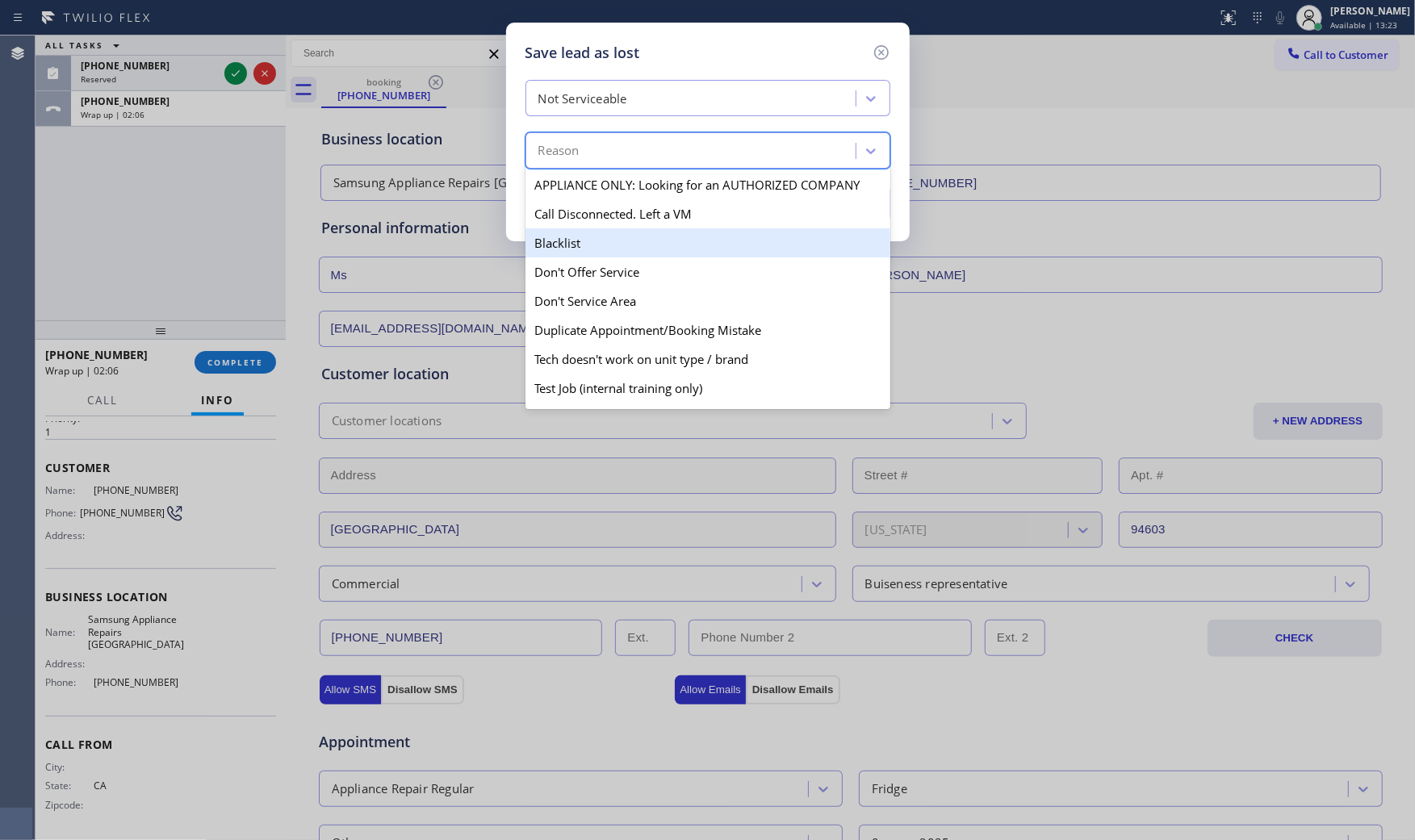
scroll to position [141, 0]
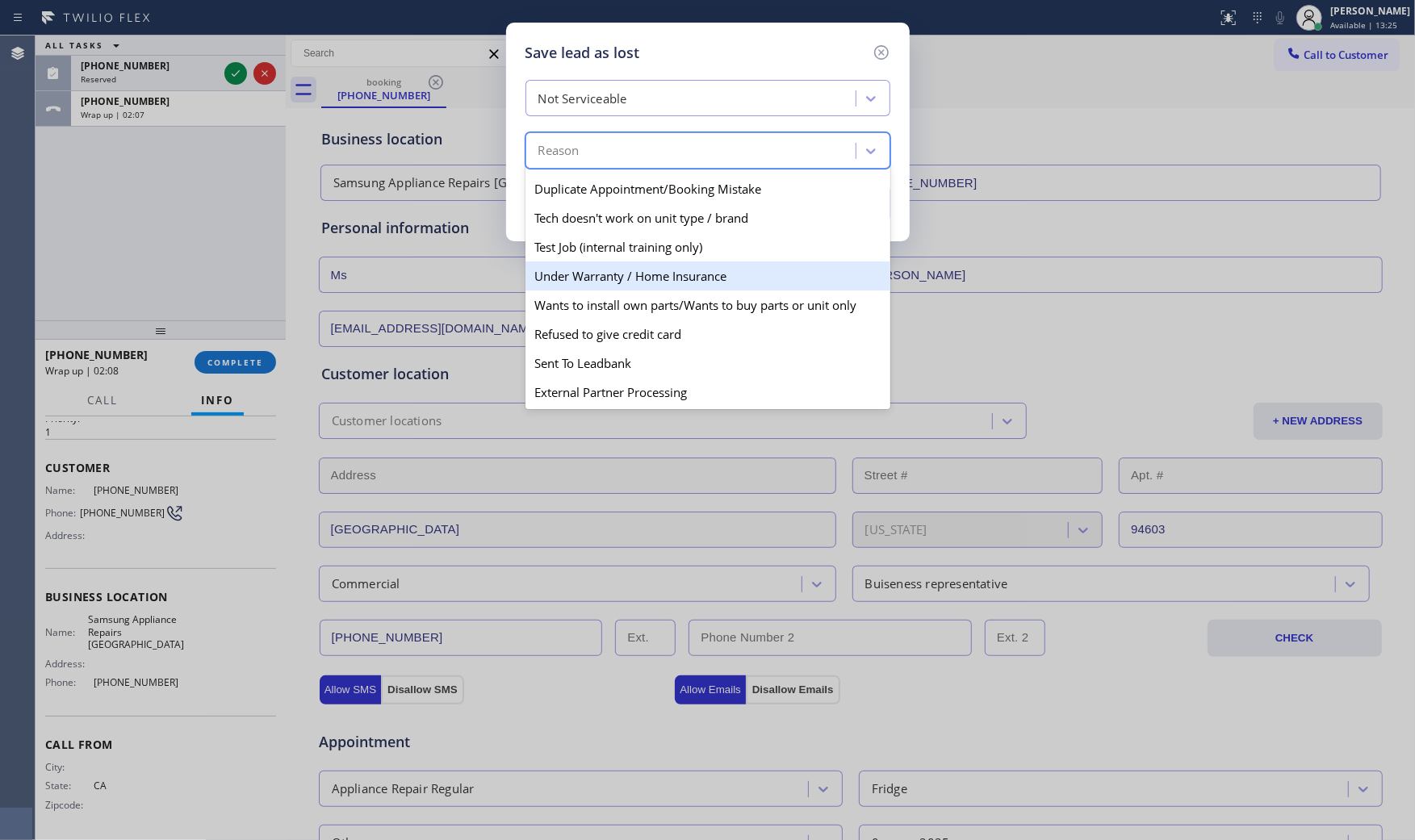
click at [603, 284] on div "Under Warranty / Home Insurance" at bounding box center [707, 275] width 364 height 29
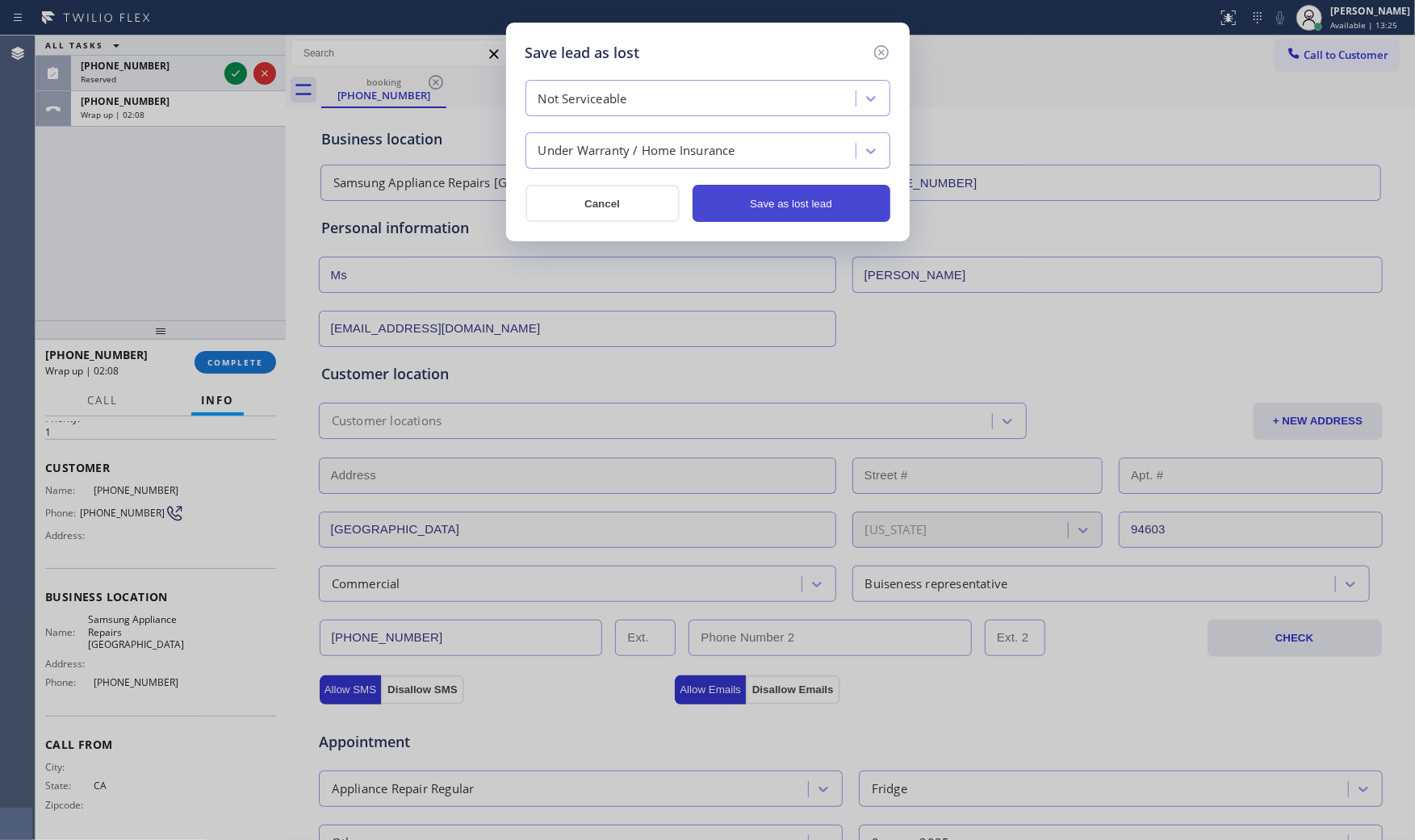
click at [799, 204] on button "Save as lost lead" at bounding box center [790, 203] width 198 height 37
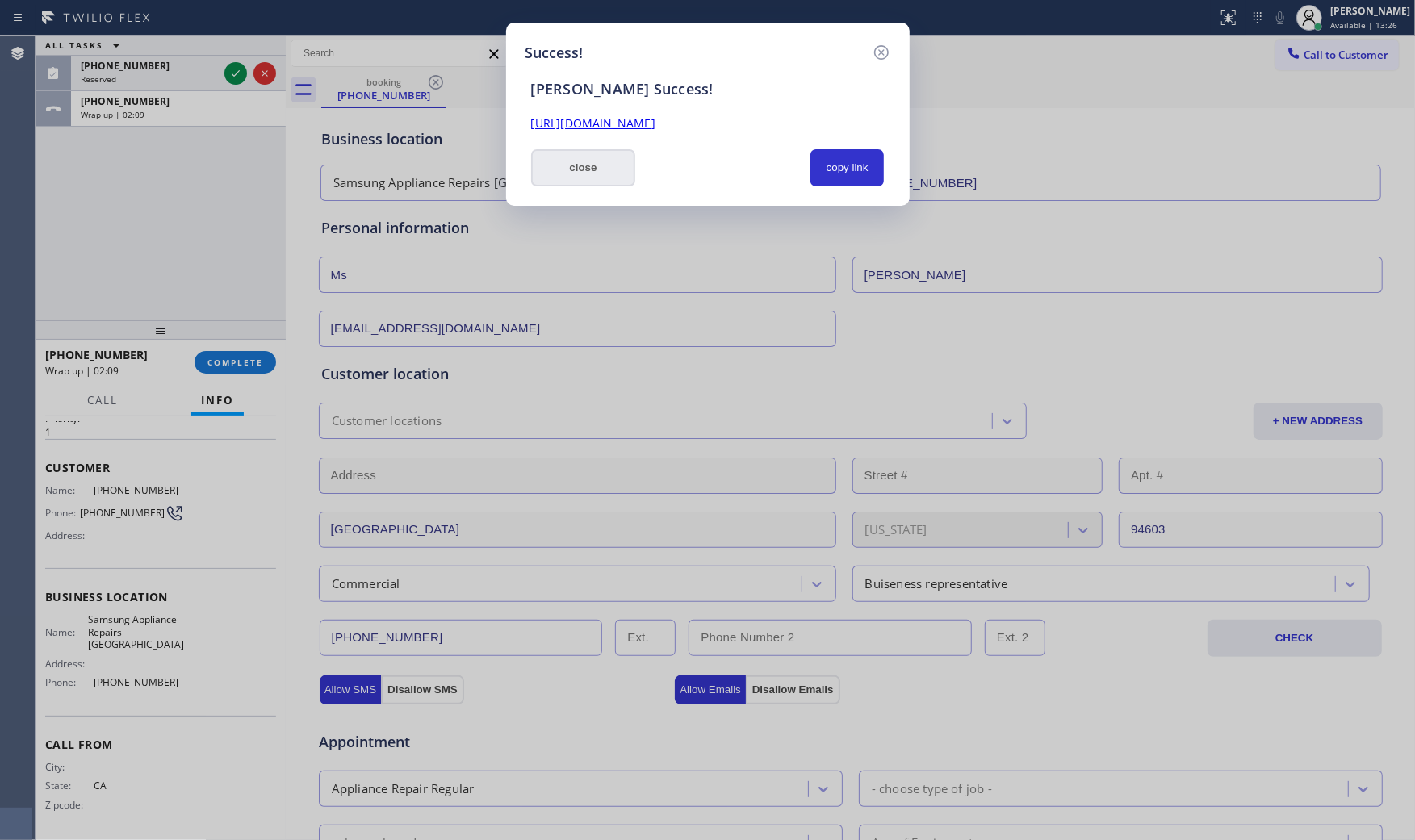
click at [571, 179] on button "close" at bounding box center [584, 167] width 105 height 37
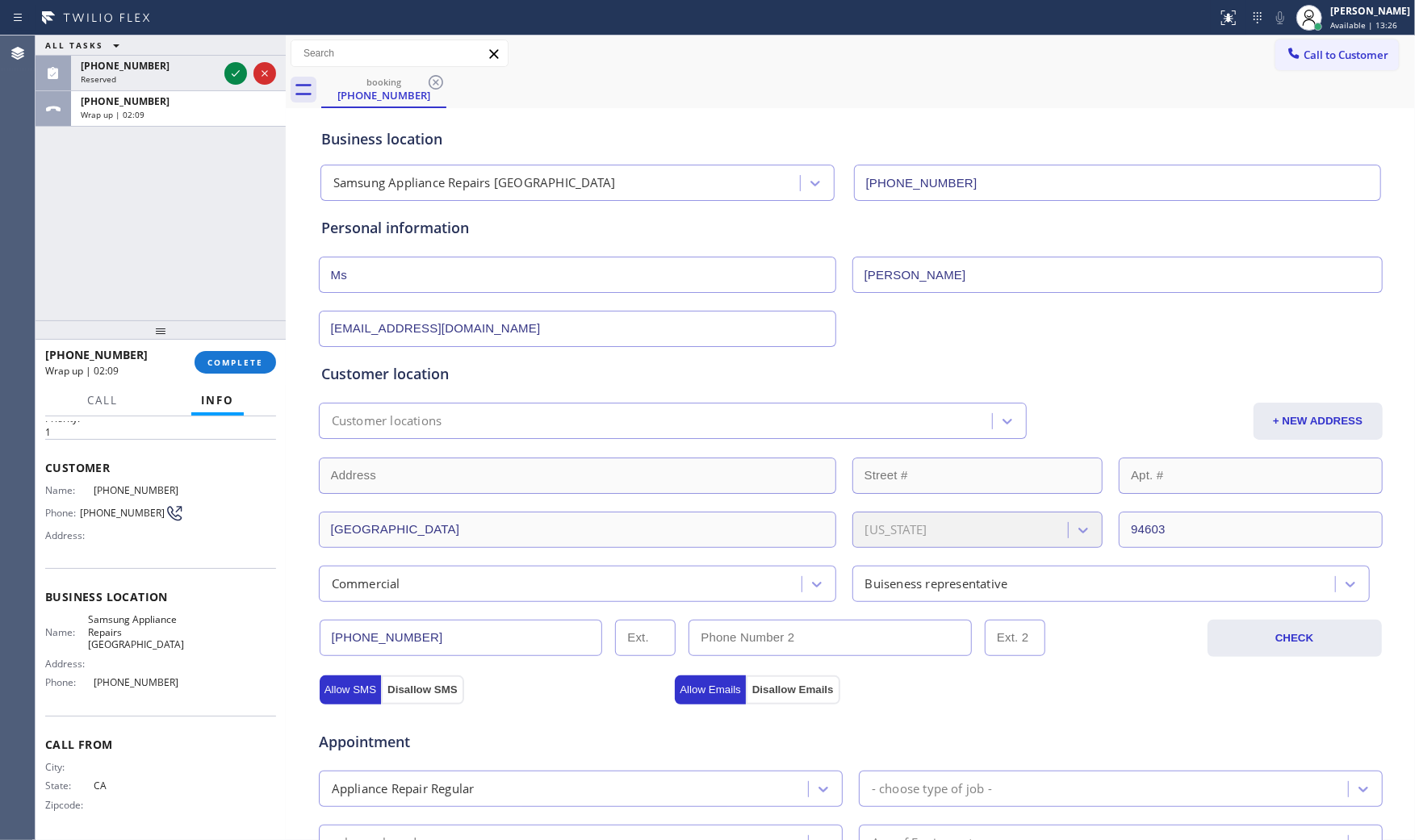
click at [286, 339] on div at bounding box center [286, 438] width 0 height 804
click at [245, 359] on span "COMPLETE" at bounding box center [233, 361] width 56 height 11
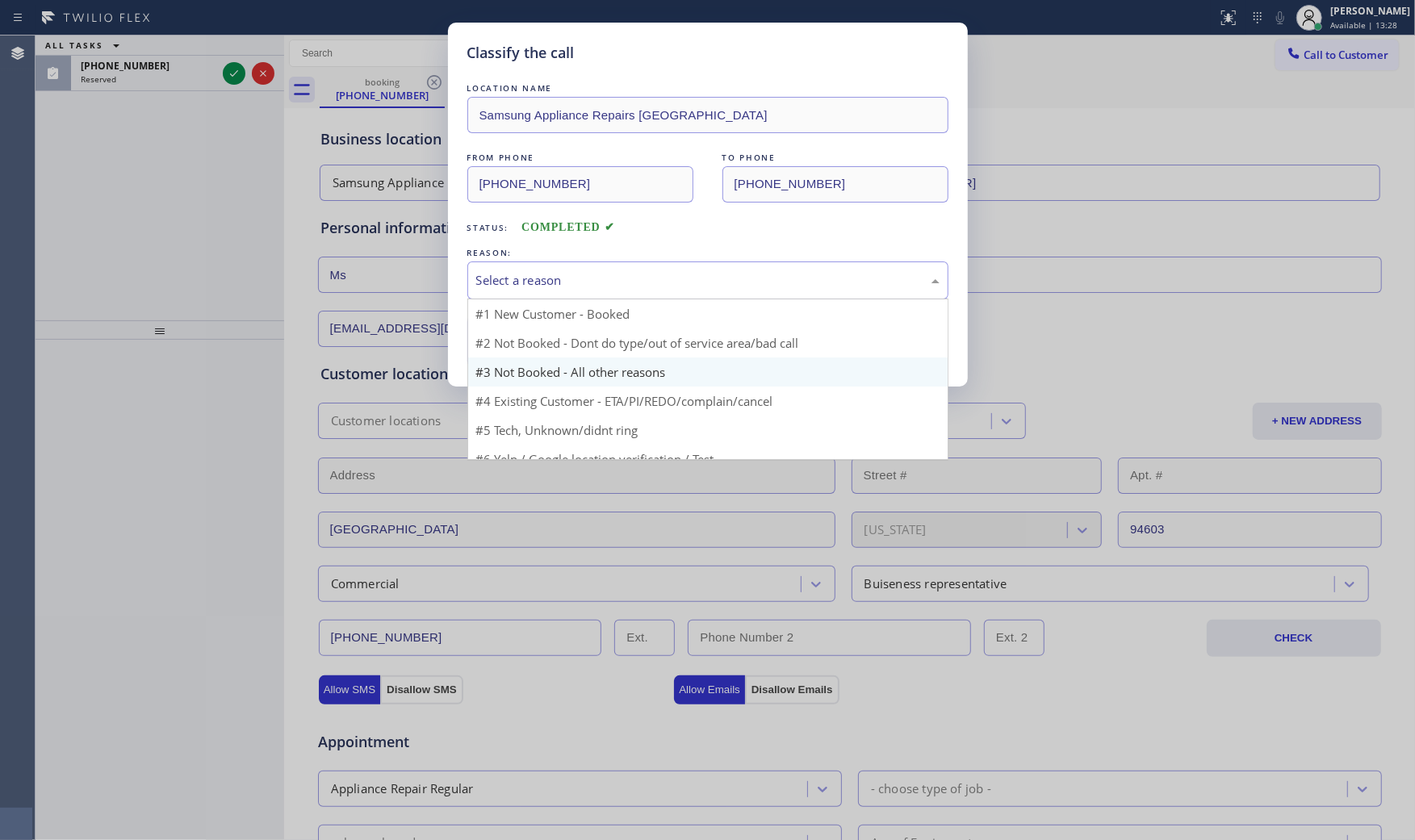
drag, startPoint x: 585, startPoint y: 285, endPoint x: 544, endPoint y: 338, distance: 67.0
click at [587, 284] on div "Select a reason" at bounding box center [708, 280] width 464 height 19
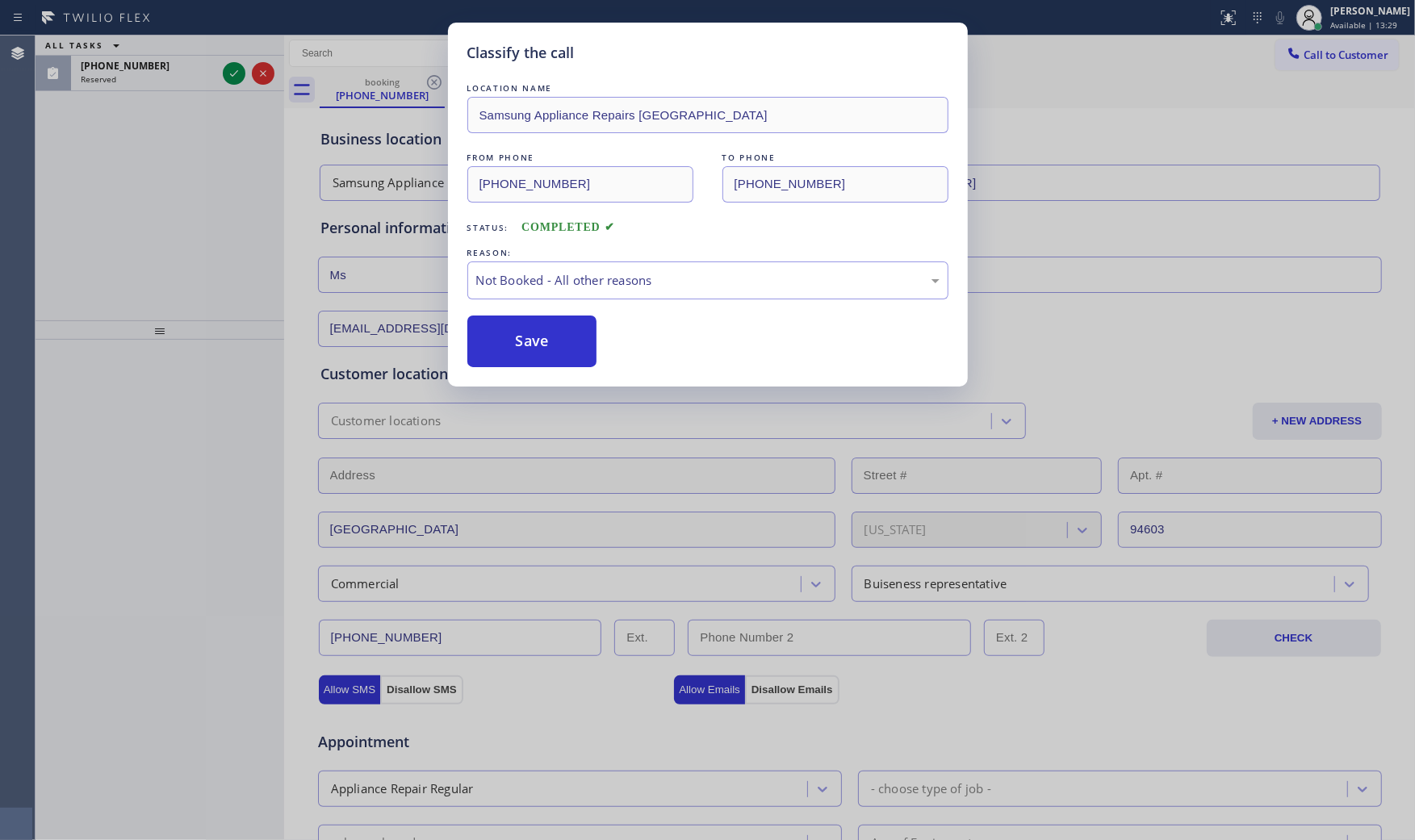
click at [542, 342] on button "Save" at bounding box center [532, 342] width 130 height 52
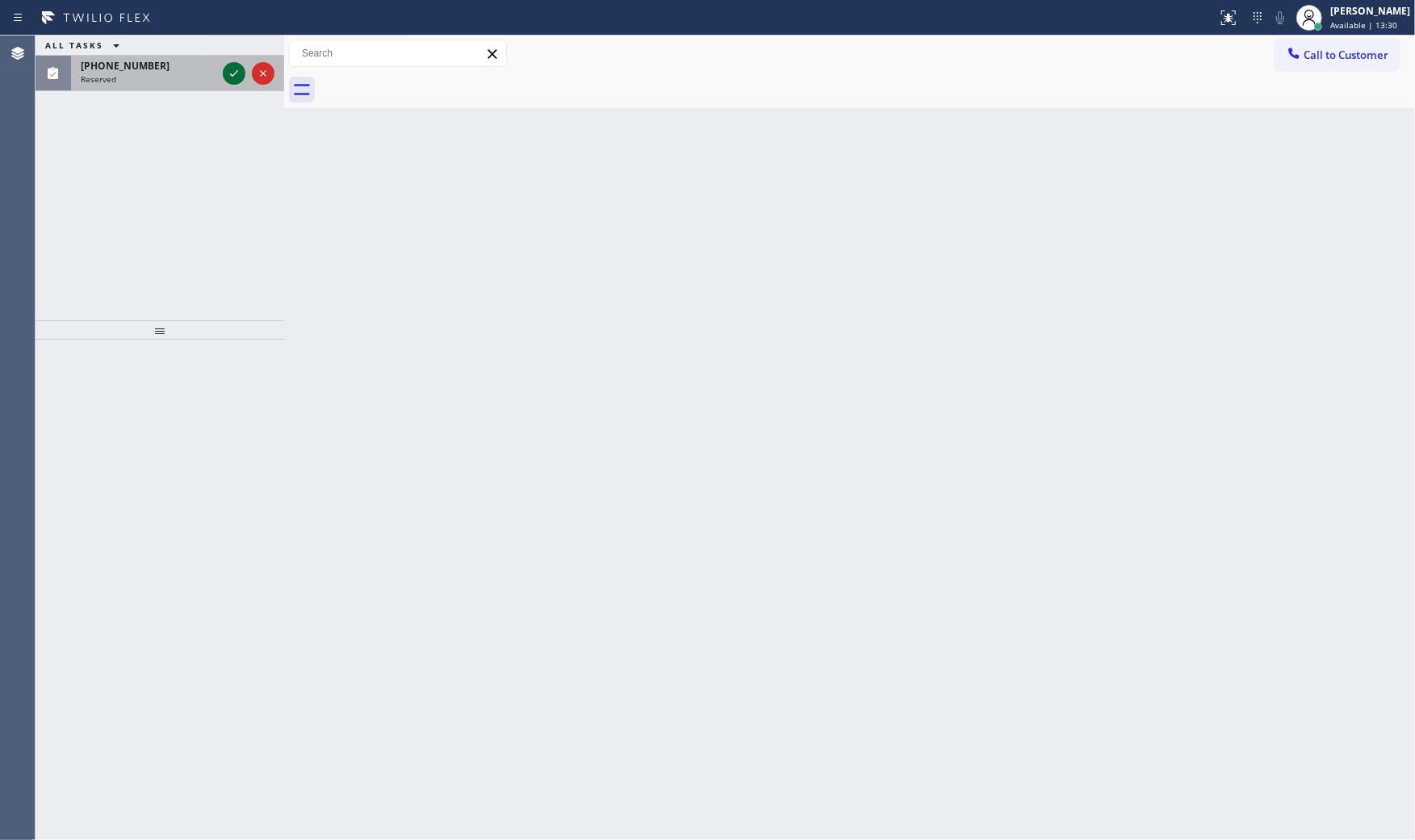
click at [238, 73] on icon at bounding box center [234, 73] width 20 height 20
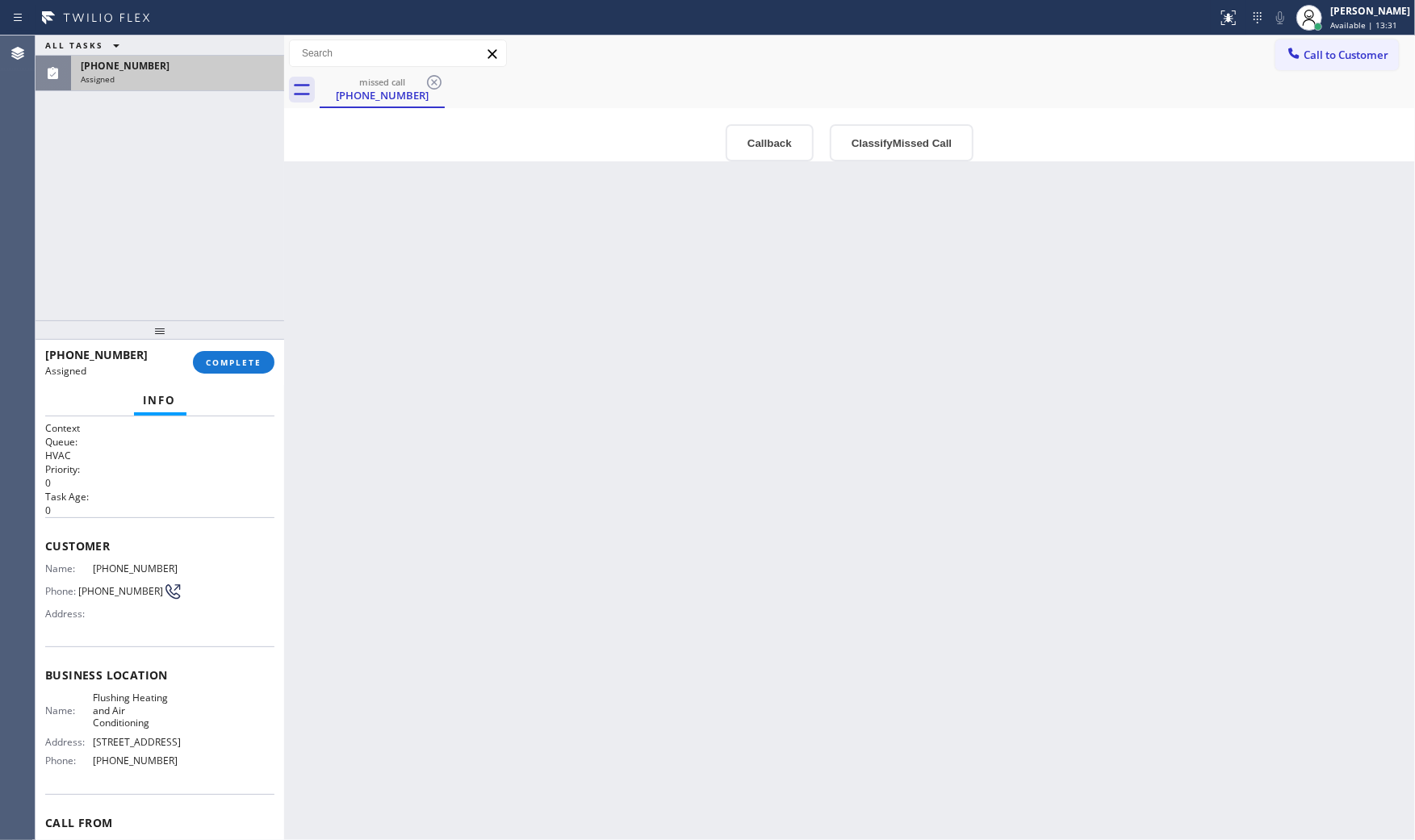
click at [242, 379] on div "[PHONE_NUMBER] Assigned COMPLETE" at bounding box center [160, 362] width 229 height 42
click at [236, 364] on span "COMPLETE" at bounding box center [233, 361] width 56 height 11
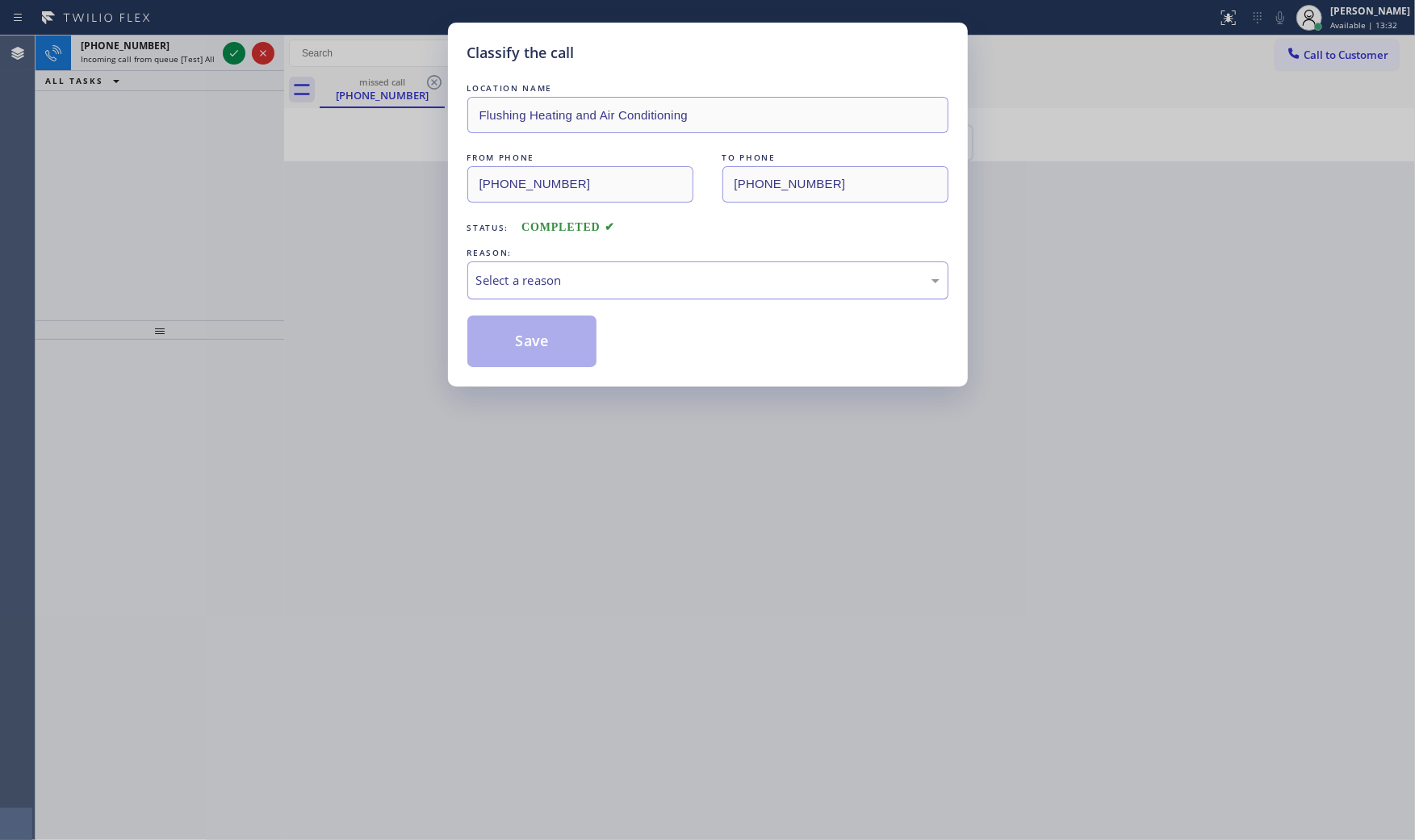
click at [635, 275] on div "Select a reason" at bounding box center [708, 280] width 464 height 19
click at [554, 342] on button "Save" at bounding box center [532, 342] width 130 height 52
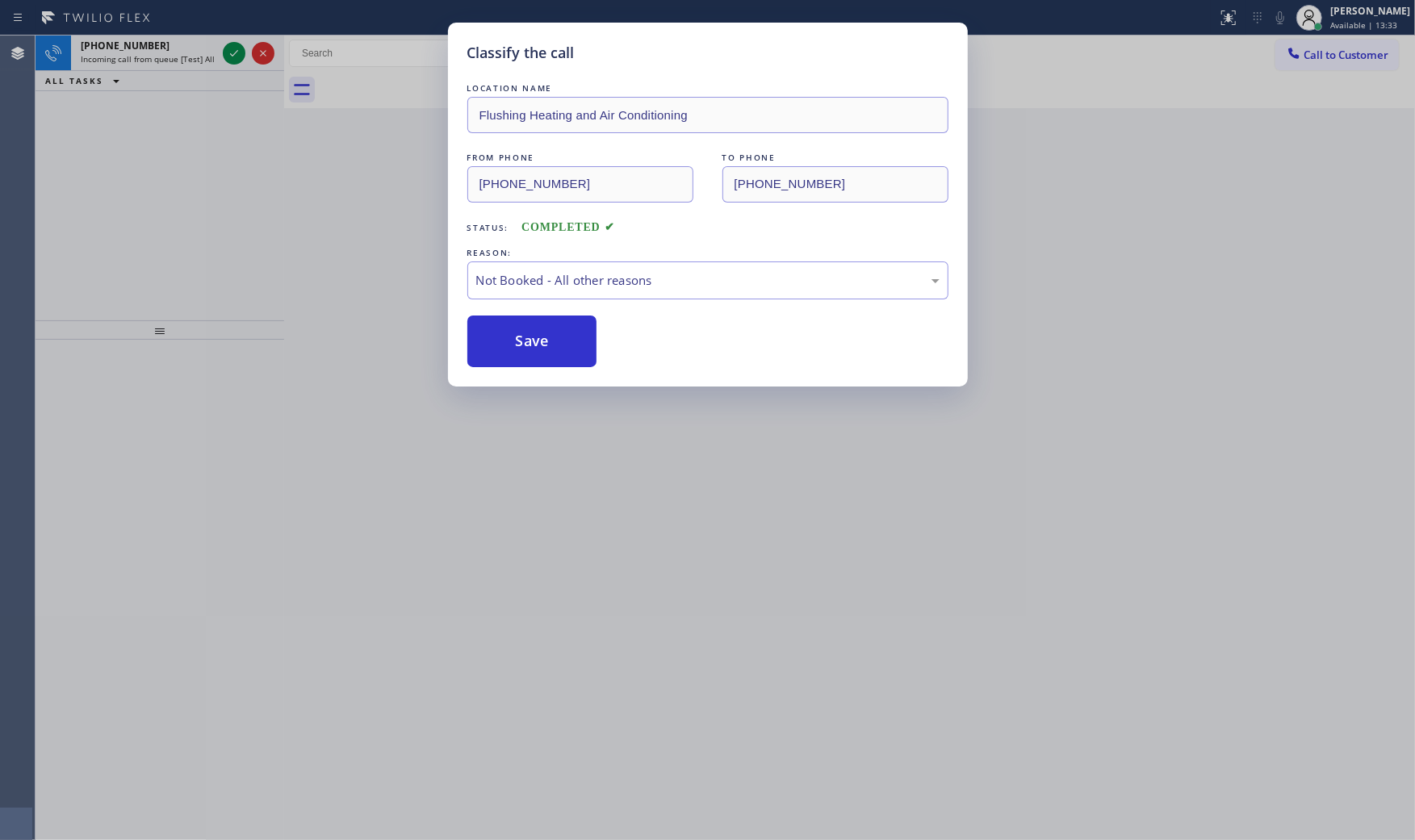
click at [554, 342] on button "Save" at bounding box center [532, 342] width 130 height 52
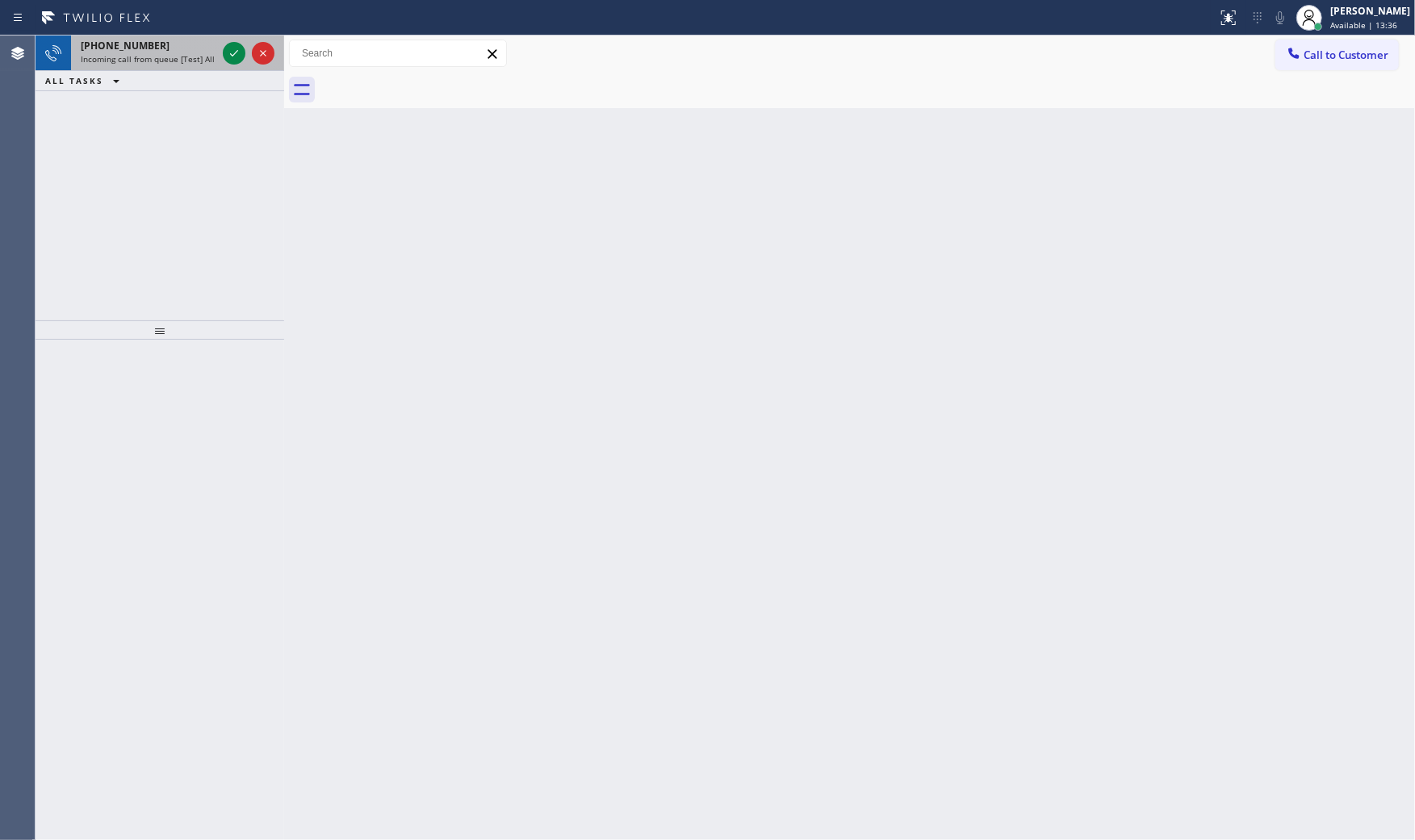
click at [219, 55] on div at bounding box center [248, 54] width 59 height 36
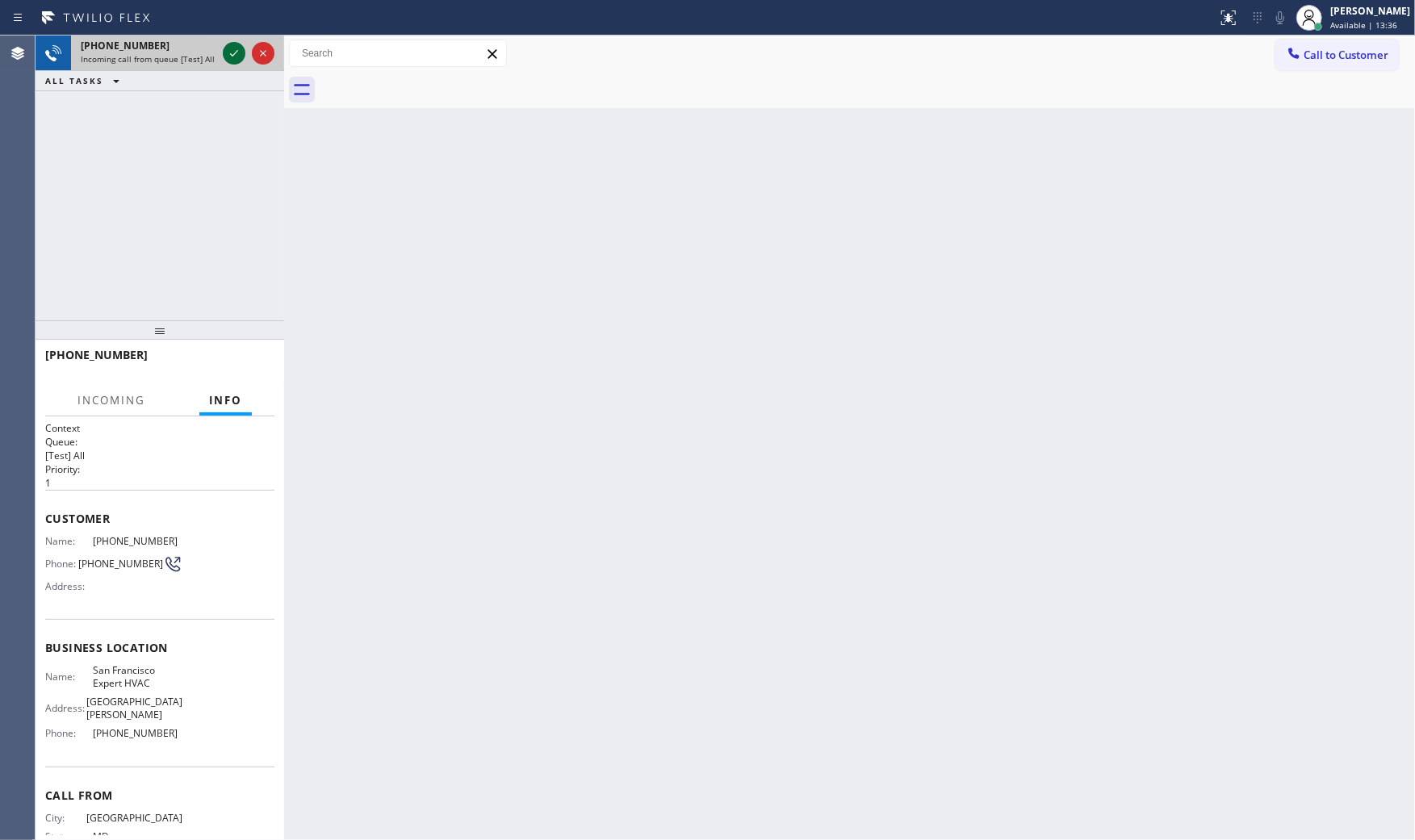
click at [227, 54] on icon at bounding box center [234, 54] width 20 height 20
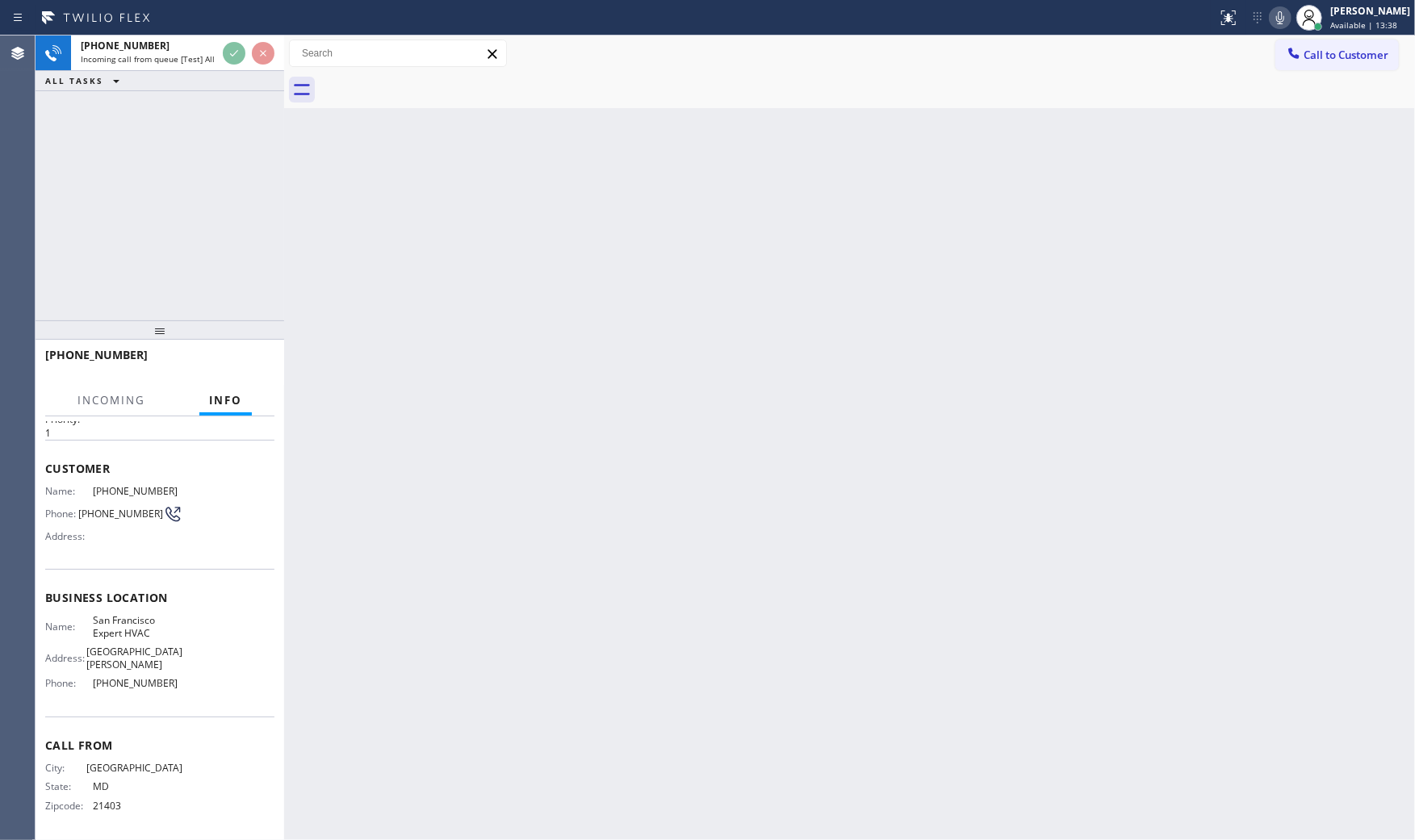
scroll to position [51, 0]
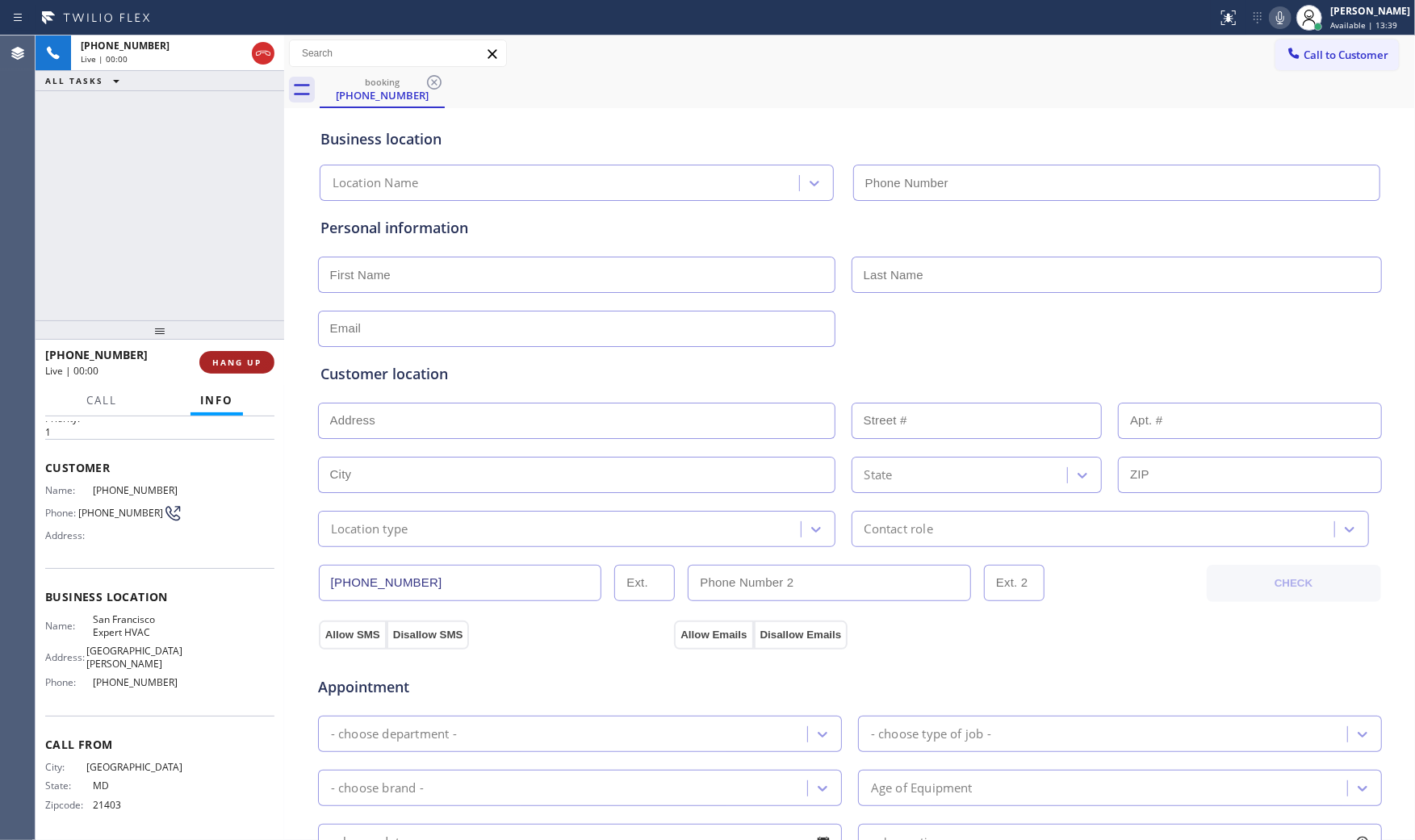
type input "[PHONE_NUMBER]"
click at [252, 359] on span "HANG UP" at bounding box center [237, 361] width 50 height 11
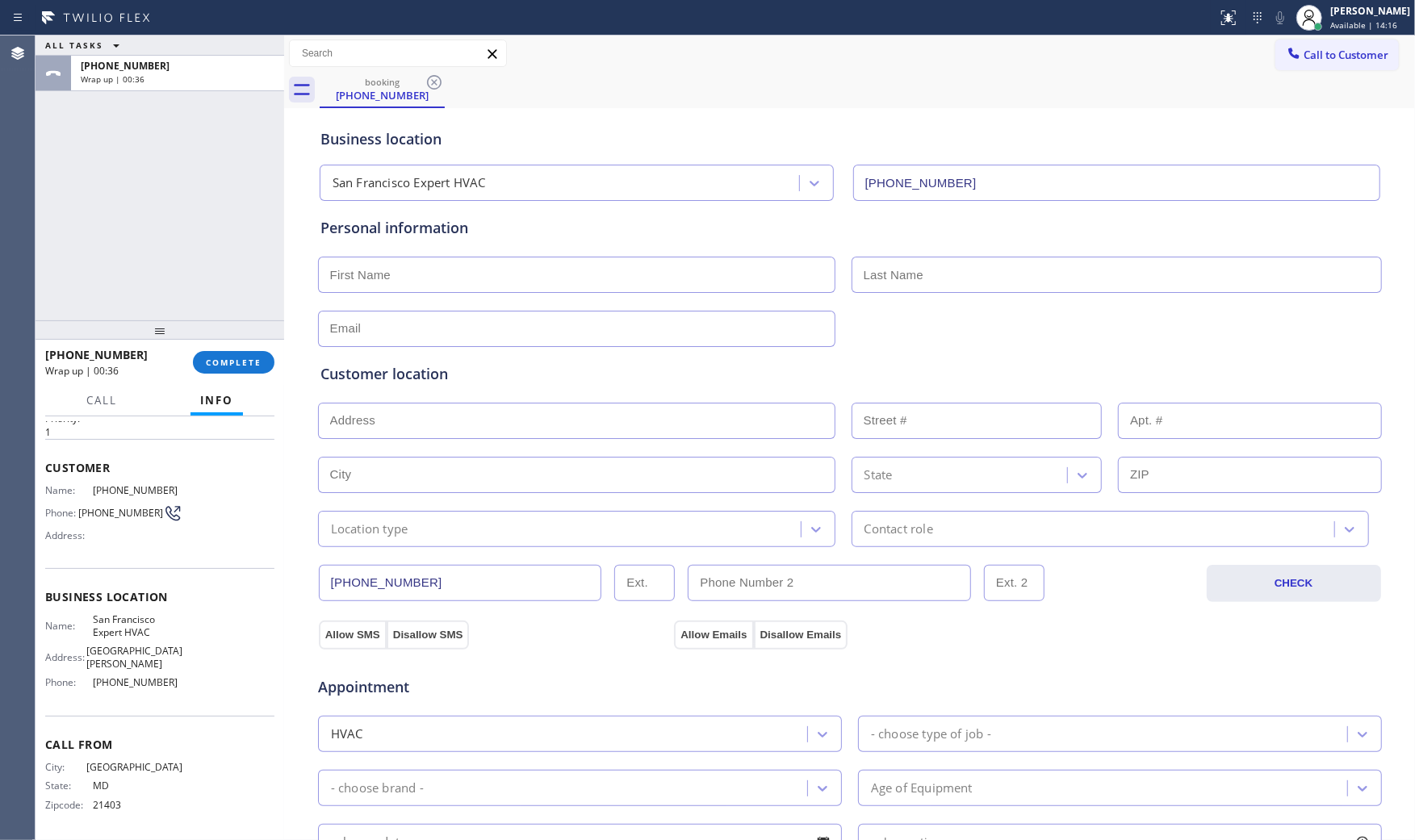
click at [213, 381] on div "[PHONE_NUMBER] Wrap up | 00:36 COMPLETE" at bounding box center [160, 362] width 229 height 42
click at [220, 364] on span "COMPLETE" at bounding box center [233, 361] width 56 height 11
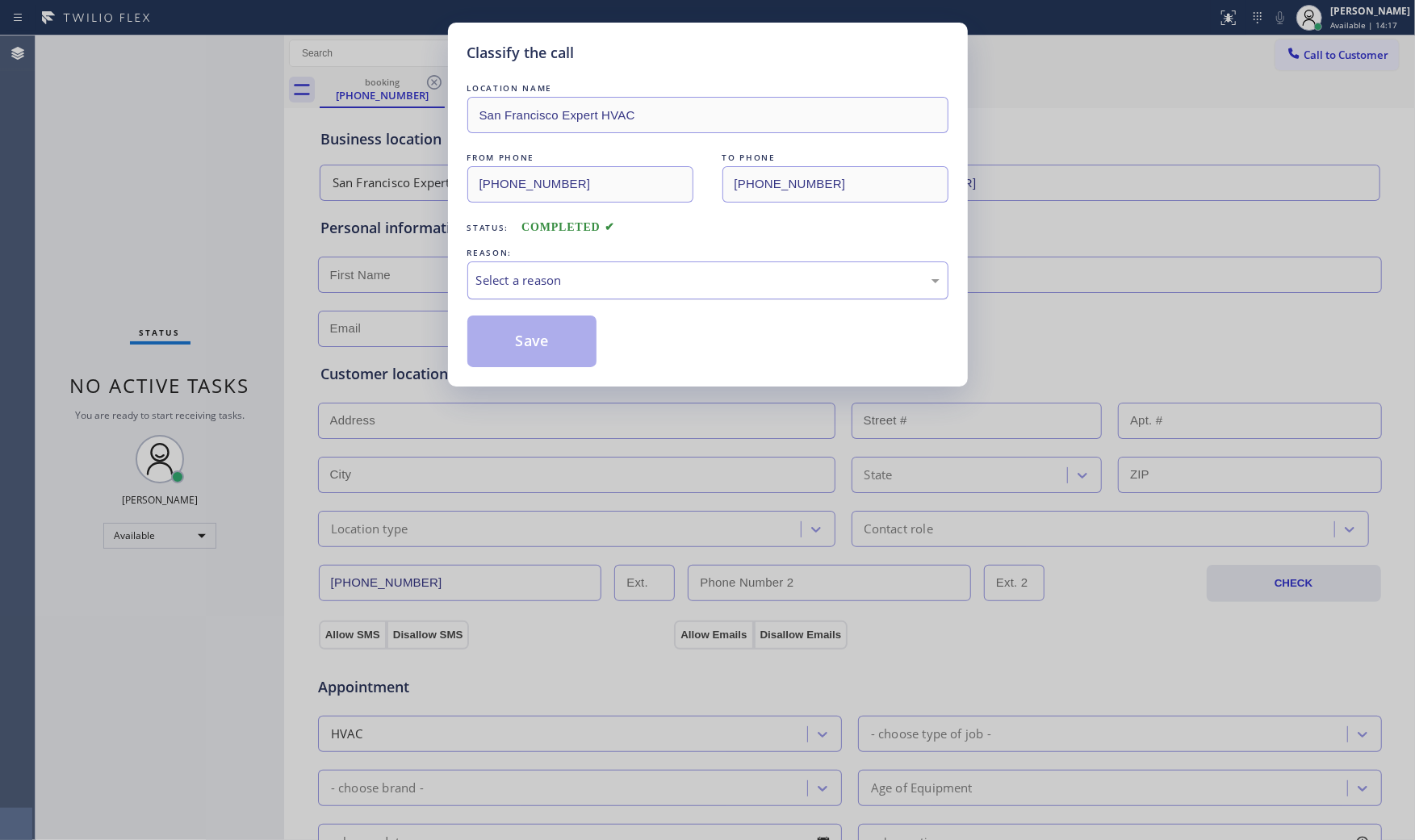
click at [506, 282] on div "Select a reason" at bounding box center [708, 280] width 464 height 19
click at [503, 328] on button "Save" at bounding box center [532, 342] width 130 height 52
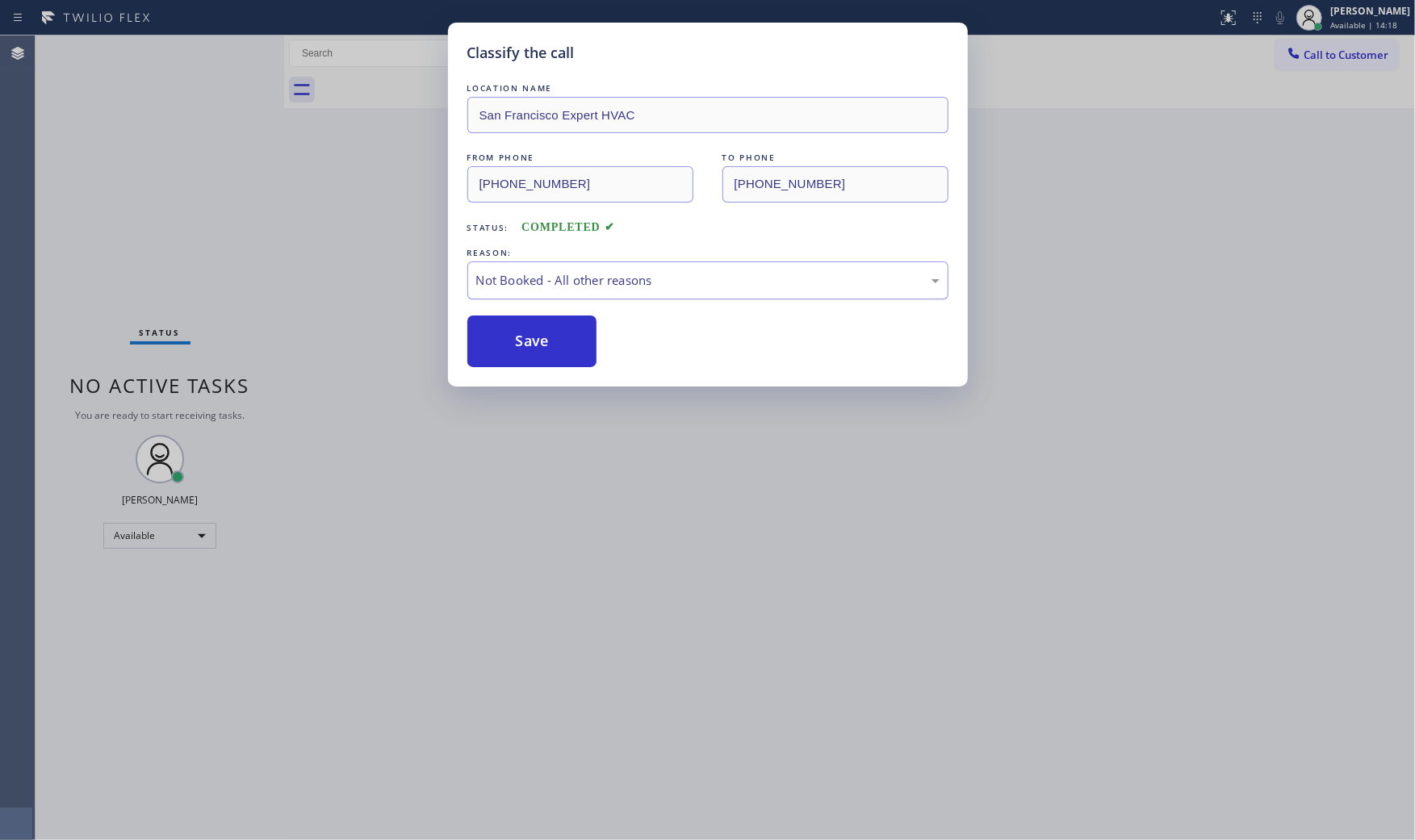
click at [503, 328] on button "Save" at bounding box center [532, 342] width 130 height 52
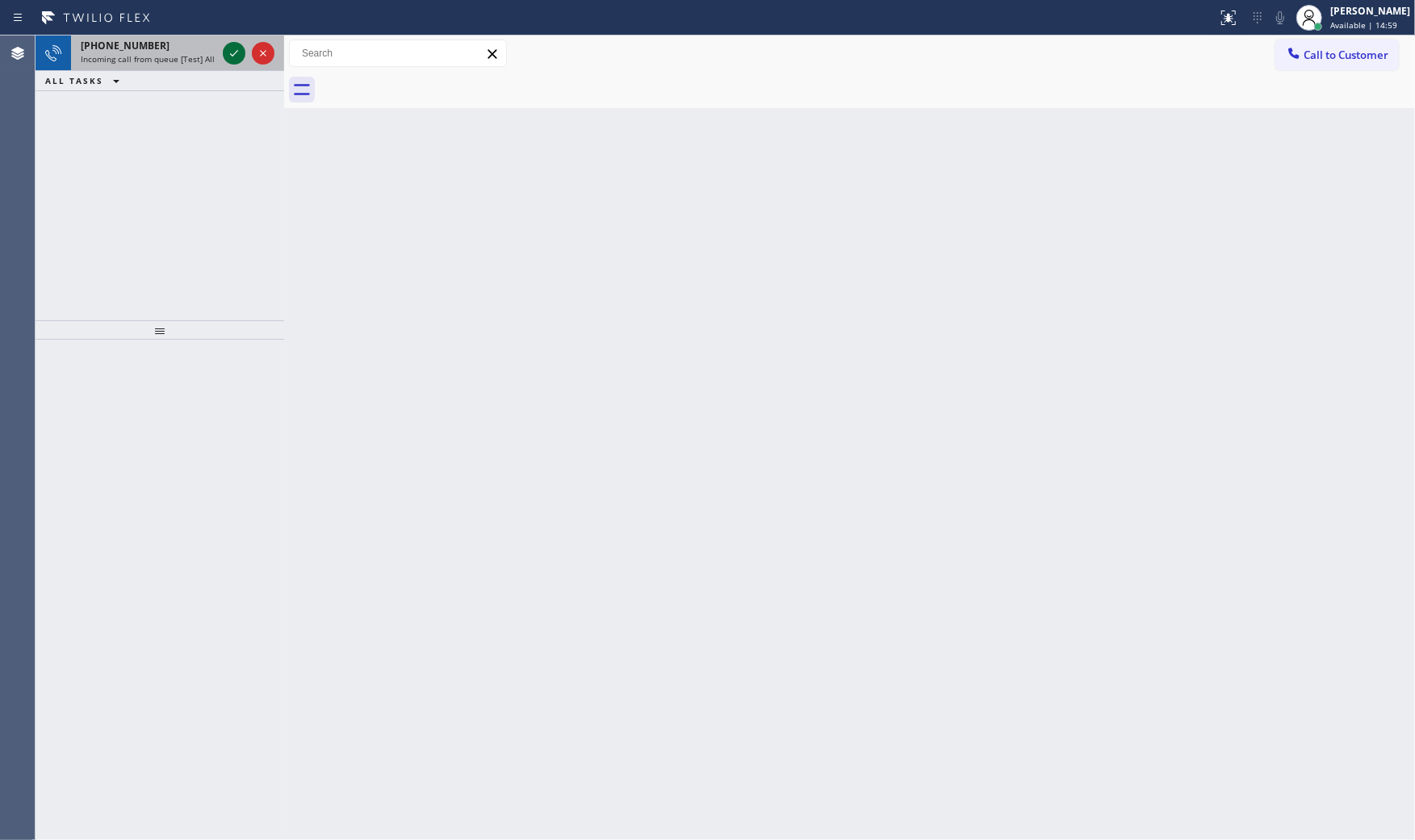
click at [243, 57] on icon at bounding box center [234, 54] width 20 height 20
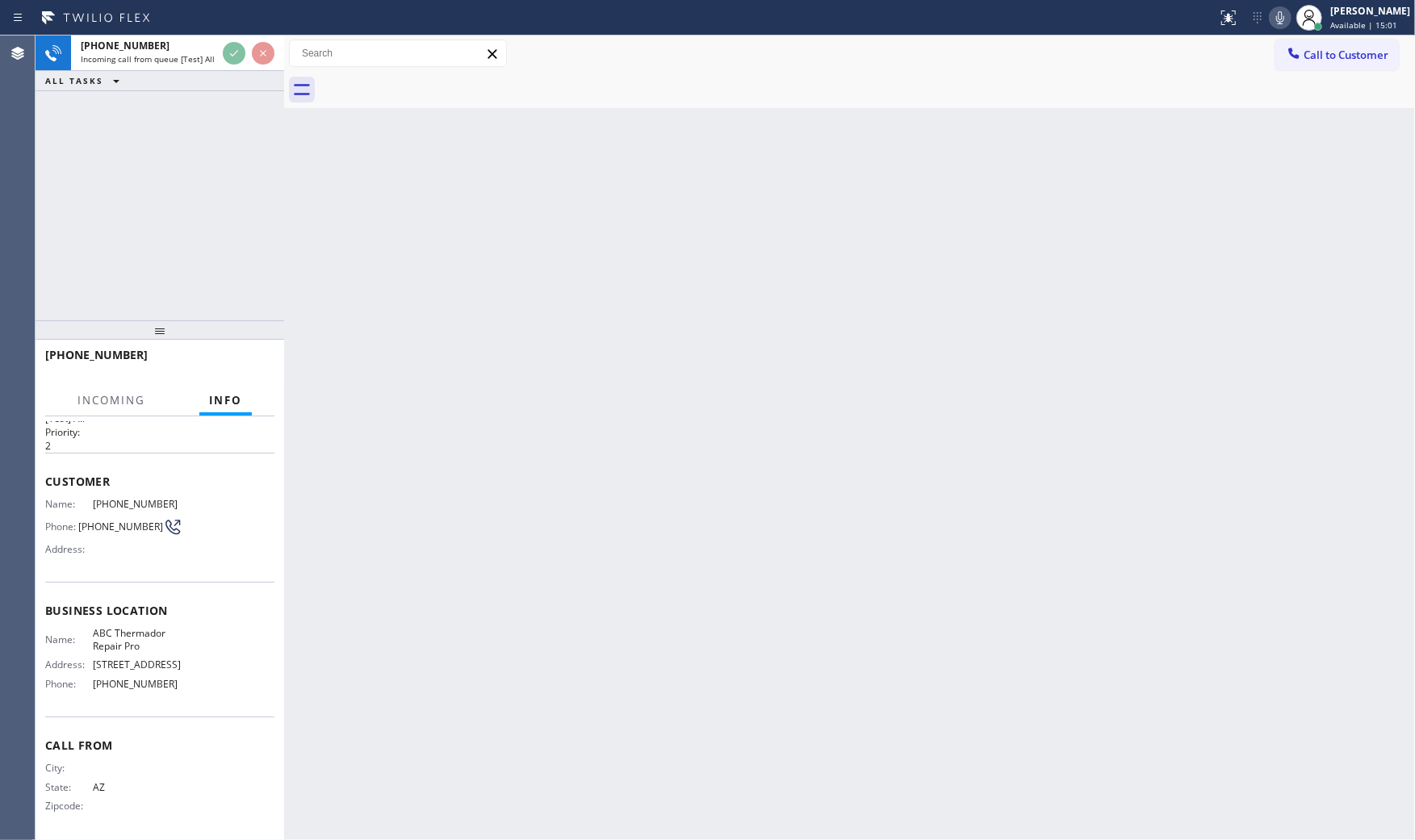
scroll to position [38, 0]
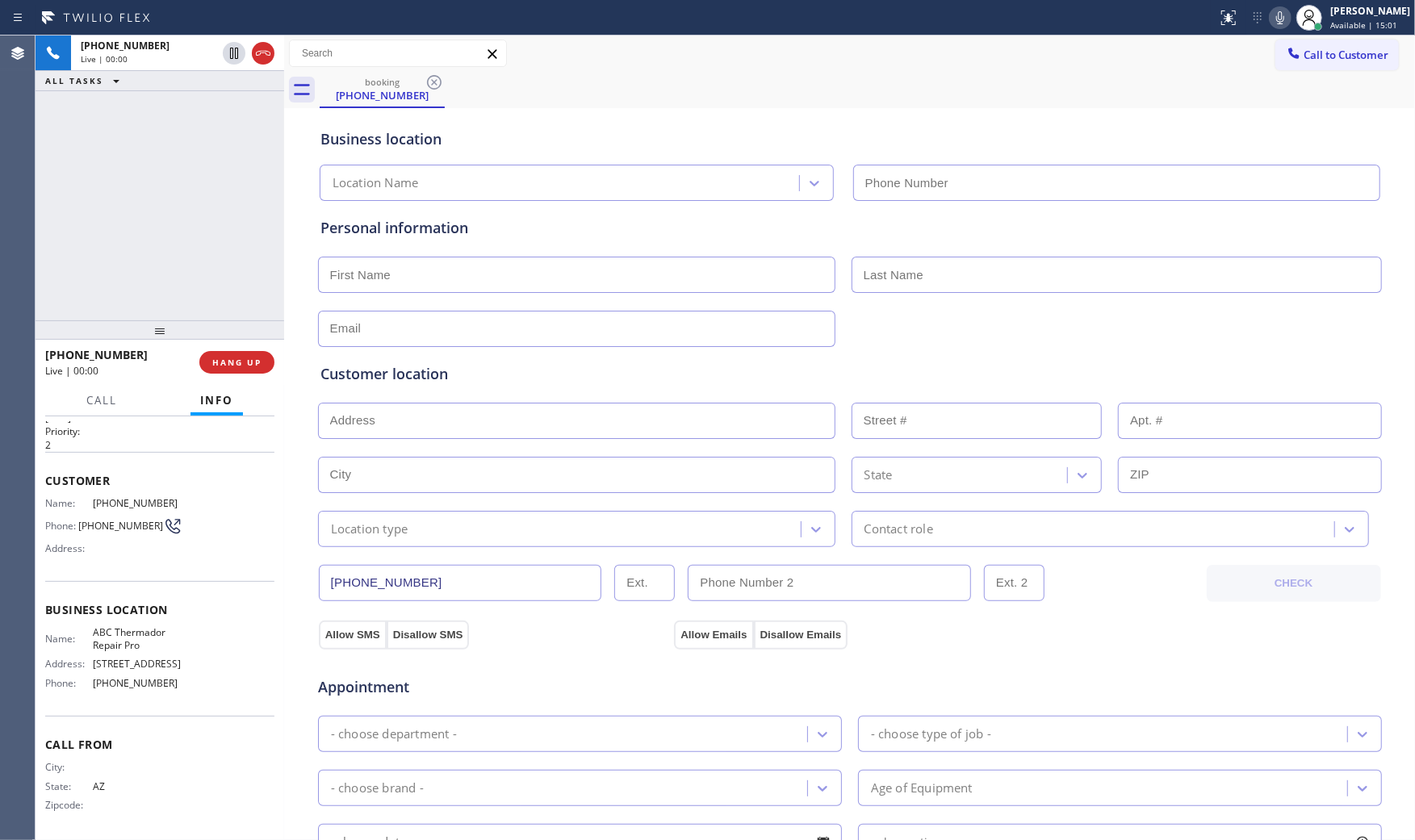
type input "[PHONE_NUMBER]"
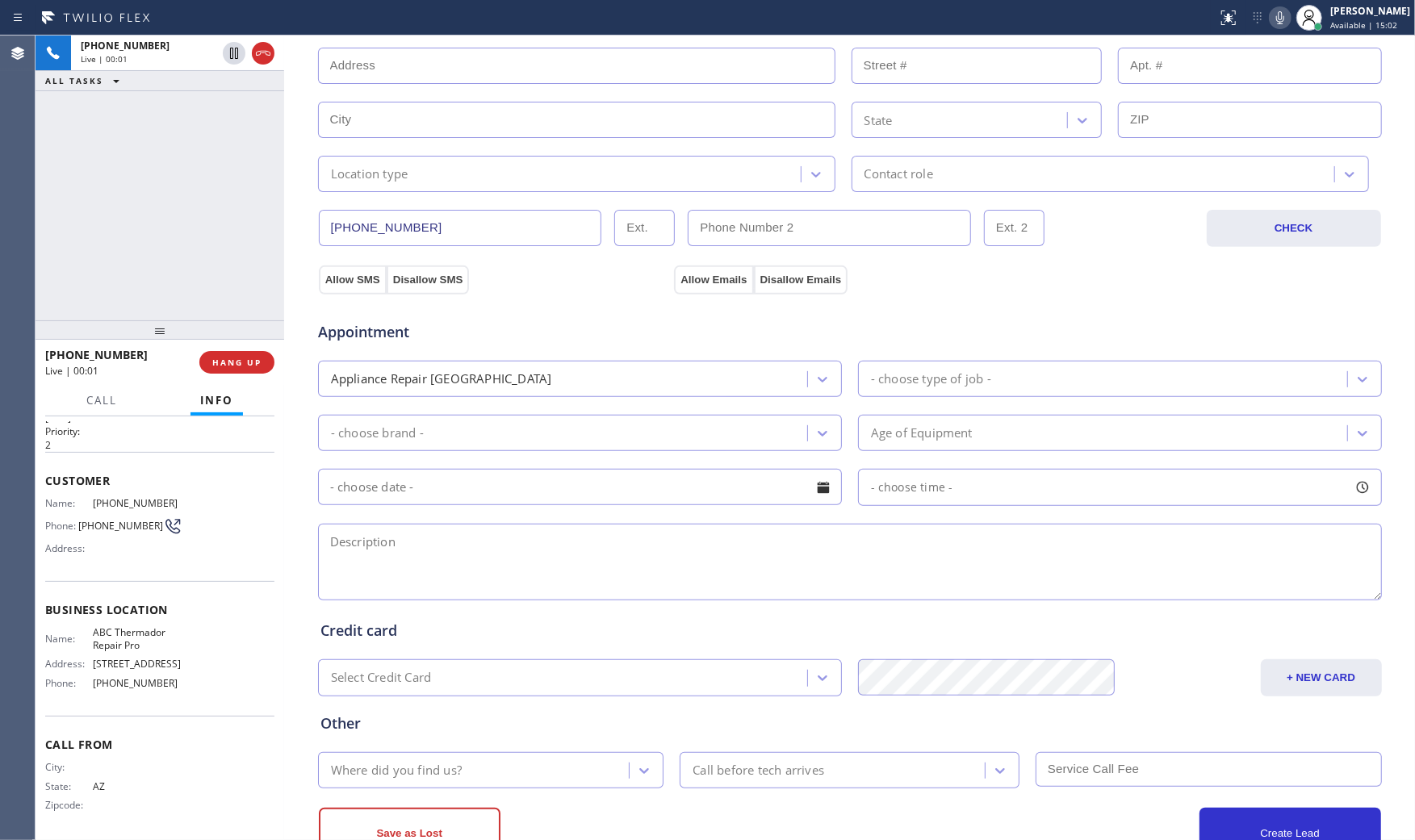
scroll to position [358, 0]
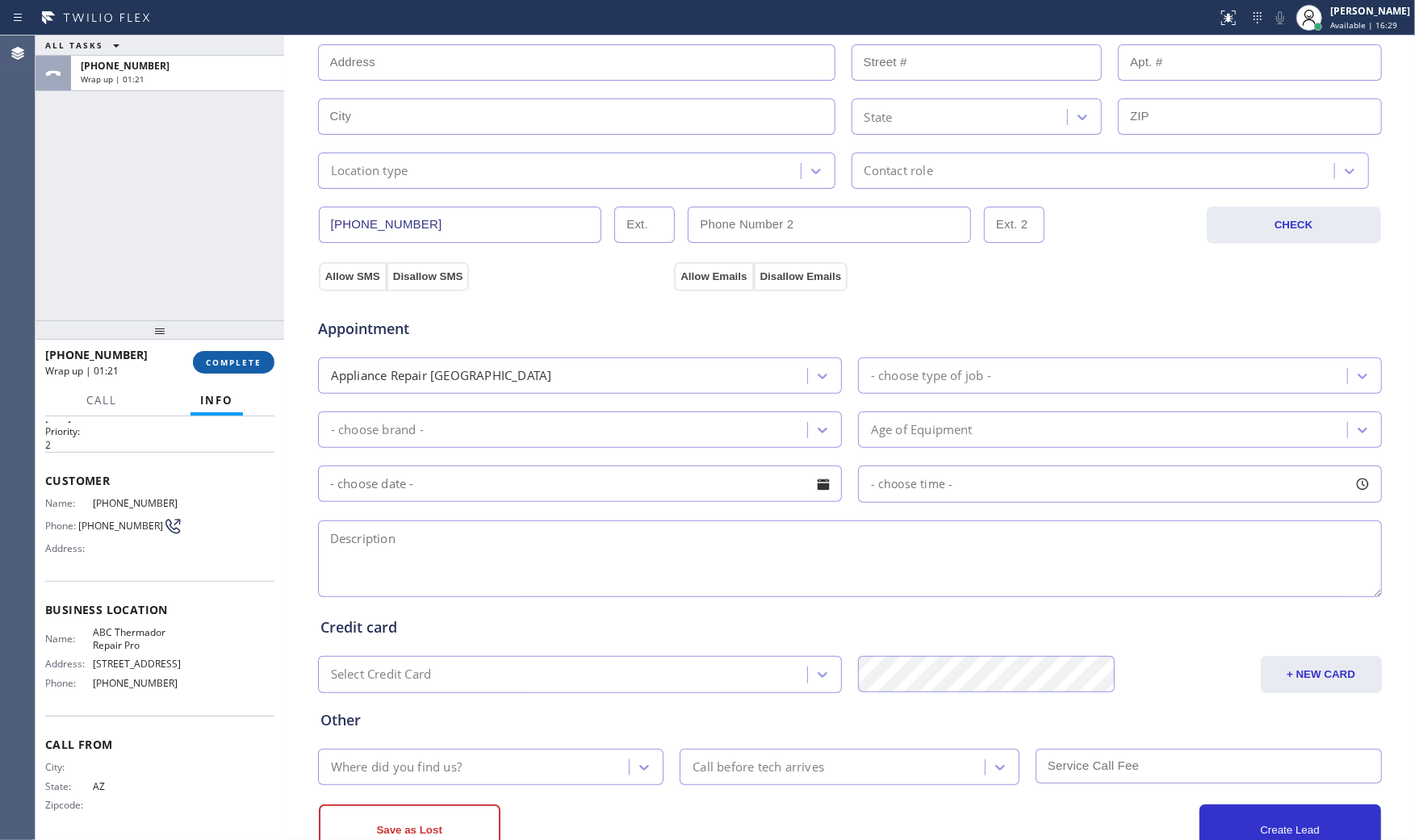
click at [220, 368] on button "COMPLETE" at bounding box center [233, 362] width 81 height 23
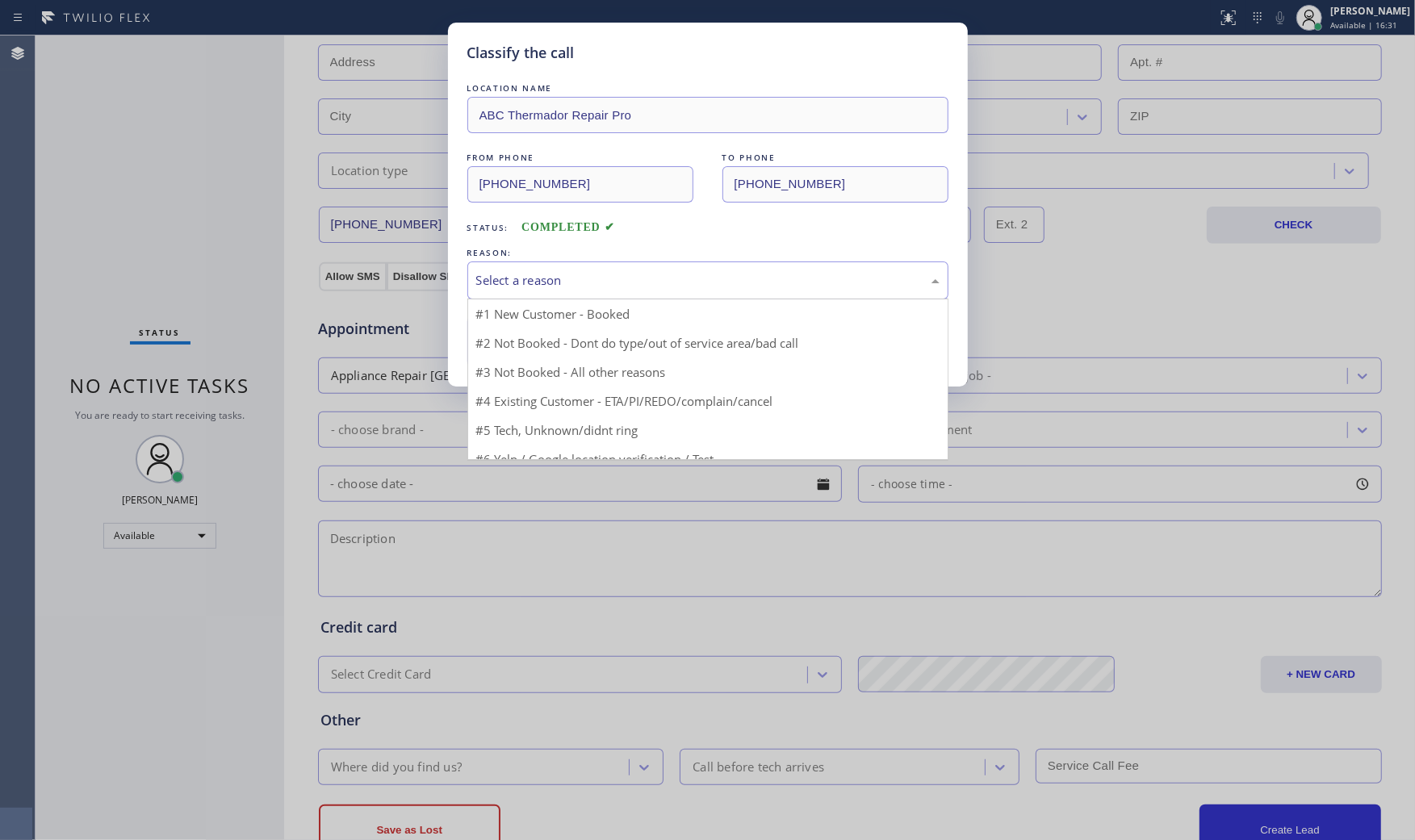
click at [531, 286] on div "Select a reason" at bounding box center [708, 280] width 464 height 19
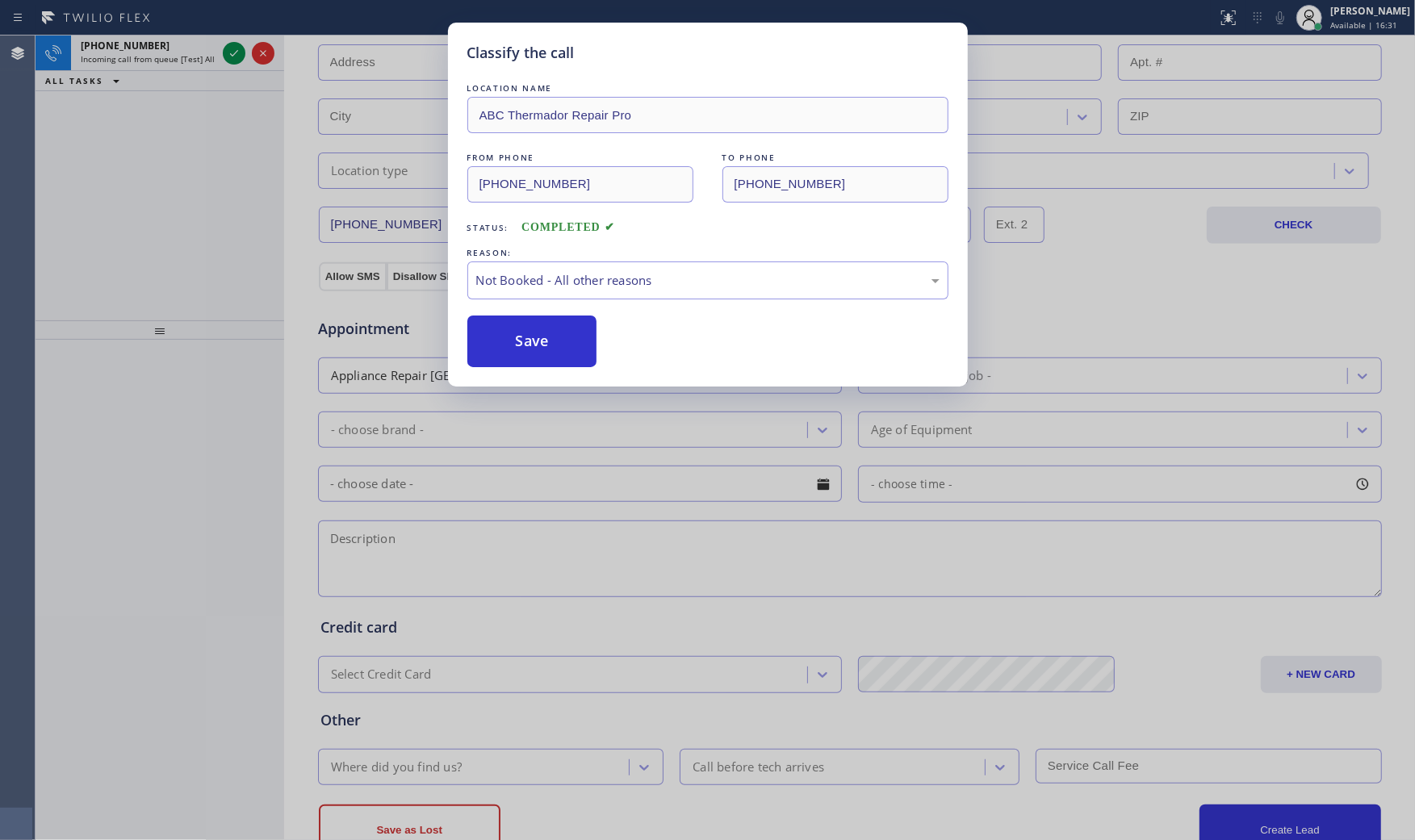
click at [517, 350] on button "Save" at bounding box center [532, 342] width 130 height 52
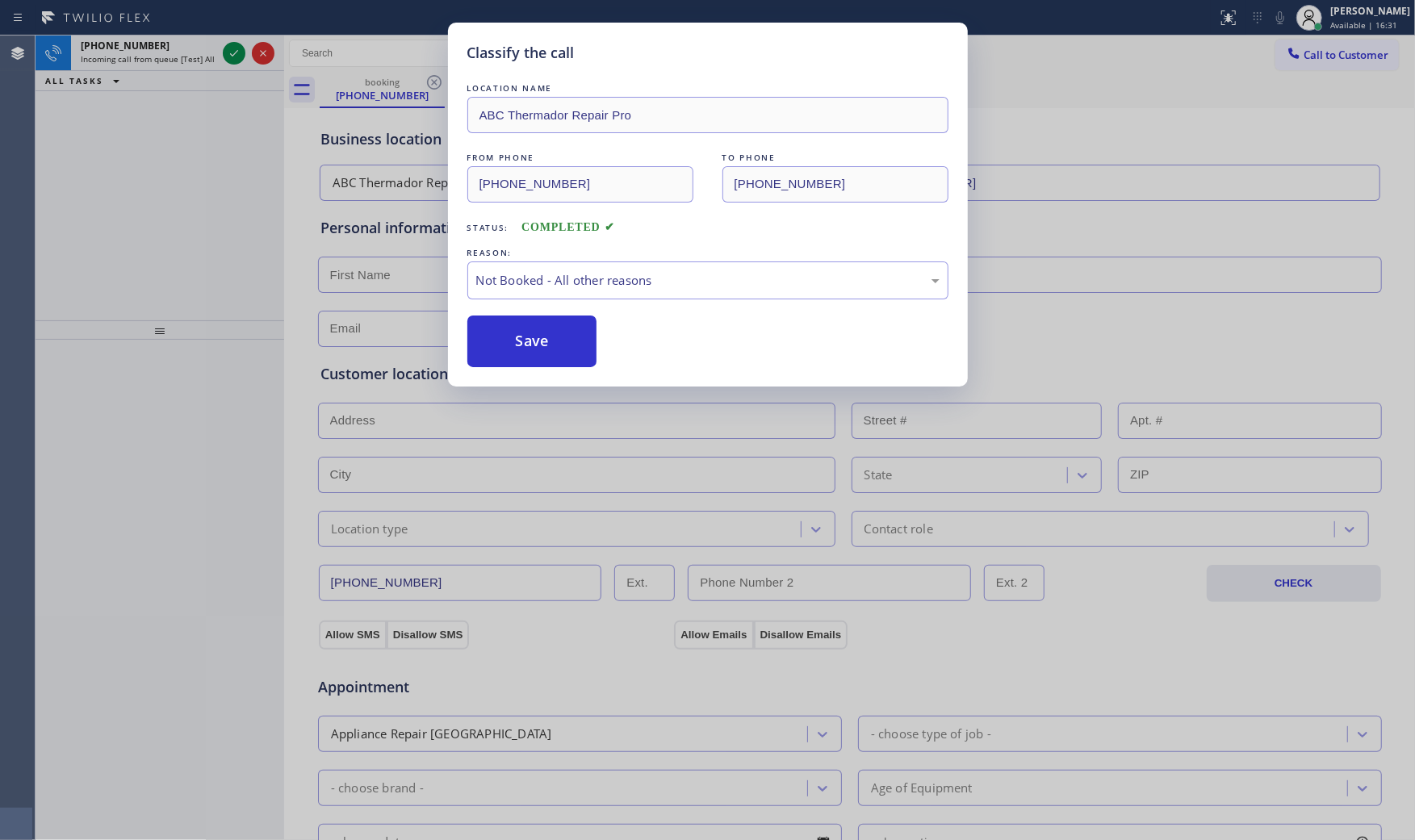
click at [517, 350] on button "Save" at bounding box center [532, 342] width 130 height 52
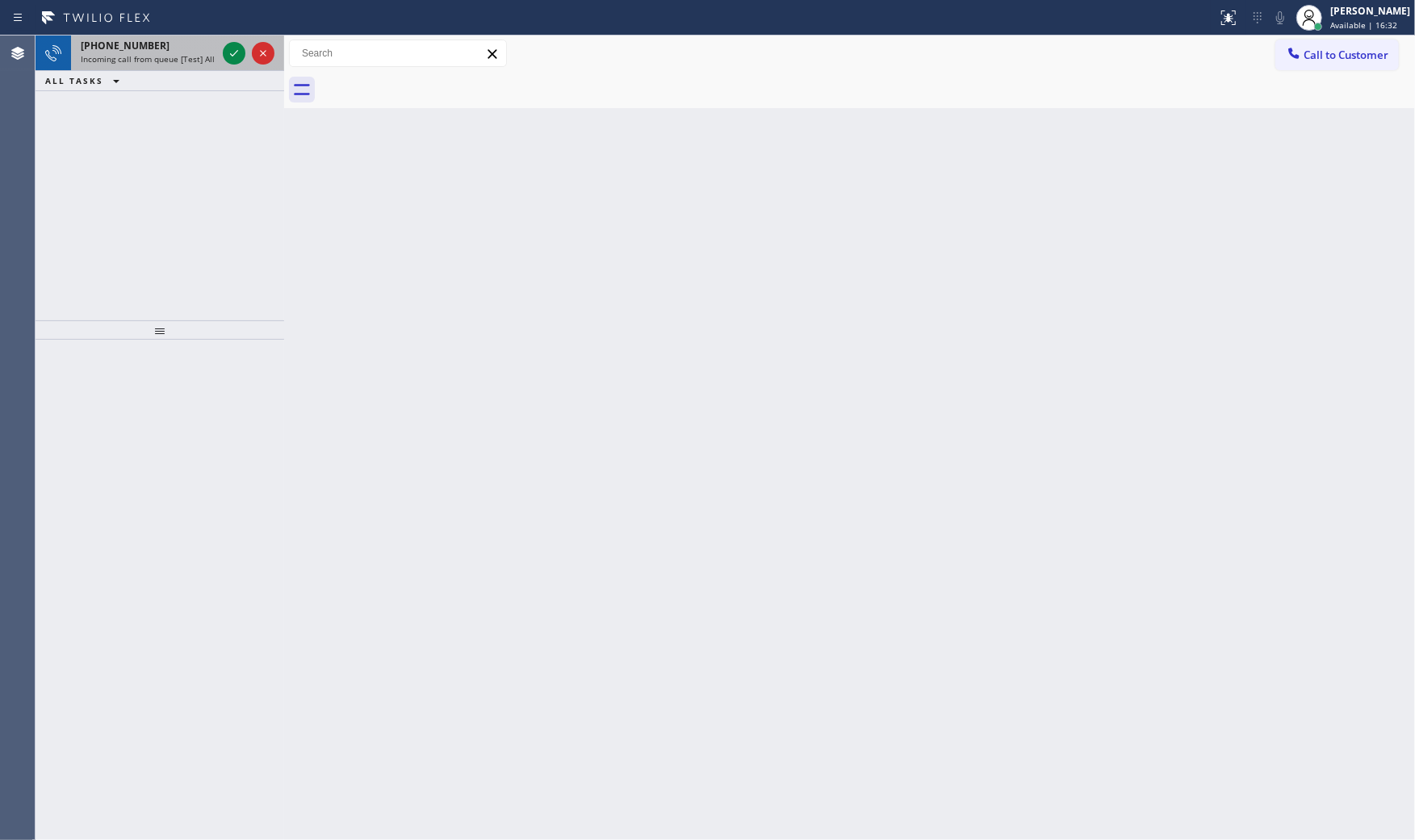
click at [162, 70] on div "[PHONE_NUMBER] Incoming call from queue [Test] All" at bounding box center [146, 54] width 149 height 36
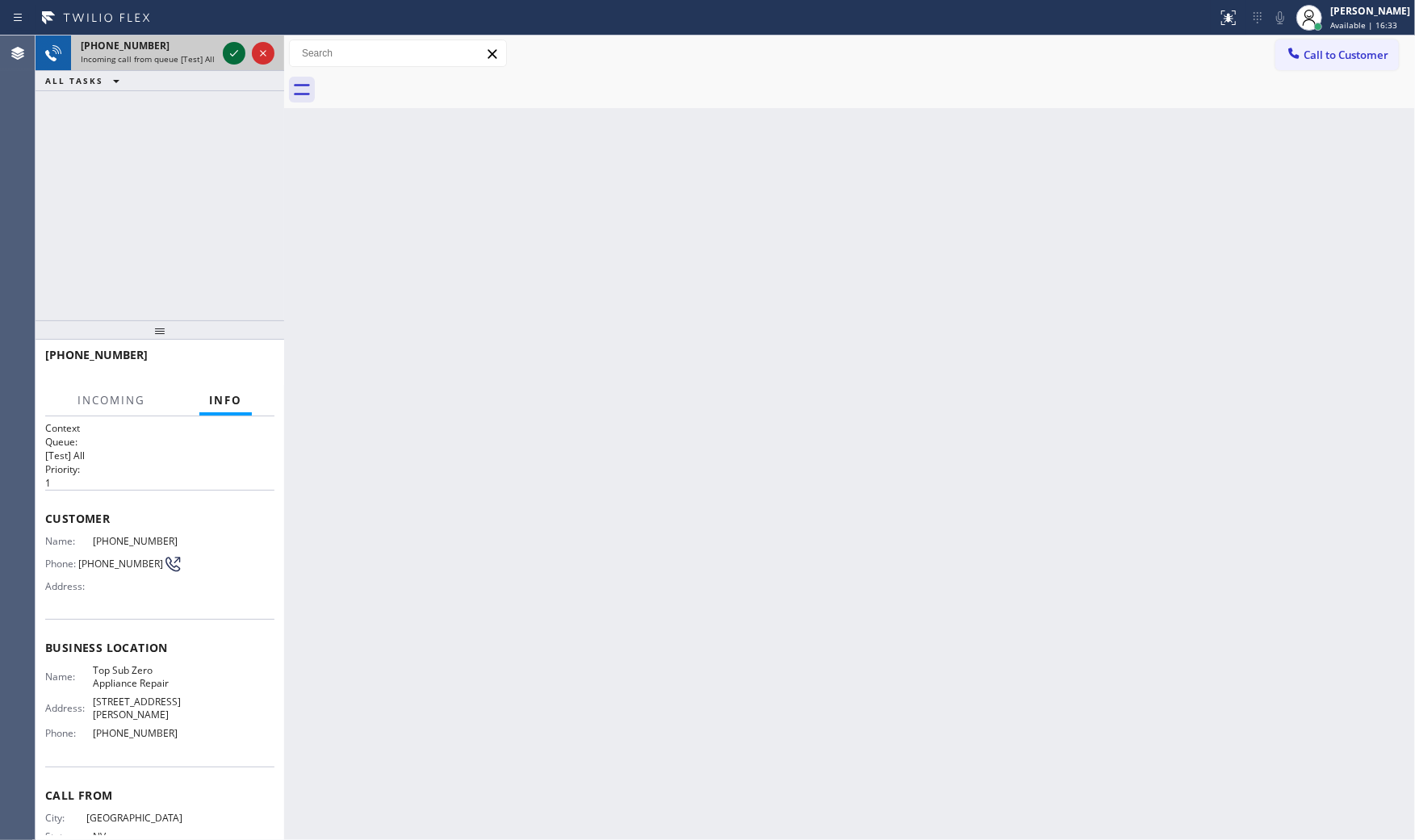
click at [229, 52] on icon at bounding box center [234, 54] width 20 height 20
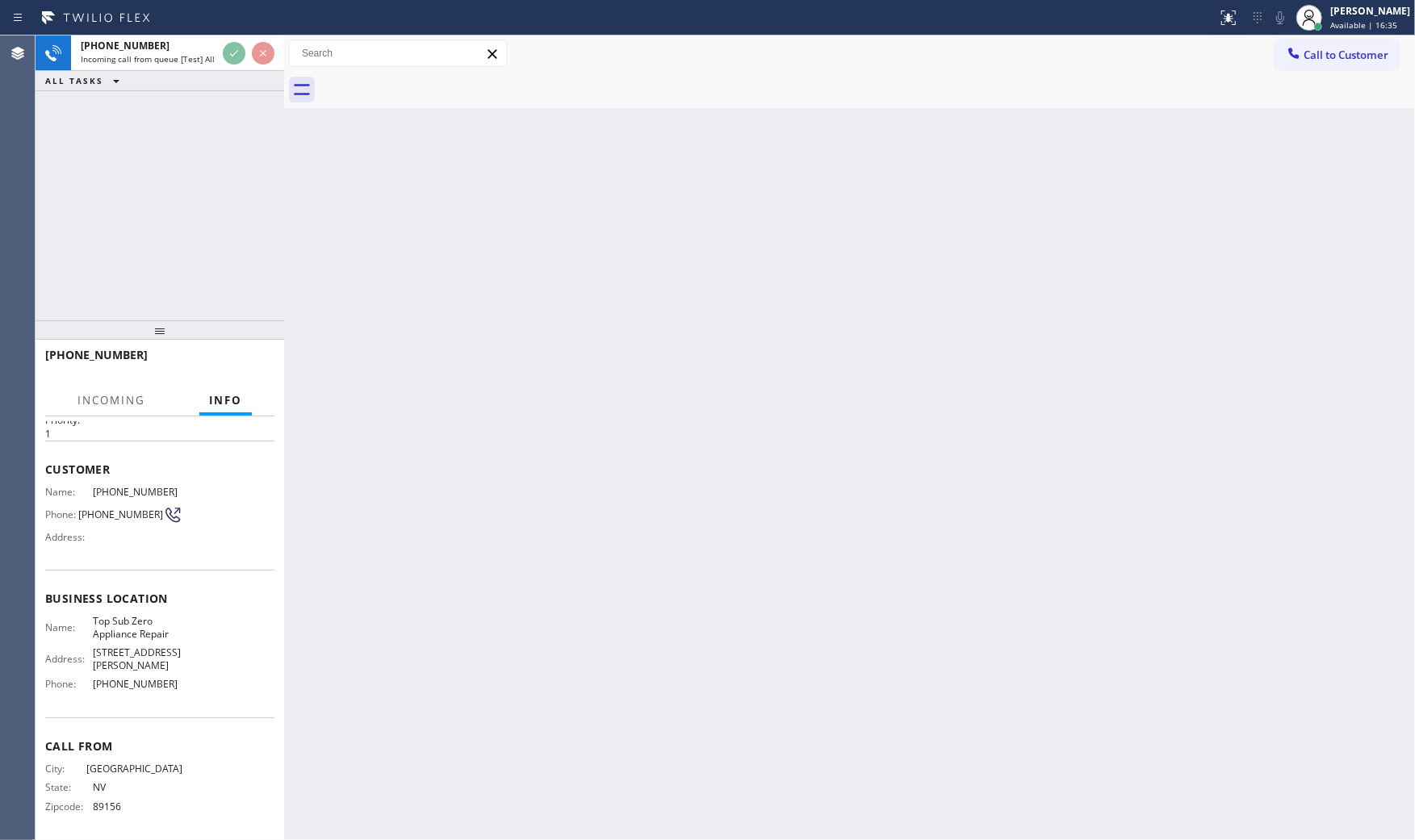
scroll to position [51, 0]
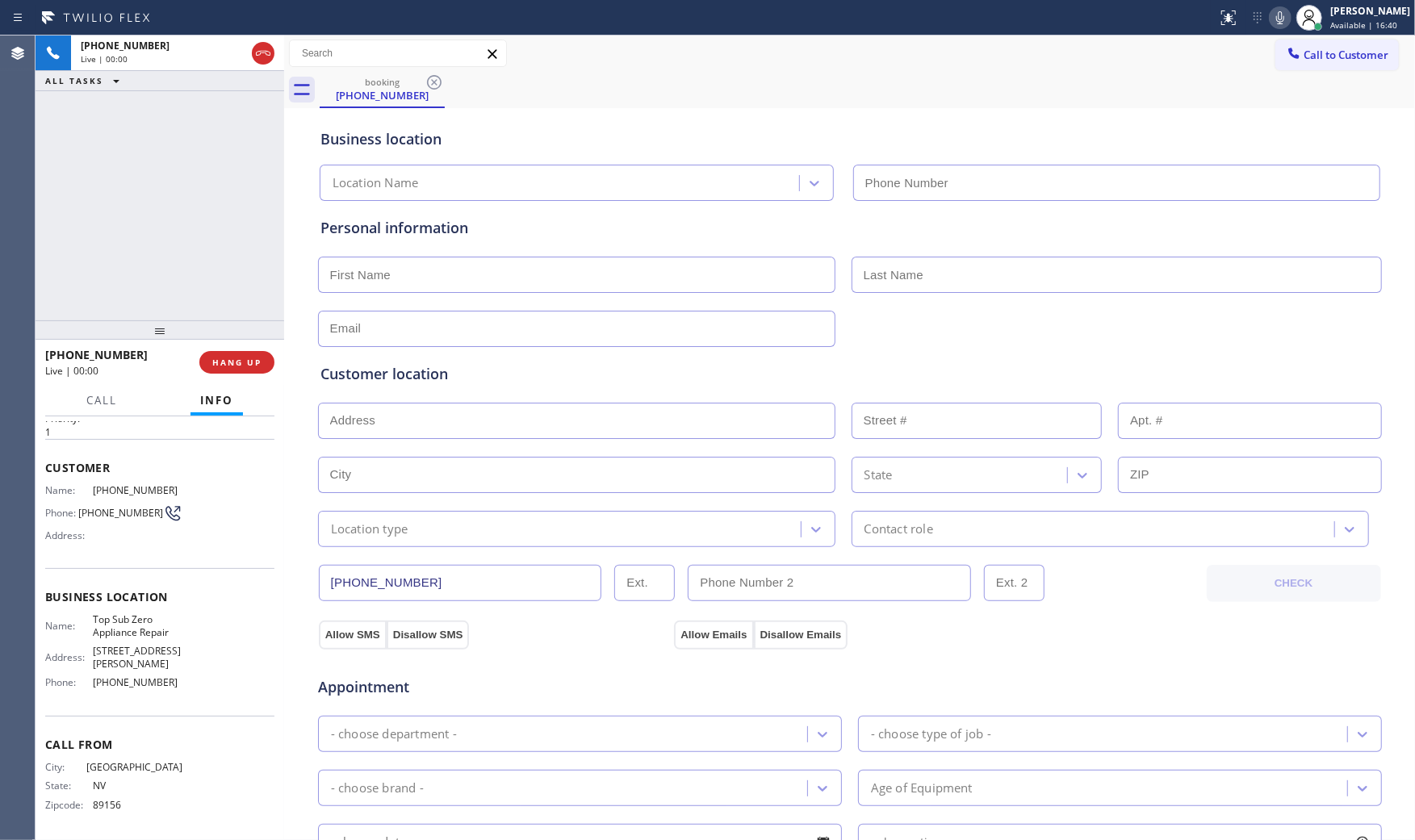
type input "[PHONE_NUMBER]"
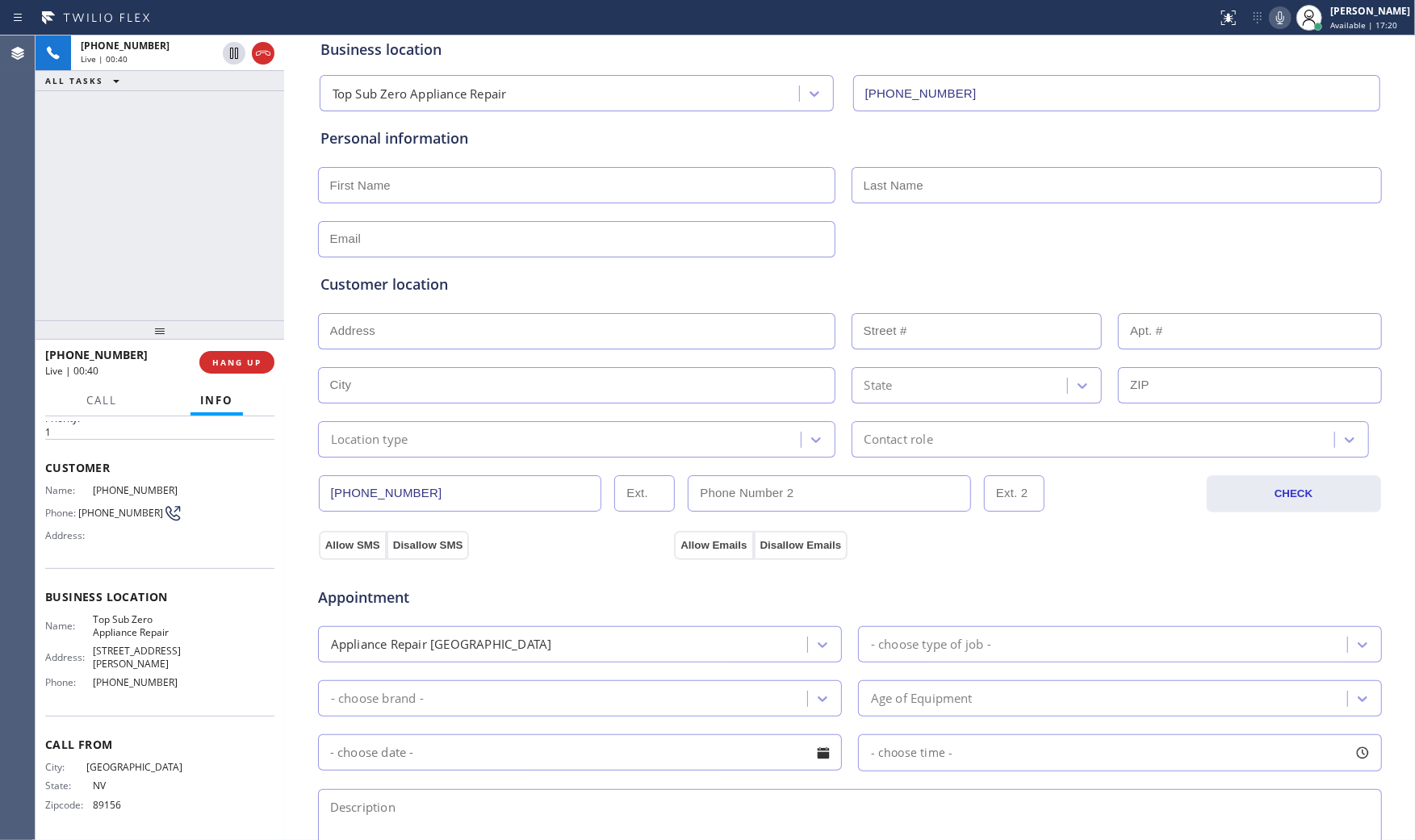
scroll to position [410, 0]
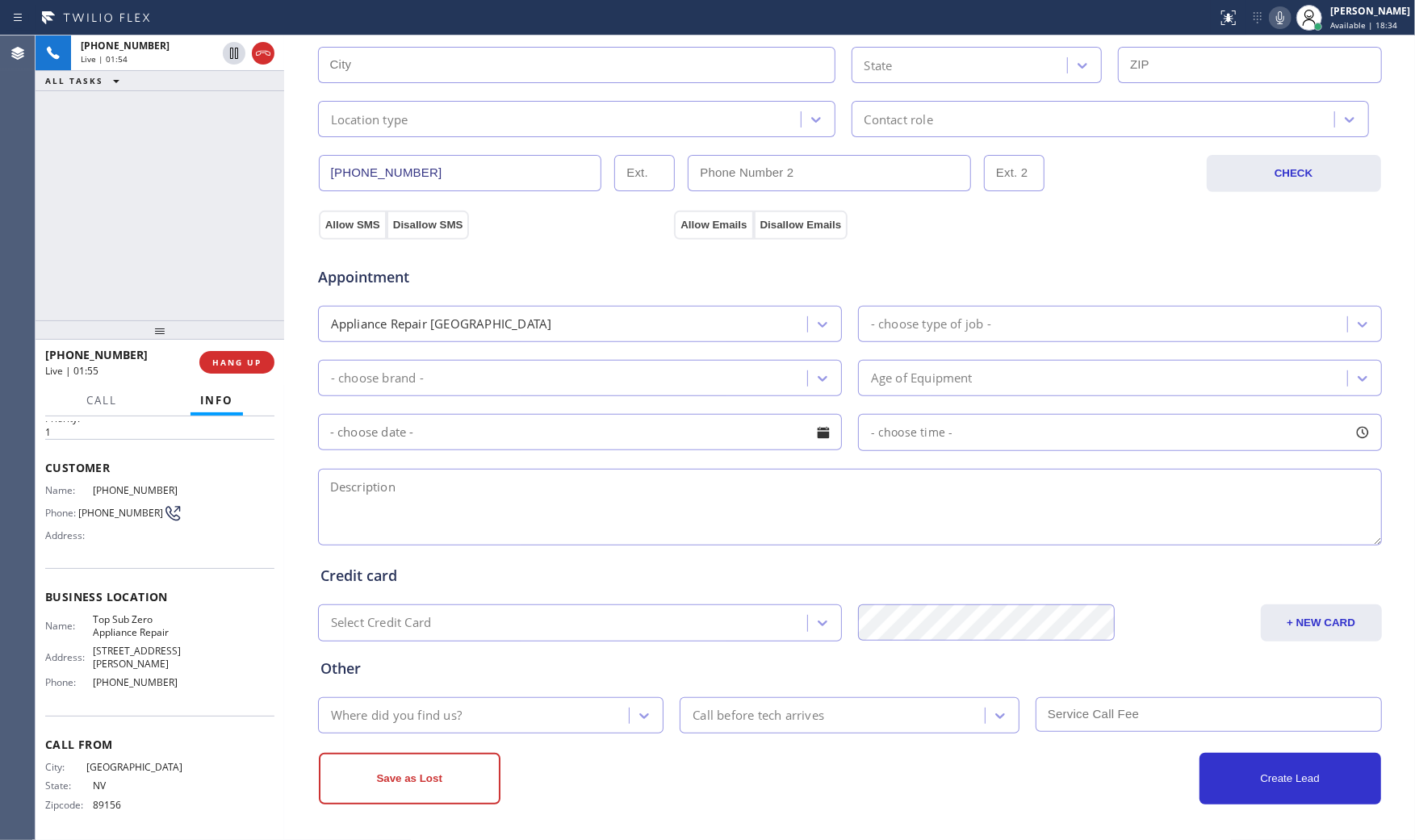
click at [1276, 17] on icon at bounding box center [1280, 17] width 8 height 13
click at [234, 54] on icon at bounding box center [234, 54] width 20 height 20
click at [1270, 20] on icon at bounding box center [1280, 18] width 20 height 20
click at [231, 54] on icon at bounding box center [233, 53] width 11 height 11
click at [1272, 24] on icon at bounding box center [1280, 18] width 20 height 20
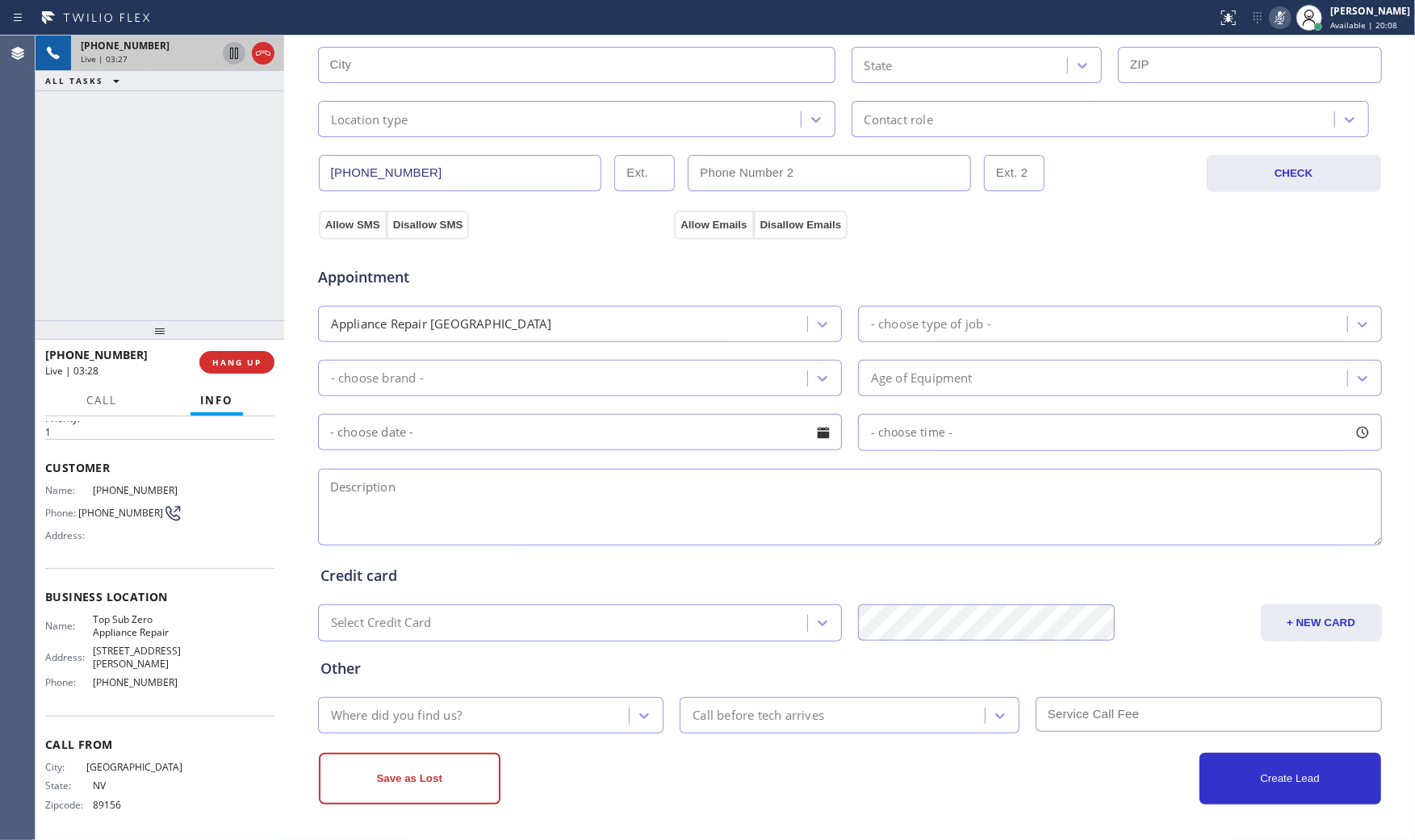
click at [1281, 27] on icon at bounding box center [1280, 18] width 20 height 20
click at [1273, 26] on icon at bounding box center [1280, 18] width 20 height 20
click at [1283, 25] on icon at bounding box center [1280, 18] width 20 height 20
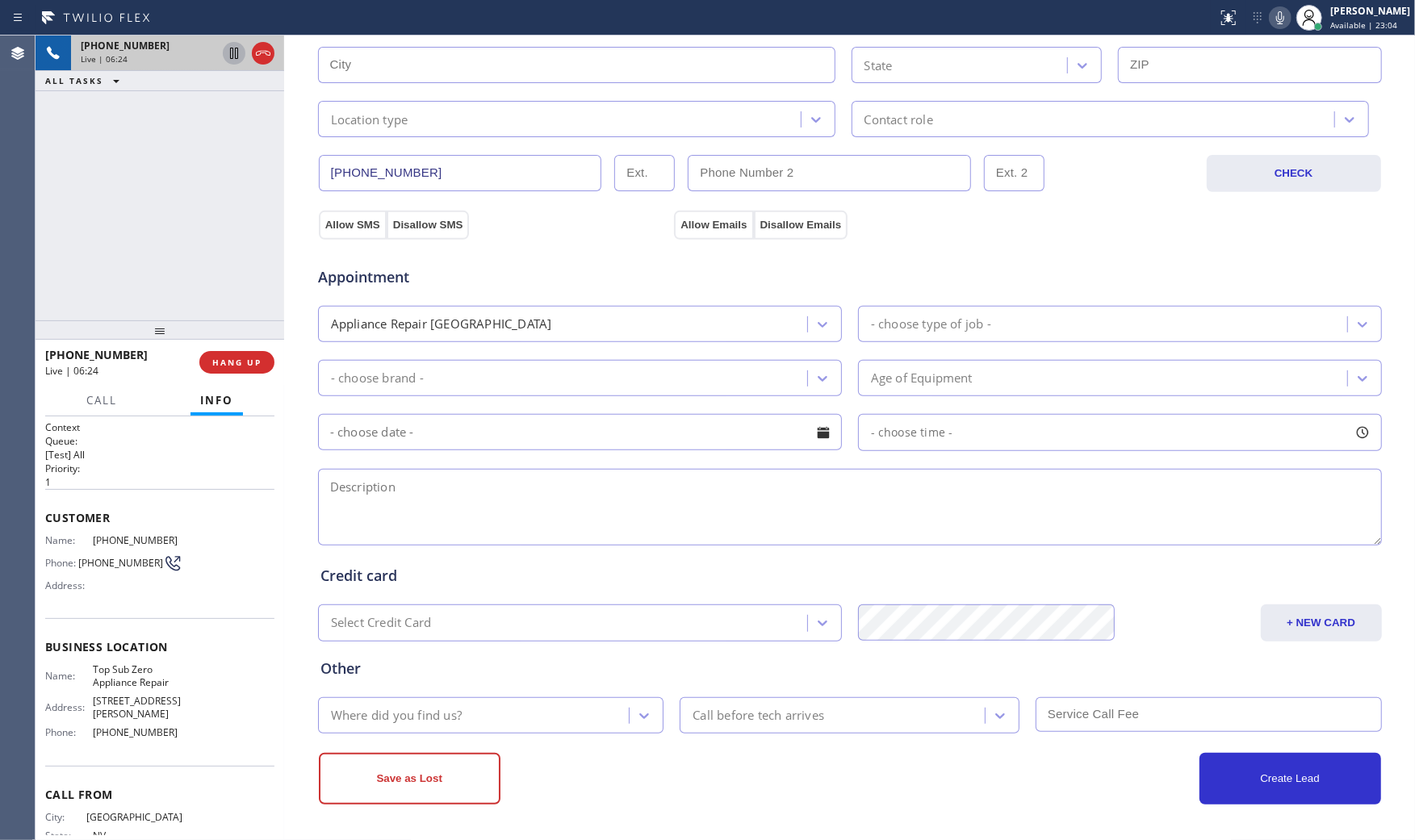
scroll to position [0, 0]
click at [122, 539] on span "[PHONE_NUMBER]" at bounding box center [137, 541] width 89 height 12
copy span "[PHONE_NUMBER]"
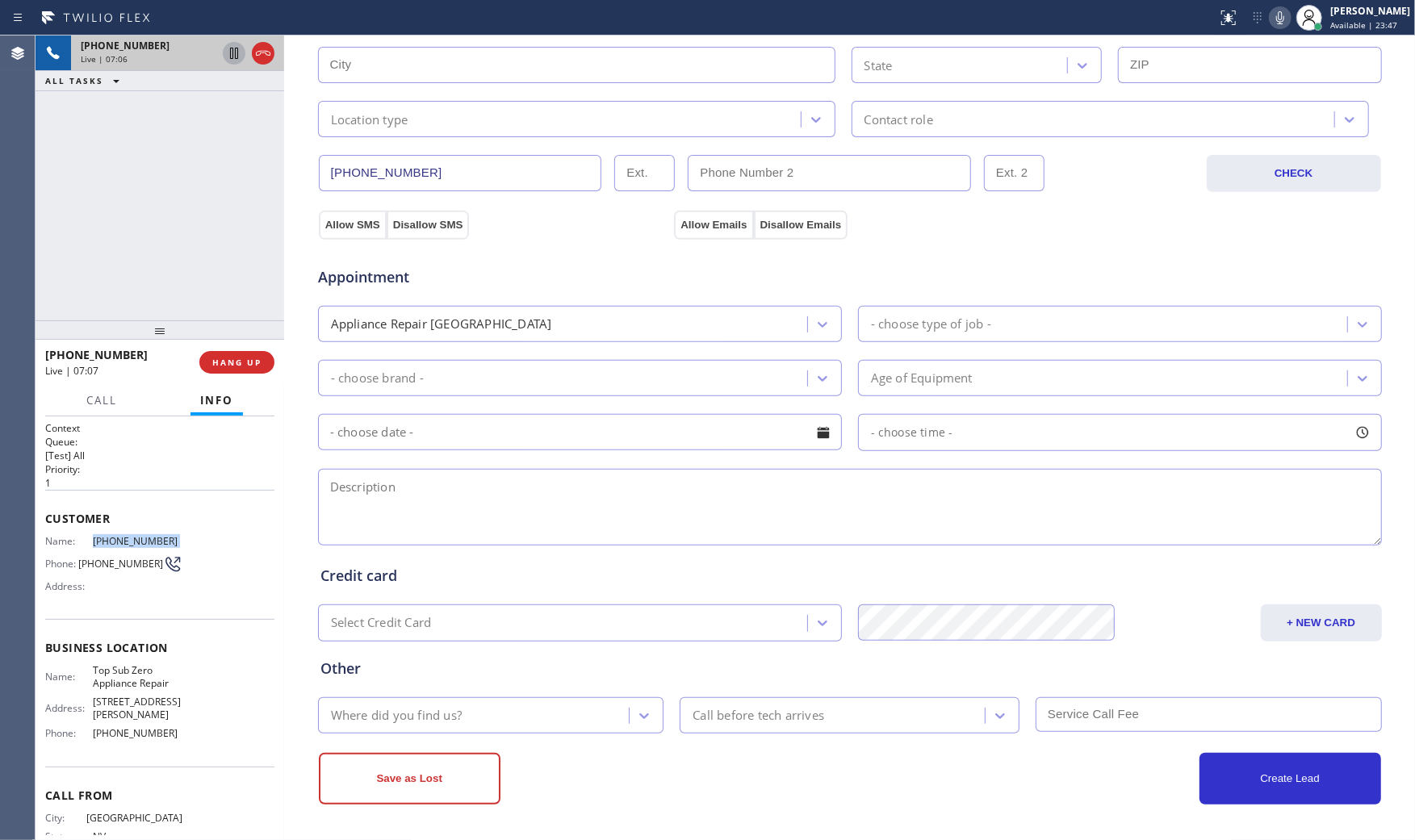
click at [1274, 18] on icon at bounding box center [1280, 18] width 20 height 20
click at [1272, 27] on icon at bounding box center [1280, 18] width 20 height 20
click at [1279, 29] on div "Status report No issues detected If you experience an issue, please download th…" at bounding box center [1313, 18] width 205 height 36
click at [1273, 20] on icon at bounding box center [1280, 18] width 20 height 20
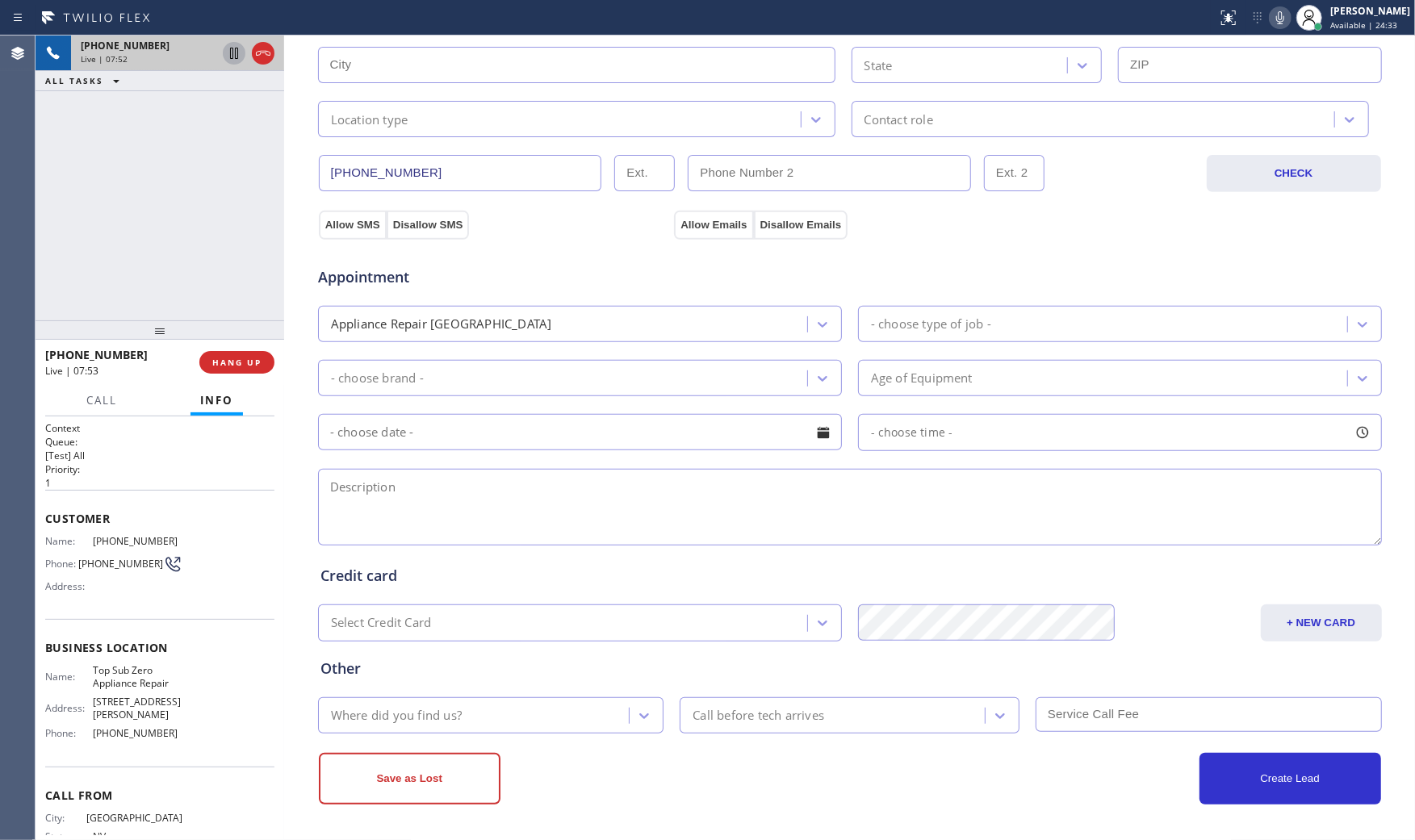
click at [1278, 17] on icon at bounding box center [1280, 18] width 20 height 20
click at [1272, 24] on icon at bounding box center [1280, 18] width 20 height 20
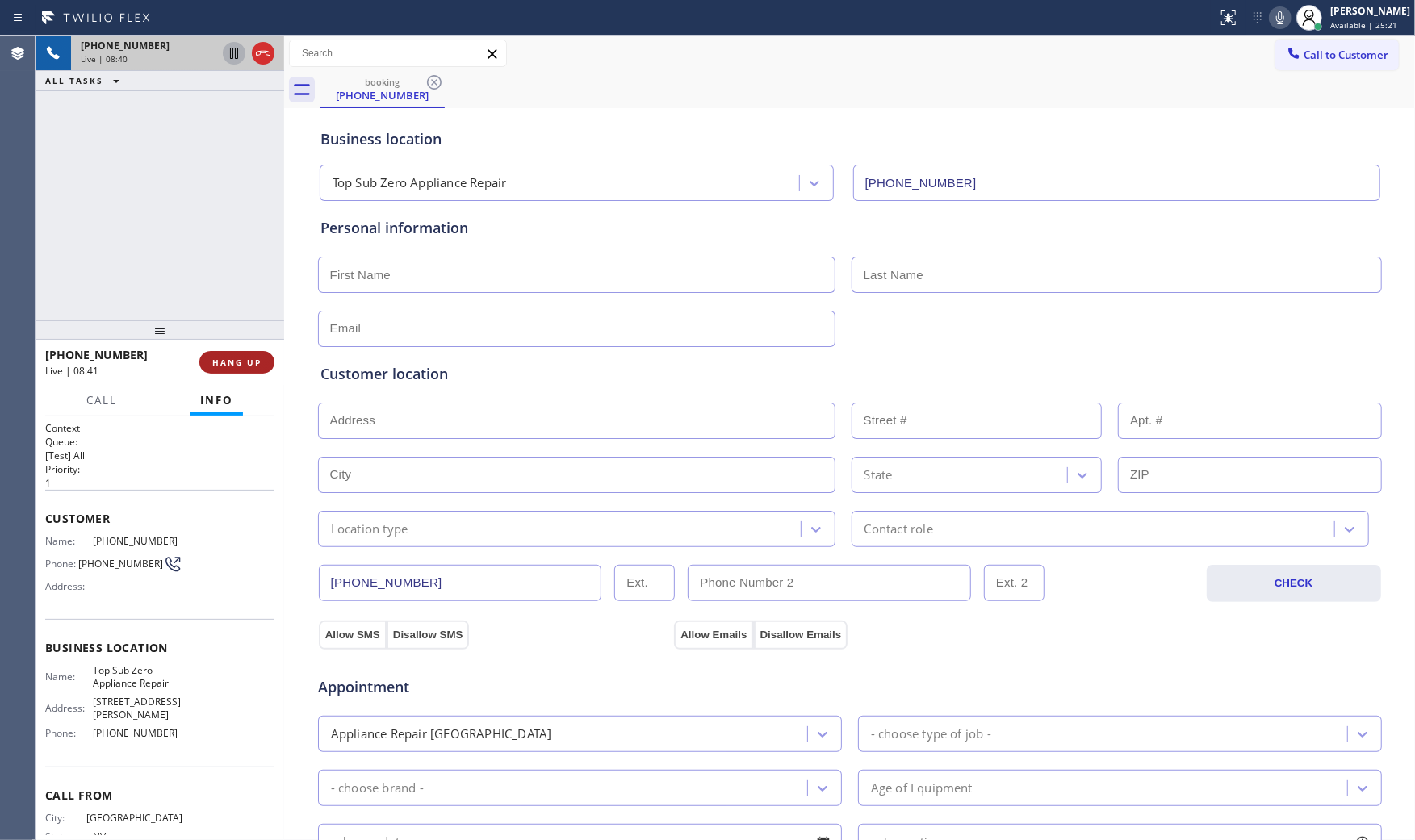
click at [256, 368] on button "HANG UP" at bounding box center [237, 362] width 75 height 23
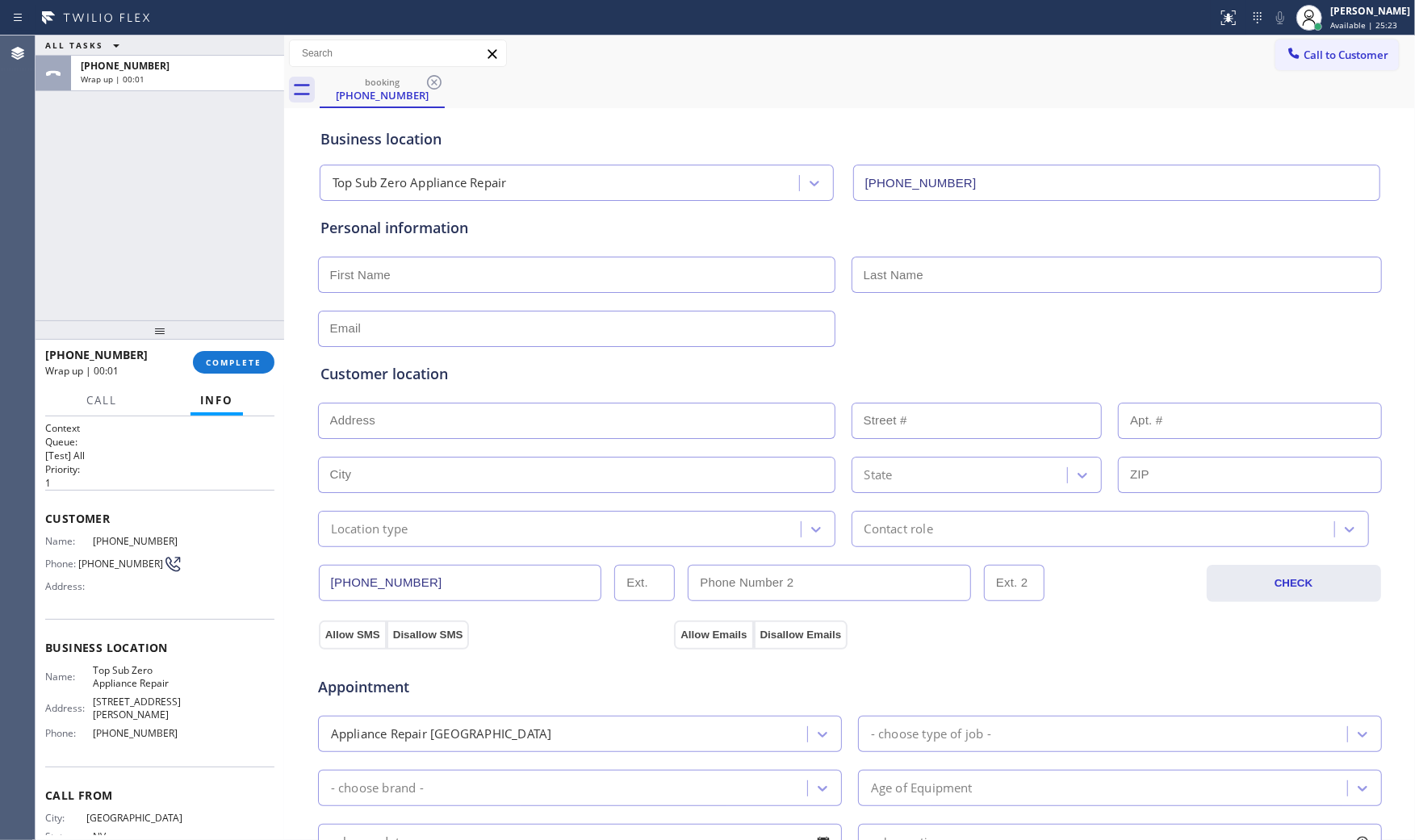
click at [596, 261] on input "text" at bounding box center [576, 274] width 517 height 37
paste input "[PERSON_NAME]"
type input "[PERSON_NAME]"
click at [924, 292] on input "text" at bounding box center [1116, 274] width 530 height 37
paste input "[PERSON_NAME]"
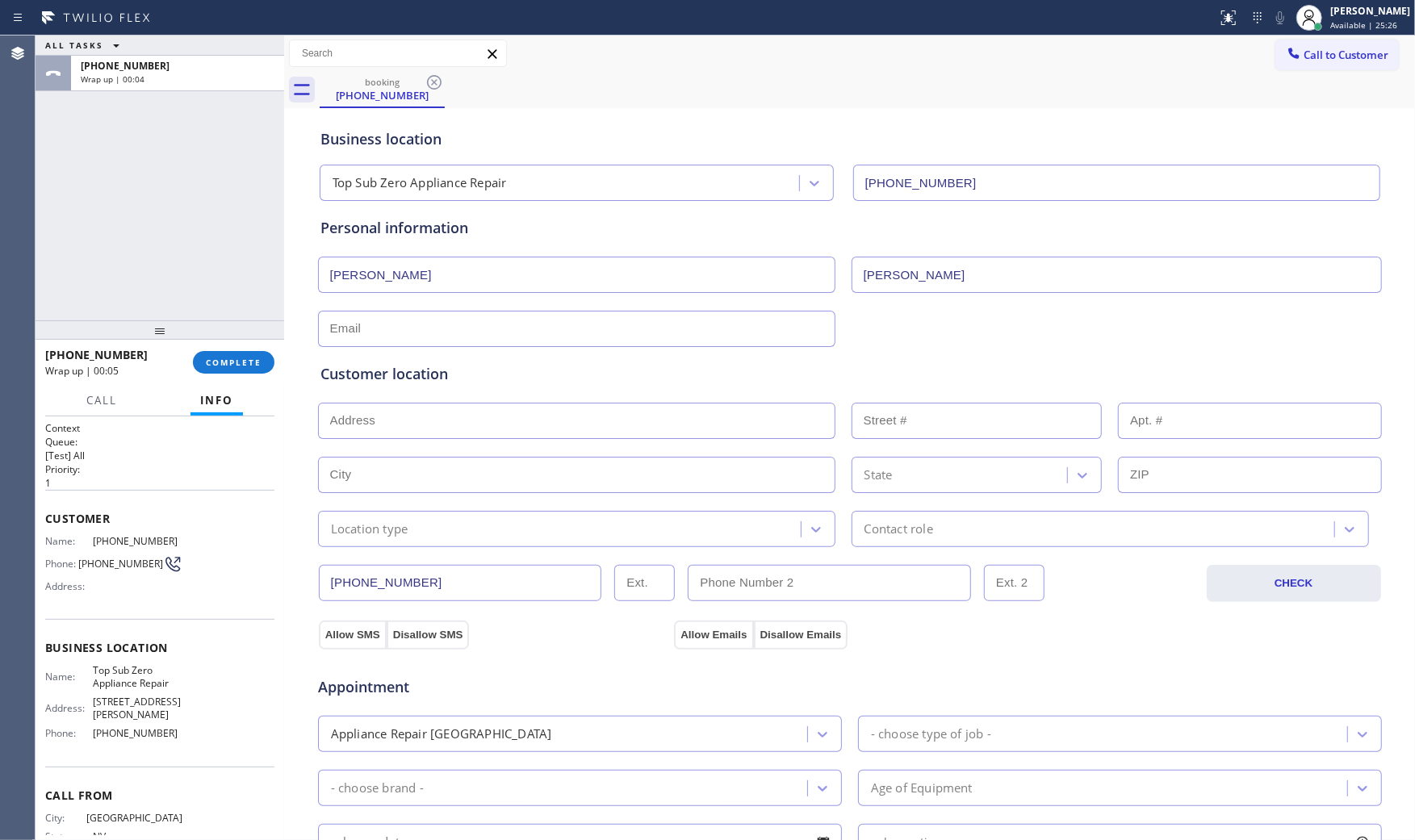
type input "[PERSON_NAME]"
click at [389, 326] on input "text" at bounding box center [576, 329] width 517 height 37
paste input "[PERSON_NAME][EMAIL_ADDRESS][DOMAIN_NAME]"
type input "[PERSON_NAME][EMAIL_ADDRESS][DOMAIN_NAME]"
click at [404, 417] on input "text" at bounding box center [576, 421] width 517 height 37
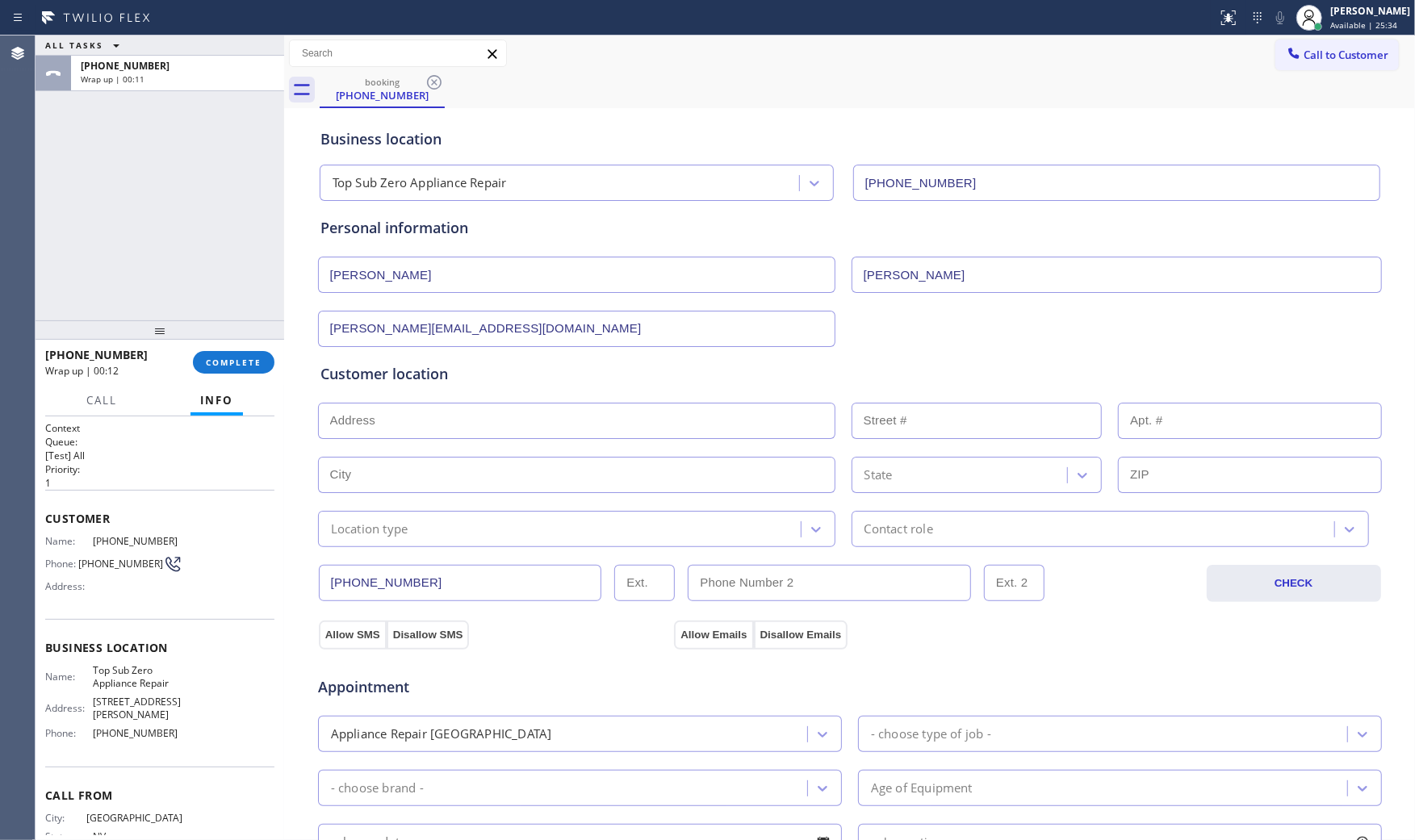
paste input "[STREET_ADDRESS][PERSON_NAME] |"
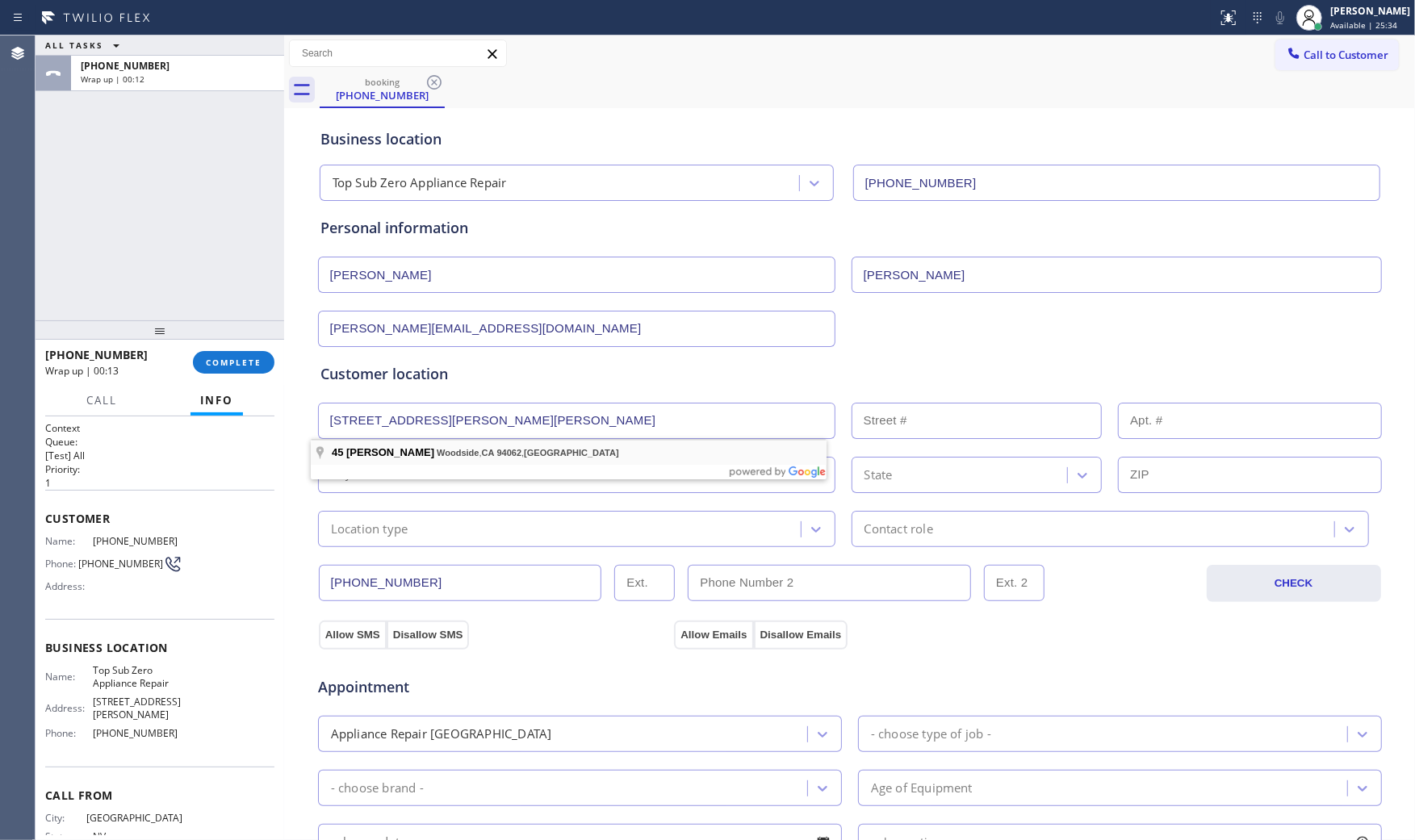
type input "[STREET_ADDRESS][PERSON_NAME]"
type input "45"
type input "Woodside"
type input "94062"
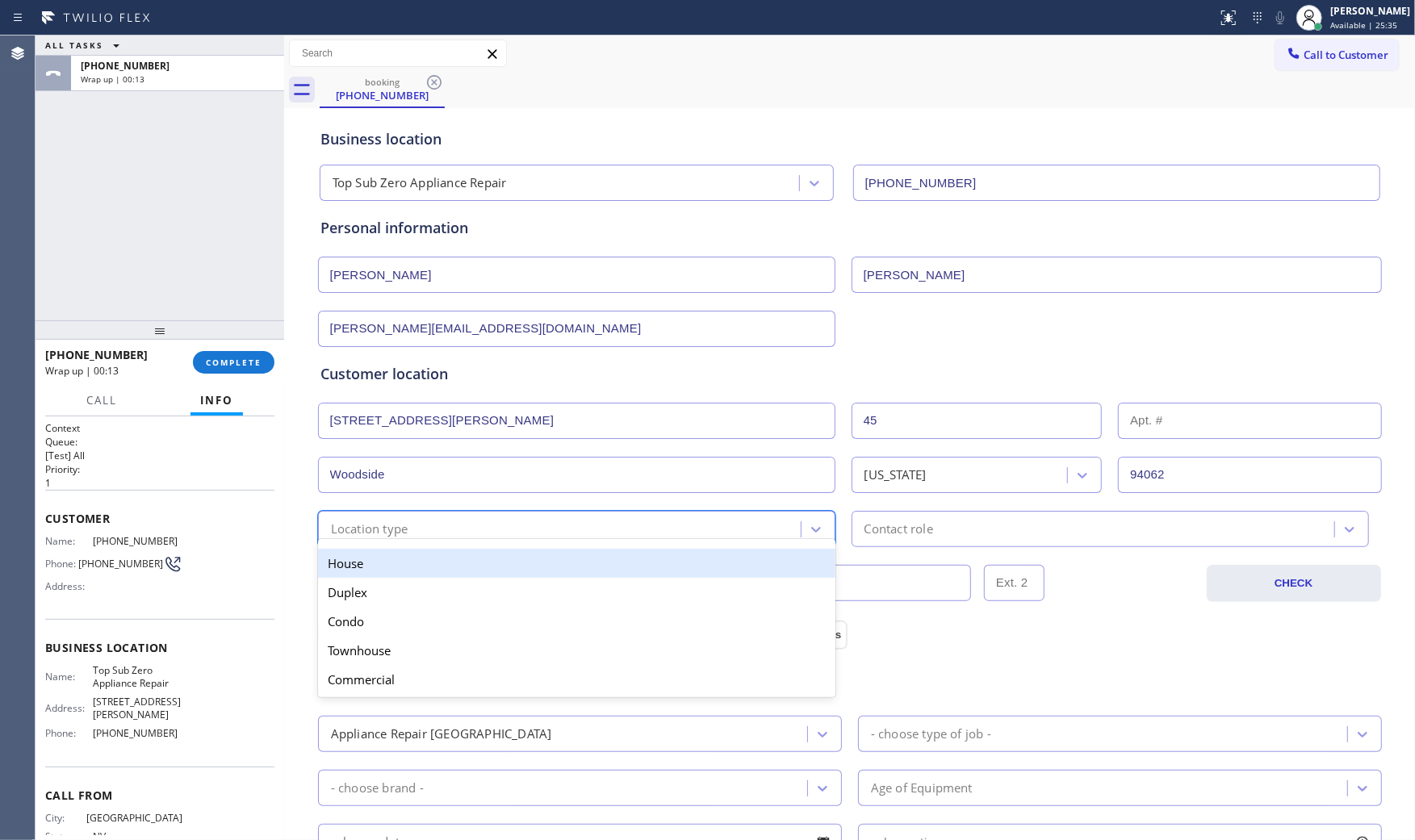
drag, startPoint x: 421, startPoint y: 518, endPoint x: 413, endPoint y: 546, distance: 29.1
click at [422, 518] on div "Location type" at bounding box center [561, 529] width 478 height 28
click at [404, 563] on div "House" at bounding box center [576, 563] width 517 height 29
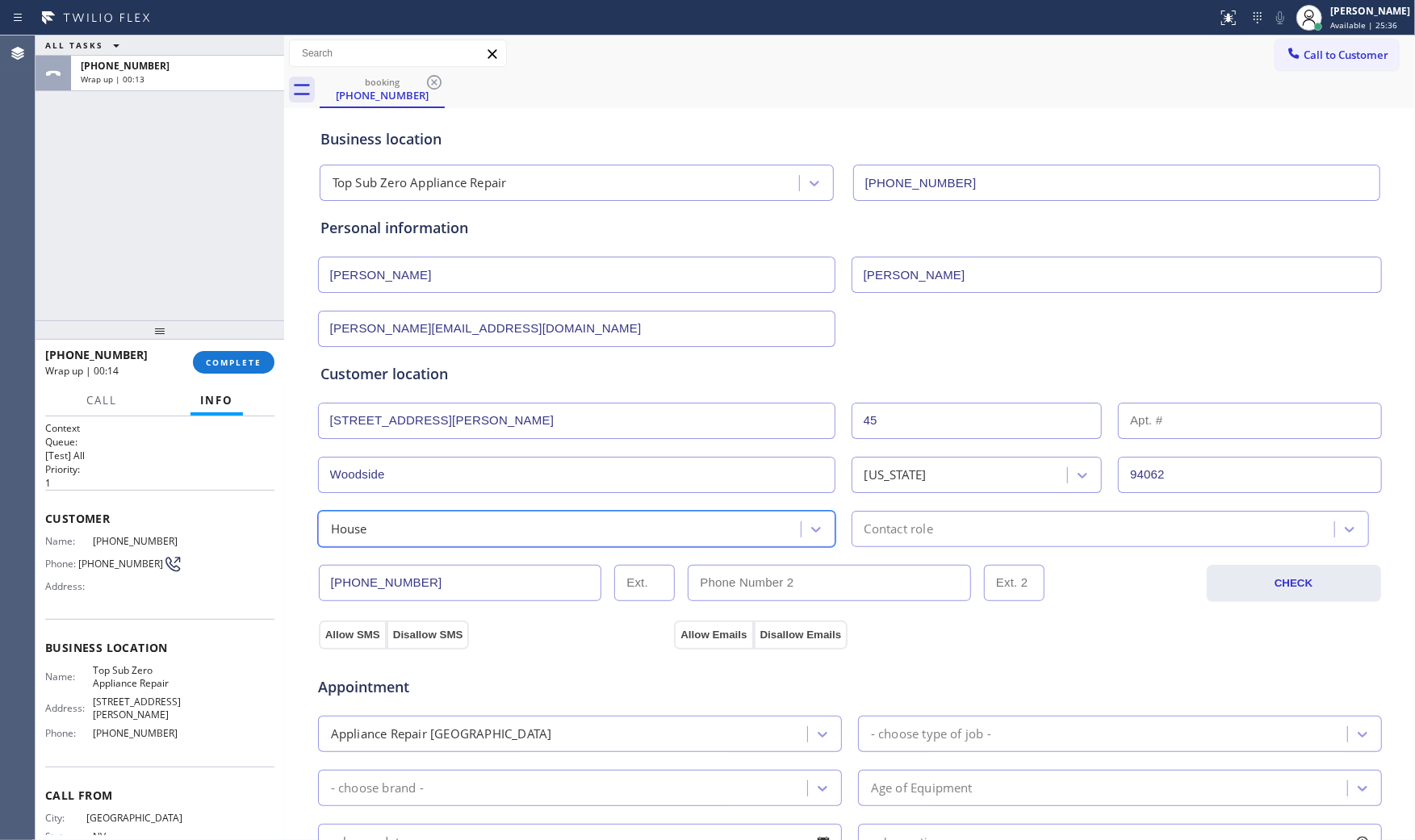
click at [910, 563] on div "[PHONE_NUMBER] CHECK" at bounding box center [849, 582] width 1065 height 41
click at [911, 538] on div "Contact role" at bounding box center [1109, 528] width 517 height 37
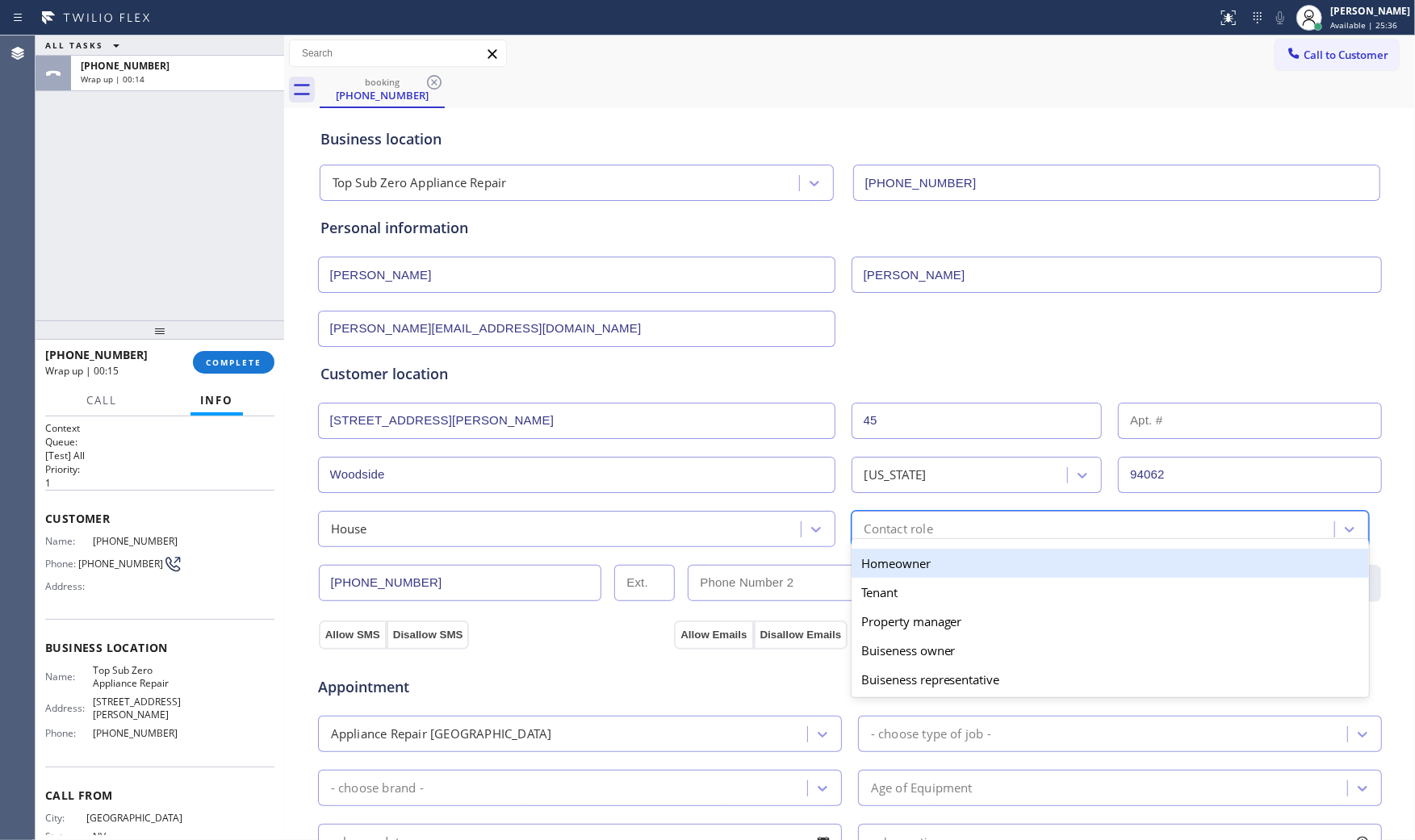
click at [869, 573] on div "Homeowner" at bounding box center [1109, 563] width 517 height 29
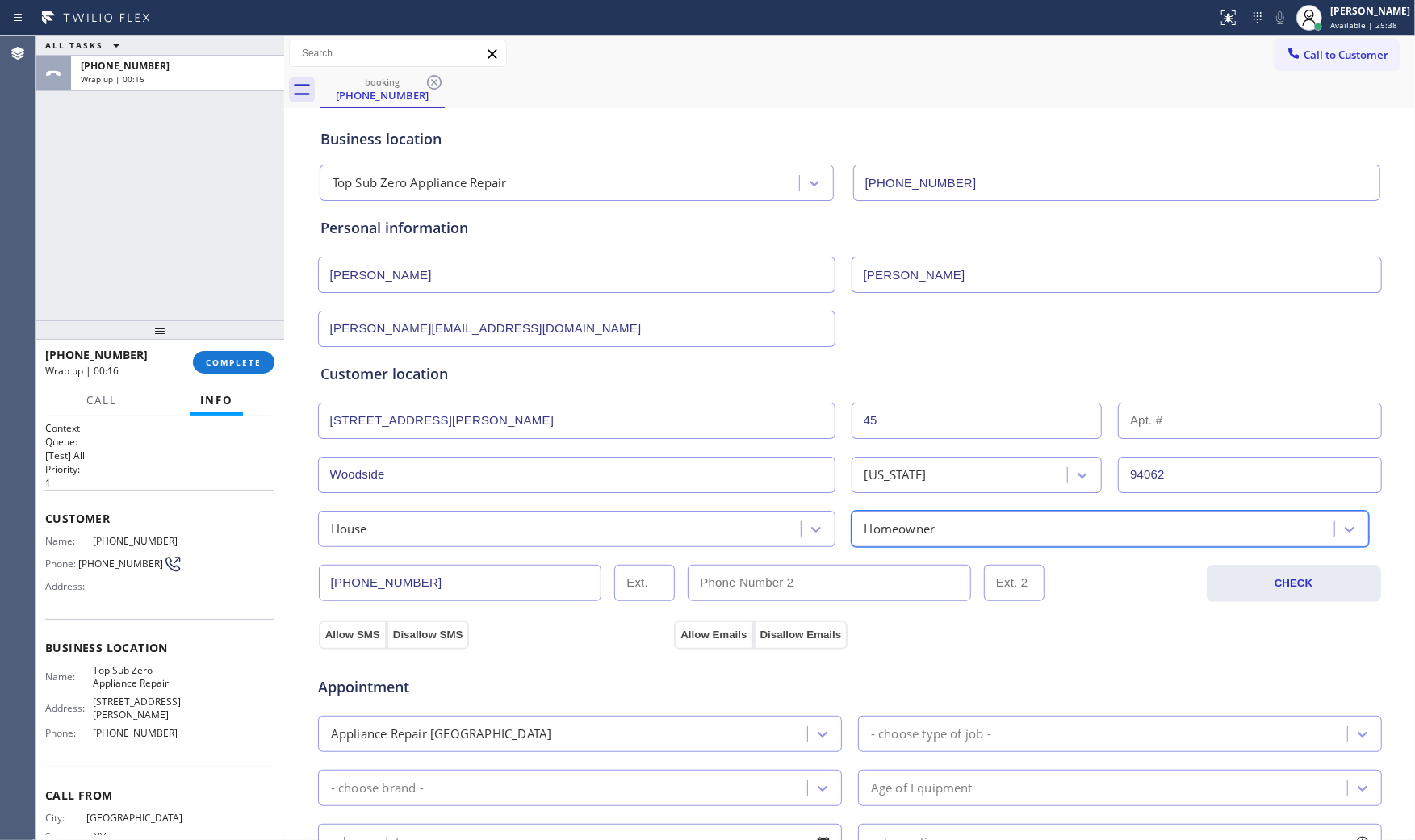
click at [946, 543] on div "option Homeowner, selected. 5 results available. Select is focused ,type to ref…" at bounding box center [1109, 528] width 517 height 37
click at [351, 637] on button "Allow SMS" at bounding box center [353, 634] width 68 height 29
click at [739, 632] on button "Allow Emails" at bounding box center [714, 634] width 79 height 29
click at [940, 736] on div "- choose type of job -" at bounding box center [930, 734] width 120 height 19
type input "f"
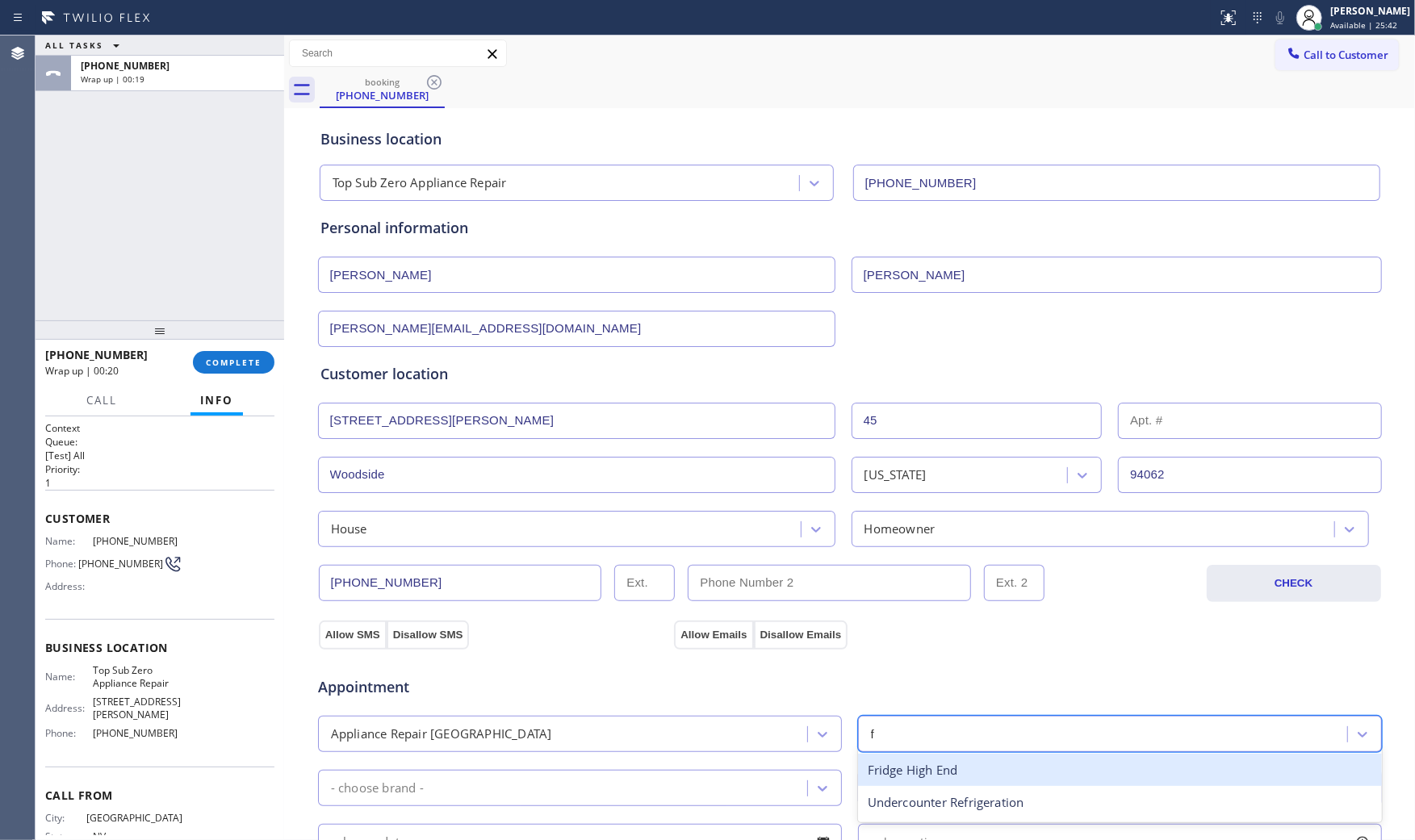
click at [924, 770] on div "Fridge High End" at bounding box center [1119, 770] width 523 height 33
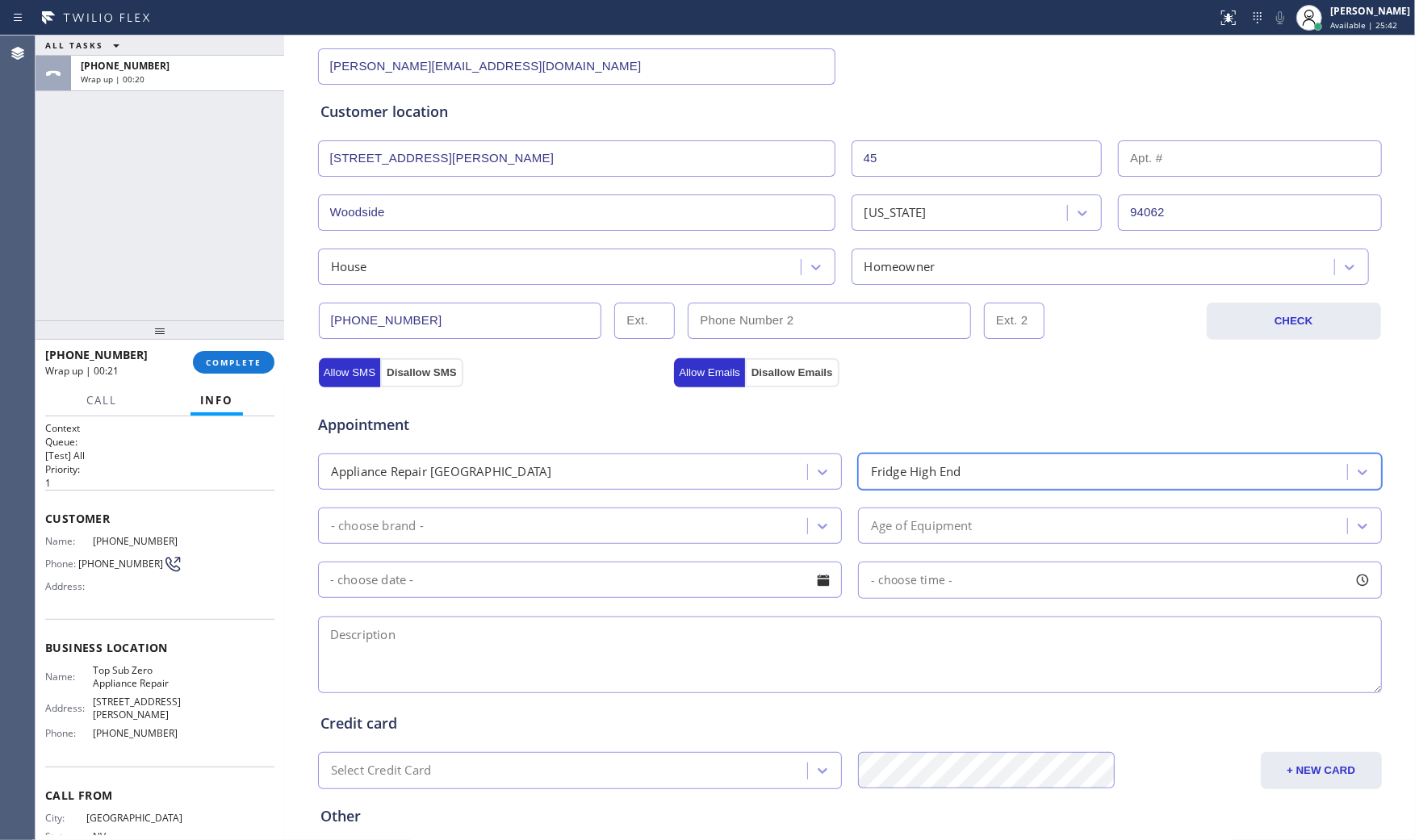
scroll to position [269, 0]
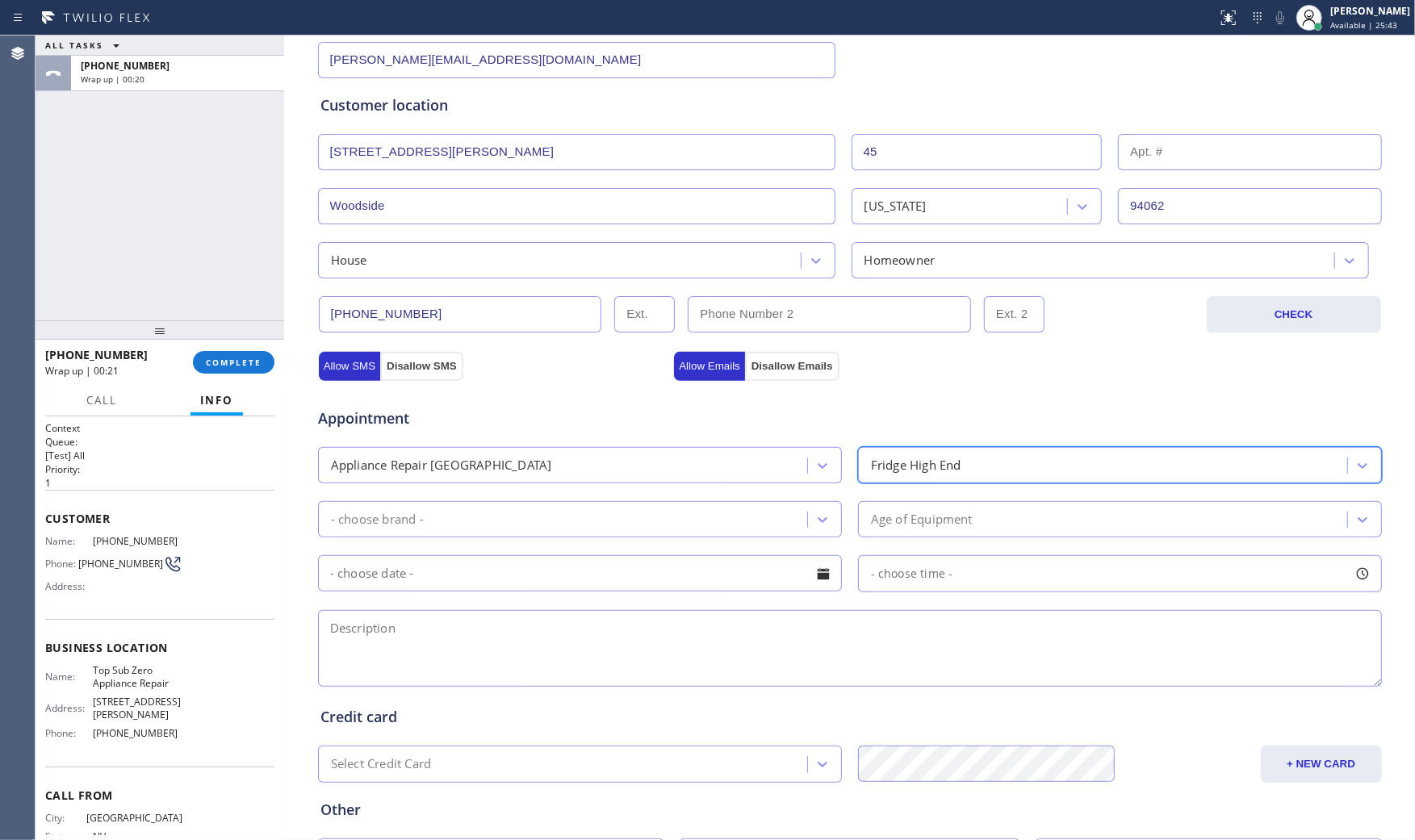
click at [518, 524] on div "- choose brand -" at bounding box center [565, 519] width 485 height 28
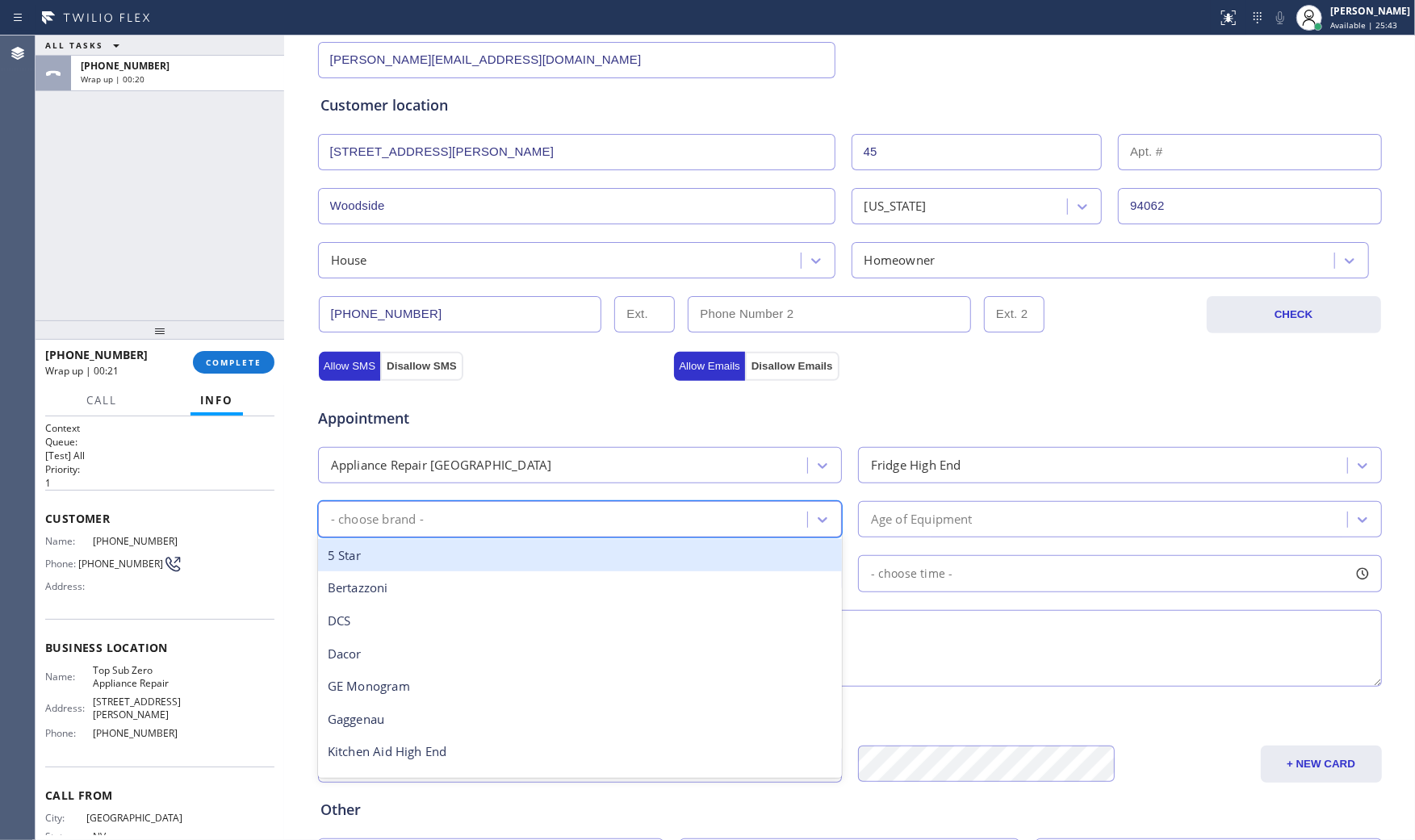
type input "s"
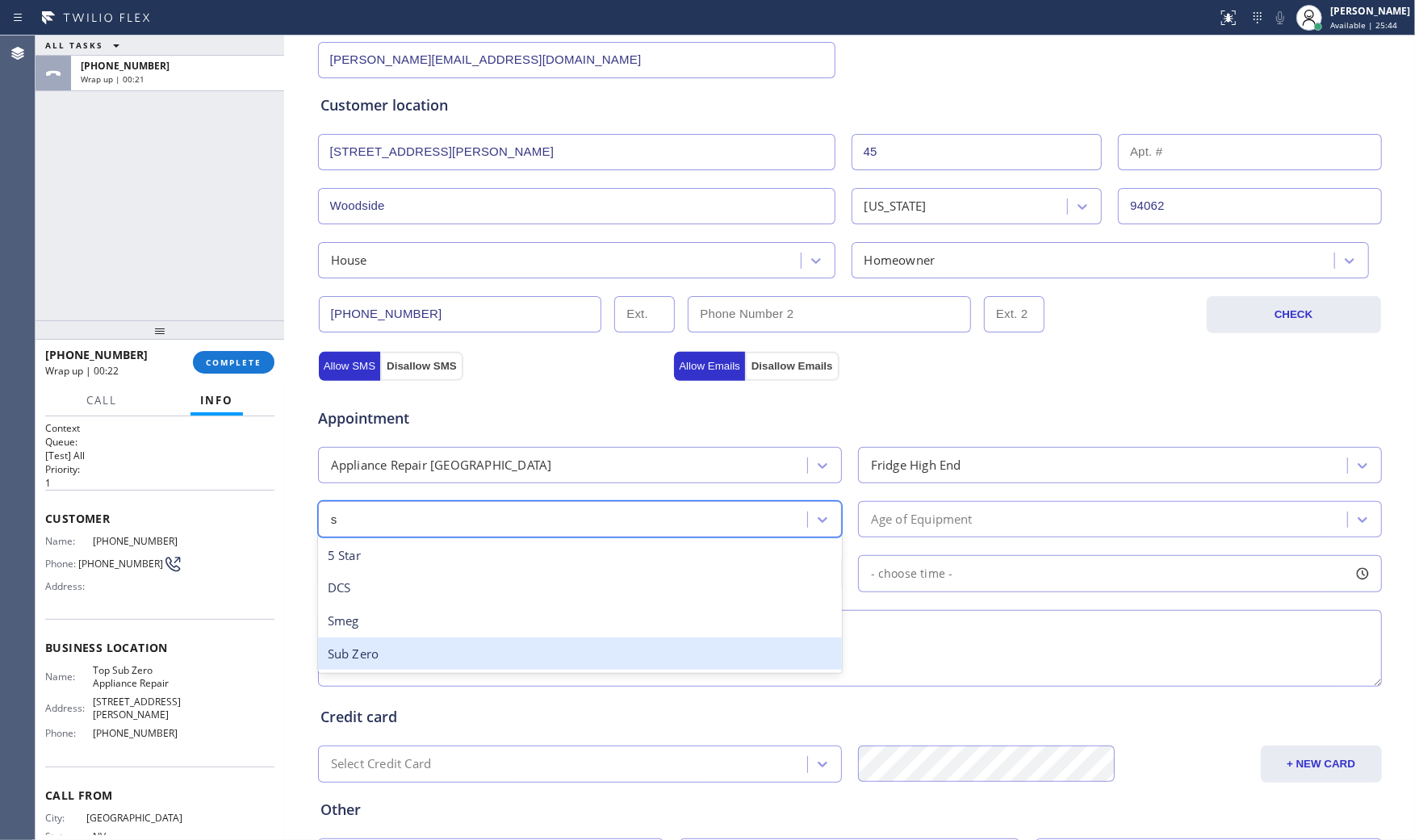
click at [400, 645] on div "Sub Zero" at bounding box center [579, 653] width 523 height 33
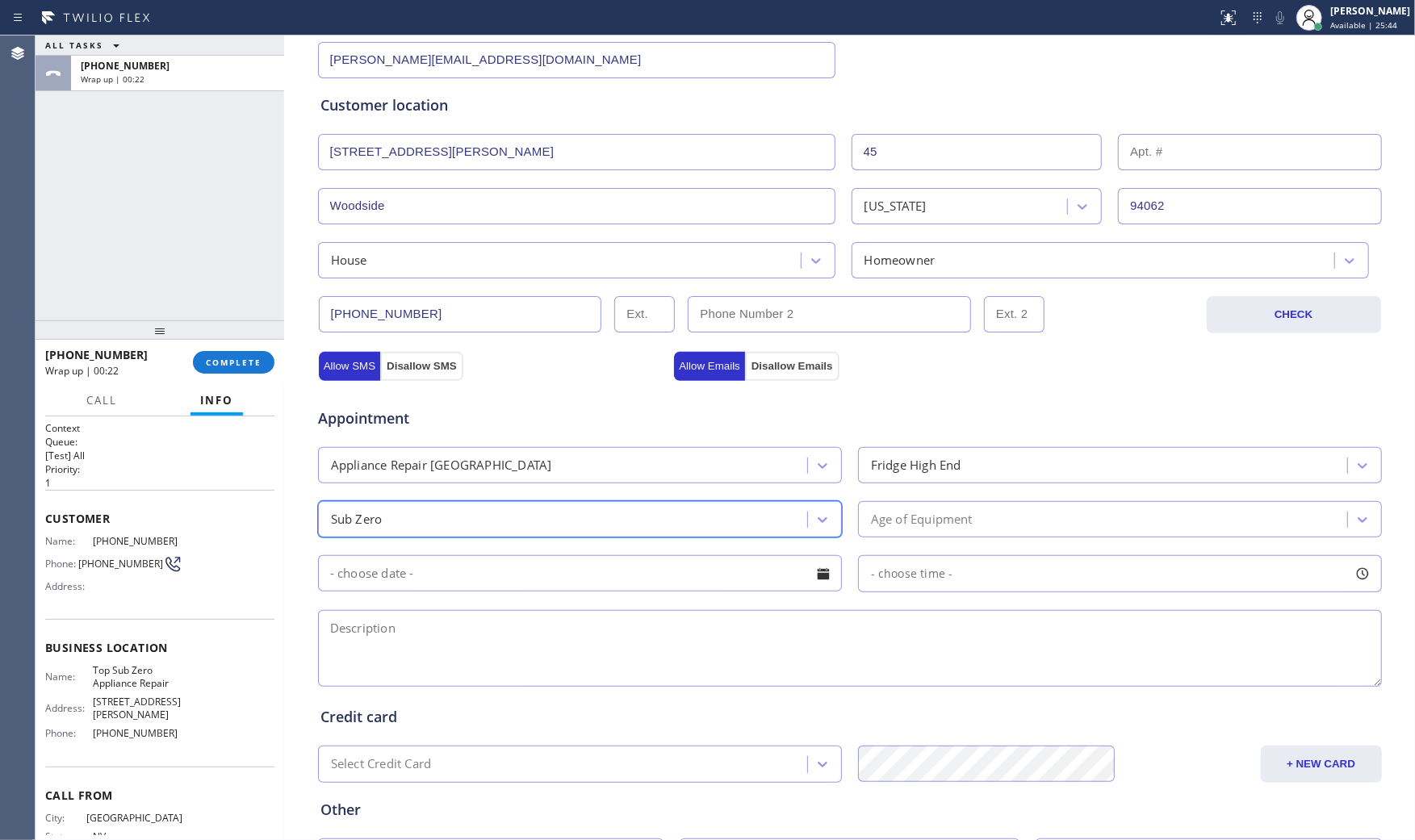
click at [955, 521] on div "Age of Equipment" at bounding box center [921, 519] width 101 height 19
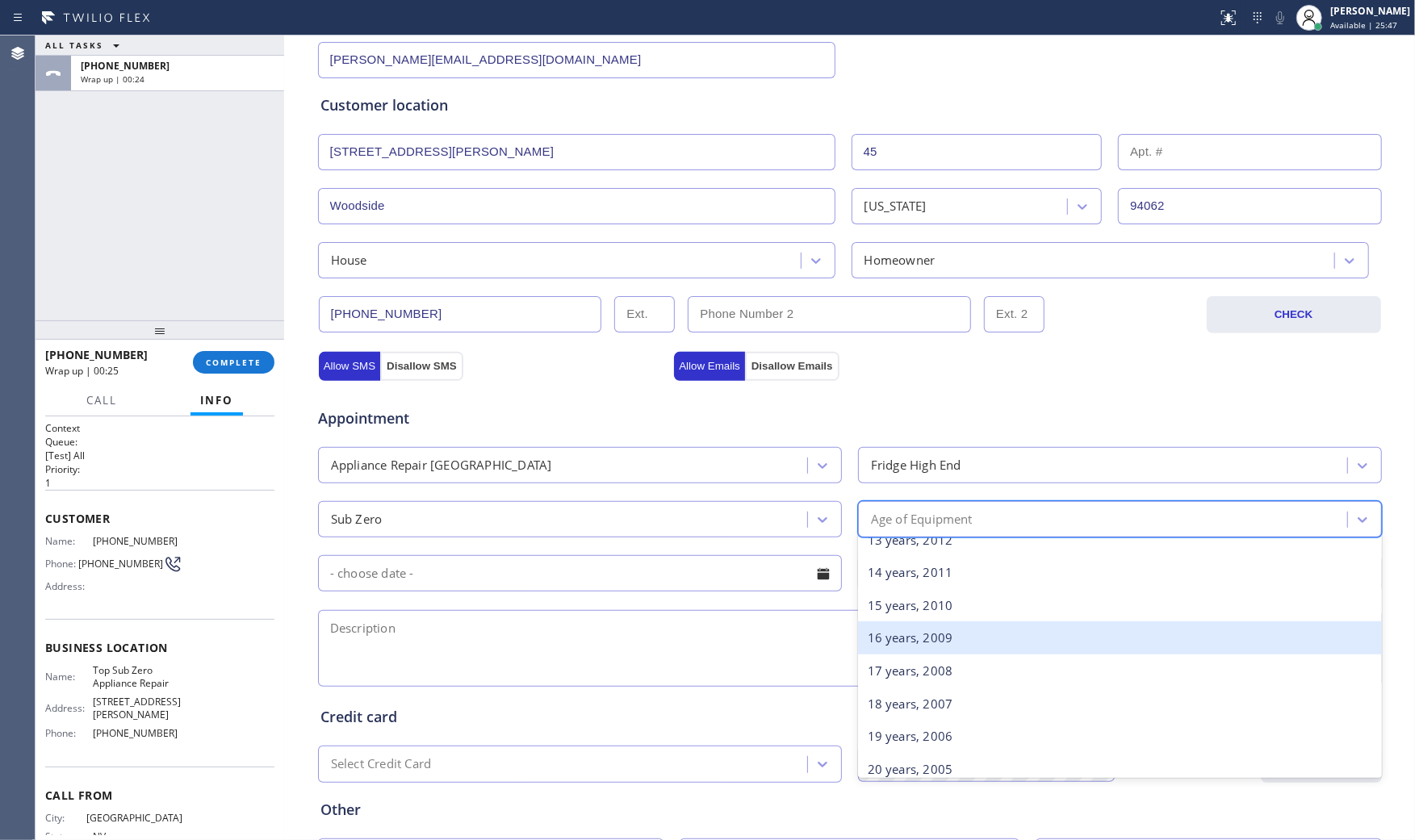
scroll to position [448, 0]
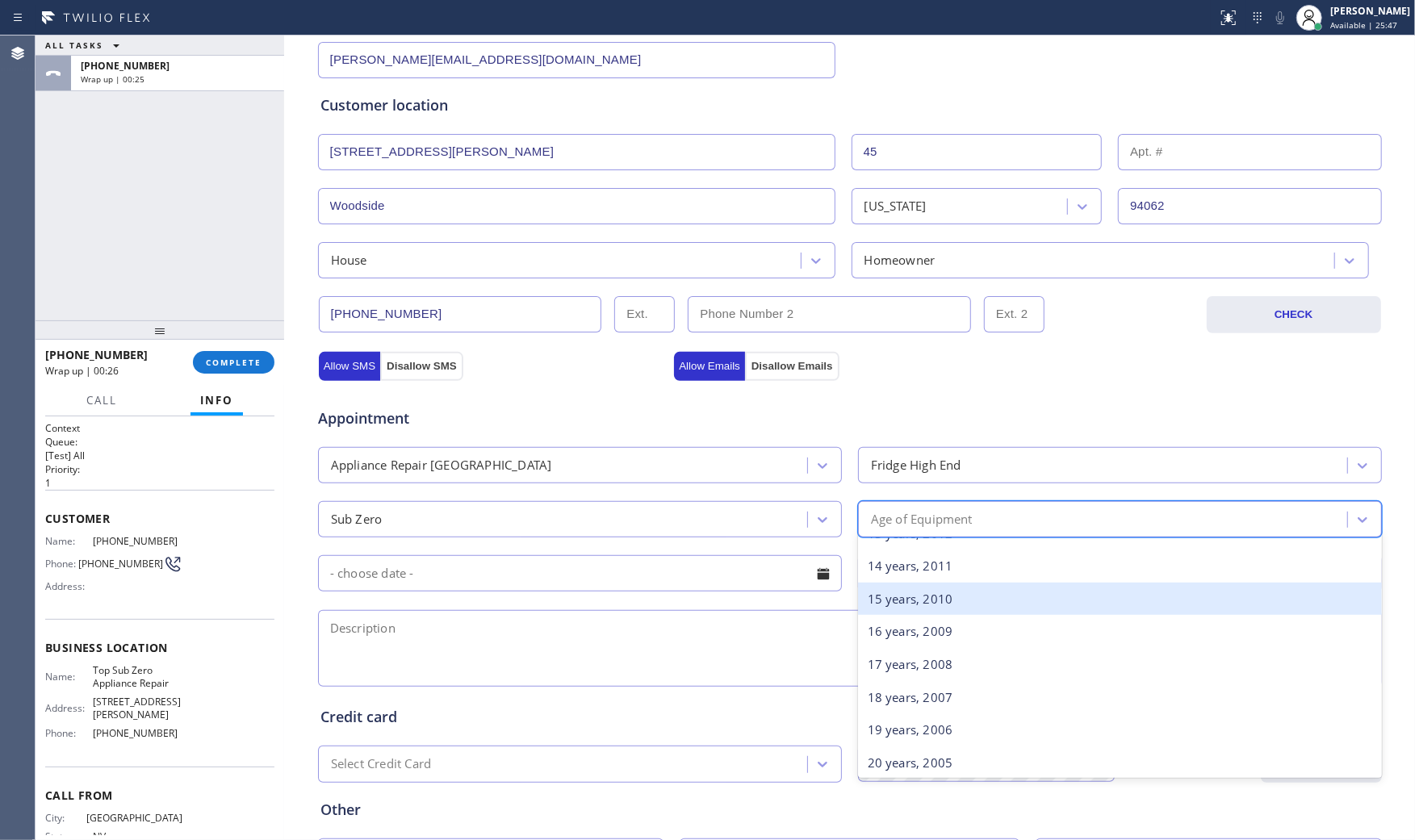
click at [897, 598] on div "15 years, 2010" at bounding box center [1119, 599] width 523 height 33
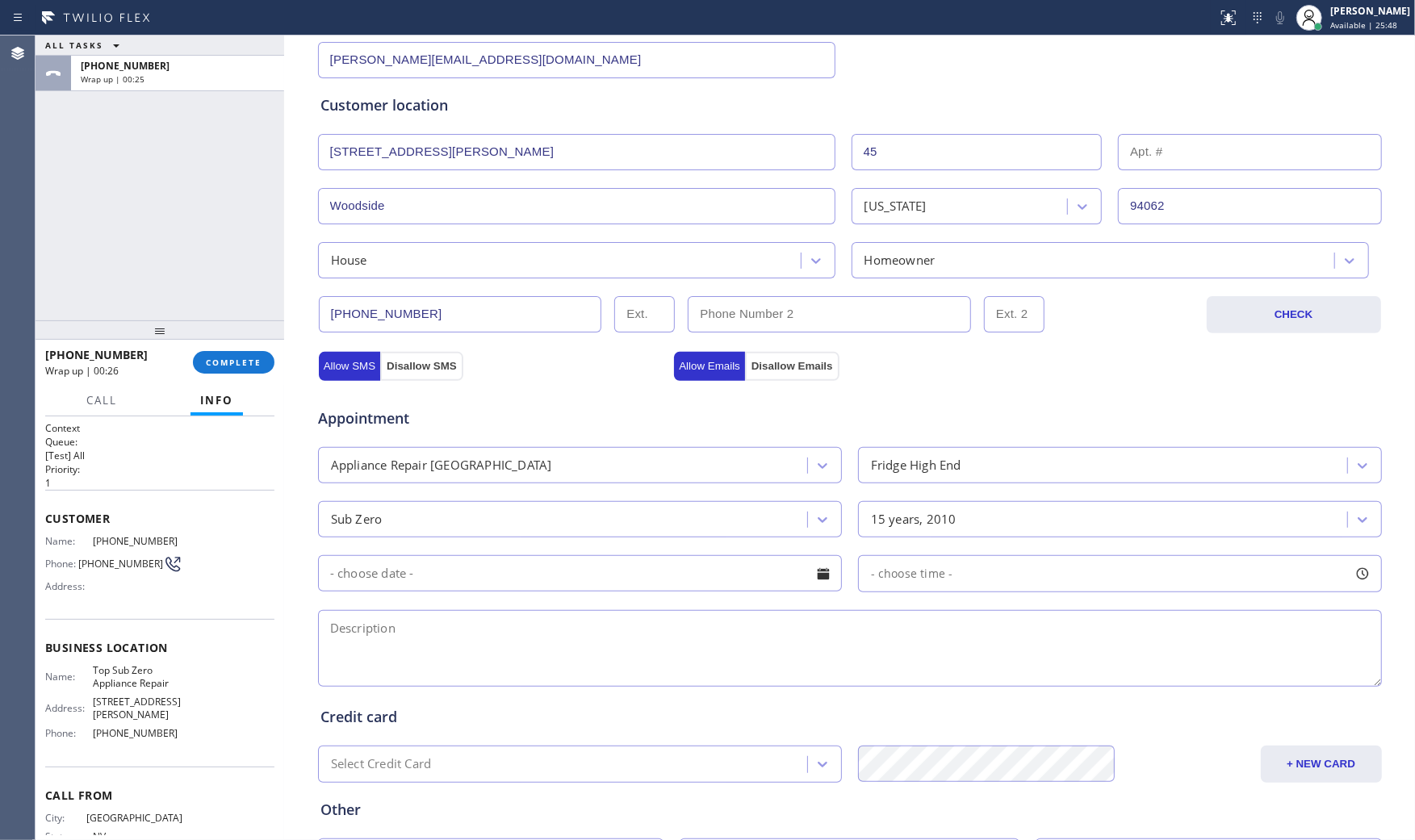
click at [588, 566] on input "text" at bounding box center [579, 573] width 523 height 37
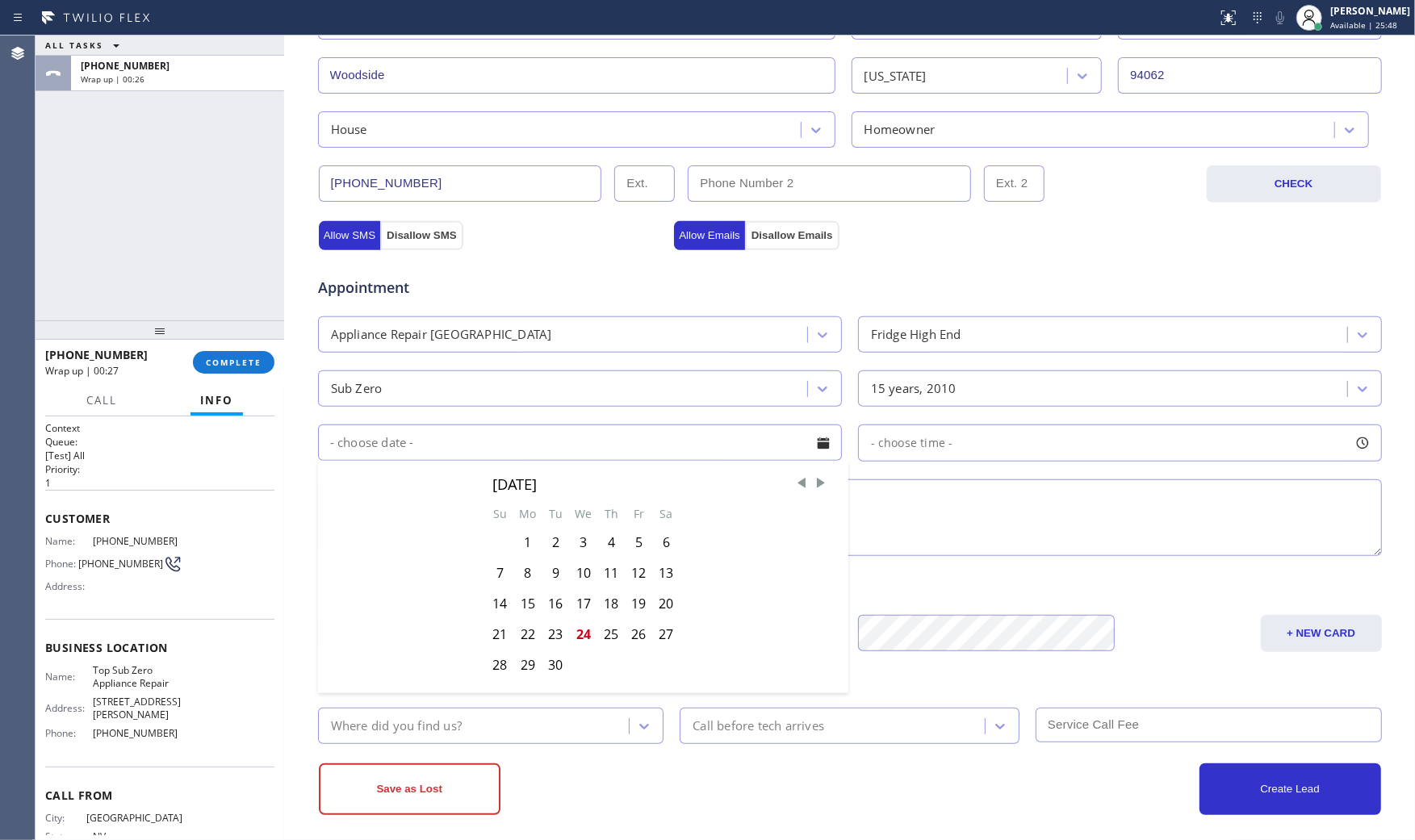
scroll to position [410, 0]
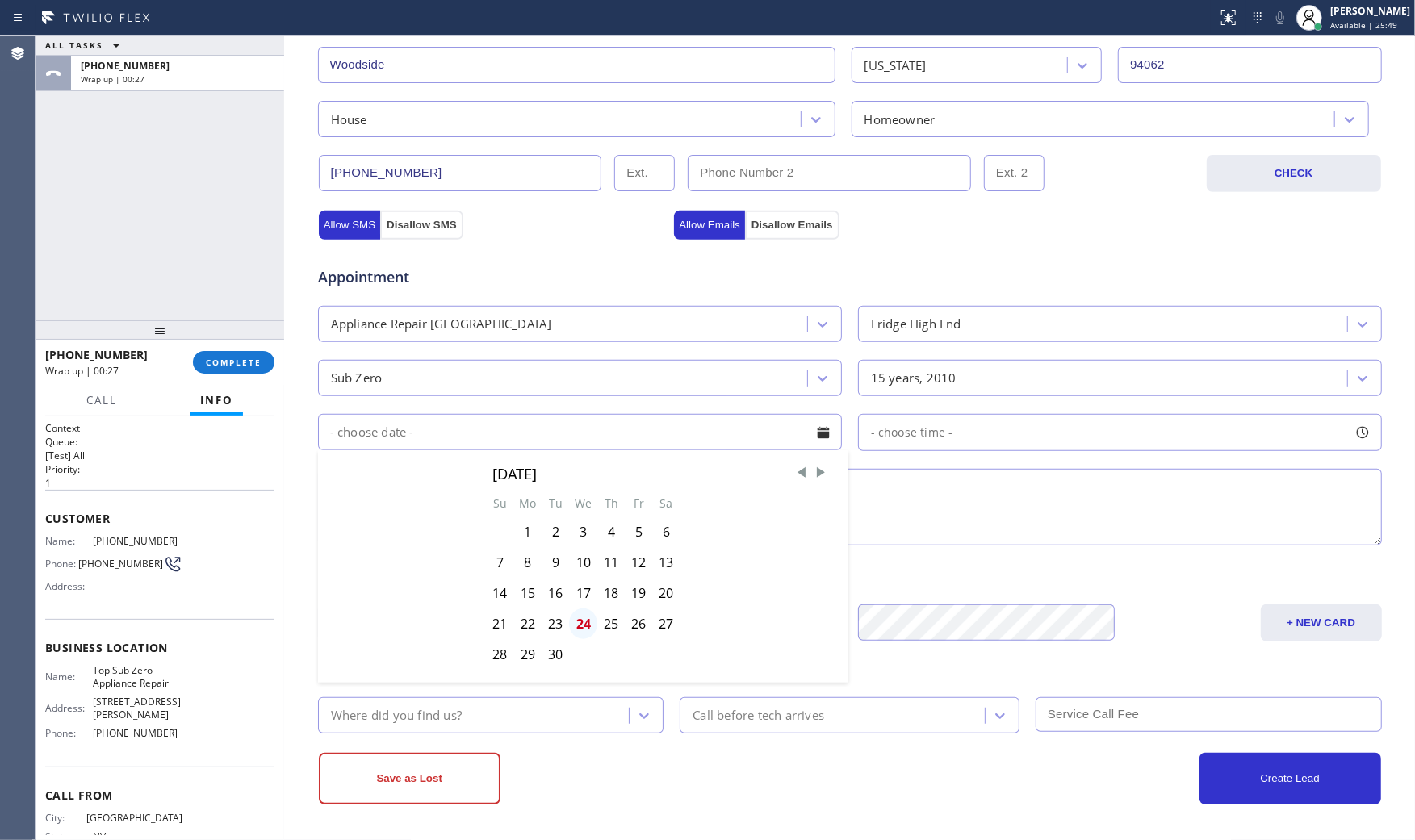
click at [586, 623] on div "24" at bounding box center [583, 624] width 28 height 31
type input "[DATE]"
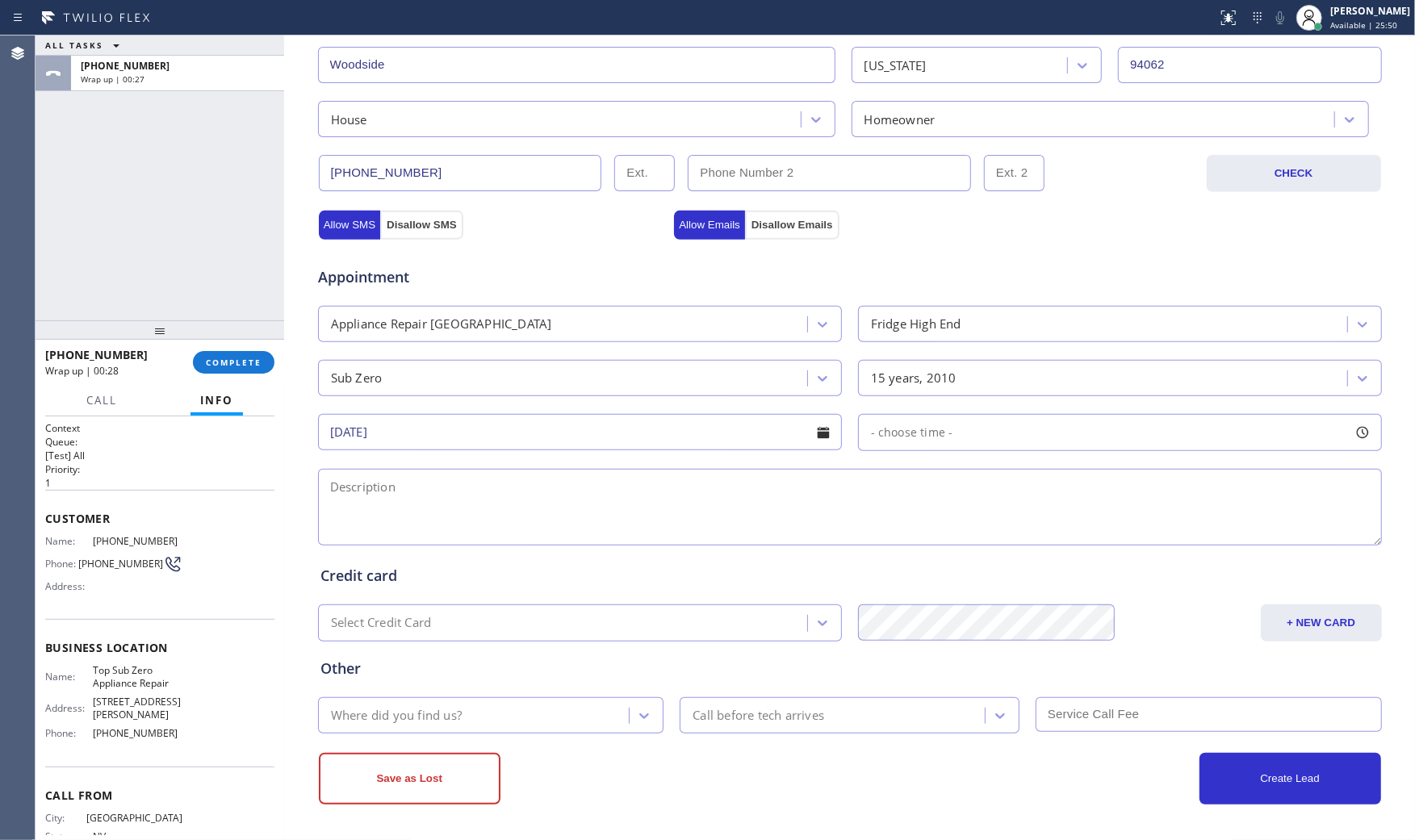
click at [912, 438] on span "- choose time -" at bounding box center [912, 432] width 82 height 15
drag, startPoint x: 877, startPoint y: 527, endPoint x: 1172, endPoint y: 533, distance: 295.1
click at [1173, 533] on div at bounding box center [1183, 531] width 20 height 34
drag, startPoint x: 872, startPoint y: 531, endPoint x: 1061, endPoint y: 537, distance: 189.1
click at [1061, 537] on div at bounding box center [1067, 531] width 20 height 34
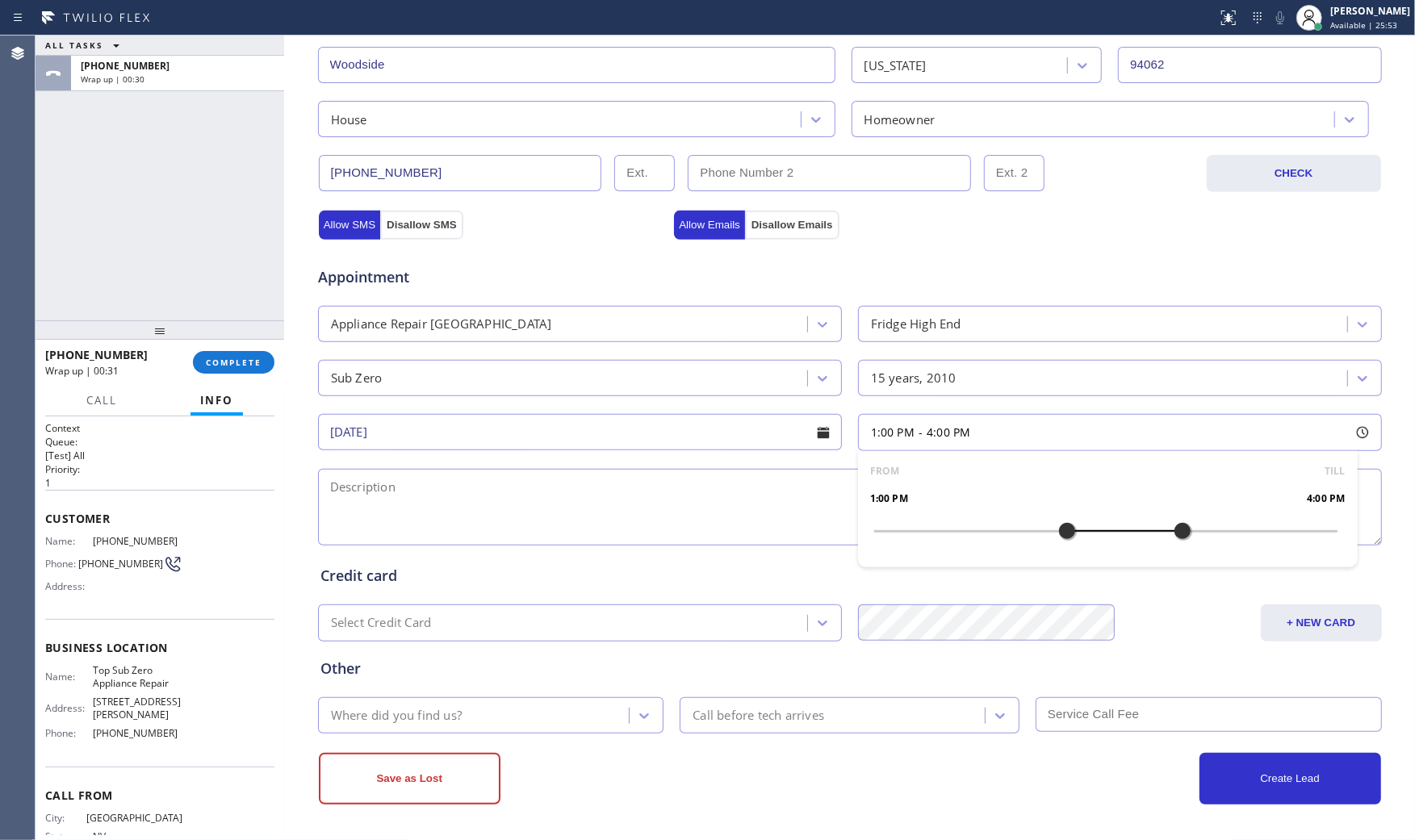
click at [707, 490] on textarea at bounding box center [849, 506] width 1063 height 76
click at [157, 673] on span "Top Sub Zero Appliance Repair" at bounding box center [137, 676] width 89 height 25
copy span "Top Sub Zero Appliance Repair"
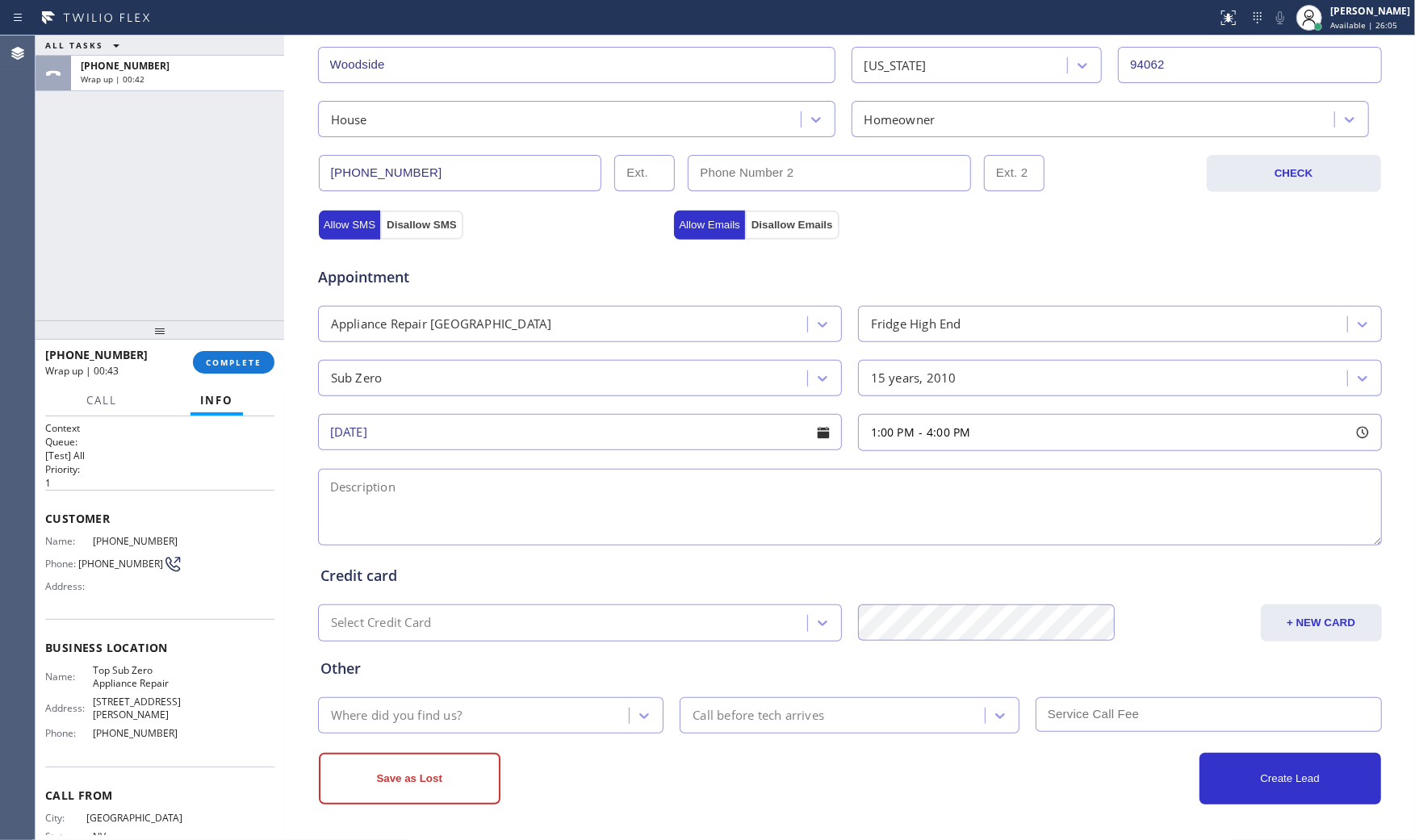
click at [602, 477] on textarea at bounding box center [849, 506] width 1063 height 76
paste textarea "1-4 $95 Subzero | fridgeBI | freezer having error code EE | [DEMOGRAPHIC_DATA] …"
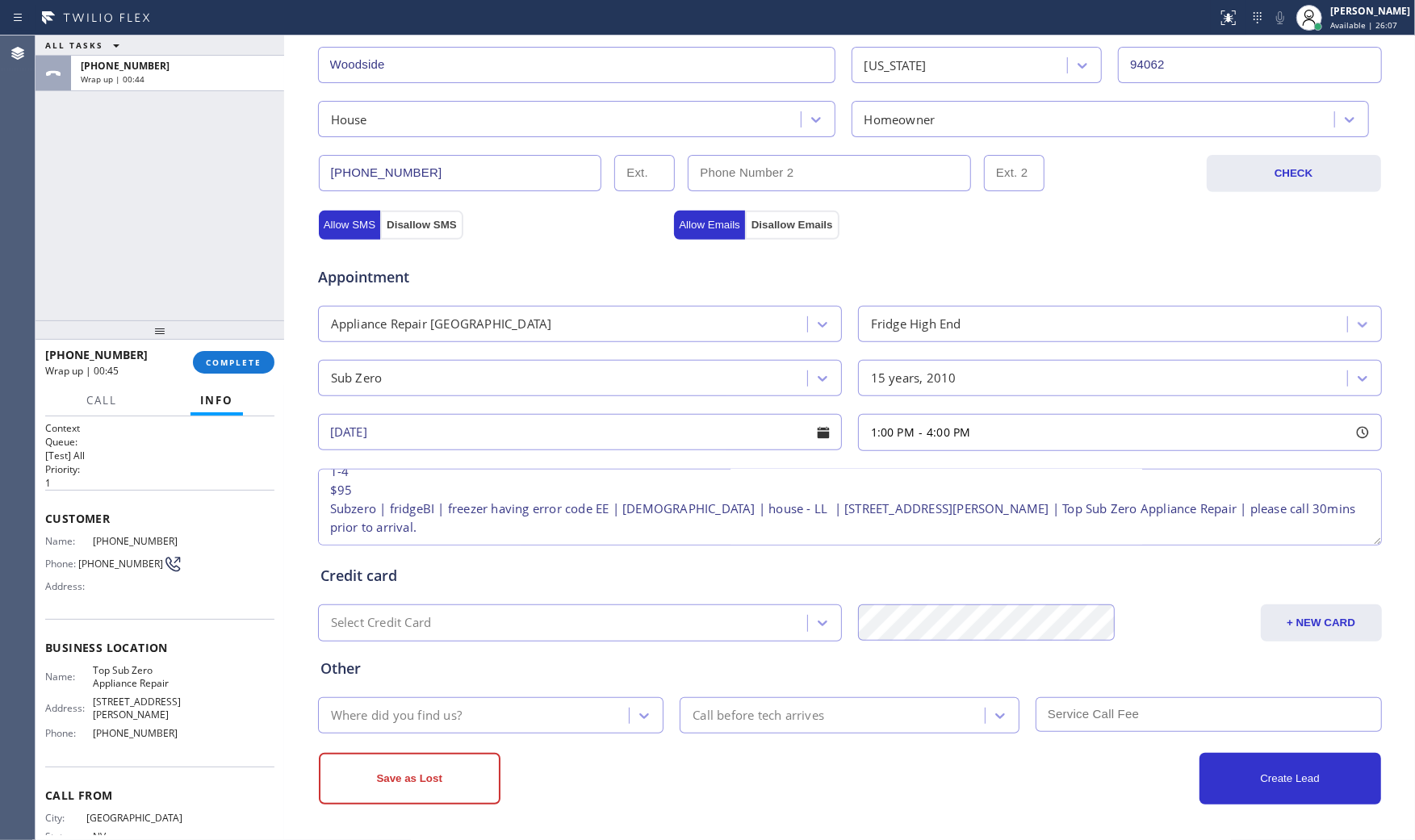
type textarea "1-4 $95 Subzero | fridgeBI | freezer having error code EE | [DEMOGRAPHIC_DATA] …"
click at [477, 705] on div "Where did you find us?" at bounding box center [476, 715] width 307 height 28
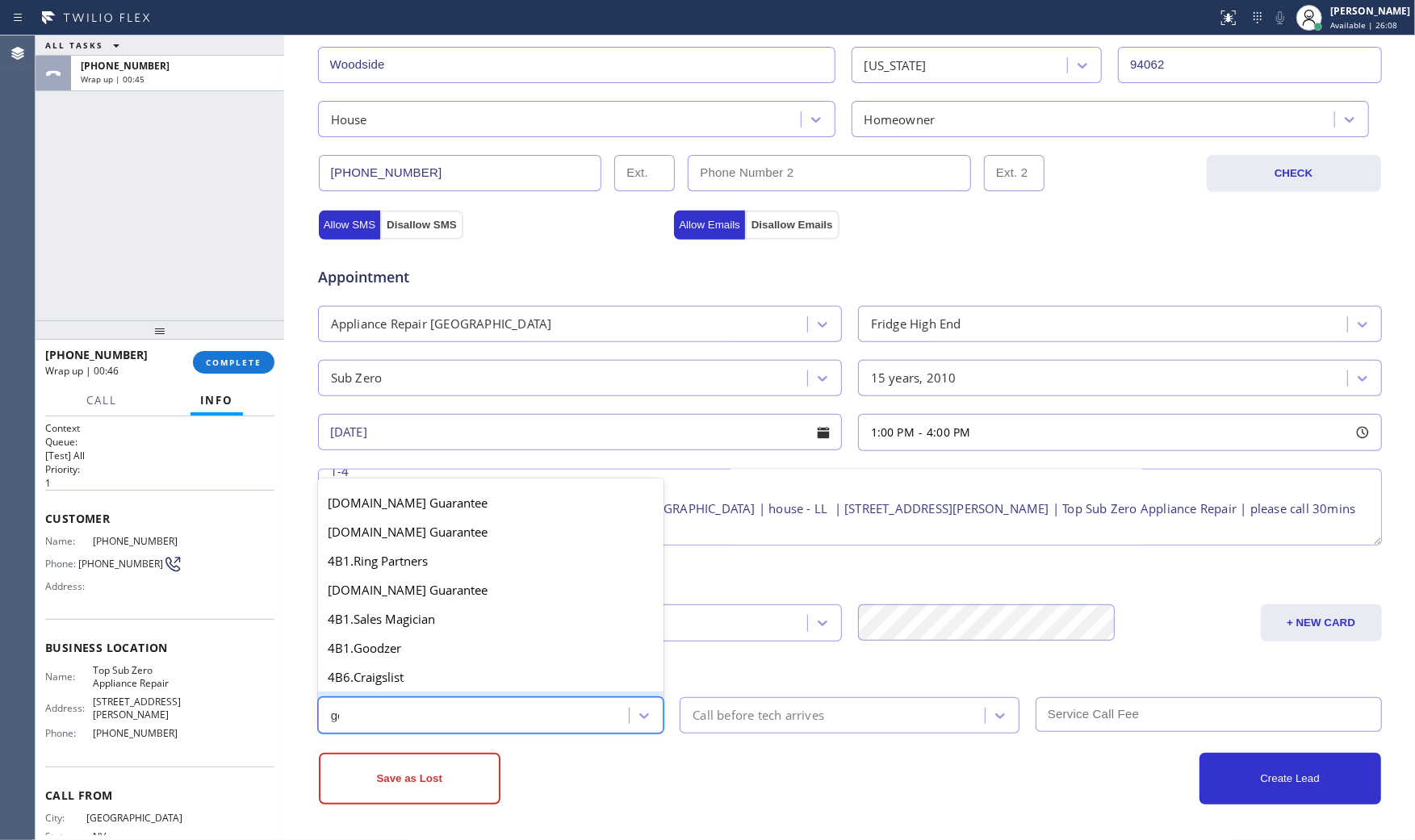
type input "goo"
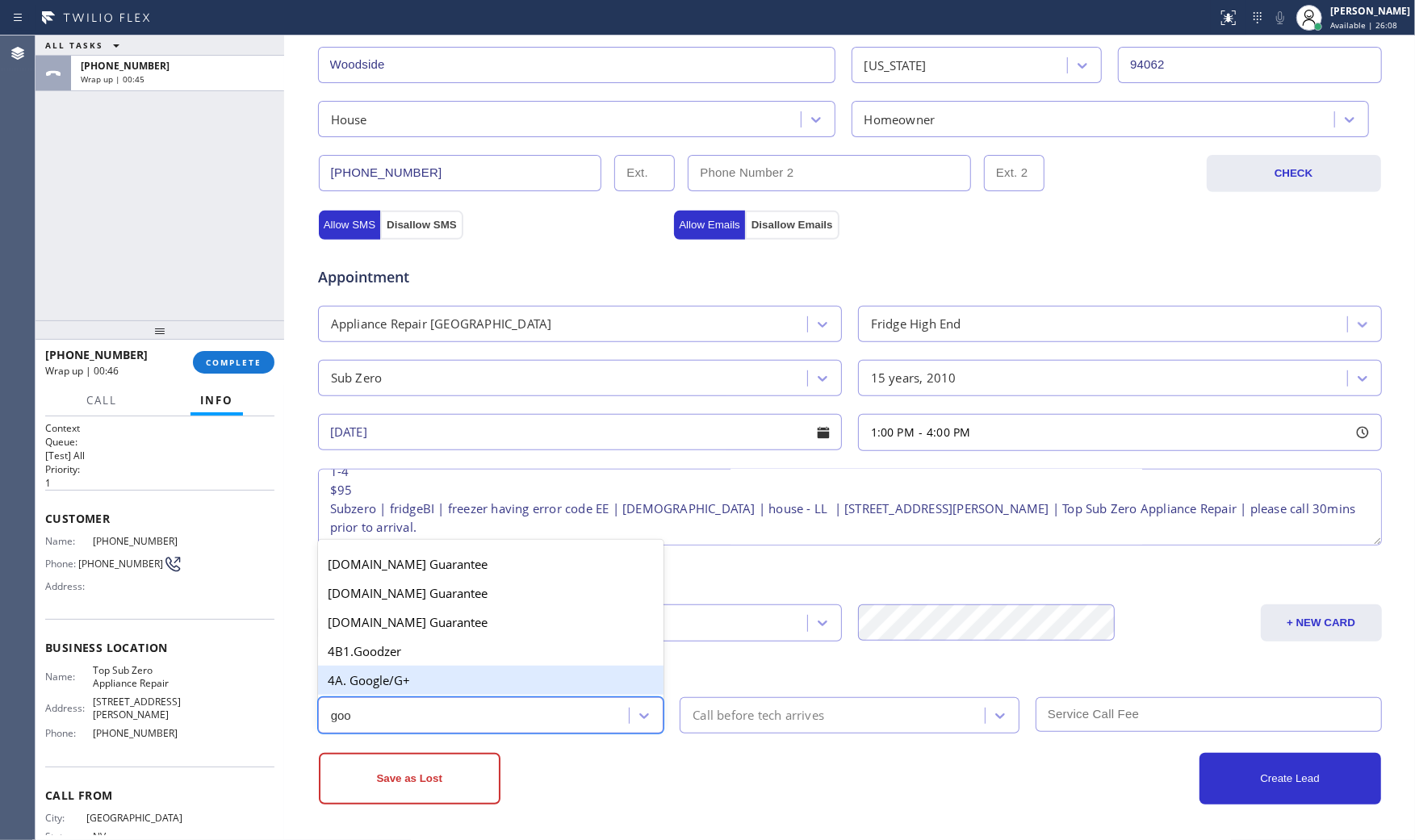
click at [453, 674] on div "4A. Google/G+" at bounding box center [491, 680] width 347 height 29
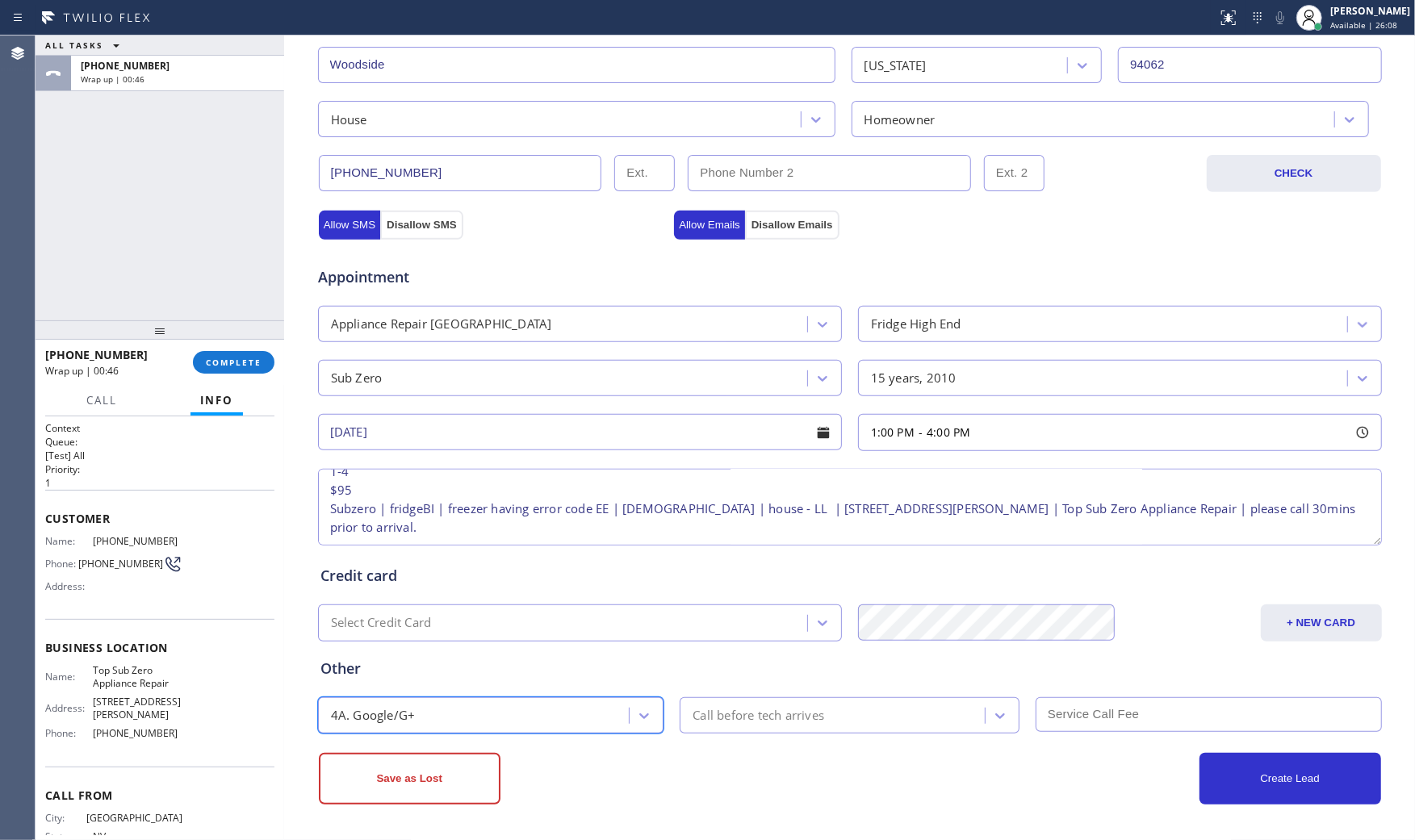
click at [784, 715] on div "Call before tech arrives" at bounding box center [758, 715] width 131 height 19
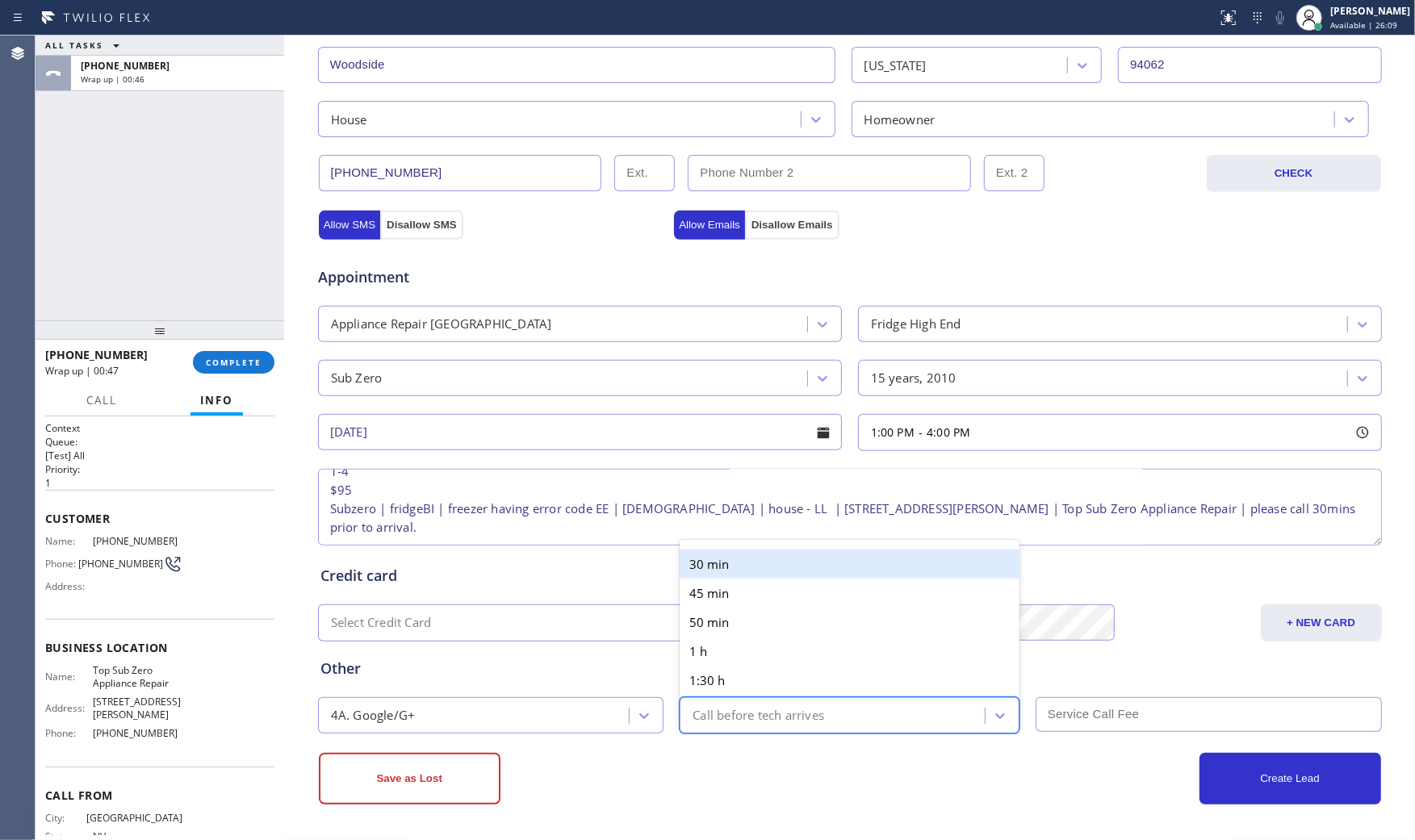
click at [763, 563] on div "30 min" at bounding box center [849, 563] width 340 height 29
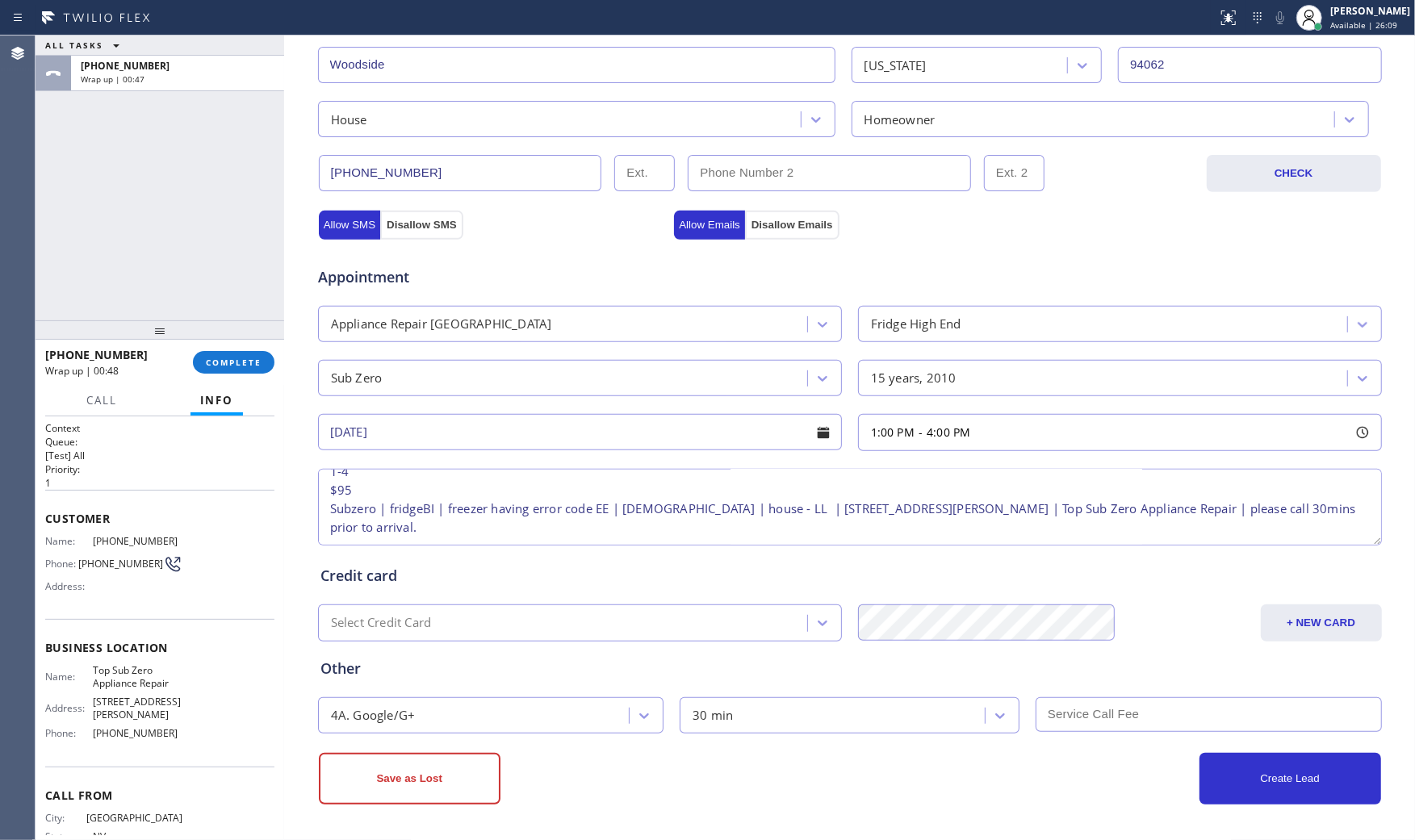
click at [1149, 716] on input "text" at bounding box center [1208, 714] width 347 height 35
type input "95"
click at [1295, 617] on button "+ NEW CARD" at bounding box center [1322, 623] width 121 height 37
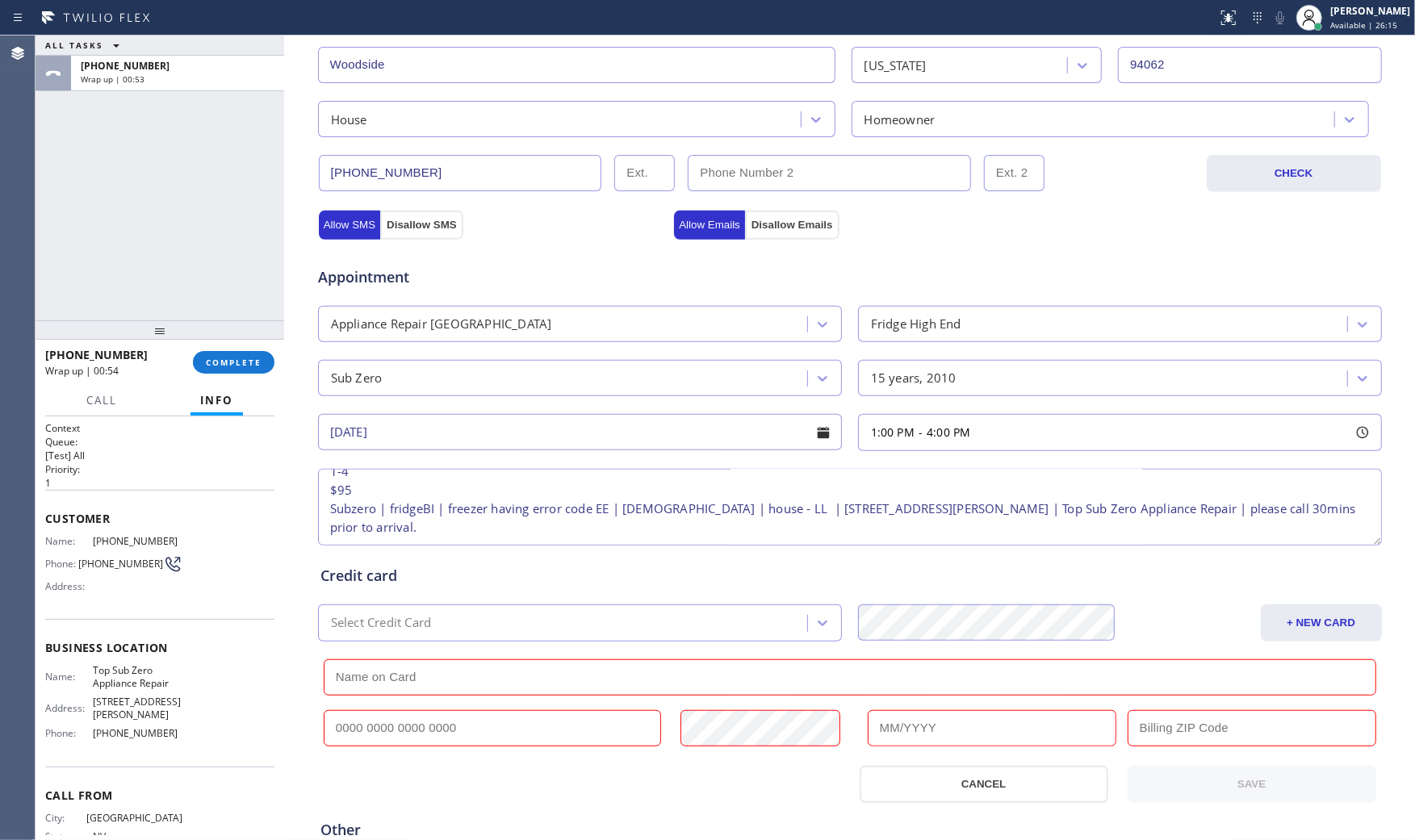
click at [446, 730] on input "text" at bounding box center [493, 728] width 339 height 37
paste input "[CREDIT_CARD_NUMBER]"
type input "[CREDIT_CARD_NUMBER]"
type input "03/2030"
drag, startPoint x: 1301, startPoint y: 561, endPoint x: 1287, endPoint y: 596, distance: 37.7
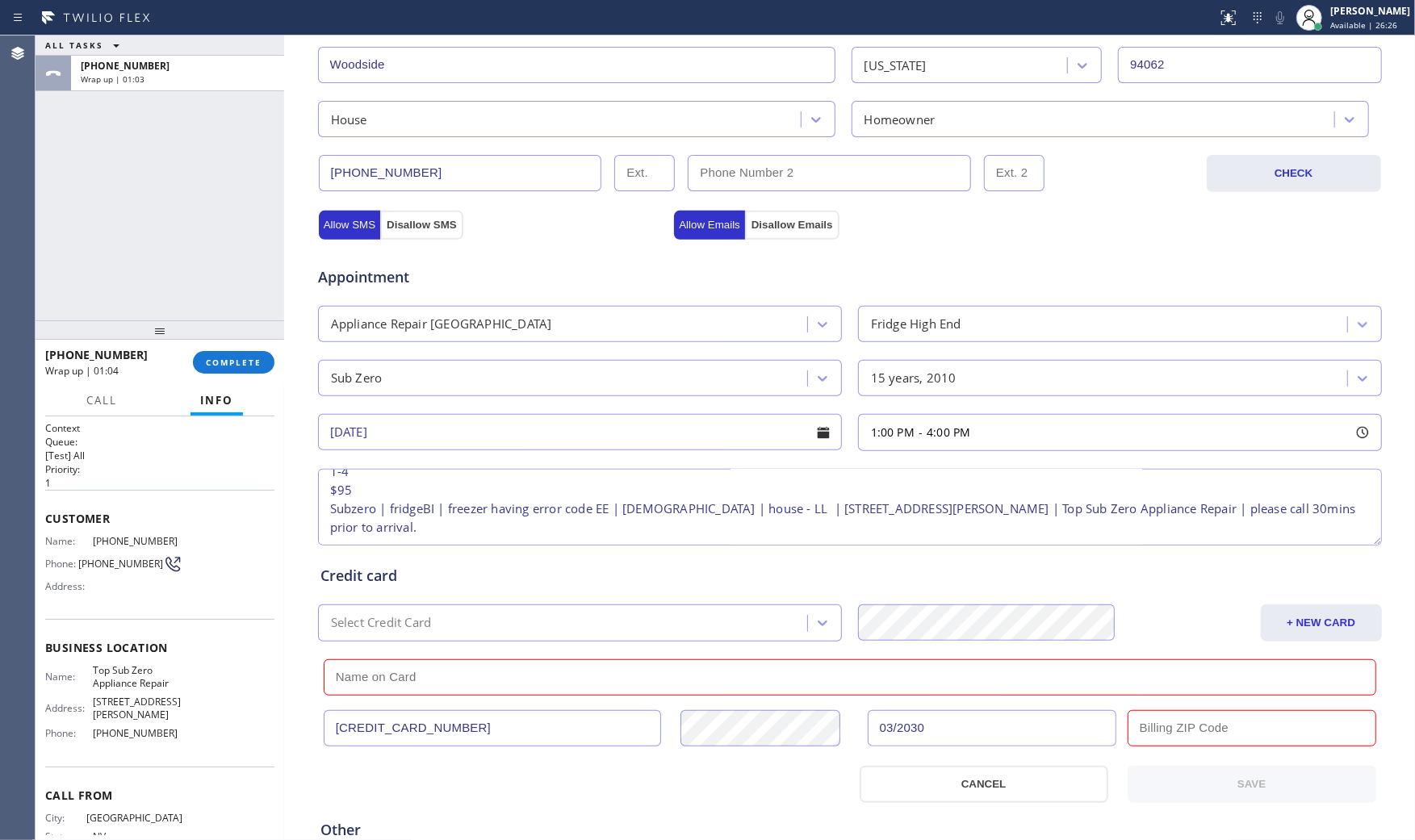
click at [1179, 731] on input "text" at bounding box center [1251, 728] width 248 height 37
paste input "95602"
type input "95602"
click at [474, 698] on div "[CREDIT_CARD_NUMBER] 03/2030 95602 CANCEL SAVE" at bounding box center [850, 723] width 1066 height 158
click at [464, 675] on input "text" at bounding box center [850, 677] width 1053 height 37
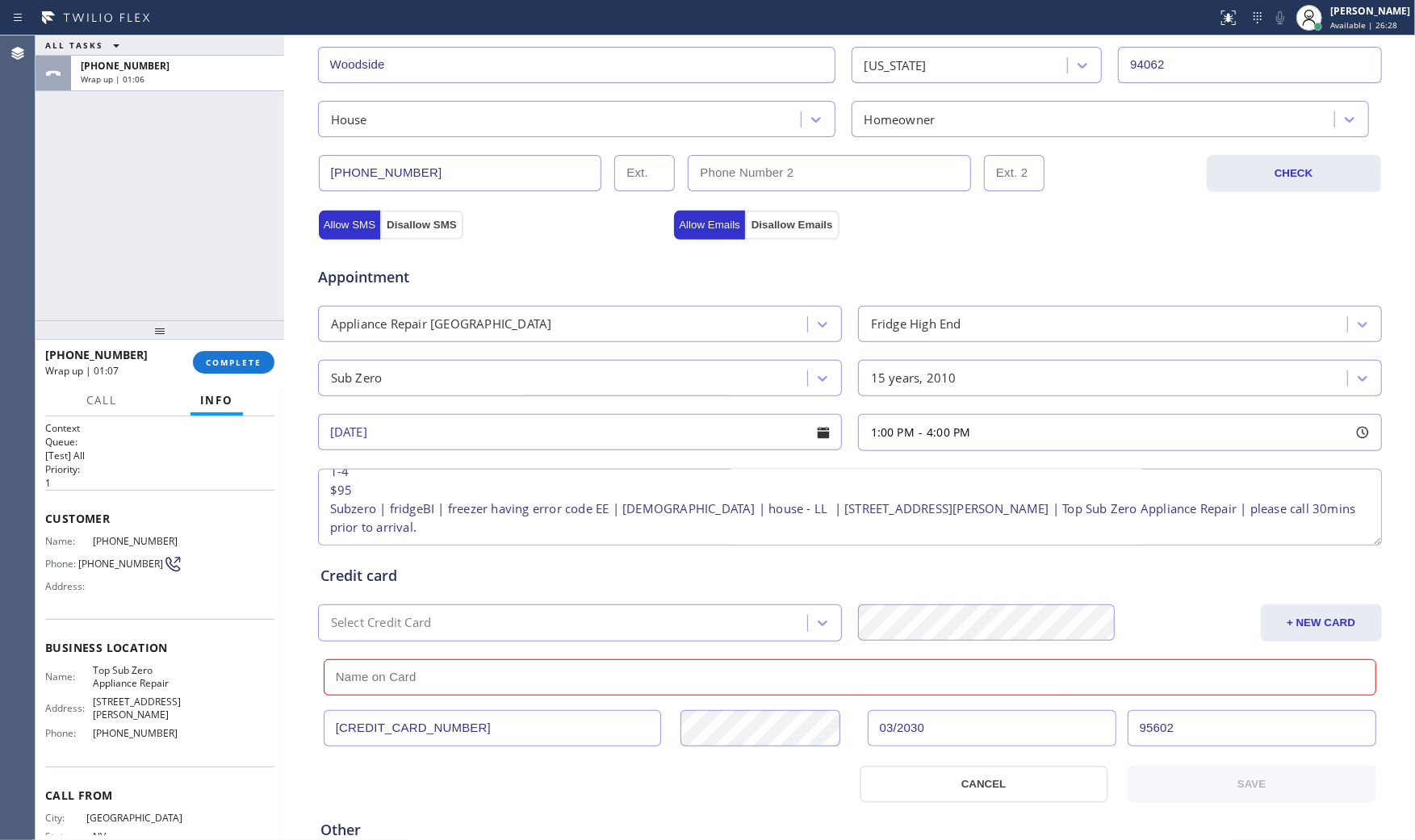
paste input "[PERSON_NAME]"
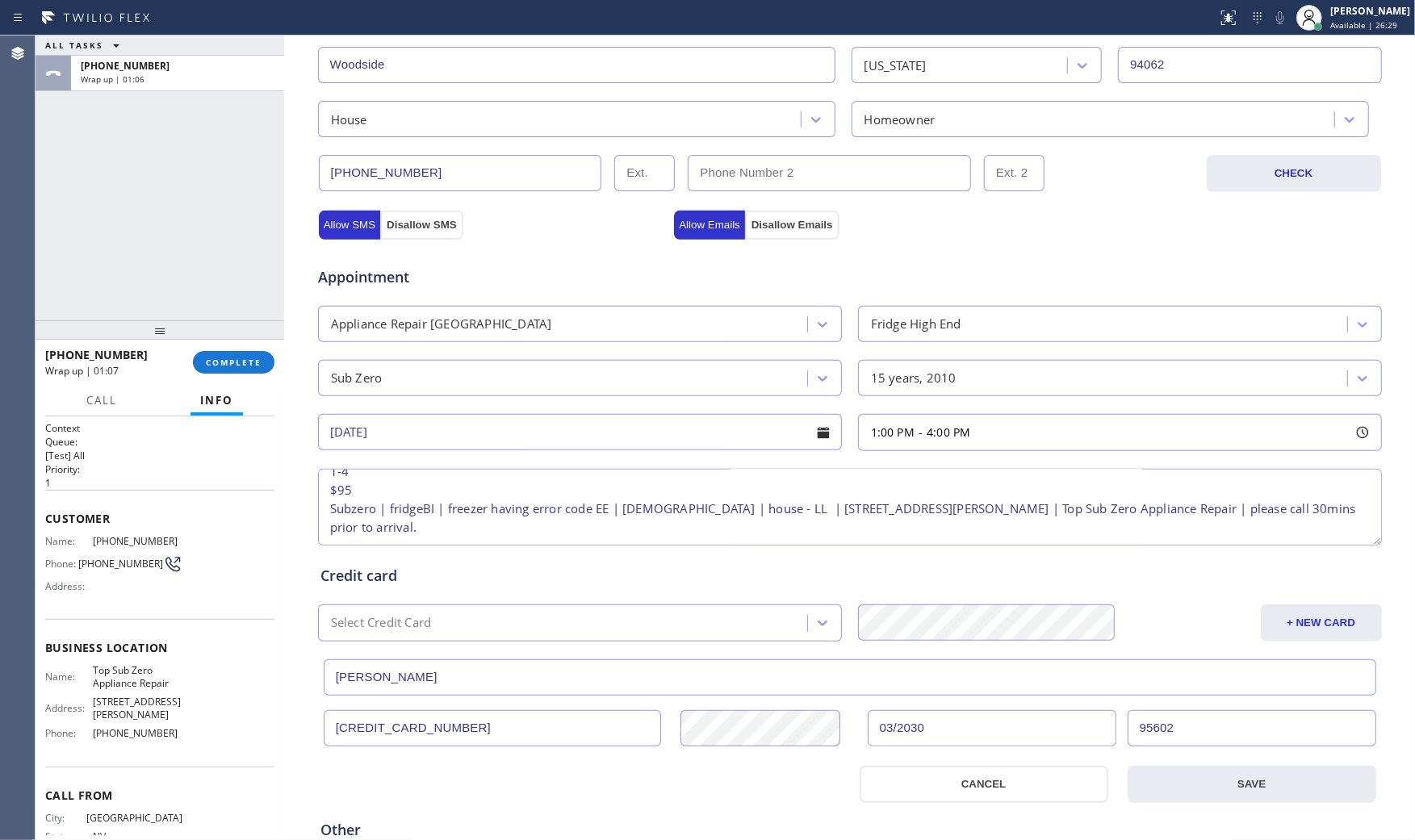
type input "[PERSON_NAME]"
click at [511, 779] on div at bounding box center [582, 783] width 536 height 37
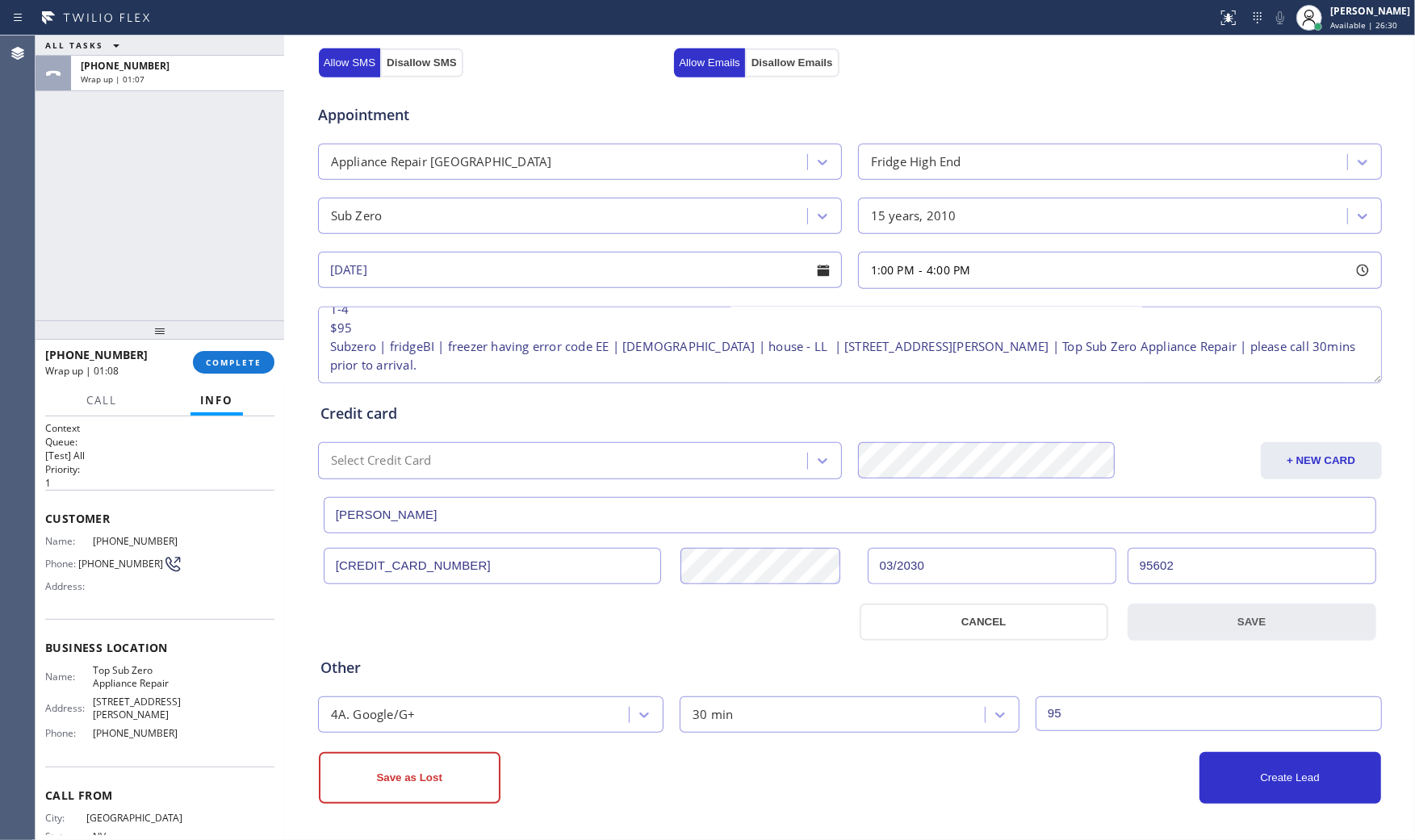
click at [1206, 625] on button "SAVE" at bounding box center [1251, 622] width 248 height 37
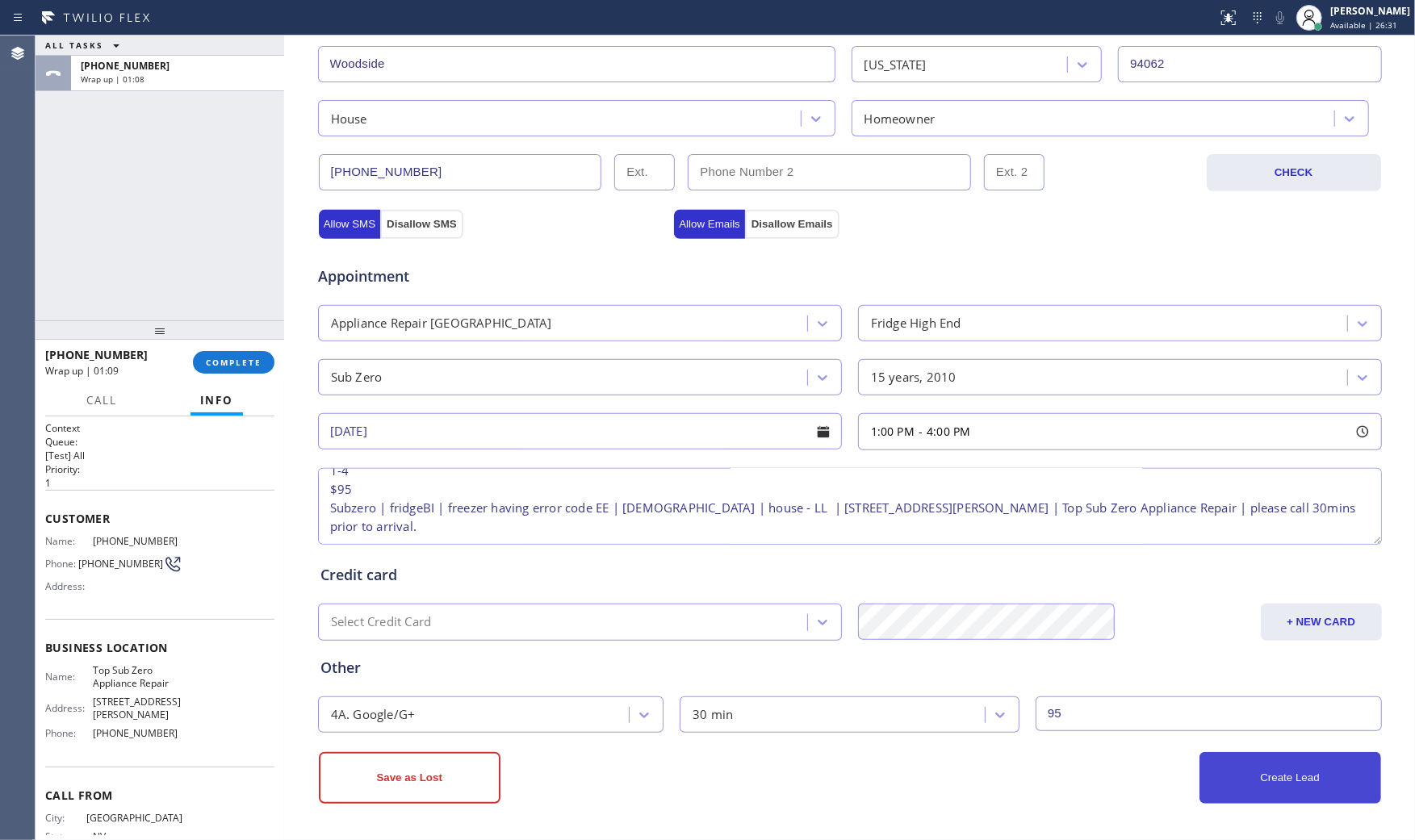
click at [1256, 785] on button "Create Lead" at bounding box center [1290, 777] width 182 height 52
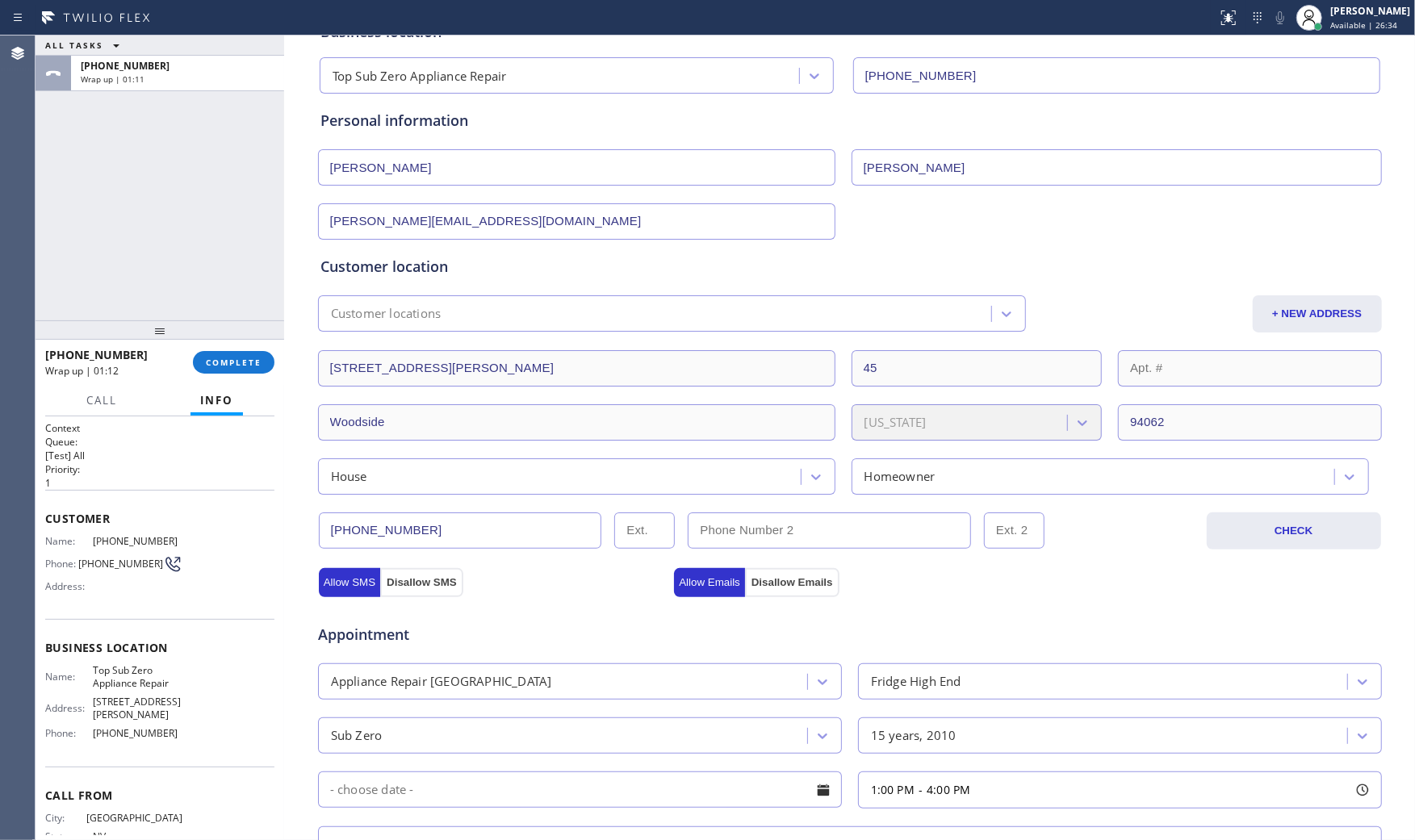
scroll to position [0, 0]
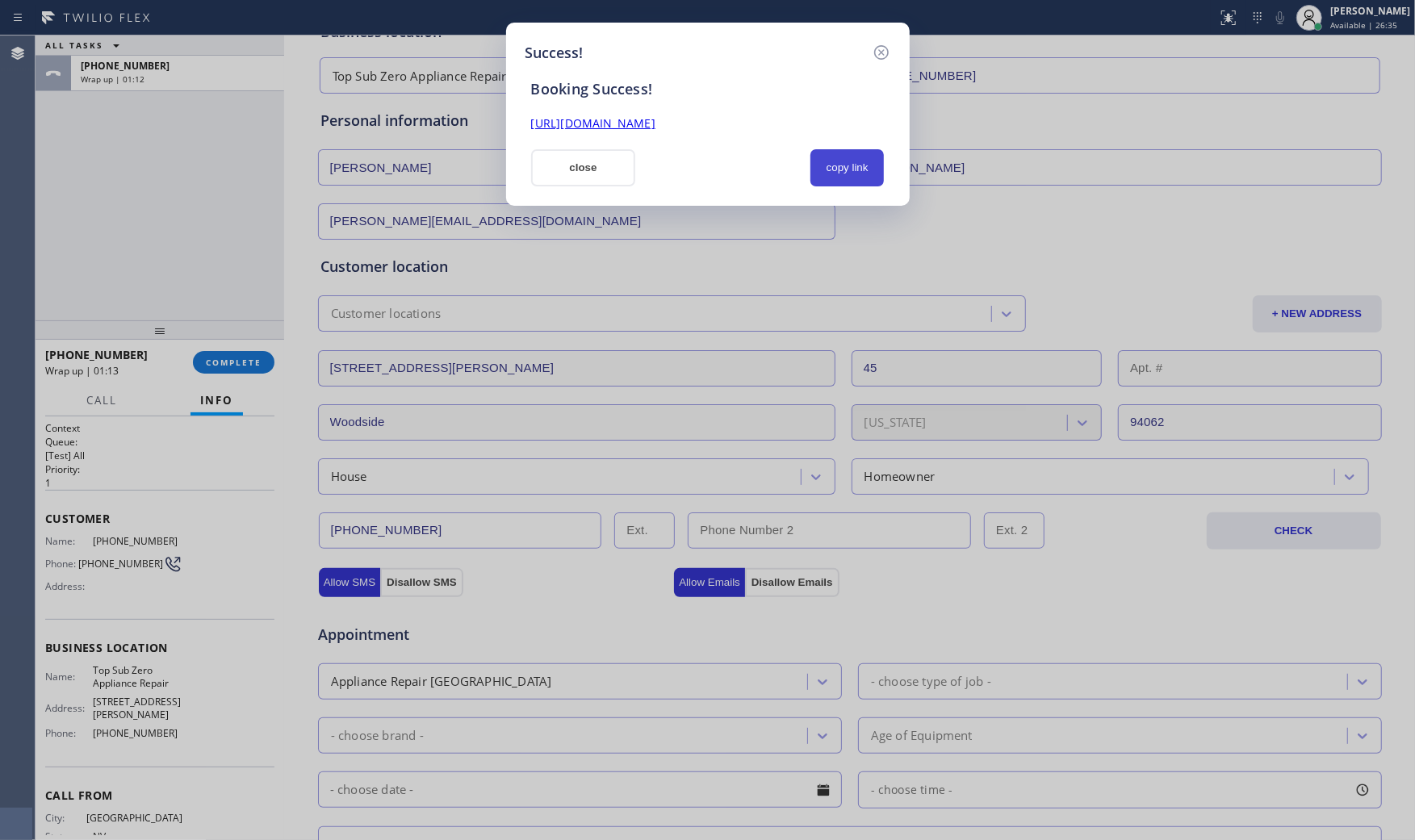
click at [850, 174] on button "copy link" at bounding box center [847, 167] width 74 height 37
click at [575, 148] on div "Booking Success! [URL][DOMAIN_NAME] close copy link" at bounding box center [707, 125] width 364 height 123
click at [579, 164] on button "close" at bounding box center [584, 167] width 105 height 37
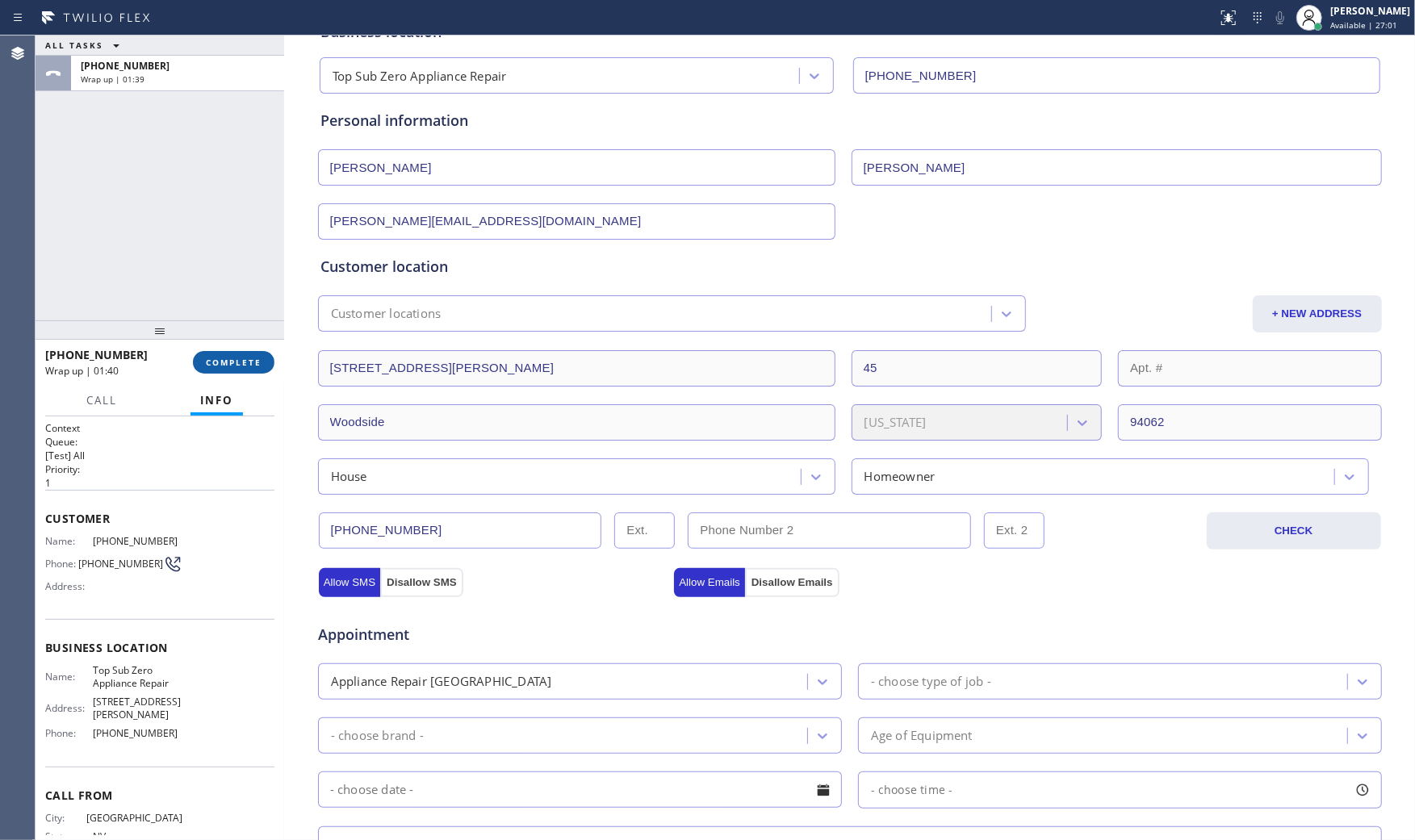
click at [205, 365] on button "COMPLETE" at bounding box center [233, 362] width 81 height 23
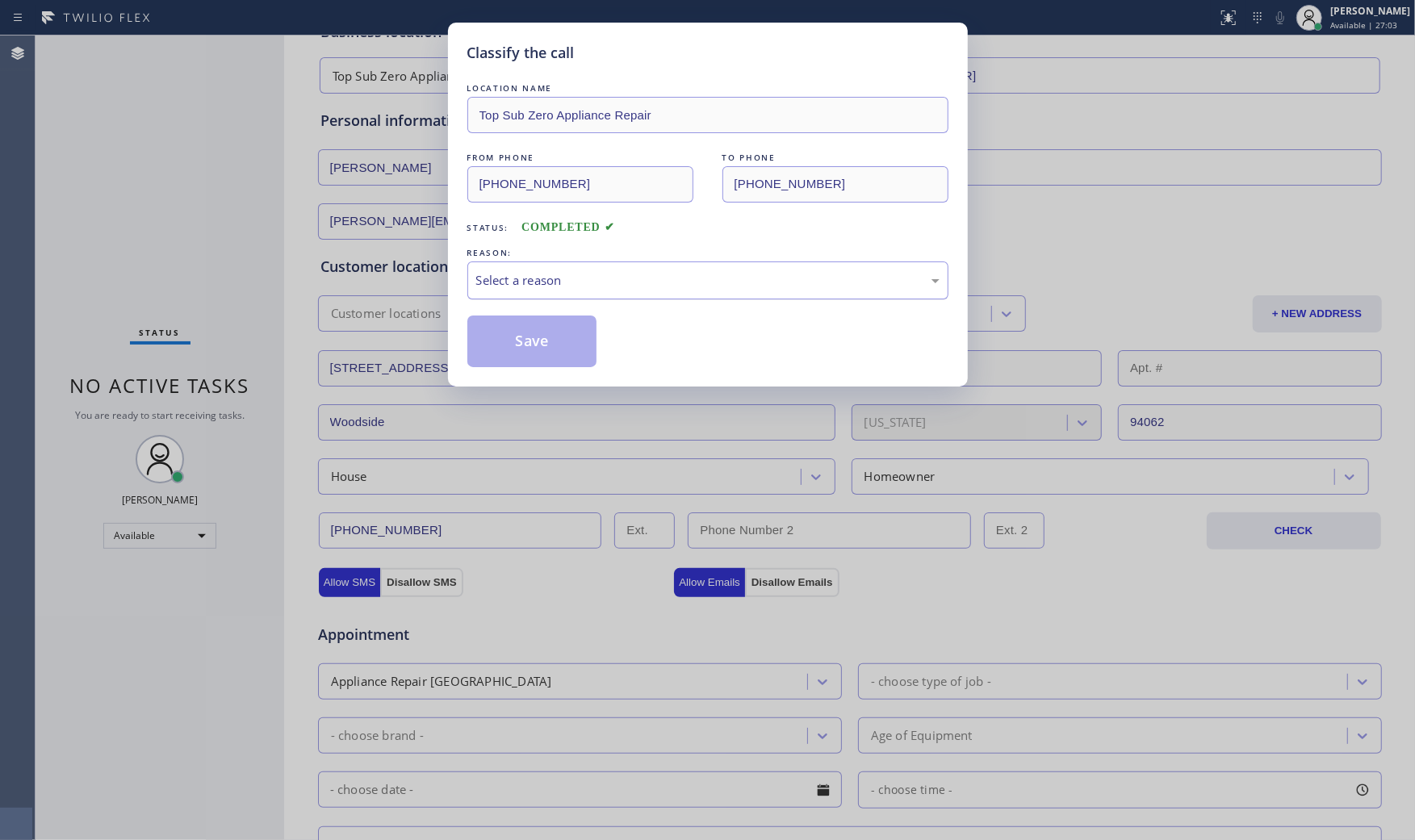
click at [654, 278] on div "Select a reason" at bounding box center [708, 280] width 464 height 19
drag, startPoint x: 551, startPoint y: 318, endPoint x: 529, endPoint y: 342, distance: 32.6
click at [529, 343] on button "Save" at bounding box center [532, 342] width 130 height 52
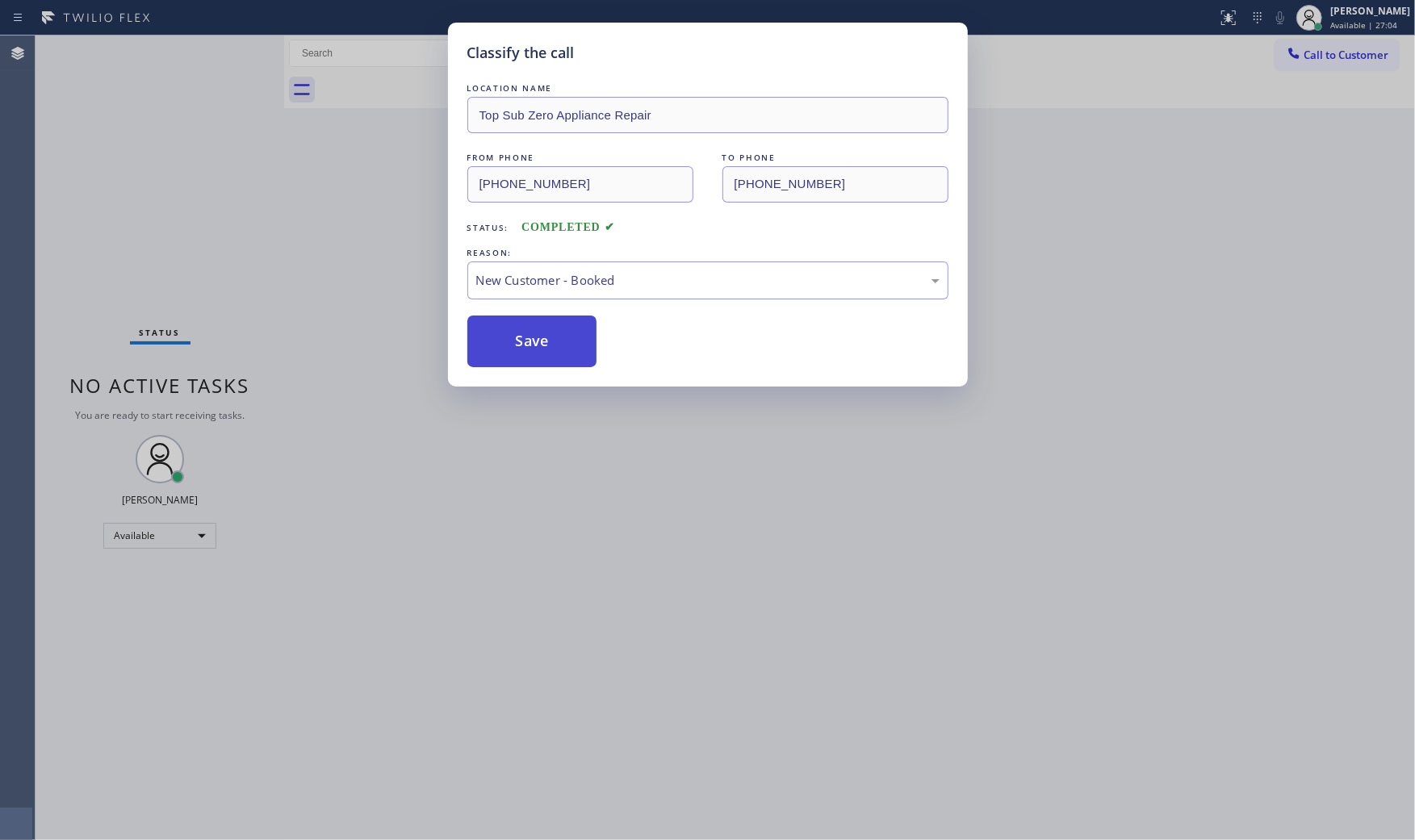
click at [529, 343] on button "Save" at bounding box center [532, 342] width 130 height 52
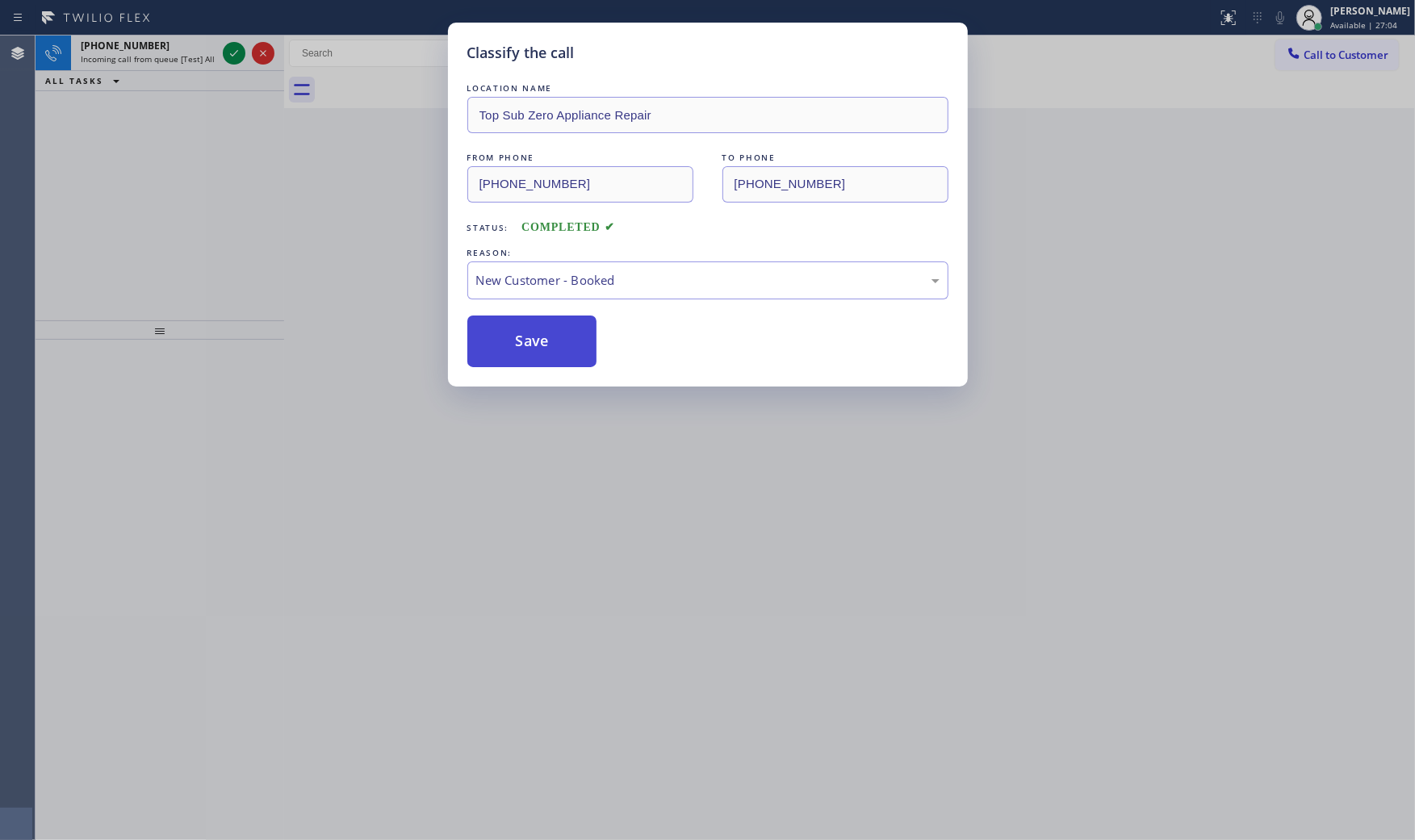
click at [529, 343] on button "Save" at bounding box center [532, 342] width 130 height 52
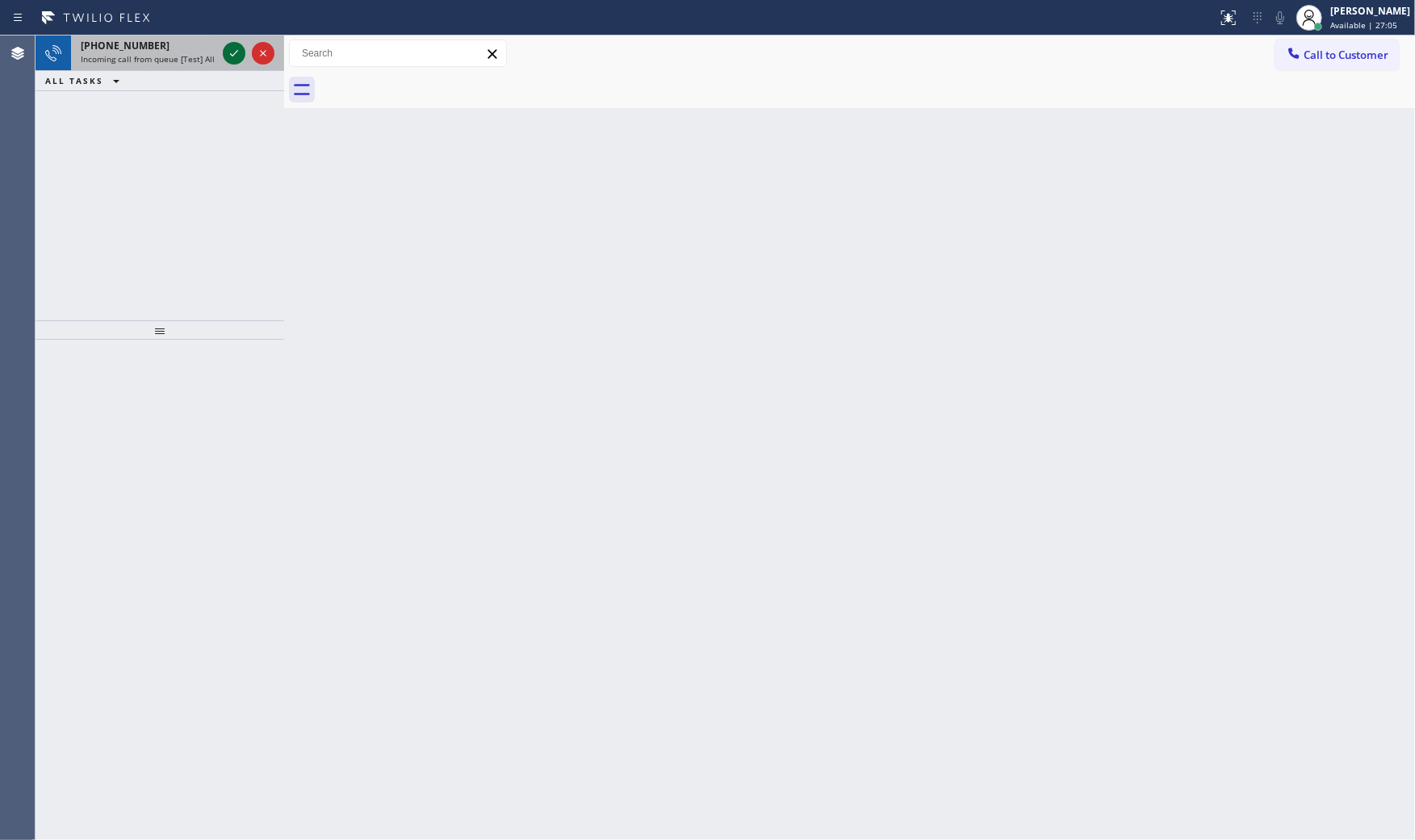
click at [228, 54] on icon at bounding box center [234, 54] width 20 height 20
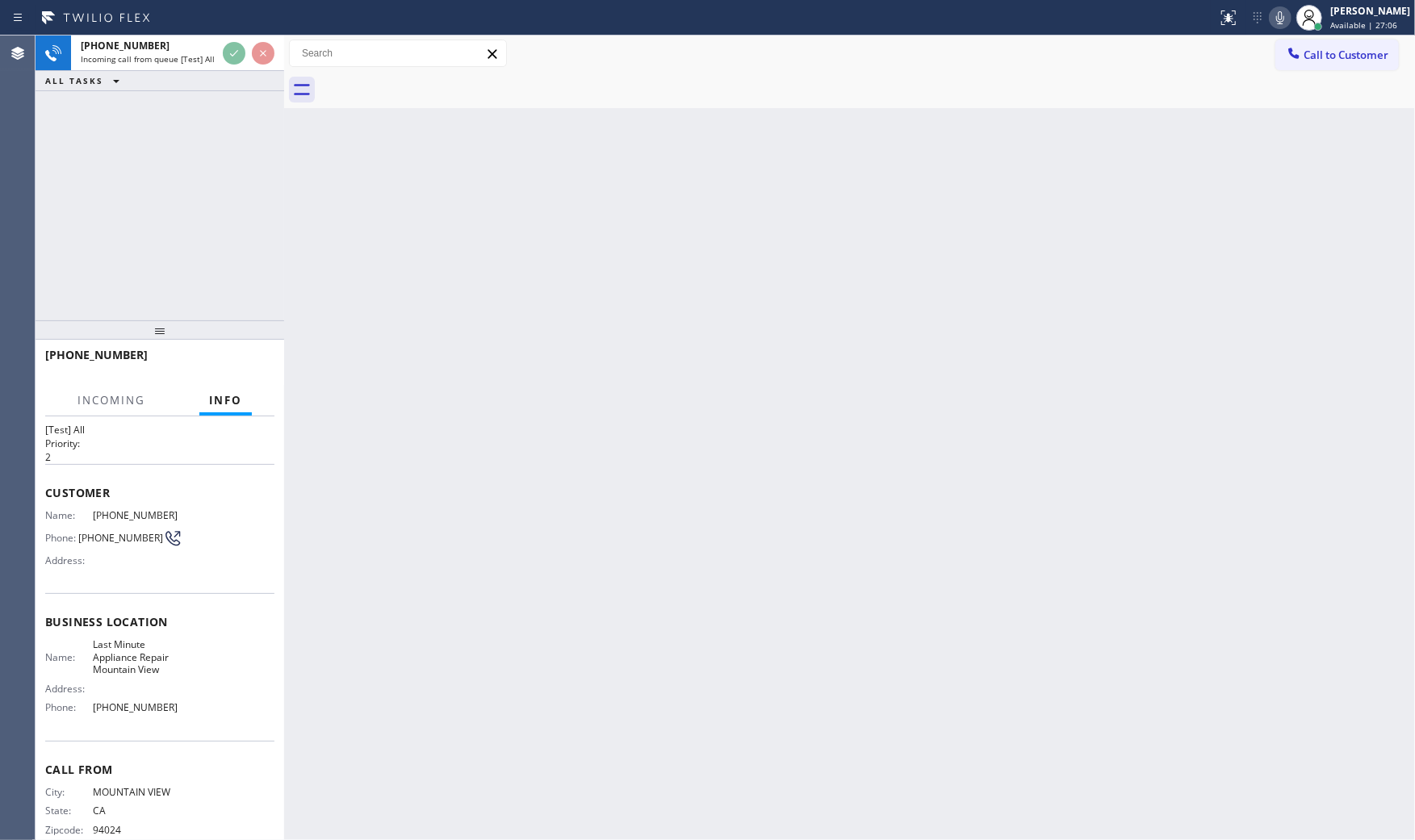
scroll to position [51, 0]
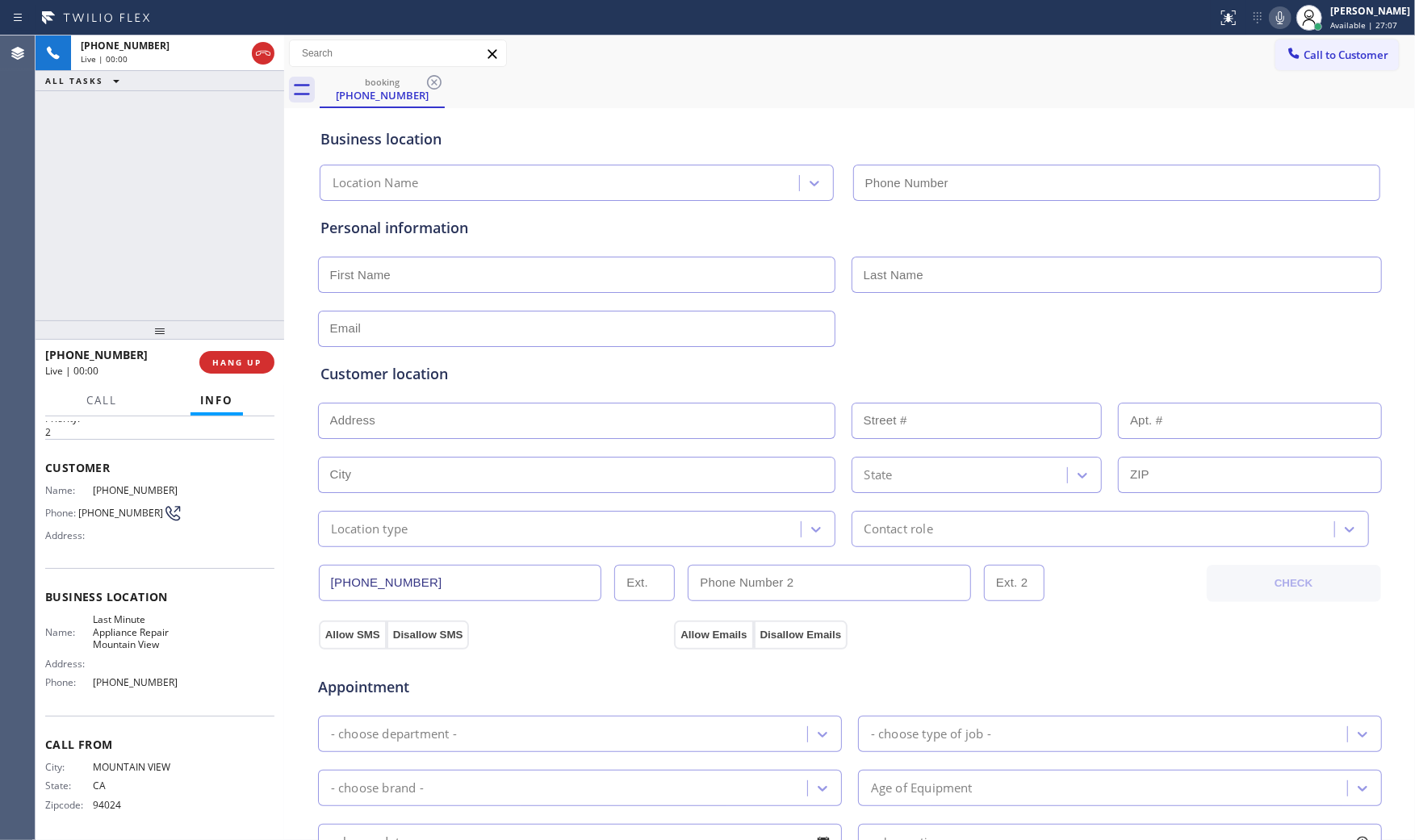
type input "[PHONE_NUMBER]"
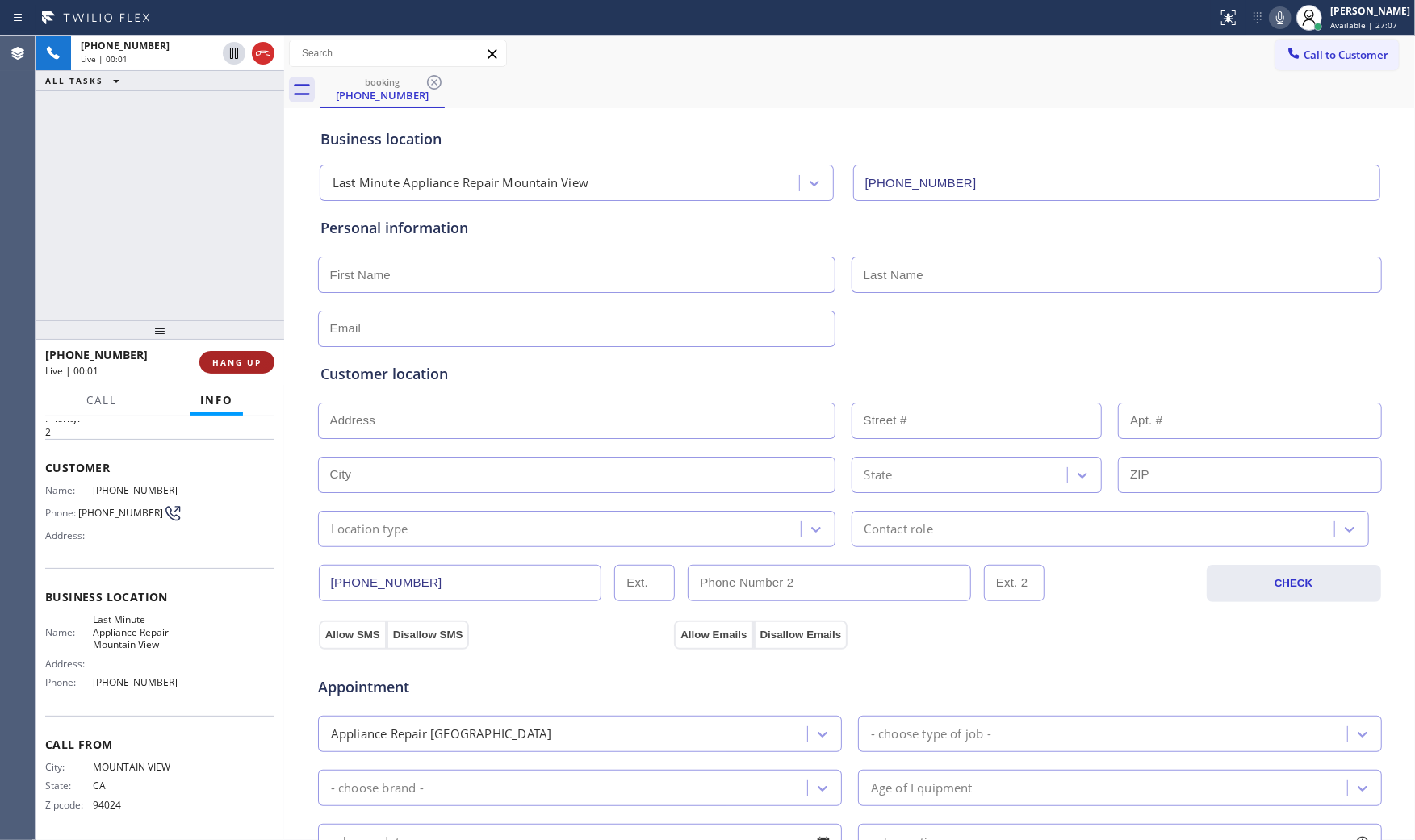
click at [261, 359] on button "HANG UP" at bounding box center [237, 362] width 75 height 23
click at [261, 359] on button "COMPLETE" at bounding box center [233, 362] width 81 height 23
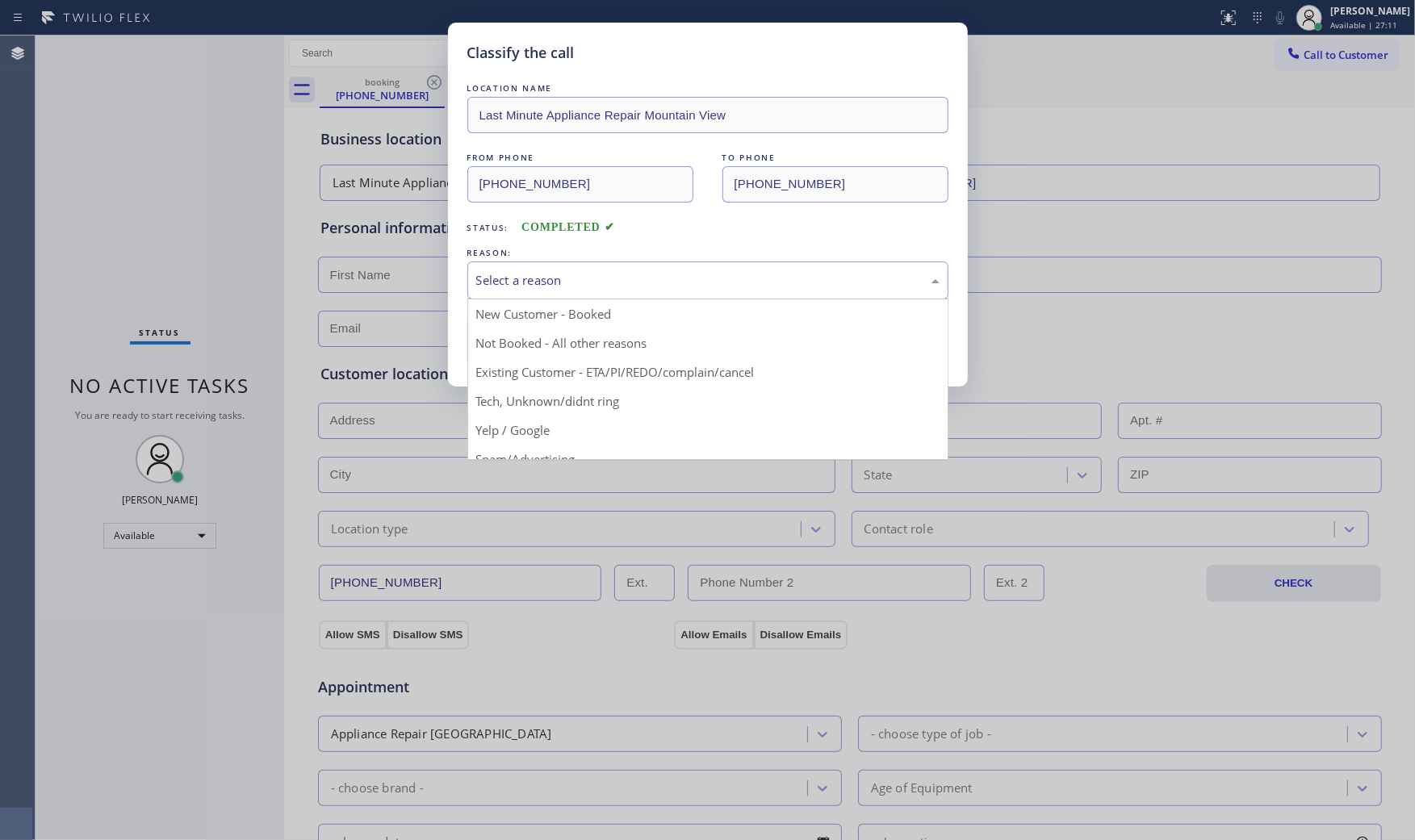
click at [619, 295] on div "Select a reason" at bounding box center [708, 280] width 481 height 38
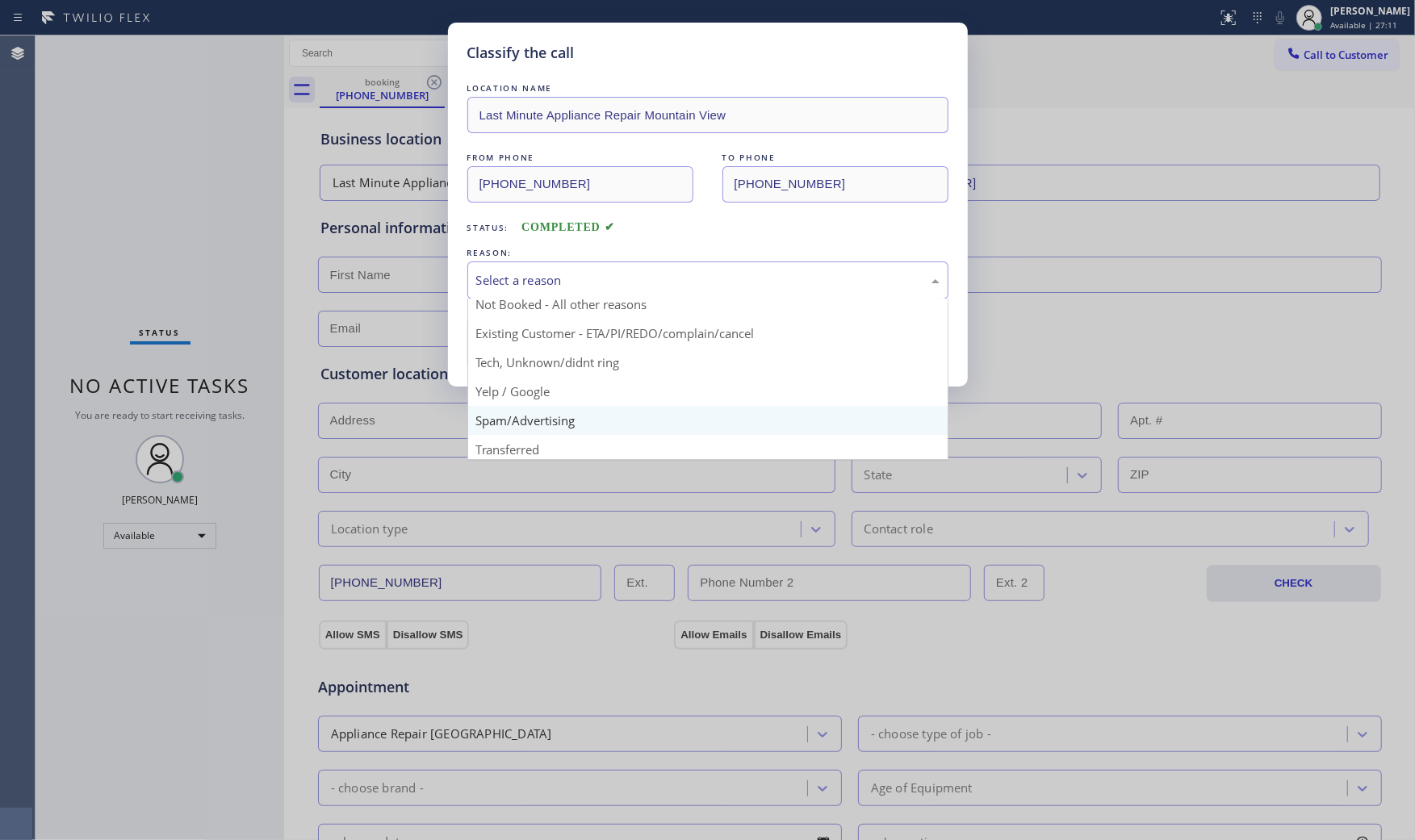
scroll to position [101, 0]
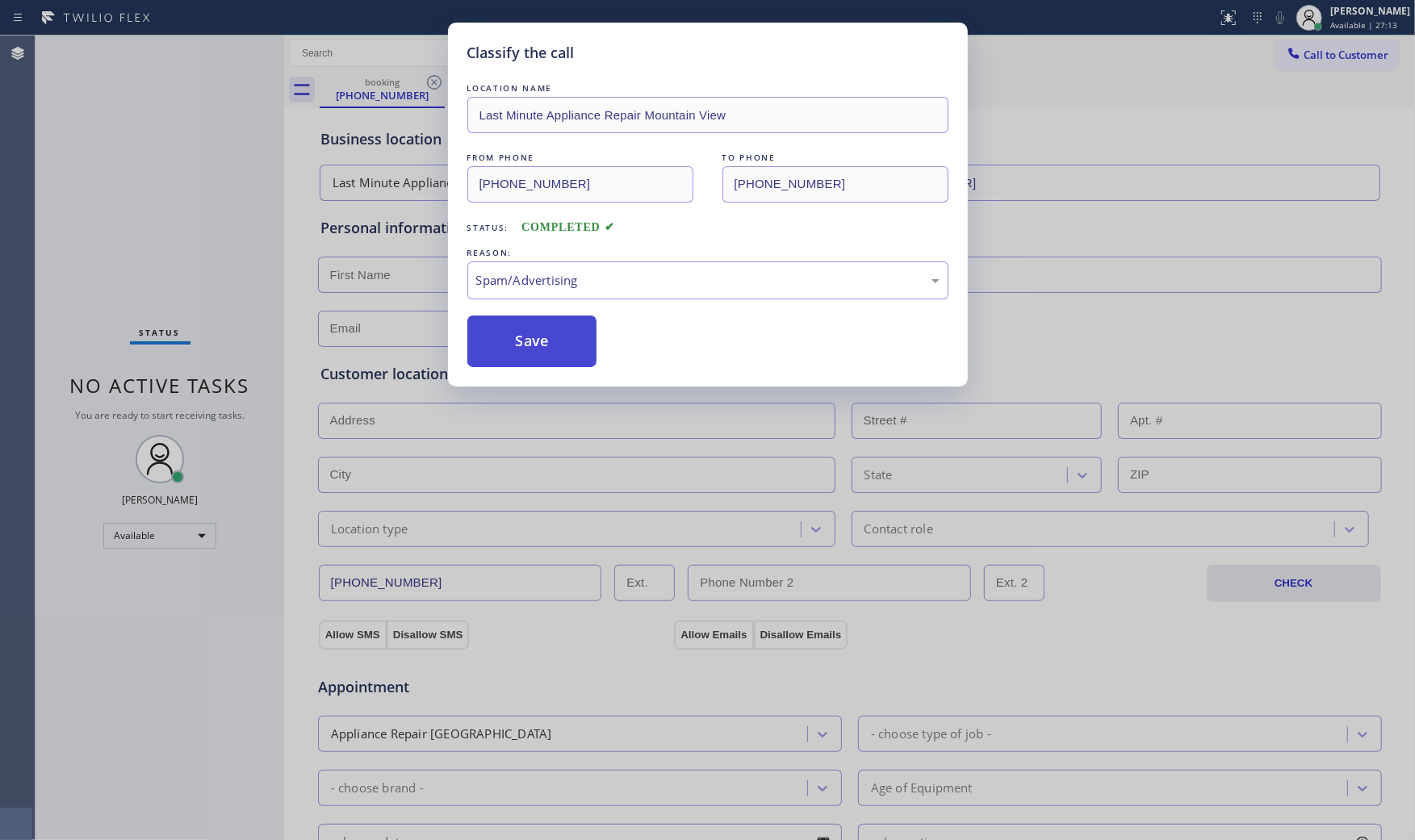
click at [532, 342] on button "Save" at bounding box center [532, 342] width 130 height 52
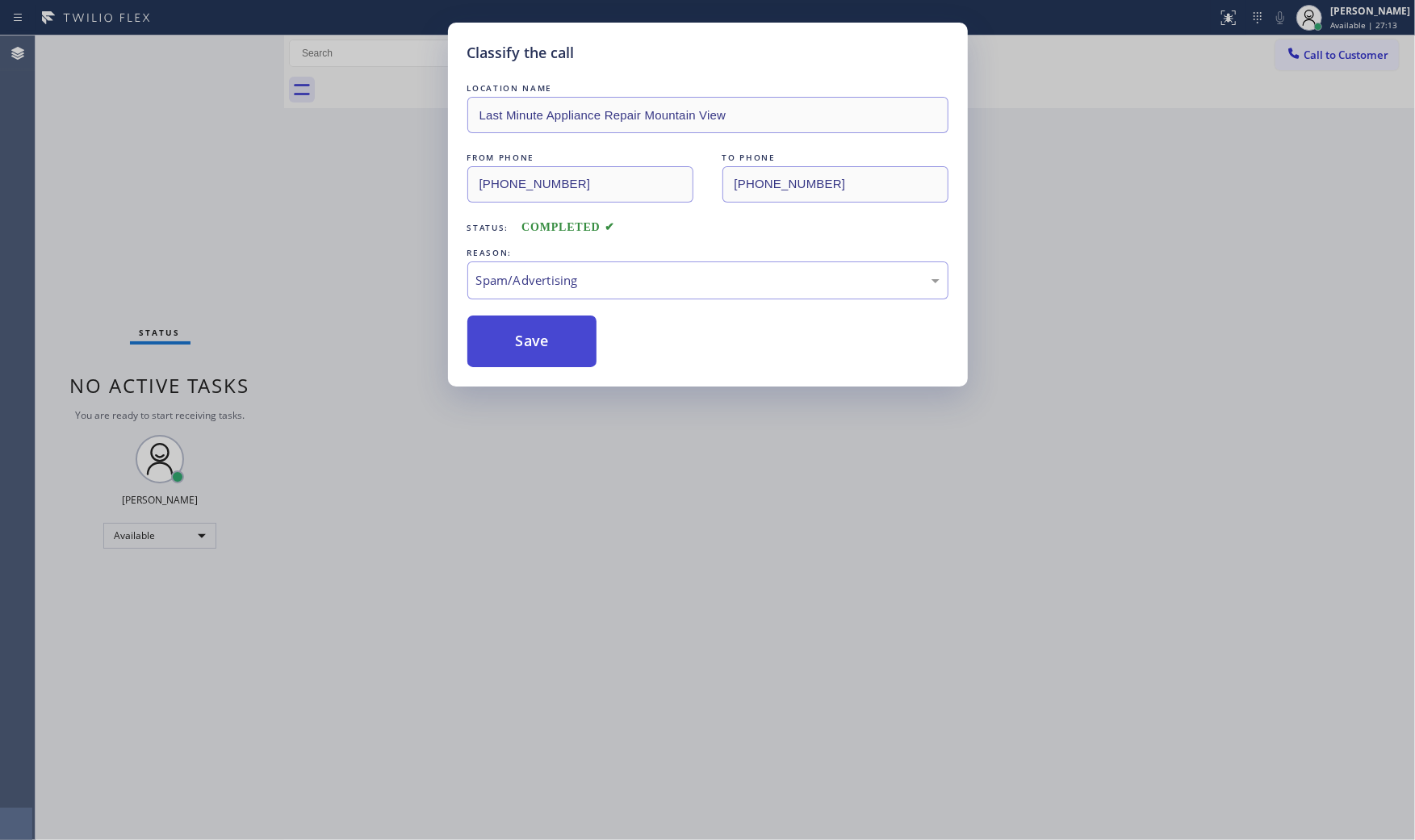
click at [532, 342] on button "Save" at bounding box center [532, 342] width 130 height 52
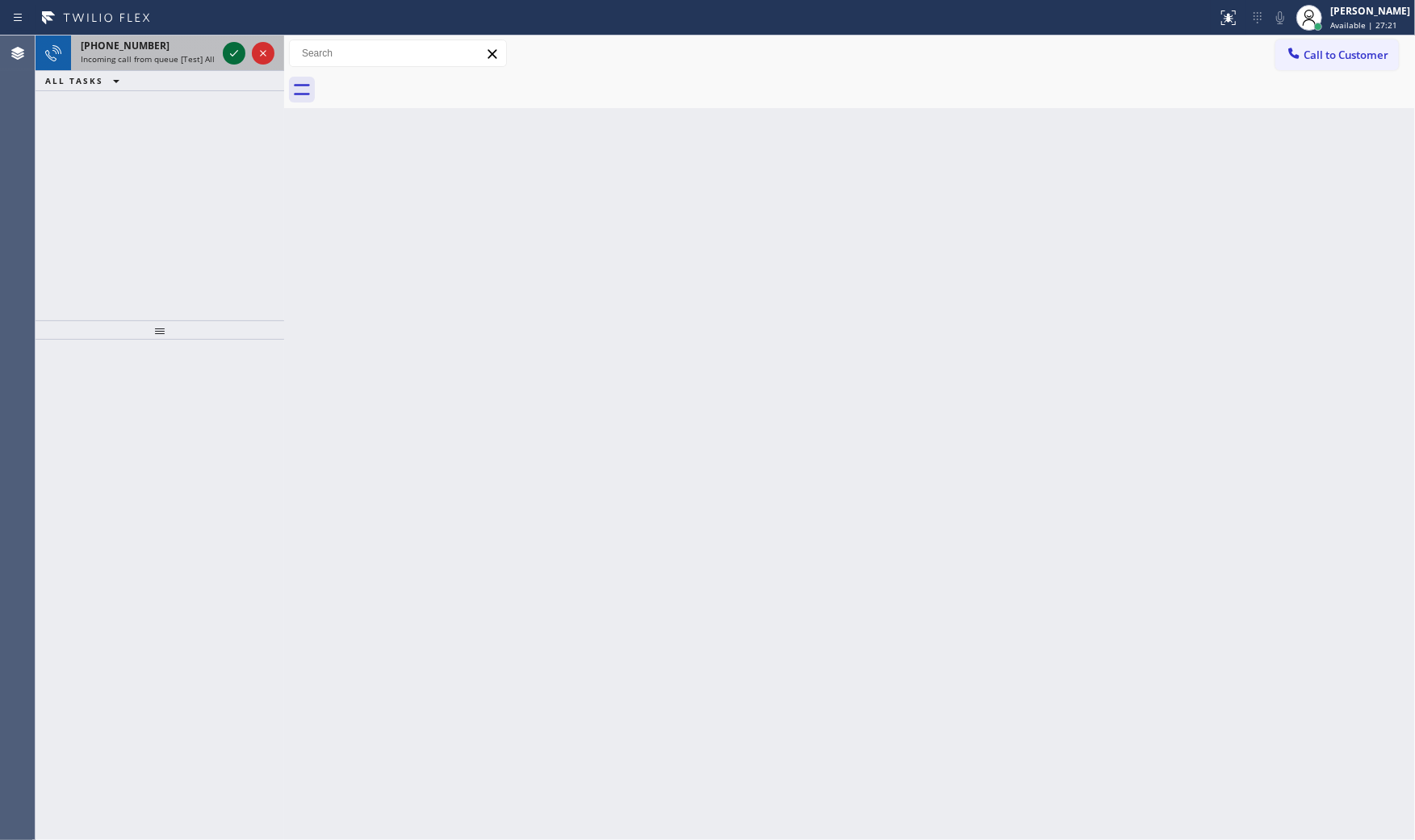
click at [235, 50] on icon at bounding box center [234, 54] width 20 height 20
click at [227, 60] on icon at bounding box center [234, 54] width 20 height 20
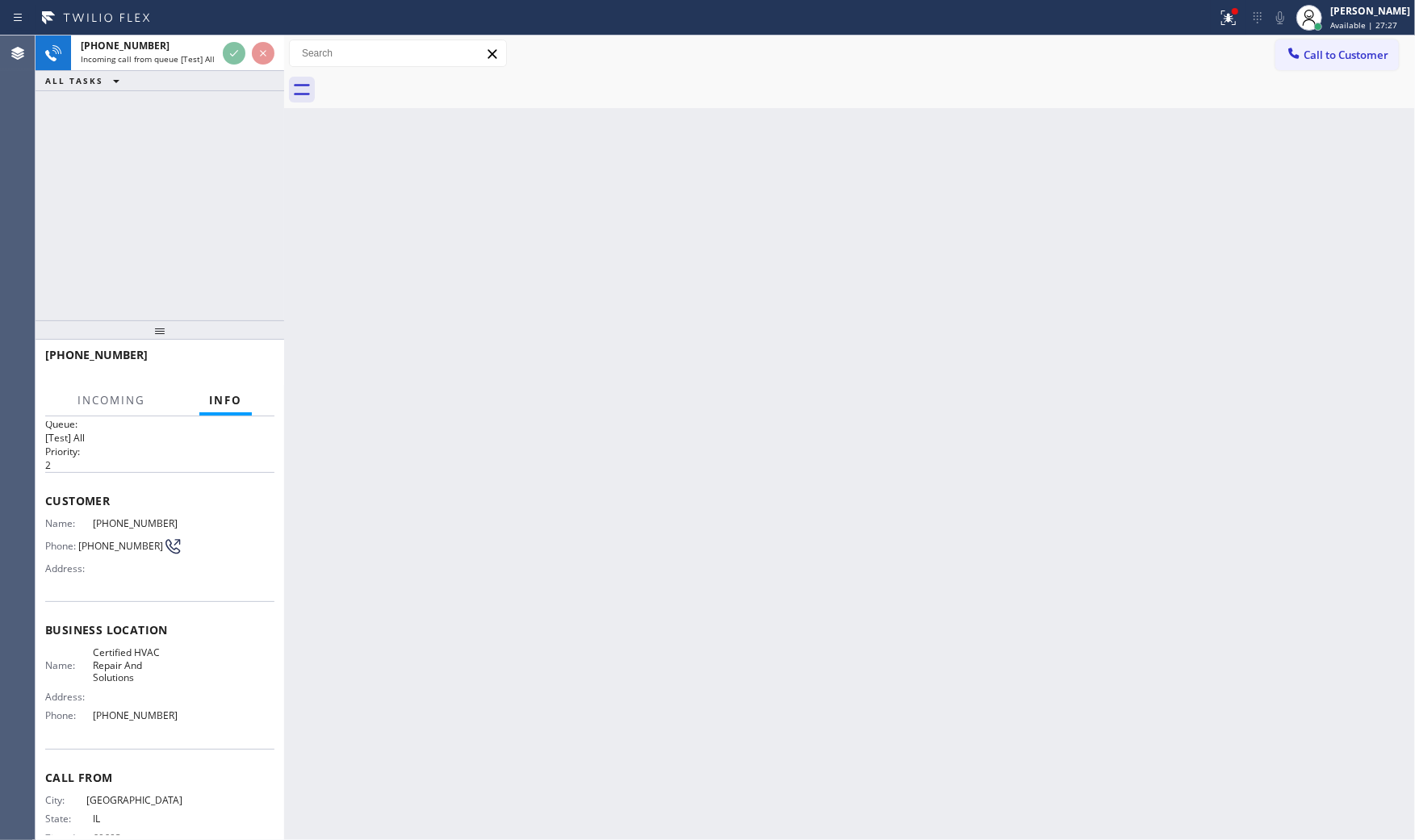
scroll to position [51, 0]
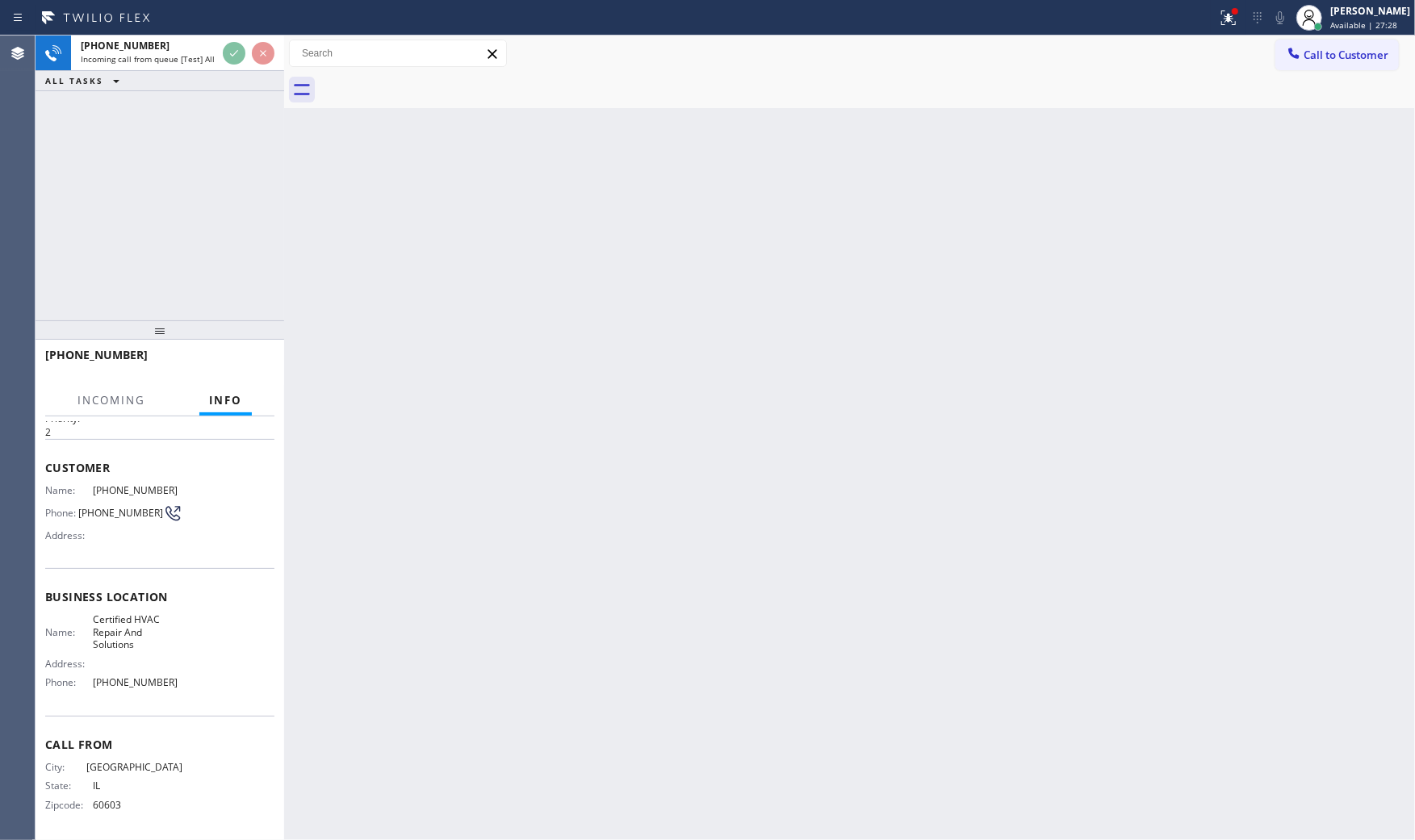
click at [425, 321] on div "Back to Dashboard Change Sender ID Customers Technicians Select a contact Outbo…" at bounding box center [849, 438] width 1131 height 804
click at [429, 321] on div "Back to Dashboard Change Sender ID Customers Technicians Select a contact Outbo…" at bounding box center [849, 438] width 1131 height 804
click at [1218, 27] on icon at bounding box center [1228, 18] width 20 height 20
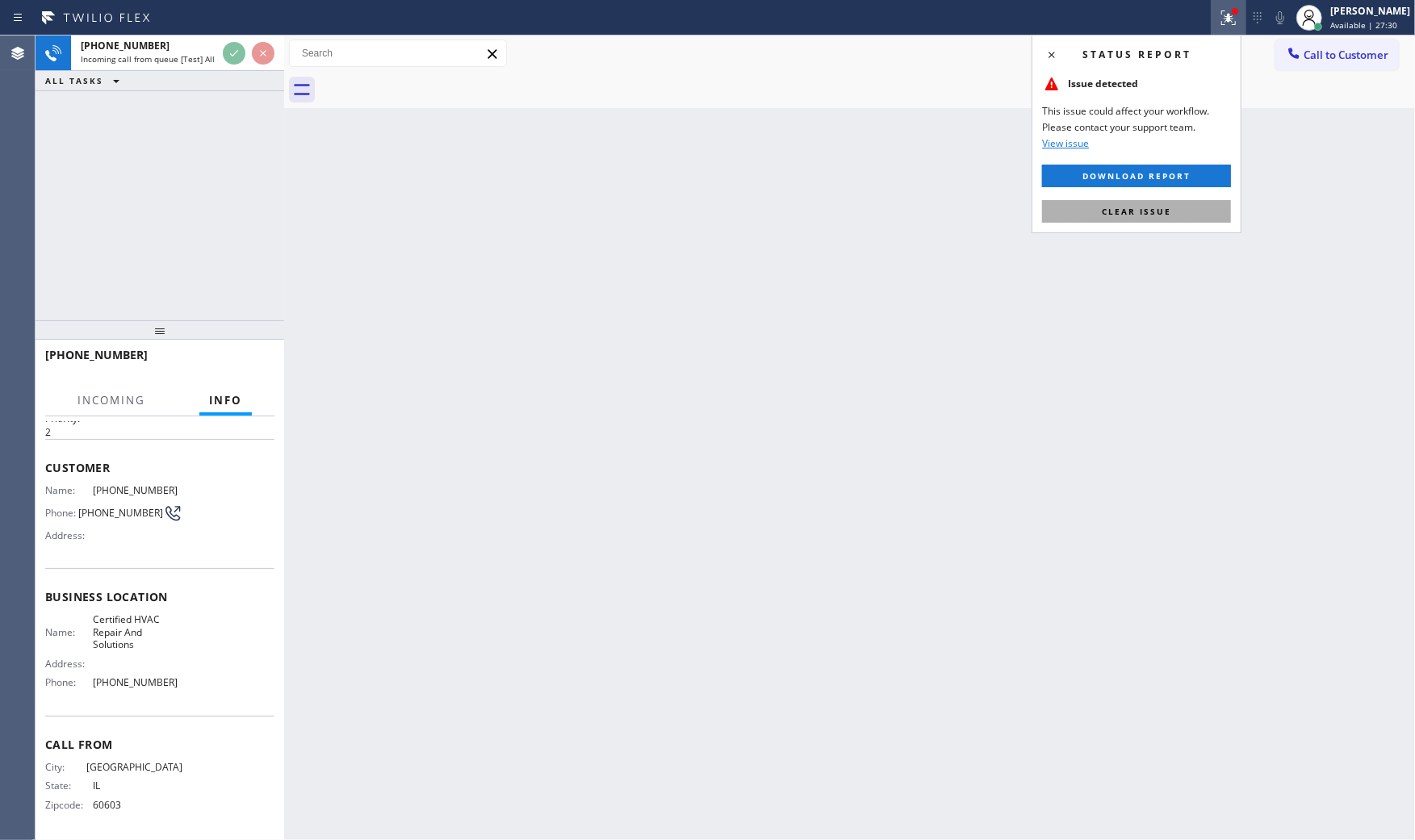
click at [1140, 206] on span "Clear issue" at bounding box center [1136, 210] width 70 height 11
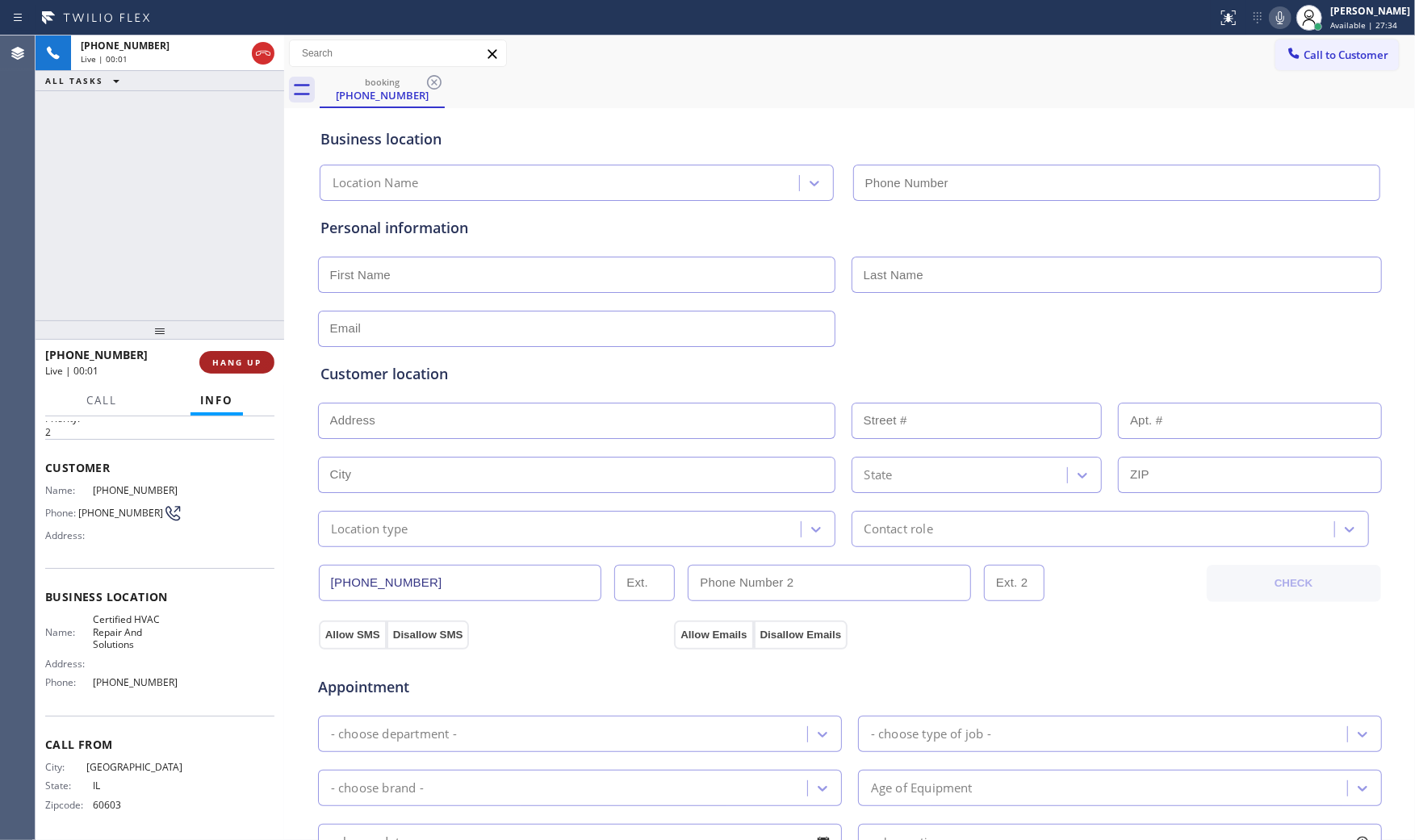
type input "[PHONE_NUMBER]"
click at [253, 367] on span "HANG UP" at bounding box center [237, 361] width 50 height 11
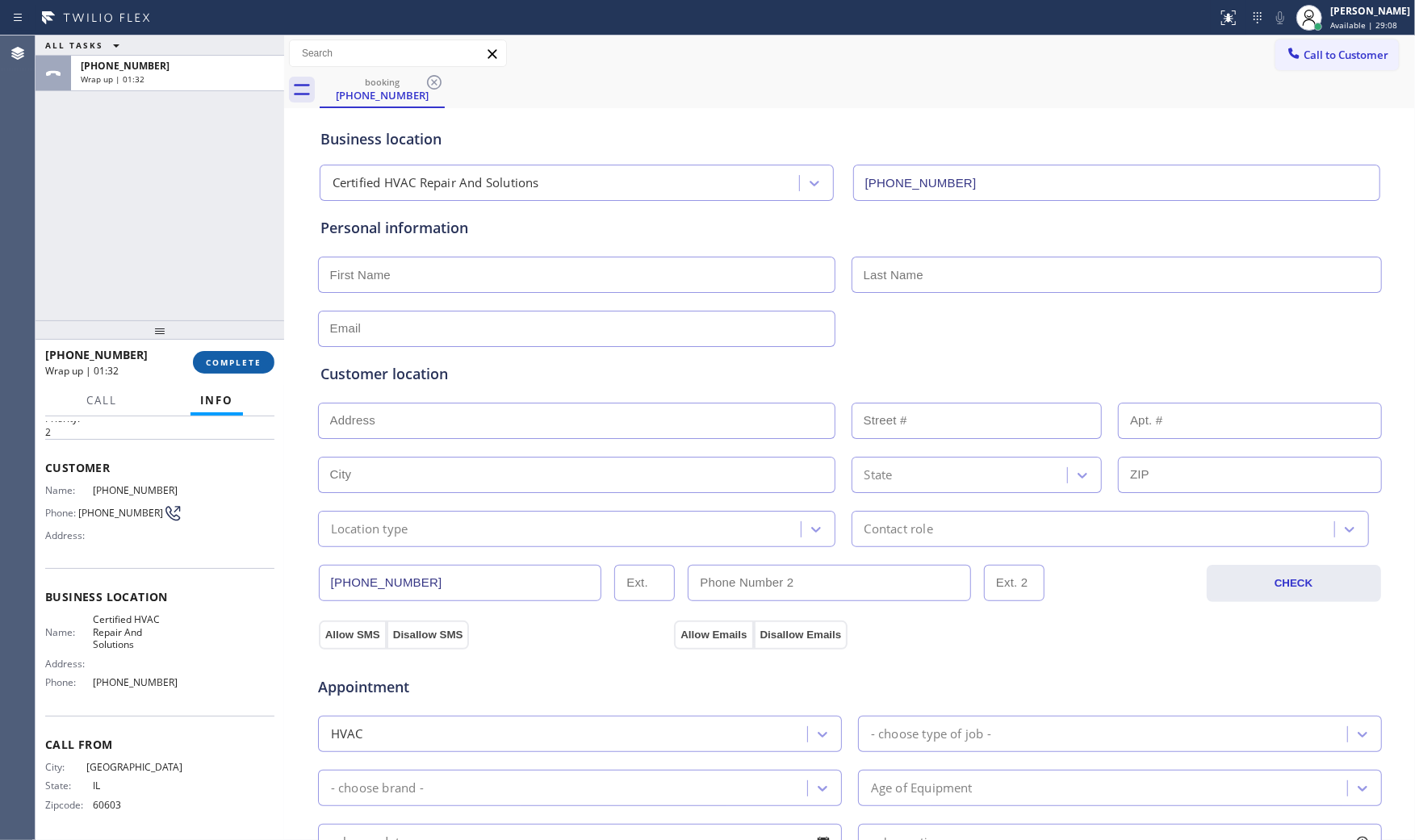
click at [253, 367] on span "COMPLETE" at bounding box center [233, 361] width 56 height 11
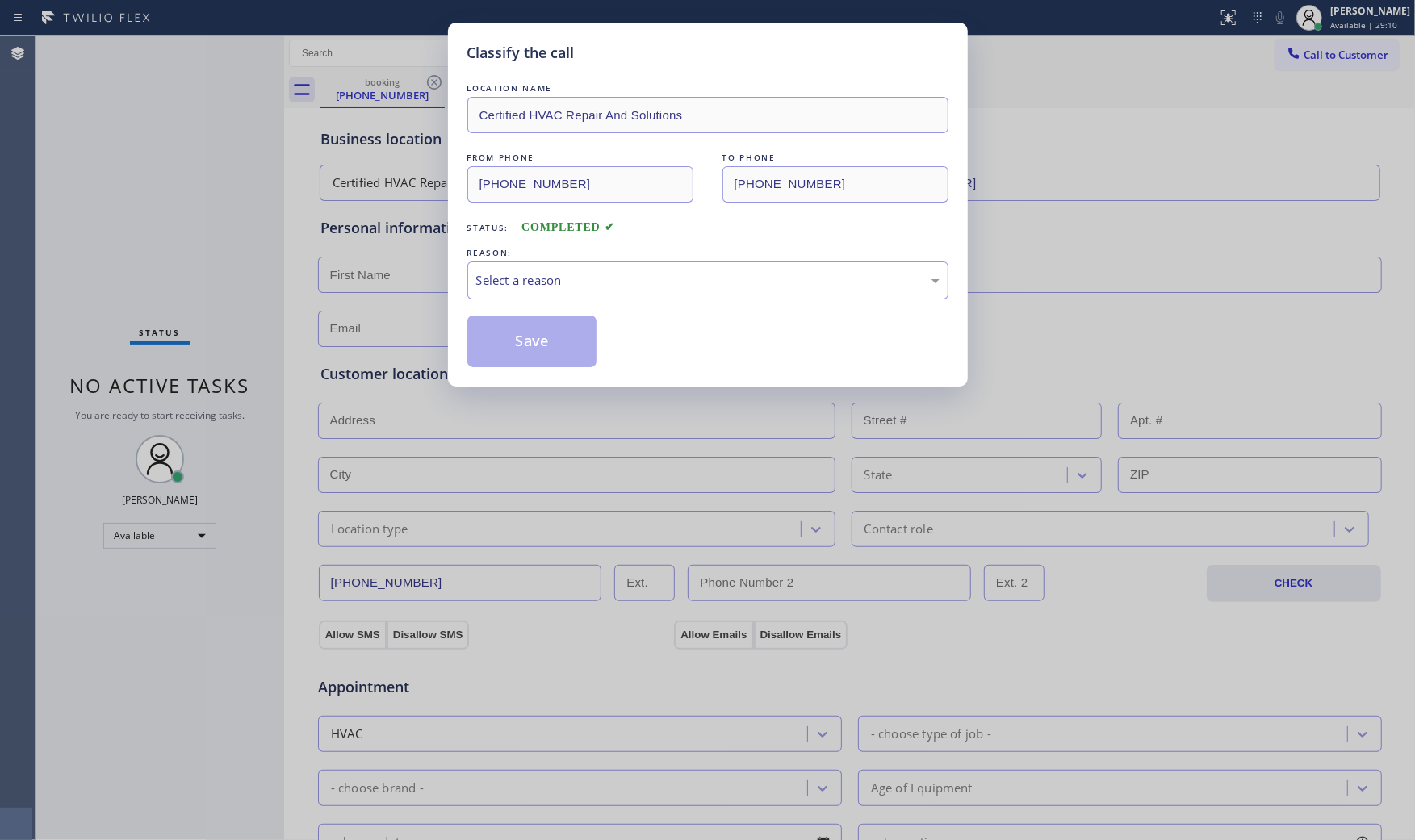
click at [593, 286] on div "Select a reason" at bounding box center [708, 280] width 464 height 19
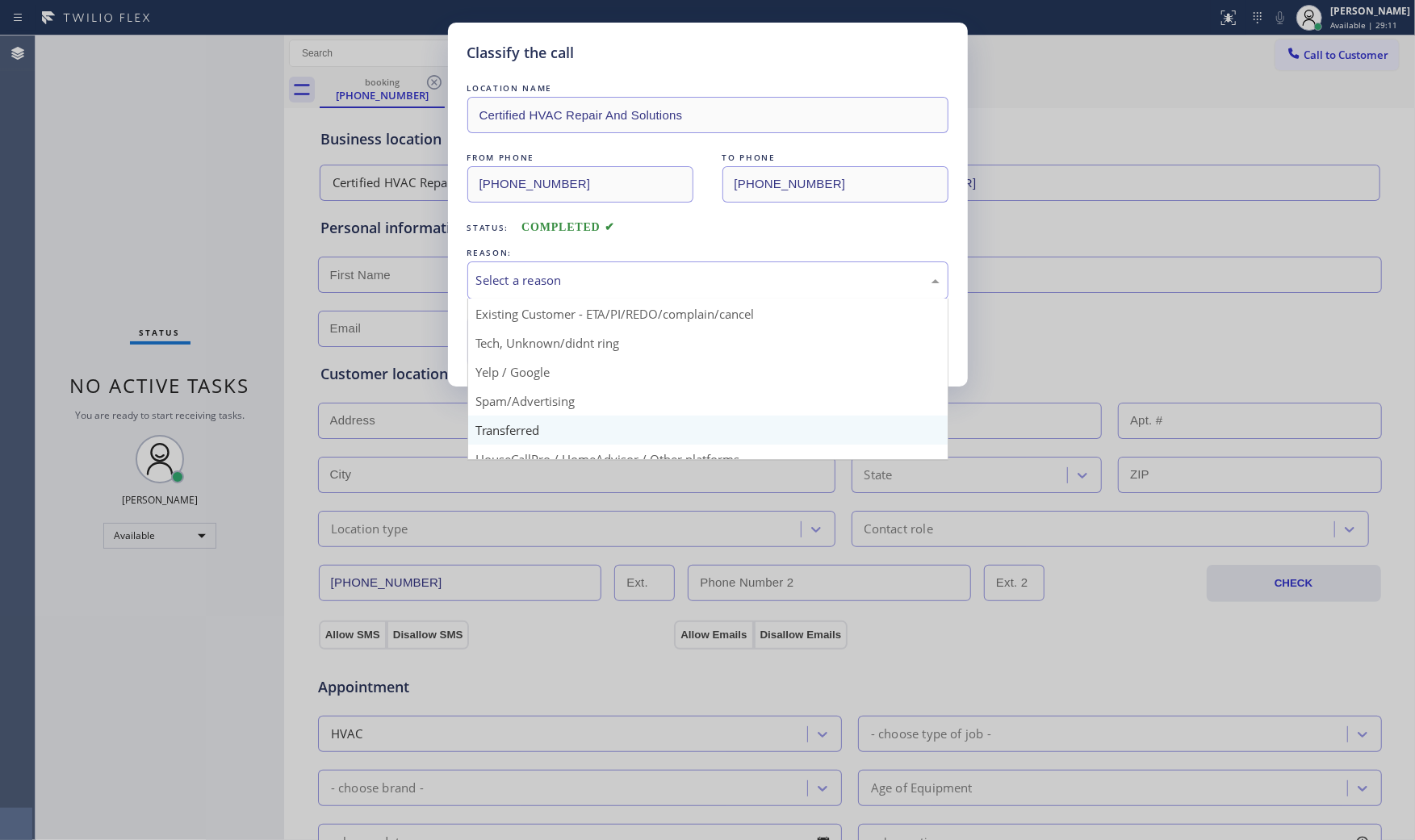
scroll to position [101, 0]
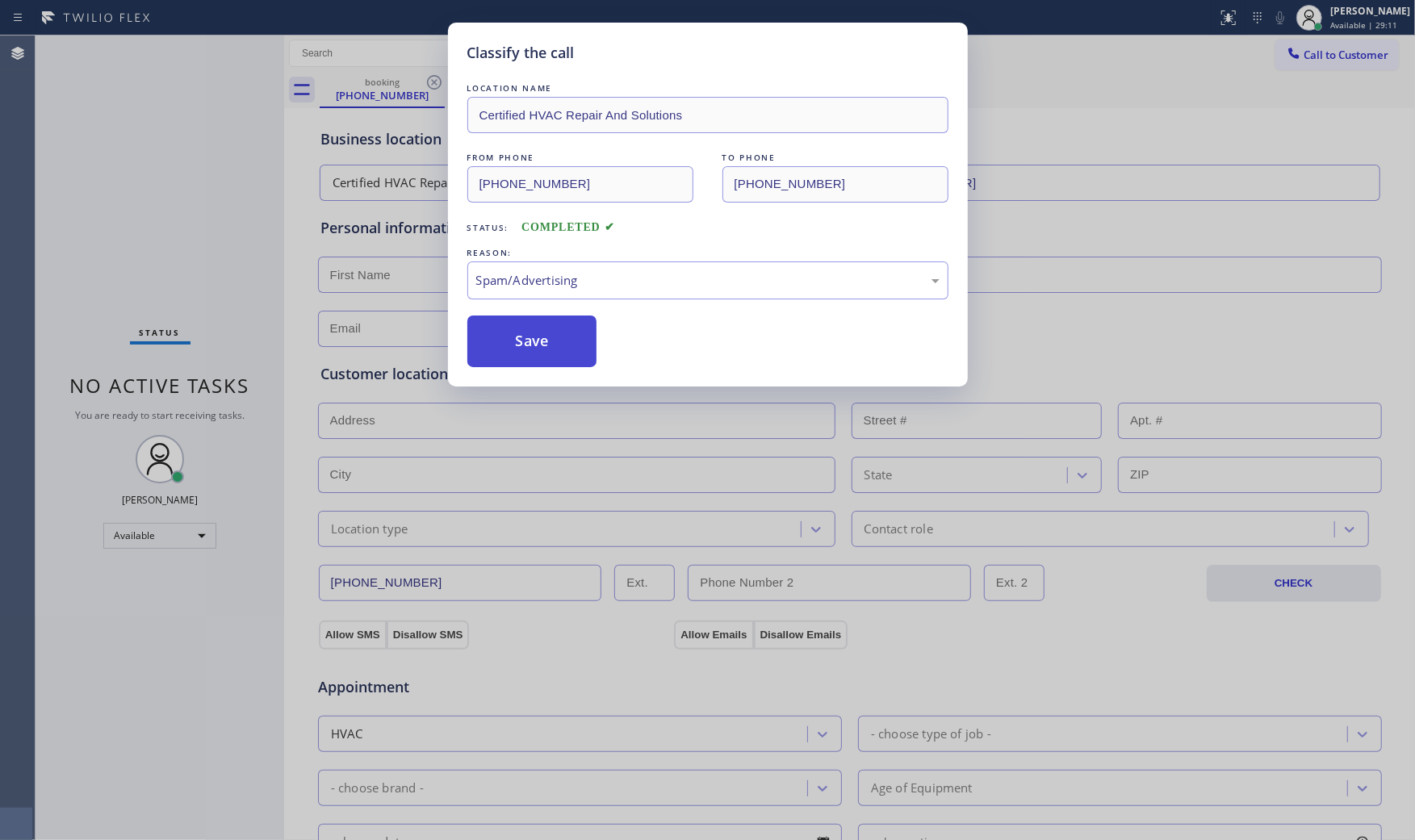
click at [562, 349] on button "Save" at bounding box center [532, 342] width 130 height 52
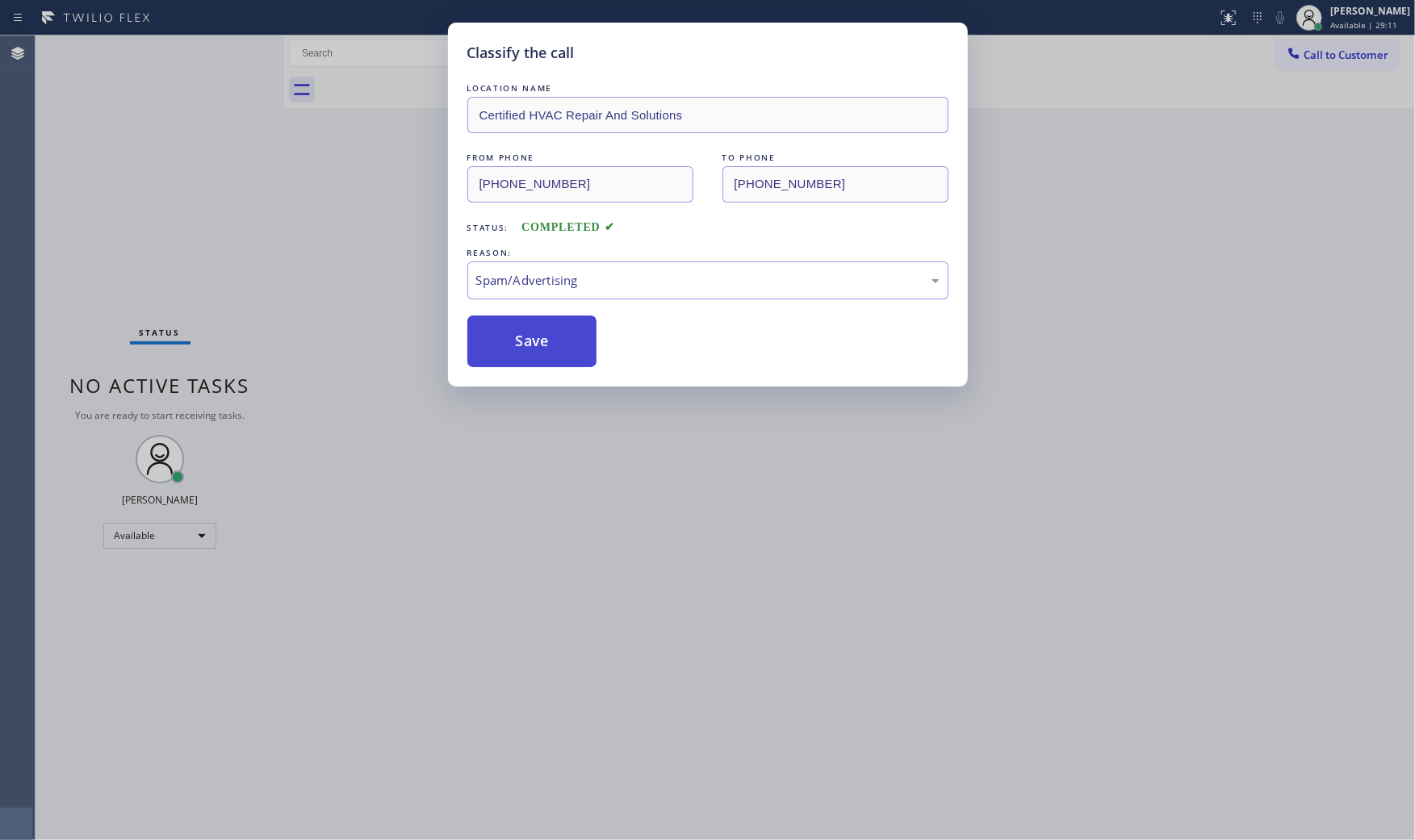
click at [562, 349] on button "Save" at bounding box center [532, 342] width 130 height 52
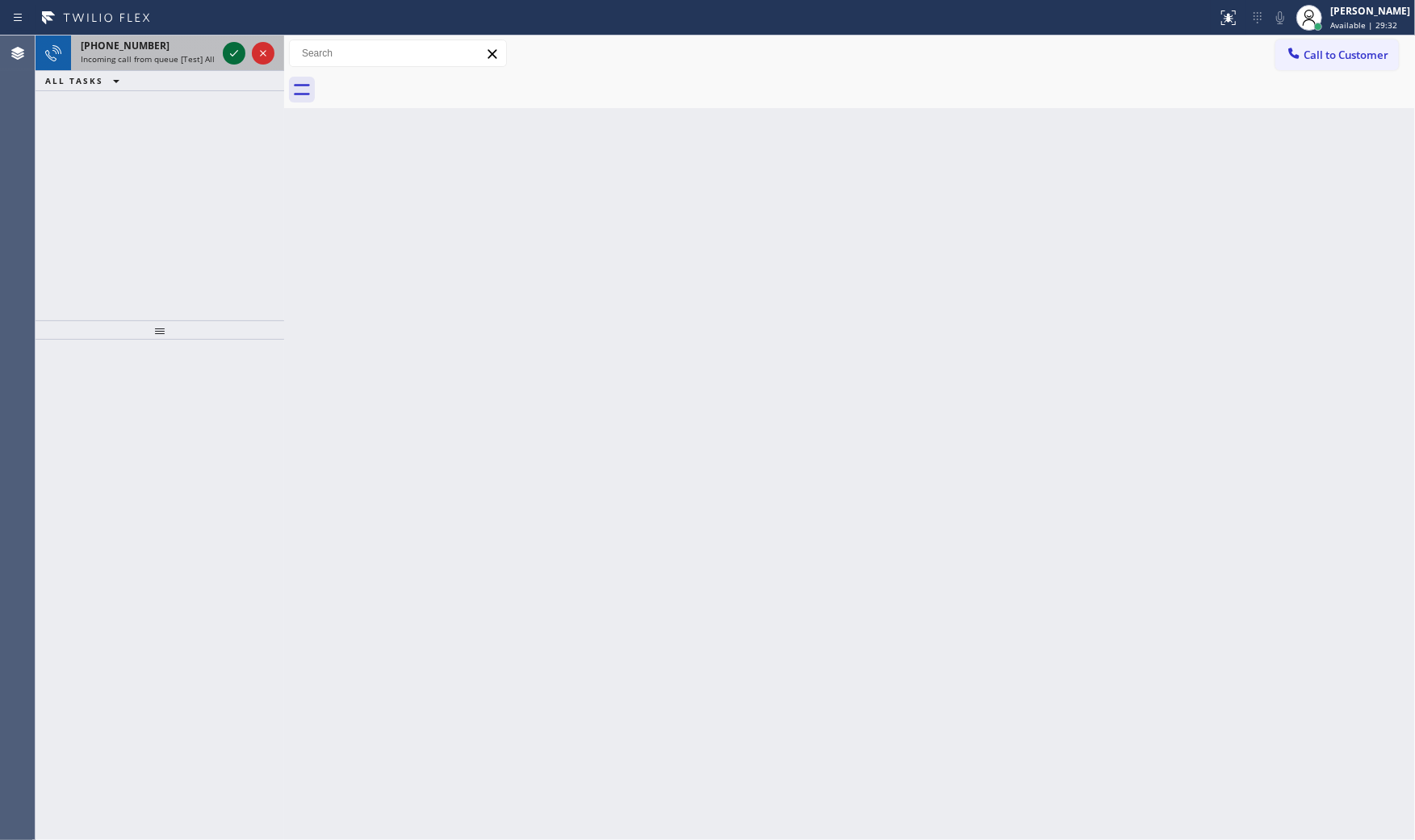
click at [236, 52] on icon at bounding box center [234, 54] width 20 height 20
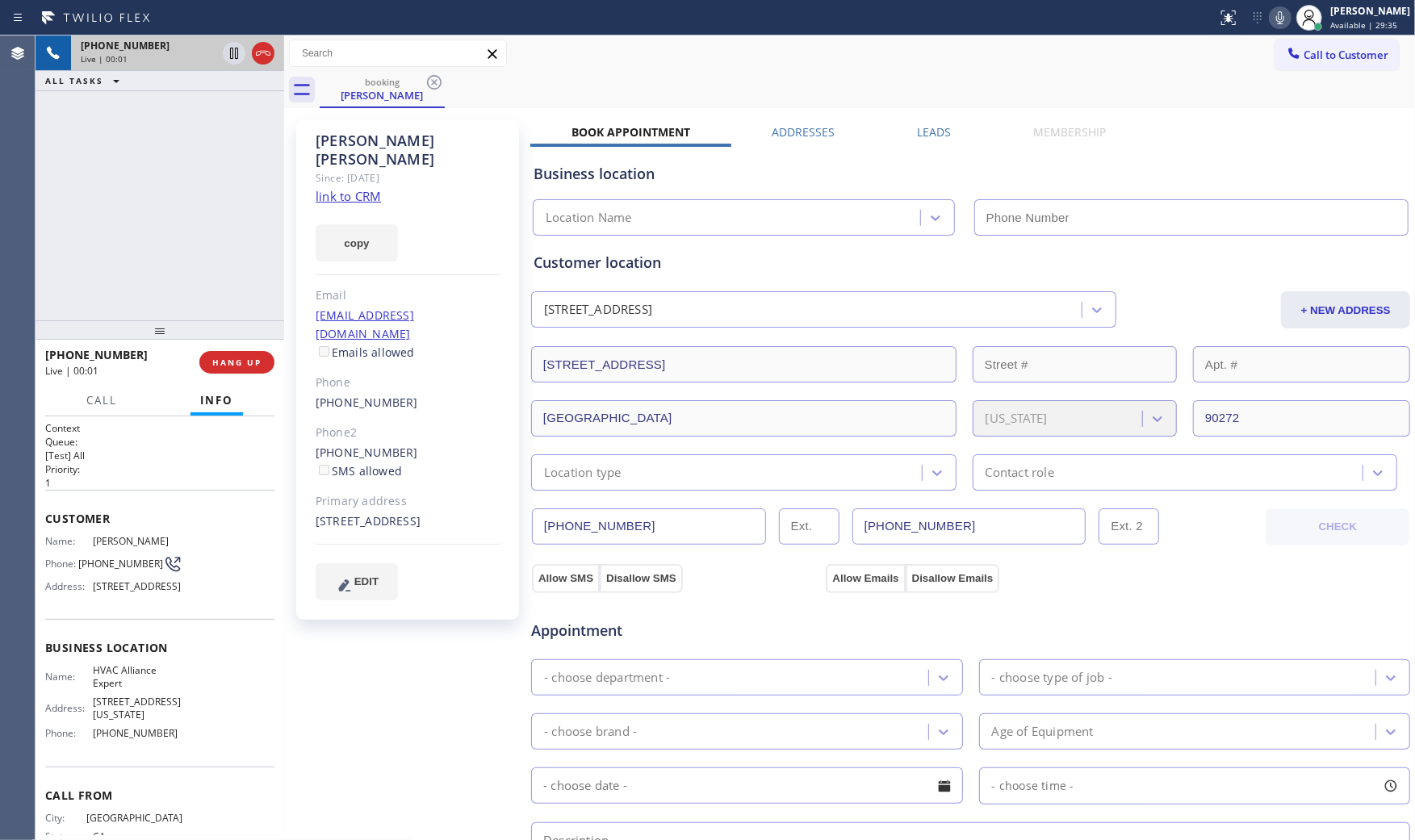
type input "[PHONE_NUMBER]"
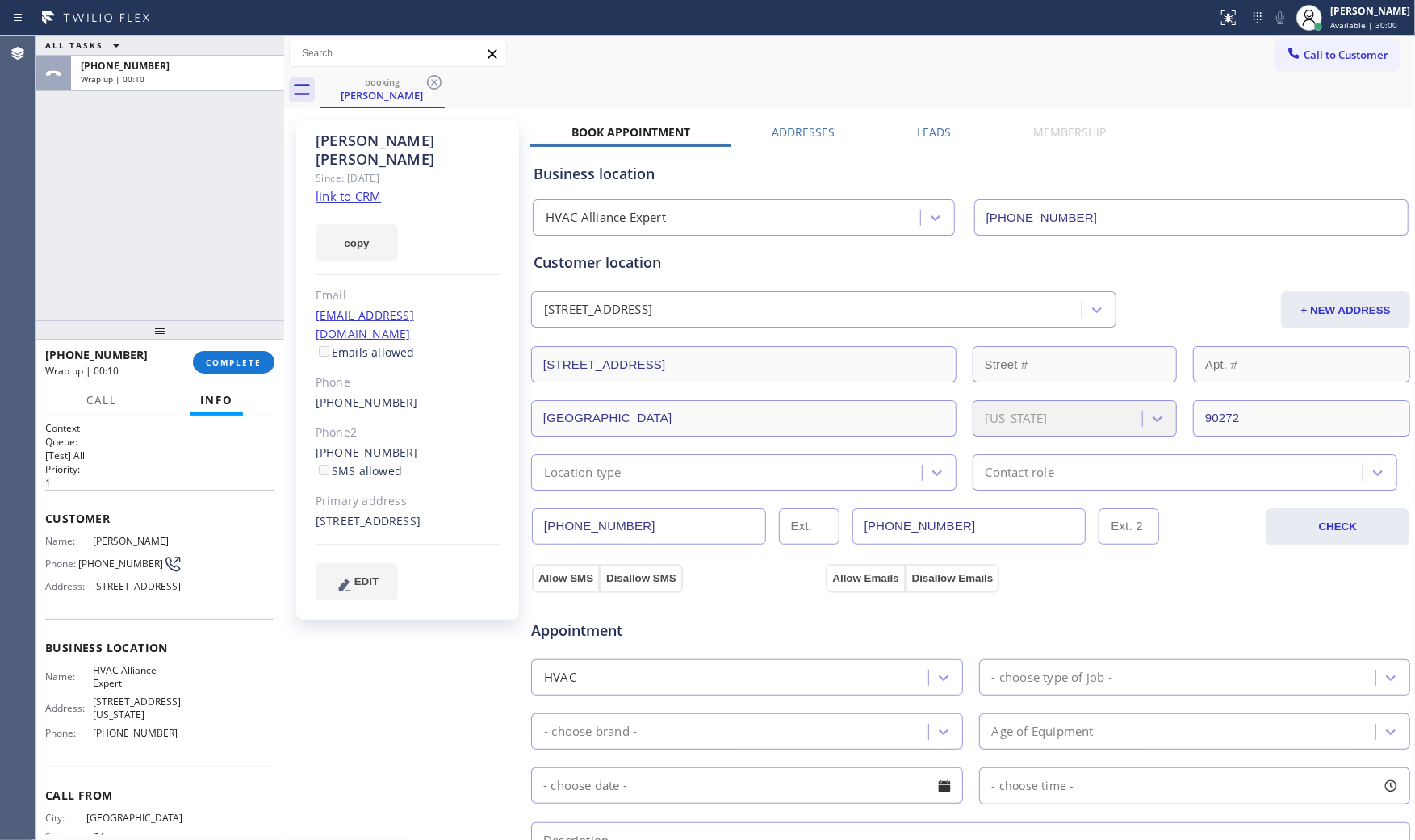
click at [347, 188] on link "link to CRM" at bounding box center [349, 196] width 66 height 16
click at [244, 372] on button "COMPLETE" at bounding box center [233, 362] width 81 height 23
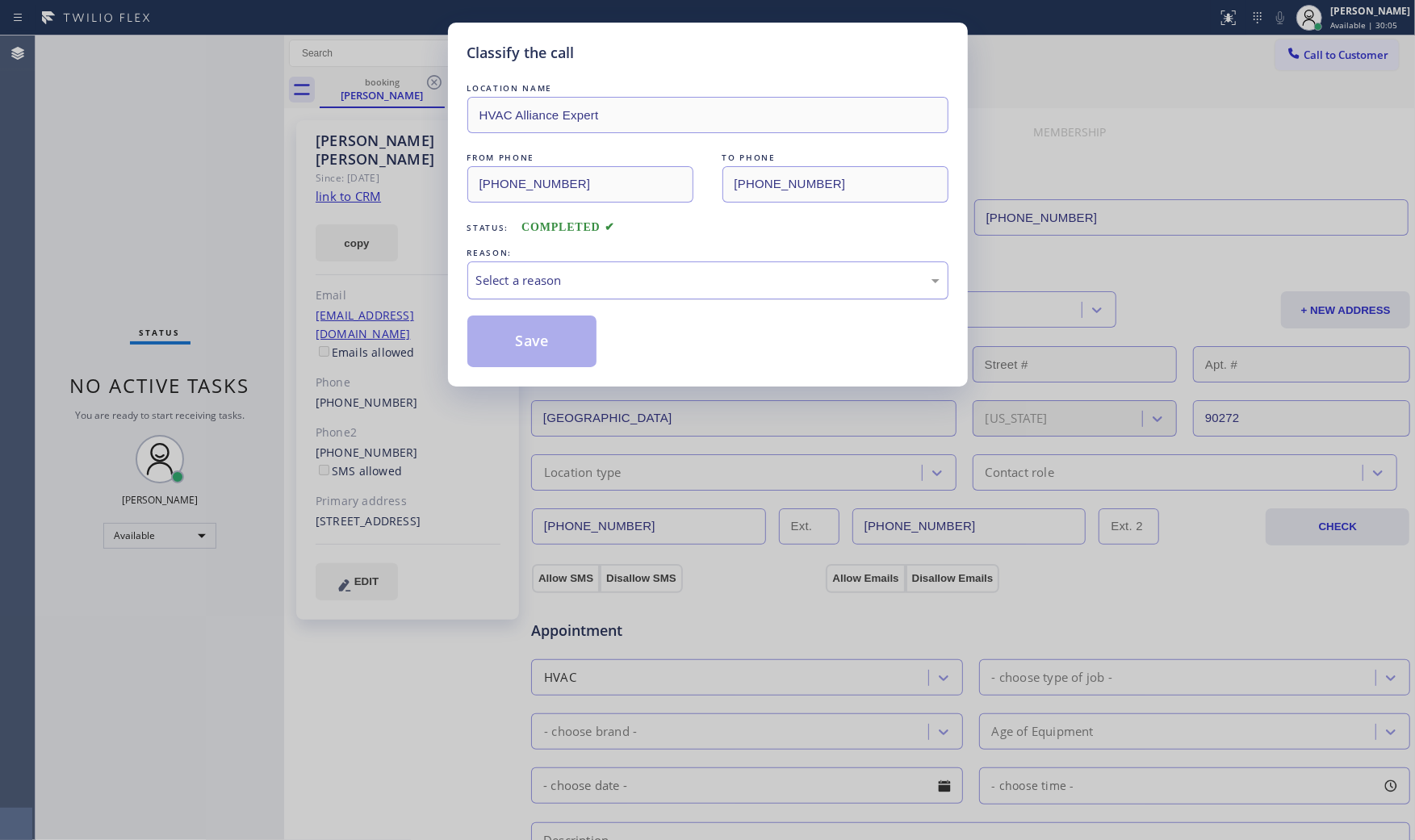
click at [575, 294] on div "Select a reason" at bounding box center [708, 280] width 481 height 38
click at [536, 346] on button "Save" at bounding box center [532, 342] width 130 height 52
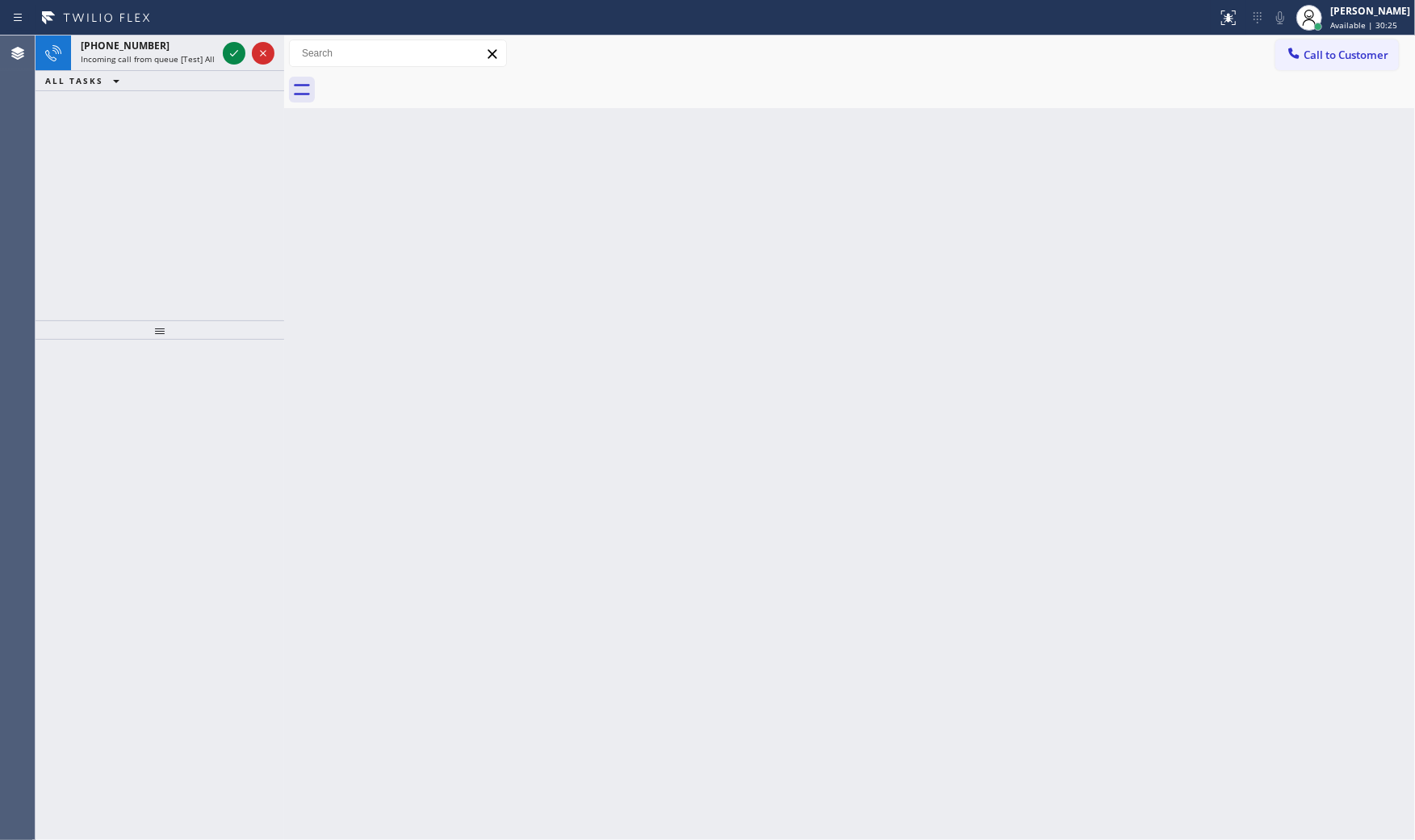
click at [236, 54] on icon at bounding box center [234, 54] width 20 height 20
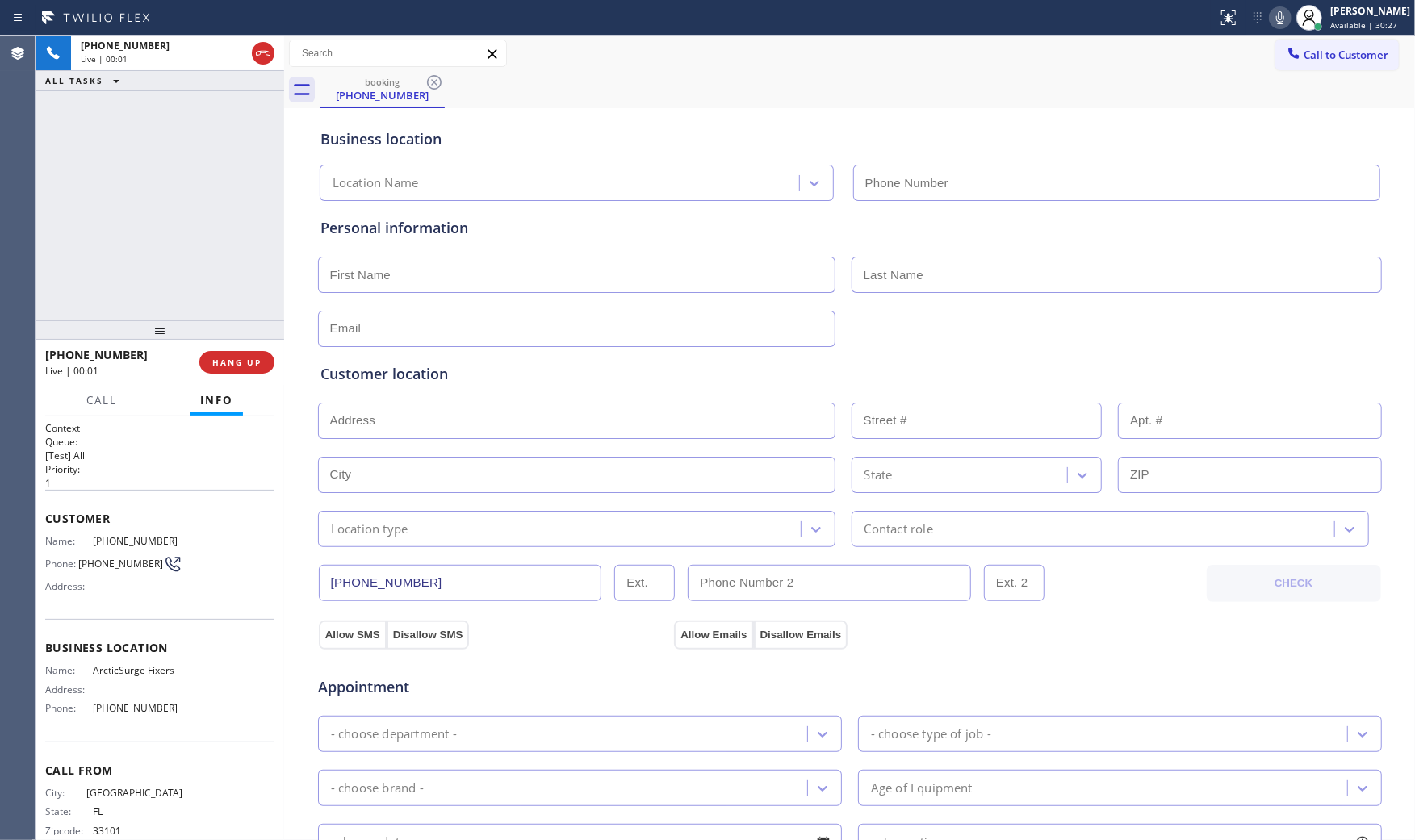
type input "[PHONE_NUMBER]"
click at [211, 375] on div "[PHONE_NUMBER] Live | 00:01 HANG UP" at bounding box center [160, 362] width 229 height 42
click at [212, 372] on button "HANG UP" at bounding box center [237, 362] width 75 height 23
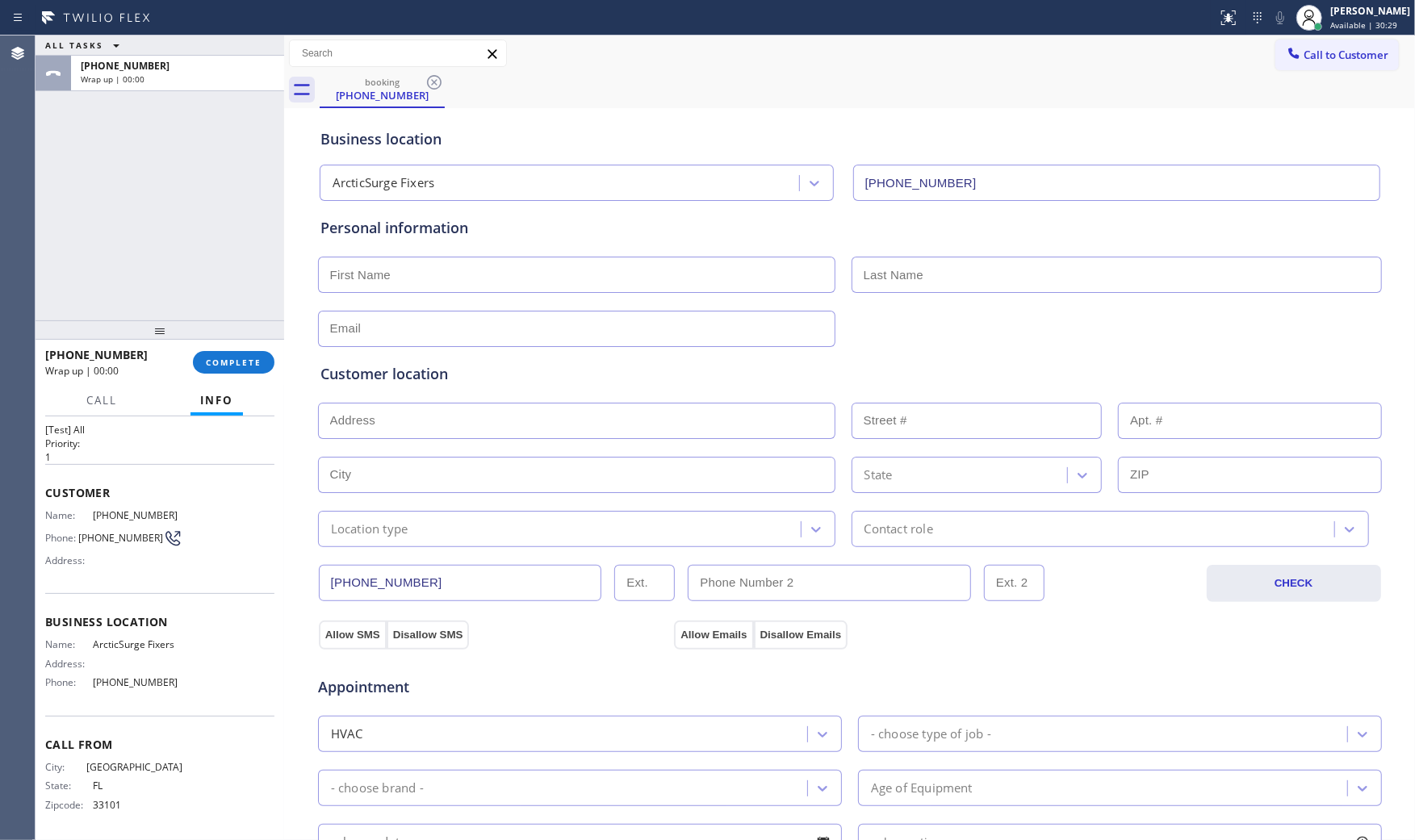
scroll to position [27, 0]
click at [248, 351] on button "COMPLETE" at bounding box center [233, 362] width 81 height 23
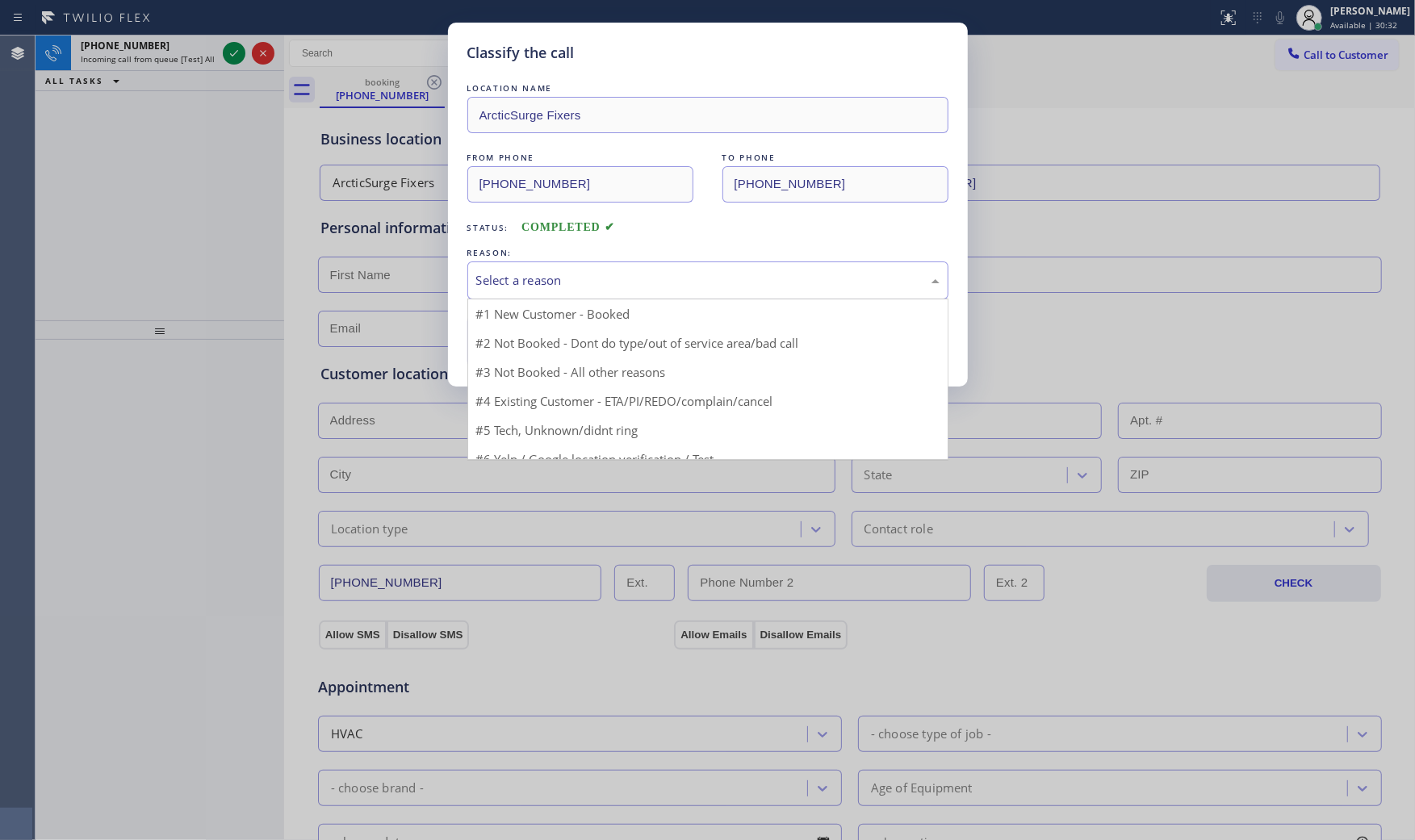
click at [497, 287] on div "Select a reason" at bounding box center [708, 280] width 464 height 19
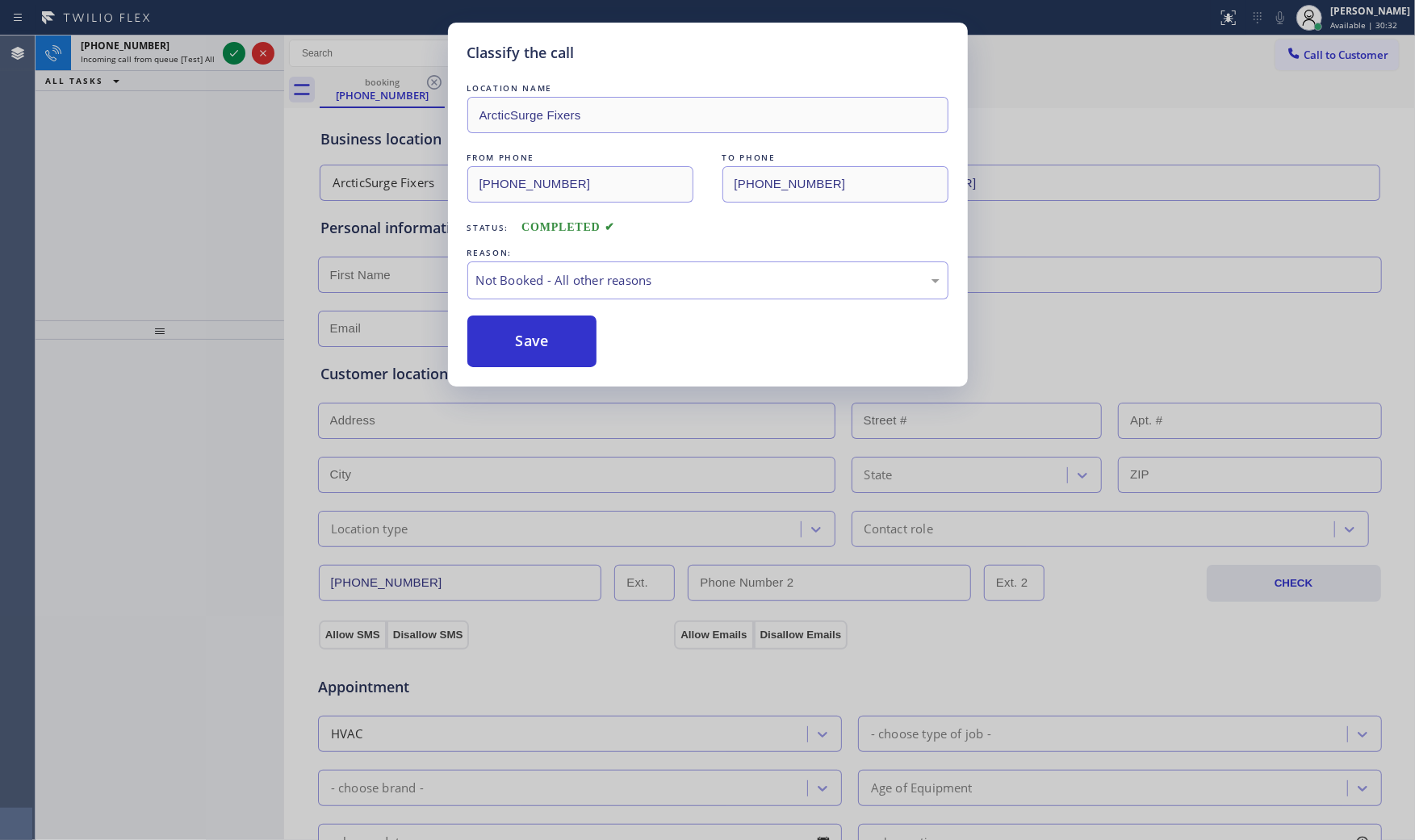
click at [503, 347] on button "Save" at bounding box center [532, 342] width 130 height 52
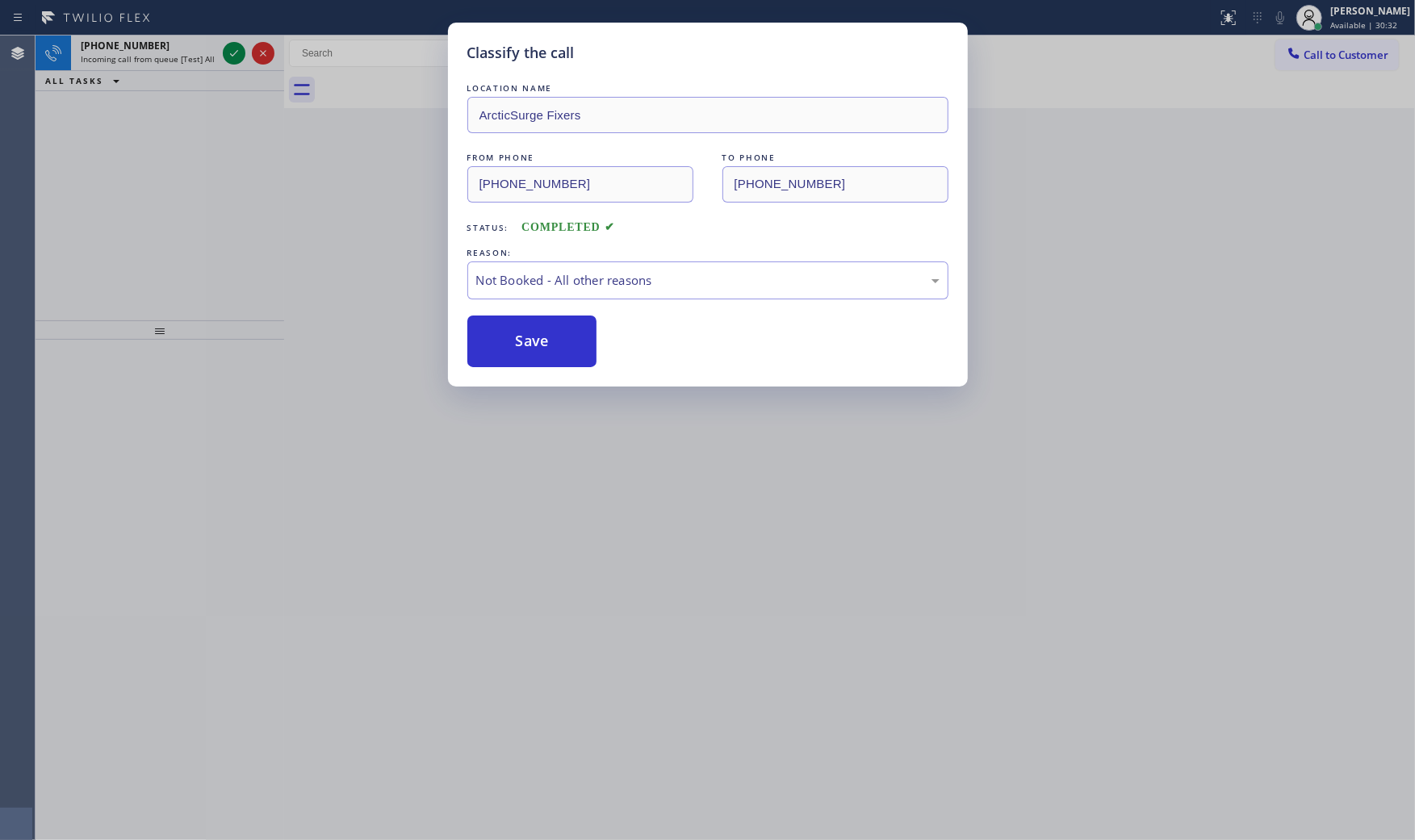
click at [503, 347] on button "Save" at bounding box center [532, 342] width 130 height 52
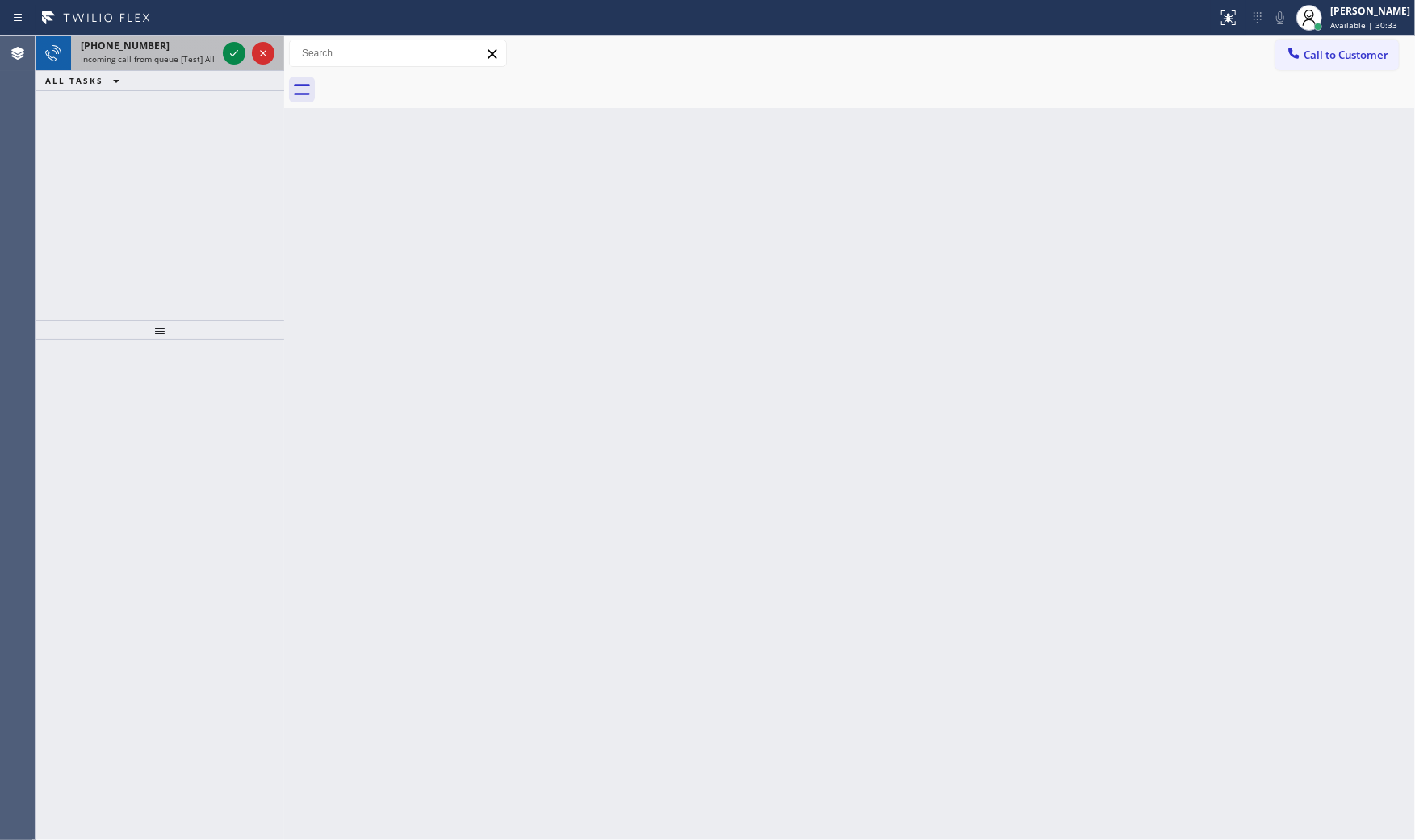
click at [186, 42] on div "[PHONE_NUMBER]" at bounding box center [148, 46] width 136 height 14
click at [221, 52] on div at bounding box center [248, 54] width 59 height 36
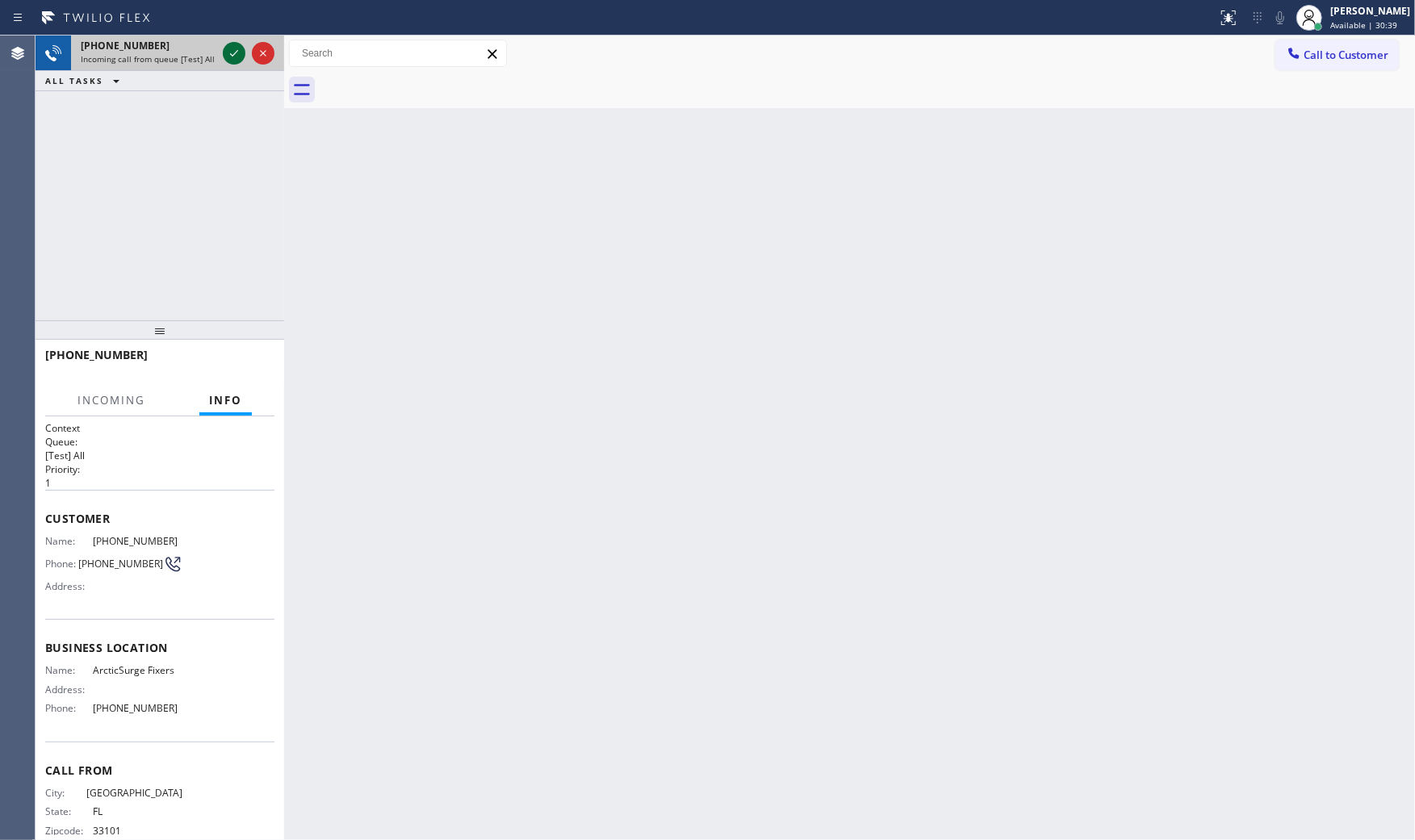
click at [224, 53] on icon at bounding box center [234, 54] width 20 height 20
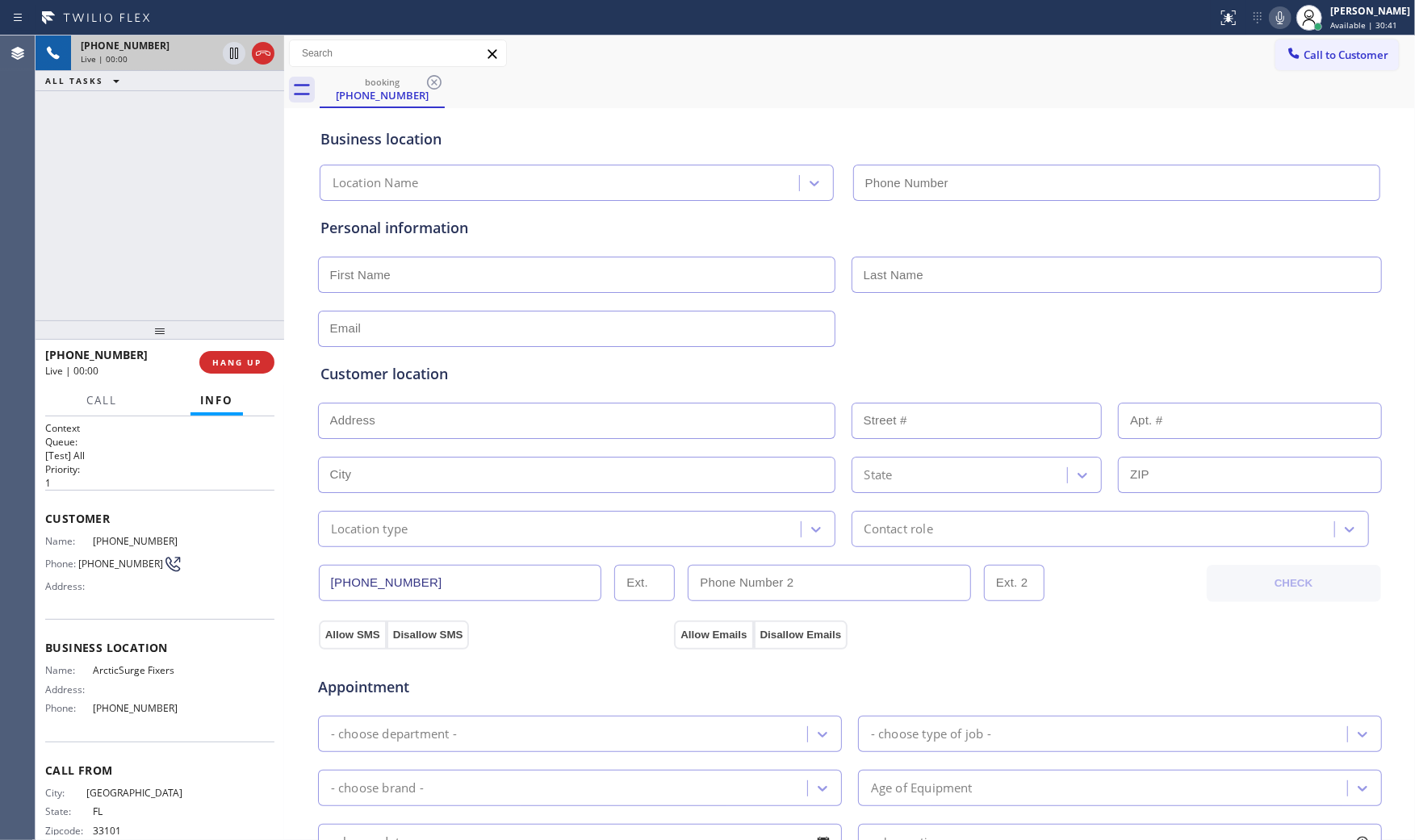
type input "[PHONE_NUMBER]"
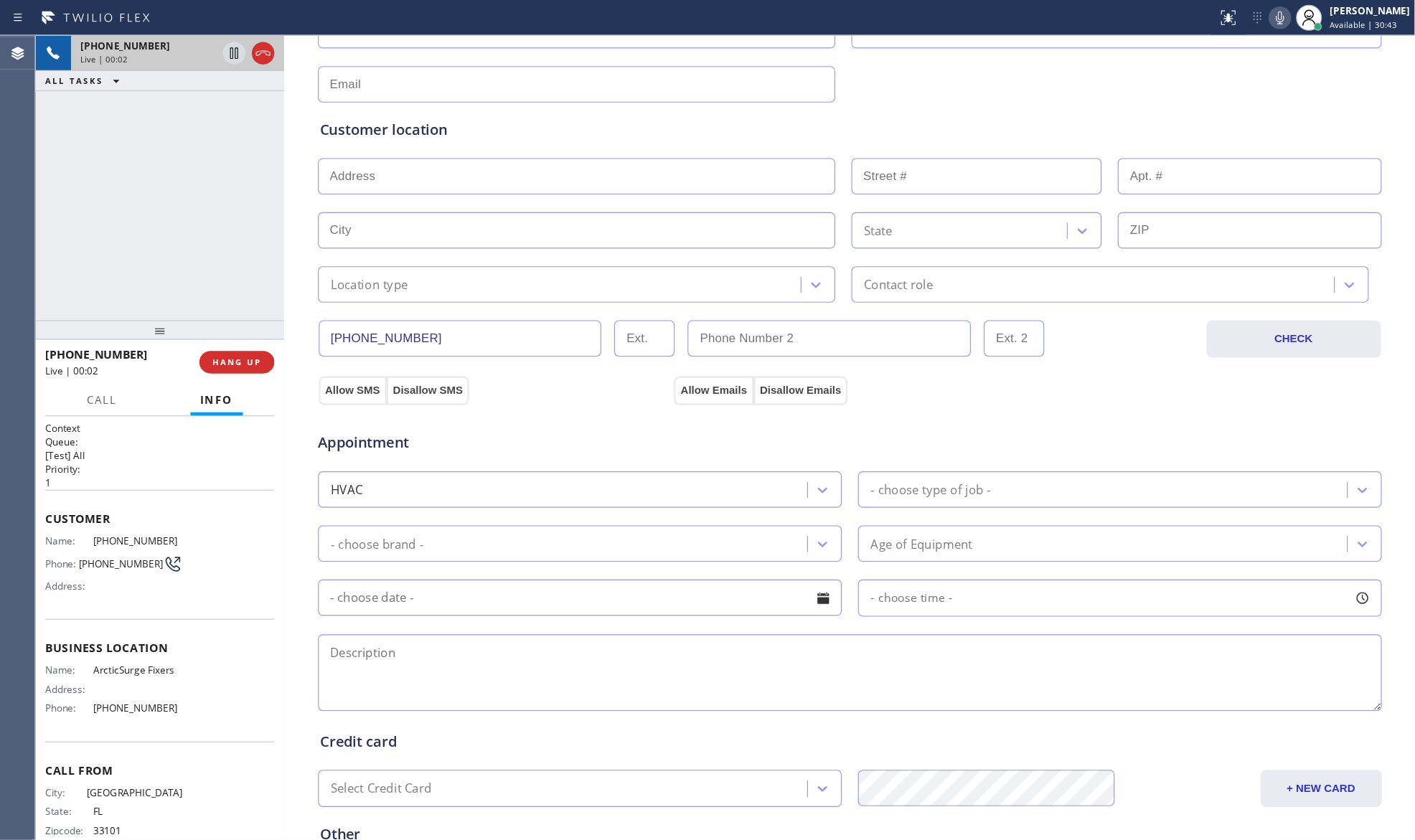
scroll to position [239, 0]
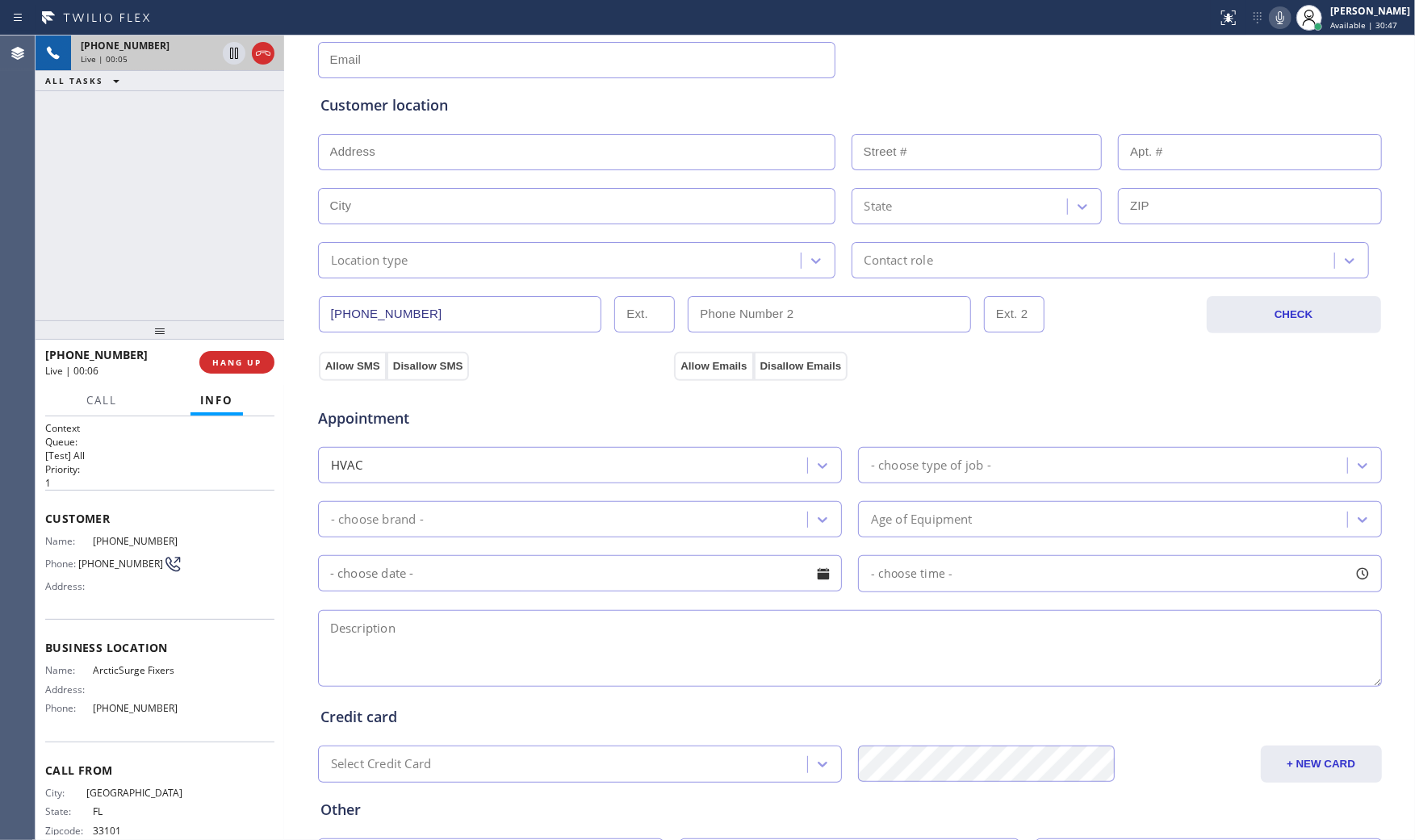
click at [1270, 23] on icon at bounding box center [1280, 18] width 20 height 20
click at [123, 549] on div "Name: [PHONE_NUMBER] Phone: [PHONE_NUMBER] Address:" at bounding box center [114, 567] width 137 height 64
click at [119, 544] on span "[PHONE_NUMBER]" at bounding box center [137, 541] width 89 height 12
click at [118, 543] on span "[PHONE_NUMBER]" at bounding box center [137, 541] width 89 height 12
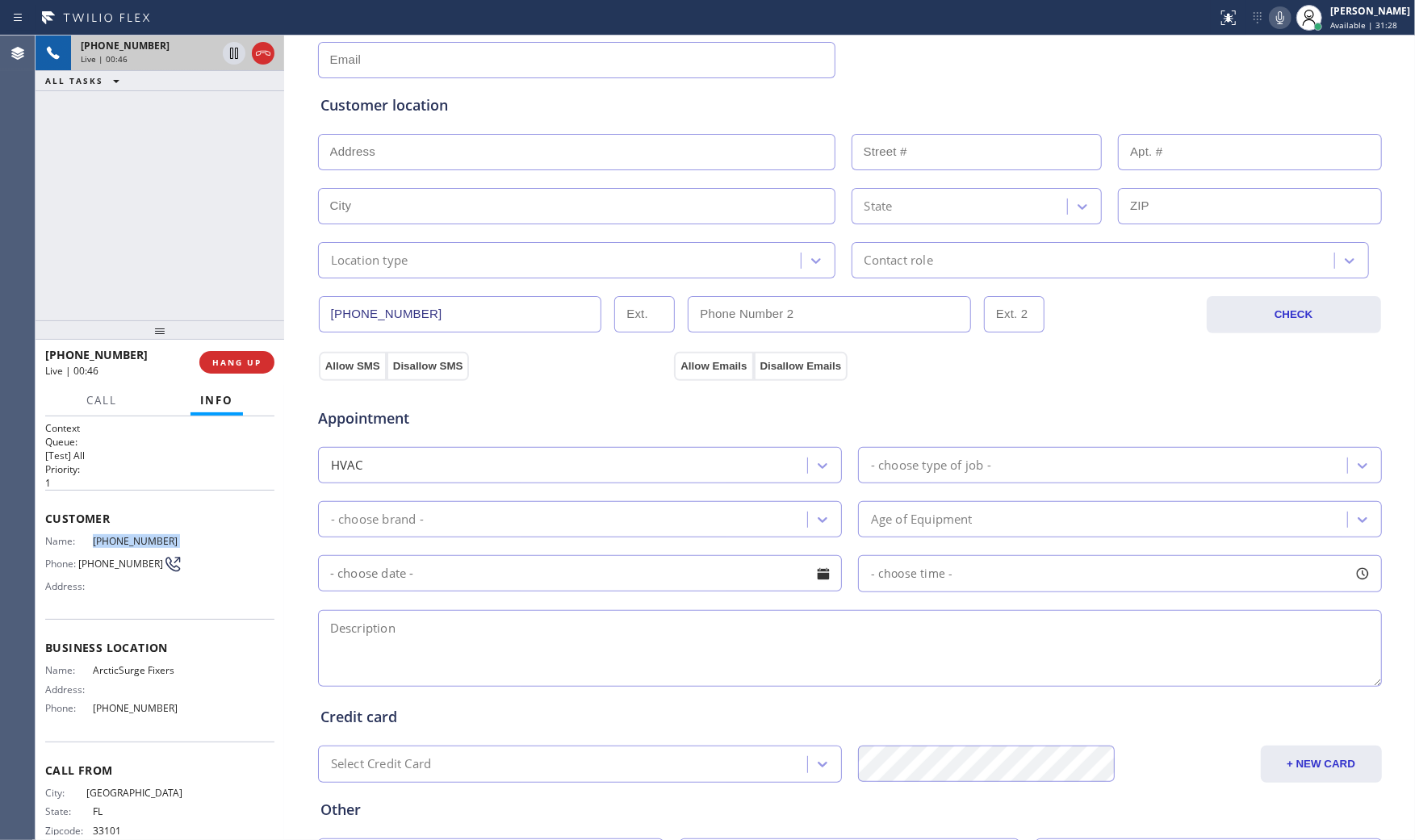
click at [118, 543] on span "[PHONE_NUMBER]" at bounding box center [137, 541] width 89 height 12
copy span "[PHONE_NUMBER]"
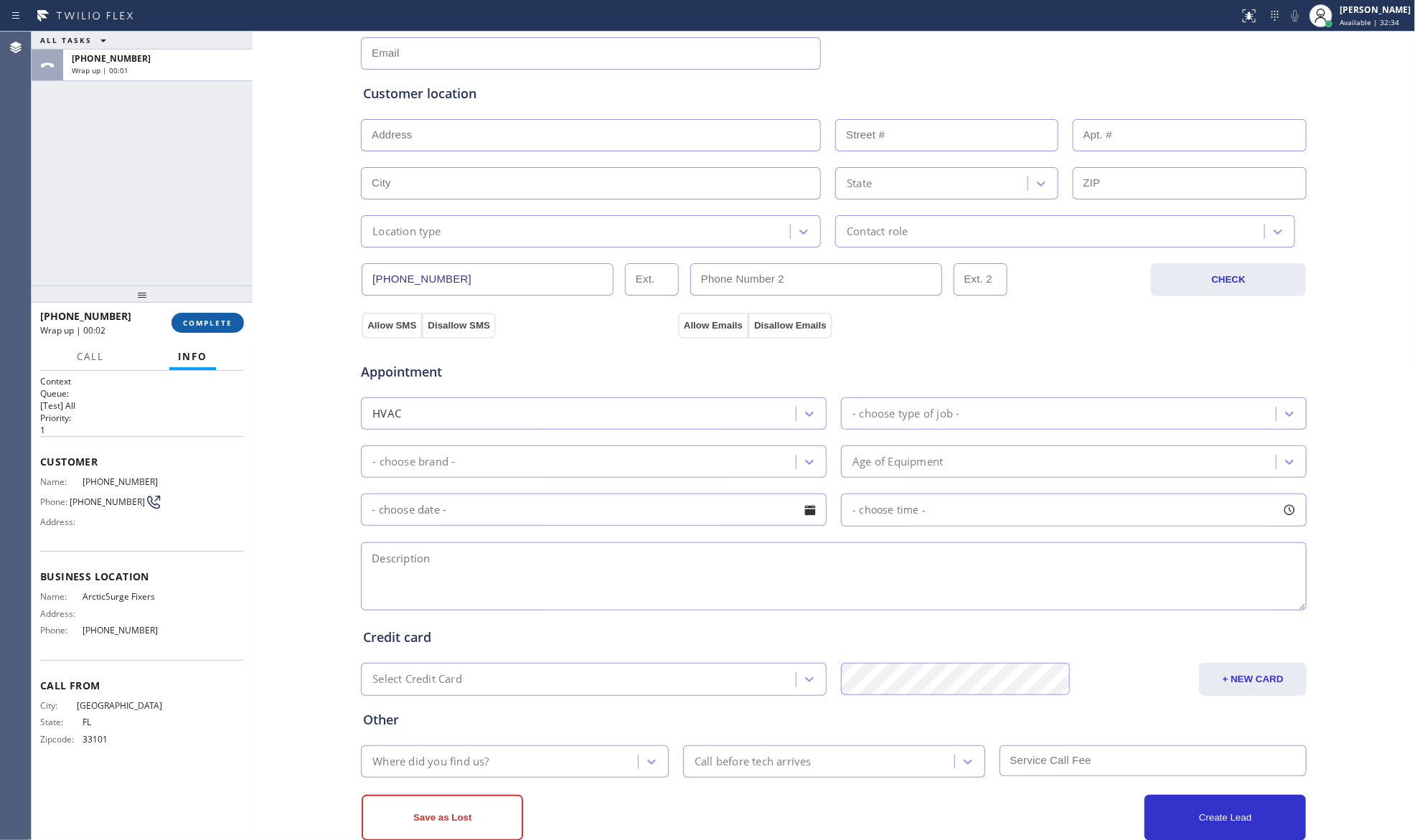
drag, startPoint x: 199, startPoint y: 304, endPoint x: 216, endPoint y: 327, distance: 28.6
click at [203, 311] on div "ALL TASKS ALL TASKS ACTIVE TASKS TASKS IN WRAP UP [PHONE_NUMBER] Wrap up | 00:0…" at bounding box center [142, 436] width 221 height 808
click at [217, 327] on span "COMPLETE" at bounding box center [207, 327] width 49 height 10
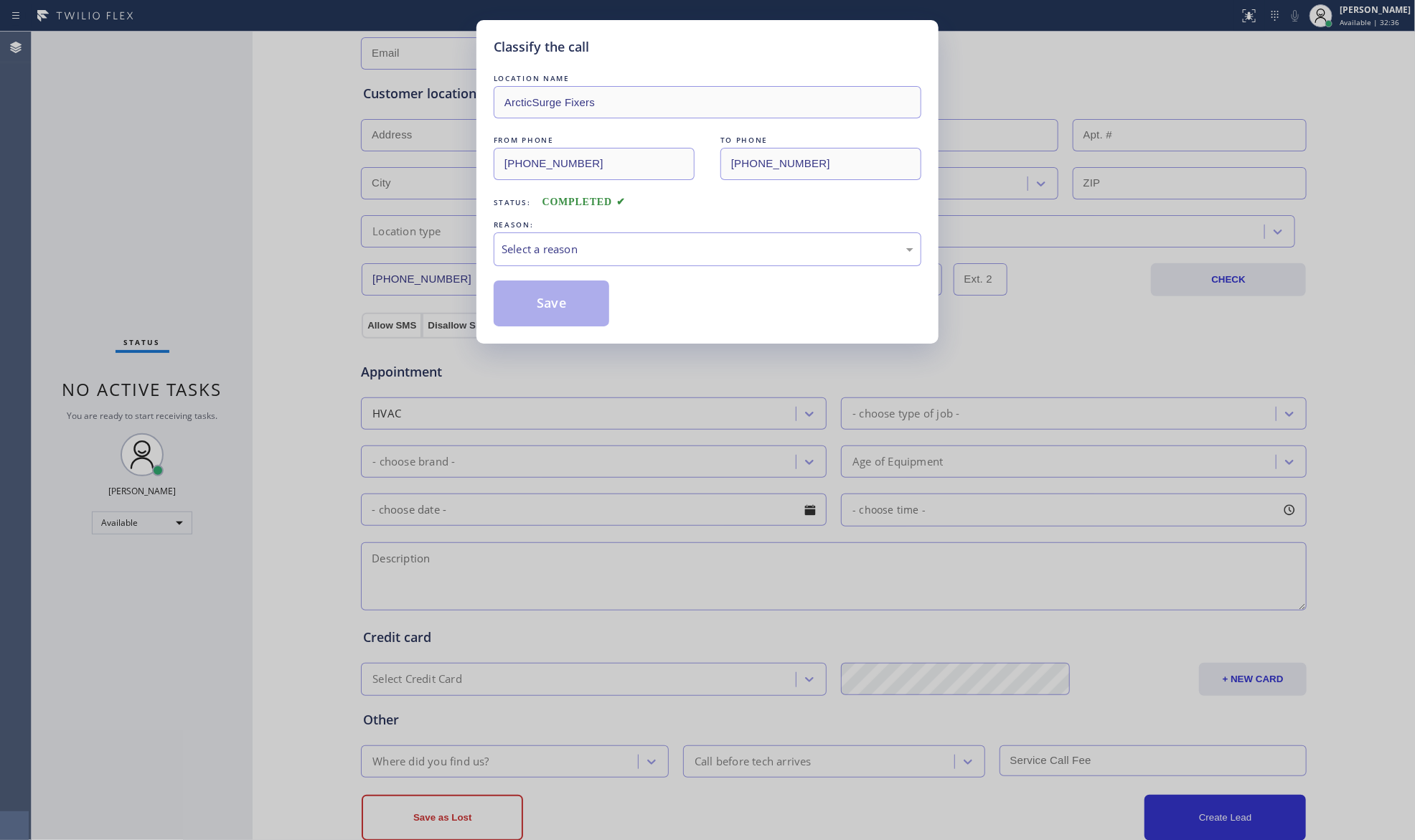
click at [546, 223] on div "REASON:" at bounding box center [707, 224] width 427 height 15
drag, startPoint x: 538, startPoint y: 249, endPoint x: 538, endPoint y: 260, distance: 11.0
click at [538, 252] on div "Select a reason" at bounding box center [707, 249] width 412 height 17
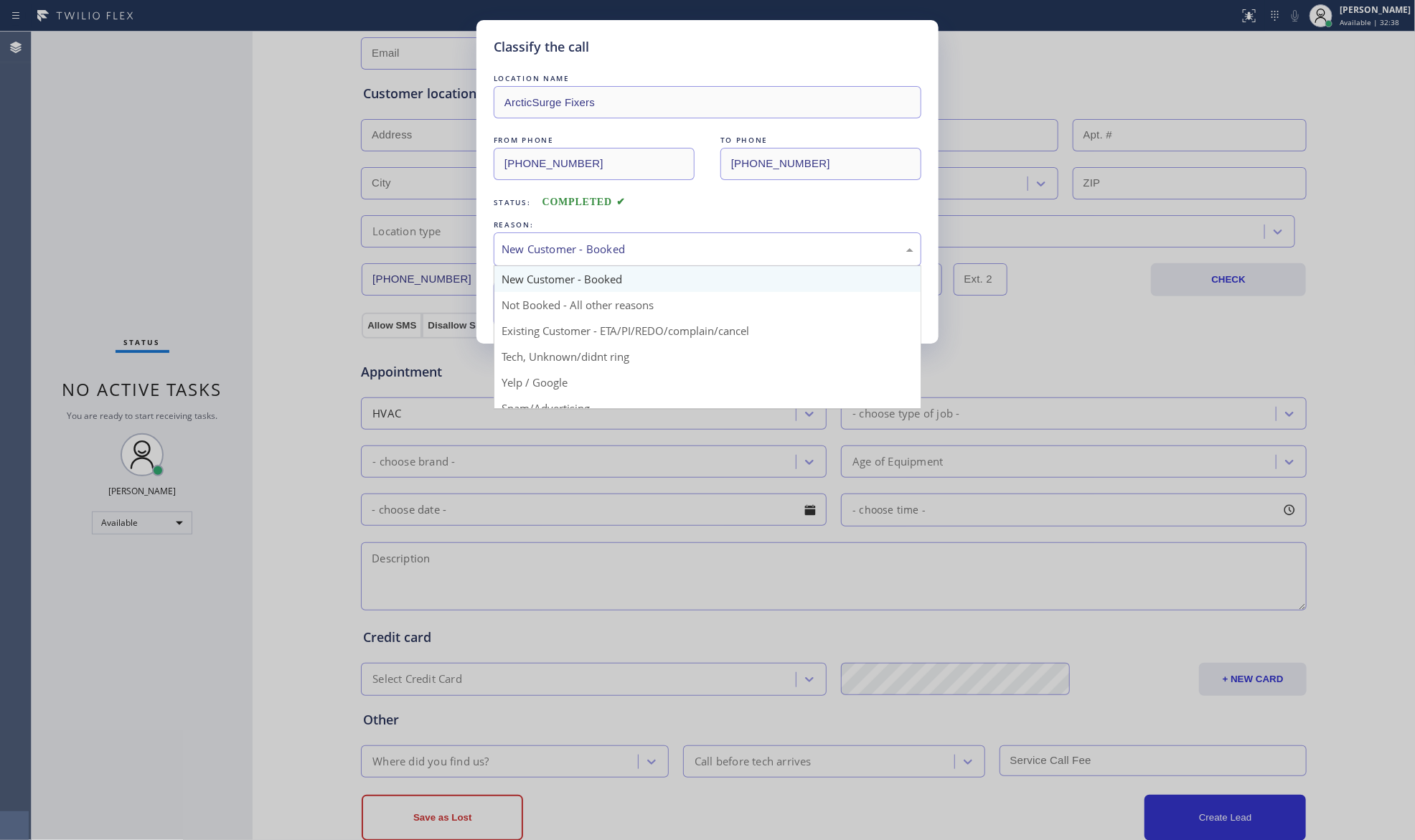
click at [592, 257] on div "New Customer - Booked" at bounding box center [707, 249] width 427 height 34
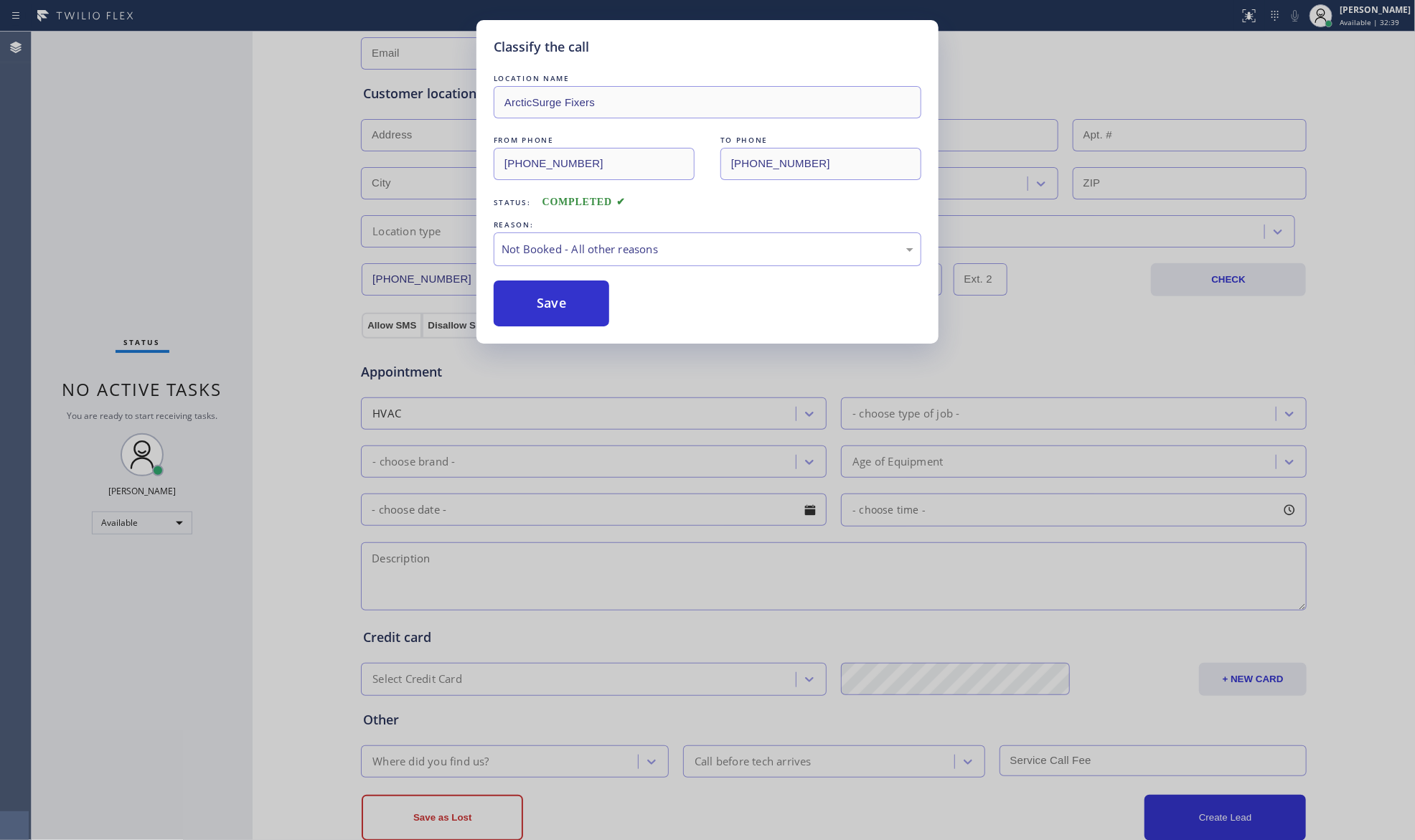
click at [561, 307] on button "Save" at bounding box center [551, 304] width 116 height 46
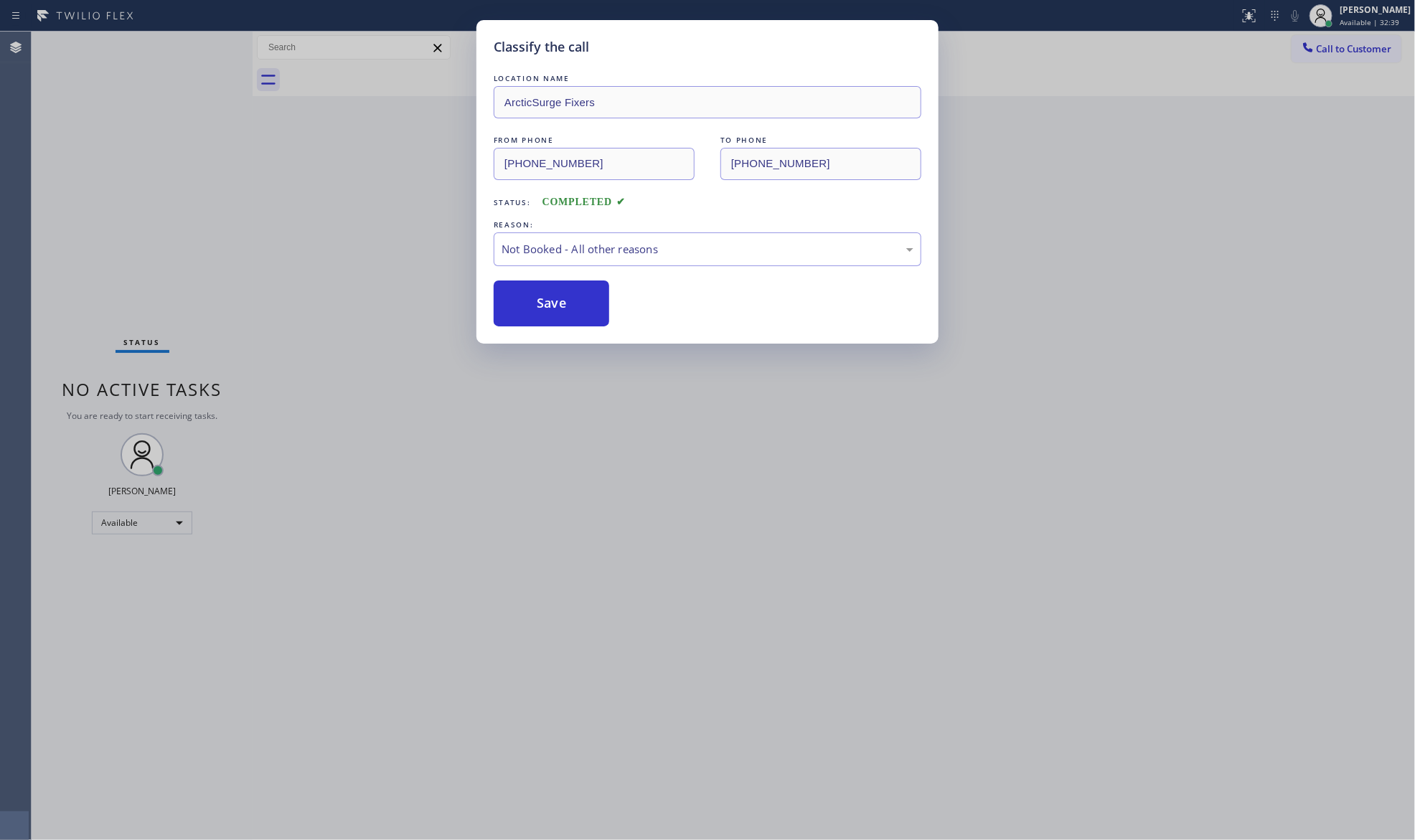
drag, startPoint x: 561, startPoint y: 307, endPoint x: 551, endPoint y: 309, distance: 10.2
click at [561, 308] on button "Save" at bounding box center [551, 304] width 116 height 46
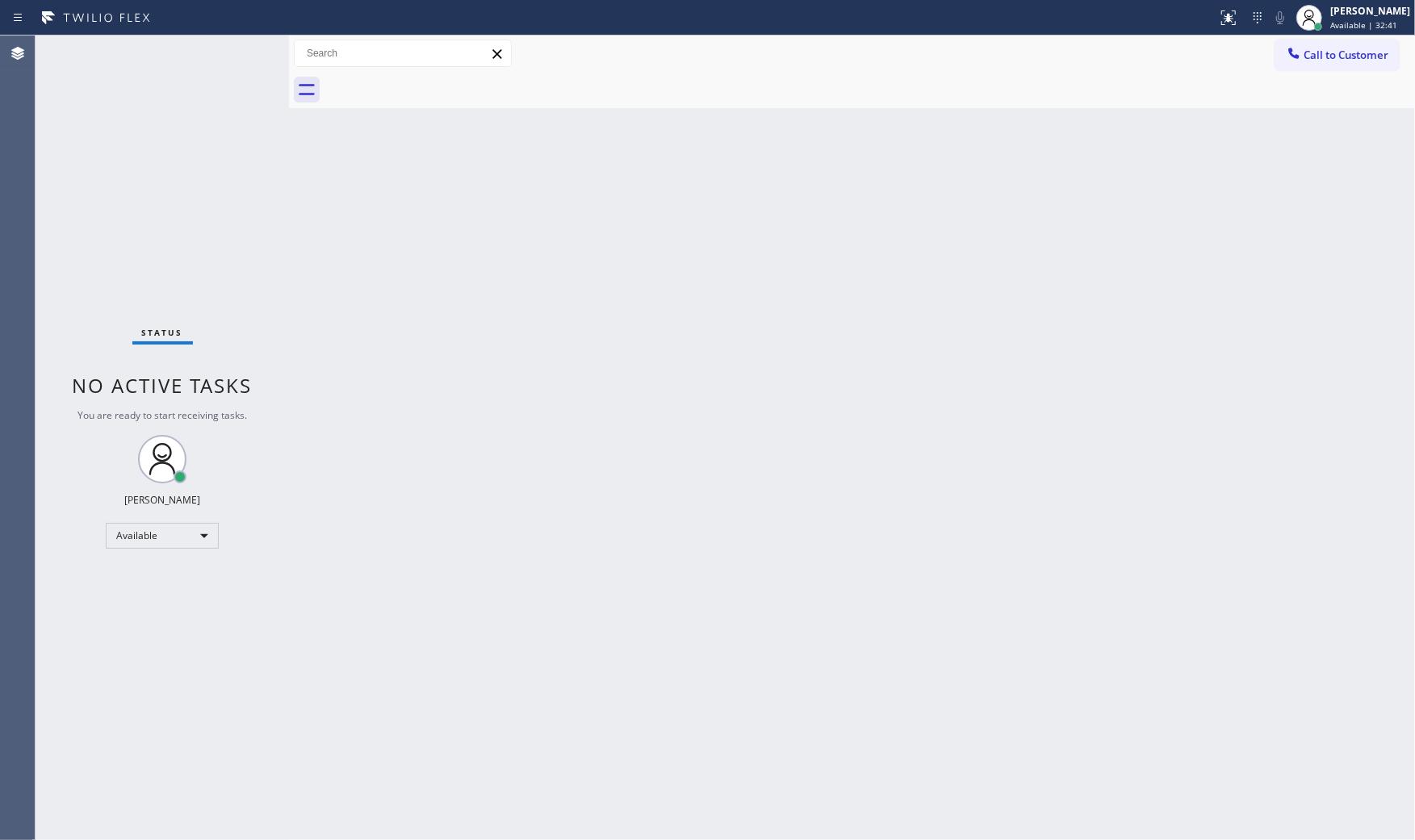
click at [289, 235] on div at bounding box center [289, 438] width 0 height 804
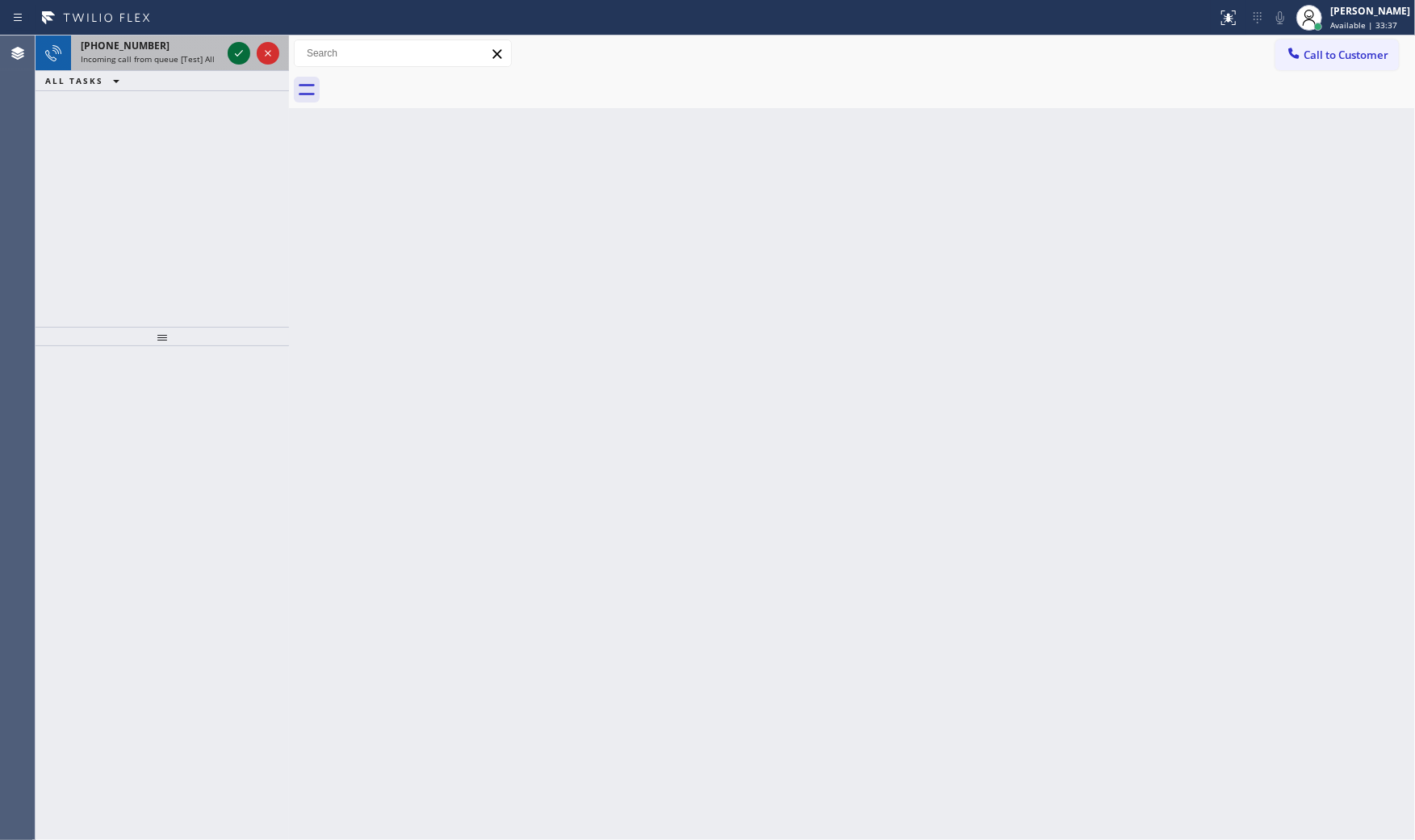
click at [230, 59] on icon at bounding box center [239, 54] width 20 height 20
click at [236, 44] on icon at bounding box center [239, 54] width 20 height 20
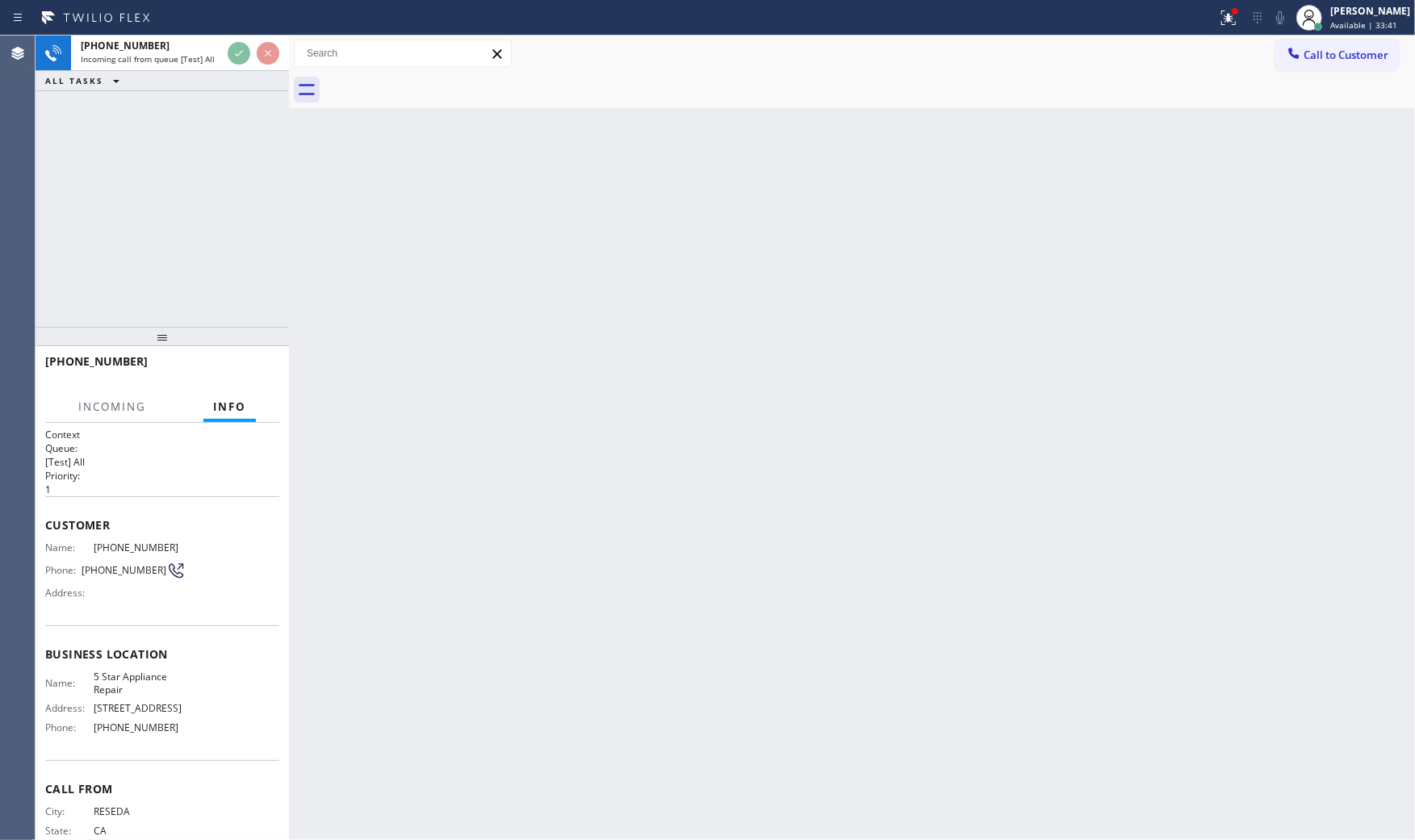
scroll to position [46, 0]
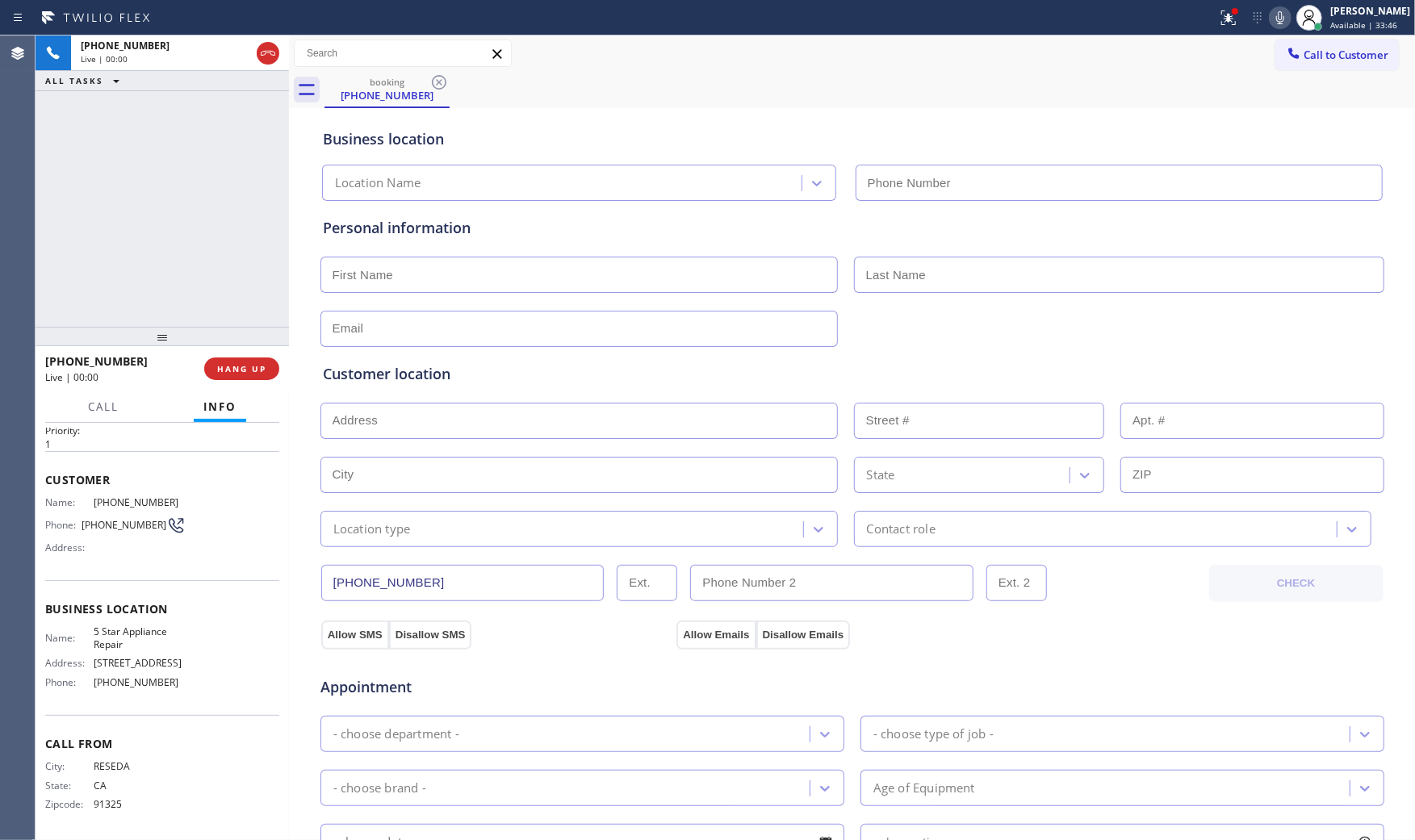
type input "[PHONE_NUMBER]"
click at [1199, 23] on div at bounding box center [609, 18] width 1204 height 26
click at [1218, 23] on icon at bounding box center [1228, 18] width 20 height 20
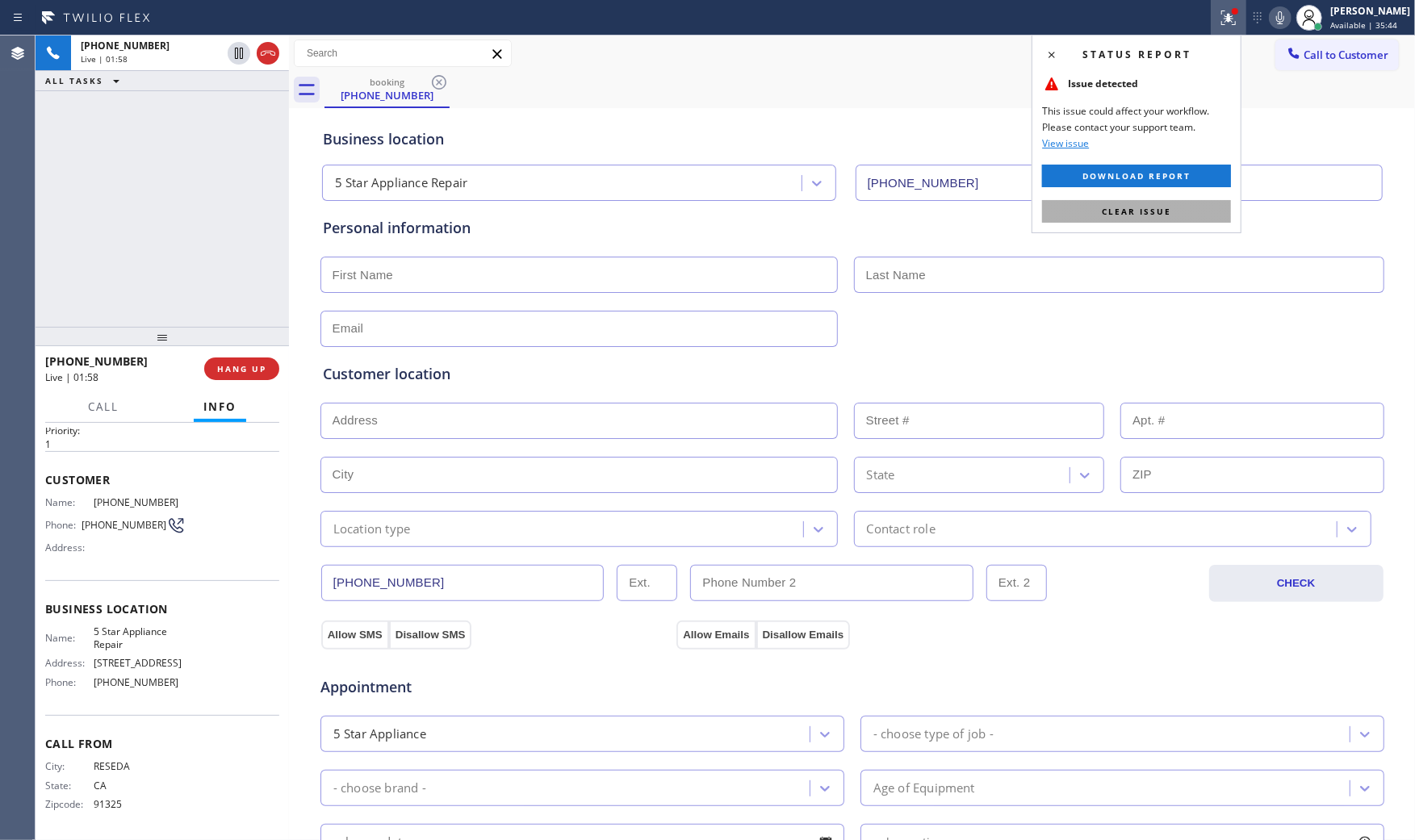
click at [1170, 206] on span "Clear issue" at bounding box center [1136, 210] width 70 height 11
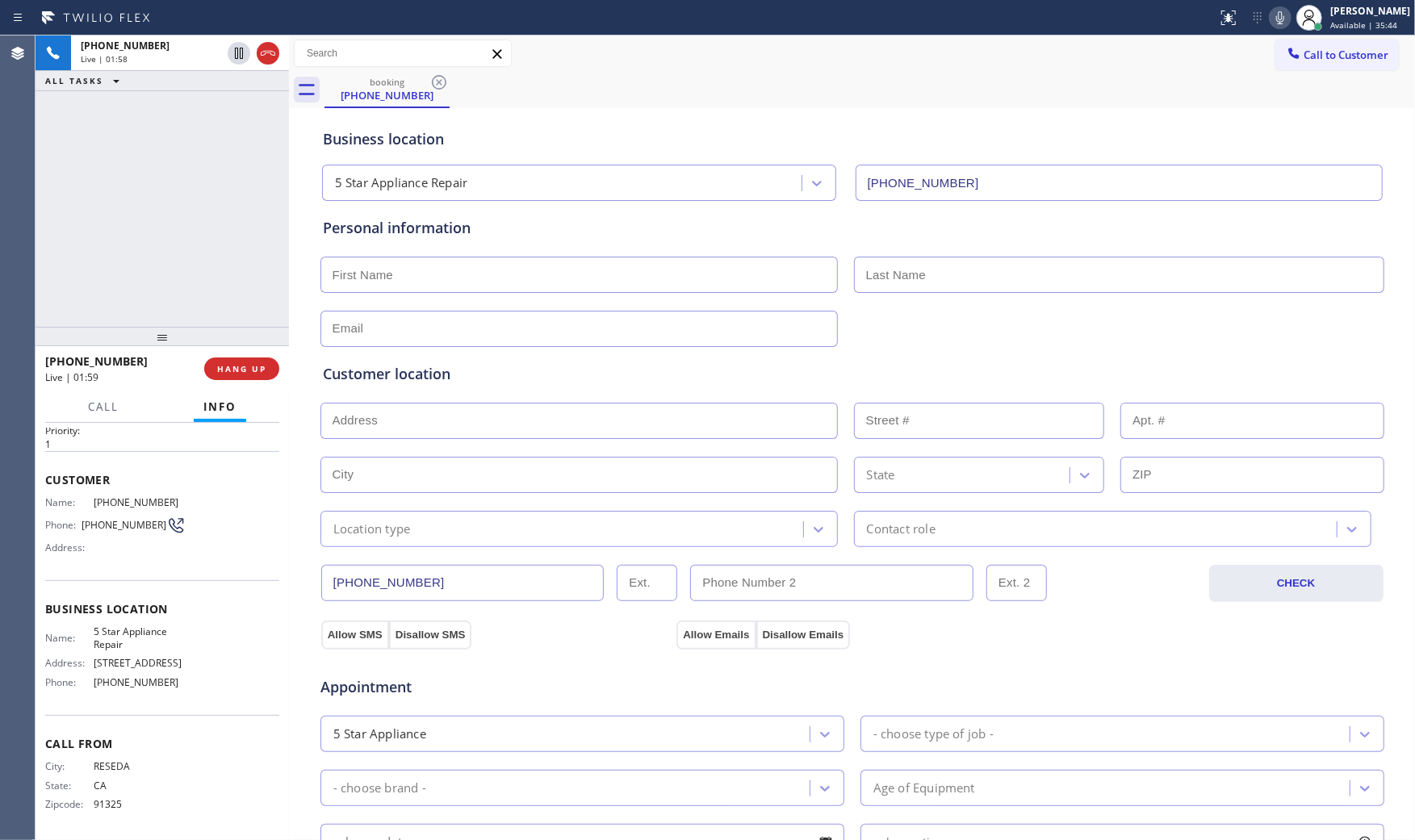
click at [1272, 21] on icon at bounding box center [1280, 18] width 20 height 20
click at [1271, 22] on icon at bounding box center [1280, 18] width 20 height 20
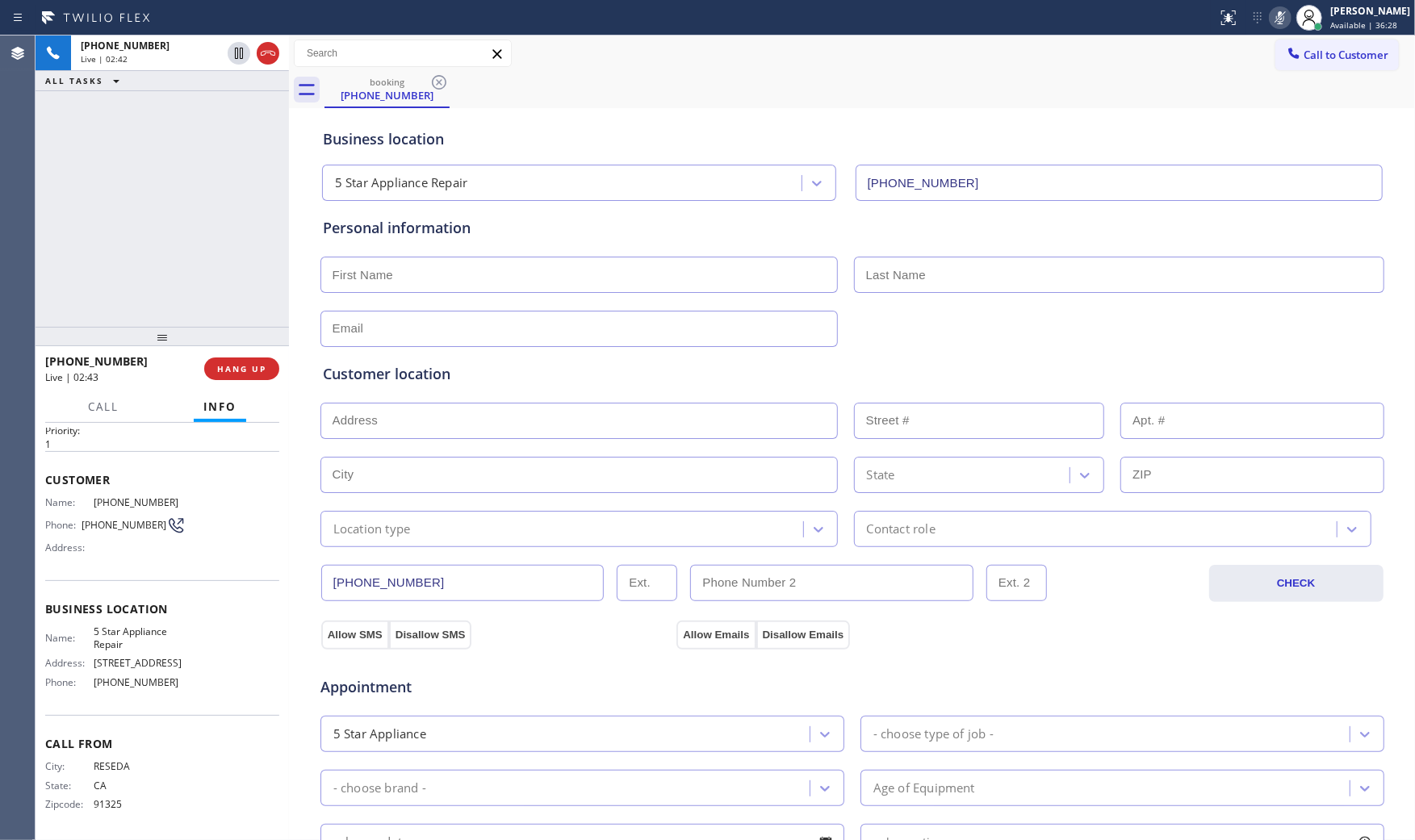
click at [1271, 22] on icon at bounding box center [1280, 18] width 20 height 20
click at [1272, 21] on icon at bounding box center [1280, 18] width 20 height 20
click at [1270, 19] on icon at bounding box center [1280, 18] width 20 height 20
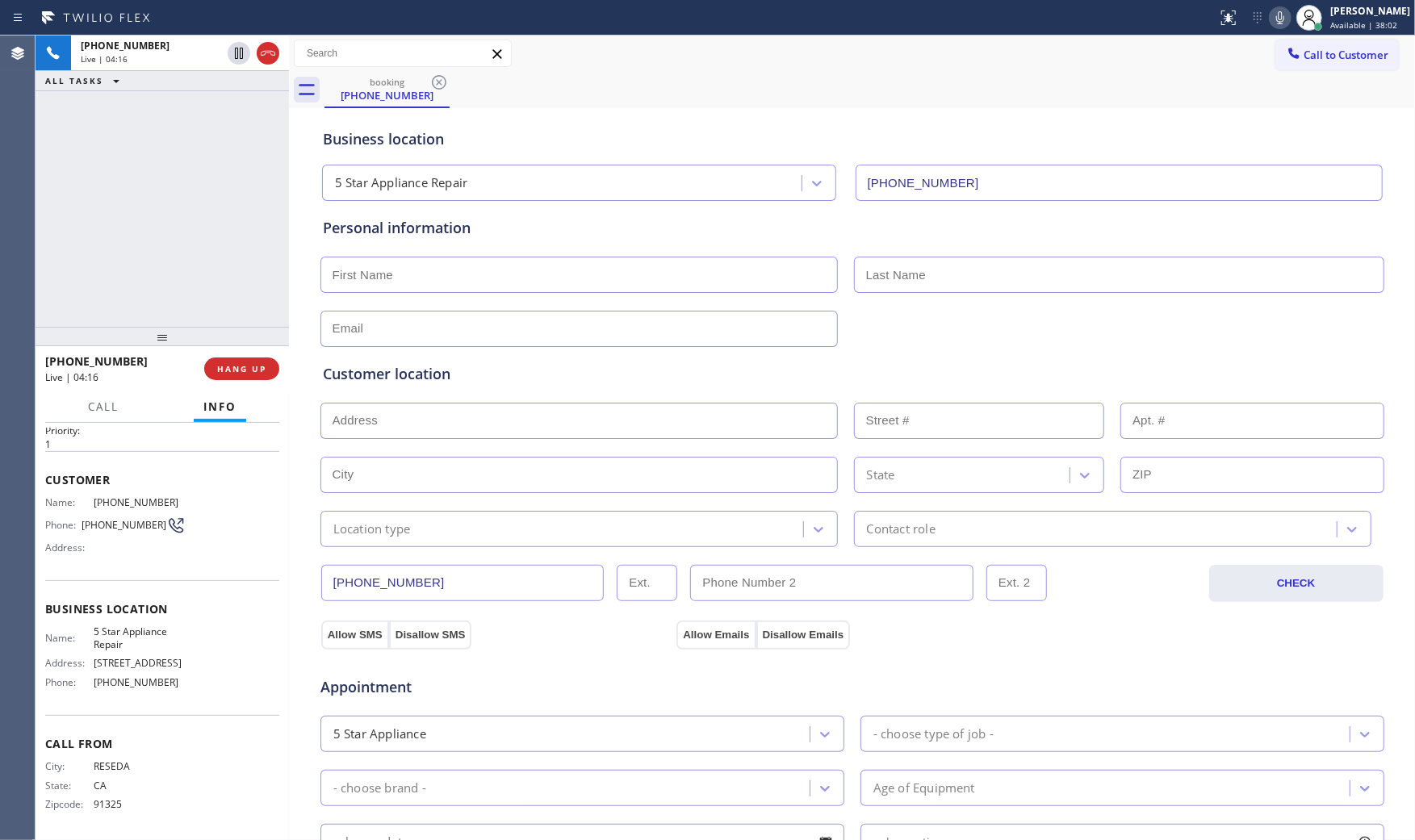
click at [1270, 19] on icon at bounding box center [1280, 18] width 20 height 20
click at [1054, 93] on div "booking [PHONE_NUMBER]" at bounding box center [870, 89] width 1090 height 37
click at [253, 364] on span "HANG UP" at bounding box center [242, 368] width 50 height 11
click at [928, 13] on div at bounding box center [609, 18] width 1204 height 26
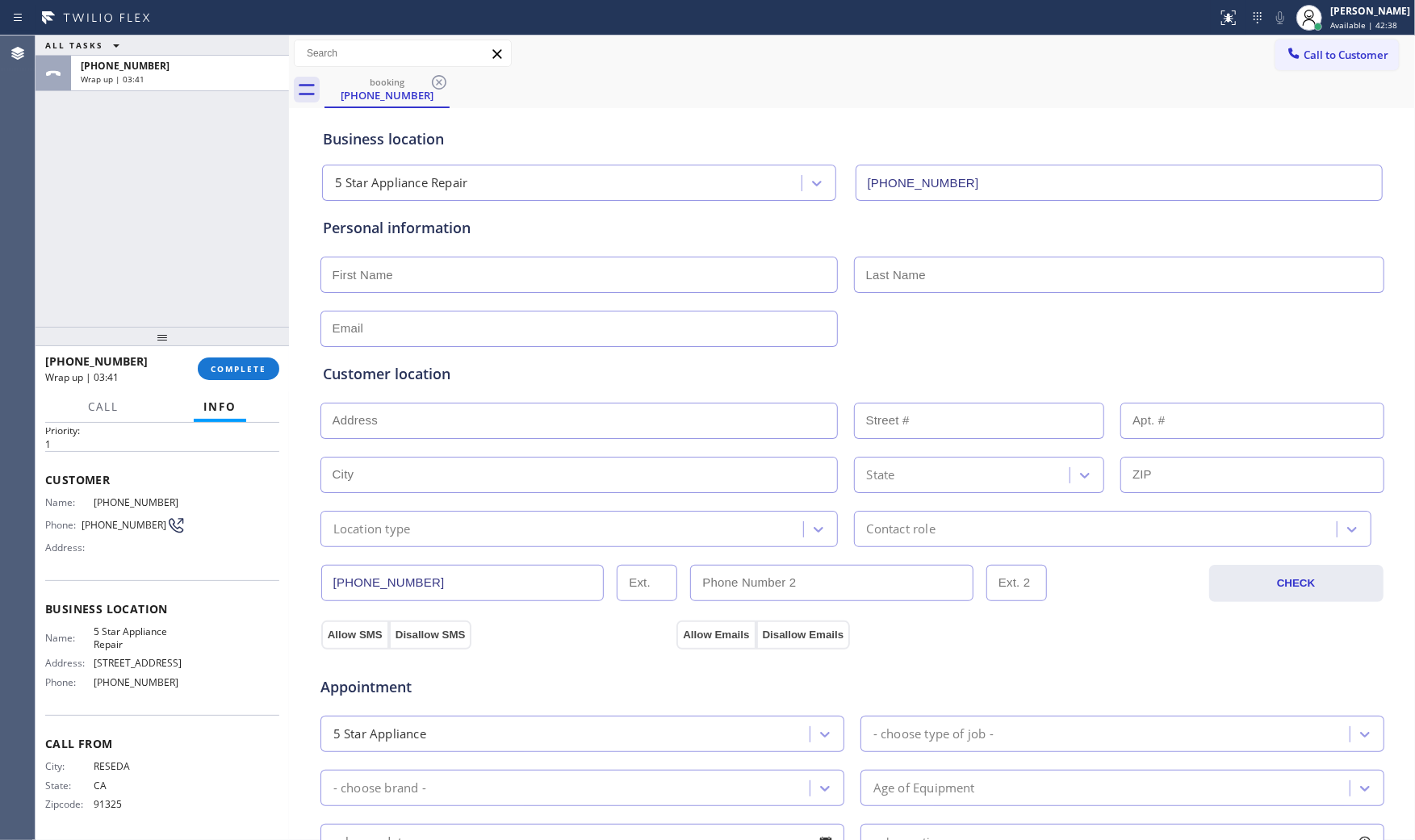
click at [235, 390] on div "[PHONE_NUMBER] Wrap up | 03:41 COMPLETE" at bounding box center [162, 369] width 253 height 46
click at [239, 368] on span "COMPLETE" at bounding box center [238, 368] width 56 height 11
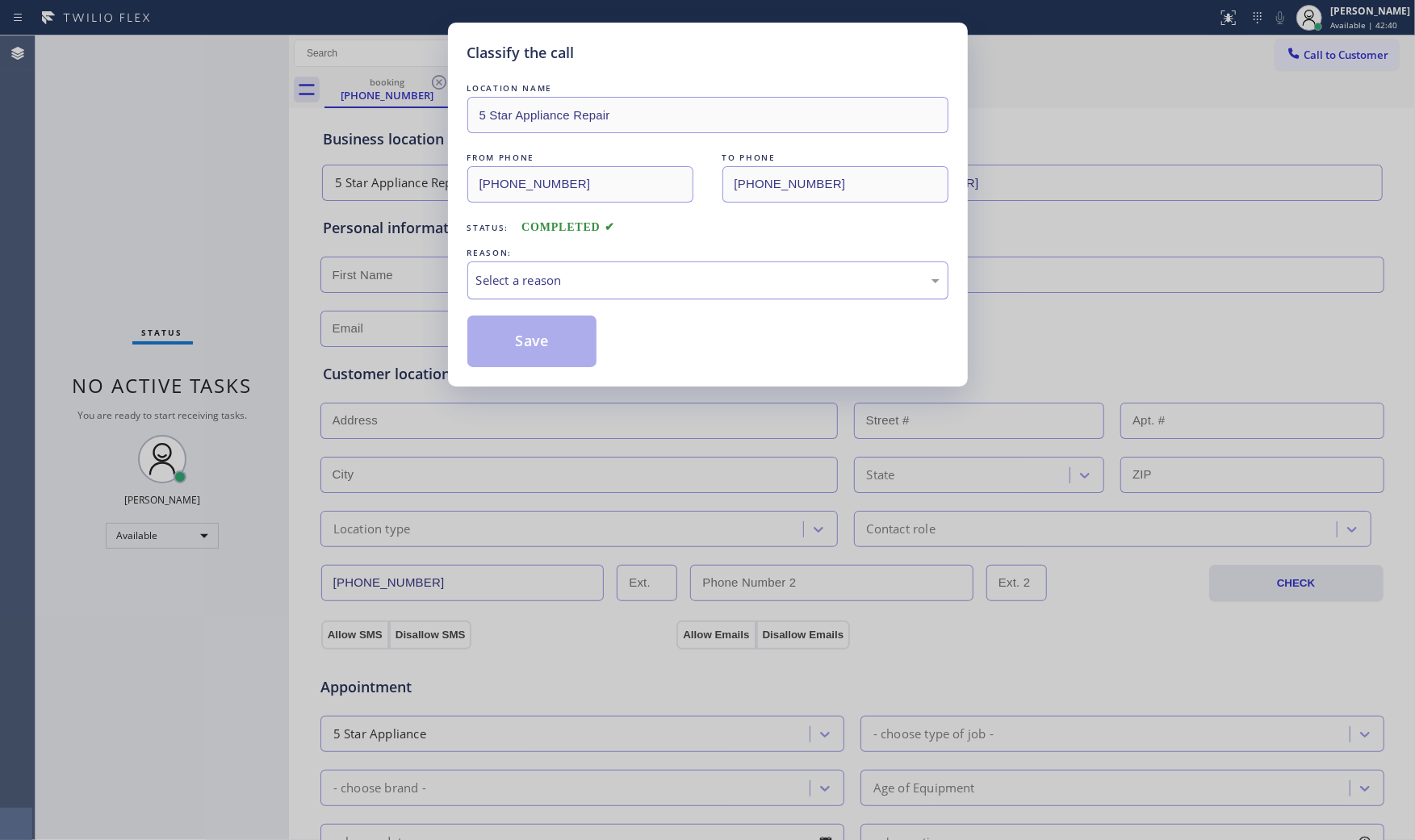
drag, startPoint x: 667, startPoint y: 283, endPoint x: 658, endPoint y: 293, distance: 13.5
click at [666, 283] on div "Select a reason" at bounding box center [708, 280] width 464 height 19
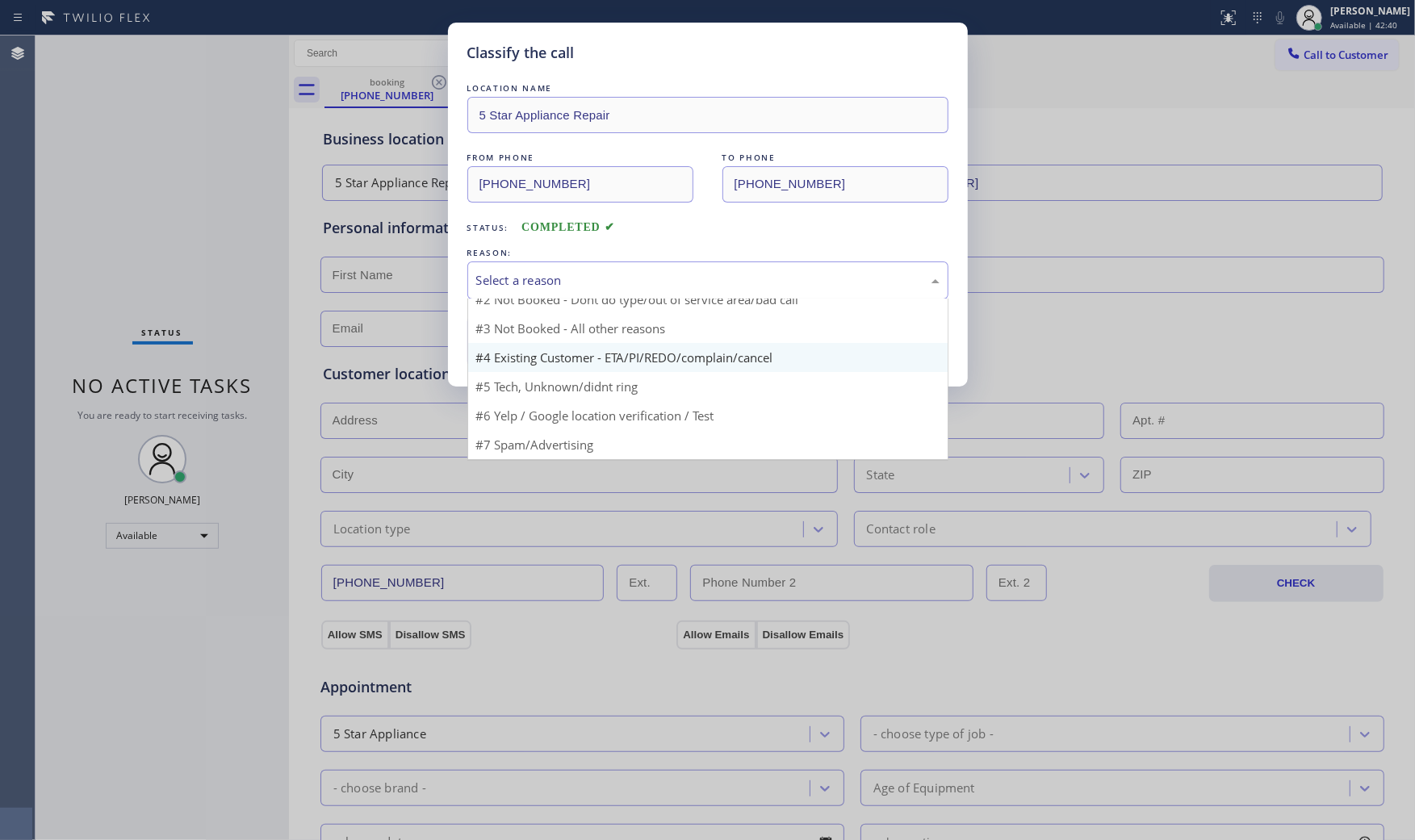
scroll to position [14, 0]
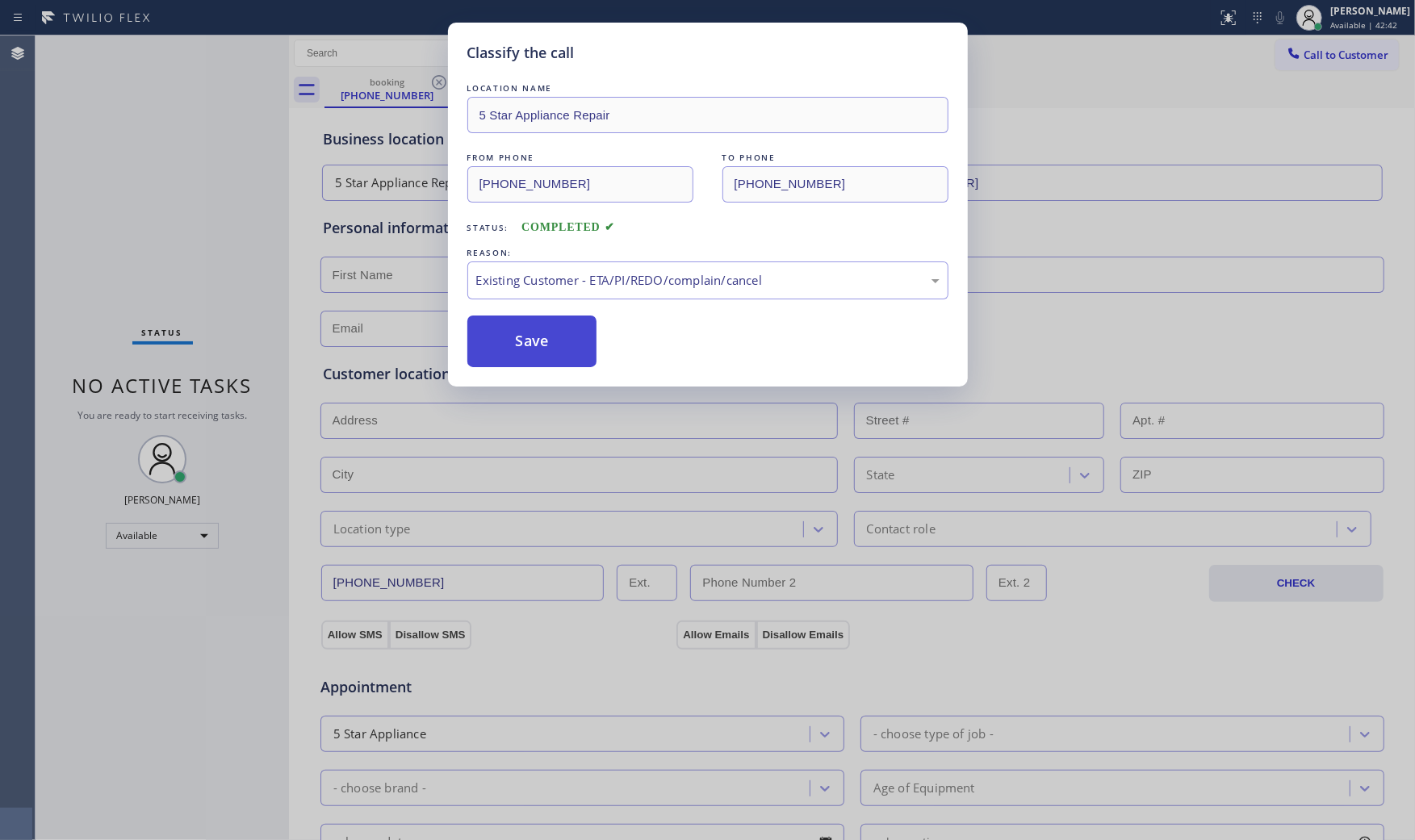
click at [560, 338] on button "Save" at bounding box center [532, 342] width 130 height 52
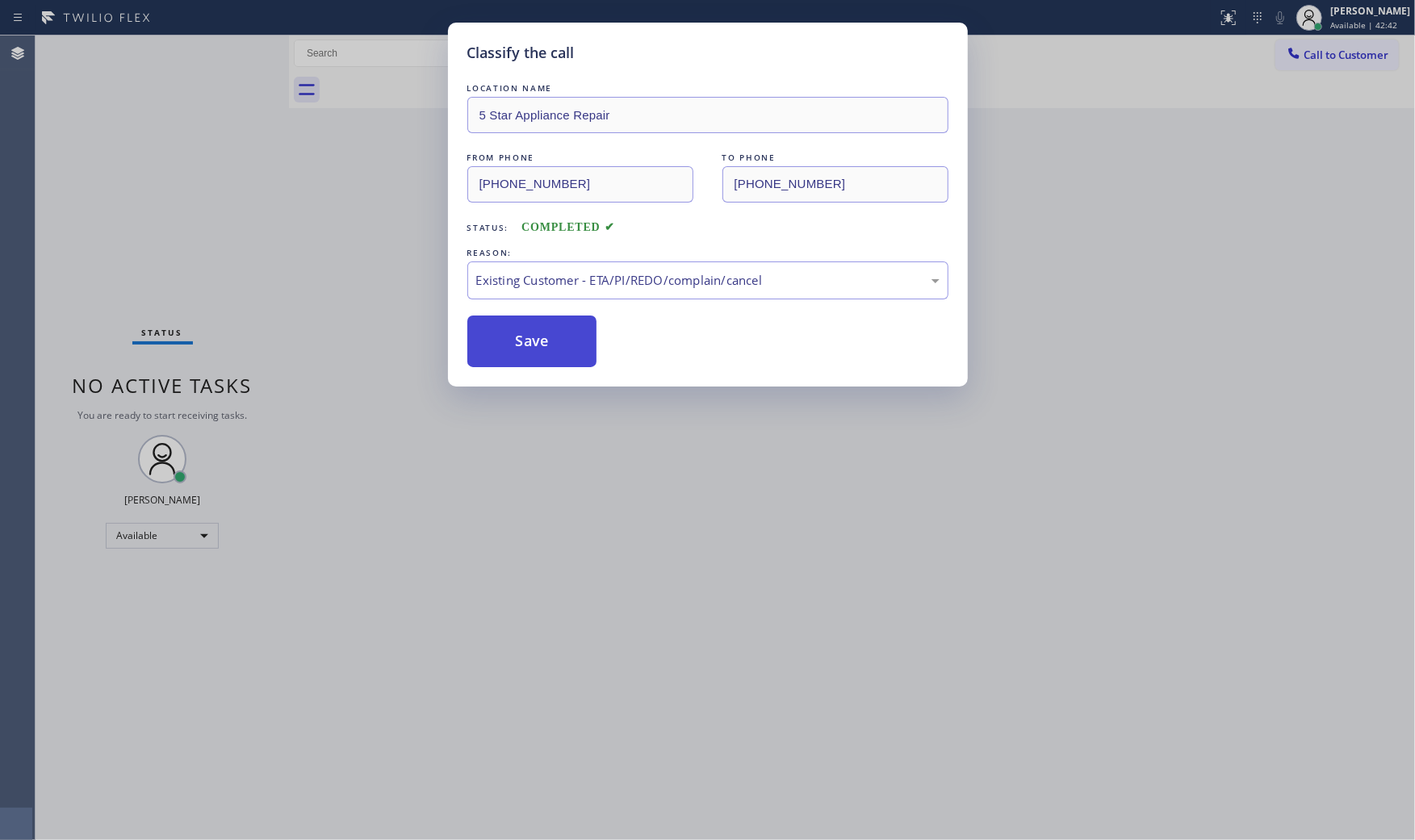
click at [560, 338] on button "Save" at bounding box center [532, 342] width 130 height 52
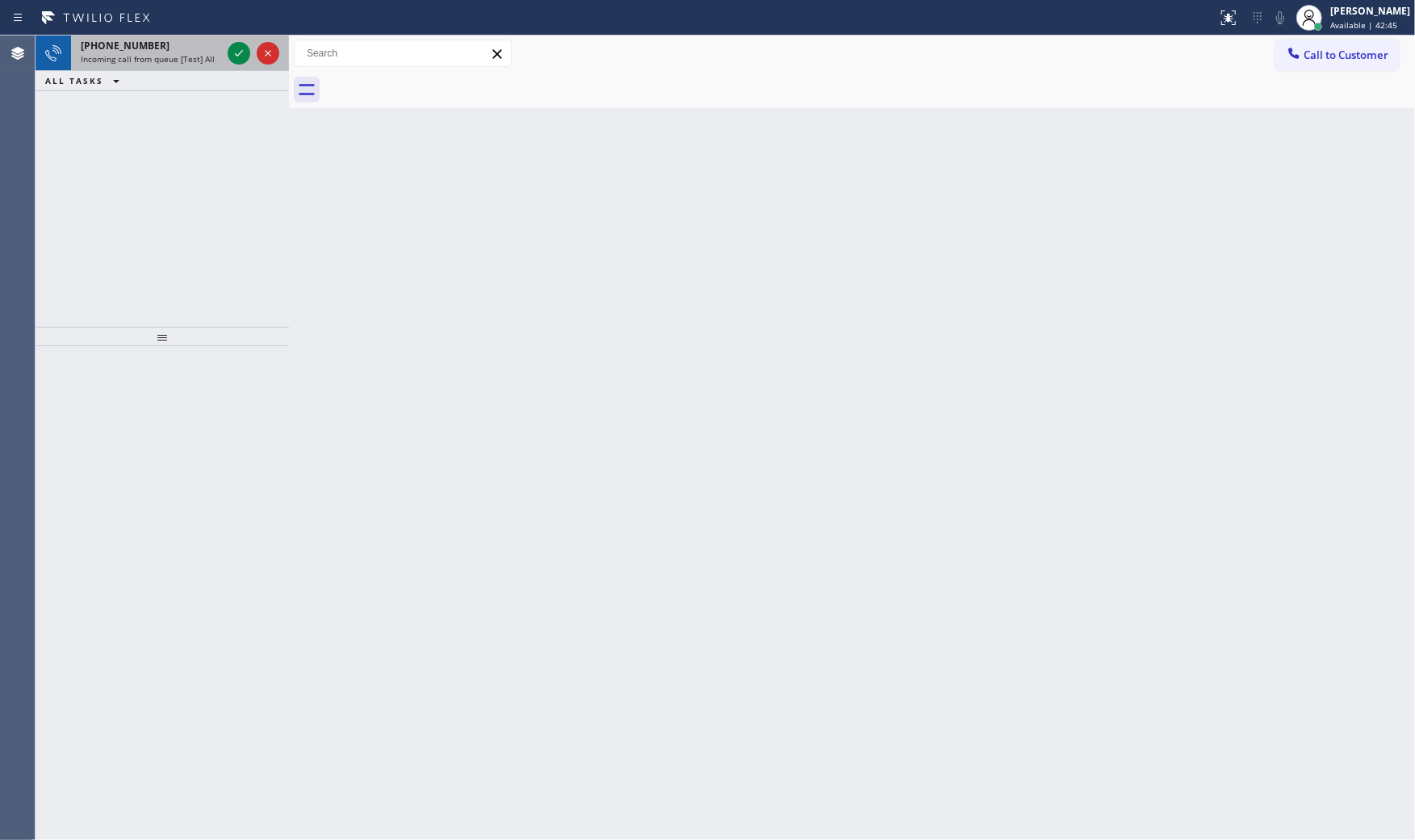
click at [145, 58] on span "Incoming call from queue [Test] All" at bounding box center [147, 59] width 134 height 11
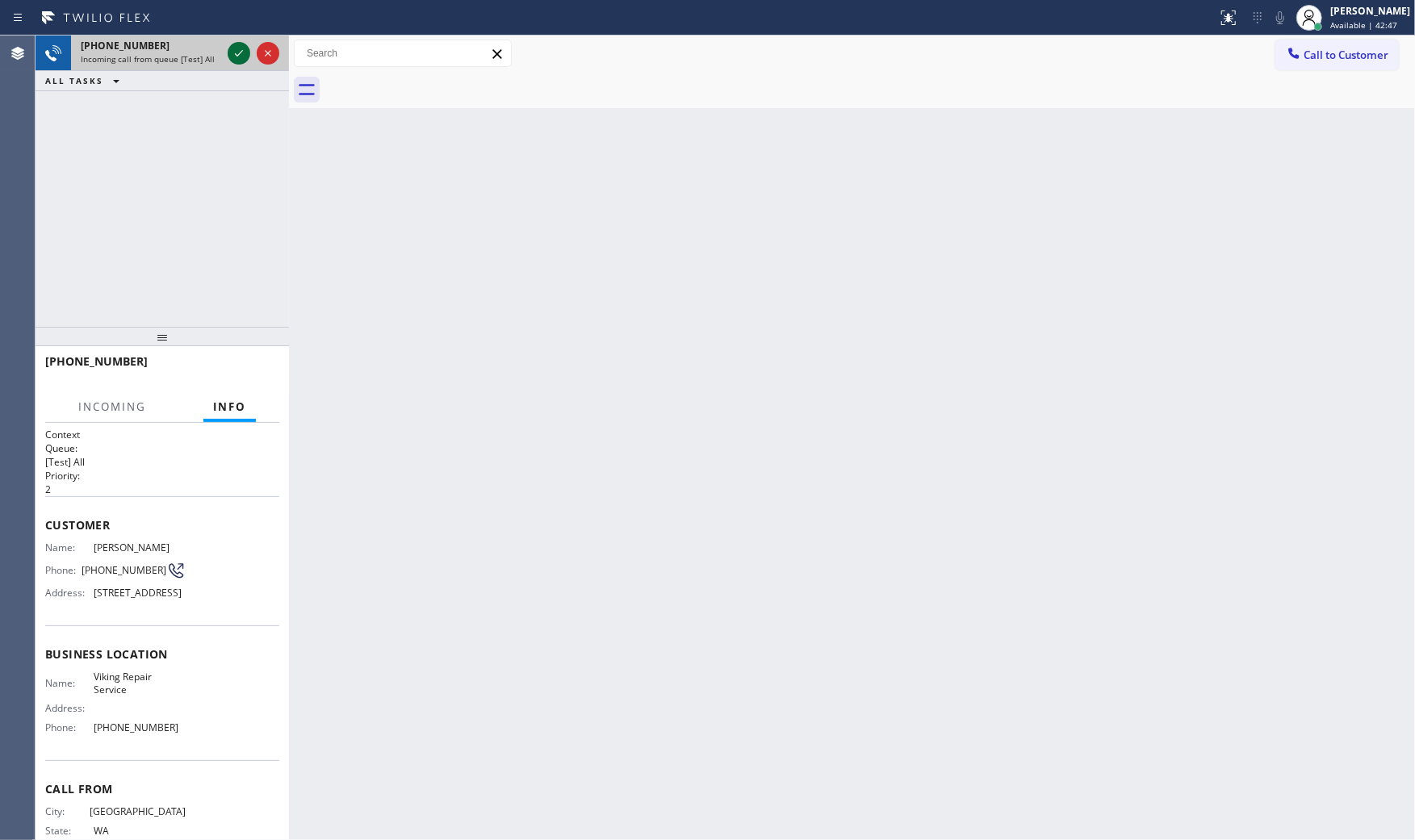
click at [232, 52] on icon at bounding box center [239, 54] width 20 height 20
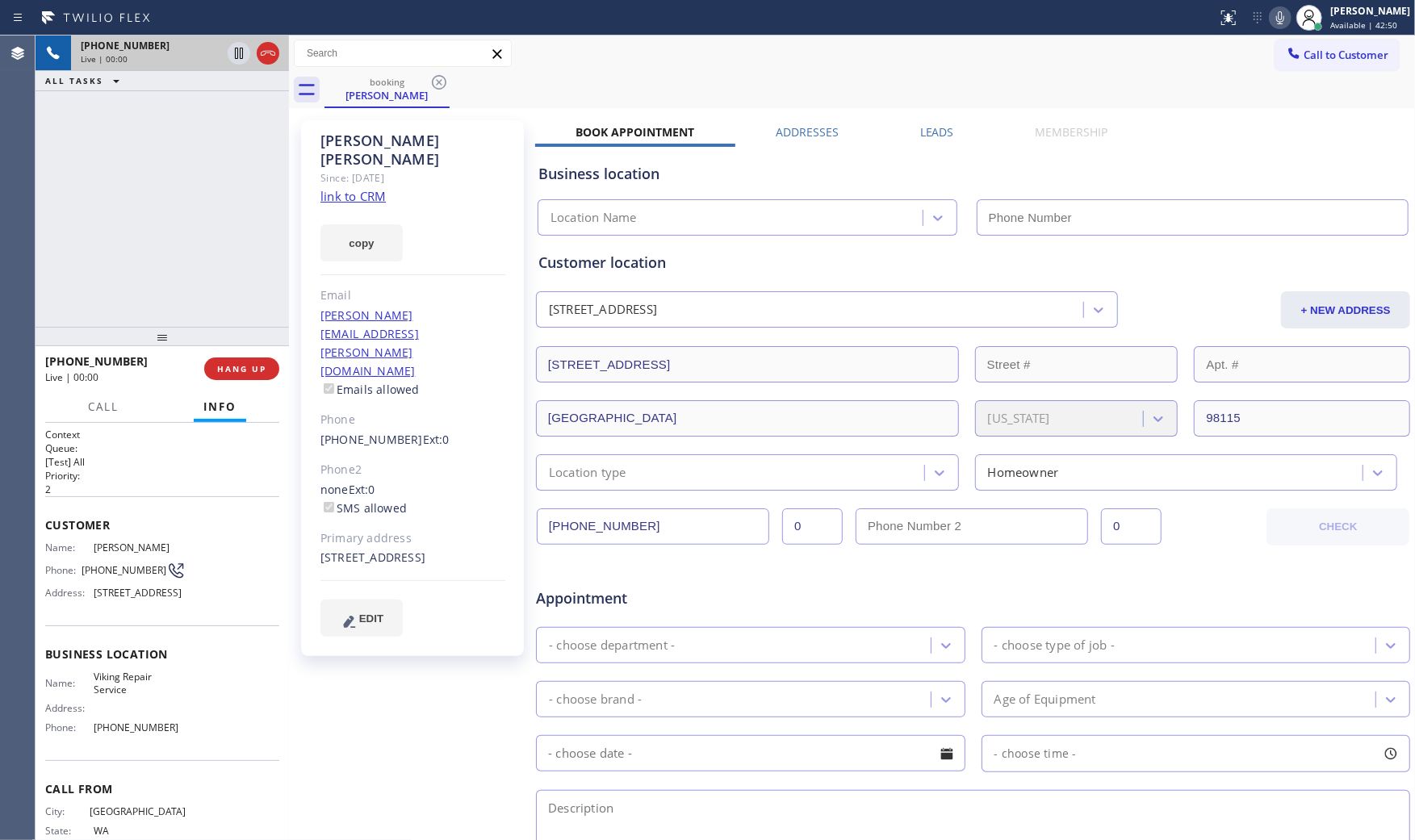
type input "[PHONE_NUMBER]"
click at [371, 188] on link "link to CRM" at bounding box center [354, 196] width 66 height 16
click at [1270, 18] on icon at bounding box center [1280, 18] width 20 height 20
click at [123, 567] on span "[PHONE_NUMBER]" at bounding box center [123, 570] width 84 height 12
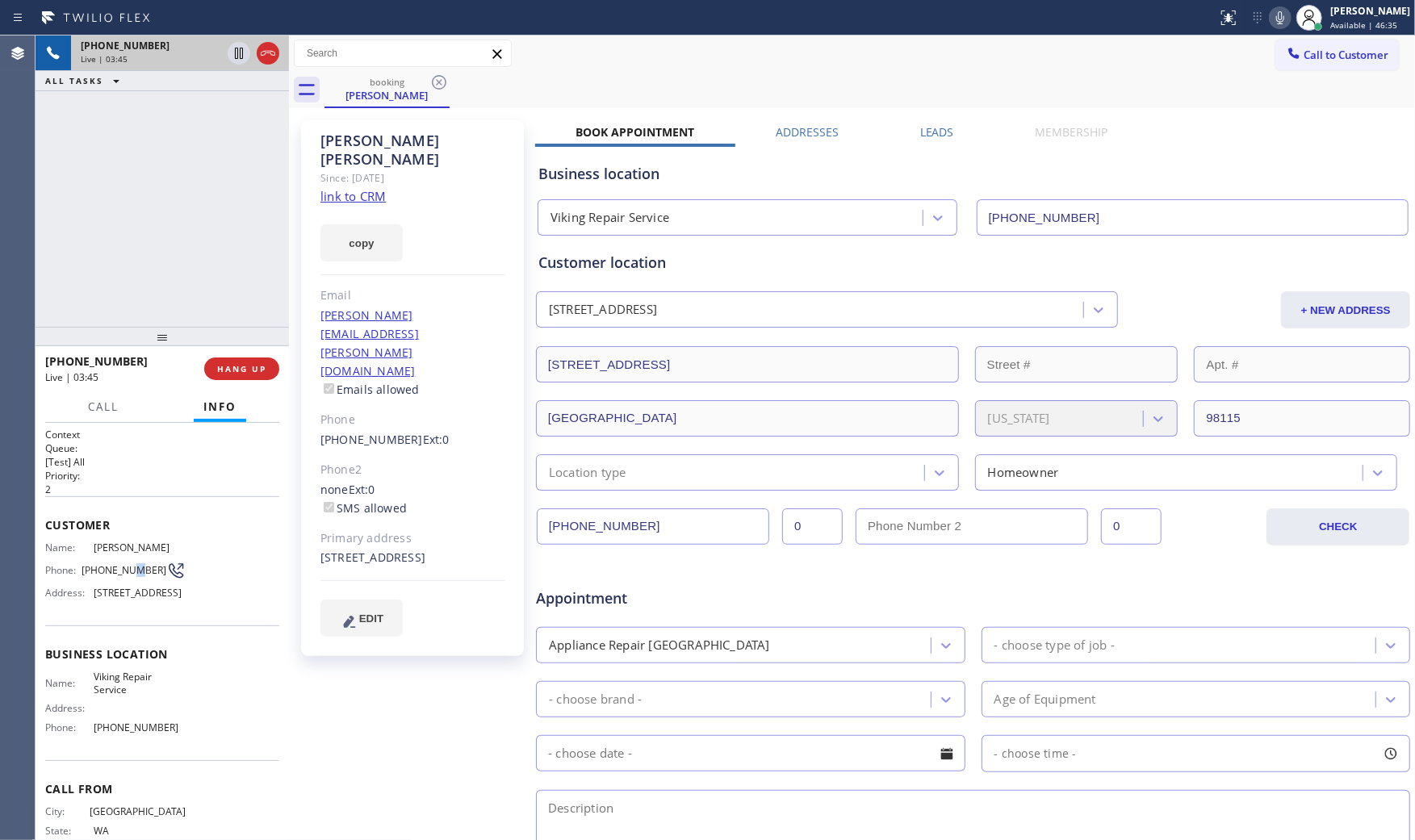
click at [123, 567] on span "[PHONE_NUMBER]" at bounding box center [123, 570] width 84 height 12
copy div "[PHONE_NUMBER]"
click at [118, 696] on span "Viking Repair Service" at bounding box center [140, 682] width 91 height 25
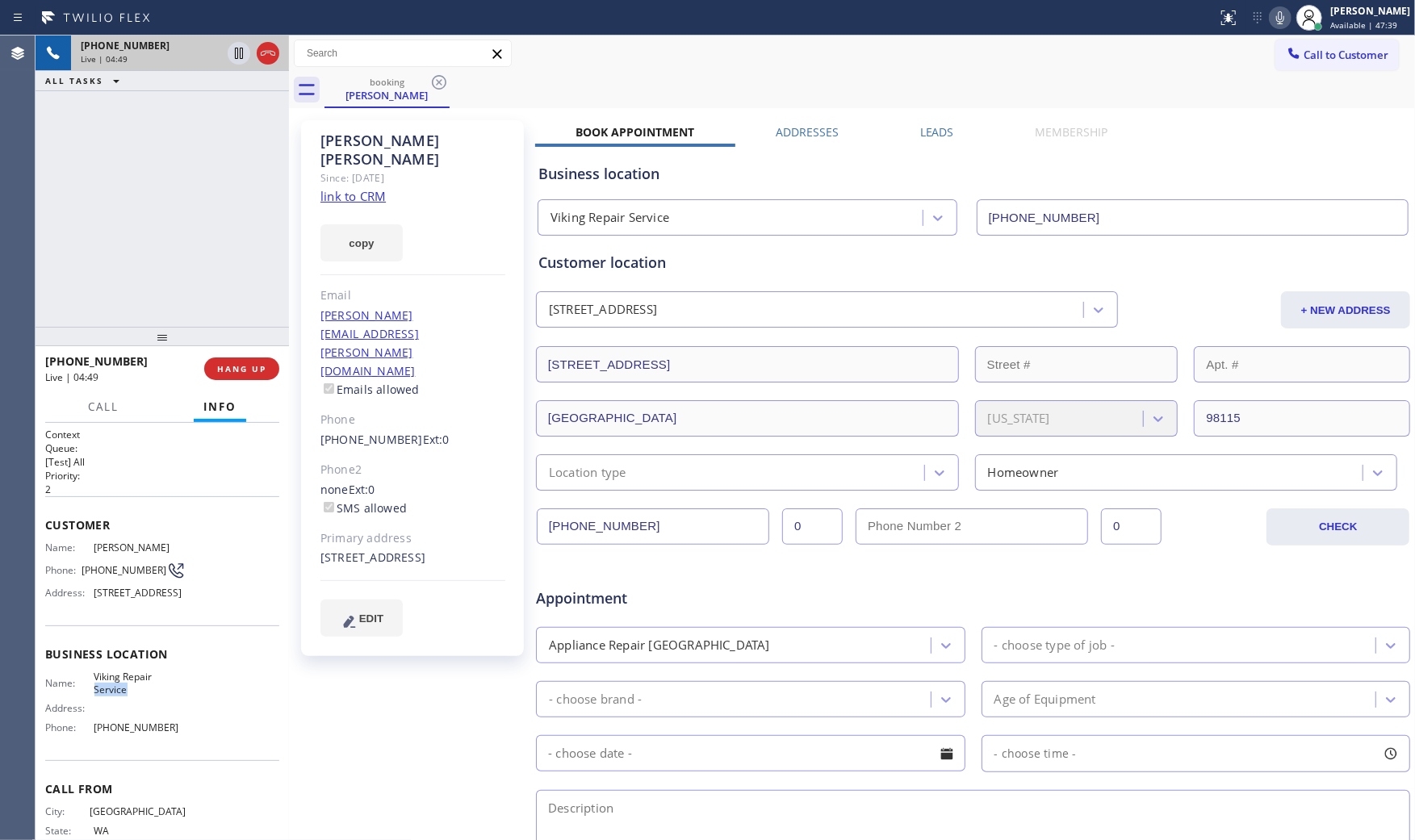
click at [118, 696] on span "Viking Repair Service" at bounding box center [140, 682] width 91 height 25
copy span "Viking Repair Service"
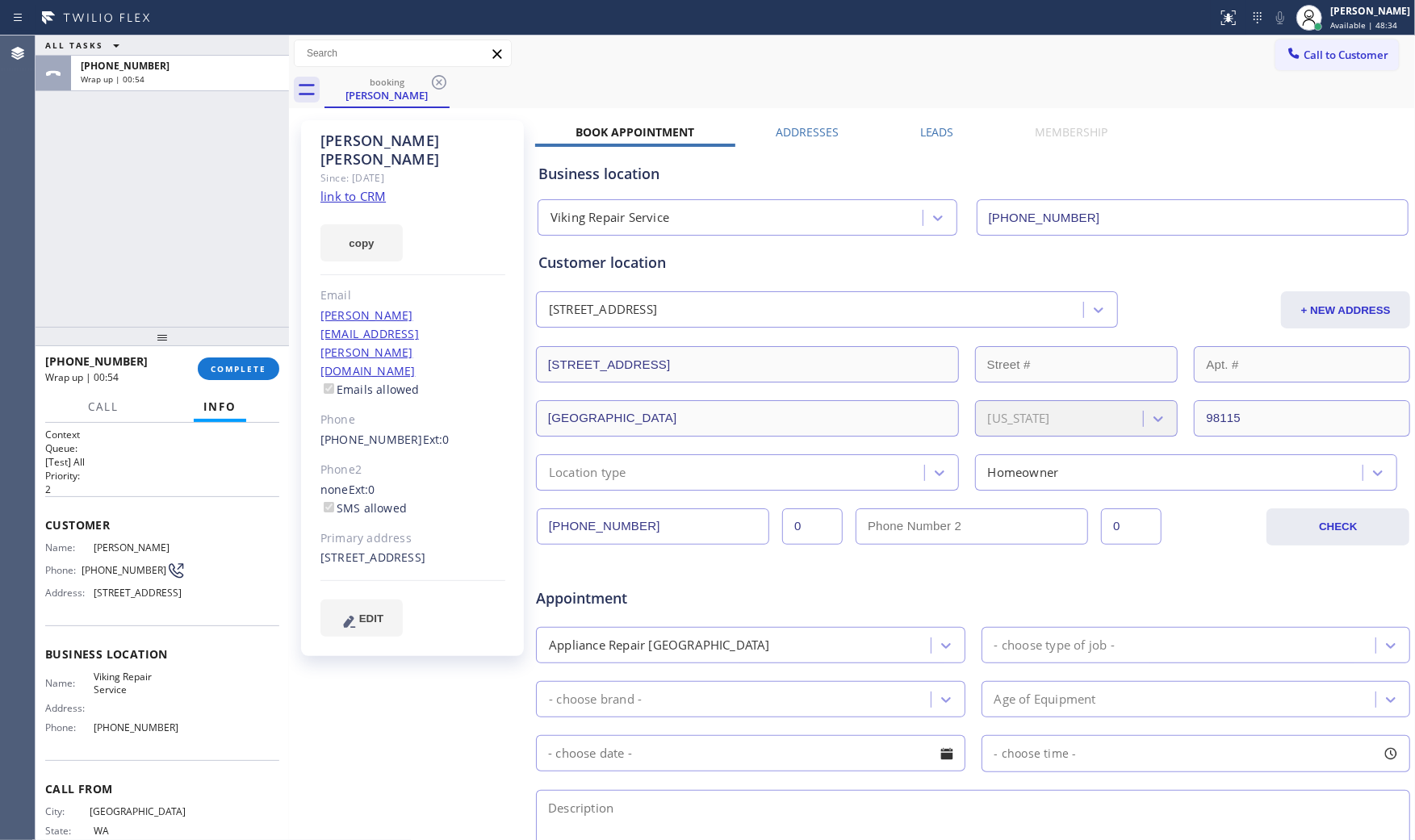
click at [131, 734] on span "[PHONE_NUMBER]" at bounding box center [140, 728] width 91 height 12
click at [123, 577] on div "Phone: [PHONE_NUMBER]" at bounding box center [115, 571] width 140 height 20
click at [123, 575] on div "Phone: [PHONE_NUMBER]" at bounding box center [115, 571] width 140 height 20
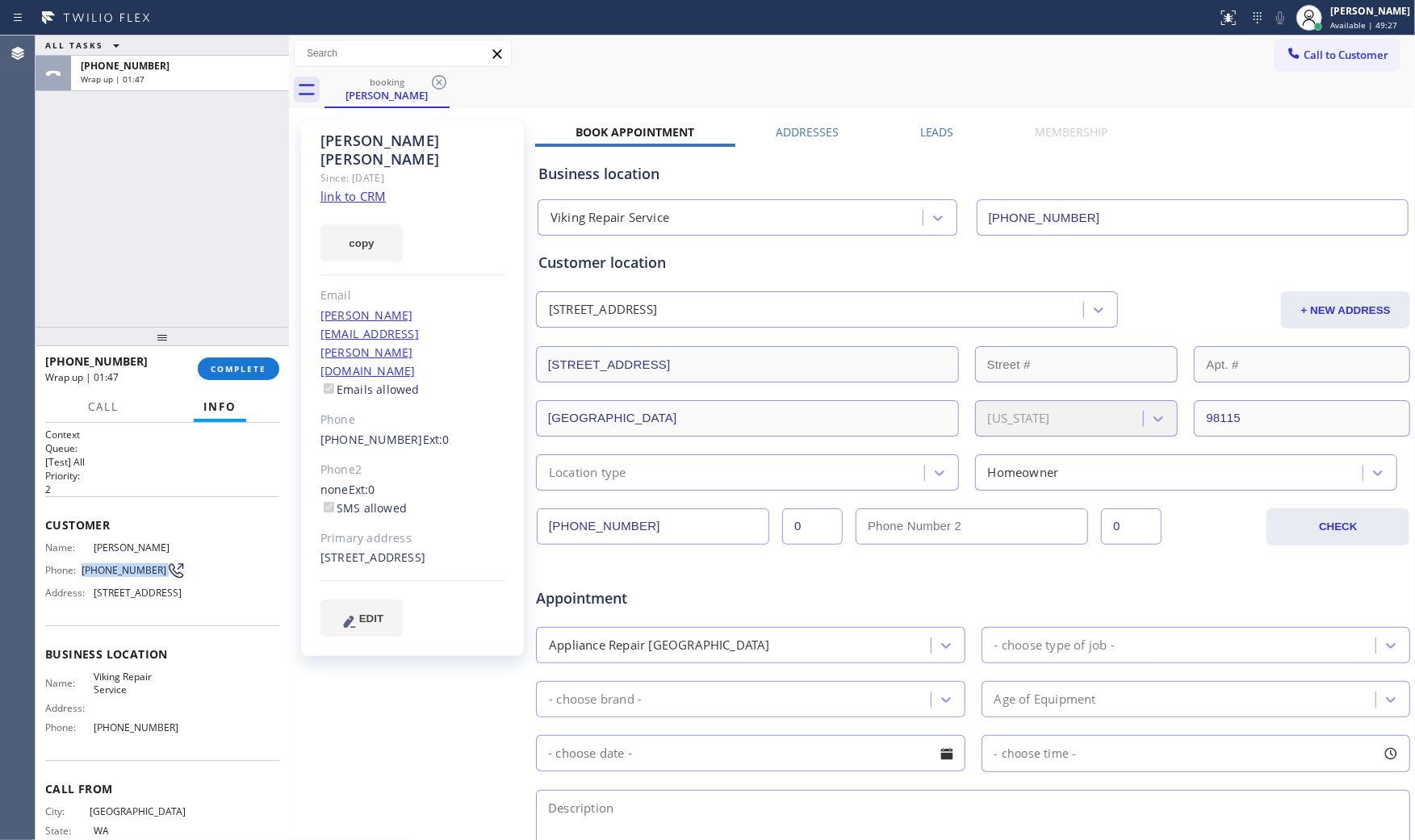
click at [123, 575] on div "Phone: [PHONE_NUMBER]" at bounding box center [115, 571] width 140 height 20
click at [110, 553] on div "Name: [PERSON_NAME] Phone: [PHONE_NUMBER] Address: [STREET_ADDRESS]" at bounding box center [115, 573] width 140 height 64
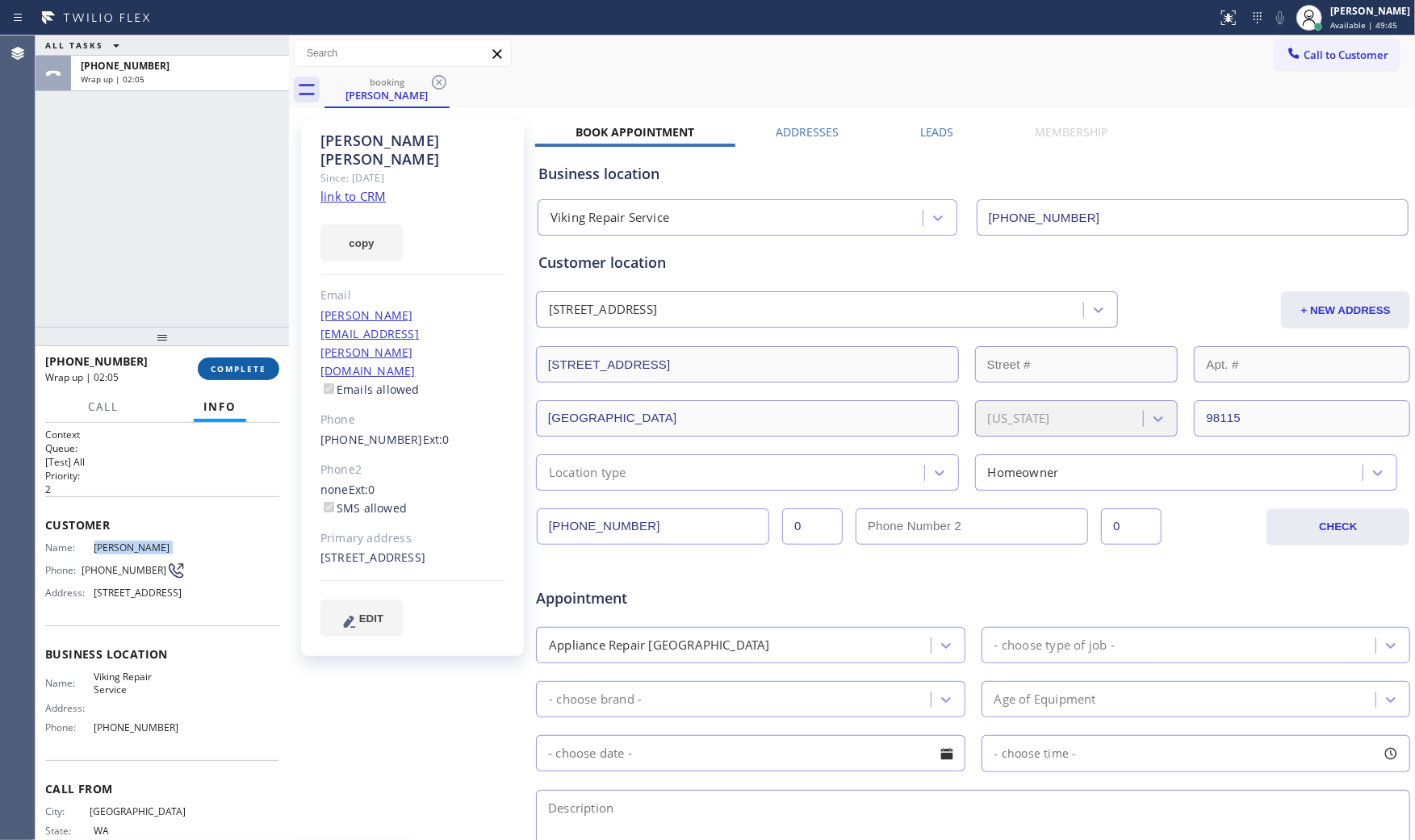
click at [211, 376] on button "COMPLETE" at bounding box center [238, 368] width 81 height 23
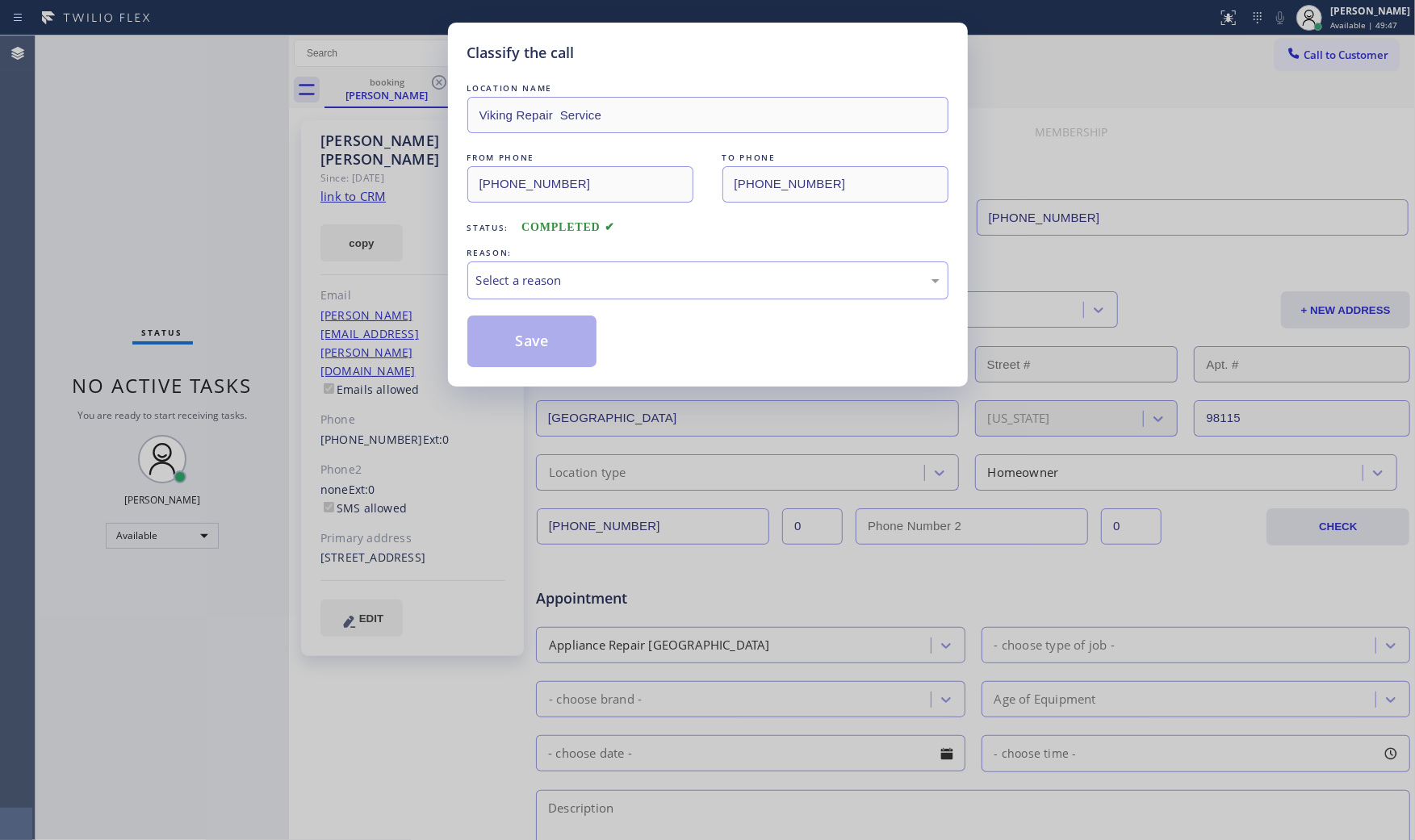
click at [475, 302] on div "LOCATION NAME Viking Repair Service FROM PHONE [PHONE_NUMBER] TO PHONE [PHONE_N…" at bounding box center [708, 222] width 481 height 287
click at [490, 289] on div "Select a reason" at bounding box center [708, 280] width 464 height 19
click at [519, 317] on button "Save" at bounding box center [532, 342] width 130 height 52
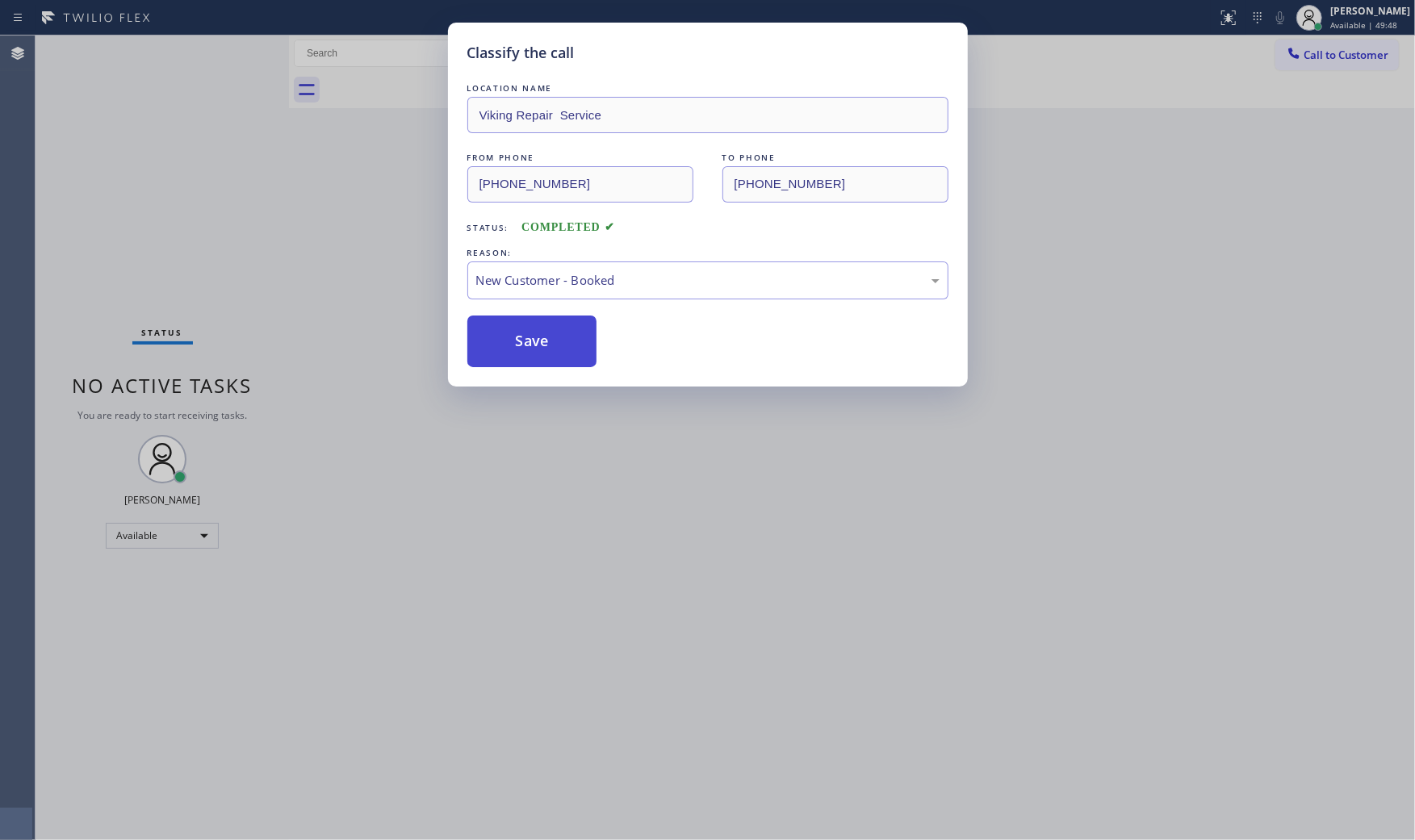
click at [523, 326] on button "Save" at bounding box center [532, 342] width 130 height 52
drag, startPoint x: 523, startPoint y: 326, endPoint x: 532, endPoint y: 326, distance: 9.0
click at [524, 326] on button "Save" at bounding box center [532, 342] width 130 height 52
click at [1352, 18] on div "Status report No issues detected If you experience an issue, please download th…" at bounding box center [707, 420] width 1415 height 840
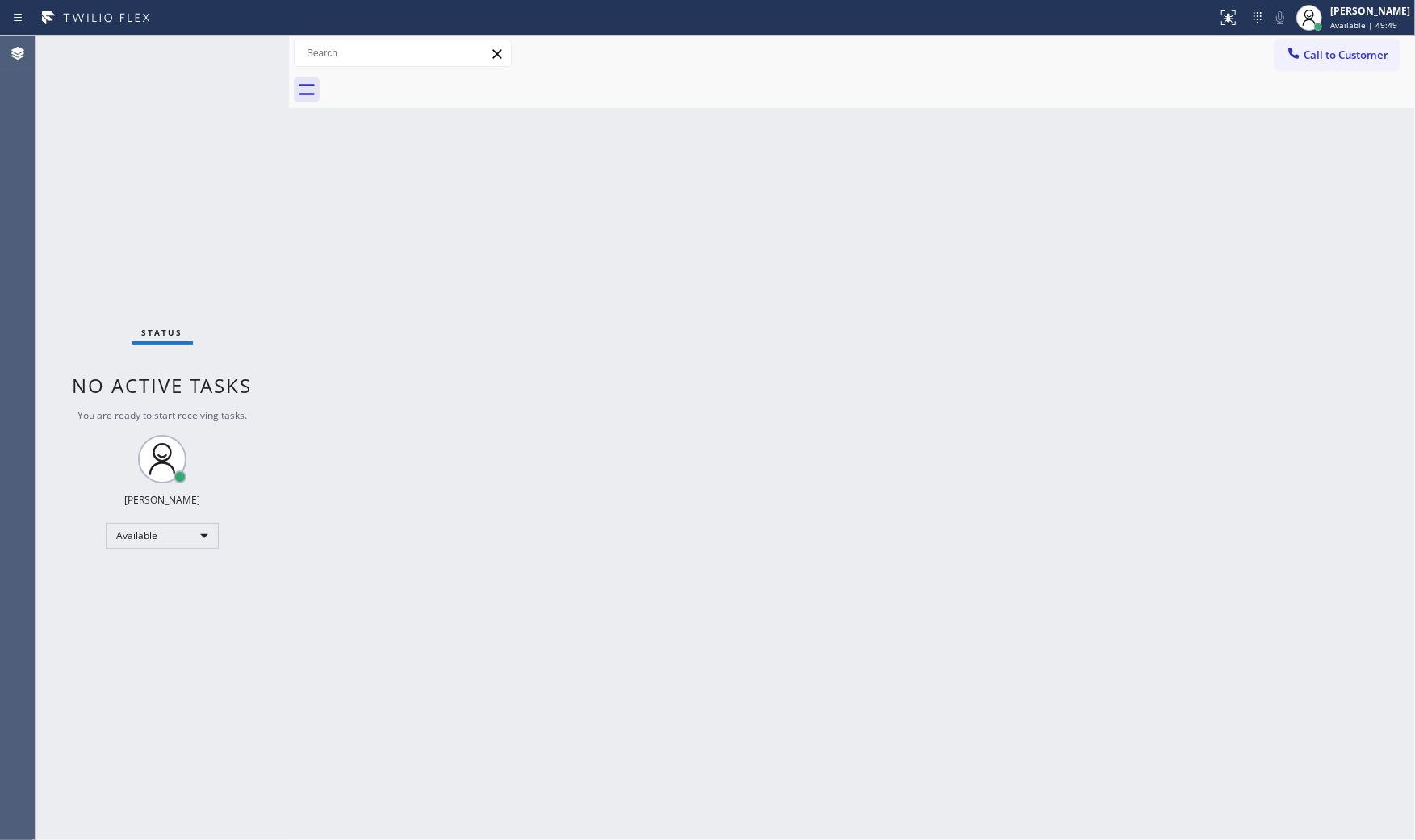
click at [1352, 18] on div "[PERSON_NAME] Available | 49:49" at bounding box center [1370, 17] width 88 height 28
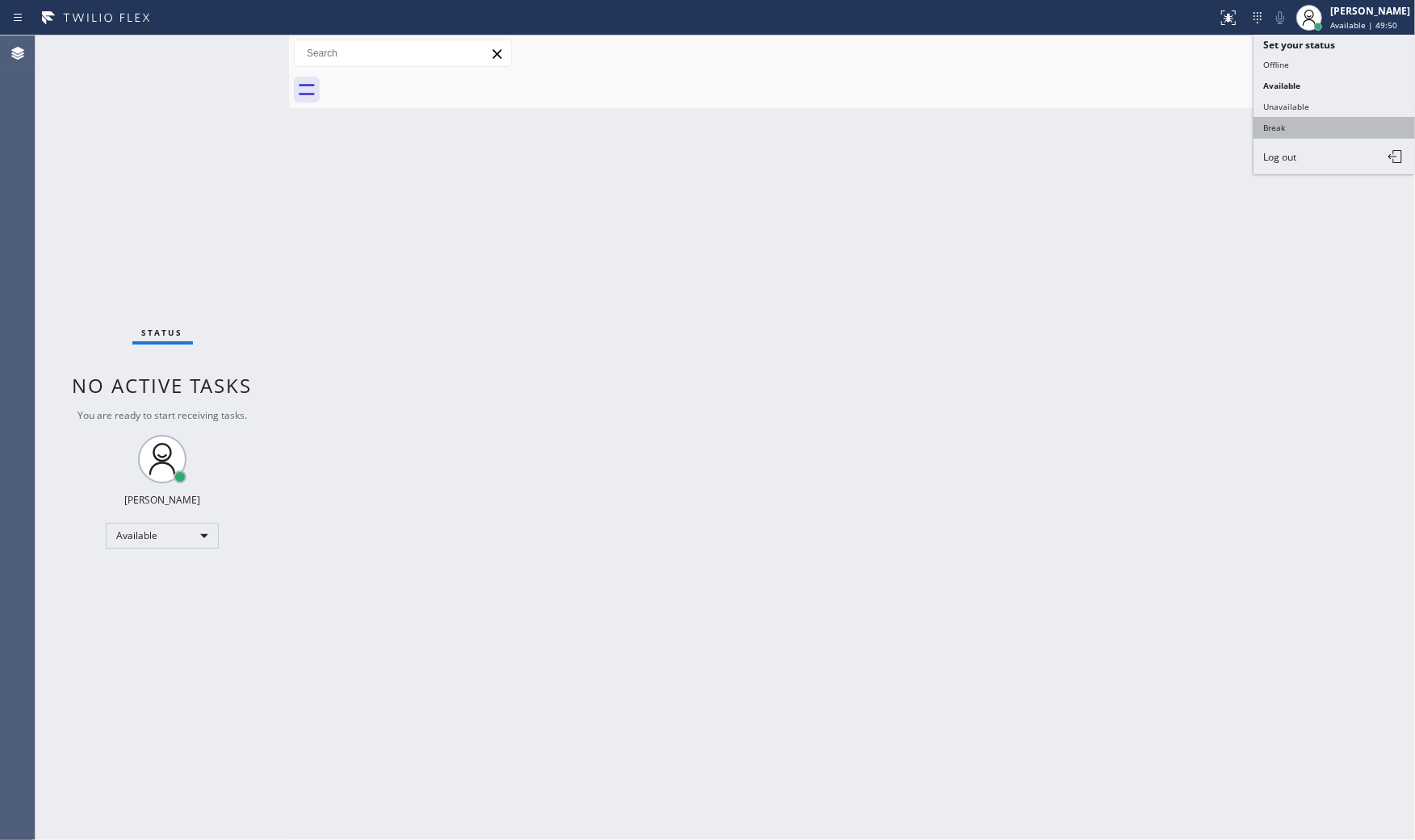
click at [1292, 121] on button "Break" at bounding box center [1334, 127] width 162 height 21
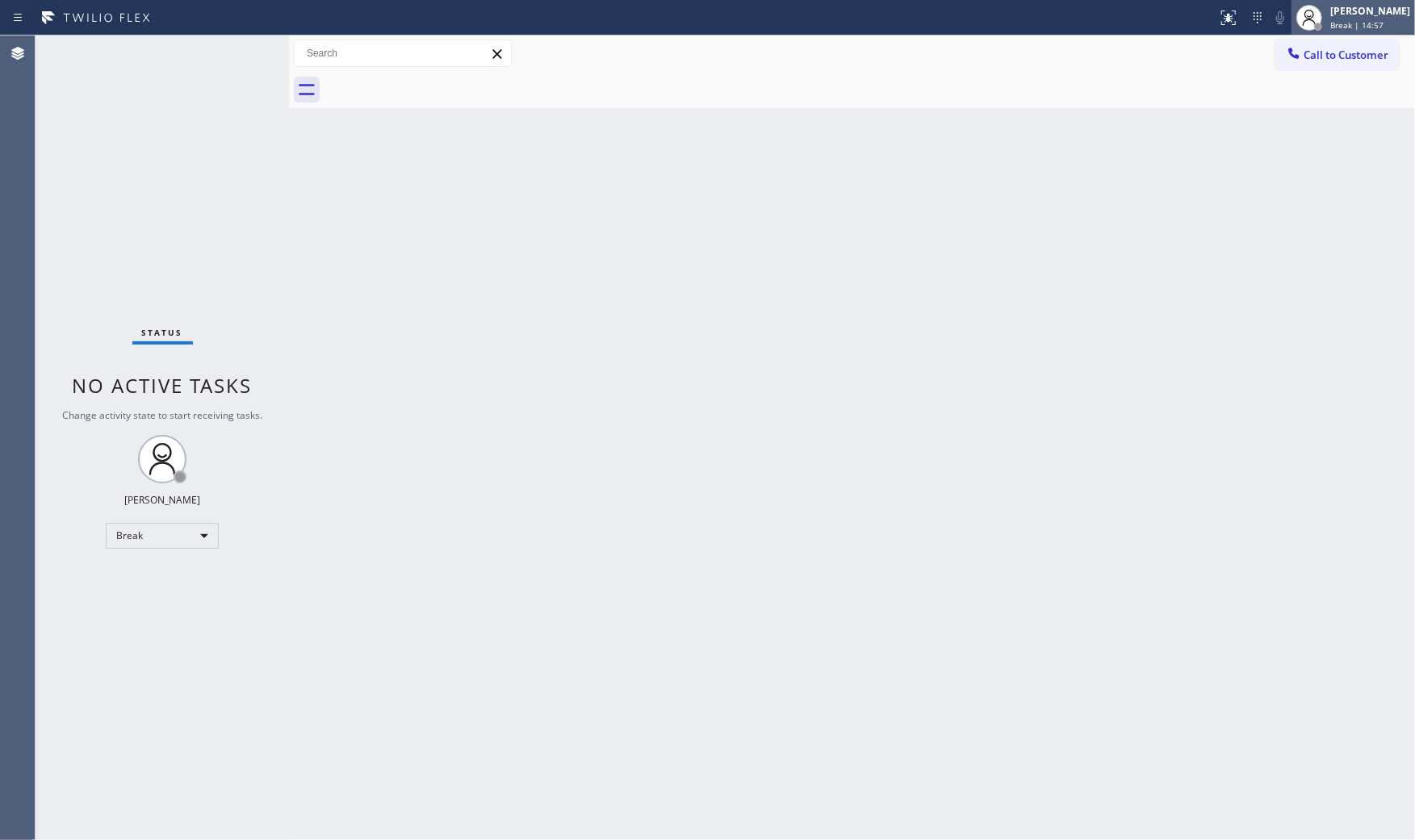
click at [1378, 18] on div "[PERSON_NAME] Break | 14:57" at bounding box center [1370, 17] width 88 height 28
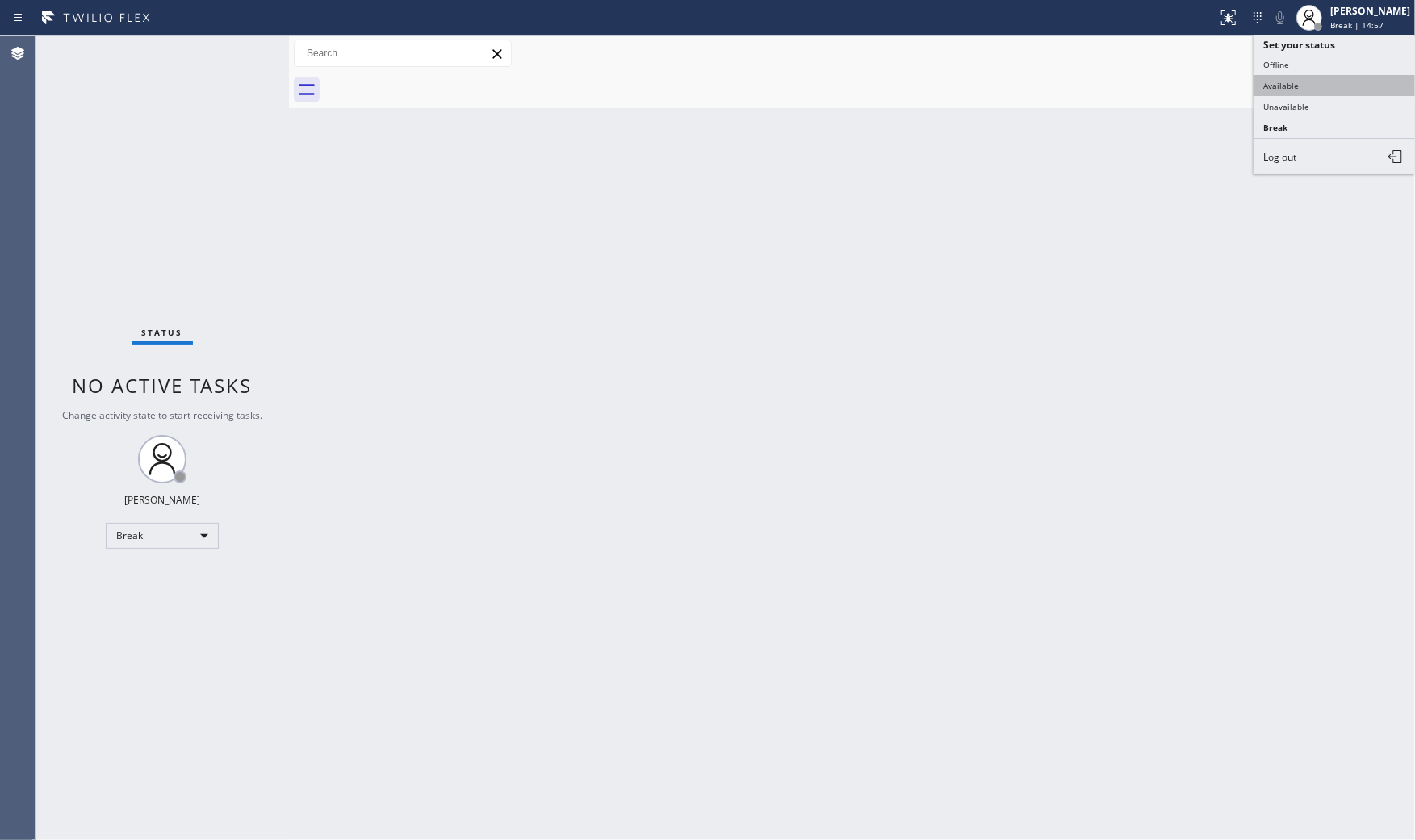
click at [1302, 82] on button "Available" at bounding box center [1334, 85] width 162 height 21
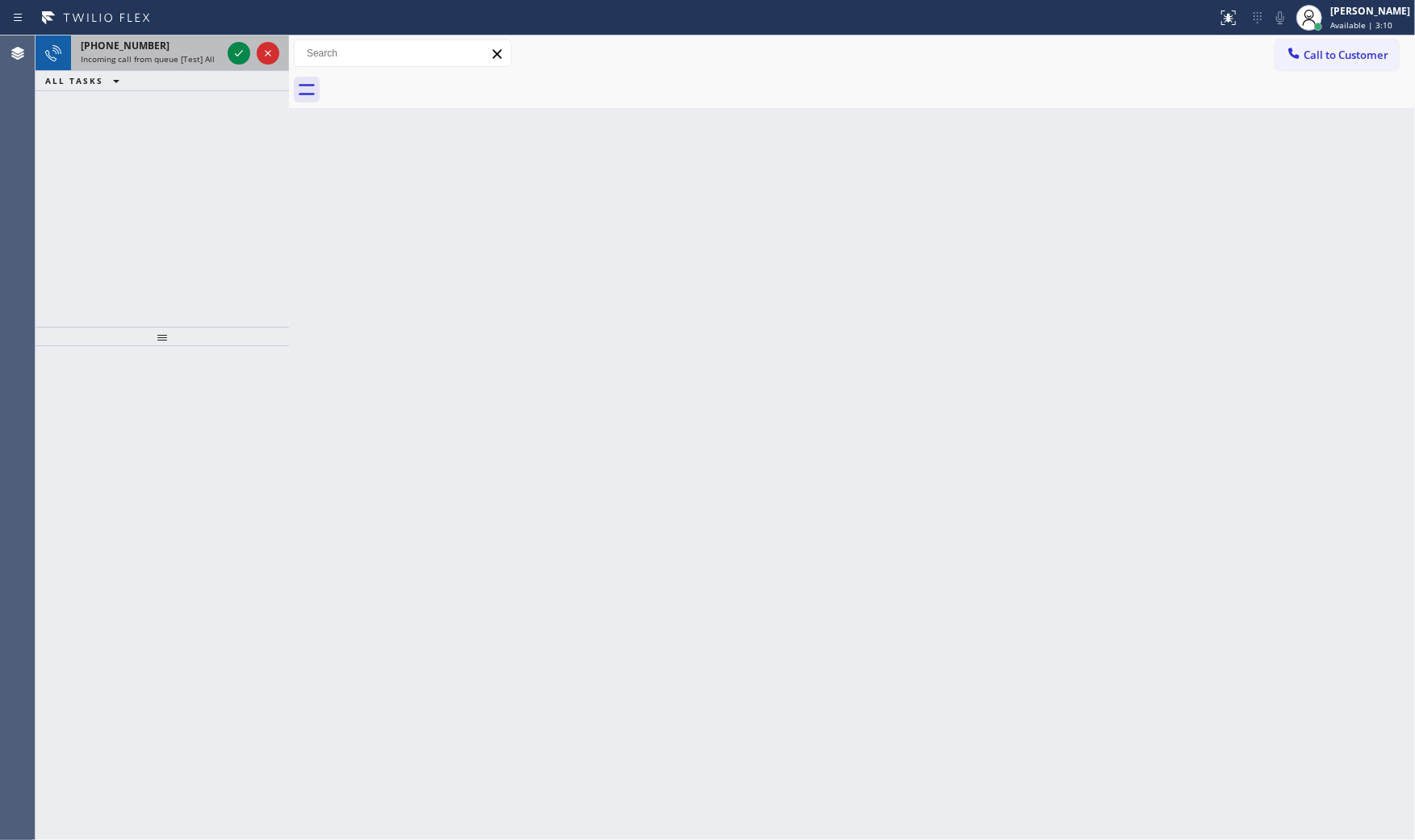
click at [221, 46] on div "[PHONE_NUMBER] Incoming call from queue [Test] All" at bounding box center [148, 54] width 153 height 36
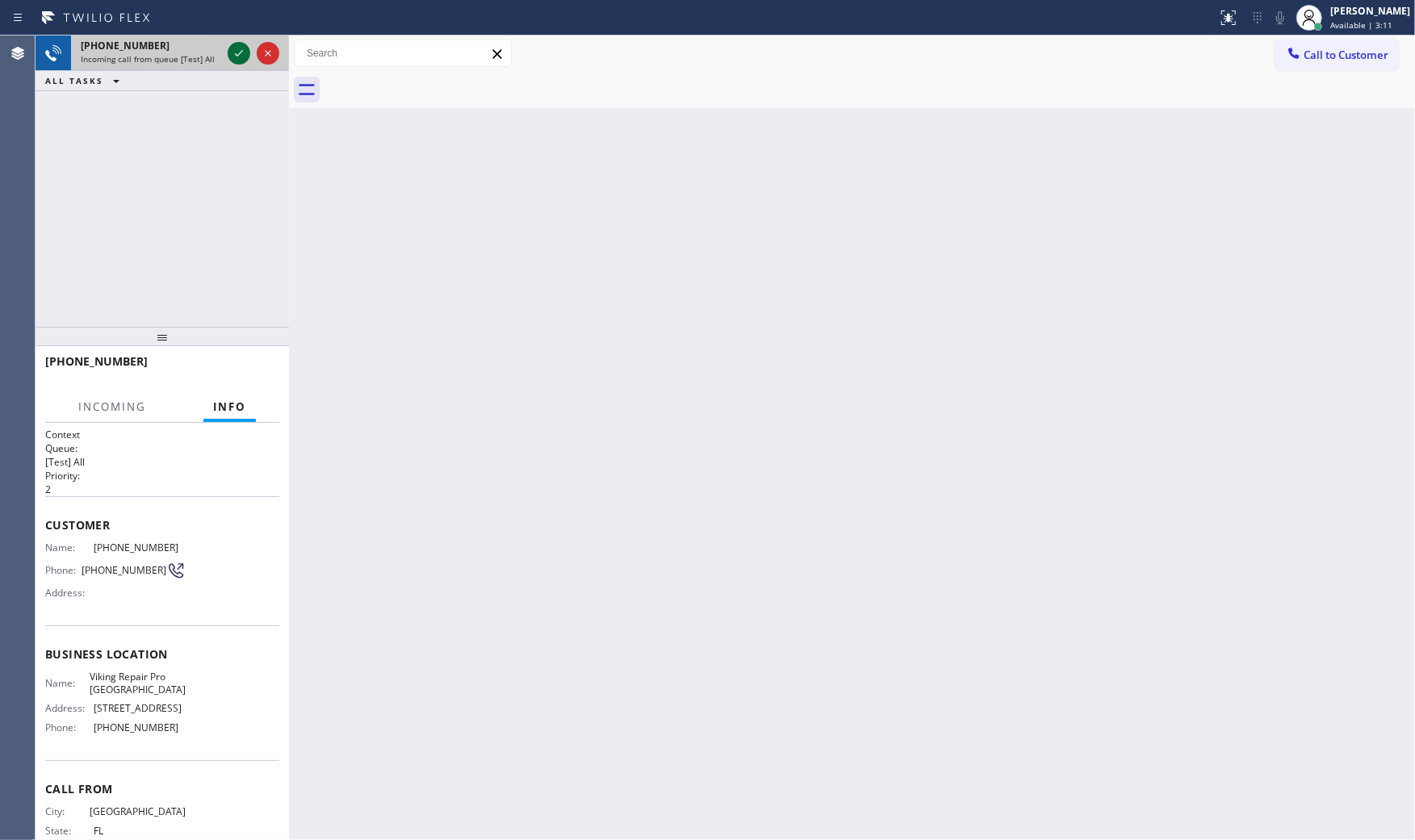
click at [229, 47] on icon at bounding box center [239, 54] width 20 height 20
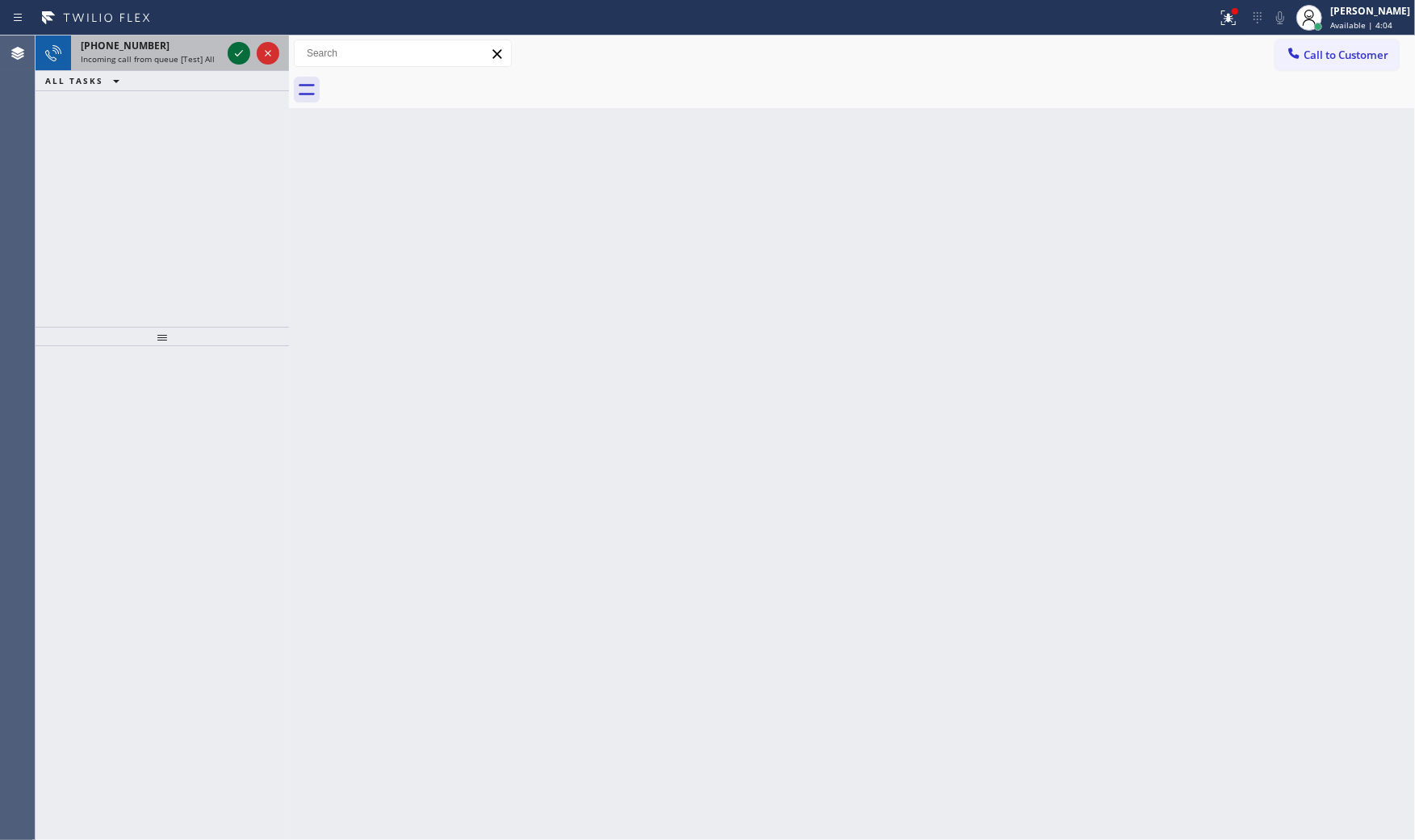
click at [234, 57] on icon at bounding box center [239, 54] width 20 height 20
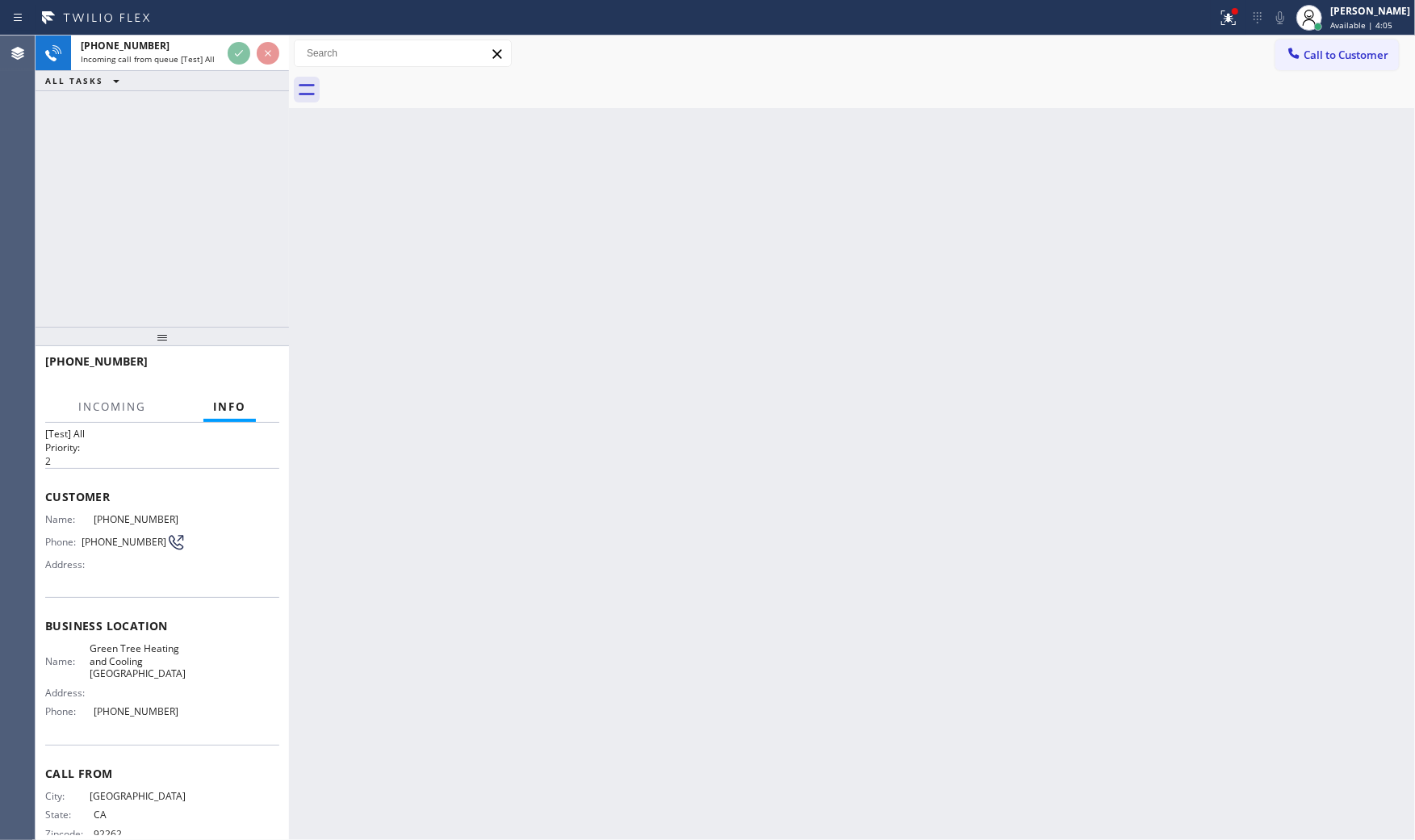
scroll to position [70, 0]
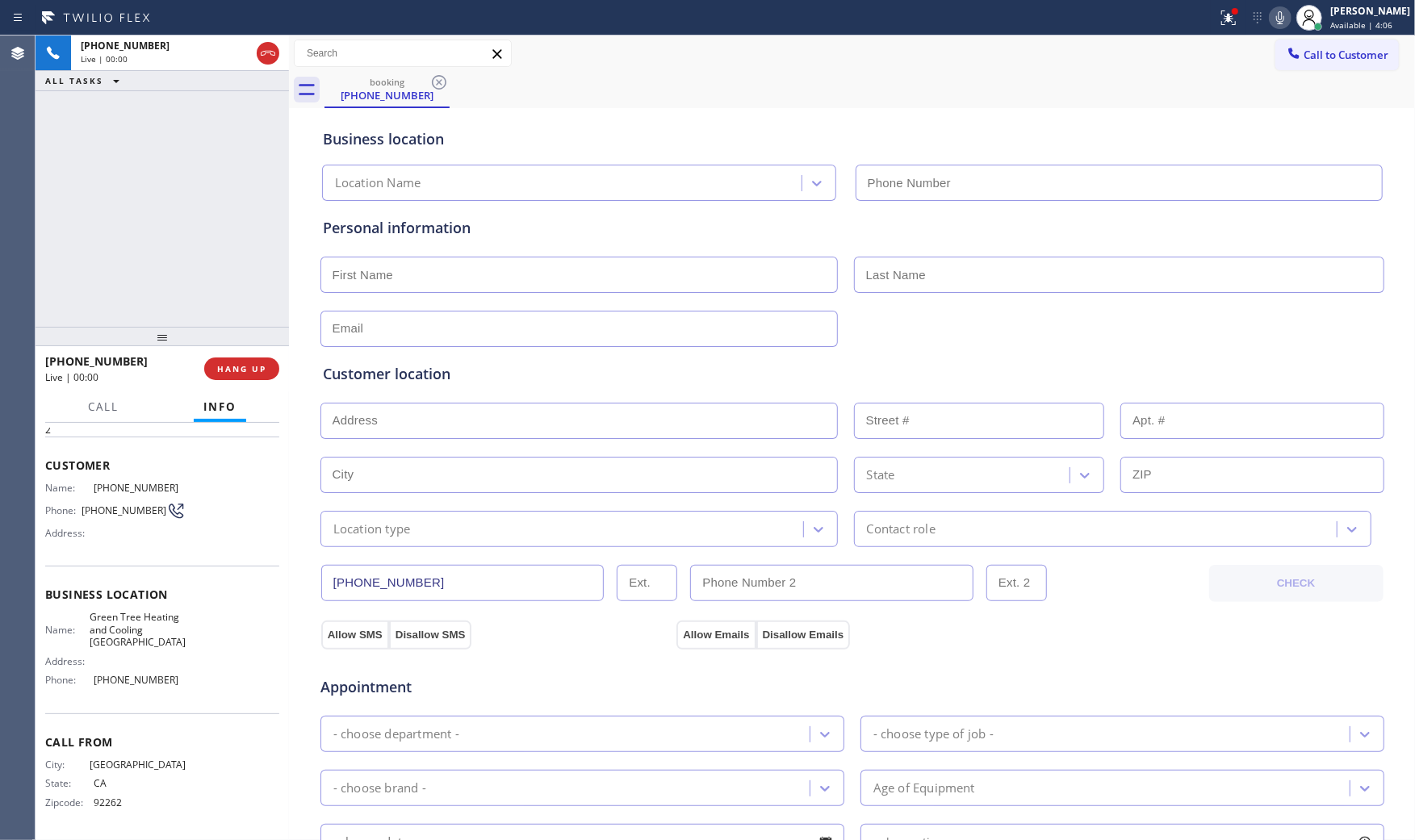
type input "[PHONE_NUMBER]"
drag, startPoint x: 244, startPoint y: 380, endPoint x: 252, endPoint y: 374, distance: 10.0
click at [248, 376] on div "[PHONE_NUMBER] Live | 00:01 HANG UP" at bounding box center [163, 368] width 234 height 42
click at [252, 369] on span "HANG UP" at bounding box center [242, 368] width 50 height 11
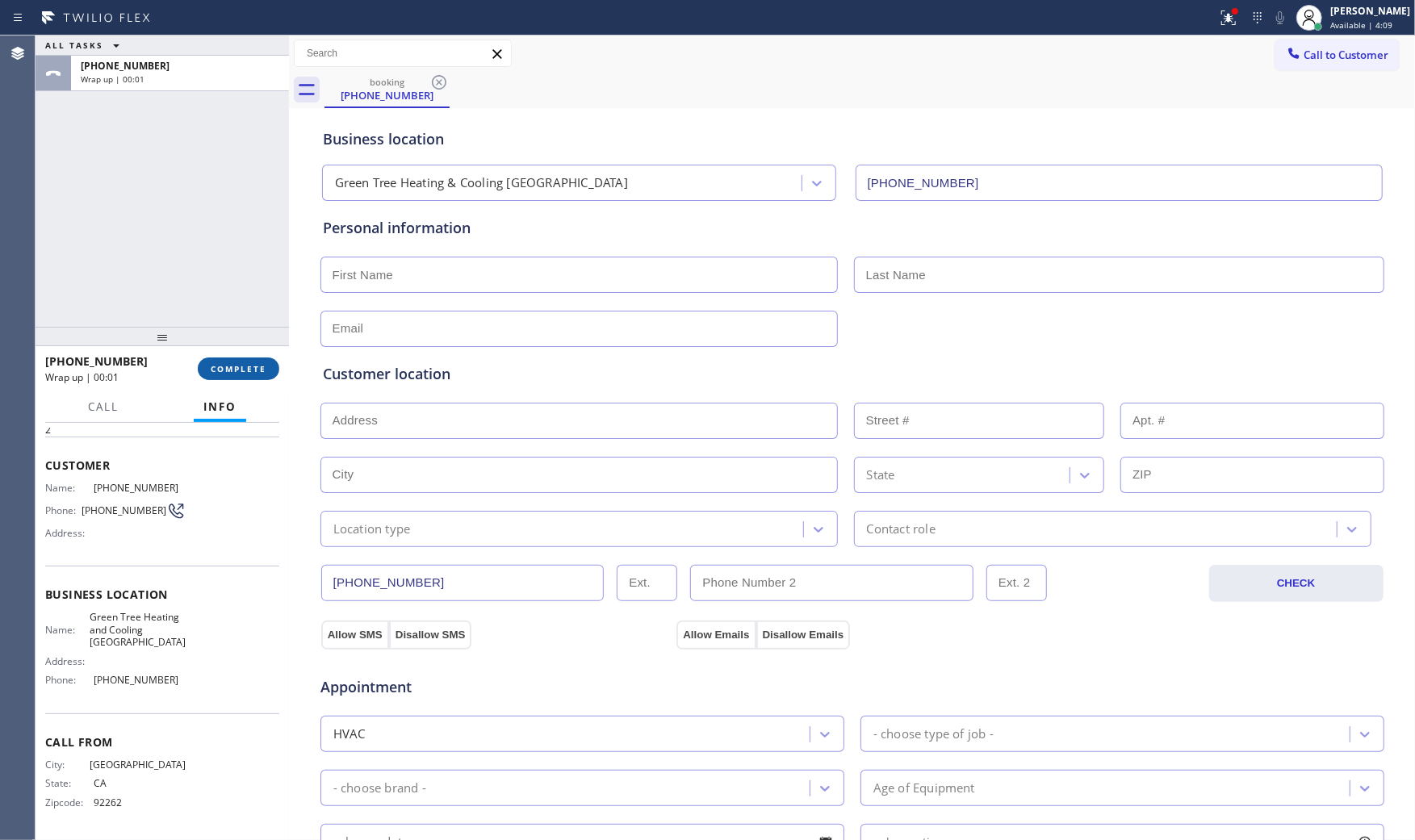
click at [243, 371] on span "COMPLETE" at bounding box center [238, 368] width 56 height 11
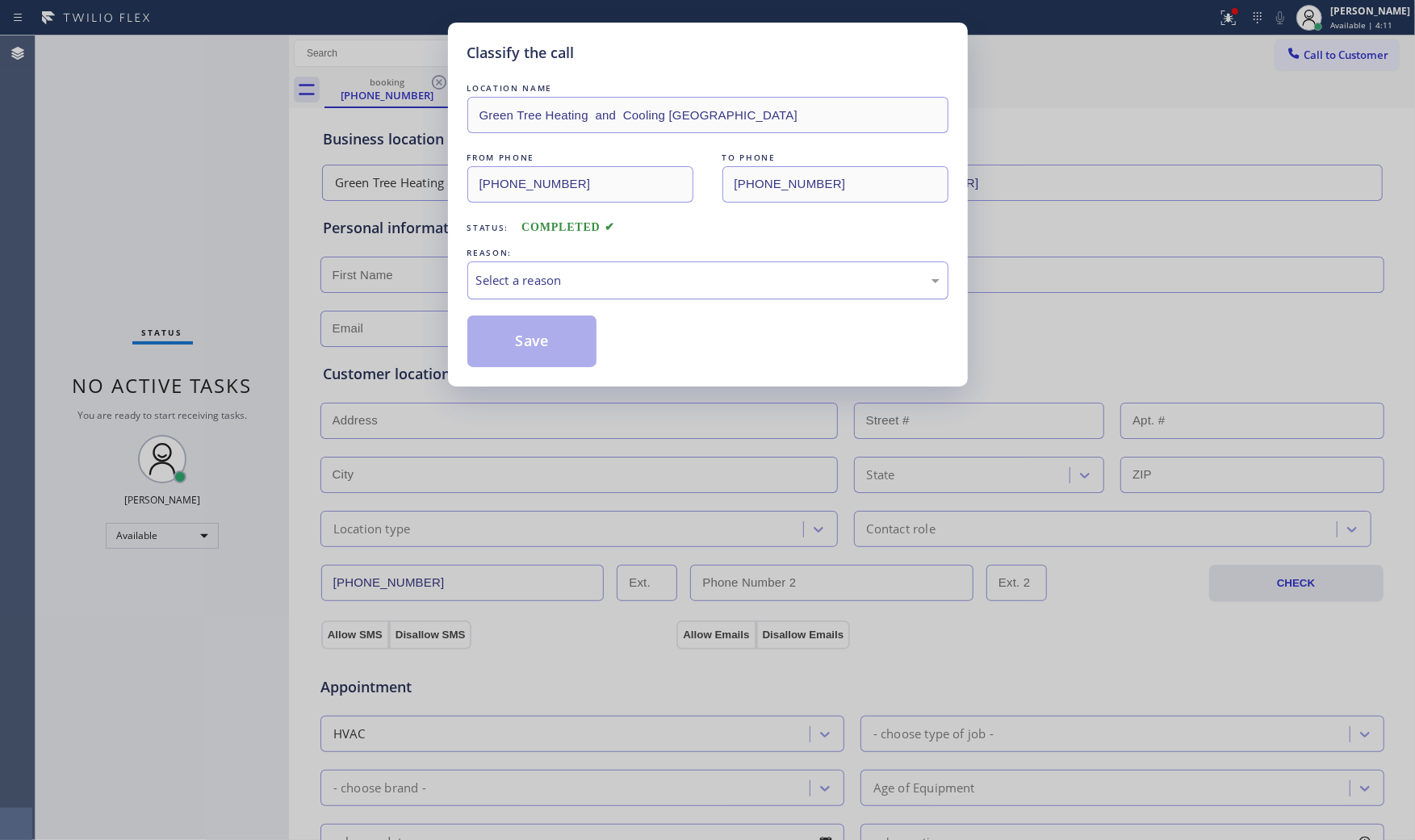
click at [558, 297] on div "Select a reason" at bounding box center [708, 280] width 481 height 38
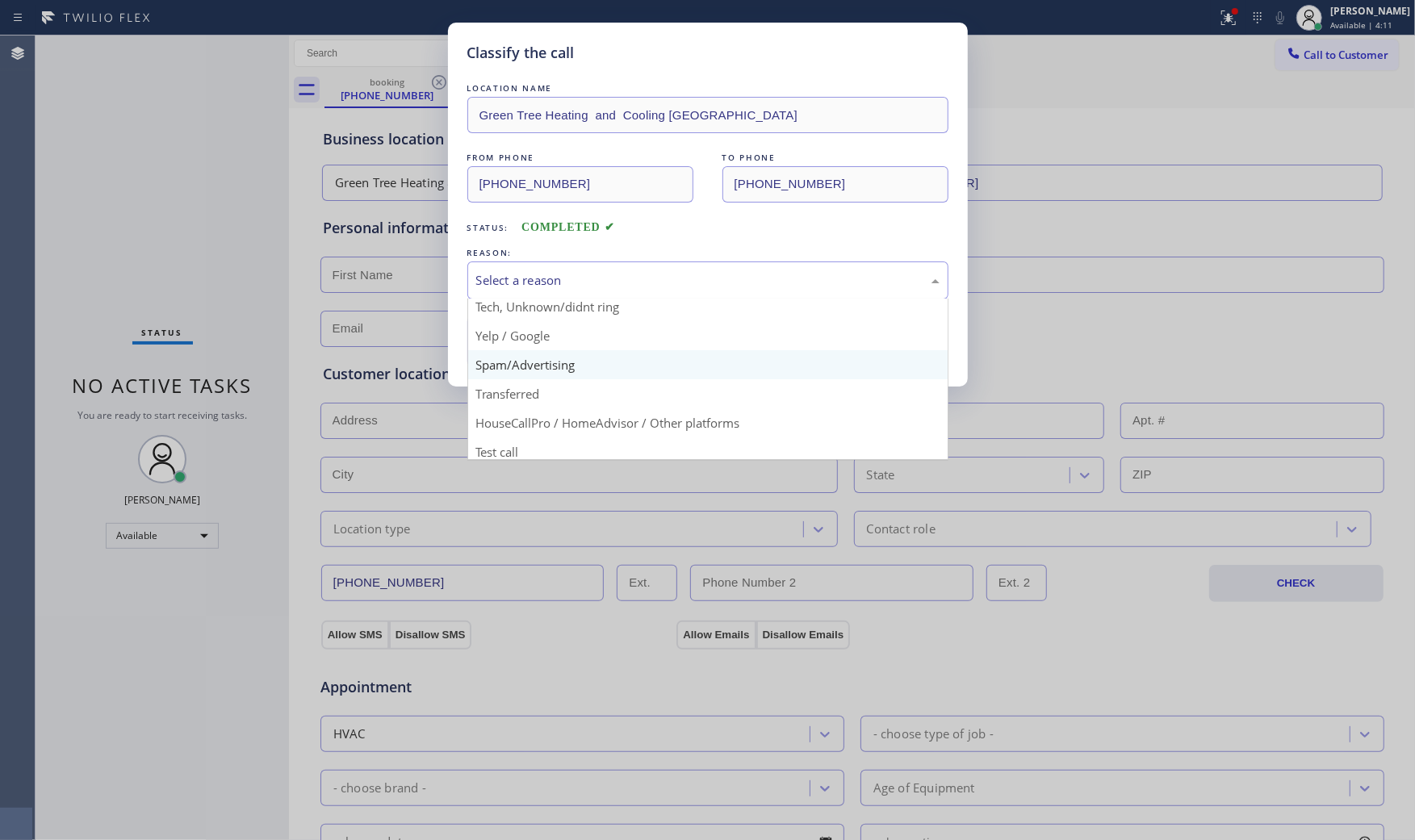
scroll to position [101, 0]
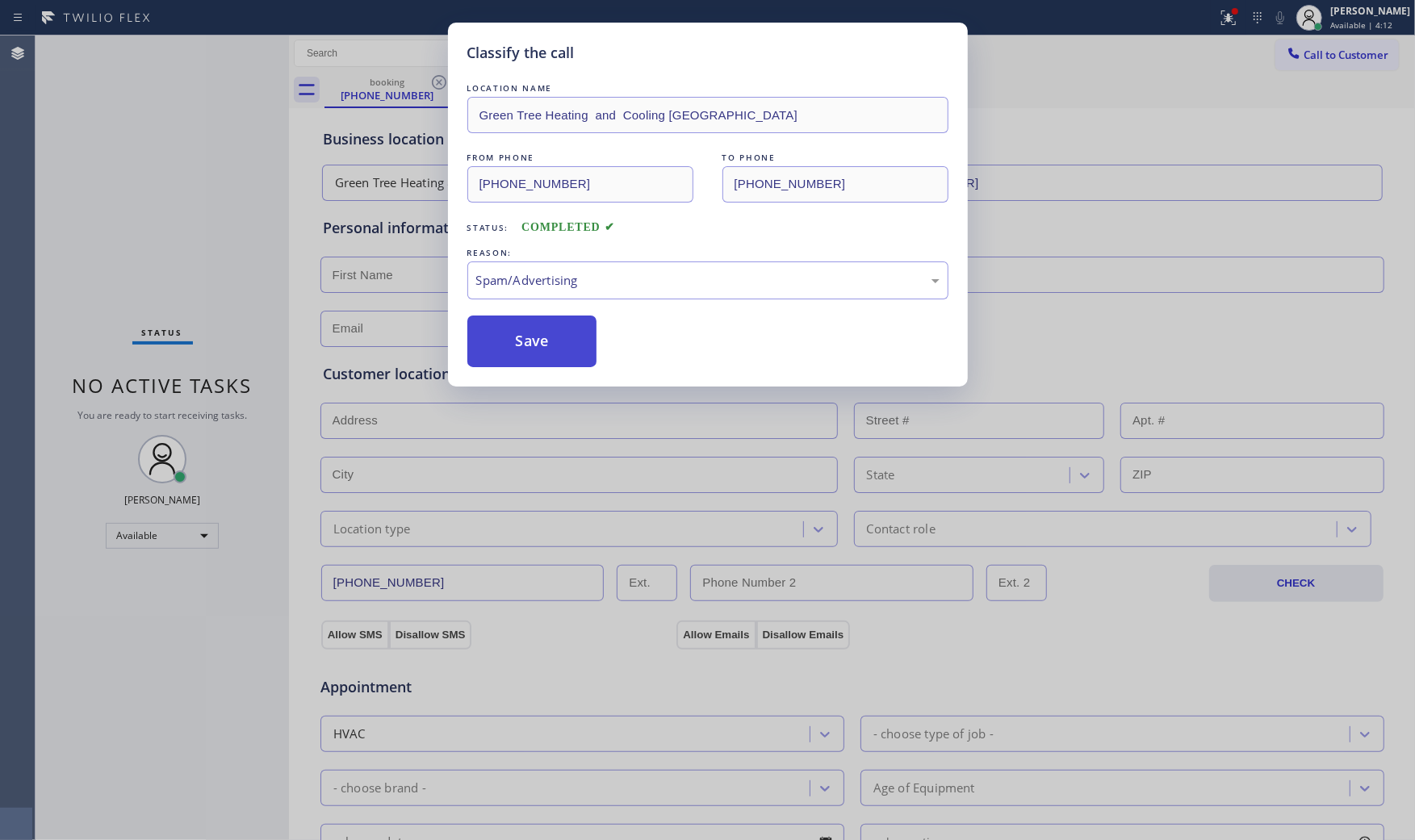
click at [539, 342] on button "Save" at bounding box center [532, 342] width 130 height 52
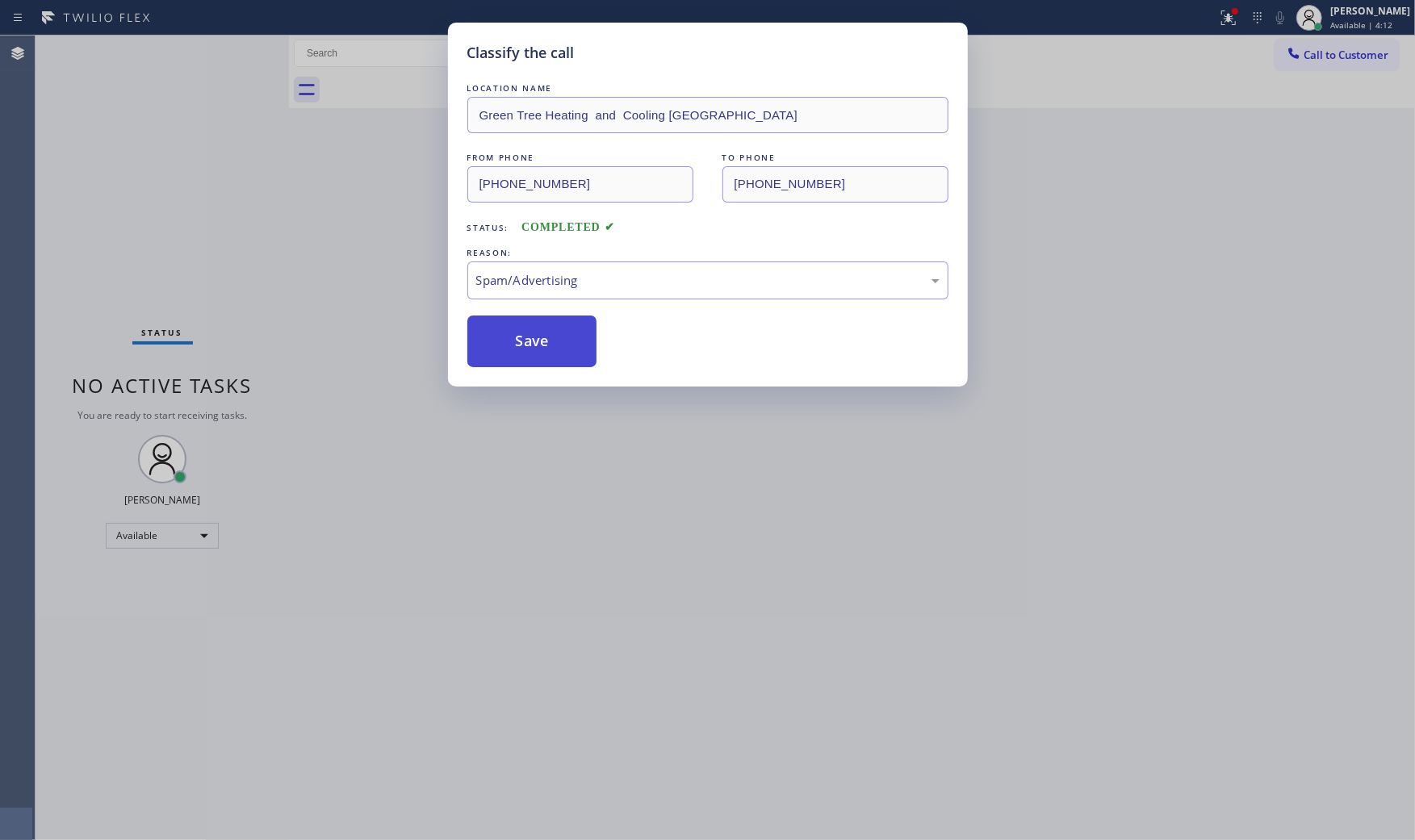
click at [539, 342] on button "Save" at bounding box center [532, 342] width 130 height 52
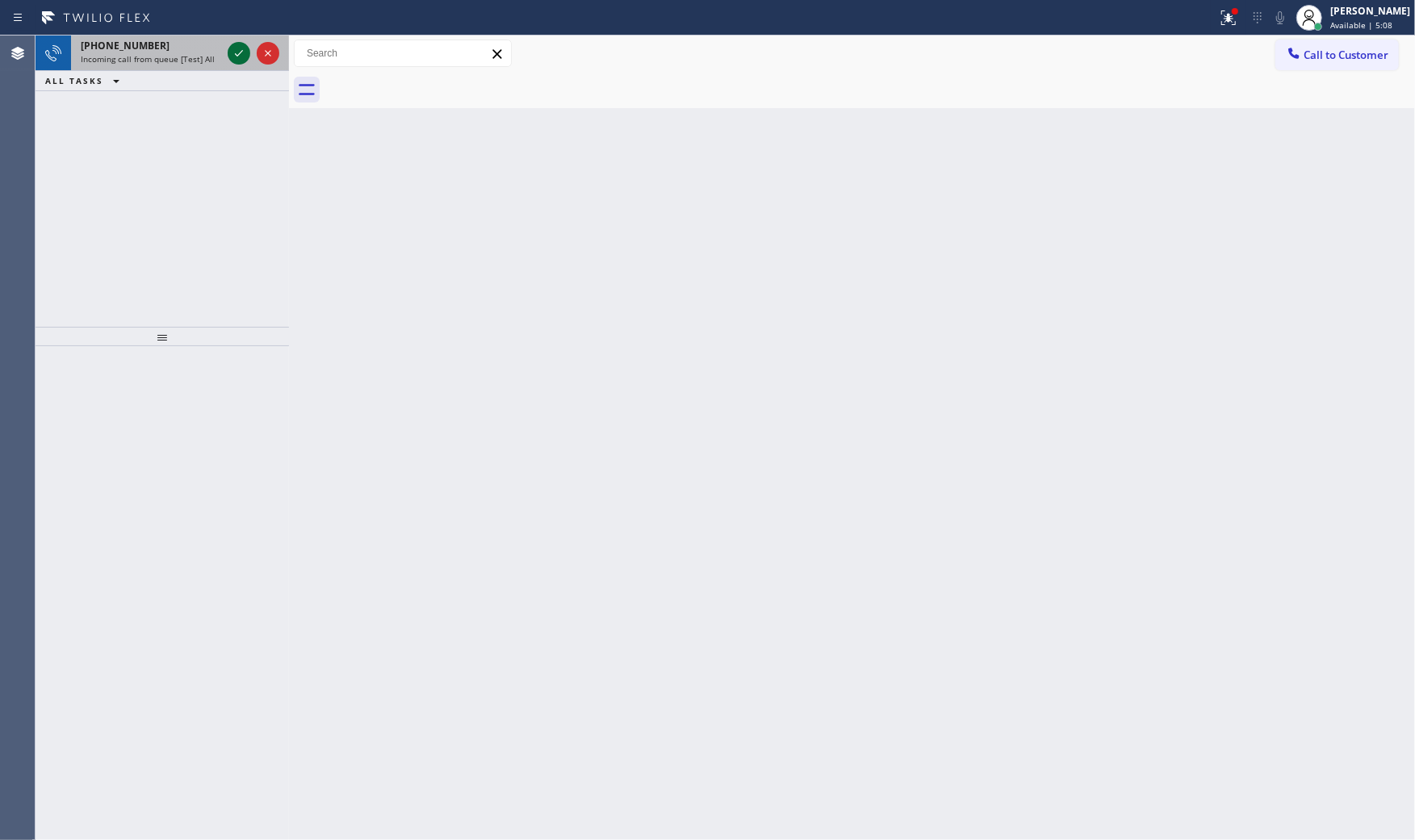
click at [231, 50] on icon at bounding box center [239, 54] width 20 height 20
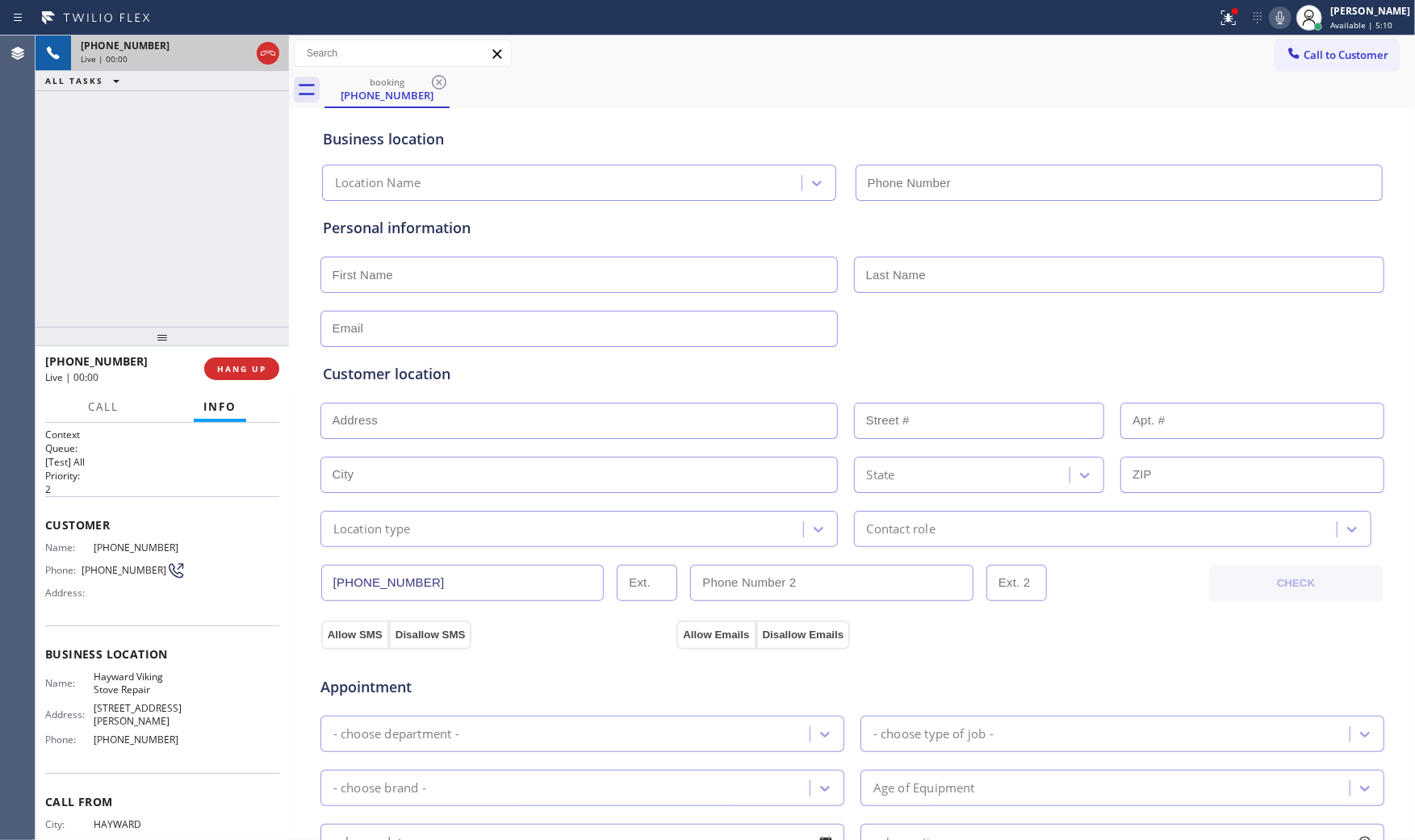
click at [260, 364] on span "HANG UP" at bounding box center [242, 368] width 50 height 11
type input "[PHONE_NUMBER]"
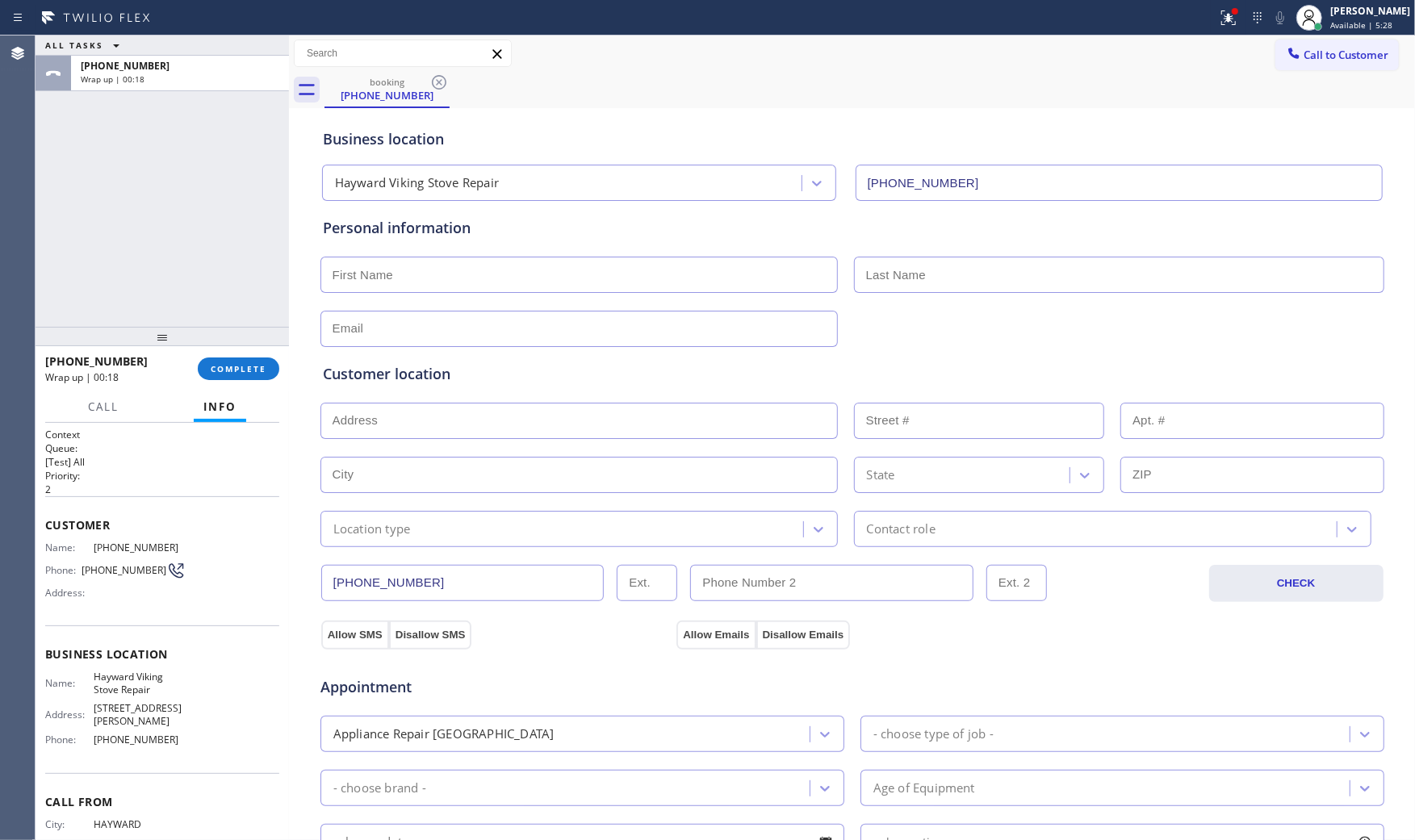
click at [211, 317] on div "ALL TASKS ALL TASKS ACTIVE TASKS TASKS IN WRAP UP [PHONE_NUMBER] Wrap up | 00:18" at bounding box center [162, 181] width 253 height 291
click at [213, 358] on button "COMPLETE" at bounding box center [238, 368] width 81 height 23
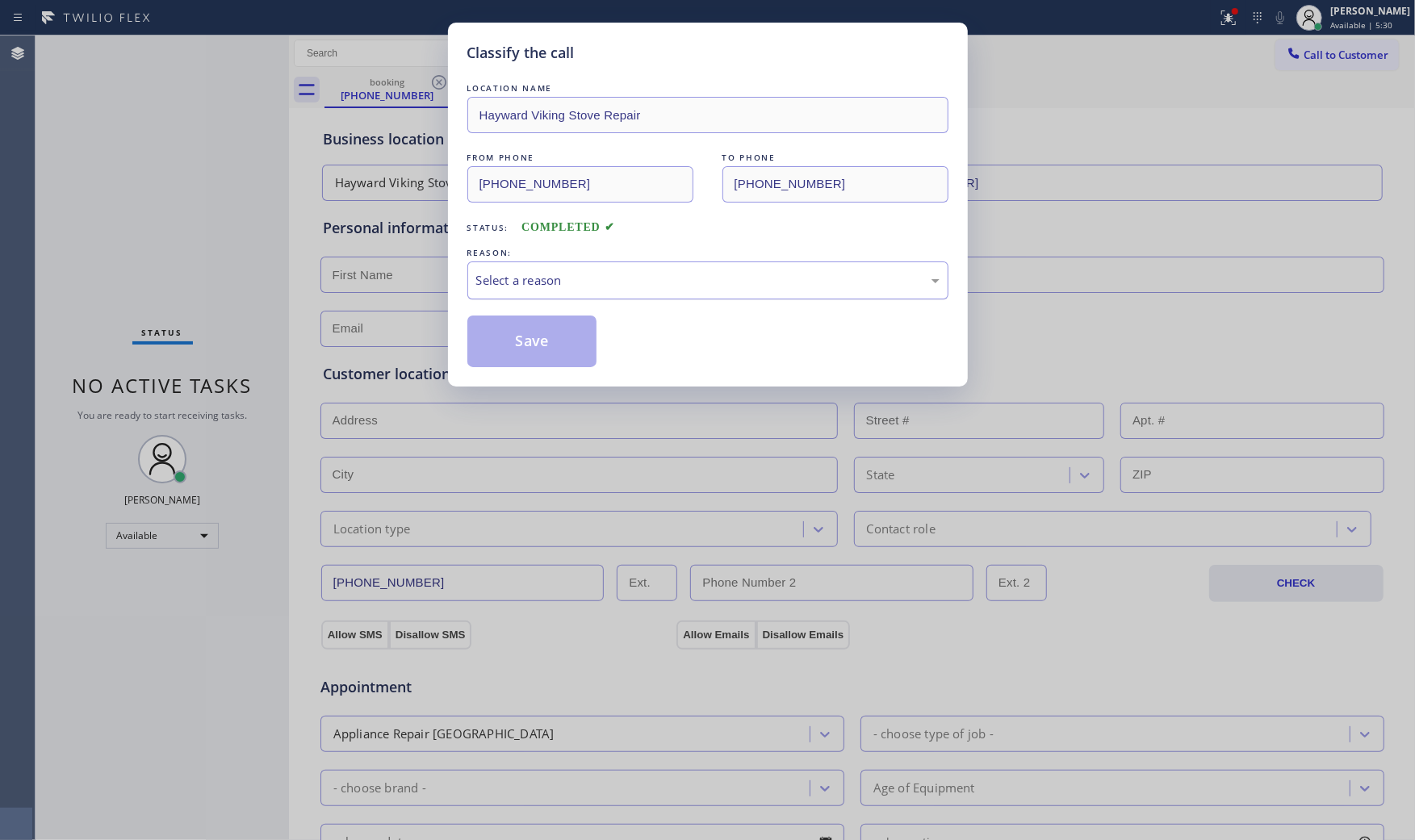
click at [585, 283] on div "Select a reason" at bounding box center [708, 280] width 464 height 19
click at [523, 332] on button "Save" at bounding box center [532, 342] width 130 height 52
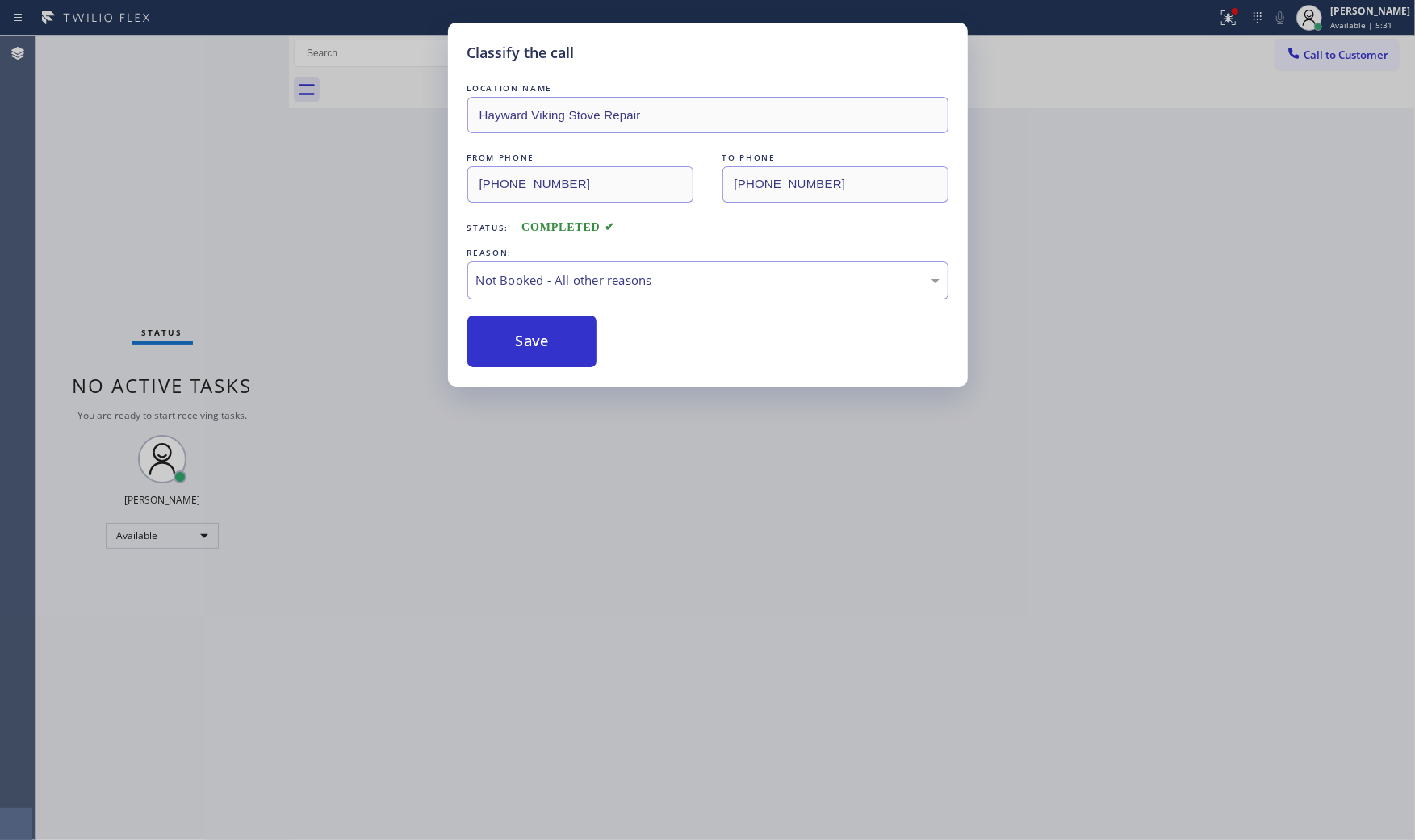
click at [523, 332] on button "Save" at bounding box center [532, 342] width 130 height 52
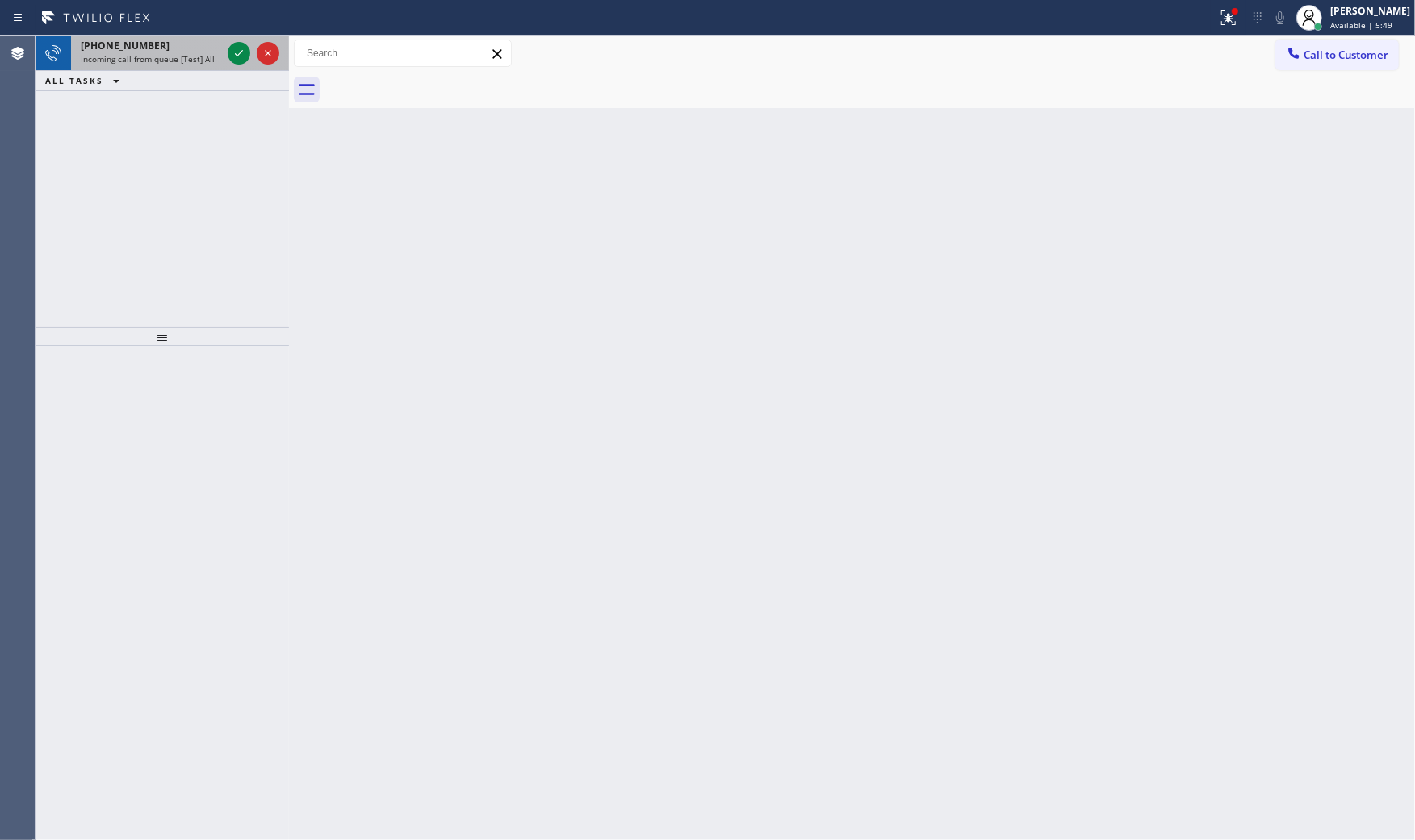
click at [212, 59] on div "Incoming call from queue [Test] All" at bounding box center [150, 59] width 140 height 11
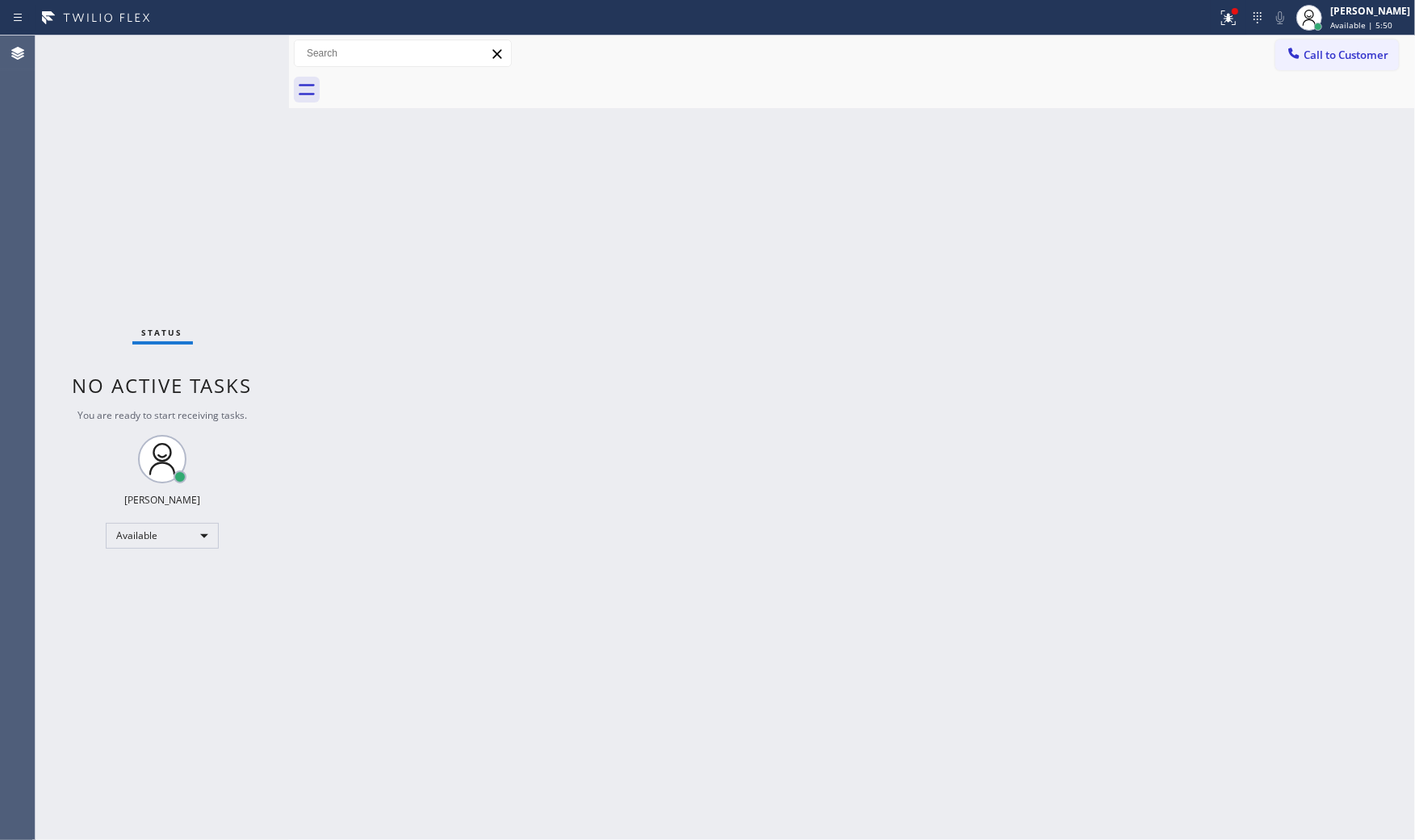
click at [212, 59] on div "Status No active tasks You are ready to start receiving tasks. [PERSON_NAME] Av…" at bounding box center [162, 438] width 253 height 804
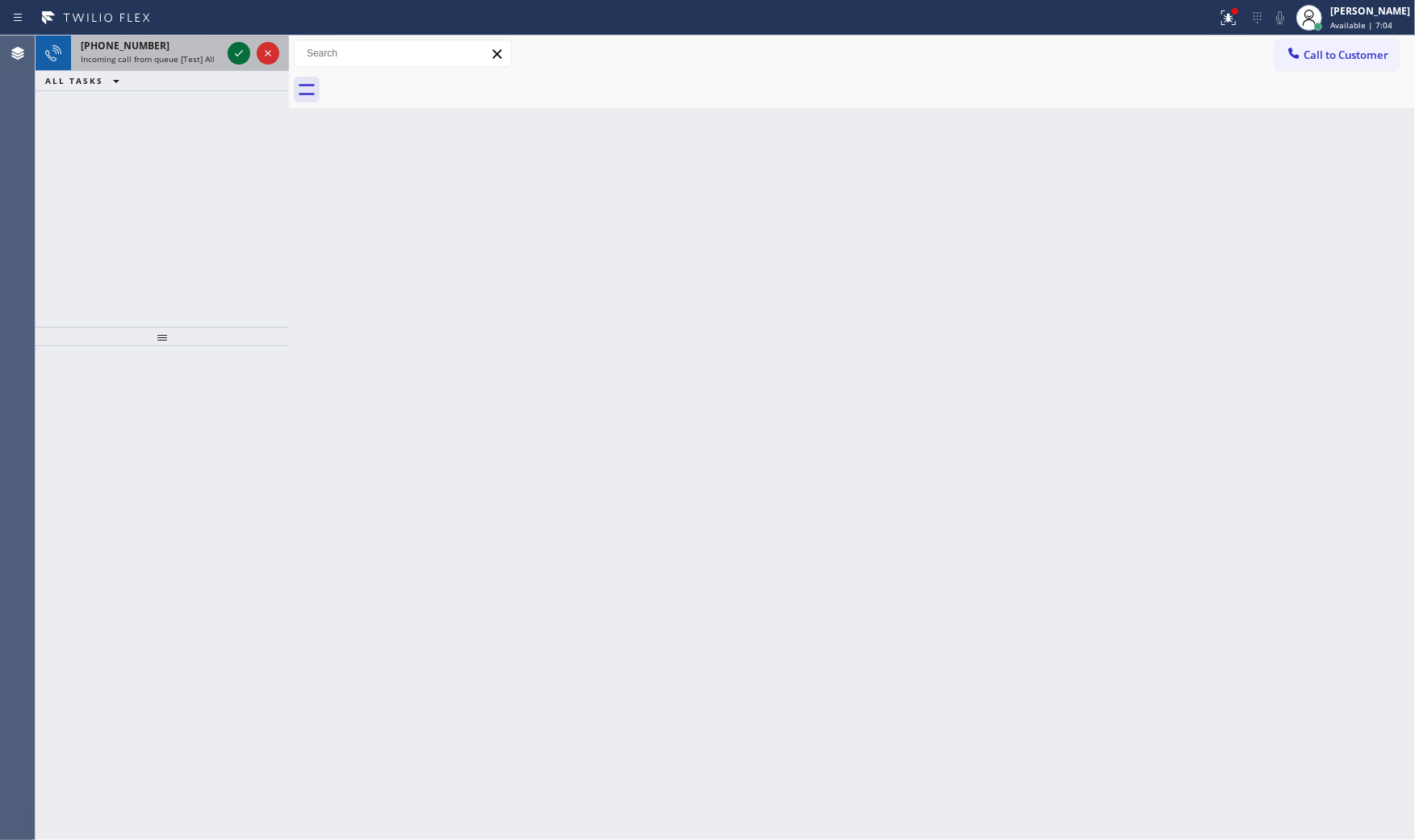
click at [232, 44] on icon at bounding box center [239, 54] width 20 height 20
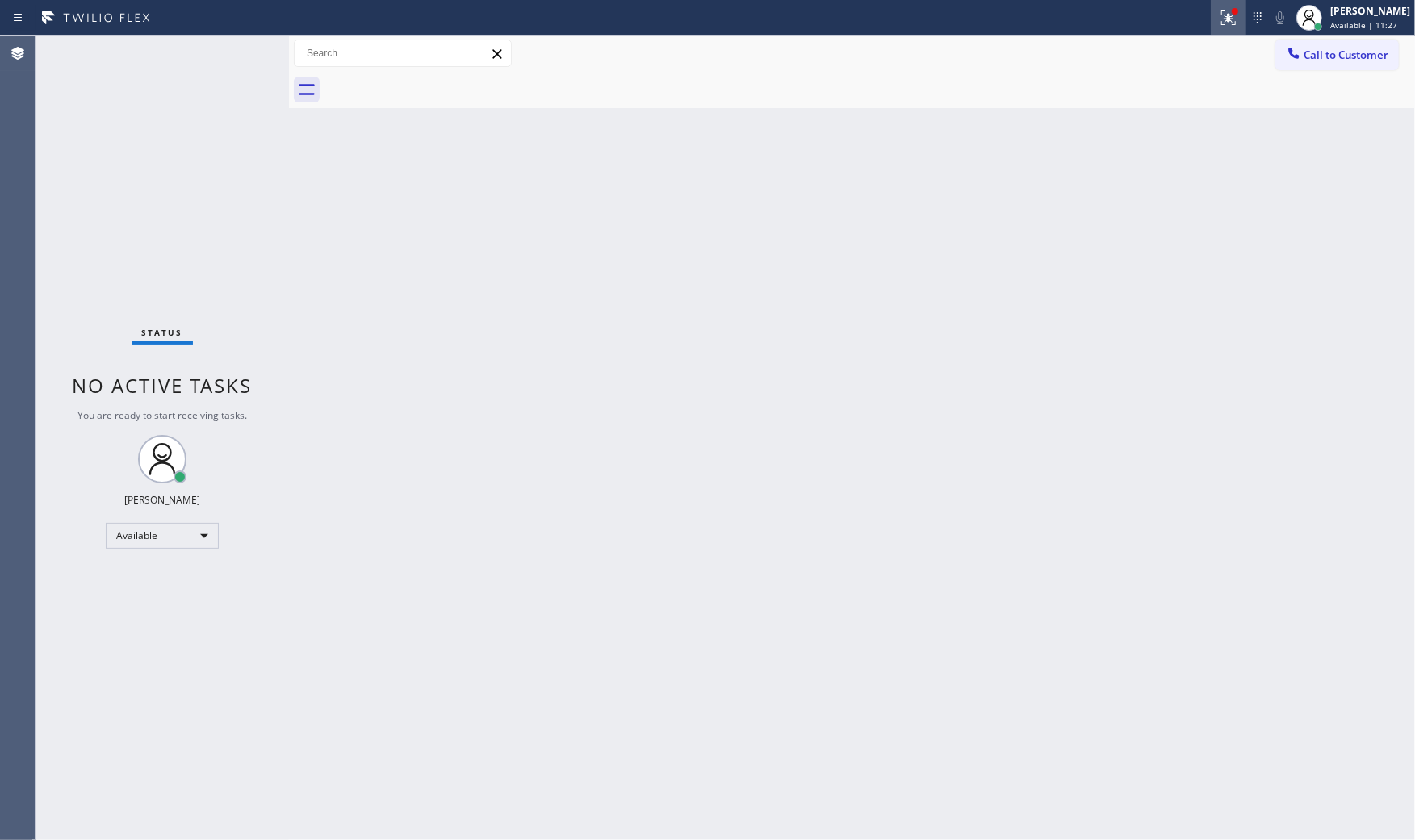
click at [1227, 21] on icon at bounding box center [1228, 18] width 15 height 15
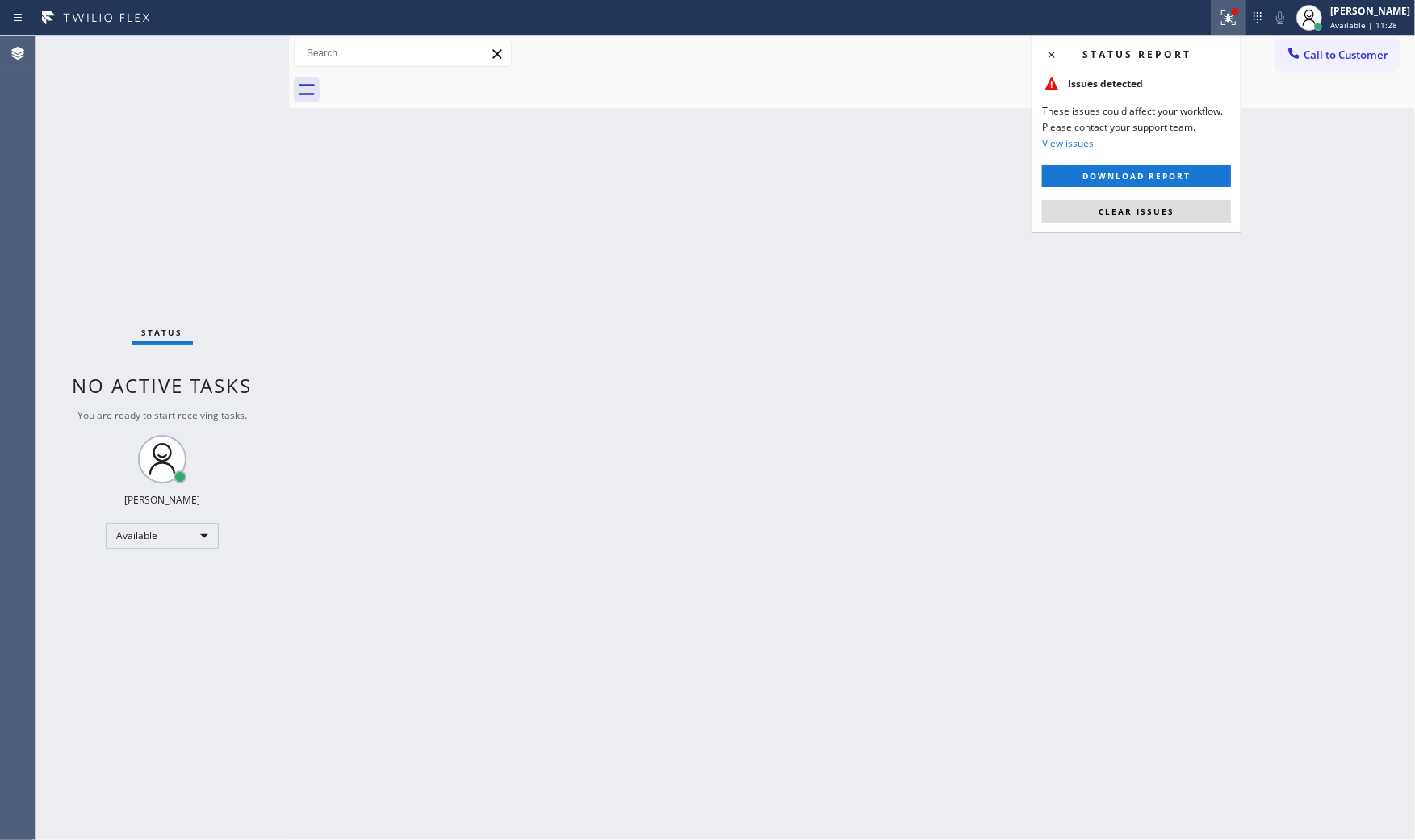
click at [1157, 222] on div "Status report Issues detected These issues could affect your workflow. Please c…" at bounding box center [1136, 134] width 210 height 199
click at [1152, 218] on button "Clear issues" at bounding box center [1136, 211] width 189 height 23
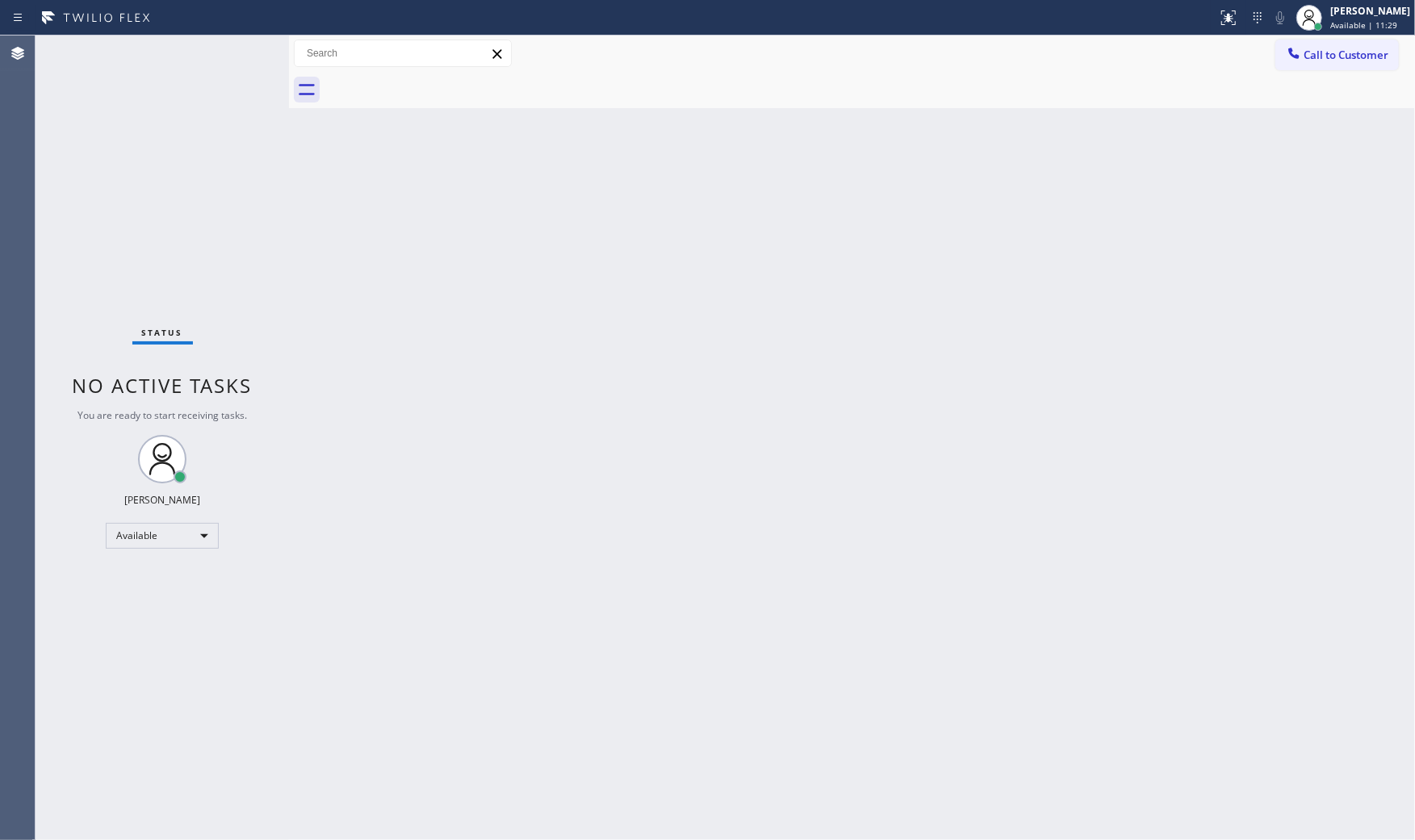
click at [232, 53] on div "Status No active tasks You are ready to start receiving tasks. [PERSON_NAME] Av…" at bounding box center [162, 438] width 253 height 804
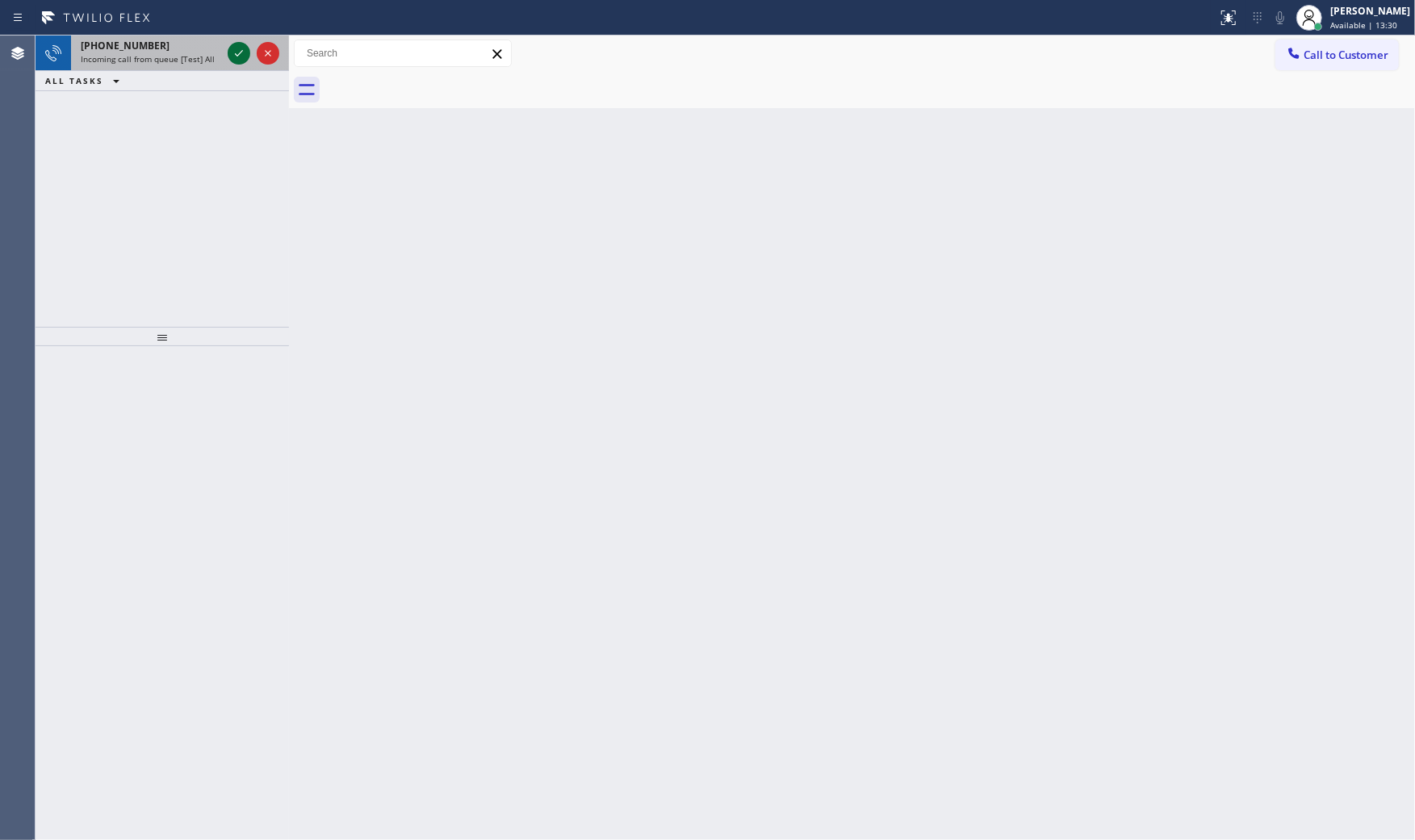
click at [243, 58] on icon at bounding box center [239, 54] width 20 height 20
click at [246, 57] on icon at bounding box center [239, 54] width 20 height 20
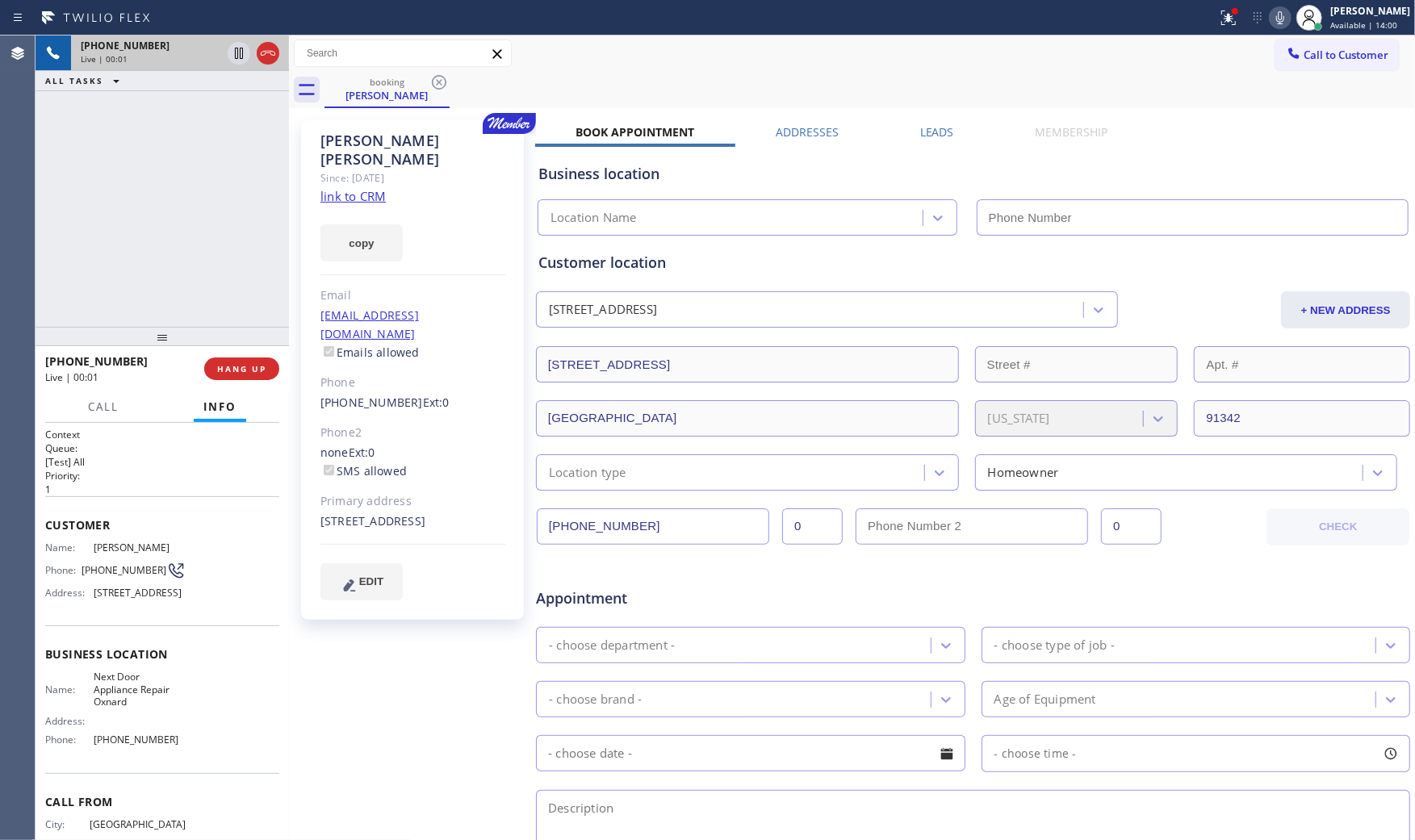
type input "[PHONE_NUMBER]"
click at [343, 188] on link "link to CRM" at bounding box center [354, 196] width 66 height 16
click at [1270, 15] on icon at bounding box center [1280, 18] width 20 height 20
click at [1230, 18] on icon at bounding box center [1228, 18] width 20 height 20
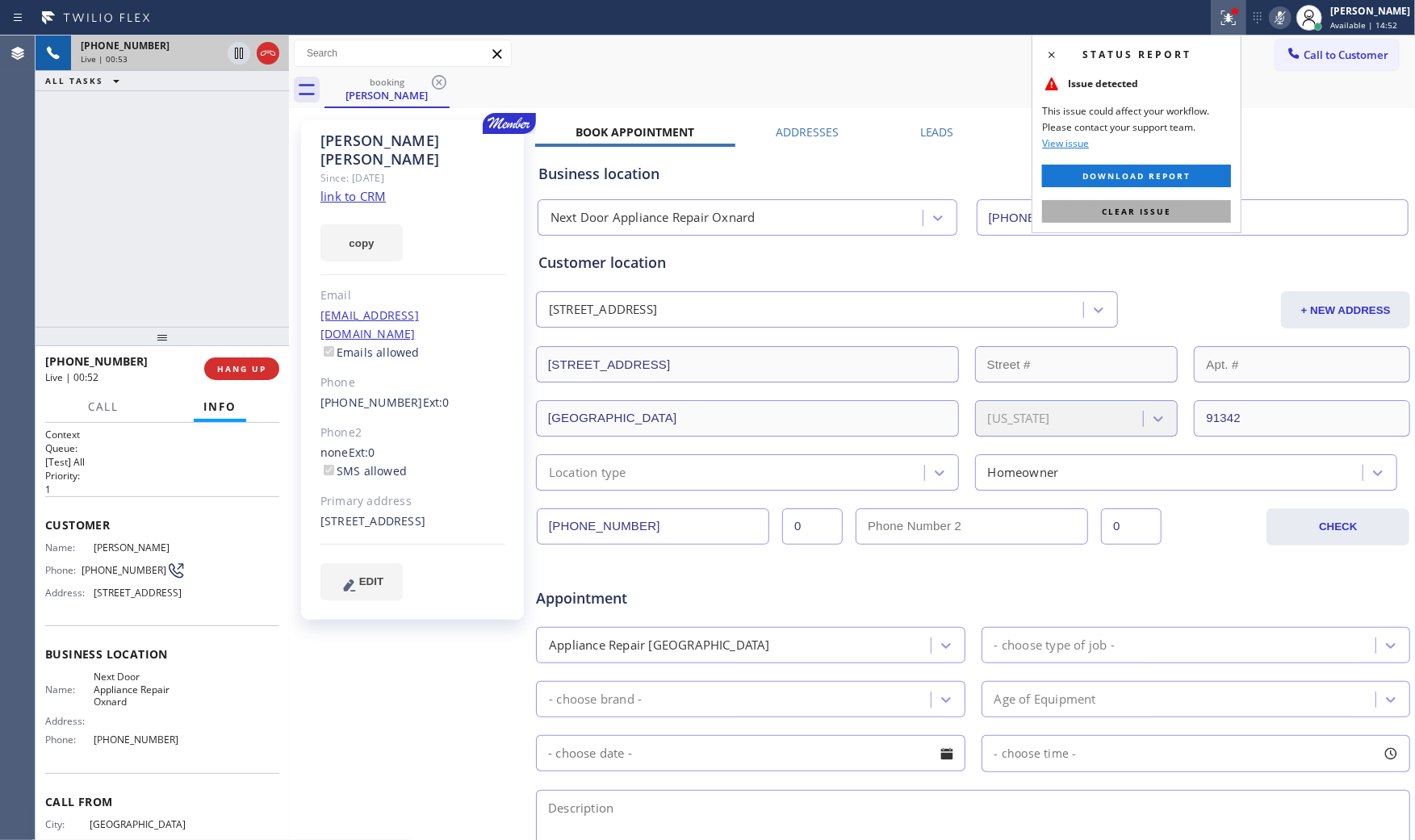
click at [1174, 203] on button "Clear issue" at bounding box center [1136, 211] width 189 height 23
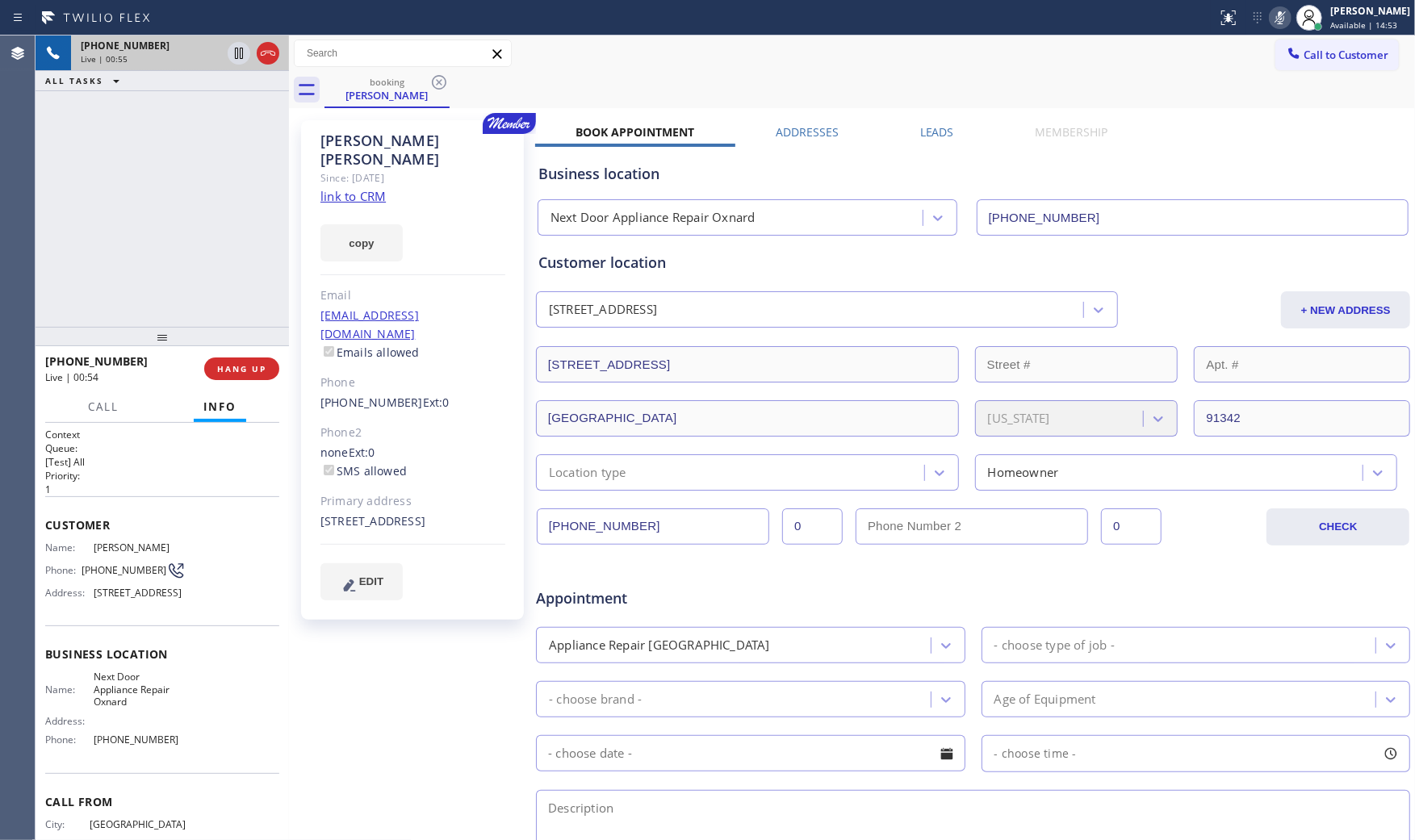
click at [1270, 8] on icon at bounding box center [1280, 18] width 20 height 20
click at [1270, 16] on icon at bounding box center [1280, 18] width 20 height 20
click at [1270, 14] on icon at bounding box center [1280, 18] width 20 height 20
click at [1270, 11] on icon at bounding box center [1280, 18] width 20 height 20
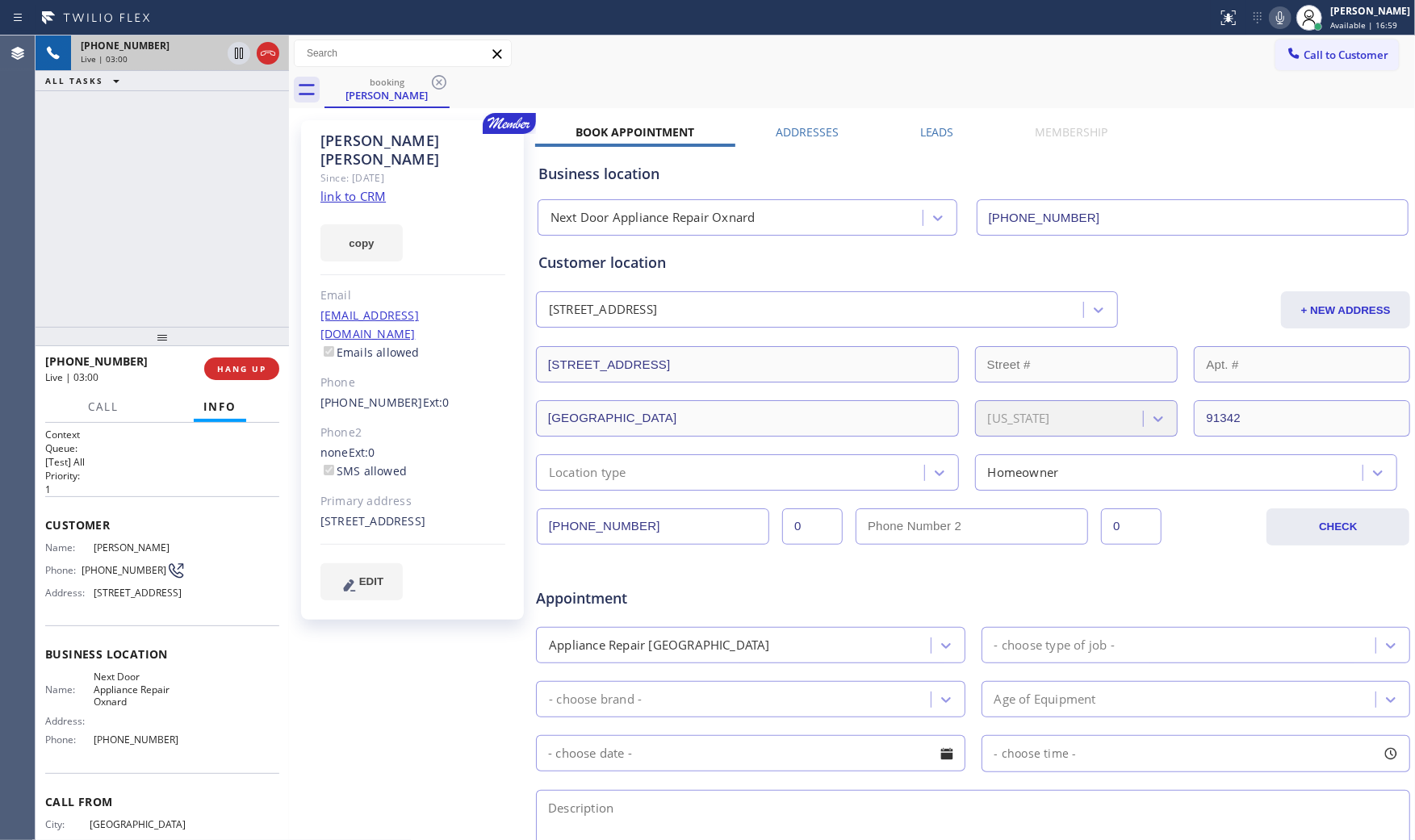
click at [1274, 22] on icon at bounding box center [1280, 18] width 20 height 20
click at [1277, 14] on icon at bounding box center [1280, 18] width 20 height 20
click at [261, 377] on button "HANG UP" at bounding box center [242, 368] width 75 height 23
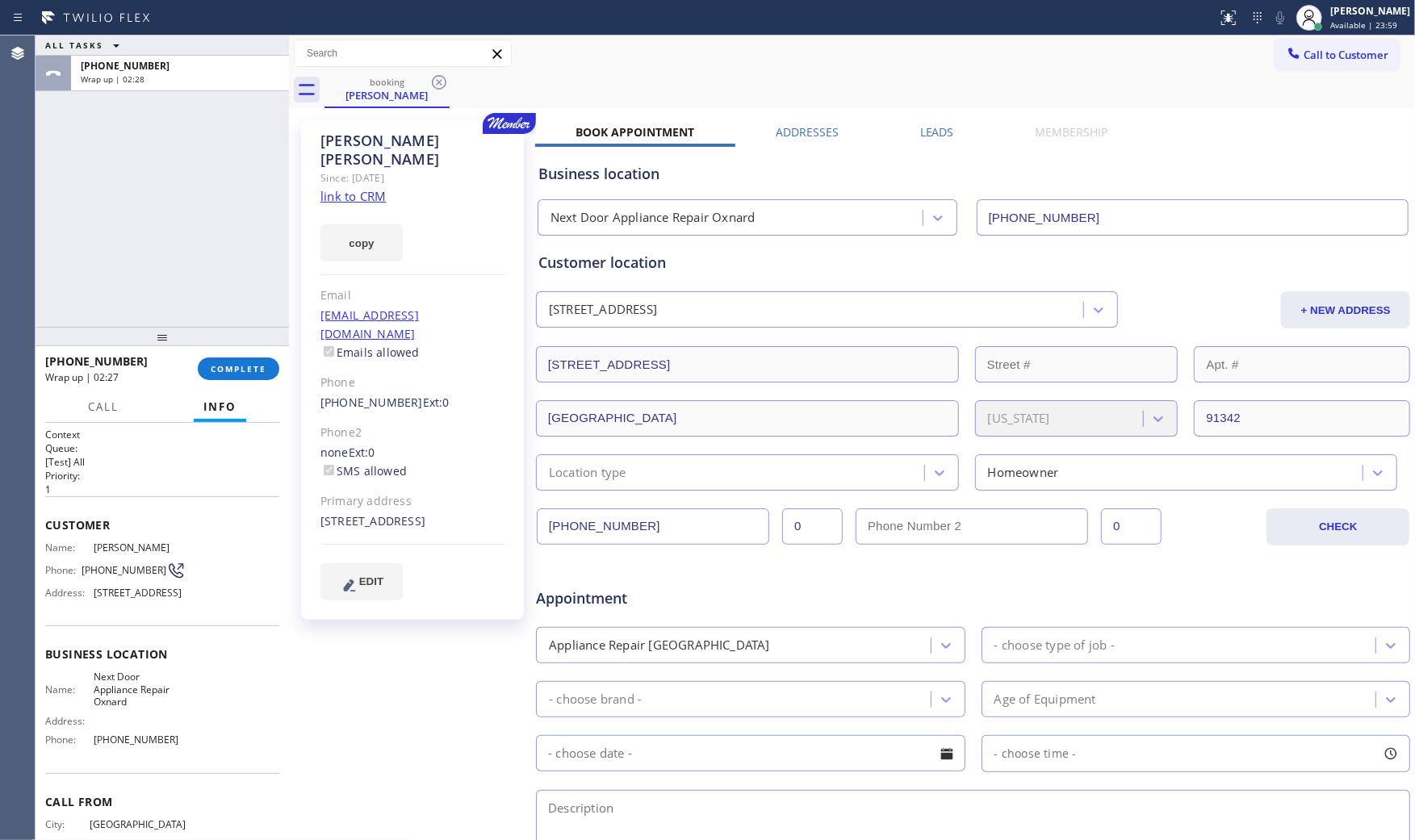
click at [144, 746] on span "[PHONE_NUMBER]" at bounding box center [140, 740] width 91 height 12
click at [143, 746] on span "[PHONE_NUMBER]" at bounding box center [140, 740] width 91 height 12
click at [142, 746] on span "[PHONE_NUMBER]" at bounding box center [140, 740] width 91 height 12
click at [116, 708] on span "Next Door Appliance Repair Oxnard" at bounding box center [140, 688] width 91 height 37
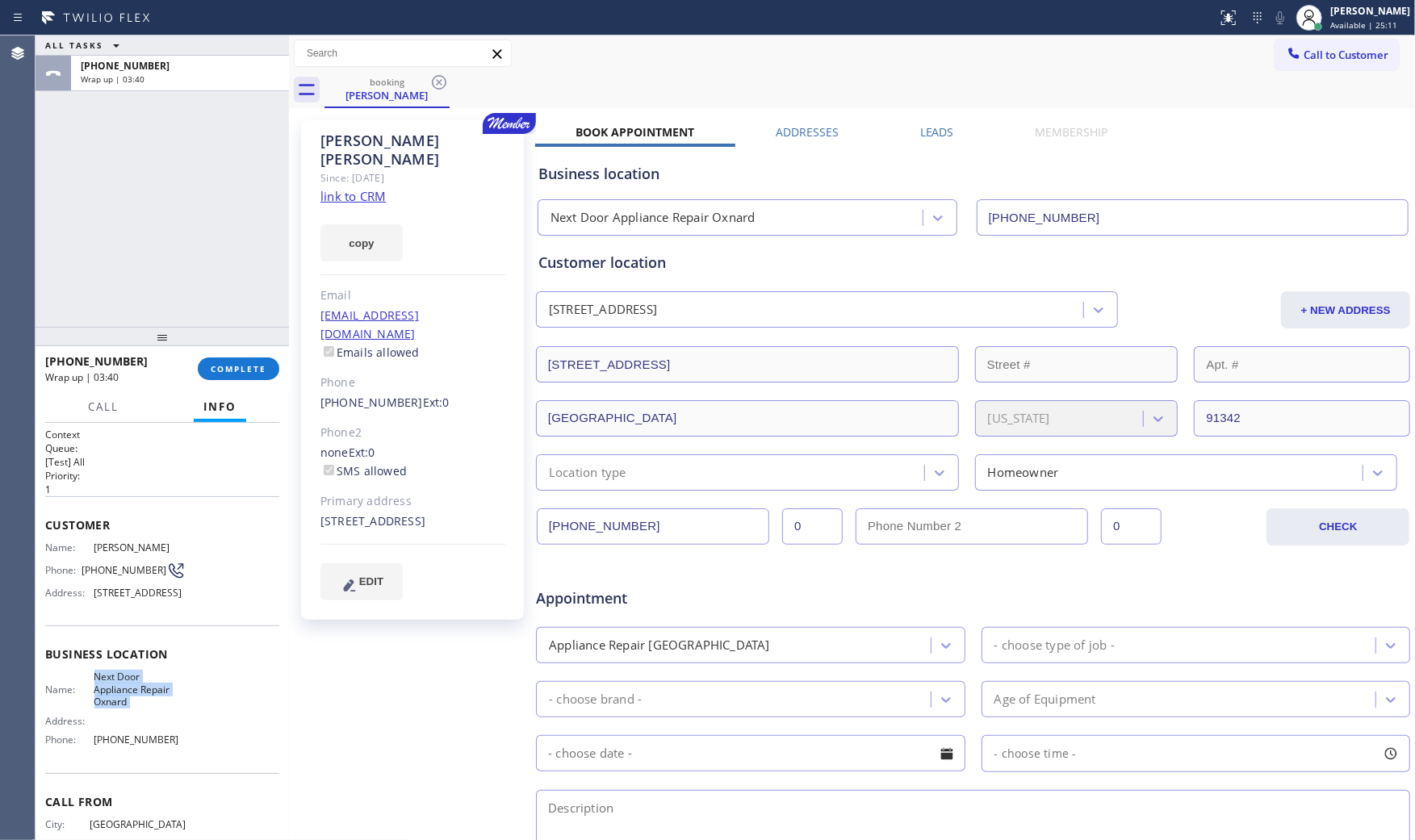
click at [117, 708] on span "Next Door Appliance Repair Oxnard" at bounding box center [140, 688] width 91 height 37
click at [232, 372] on span "COMPLETE" at bounding box center [238, 368] width 56 height 11
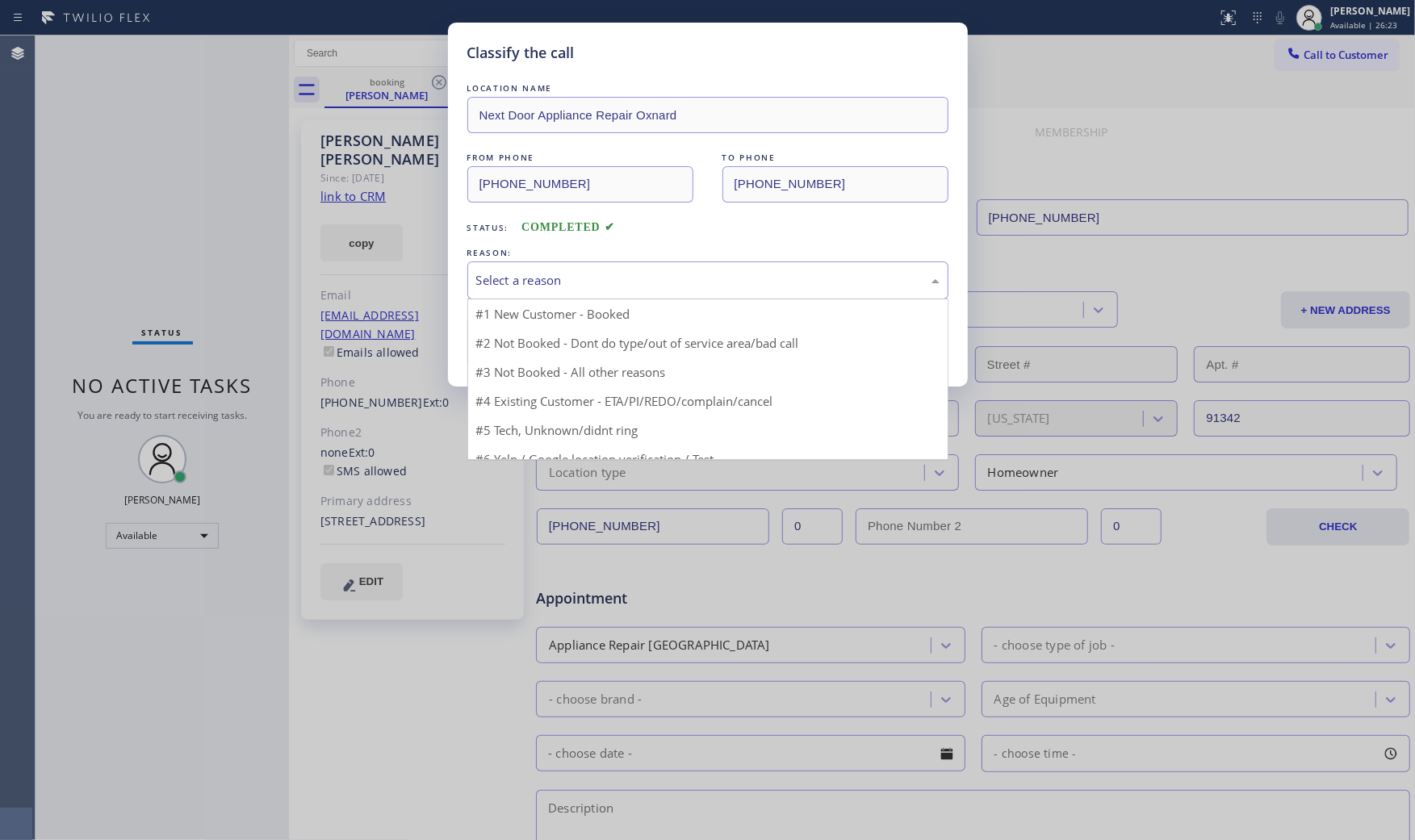
click at [554, 280] on div "Select a reason" at bounding box center [708, 280] width 464 height 19
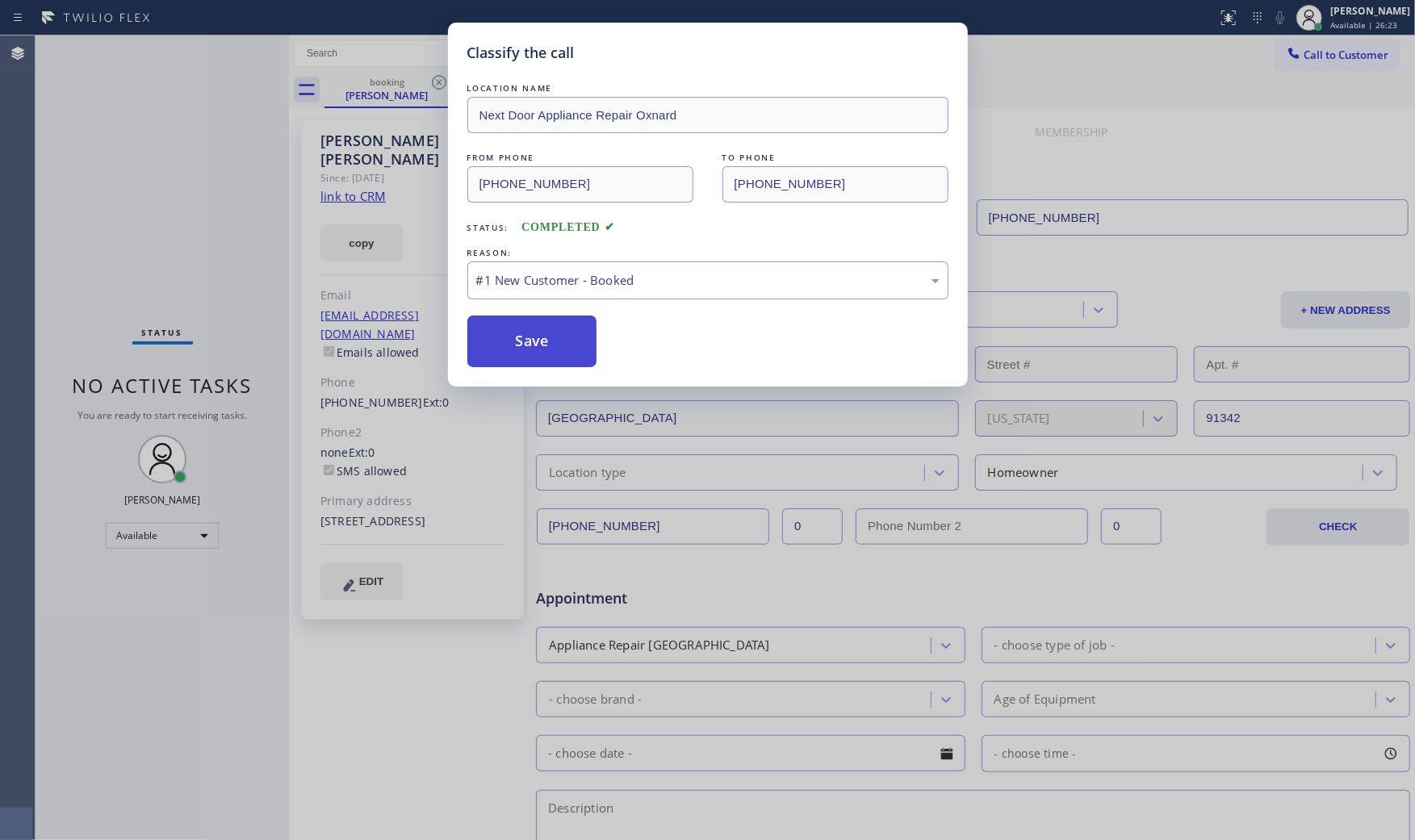
click at [523, 336] on button "Save" at bounding box center [532, 342] width 130 height 52
click at [522, 336] on button "Save" at bounding box center [532, 342] width 130 height 52
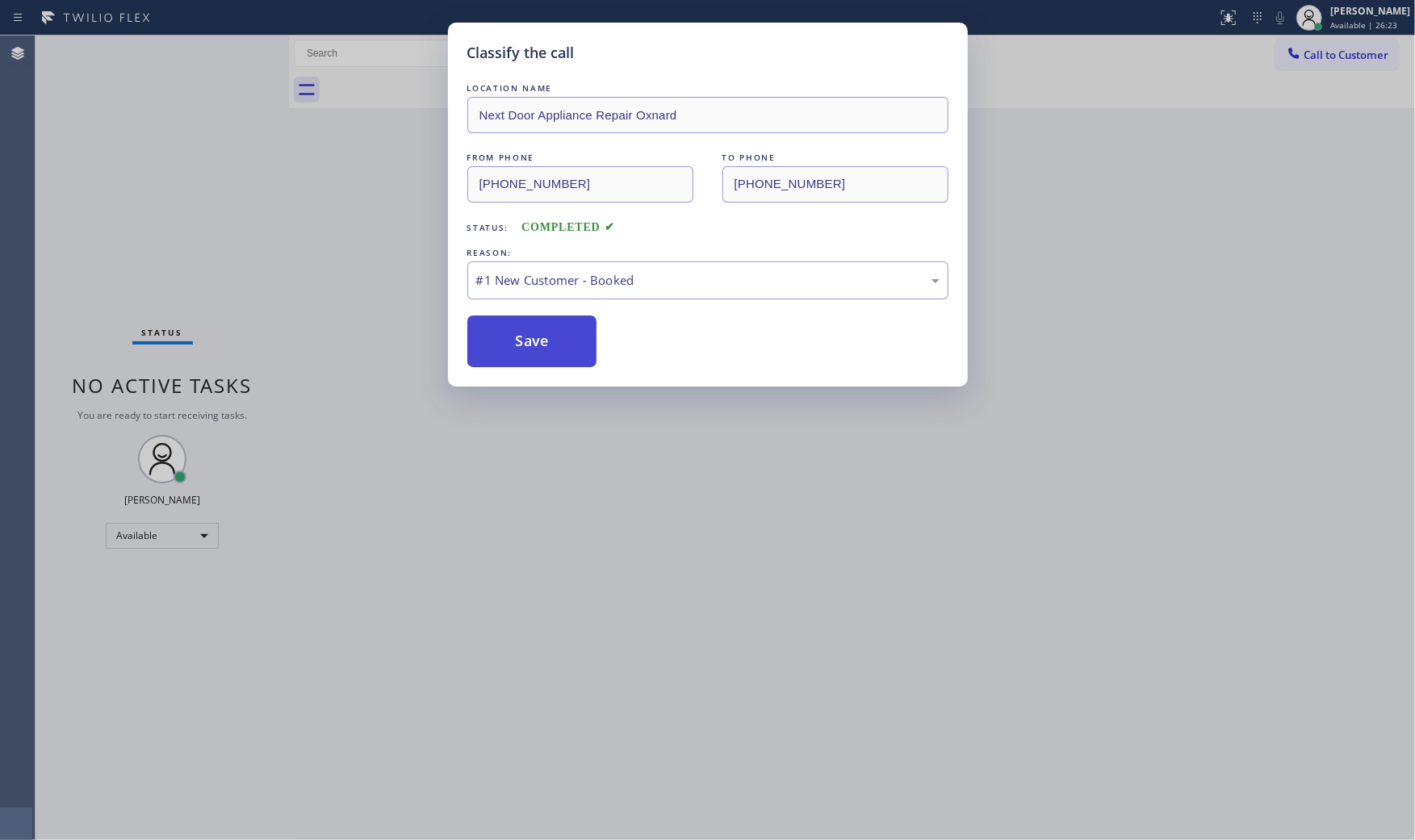
click at [521, 336] on button "Save" at bounding box center [532, 342] width 130 height 52
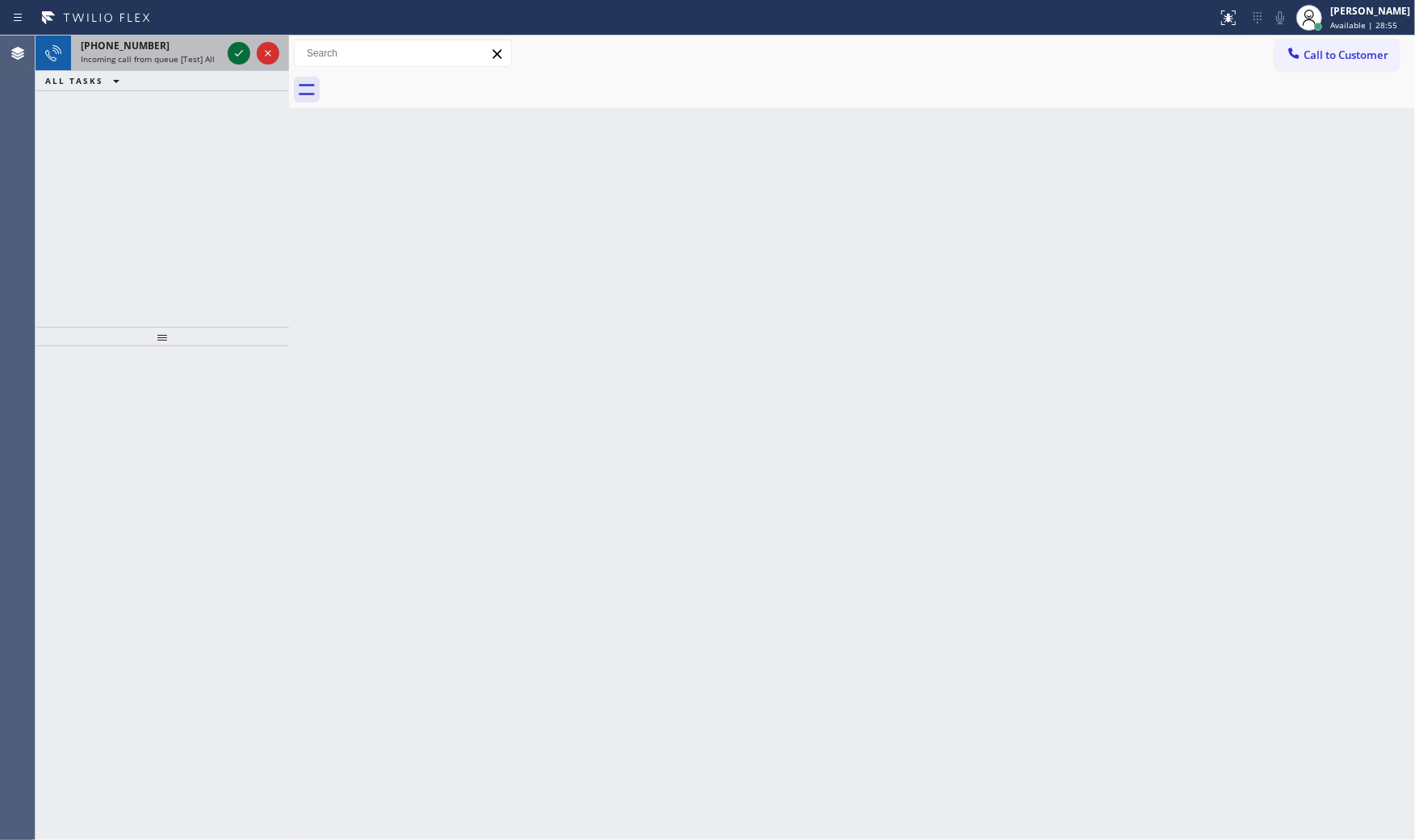
click at [236, 54] on icon at bounding box center [239, 53] width 8 height 7
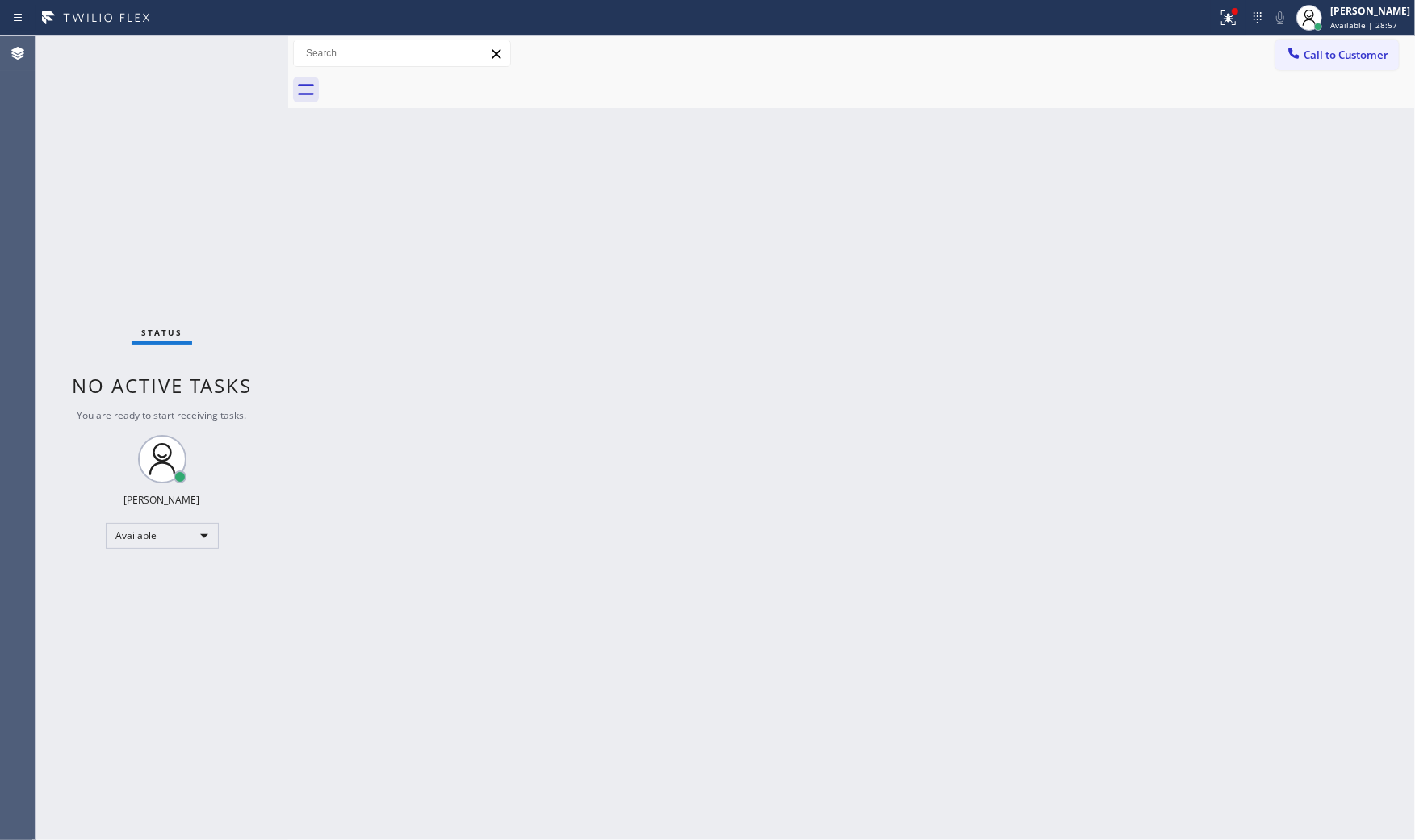
click at [288, 188] on div at bounding box center [288, 438] width 0 height 804
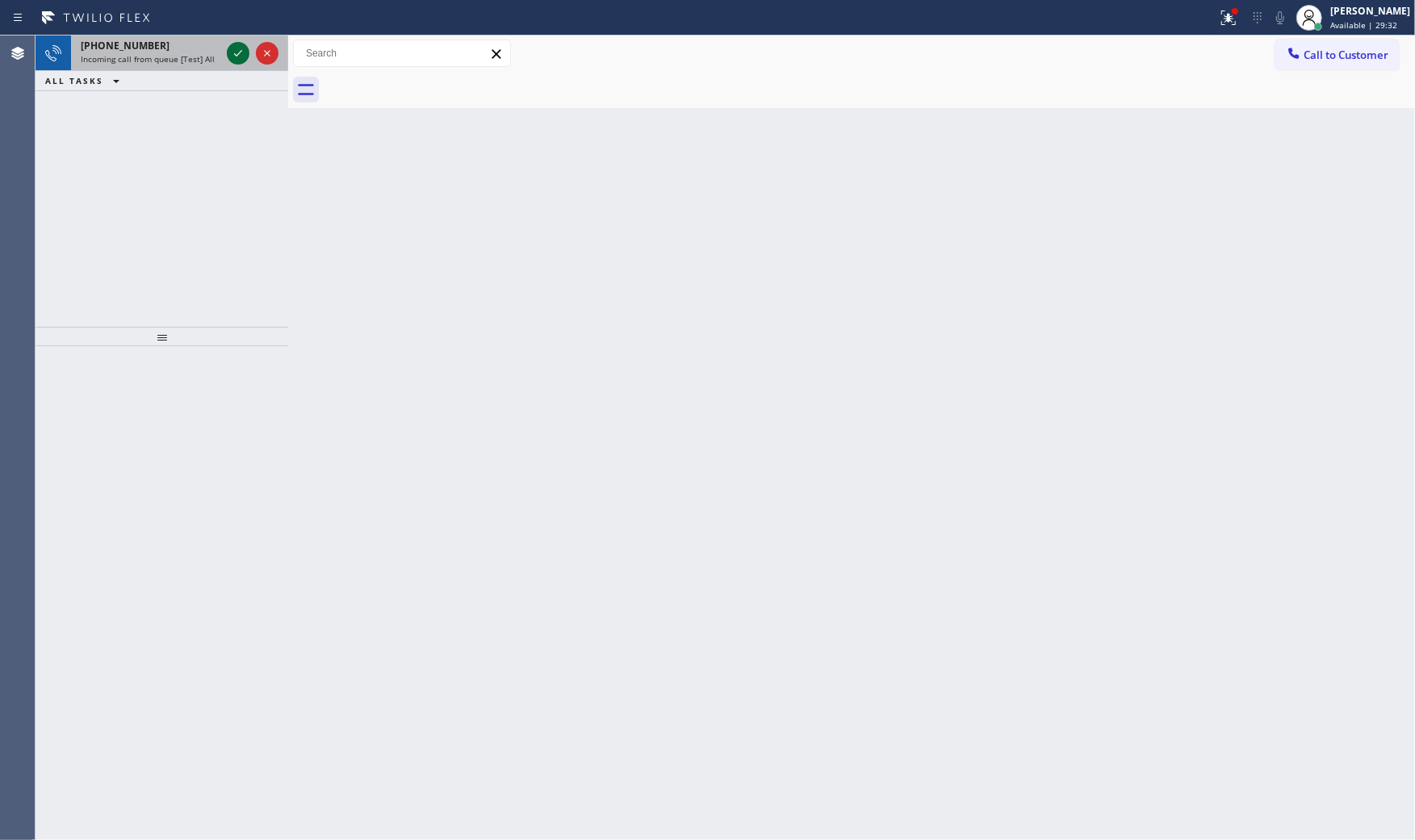
click at [243, 50] on icon at bounding box center [238, 54] width 20 height 20
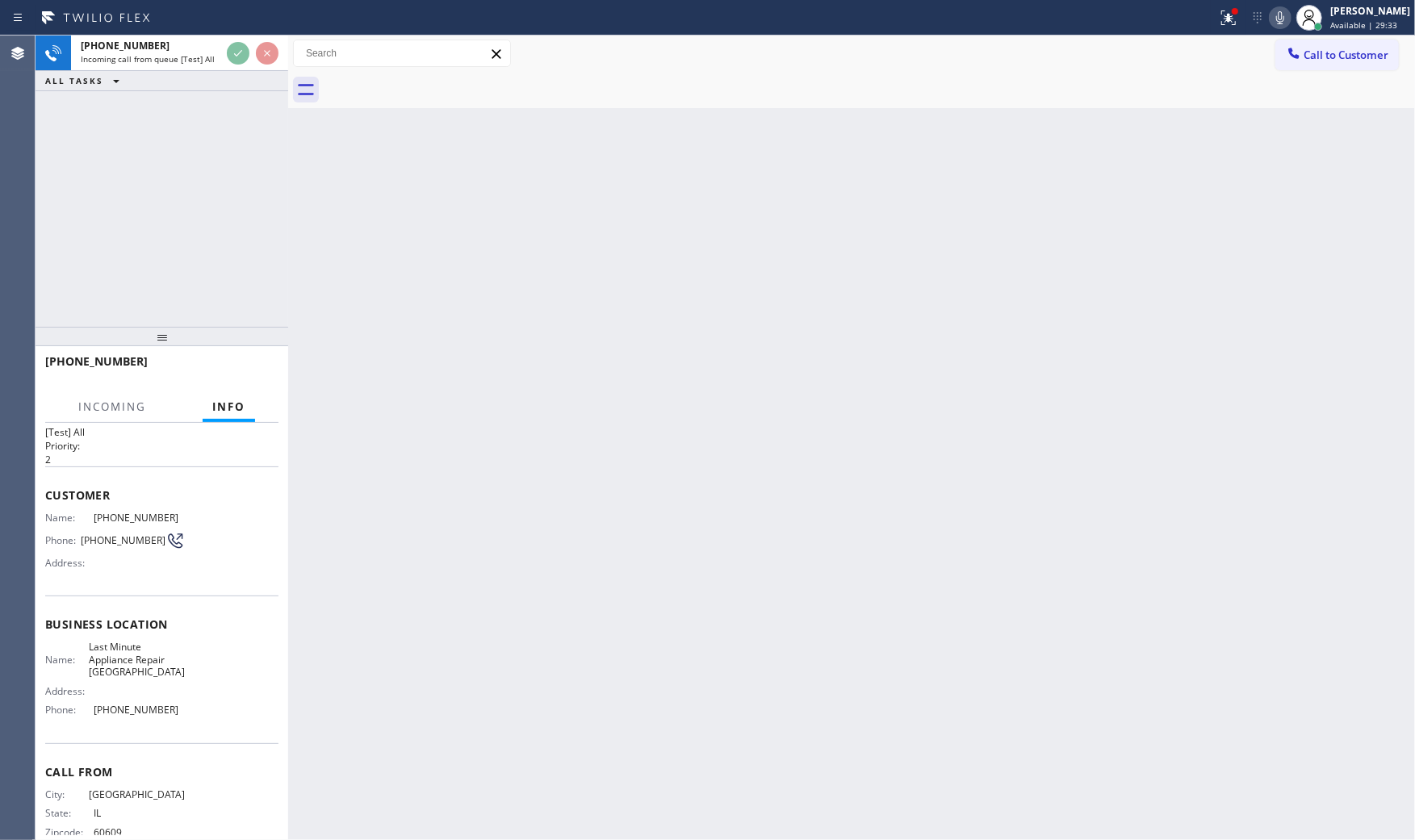
scroll to position [59, 0]
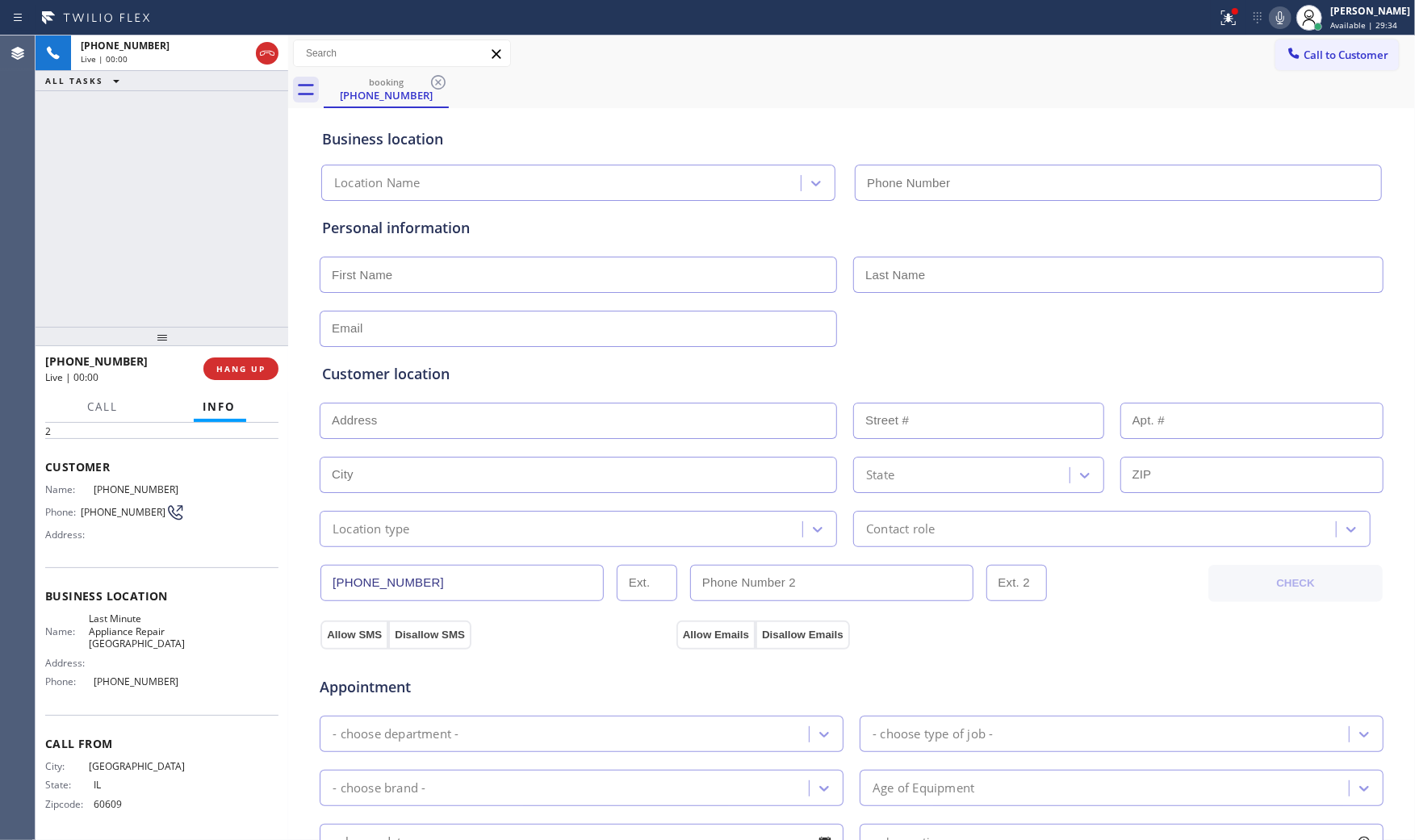
type input "[PHONE_NUMBER]"
click at [267, 368] on button "HANG UP" at bounding box center [241, 368] width 75 height 23
click at [418, 293] on div "Personal information" at bounding box center [851, 282] width 1059 height 130
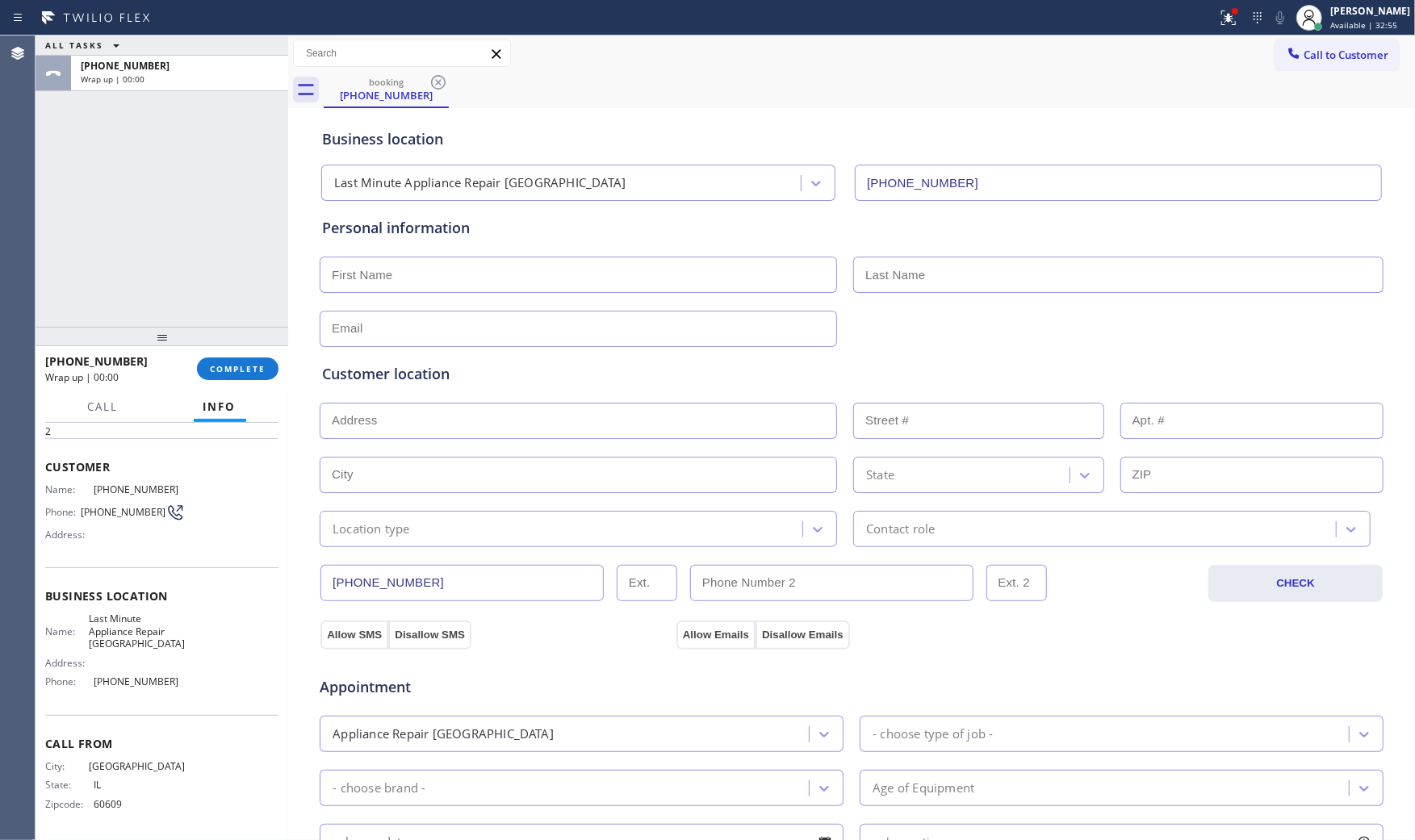
click at [417, 281] on input "text" at bounding box center [578, 274] width 517 height 37
type input "Ms"
type input "[PERSON_NAME]"
click at [334, 329] on input "text" at bounding box center [578, 329] width 517 height 37
type input "[EMAIL_ADDRESS][DOMAIN_NAME]"
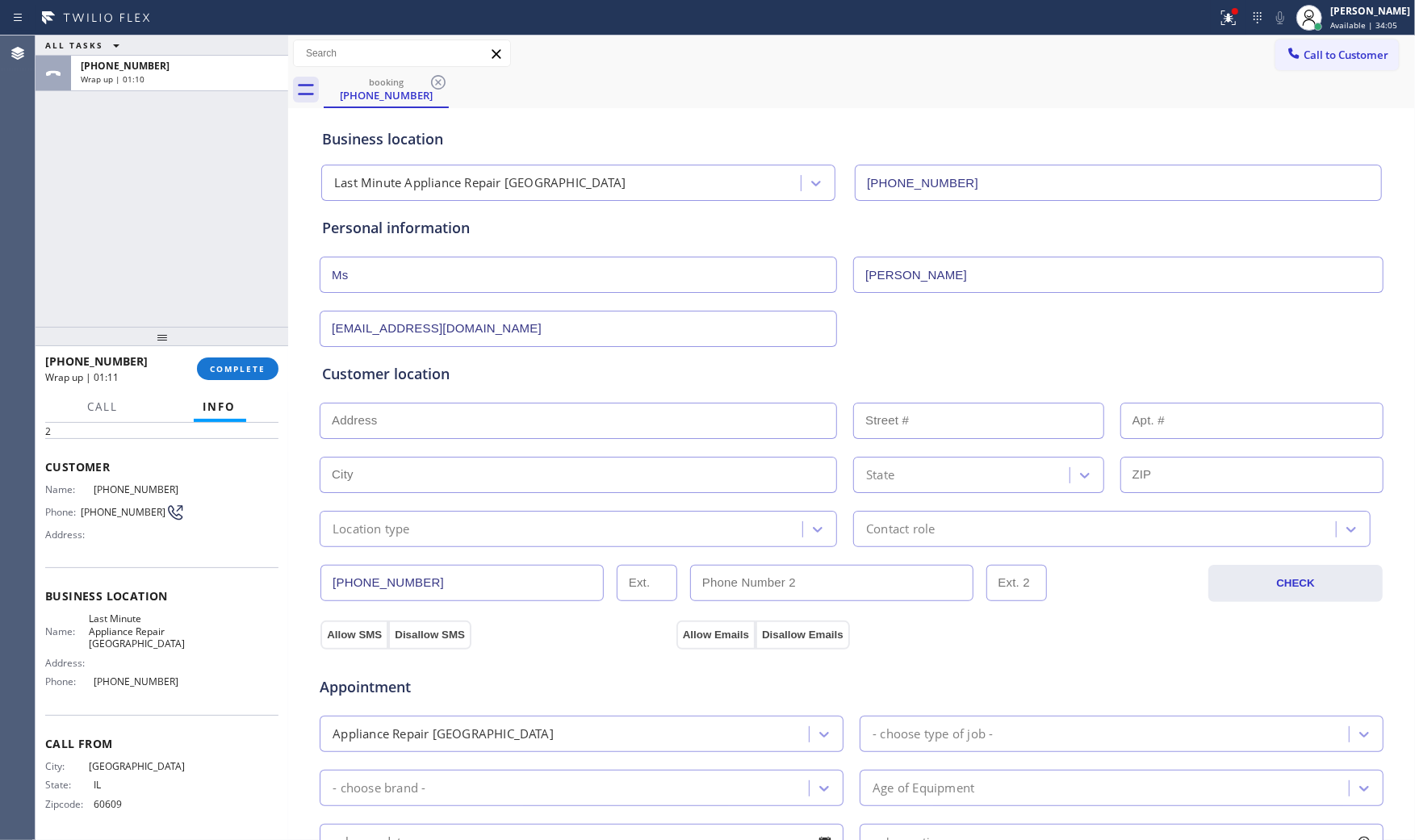
type input "n"
paste input "GE | combo washer dryer frontload(not stacked | theres water comeout when put t…"
type input "GE | combo washer dryer frontload(not stacked | theres water comeout when put t…"
paste input "[GEOGRAPHIC_DATA], IL 60712"
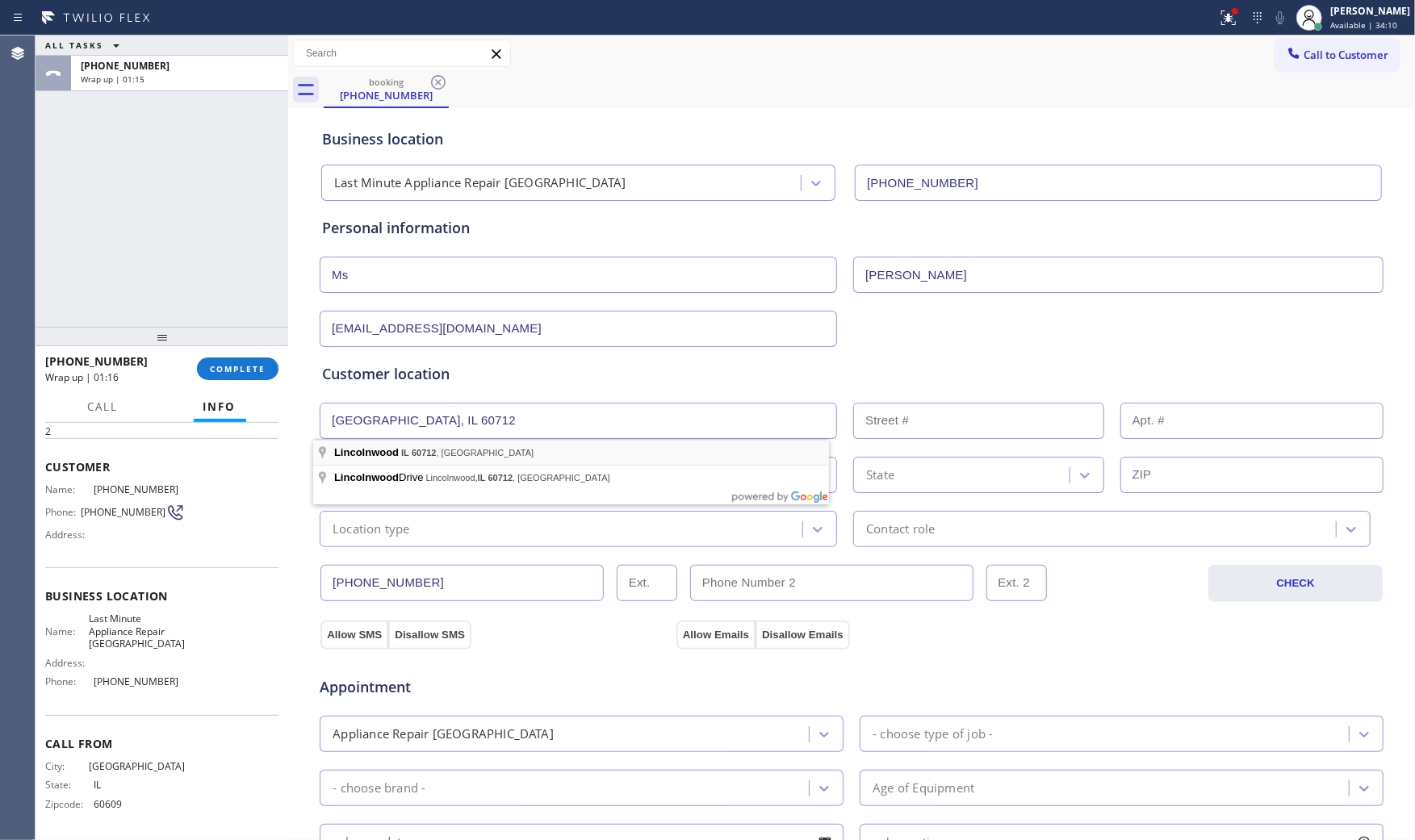
type input "[GEOGRAPHIC_DATA], IL 60712, [GEOGRAPHIC_DATA]"
type input "Lincolnwood"
type input "60712"
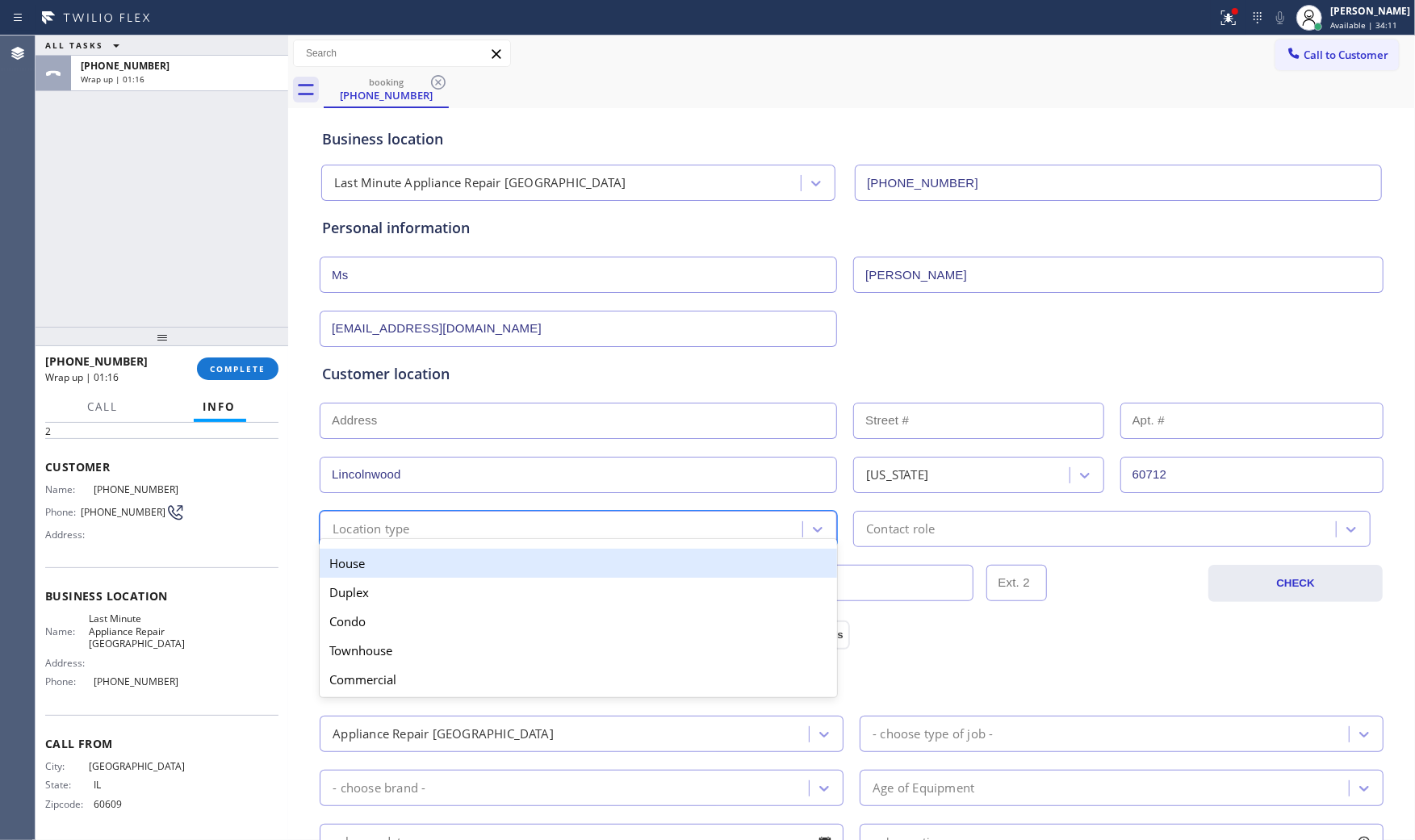
click at [396, 530] on div "Location type" at bounding box center [371, 528] width 77 height 19
click at [394, 570] on div "House" at bounding box center [578, 563] width 517 height 29
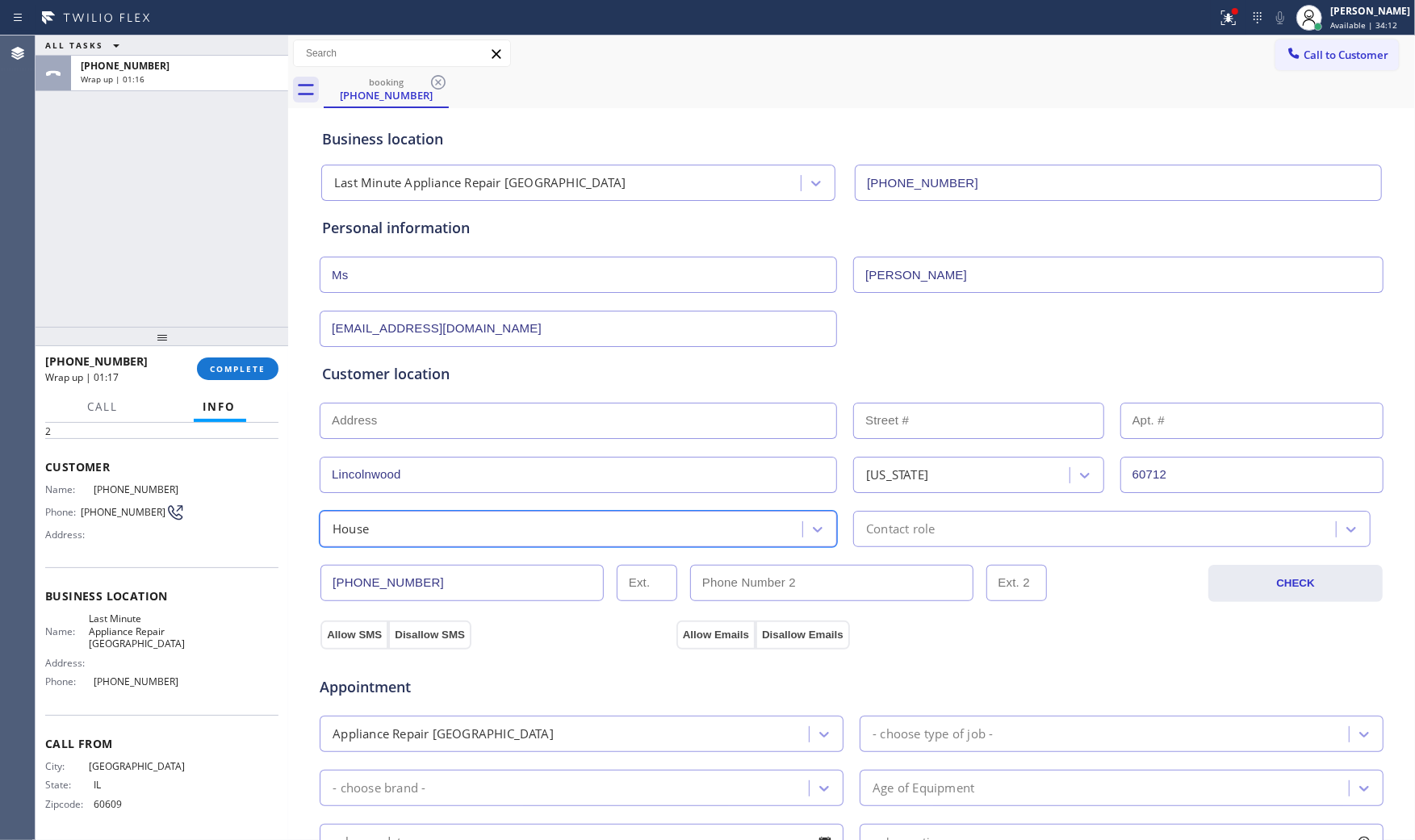
click at [866, 534] on div "Contact role" at bounding box center [900, 528] width 69 height 19
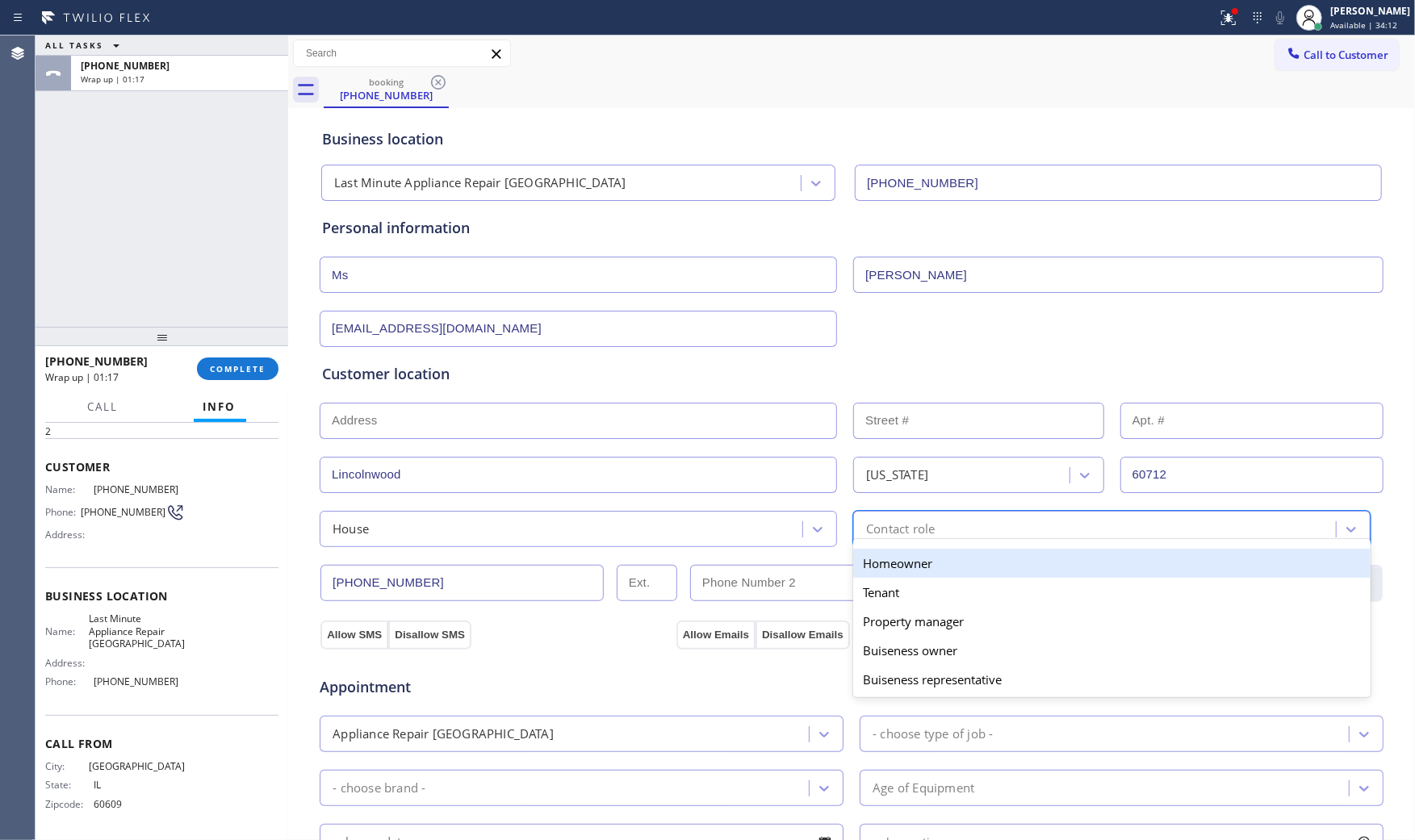
click at [868, 565] on div "Homeowner" at bounding box center [1111, 563] width 517 height 29
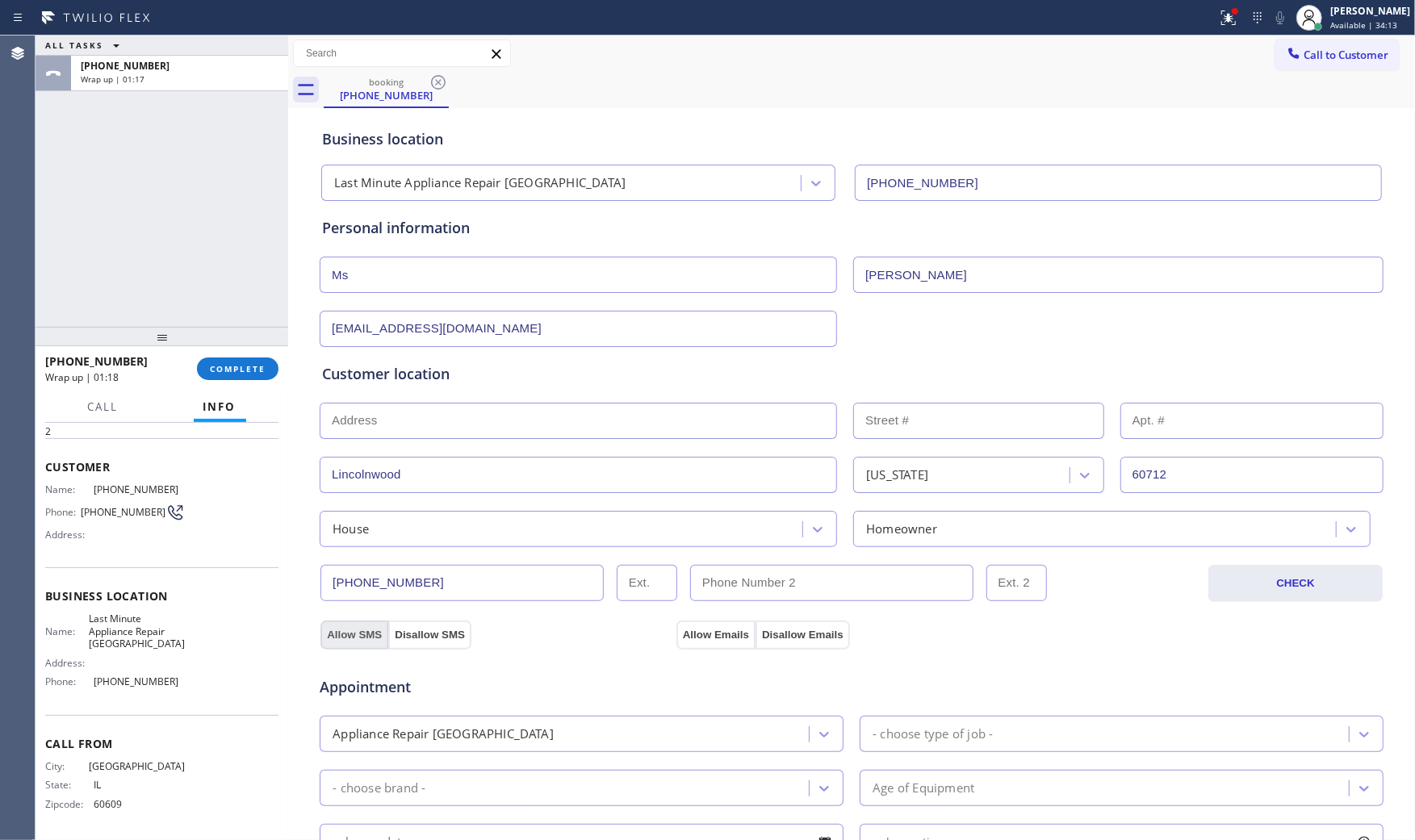
click at [355, 639] on button "Allow SMS" at bounding box center [354, 634] width 68 height 29
click at [731, 643] on div "Appointment Appliance Repair High End - choose type of job - - choose brand - A…" at bounding box center [851, 800] width 1065 height 317
click at [568, 718] on div "Appliance Repair [GEOGRAPHIC_DATA]" at bounding box center [581, 734] width 523 height 37
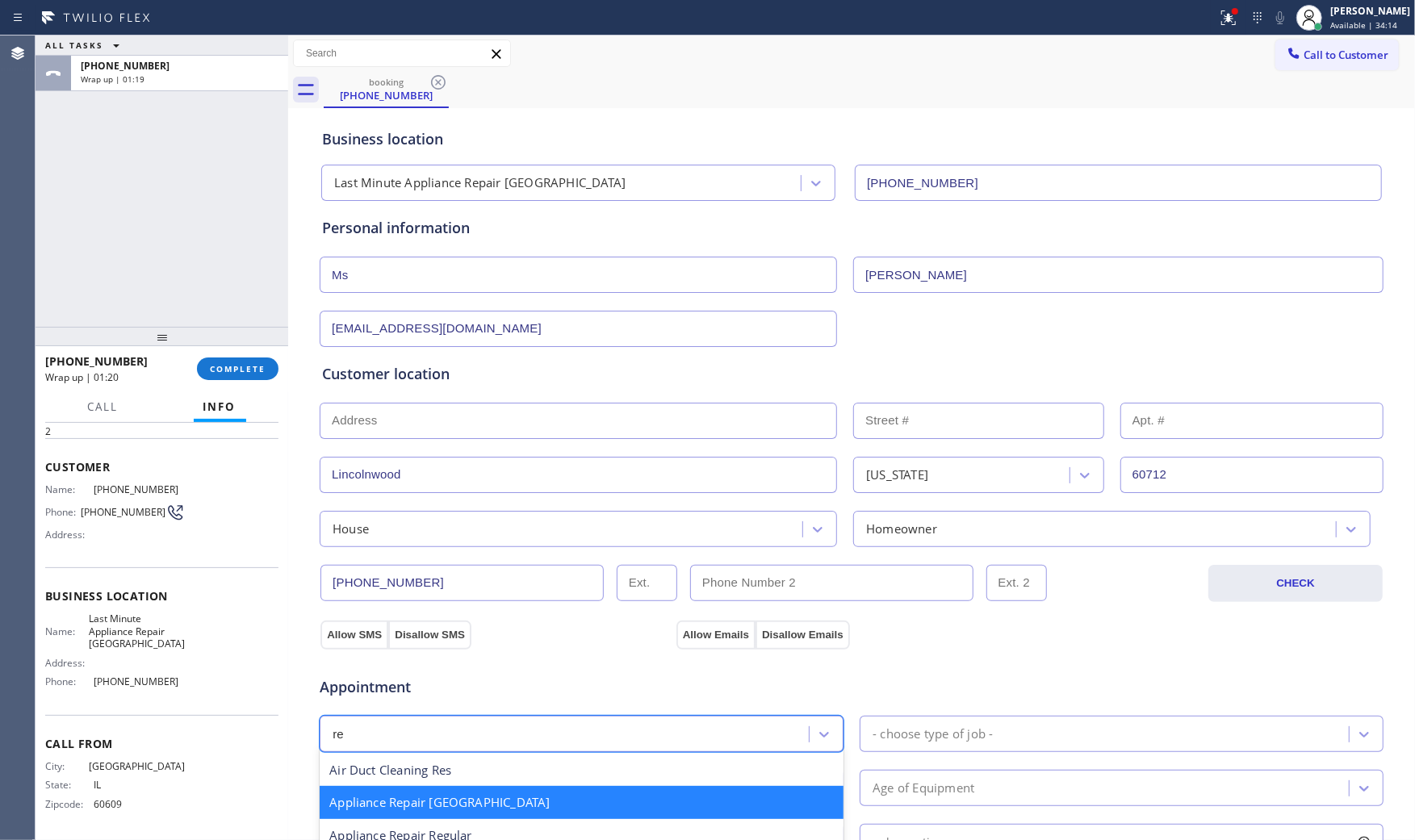
type input "reg"
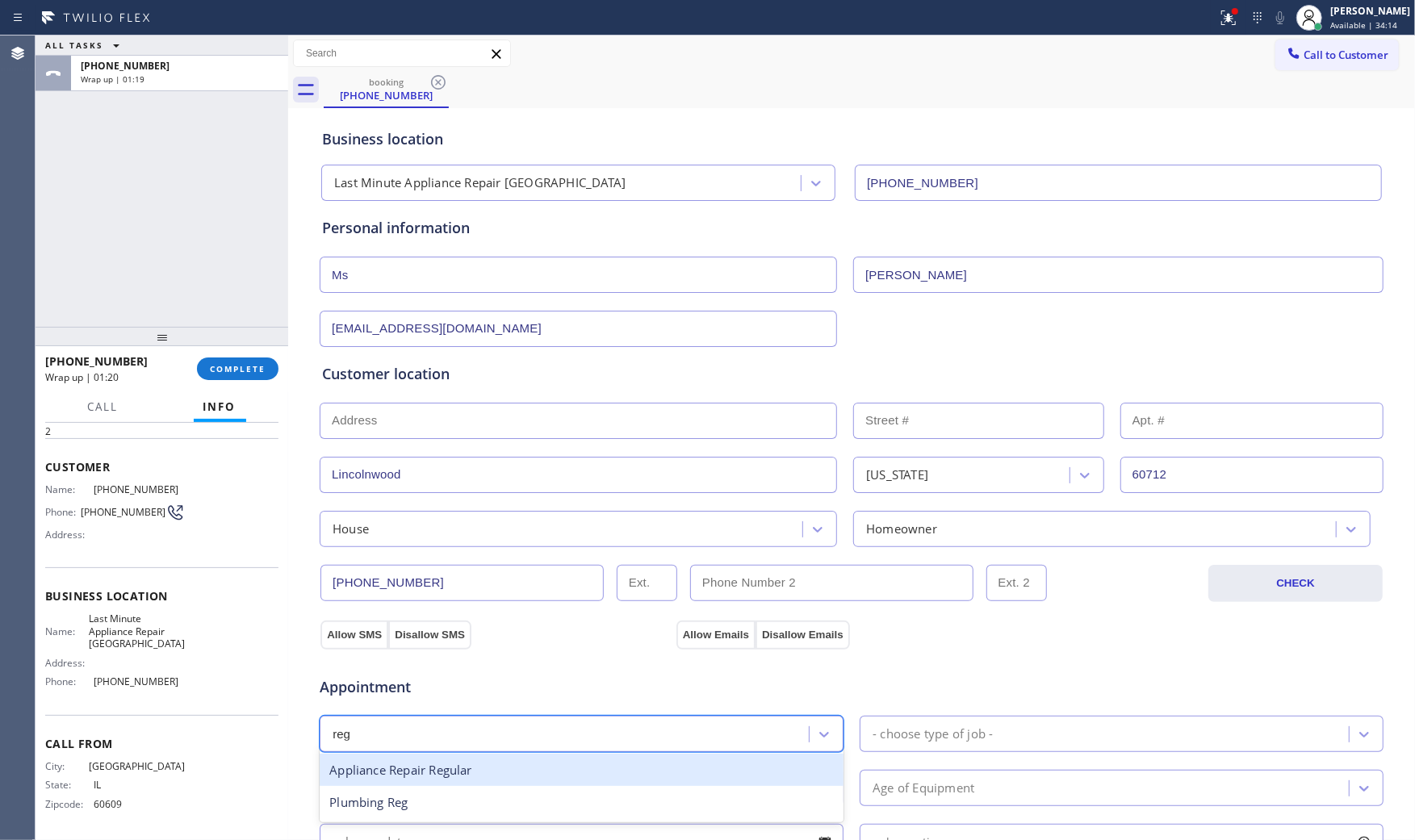
drag, startPoint x: 531, startPoint y: 760, endPoint x: 769, endPoint y: 737, distance: 239.1
click at [538, 760] on div "Appliance Repair Regular" at bounding box center [581, 770] width 523 height 33
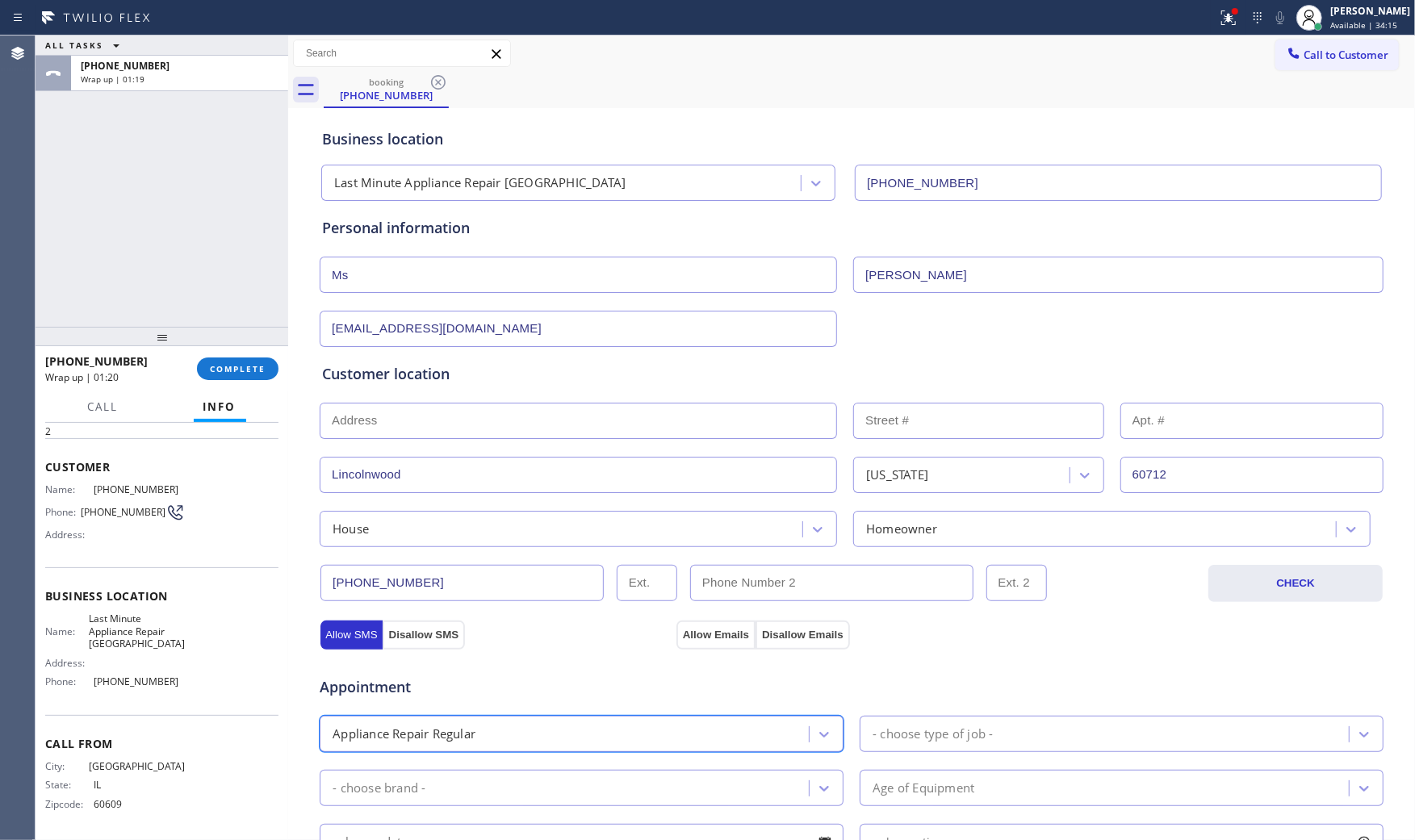
click at [874, 729] on div "- choose type of job -" at bounding box center [932, 734] width 120 height 19
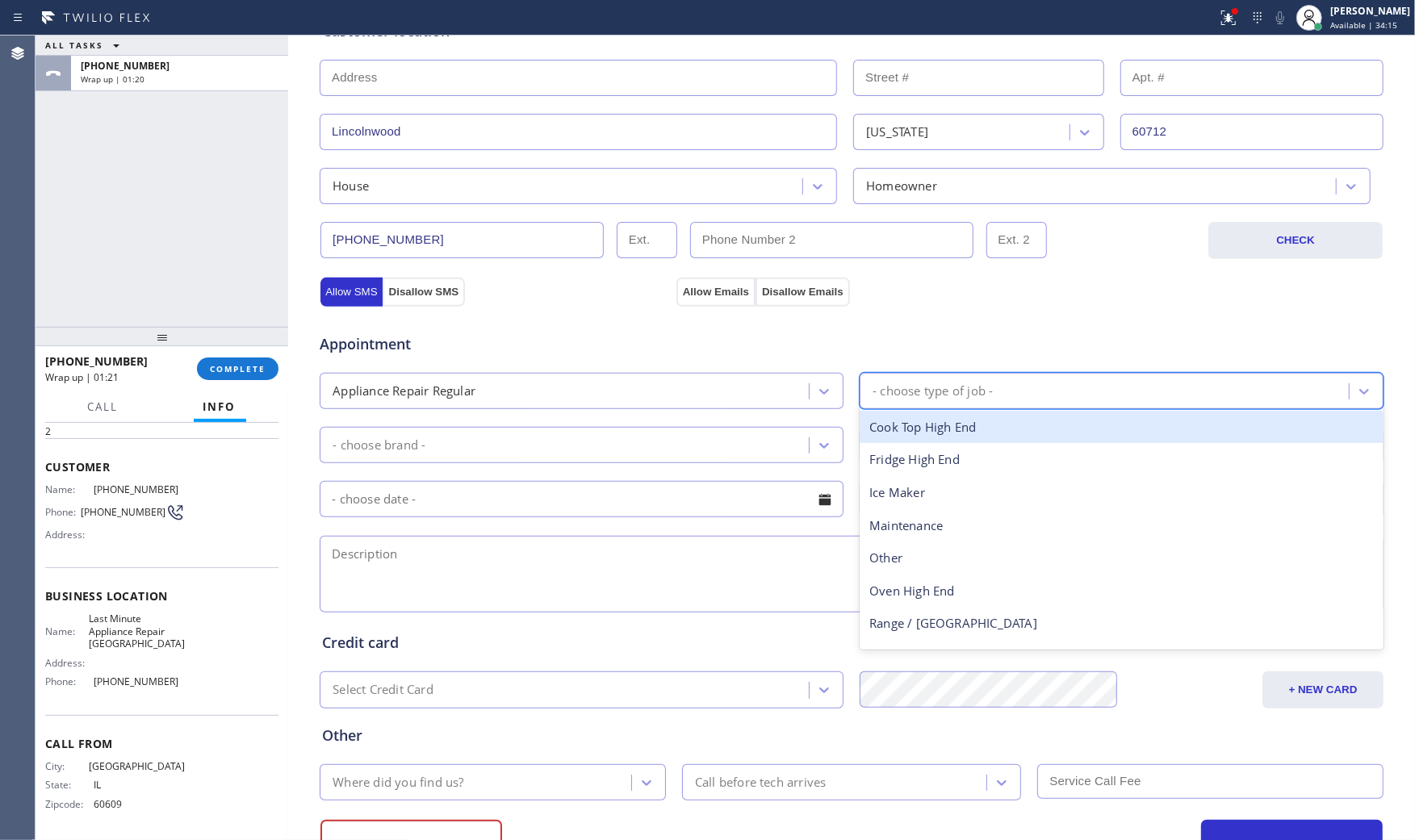
scroll to position [410, 0]
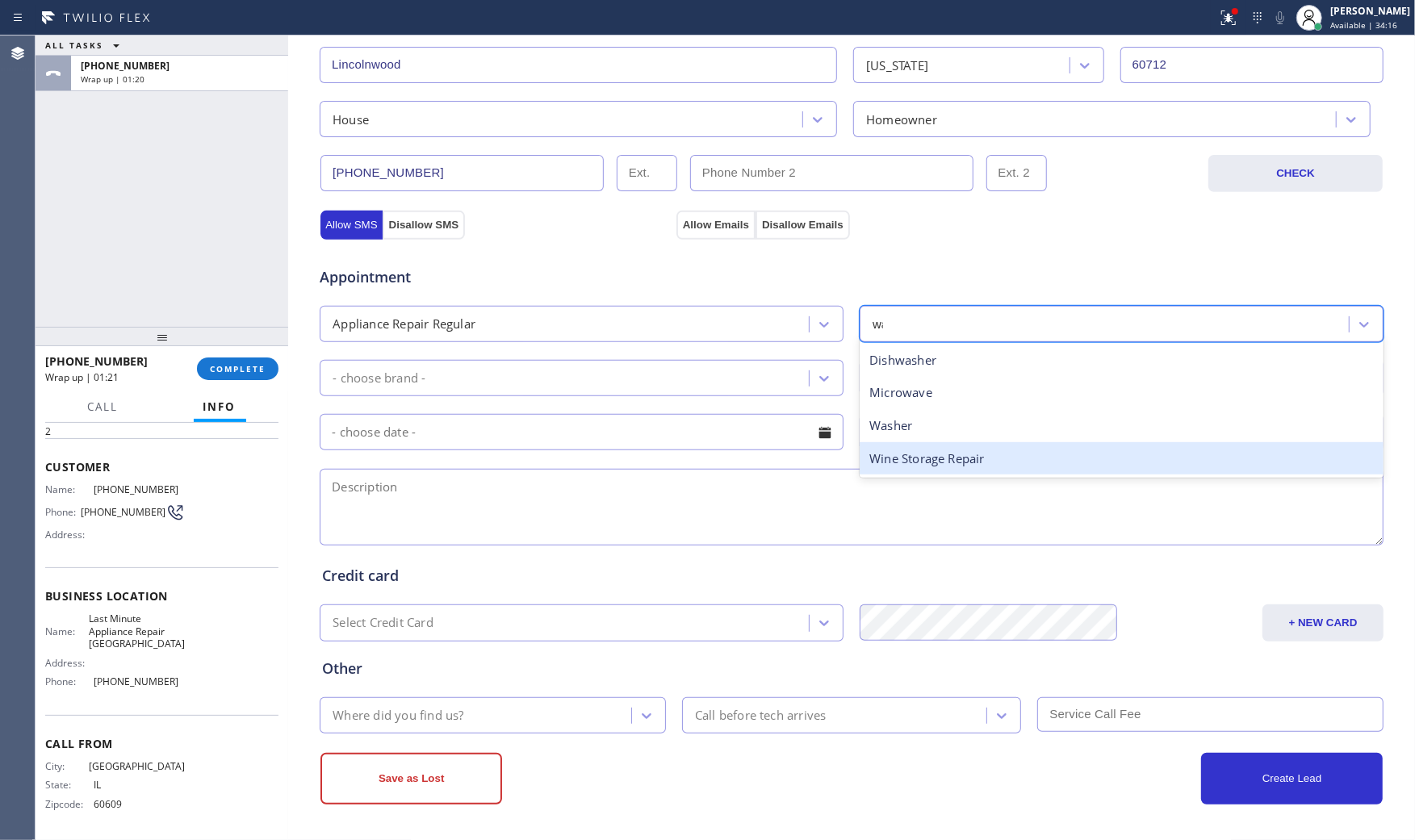
type input "was"
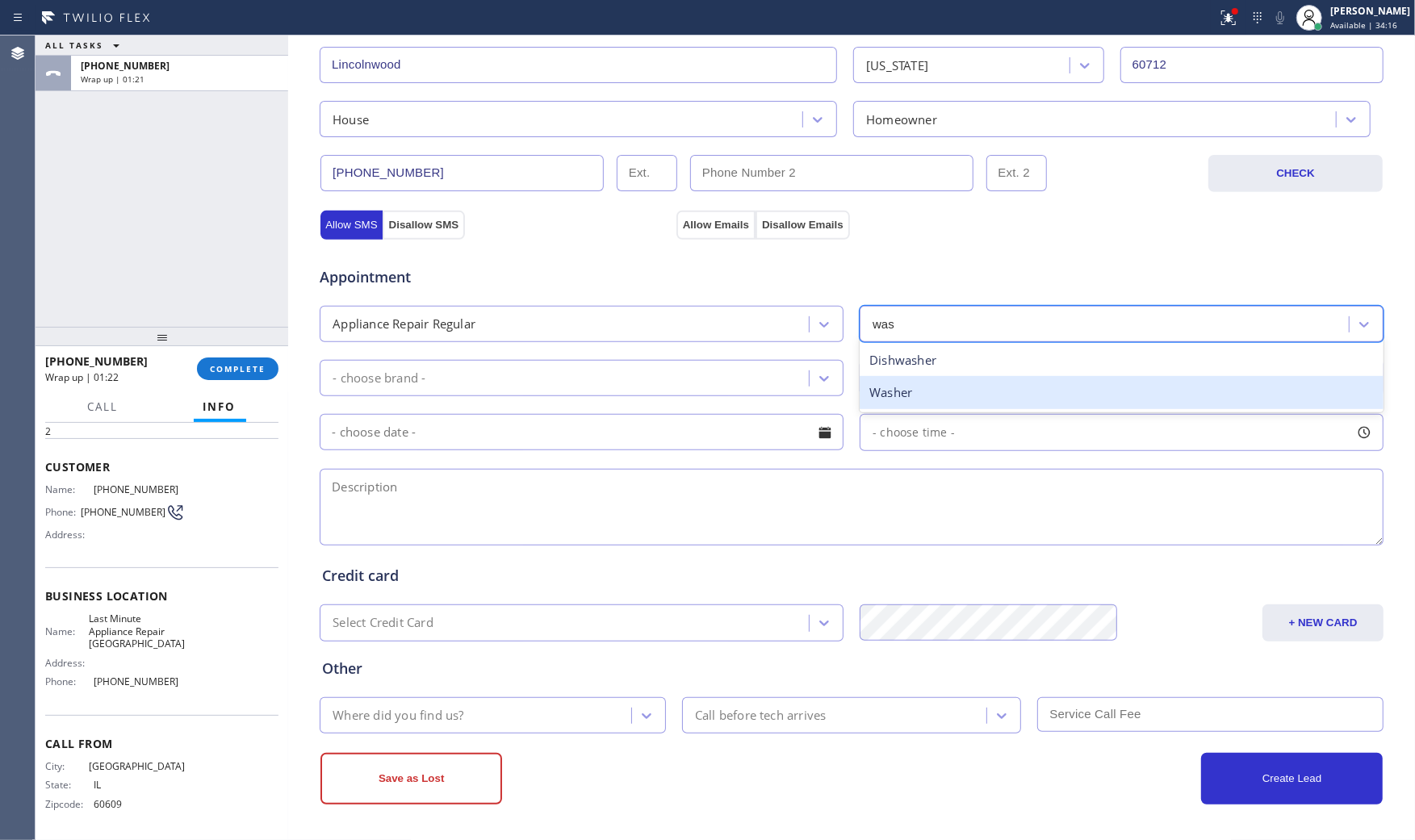
click at [900, 385] on div "Washer" at bounding box center [1121, 392] width 523 height 33
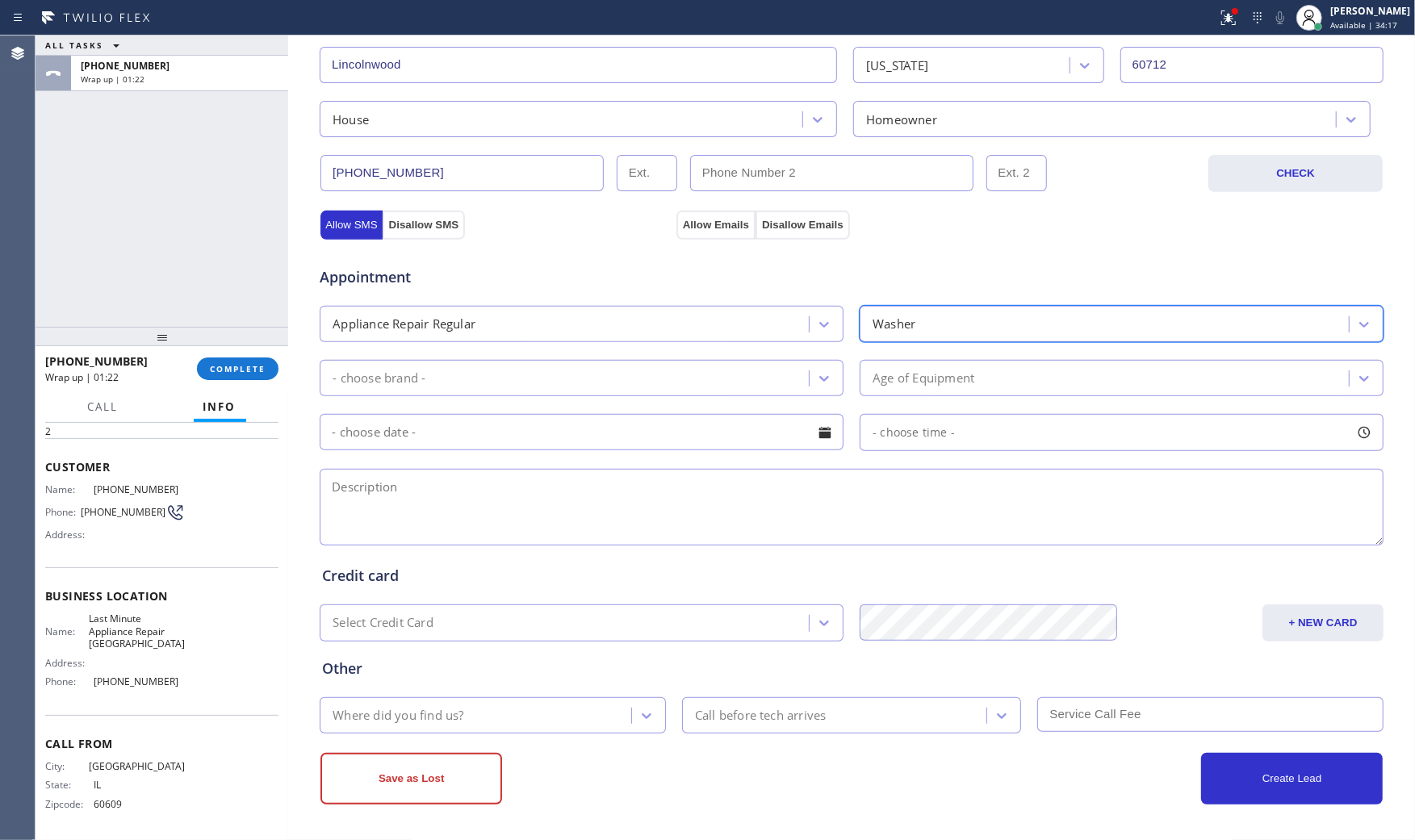
click at [541, 368] on div "- choose brand -" at bounding box center [567, 378] width 485 height 28
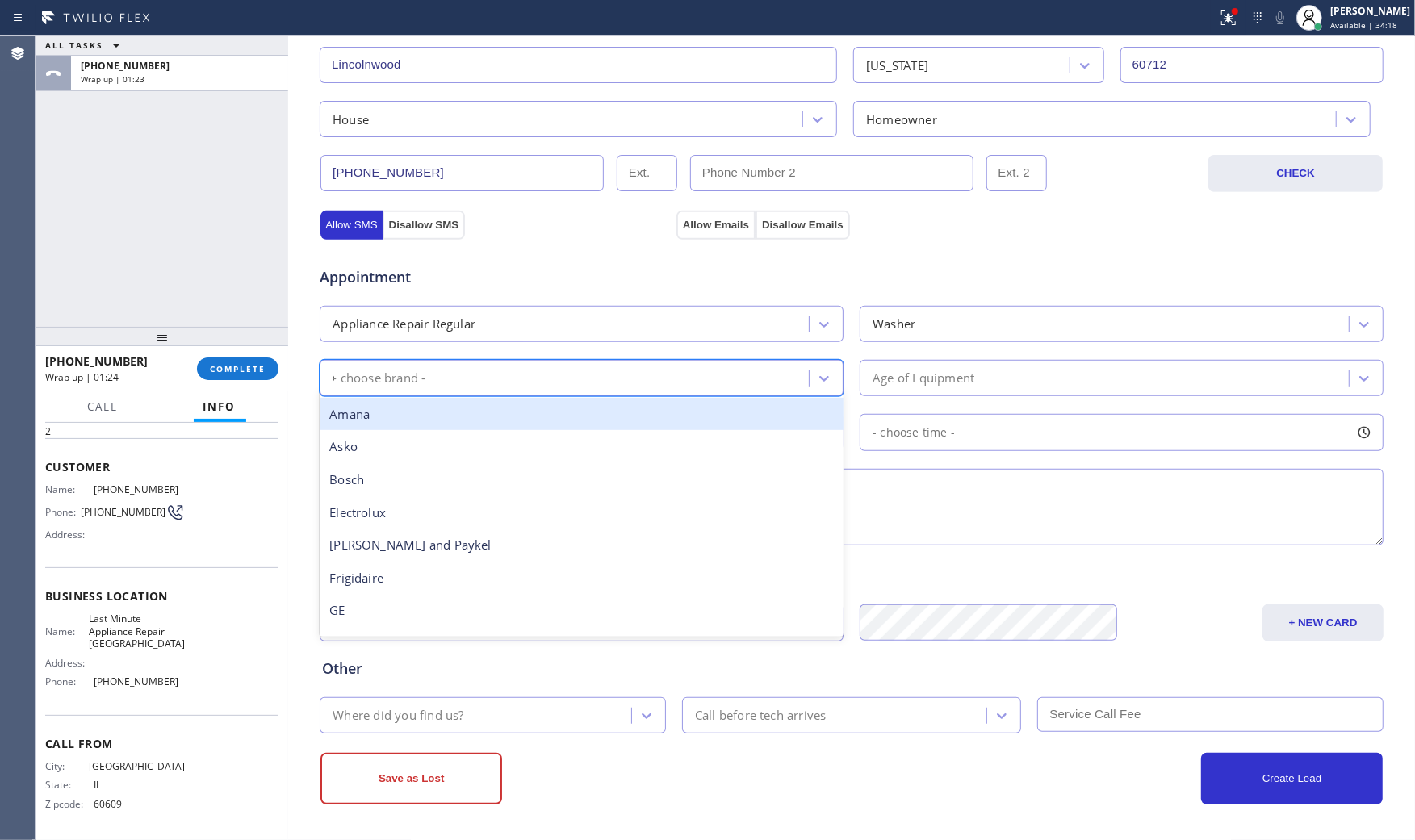
type input "GE"
click at [489, 425] on div "GE" at bounding box center [581, 414] width 523 height 33
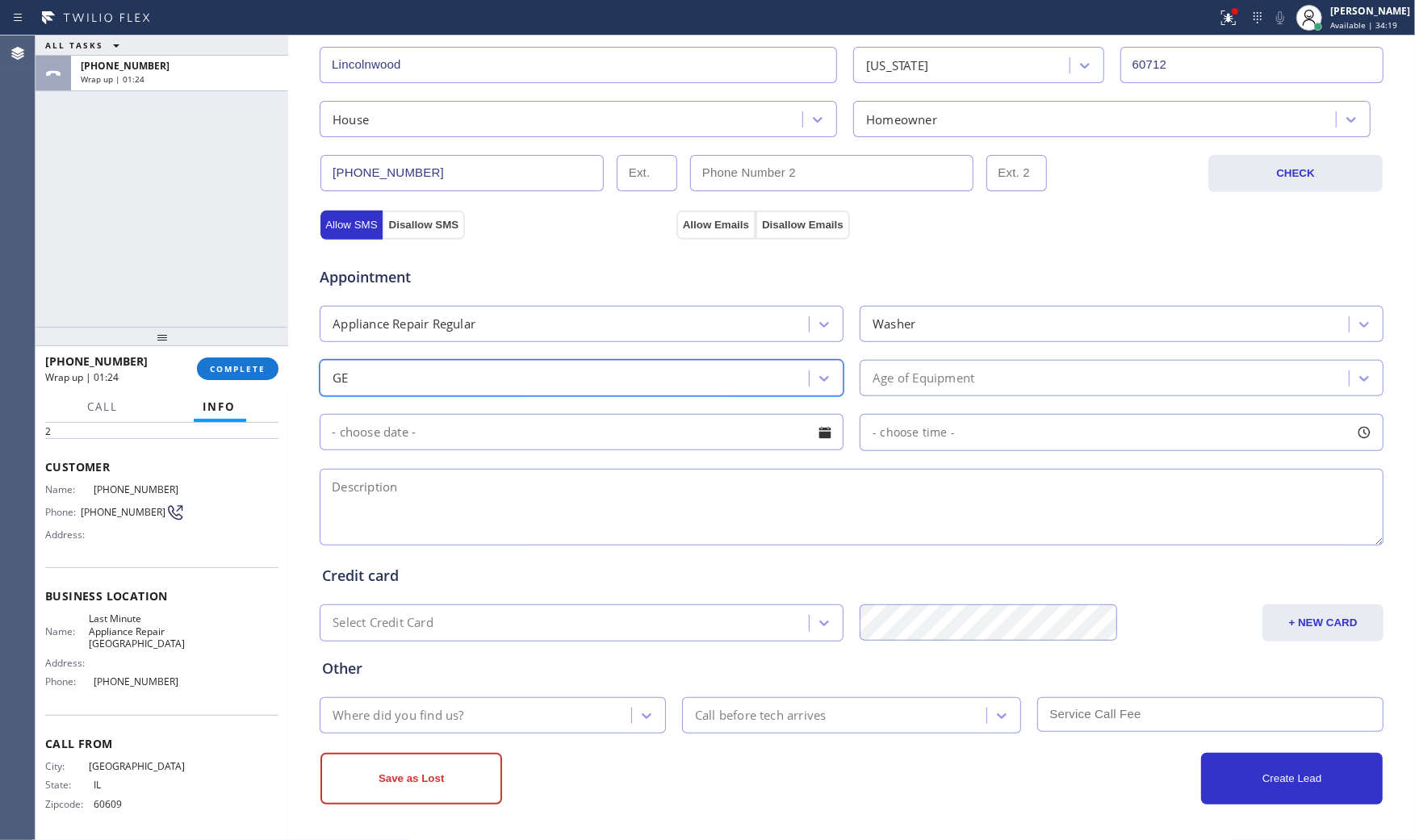
click at [947, 382] on div "Age of Equipment" at bounding box center [923, 377] width 101 height 19
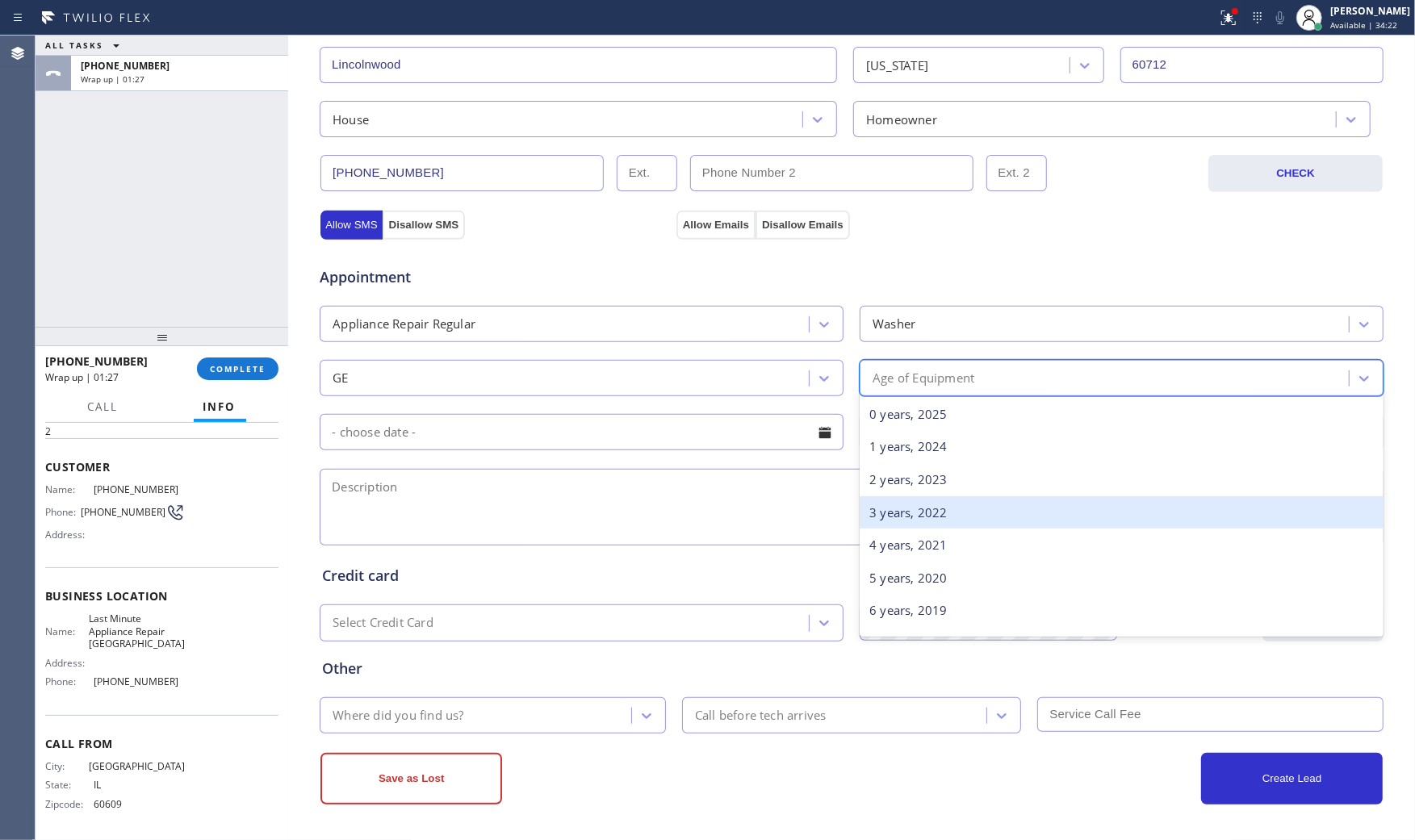
click at [899, 521] on div "3 years, 2022" at bounding box center [1121, 512] width 523 height 33
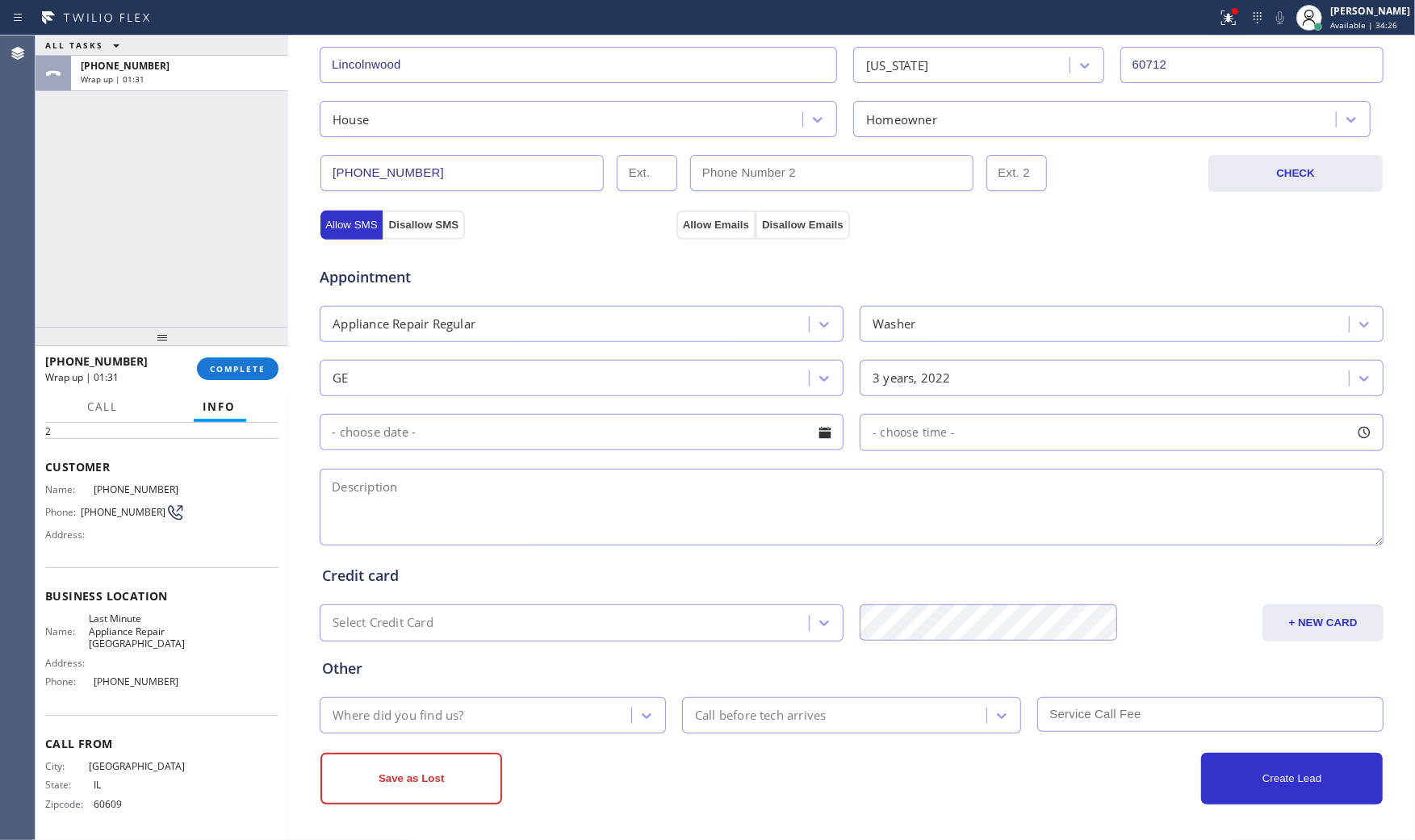
click at [565, 505] on textarea at bounding box center [851, 506] width 1063 height 76
paste textarea "GE | combo washer dryer frontload(not stacked | theres water comeout when put t…"
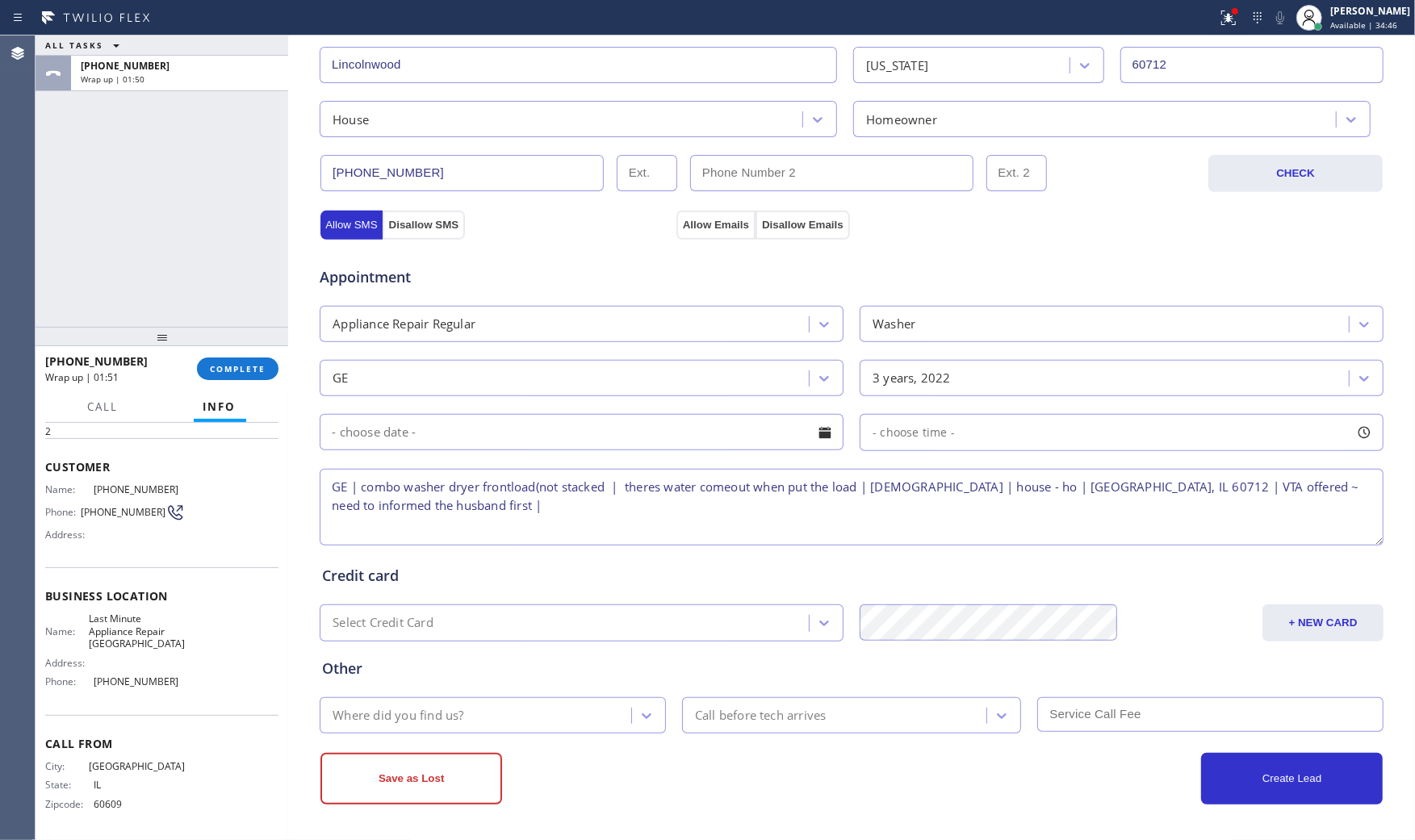
click at [501, 506] on textarea "GE | combo washer dryer frontload(not stacked | theres water comeout when put t…" at bounding box center [851, 506] width 1063 height 76
type textarea "GE | combo washer dryer frontload(not stacked | theres water comeout when put t…"
click at [399, 727] on div "Where did you find us?" at bounding box center [478, 715] width 307 height 28
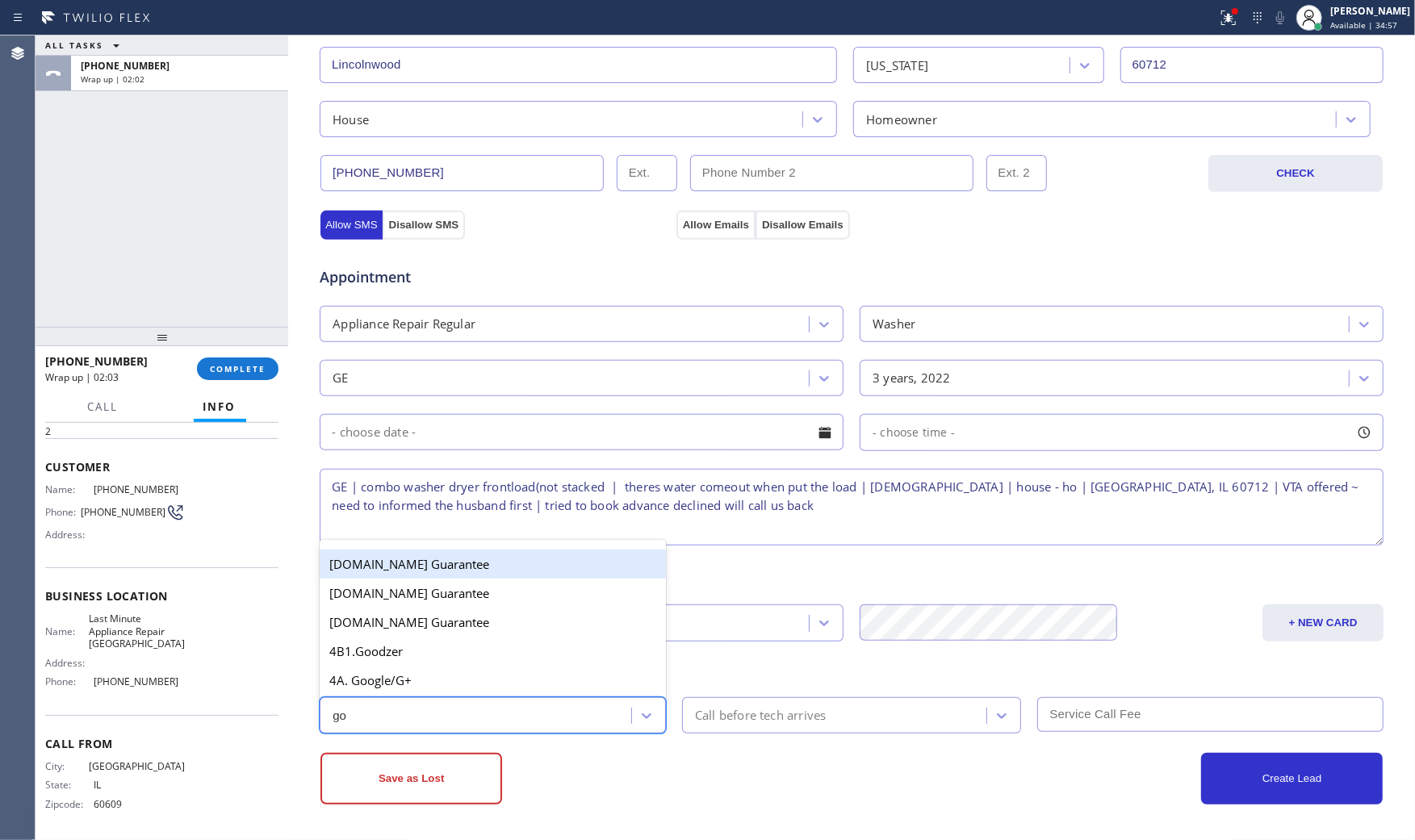
type input "goo"
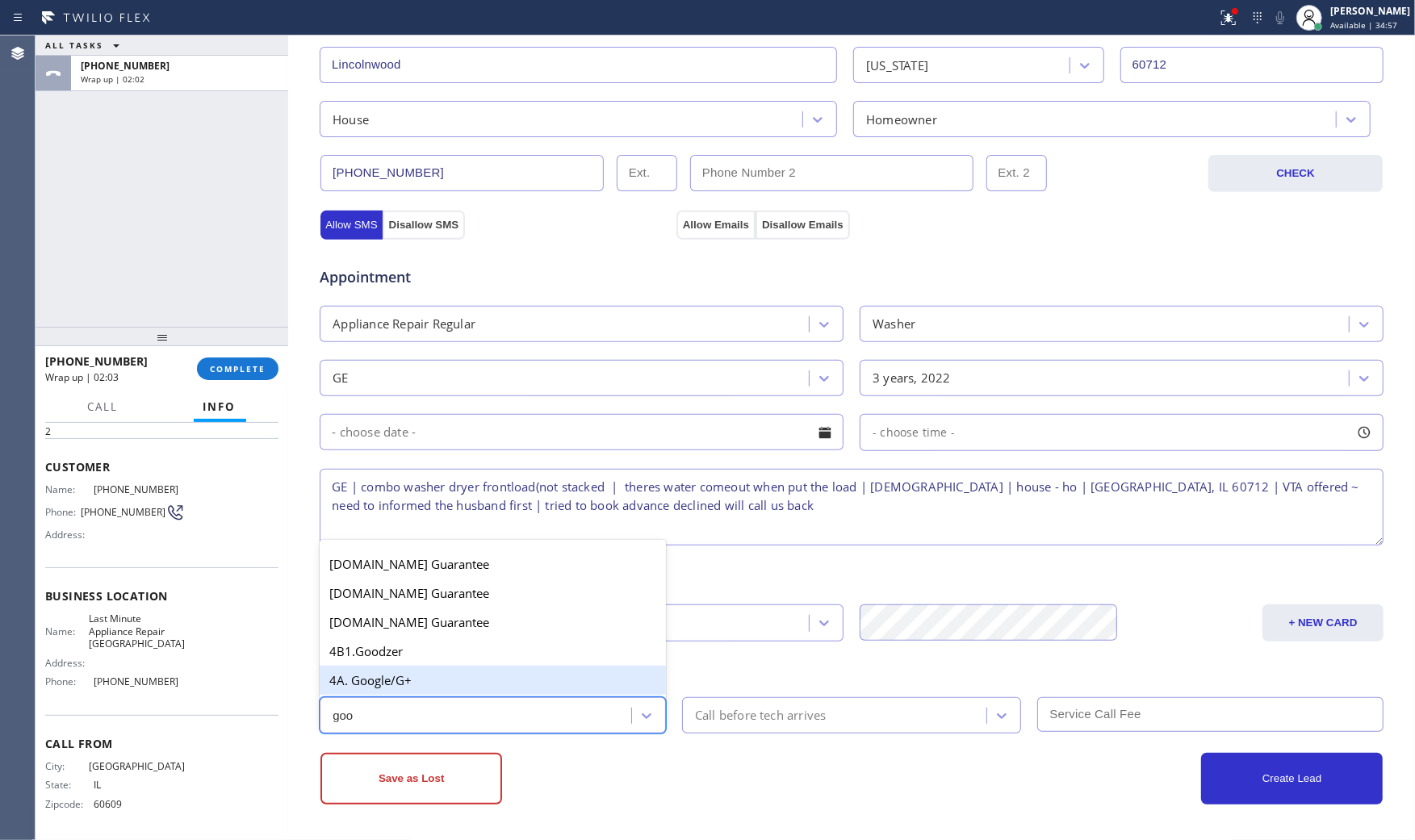
click at [429, 691] on div "4A. Google/G+" at bounding box center [493, 680] width 347 height 29
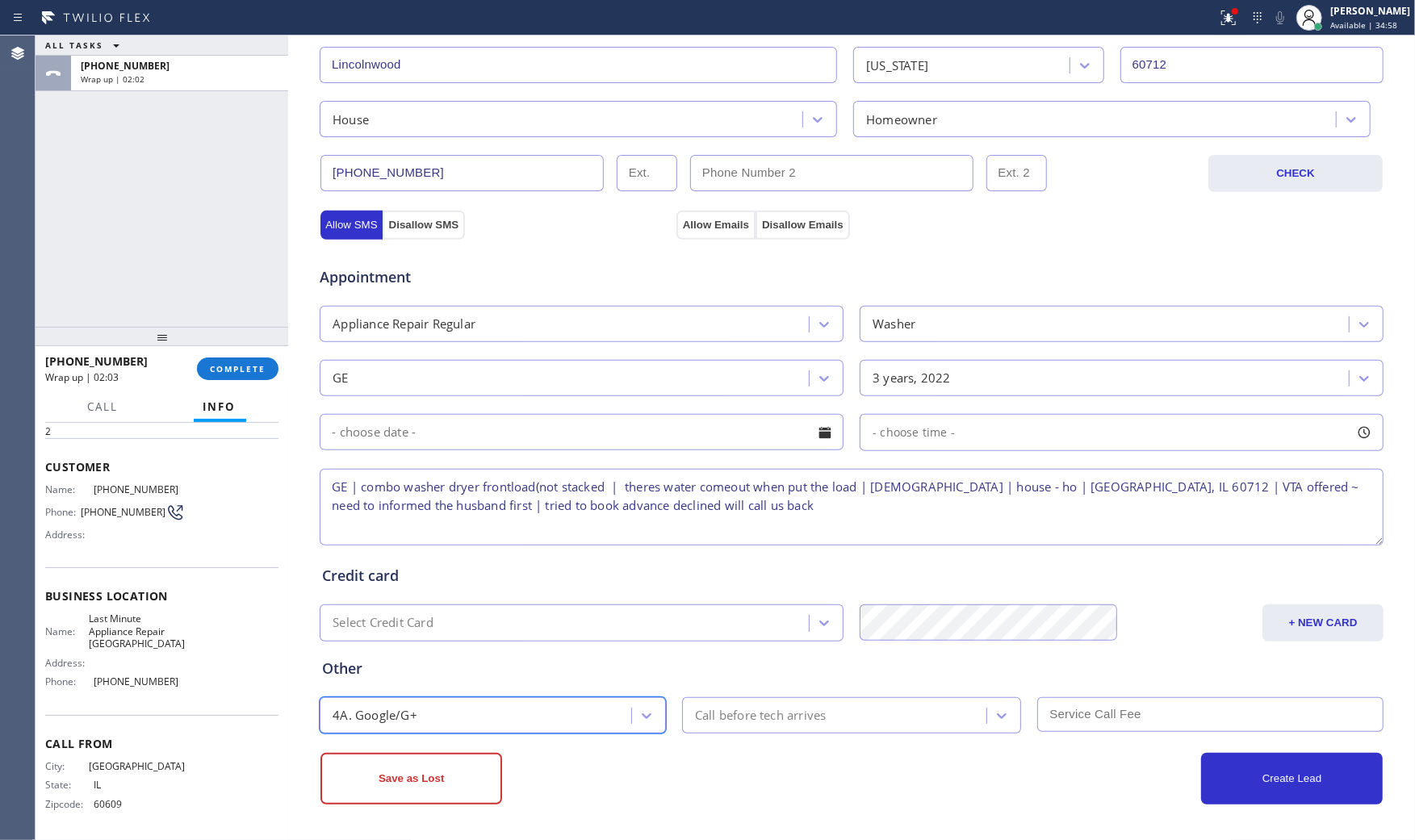
click at [780, 774] on div "Save as Lost" at bounding box center [586, 778] width 531 height 52
click at [721, 779] on div "Save as Lost" at bounding box center [586, 778] width 531 height 52
click at [638, 21] on div at bounding box center [609, 18] width 1204 height 26
click at [399, 767] on button "Save as Lost" at bounding box center [411, 778] width 182 height 52
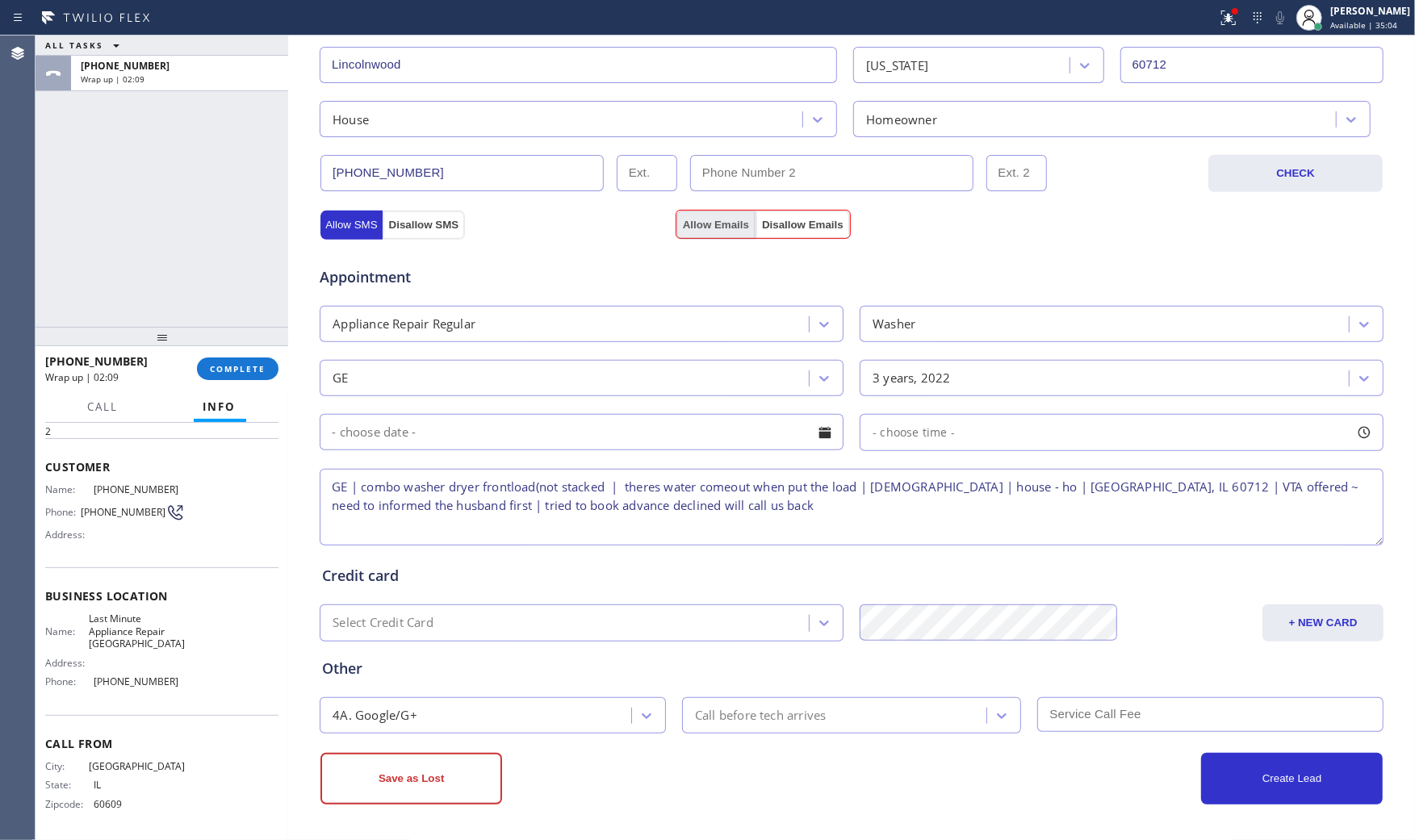
click at [687, 213] on button "Allow Emails" at bounding box center [716, 224] width 79 height 29
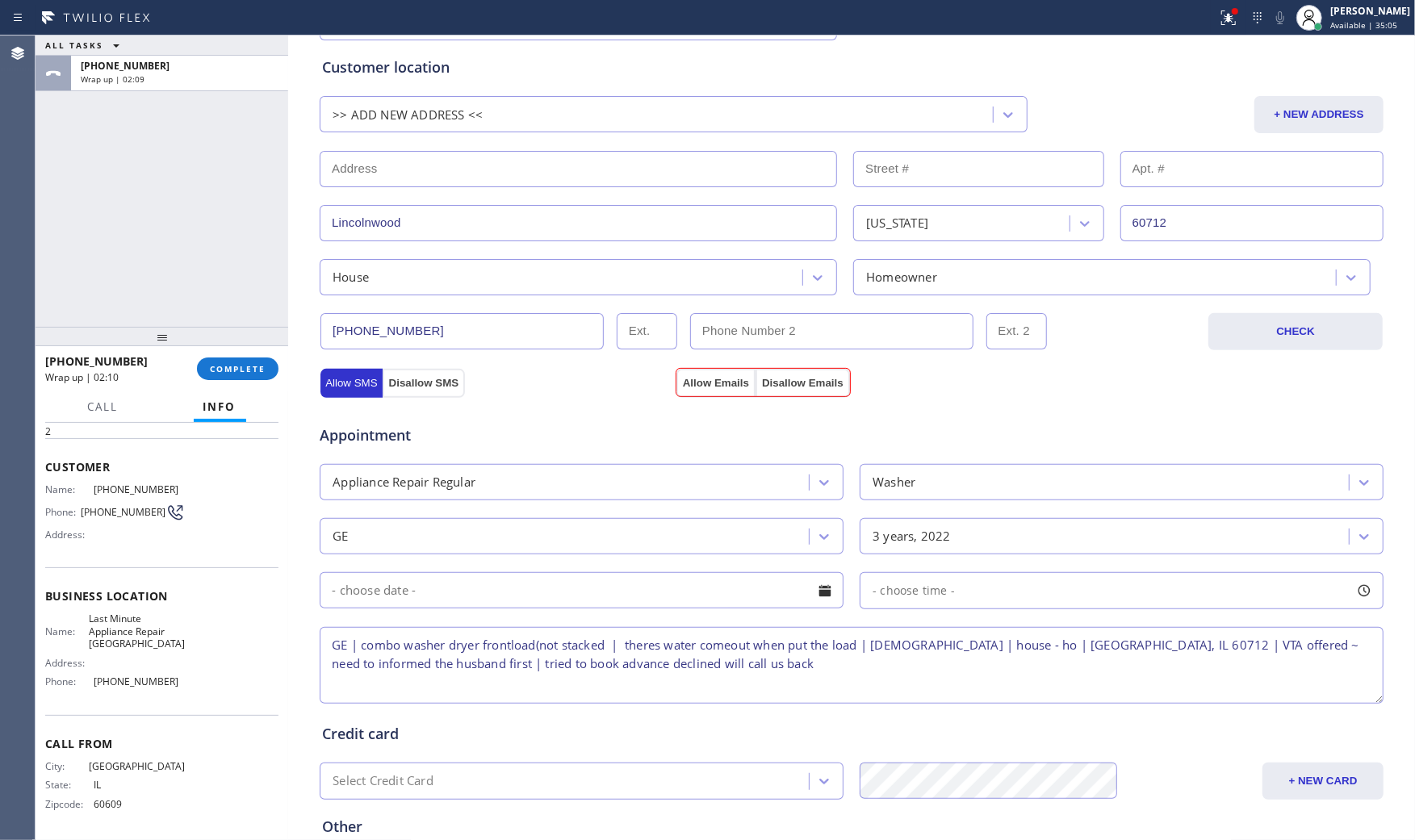
scroll to position [466, 0]
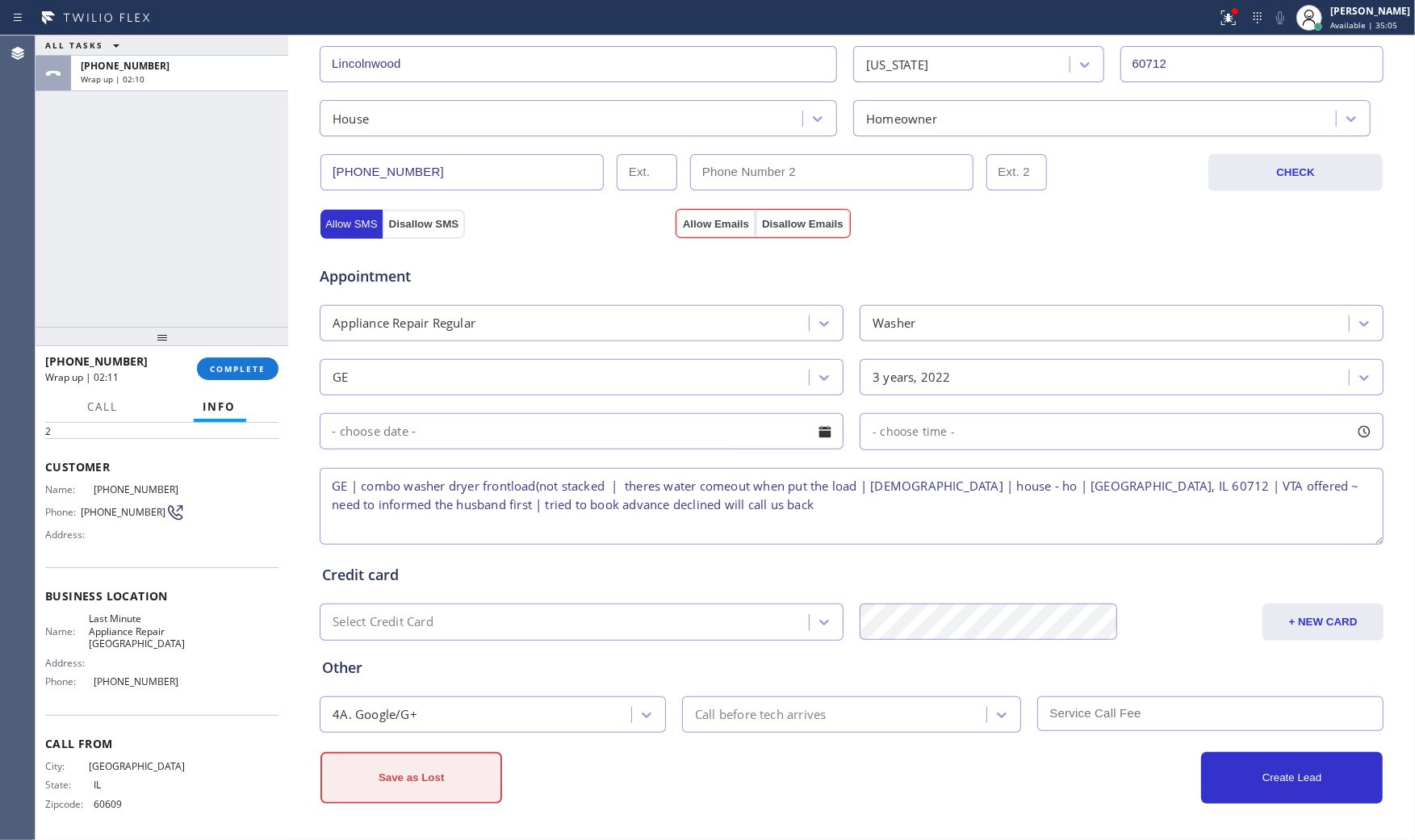
click at [393, 800] on button "Save as Lost" at bounding box center [411, 777] width 182 height 52
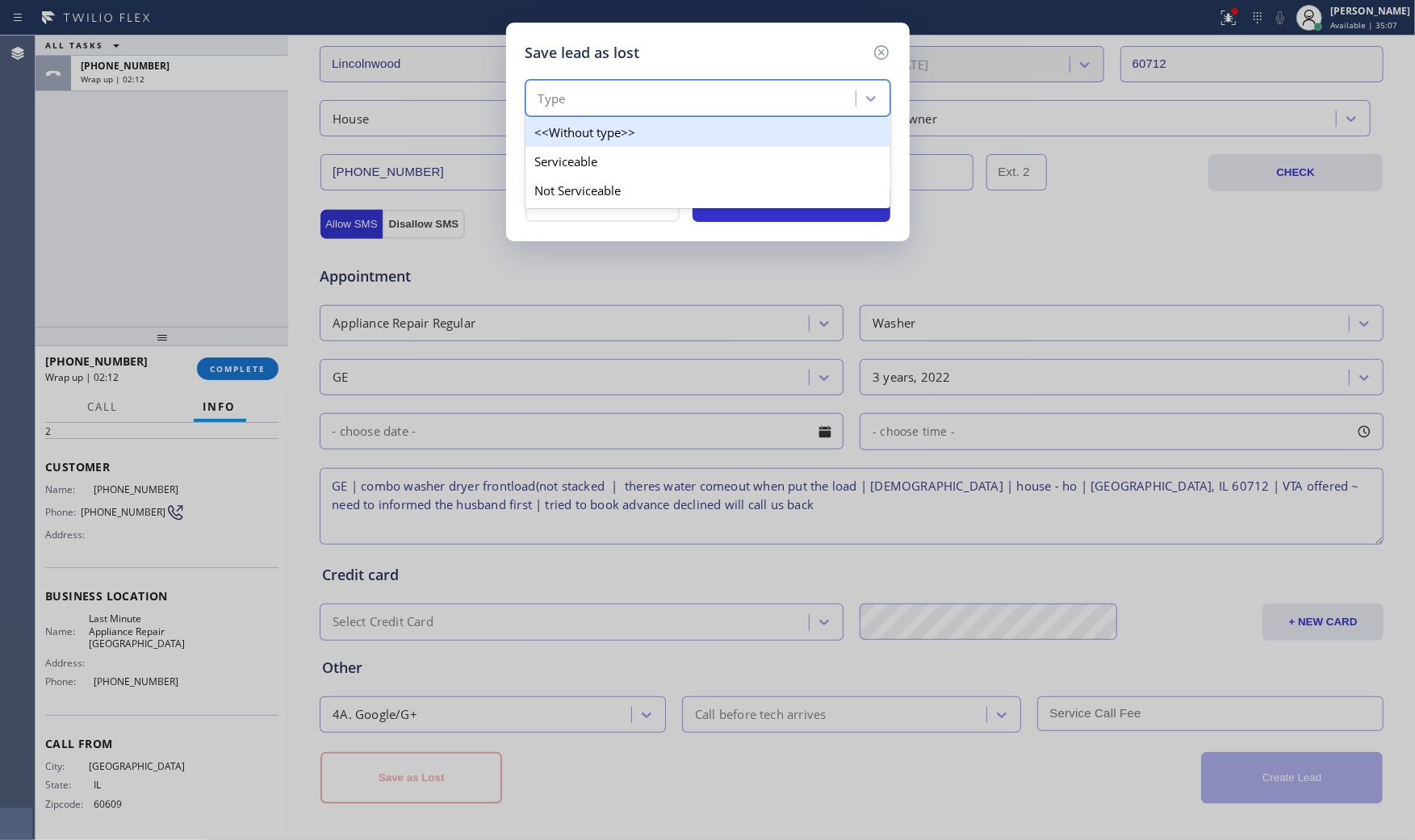
drag, startPoint x: 623, startPoint y: 94, endPoint x: 603, endPoint y: 166, distance: 74.7
click at [623, 95] on div "Type" at bounding box center [693, 98] width 326 height 28
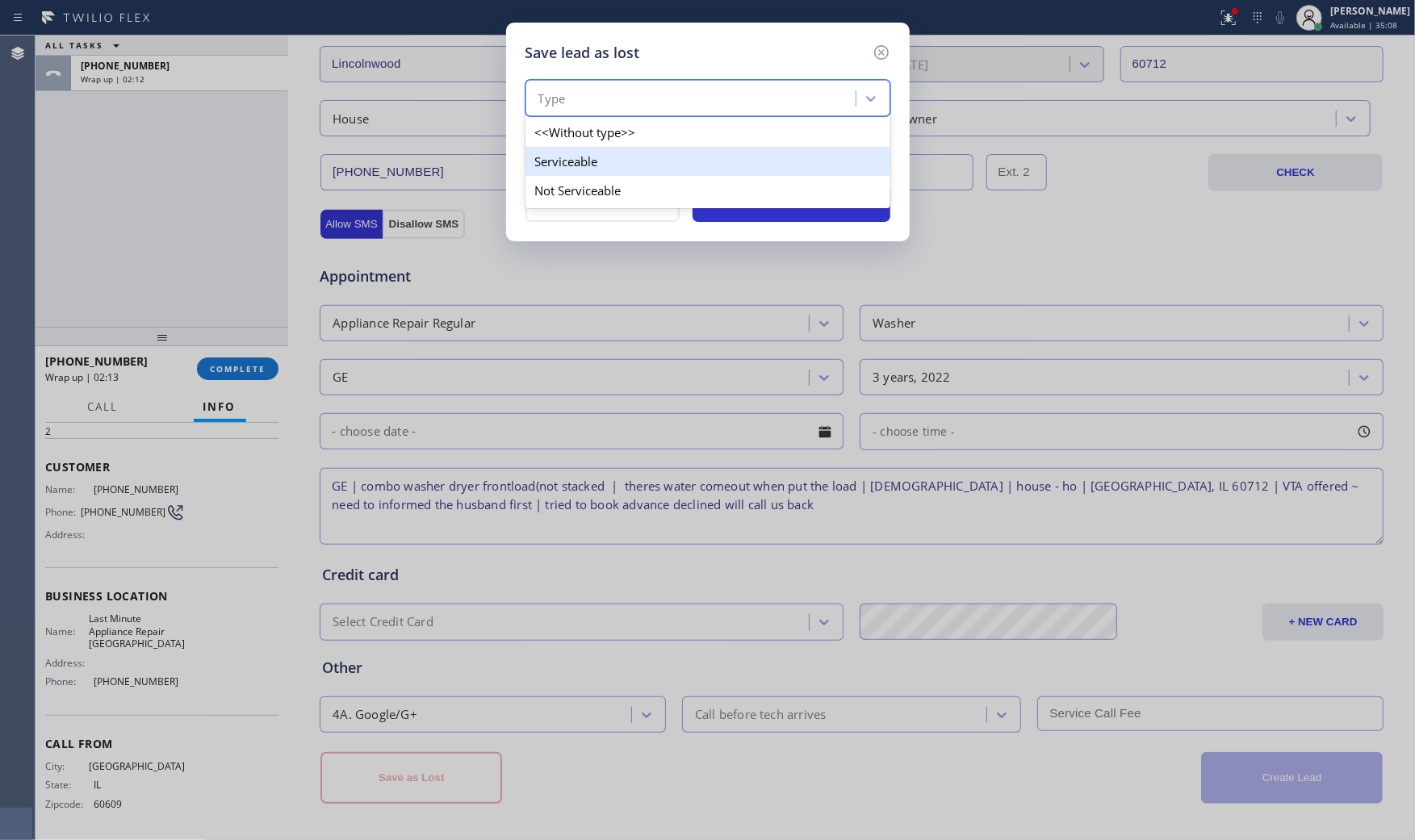
click at [600, 174] on div "Serviceable" at bounding box center [707, 161] width 364 height 29
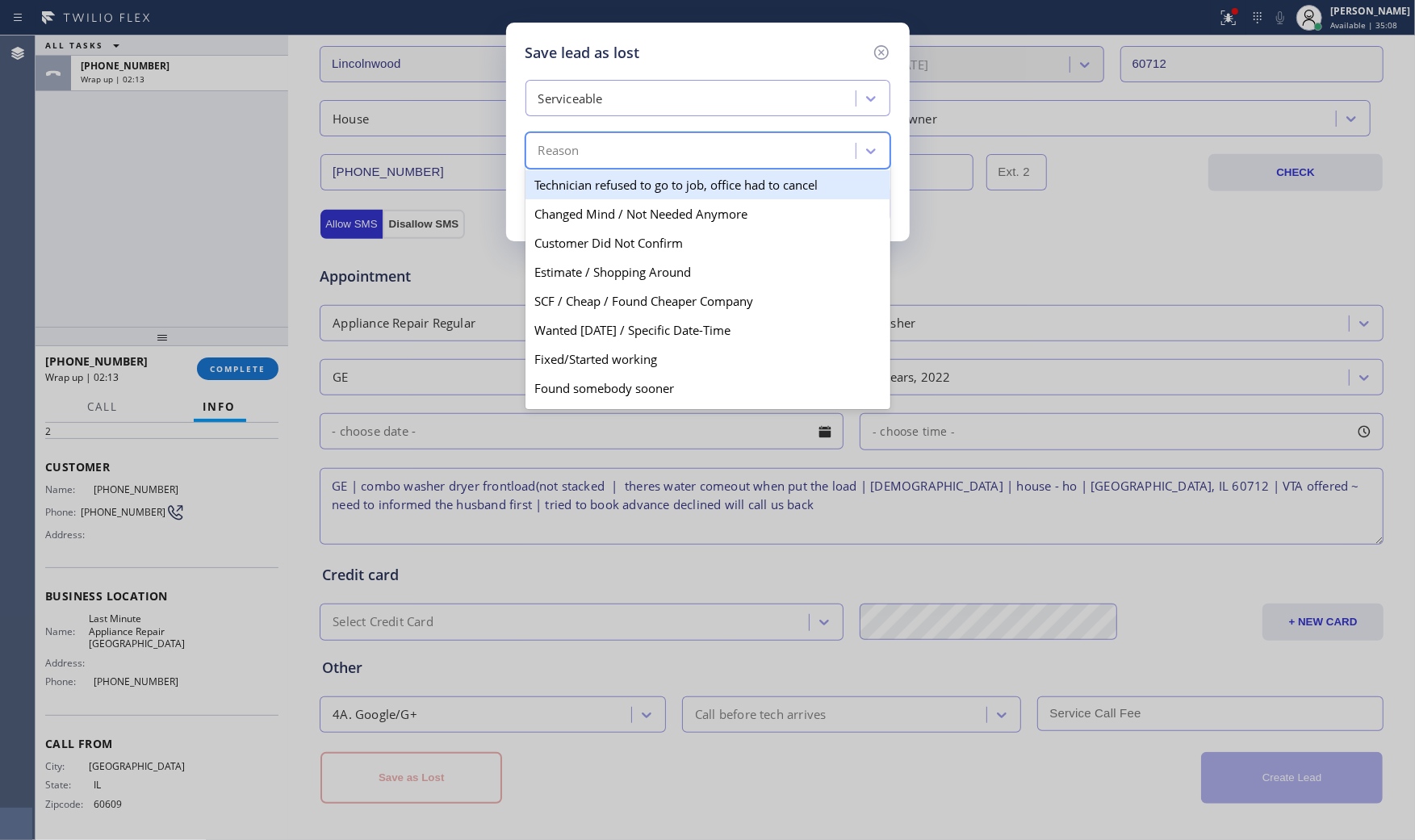
click at [599, 165] on div "Reason" at bounding box center [693, 151] width 326 height 28
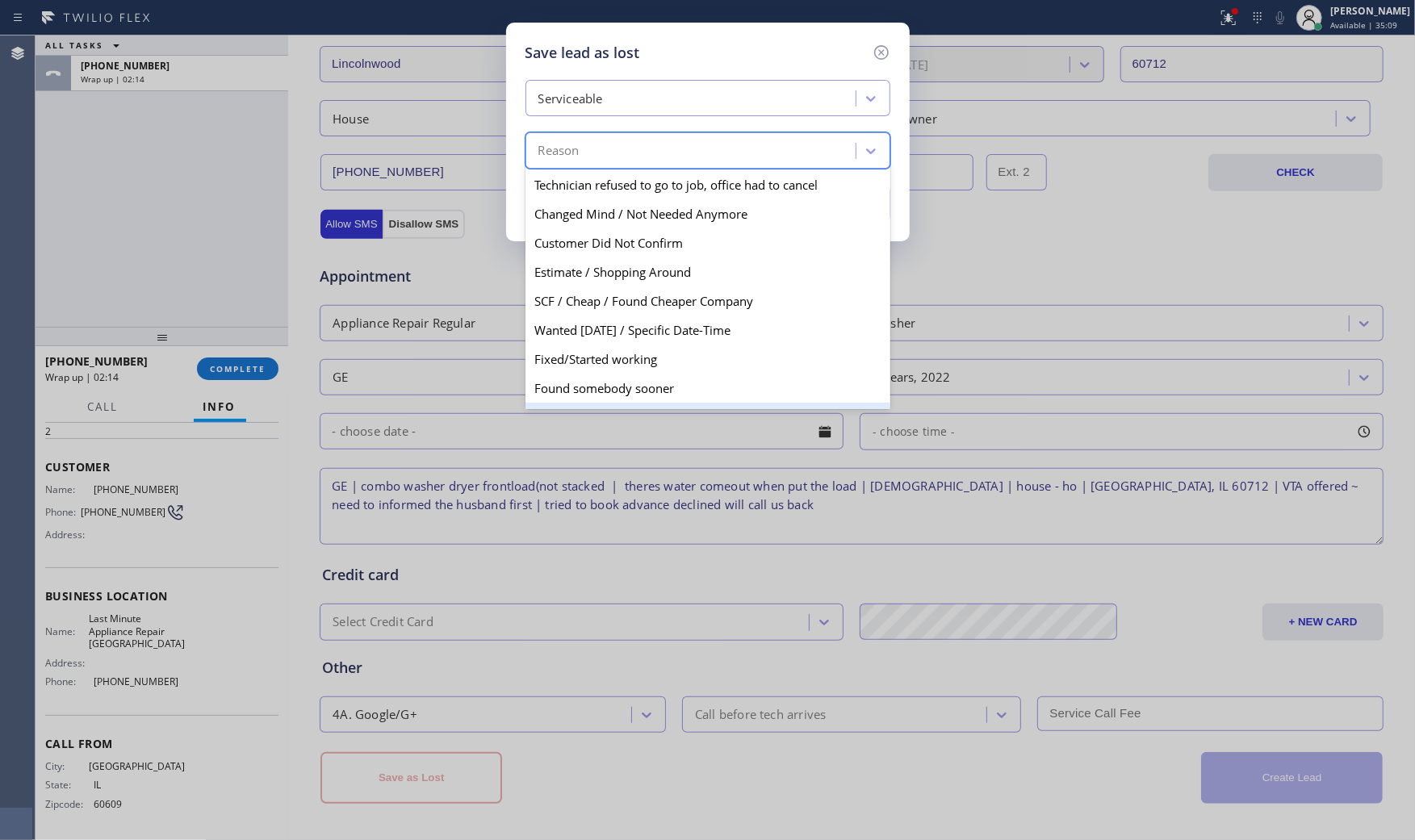
scroll to position [83, 0]
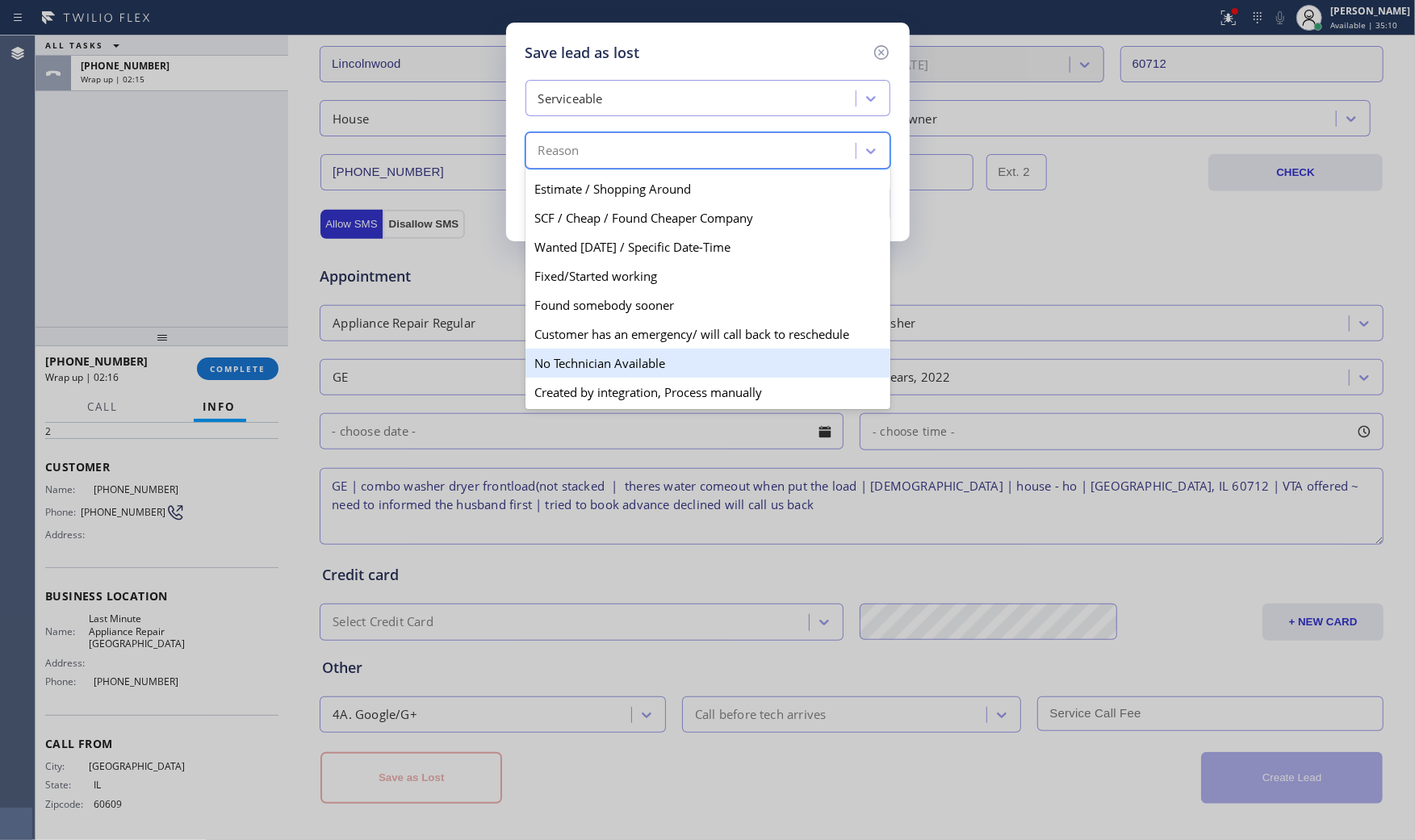
click at [648, 358] on div "No Technician Available" at bounding box center [707, 362] width 364 height 29
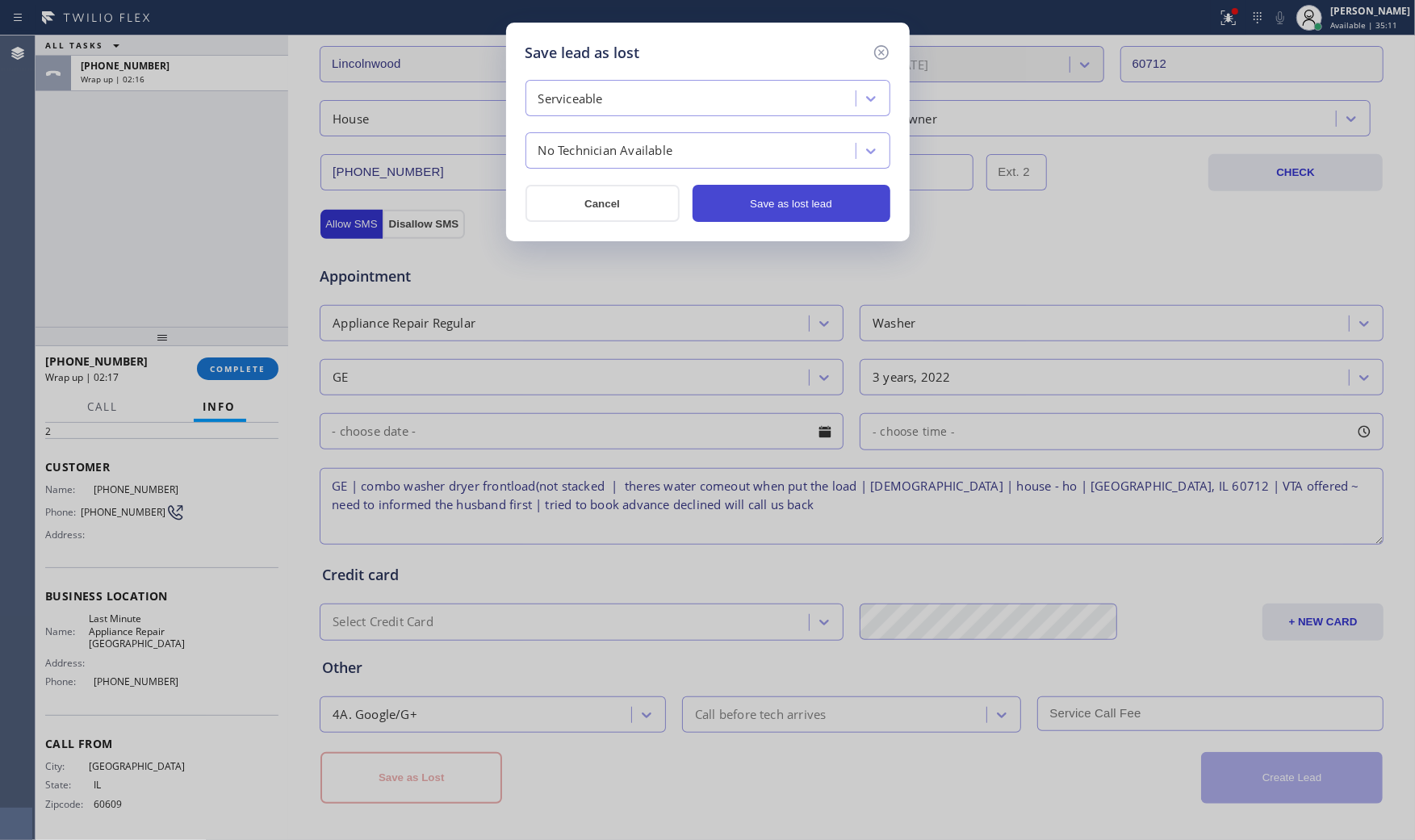
click at [786, 213] on button "Save as lost lead" at bounding box center [790, 203] width 198 height 37
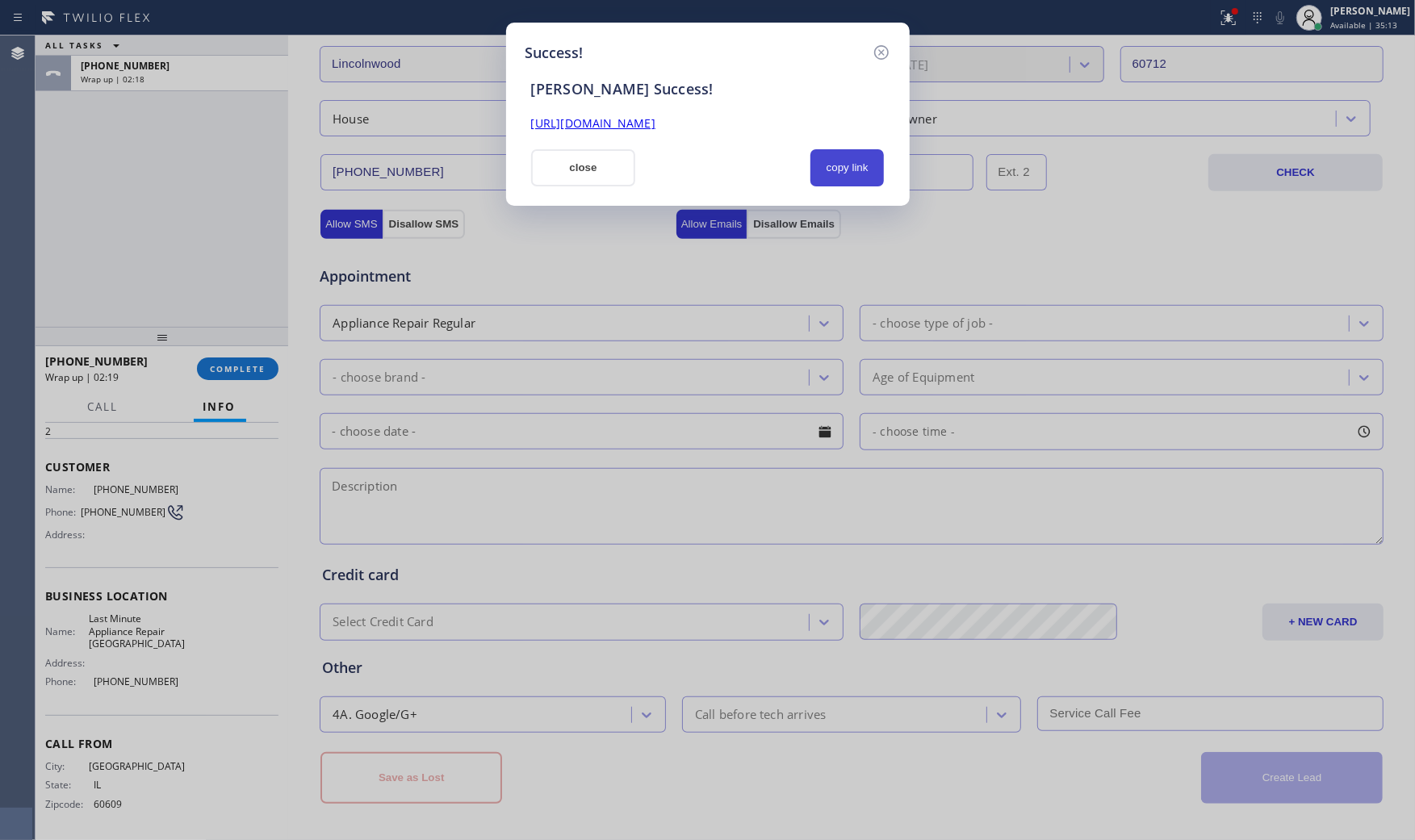
click at [827, 157] on button "copy link" at bounding box center [847, 167] width 74 height 37
click at [609, 174] on button "close" at bounding box center [584, 167] width 105 height 37
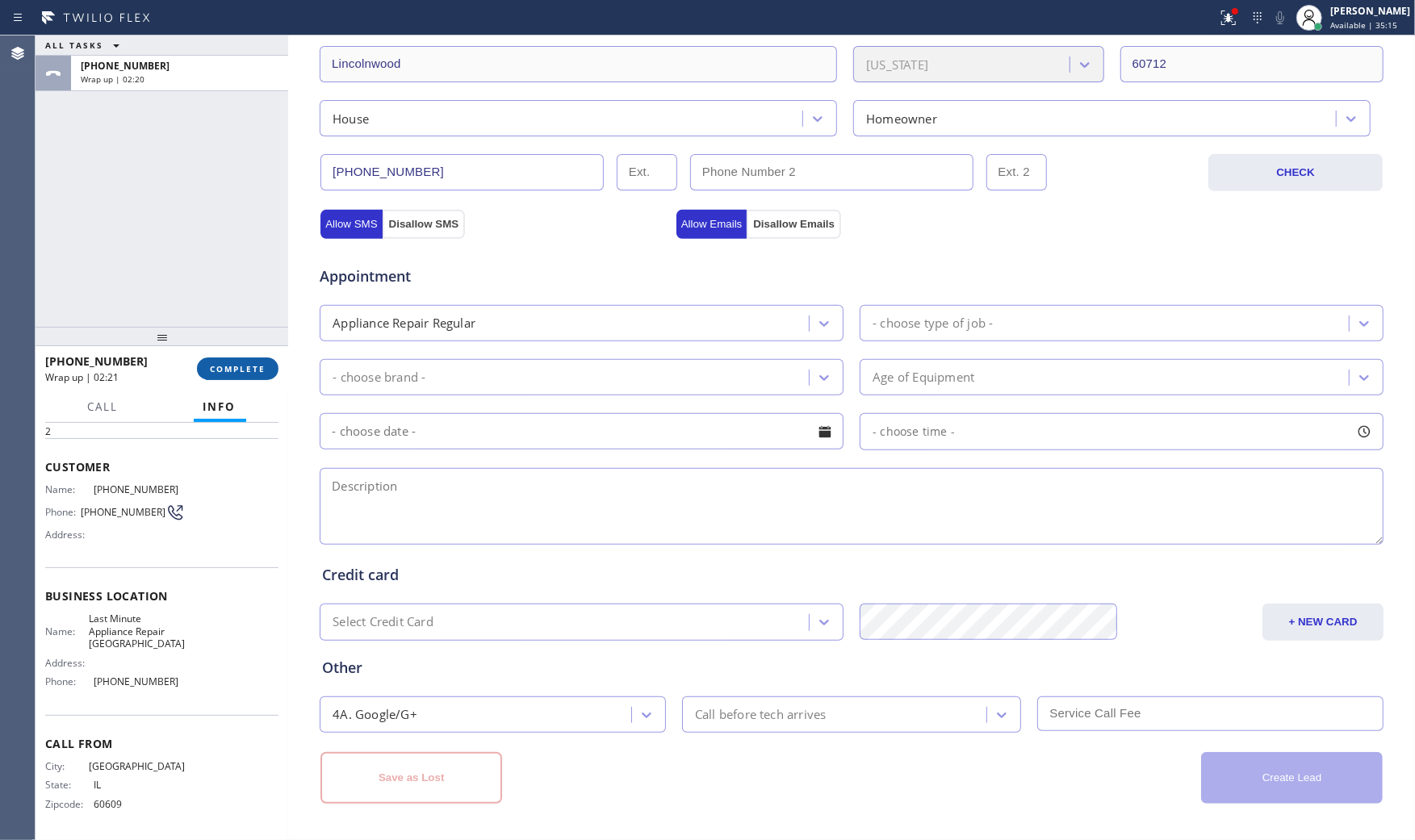
click at [221, 369] on span "COMPLETE" at bounding box center [237, 368] width 56 height 11
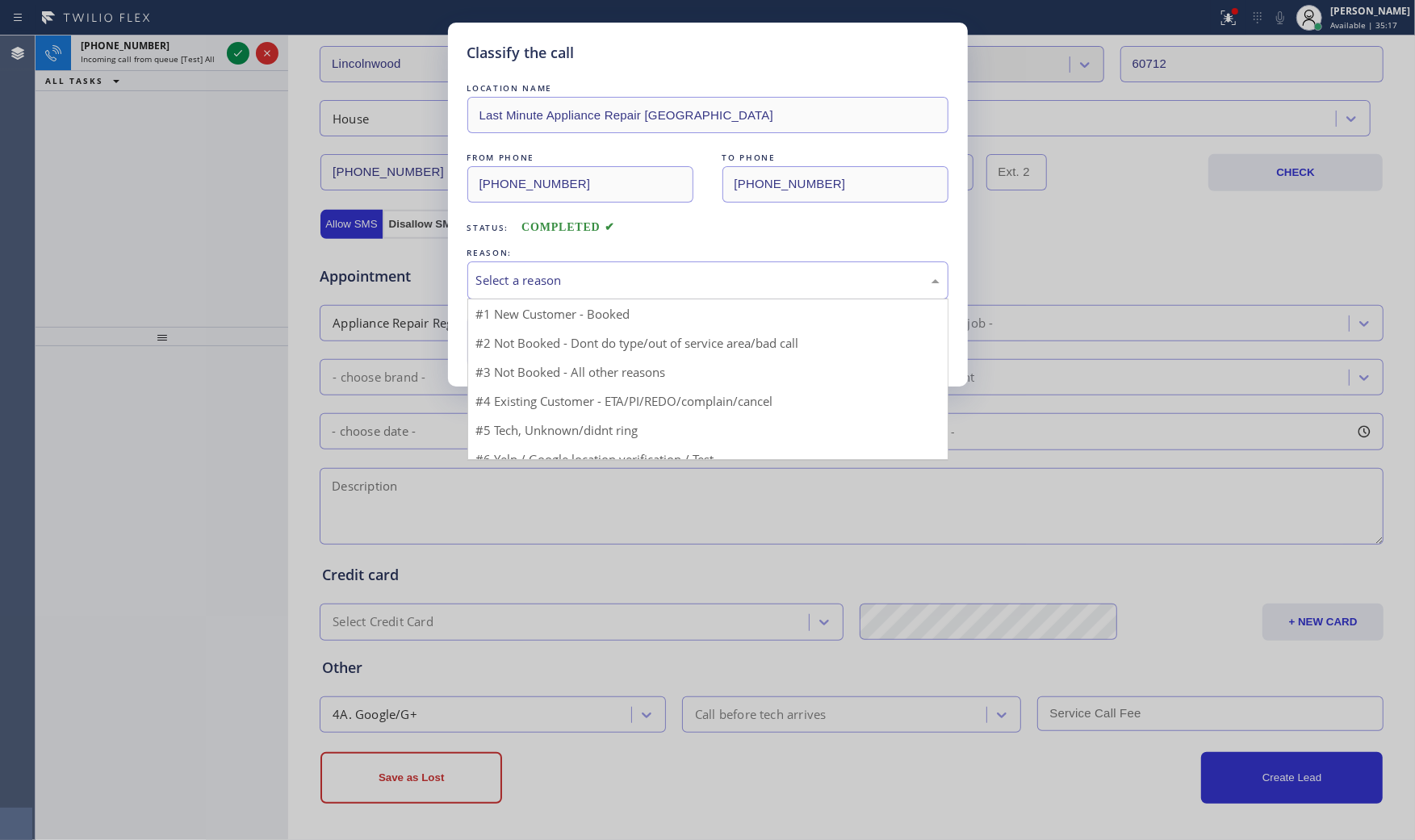
click at [544, 281] on div "Select a reason" at bounding box center [708, 280] width 464 height 19
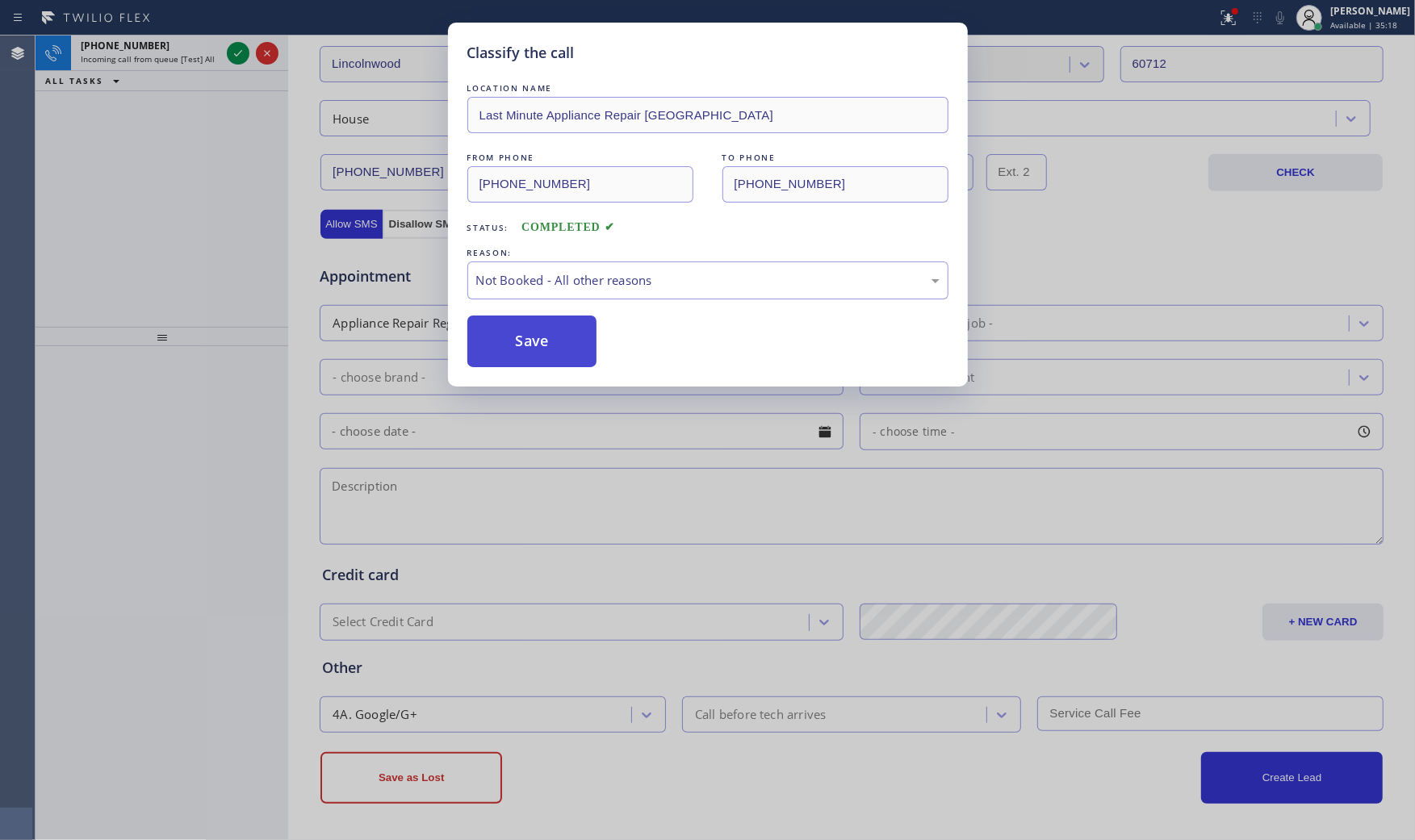
click at [541, 350] on button "Save" at bounding box center [532, 342] width 130 height 52
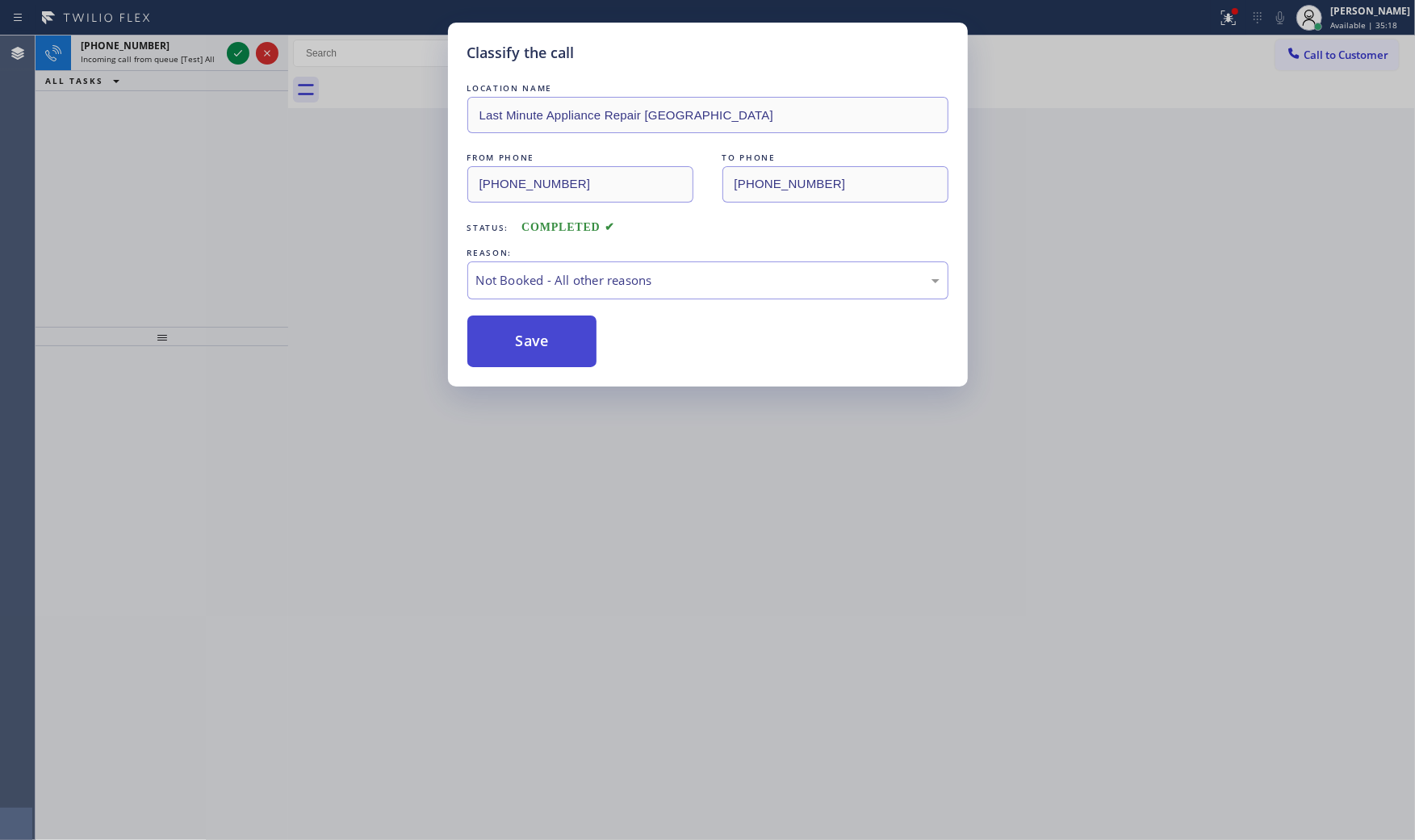
click at [541, 350] on button "Save" at bounding box center [532, 342] width 130 height 52
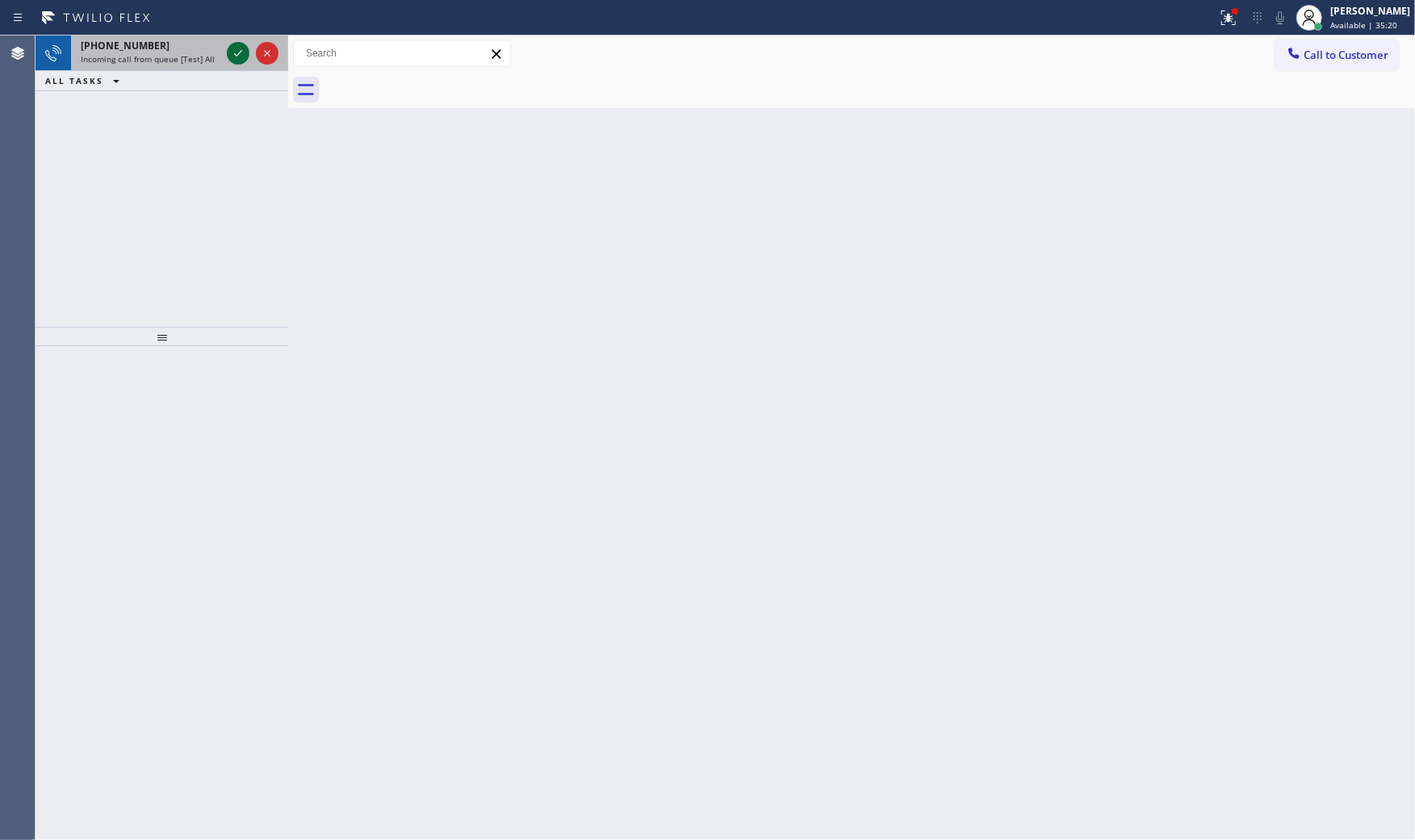
click at [239, 59] on icon at bounding box center [238, 54] width 20 height 20
click at [231, 50] on icon at bounding box center [238, 54] width 20 height 20
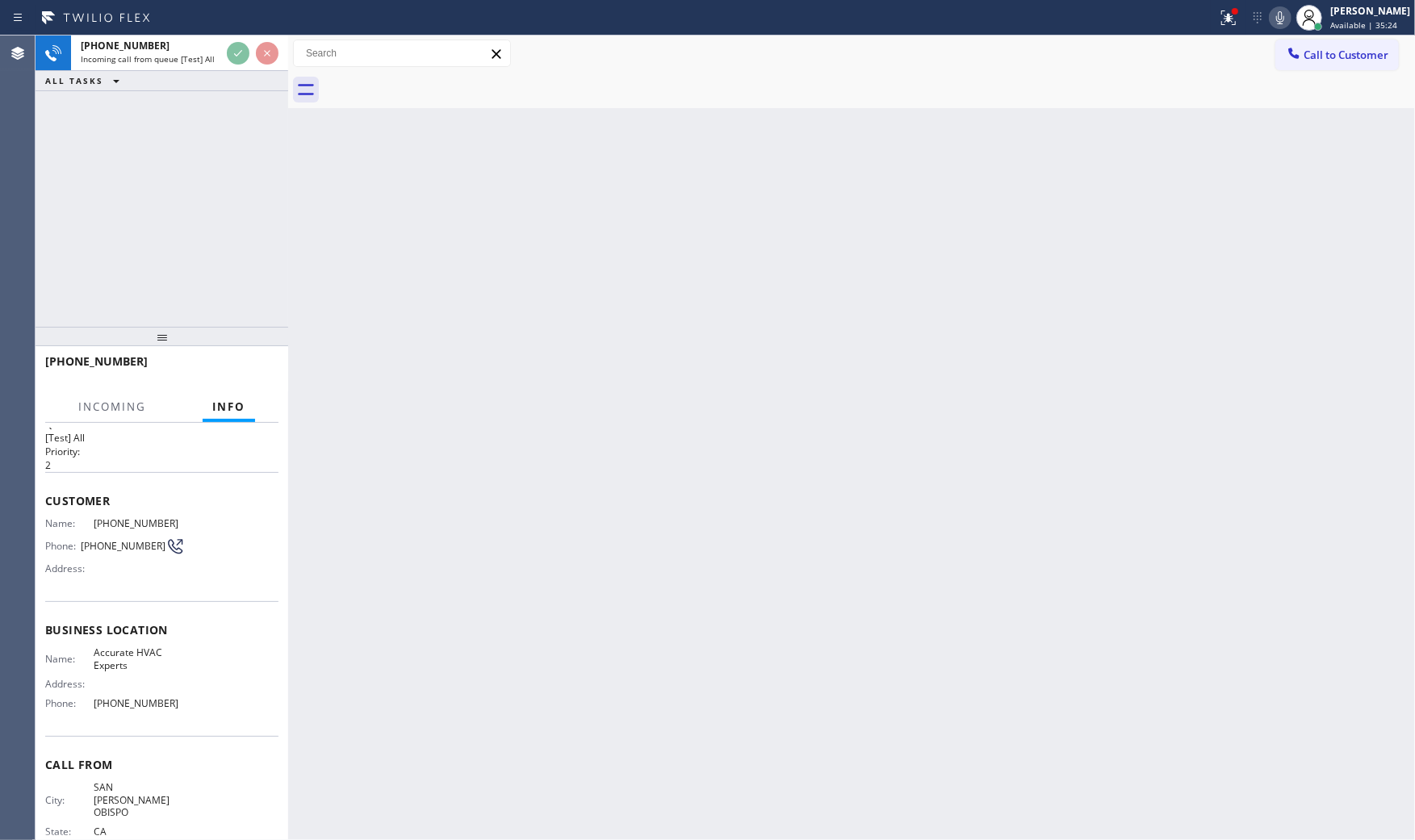
scroll to position [46, 0]
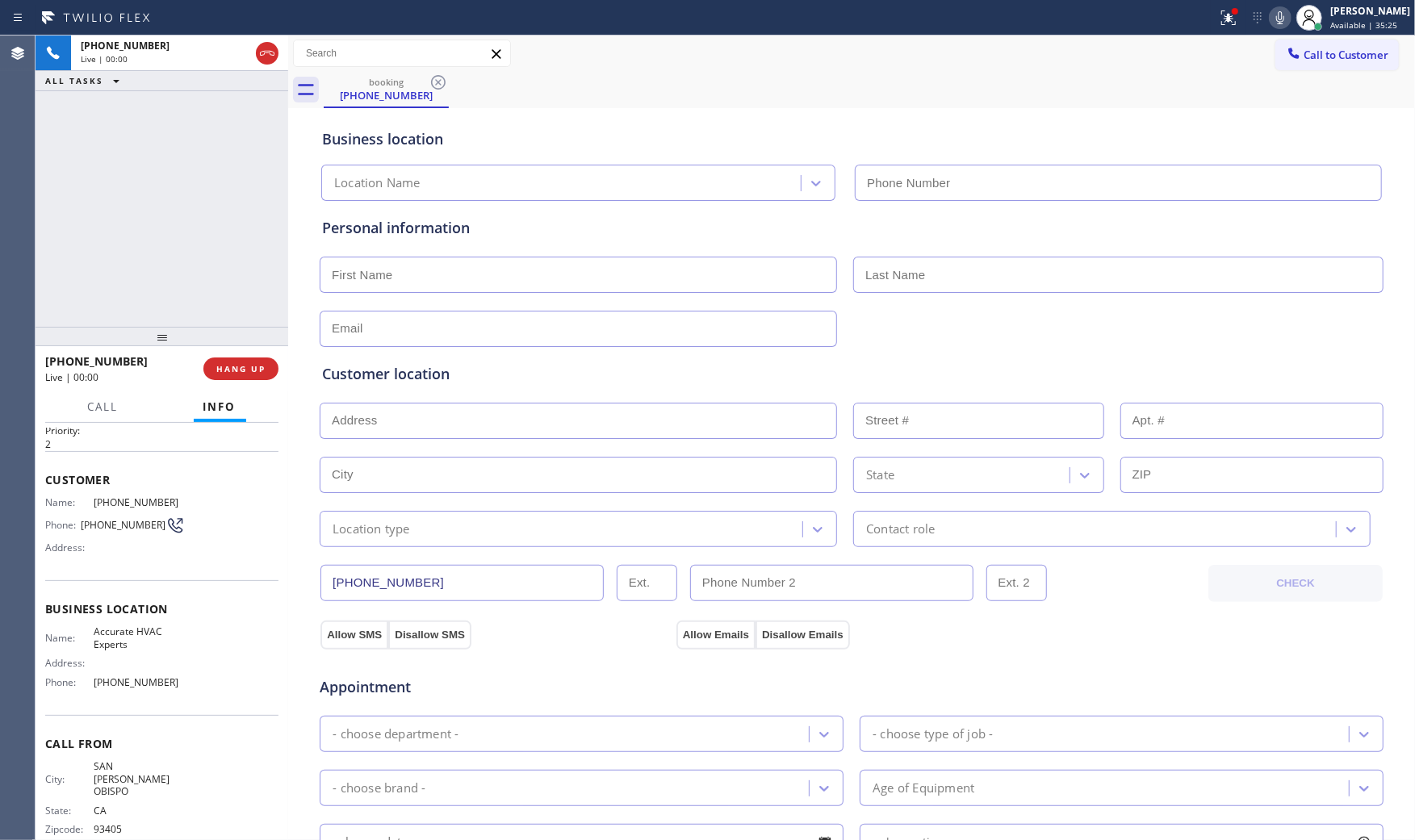
type input "[PHONE_NUMBER]"
click at [250, 375] on button "HANG UP" at bounding box center [241, 368] width 75 height 23
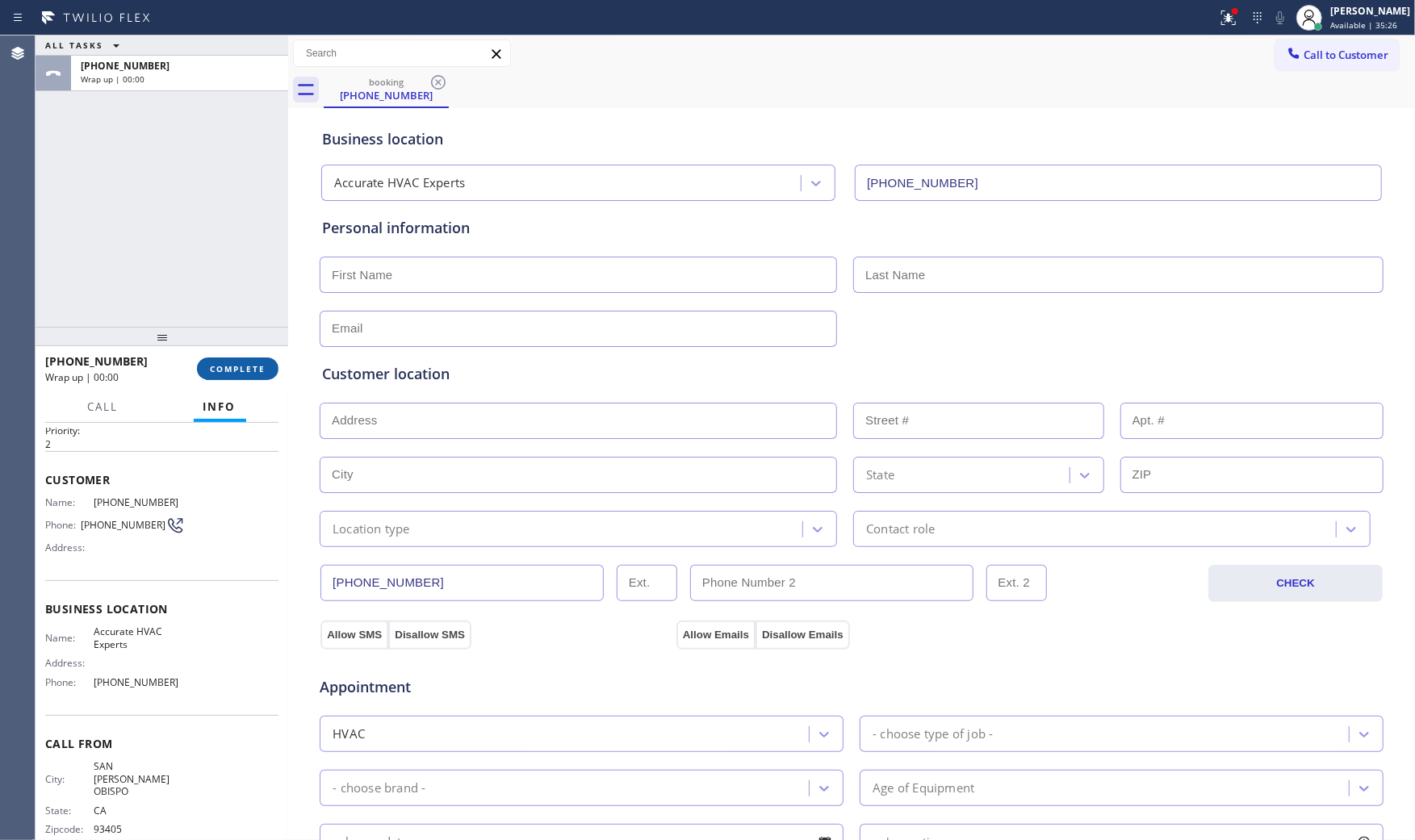
click at [250, 374] on button "COMPLETE" at bounding box center [237, 368] width 81 height 23
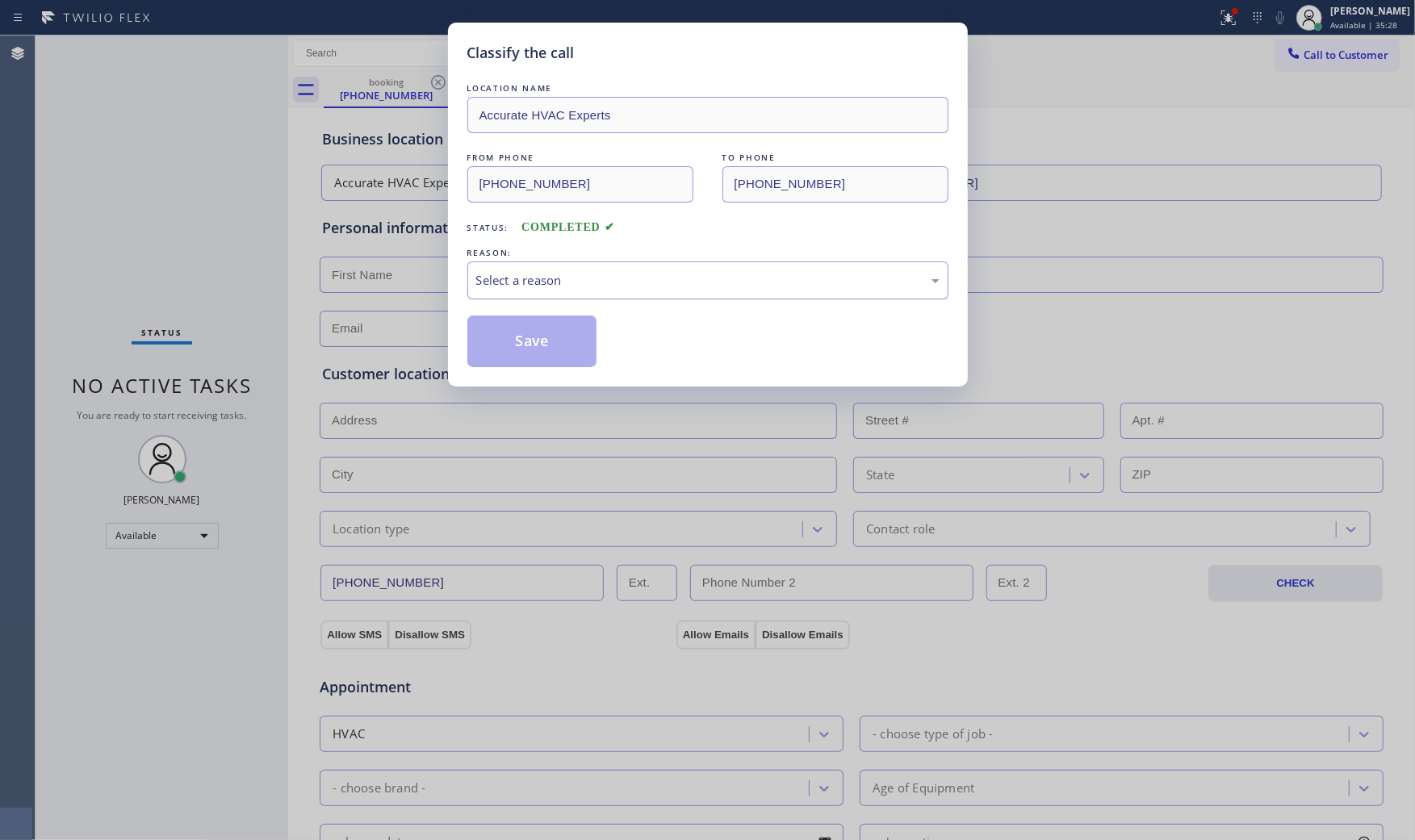
click at [567, 261] on div "Select a reason" at bounding box center [708, 280] width 481 height 38
click at [549, 347] on button "Save" at bounding box center [532, 342] width 130 height 52
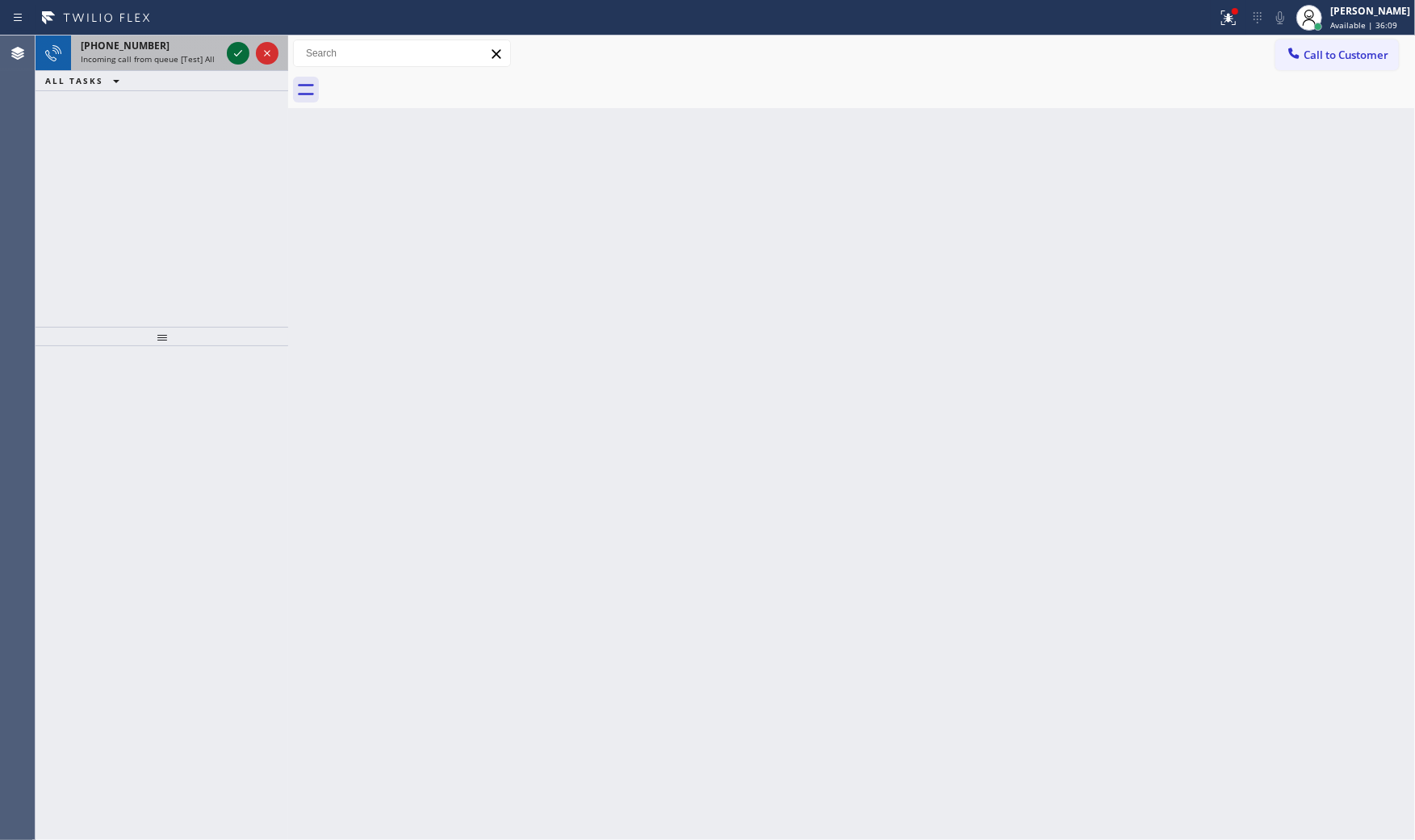
click at [232, 59] on icon at bounding box center [238, 54] width 20 height 20
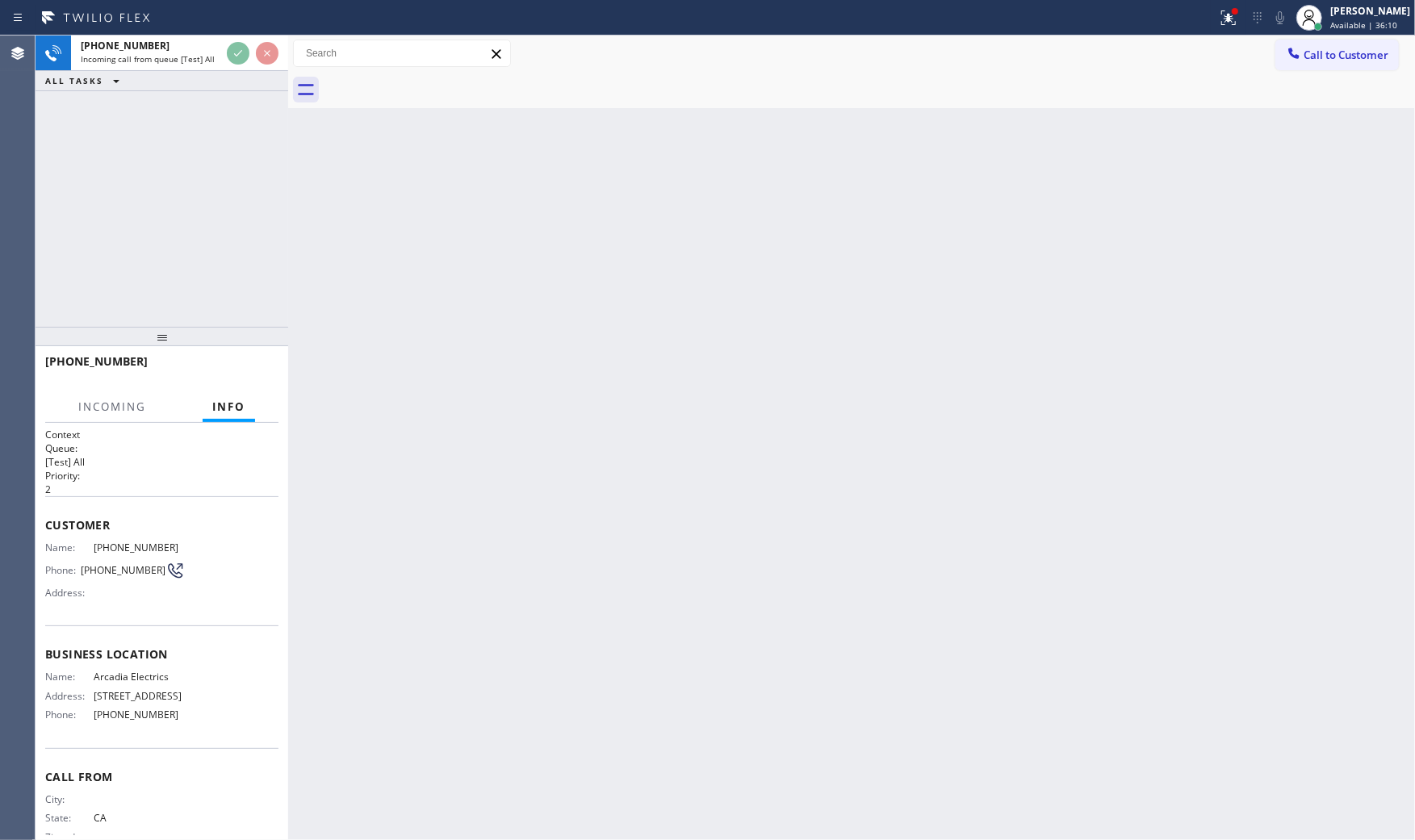
scroll to position [46, 0]
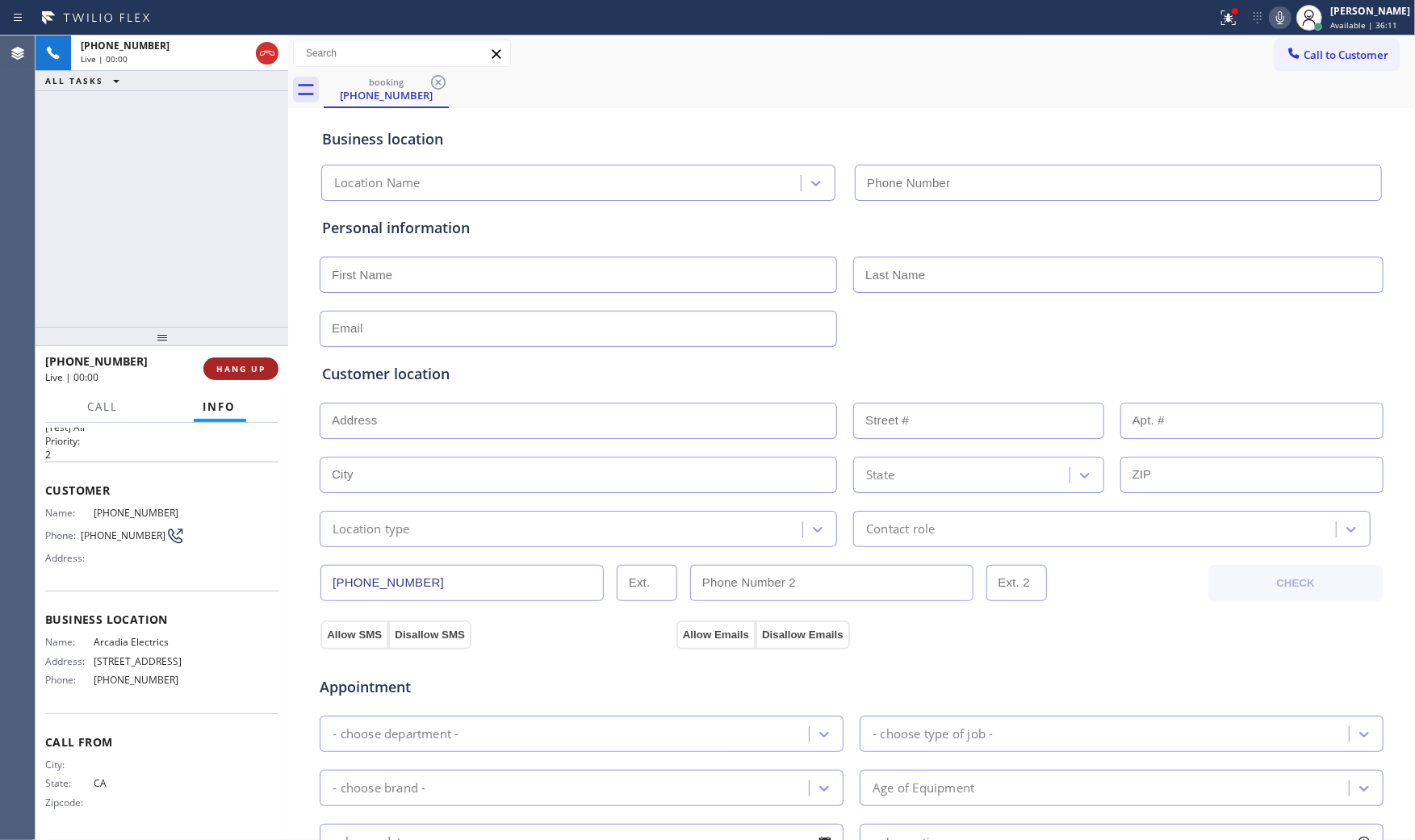
click at [254, 359] on button "HANG UP" at bounding box center [241, 368] width 75 height 23
type input "[PHONE_NUMBER]"
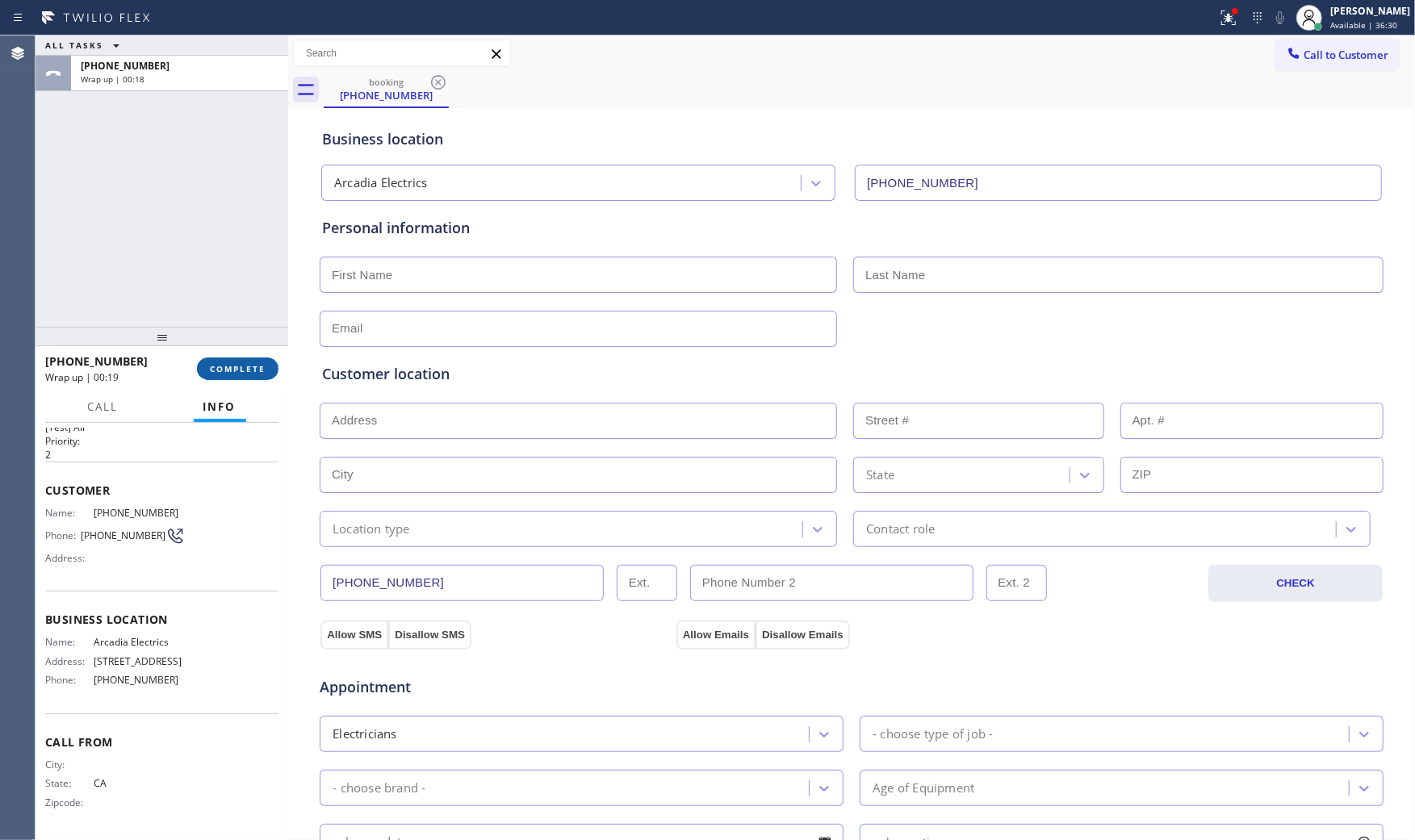
click at [244, 359] on button "COMPLETE" at bounding box center [237, 368] width 81 height 23
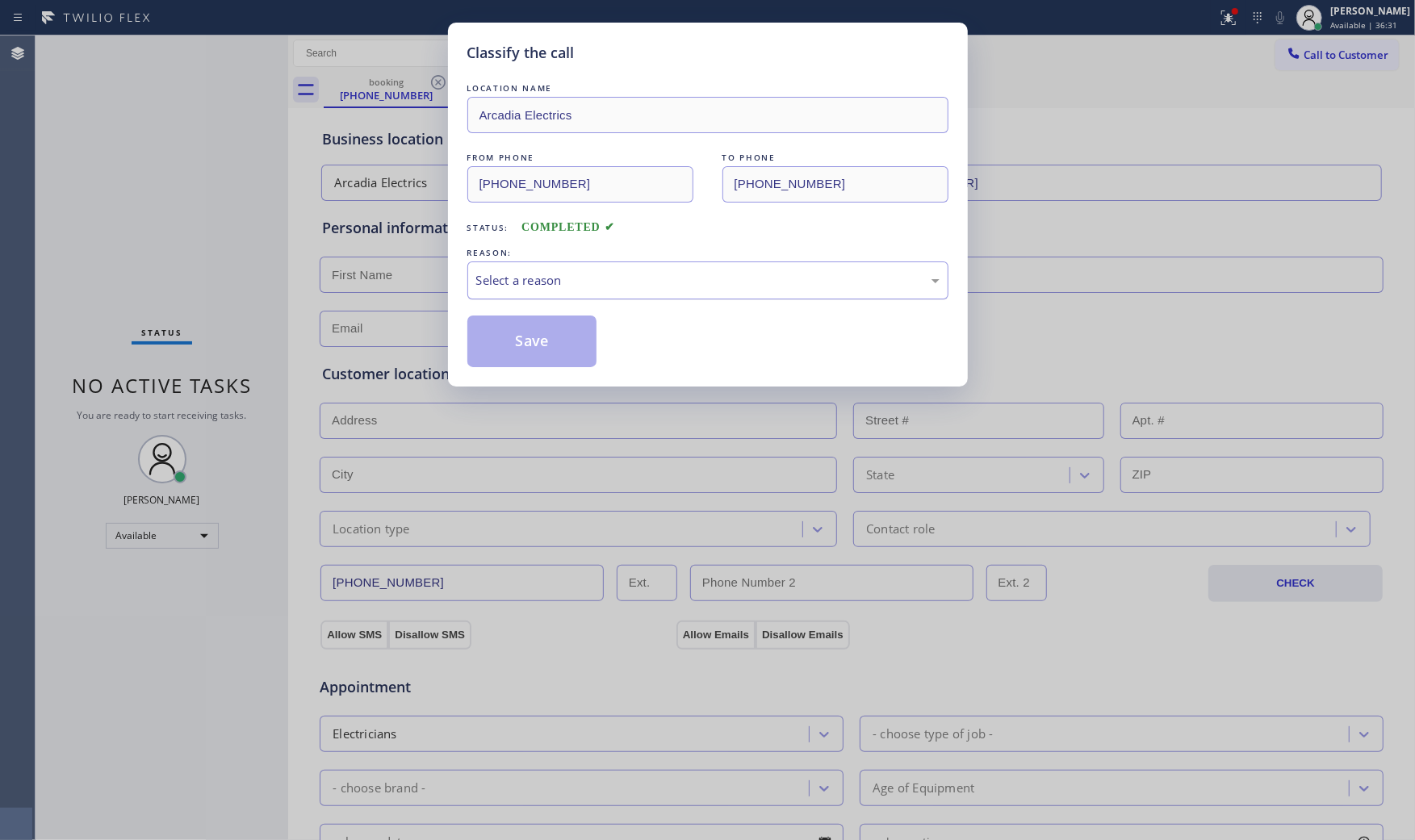
click at [594, 273] on div "Select a reason" at bounding box center [708, 280] width 464 height 19
click at [528, 338] on button "Save" at bounding box center [532, 342] width 130 height 52
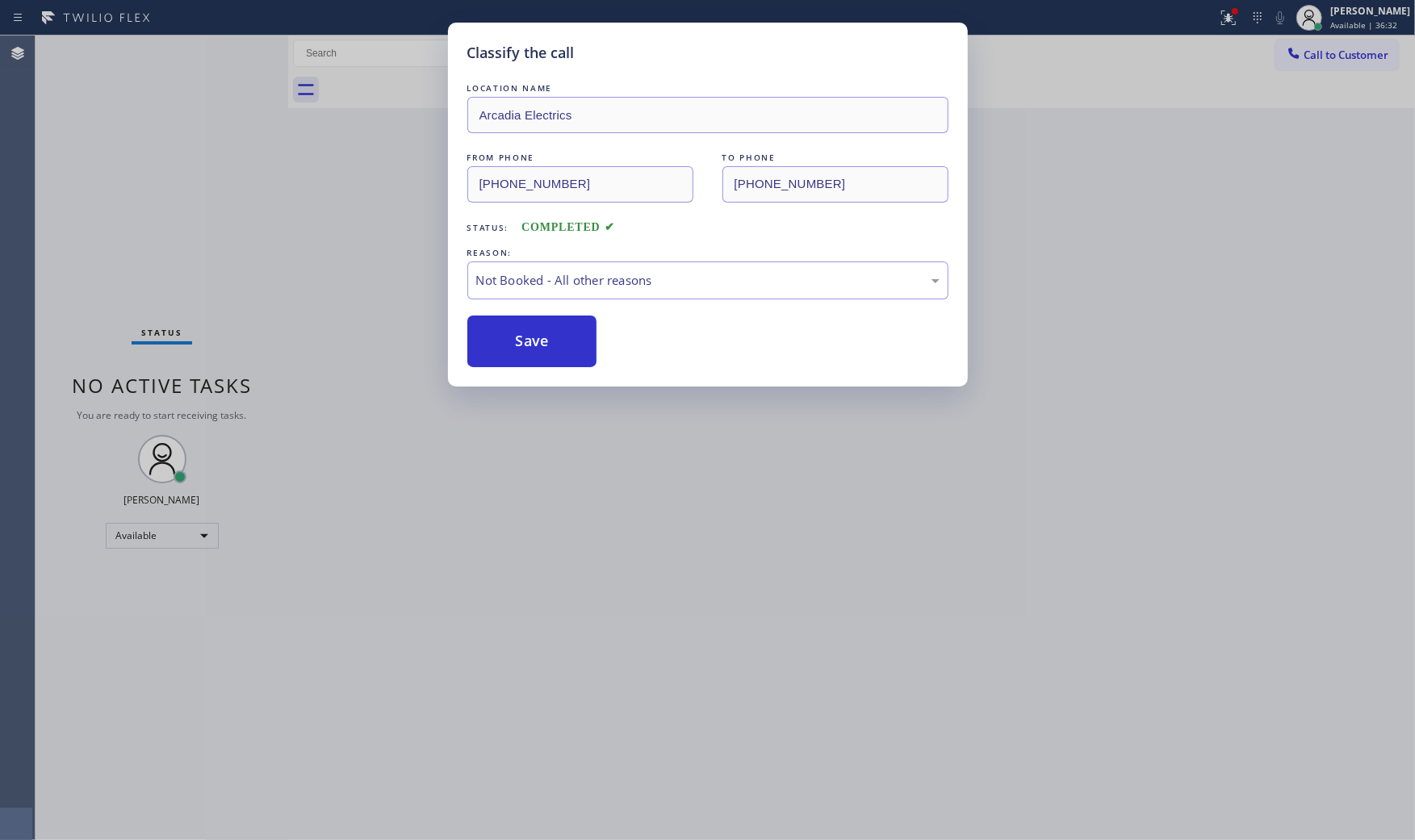
click at [528, 338] on button "Save" at bounding box center [532, 342] width 130 height 52
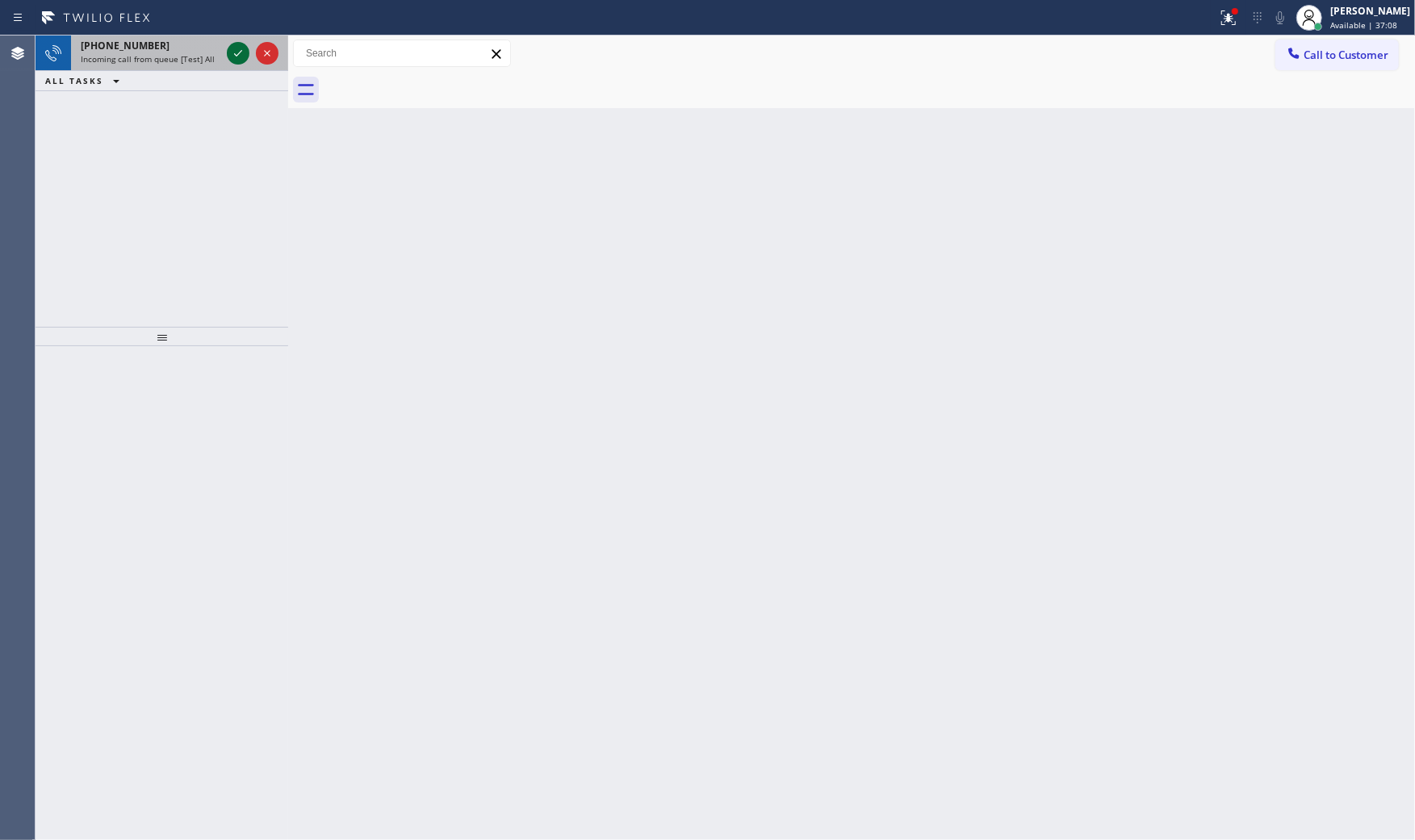
click at [230, 63] on icon at bounding box center [238, 54] width 20 height 20
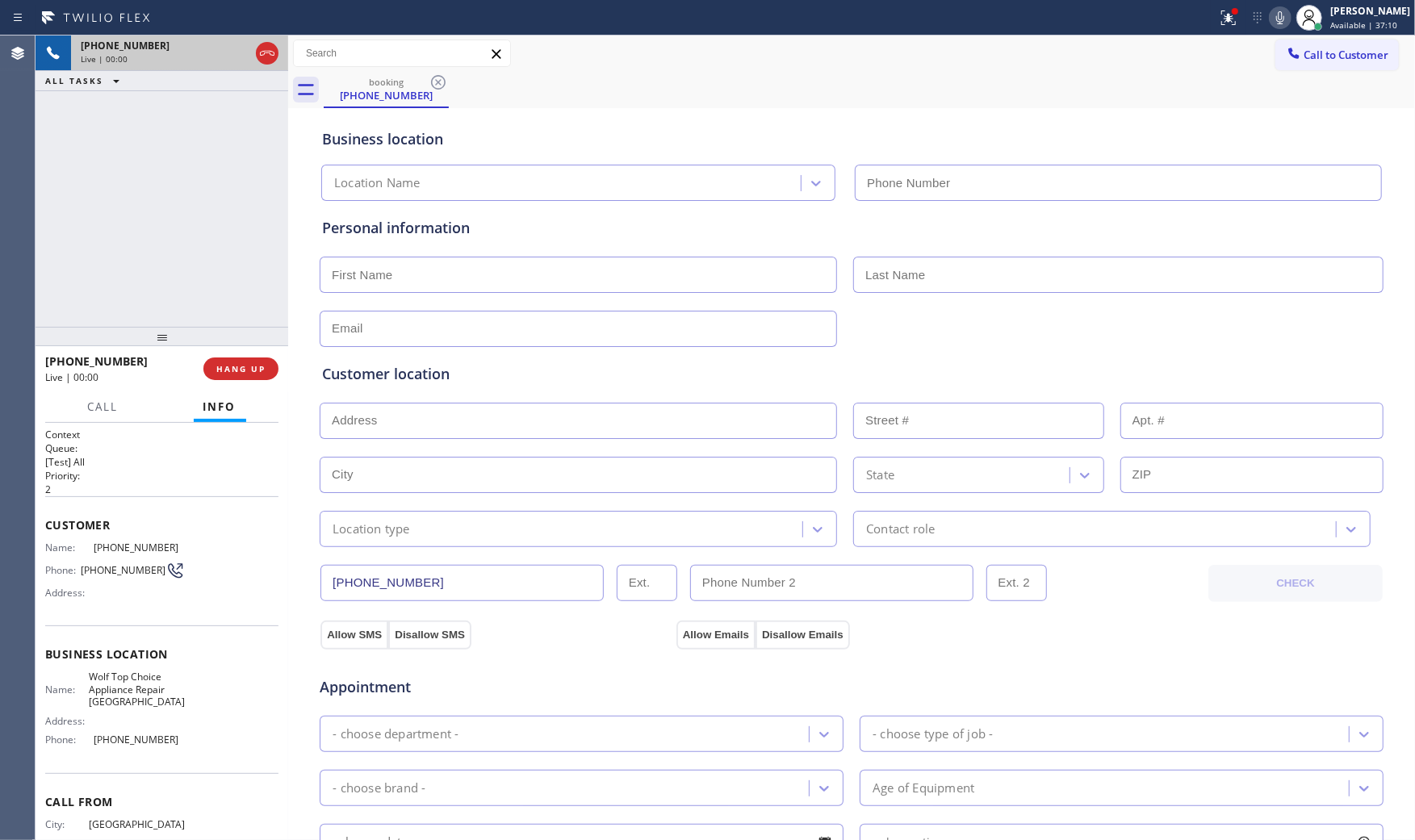
type input "[PHONE_NUMBER]"
click at [269, 377] on button "HANG UP" at bounding box center [241, 368] width 75 height 23
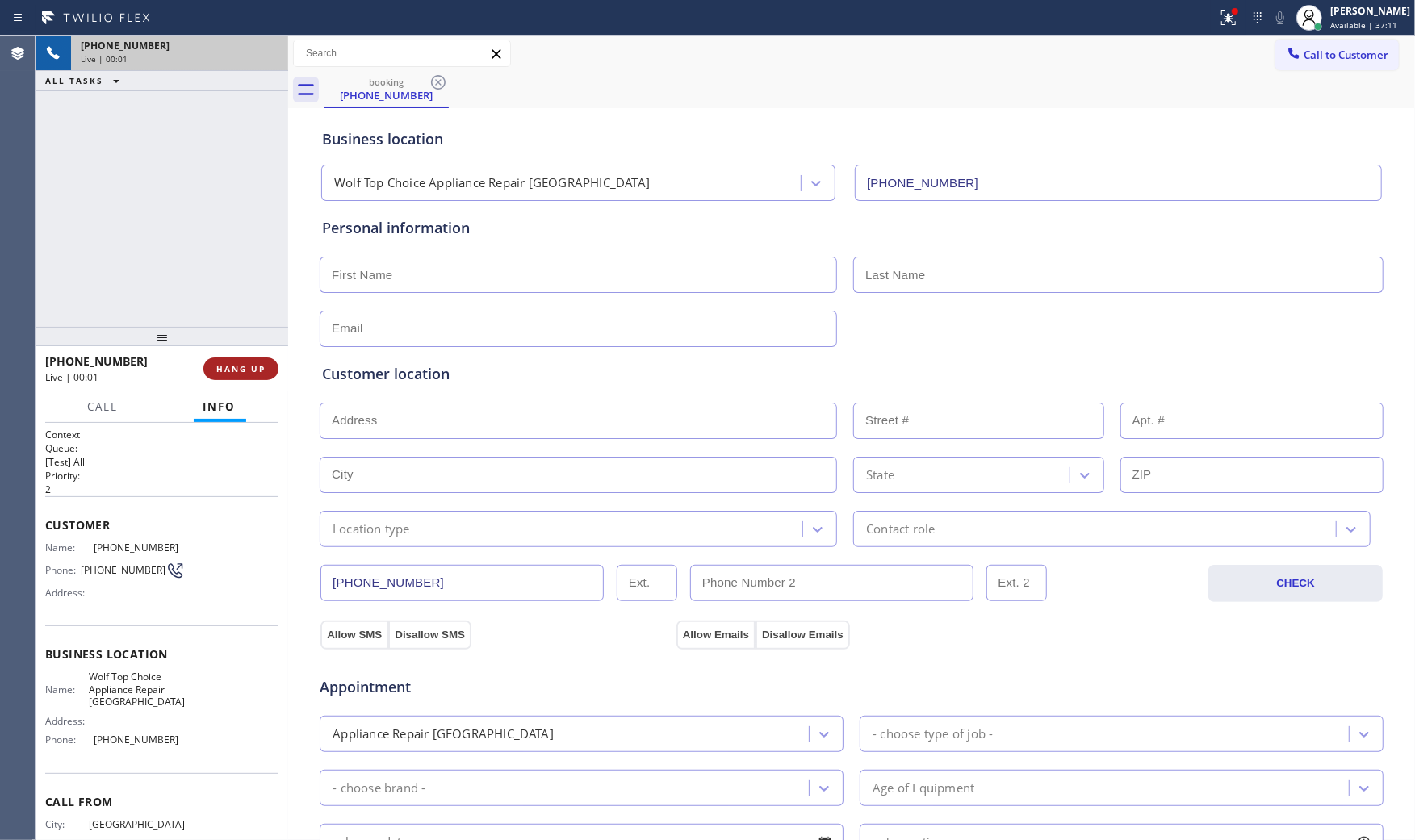
click at [269, 377] on button "HANG UP" at bounding box center [241, 368] width 75 height 23
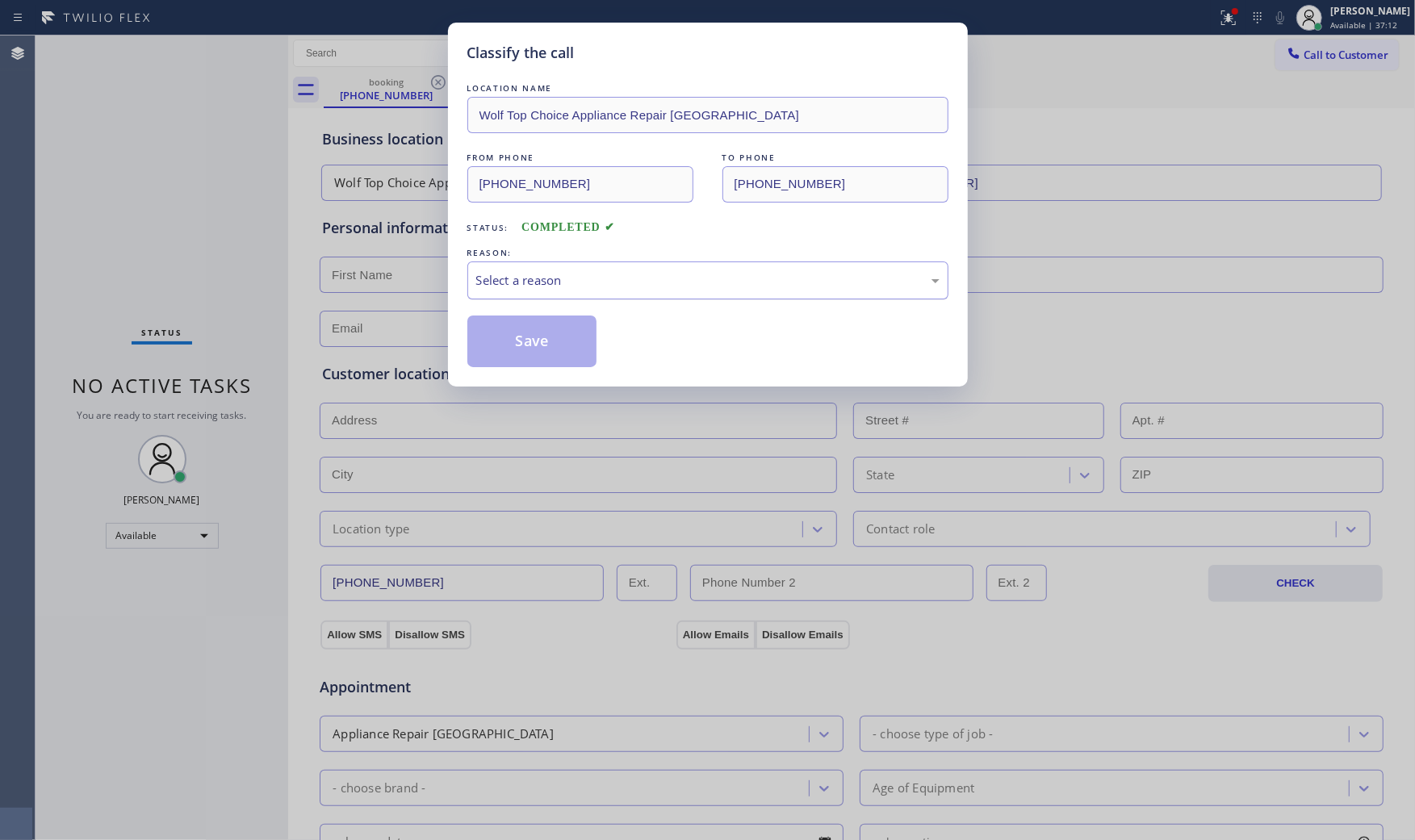
click at [554, 278] on div "Select a reason" at bounding box center [708, 280] width 464 height 19
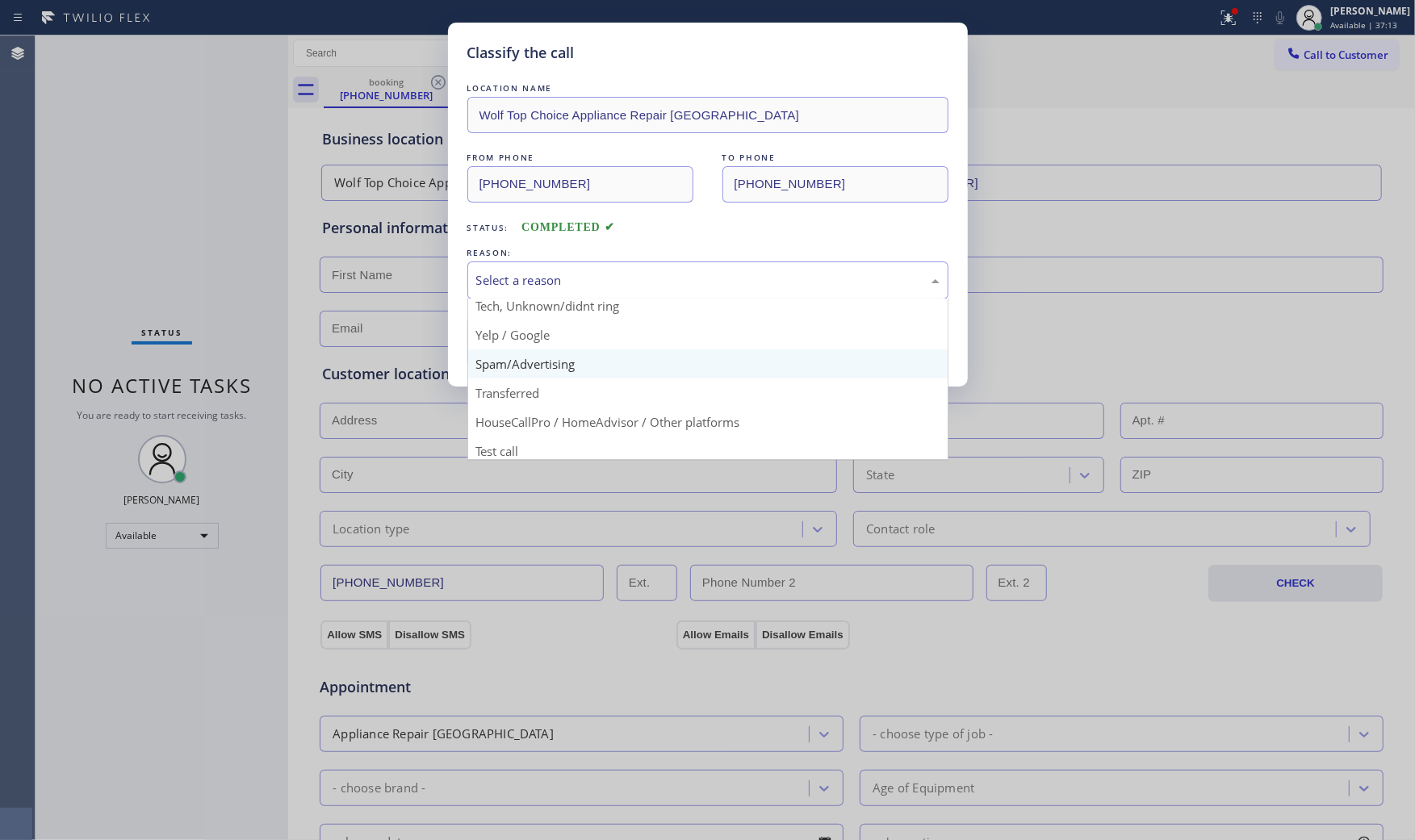
scroll to position [101, 0]
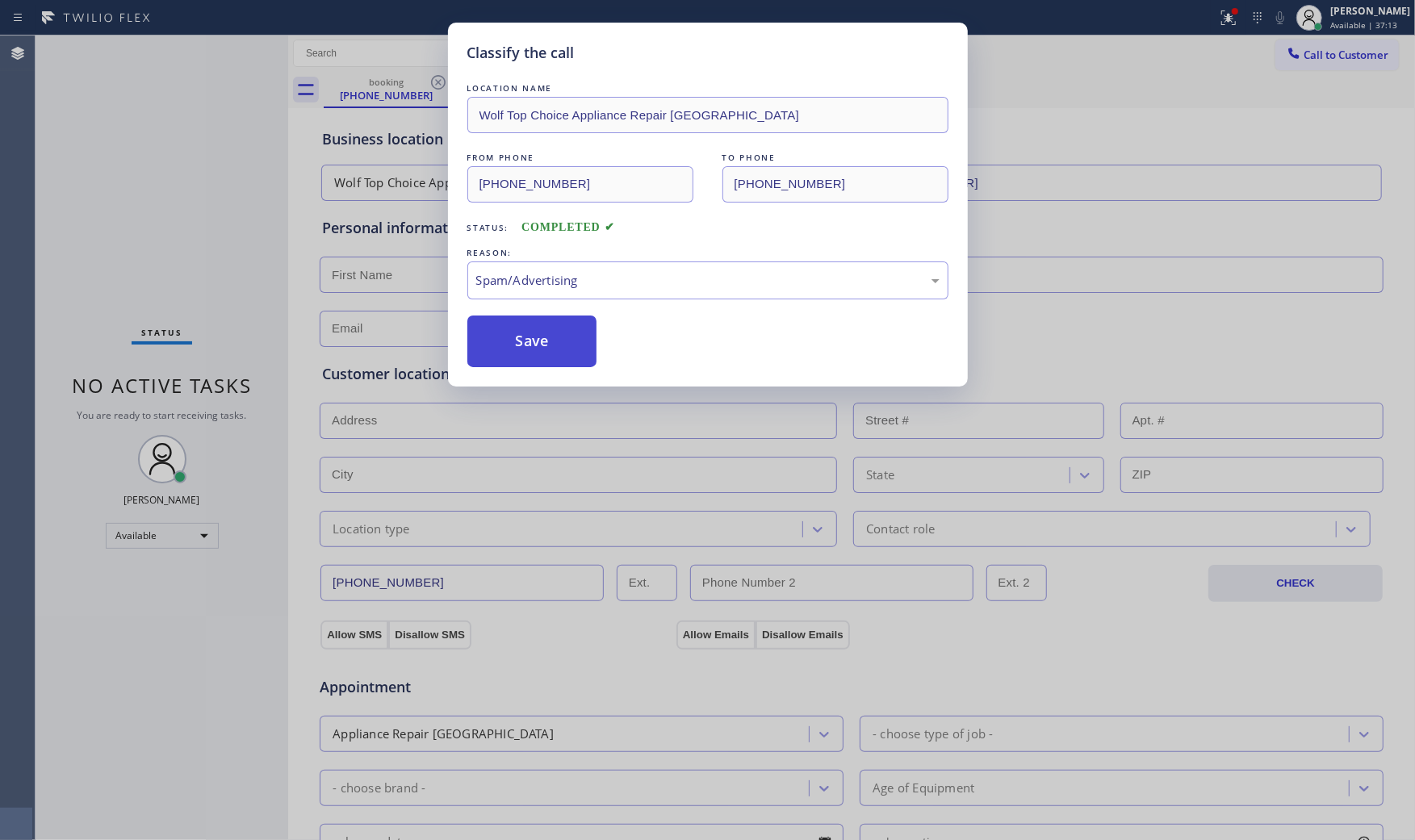
click at [529, 344] on button "Save" at bounding box center [532, 342] width 130 height 52
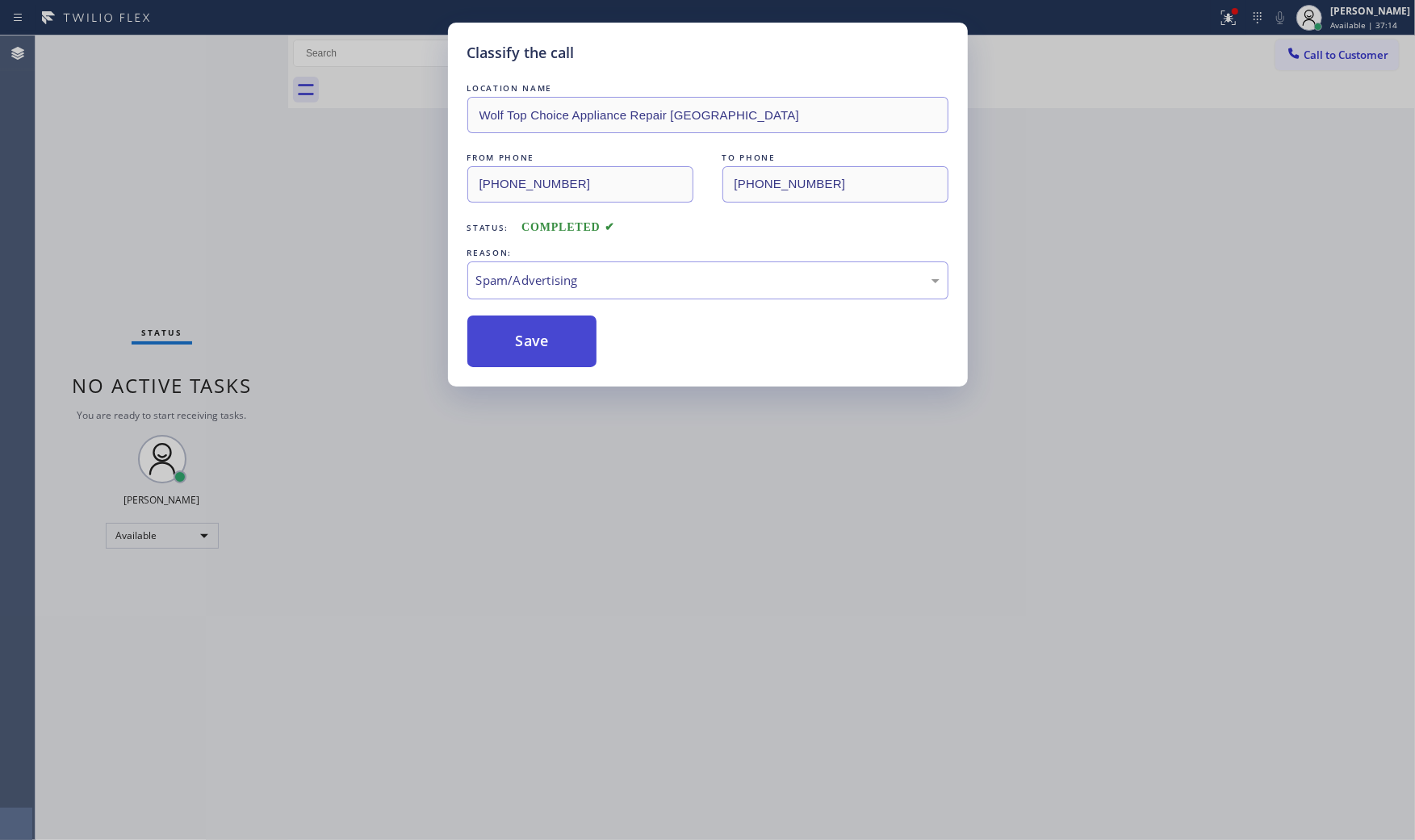
click at [529, 344] on button "Save" at bounding box center [532, 342] width 130 height 52
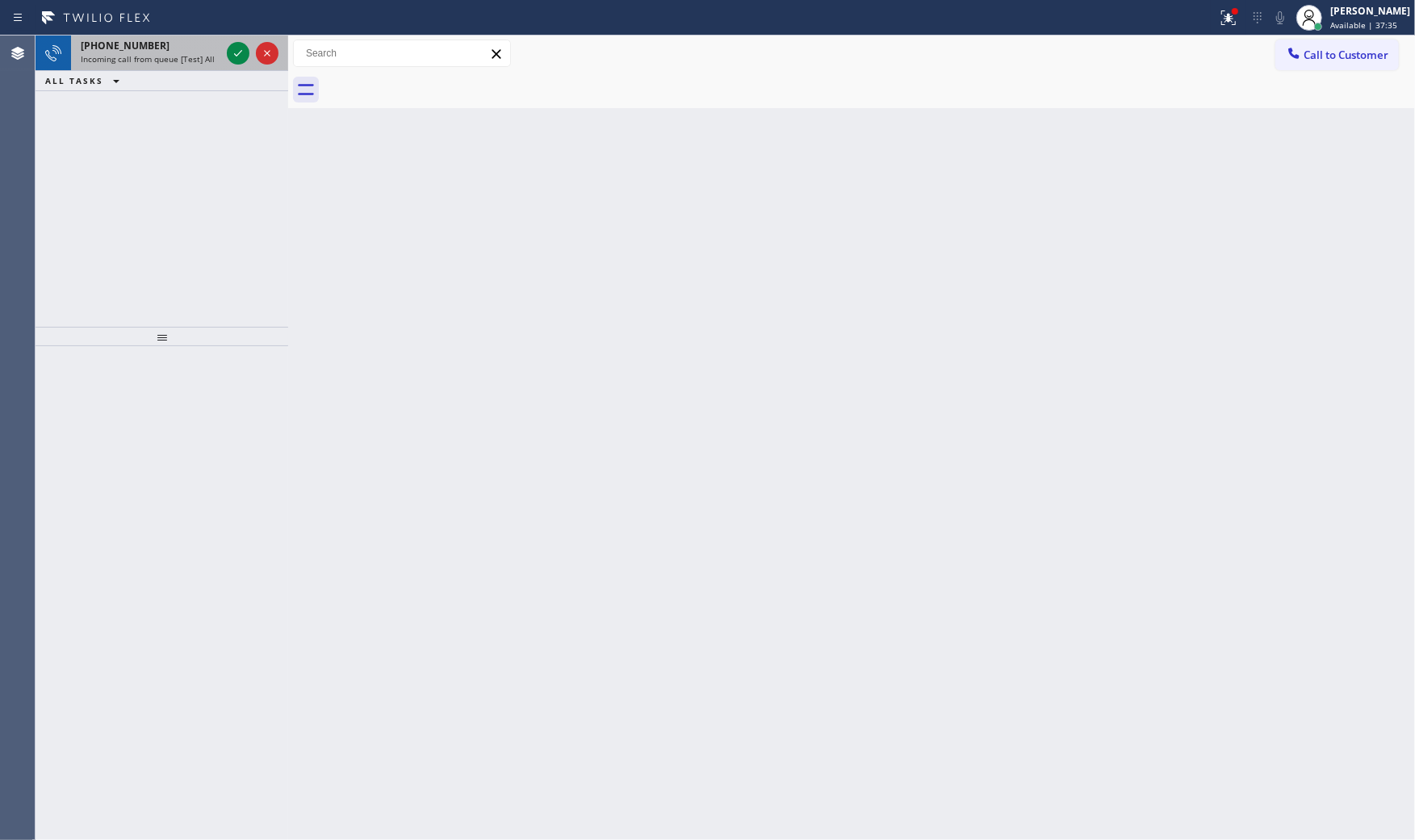
click at [203, 54] on span "Incoming call from queue [Test] All" at bounding box center [147, 59] width 134 height 11
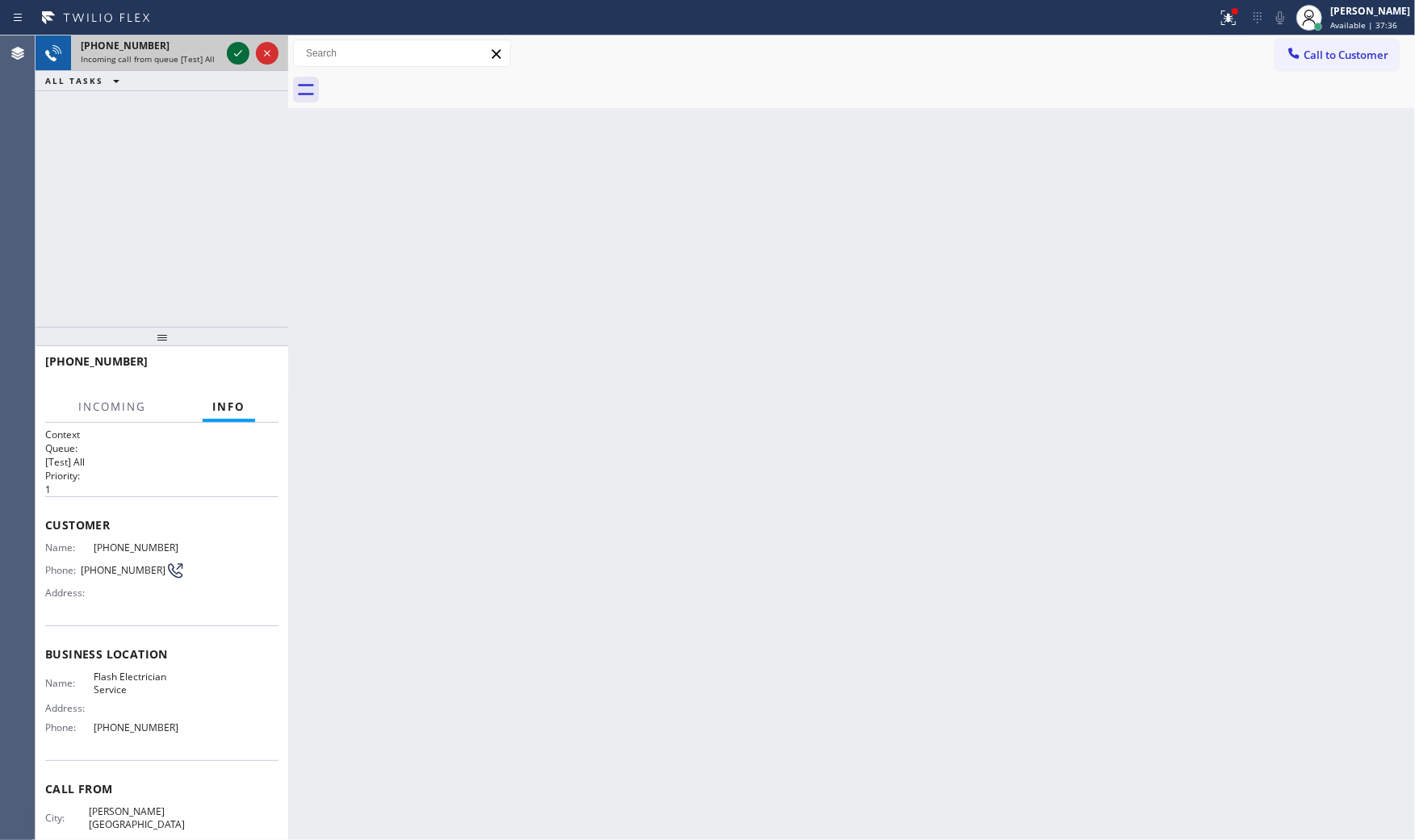
click at [228, 53] on icon at bounding box center [238, 54] width 20 height 20
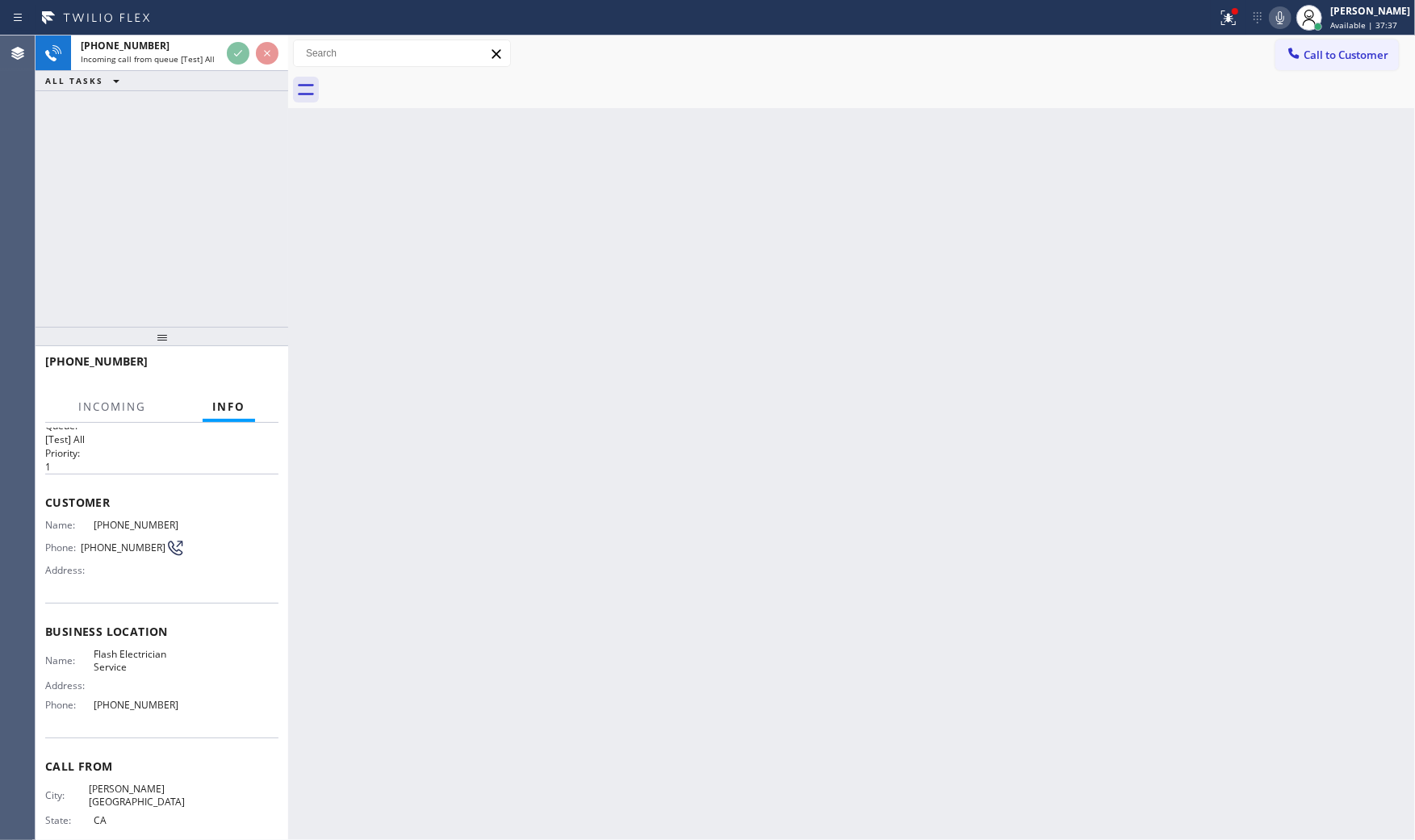
scroll to position [46, 0]
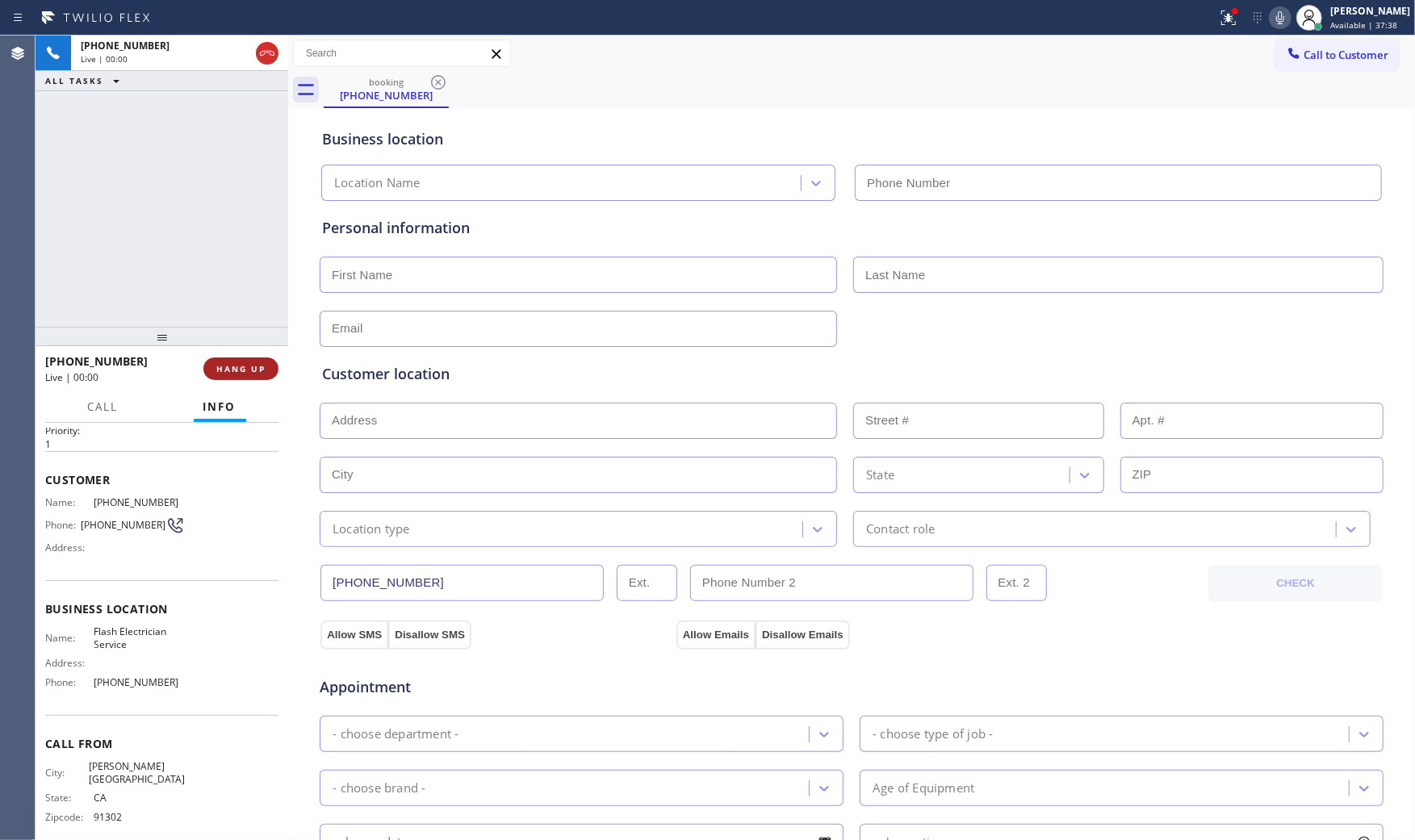
click at [256, 368] on span "HANG UP" at bounding box center [241, 368] width 50 height 11
type input "[PHONE_NUMBER]"
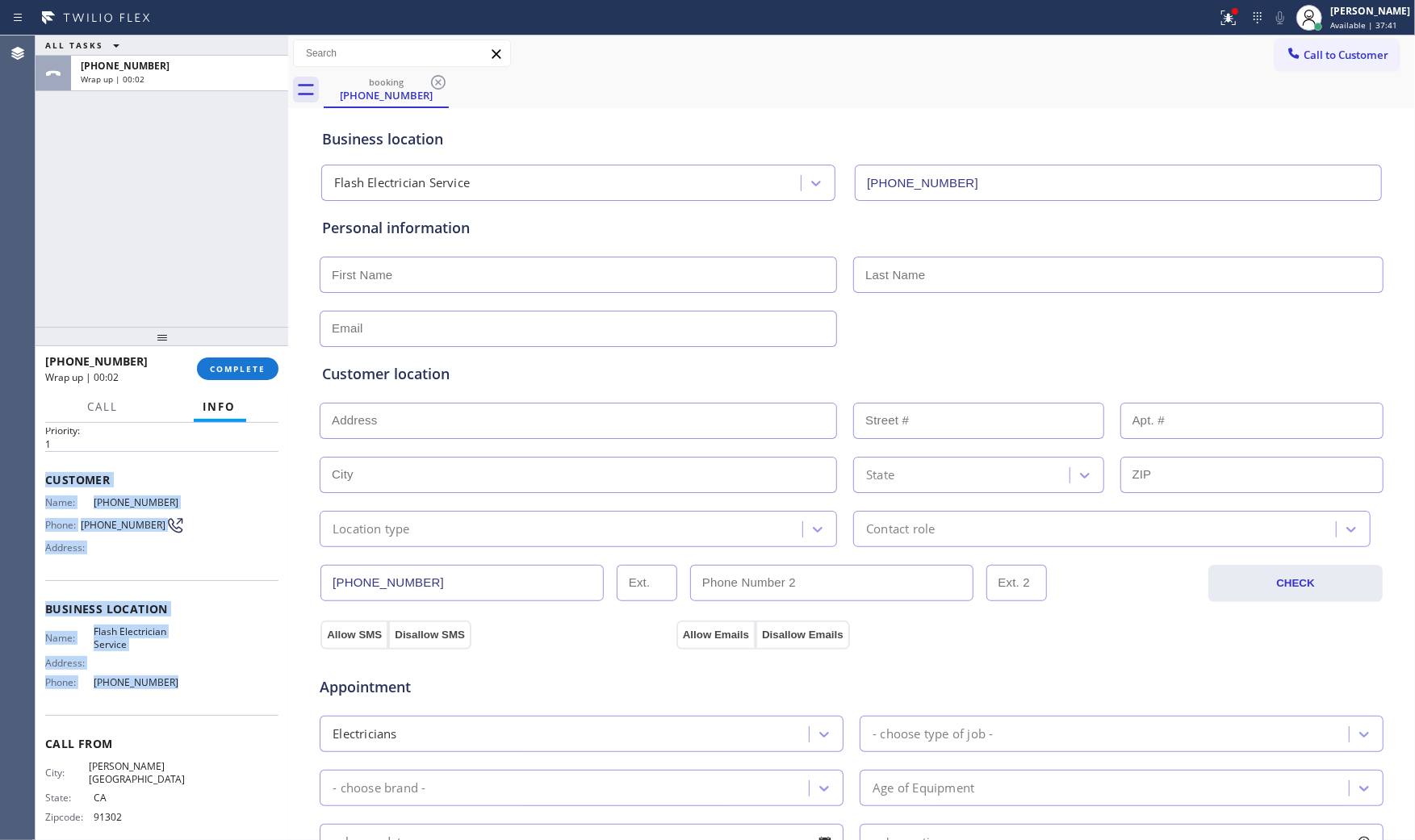
drag, startPoint x: 52, startPoint y: 483, endPoint x: 181, endPoint y: 694, distance: 247.3
click at [181, 694] on div "Context Queue: [Test] All Priority: 1 Customer Name: [PHONE_NUMBER] Phone: [PHO…" at bounding box center [162, 631] width 252 height 417
click at [131, 57] on div "[PHONE_NUMBER] Wrap up | 00:18" at bounding box center [177, 73] width 211 height 36
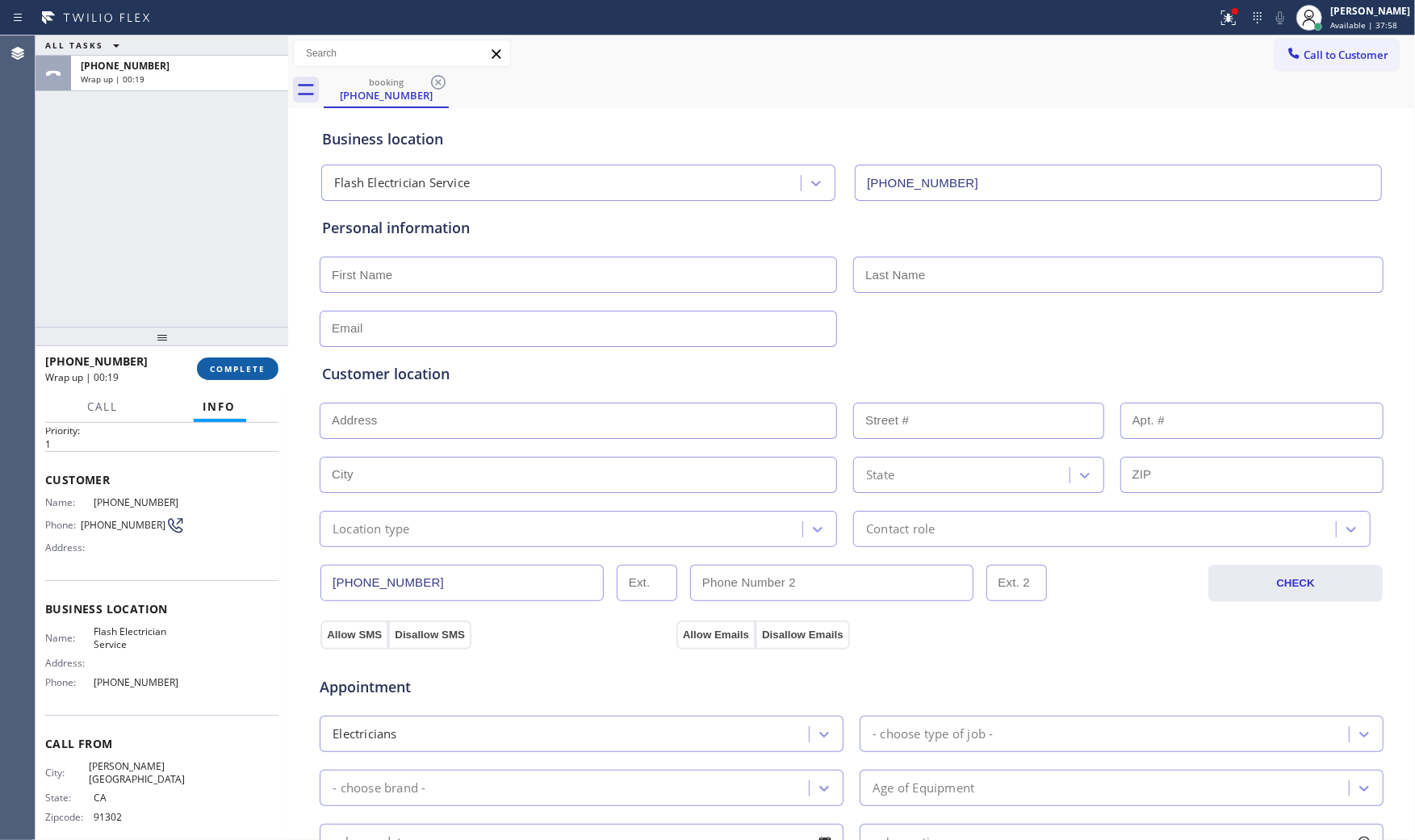
drag, startPoint x: 214, startPoint y: 336, endPoint x: 223, endPoint y: 368, distance: 33.2
click at [214, 340] on div at bounding box center [162, 337] width 252 height 20
click at [223, 368] on span "COMPLETE" at bounding box center [237, 372] width 56 height 11
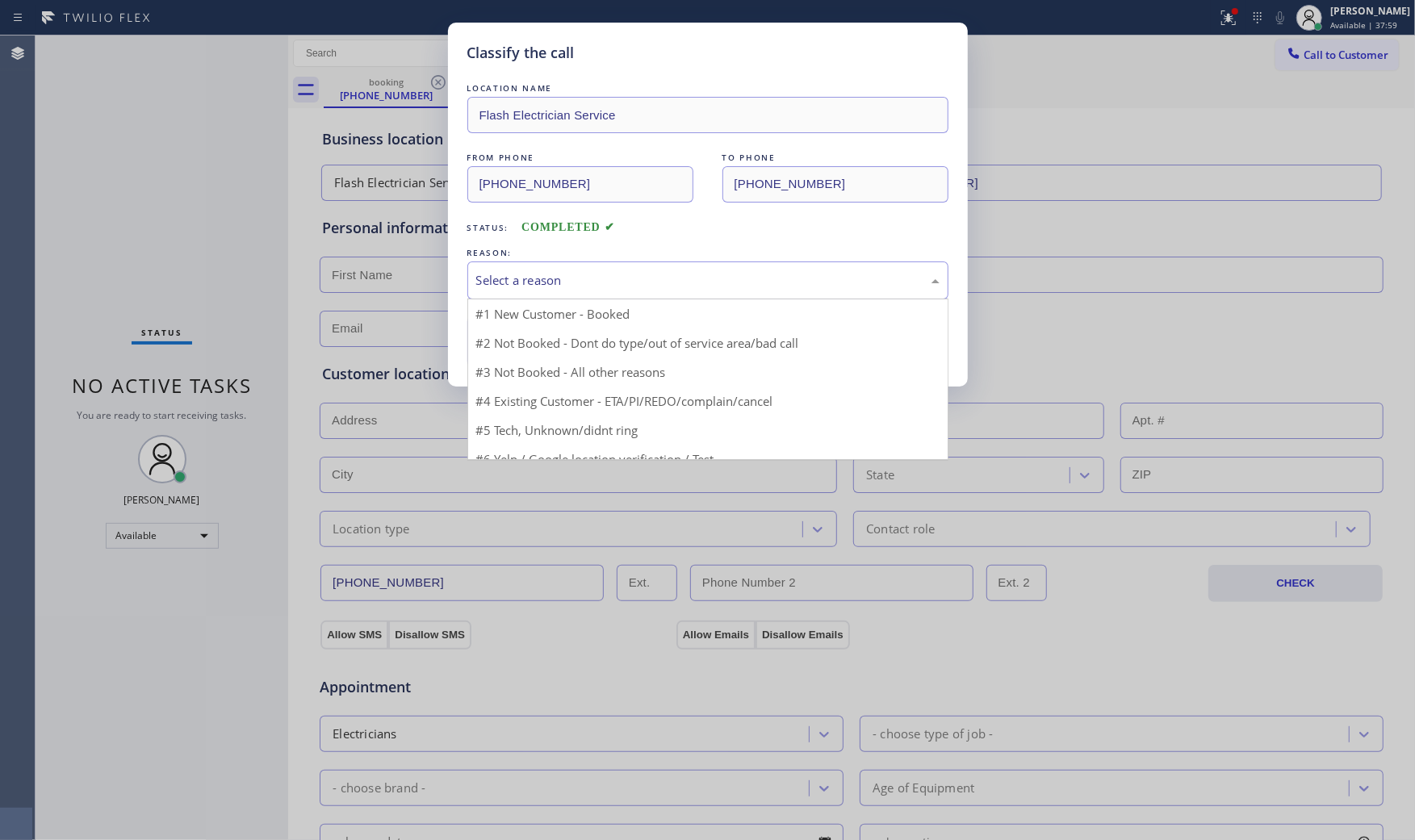
click at [513, 289] on div "Select a reason" at bounding box center [708, 280] width 464 height 19
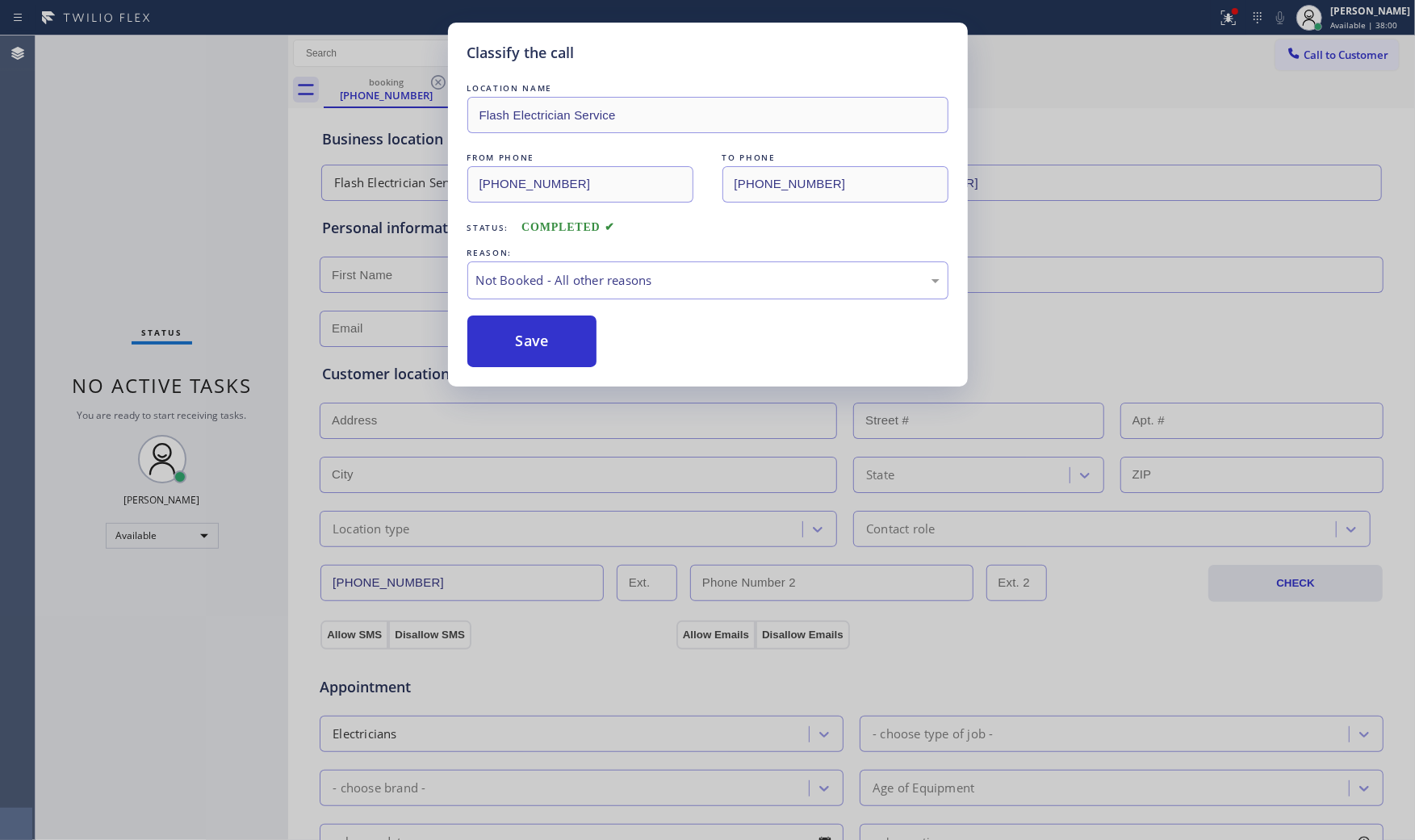
click at [516, 352] on button "Save" at bounding box center [532, 342] width 130 height 52
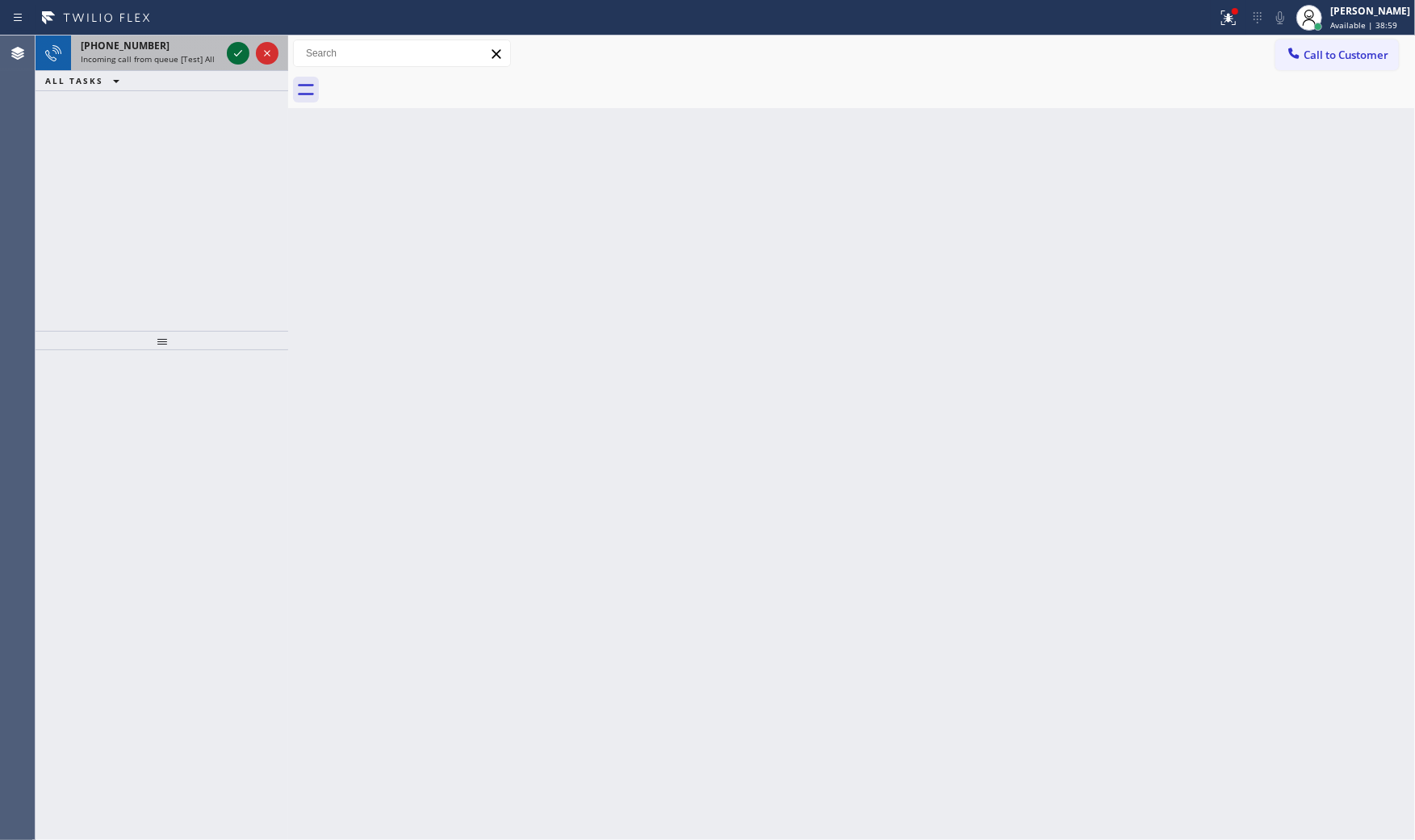
click at [230, 47] on icon at bounding box center [238, 54] width 20 height 20
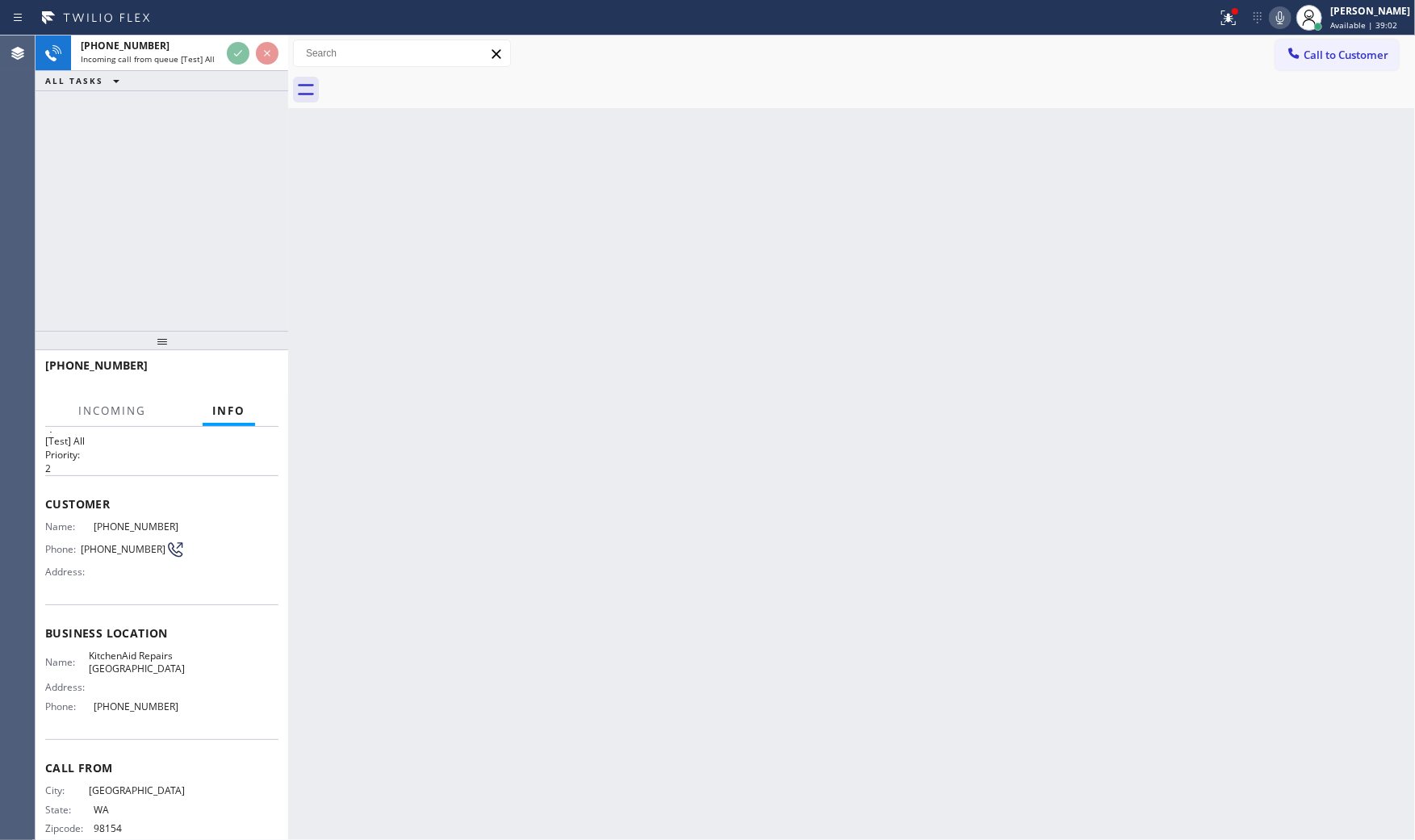
scroll to position [50, 0]
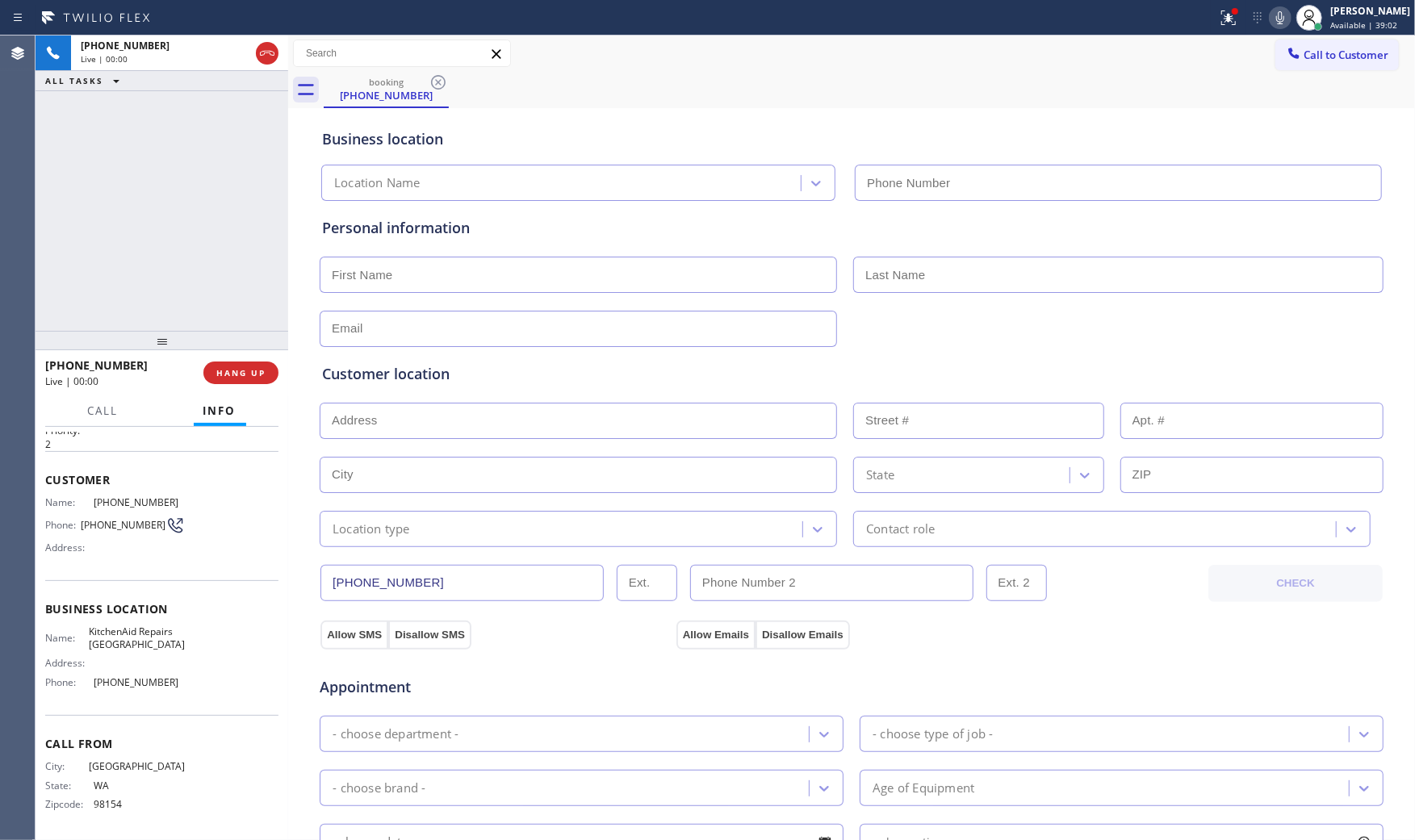
type input "[PHONE_NUMBER]"
drag, startPoint x: 262, startPoint y: 327, endPoint x: 265, endPoint y: 371, distance: 44.1
click at [263, 334] on div at bounding box center [162, 341] width 252 height 20
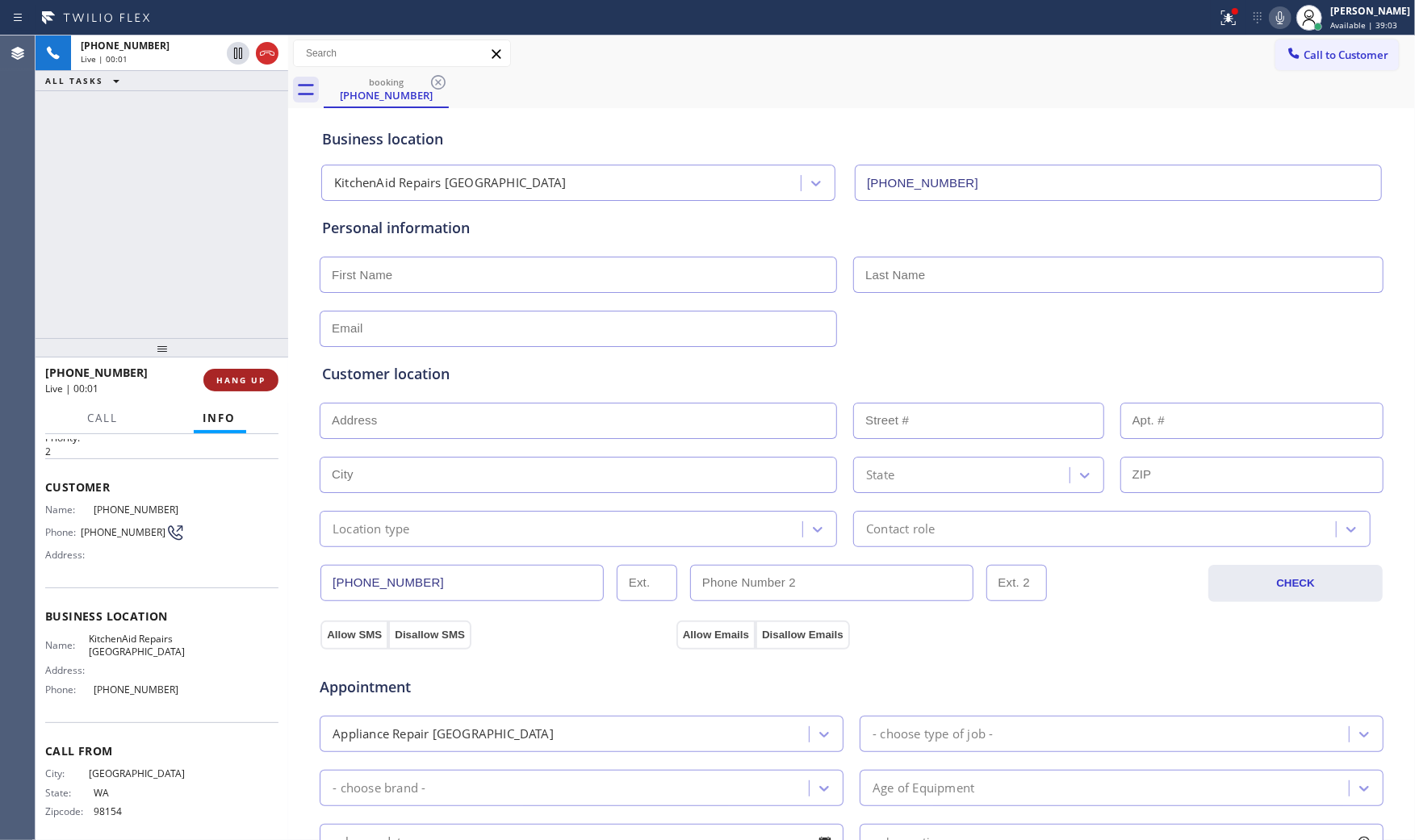
click at [266, 372] on button "HANG UP" at bounding box center [241, 379] width 75 height 23
click at [266, 372] on button "COMPLETE" at bounding box center [237, 379] width 81 height 23
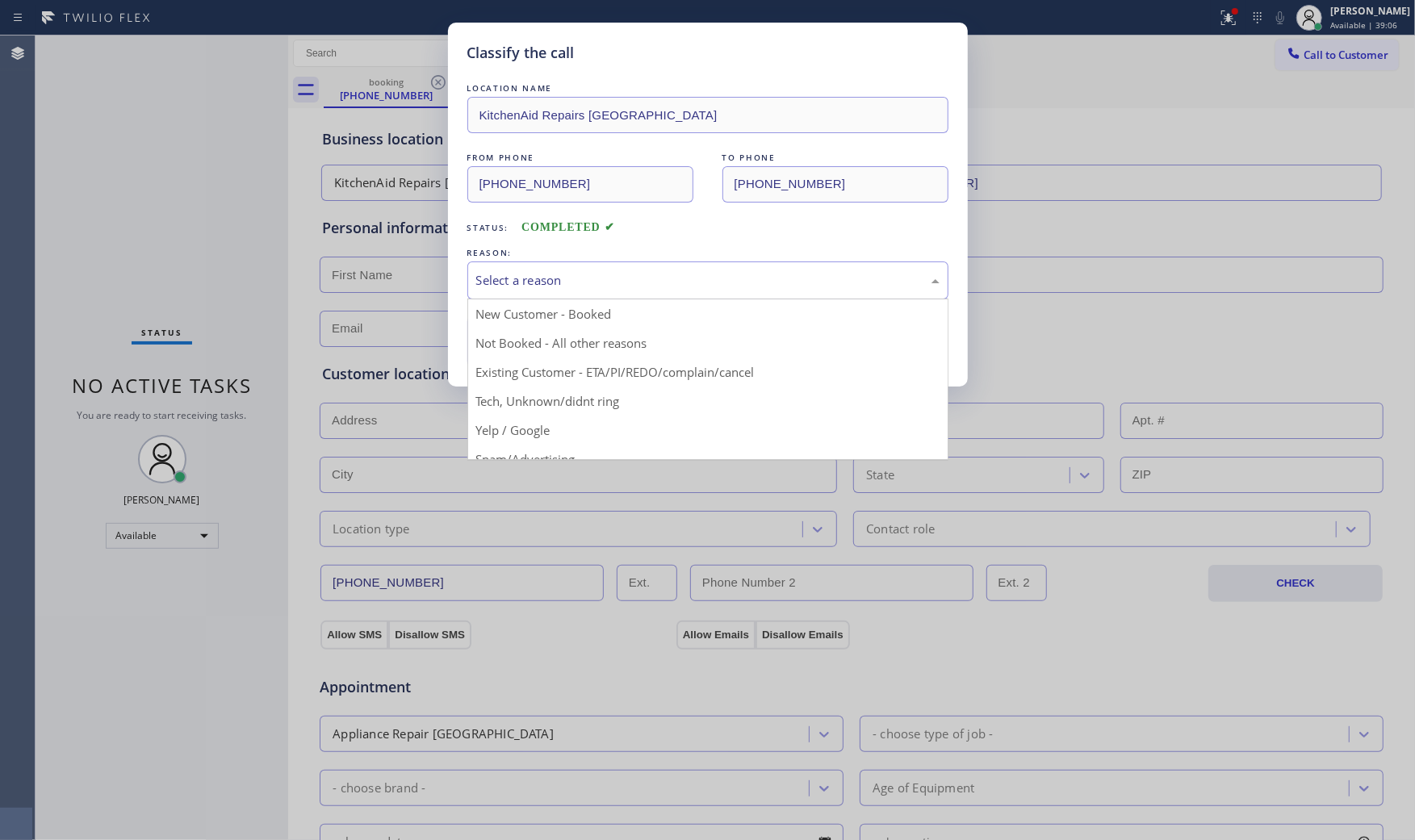
click at [497, 272] on div "Select a reason" at bounding box center [708, 280] width 464 height 19
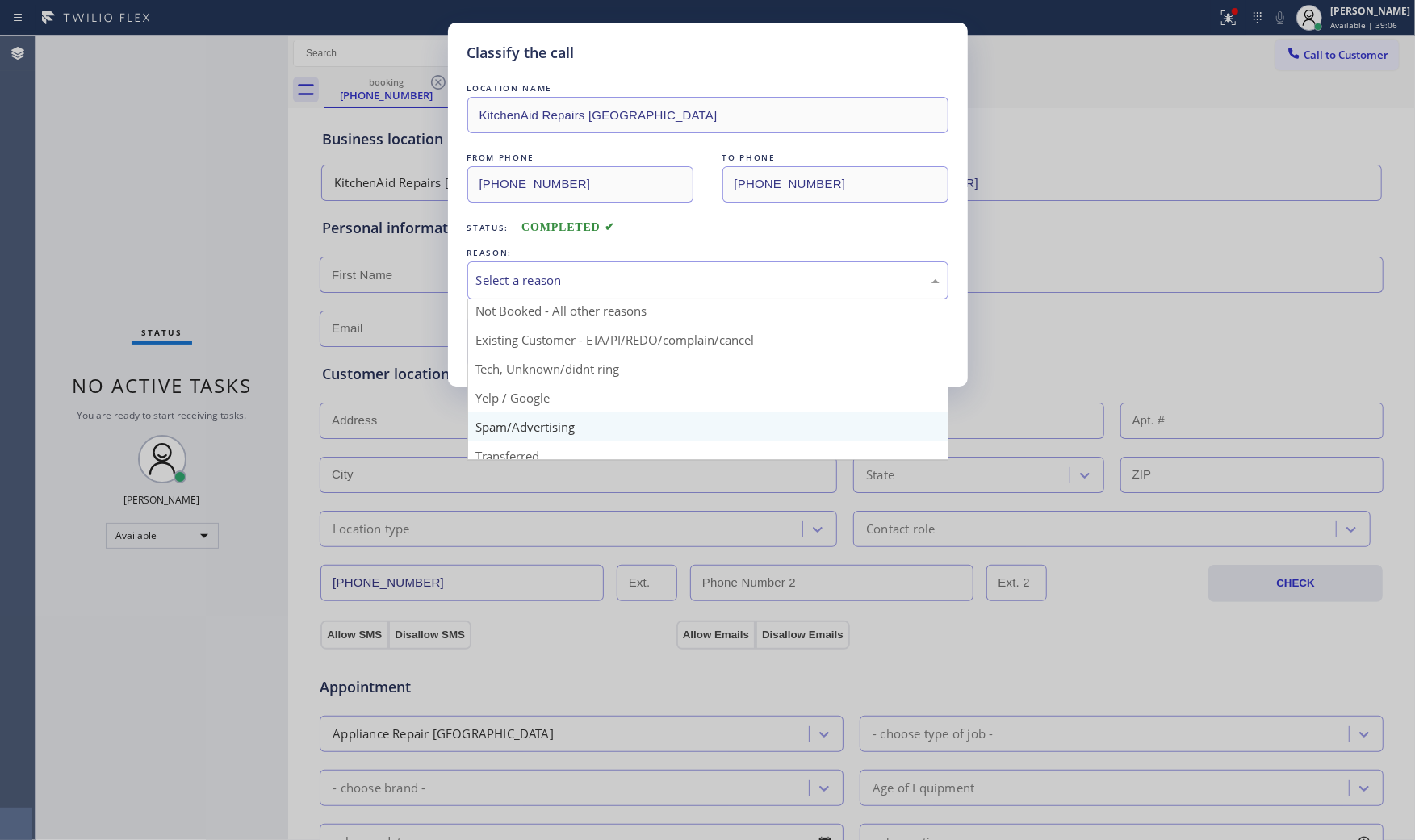
scroll to position [101, 0]
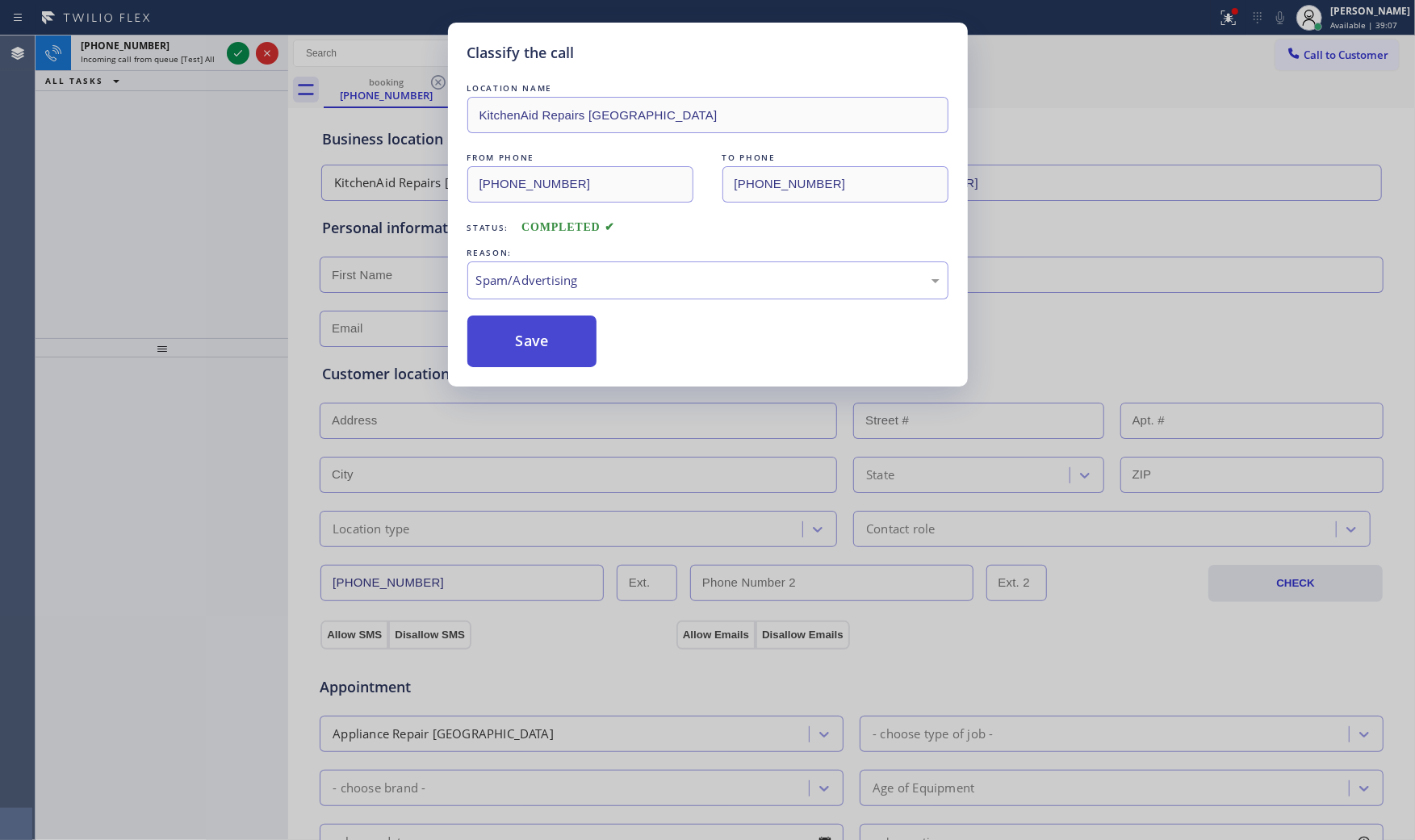
click at [515, 340] on button "Save" at bounding box center [532, 342] width 130 height 52
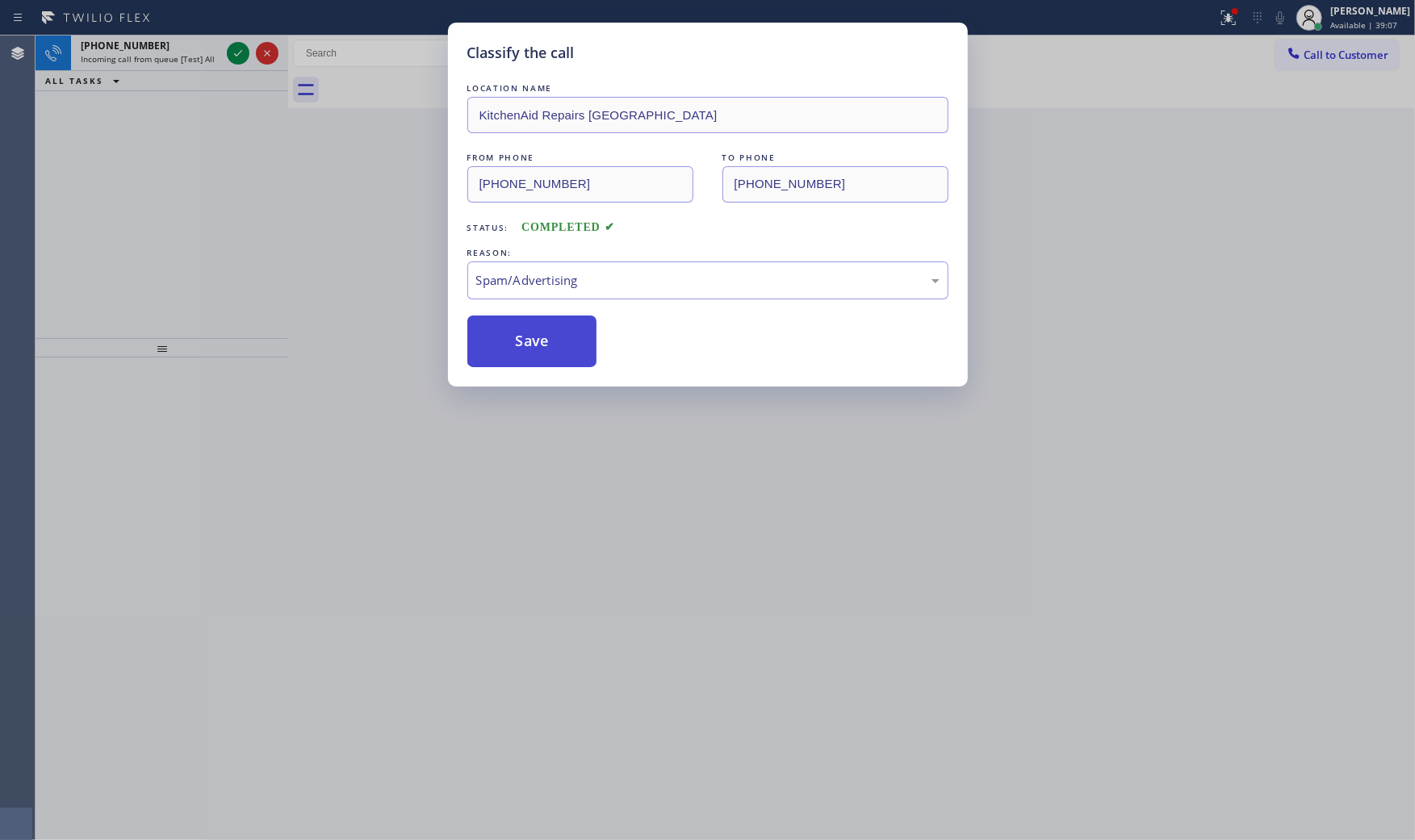
click at [515, 340] on button "Save" at bounding box center [532, 342] width 130 height 52
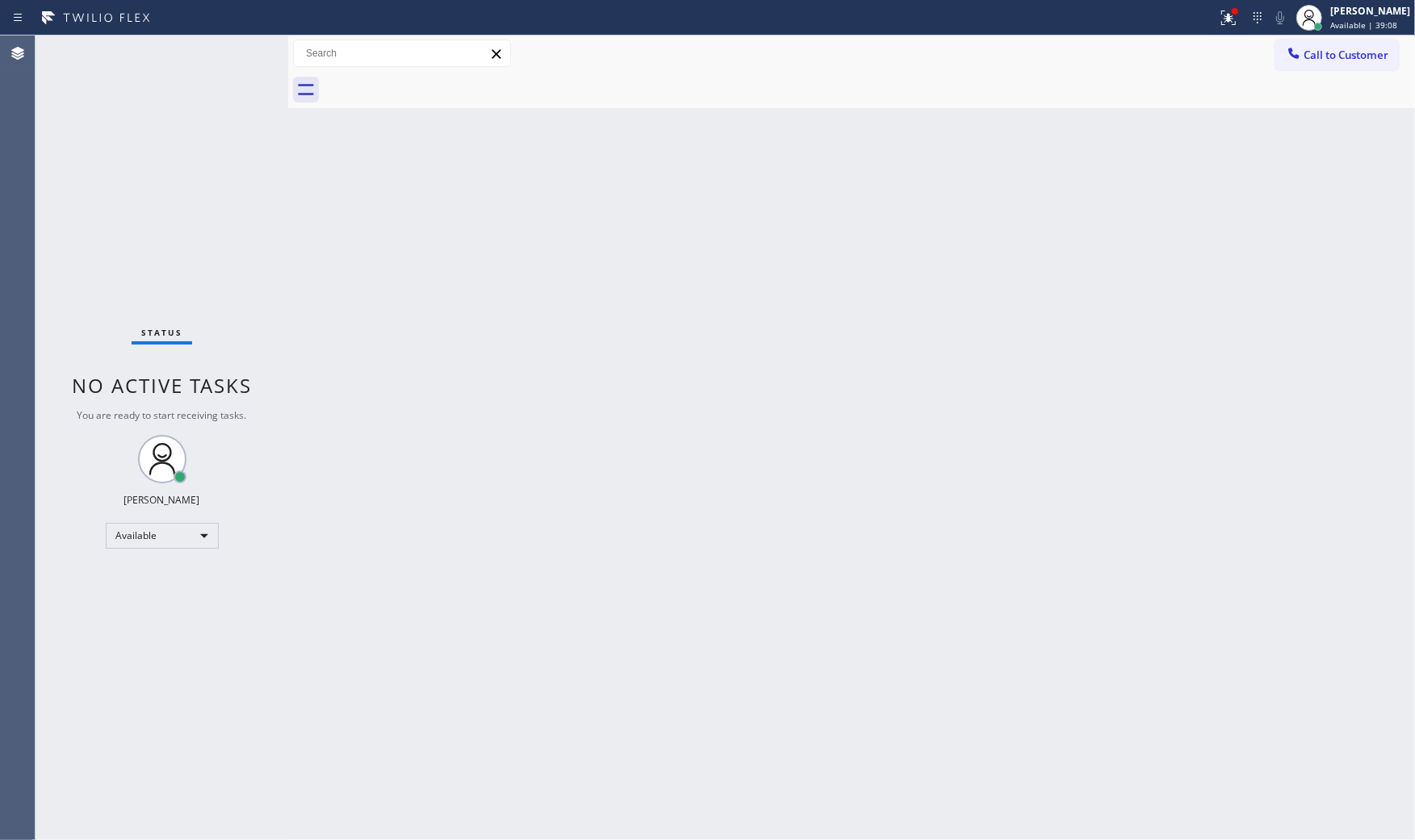
click at [235, 51] on div "Status No active tasks You are ready to start receiving tasks. [PERSON_NAME] Av…" at bounding box center [162, 438] width 252 height 804
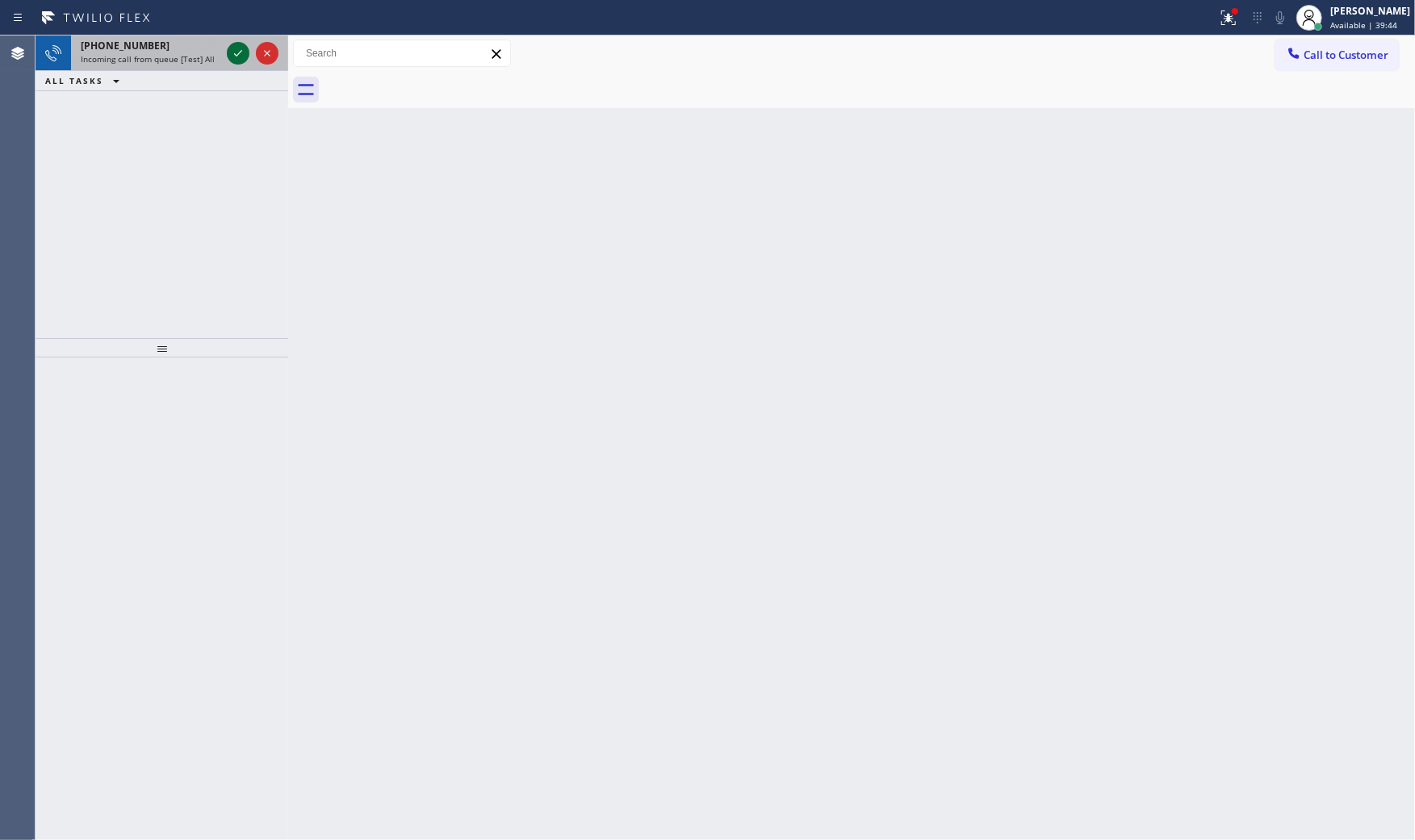
click at [238, 50] on icon at bounding box center [238, 54] width 20 height 20
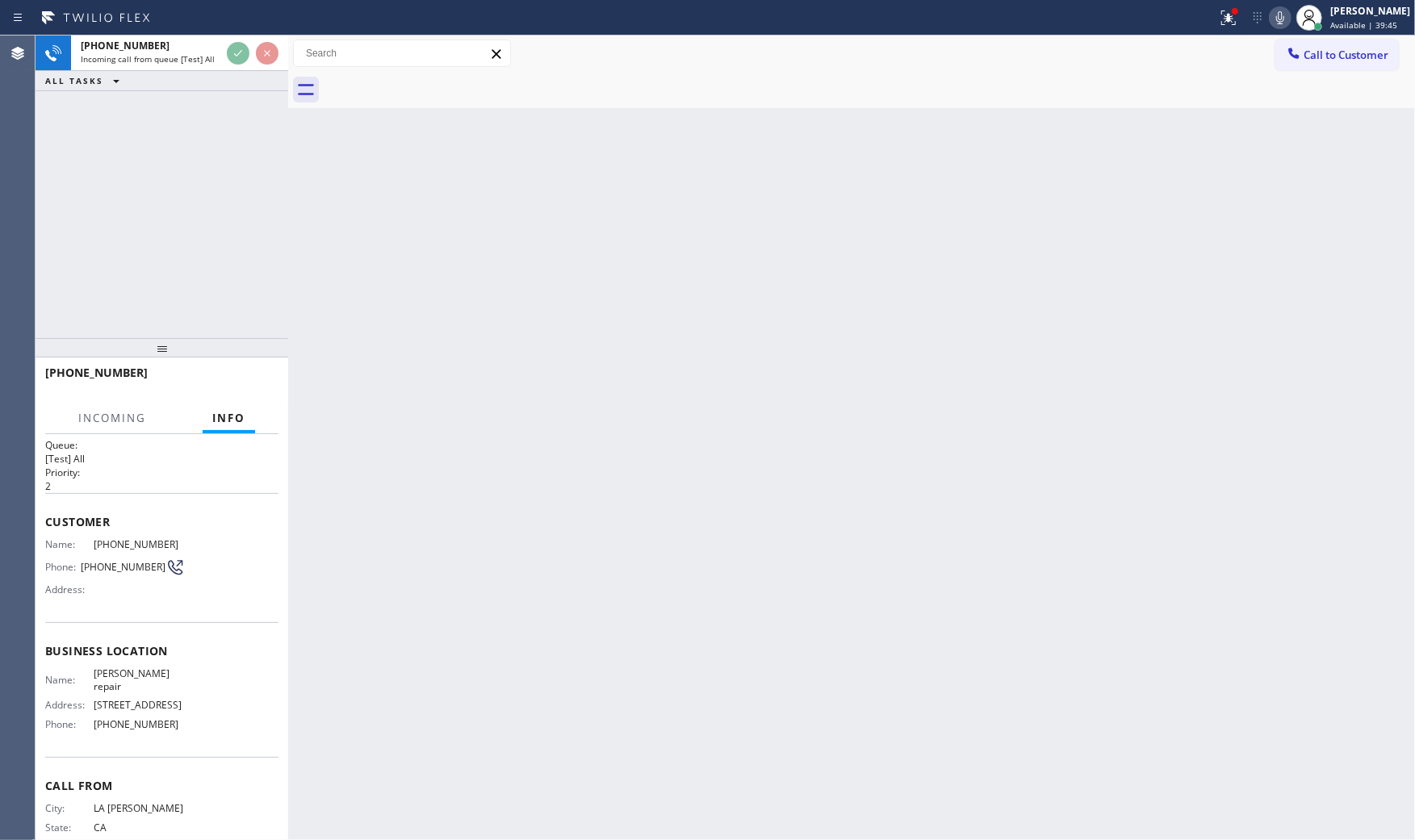
scroll to position [44, 0]
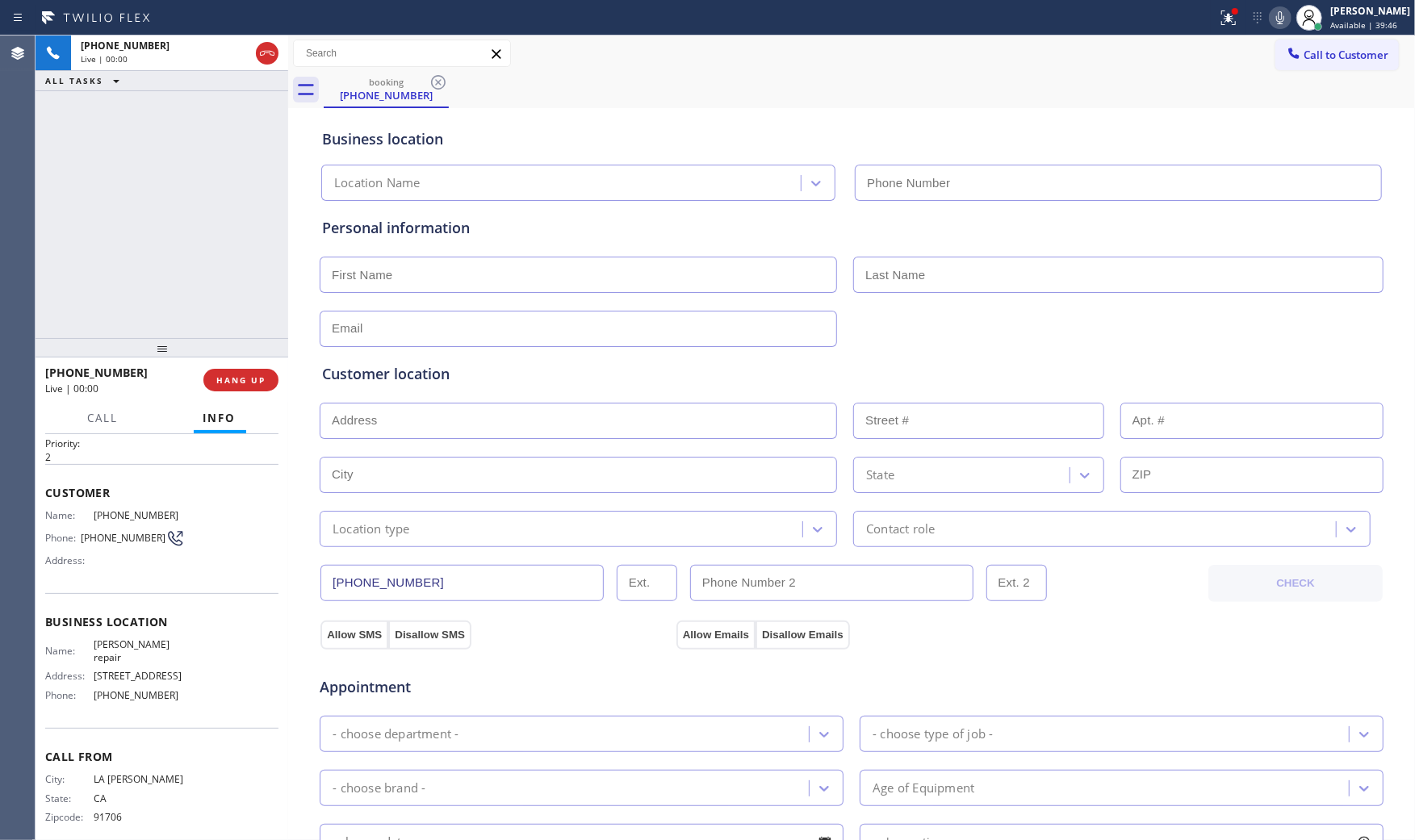
type input "[PHONE_NUMBER]"
click at [1215, 33] on button at bounding box center [1228, 18] width 36 height 36
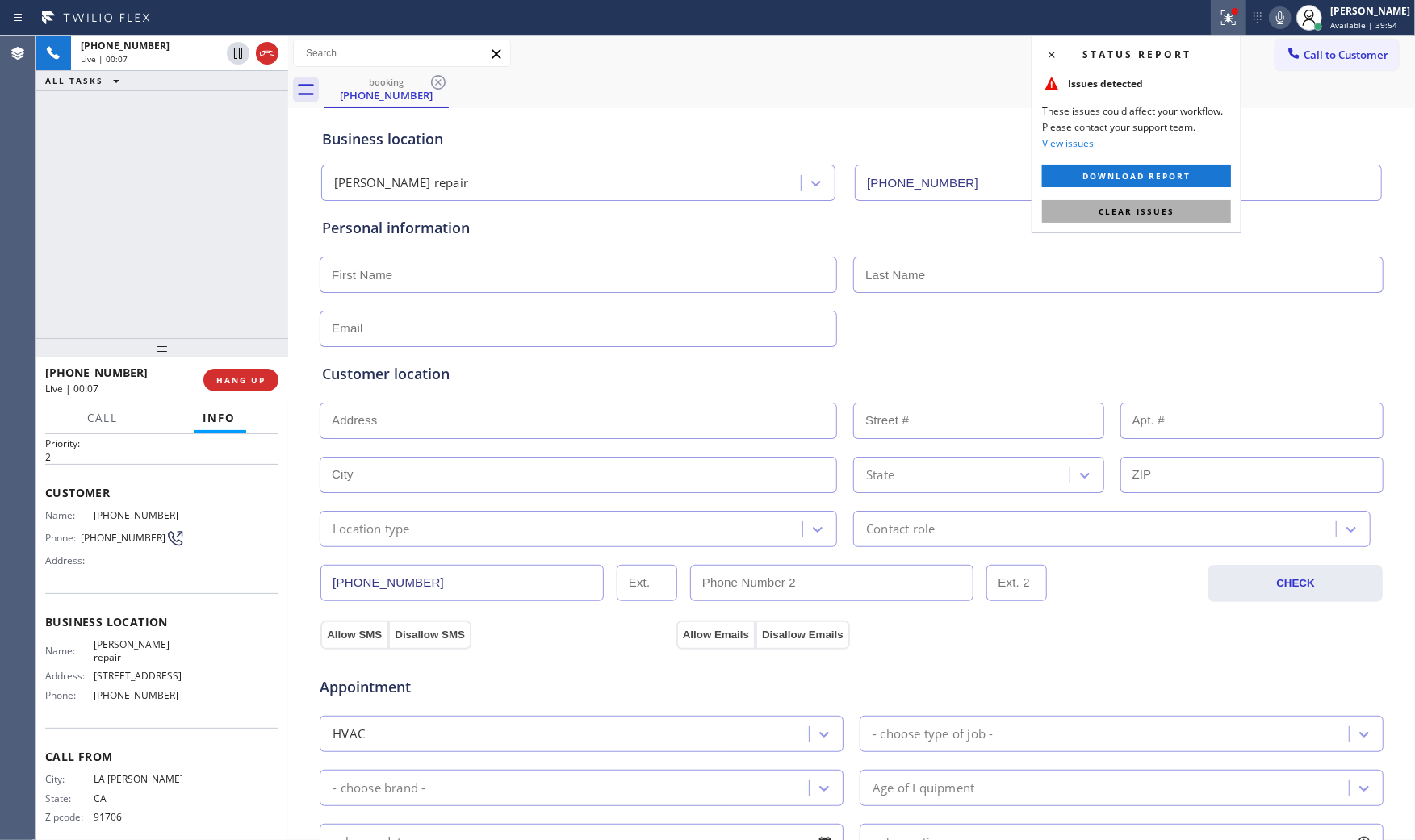
click at [1174, 221] on button "Clear issues" at bounding box center [1136, 211] width 189 height 23
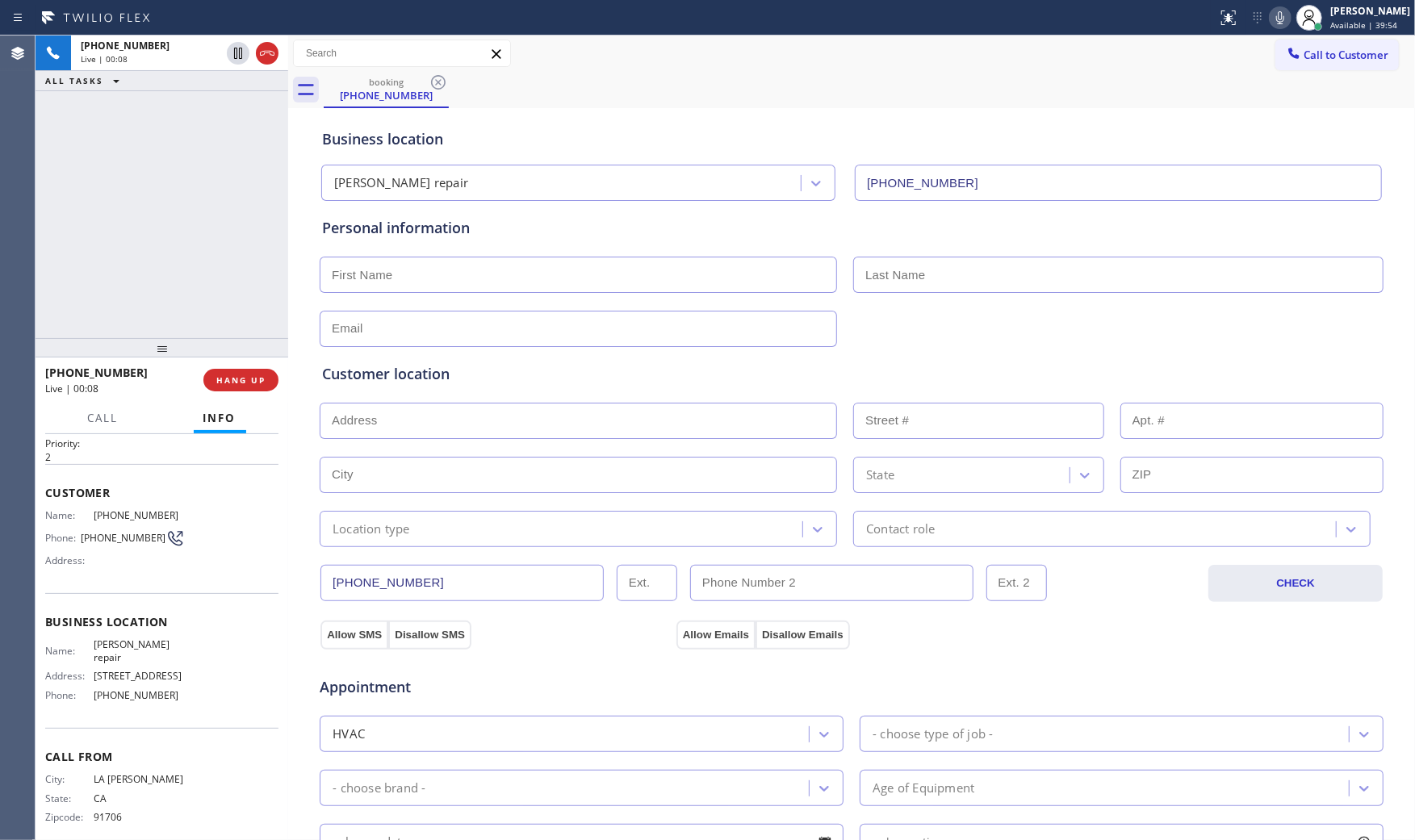
click at [1281, 23] on icon at bounding box center [1280, 18] width 20 height 20
click at [1270, 21] on icon at bounding box center [1280, 18] width 20 height 20
click at [1279, 8] on icon at bounding box center [1280, 18] width 20 height 20
click at [1279, 10] on icon at bounding box center [1280, 18] width 20 height 20
click at [105, 648] on span "[PERSON_NAME] repair" at bounding box center [139, 650] width 91 height 25
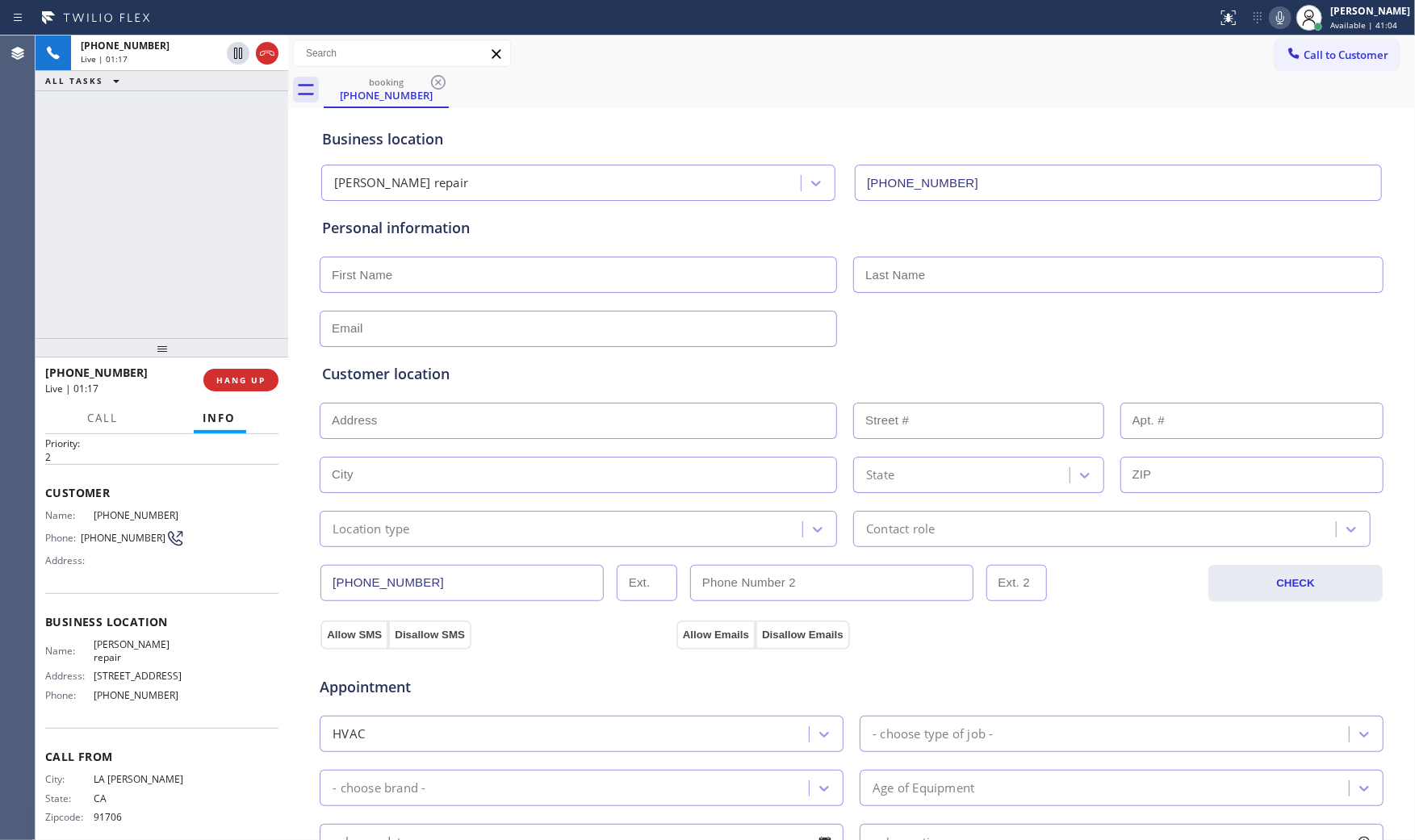
click at [101, 648] on span "[PERSON_NAME] repair" at bounding box center [139, 650] width 91 height 25
click at [102, 648] on span "[PERSON_NAME] repair" at bounding box center [139, 650] width 91 height 25
click at [78, 644] on span "Name:" at bounding box center [70, 650] width 49 height 12
click at [95, 640] on span "[PERSON_NAME] repair" at bounding box center [139, 650] width 91 height 25
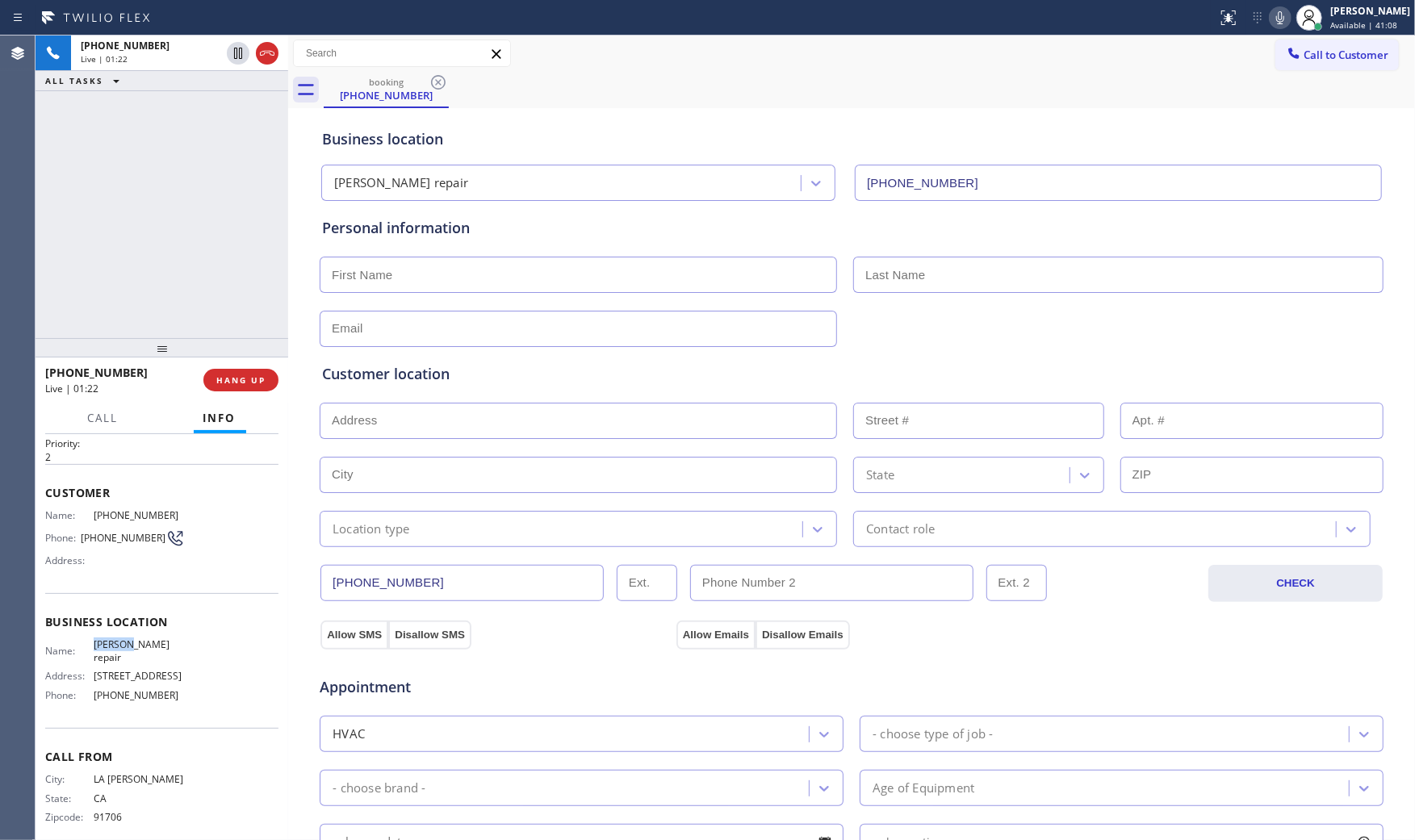
click at [95, 640] on span "[PERSON_NAME] repair" at bounding box center [139, 650] width 91 height 25
drag, startPoint x: 1273, startPoint y: 19, endPoint x: 1264, endPoint y: 20, distance: 9.1
click at [1273, 19] on icon at bounding box center [1280, 18] width 20 height 20
click at [242, 51] on icon at bounding box center [238, 53] width 8 height 11
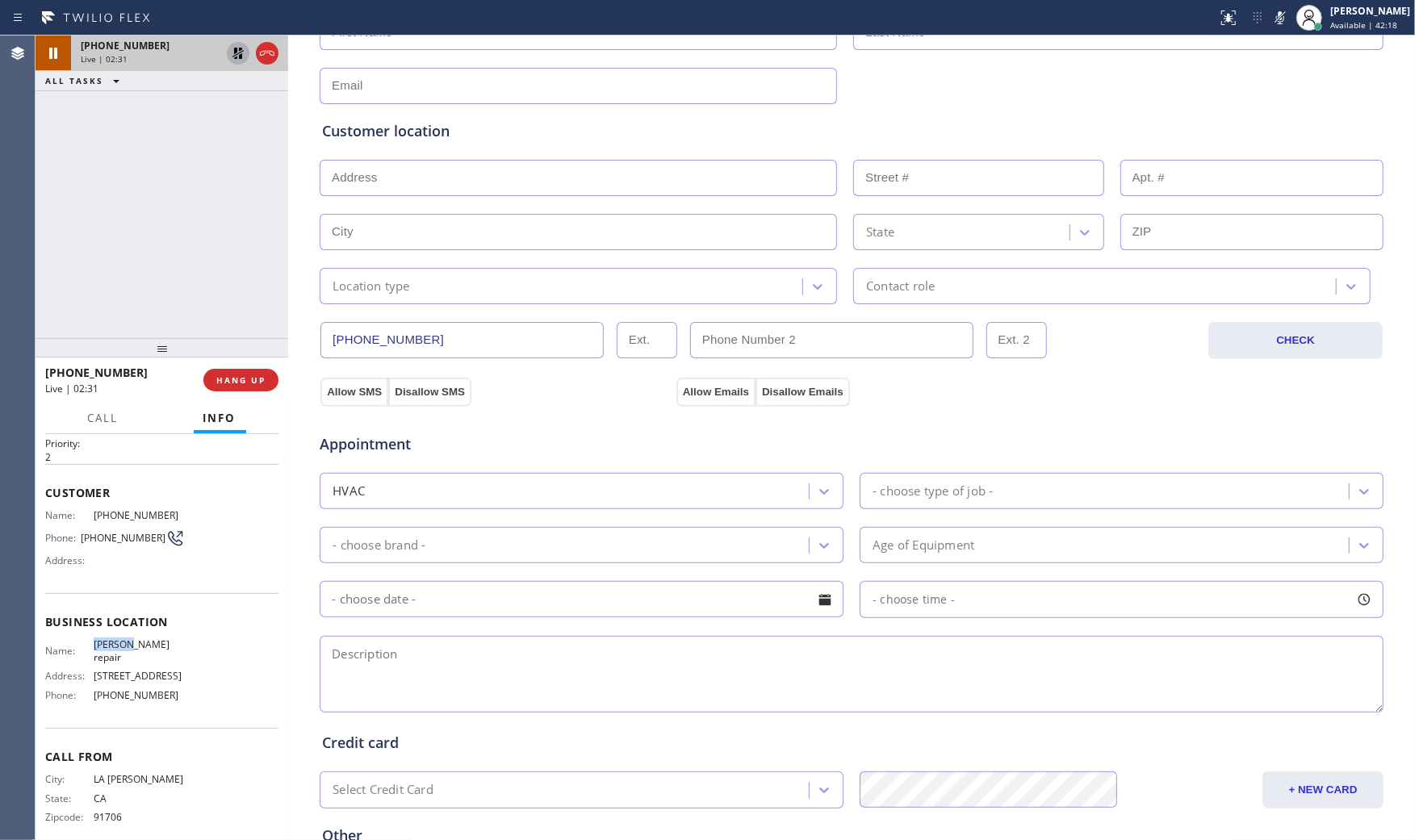
scroll to position [269, 0]
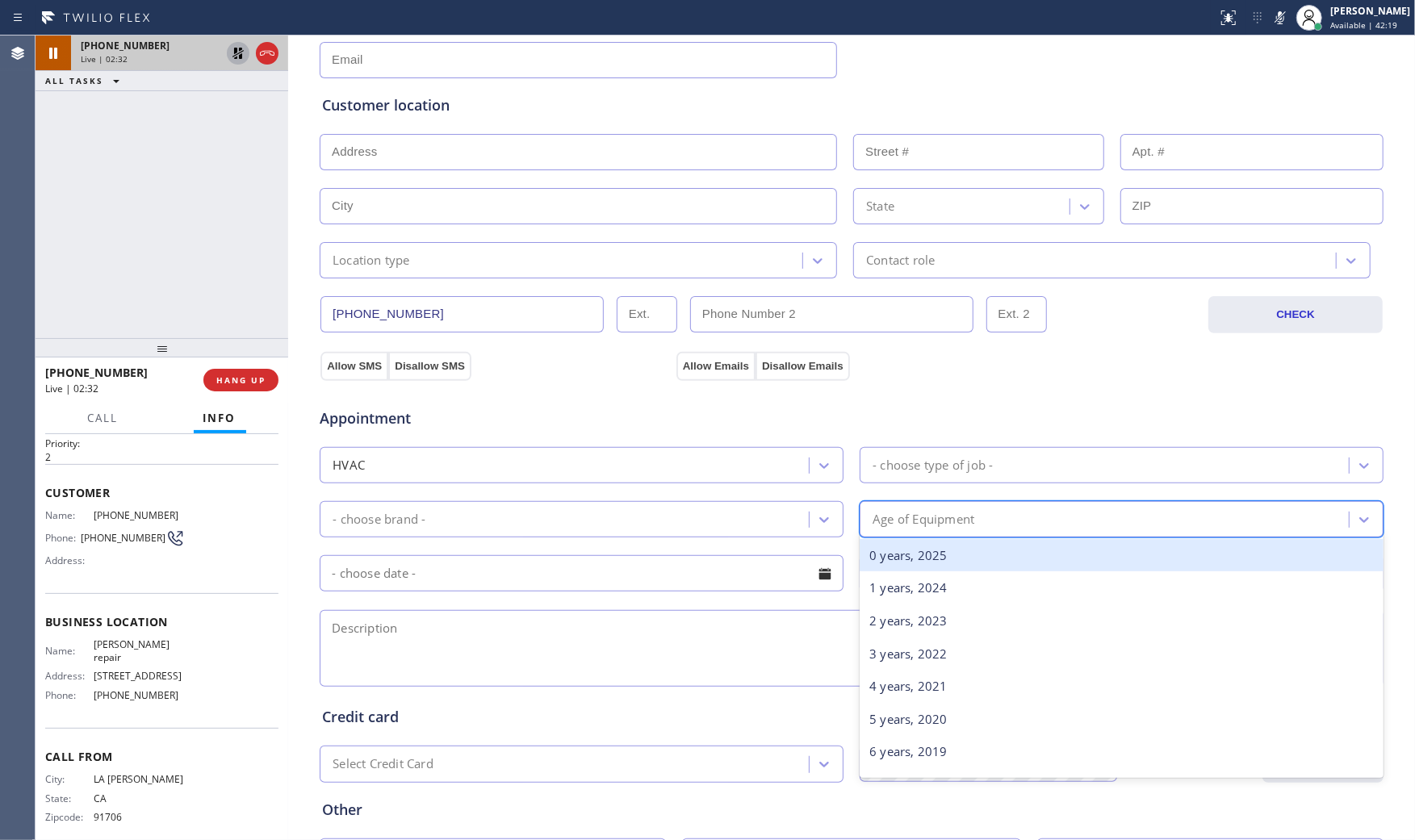
click at [985, 527] on div "Age of Equipment" at bounding box center [1106, 519] width 485 height 28
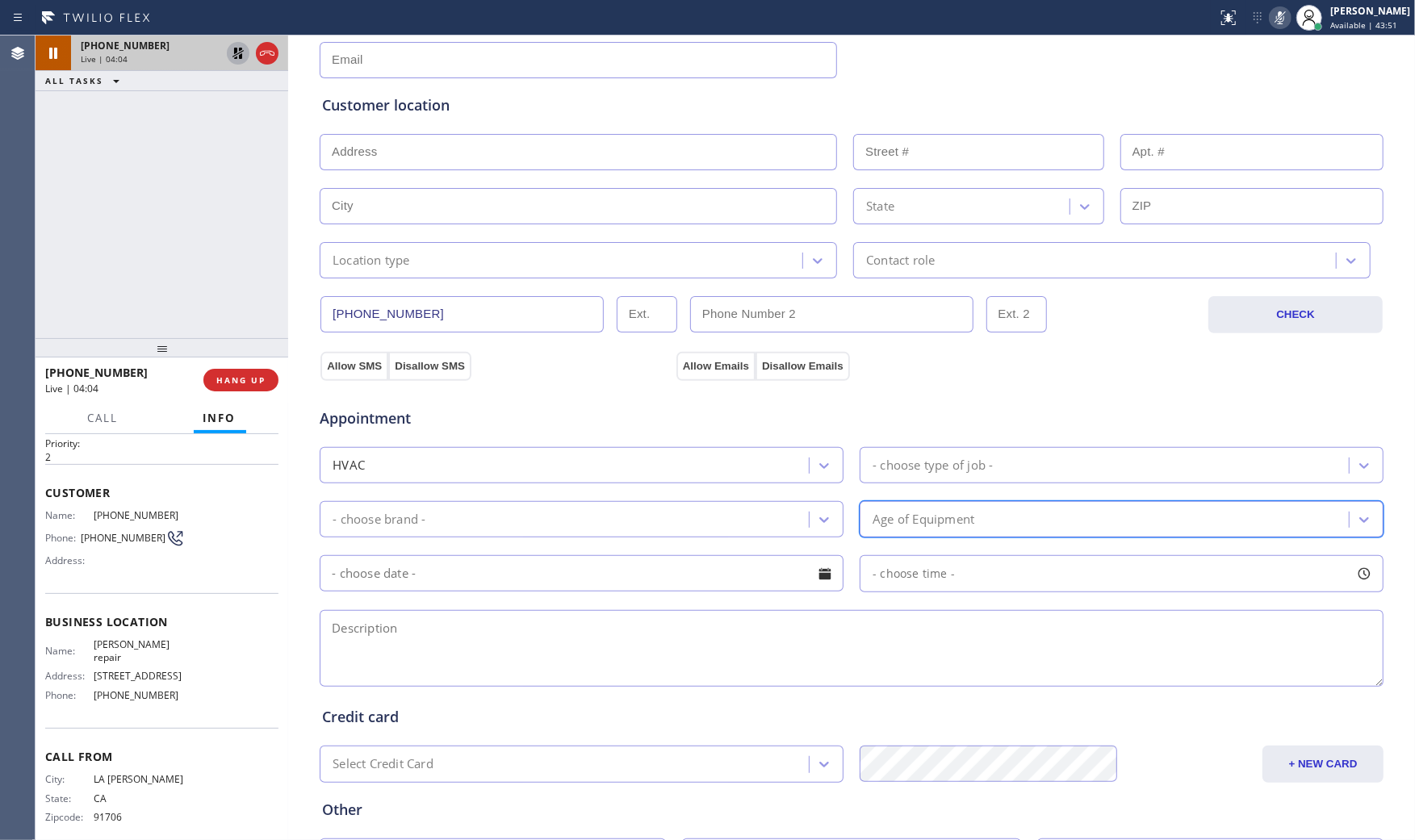
click at [1282, 18] on icon at bounding box center [1280, 18] width 20 height 20
click at [232, 52] on icon at bounding box center [238, 54] width 20 height 20
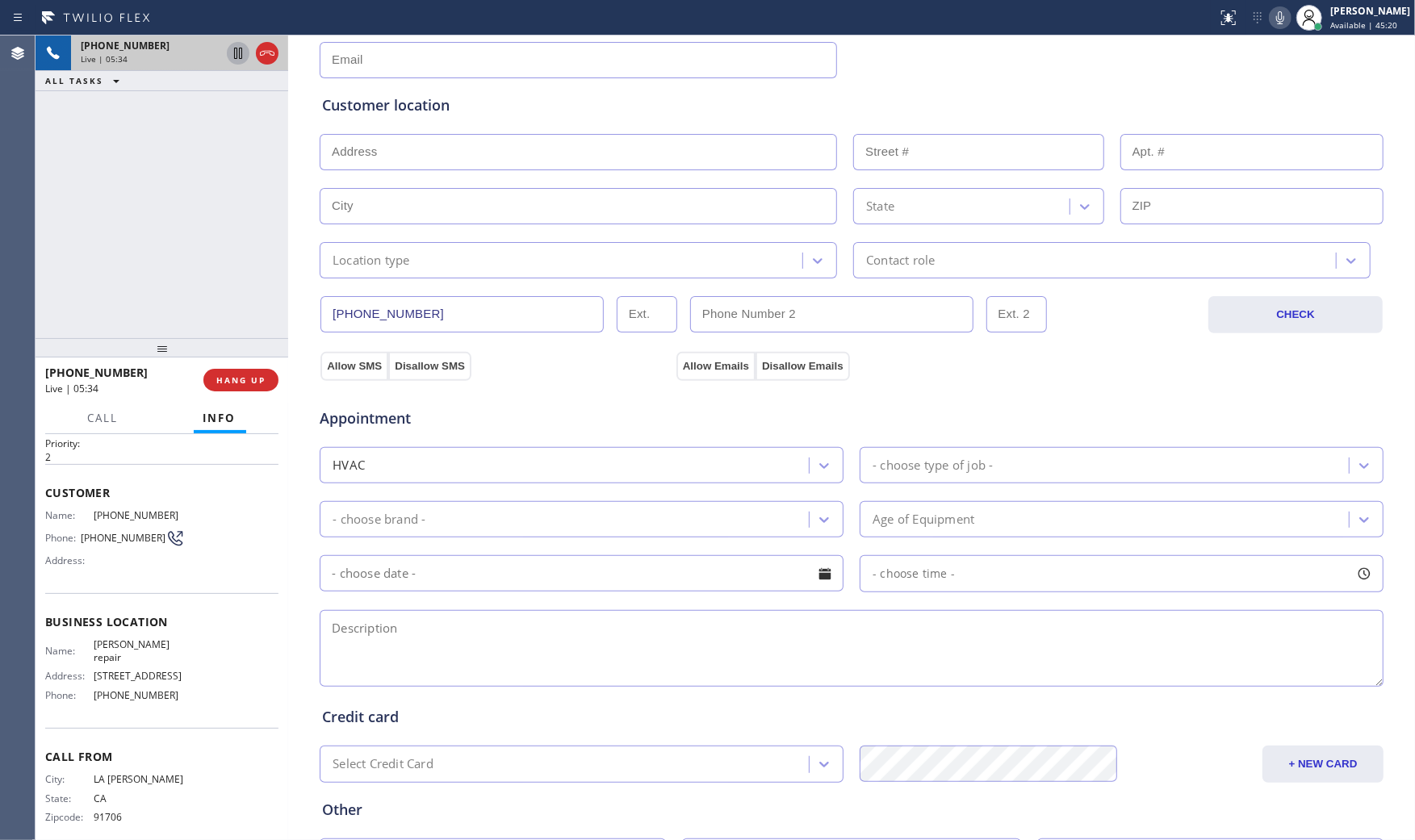
click at [1278, 18] on icon at bounding box center [1280, 18] width 20 height 20
click at [1272, 24] on icon at bounding box center [1280, 18] width 20 height 20
click at [1270, 12] on icon at bounding box center [1280, 18] width 20 height 20
click at [1276, 18] on icon at bounding box center [1280, 17] width 8 height 13
click at [1270, 25] on icon at bounding box center [1280, 18] width 20 height 20
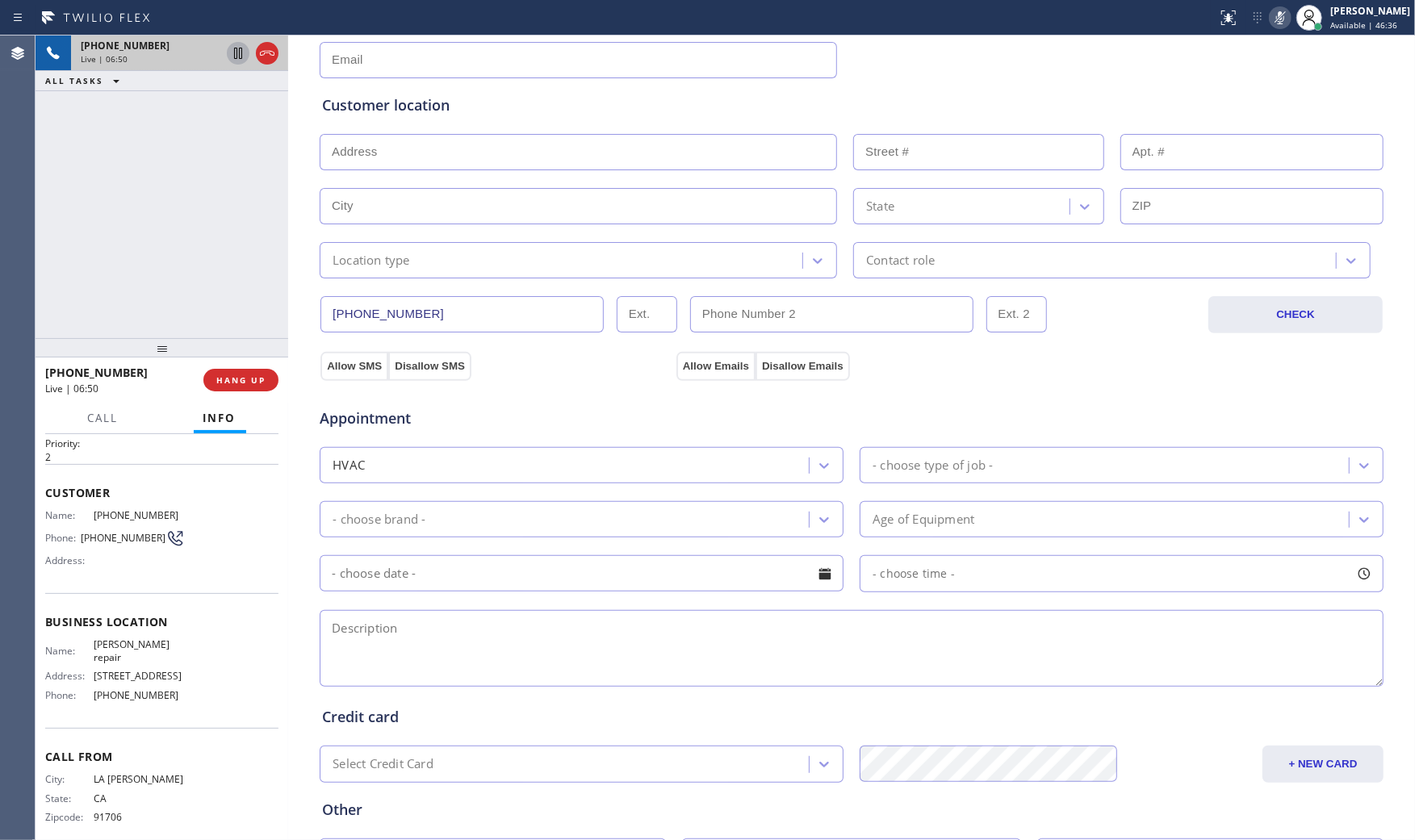
click at [1270, 25] on icon at bounding box center [1280, 18] width 20 height 20
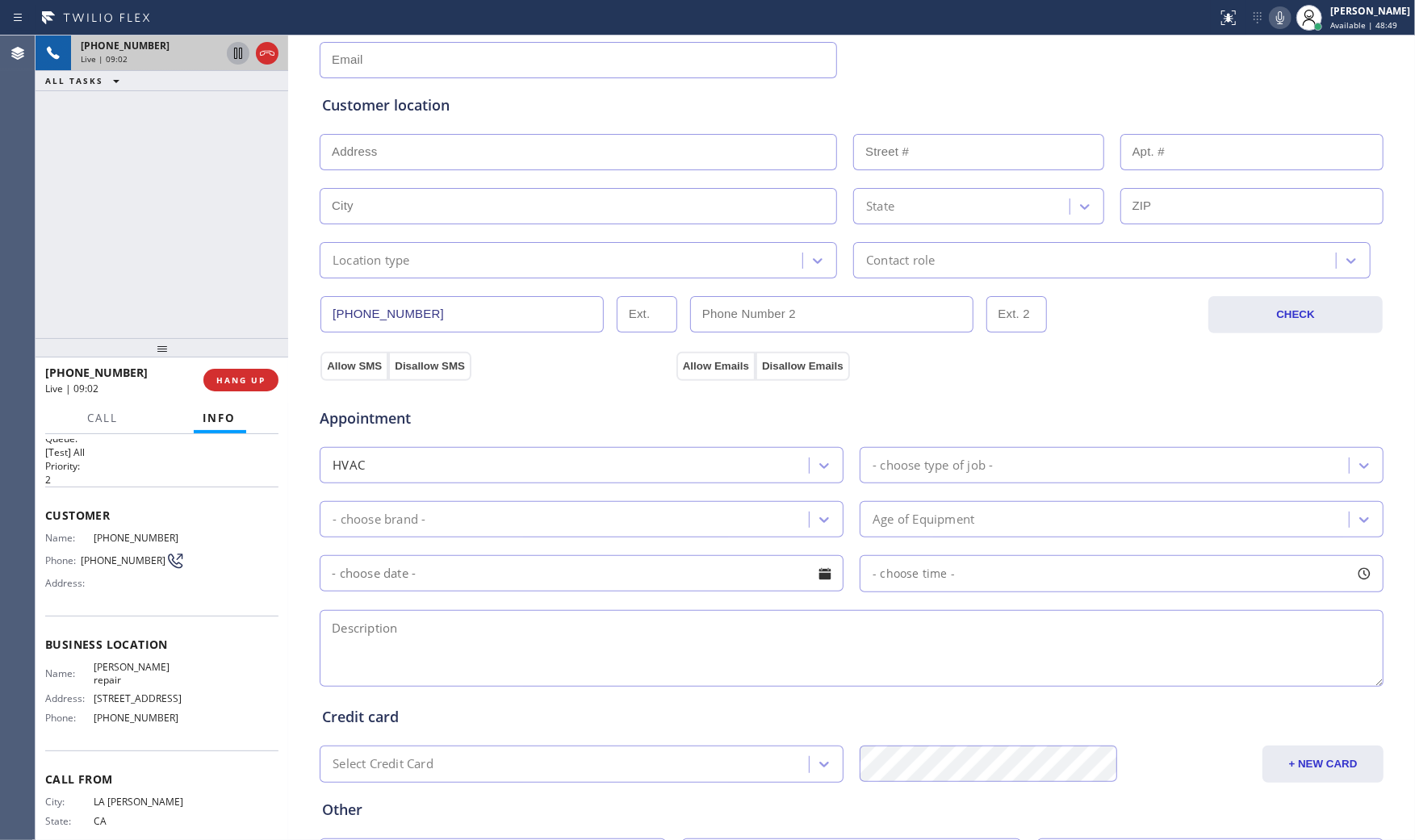
scroll to position [0, 0]
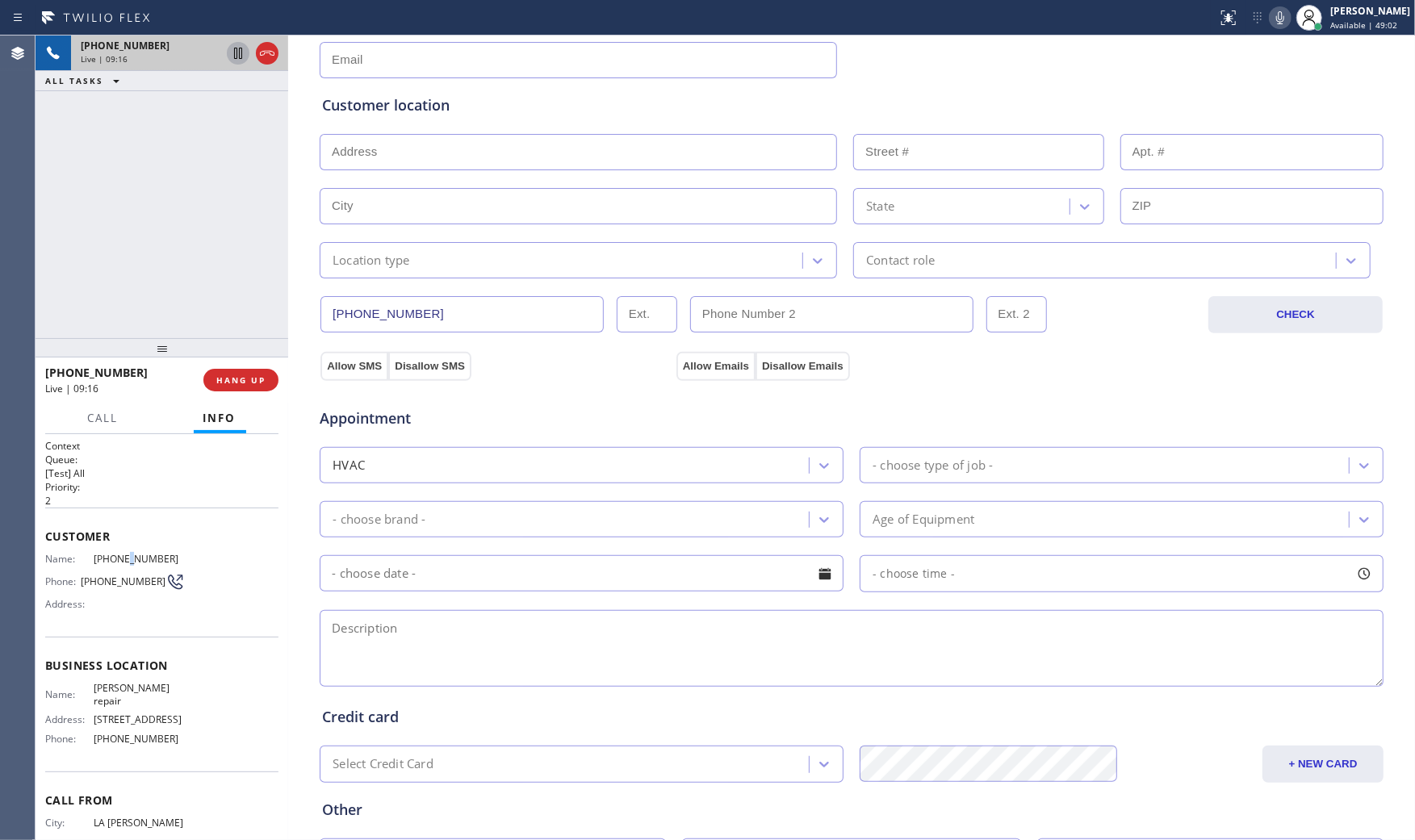
click at [118, 554] on span "[PHONE_NUMBER]" at bounding box center [139, 559] width 91 height 12
click at [259, 379] on span "HANG UP" at bounding box center [241, 379] width 50 height 11
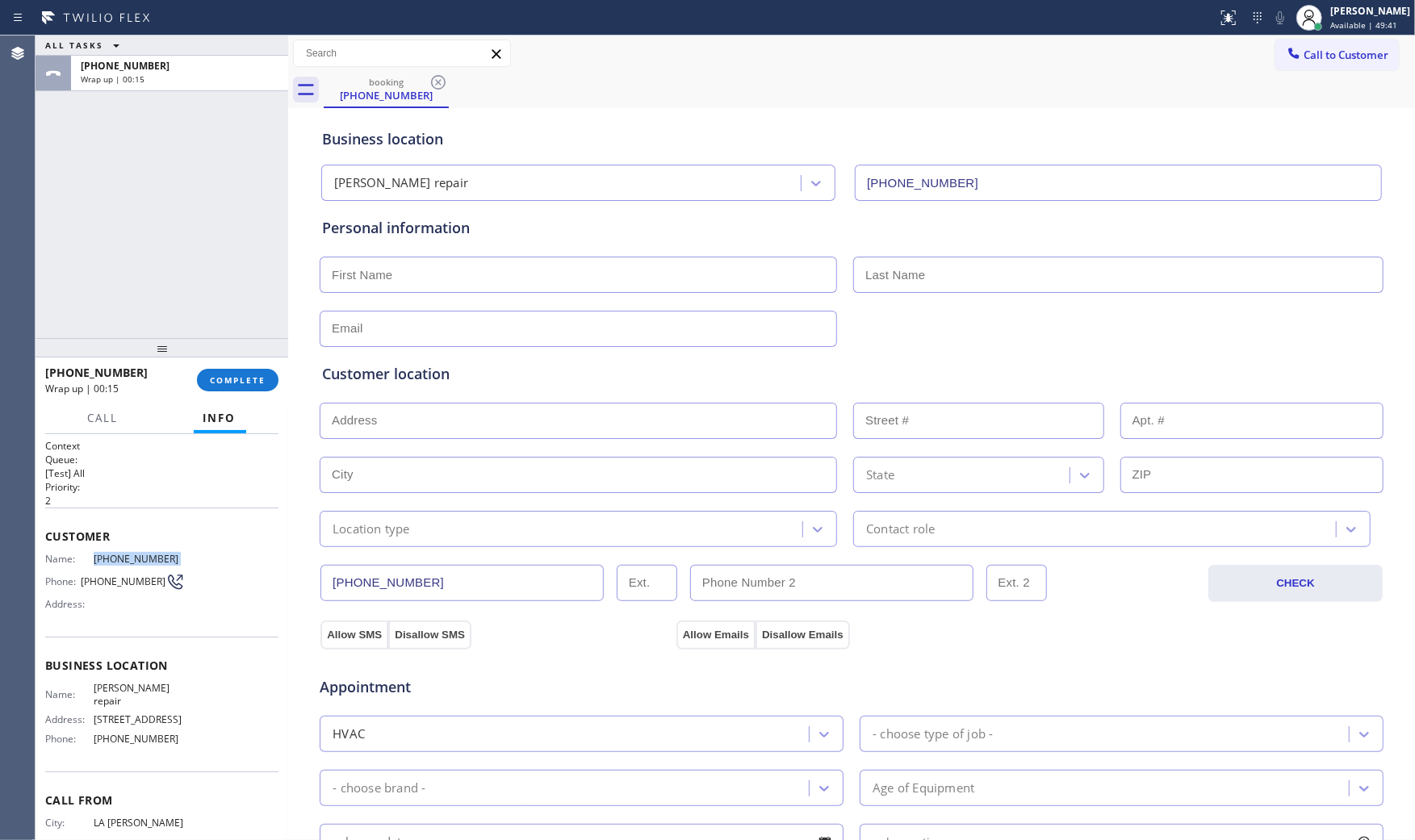
scroll to position [269, 0]
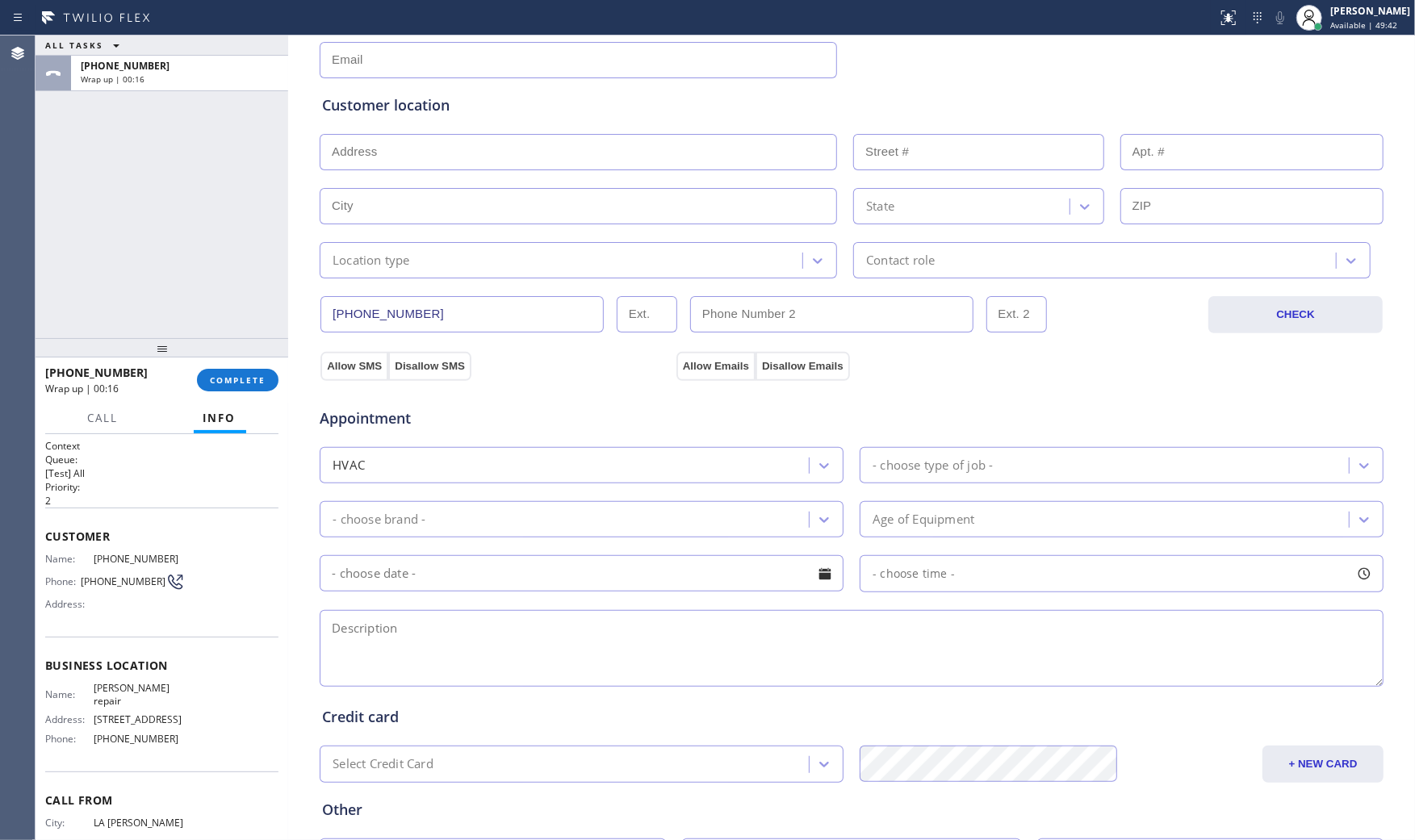
click at [130, 690] on span "Duarte AC repair" at bounding box center [139, 694] width 91 height 25
click at [130, 690] on span "[PERSON_NAME] repair" at bounding box center [139, 694] width 91 height 25
copy span "[PERSON_NAME] repair"
click at [595, 654] on textarea at bounding box center [851, 647] width 1063 height 76
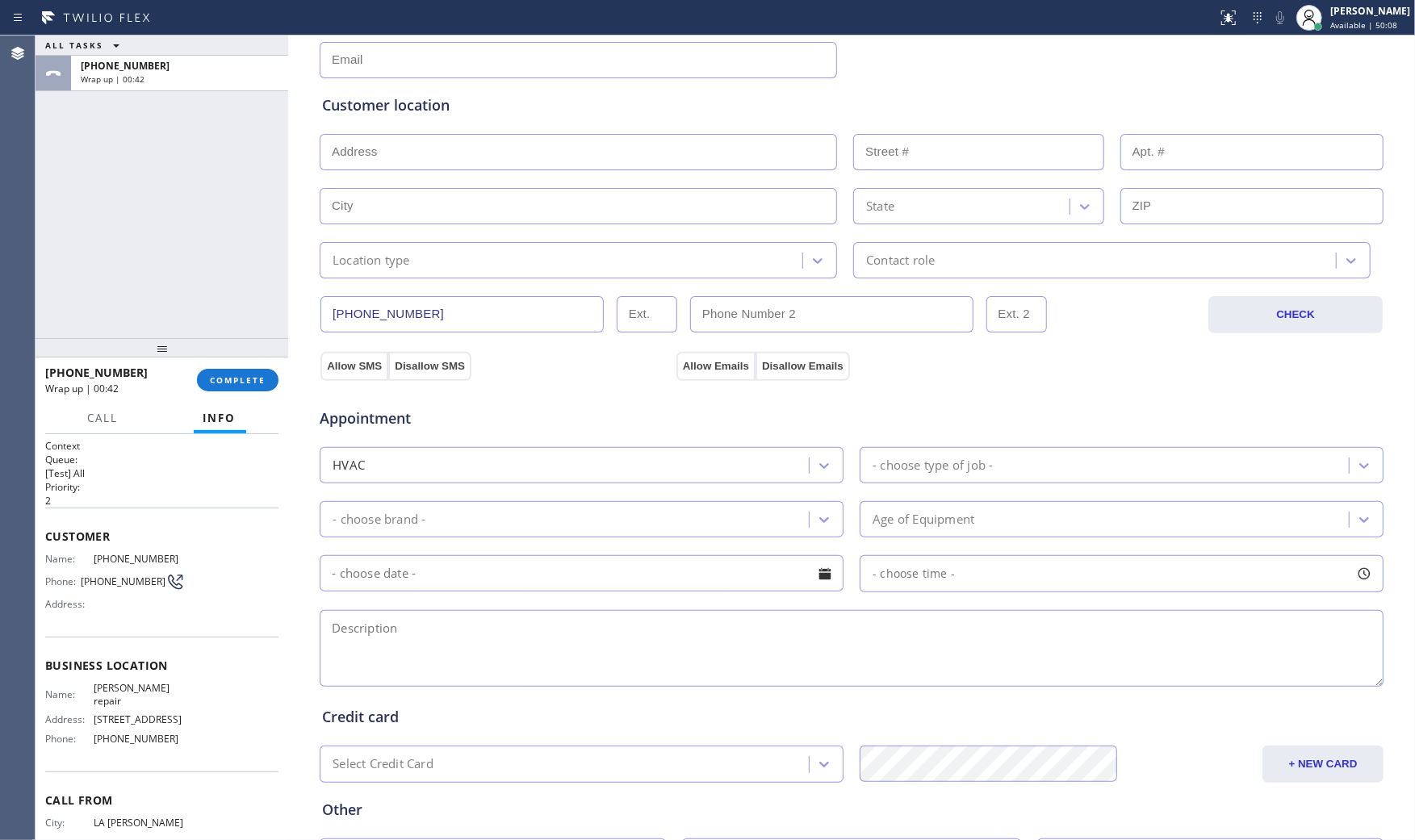
paste textarea "3-7 $69 Central AC | the AC not working its just blowing air but not cold | the…"
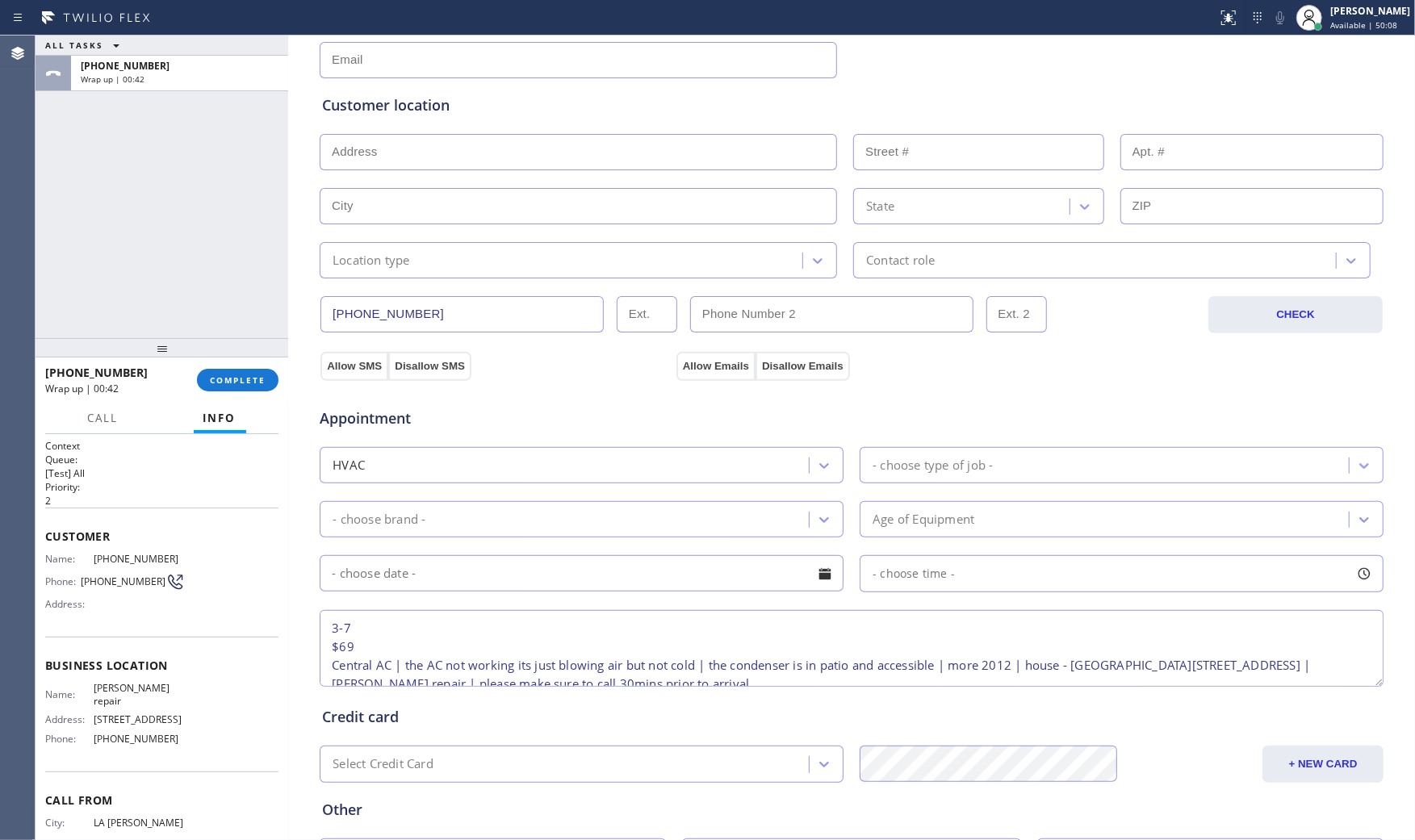
scroll to position [25, 0]
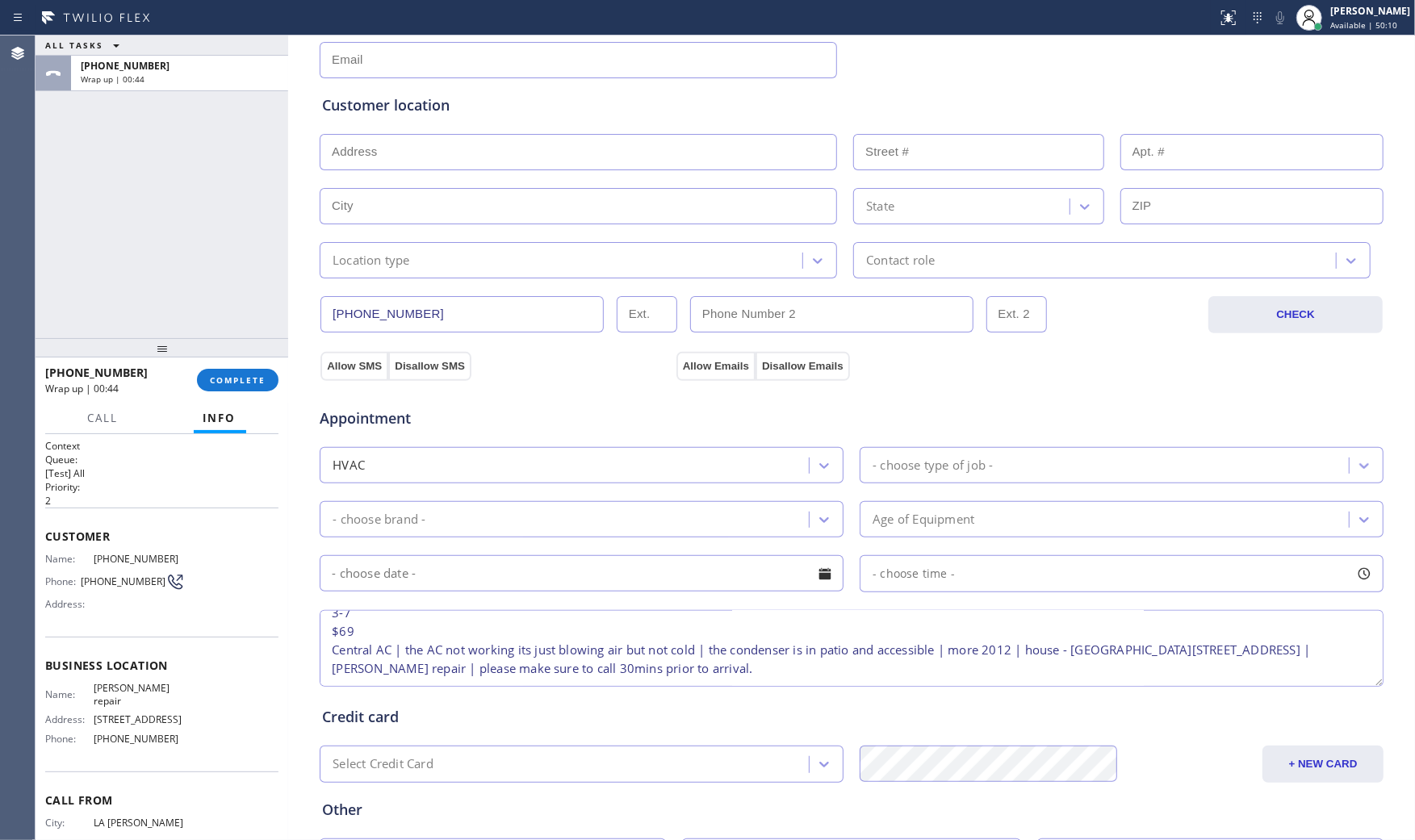
click at [1045, 643] on textarea "3-7 $69 Central AC | the AC not working its just blowing air but not cold | the…" at bounding box center [851, 647] width 1063 height 76
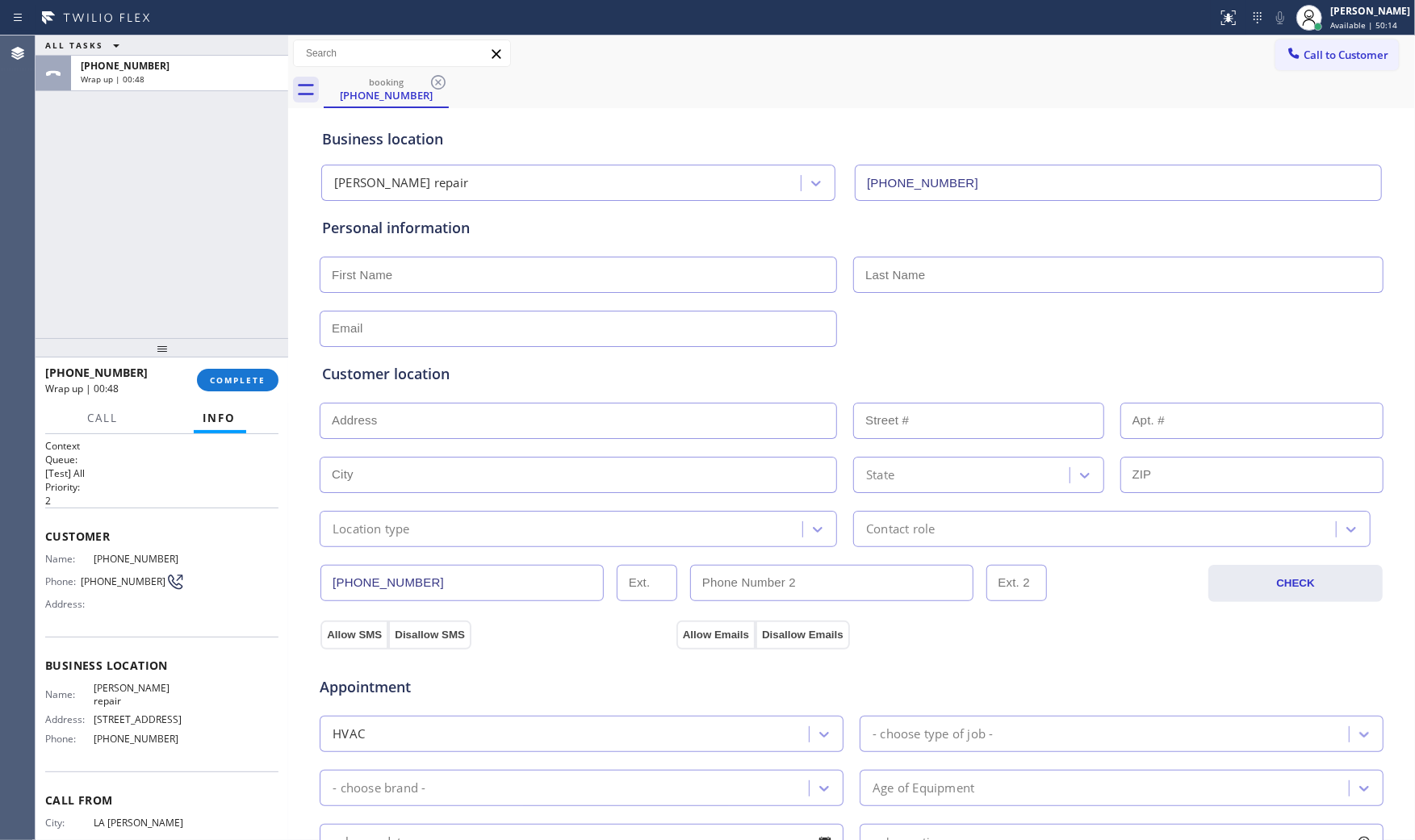
type textarea "3-7 $69 Central AC | the AC not working its just blowing air but not cold | the…"
click at [377, 272] on input "text" at bounding box center [578, 274] width 517 height 37
paste input "Naz Neen"
type input "Naz Neen"
click at [864, 283] on input "text" at bounding box center [1118, 274] width 530 height 37
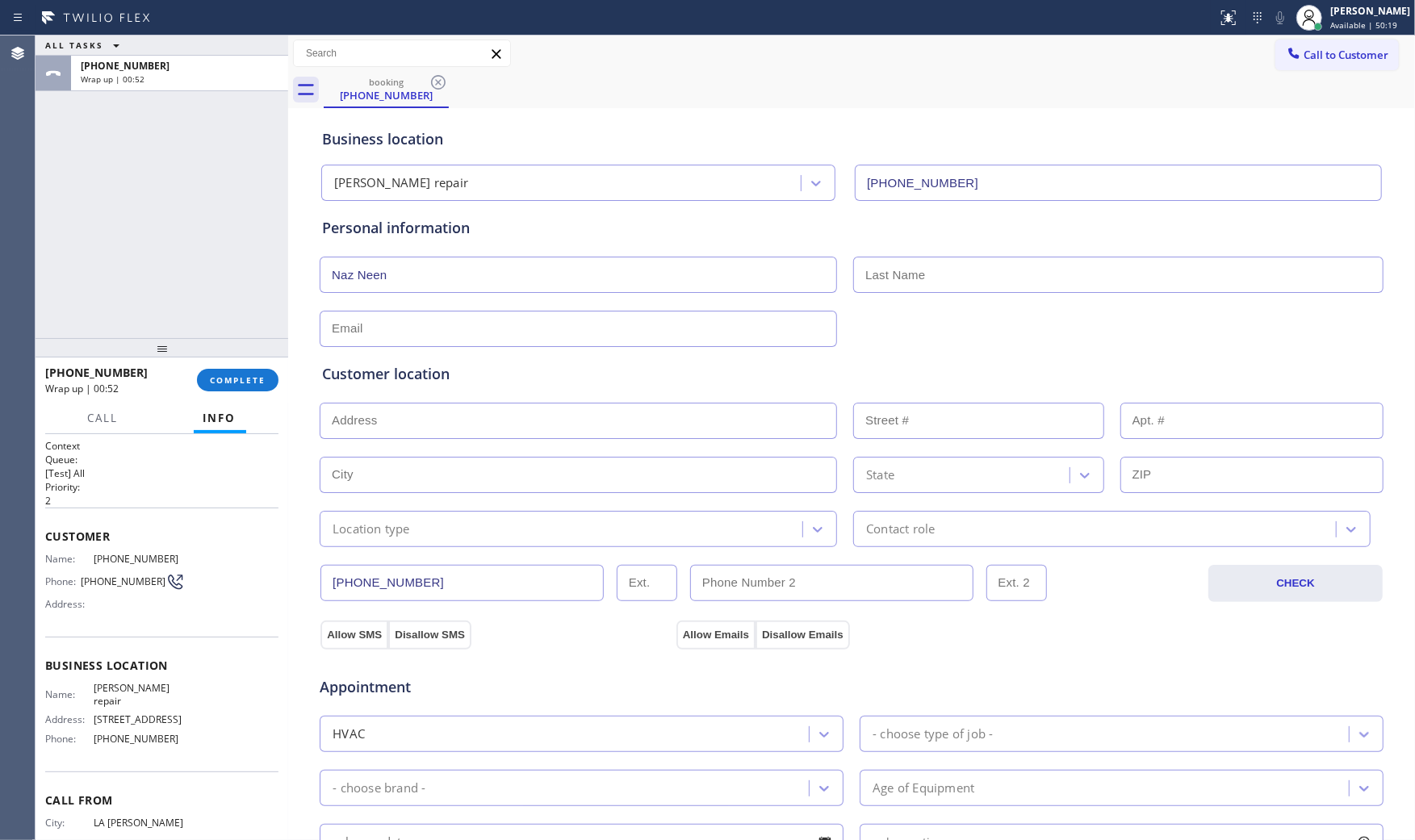
paste input "Sheikh"
type input "Sheikh"
click at [522, 338] on input "text" at bounding box center [578, 329] width 517 height 37
paste input "skneevi@gmail.com"
paste input "841 Vineyard Ave, Duarte, CA 91010"
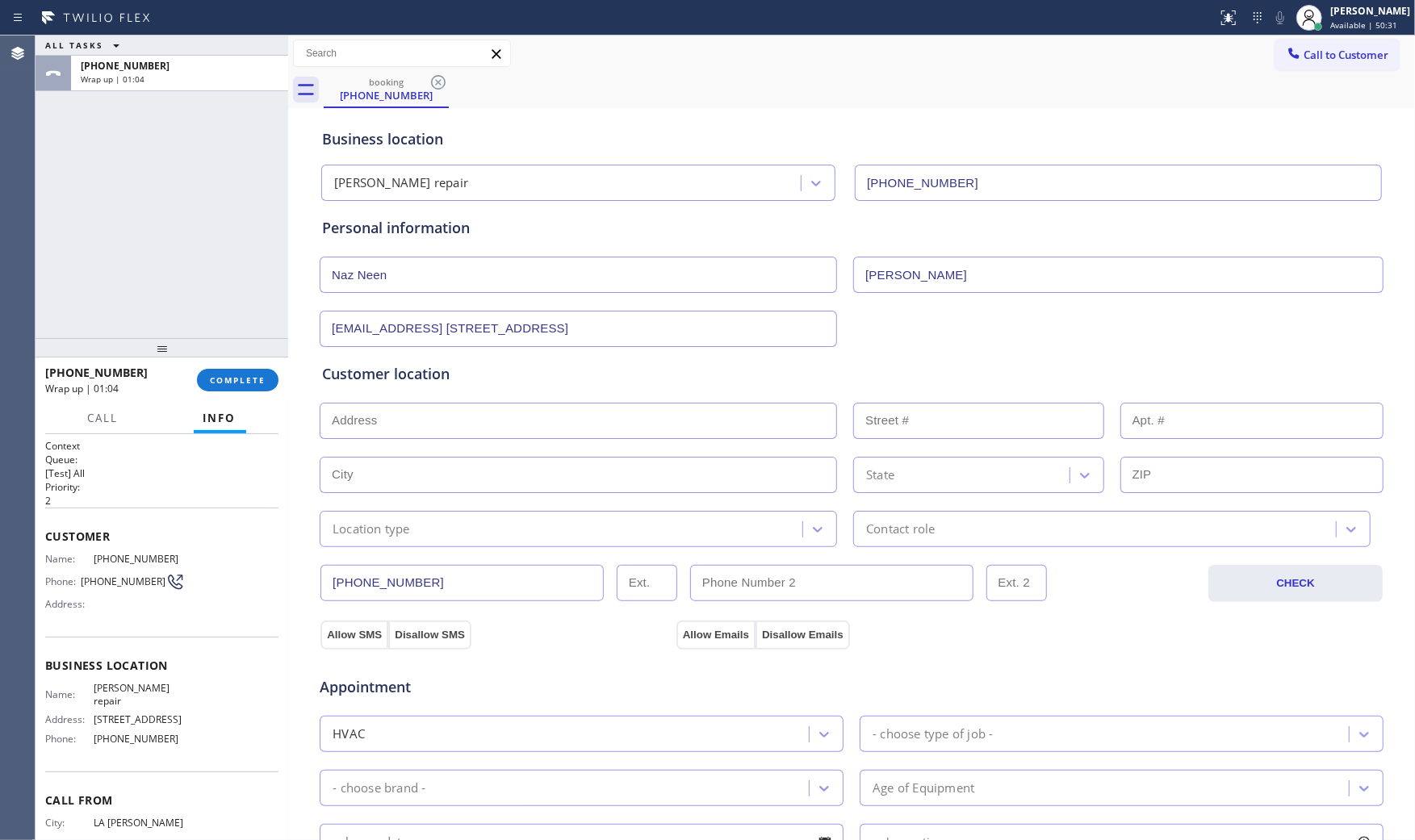
type input "skneevi@gmail.com"
click at [403, 396] on div "Customer location >> ADD NEW ADDRESS << + NEW ADDRESS State Location type Conta…" at bounding box center [851, 455] width 1059 height 184
click at [405, 412] on input "text" at bounding box center [578, 421] width 517 height 37
paste input "841 Vineyard Ave, Duarte, CA 91010"
type input "841 Vineyard Ave"
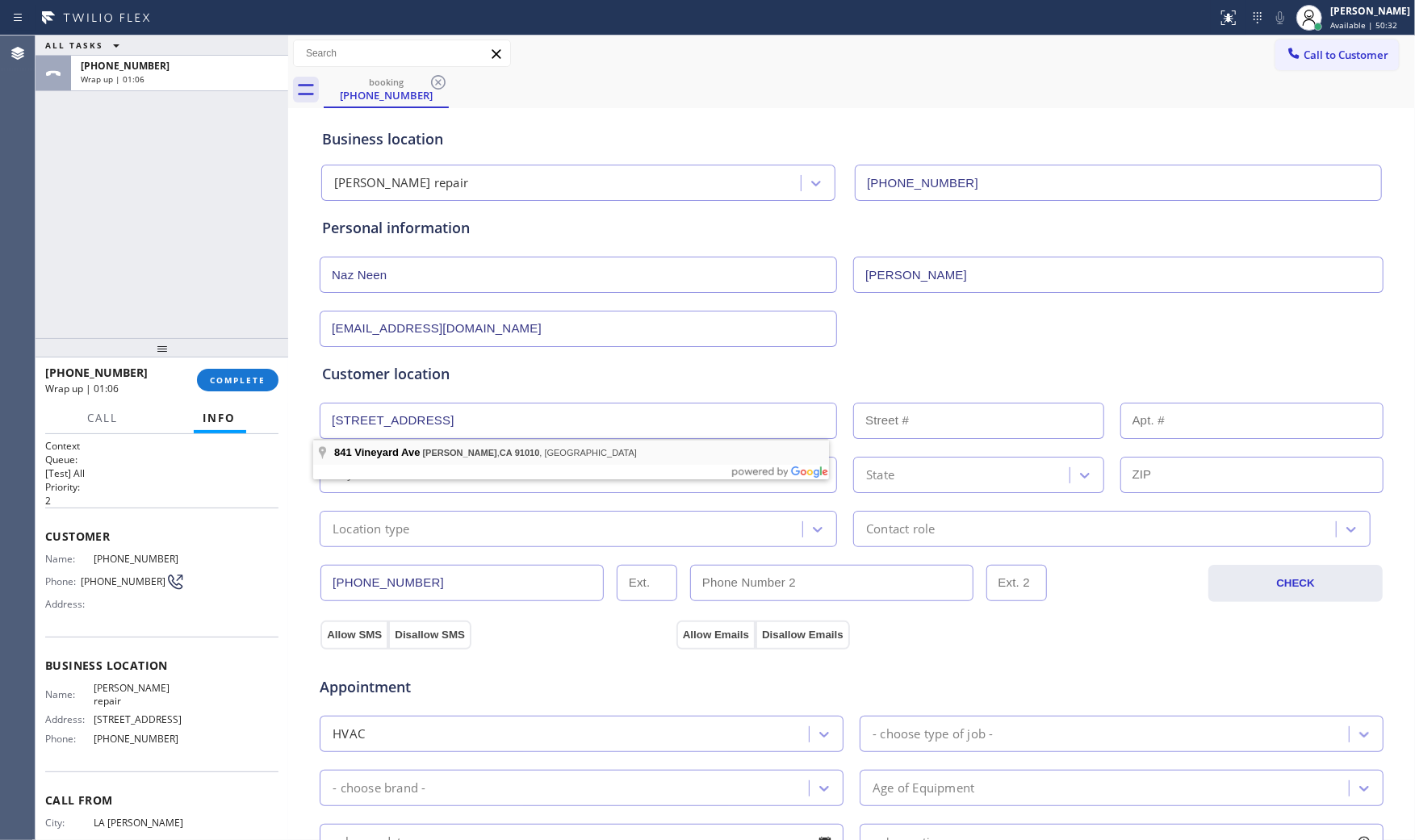
type input "841"
type input "Duarte"
type input "91010"
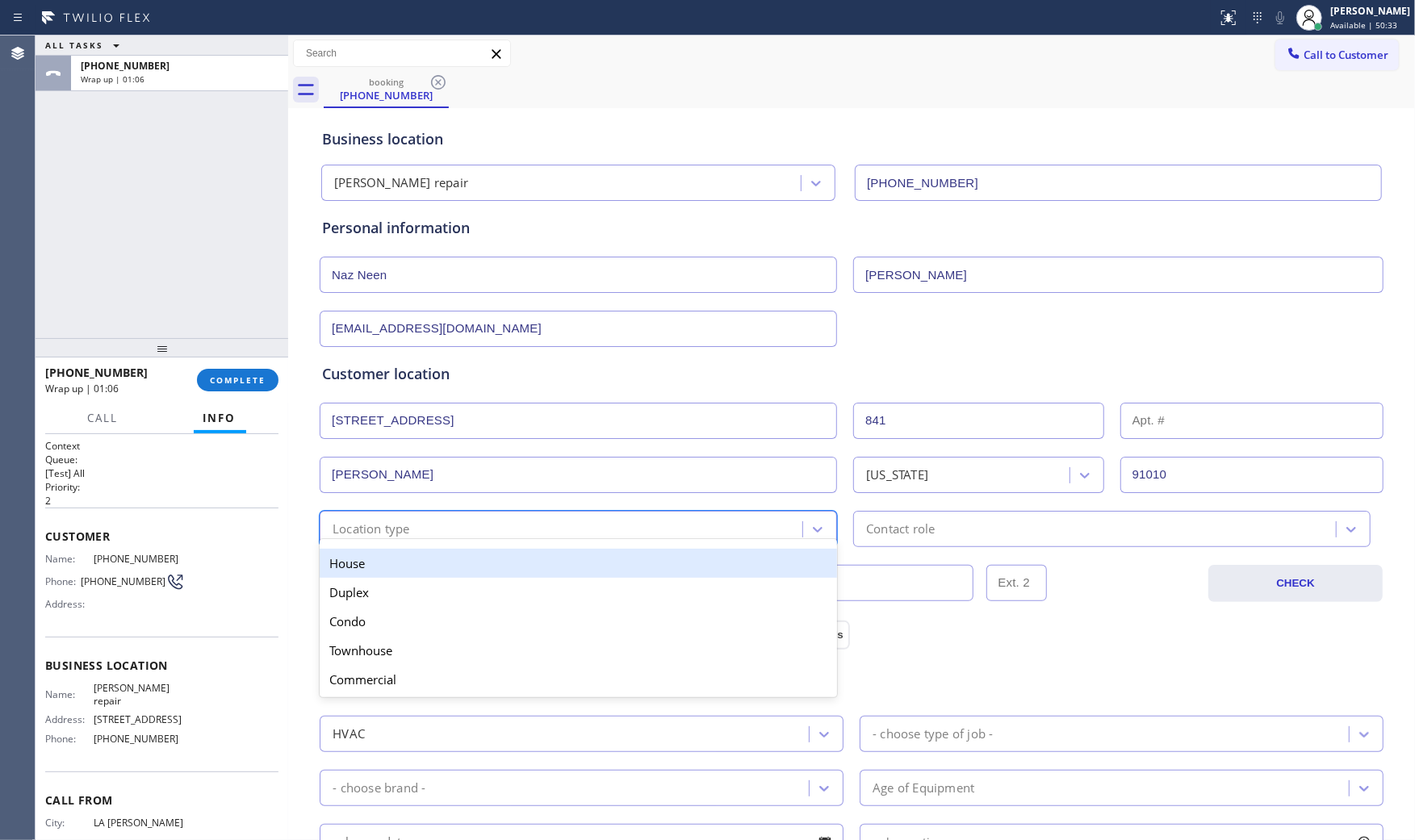
click at [399, 533] on div "Location type" at bounding box center [371, 528] width 77 height 19
click at [388, 561] on div "House" at bounding box center [578, 563] width 517 height 29
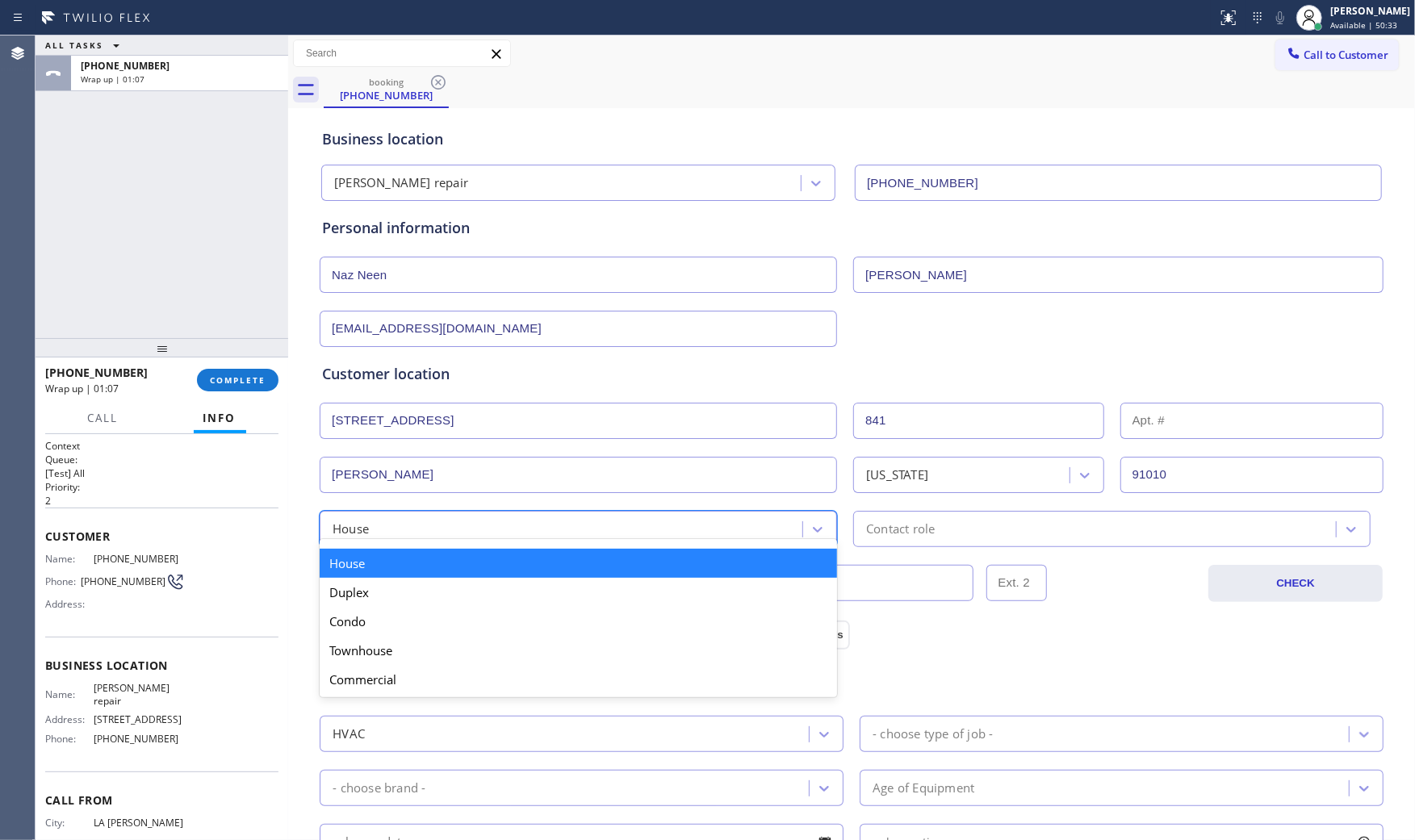
click at [823, 529] on div at bounding box center [817, 529] width 29 height 29
click at [892, 532] on div "Contact role" at bounding box center [900, 528] width 69 height 19
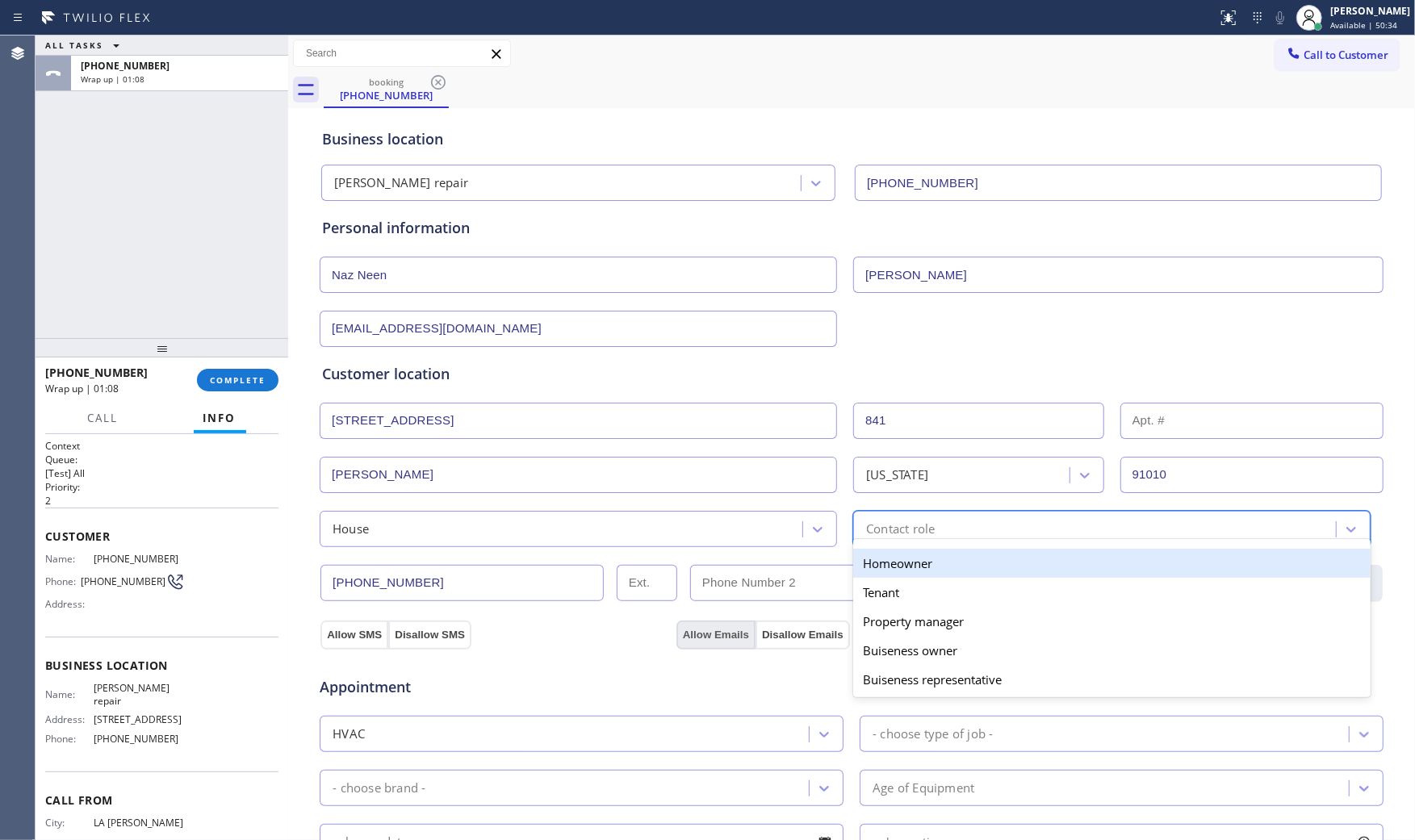
drag, startPoint x: 877, startPoint y: 570, endPoint x: 678, endPoint y: 623, distance: 205.9
click at [873, 571] on div "Homeowner" at bounding box center [1111, 563] width 517 height 29
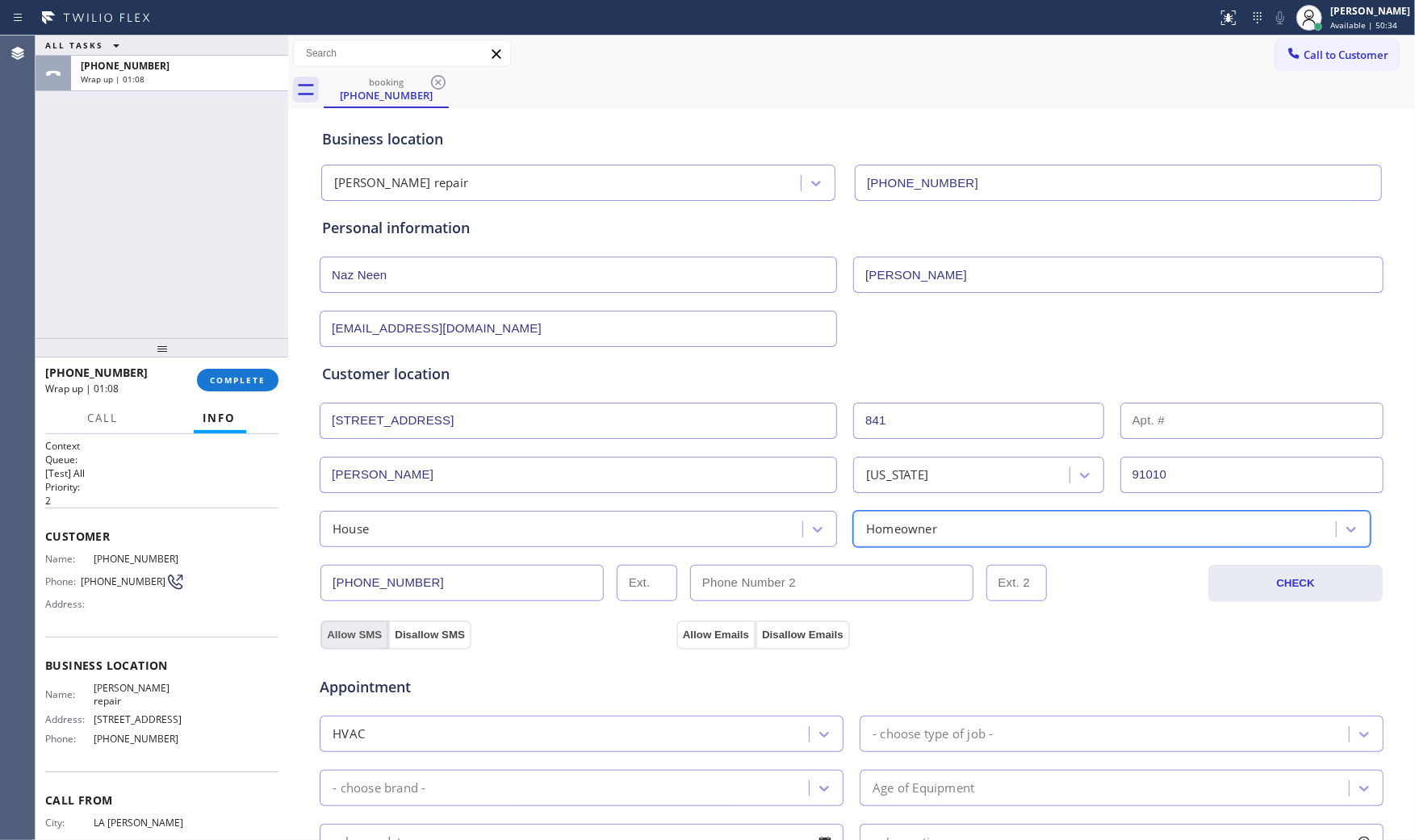
click at [345, 631] on button "Allow SMS" at bounding box center [354, 634] width 68 height 29
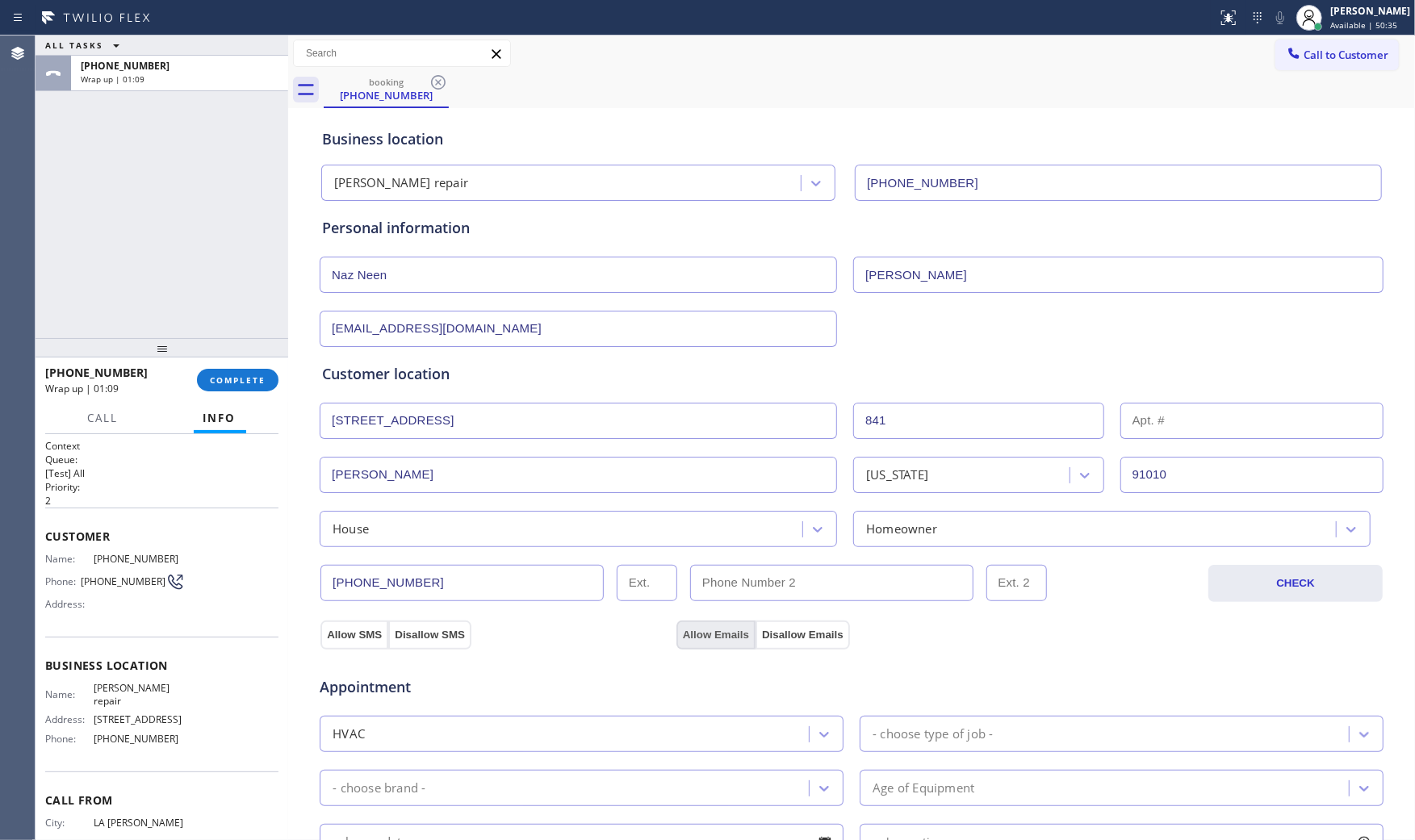
click at [737, 631] on button "Allow Emails" at bounding box center [716, 634] width 79 height 29
click at [948, 723] on div "- choose type of job -" at bounding box center [1106, 734] width 485 height 28
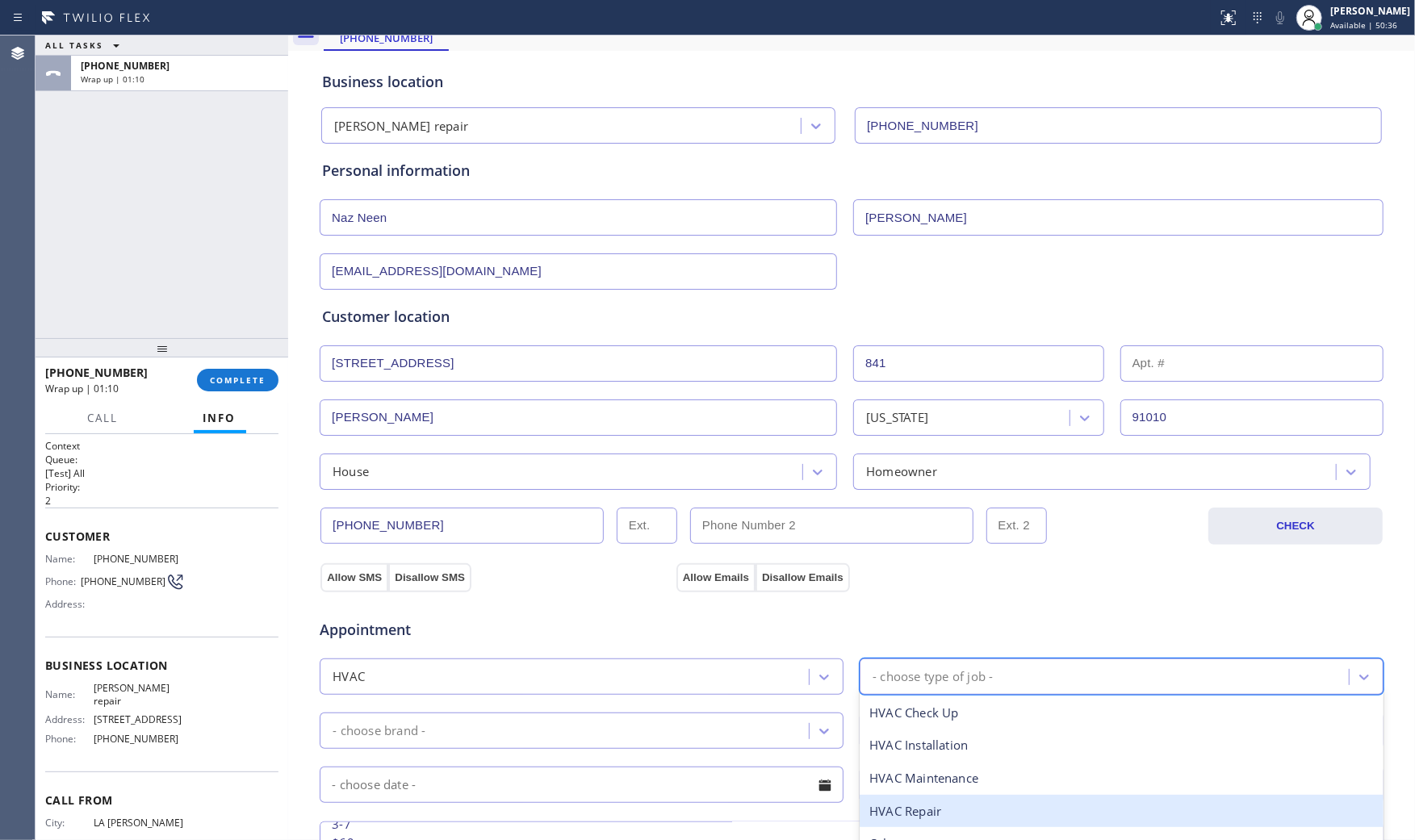
scroll to position [179, 0]
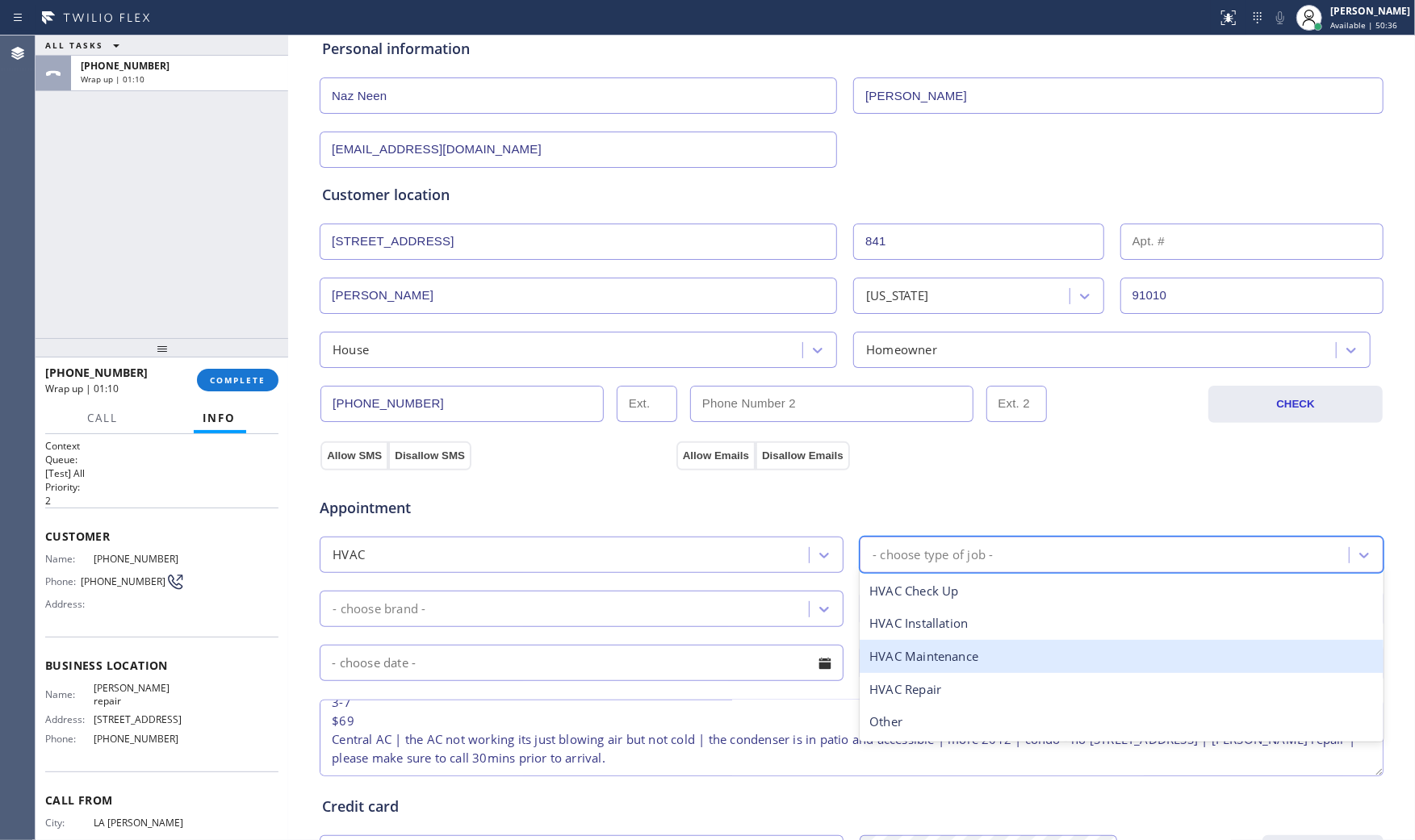
click at [925, 686] on div "HVAC Repair" at bounding box center [1121, 689] width 523 height 33
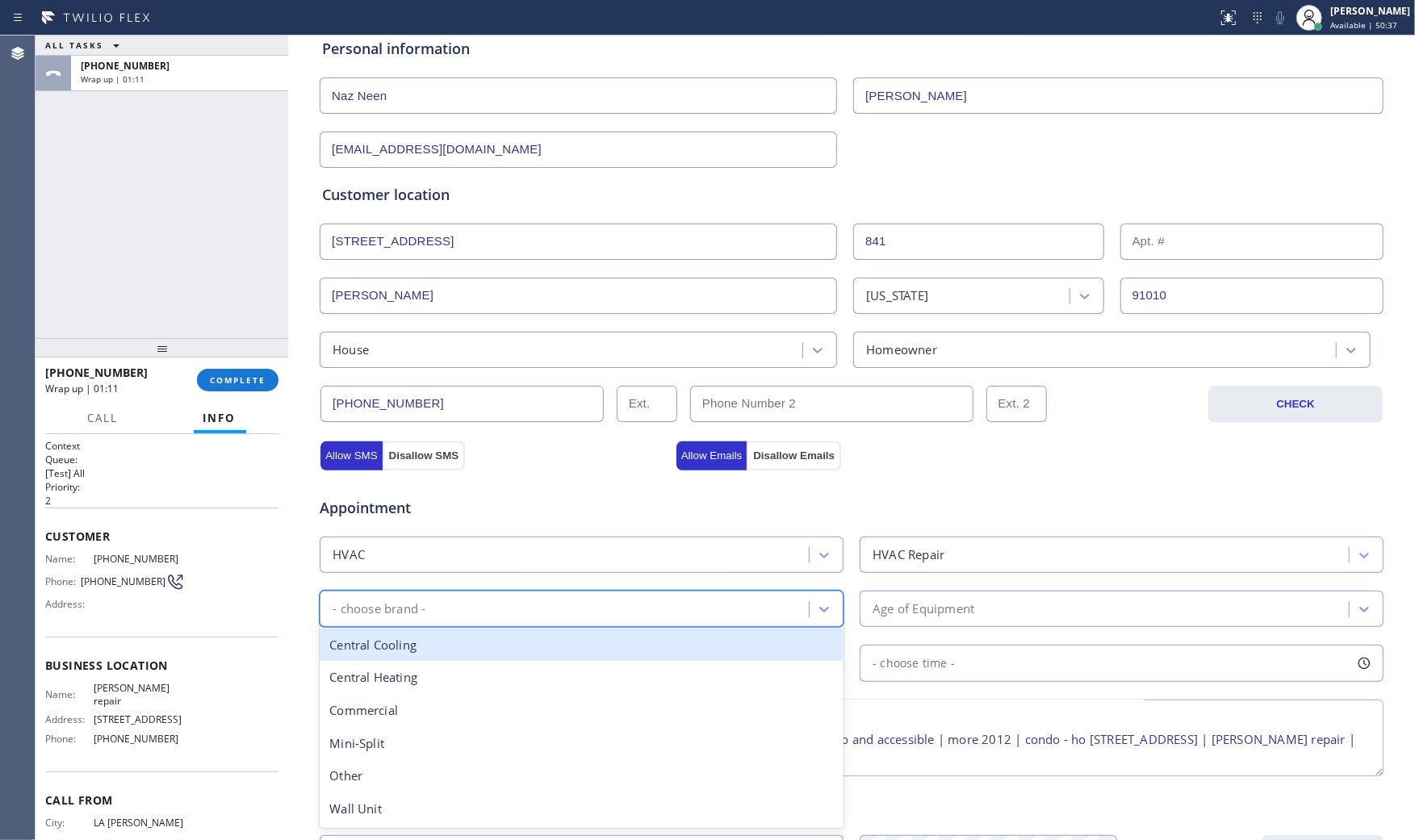
click at [562, 603] on div "- choose brand -" at bounding box center [567, 609] width 485 height 28
type input "H"
drag, startPoint x: 519, startPoint y: 654, endPoint x: 833, endPoint y: 628, distance: 315.1
click at [528, 654] on div "Central Cooling" at bounding box center [581, 644] width 523 height 33
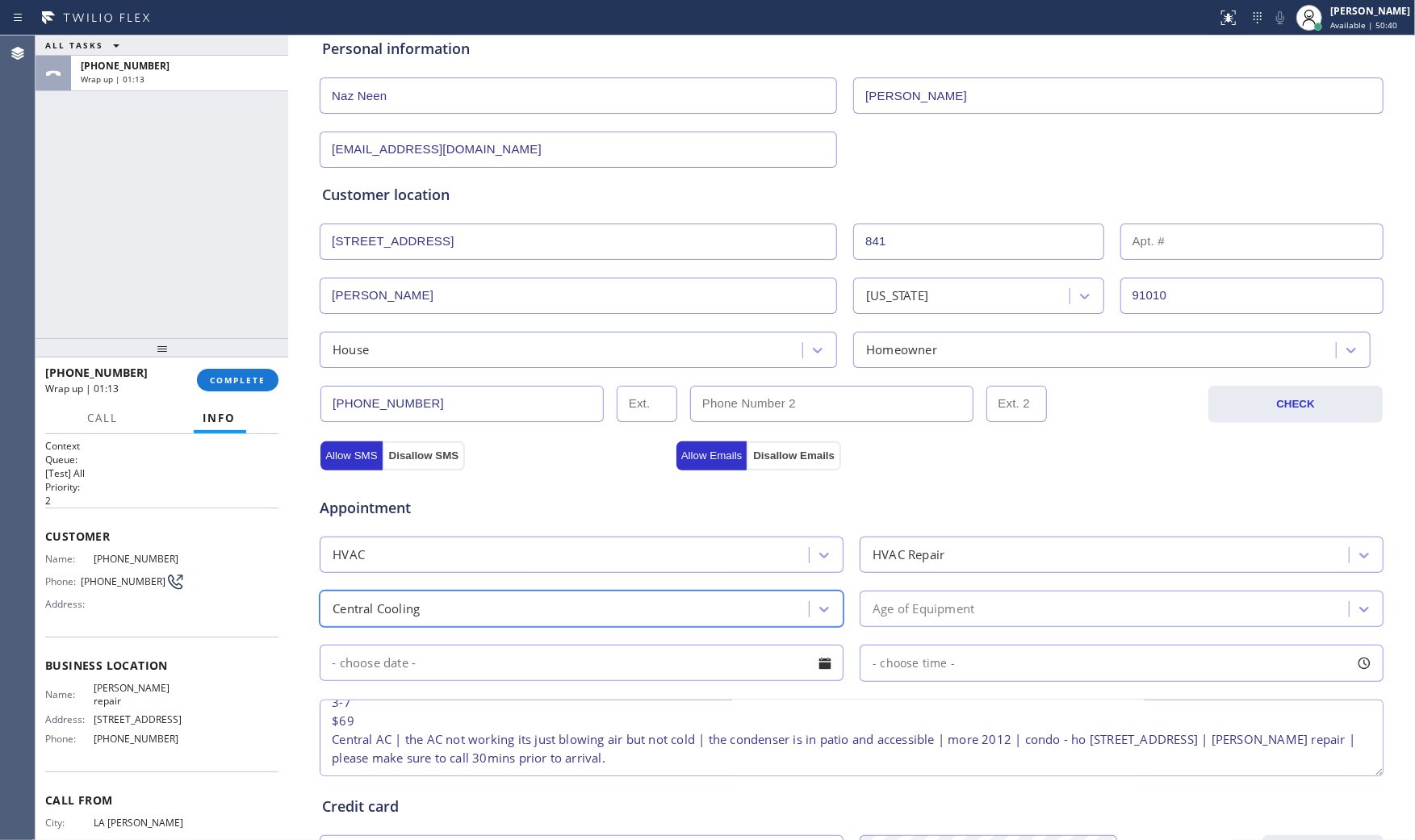
click at [952, 616] on div "Age of Equipment" at bounding box center [923, 609] width 101 height 19
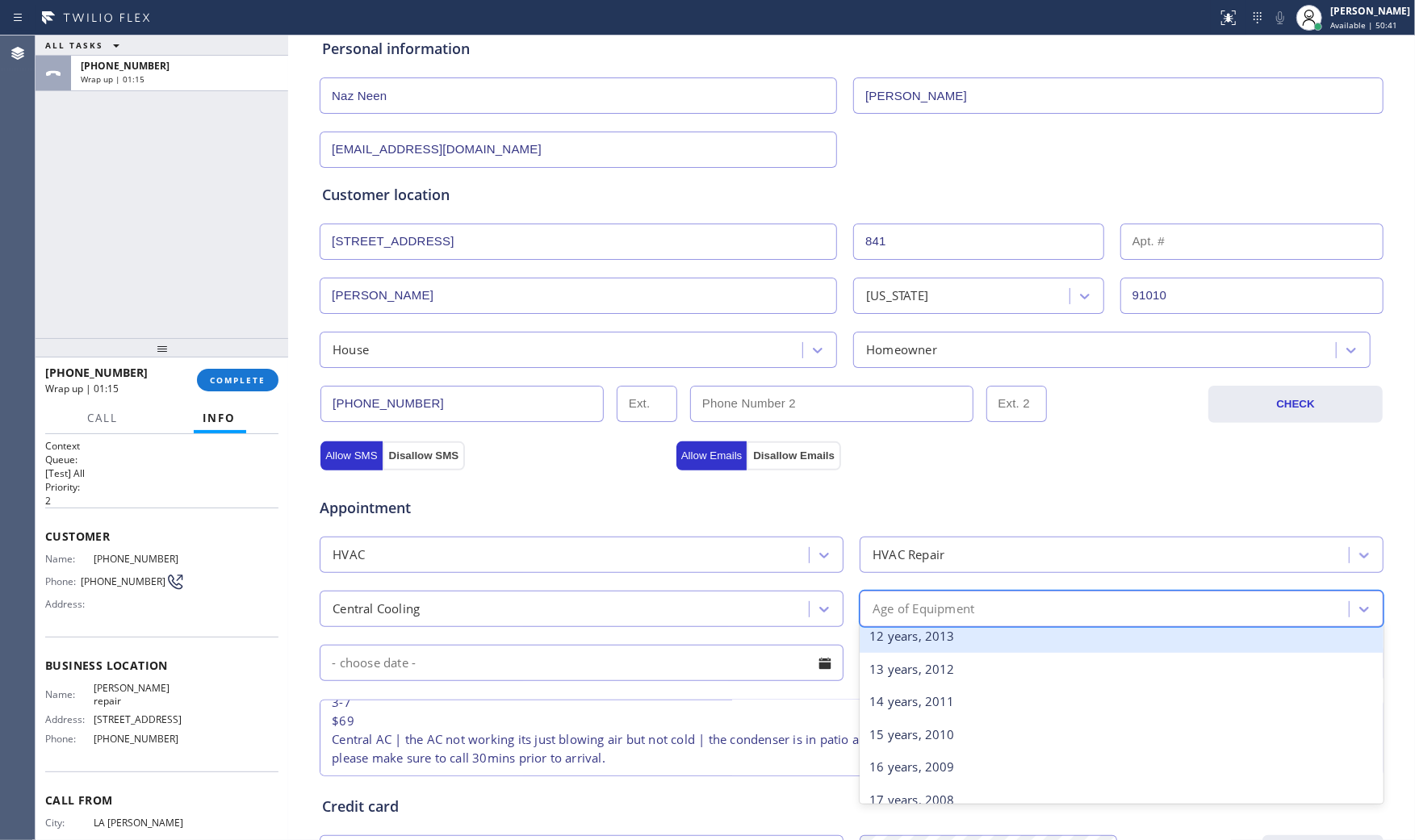
scroll to position [358, 0]
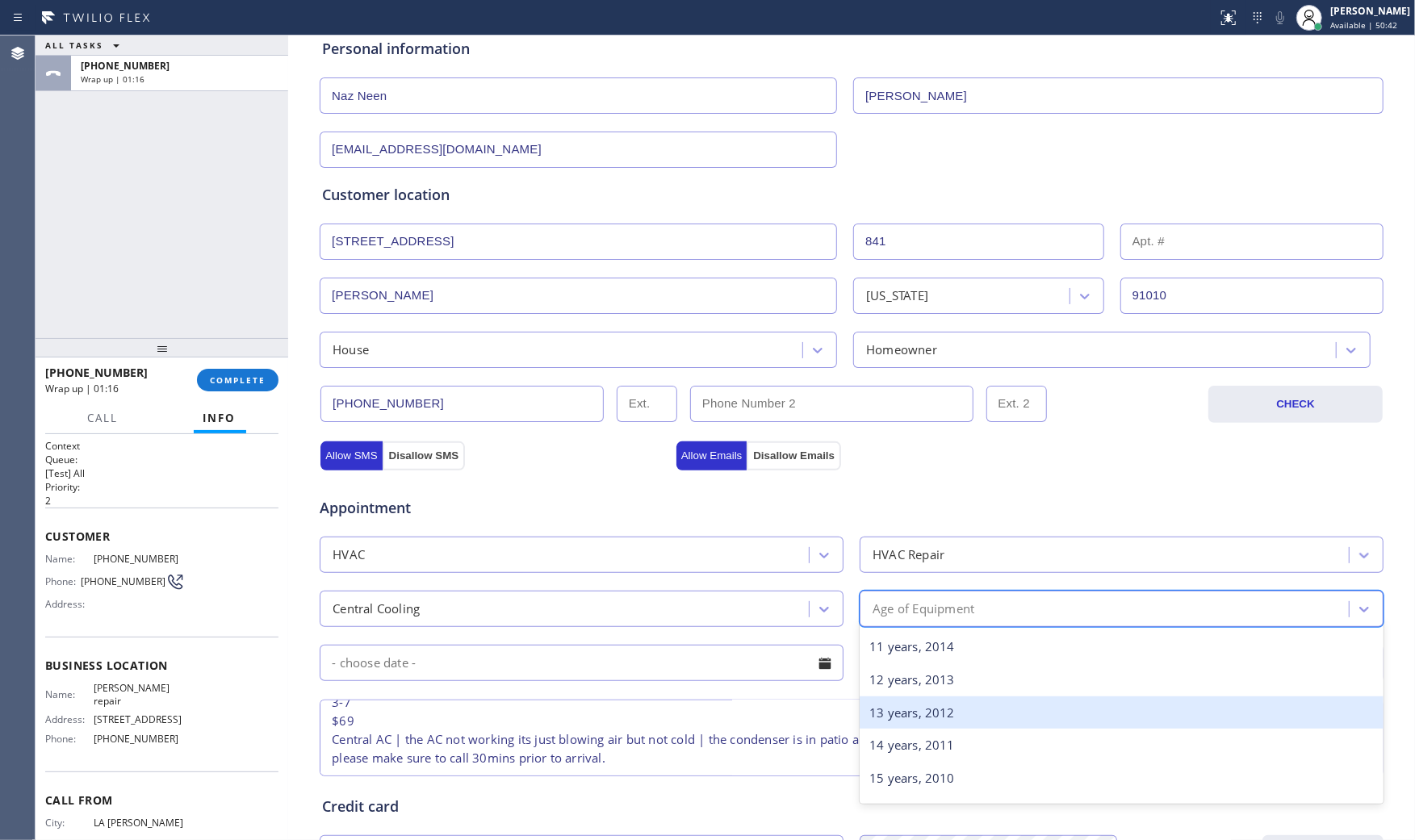
click at [946, 720] on div "13 years, 2012" at bounding box center [1121, 712] width 523 height 33
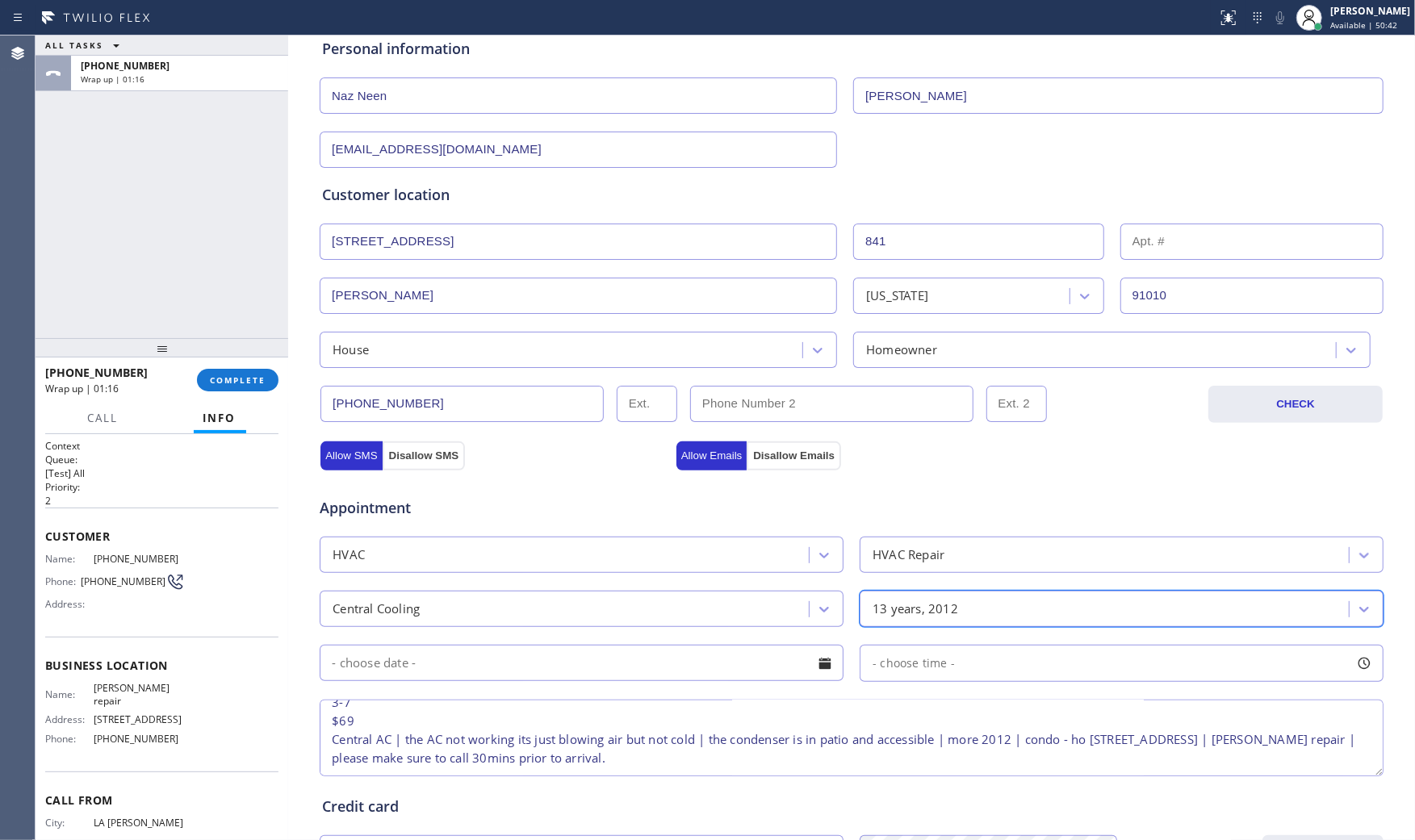
click at [565, 678] on input "text" at bounding box center [581, 662] width 523 height 37
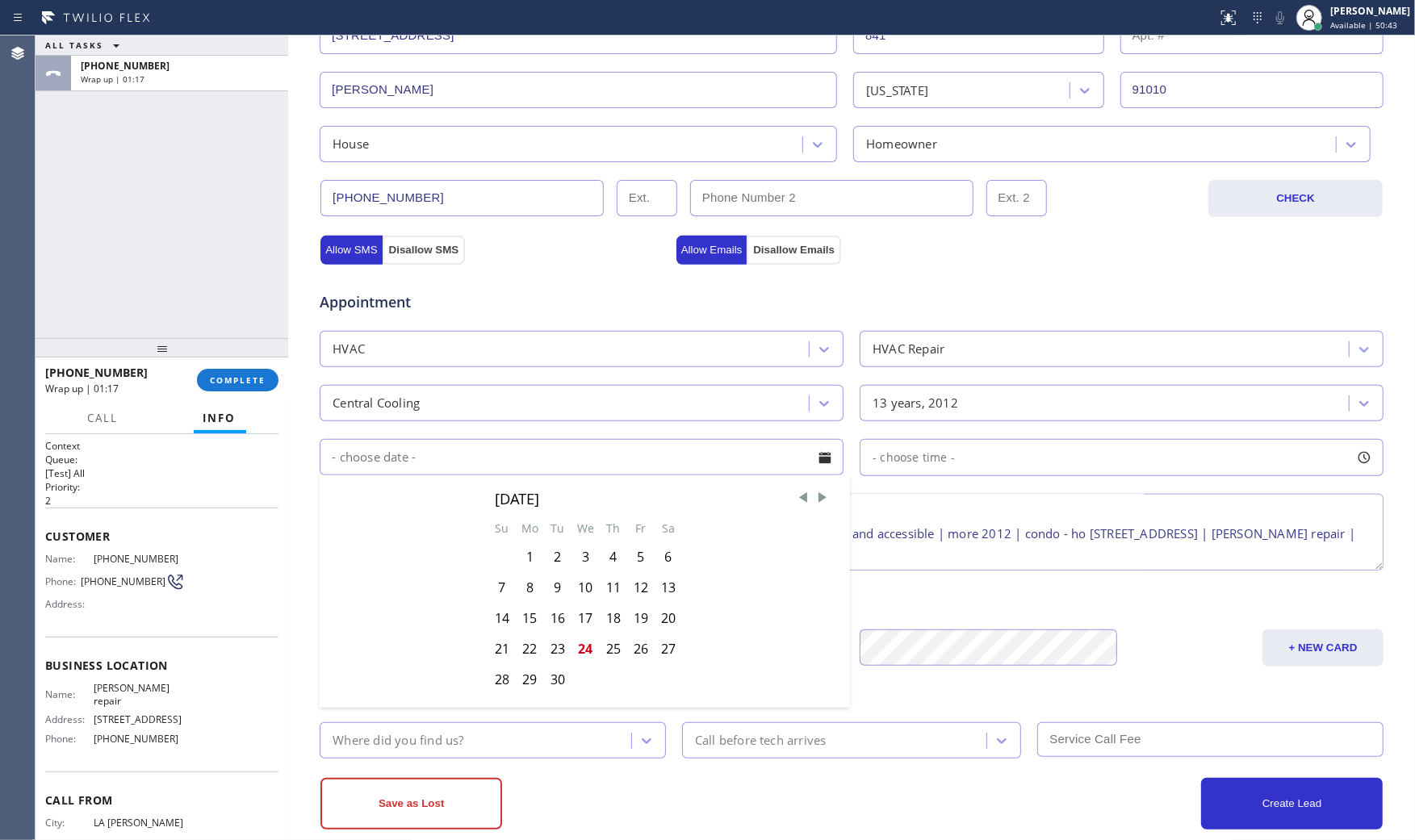
scroll to position [410, 0]
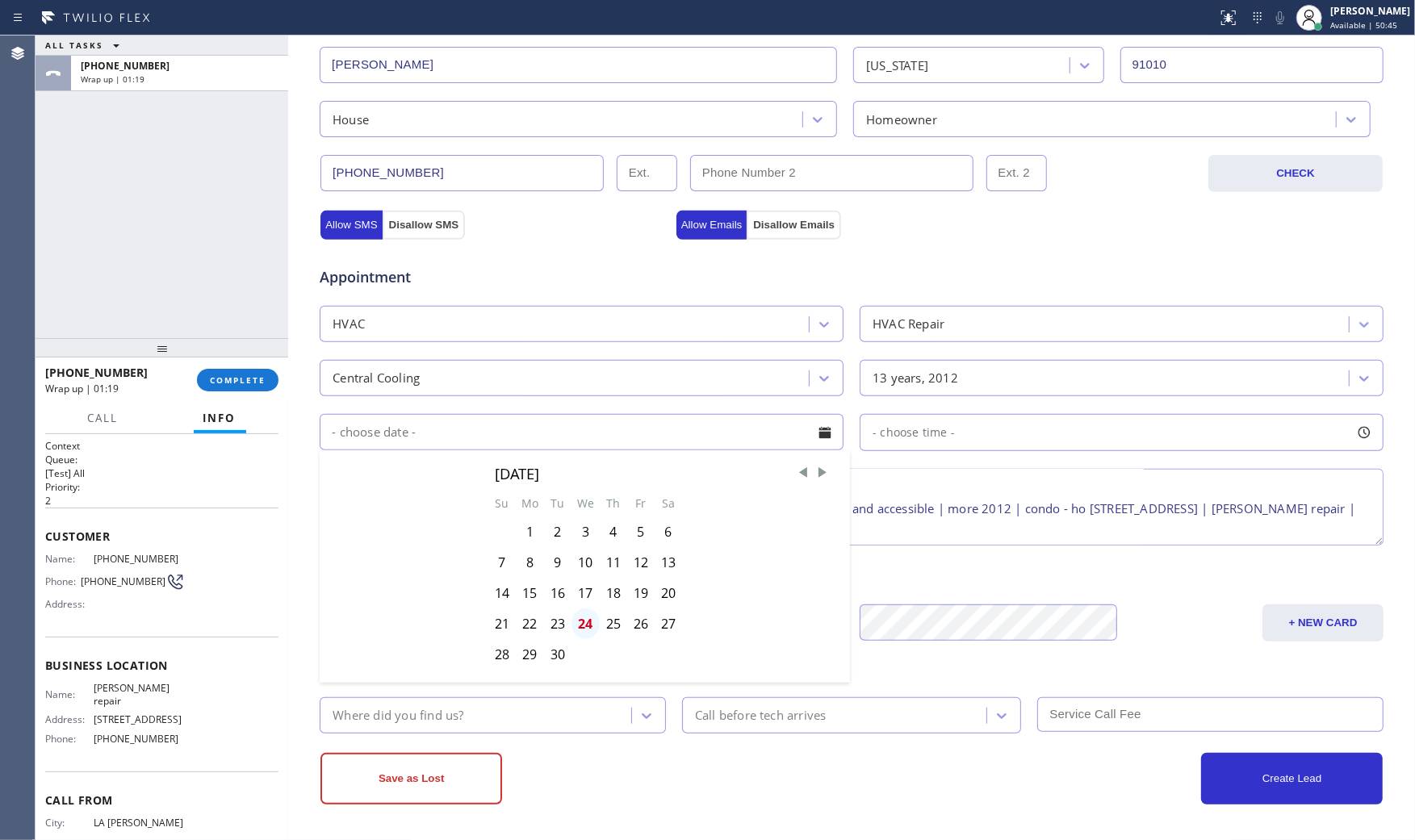
click at [575, 620] on div "24" at bounding box center [585, 624] width 28 height 31
type input "[DATE]"
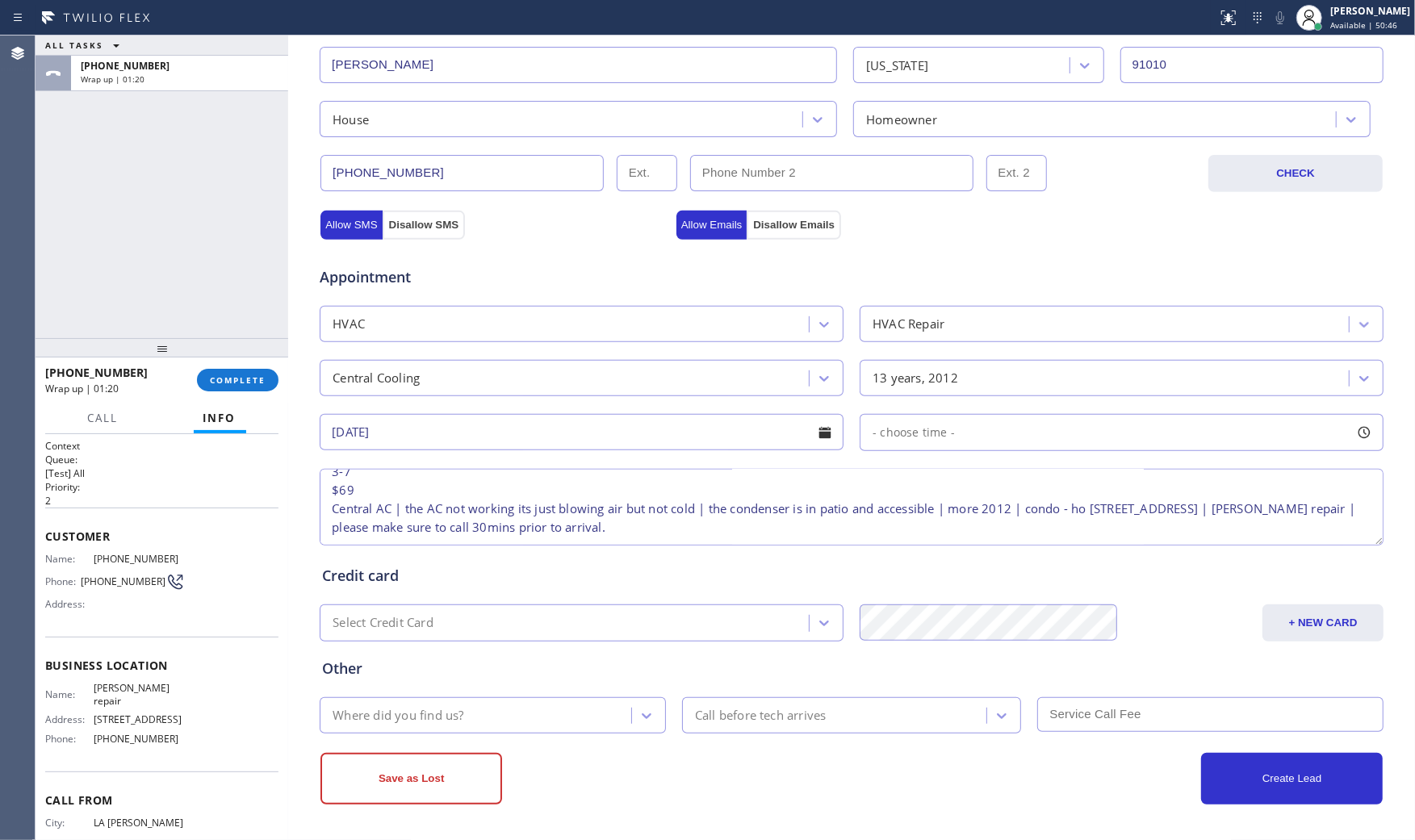
click at [967, 432] on div "- choose time -" at bounding box center [1121, 432] width 523 height 37
drag, startPoint x: 874, startPoint y: 533, endPoint x: 1288, endPoint y: 526, distance: 414.1
click at [1291, 526] on div at bounding box center [1301, 531] width 20 height 34
drag, startPoint x: 877, startPoint y: 533, endPoint x: 918, endPoint y: 557, distance: 47.5
click at [1146, 535] on div at bounding box center [1146, 531] width 20 height 34
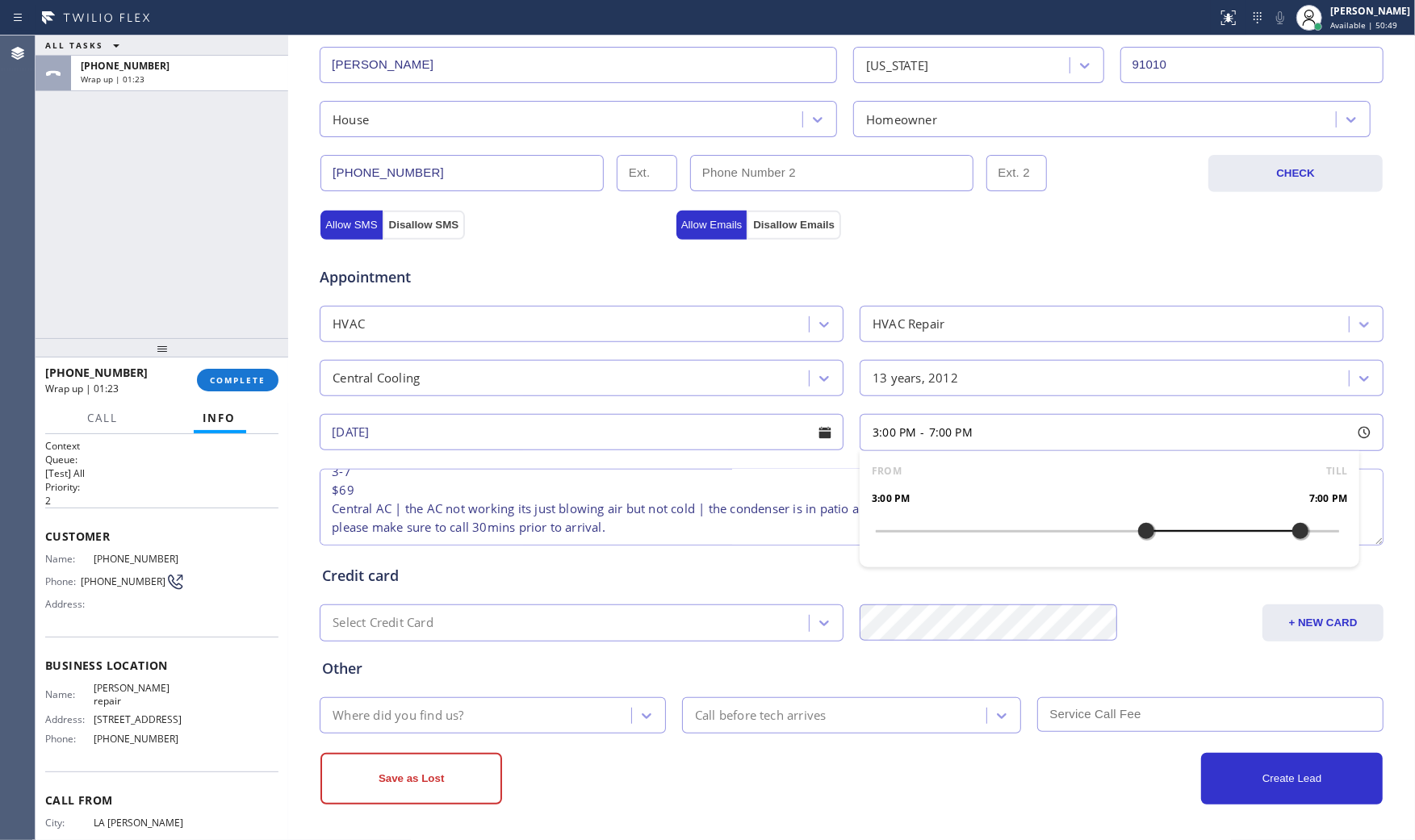
click at [739, 565] on div "Credit card" at bounding box center [851, 576] width 1059 height 22
click at [528, 719] on div "Where did you find us?" at bounding box center [478, 715] width 307 height 28
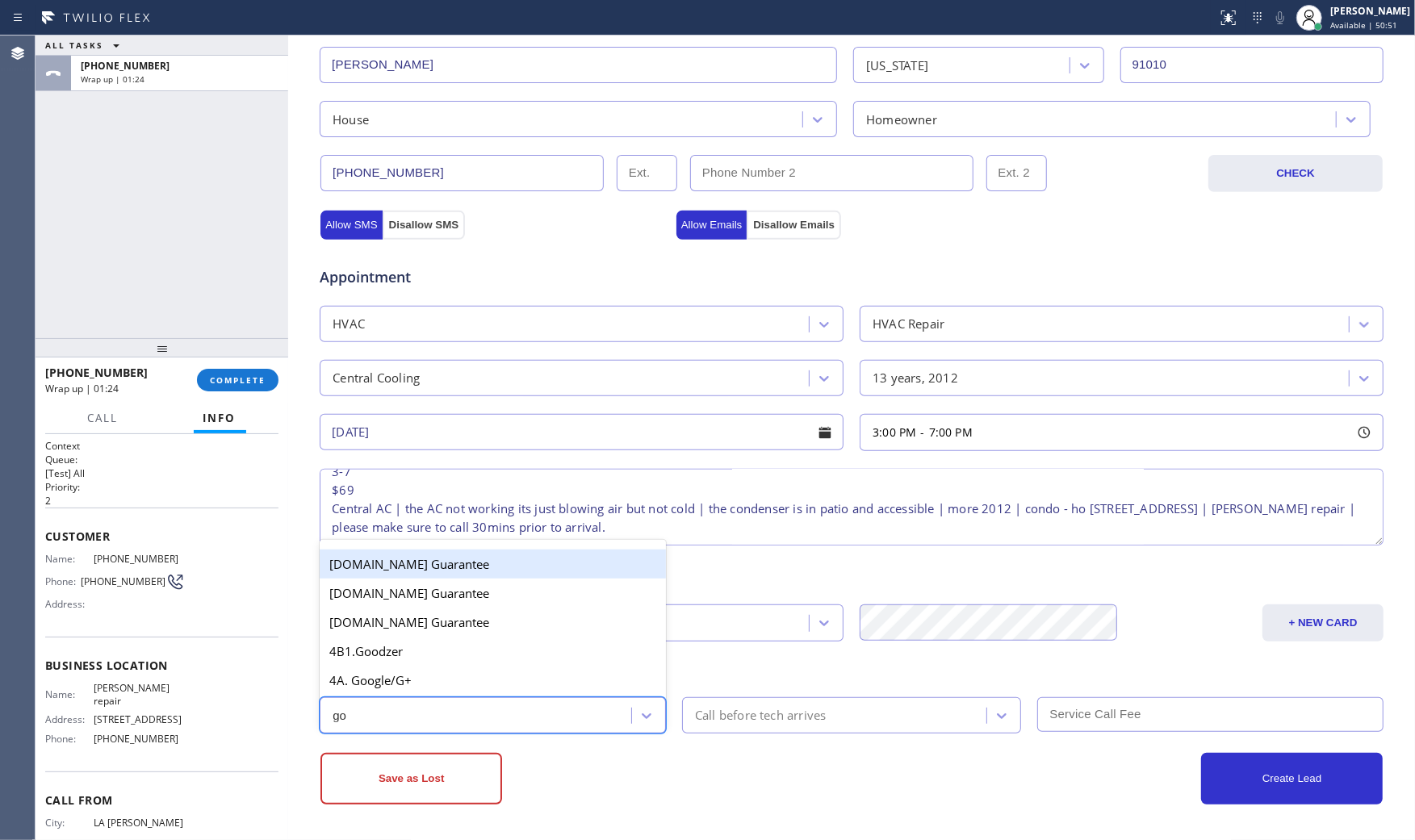
type input "goo"
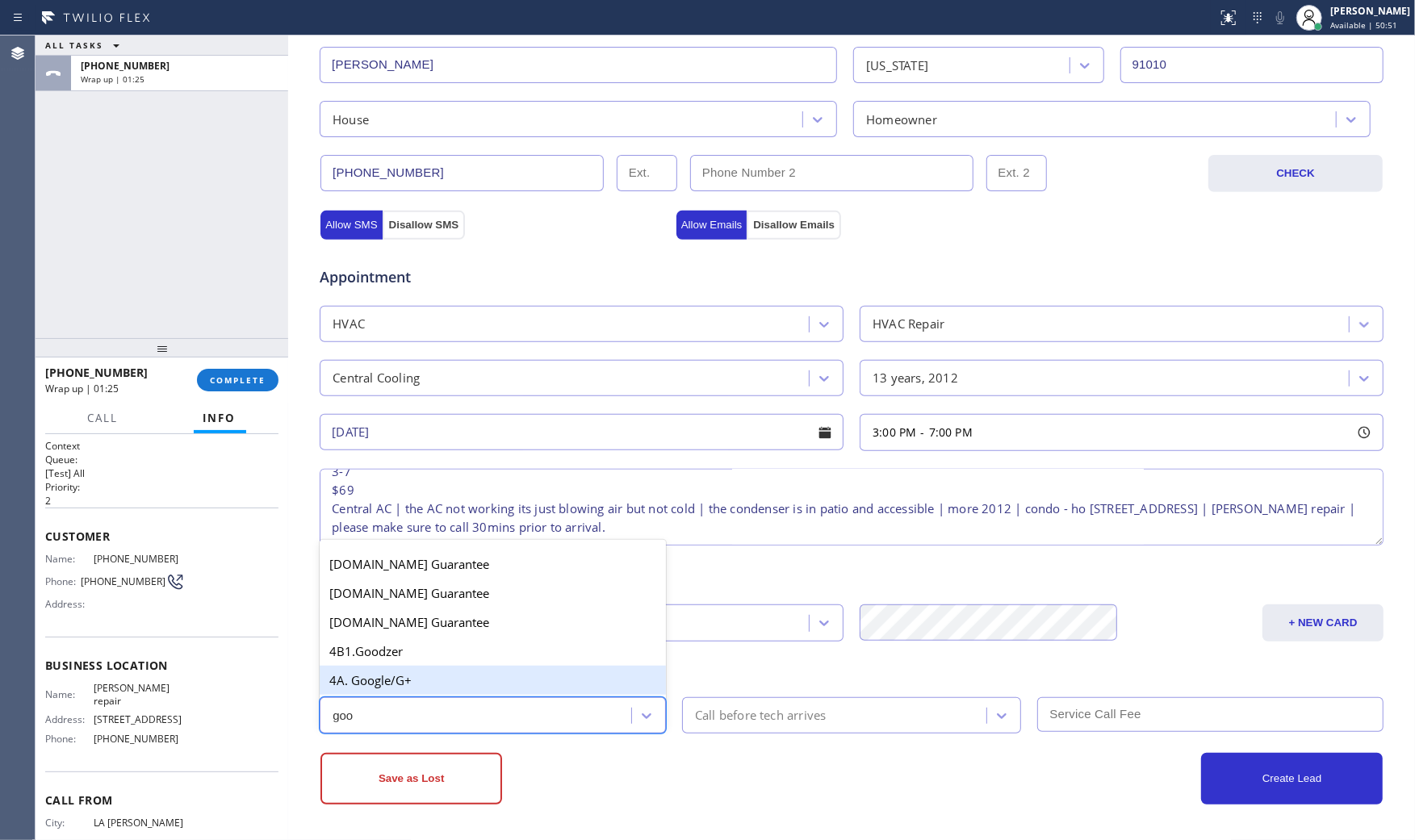
click at [514, 683] on div "4A. Google/G+" at bounding box center [493, 680] width 347 height 29
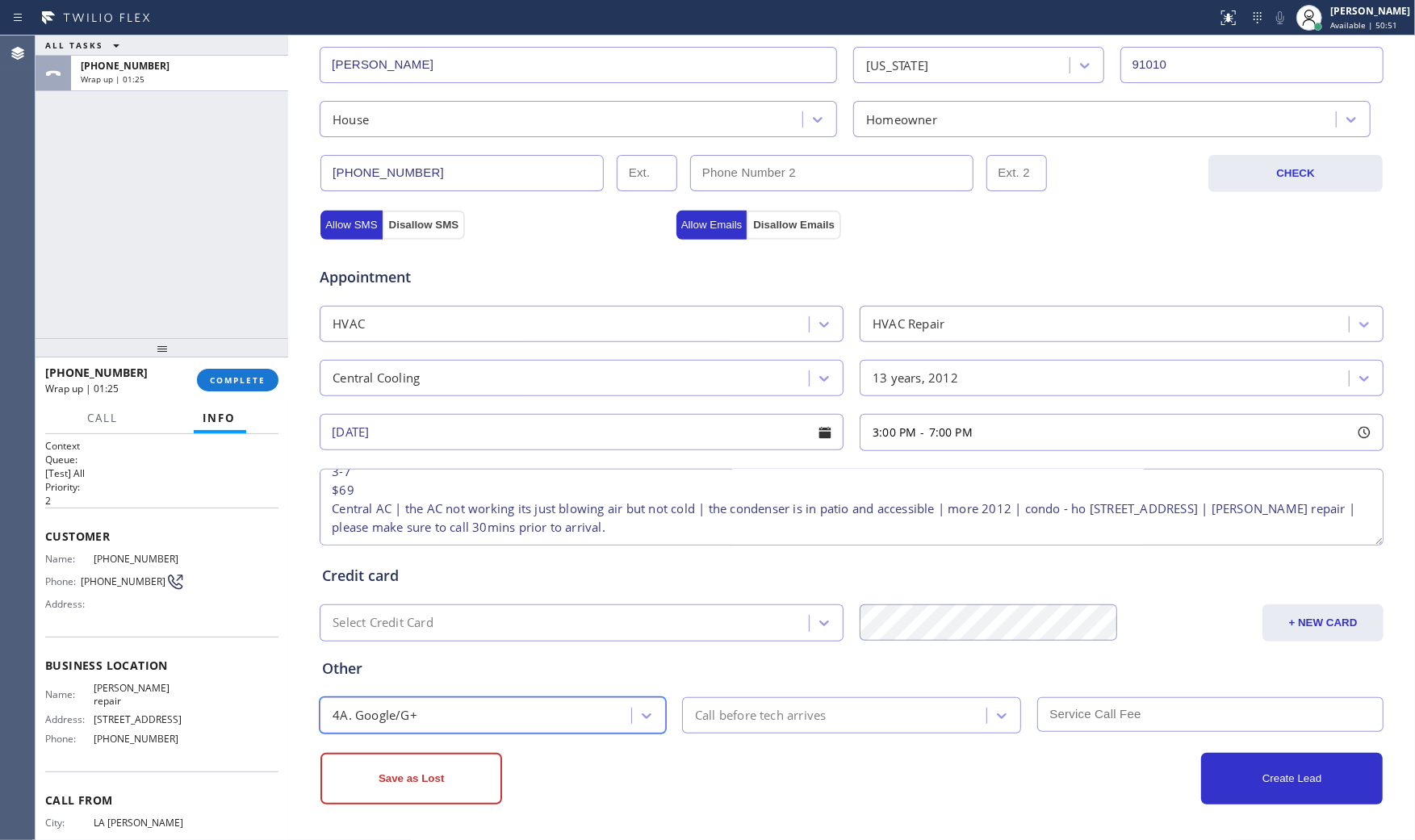
click at [761, 720] on div "Call before tech arrives" at bounding box center [761, 715] width 131 height 19
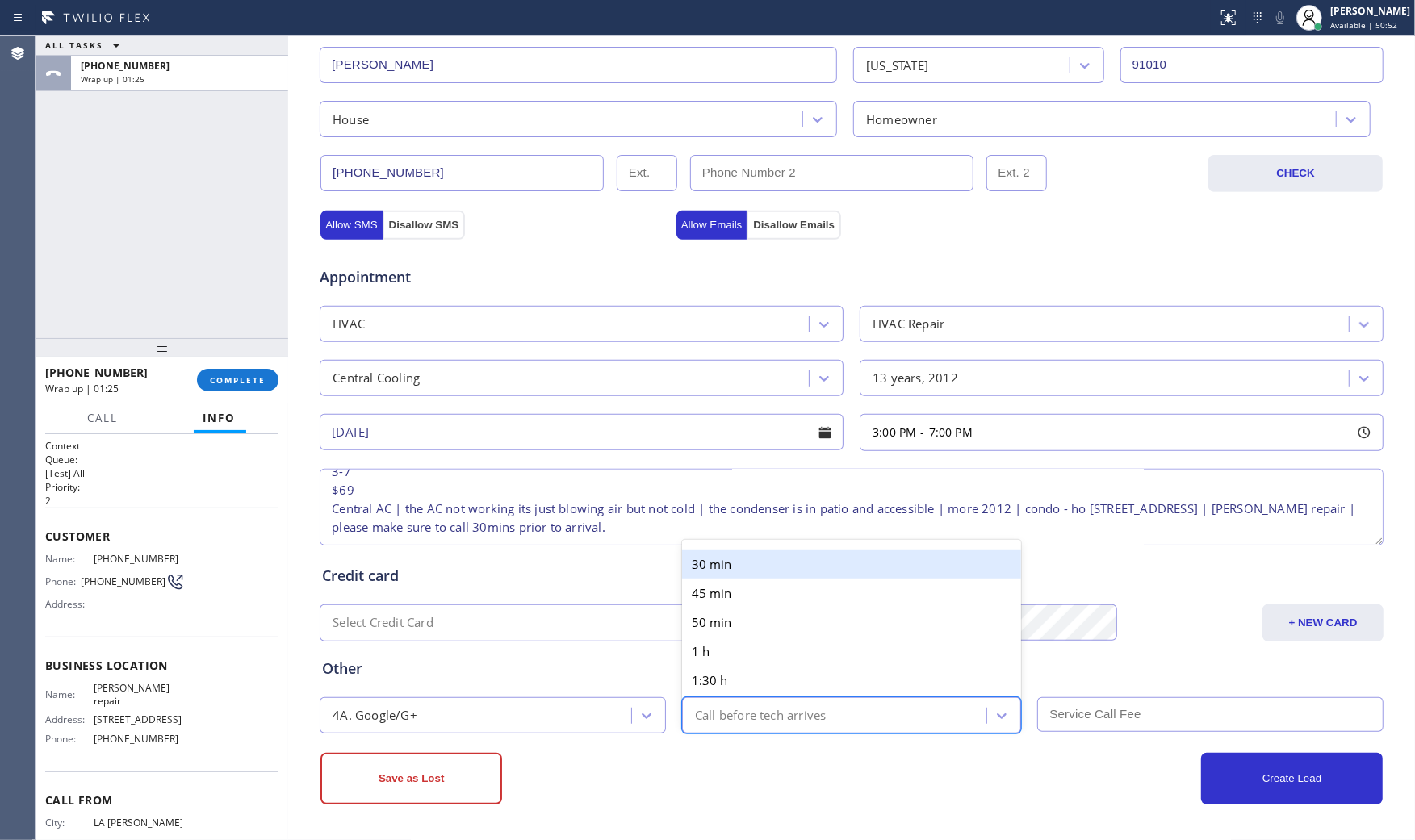
click at [751, 563] on div "30 min" at bounding box center [852, 563] width 340 height 29
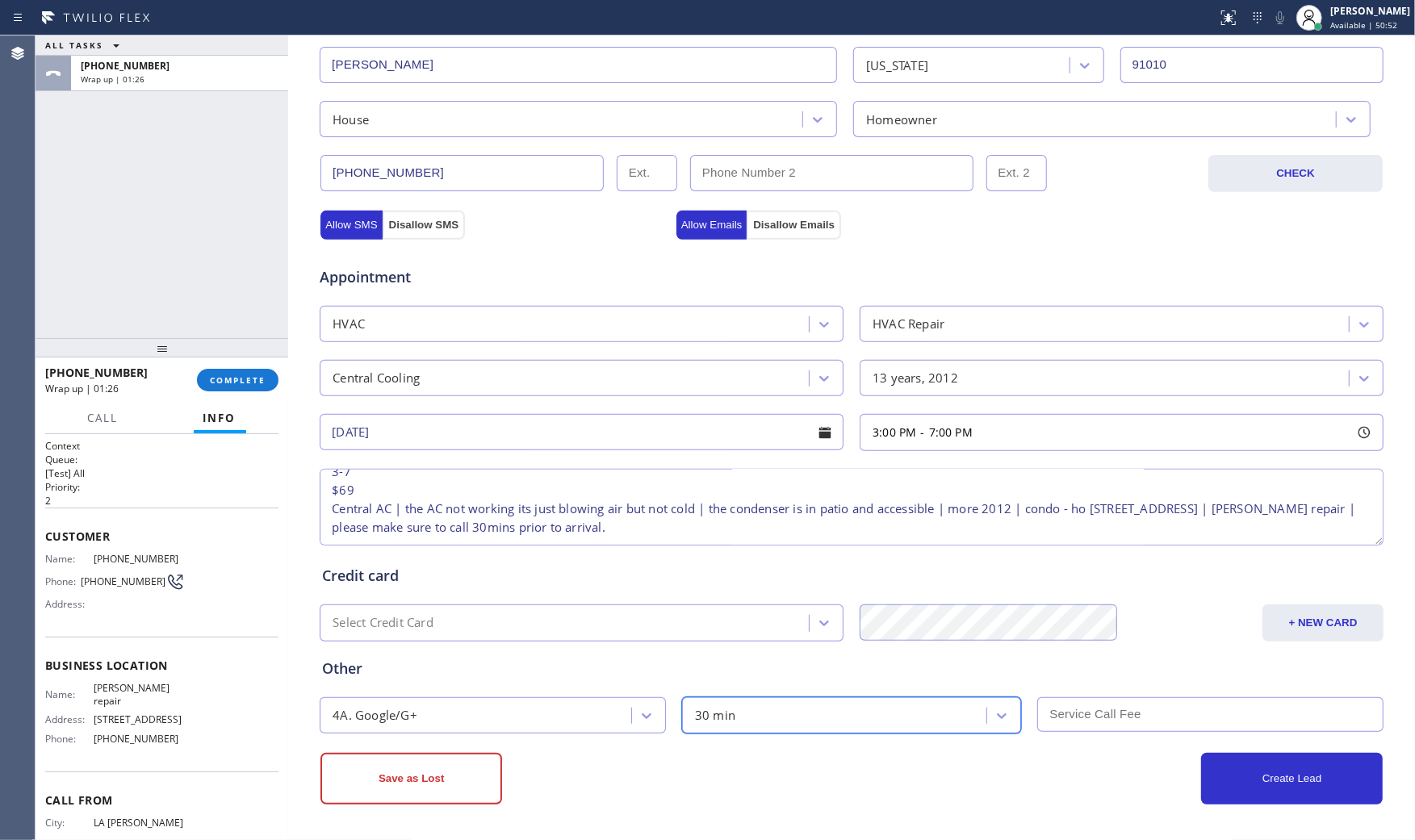
click at [1081, 722] on input "text" at bounding box center [1209, 714] width 347 height 35
type input "69"
click at [1026, 776] on div "Create Lead" at bounding box center [1116, 778] width 531 height 52
click at [1278, 781] on button "Create Lead" at bounding box center [1291, 778] width 182 height 52
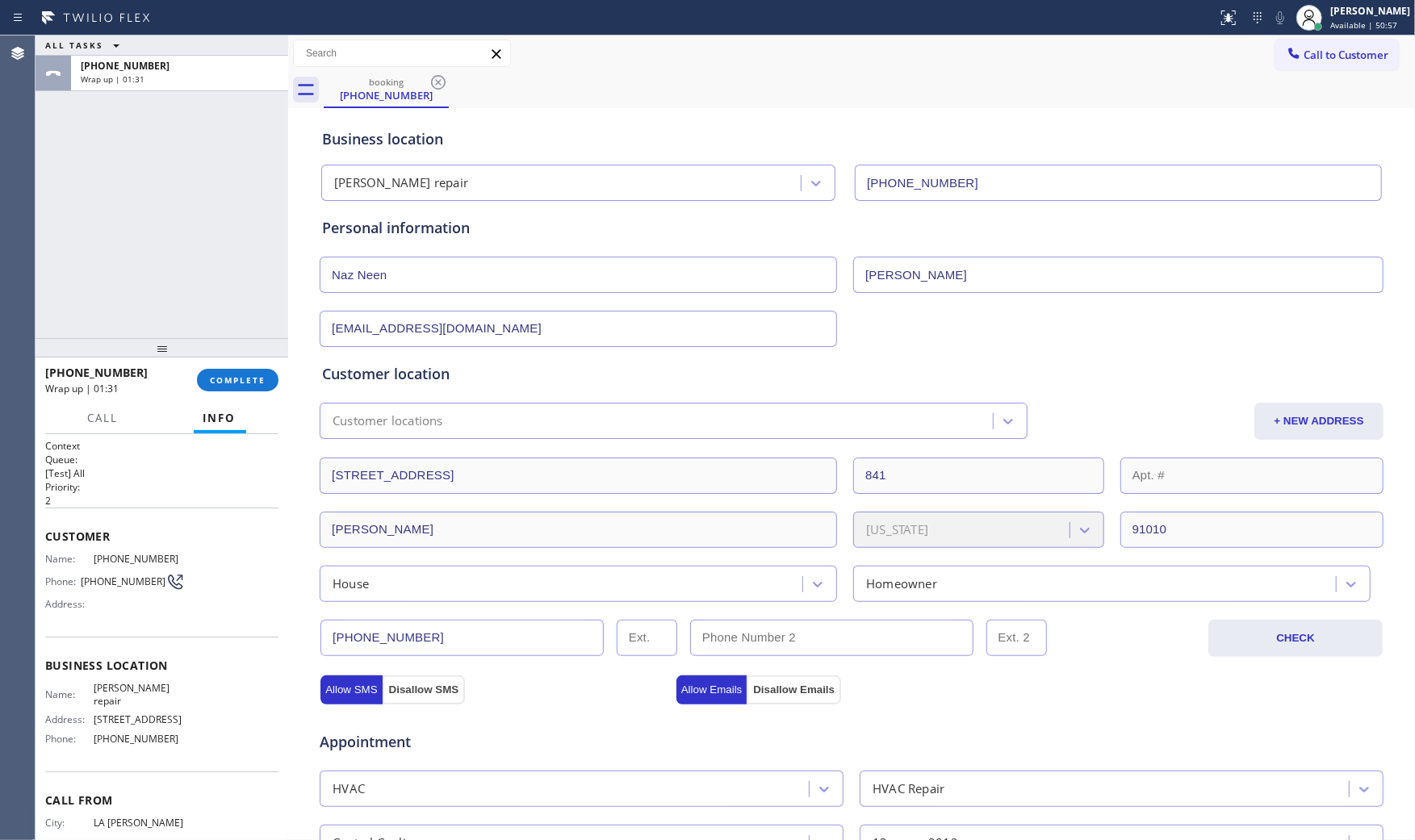
scroll to position [0, 0]
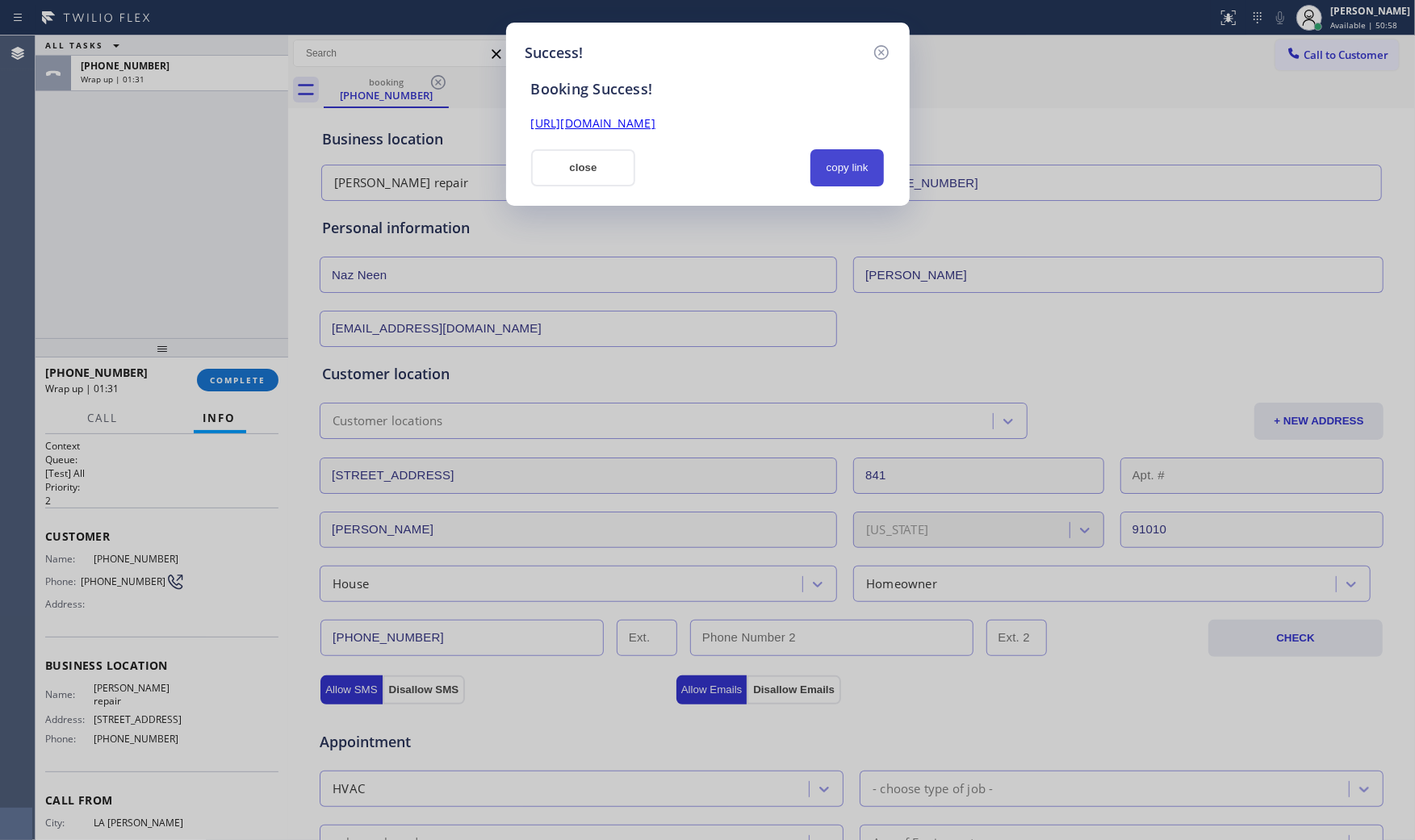
click at [834, 173] on button "copy link" at bounding box center [847, 167] width 74 height 37
click at [610, 175] on button "close" at bounding box center [584, 167] width 105 height 37
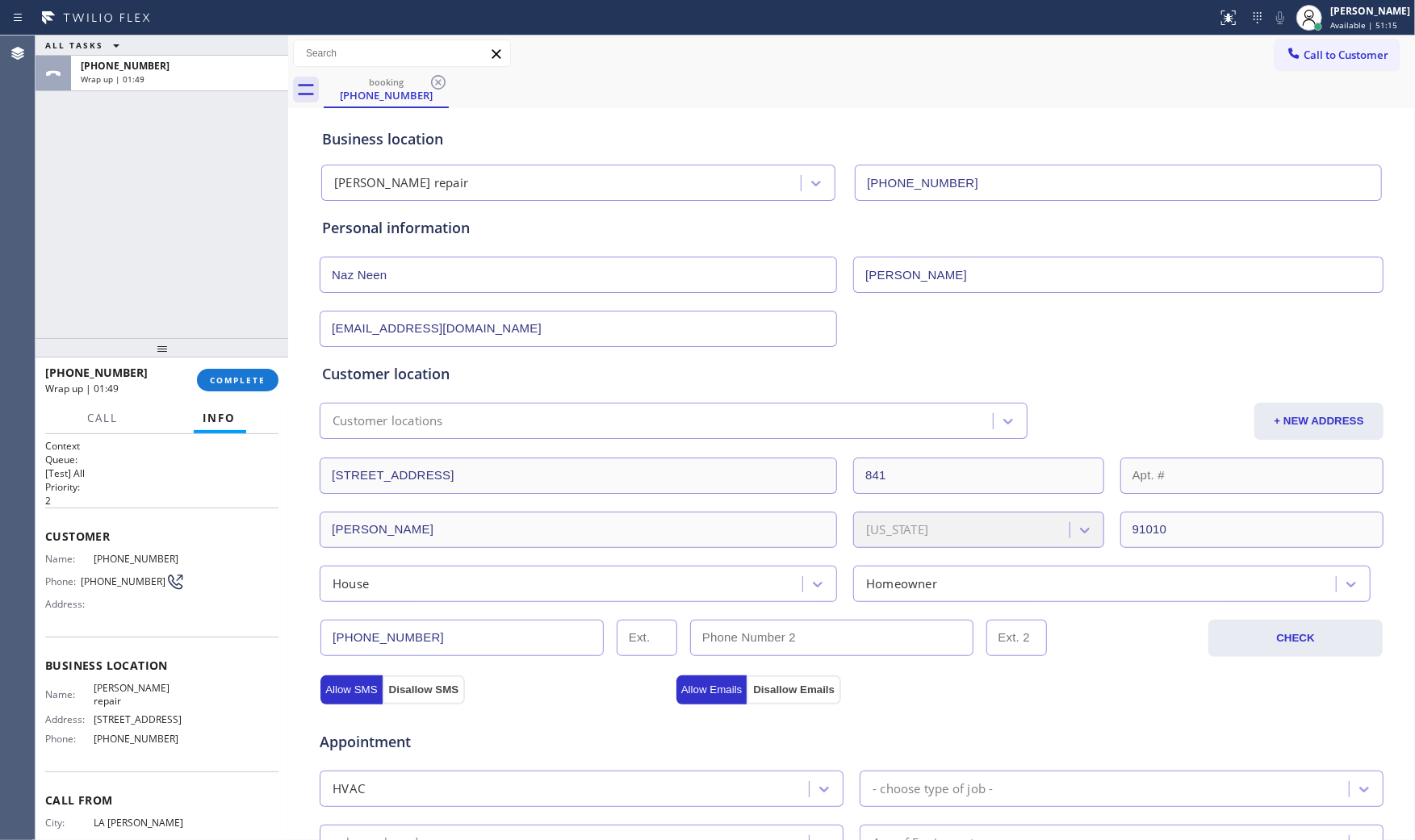
click at [246, 357] on div at bounding box center [162, 349] width 252 height 20
click at [242, 380] on span "COMPLETE" at bounding box center [237, 379] width 56 height 11
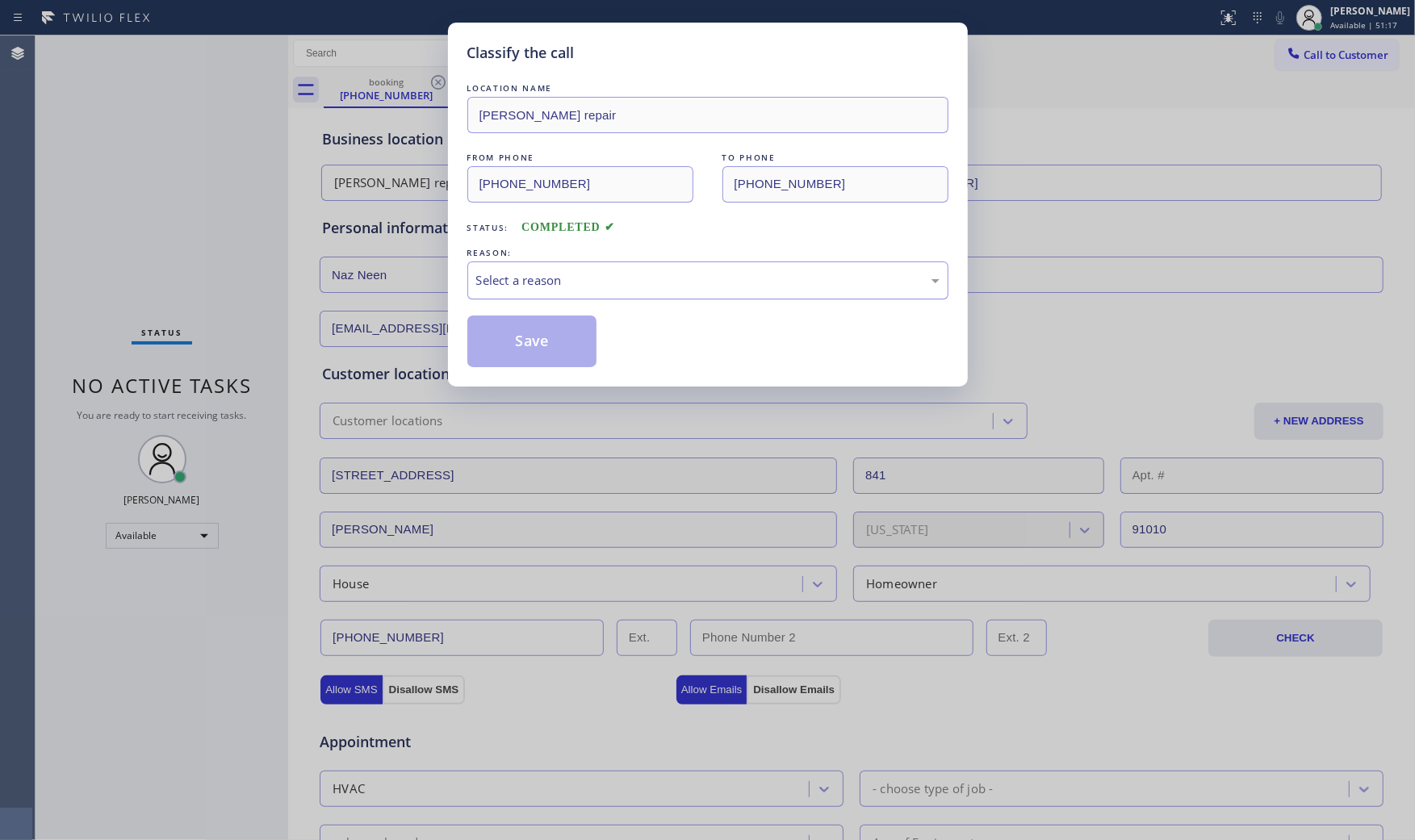
click at [632, 274] on div "Select a reason" at bounding box center [708, 280] width 464 height 19
click at [547, 321] on button "Save" at bounding box center [532, 342] width 130 height 52
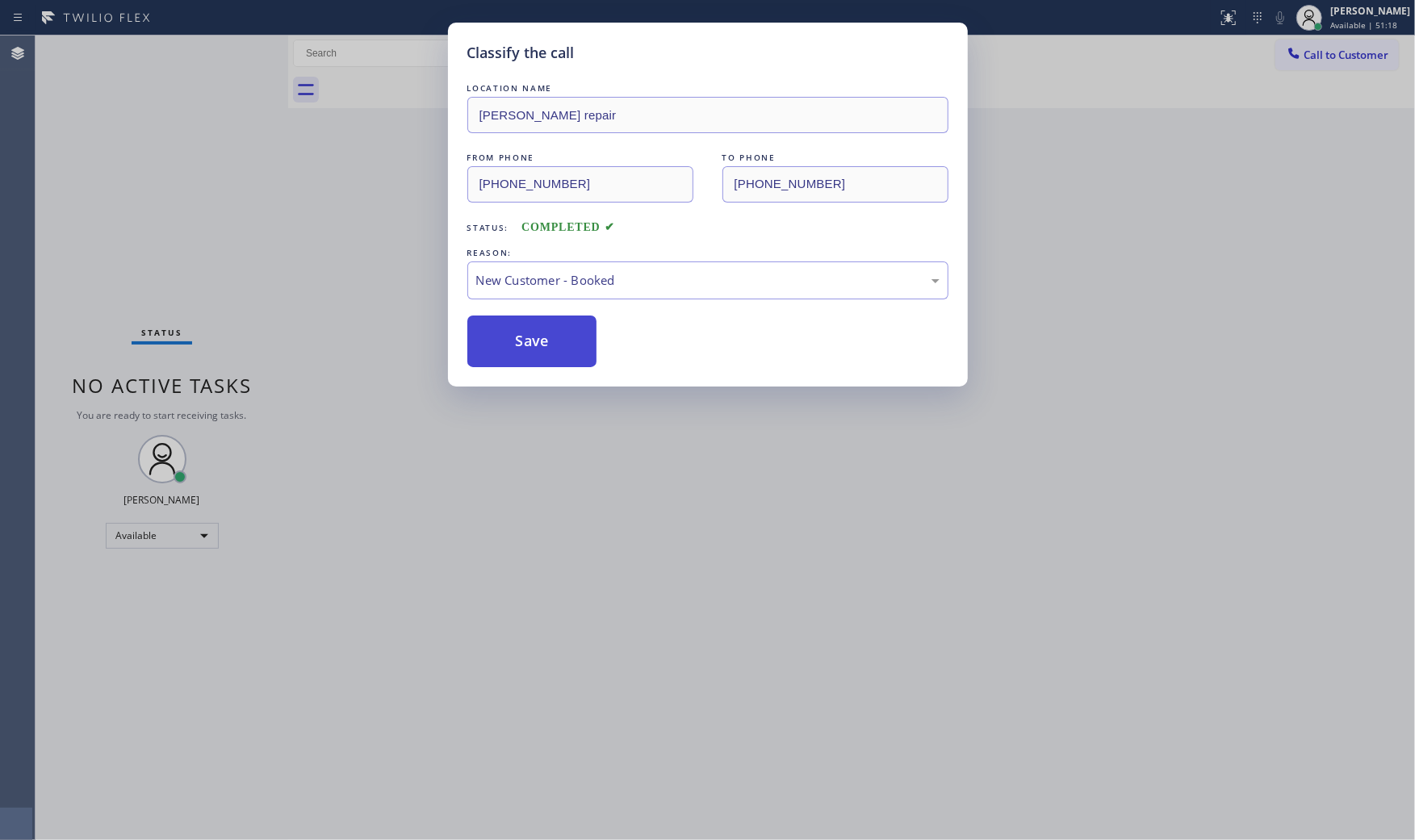
click at [547, 321] on button "Save" at bounding box center [532, 342] width 130 height 52
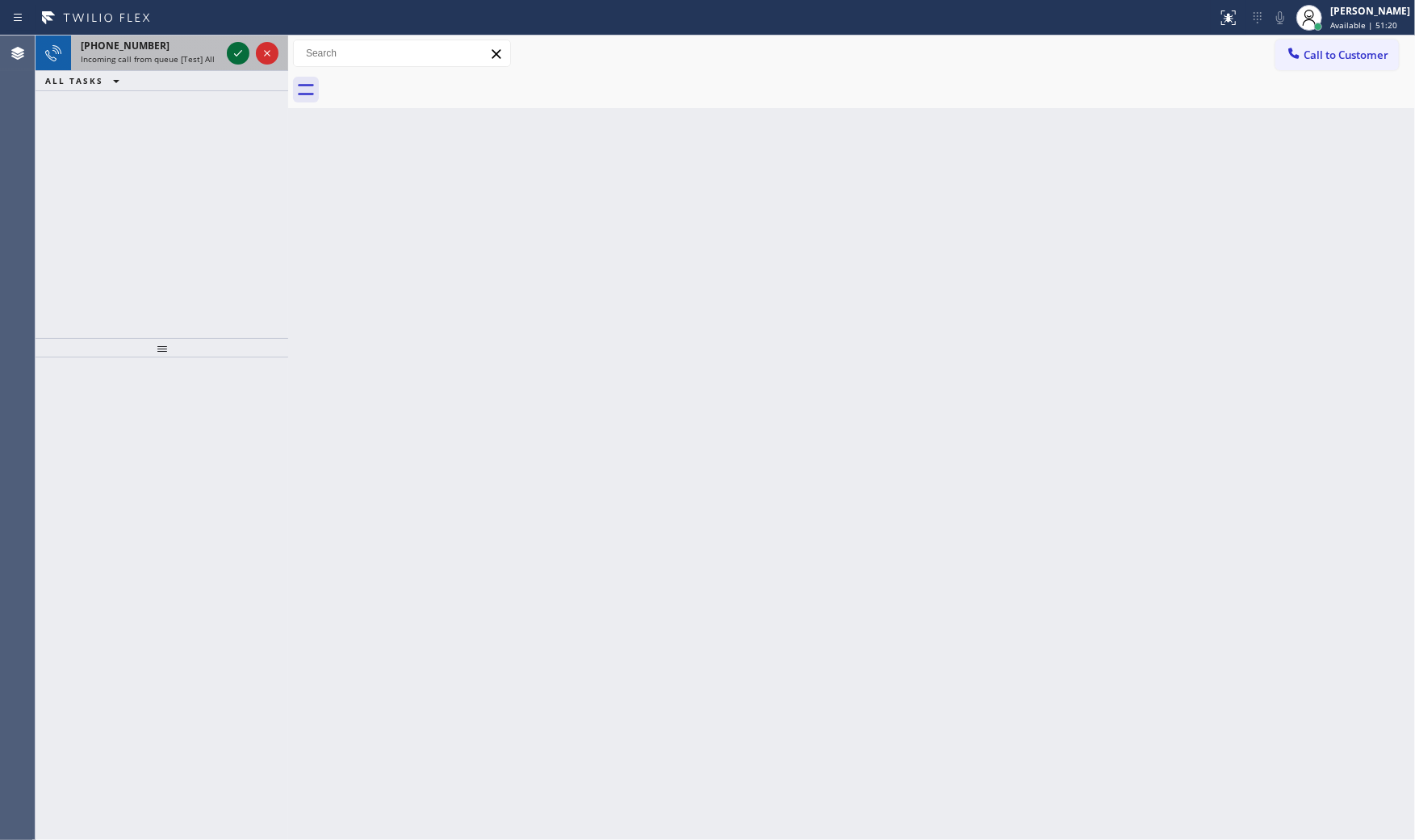
click at [232, 59] on icon at bounding box center [238, 54] width 20 height 20
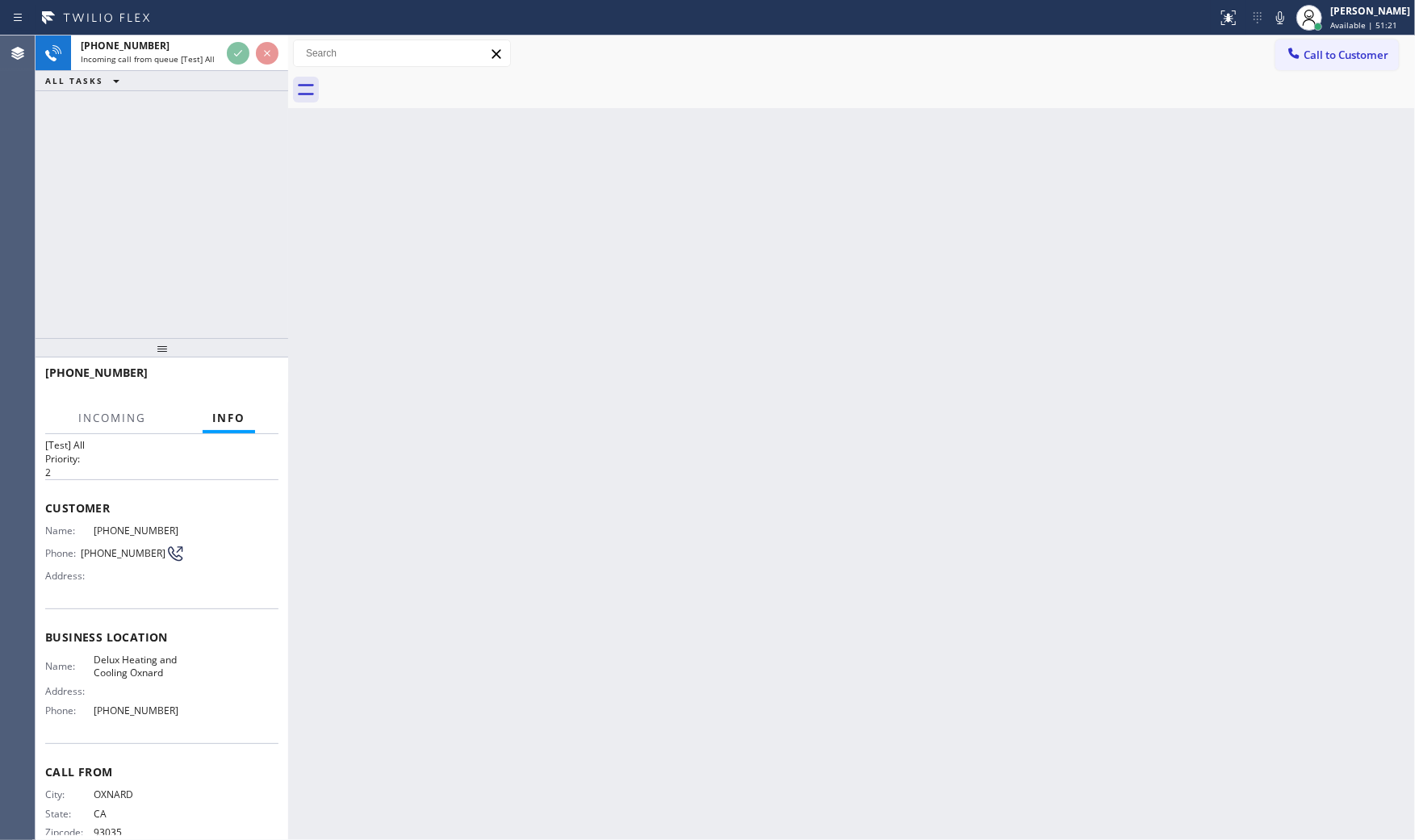
scroll to position [57, 0]
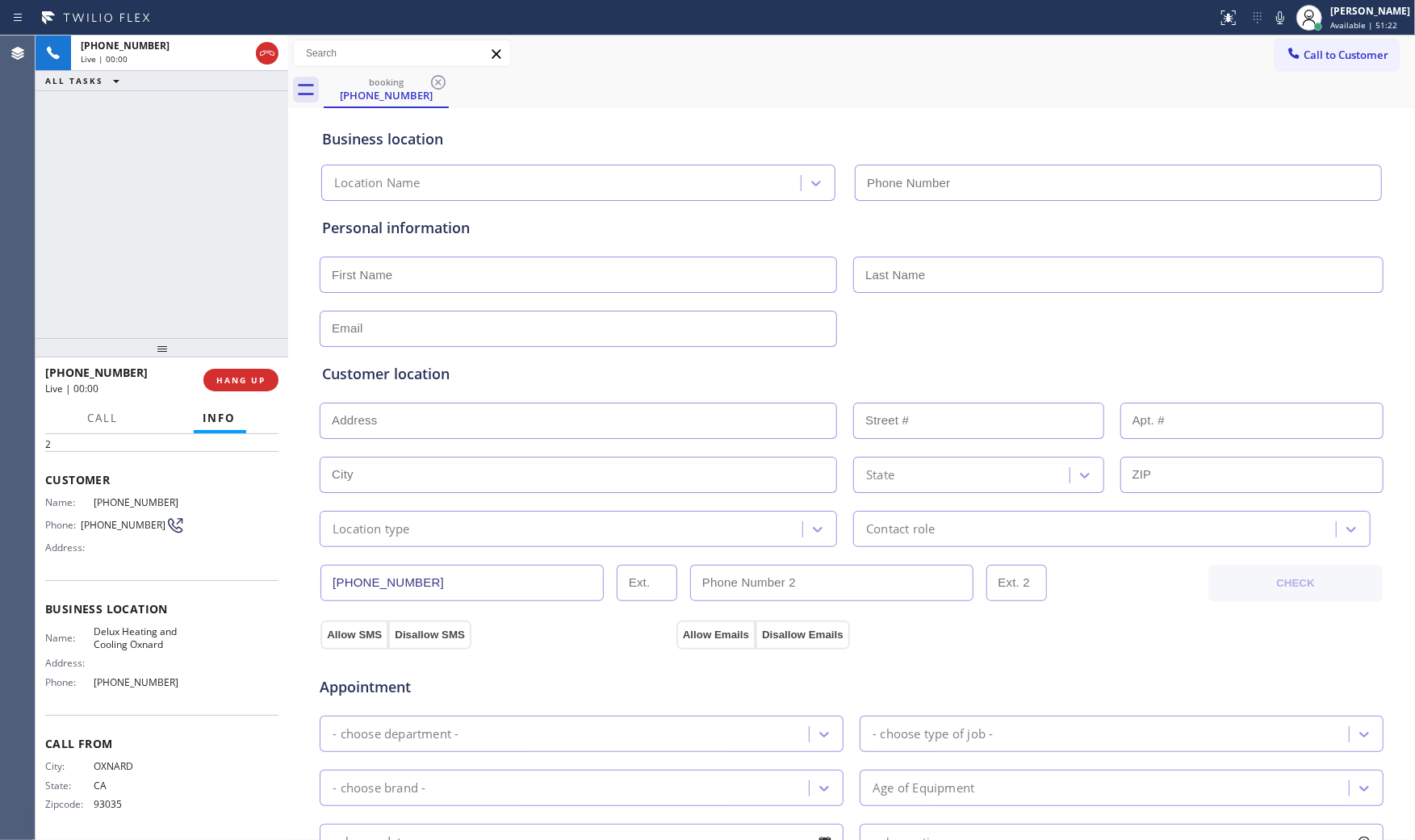
type input "(805) 892-6909"
click at [236, 385] on span "HANG UP" at bounding box center [241, 379] width 50 height 11
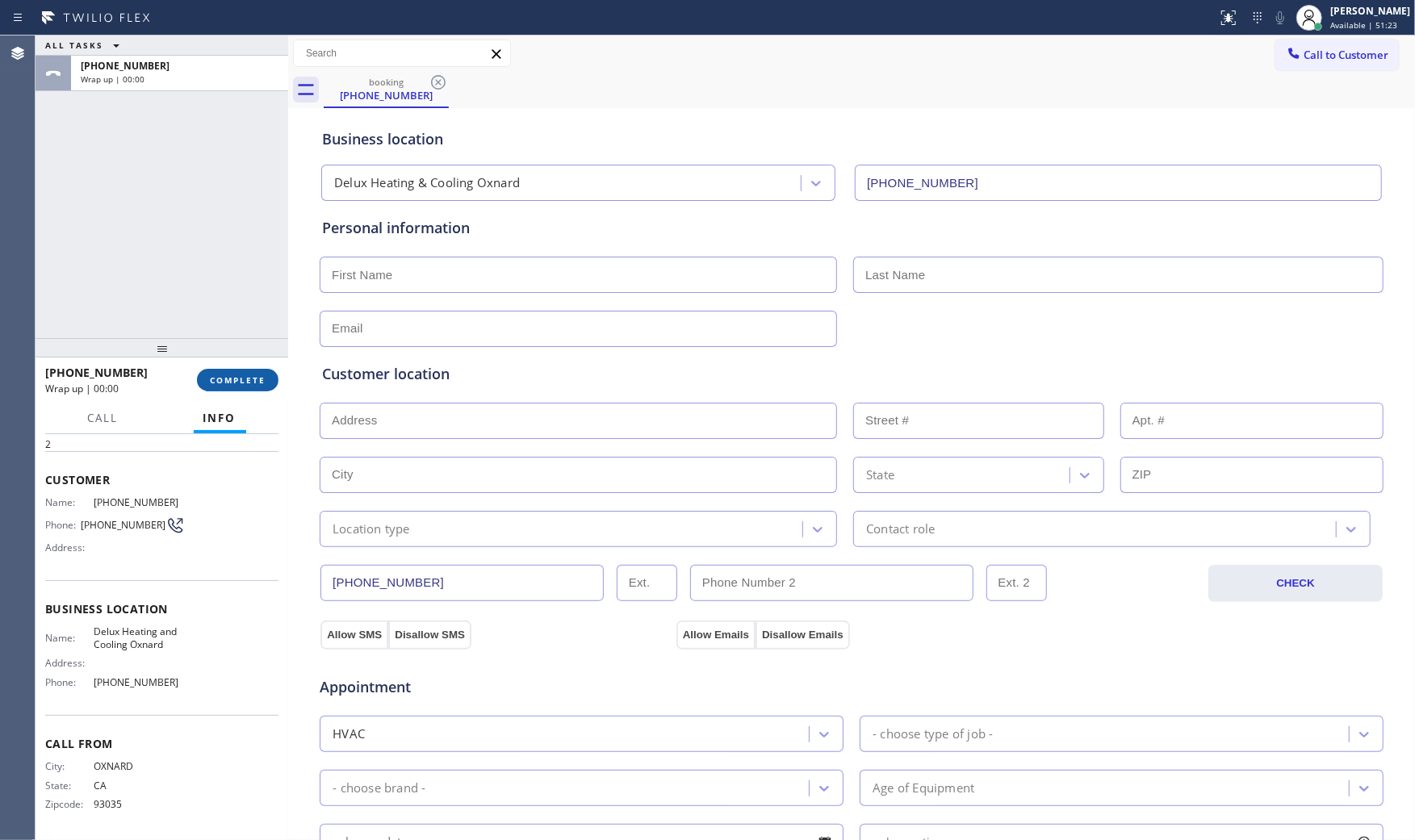
click at [236, 385] on span "COMPLETE" at bounding box center [237, 379] width 56 height 11
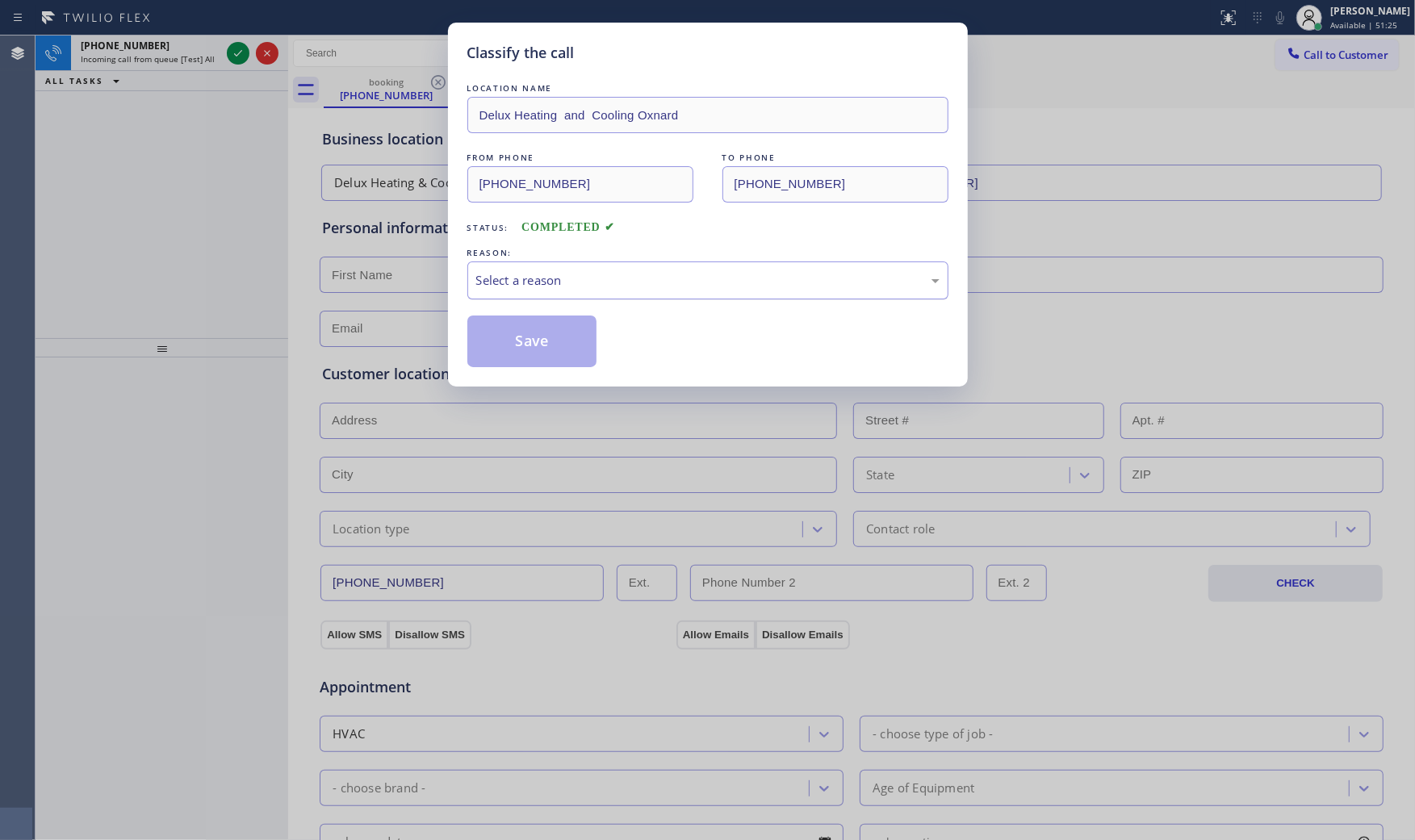
click at [618, 271] on div "Select a reason" at bounding box center [708, 280] width 464 height 19
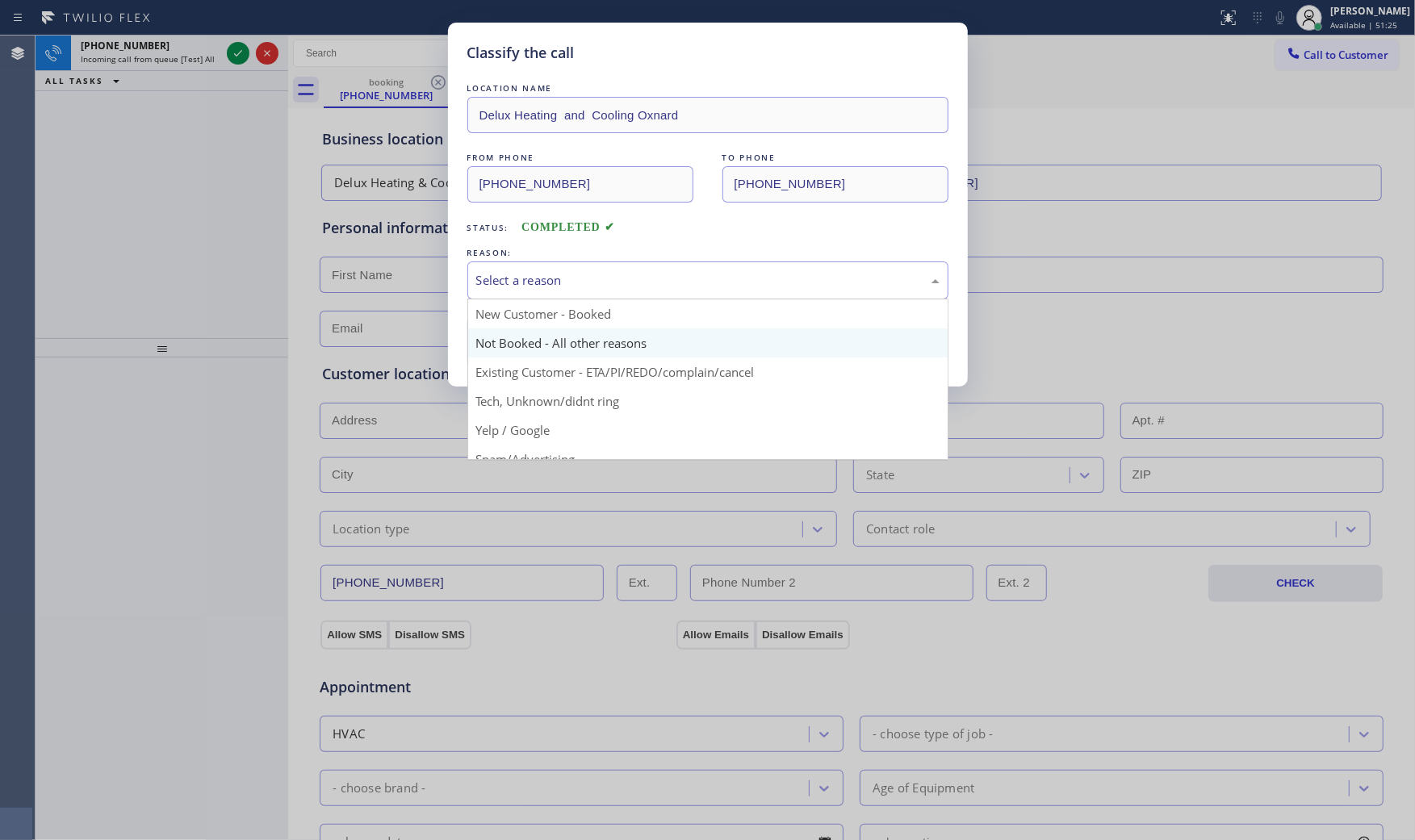
scroll to position [89, 0]
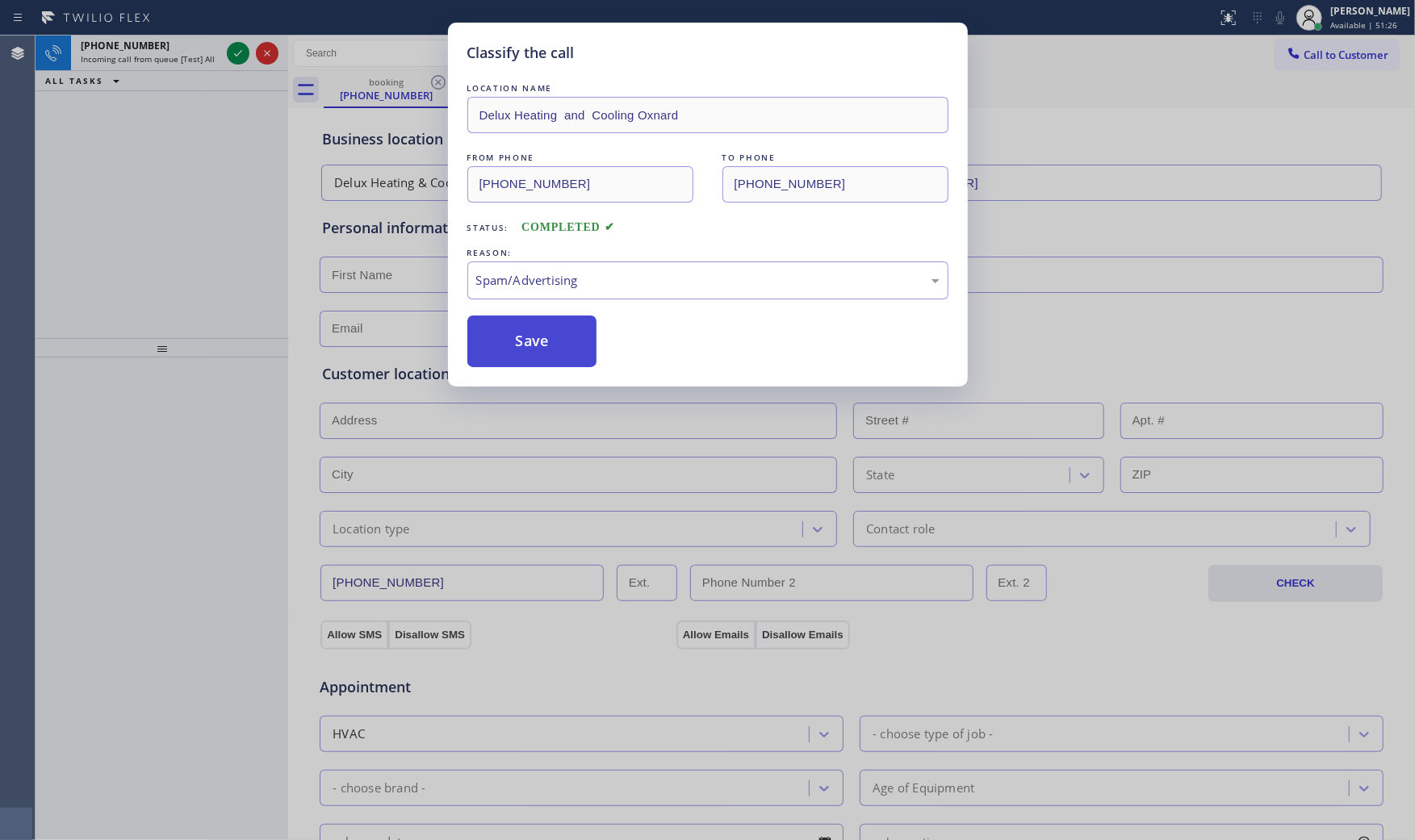
click at [543, 343] on button "Save" at bounding box center [532, 342] width 130 height 52
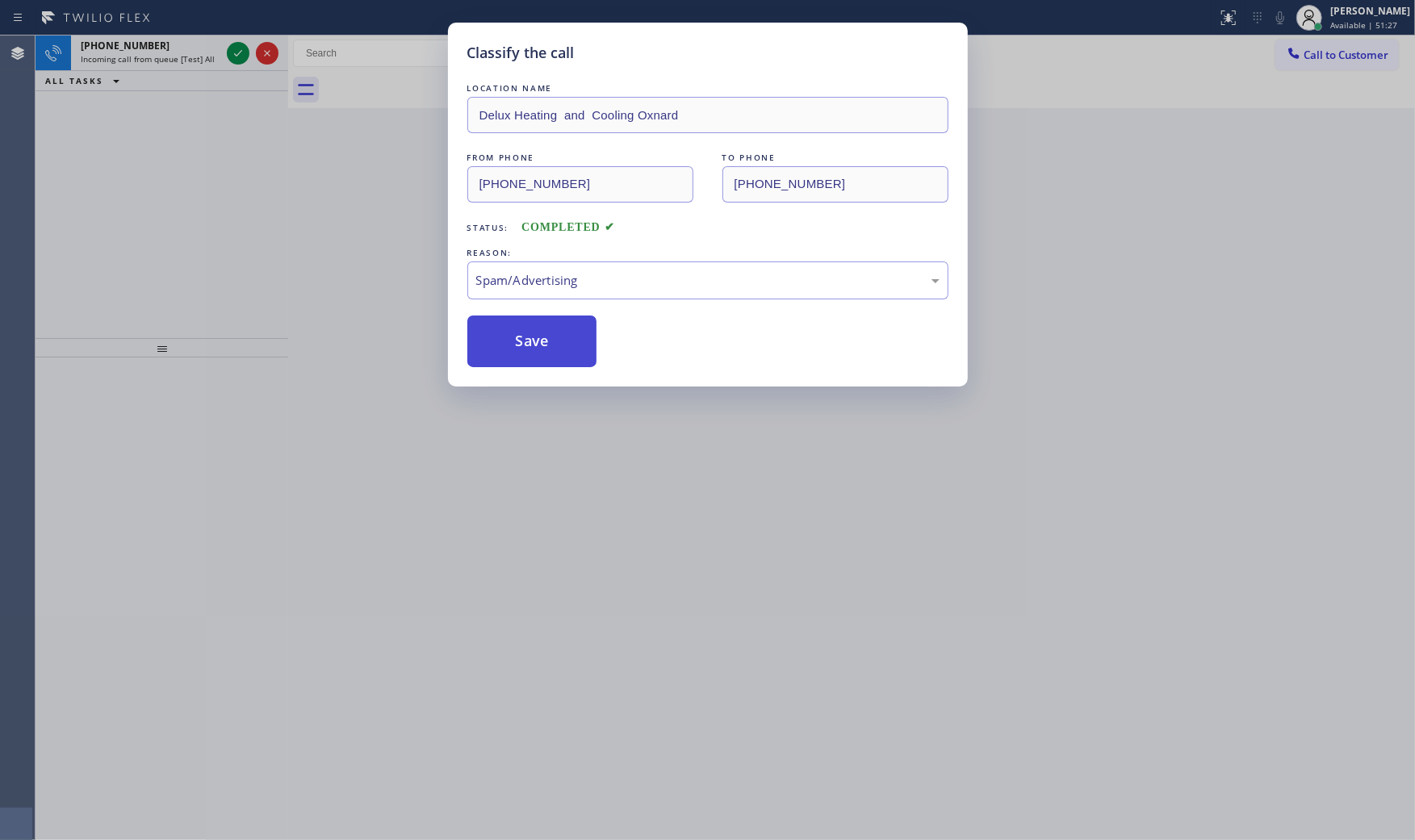
click at [518, 356] on button "Save" at bounding box center [532, 342] width 130 height 52
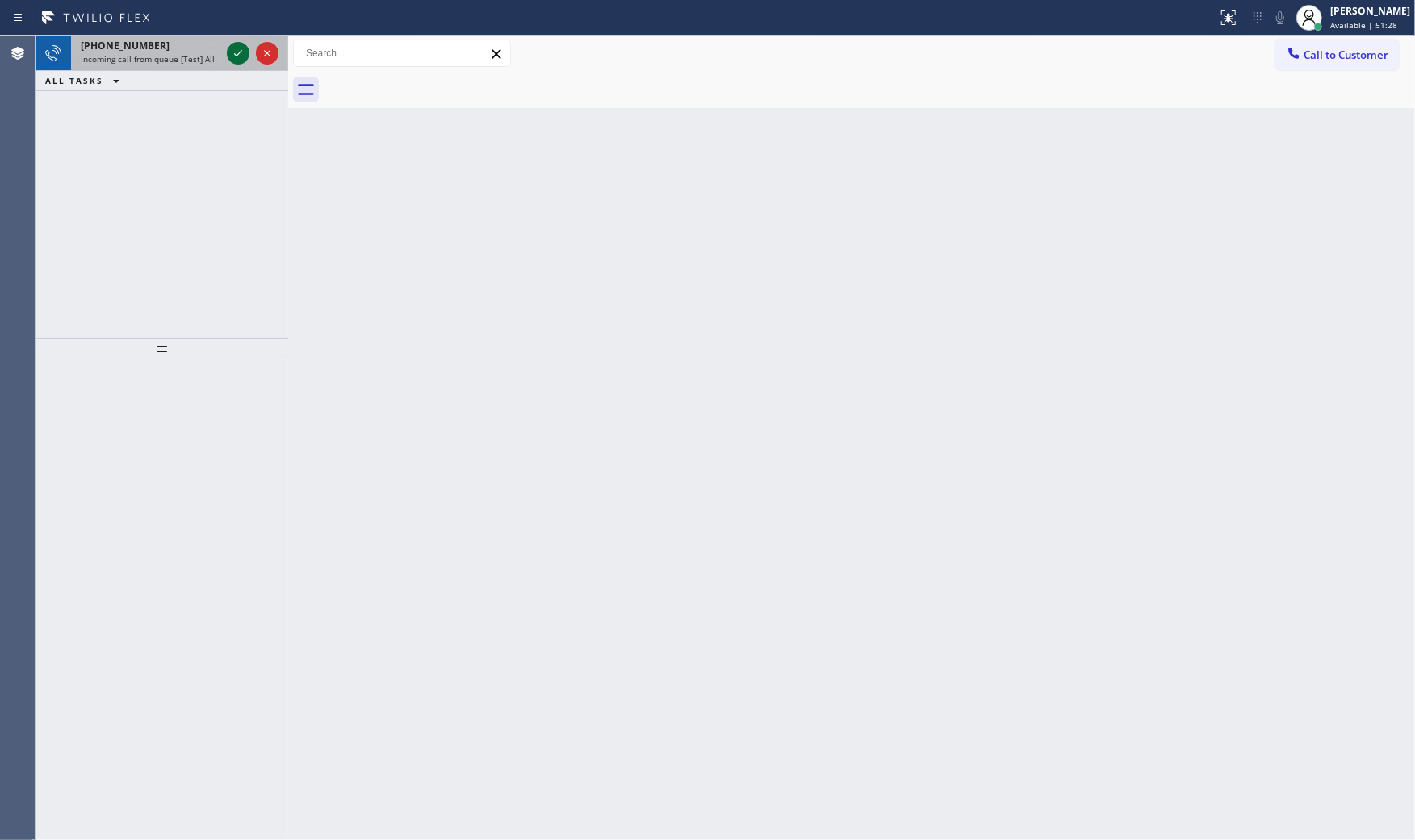
click at [238, 57] on icon at bounding box center [238, 54] width 20 height 20
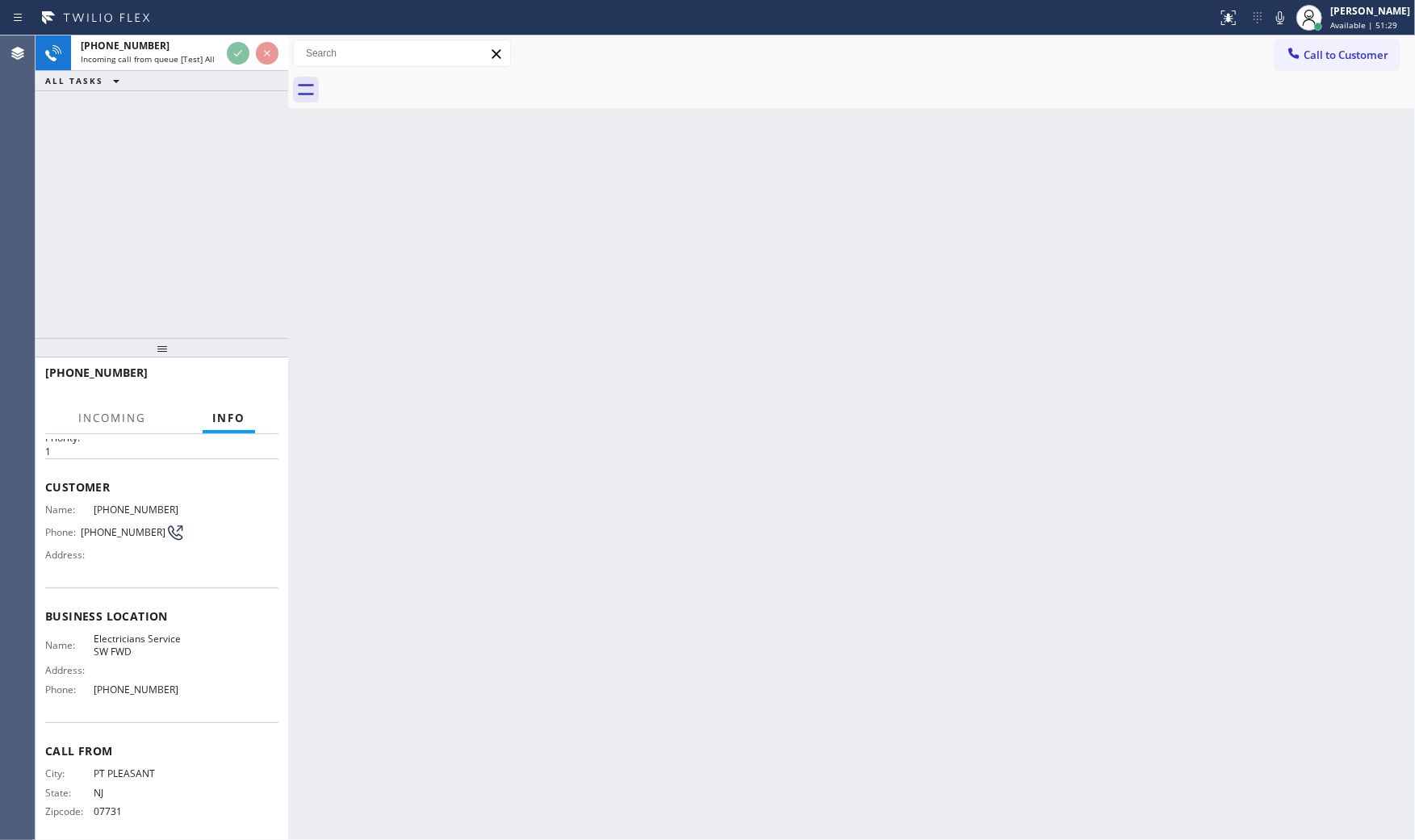
scroll to position [57, 0]
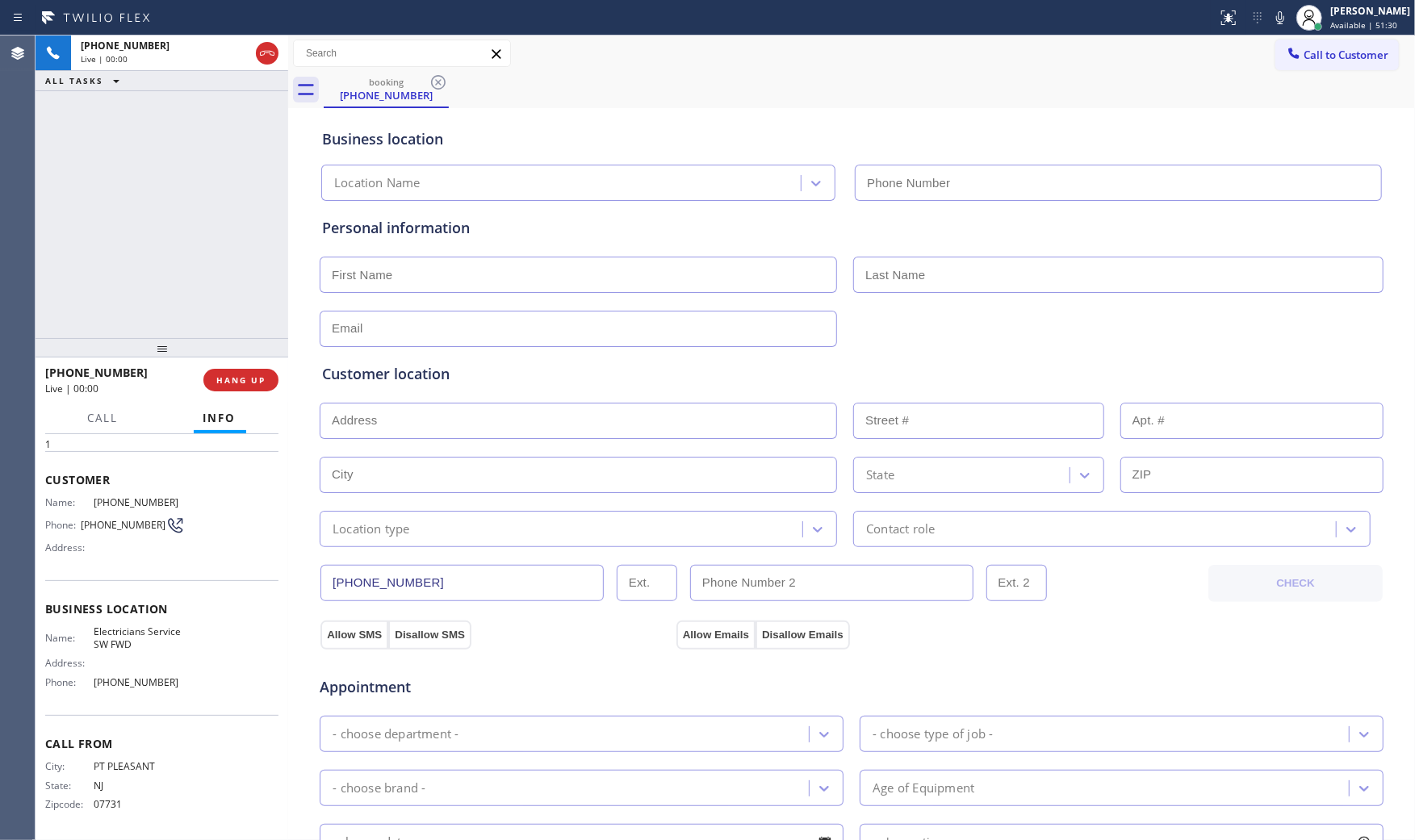
type input "[PHONE_NUMBER]"
click at [243, 376] on span "HANG UP" at bounding box center [241, 379] width 50 height 11
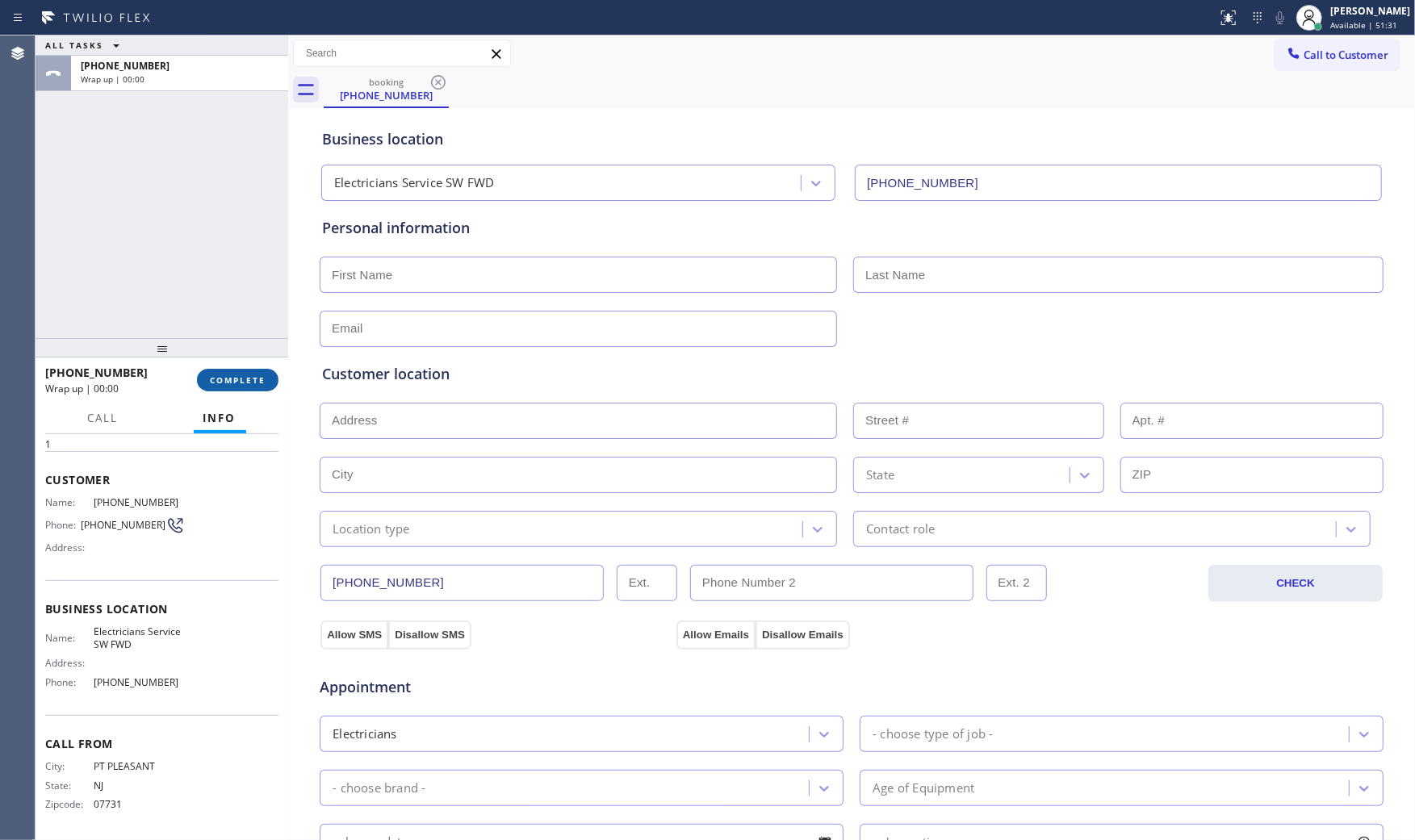
click at [243, 376] on span "COMPLETE" at bounding box center [237, 379] width 56 height 11
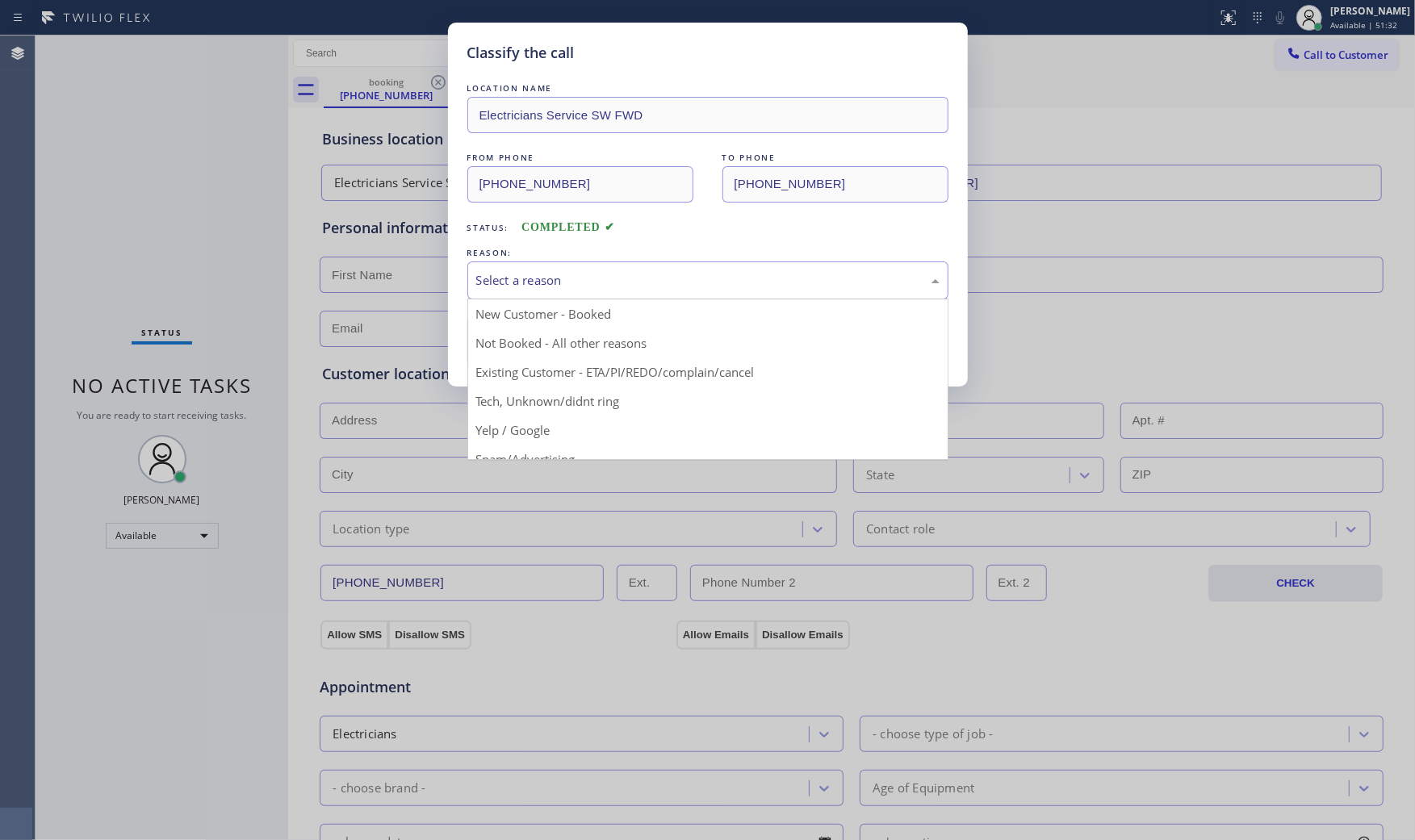
click at [512, 266] on div "Select a reason" at bounding box center [708, 280] width 481 height 38
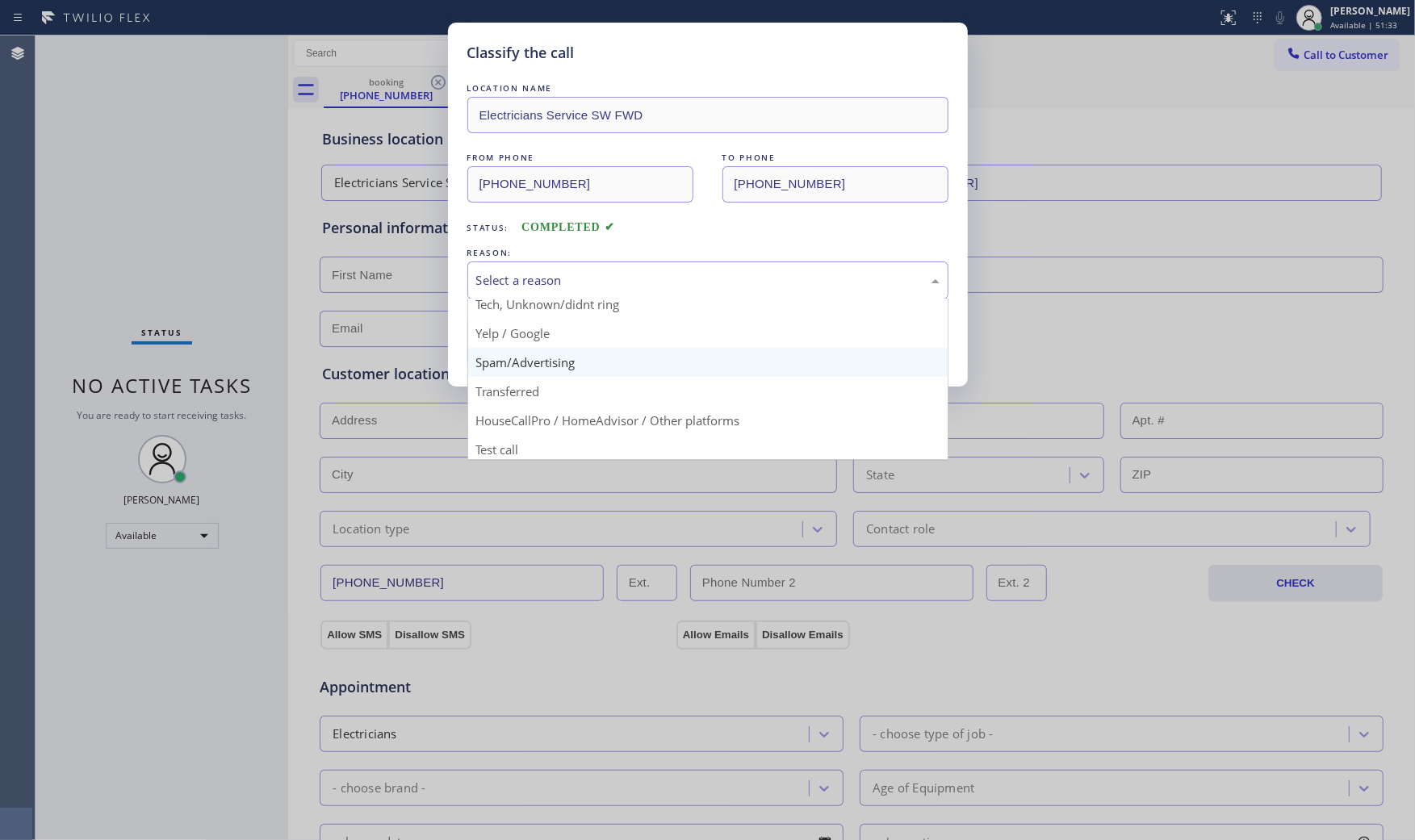
scroll to position [101, 0]
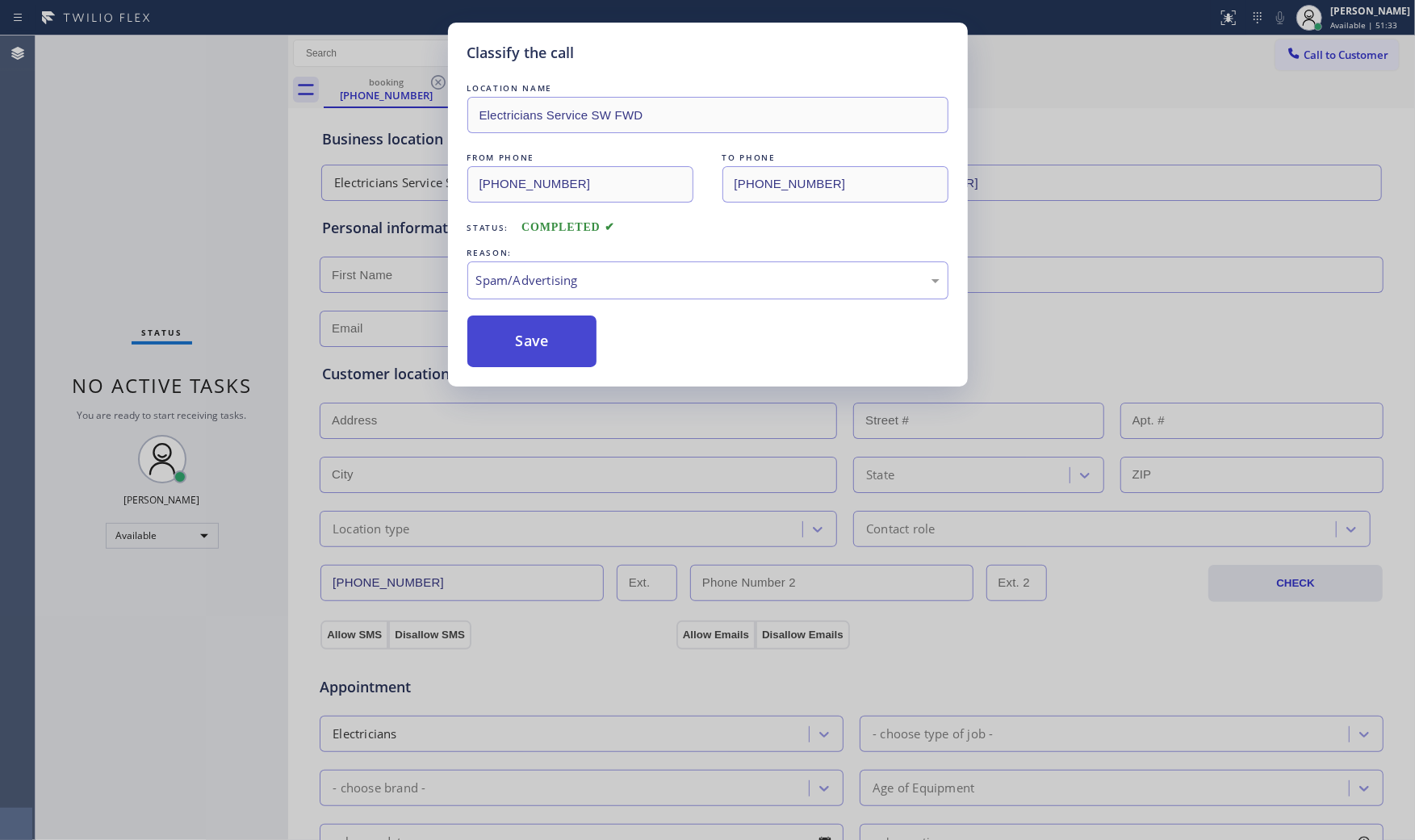
click at [534, 337] on button "Save" at bounding box center [532, 342] width 130 height 52
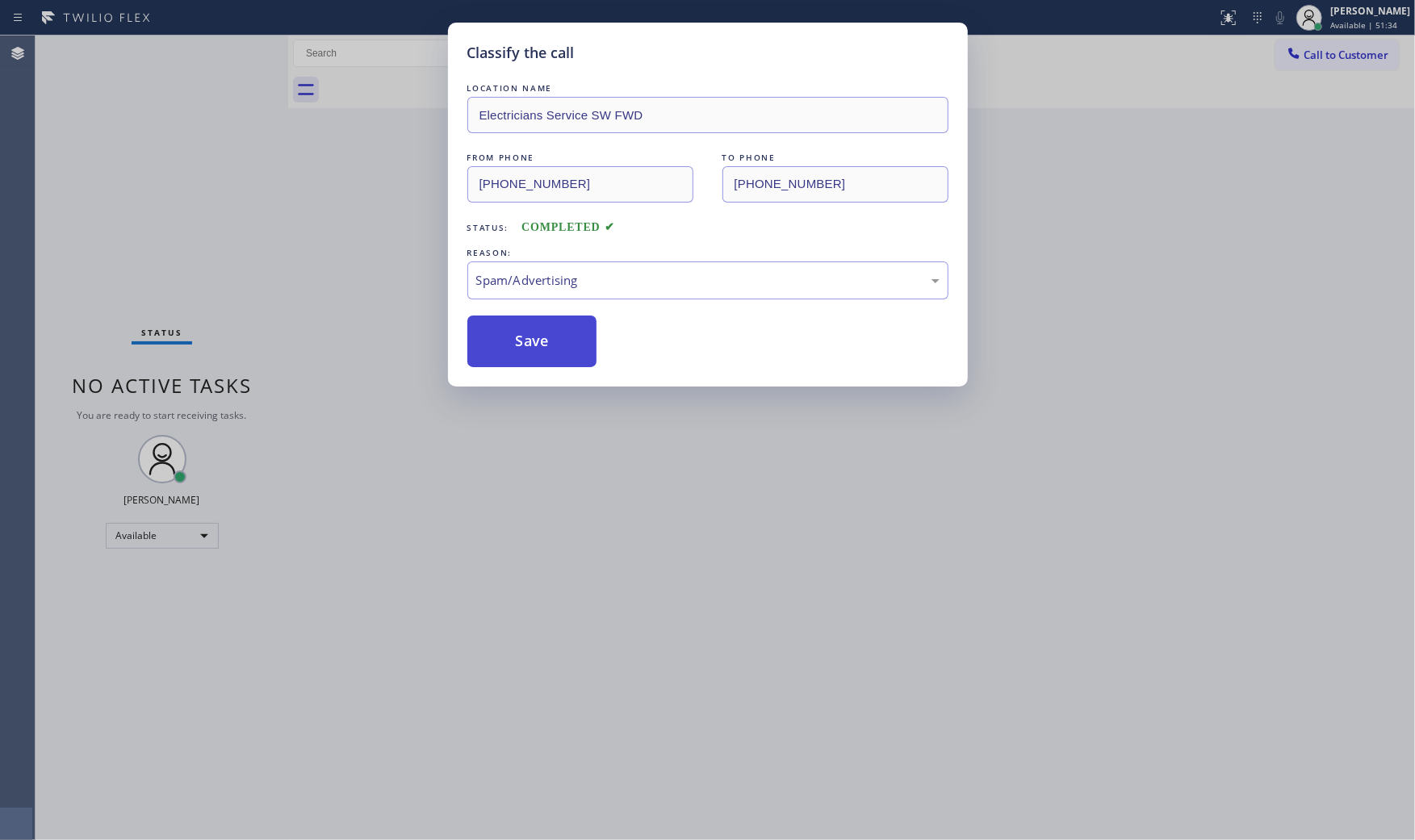
click at [534, 337] on button "Save" at bounding box center [532, 342] width 130 height 52
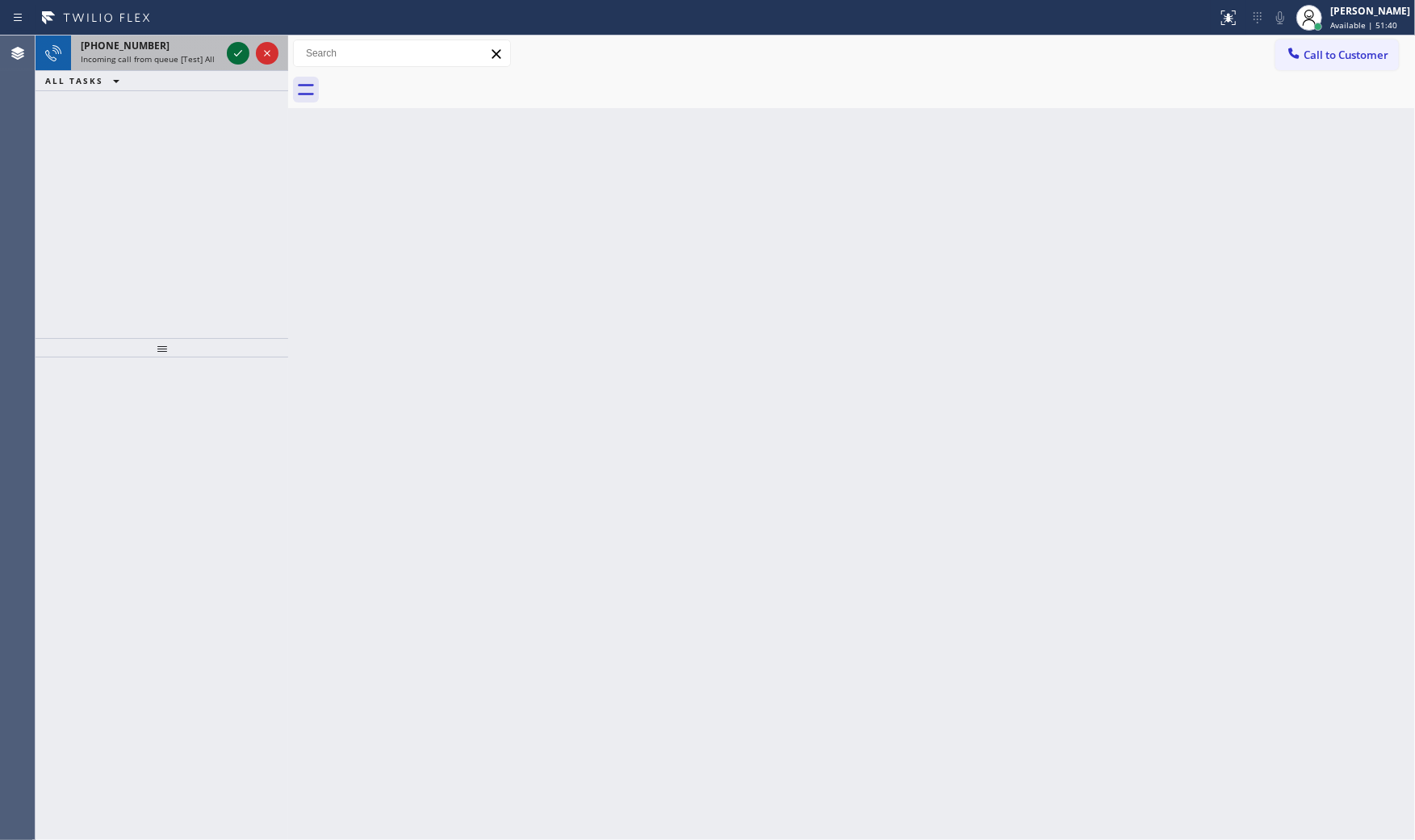
click at [234, 54] on icon at bounding box center [238, 54] width 20 height 20
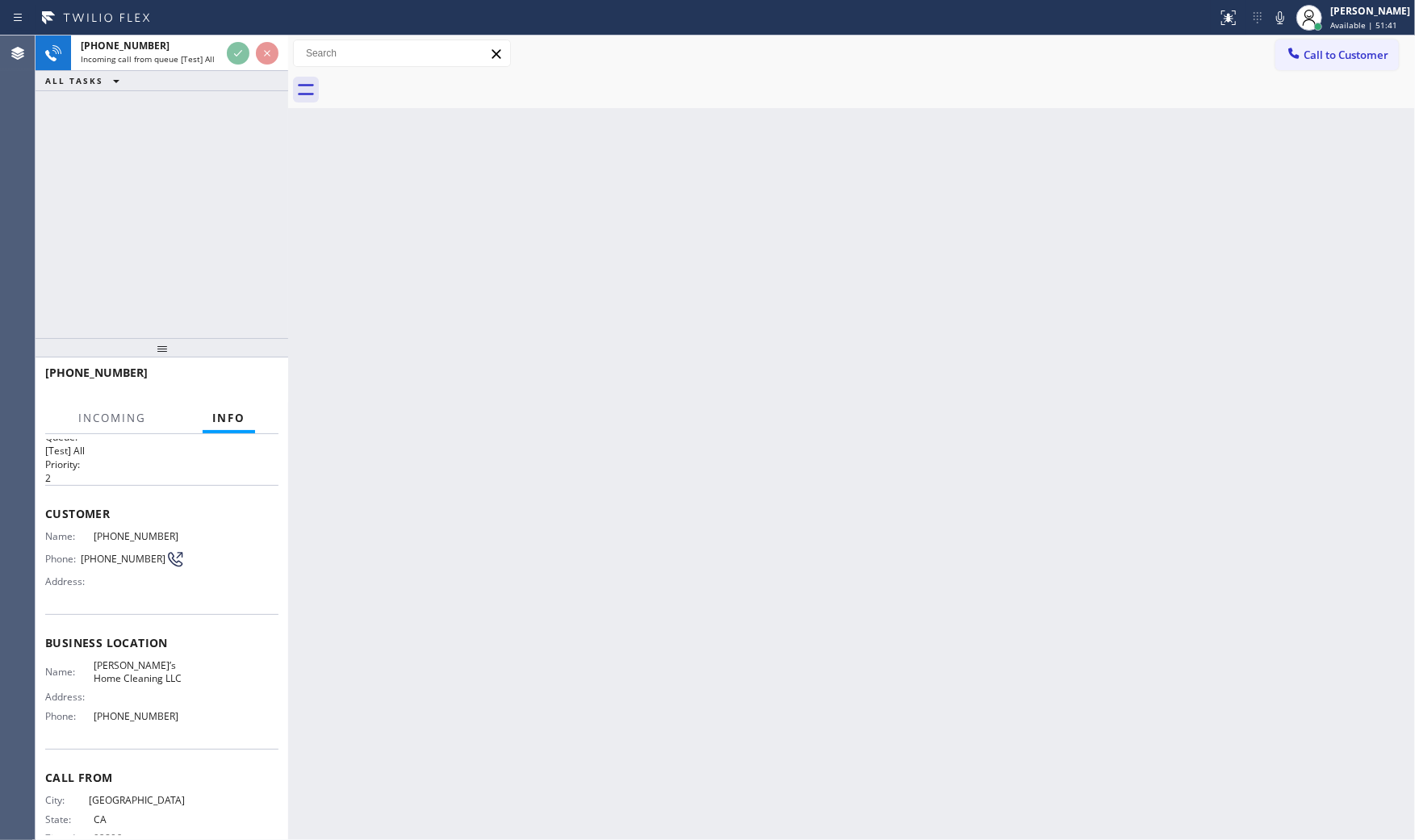
scroll to position [57, 0]
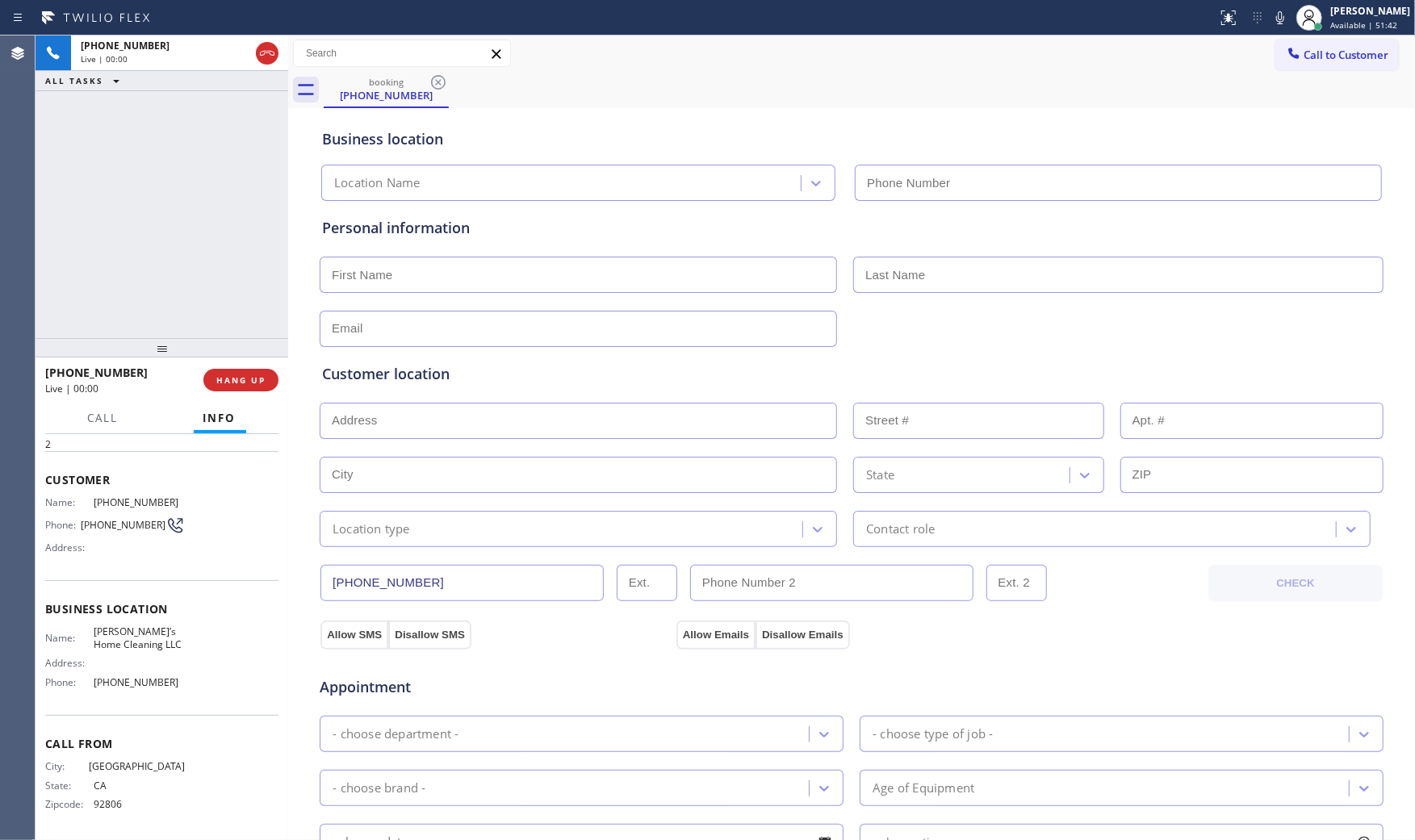
type input "(619) 413-9847"
click at [235, 380] on span "HANG UP" at bounding box center [241, 379] width 50 height 11
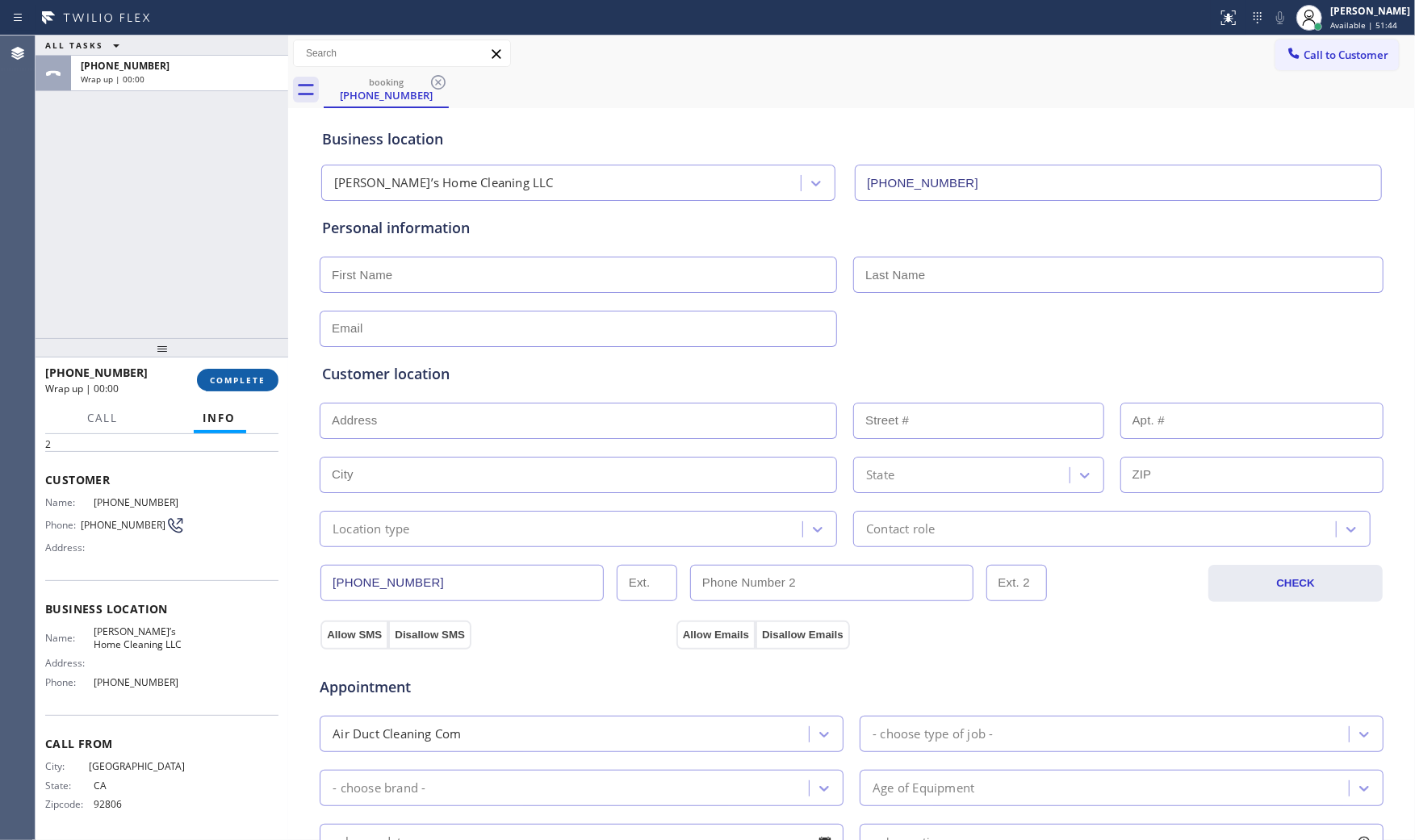
click at [235, 380] on span "COMPLETE" at bounding box center [237, 379] width 56 height 11
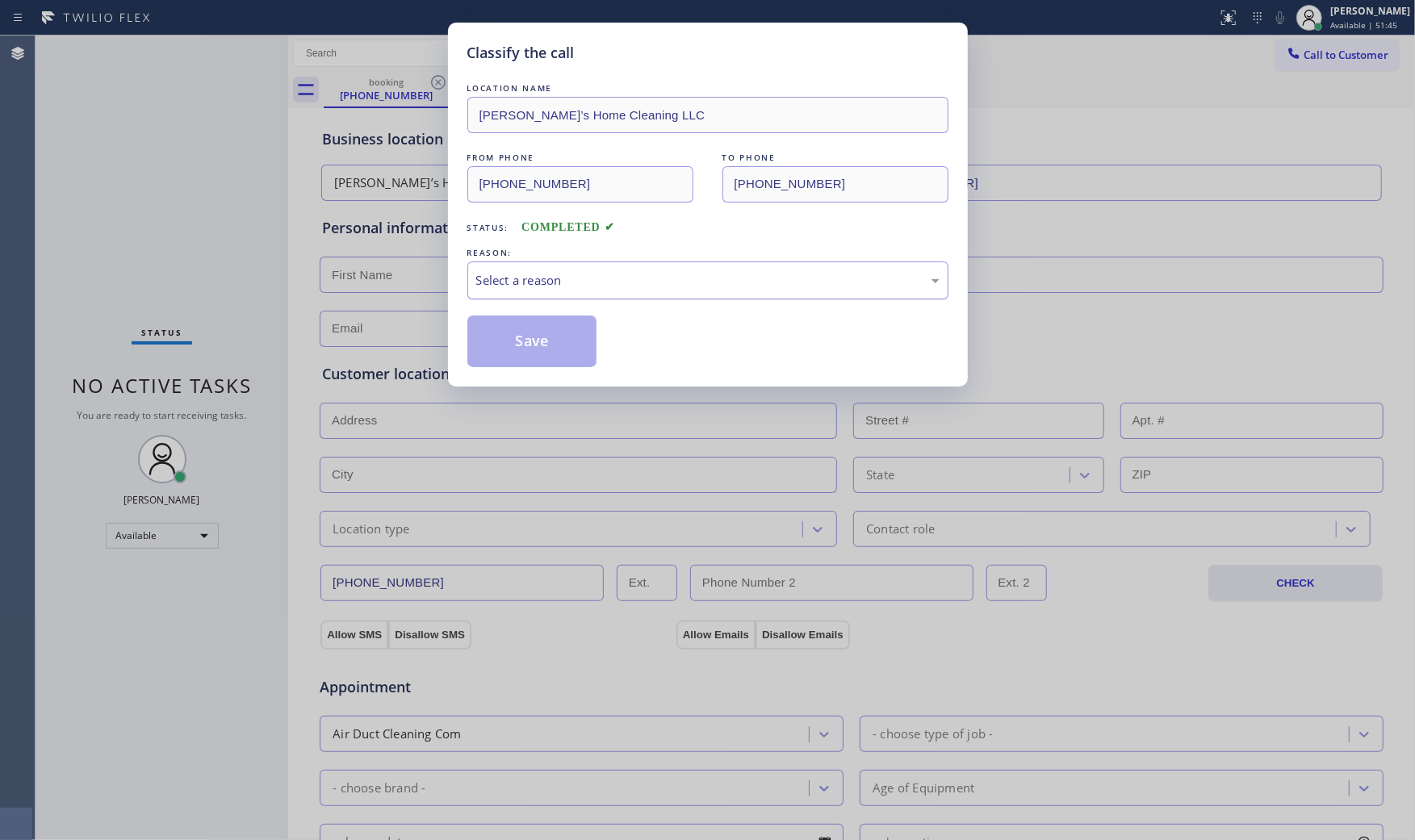
click at [571, 278] on div "Select a reason" at bounding box center [708, 280] width 464 height 19
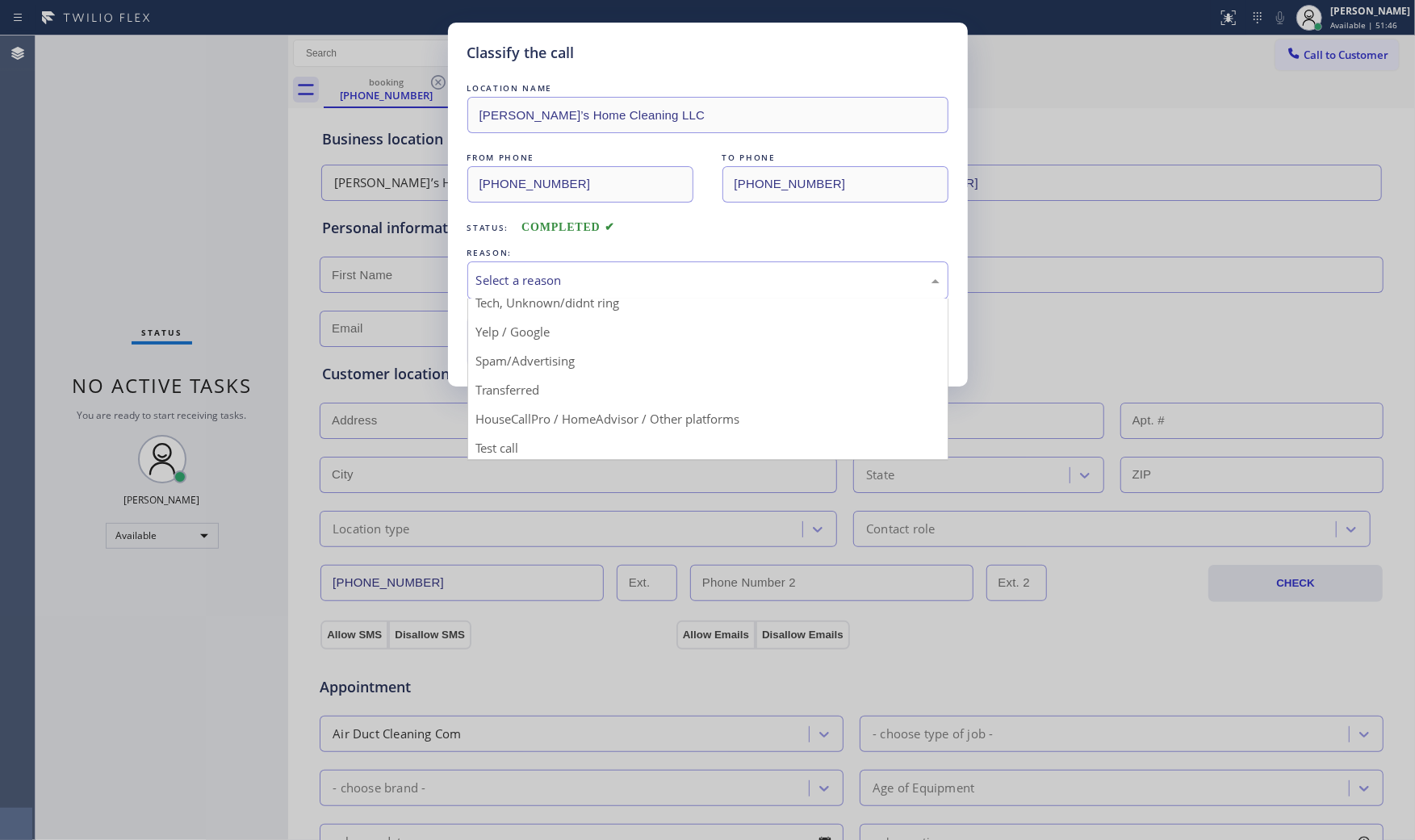
scroll to position [101, 0]
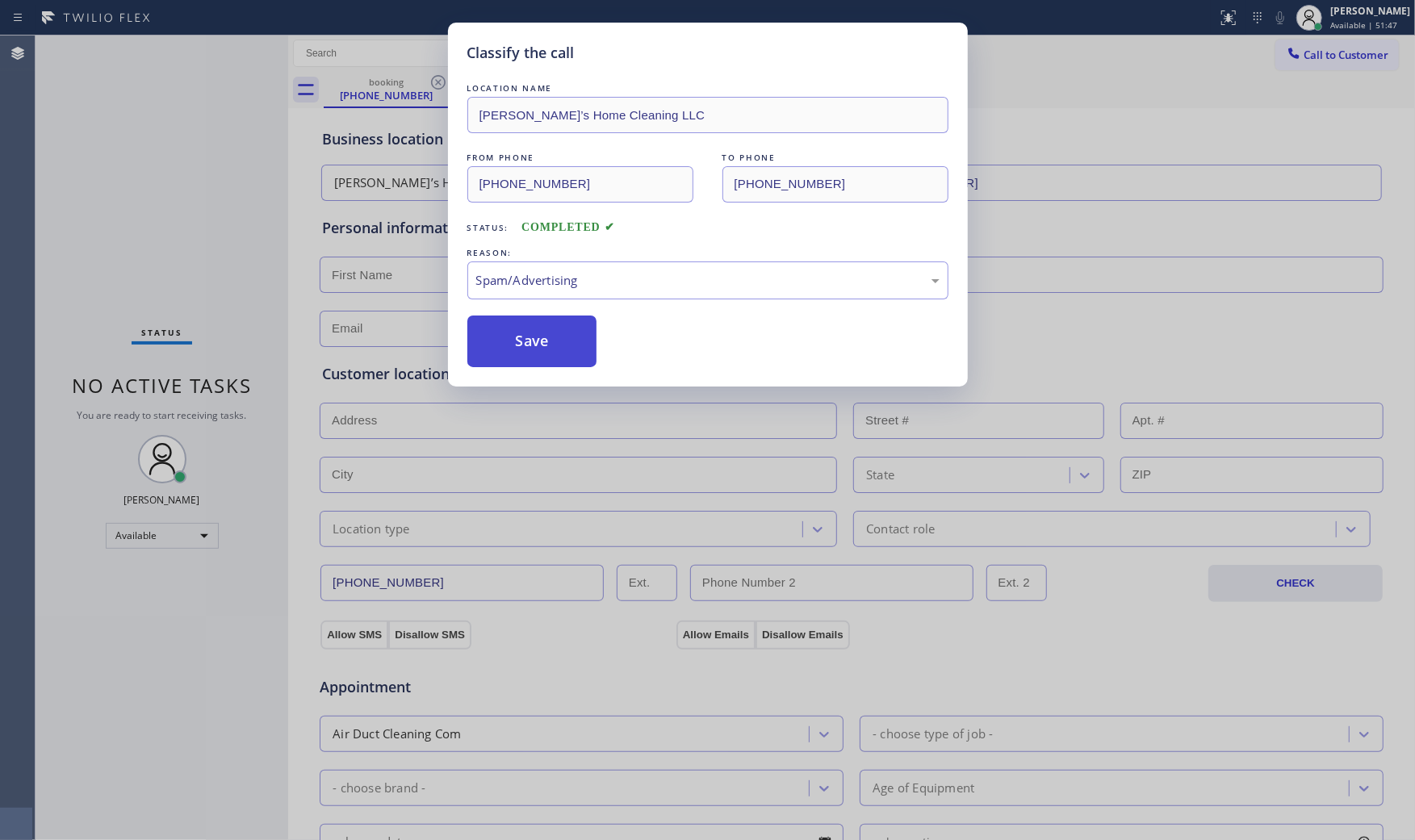
click at [541, 343] on button "Save" at bounding box center [532, 342] width 130 height 52
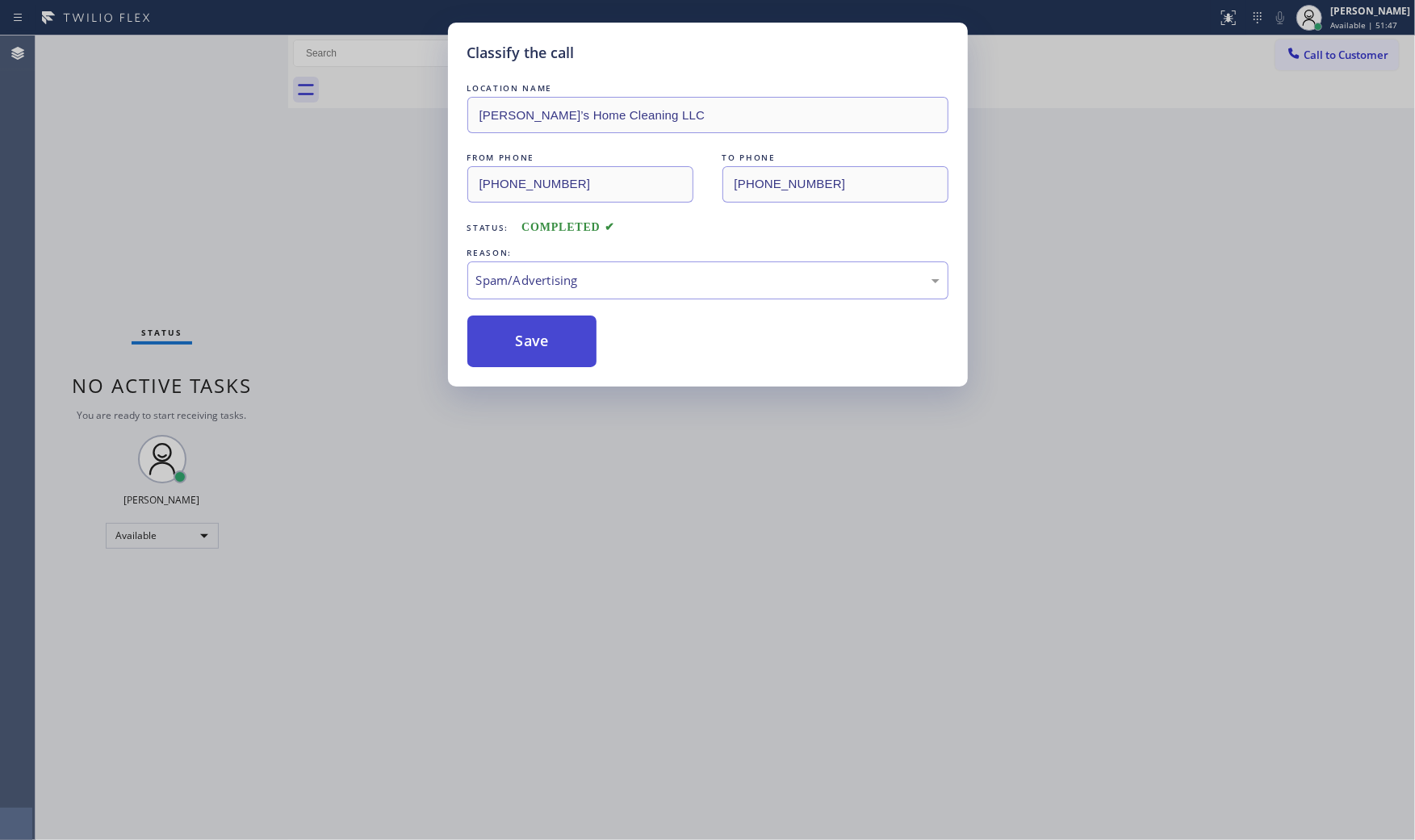
click at [541, 343] on button "Save" at bounding box center [532, 342] width 130 height 52
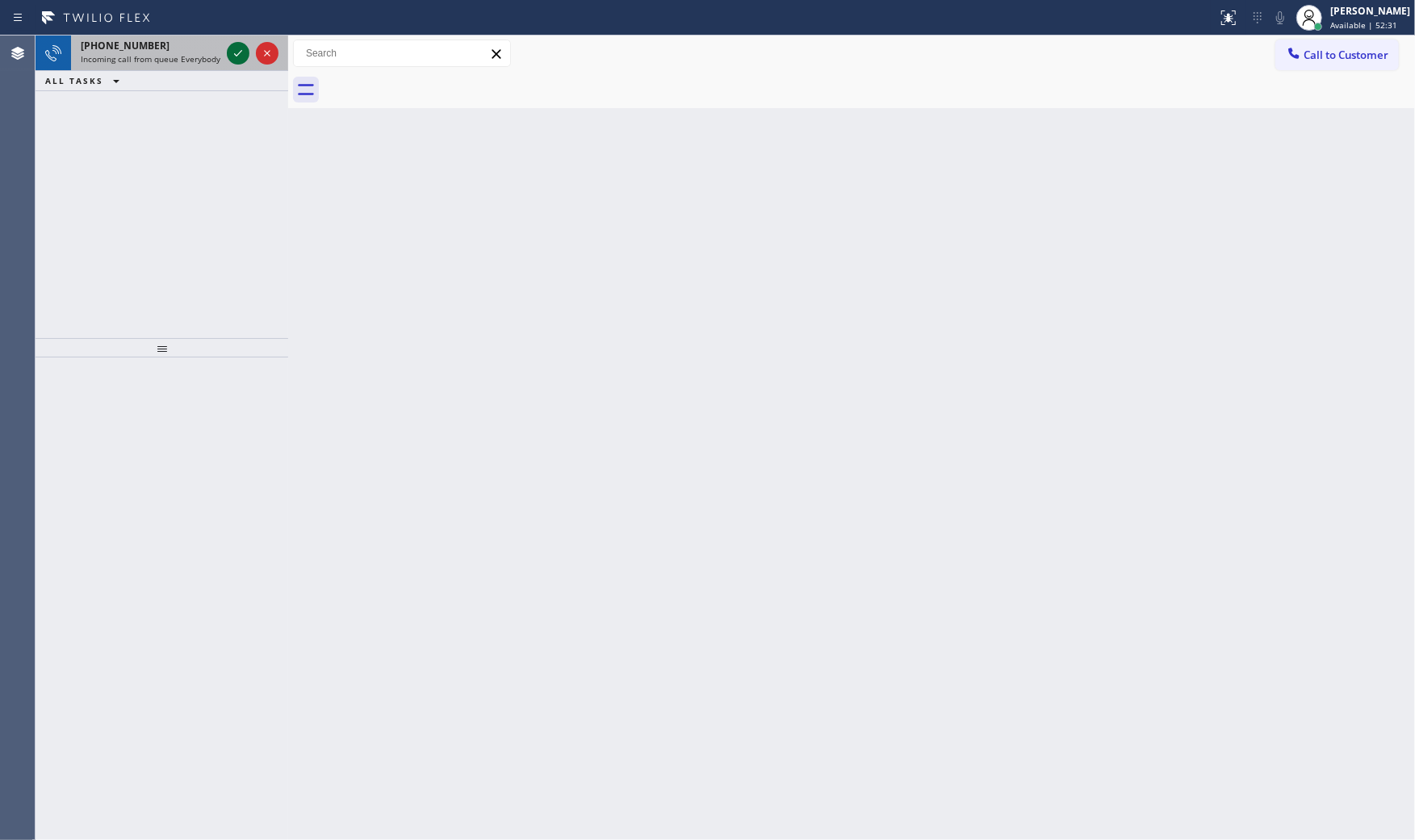
click at [231, 47] on icon at bounding box center [238, 54] width 20 height 20
click at [245, 52] on icon at bounding box center [238, 54] width 20 height 20
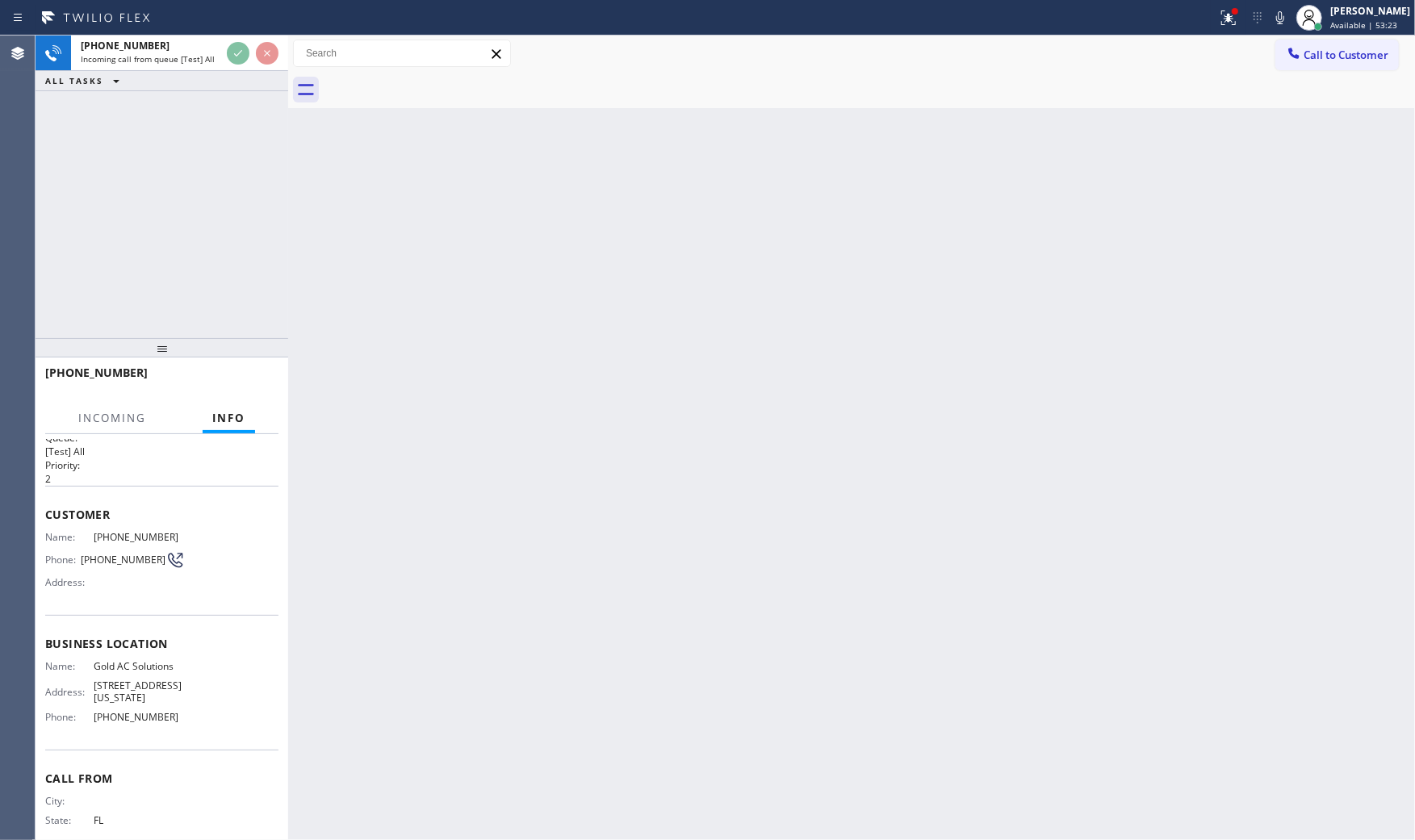
scroll to position [44, 0]
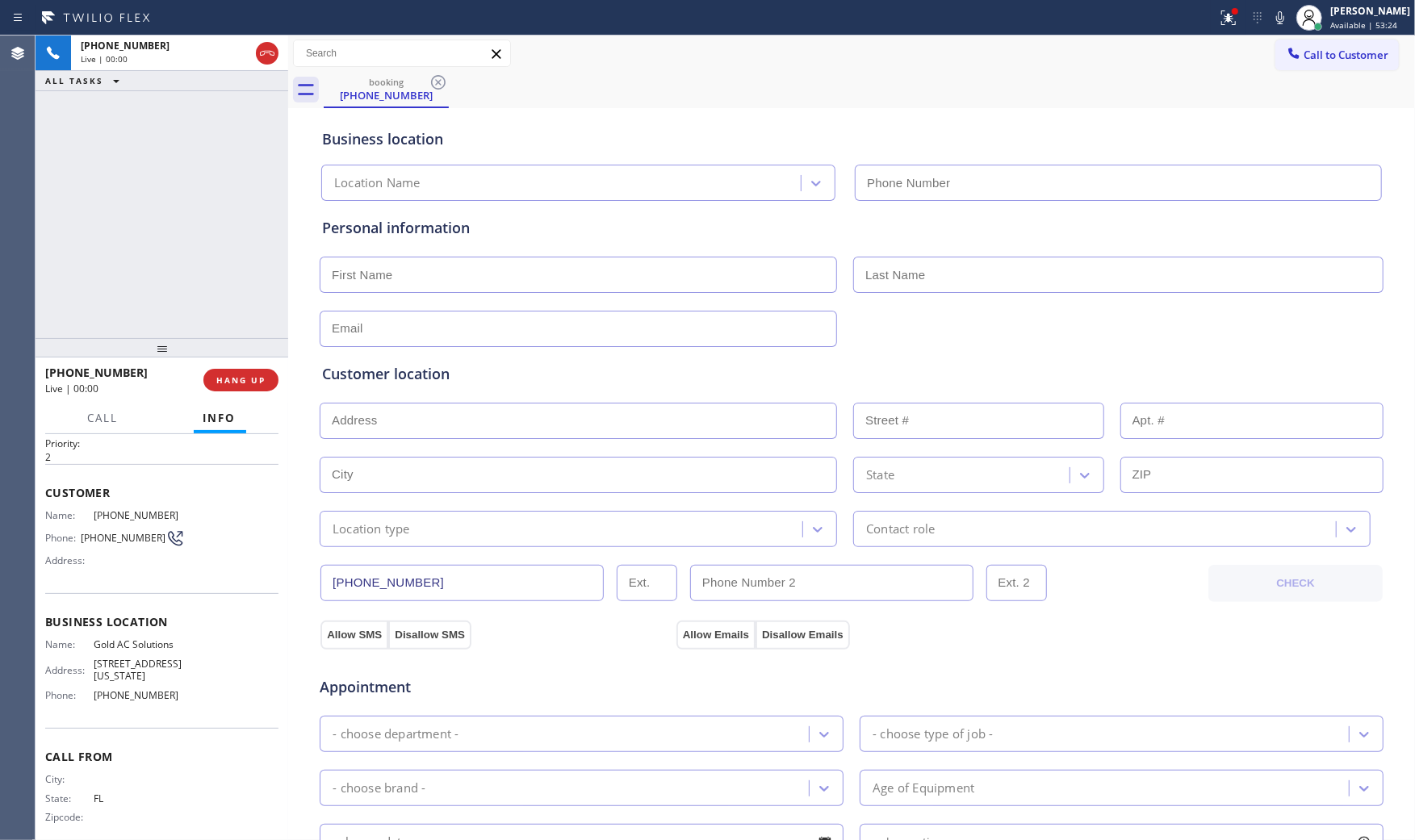
type input "(786) 460-5981"
click at [235, 368] on button "HANG UP" at bounding box center [241, 379] width 75 height 23
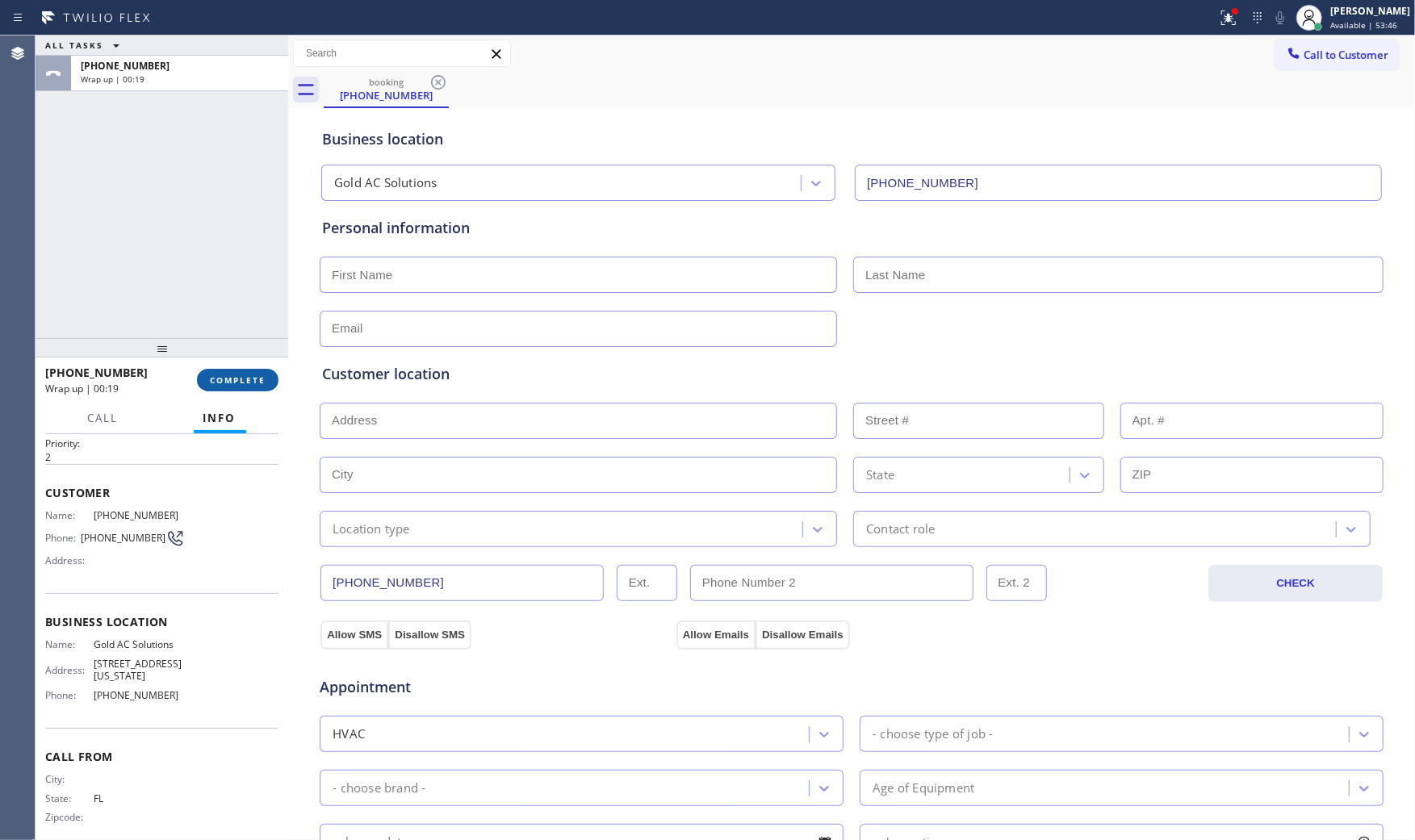
click at [237, 375] on span "COMPLETE" at bounding box center [237, 379] width 56 height 11
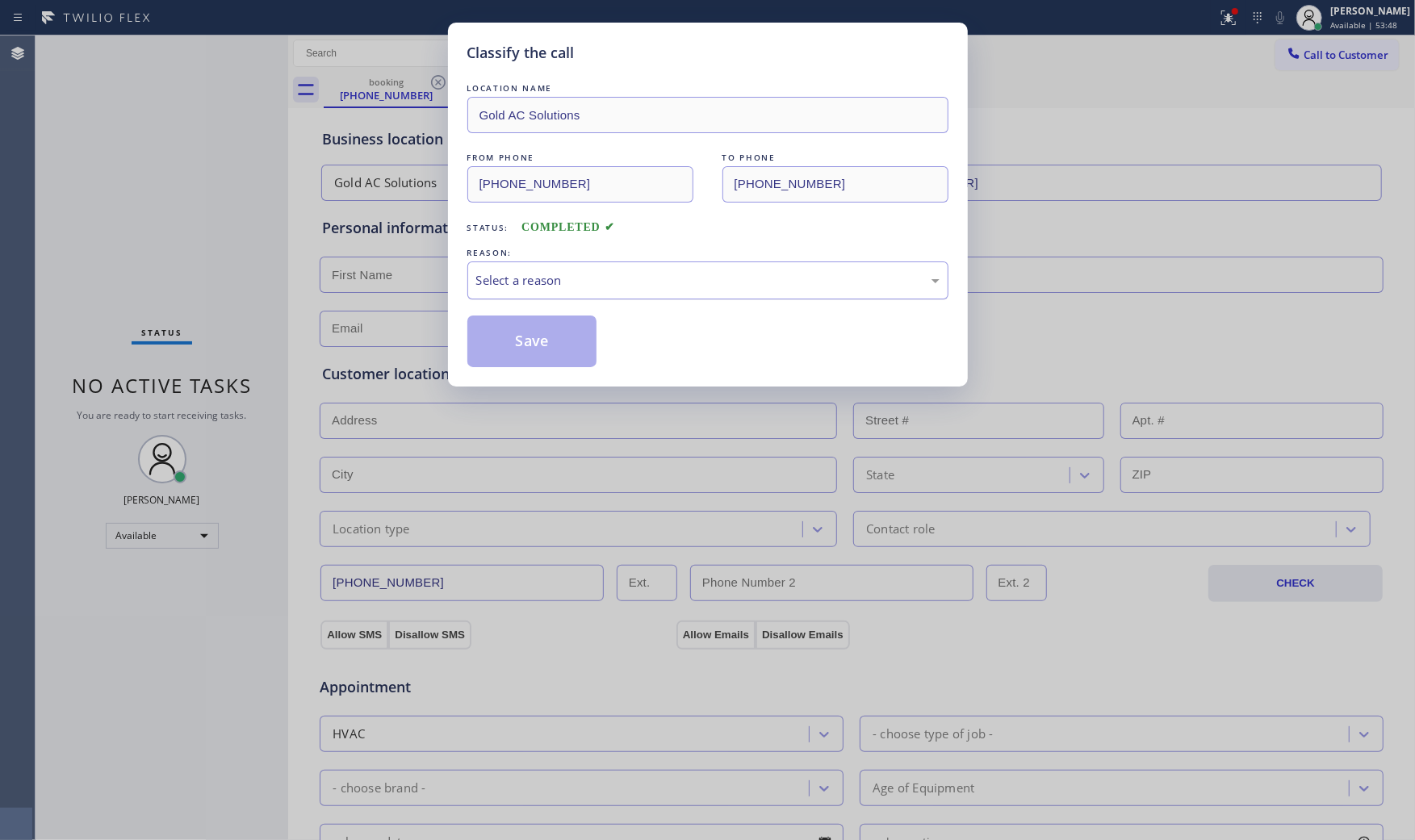
click at [625, 280] on div "Select a reason" at bounding box center [708, 280] width 464 height 19
click at [510, 345] on button "Save" at bounding box center [532, 342] width 130 height 52
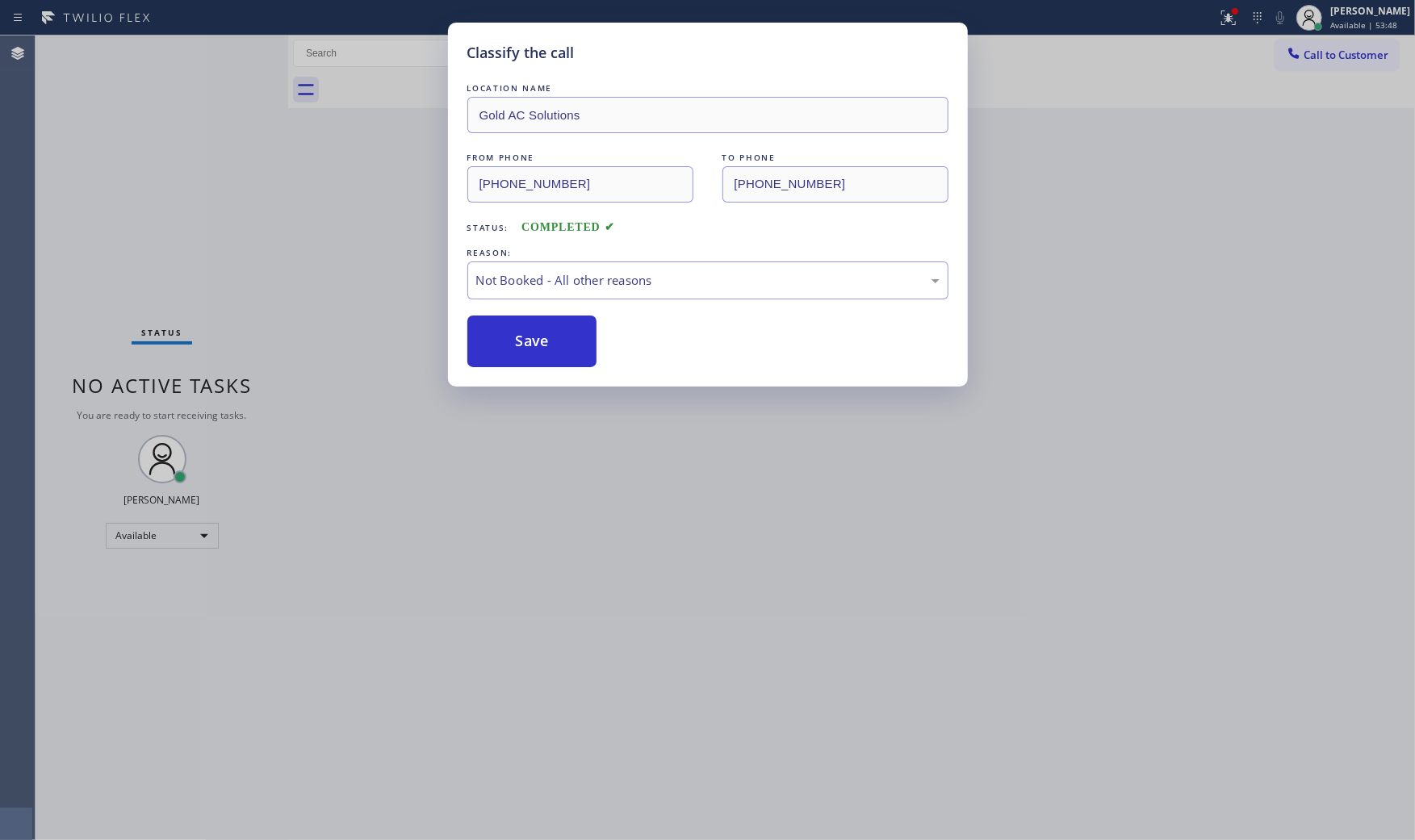
click at [510, 345] on button "Save" at bounding box center [532, 342] width 130 height 52
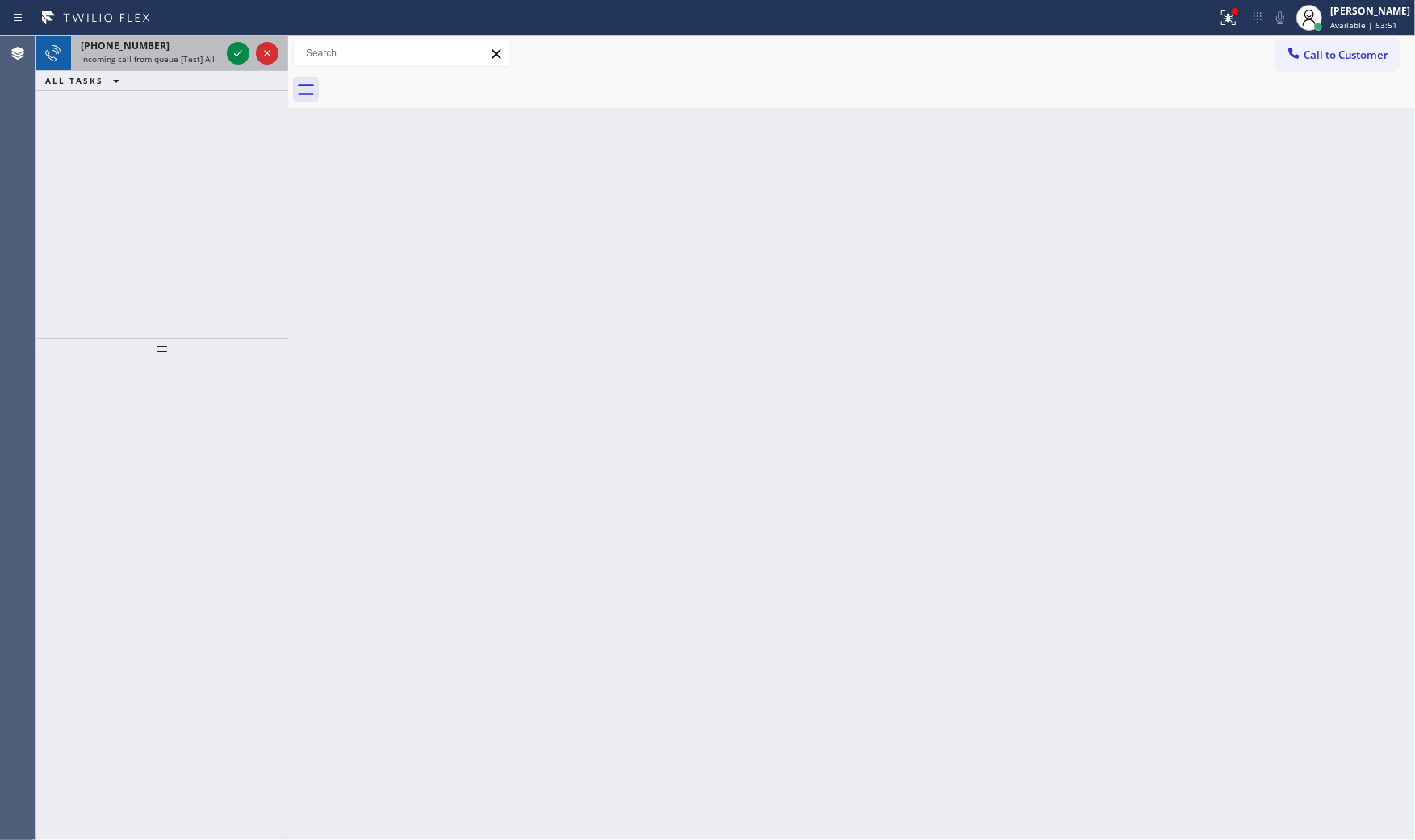
click at [188, 59] on span "Incoming call from queue [Test] All" at bounding box center [147, 59] width 134 height 11
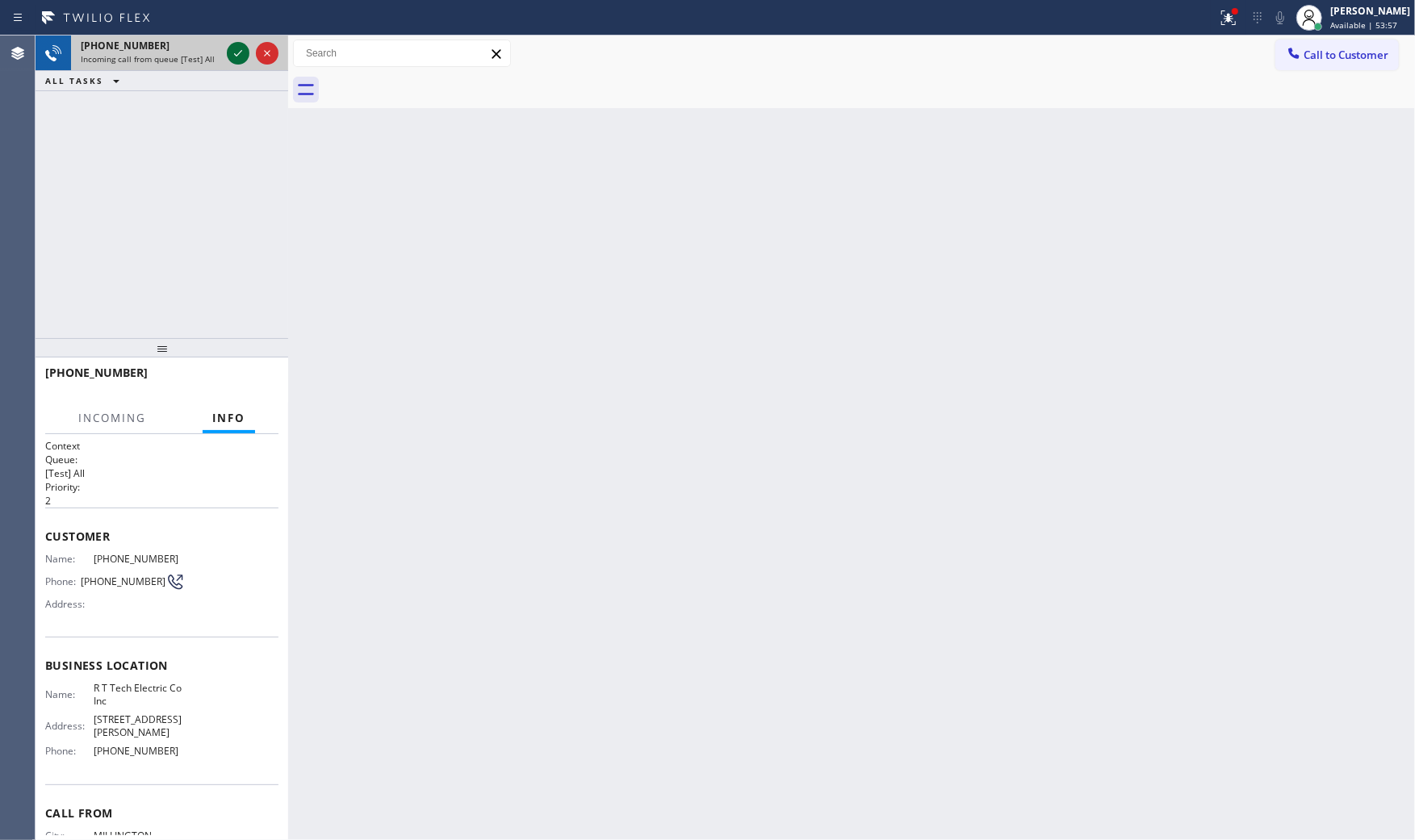
click at [235, 44] on icon at bounding box center [238, 54] width 20 height 20
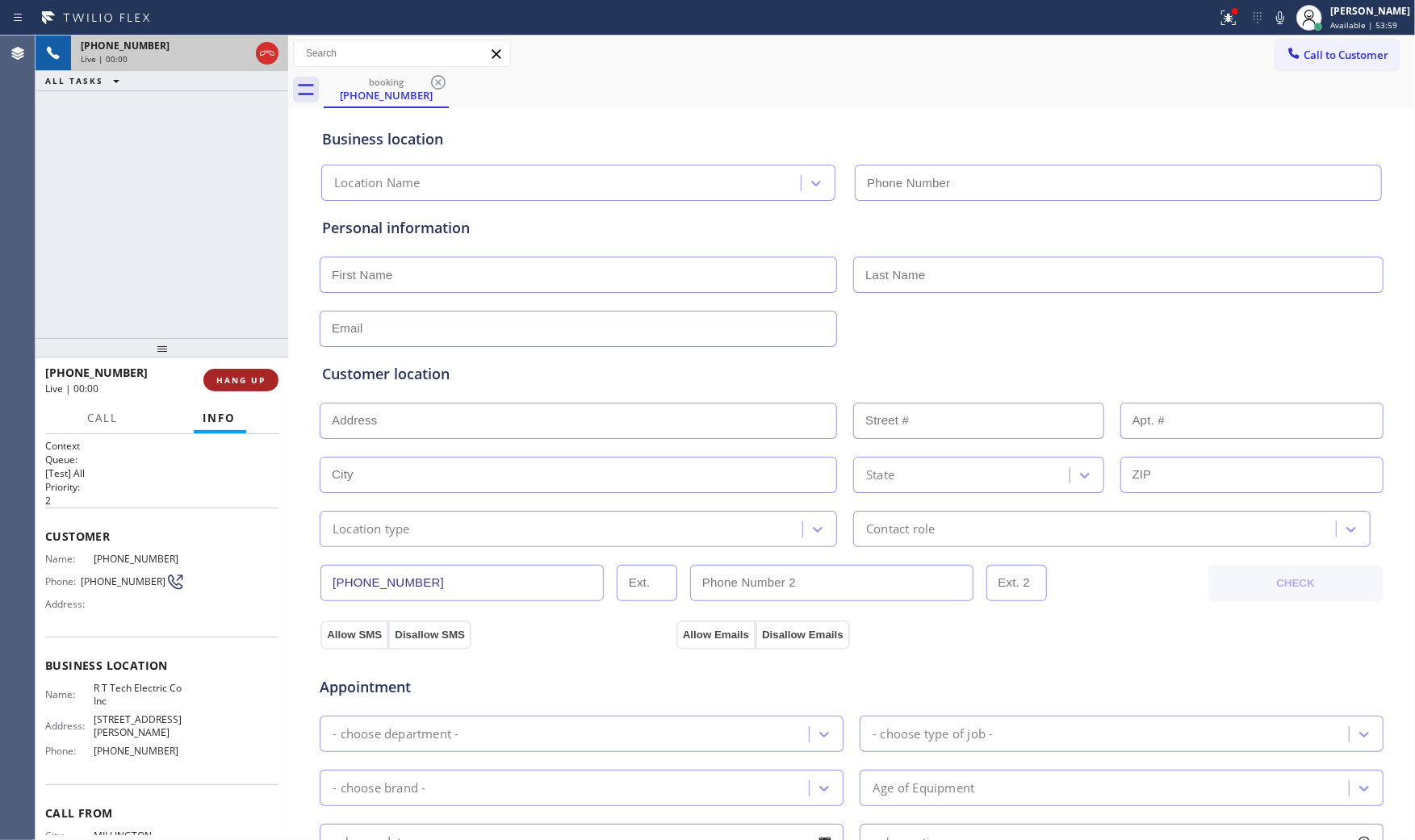
type input "(908) 824-6720"
click at [266, 376] on button "HANG UP" at bounding box center [241, 379] width 75 height 23
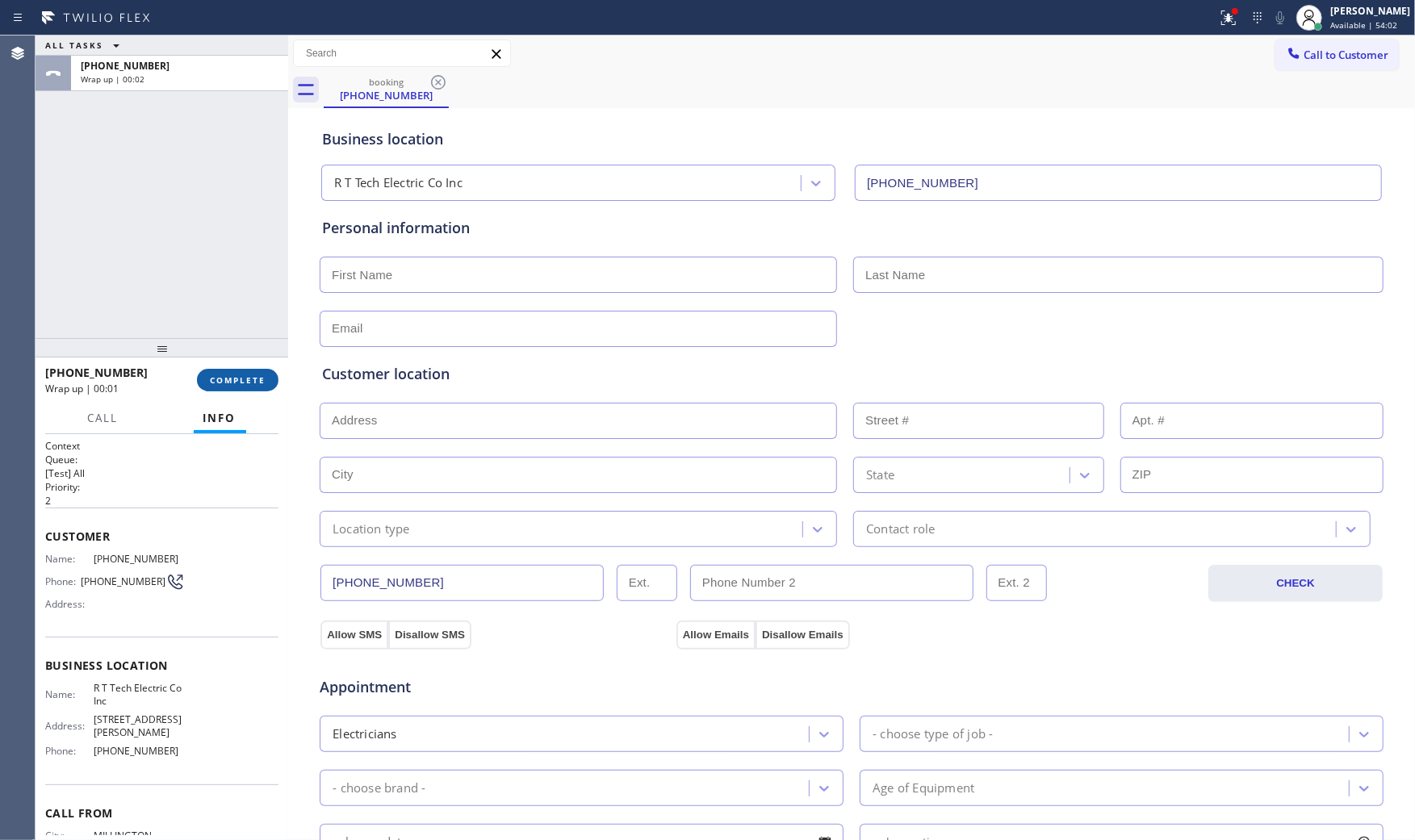
click at [266, 376] on button "COMPLETE" at bounding box center [237, 379] width 81 height 23
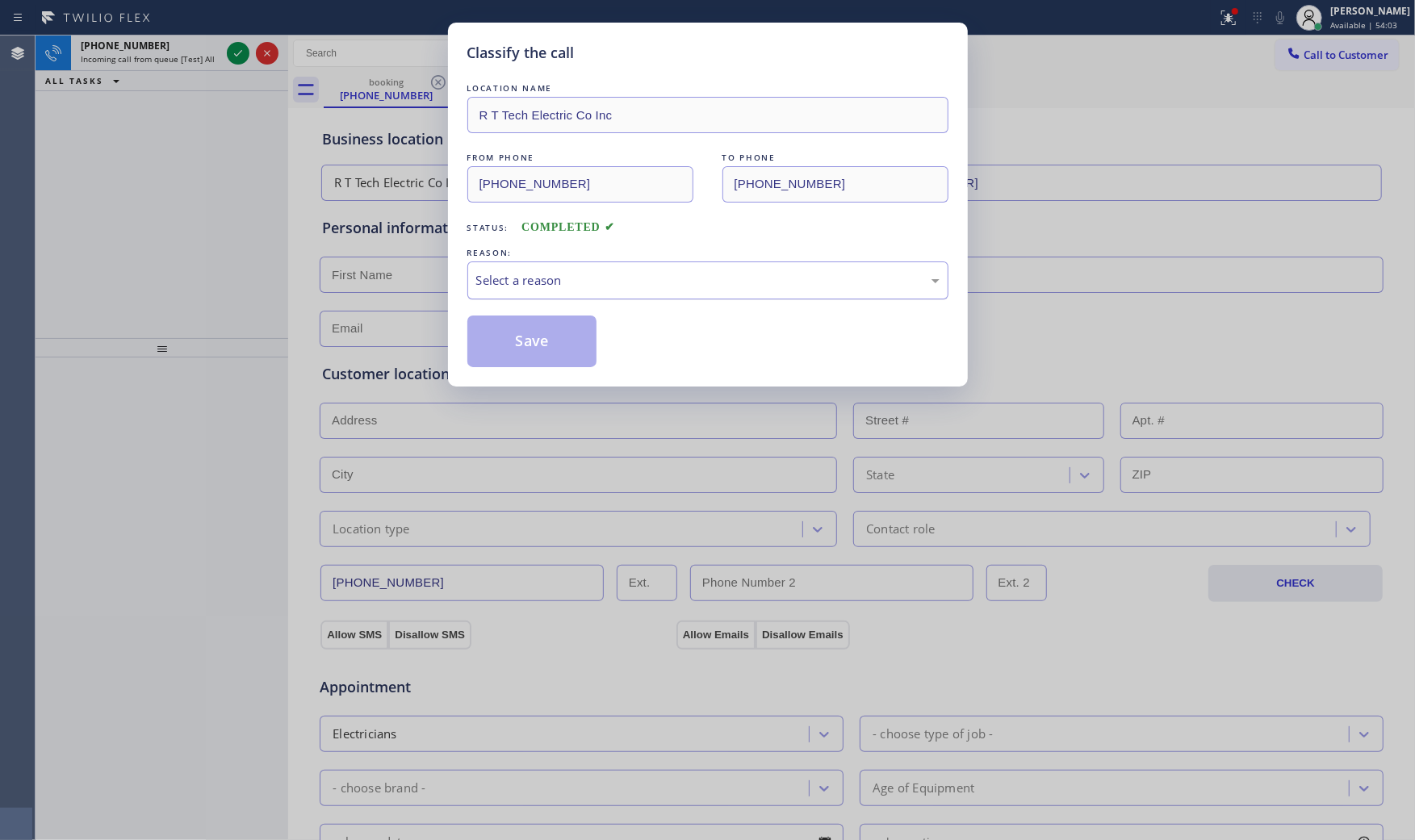
click at [541, 287] on div "Select a reason" at bounding box center [708, 280] width 464 height 19
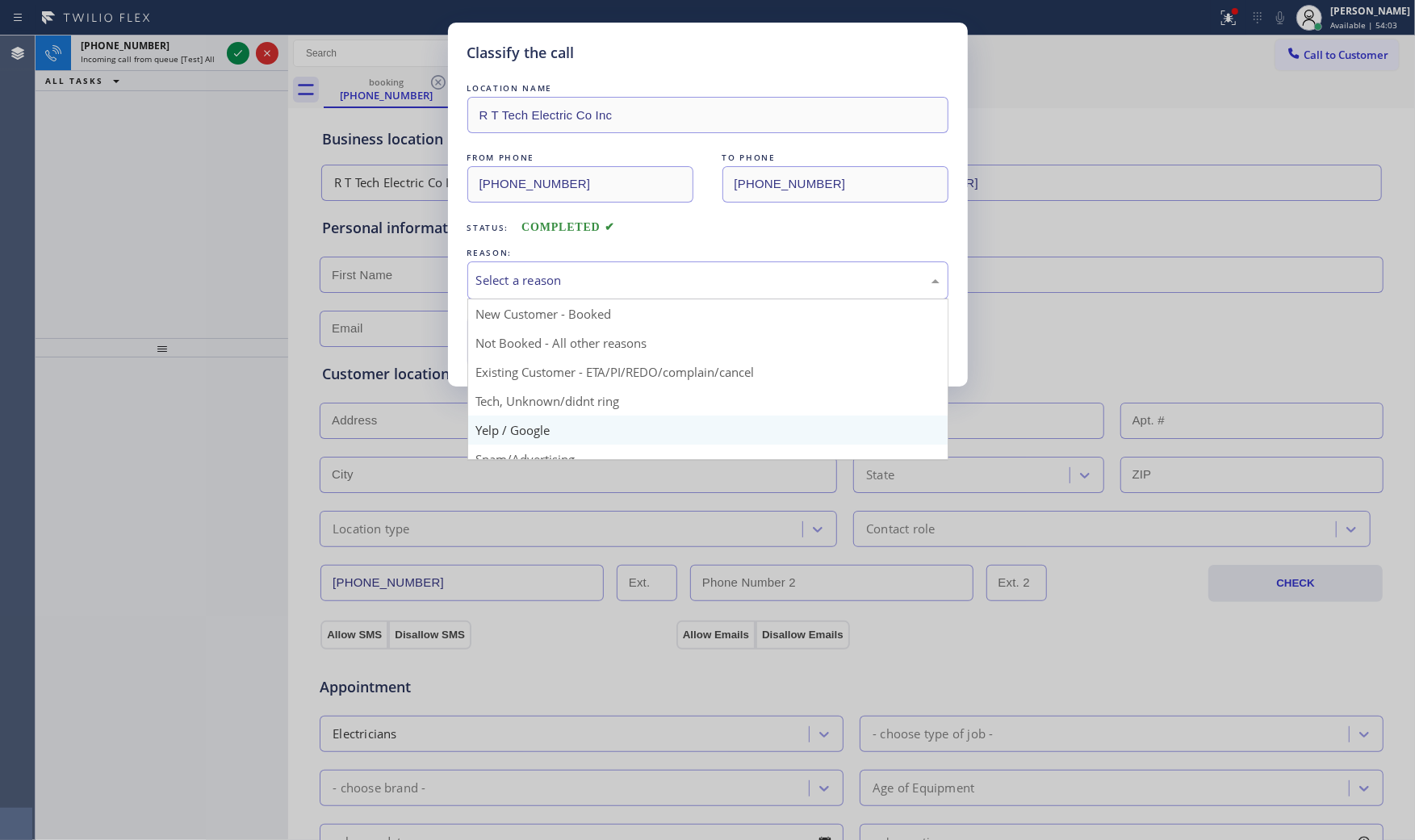
scroll to position [89, 0]
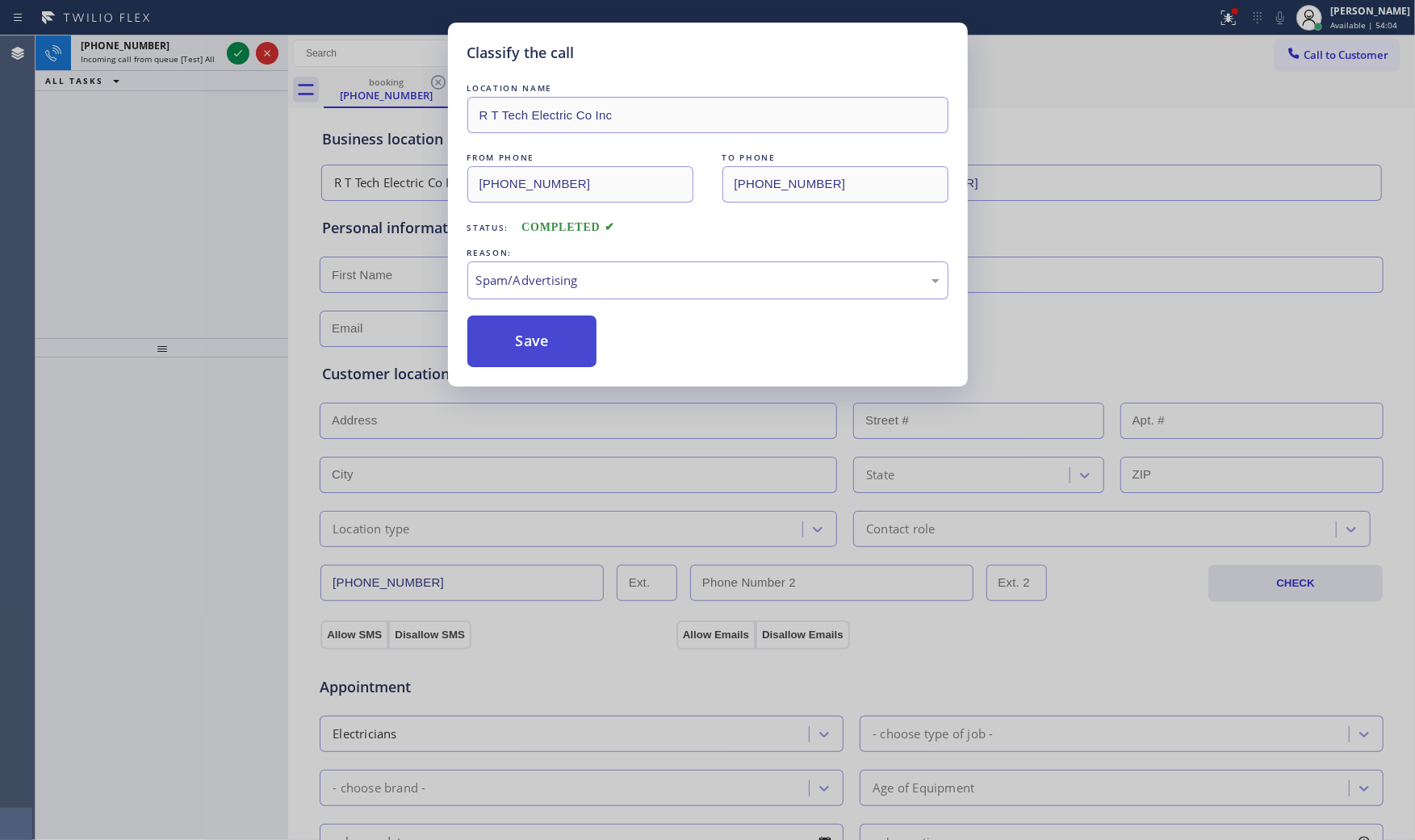
click at [519, 344] on button "Save" at bounding box center [532, 342] width 130 height 52
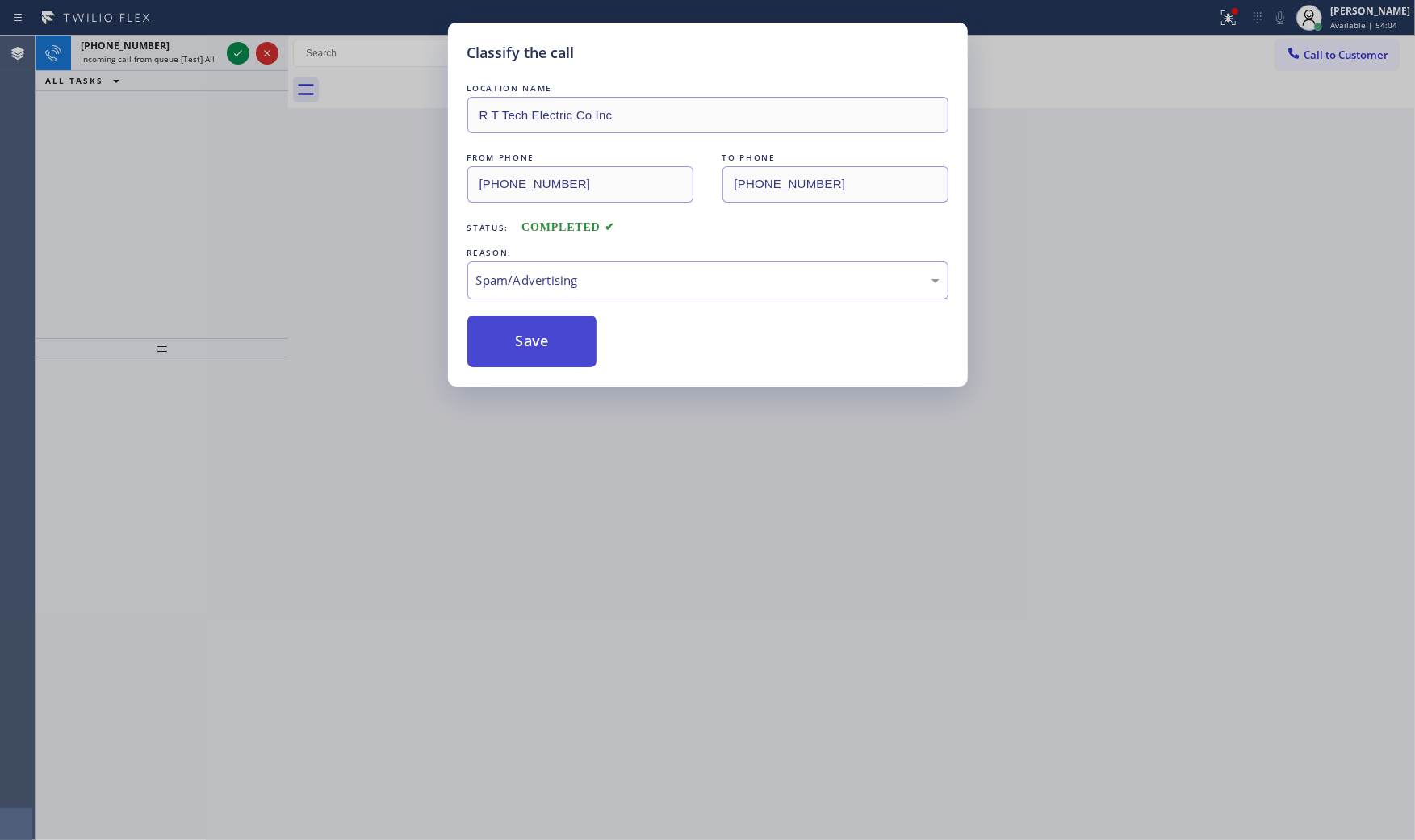
click at [519, 344] on button "Save" at bounding box center [532, 342] width 130 height 52
click at [516, 343] on button "Save" at bounding box center [532, 342] width 130 height 52
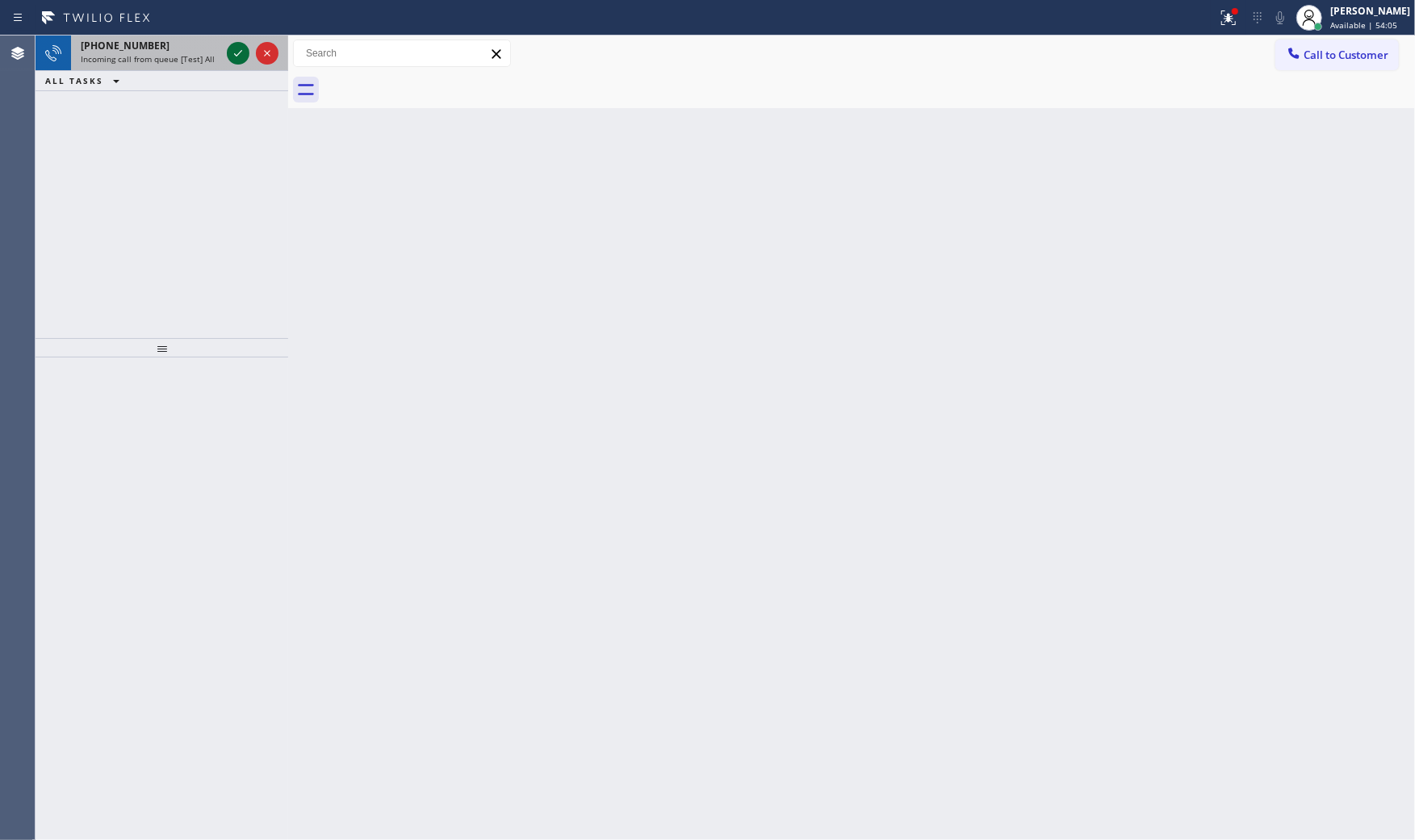
click at [232, 51] on icon at bounding box center [238, 54] width 20 height 20
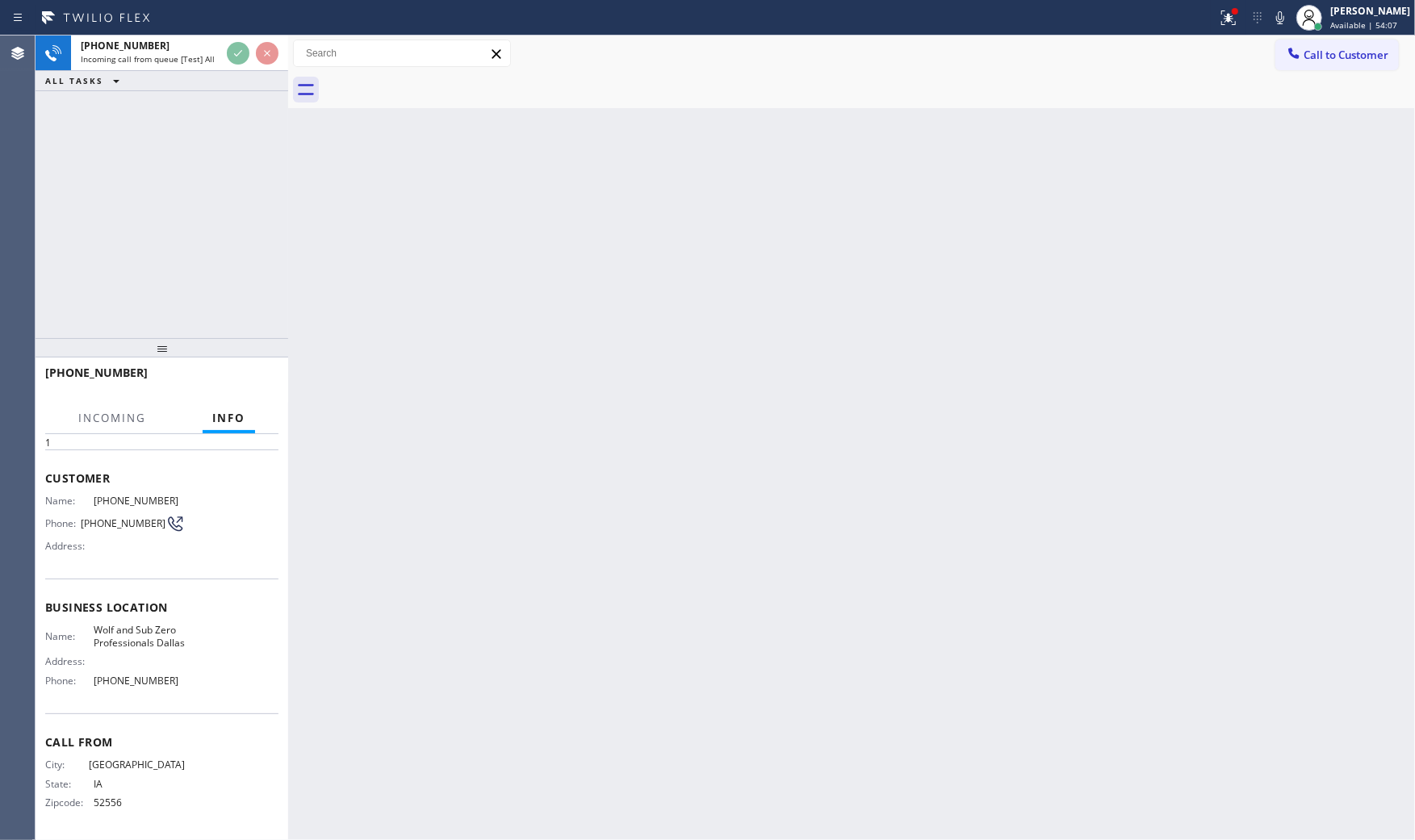
scroll to position [69, 0]
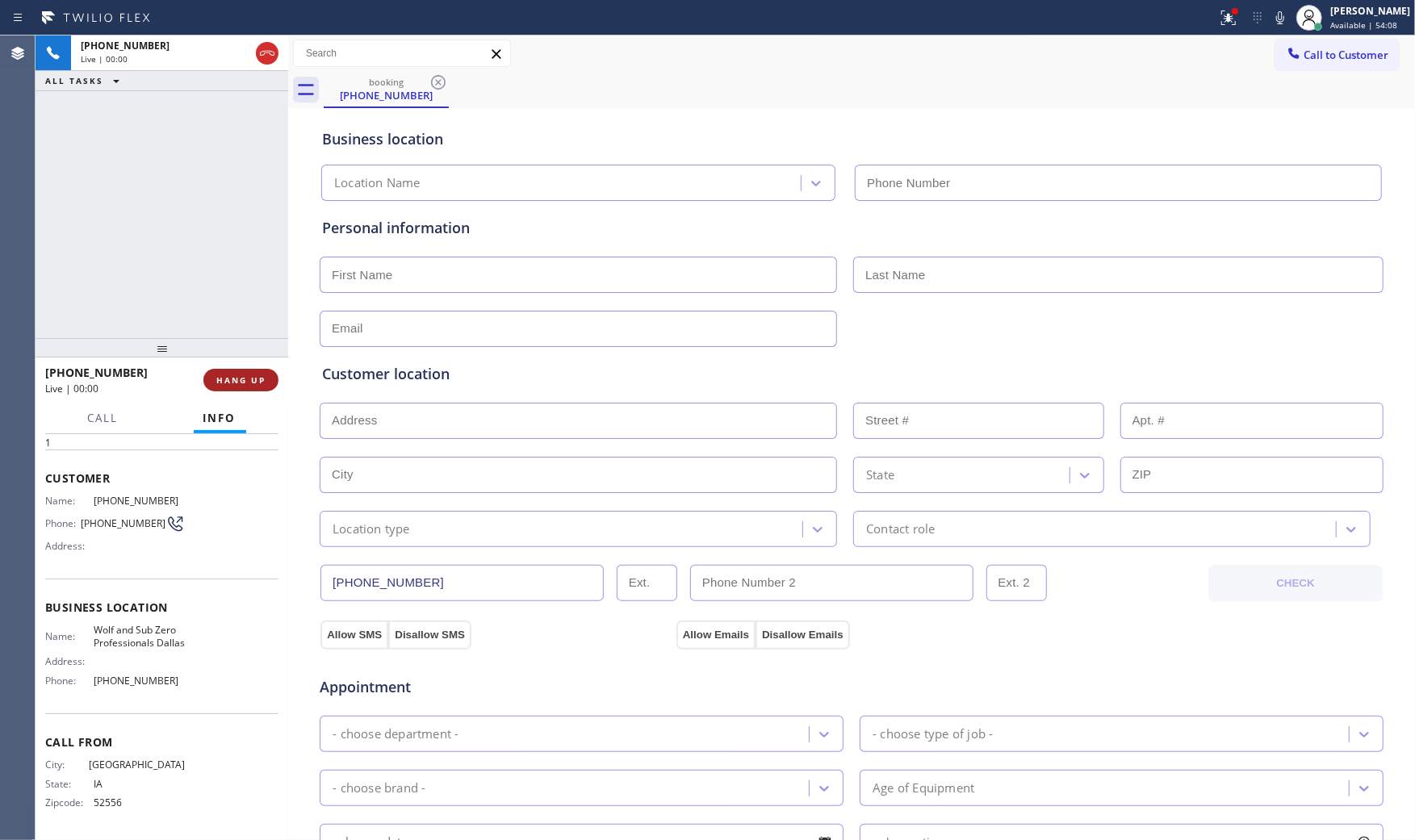
type input "(214) 817-2065"
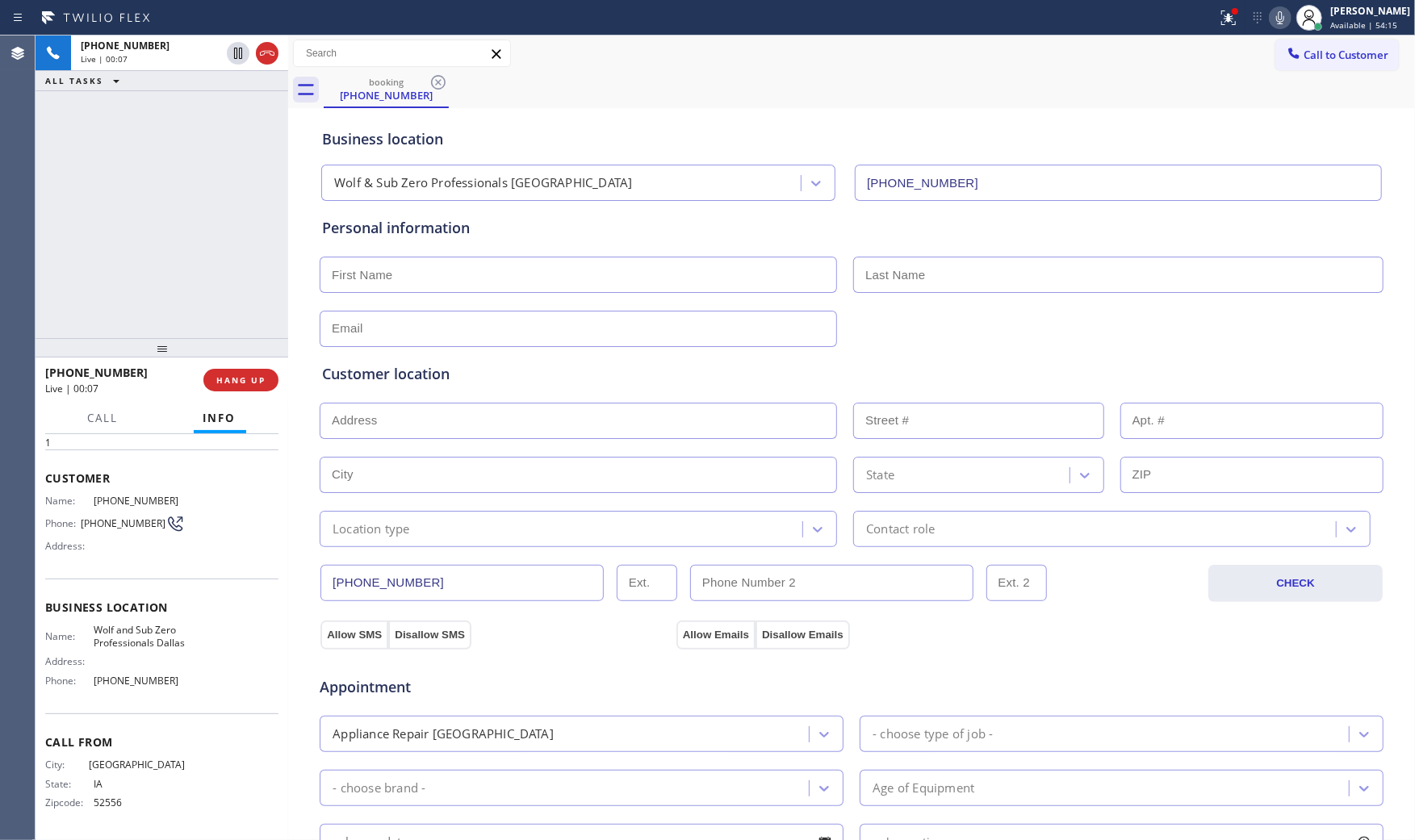
click at [1270, 20] on icon at bounding box center [1280, 18] width 20 height 20
click at [1201, 12] on div at bounding box center [609, 18] width 1204 height 26
click at [1222, 18] on icon at bounding box center [1226, 16] width 10 height 11
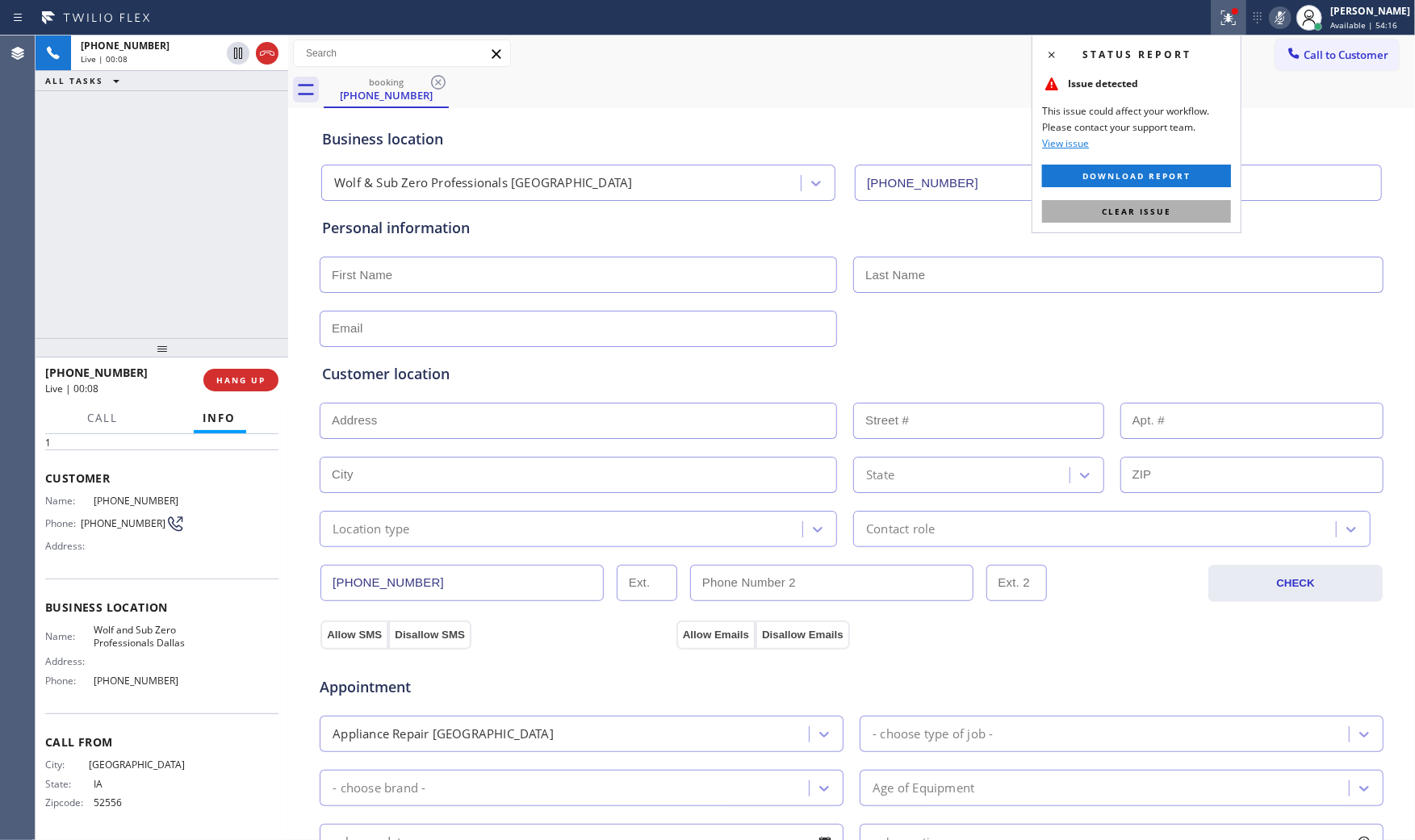
click at [1165, 206] on span "Clear issue" at bounding box center [1136, 210] width 70 height 11
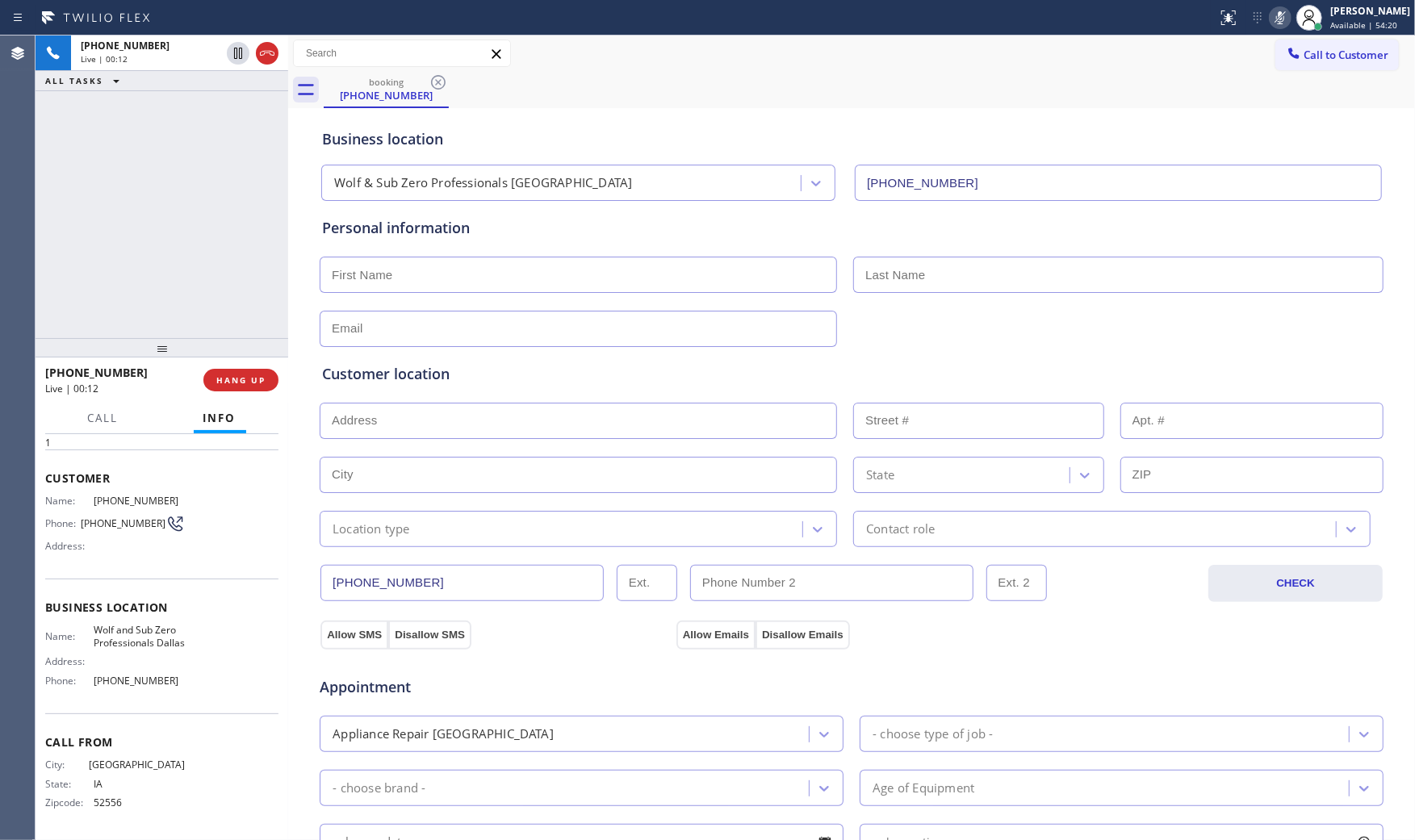
click at [1277, 21] on icon at bounding box center [1280, 17] width 8 height 13
click at [1270, 13] on icon at bounding box center [1280, 18] width 20 height 20
click at [232, 46] on icon at bounding box center [238, 54] width 20 height 20
click at [1277, 23] on icon at bounding box center [1280, 17] width 8 height 13
click at [243, 50] on icon at bounding box center [238, 54] width 20 height 20
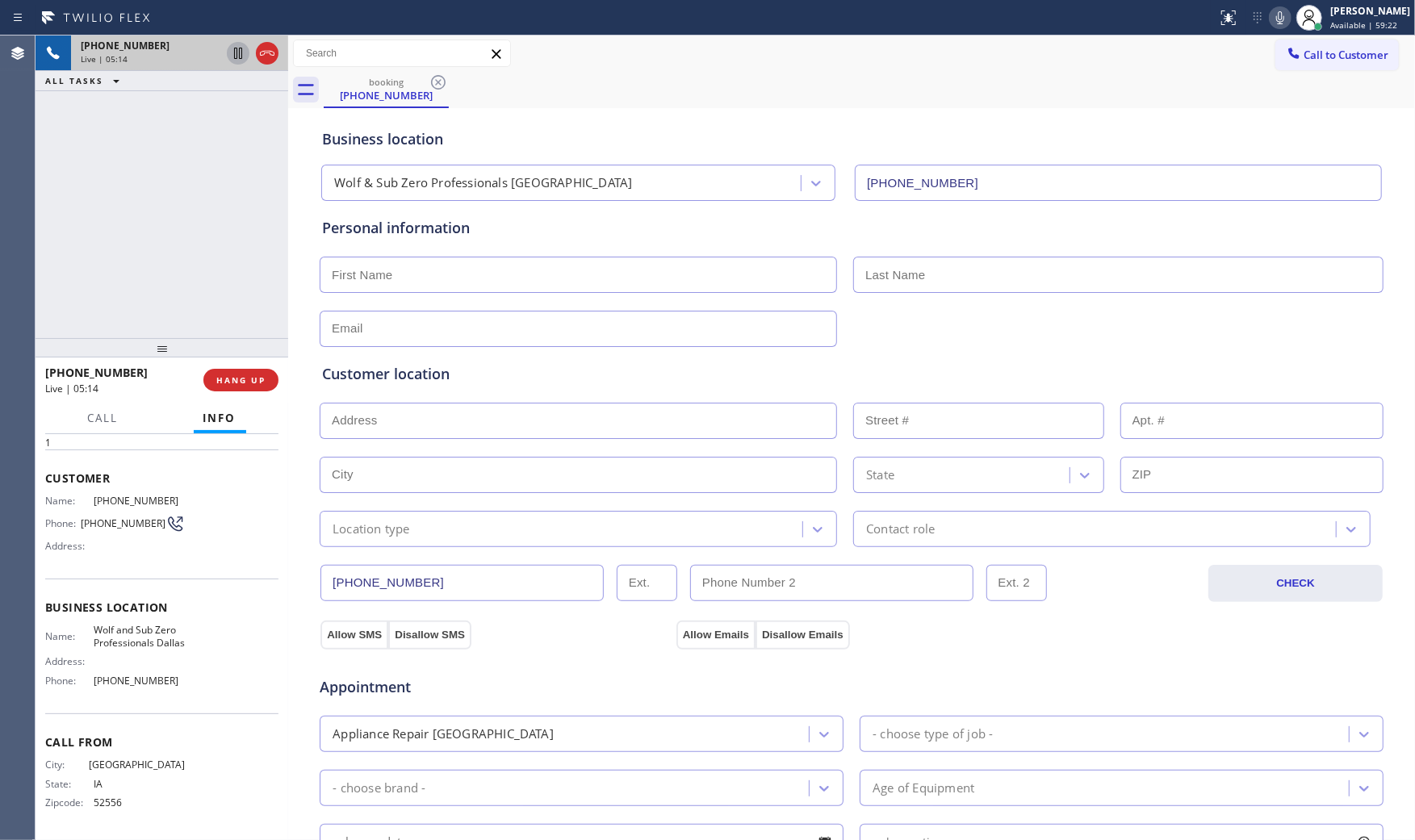
click at [1270, 14] on icon at bounding box center [1280, 18] width 20 height 20
click at [1278, 25] on icon at bounding box center [1280, 18] width 20 height 20
click at [1270, 11] on icon at bounding box center [1280, 18] width 20 height 20
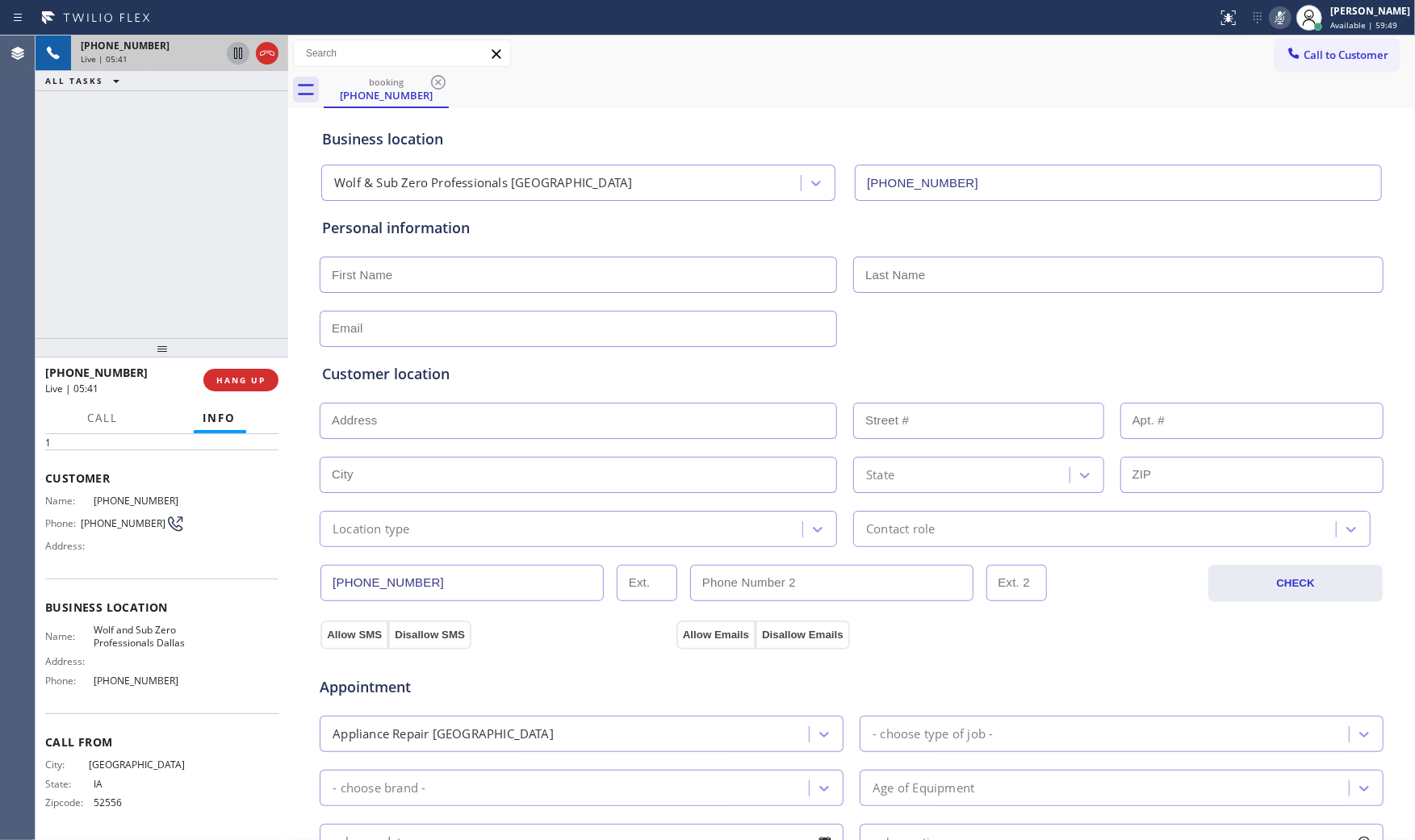
click at [1270, 10] on icon at bounding box center [1280, 18] width 20 height 20
click at [1270, 20] on icon at bounding box center [1280, 18] width 20 height 20
click at [1277, 18] on icon at bounding box center [1280, 17] width 8 height 13
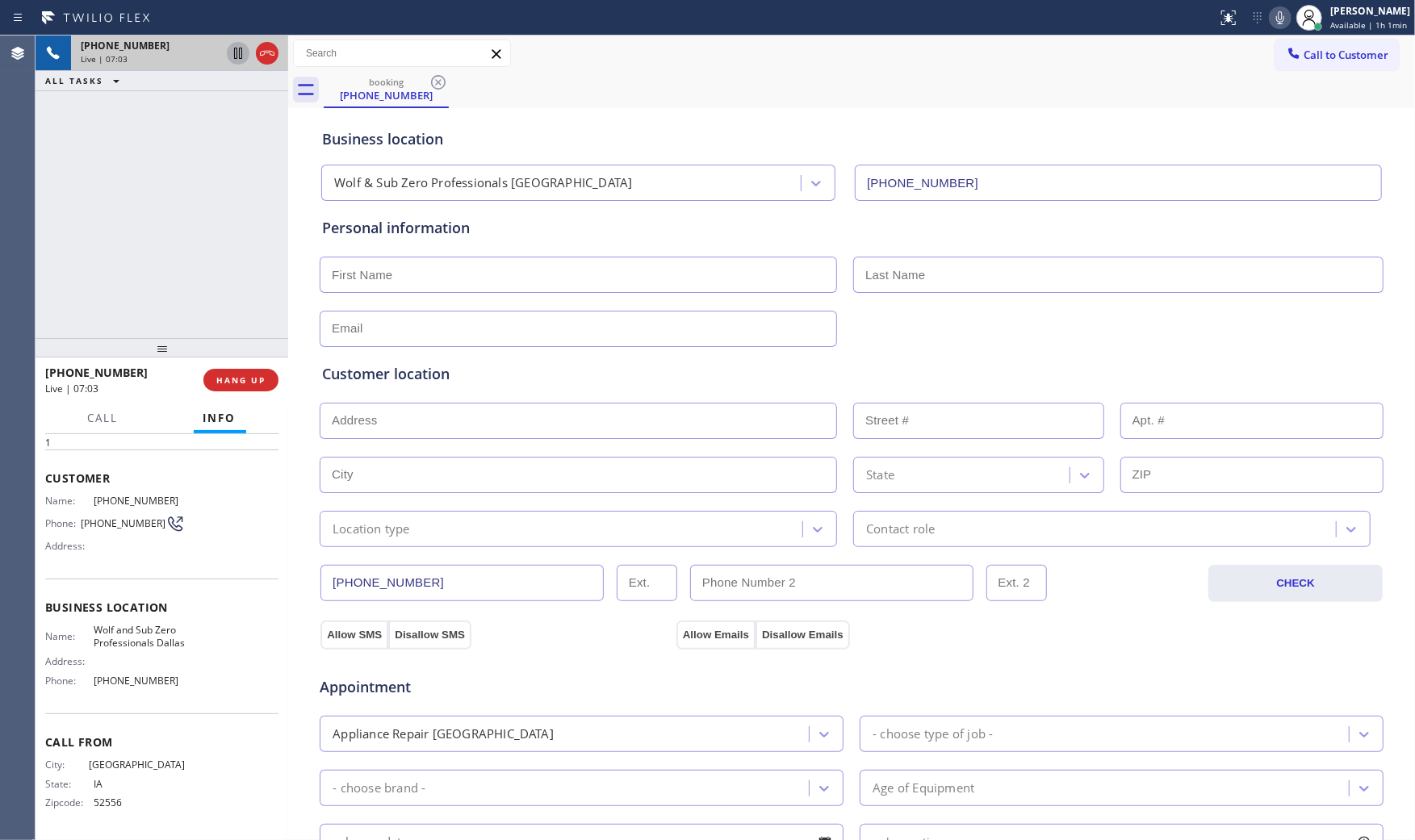
click at [1280, 18] on icon at bounding box center [1280, 18] width 20 height 20
click at [1280, 17] on icon at bounding box center [1280, 18] width 20 height 20
click at [1273, 11] on icon at bounding box center [1280, 18] width 20 height 20
click at [256, 385] on button "HANG UP" at bounding box center [241, 379] width 75 height 23
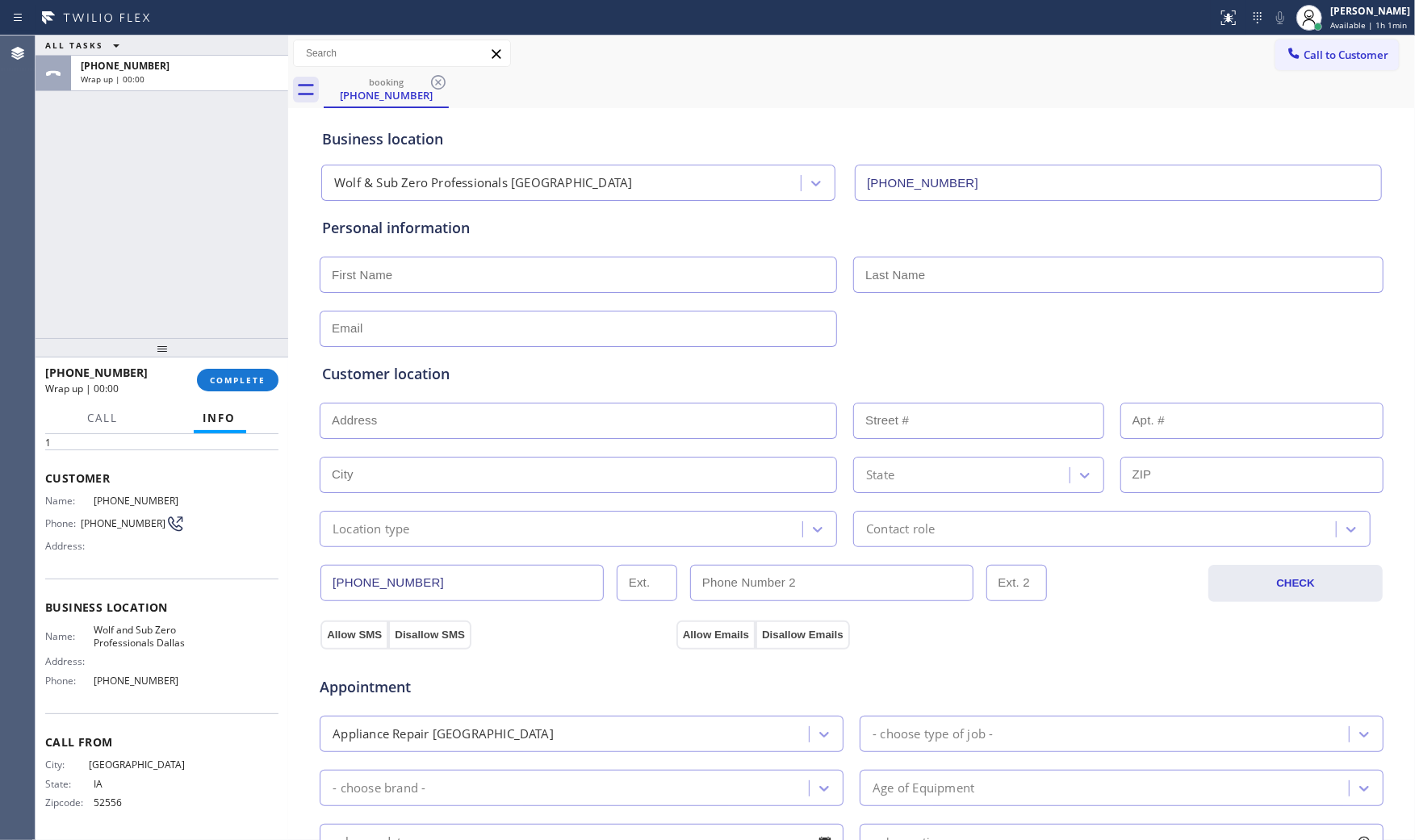
click at [516, 269] on input "text" at bounding box center [578, 274] width 517 height 37
type input "Mr"
type input "Henry"
type input "[EMAIL_ADDRESS][DOMAIN_NAME]"
click at [525, 415] on input "text" at bounding box center [578, 421] width 517 height 37
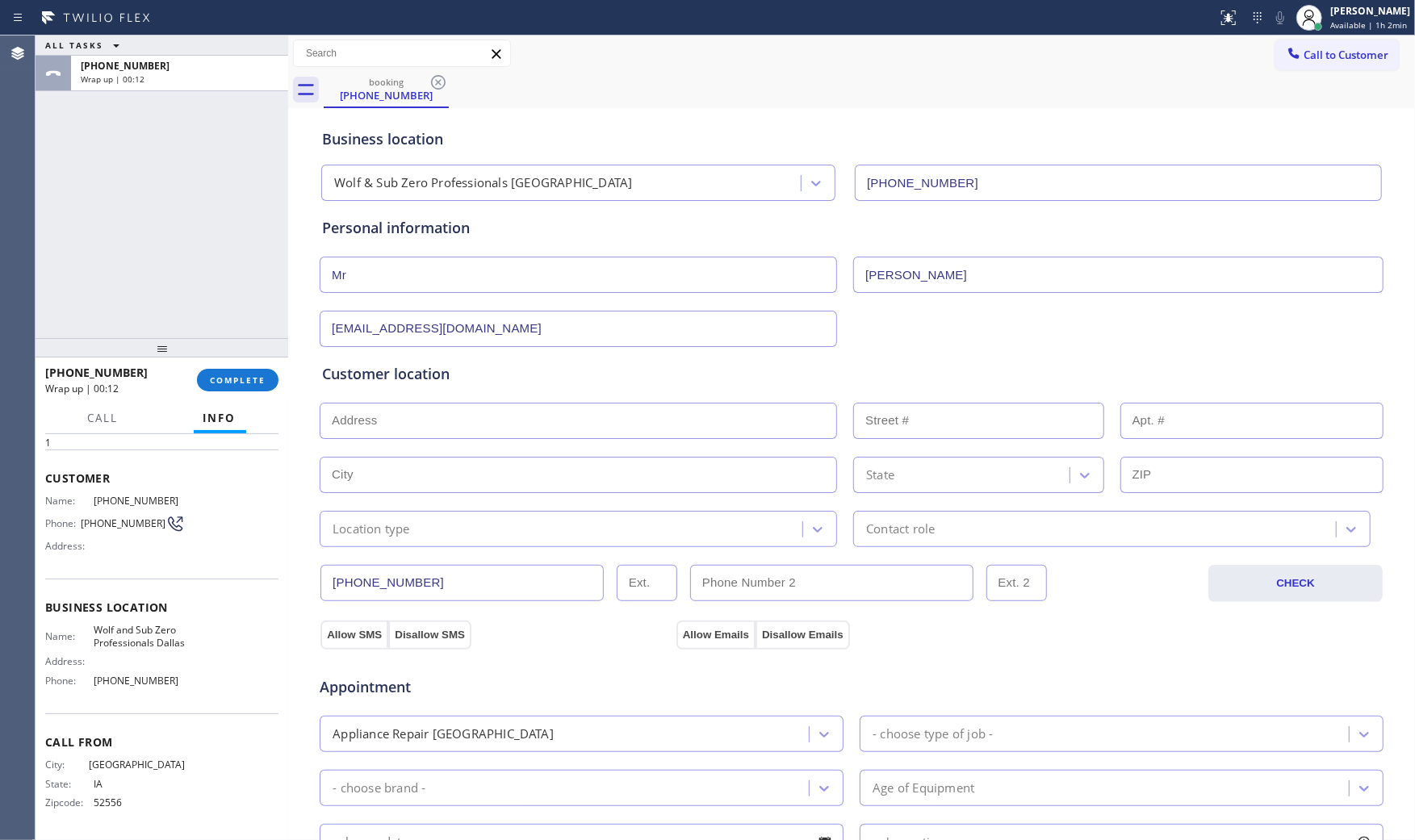
paste input "7613 Nightfall DrDenton, TX 76210, USA"
type input "7613 Nightfall Dr"
type input "7613"
type input "Denton"
type input "76210"
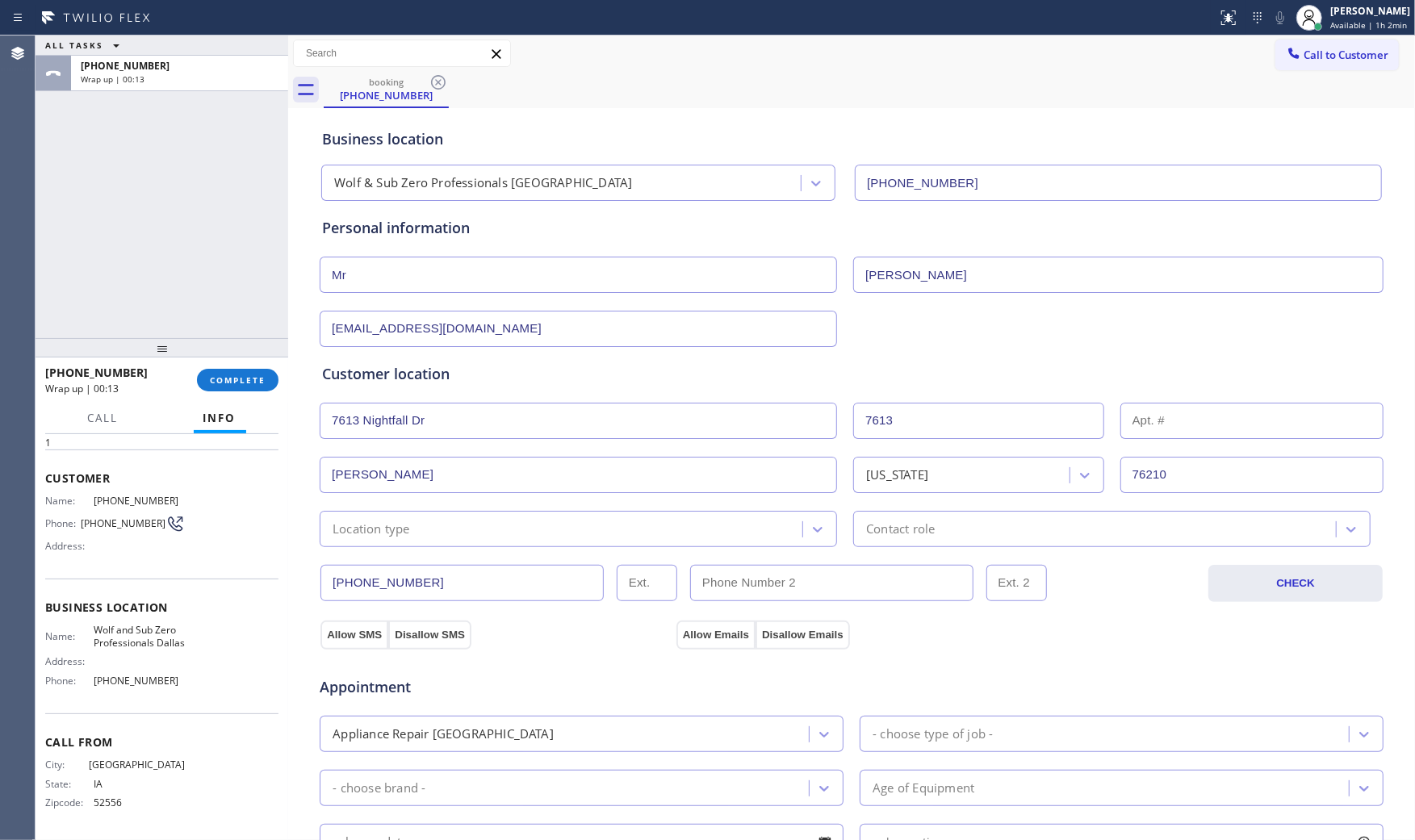
click at [421, 523] on div "Location type" at bounding box center [563, 529] width 478 height 28
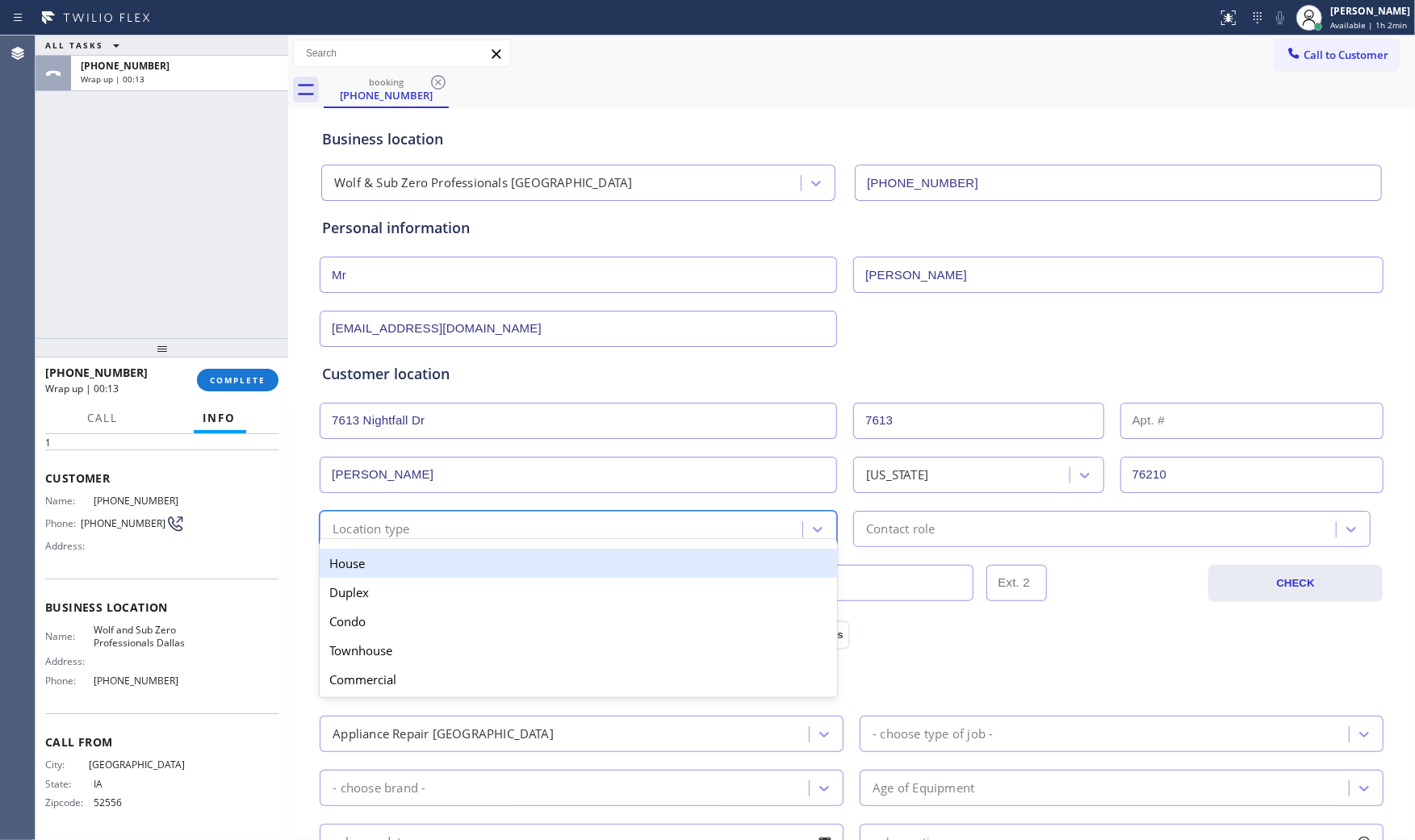
click at [412, 565] on div "House" at bounding box center [578, 563] width 517 height 29
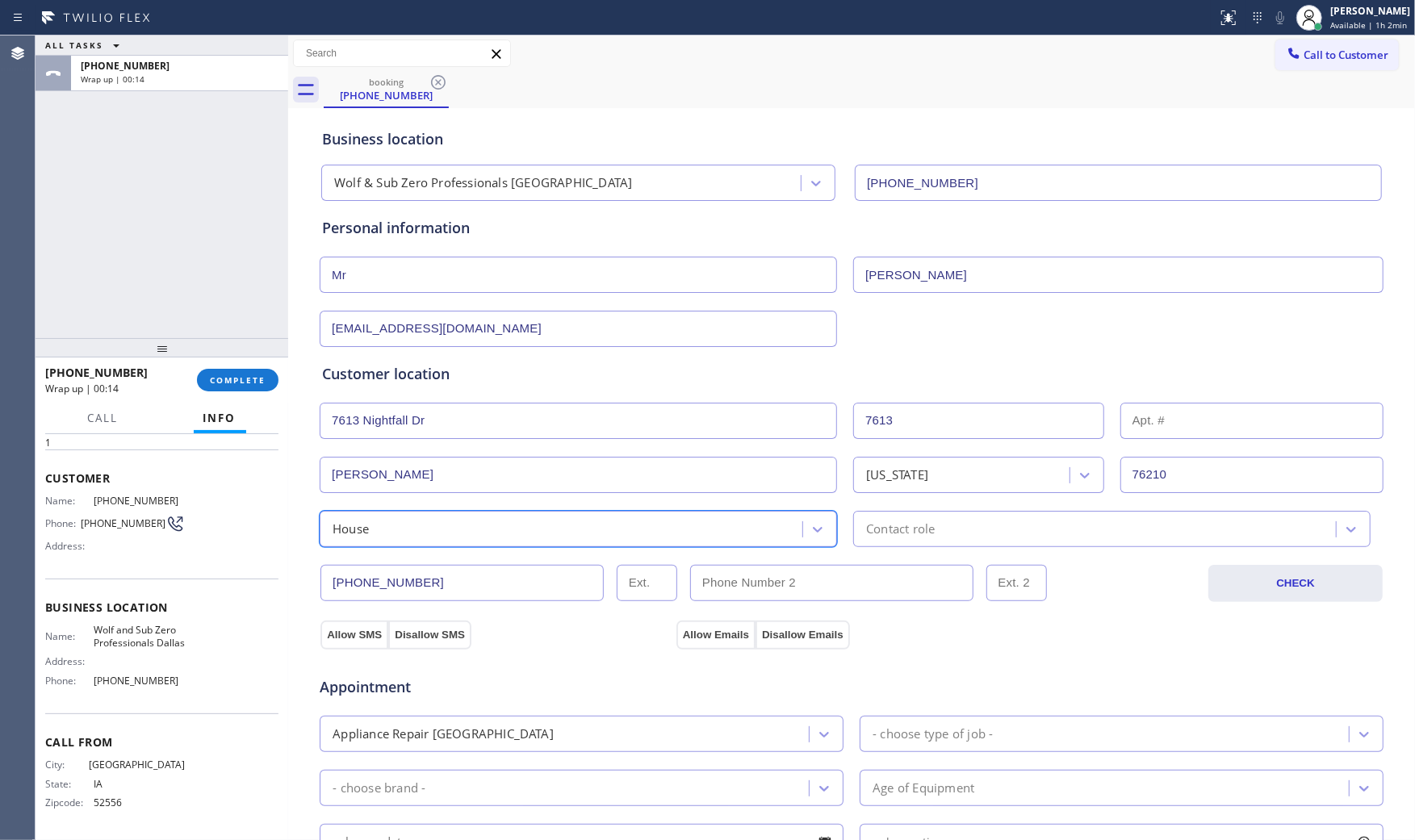
click at [949, 508] on div "option House, selected. 5 results available. Select is focused ,type to refine …" at bounding box center [851, 527] width 1066 height 40
click at [946, 524] on div "Contact role" at bounding box center [1096, 529] width 478 height 28
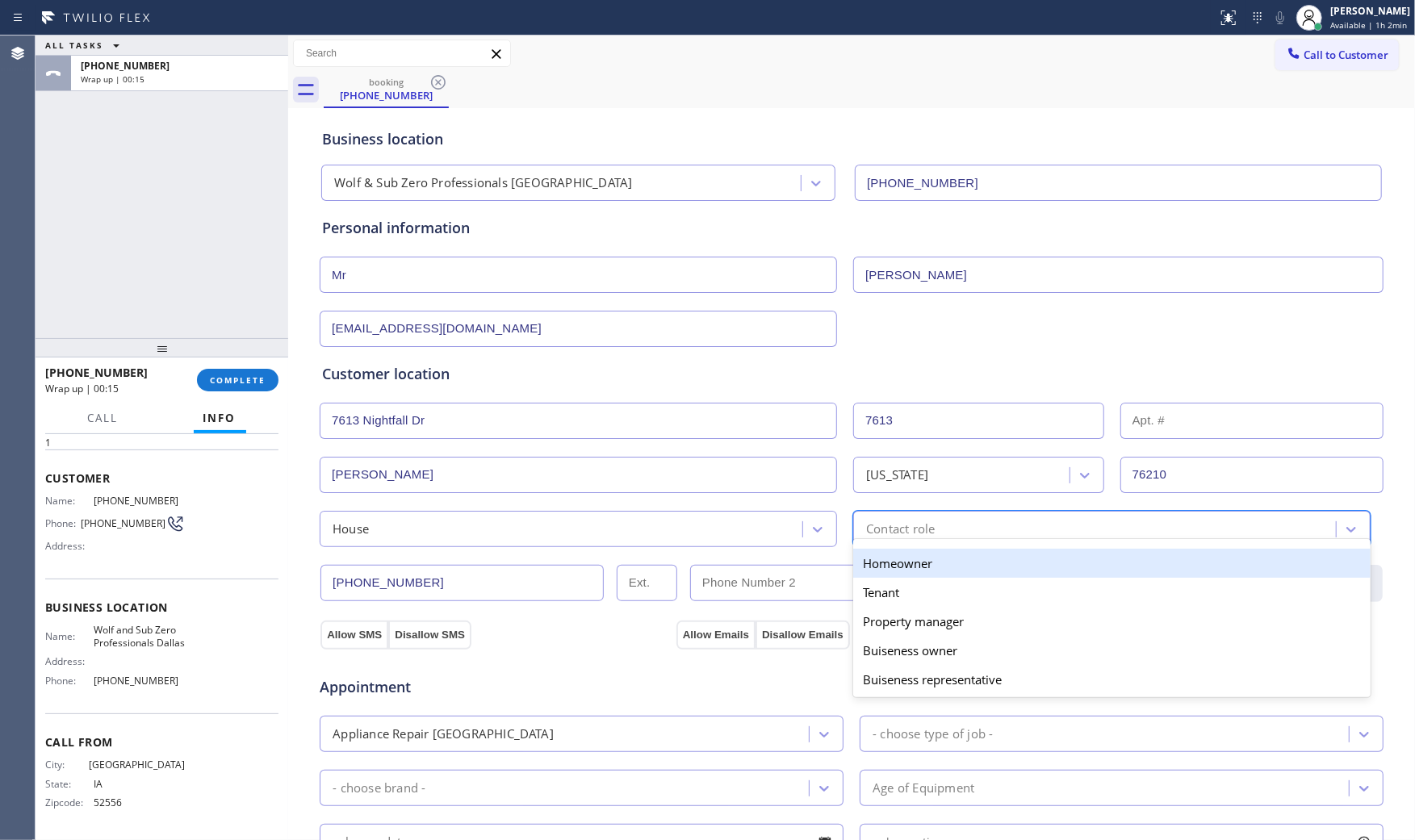
click at [880, 569] on div "Homeowner" at bounding box center [1111, 563] width 517 height 29
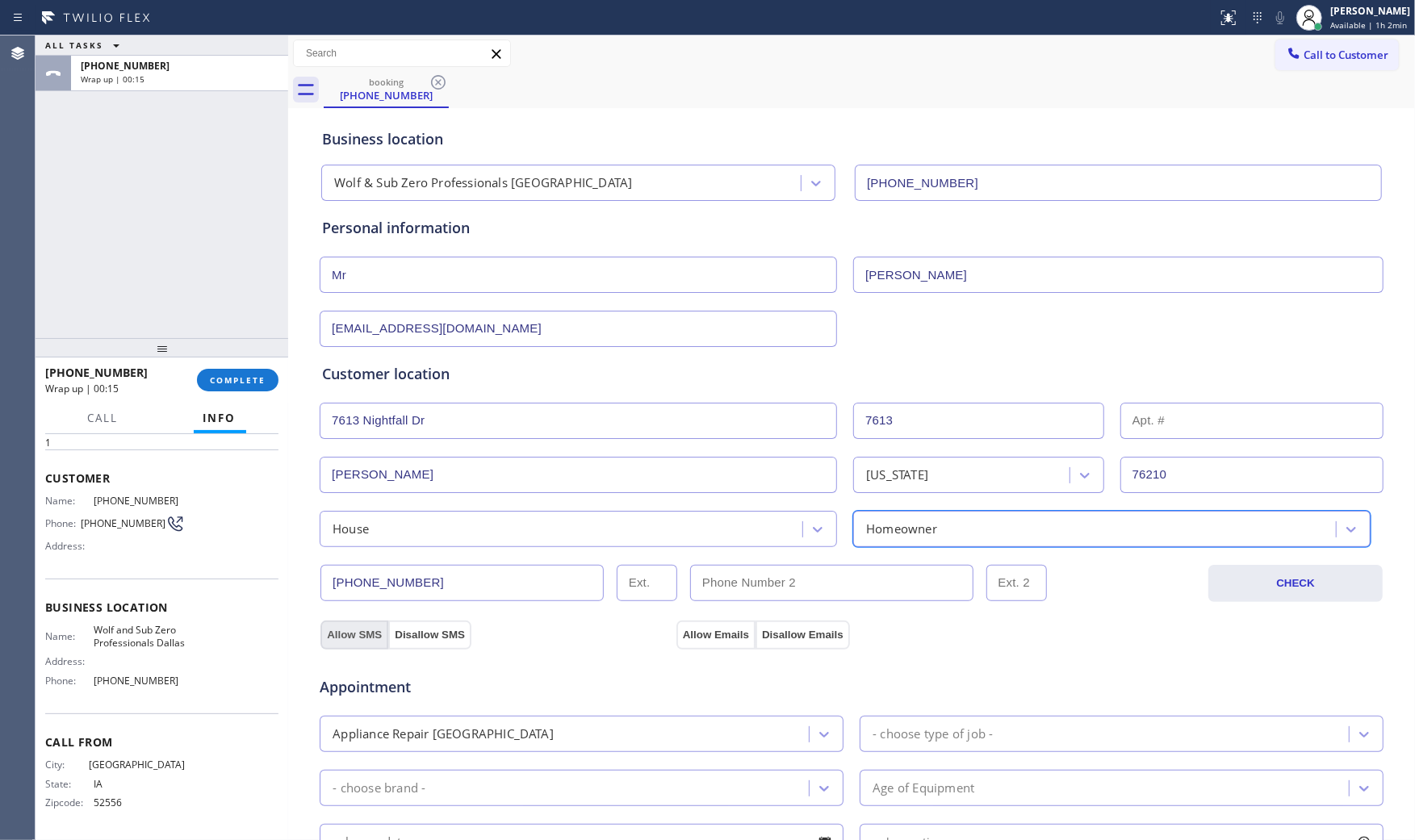
click at [364, 631] on button "Allow SMS" at bounding box center [354, 634] width 68 height 29
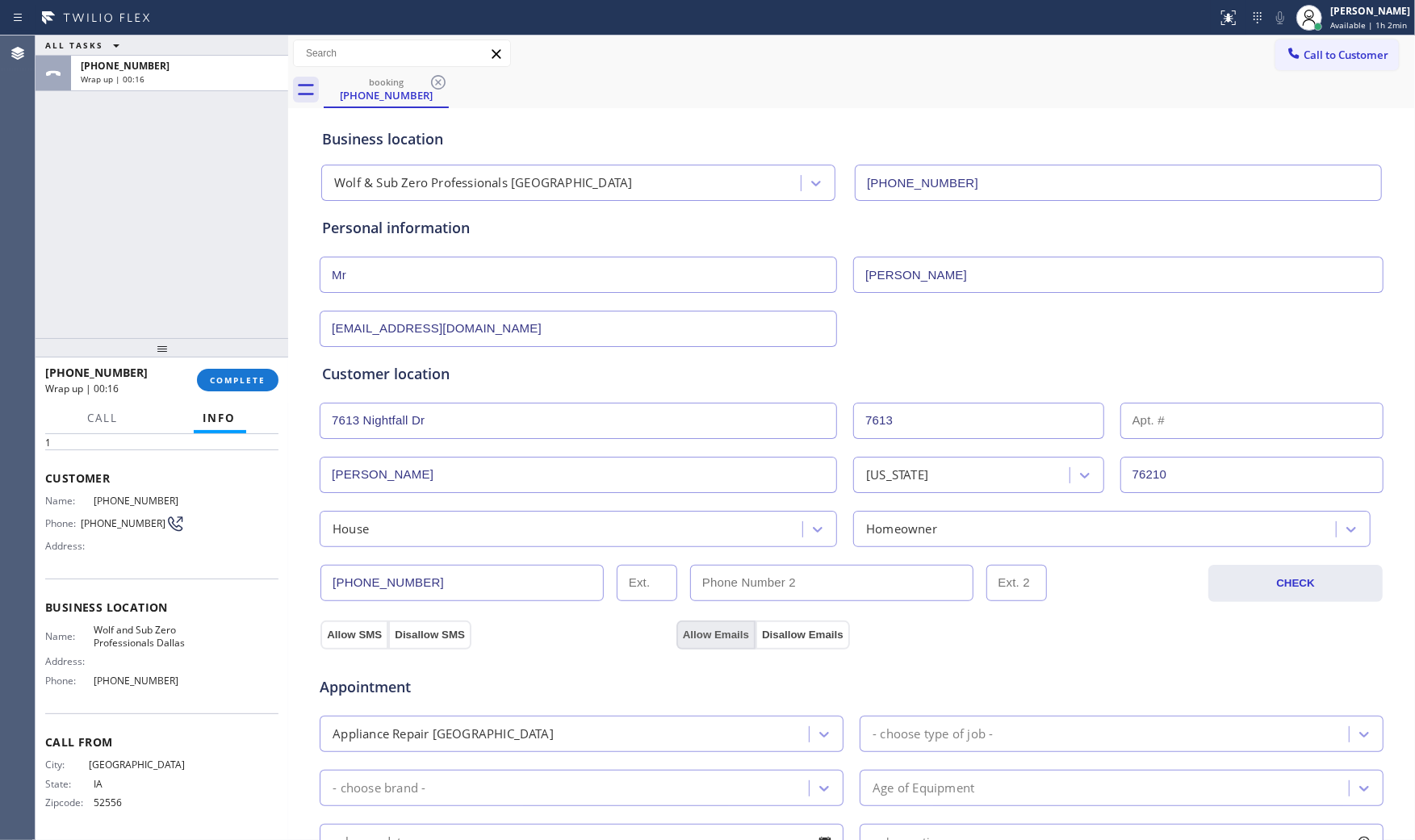
click at [674, 638] on div "Allow Emails Disallow Emails" at bounding box center [852, 633] width 355 height 29
click at [696, 635] on button "Allow Emails" at bounding box center [716, 634] width 79 height 29
click at [593, 728] on div "Appliance Repair [GEOGRAPHIC_DATA]" at bounding box center [567, 734] width 485 height 28
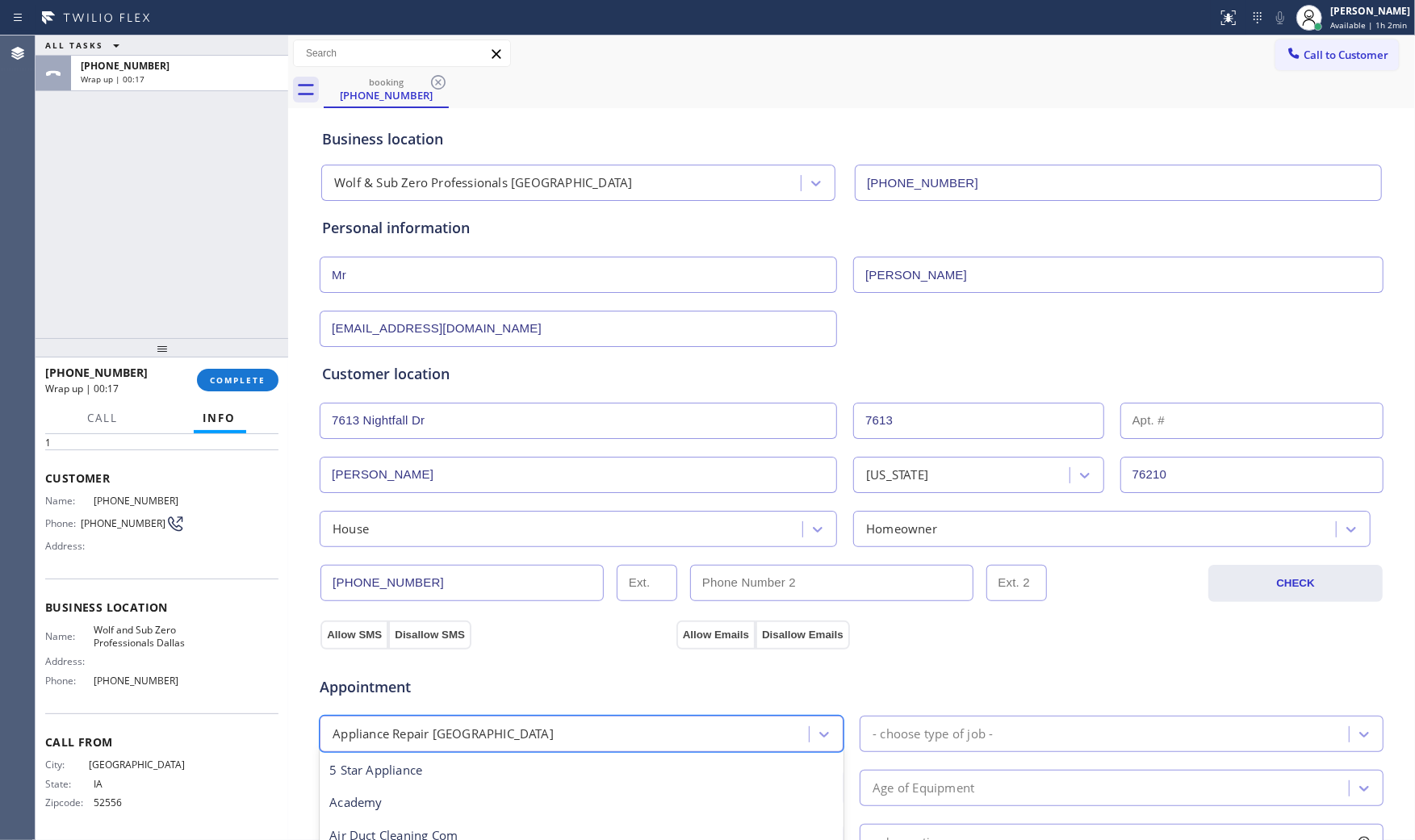
type input "f"
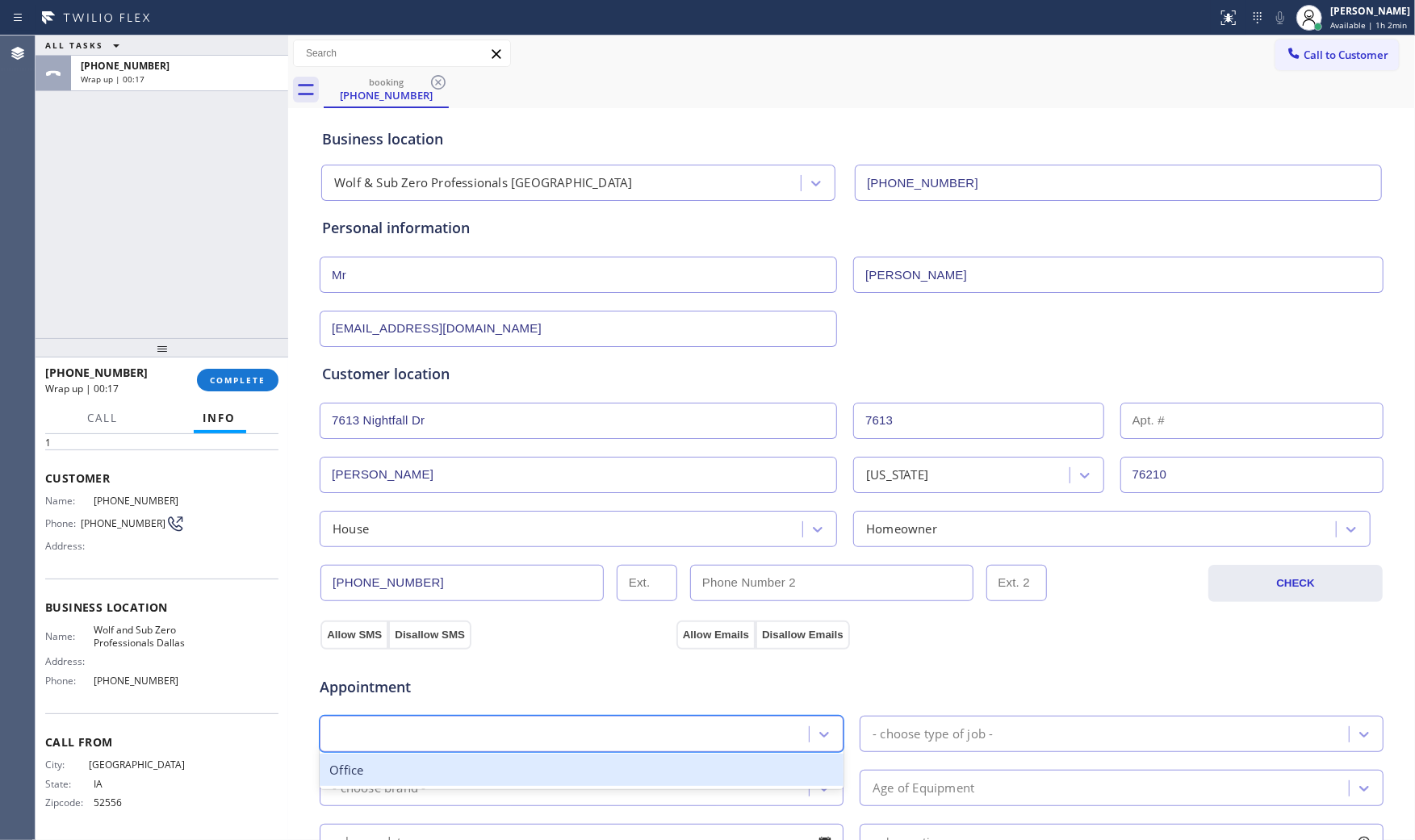
click at [525, 730] on div "f" at bounding box center [567, 734] width 485 height 28
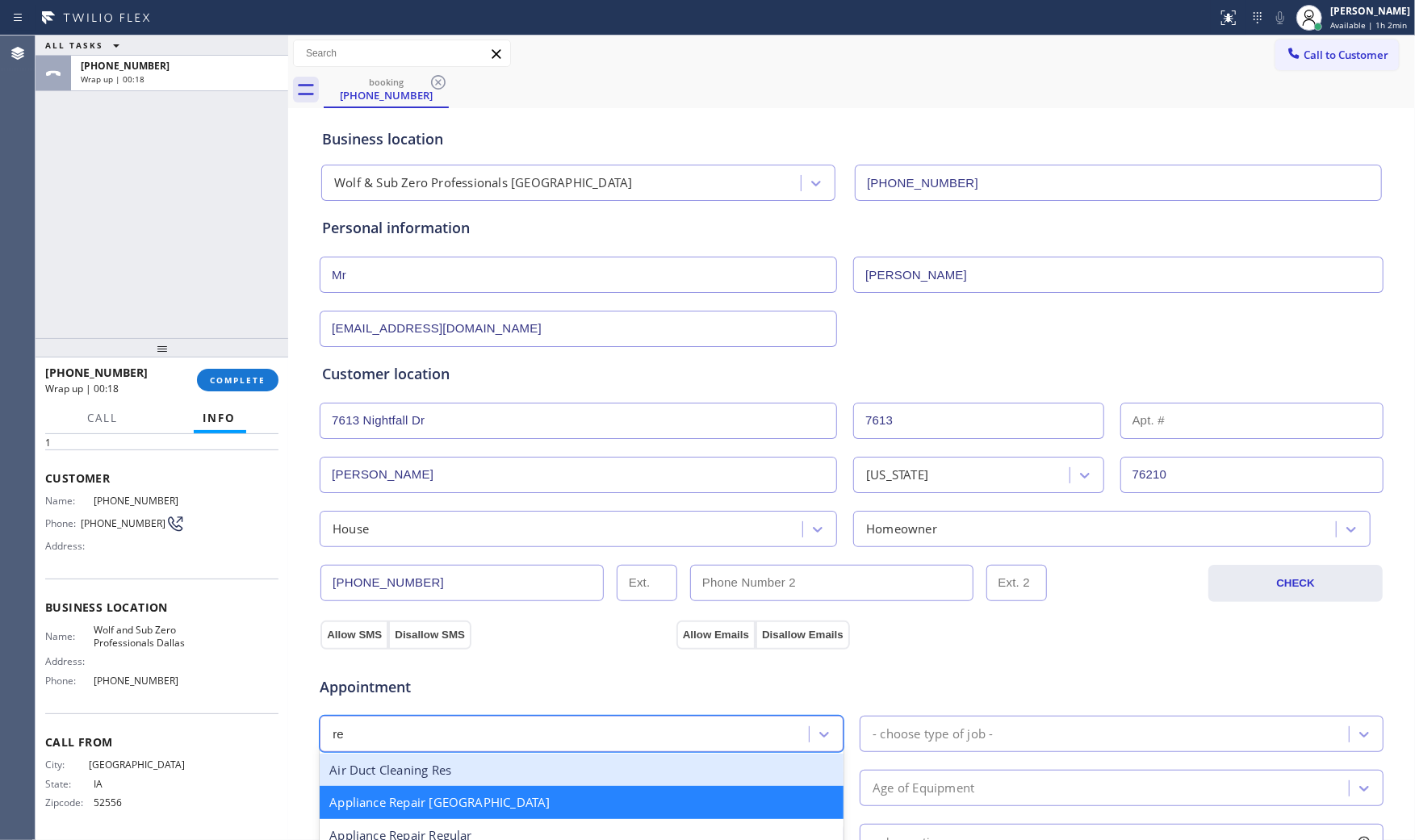
type input "reg"
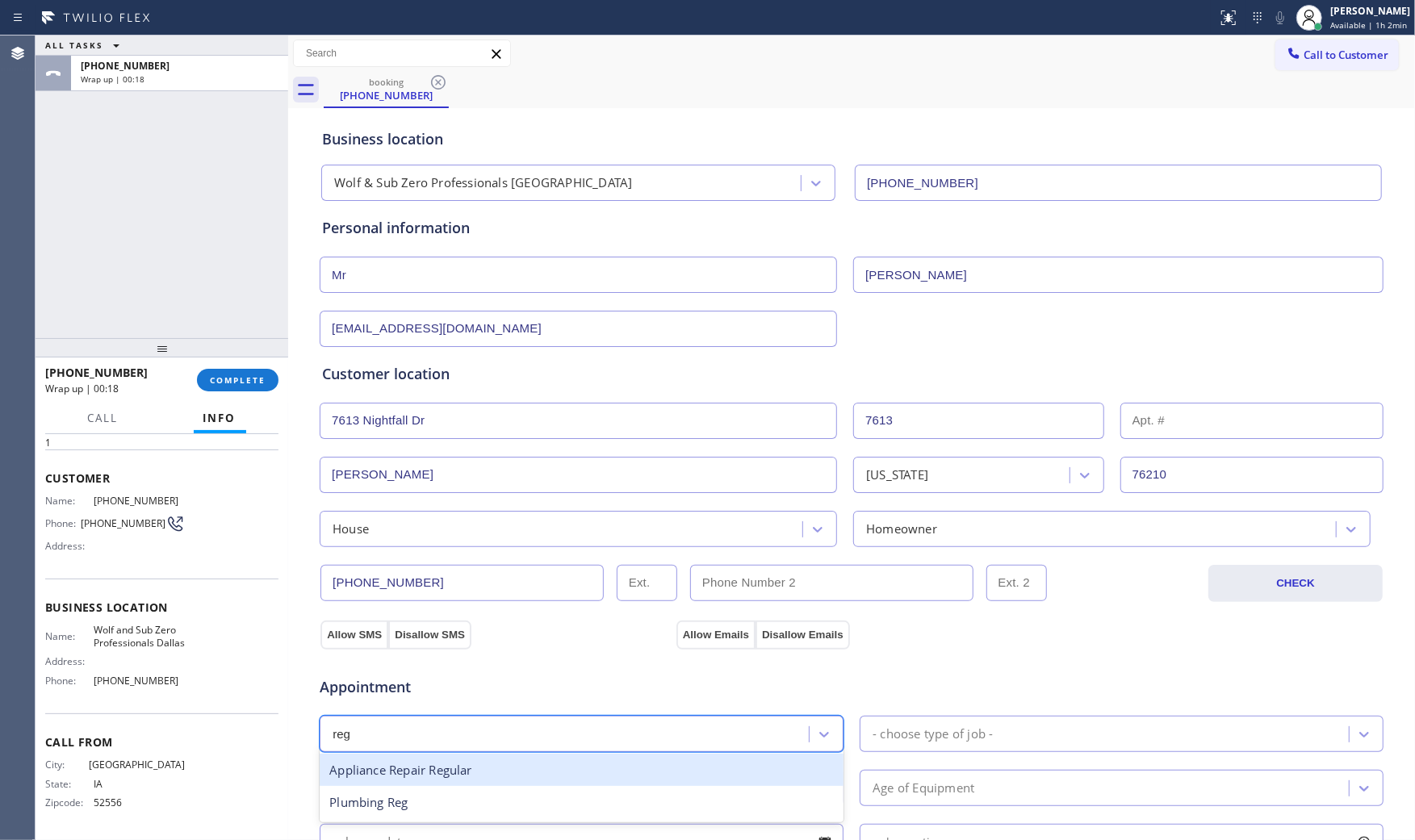
drag, startPoint x: 479, startPoint y: 770, endPoint x: 526, endPoint y: 770, distance: 47.0
click at [482, 770] on div "Appliance Repair Regular" at bounding box center [581, 770] width 523 height 33
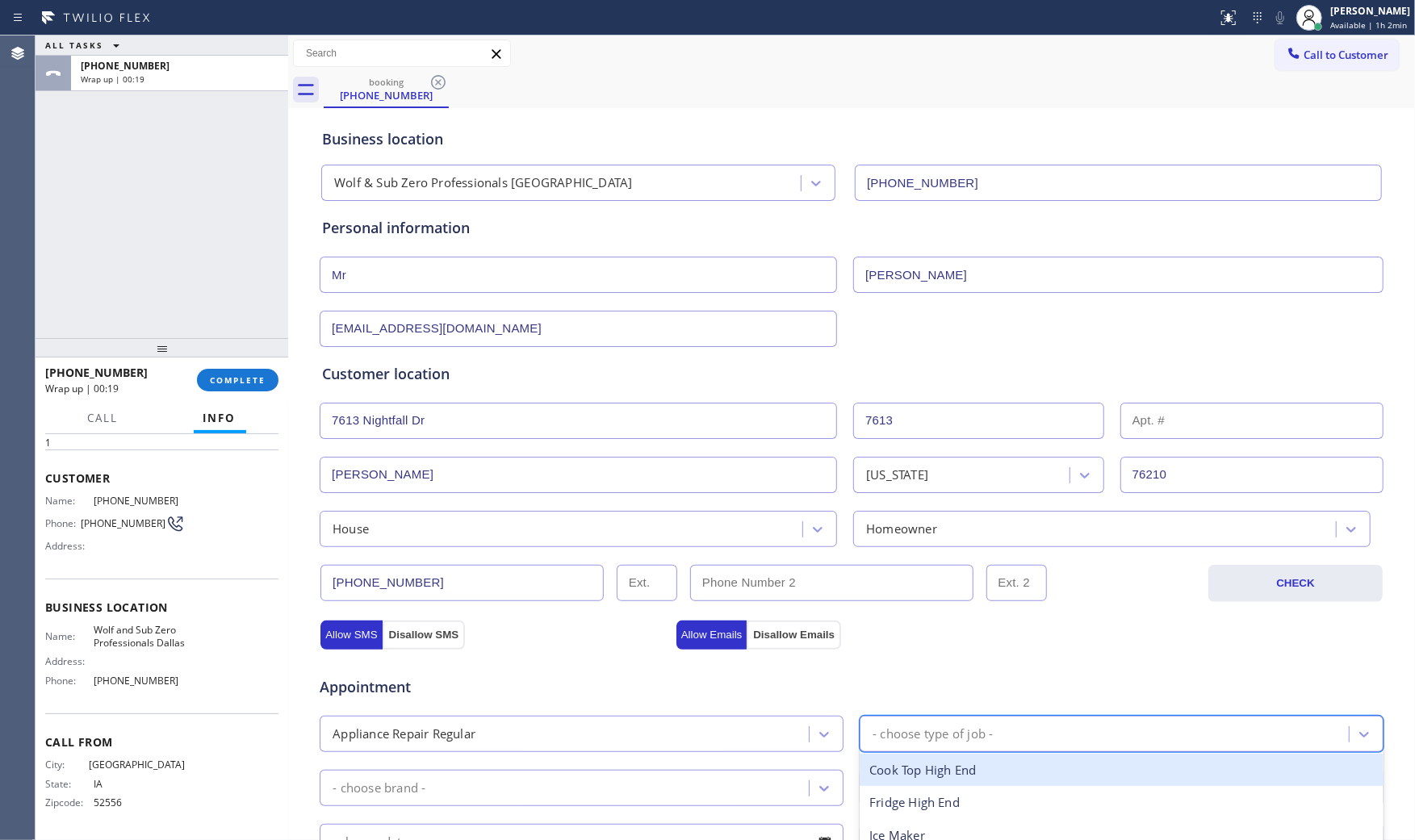
click at [896, 748] on div "- choose type of job -" at bounding box center [1106, 734] width 485 height 28
type input "f"
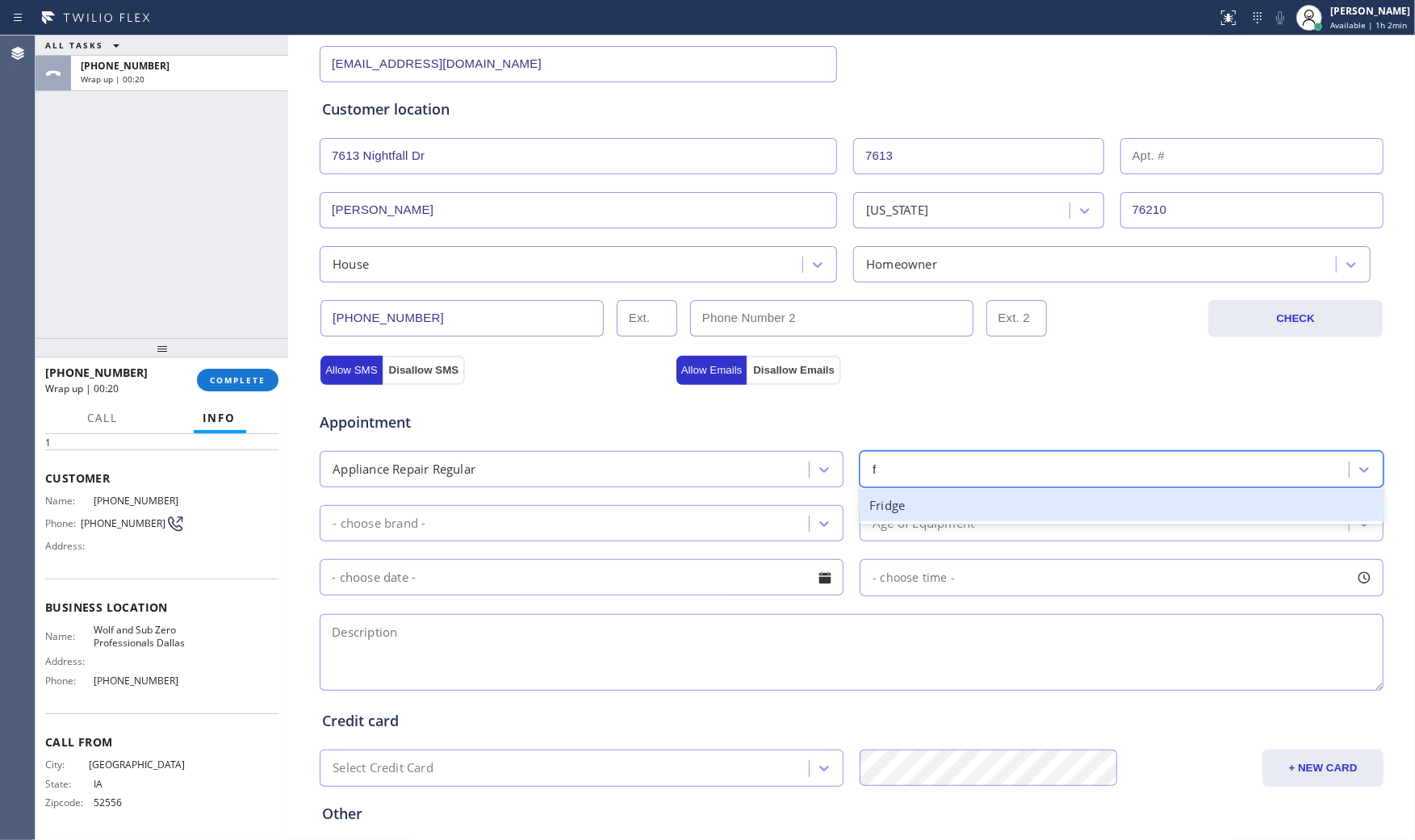
scroll to position [269, 0]
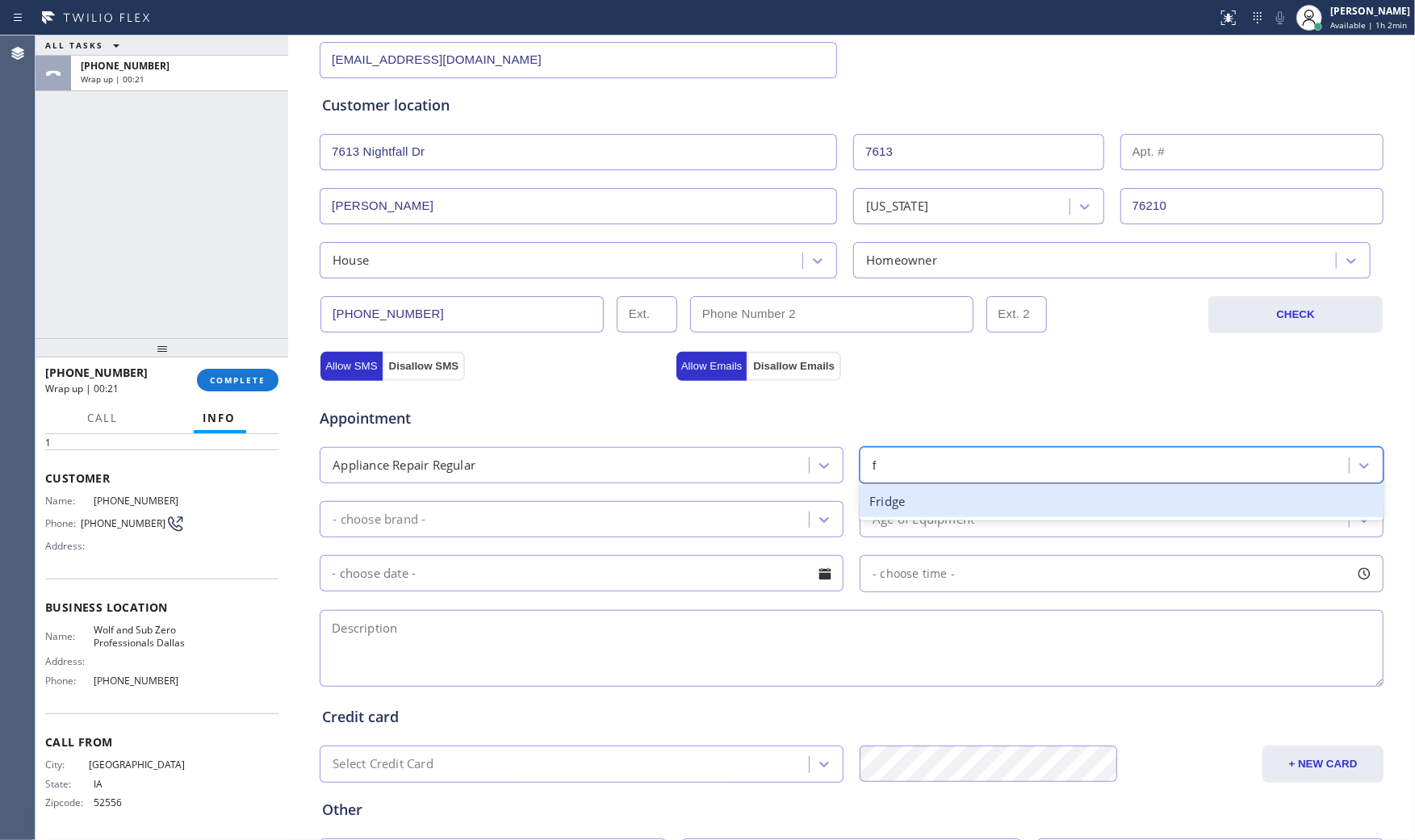
drag, startPoint x: 892, startPoint y: 503, endPoint x: 674, endPoint y: 518, distance: 218.5
click at [889, 503] on div "Fridge" at bounding box center [1121, 500] width 523 height 33
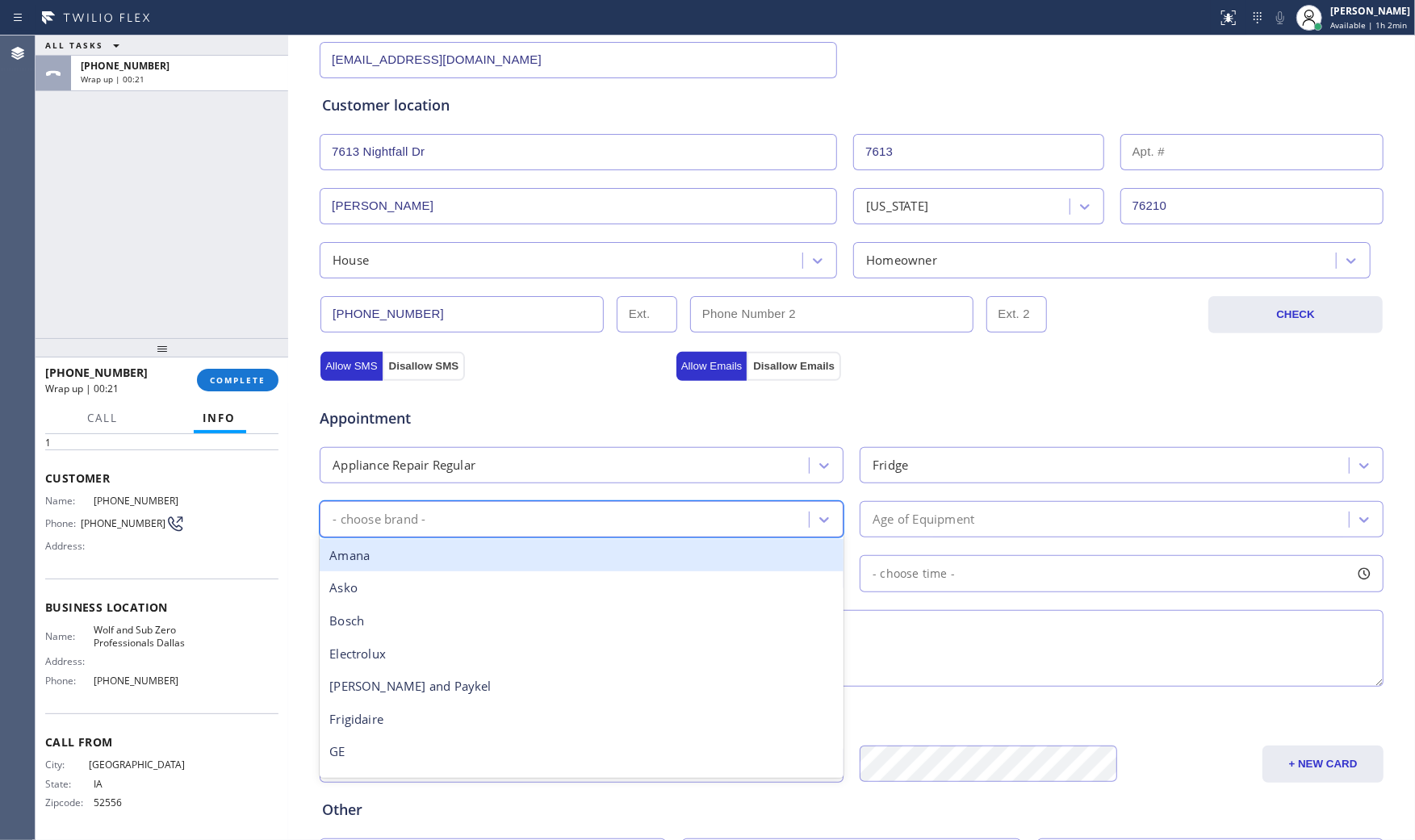
click at [664, 518] on div "- choose brand -" at bounding box center [567, 519] width 485 height 28
type input "LG"
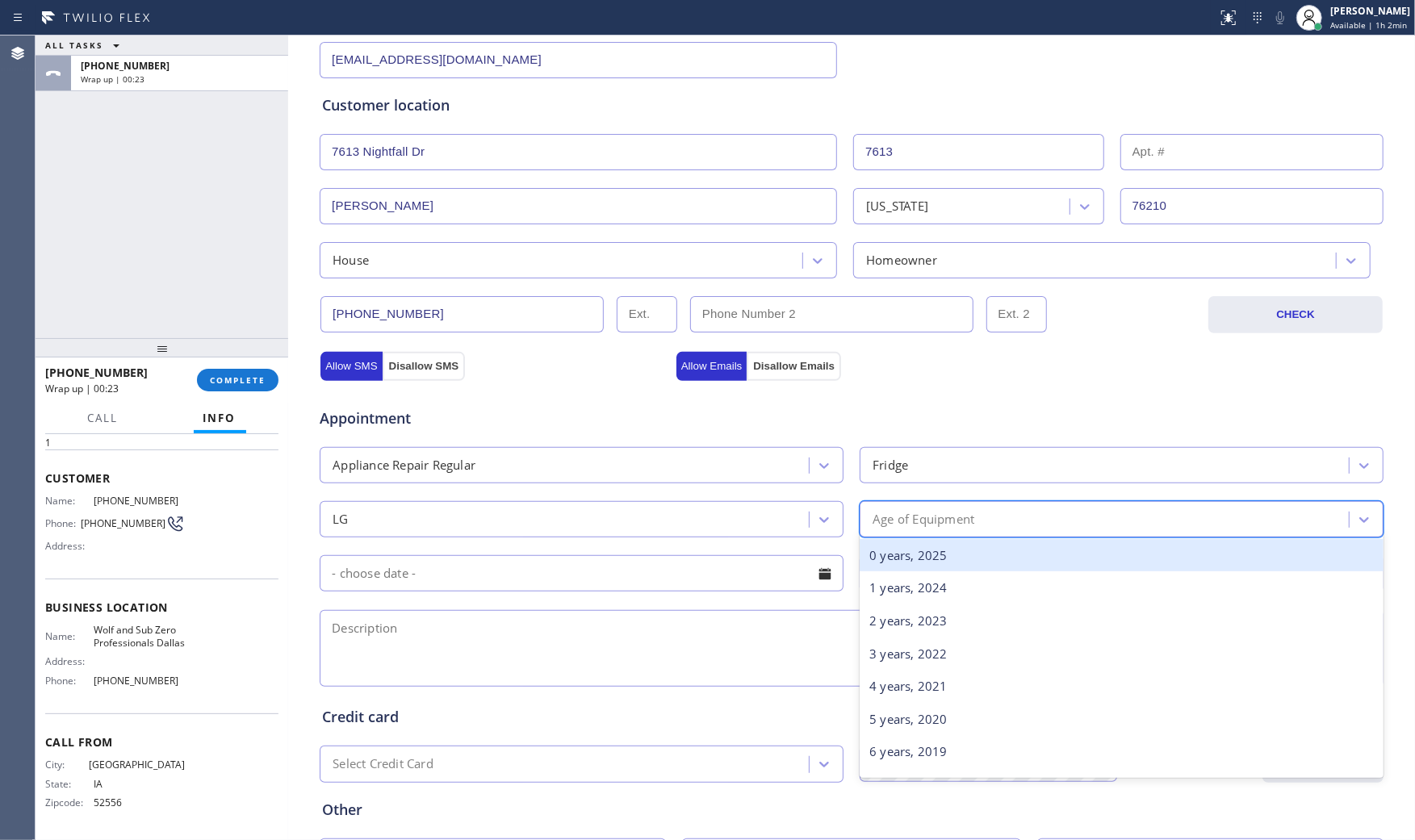
click at [1003, 530] on div "Age of Equipment" at bounding box center [1106, 519] width 485 height 28
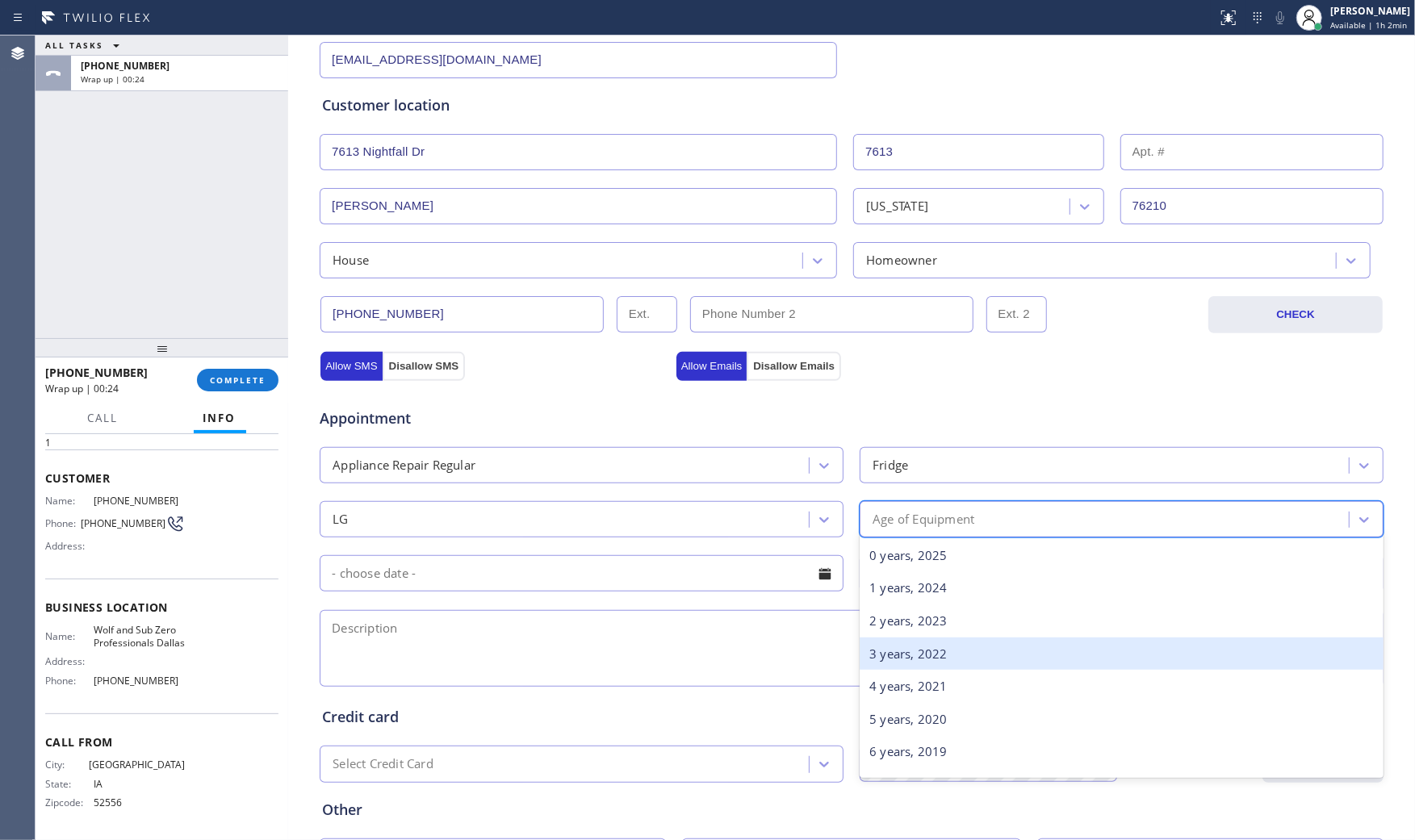
click at [963, 656] on div "3 years, 2022" at bounding box center [1121, 653] width 523 height 33
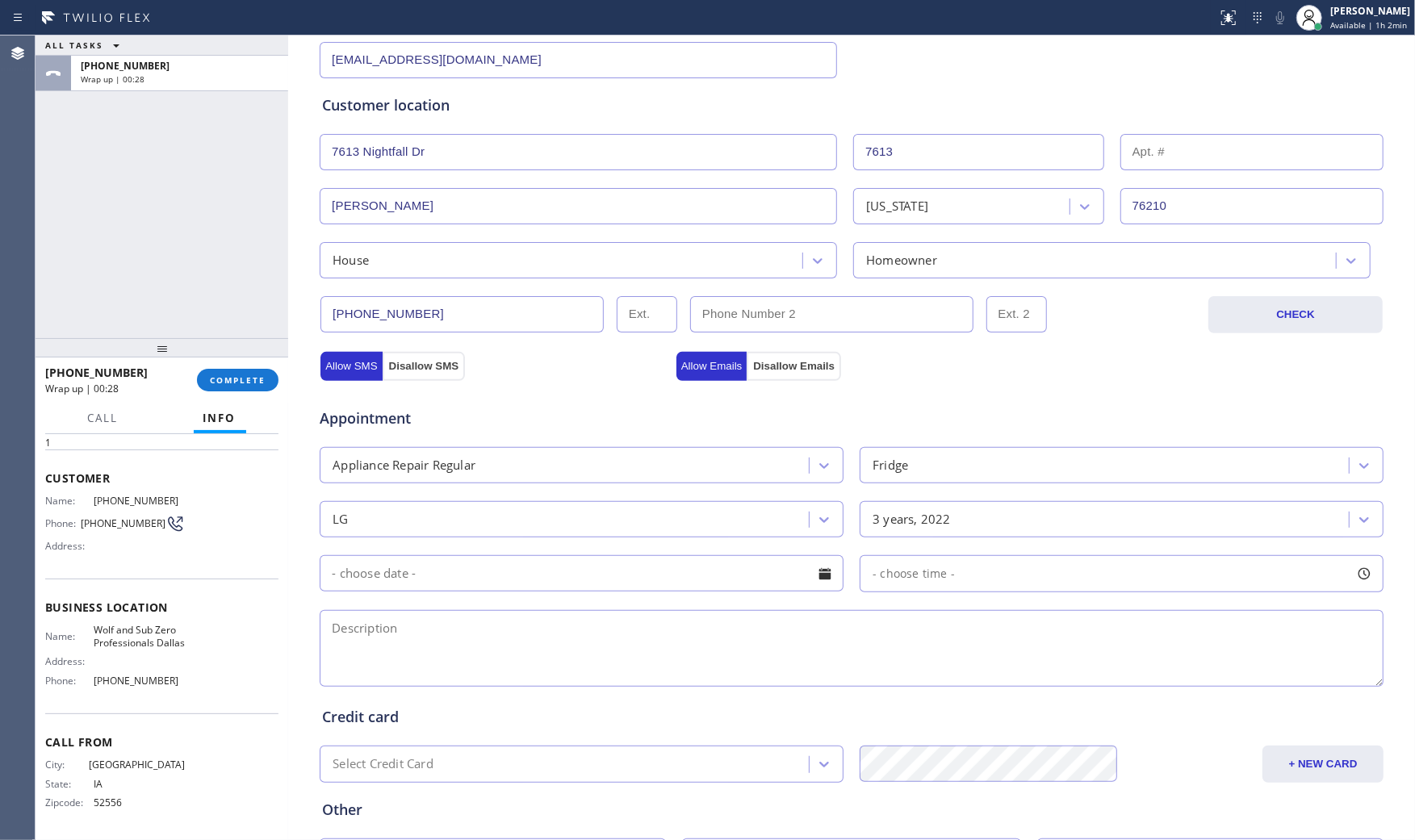
click at [641, 661] on textarea at bounding box center [851, 647] width 1063 height 76
paste textarea "LG | fridge | not working and got FF code | less than 3yo | house - ho | 7613 N…"
click at [383, 631] on textarea "LG | fridge | not working and got FF code | less than 3yo | house - ho | 7613 N…" at bounding box center [851, 647] width 1063 height 76
click at [1115, 637] on textarea "LG | fridgeFS | not working and got FF code | less than 3yo | house - ho | 7613…" at bounding box center [851, 647] width 1063 height 76
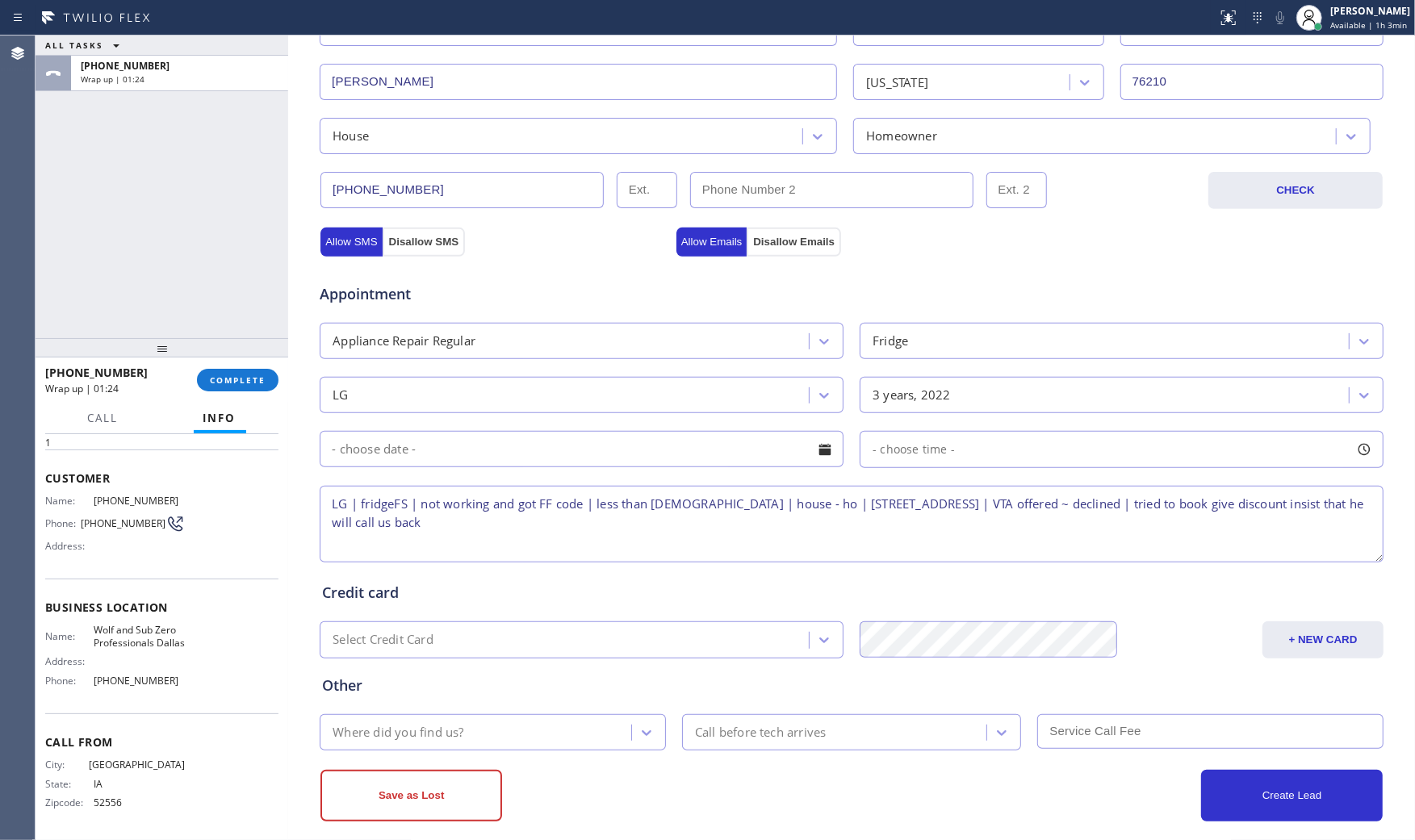
scroll to position [410, 0]
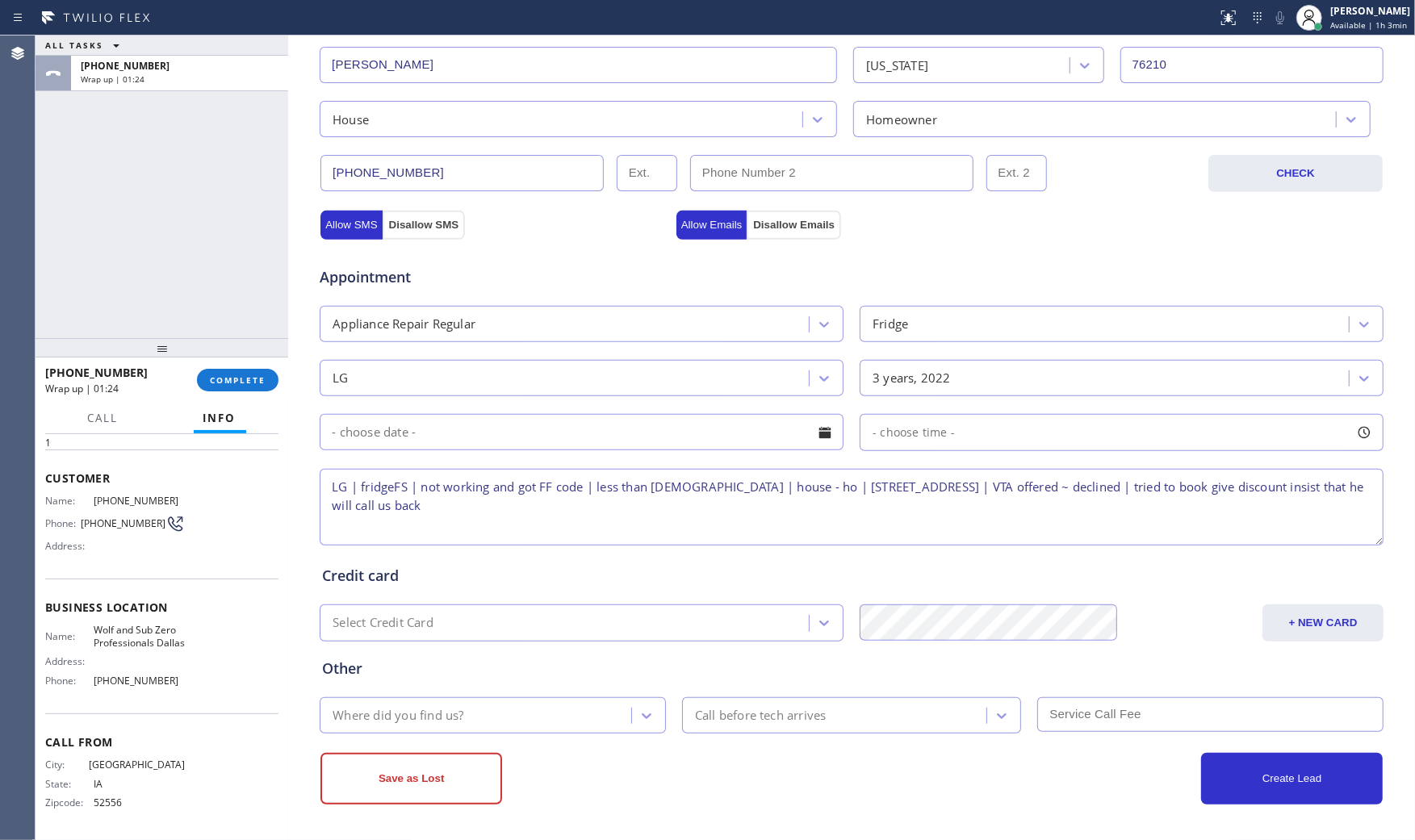
type textarea "LG | fridgeFS | not working and got FF code | less than 3yo | house - ho | 7613…"
click at [570, 712] on div "Where did you find us?" at bounding box center [478, 715] width 307 height 28
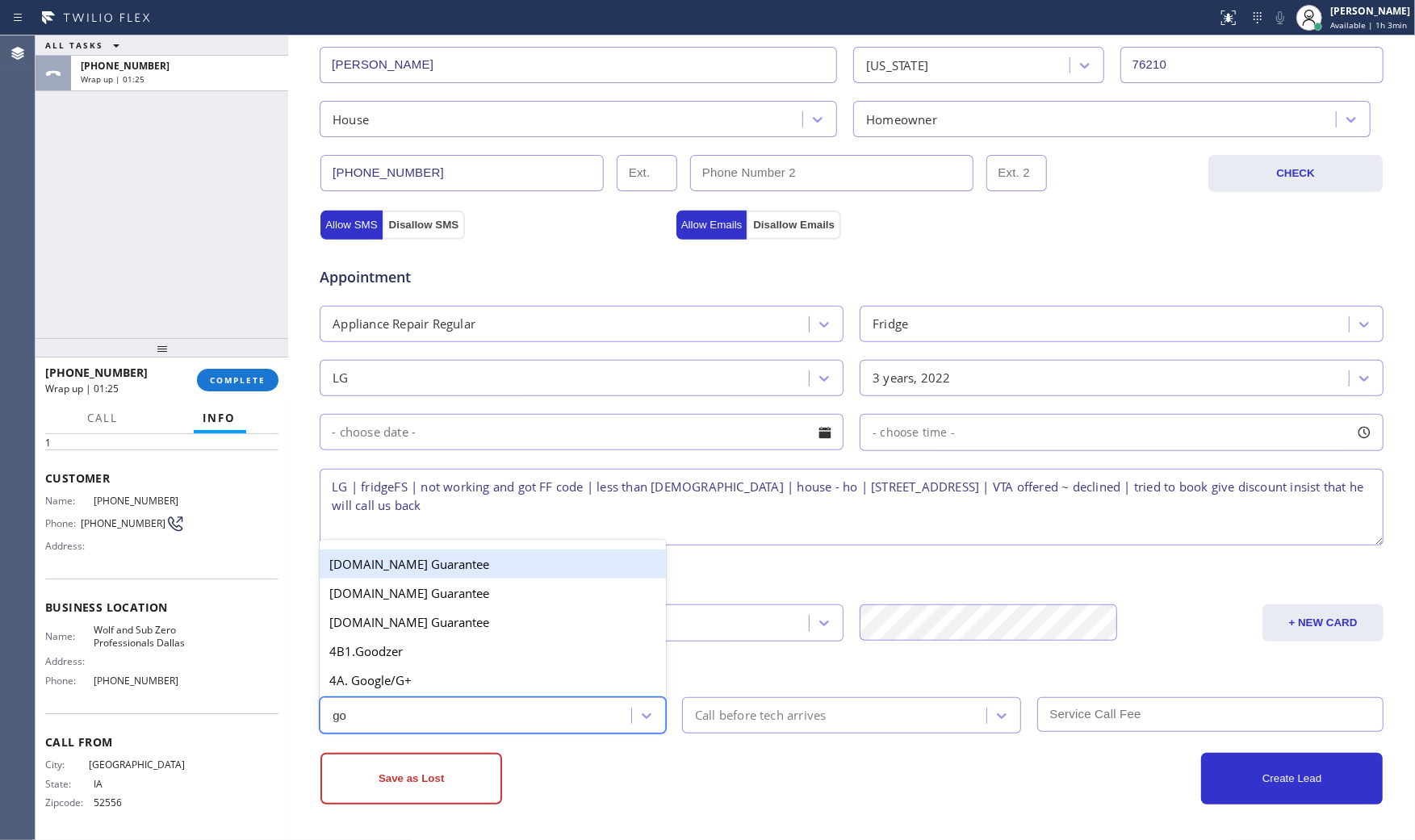
type input "goo"
click at [501, 687] on div "4A. Google/G+" at bounding box center [493, 680] width 347 height 29
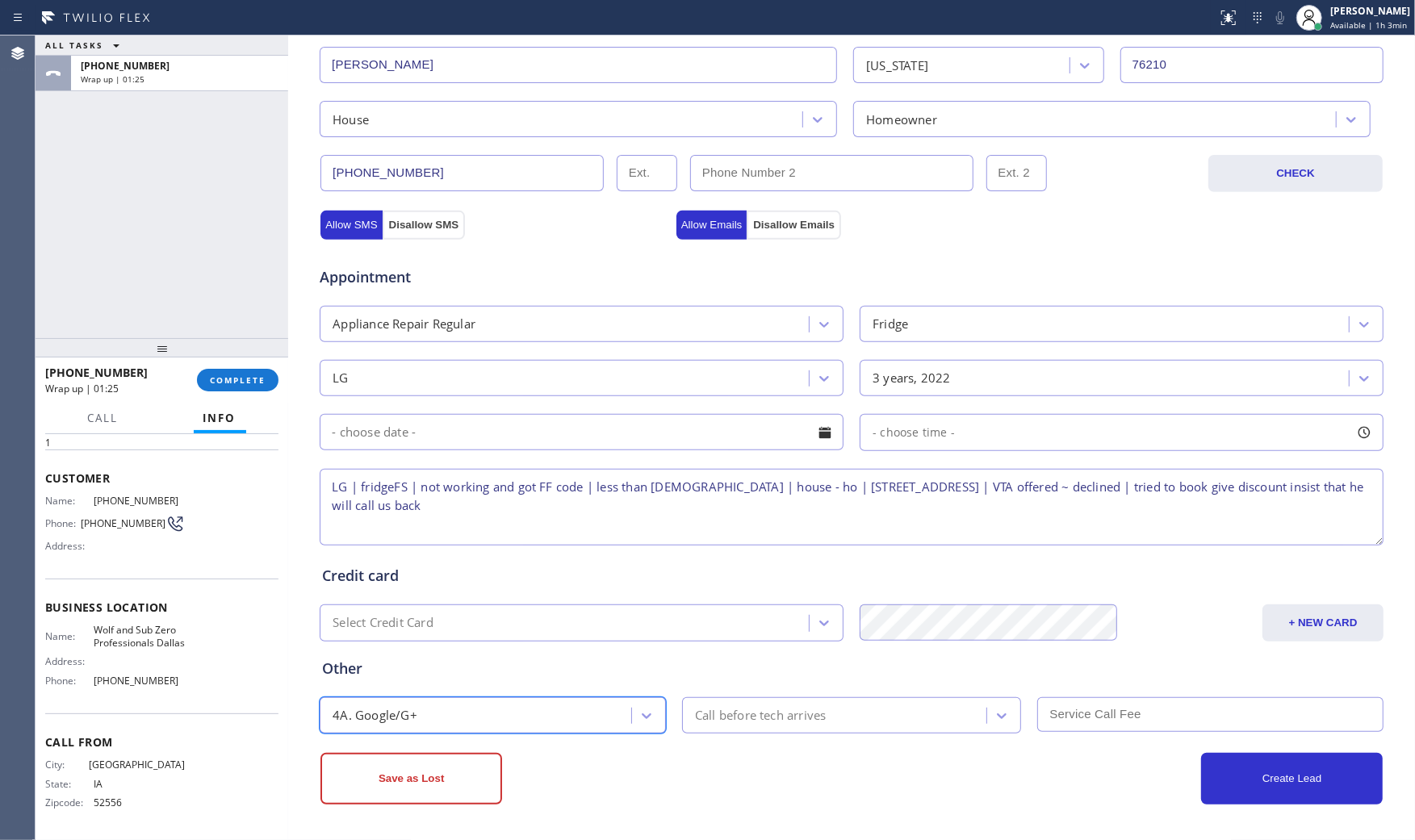
drag, startPoint x: 542, startPoint y: 783, endPoint x: 534, endPoint y: 786, distance: 8.5
click at [535, 785] on div "Save as Lost" at bounding box center [586, 778] width 531 height 52
click at [400, 784] on button "Save as Lost" at bounding box center [411, 778] width 182 height 52
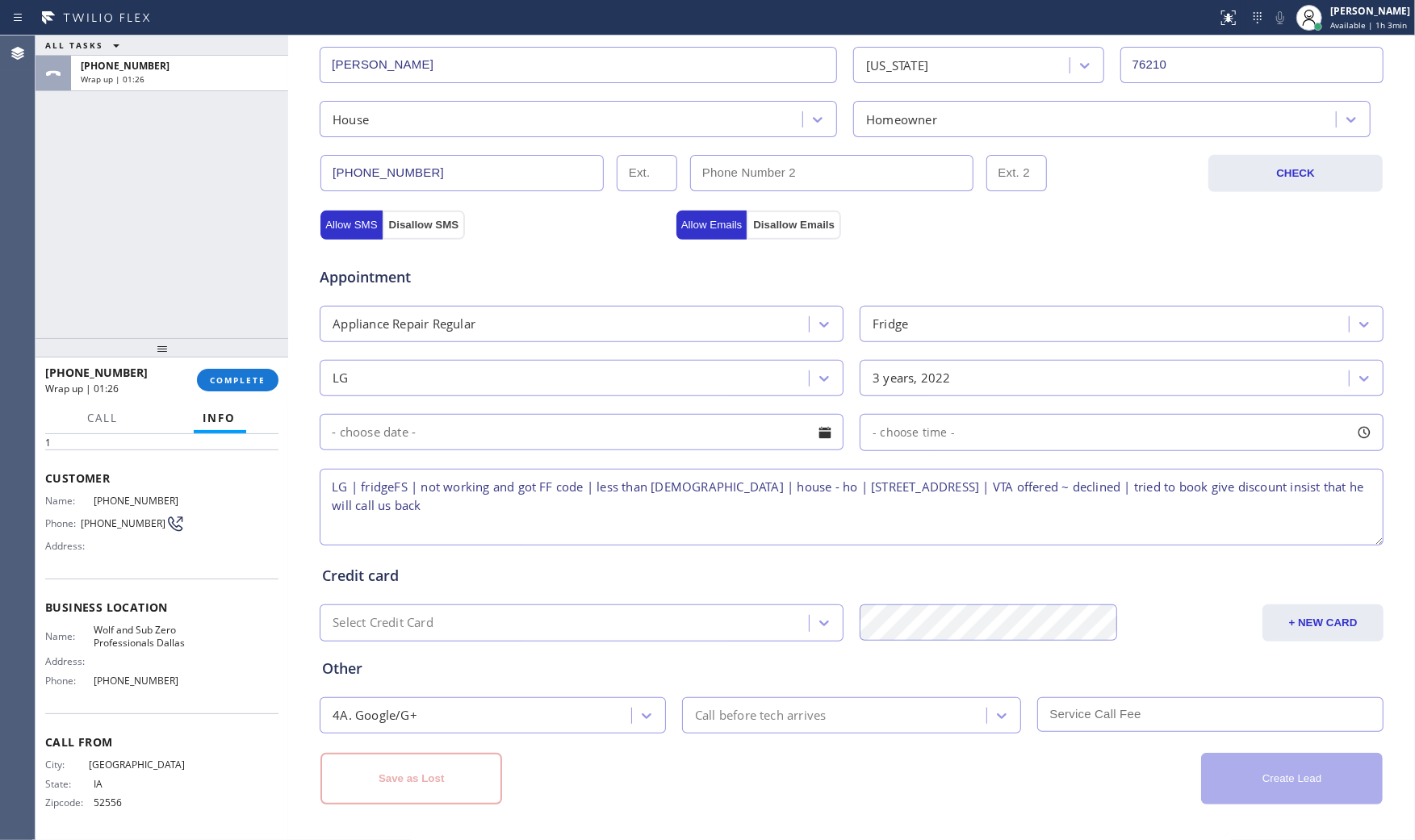
scroll to position [0, 0]
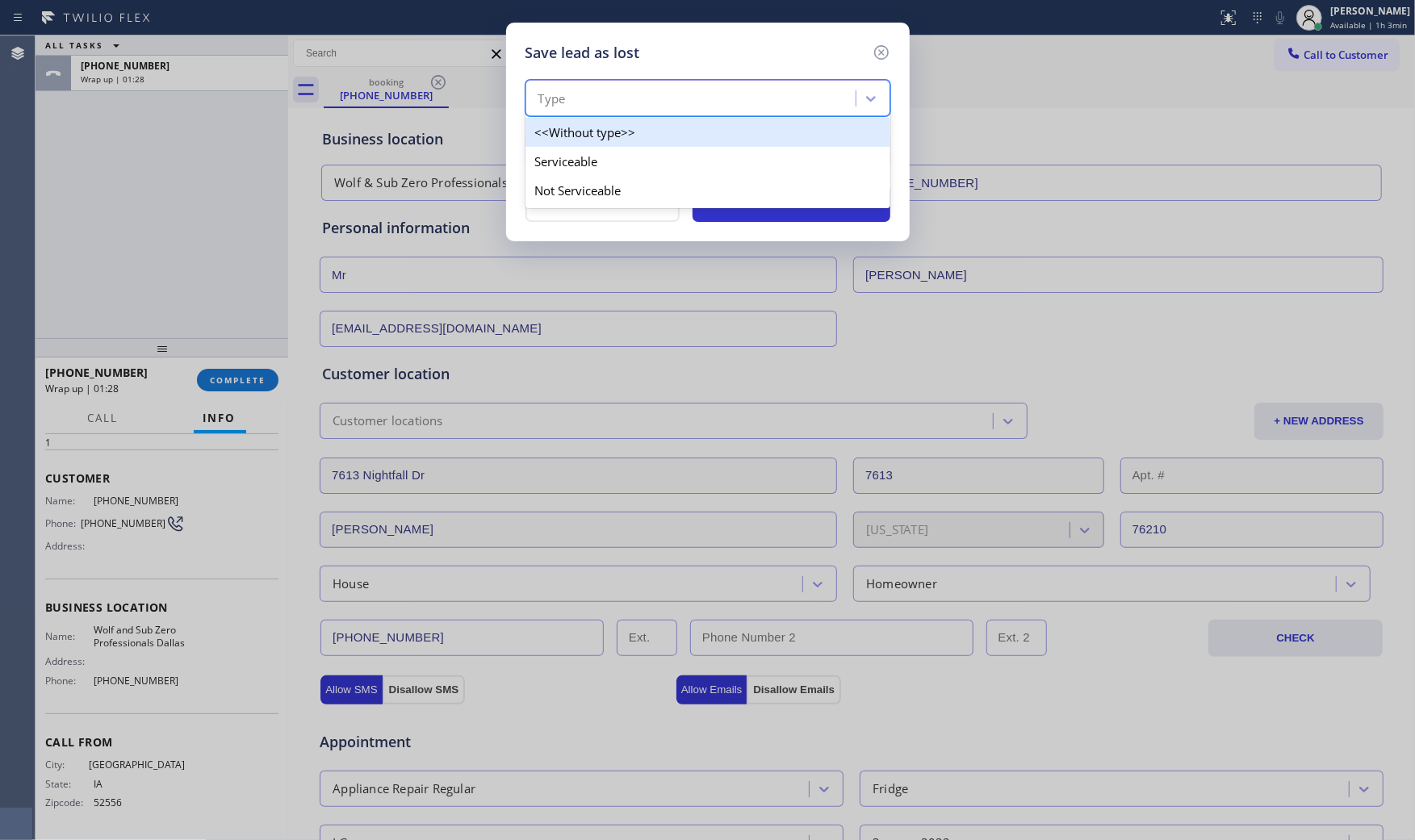
click at [609, 90] on div "Type" at bounding box center [693, 98] width 326 height 28
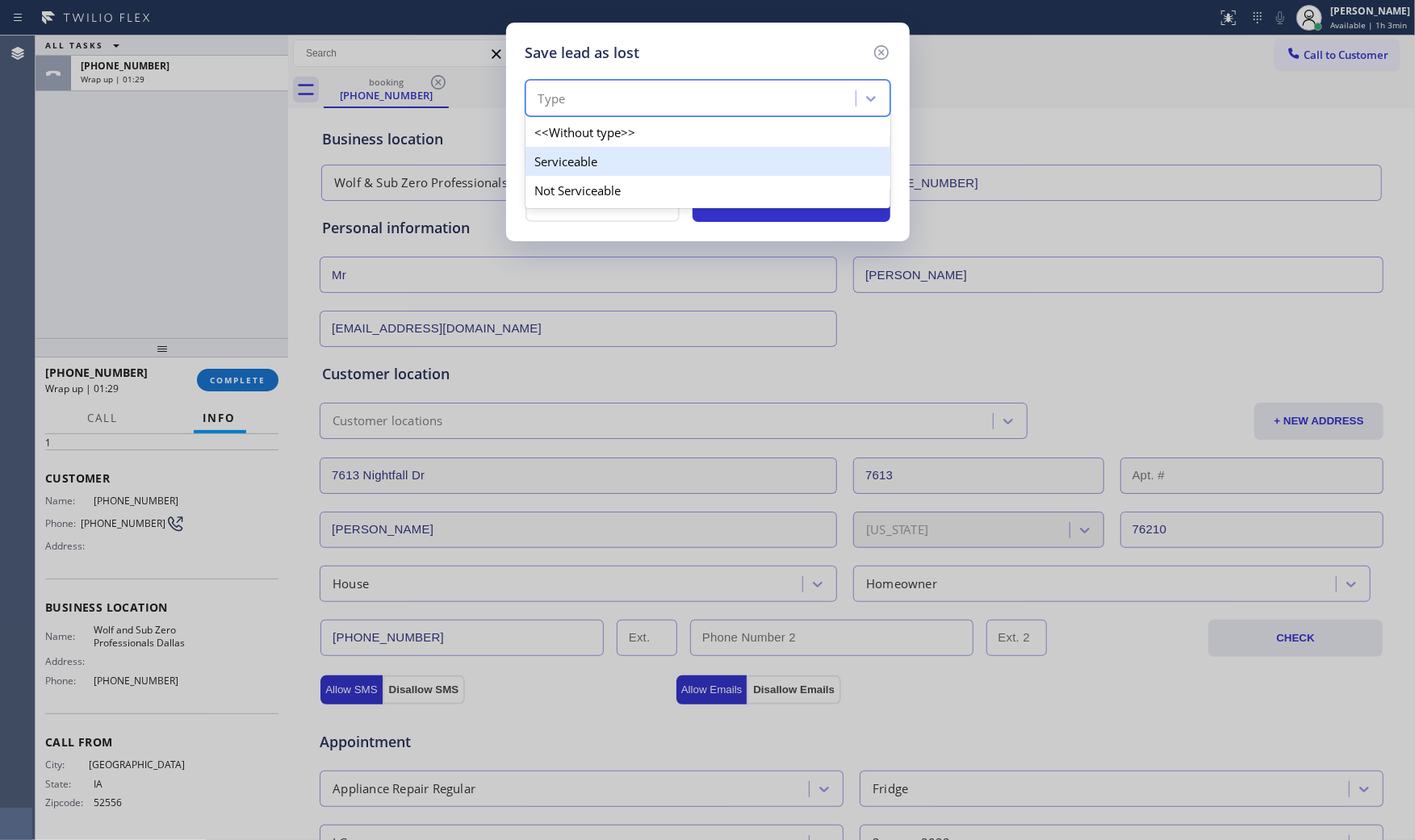
click at [576, 170] on div "Serviceable" at bounding box center [707, 161] width 364 height 29
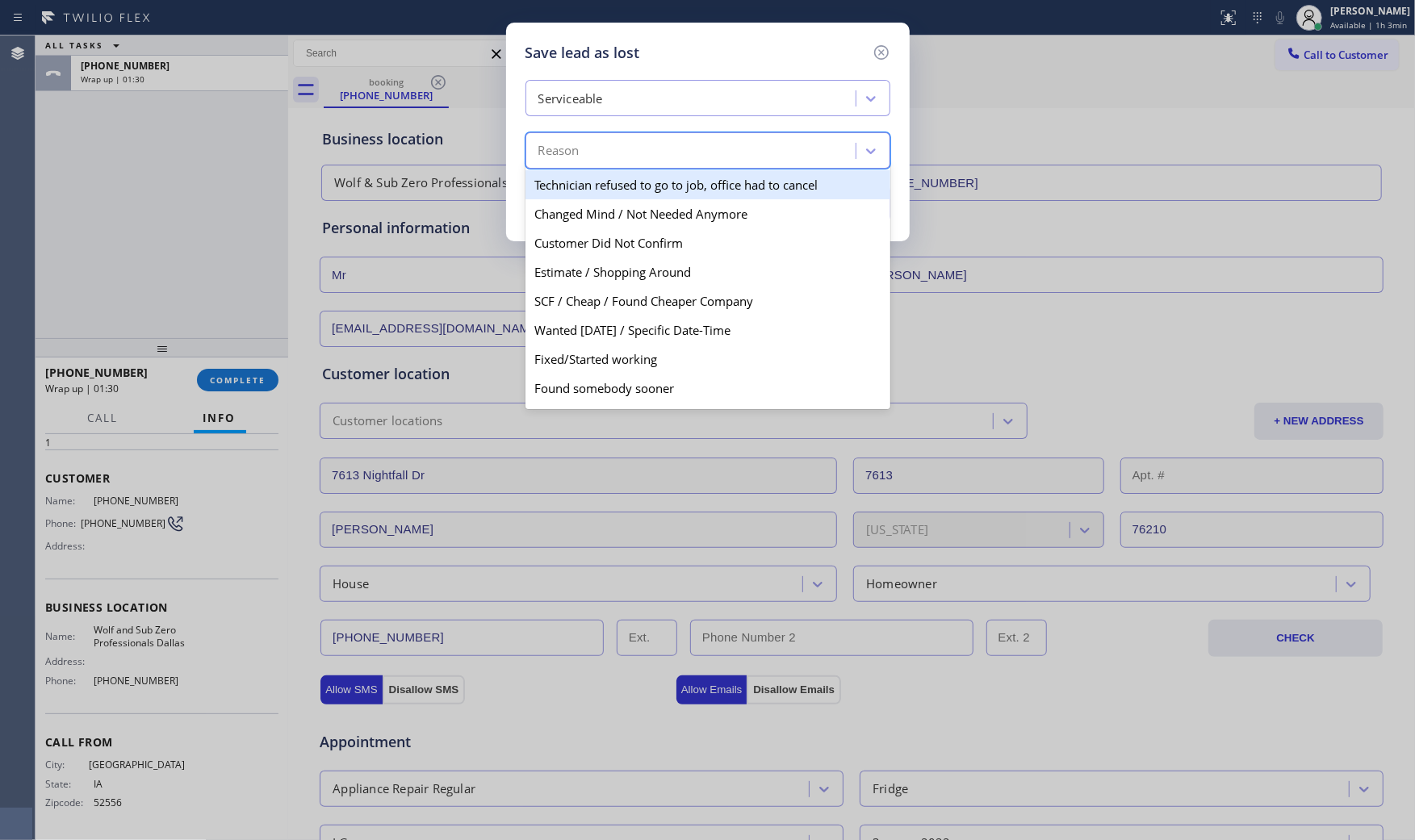
click at [576, 147] on div "Reason" at bounding box center [558, 151] width 41 height 19
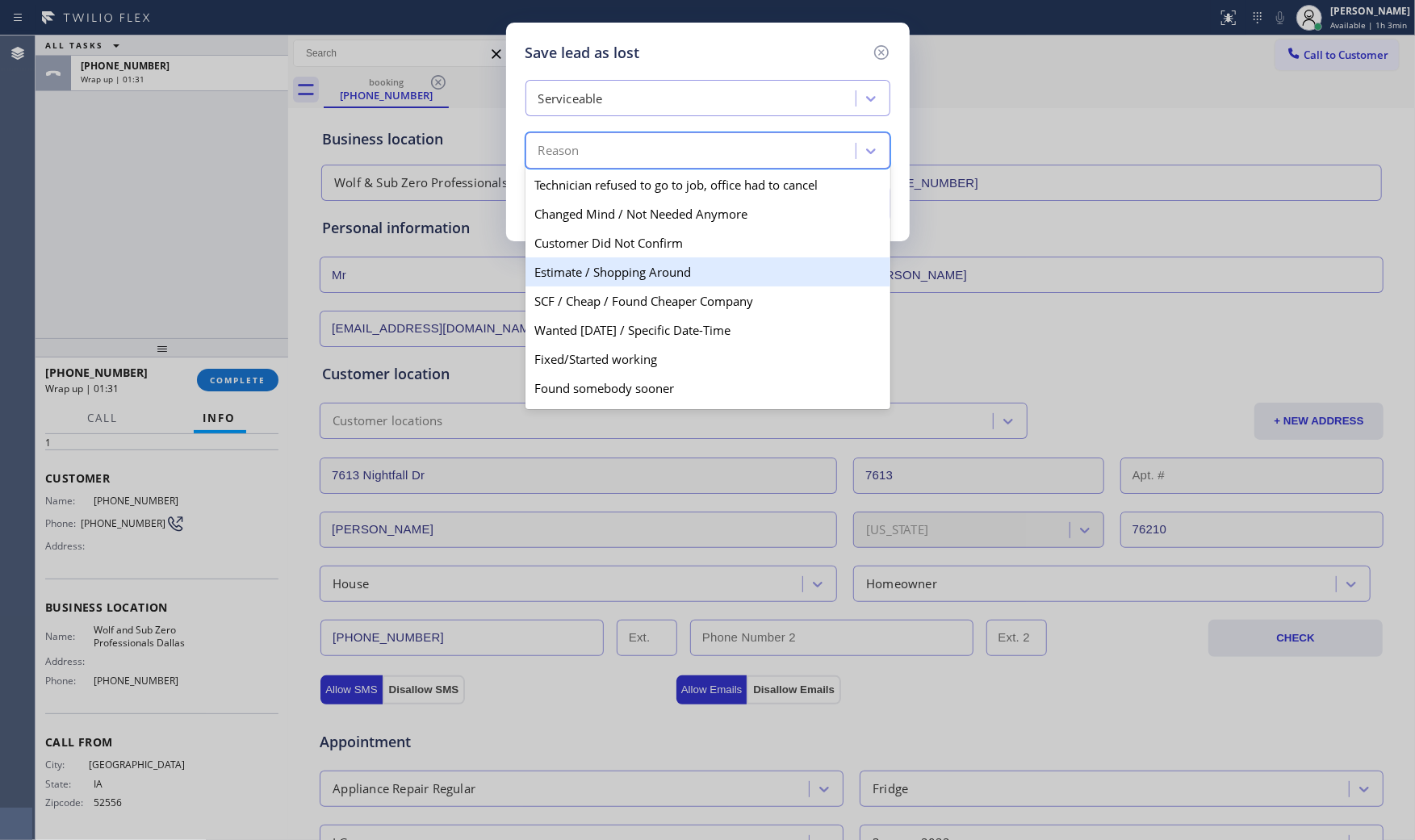
click at [606, 264] on div "Estimate / Shopping Around" at bounding box center [707, 271] width 364 height 29
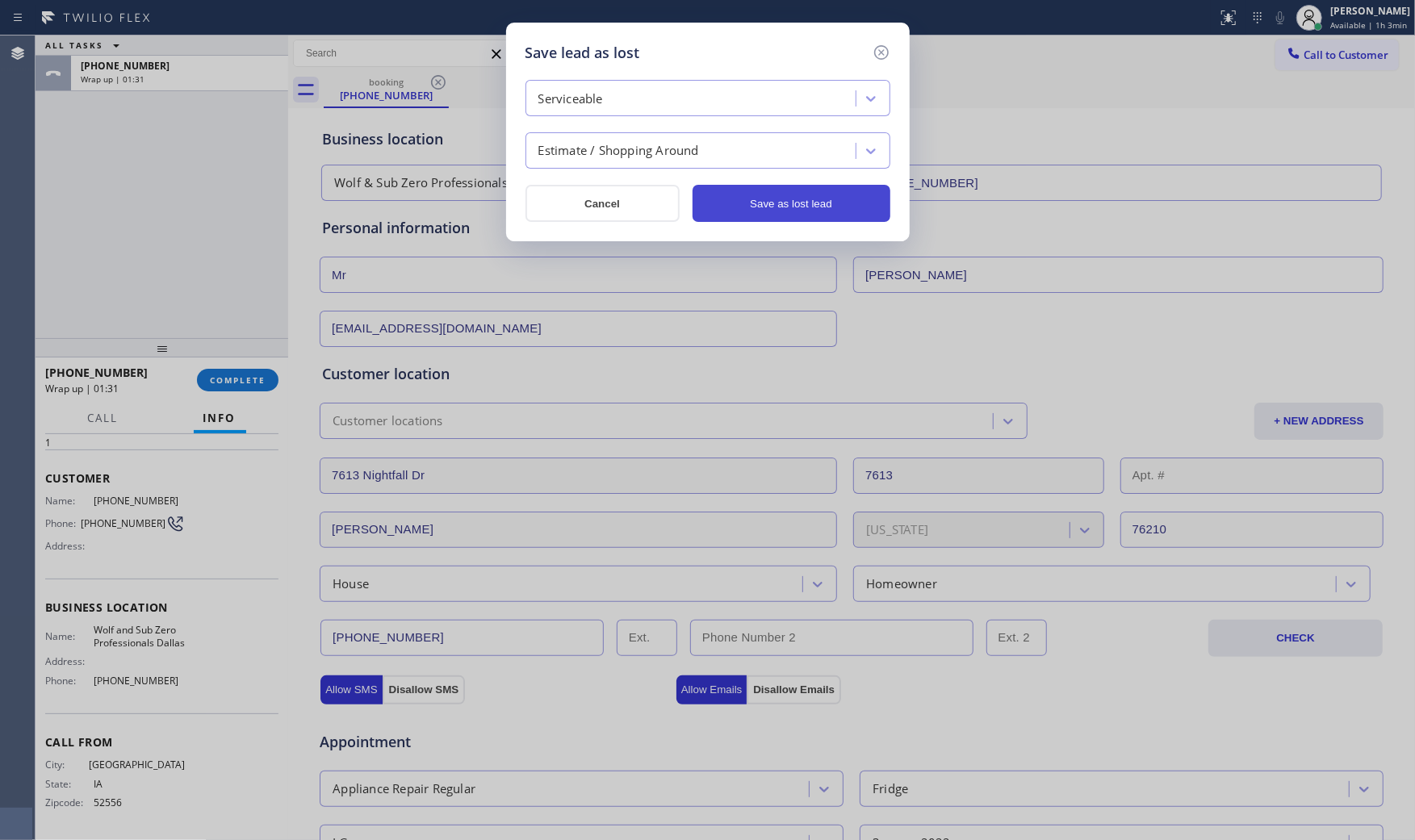
click at [787, 213] on button "Save as lost lead" at bounding box center [790, 203] width 198 height 37
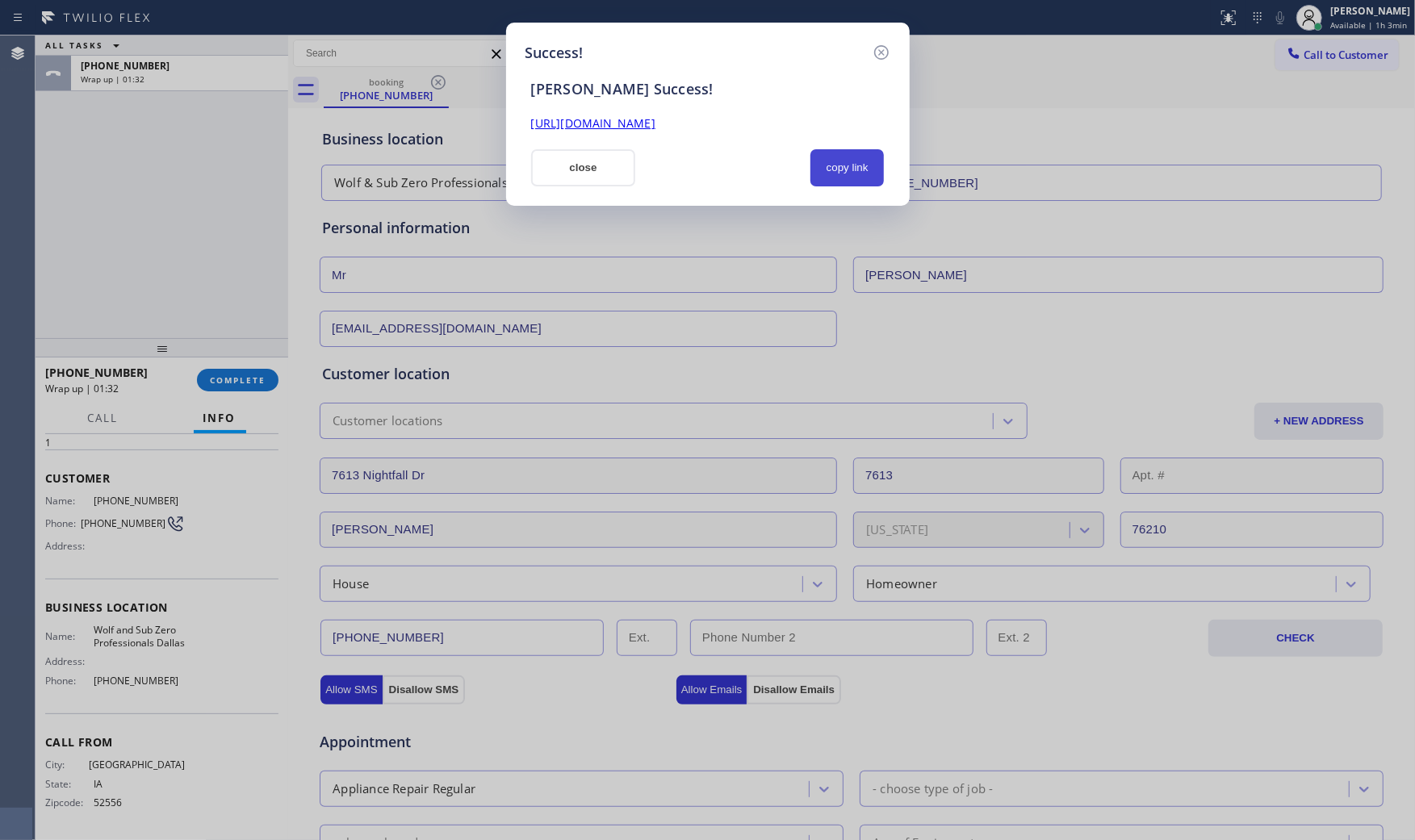
click at [843, 168] on button "copy link" at bounding box center [847, 167] width 74 height 37
click at [596, 189] on div "Success! SAL Success! https://erp.apollosoft.co/customer/764308#portlet_lead cl…" at bounding box center [708, 114] width 403 height 183
click at [594, 175] on button "close" at bounding box center [584, 167] width 105 height 37
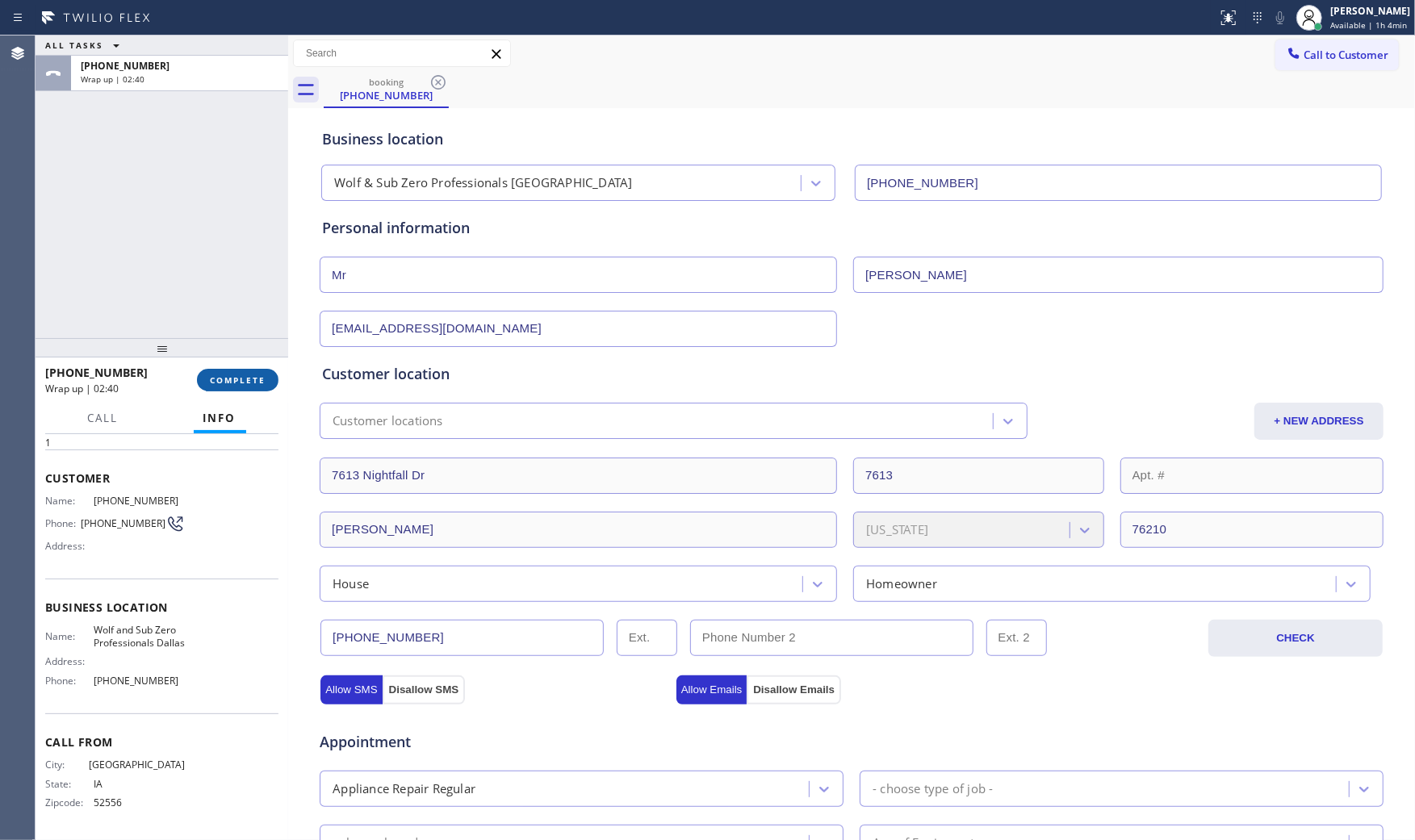
click at [268, 373] on button "COMPLETE" at bounding box center [237, 379] width 81 height 23
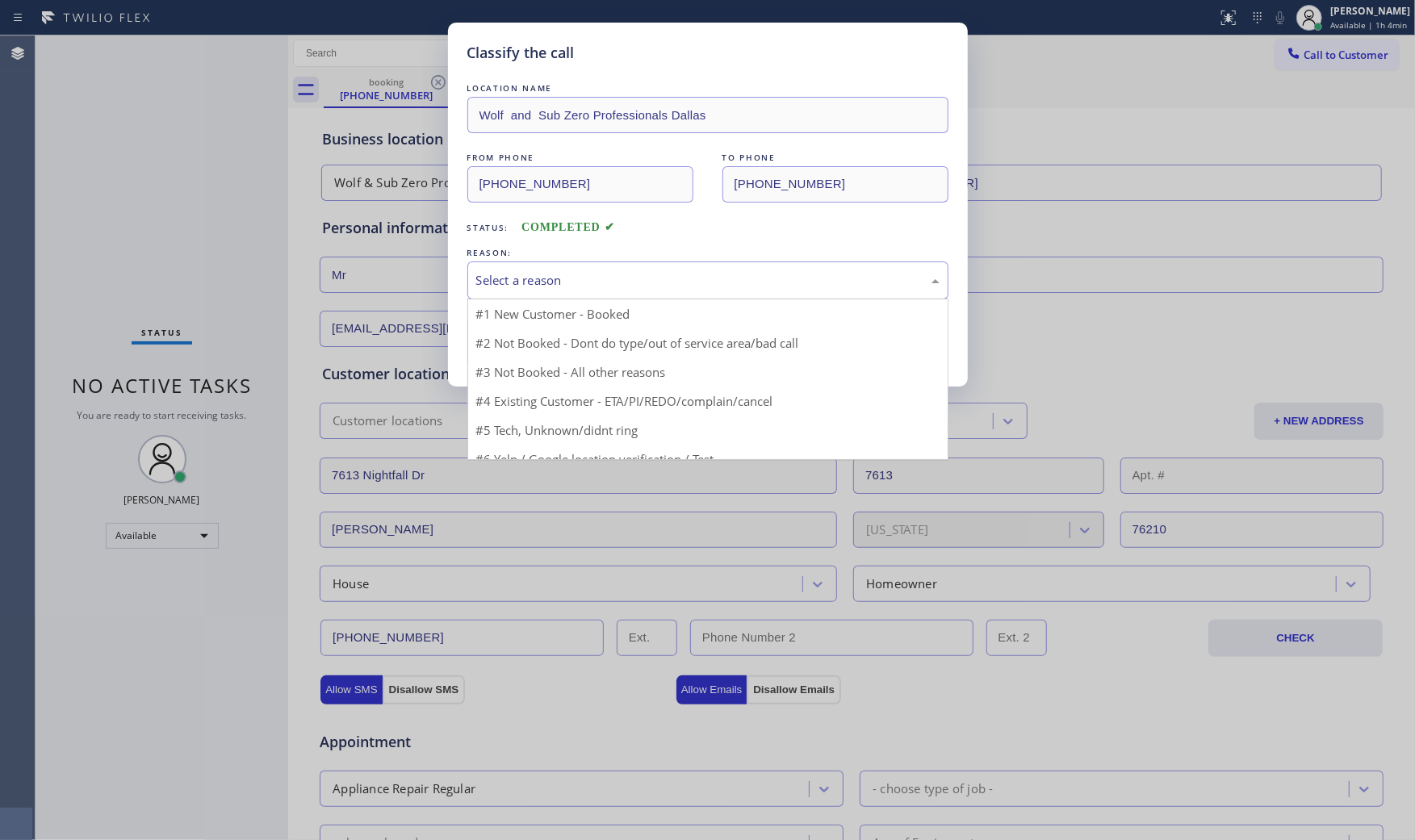
click at [663, 284] on div "Select a reason" at bounding box center [708, 280] width 464 height 19
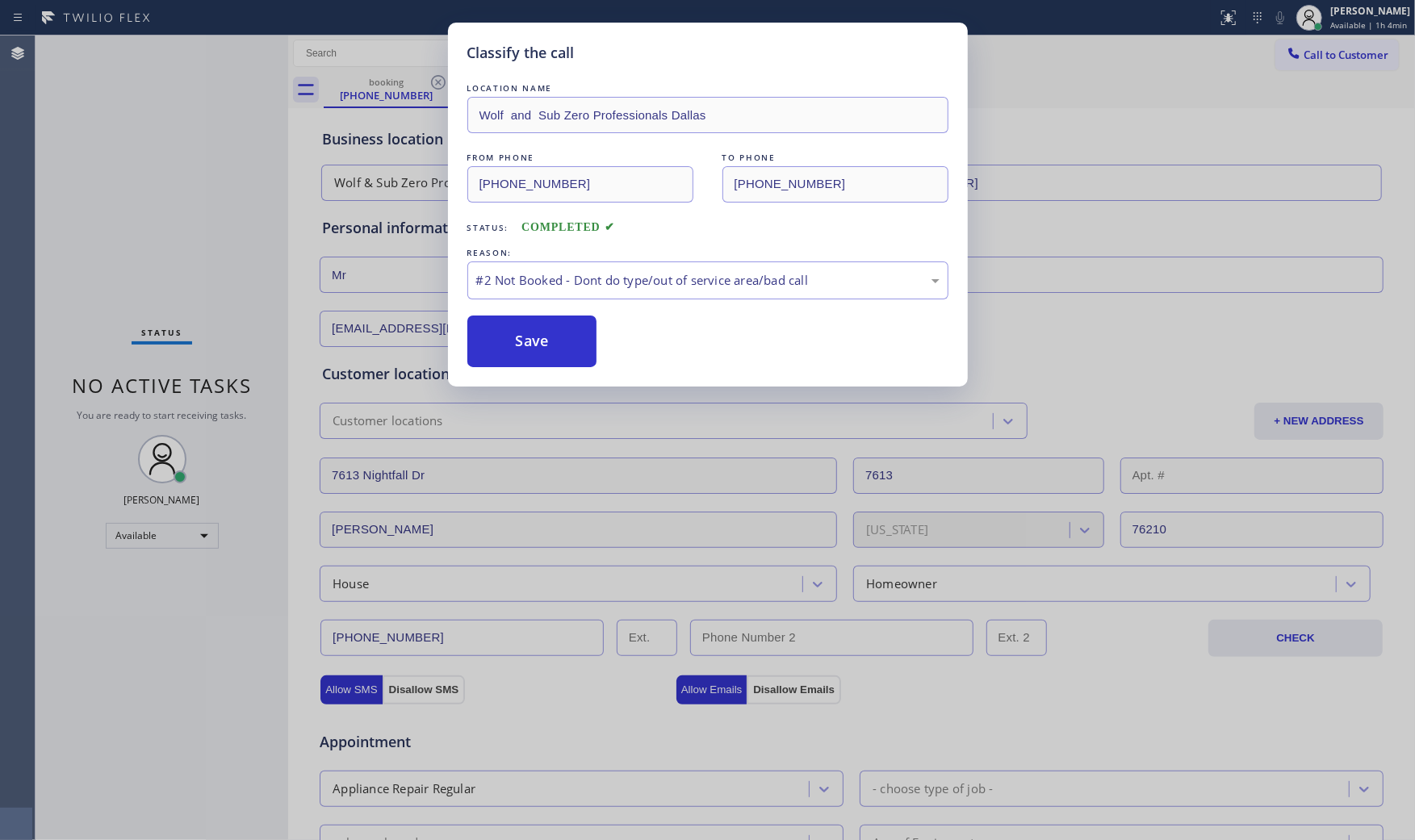
click at [520, 349] on button "Save" at bounding box center [532, 342] width 130 height 52
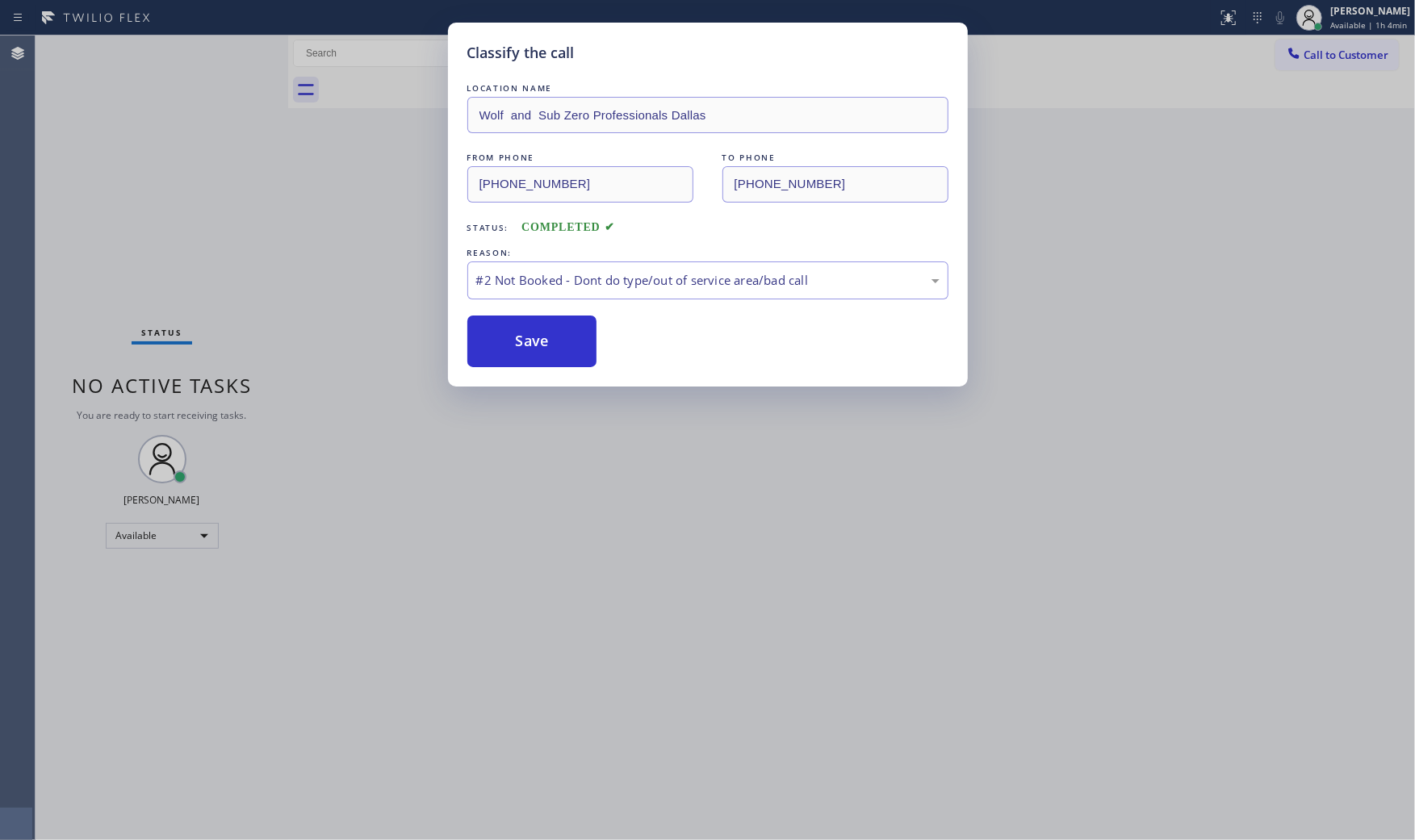
click at [520, 349] on button "Save" at bounding box center [532, 342] width 130 height 52
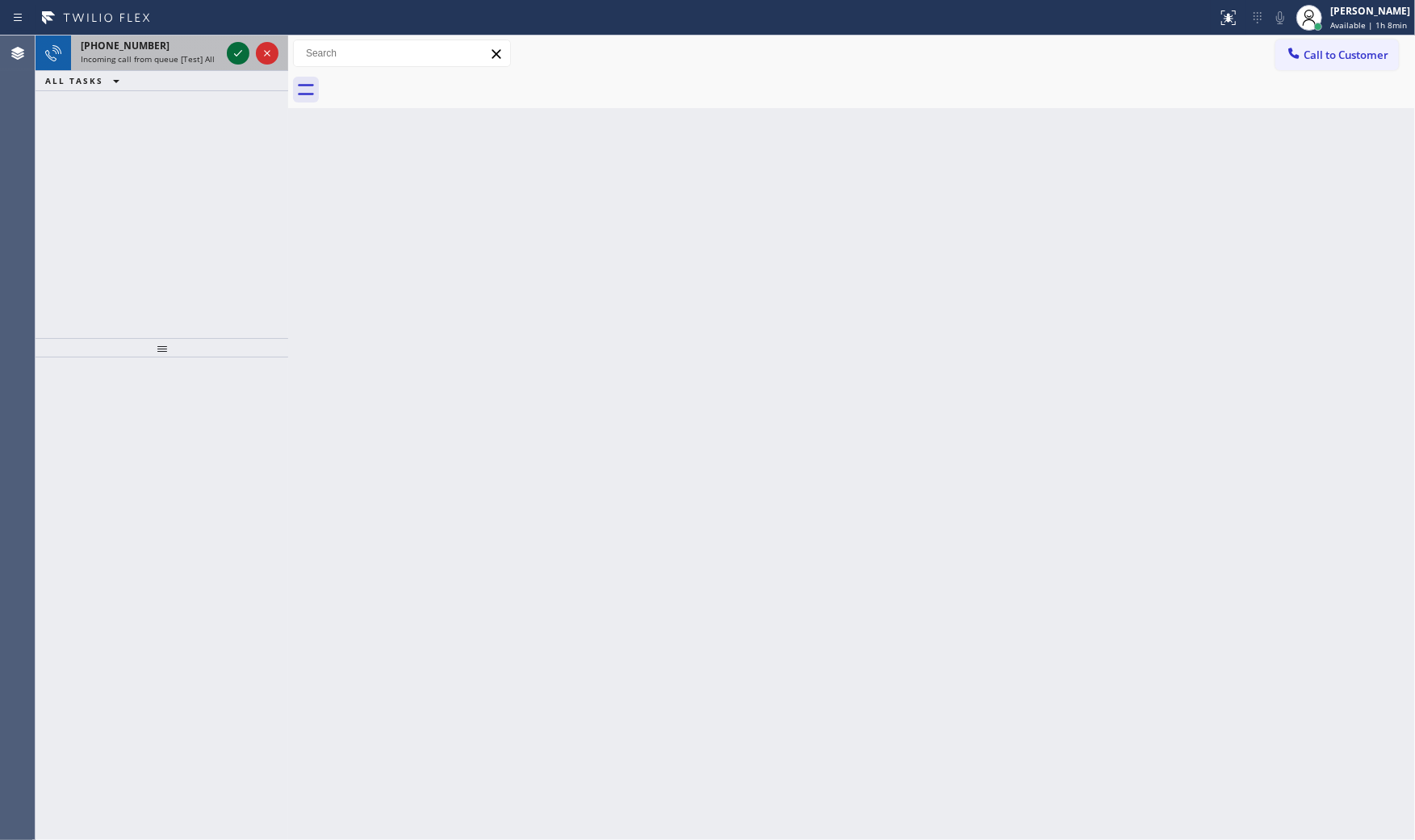
click at [238, 50] on icon at bounding box center [238, 54] width 20 height 20
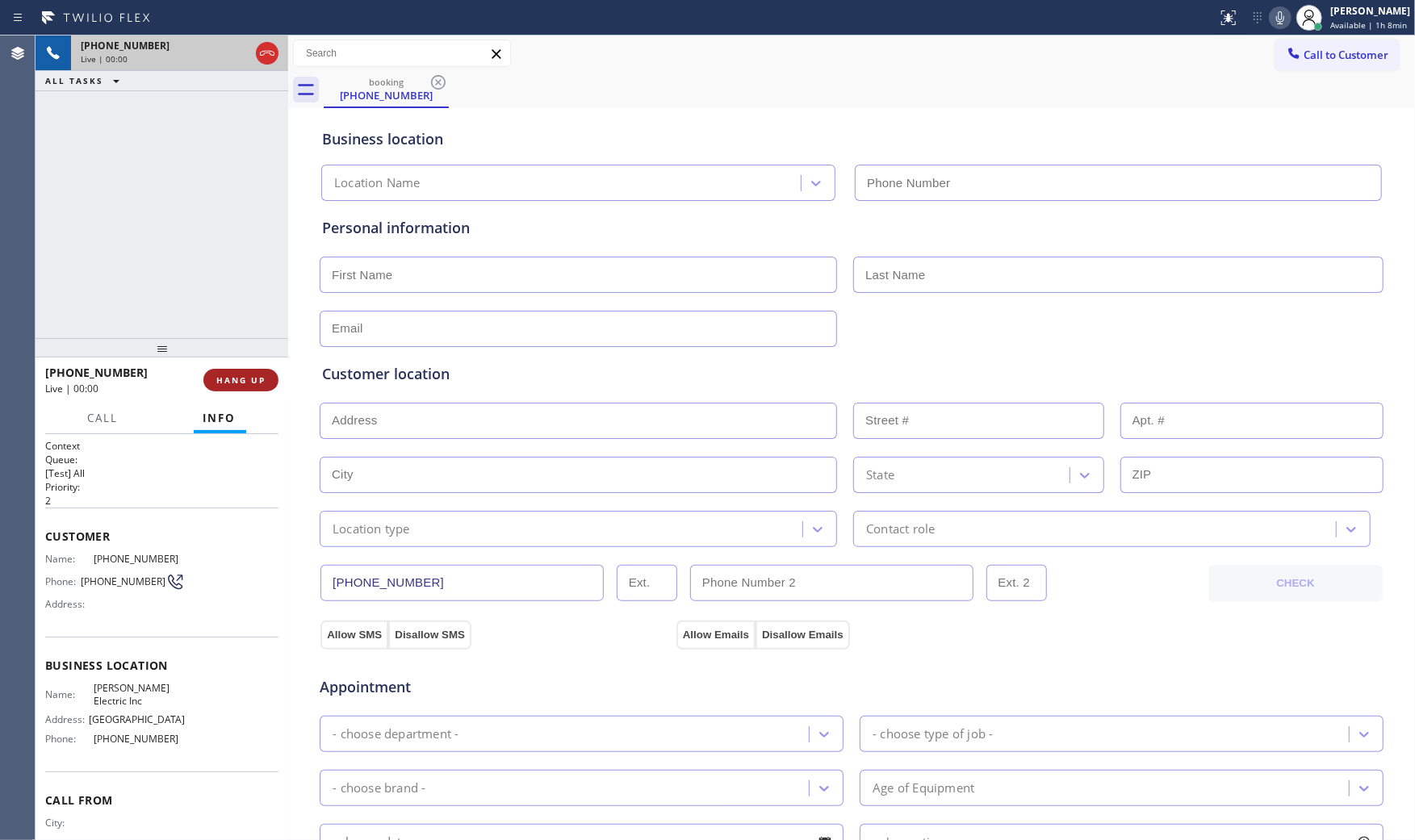
type input "(856) 702-3785"
click at [262, 384] on span "HANG UP" at bounding box center [241, 379] width 50 height 11
click at [259, 377] on span "HANG UP" at bounding box center [241, 379] width 50 height 11
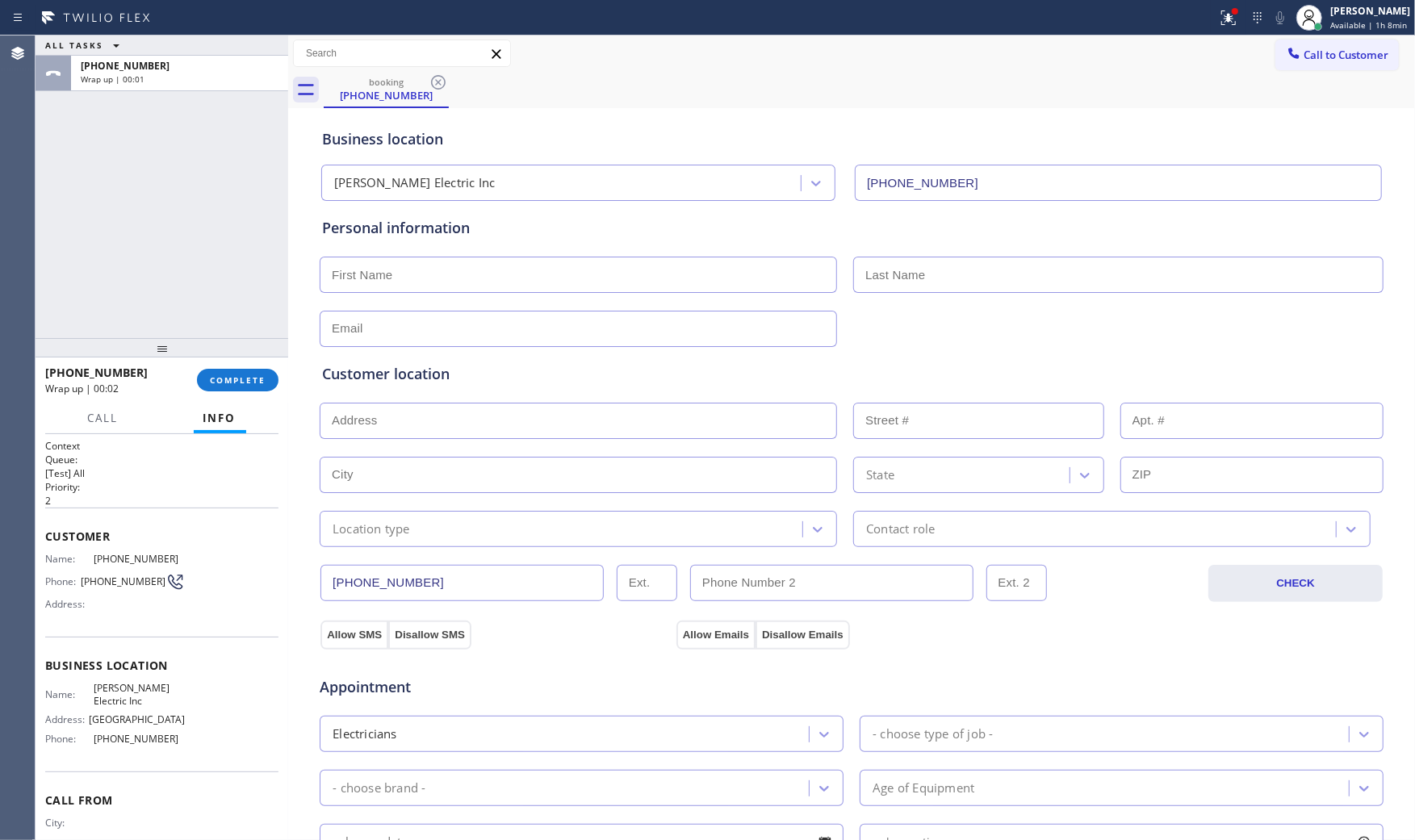
drag, startPoint x: 153, startPoint y: 381, endPoint x: 170, endPoint y: 375, distance: 18.0
click at [154, 381] on div "Wrap up | 00:02" at bounding box center [115, 388] width 140 height 14
drag, startPoint x: 170, startPoint y: 375, endPoint x: 201, endPoint y: 387, distance: 33.2
click at [171, 375] on div "+18562120302" at bounding box center [115, 371] width 140 height 15
click at [203, 388] on button "COMPLETE" at bounding box center [237, 379] width 81 height 23
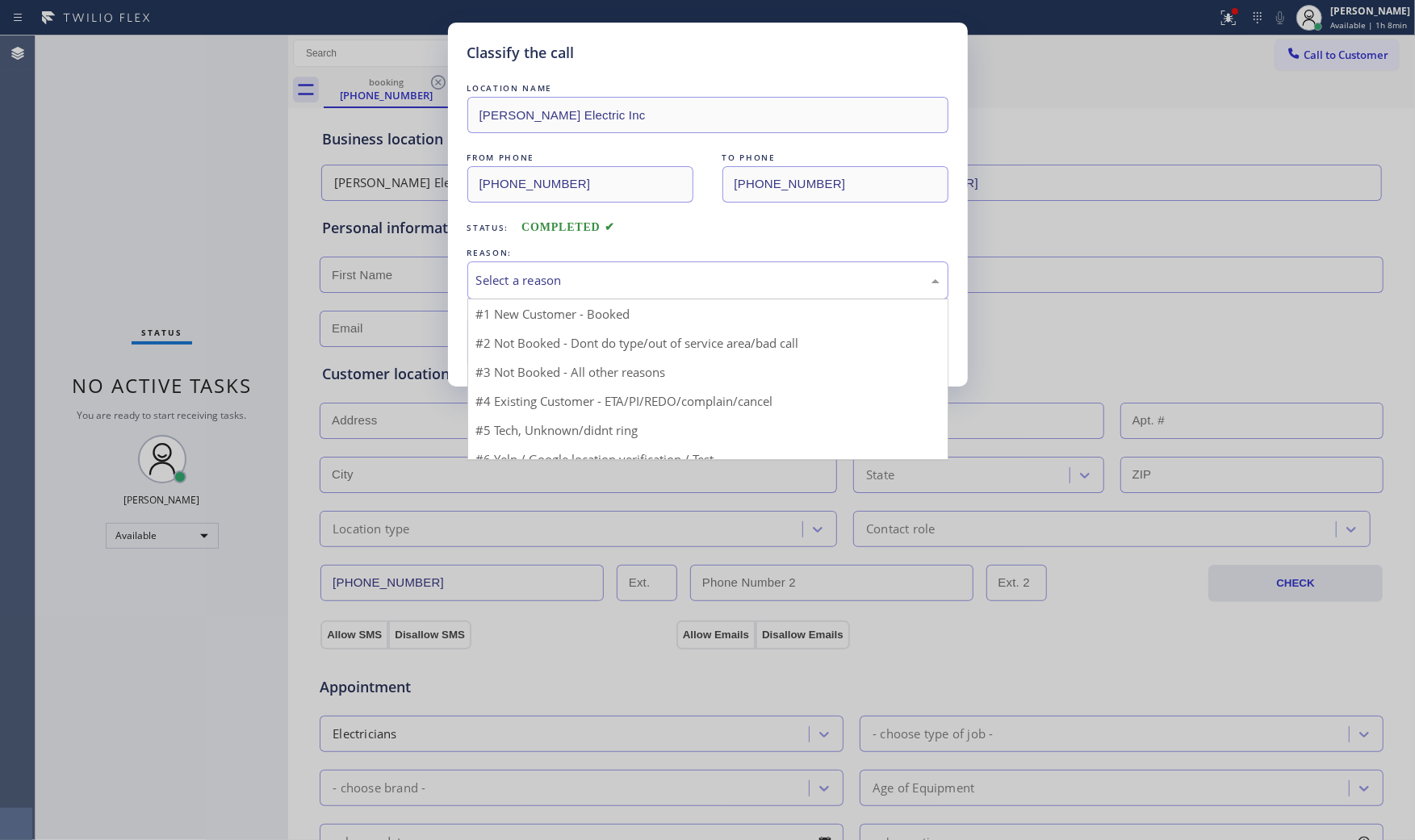
click at [504, 279] on div "Select a reason" at bounding box center [708, 280] width 464 height 19
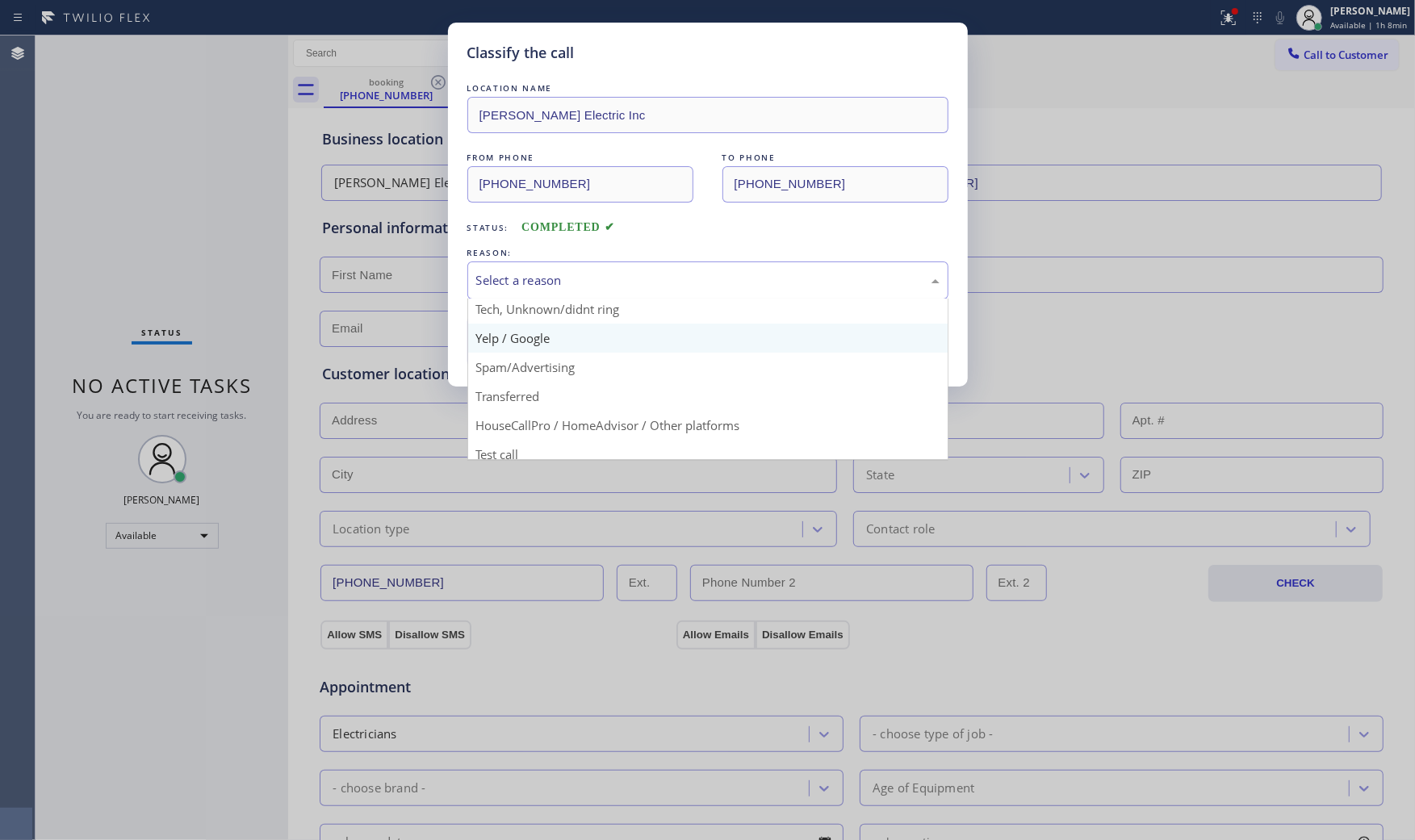
scroll to position [101, 0]
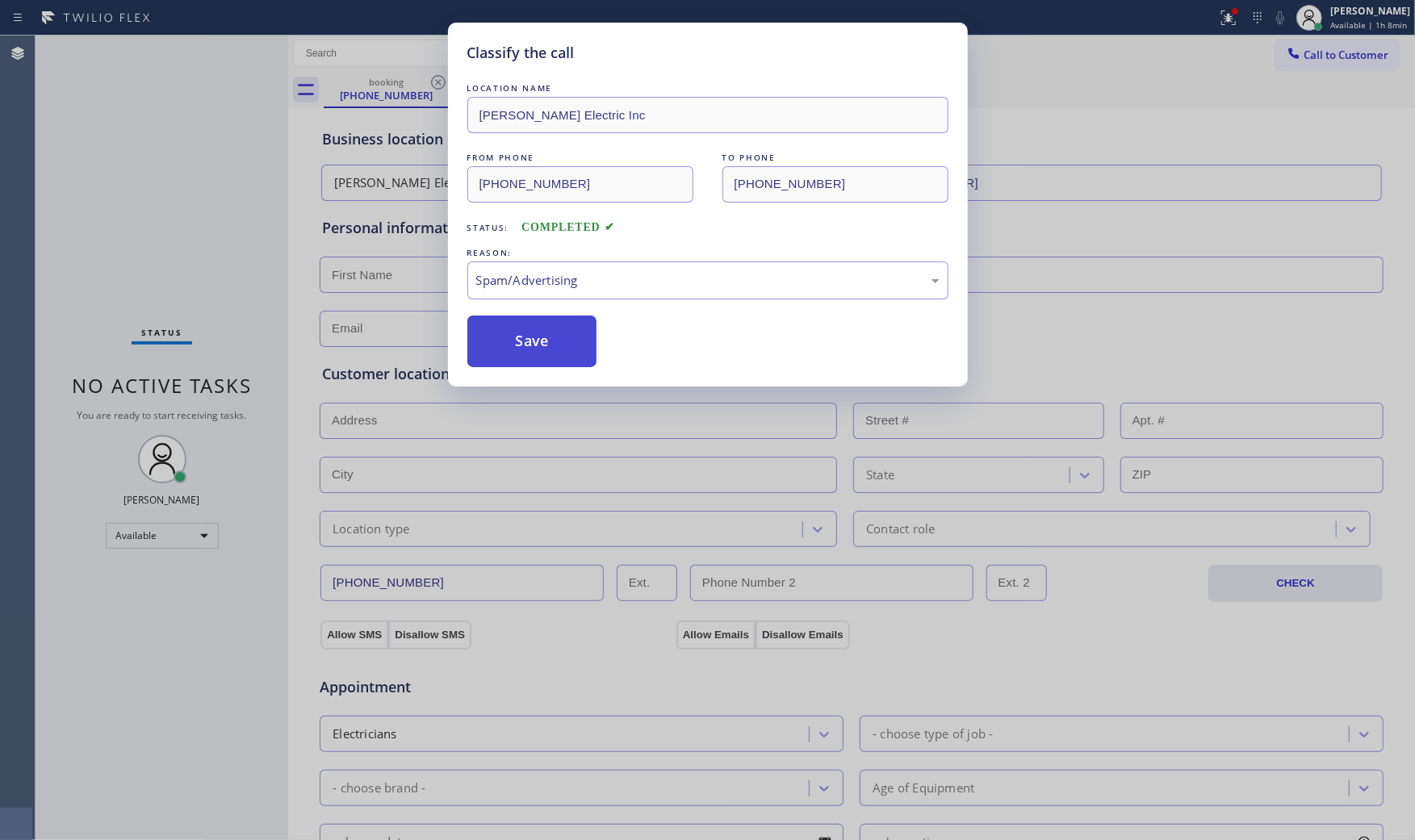
click at [536, 342] on button "Save" at bounding box center [532, 342] width 130 height 52
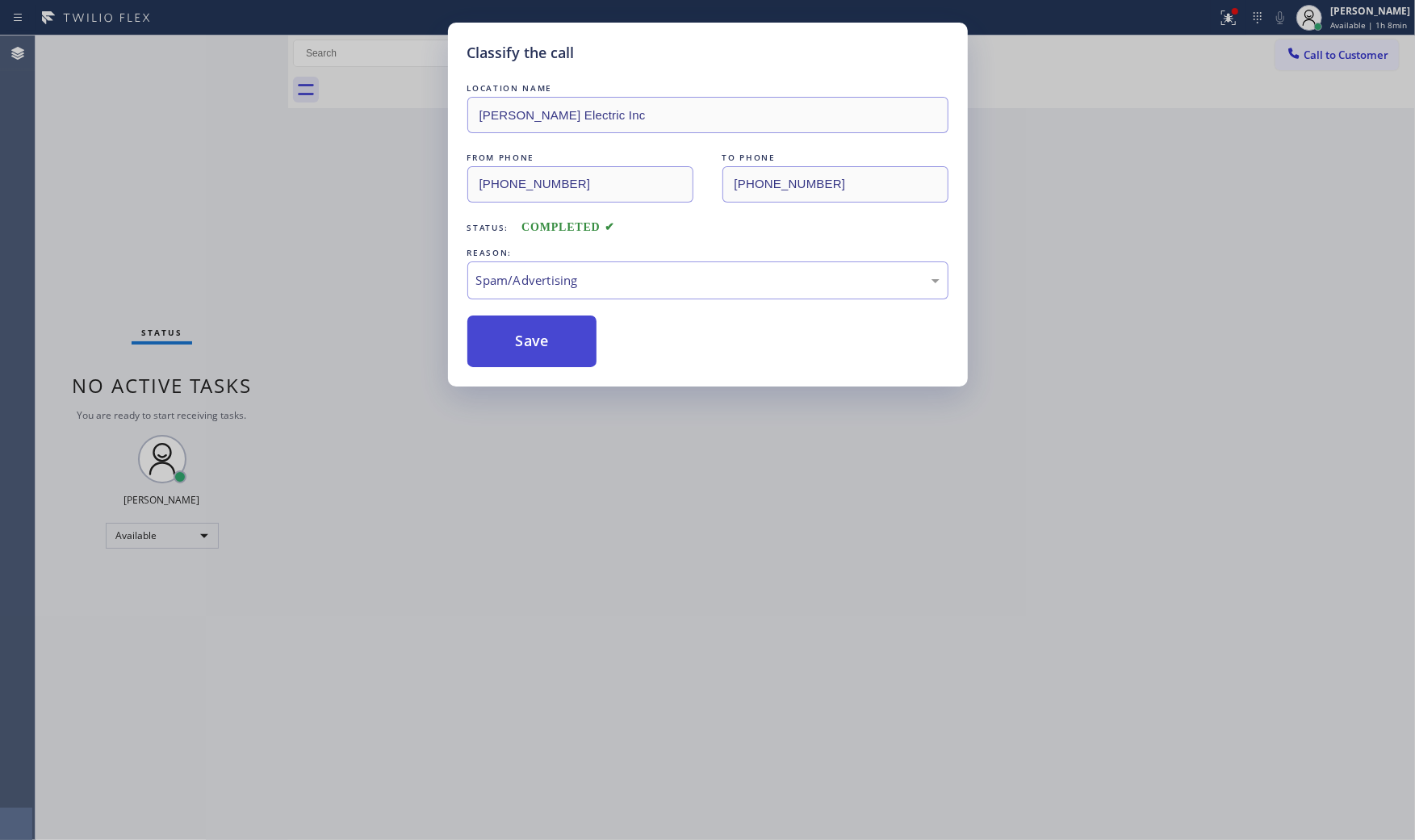
click at [536, 342] on button "Save" at bounding box center [532, 342] width 130 height 52
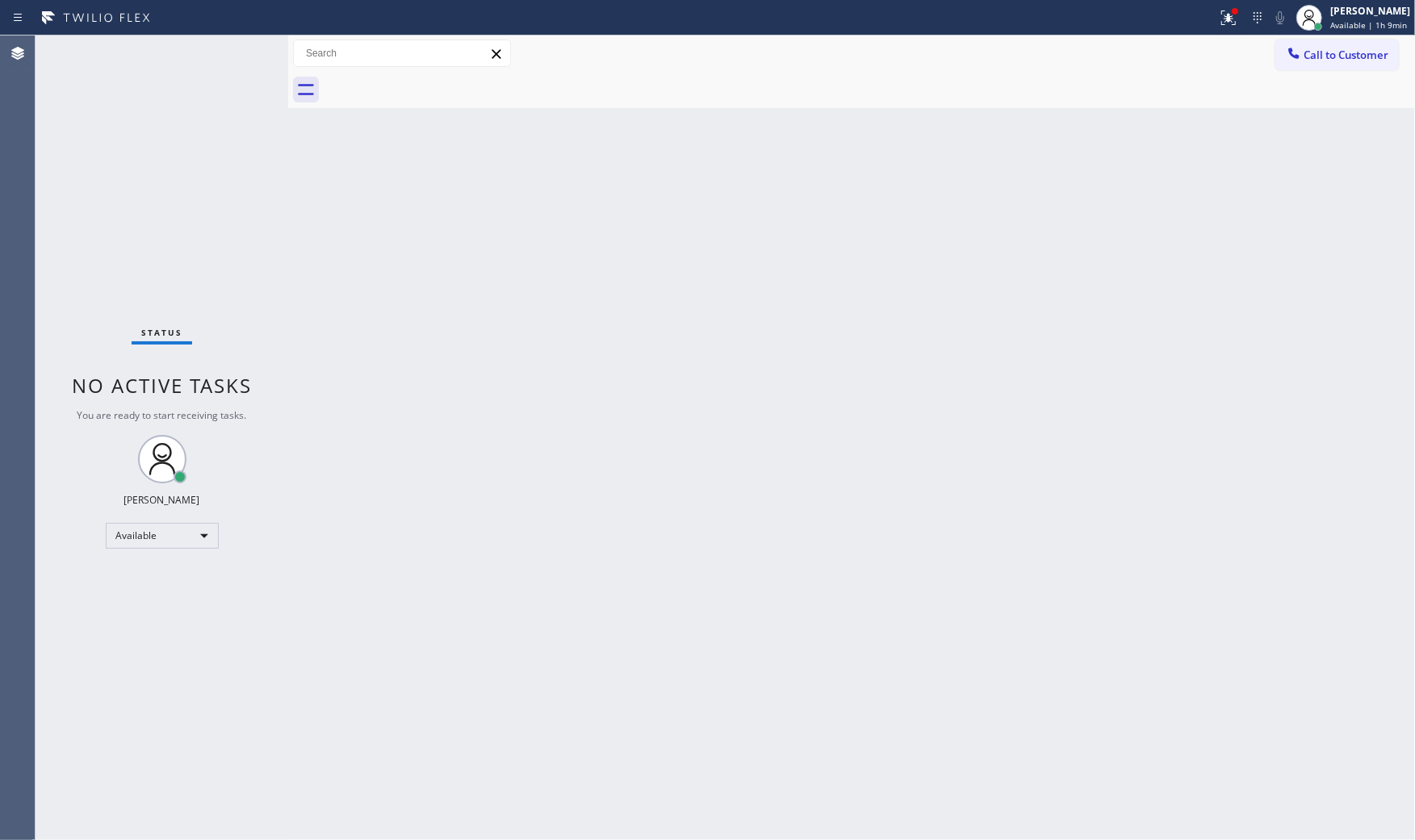
click at [232, 45] on div "Status No active tasks You are ready to start receiving tasks. [PERSON_NAME] Av…" at bounding box center [162, 438] width 252 height 804
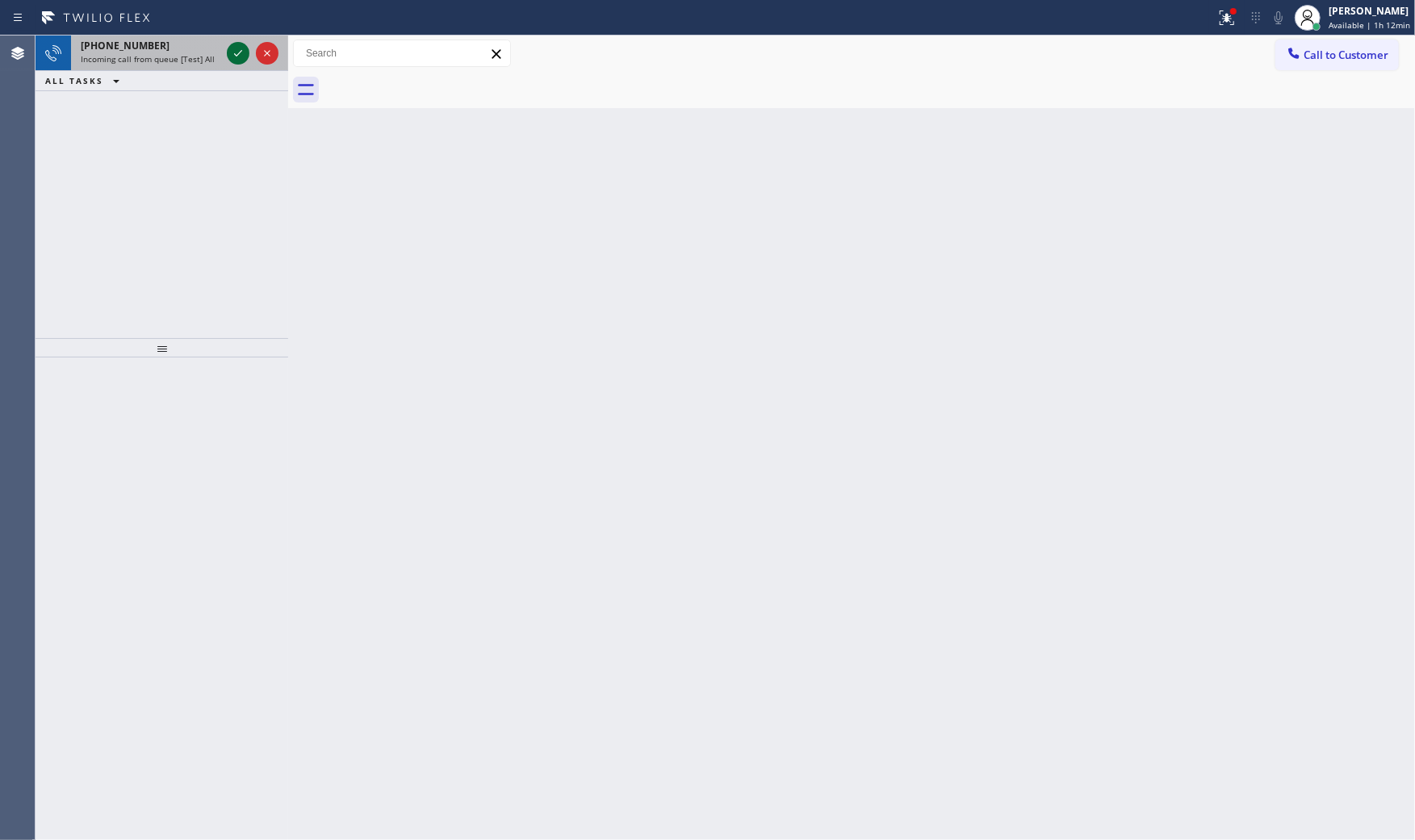
click at [232, 45] on icon at bounding box center [238, 54] width 20 height 20
click at [237, 45] on icon at bounding box center [238, 54] width 20 height 20
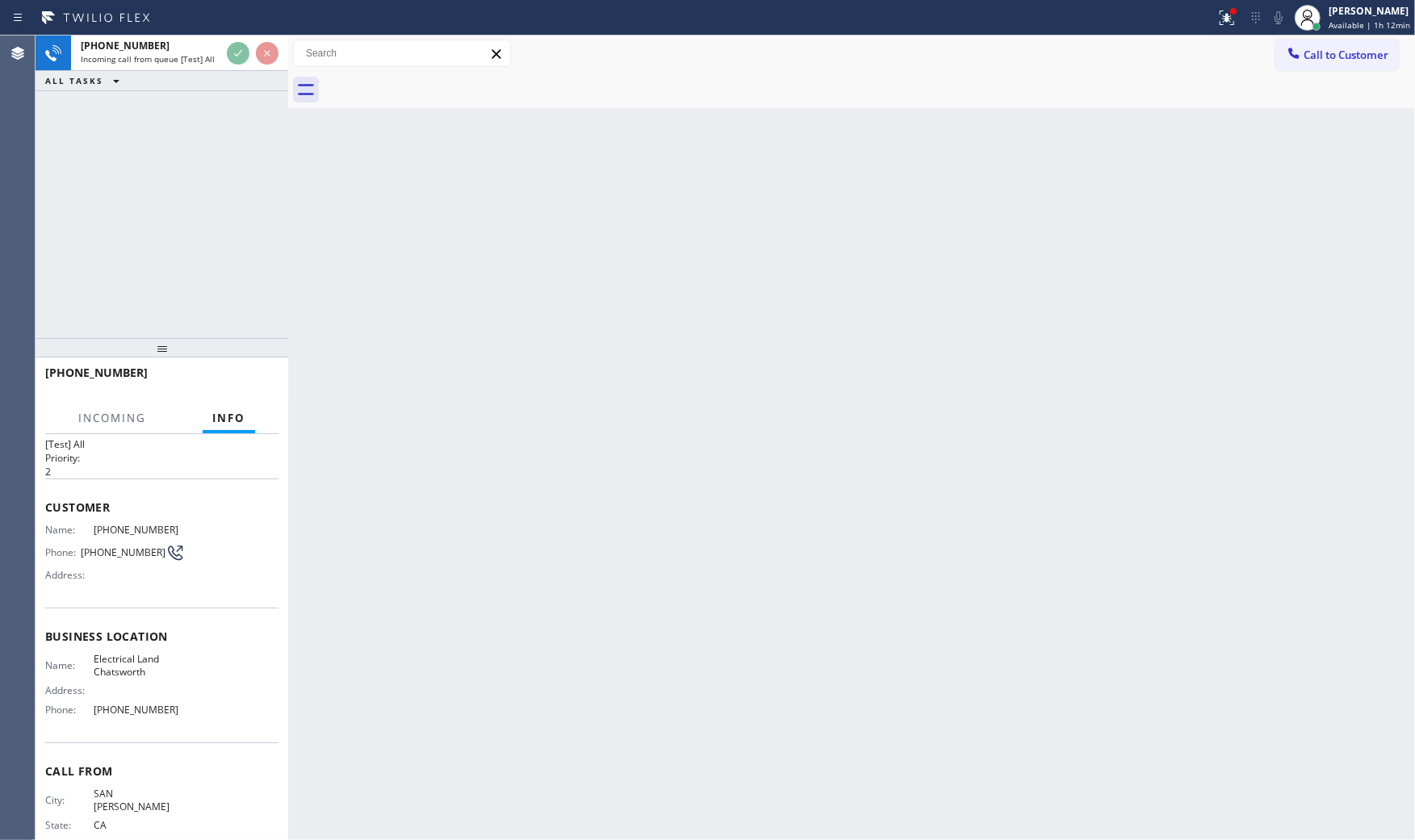
scroll to position [57, 0]
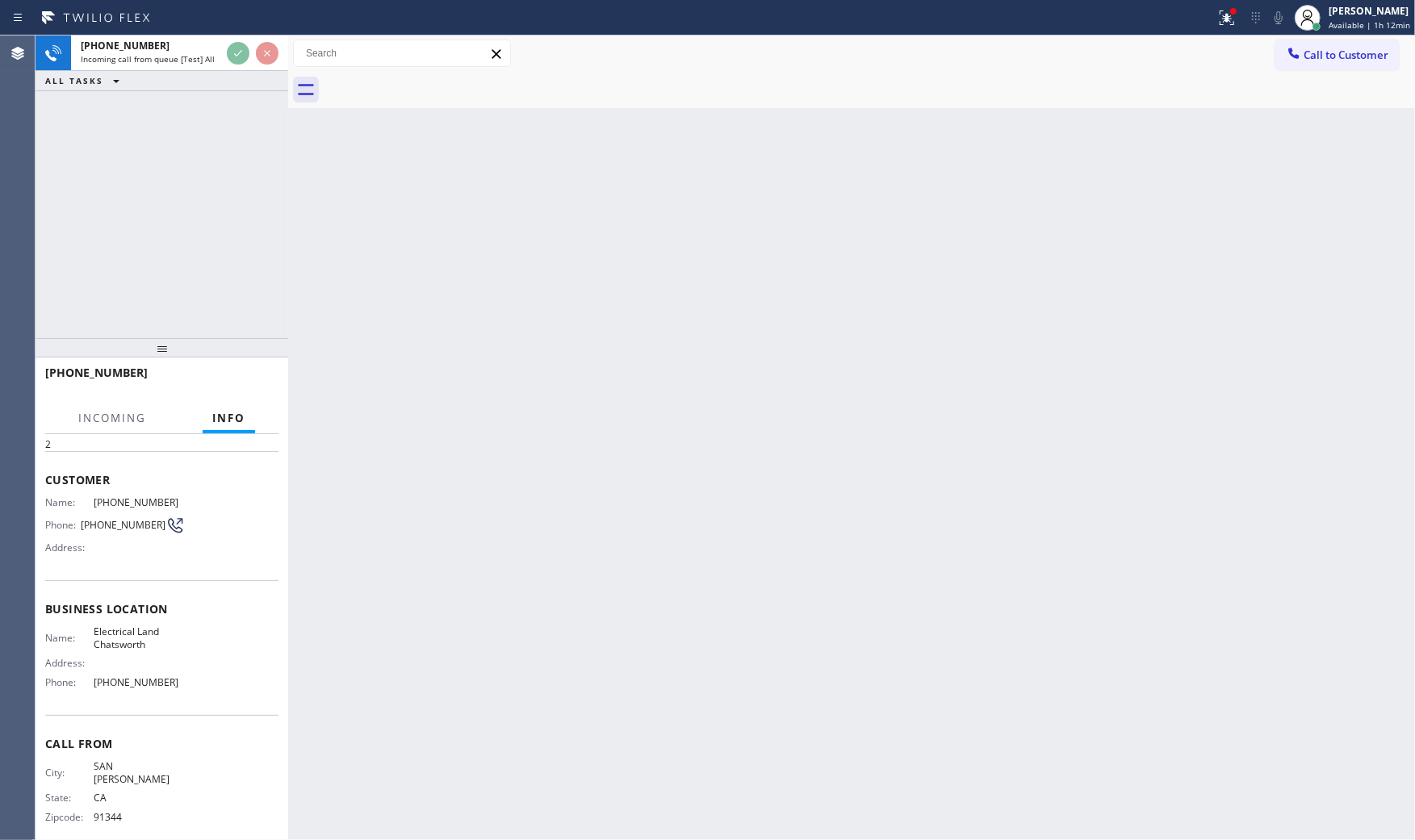
click at [268, 355] on div at bounding box center [162, 349] width 252 height 20
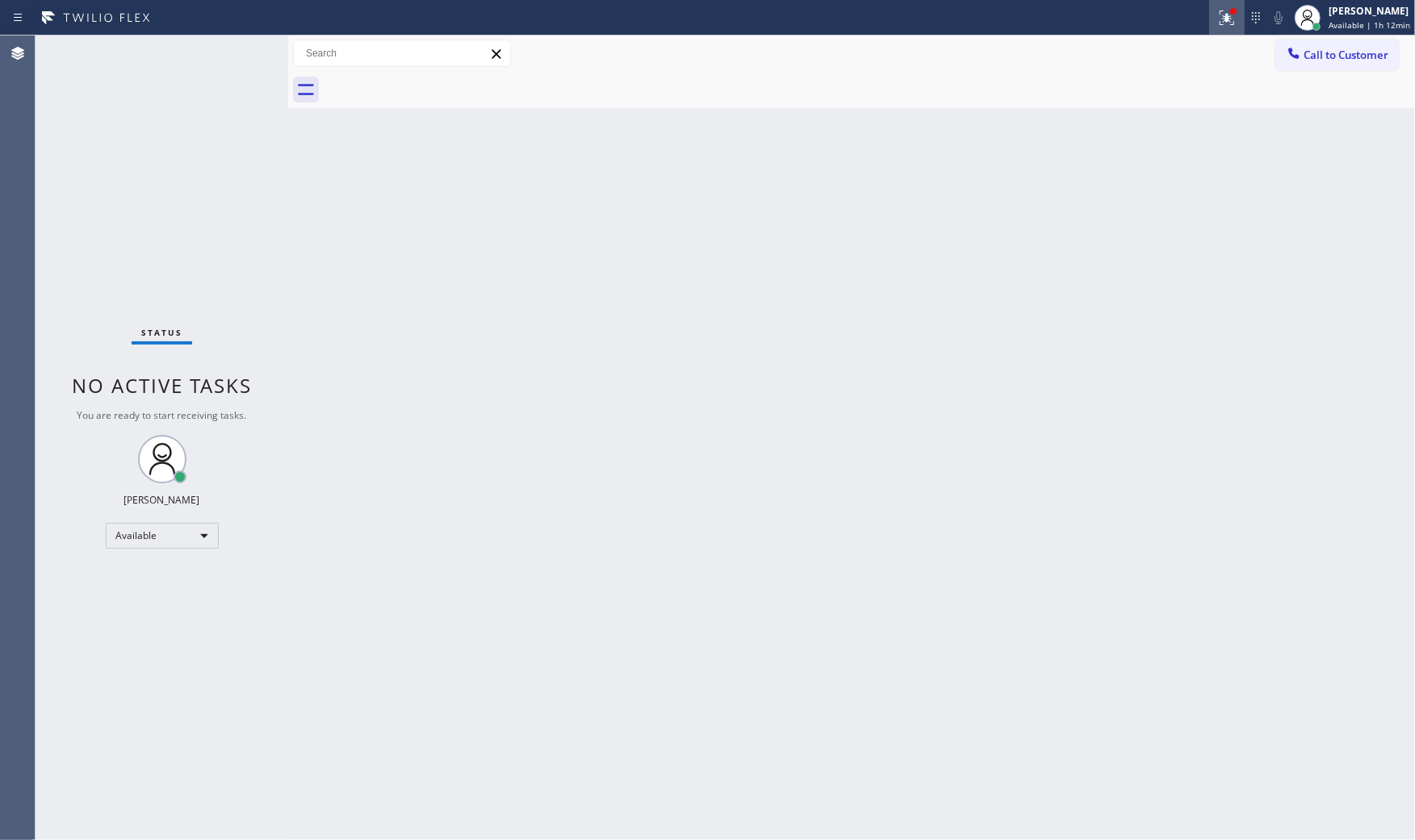
drag, startPoint x: 1205, startPoint y: 36, endPoint x: 1213, endPoint y: 31, distance: 9.4
click at [1206, 36] on div "Call to Customer Outbound call Location HVAC Alliance Expert Your caller id pho…" at bounding box center [851, 54] width 1127 height 37
click at [1222, 21] on icon at bounding box center [1224, 16] width 10 height 11
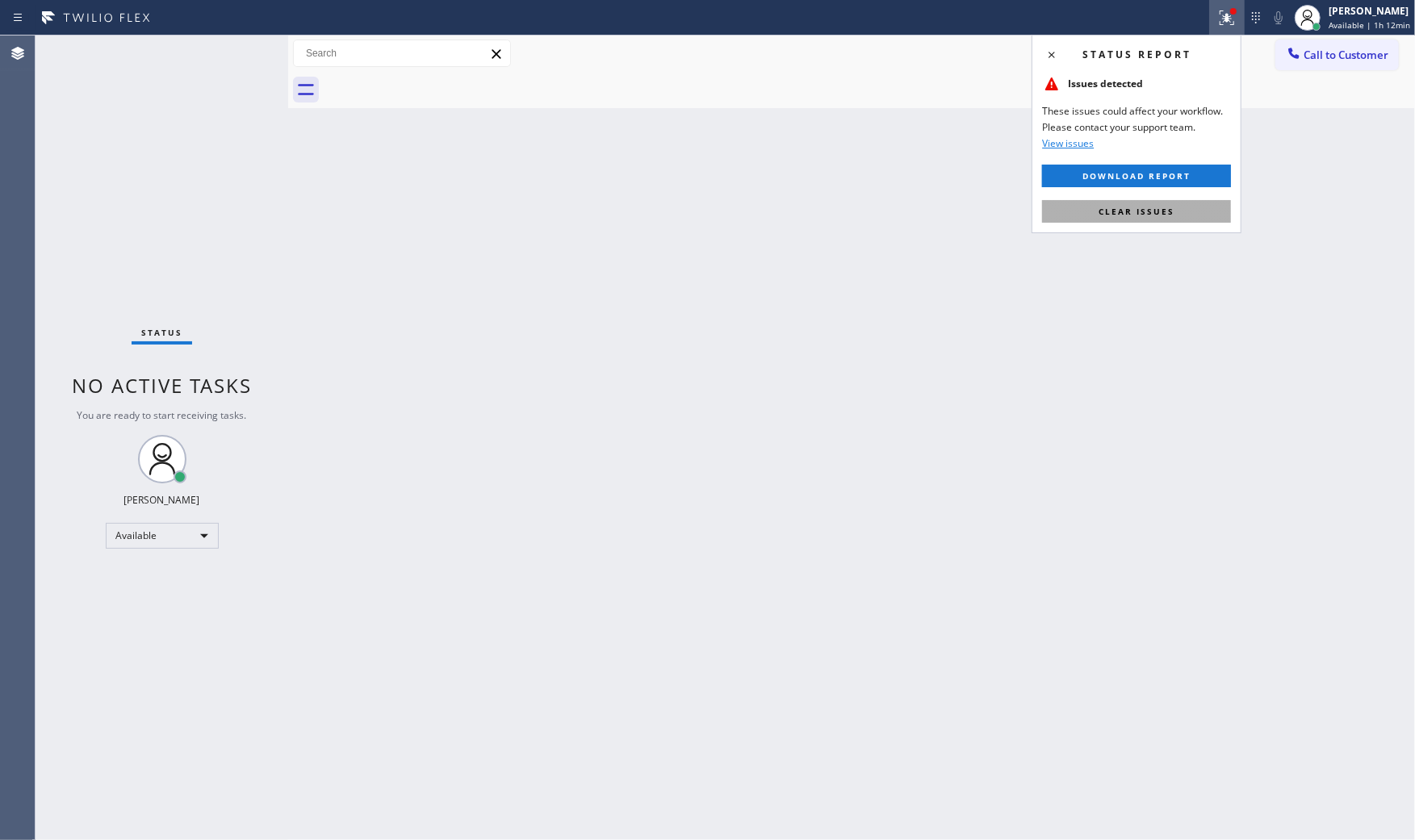
click at [1165, 215] on span "Clear issues" at bounding box center [1136, 210] width 75 height 11
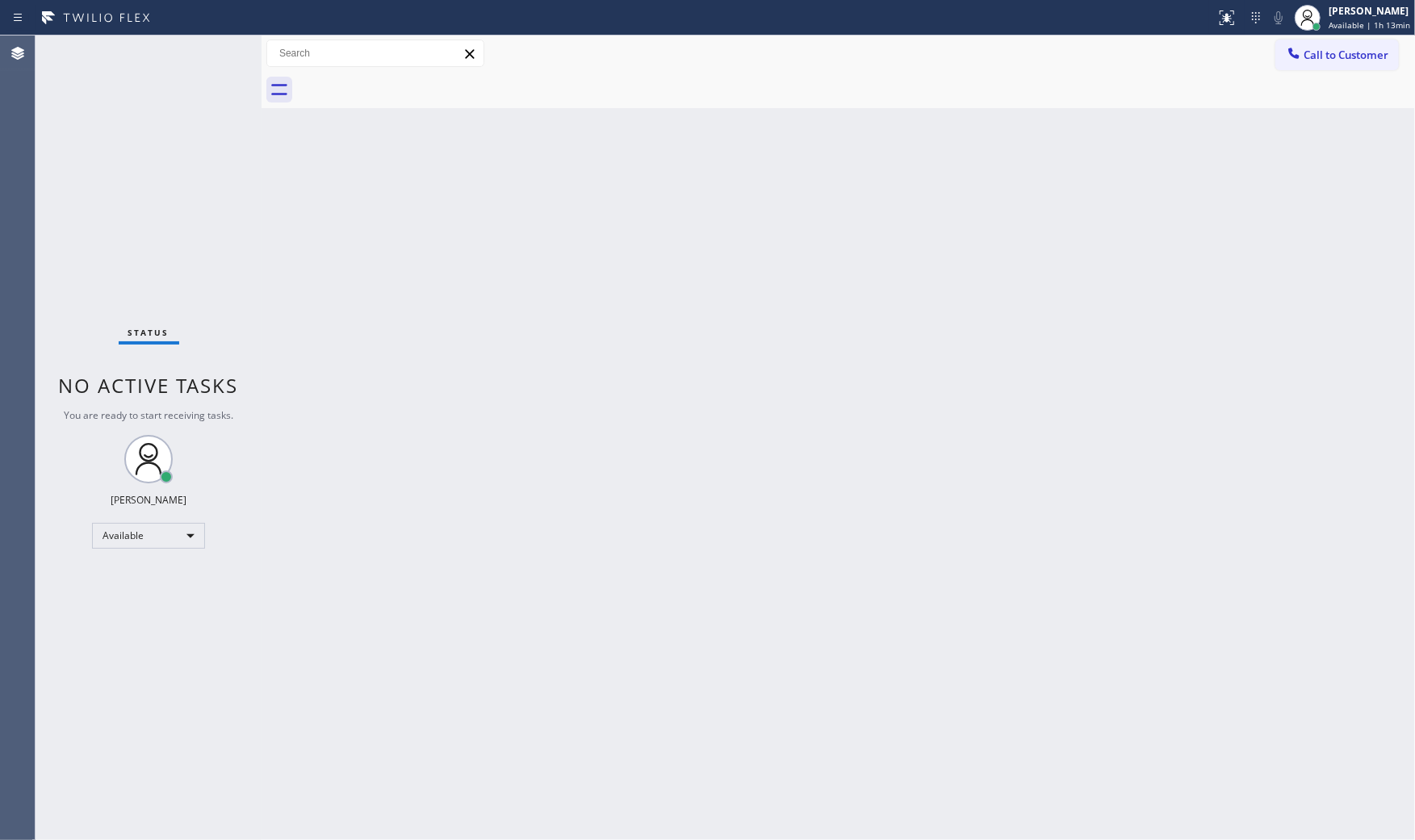
click at [210, 51] on div "Status No active tasks You are ready to start receiving tasks. [PERSON_NAME] Av…" at bounding box center [149, 438] width 226 height 804
drag, startPoint x: 205, startPoint y: 35, endPoint x: 205, endPoint y: 49, distance: 14.0
click at [205, 49] on div "Status No active tasks You are ready to start receiving tasks. [PERSON_NAME] Av…" at bounding box center [149, 438] width 226 height 804
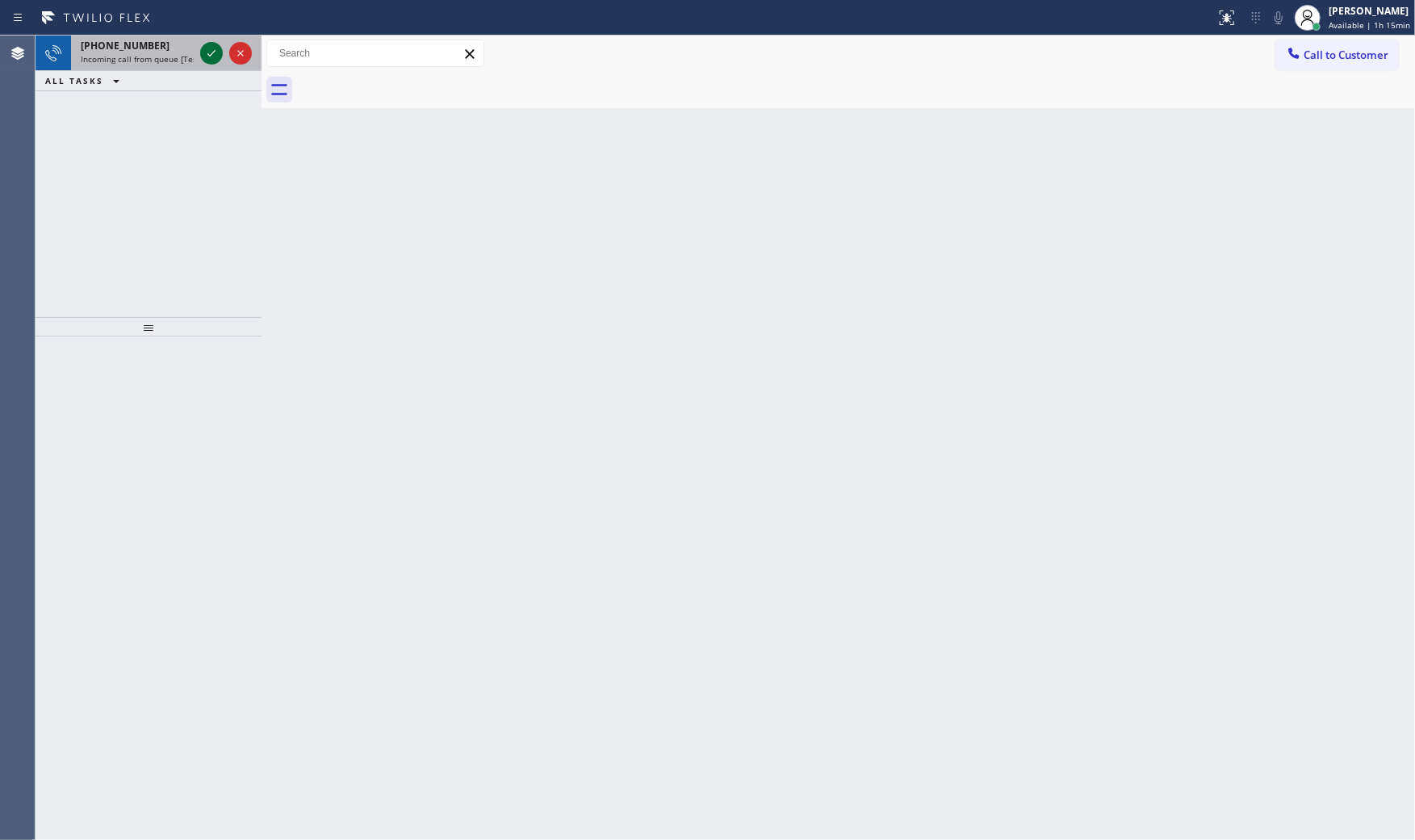
click at [205, 49] on icon at bounding box center [212, 54] width 20 height 20
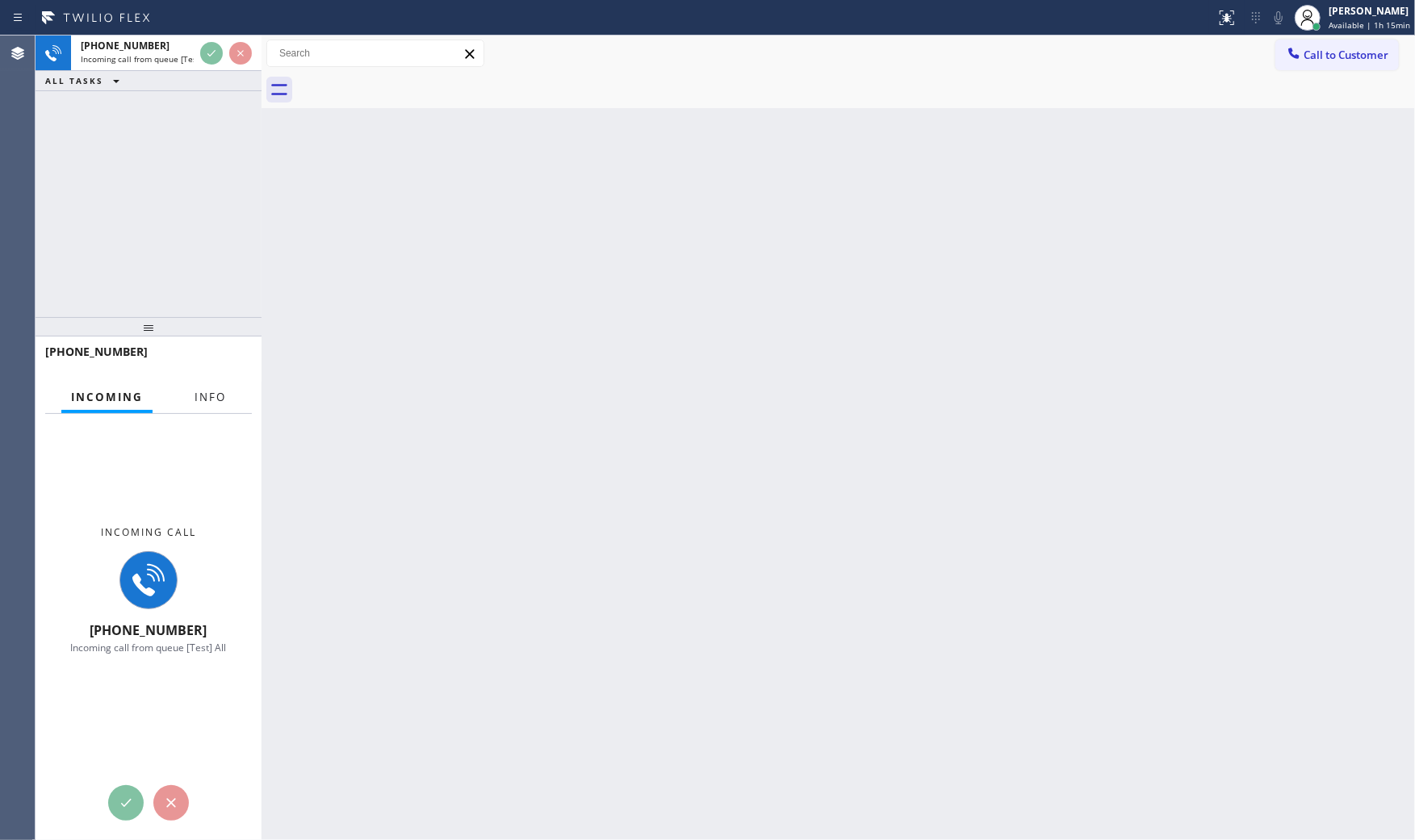
click at [197, 407] on button "Info" at bounding box center [210, 397] width 51 height 32
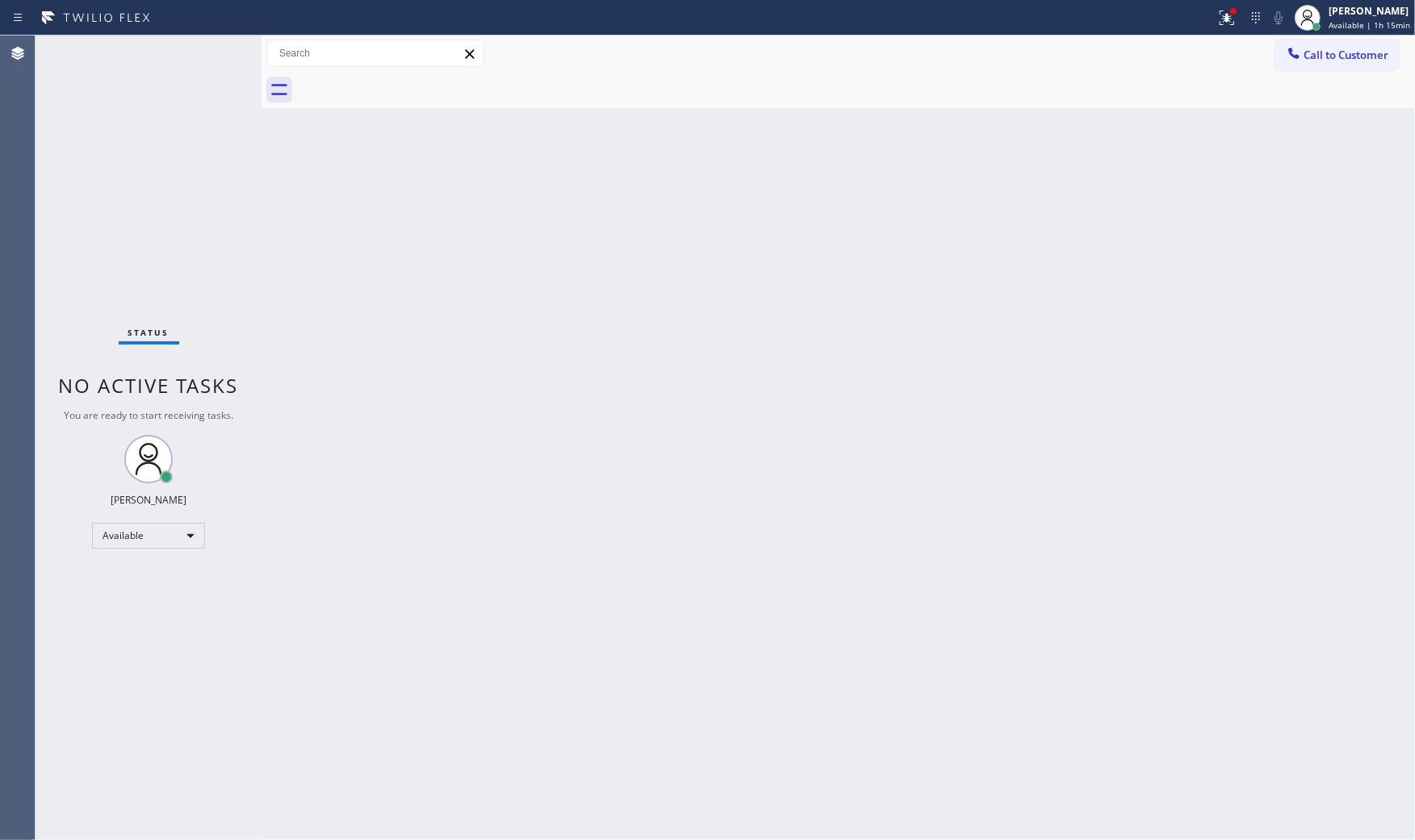
click at [198, 396] on span "No active tasks" at bounding box center [148, 385] width 180 height 27
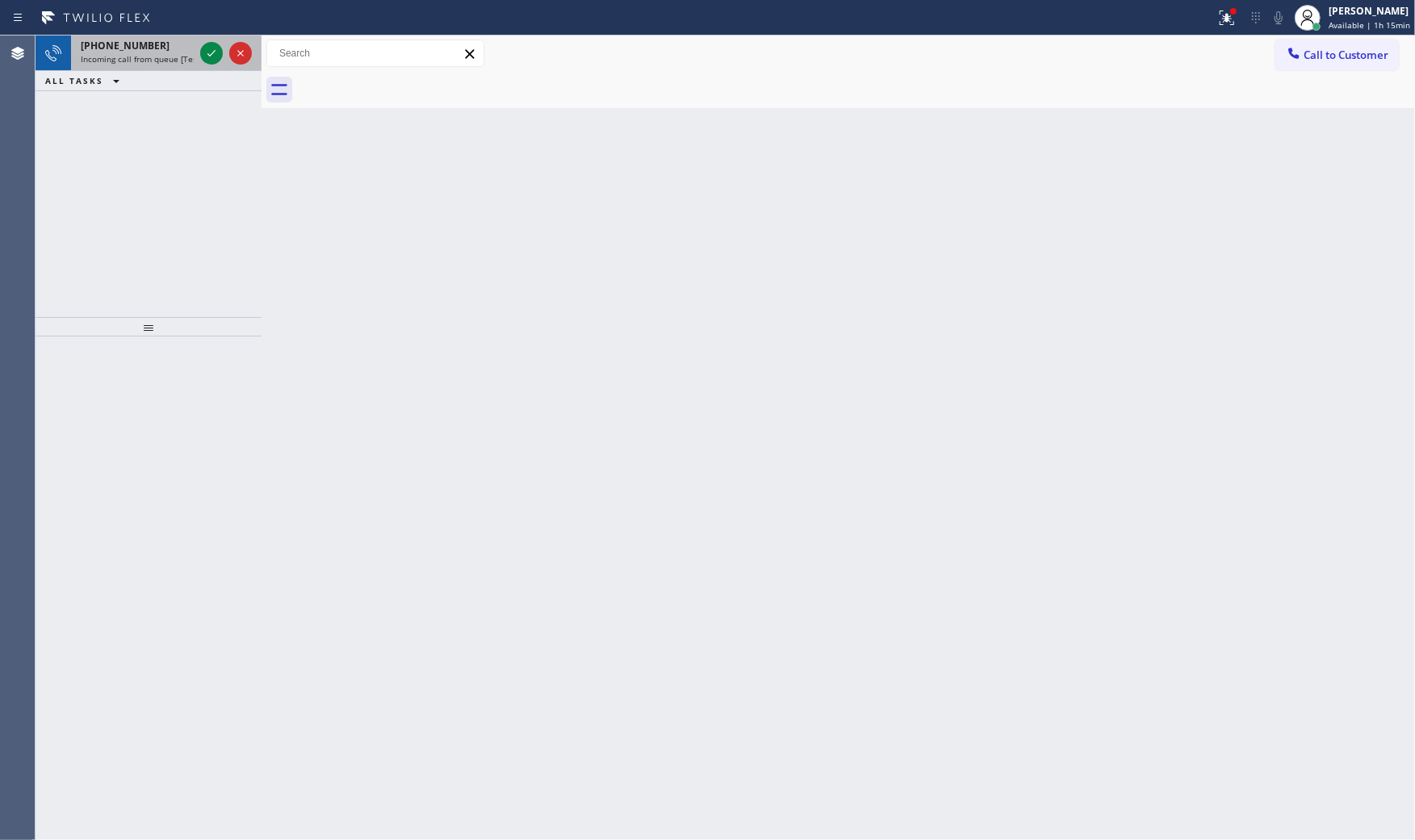
click at [224, 62] on div at bounding box center [225, 54] width 59 height 36
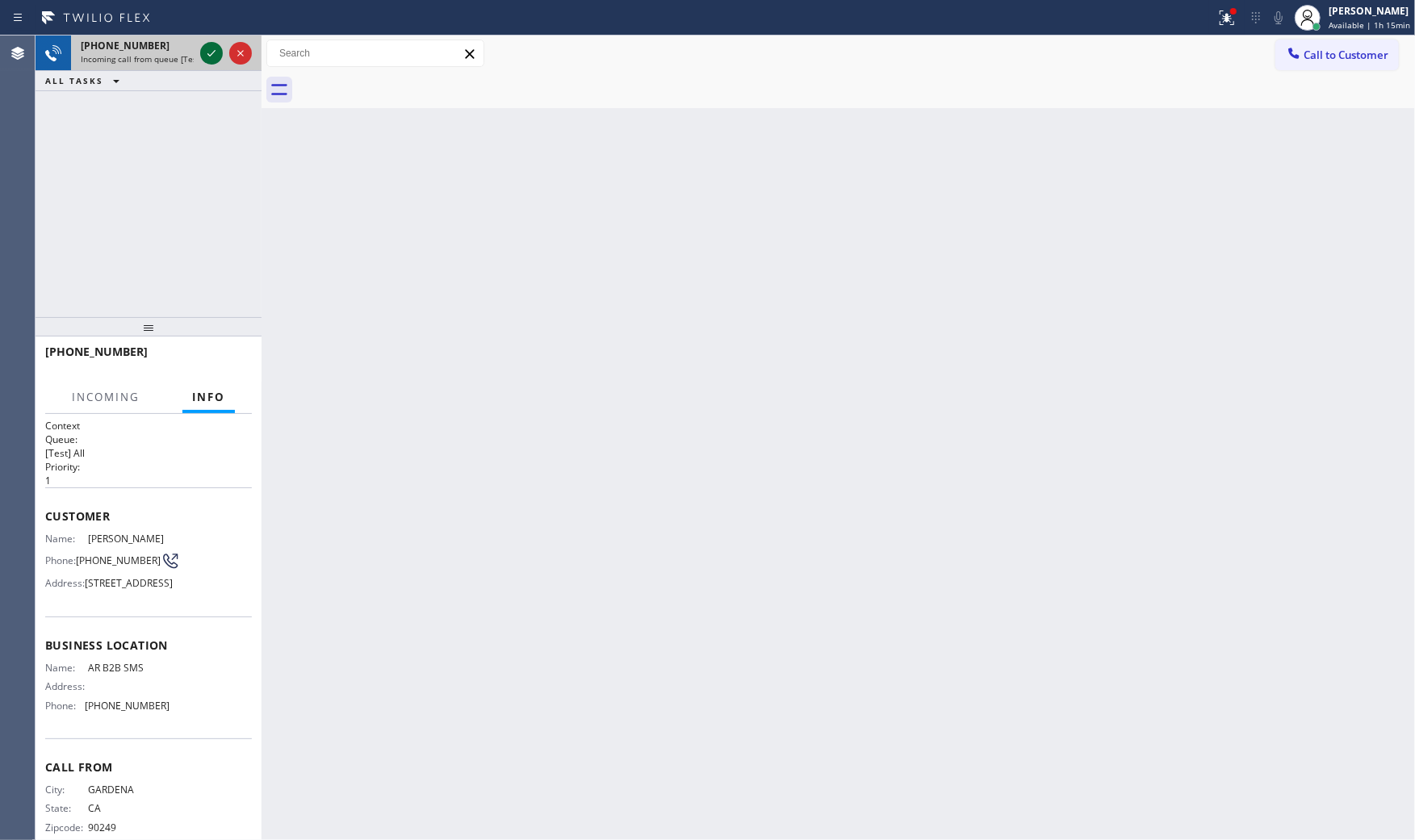
click at [216, 55] on icon at bounding box center [212, 54] width 20 height 20
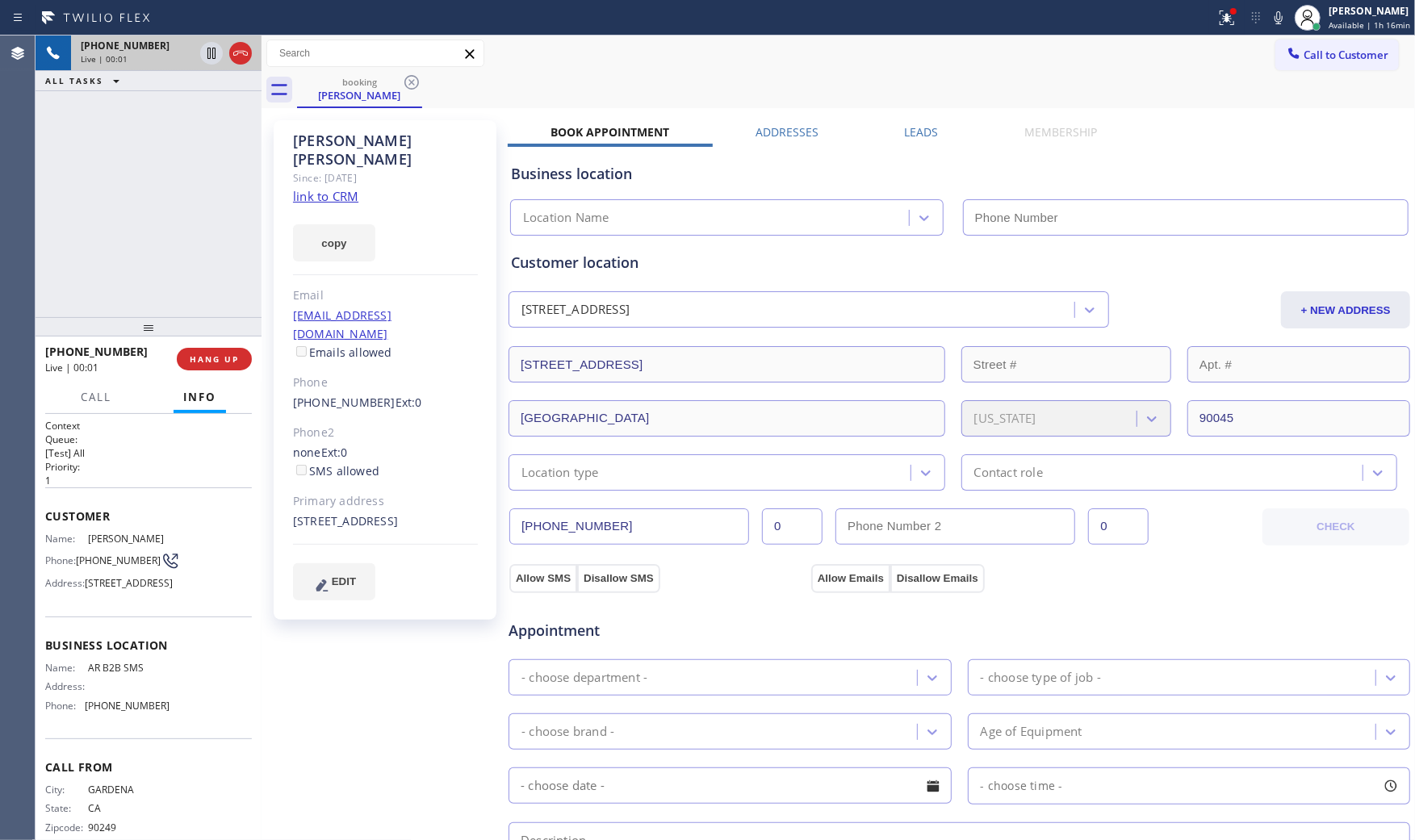
type input "(833) 692-2271"
click at [317, 188] on link "link to CRM" at bounding box center [326, 196] width 66 height 16
click at [1269, 14] on icon at bounding box center [1279, 18] width 20 height 20
click at [345, 512] on div "7100 La Tijera Boulevard Los Angeles, 90045 CA" at bounding box center [385, 521] width 185 height 19
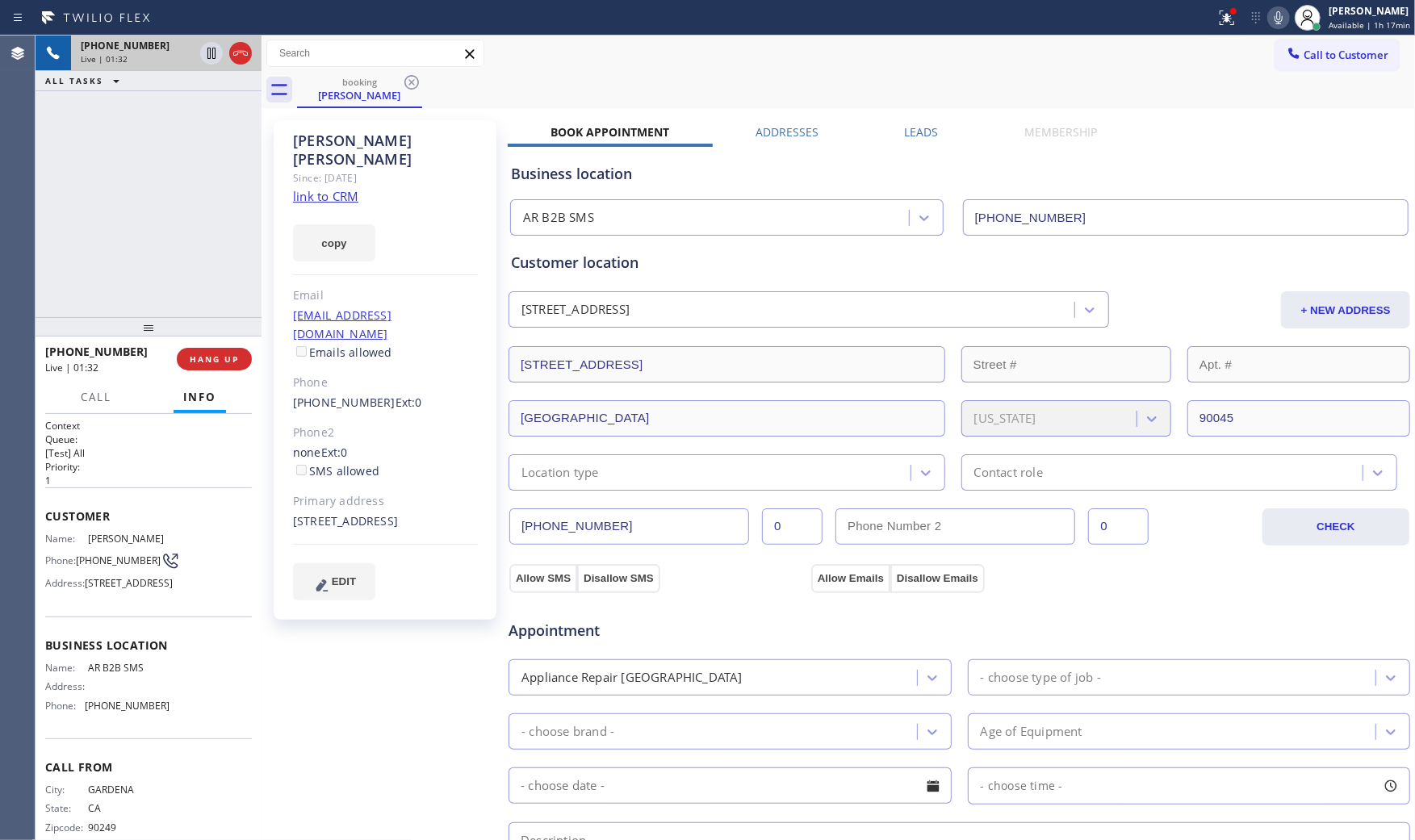
click at [345, 512] on div "7100 La Tijera Boulevard Los Angeles, 90045 CA" at bounding box center [385, 521] width 185 height 19
copy div "7100 La Tijera Boulevard Los Angeles, 90045 CA"
click at [1277, 15] on icon at bounding box center [1278, 17] width 8 height 13
click at [1277, 15] on rect at bounding box center [1278, 16] width 11 height 11
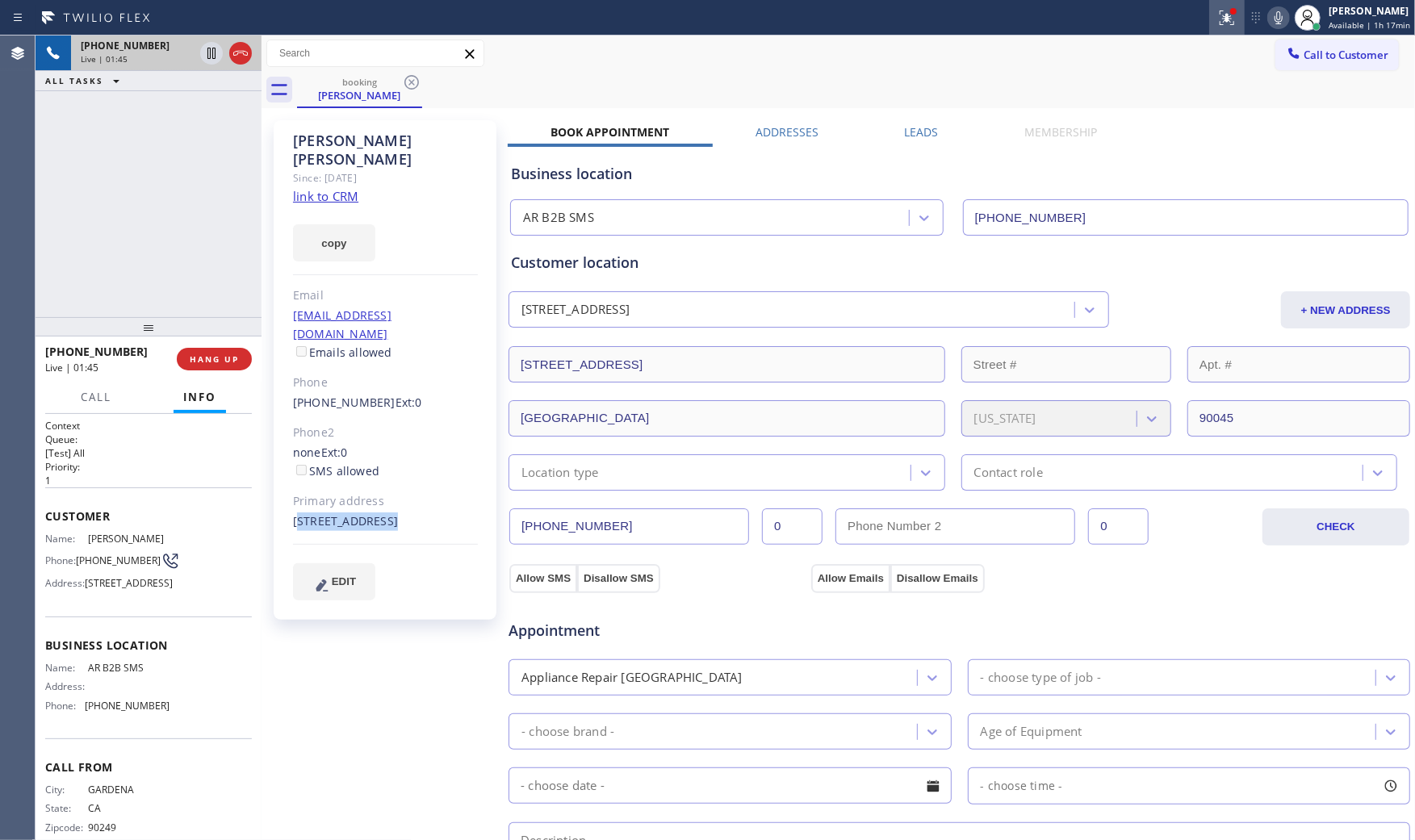
click at [1220, 20] on icon at bounding box center [1227, 18] width 20 height 20
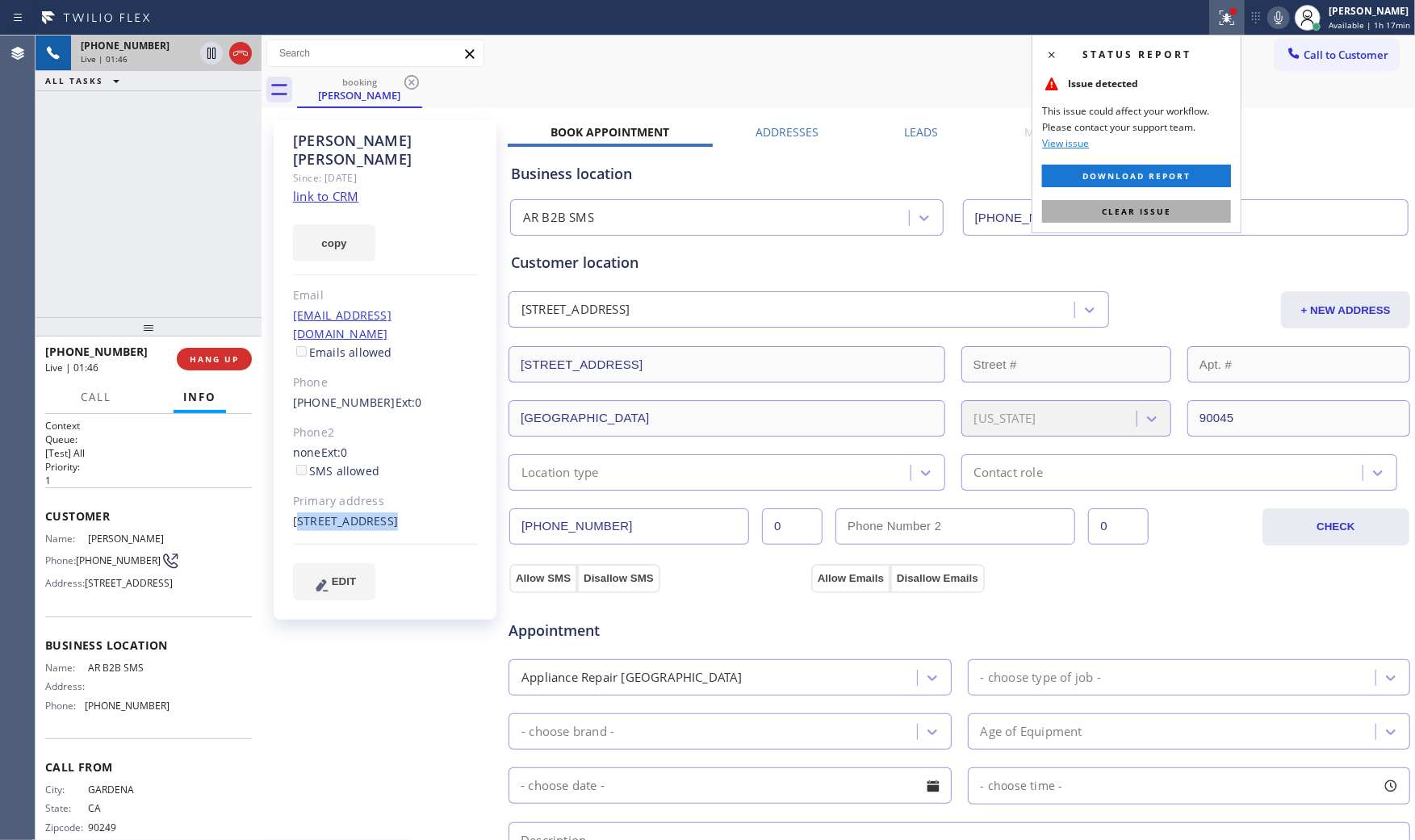
click at [1154, 221] on button "Clear issue" at bounding box center [1136, 211] width 189 height 23
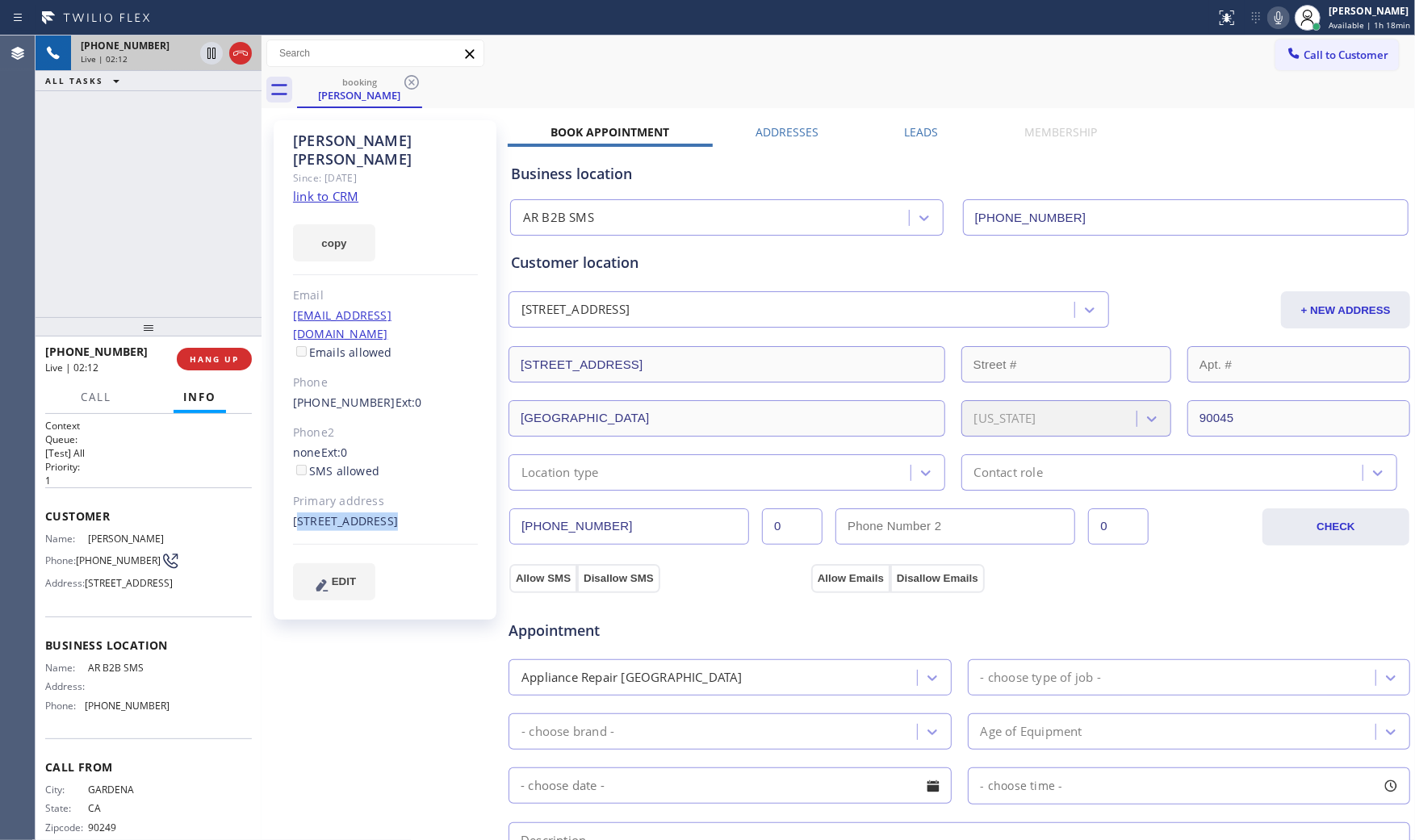
click at [1276, 11] on icon at bounding box center [1278, 17] width 8 height 13
click at [1277, 17] on icon at bounding box center [1278, 17] width 8 height 13
click at [351, 722] on div "Adam Karp Since: 20 may 2020 link to CRM copy Email akarp@a12law.com Emails all…" at bounding box center [386, 651] width 242 height 1078
click at [106, 557] on span "(310) 722-8097" at bounding box center [117, 560] width 84 height 12
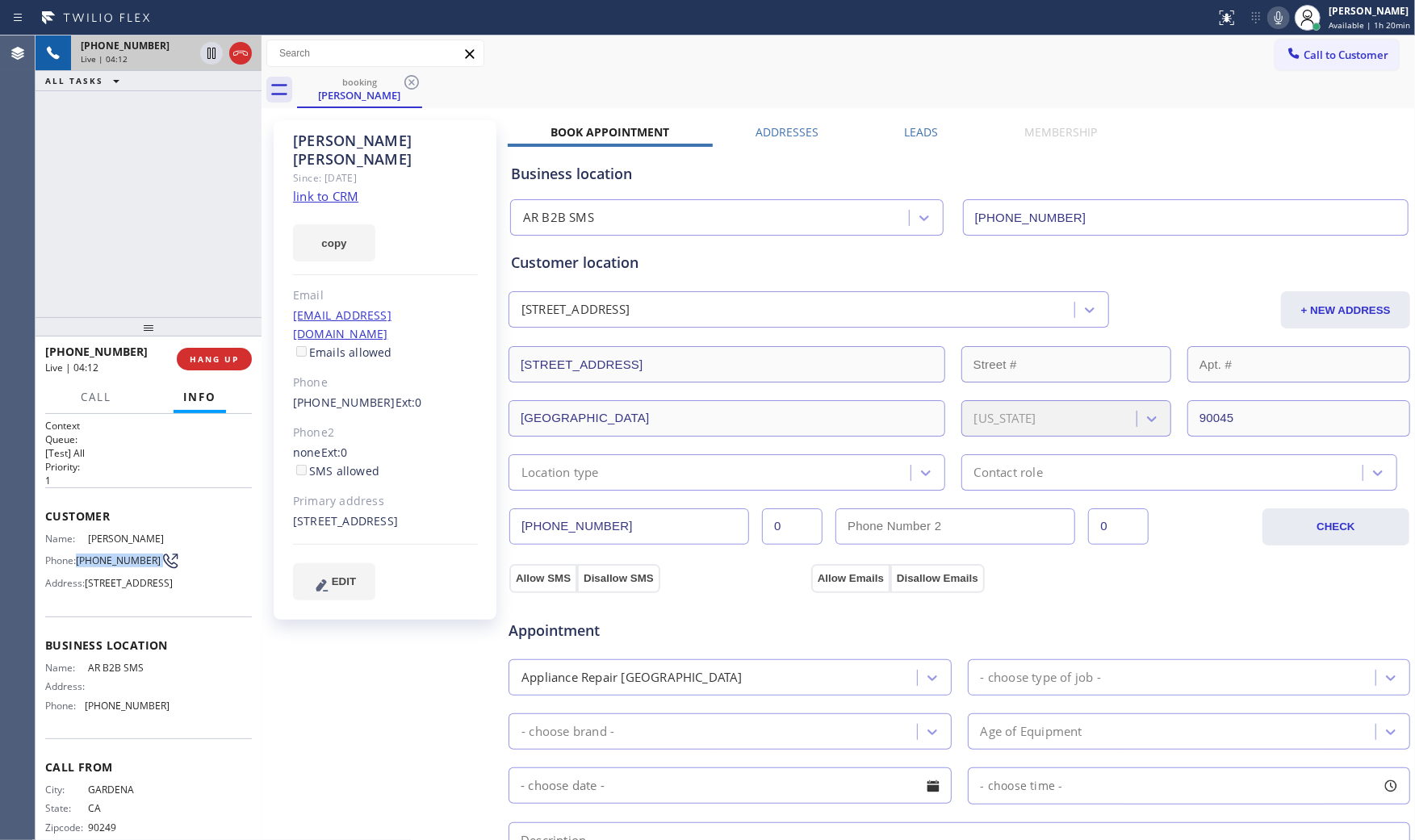
click at [106, 557] on span "(310) 722-8097" at bounding box center [117, 560] width 84 height 12
copy div "(310) 722-8097"
click at [1203, 58] on div "Call to Customer Outbound call Location Search location Your caller id phone nu…" at bounding box center [837, 54] width 1153 height 28
click at [227, 364] on span "HANG UP" at bounding box center [214, 358] width 50 height 11
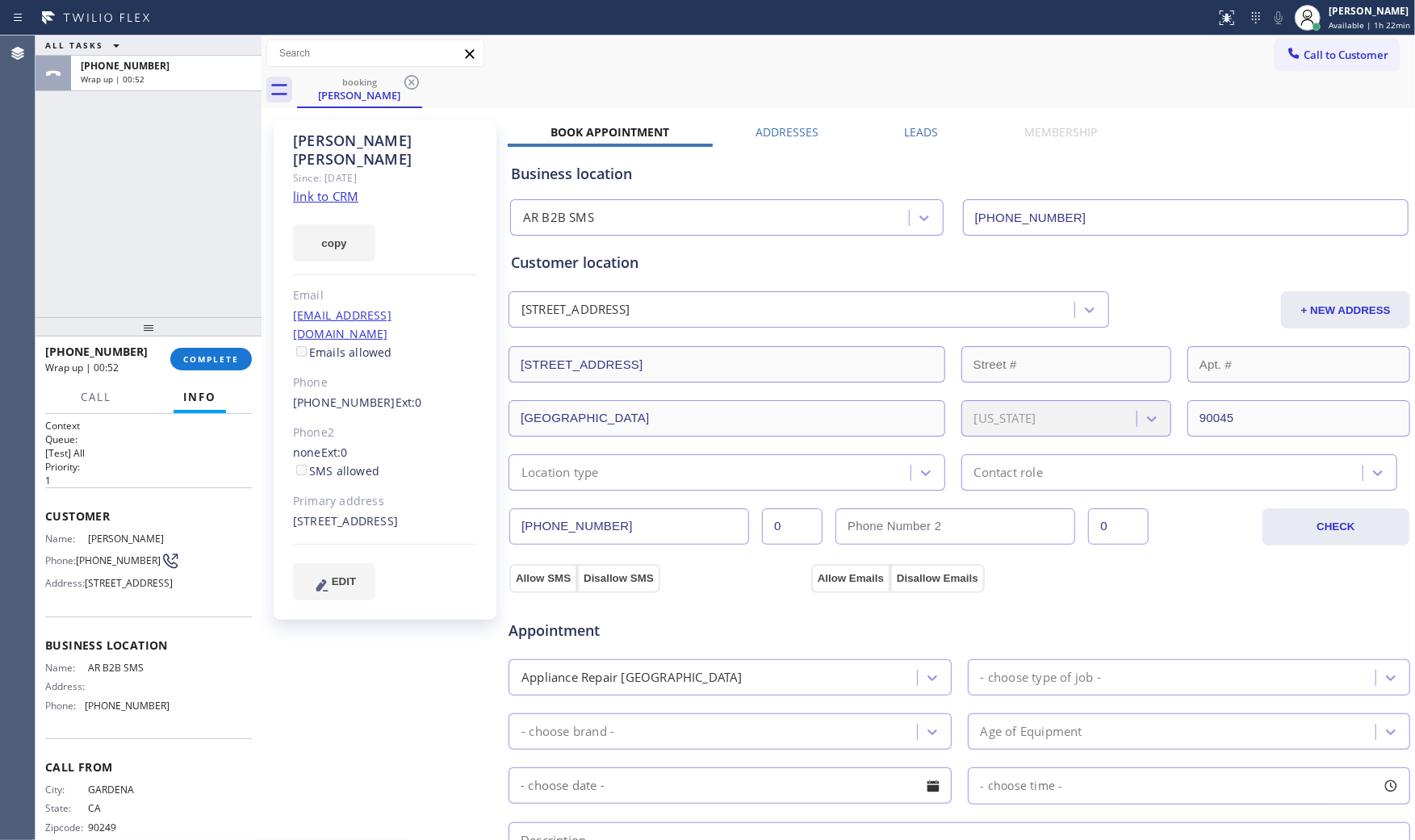
click at [324, 512] on div "7100 La Tijera Boulevard Los Angeles, 90045 CA" at bounding box center [385, 521] width 185 height 19
copy div "7100 La Tijera Boulevard Los Angeles, 90045 CA"
click at [127, 712] on span "(833) 692-2271" at bounding box center [126, 706] width 84 height 12
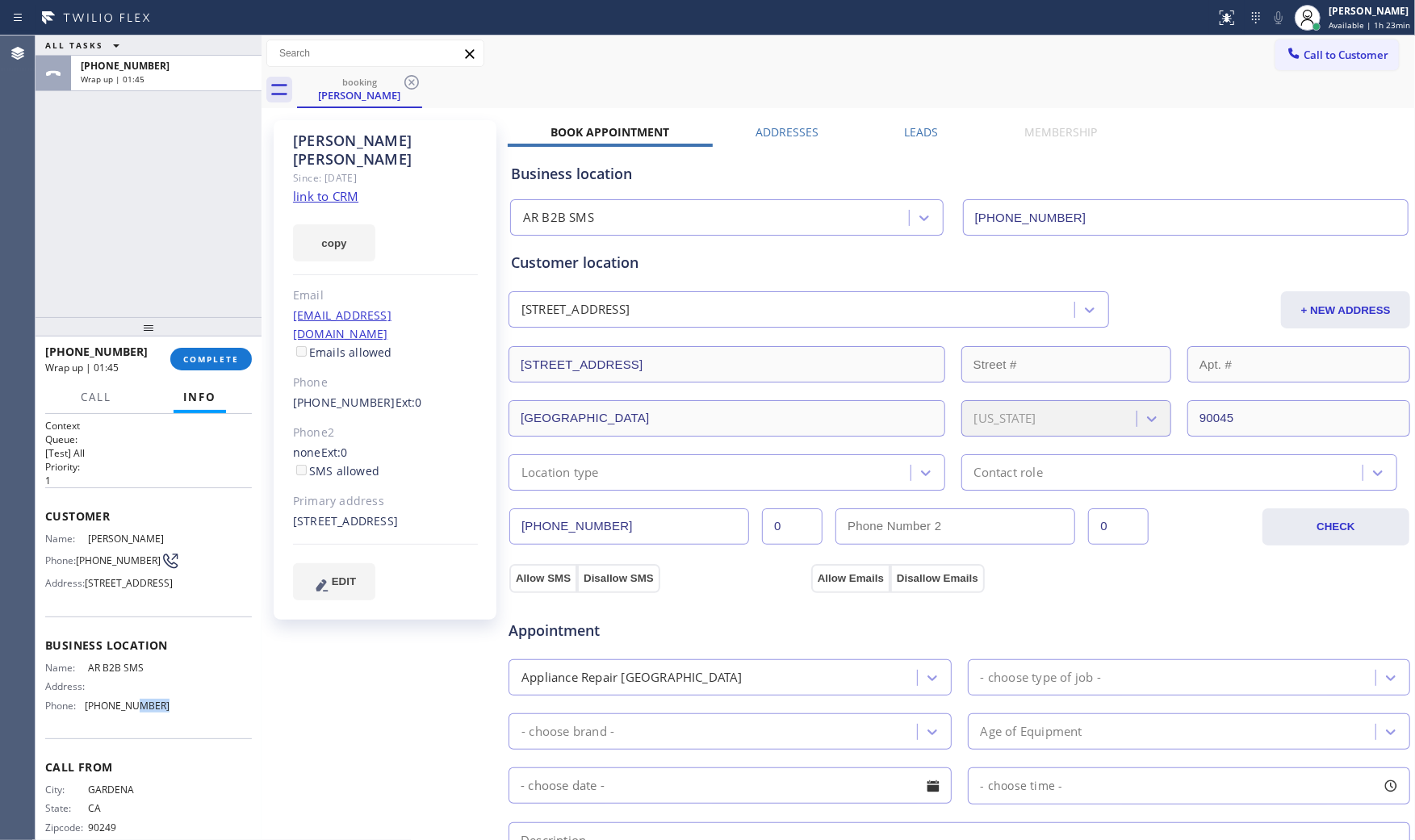
click at [129, 712] on span "(833) 692-2271" at bounding box center [126, 706] width 84 height 12
copy span "(833) 692-2271"
click at [95, 567] on span "(310) 722-8097" at bounding box center [117, 560] width 84 height 12
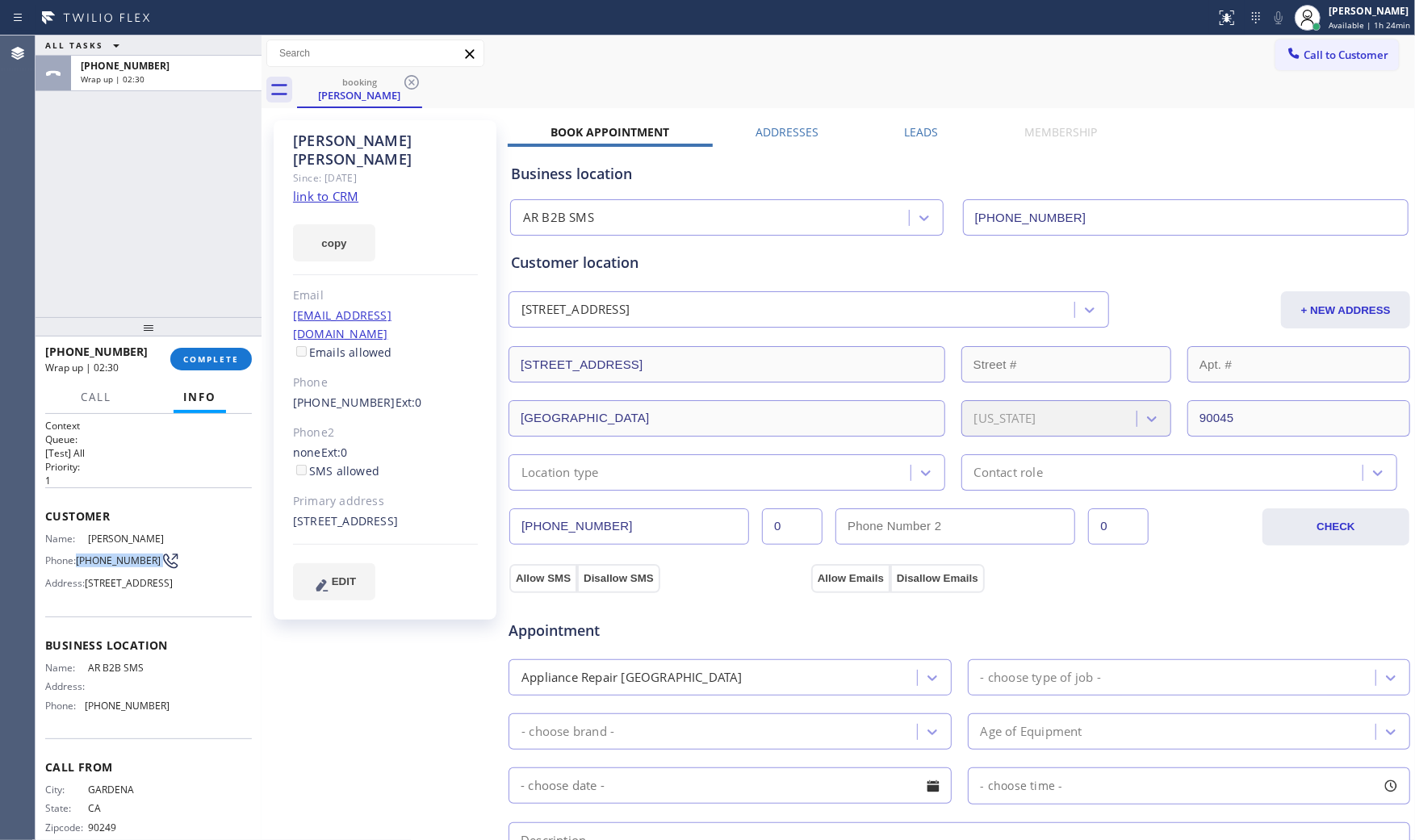
click at [95, 567] on span "(310) 722-8097" at bounding box center [117, 560] width 84 height 12
copy div "(310) 722-8097"
click at [1327, 18] on div "Mark Paul Dacula Available | 1h 24min" at bounding box center [1370, 17] width 89 height 28
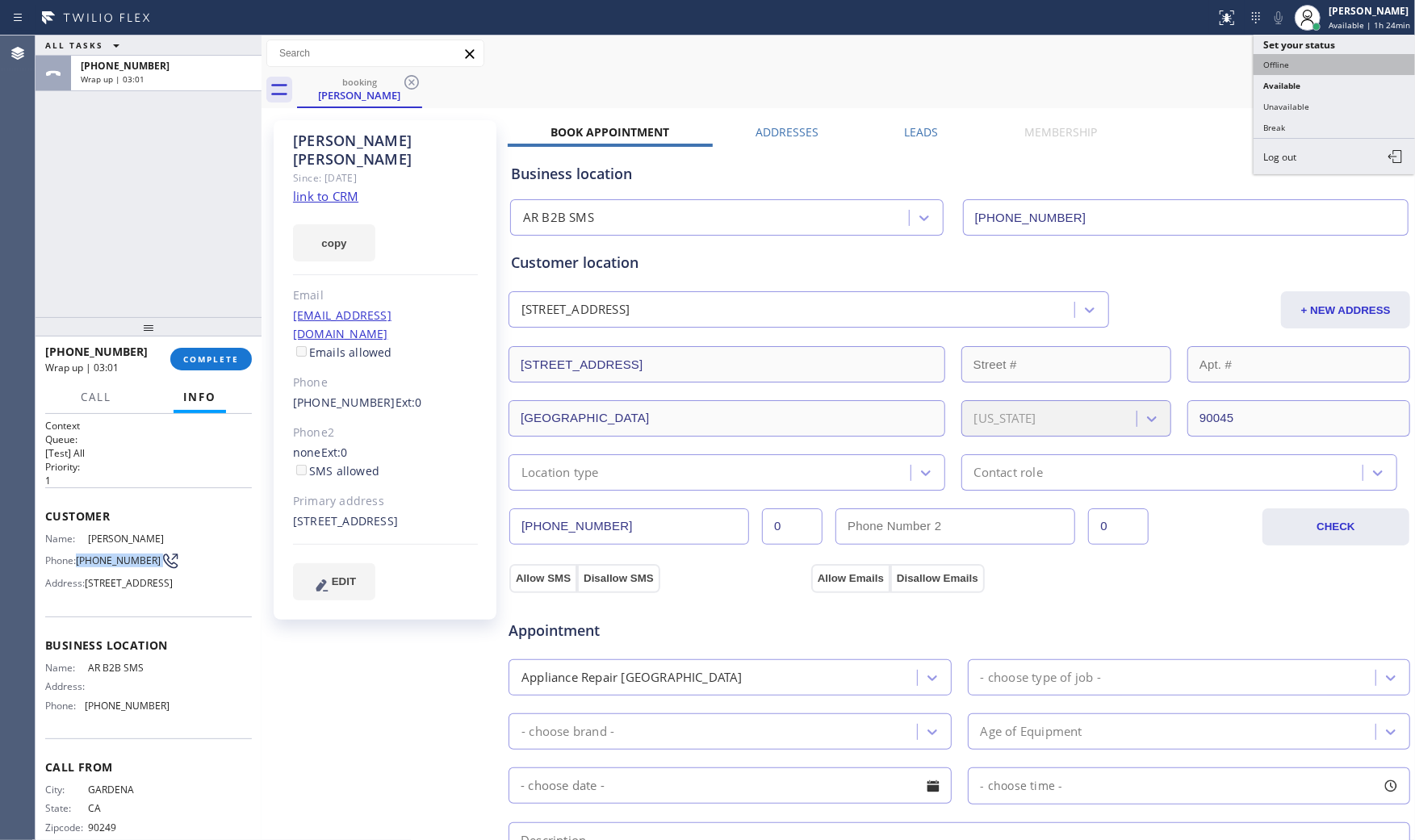
click at [1297, 67] on button "Offline" at bounding box center [1334, 64] width 162 height 21
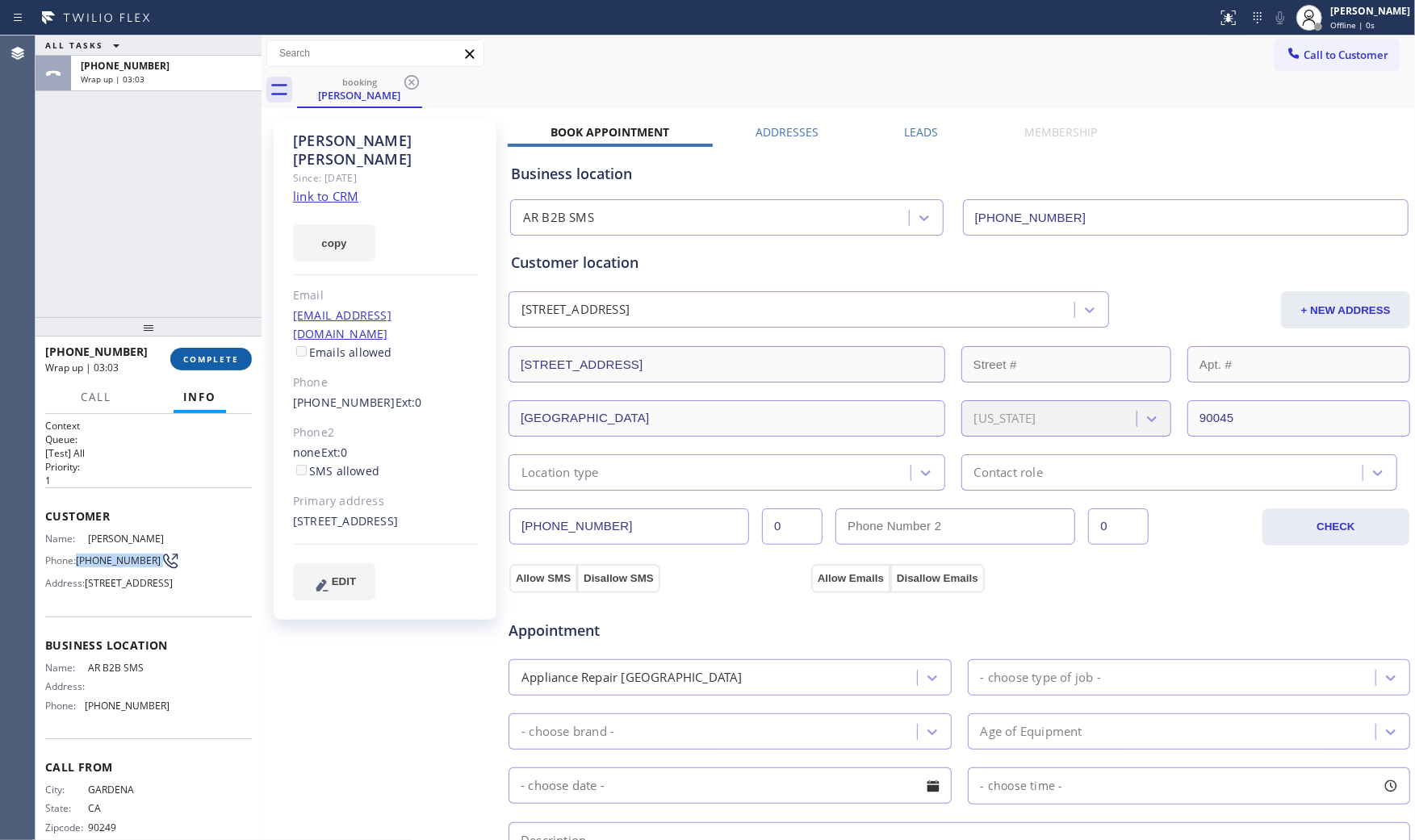
click at [202, 368] on button "COMPLETE" at bounding box center [211, 358] width 81 height 23
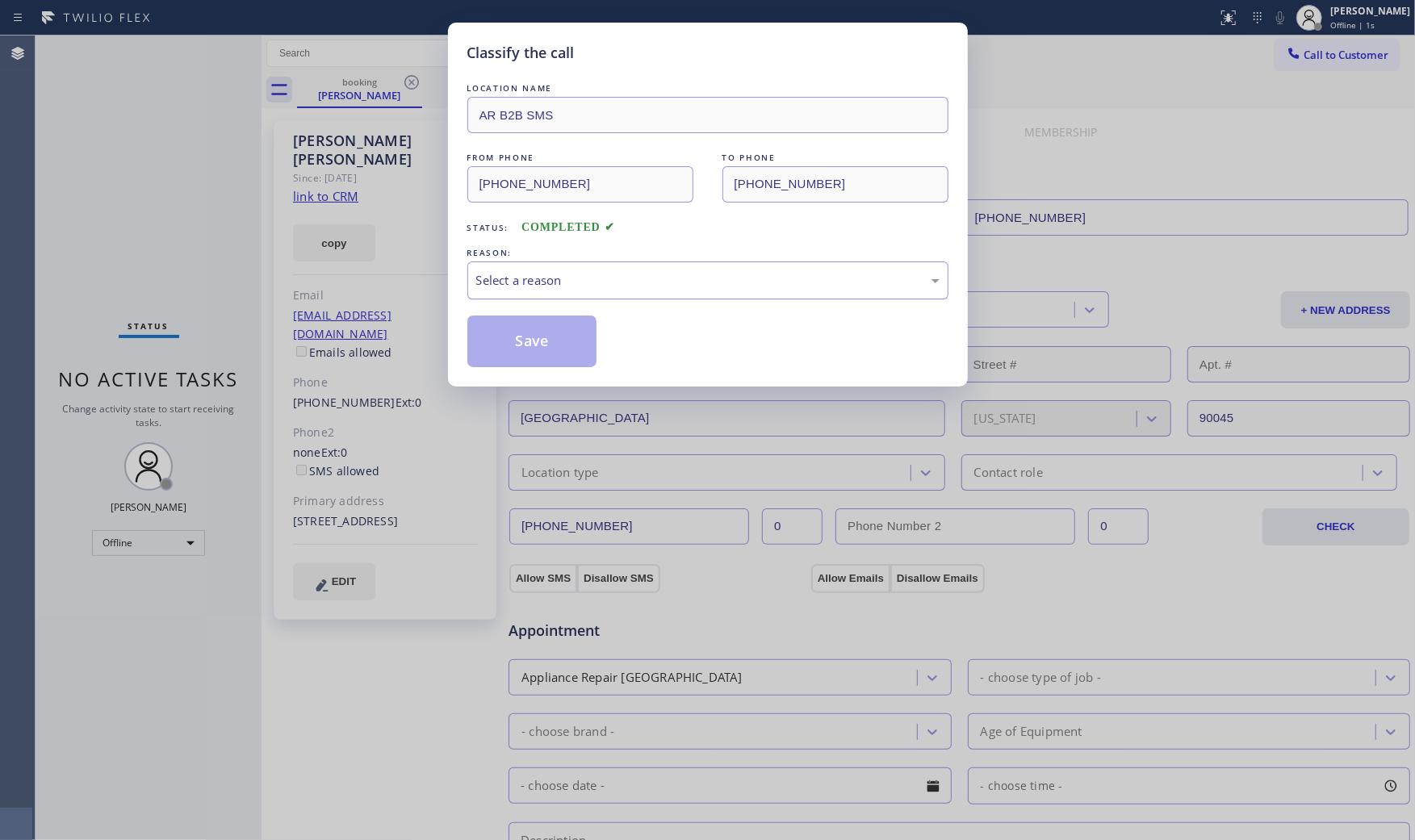
click at [571, 284] on div "Select a reason" at bounding box center [708, 280] width 464 height 19
click at [521, 335] on button "Save" at bounding box center [532, 342] width 130 height 52
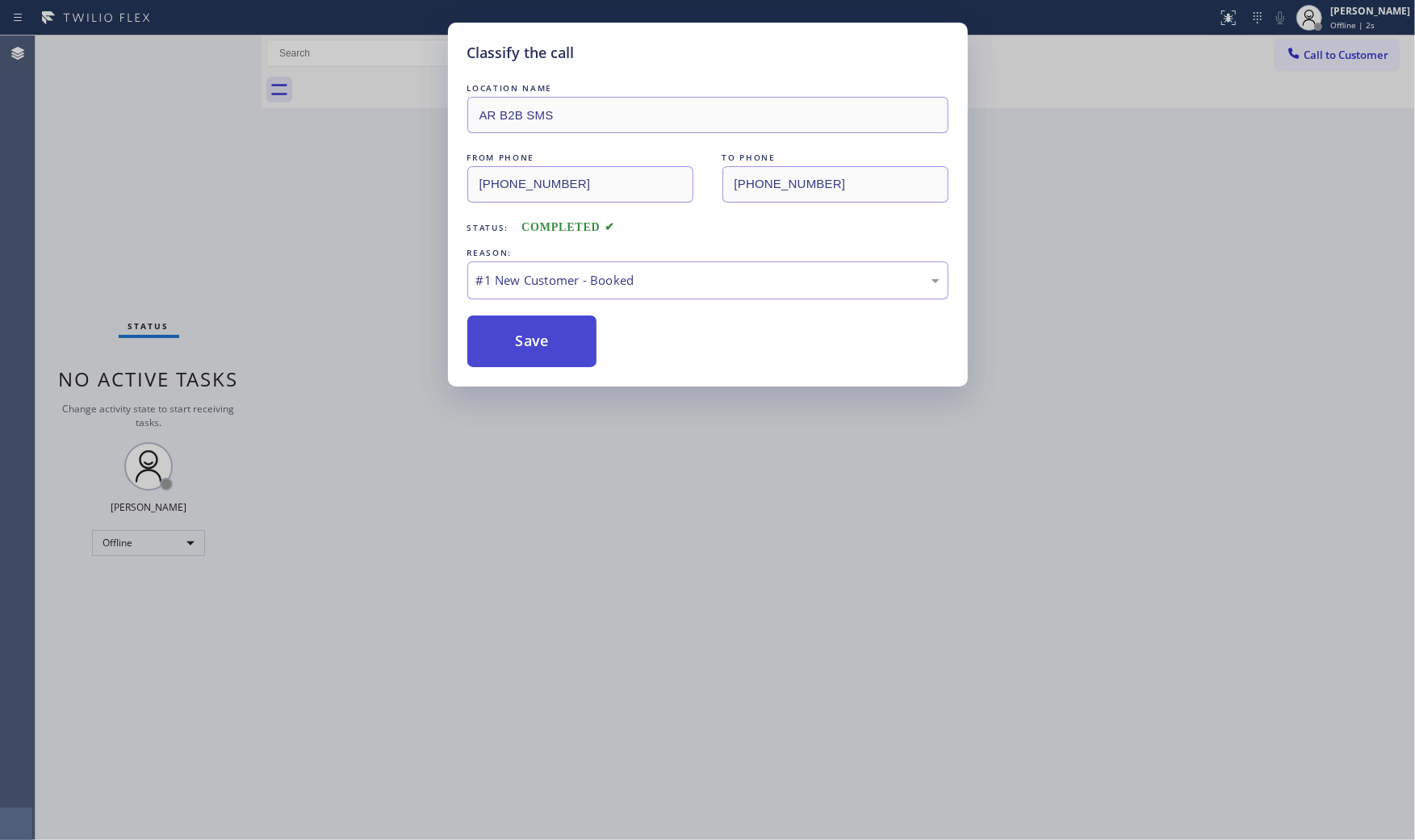
click at [521, 335] on button "Save" at bounding box center [532, 342] width 130 height 52
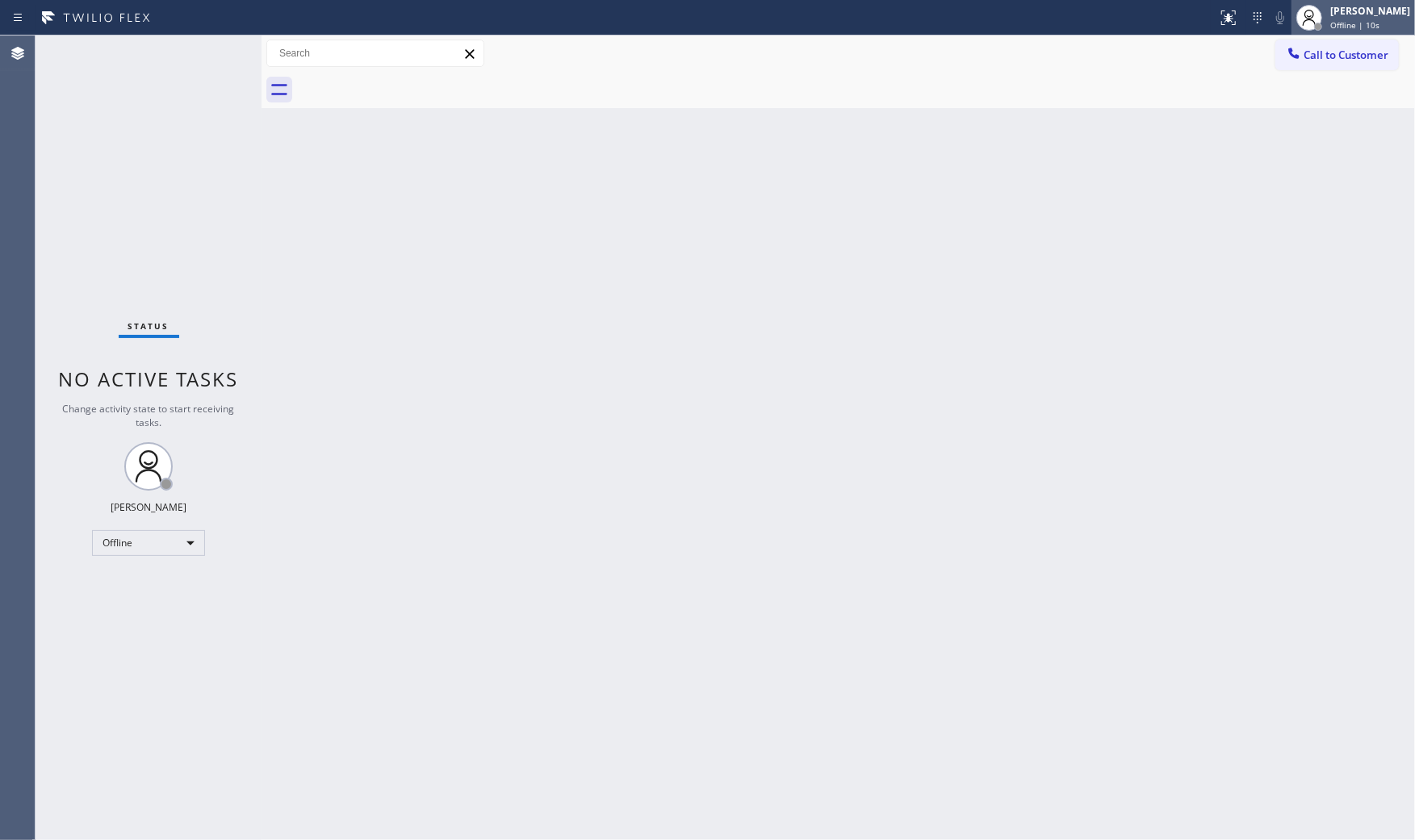
click at [1365, 31] on div "Mark Paul Dacula Offline | 10s" at bounding box center [1370, 17] width 88 height 28
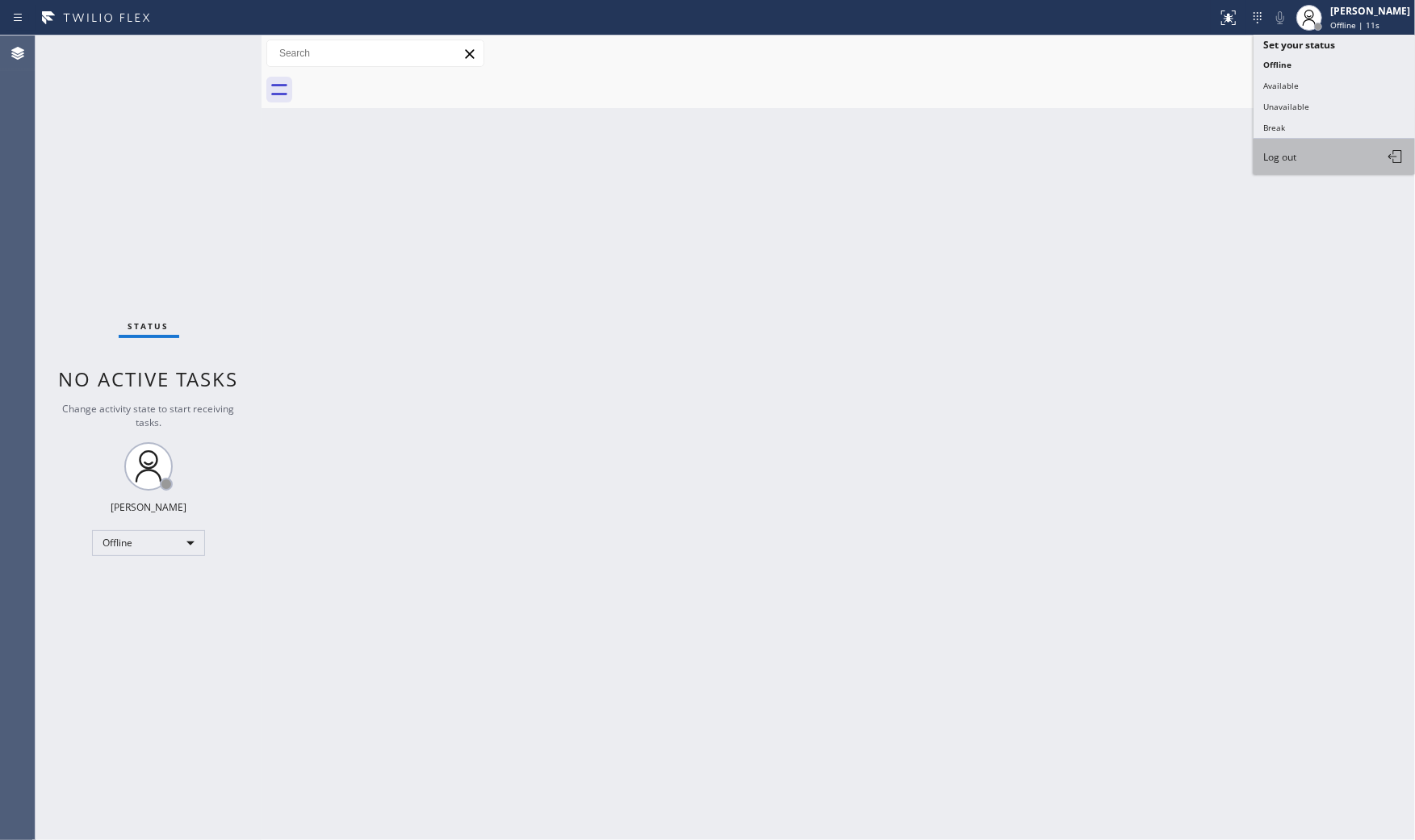
click at [1295, 164] on span "Log out" at bounding box center [1279, 157] width 33 height 14
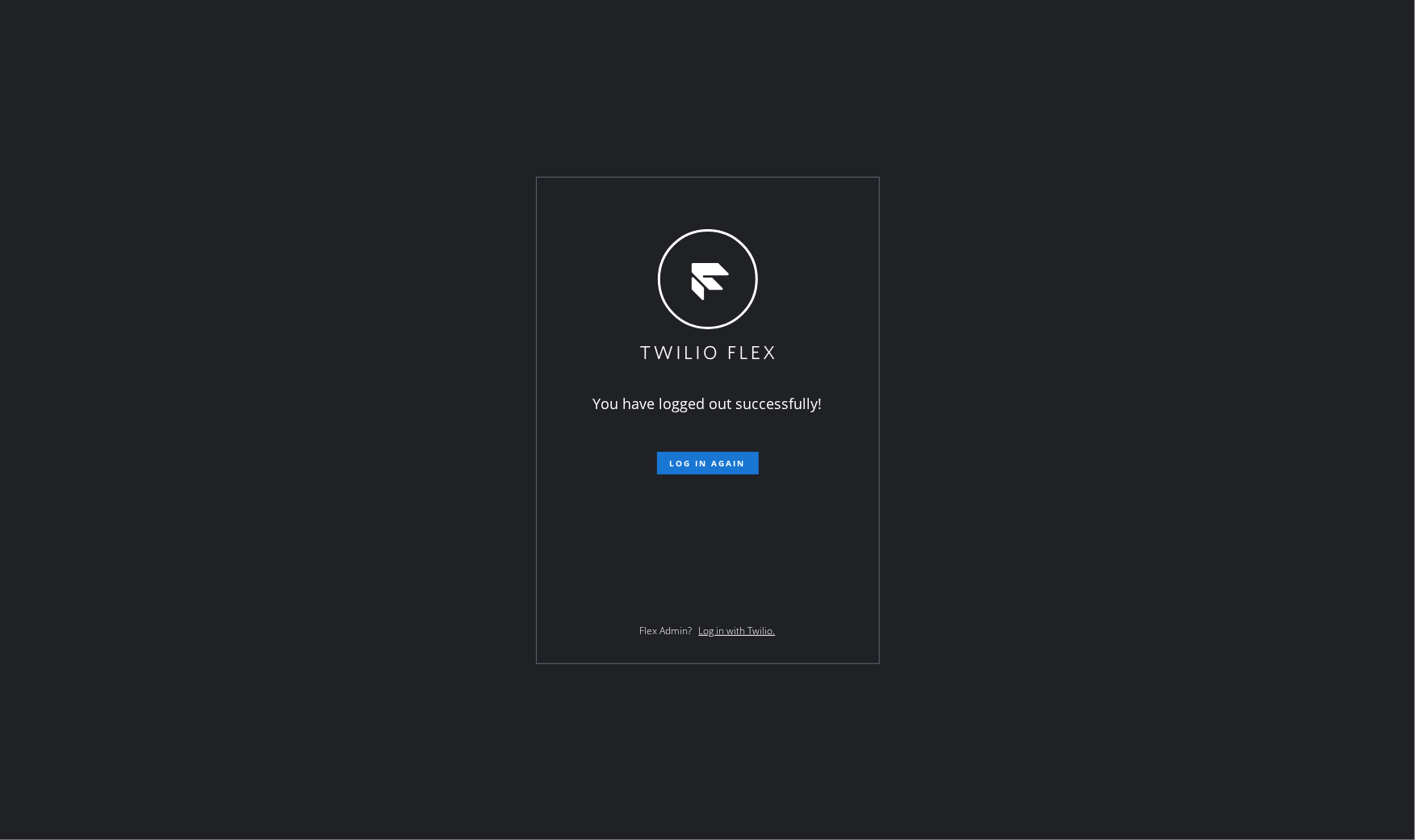
click at [862, 11] on div "You have logged out successfully! Log in again Flex Admin? Log in with Twilio." at bounding box center [707, 420] width 1415 height 840
